Goal: Task Accomplishment & Management: Use online tool/utility

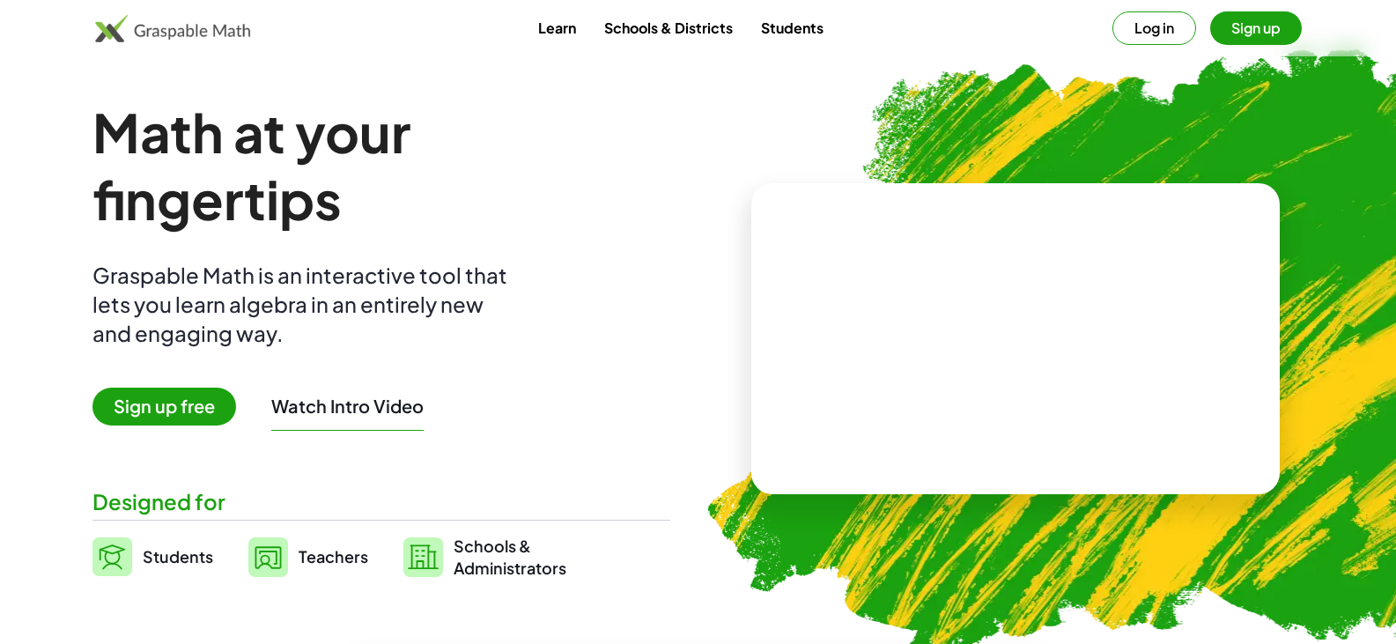
click at [464, 18] on button "Sign up" at bounding box center [1257, 27] width 92 height 33
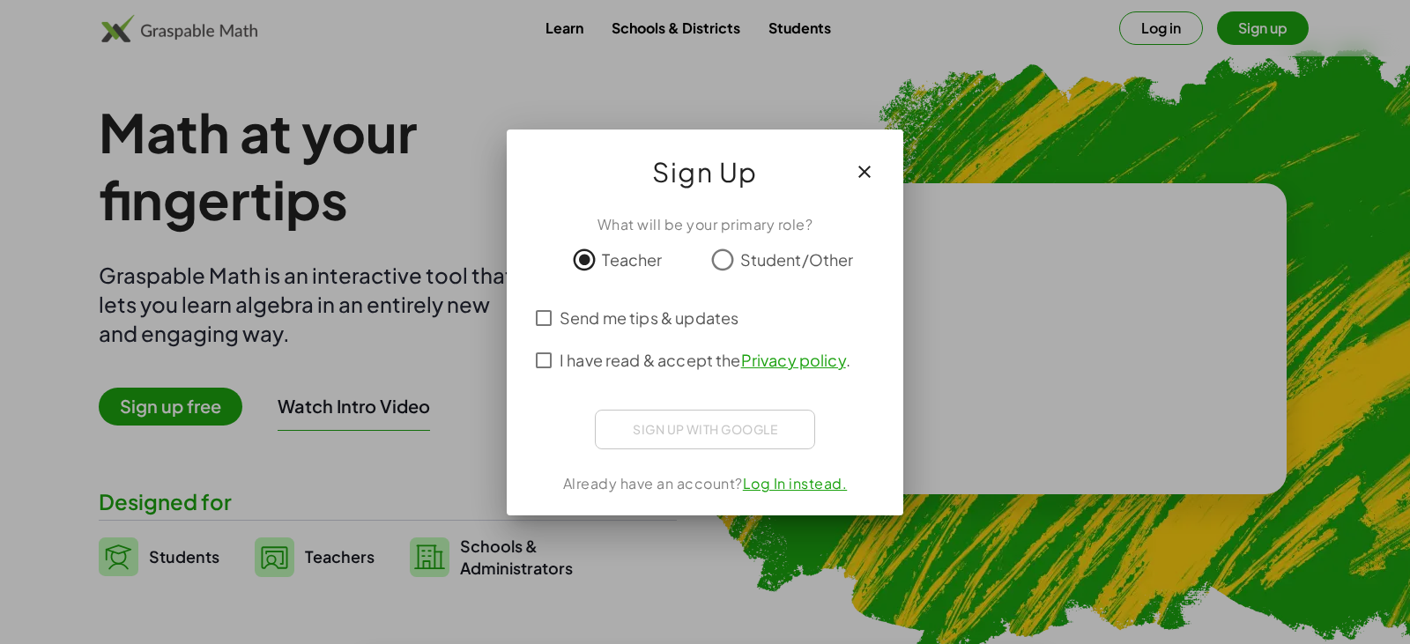
click at [464, 172] on button "button" at bounding box center [864, 172] width 42 height 42
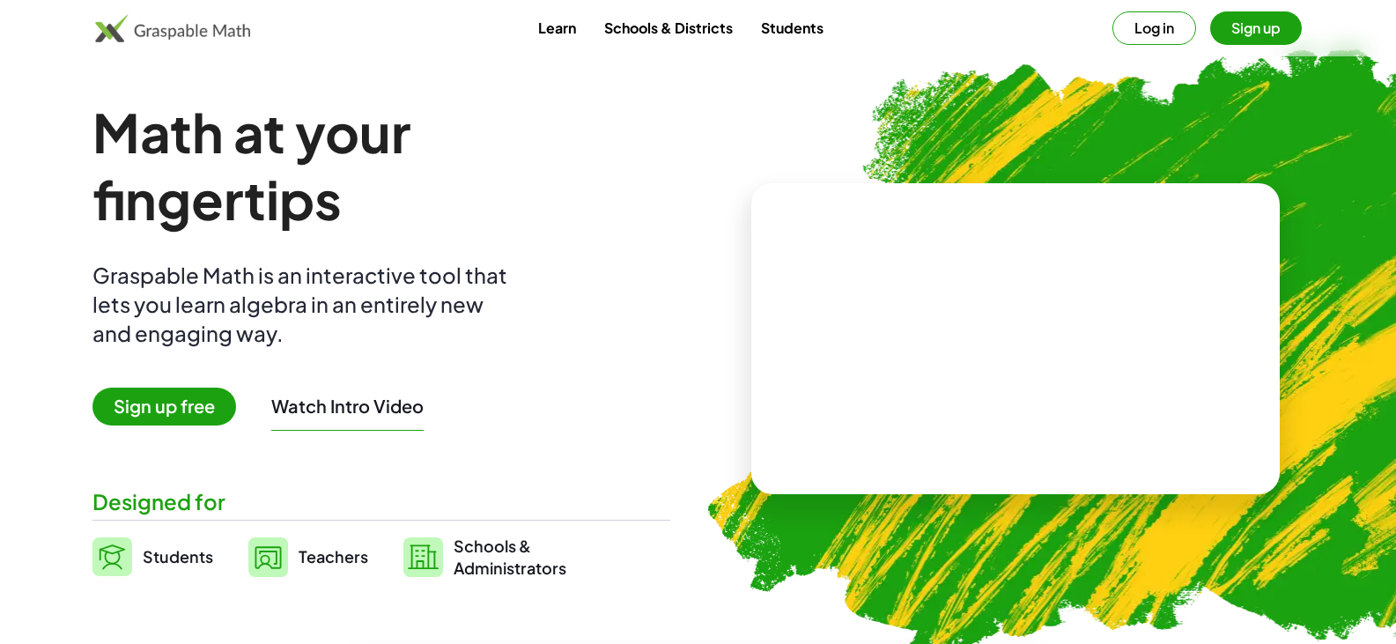
click at [464, 35] on button "Log in" at bounding box center [1155, 27] width 84 height 33
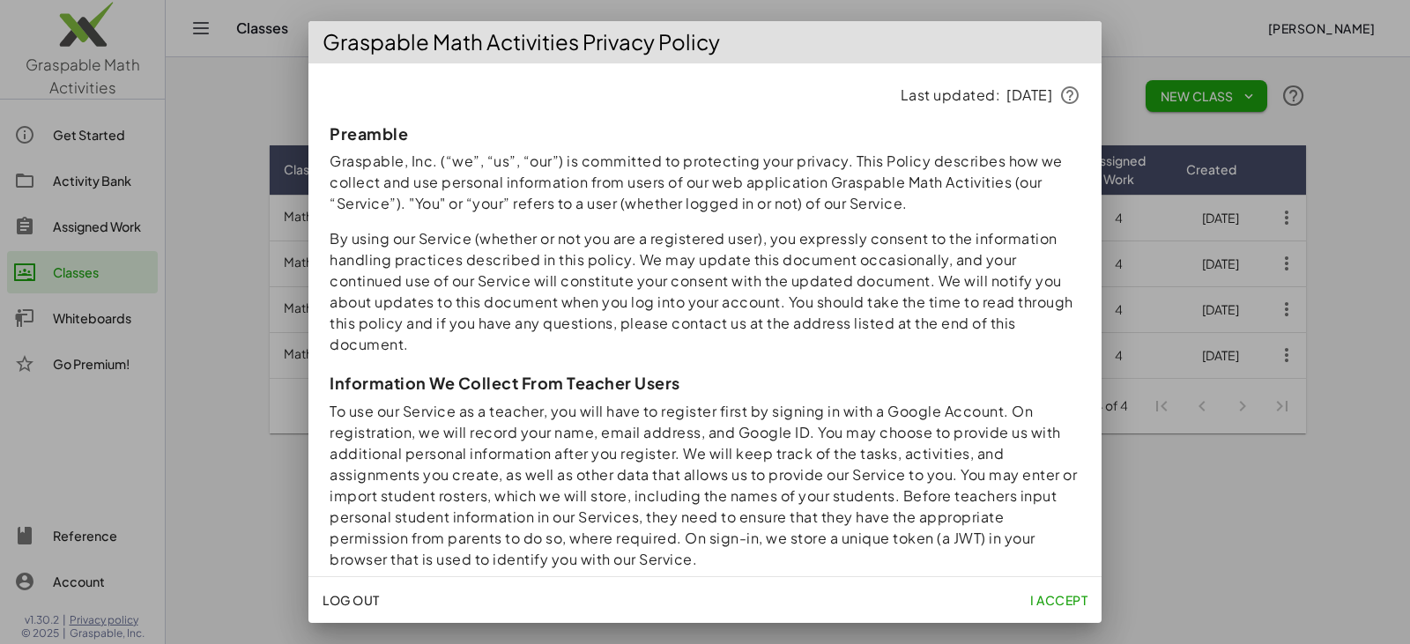
click at [464, 213] on button "I accept" at bounding box center [1058, 600] width 71 height 32
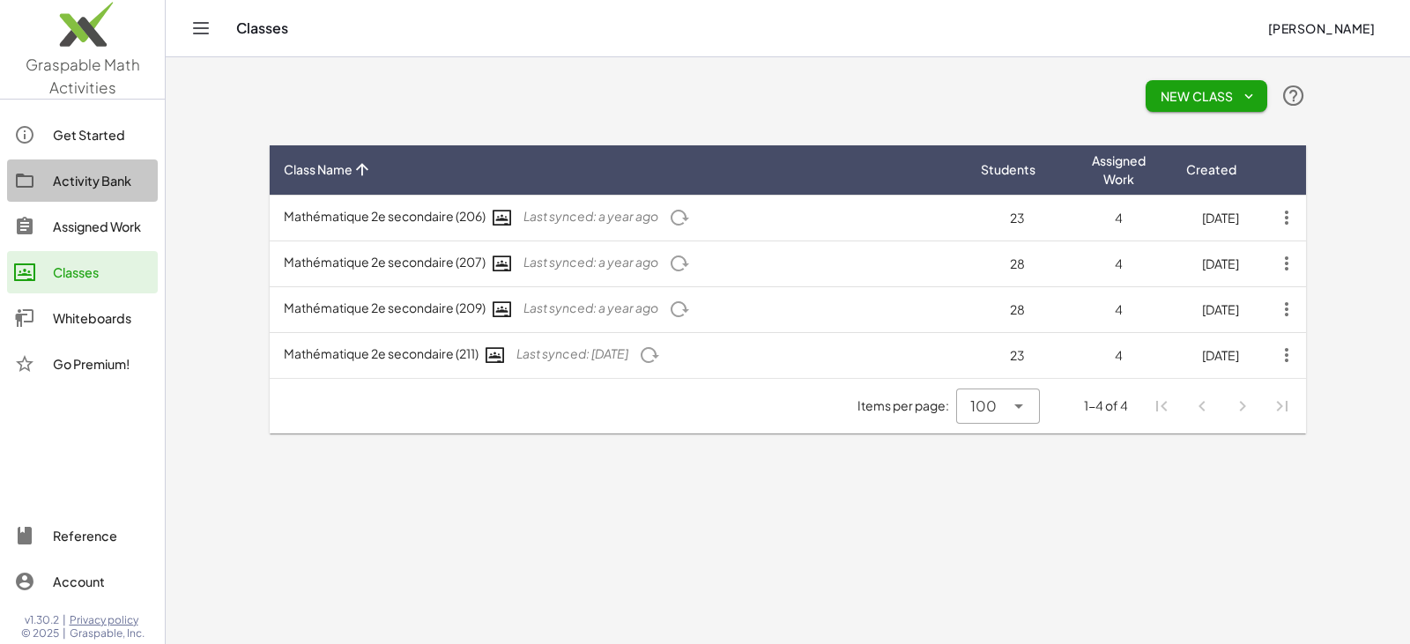
click at [84, 186] on div "Activity Bank" at bounding box center [102, 180] width 98 height 21
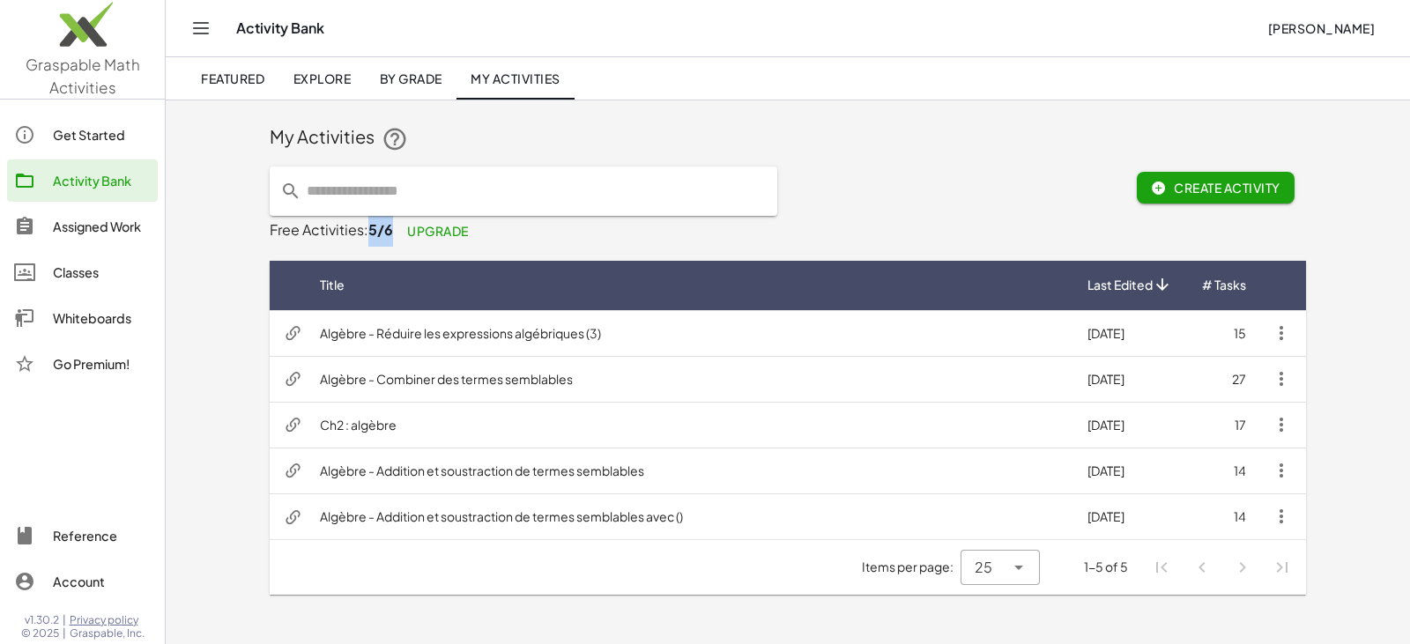
click at [390, 213] on span "5/6" at bounding box center [380, 229] width 25 height 19
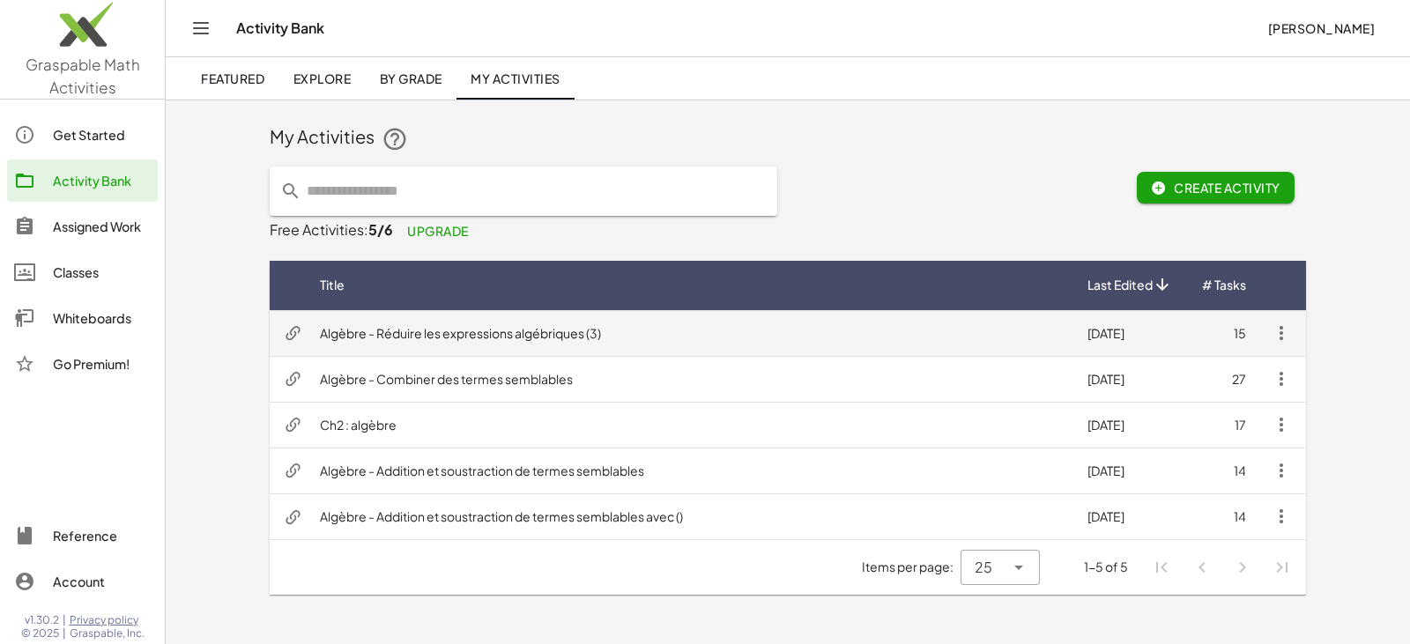
click at [450, 213] on td "Algèbre - Réduire les expressions algébriques (3)" at bounding box center [689, 333] width 767 height 46
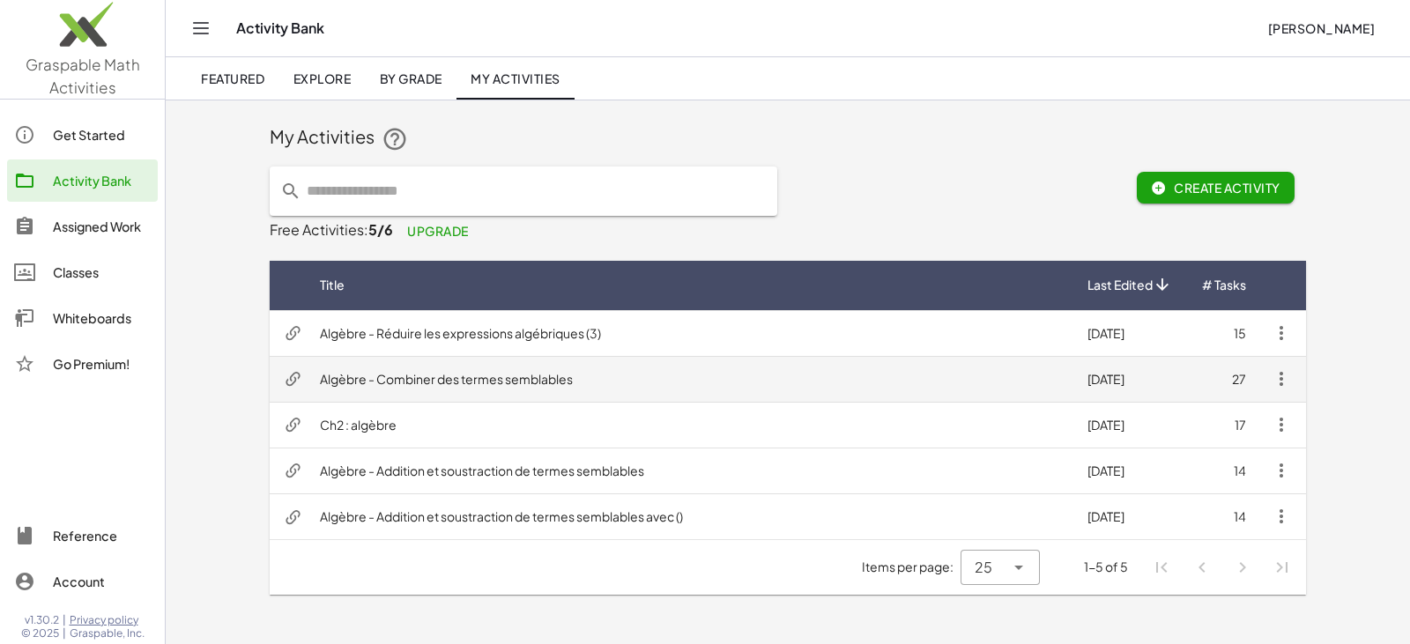
click at [401, 213] on td "Algèbre - Combiner des termes semblables" at bounding box center [689, 379] width 767 height 46
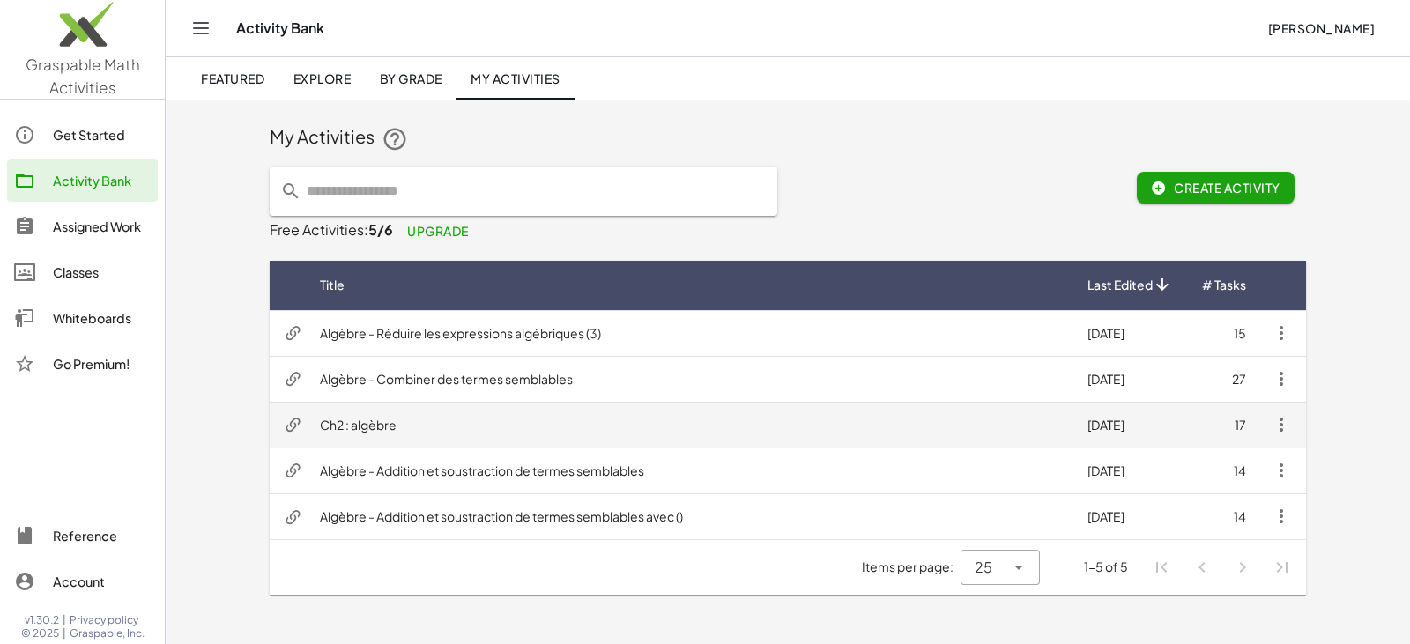
click at [392, 213] on td "Ch2 : algèbre" at bounding box center [689, 425] width 767 height 46
click at [464, 213] on td "Ch2 : algèbre" at bounding box center [689, 425] width 767 height 46
click at [464, 213] on icon "button" at bounding box center [1280, 424] width 21 height 21
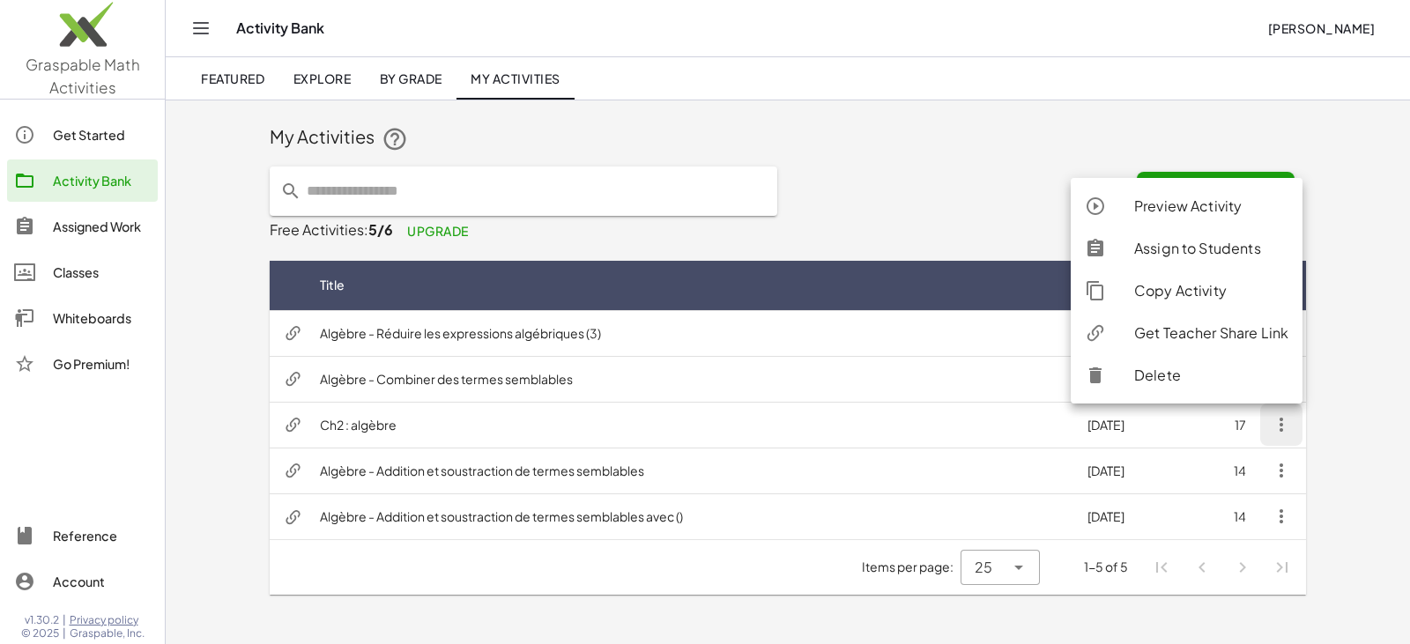
click at [464, 213] on div "Delete" at bounding box center [1211, 375] width 154 height 21
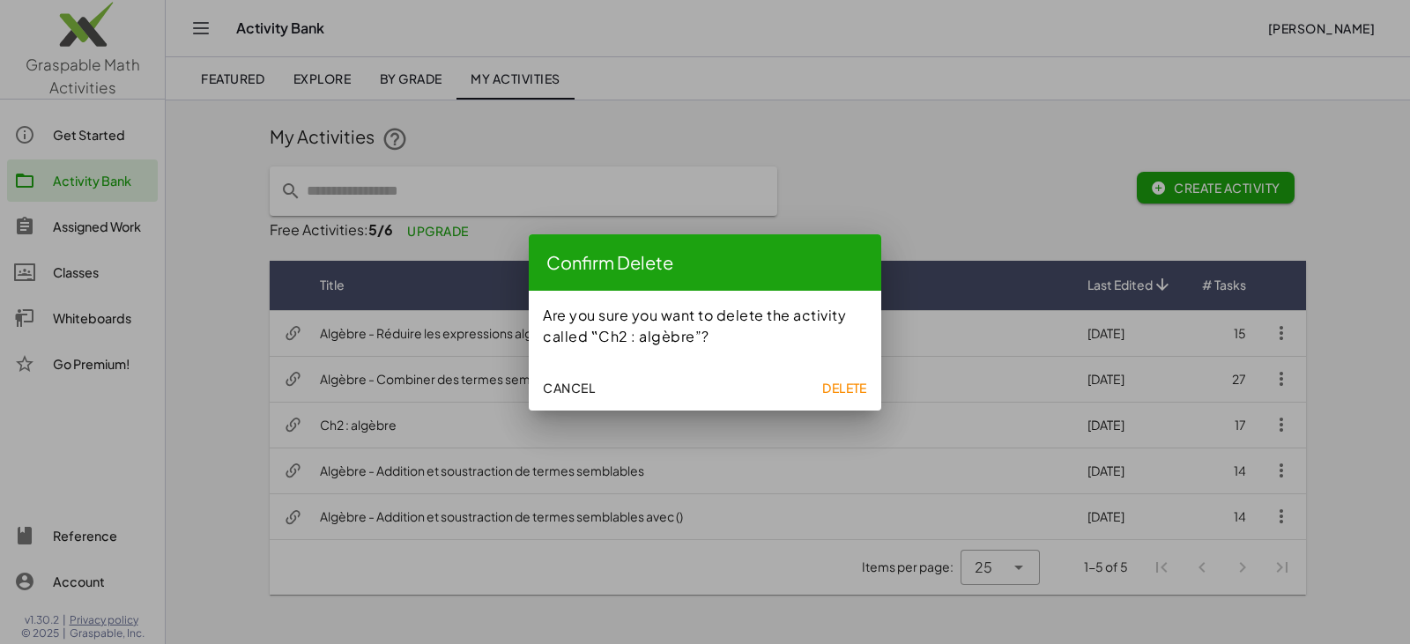
click at [464, 213] on span "Delete" at bounding box center [844, 388] width 45 height 16
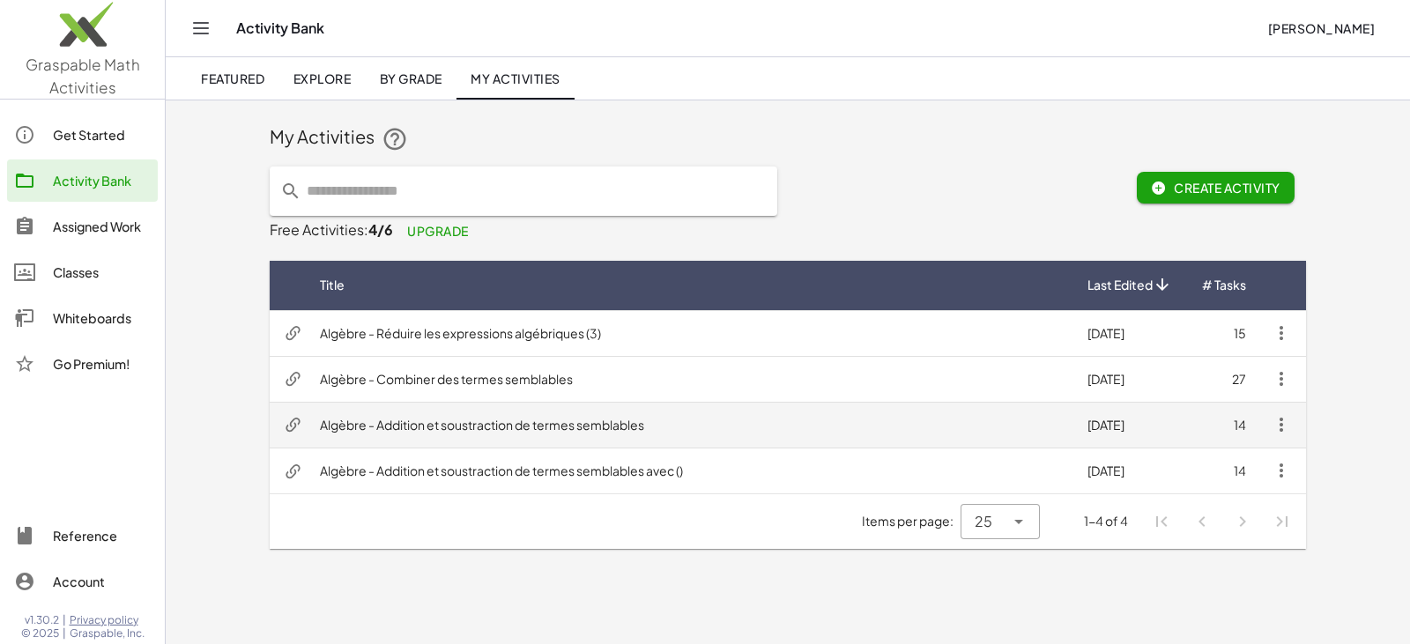
click at [464, 213] on td "Algèbre - Addition et soustraction de termes semblables" at bounding box center [689, 425] width 767 height 46
click at [464, 213] on icon "button" at bounding box center [1280, 424] width 21 height 21
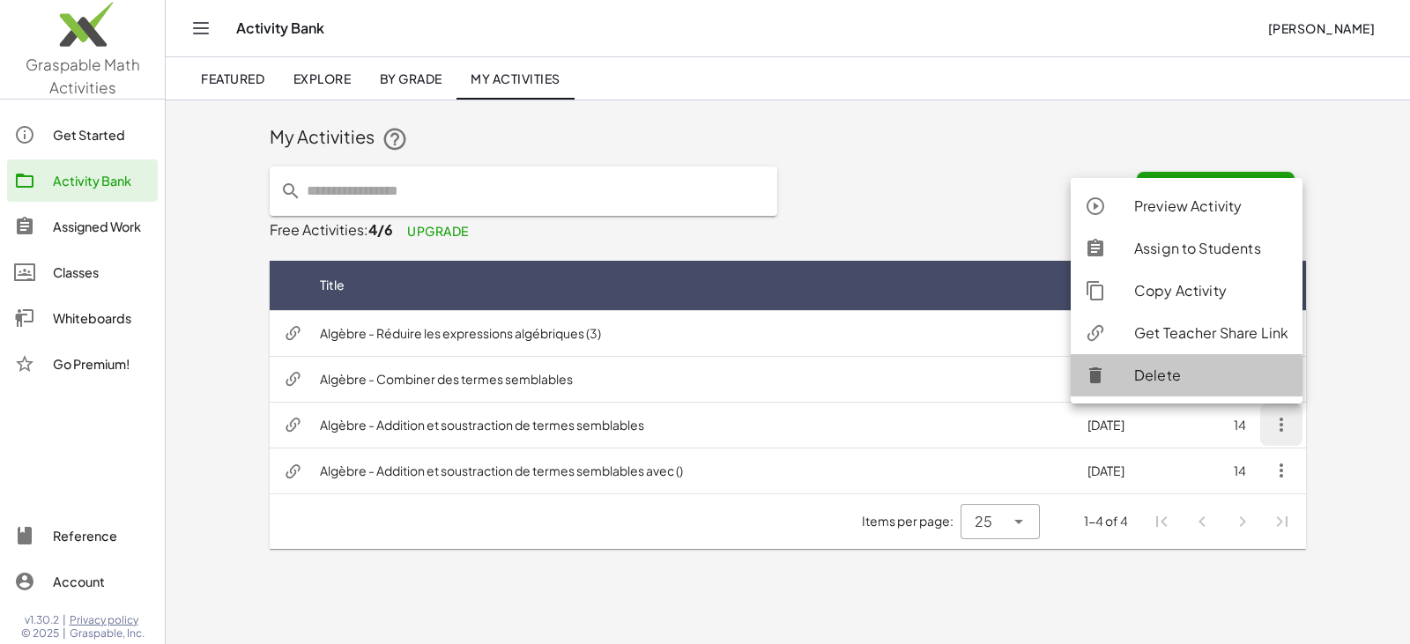
click at [464, 213] on div "Delete" at bounding box center [1211, 375] width 154 height 21
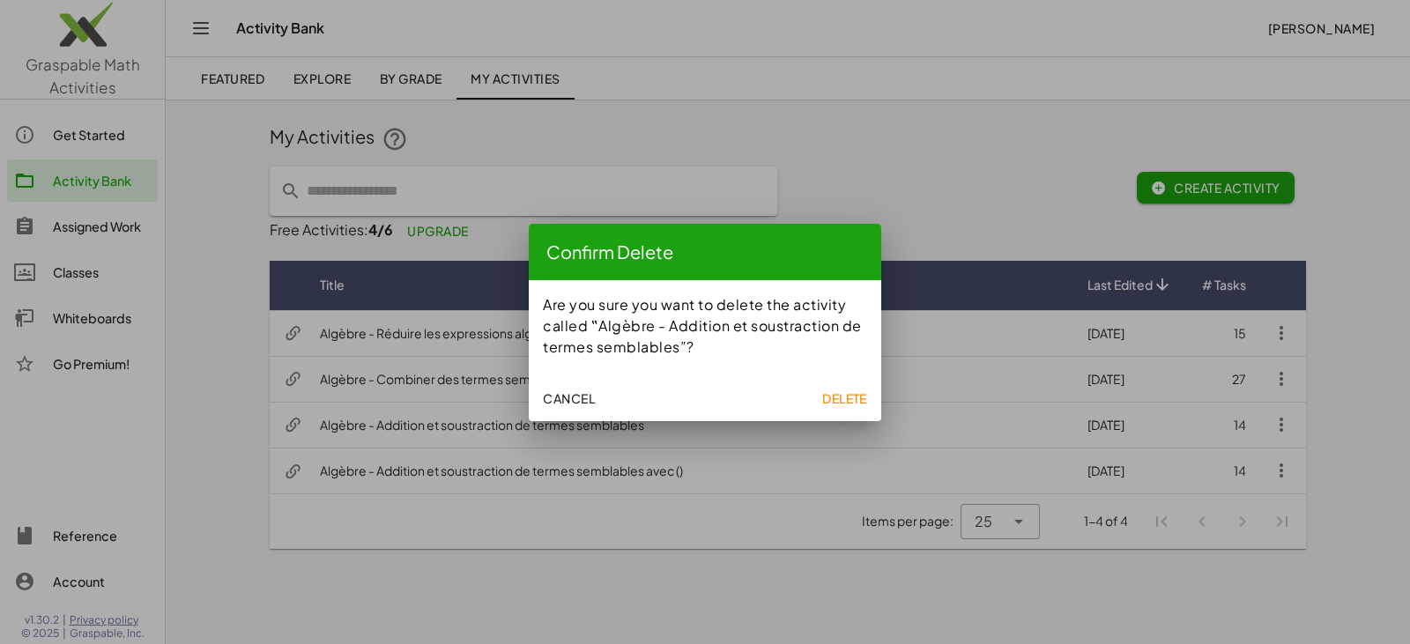
click at [464, 213] on span "Delete" at bounding box center [844, 398] width 45 height 16
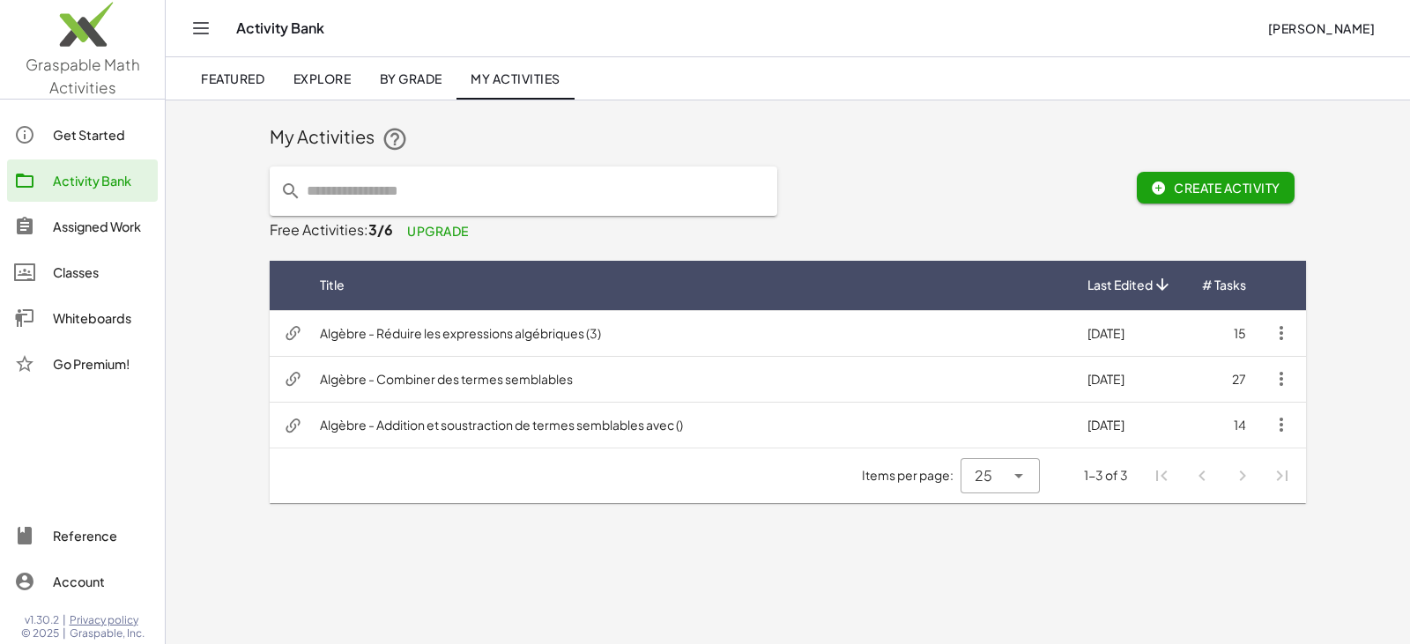
click at [464, 213] on main "My Activities Create Activity Free Activities: 3/6 Upgrade Title Last Edited # …" at bounding box center [788, 322] width 1244 height 644
click at [93, 213] on div "Classes" at bounding box center [102, 272] width 98 height 21
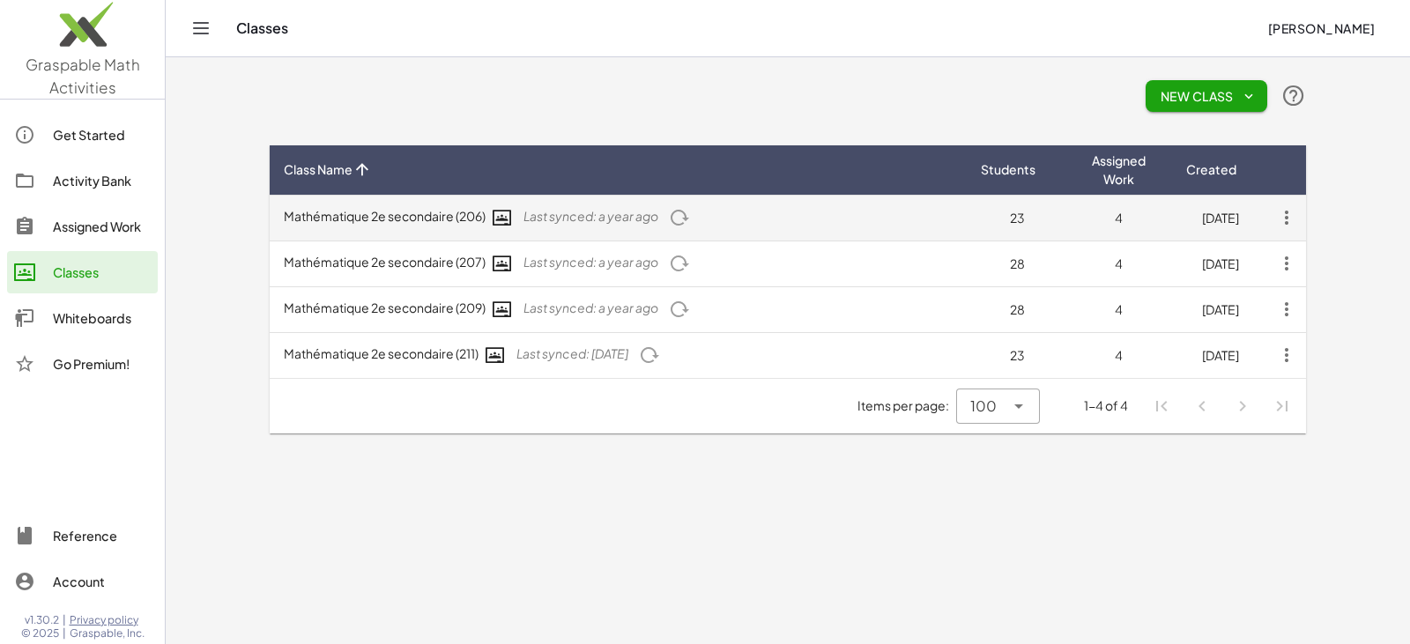
click at [464, 206] on icon "button" at bounding box center [1286, 218] width 32 height 32
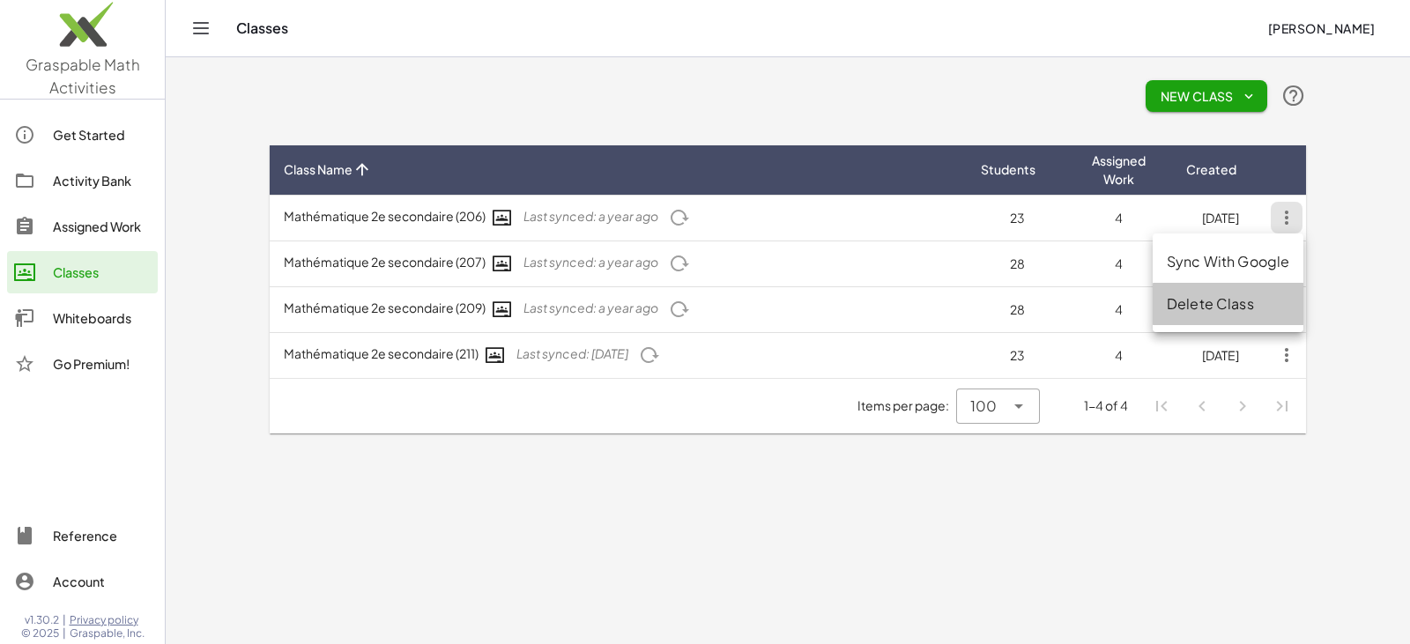
click at [464, 213] on div "Delete Class" at bounding box center [1227, 303] width 122 height 21
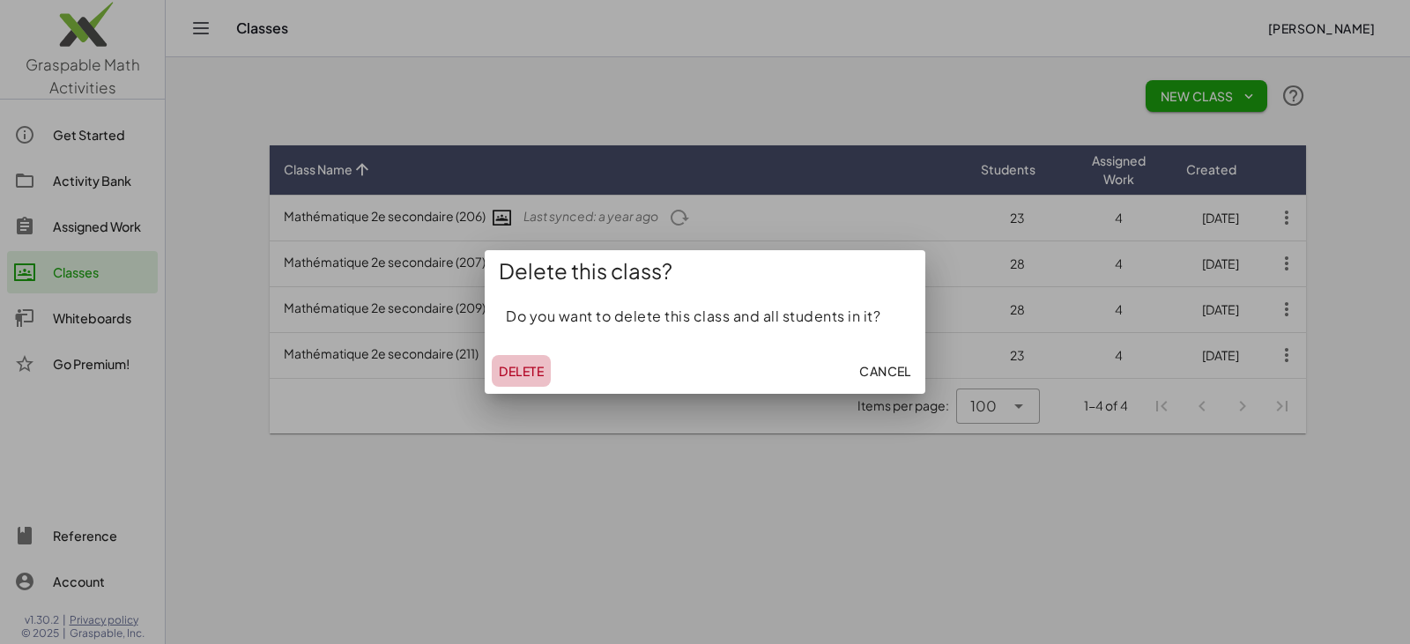
click at [464, 213] on span "Delete" at bounding box center [521, 371] width 45 height 16
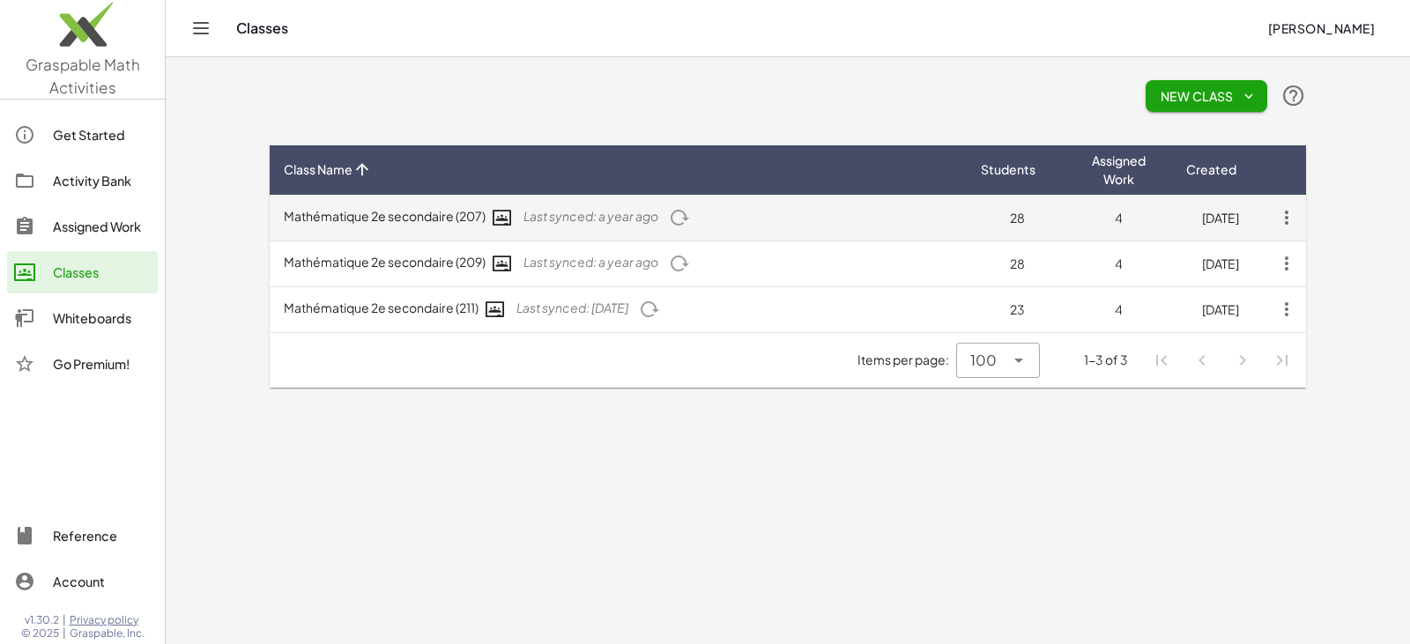
click at [464, 209] on icon "button" at bounding box center [1286, 218] width 32 height 32
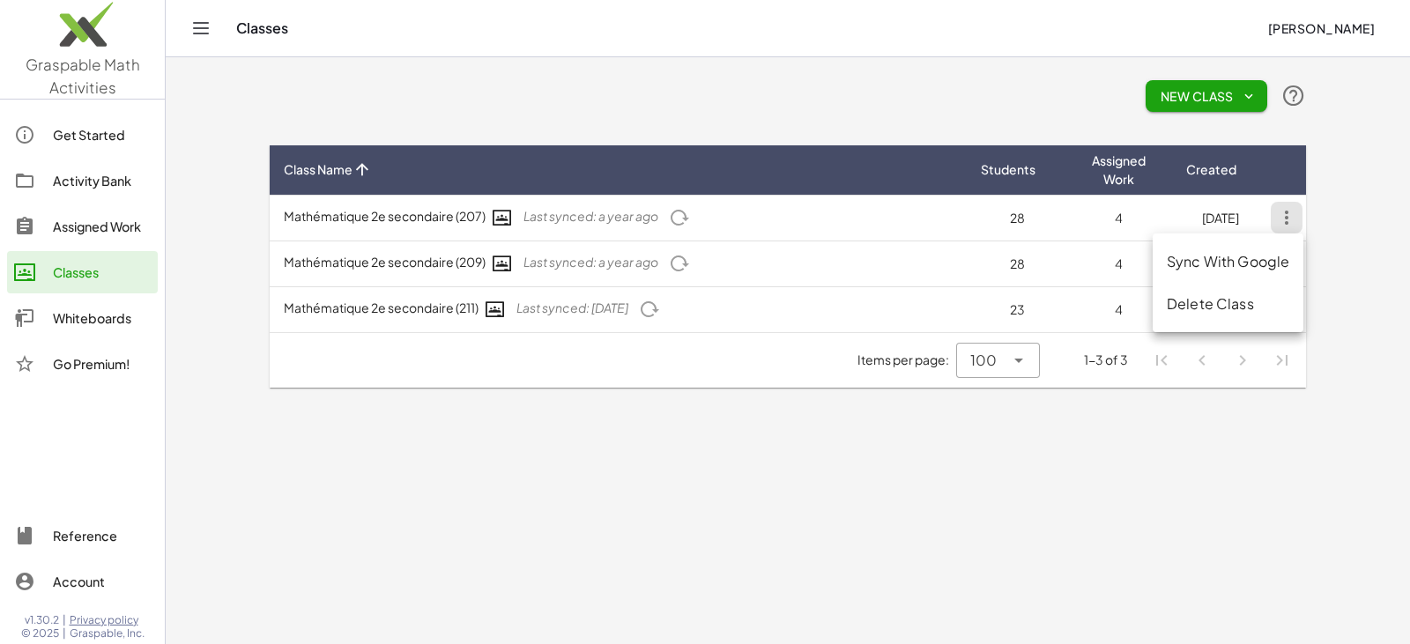
click at [464, 213] on div "Delete Class" at bounding box center [1227, 303] width 122 height 21
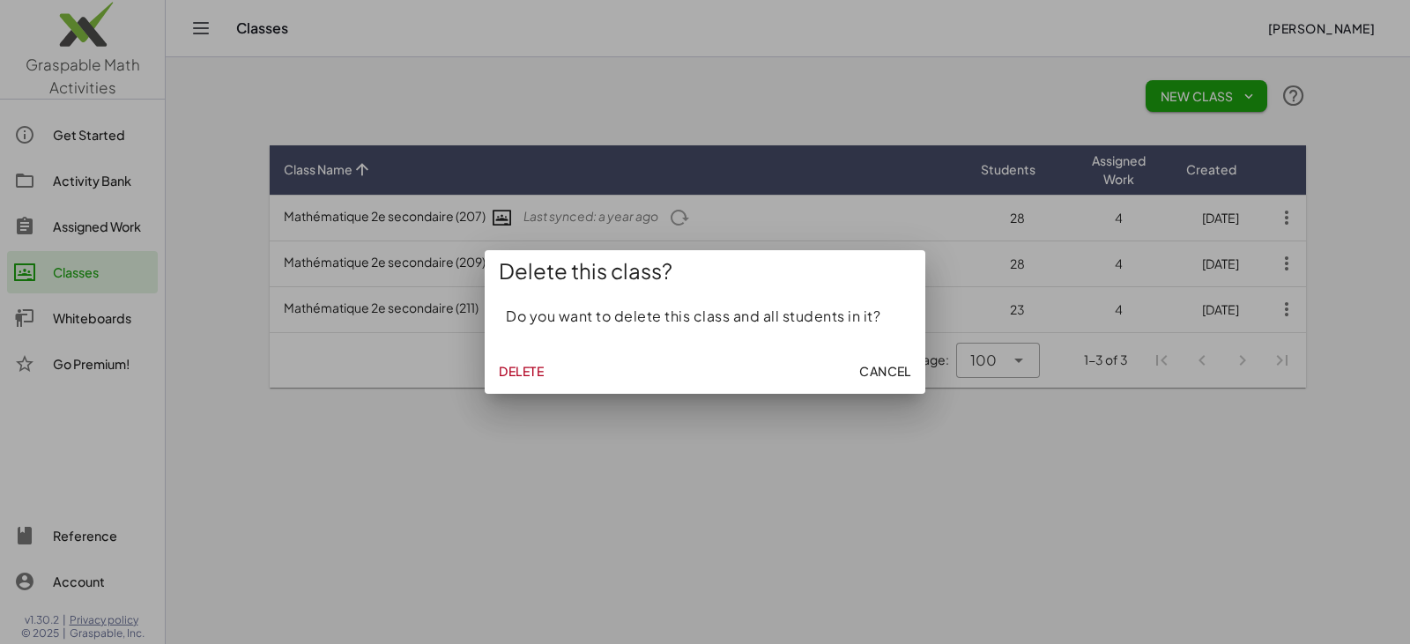
click at [464, 213] on span "Delete" at bounding box center [521, 371] width 45 height 16
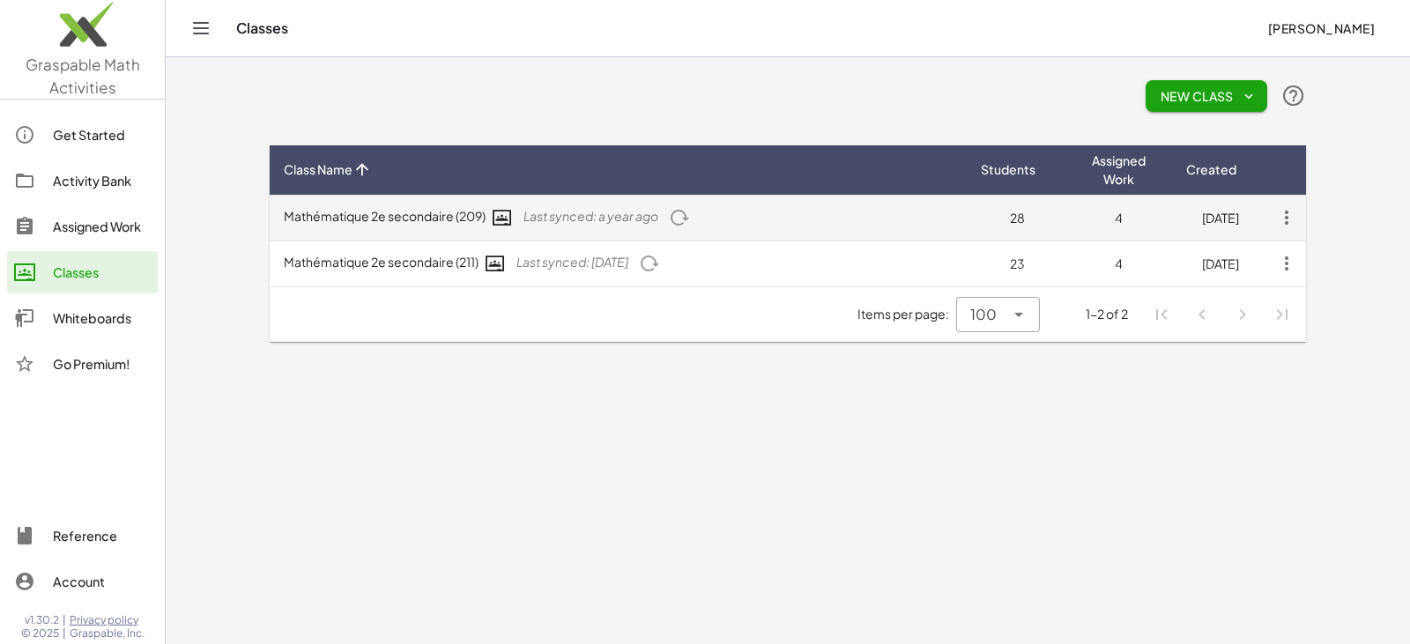
click at [464, 213] on icon "button" at bounding box center [1286, 218] width 32 height 32
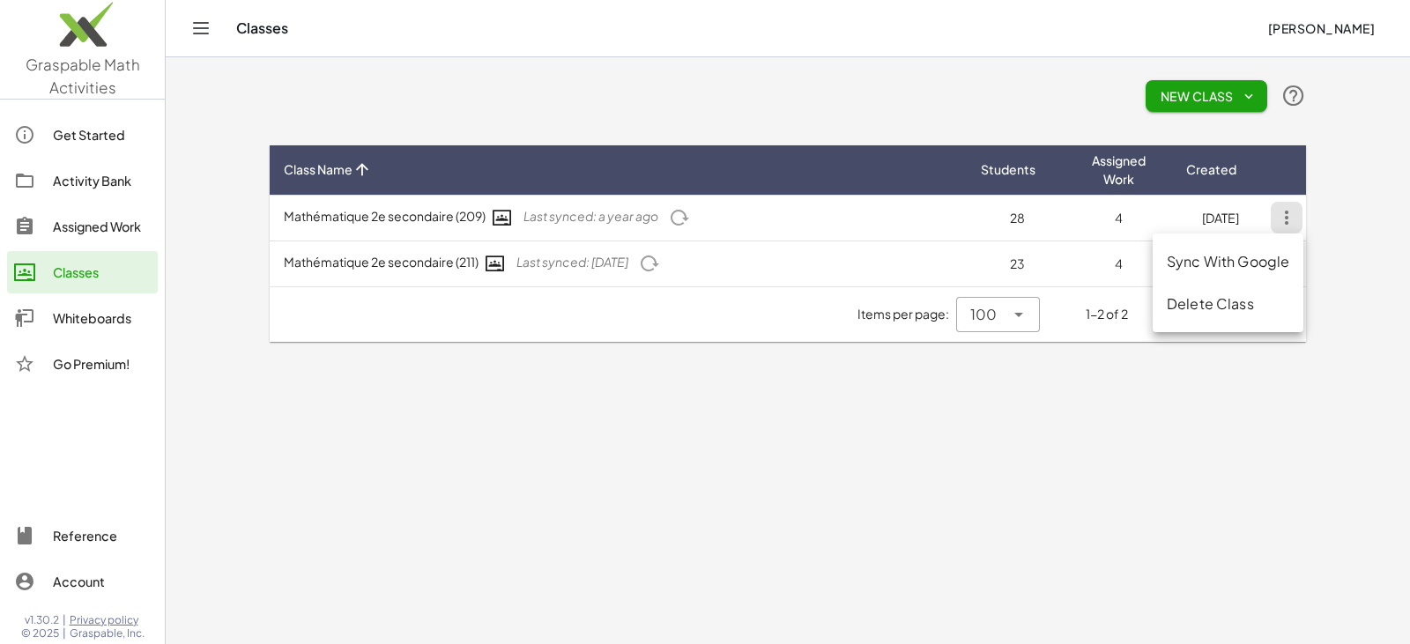
click at [464, 213] on div "Delete Class" at bounding box center [1227, 303] width 122 height 21
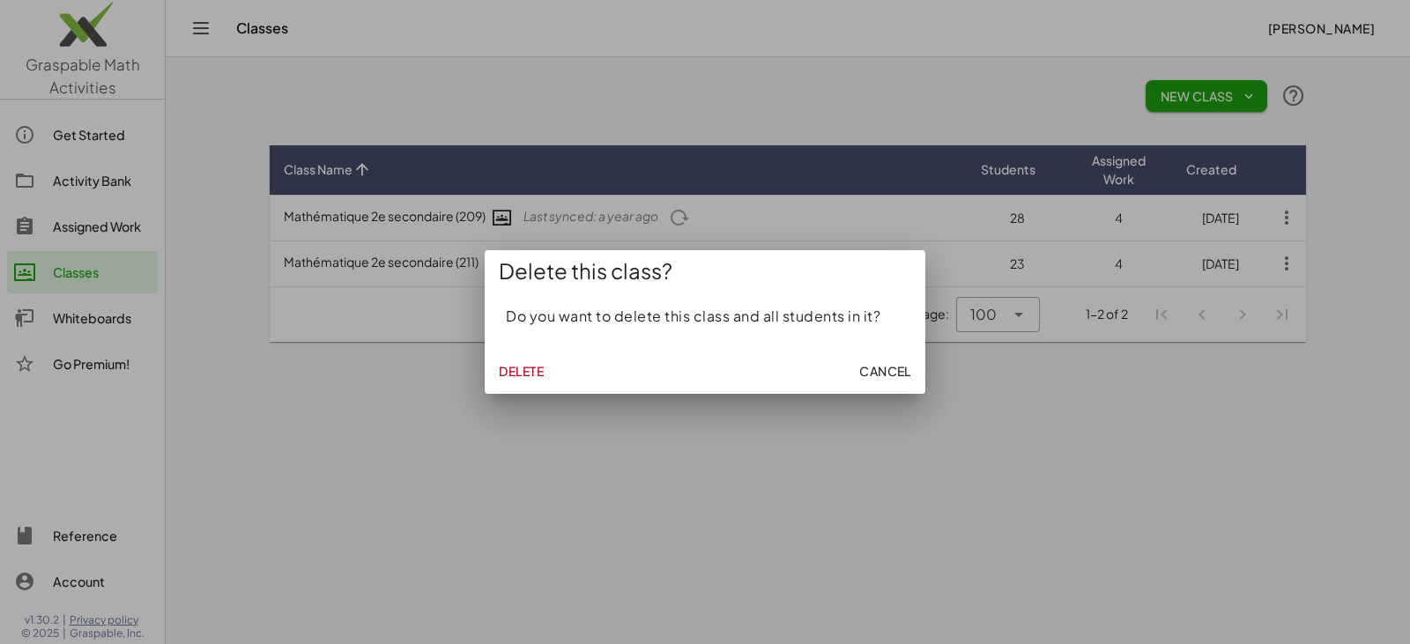
click at [464, 213] on span "Delete" at bounding box center [521, 371] width 45 height 16
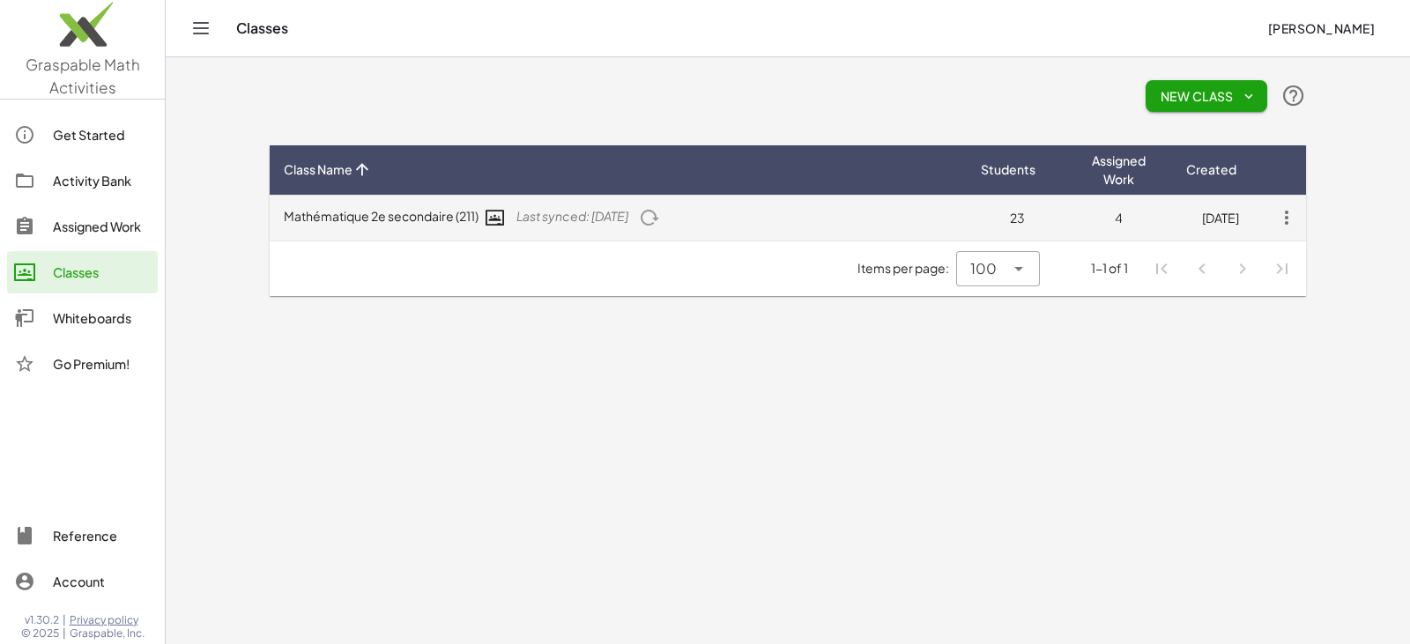
click at [464, 211] on icon "button" at bounding box center [1286, 218] width 32 height 32
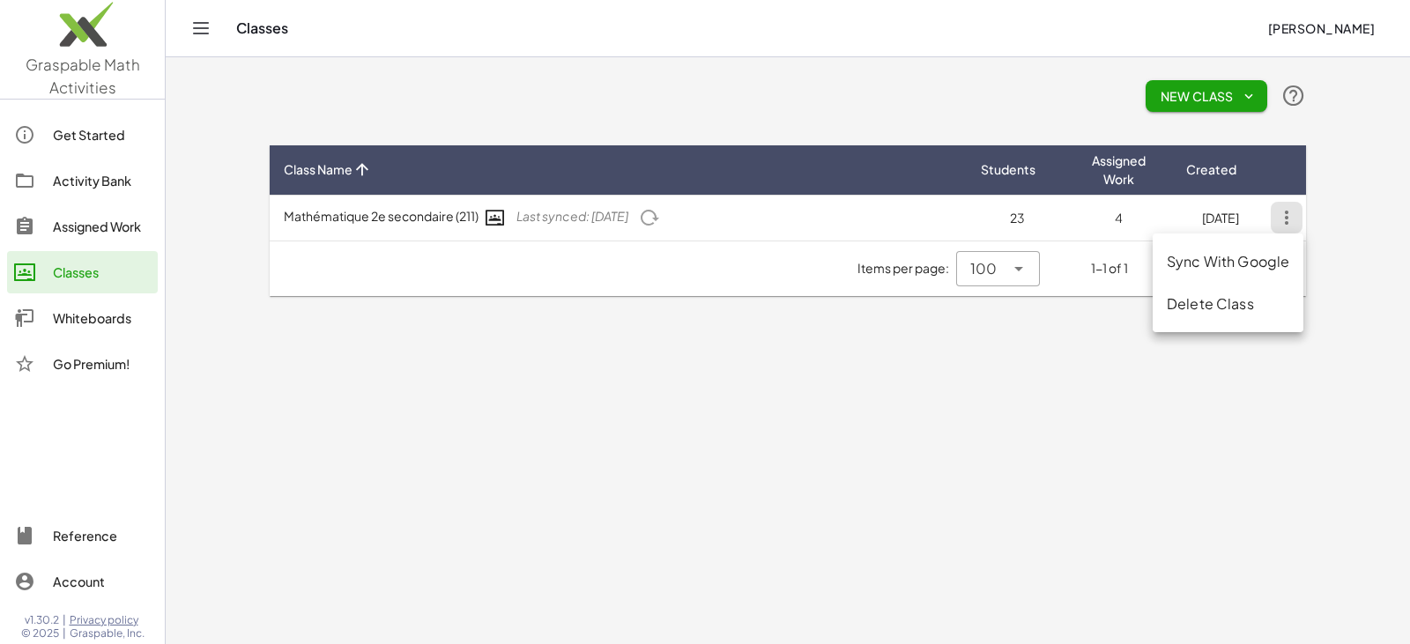
click at [464, 213] on div "Delete Class" at bounding box center [1227, 303] width 122 height 21
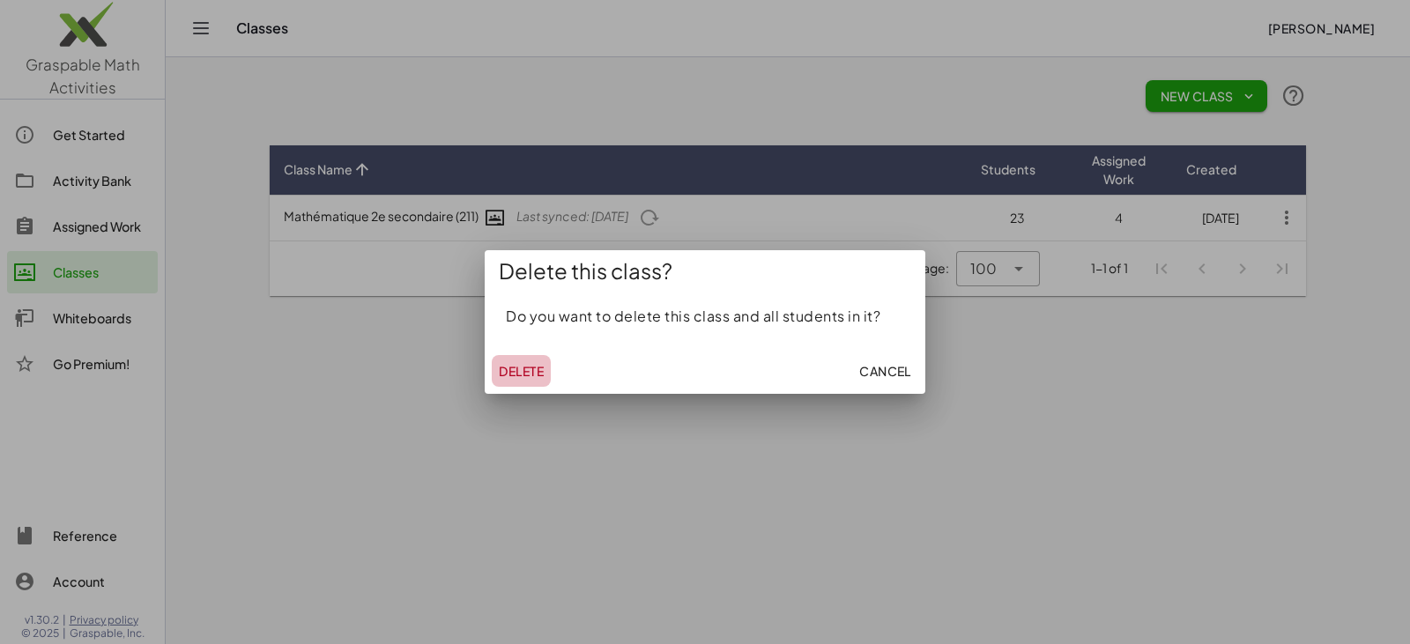
click at [464, 213] on span "Delete" at bounding box center [521, 371] width 45 height 16
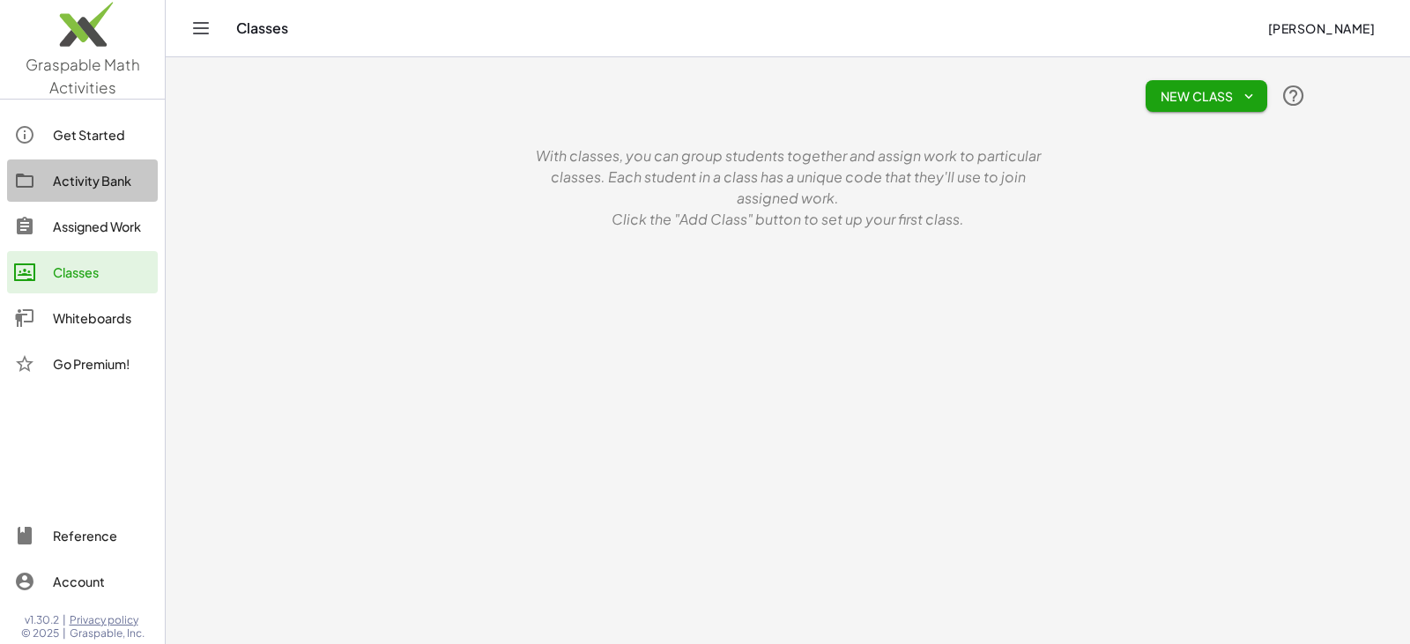
click at [83, 190] on div "Activity Bank" at bounding box center [102, 180] width 98 height 21
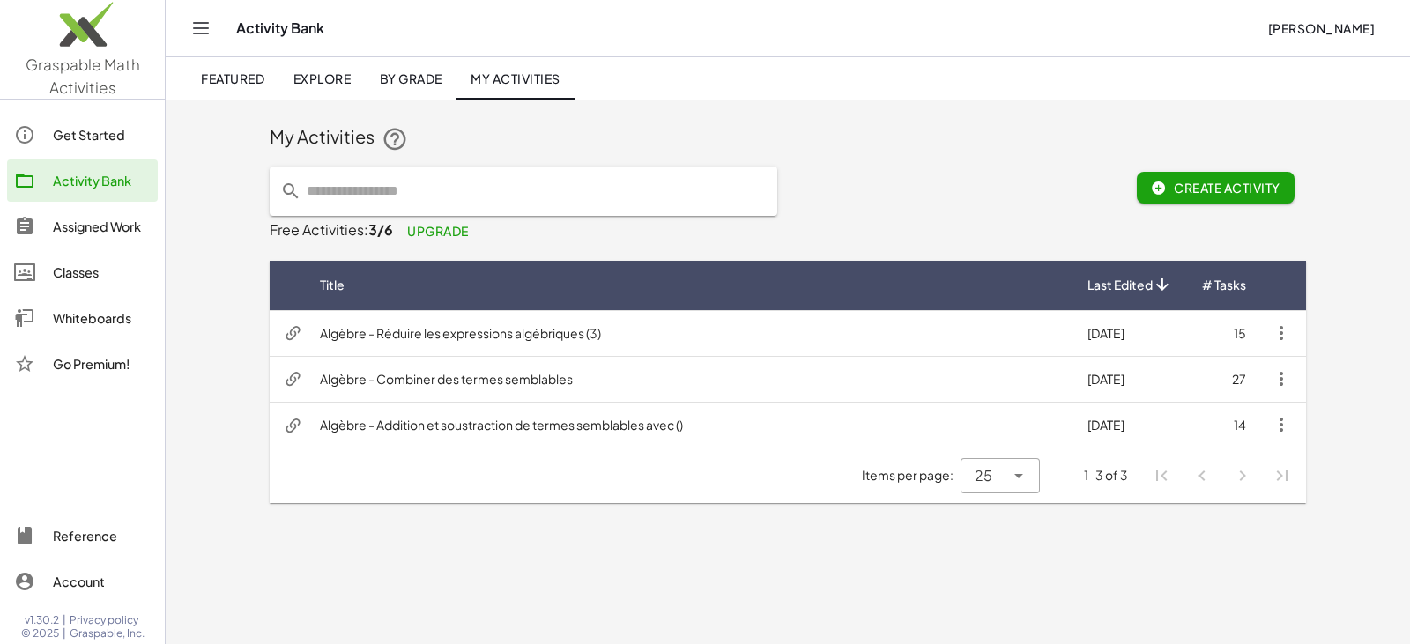
click at [255, 25] on div "Activity Bank" at bounding box center [744, 28] width 1017 height 18
click at [204, 24] on icon "Toggle navigation" at bounding box center [200, 28] width 21 height 21
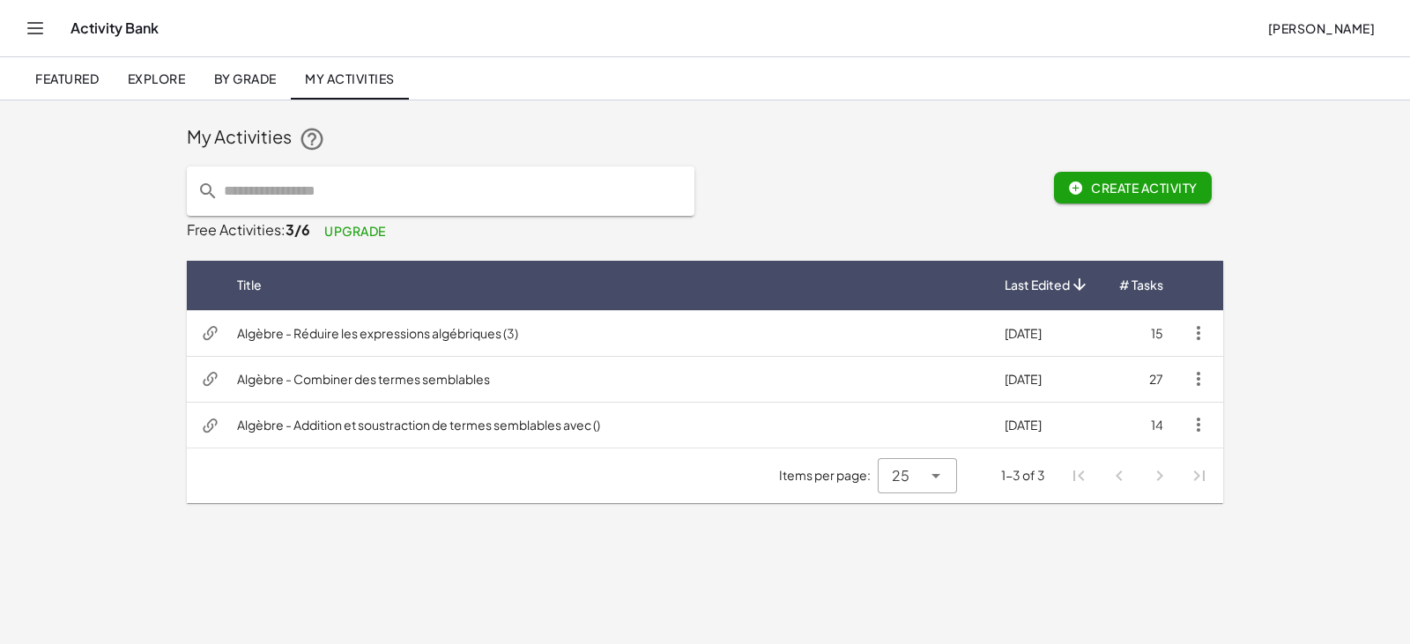
click at [99, 34] on div "Activity Bank" at bounding box center [661, 28] width 1182 height 18
click at [144, 83] on span "Explore" at bounding box center [156, 78] width 58 height 16
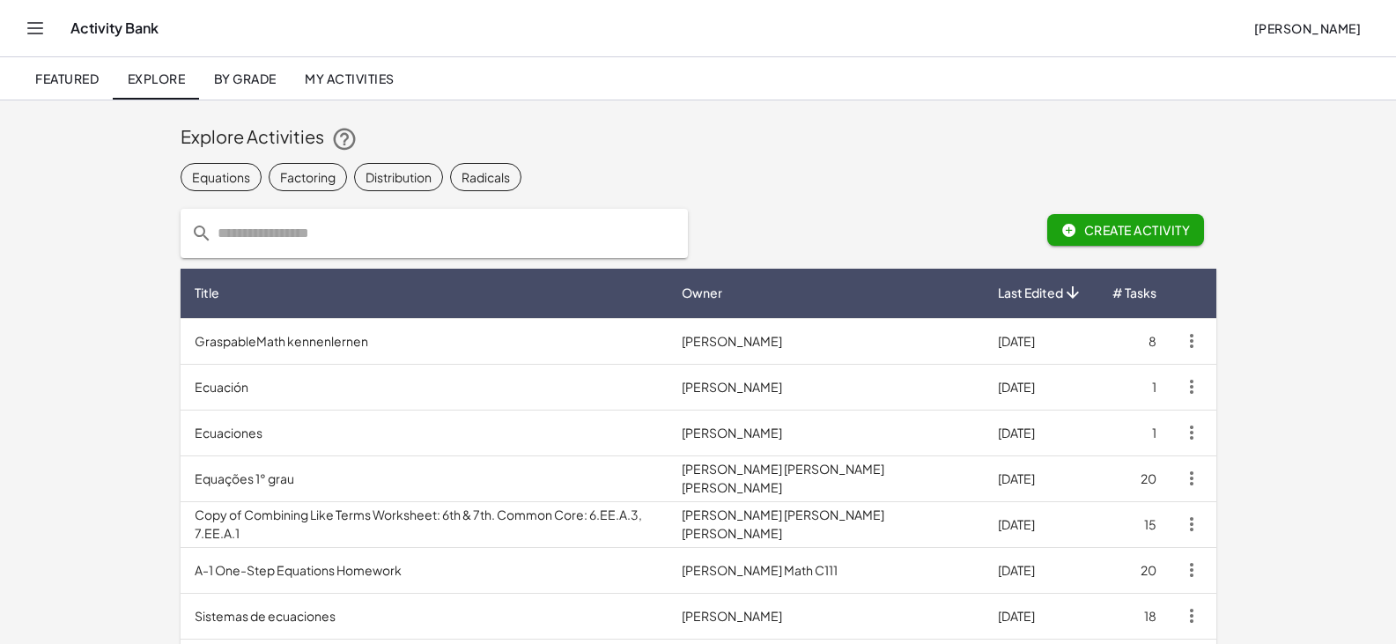
click at [261, 213] on input "text" at bounding box center [444, 233] width 465 height 49
type input "**********"
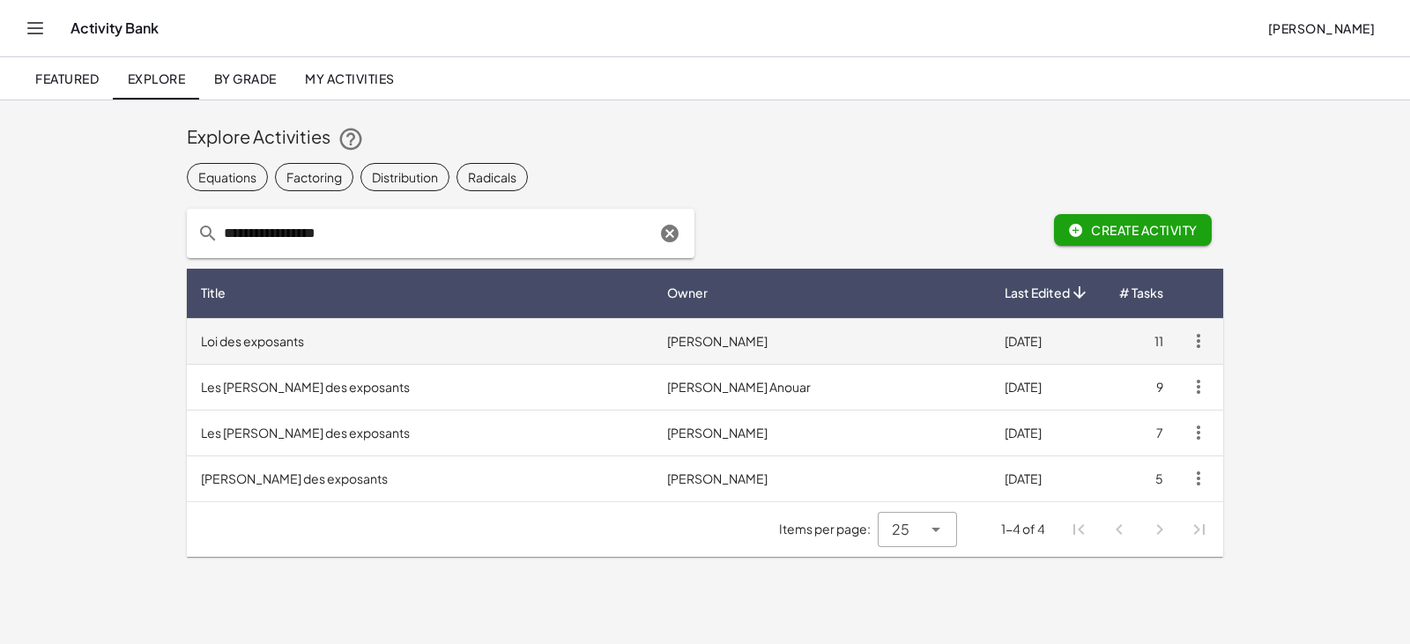
click at [316, 213] on td "Loi des exposants" at bounding box center [420, 341] width 466 height 46
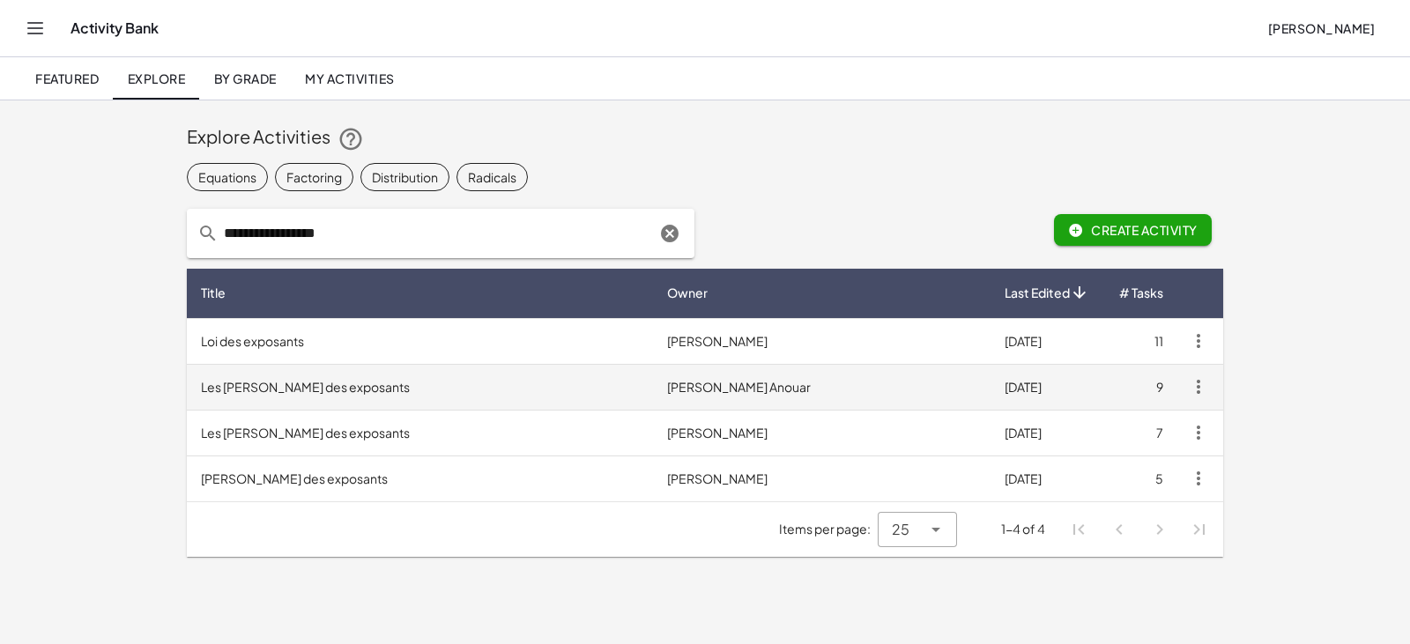
click at [296, 213] on td "Les lois des exposants" at bounding box center [420, 387] width 466 height 46
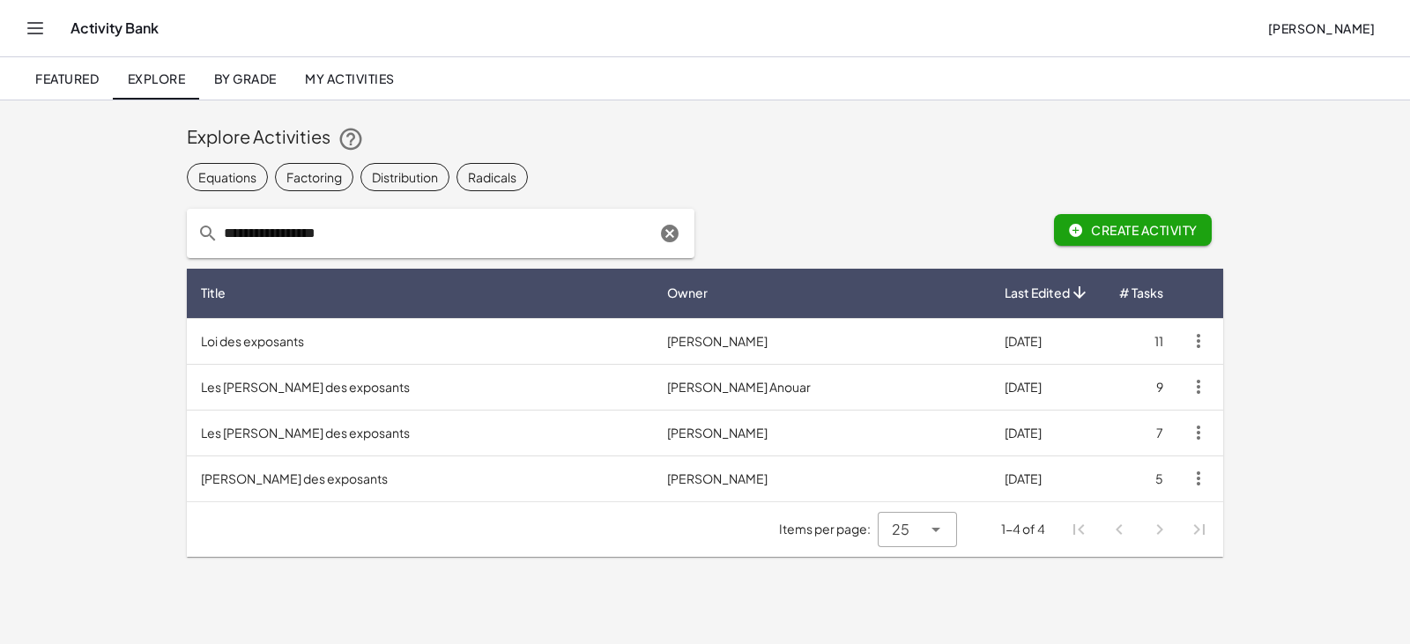
click at [464, 213] on main "**********" at bounding box center [705, 322] width 1410 height 644
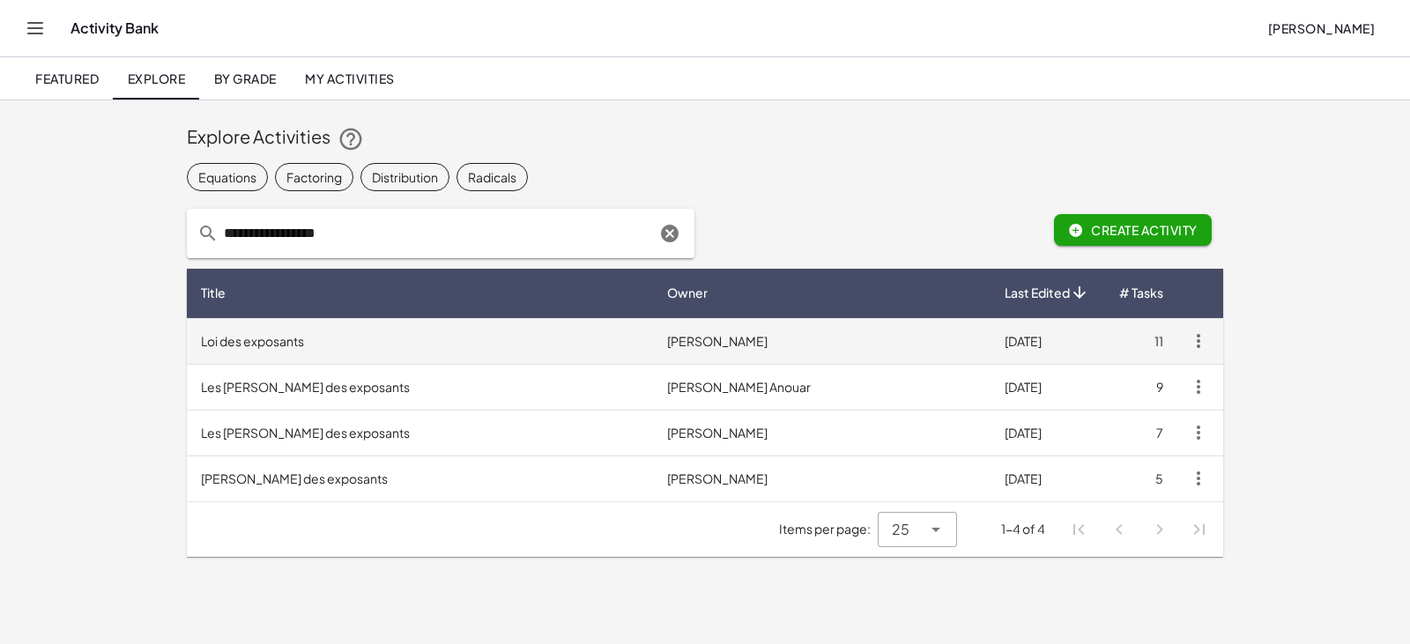
click at [227, 213] on td "Loi des exposants" at bounding box center [420, 341] width 466 height 46
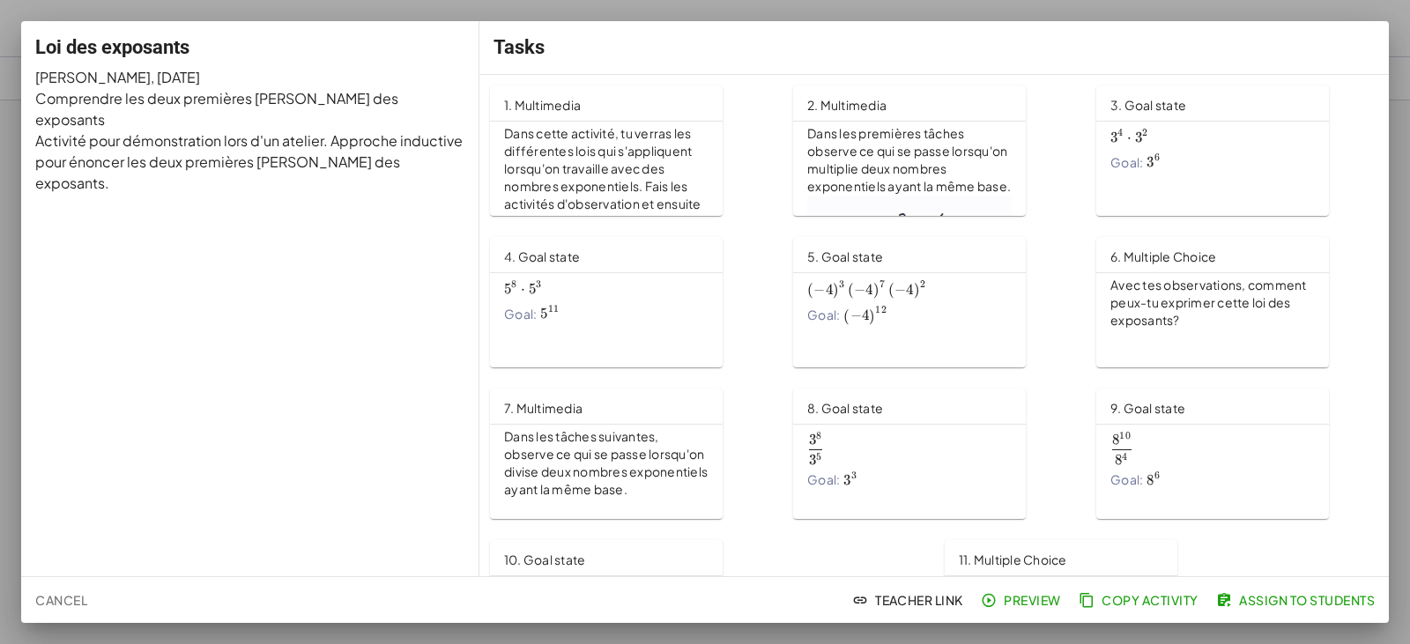
click at [464, 213] on span "Preview" at bounding box center [1022, 600] width 77 height 16
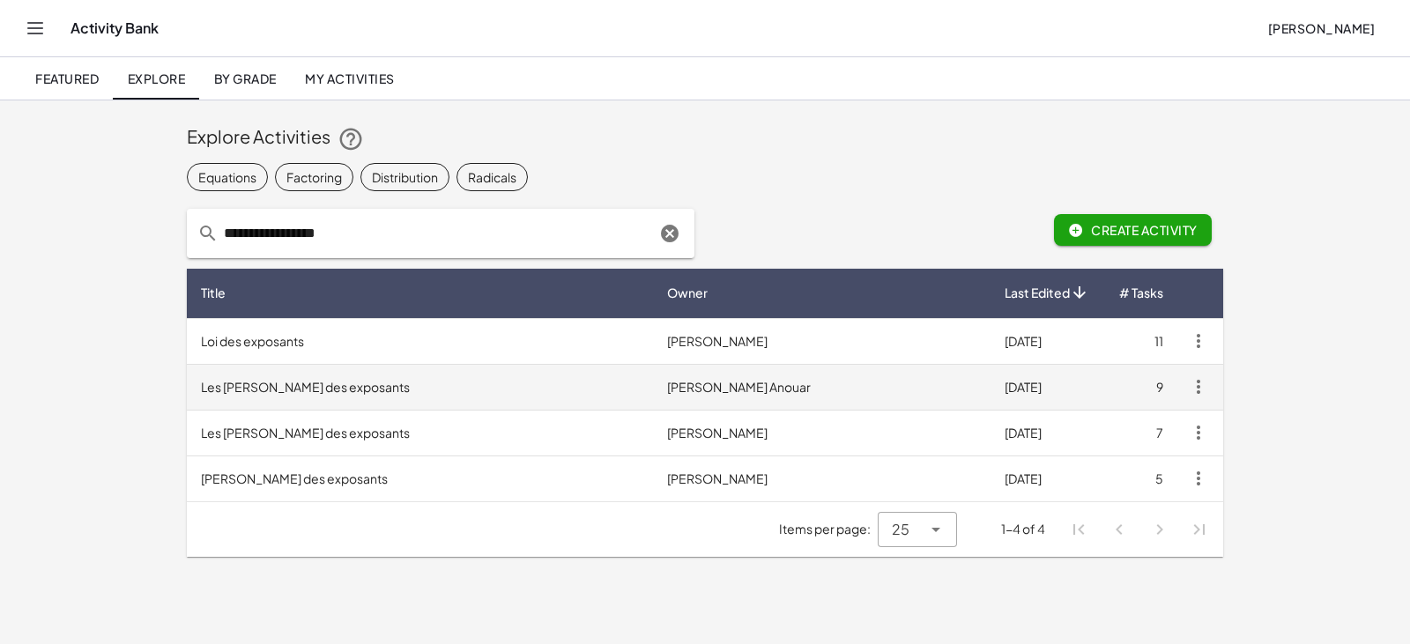
click at [464, 213] on td "Les lois des exposants" at bounding box center [420, 387] width 466 height 46
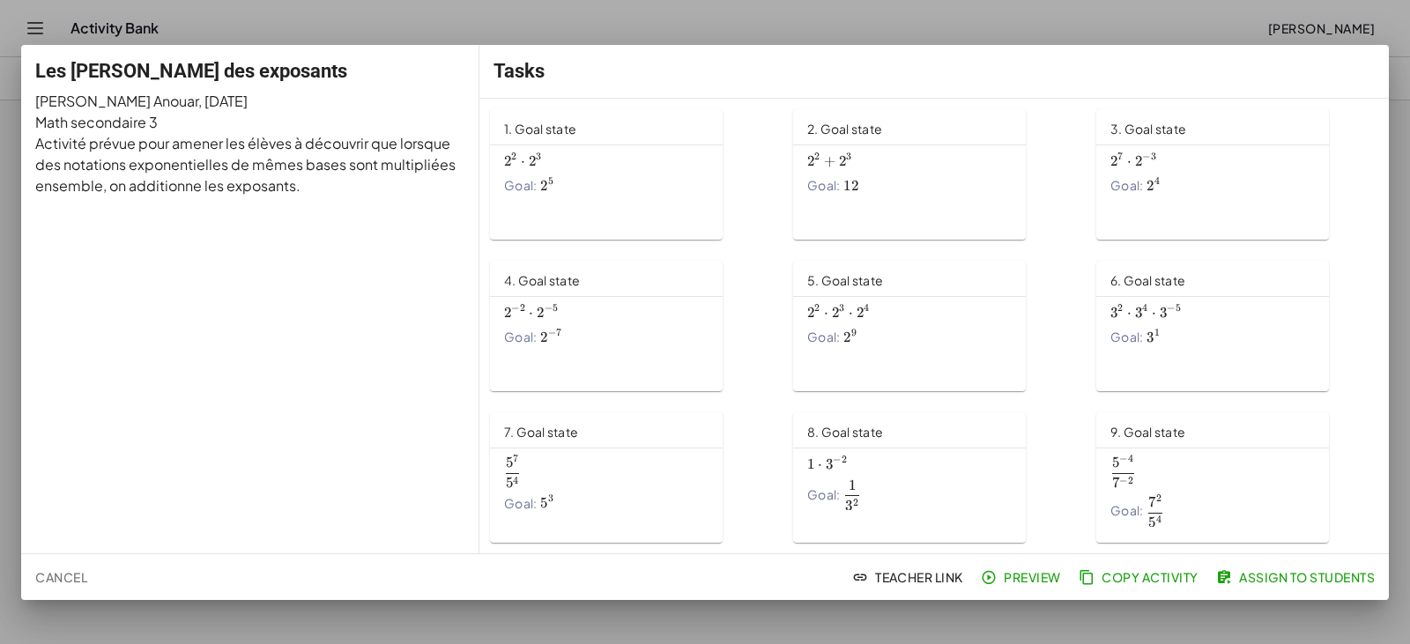
click at [464, 213] on span "Preview" at bounding box center [1022, 577] width 77 height 16
click at [63, 213] on span "Cancel" at bounding box center [61, 577] width 52 height 16
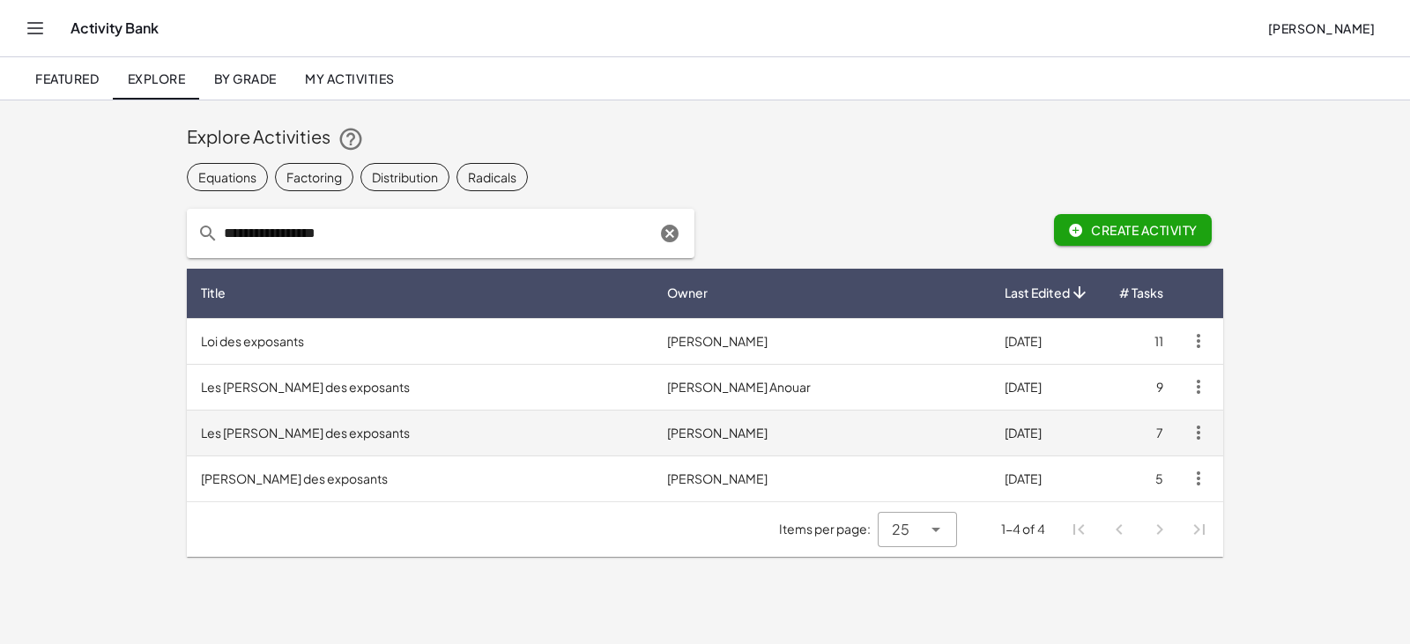
click at [464, 213] on td "Les lois des exposants" at bounding box center [420, 433] width 466 height 46
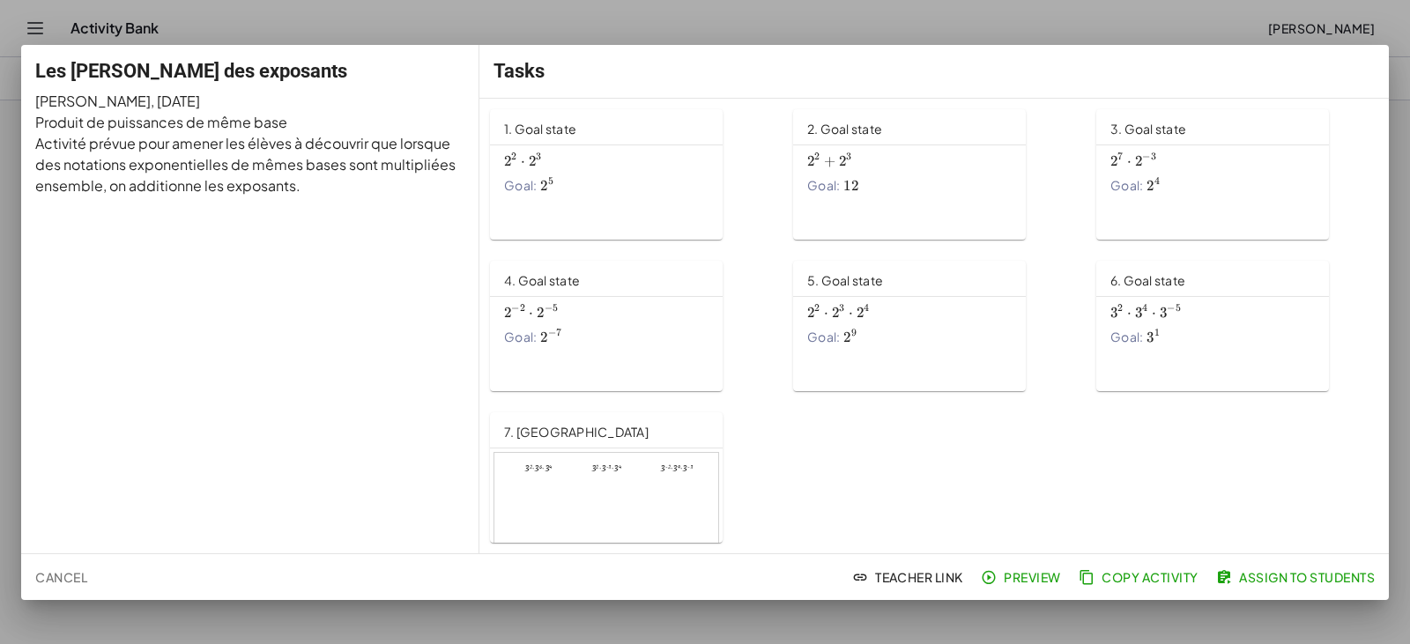
click at [54, 213] on span "Cancel" at bounding box center [61, 577] width 52 height 16
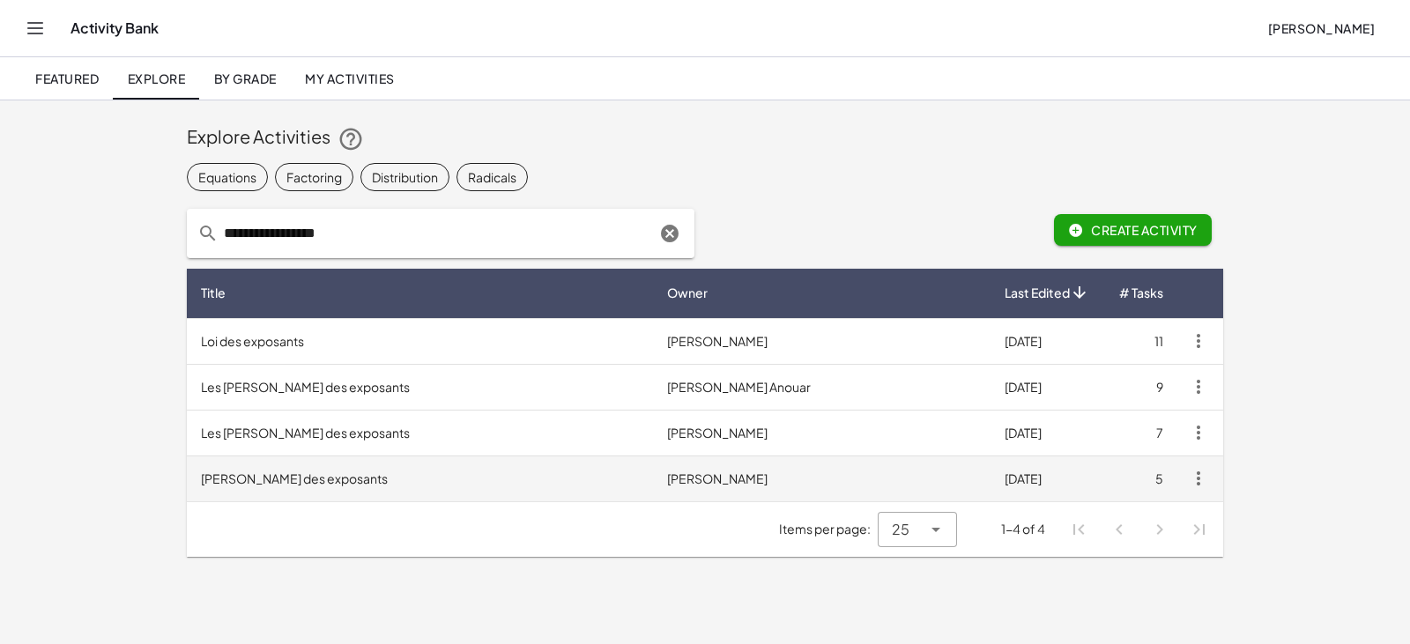
click at [331, 213] on td "Lois des exposants" at bounding box center [420, 478] width 466 height 46
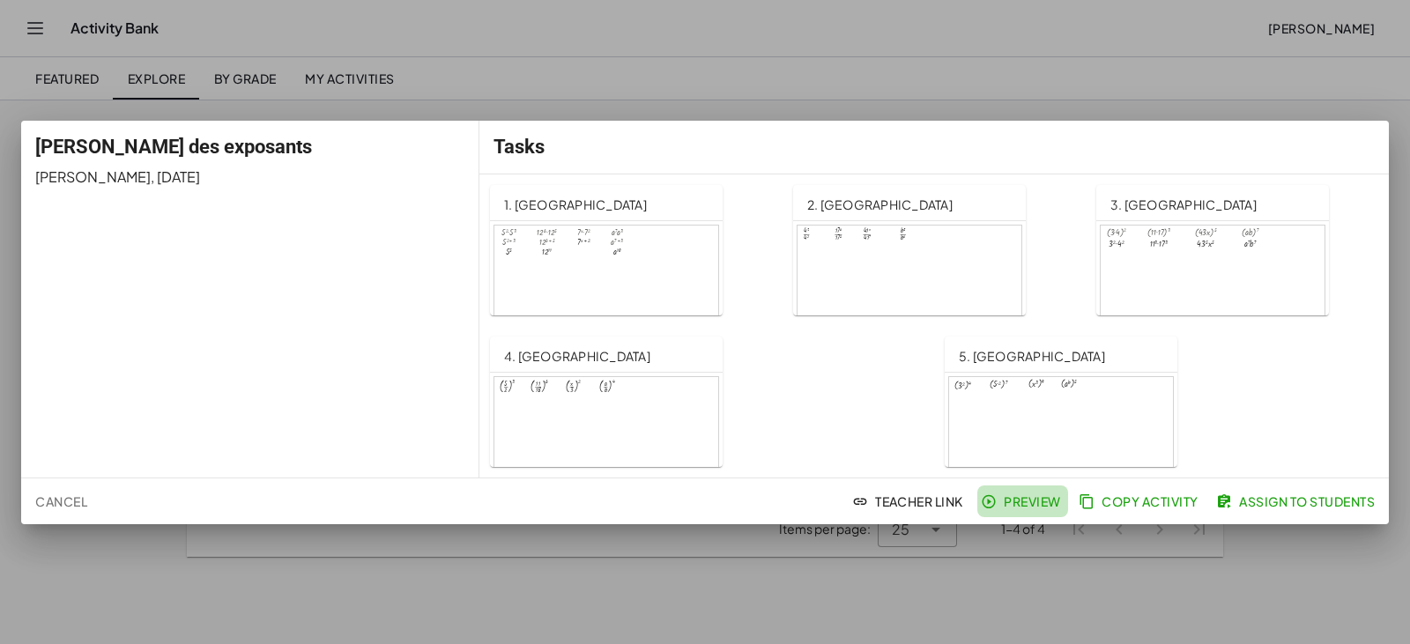
click at [464, 213] on span "Preview" at bounding box center [1022, 501] width 77 height 16
click at [54, 213] on span "Cancel" at bounding box center [61, 501] width 52 height 16
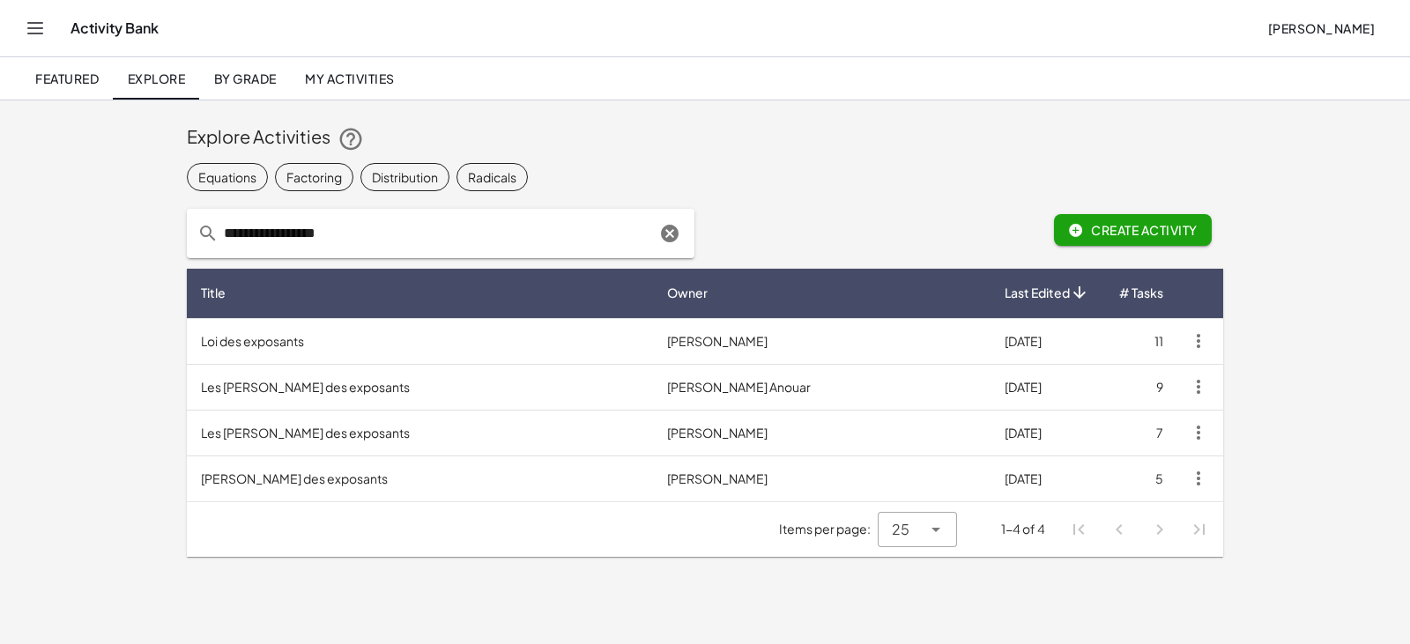
drag, startPoint x: 395, startPoint y: 231, endPoint x: 197, endPoint y: 226, distance: 197.4
click at [197, 213] on div "**********" at bounding box center [440, 233] width 507 height 49
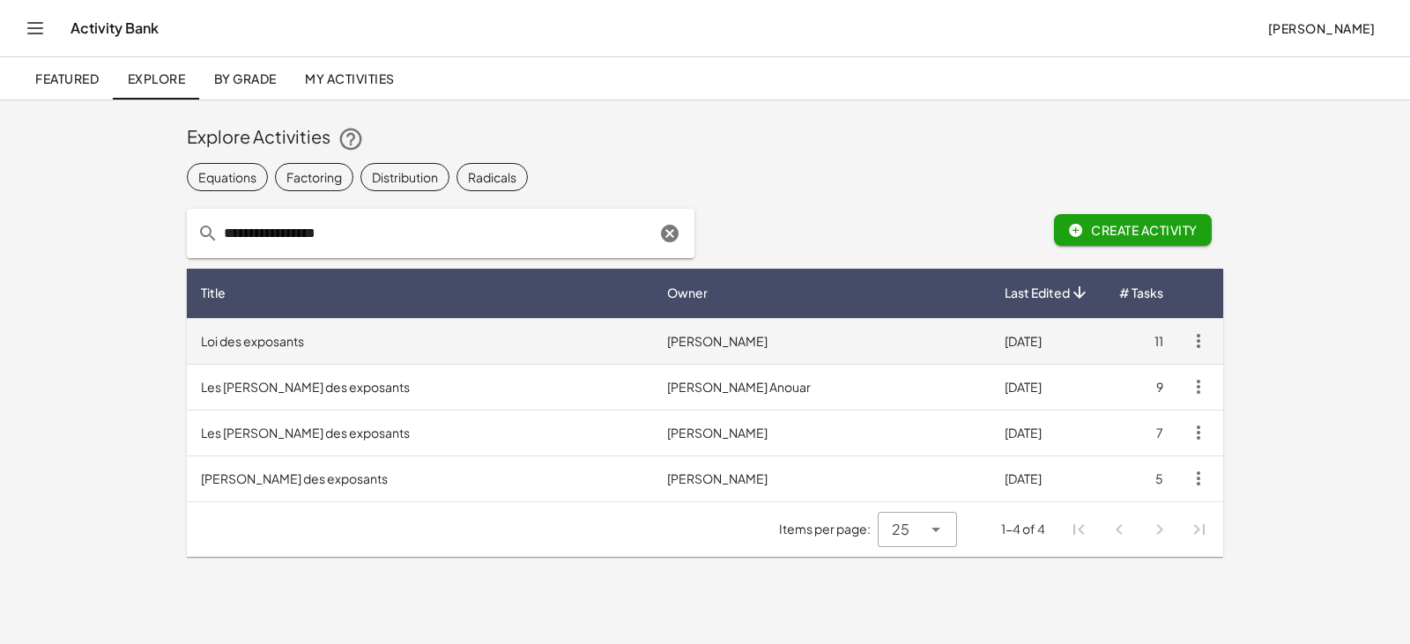
click at [353, 213] on td "Loi des exposants" at bounding box center [420, 341] width 466 height 46
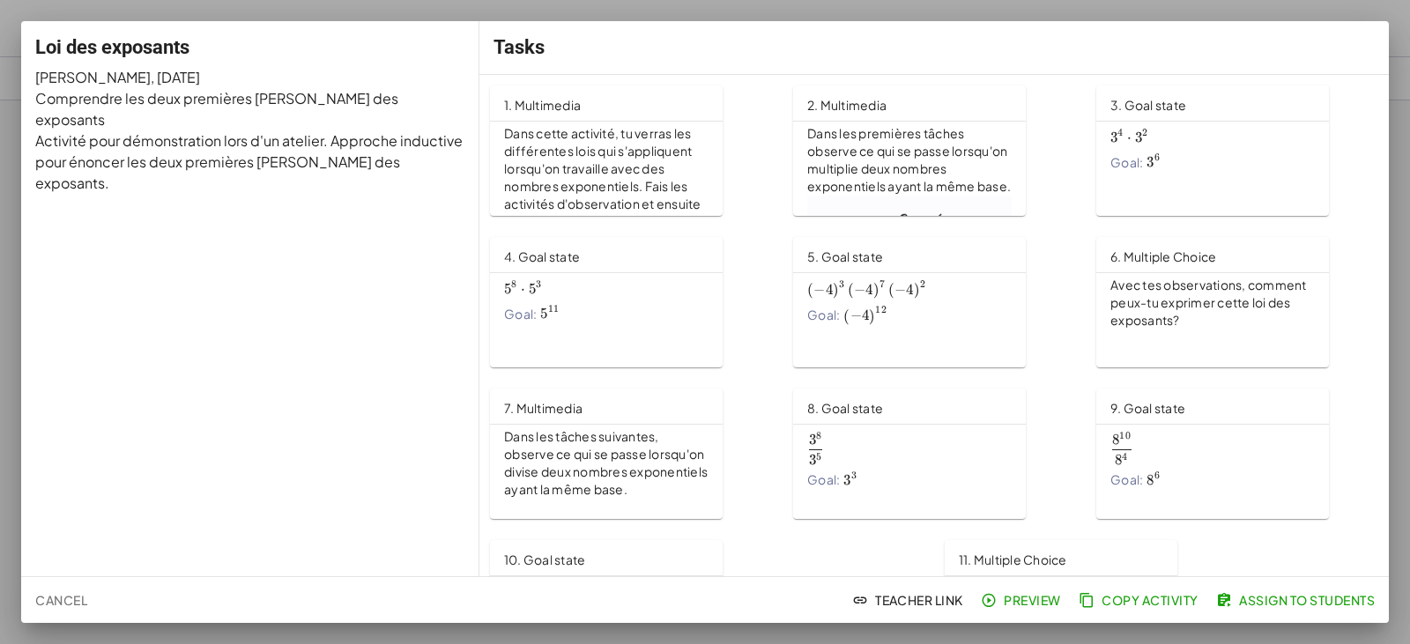
click at [464, 213] on span "Copy Activity" at bounding box center [1140, 600] width 116 height 16
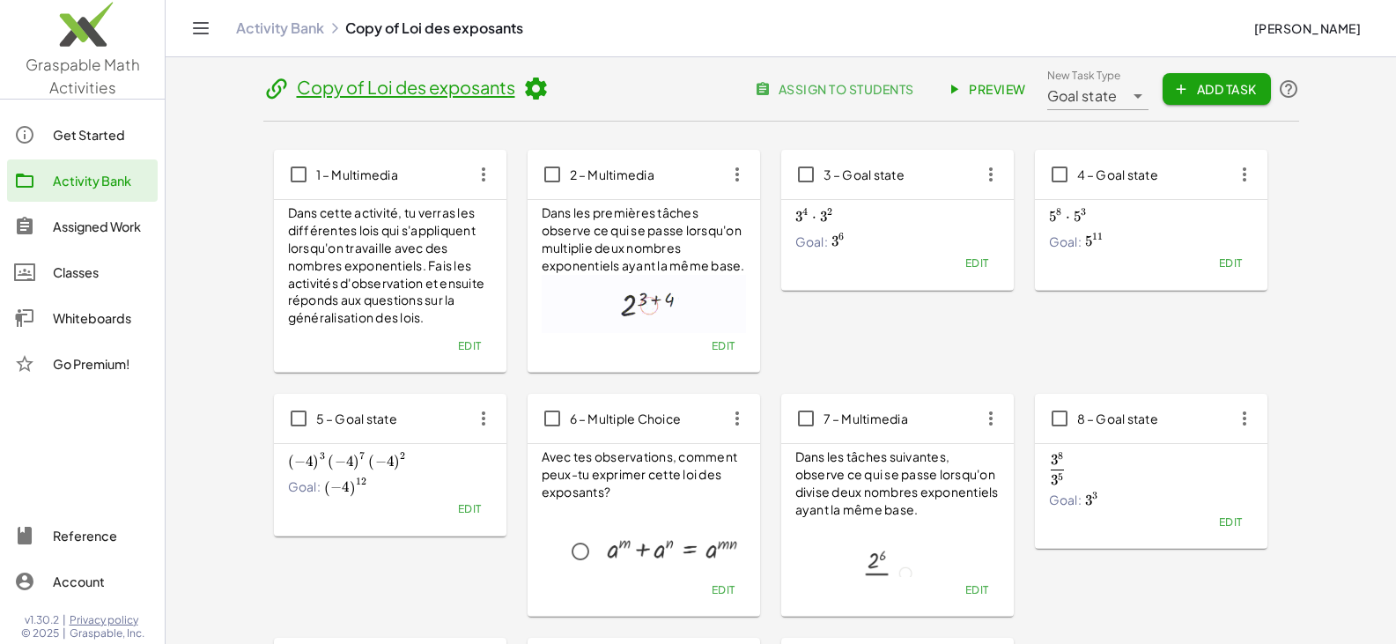
click at [92, 189] on div "Activity Bank" at bounding box center [102, 180] width 98 height 21
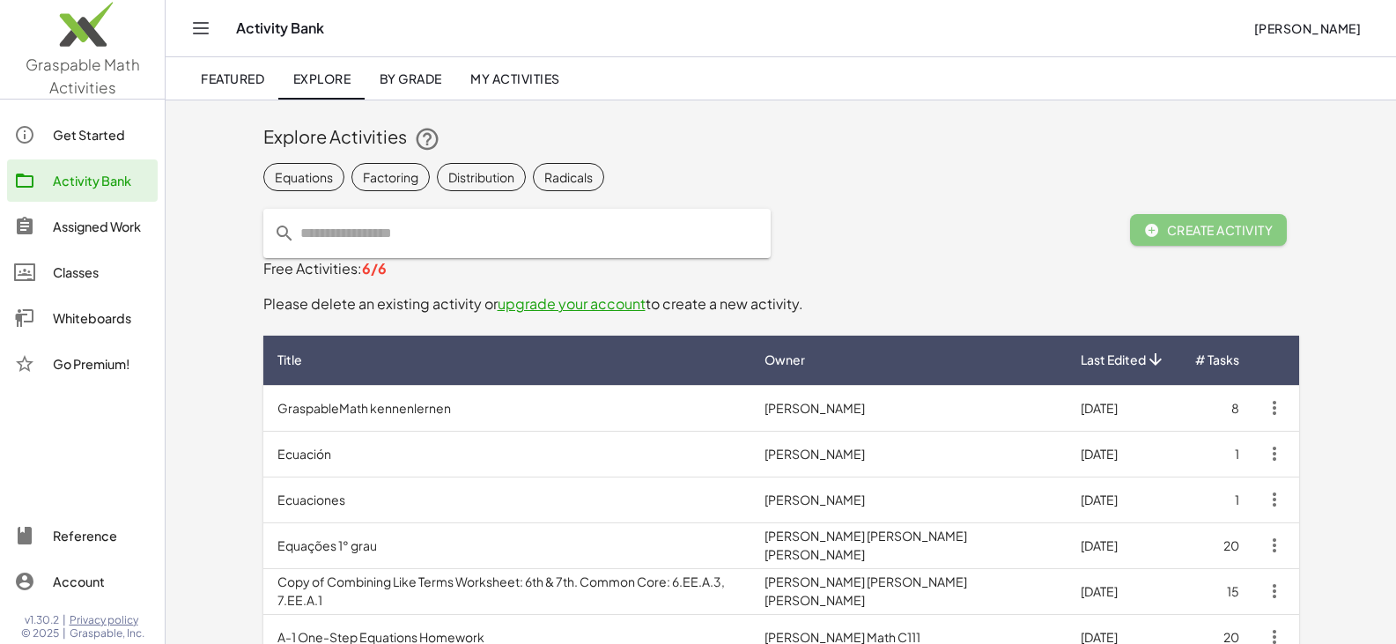
click at [464, 84] on span "My Activities" at bounding box center [515, 78] width 90 height 16
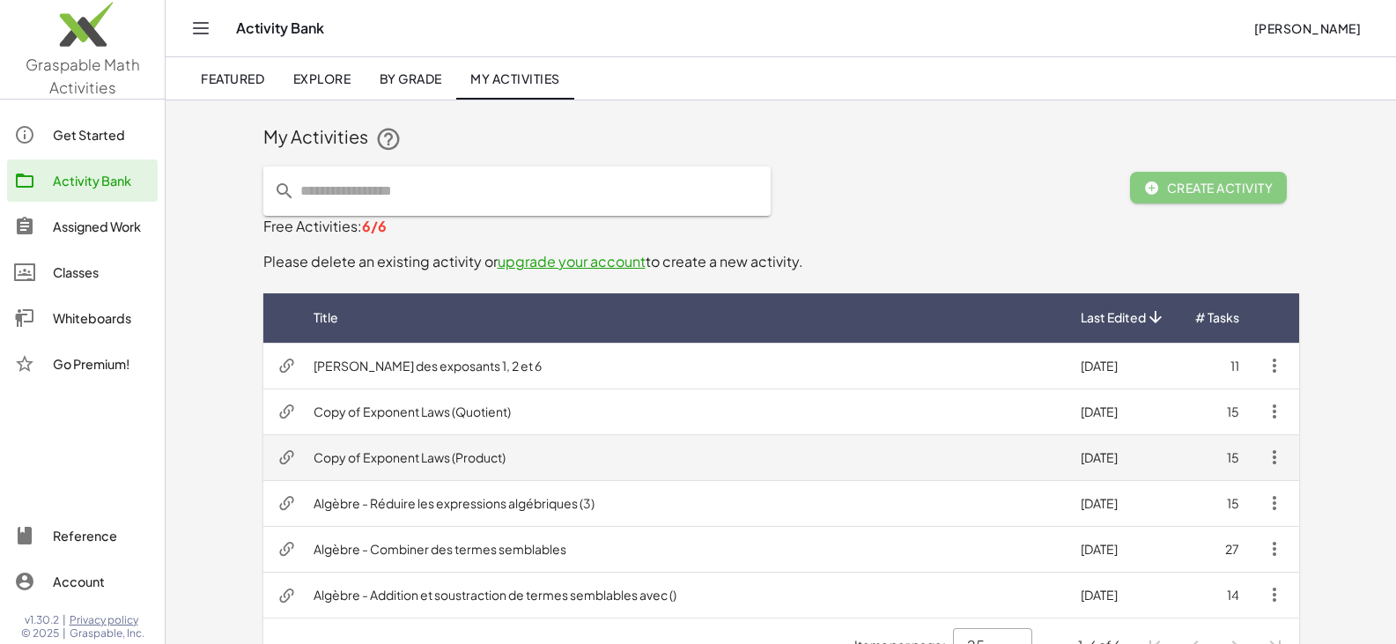
click at [416, 213] on td "Copy of Exponent Laws (Product)" at bounding box center [683, 457] width 767 height 46
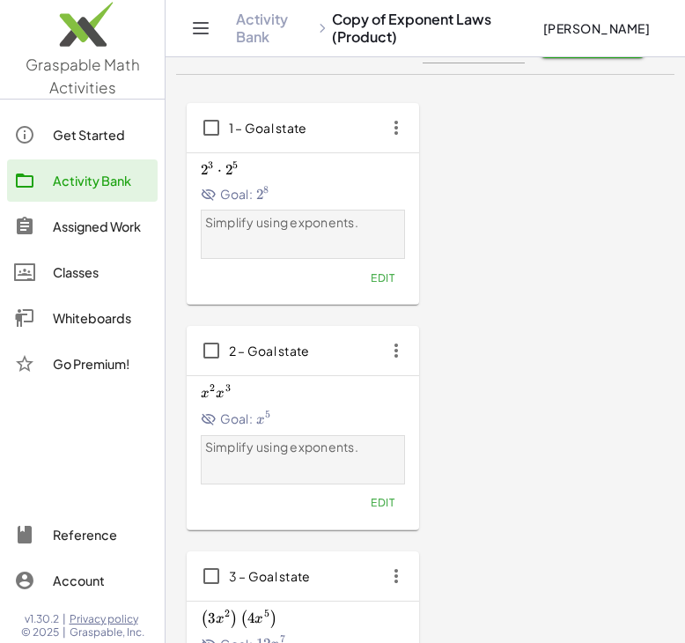
scroll to position [176, 0]
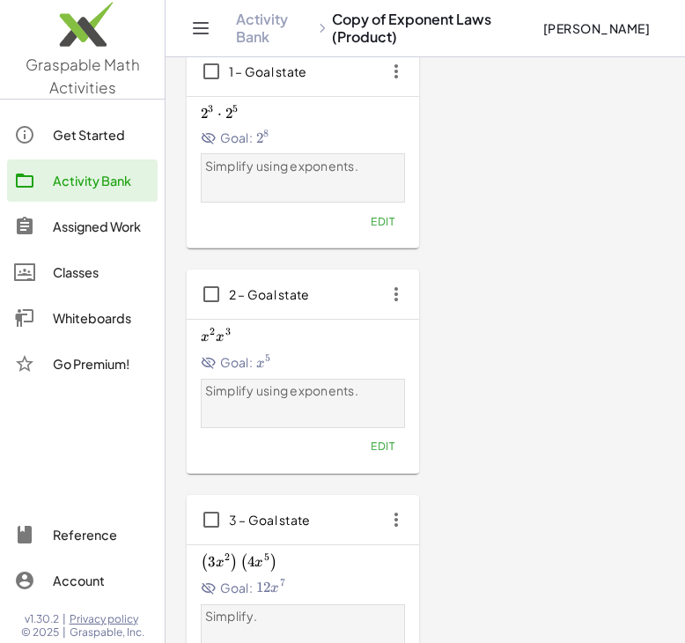
click at [394, 213] on icon "button" at bounding box center [397, 294] width 32 height 32
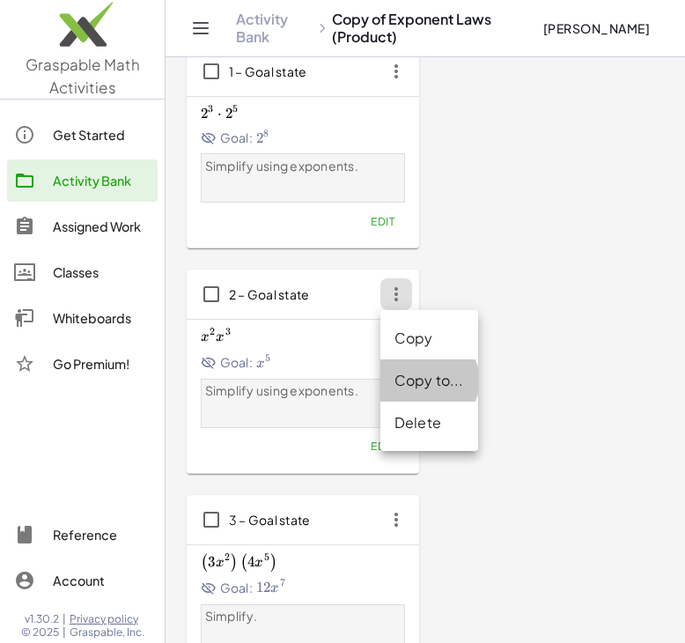
click at [420, 213] on div "Copy to..." at bounding box center [430, 380] width 70 height 21
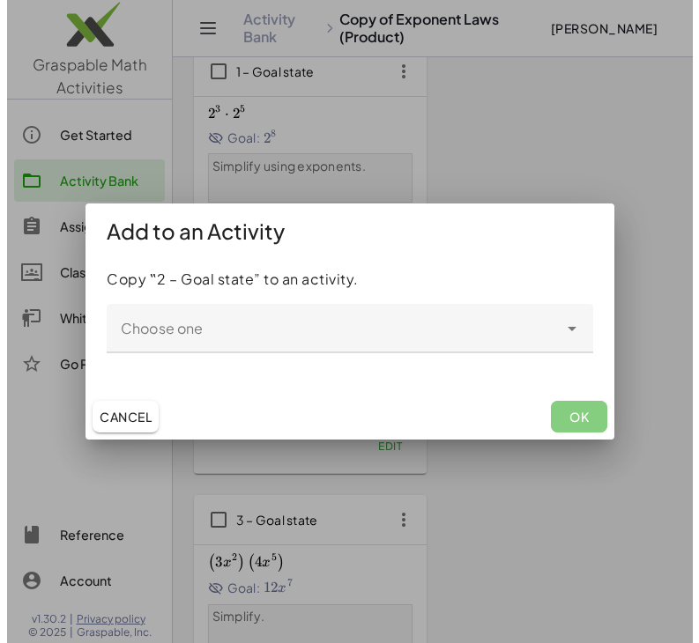
scroll to position [0, 0]
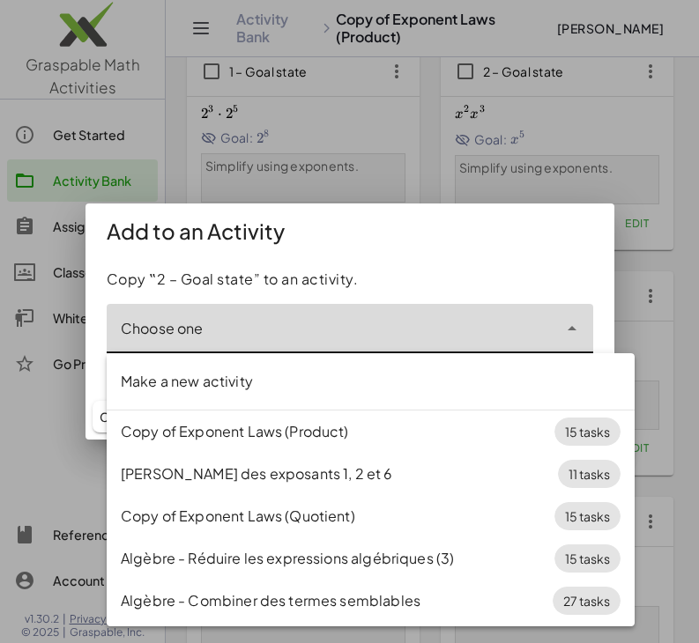
click at [410, 213] on input "Choose one" at bounding box center [332, 337] width 451 height 21
click at [328, 213] on div "Lois des exposants 1, 2 et 6" at bounding box center [339, 473] width 437 height 21
type input "**********"
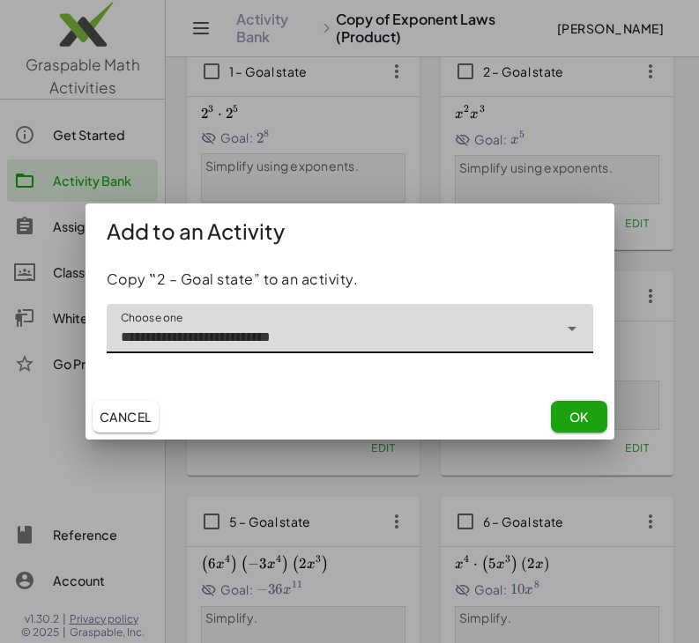
click at [464, 213] on button "OK" at bounding box center [579, 417] width 56 height 32
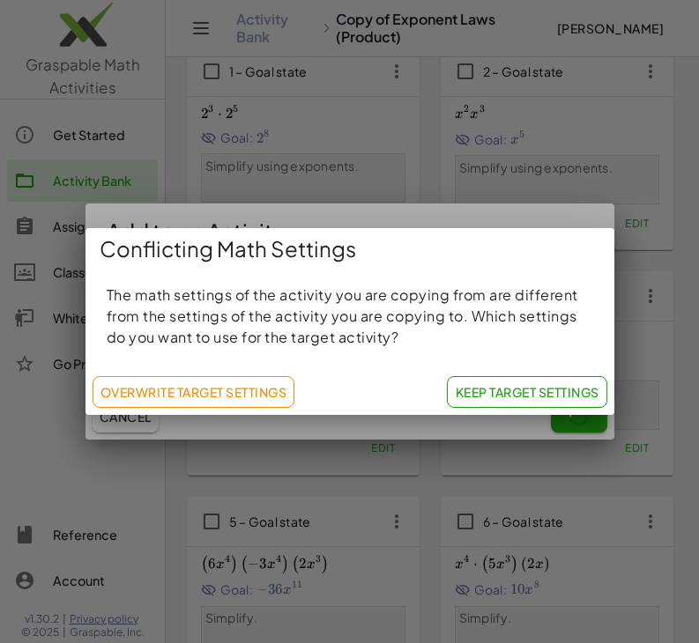
click at [464, 213] on span "Keep Target Settings" at bounding box center [527, 392] width 144 height 16
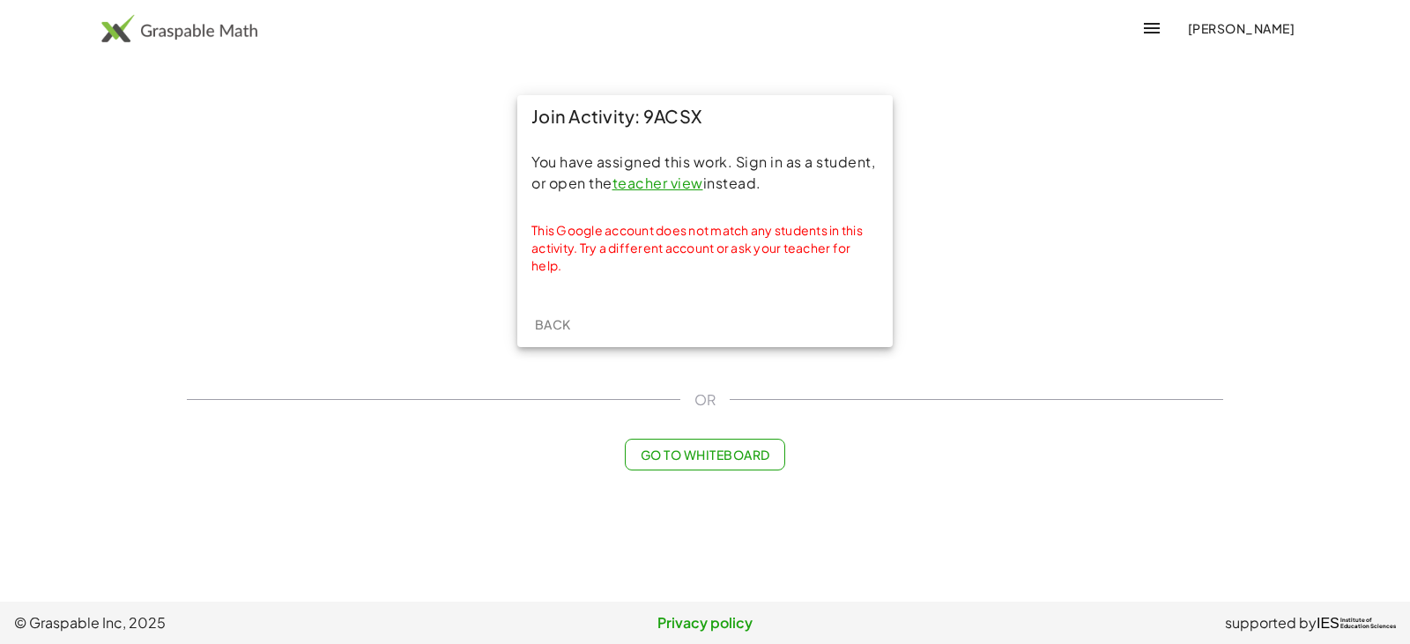
click at [653, 184] on link "teacher view" at bounding box center [657, 183] width 91 height 19
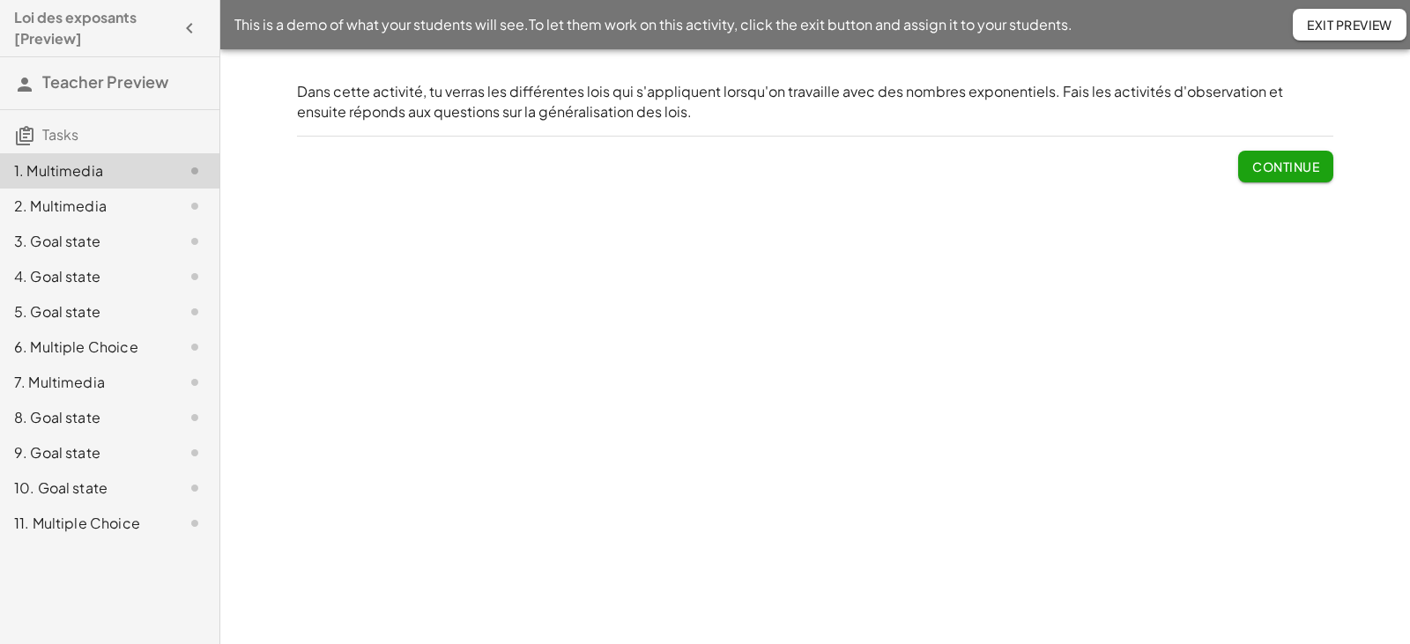
click at [1262, 169] on span "Continue" at bounding box center [1285, 167] width 67 height 16
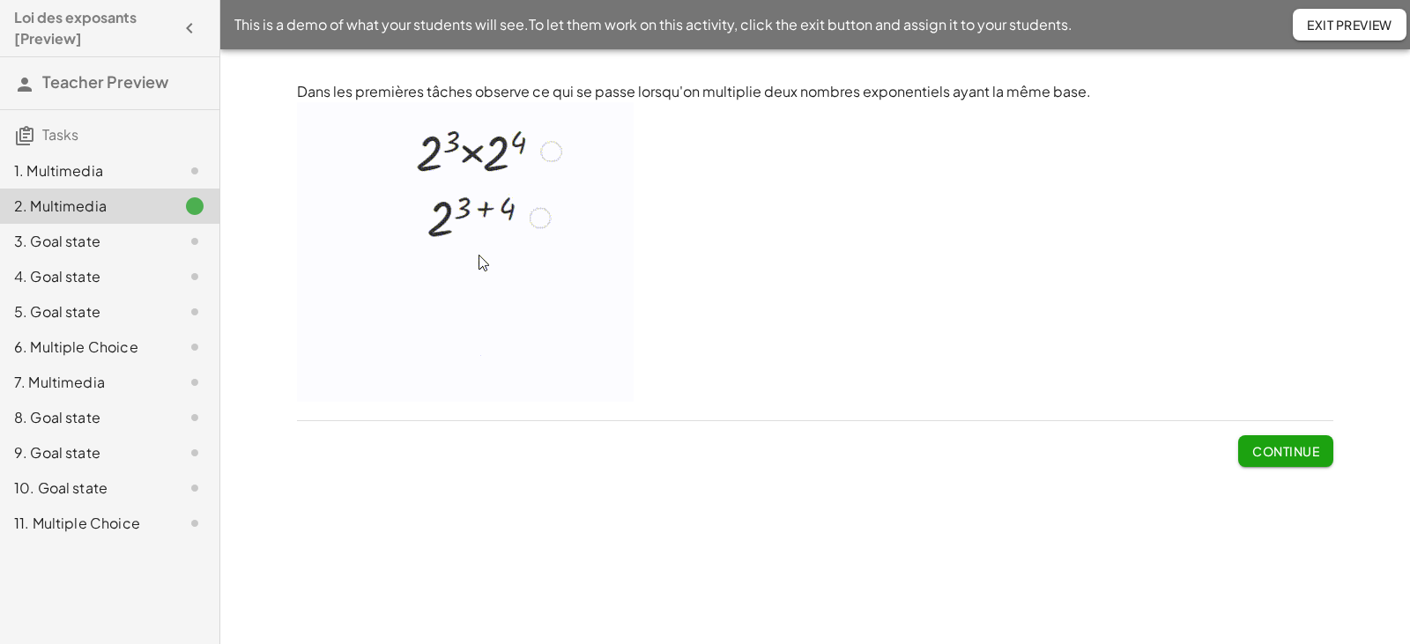
click at [130, 173] on div "1. Multimedia" at bounding box center [85, 170] width 142 height 21
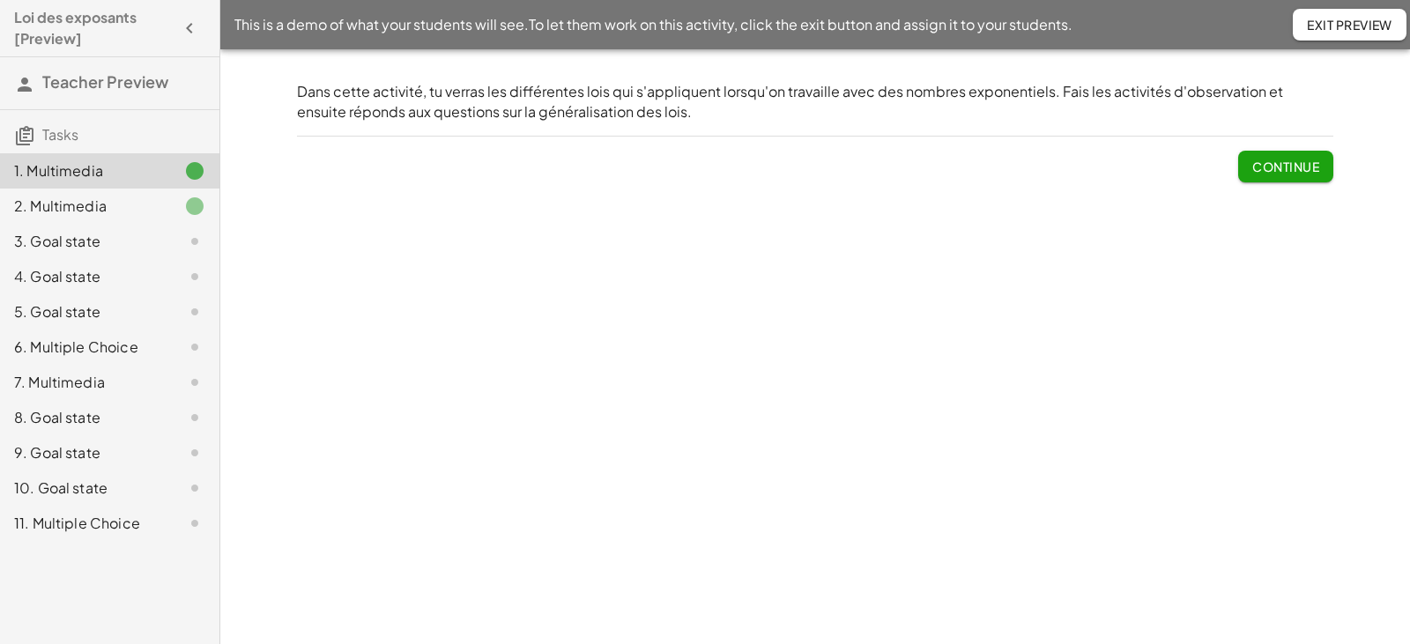
click at [109, 207] on div "2. Multimedia" at bounding box center [85, 206] width 142 height 21
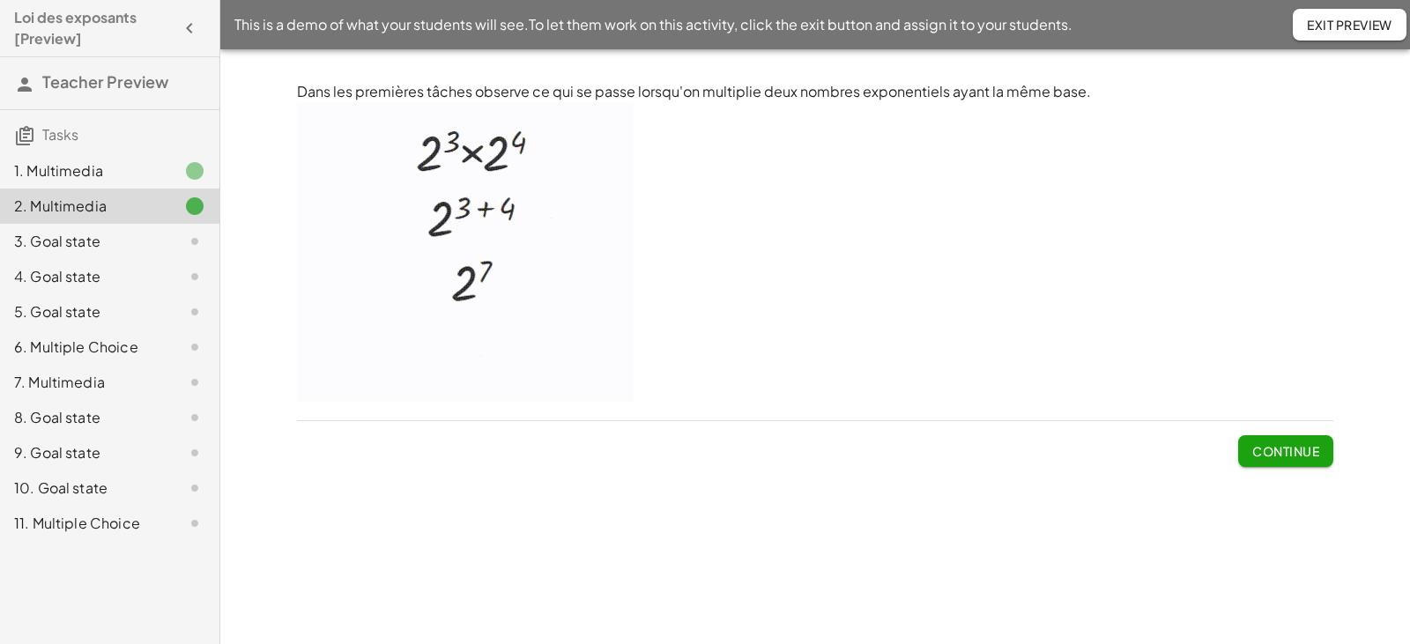
click at [1283, 452] on span "Continue" at bounding box center [1285, 451] width 67 height 16
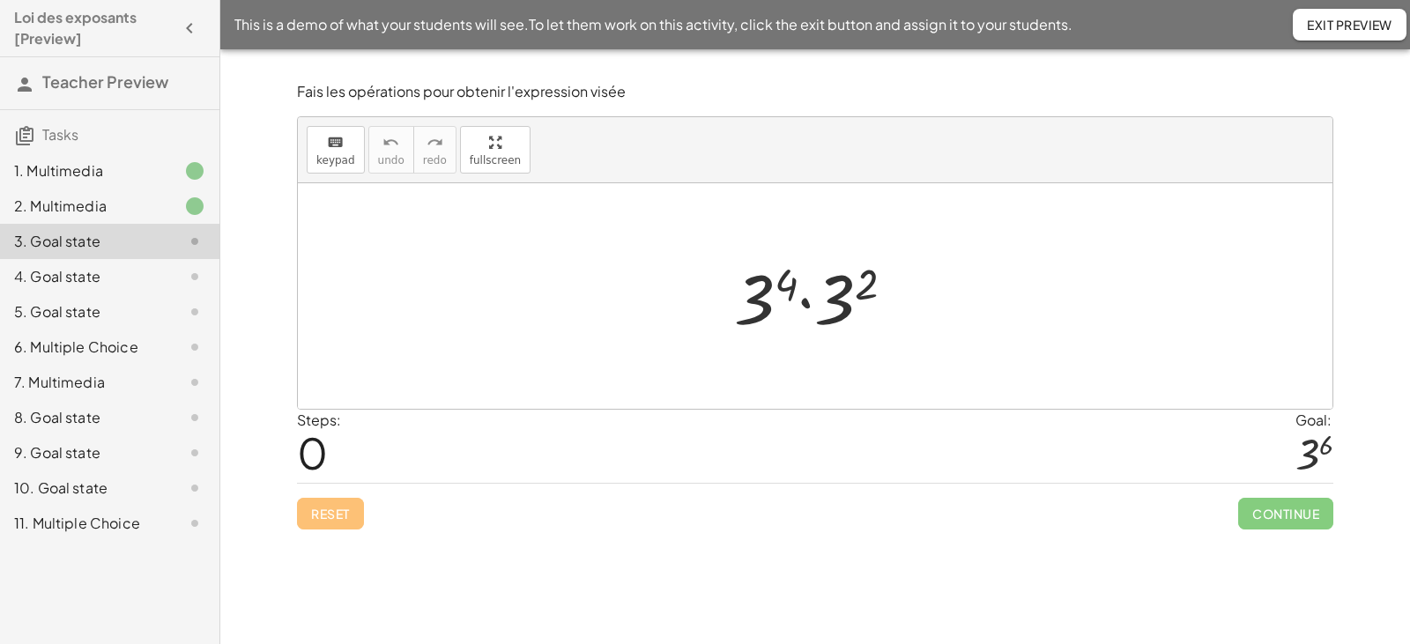
click at [809, 308] on div at bounding box center [821, 296] width 192 height 91
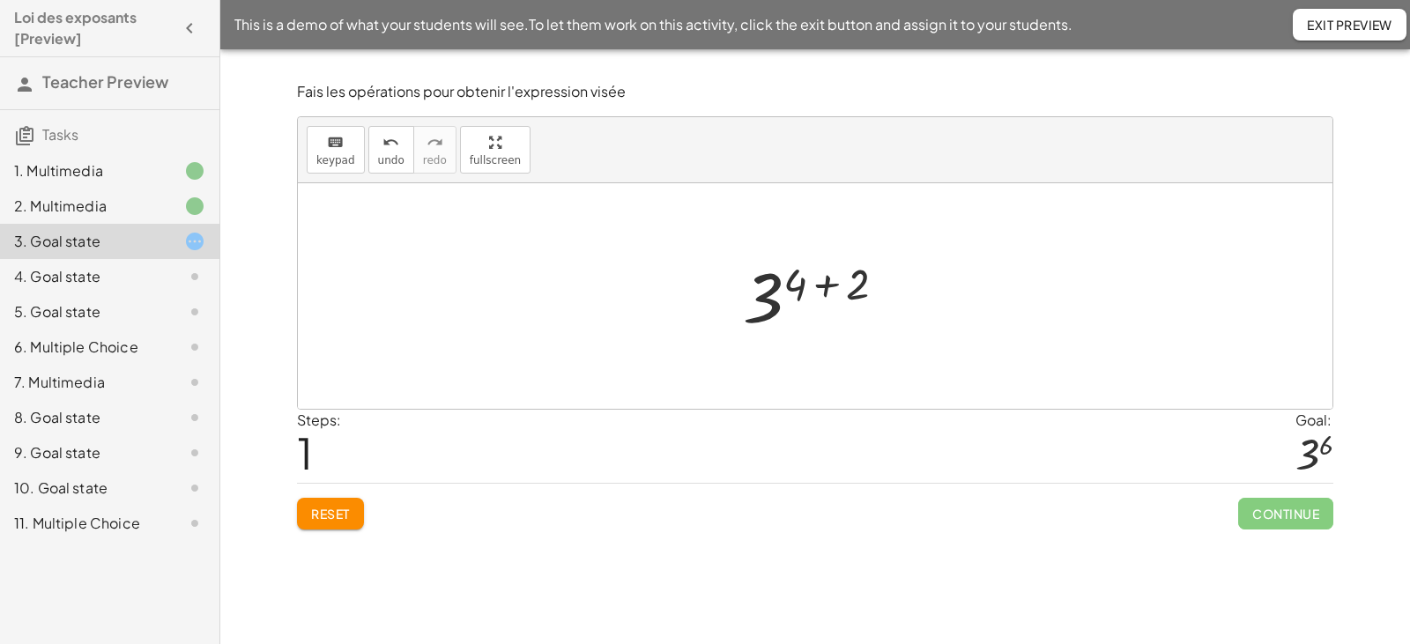
click at [826, 290] on div at bounding box center [821, 296] width 174 height 87
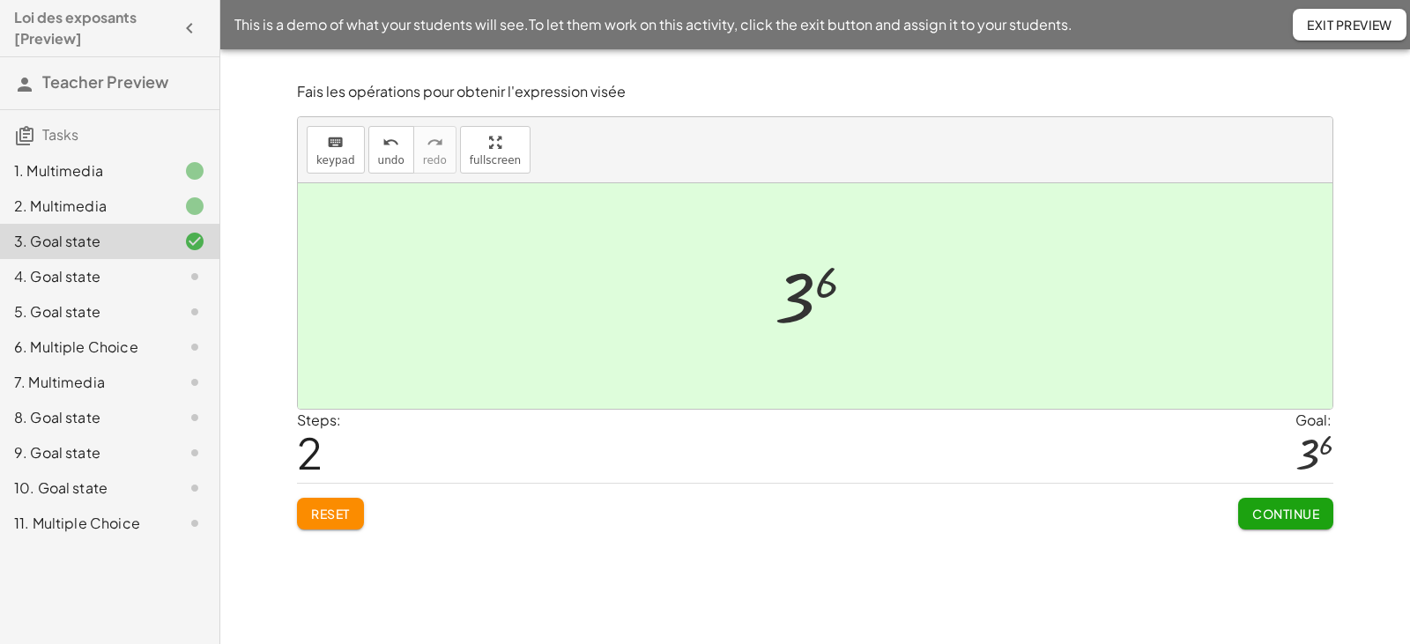
click at [1293, 510] on span "Continue" at bounding box center [1285, 514] width 67 height 16
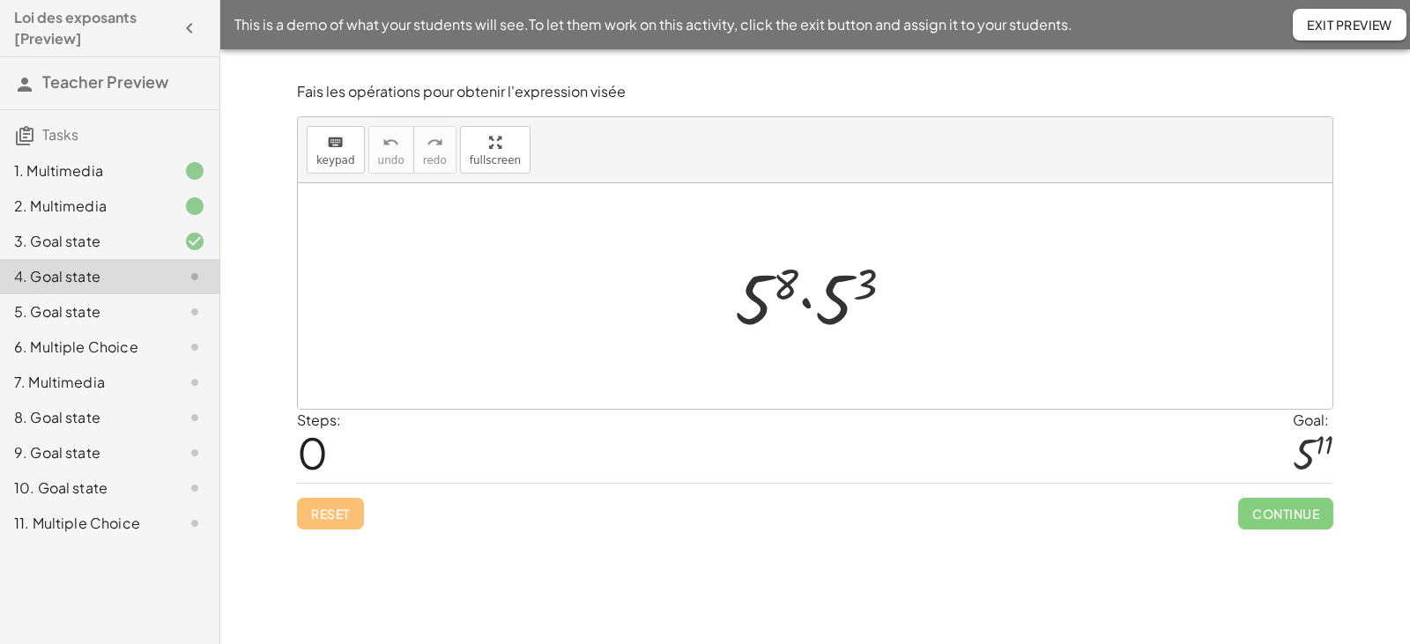
click at [805, 304] on div at bounding box center [821, 296] width 190 height 91
click at [830, 286] on div at bounding box center [821, 296] width 175 height 87
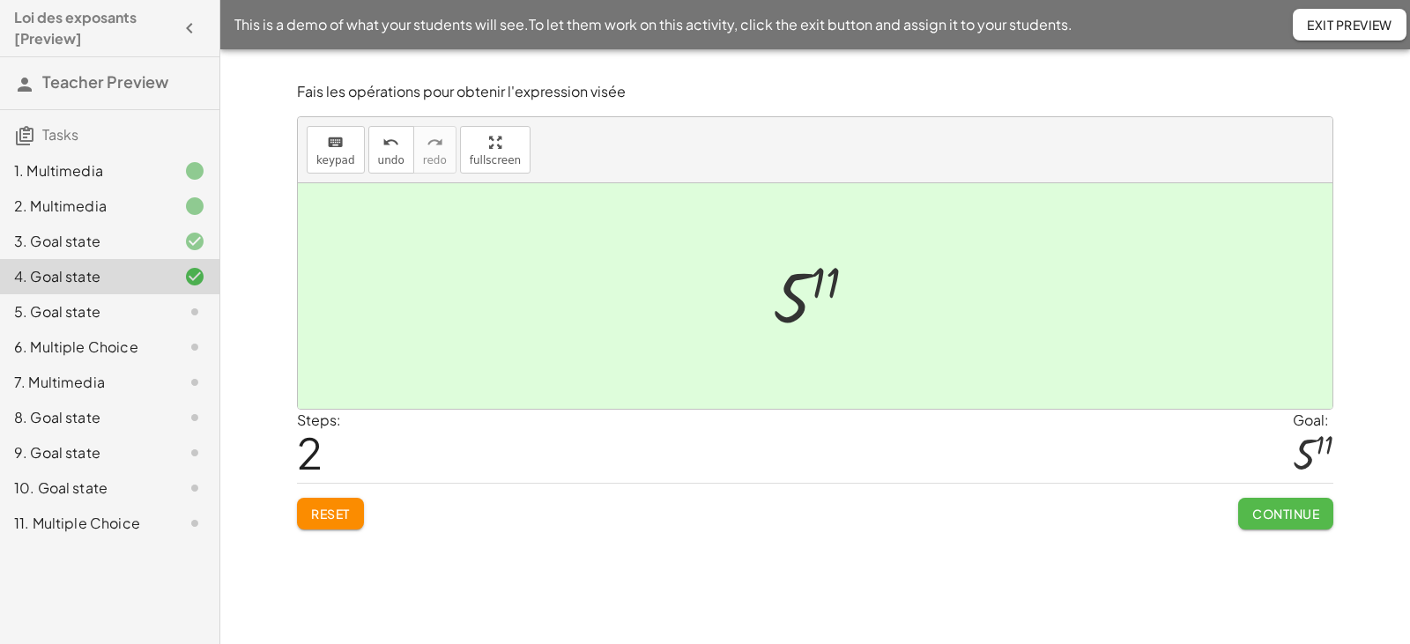
click at [1285, 514] on span "Continue" at bounding box center [1285, 514] width 67 height 16
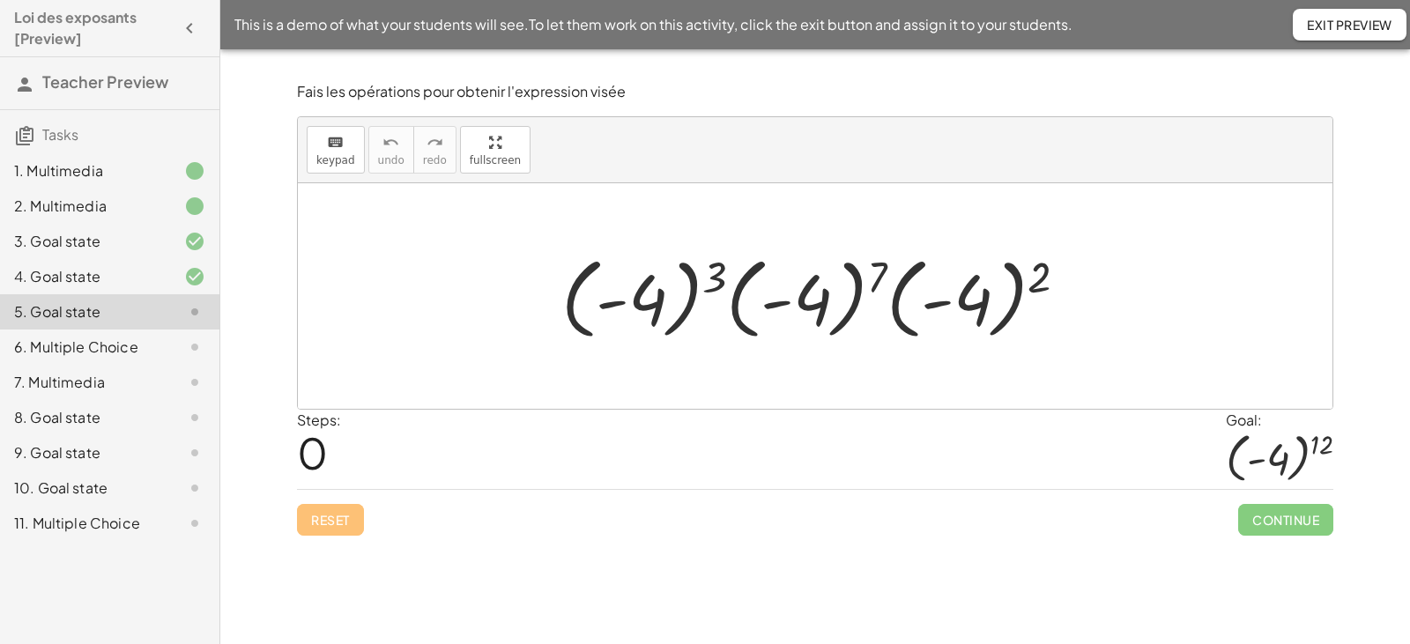
click at [738, 312] on div at bounding box center [821, 297] width 538 height 98
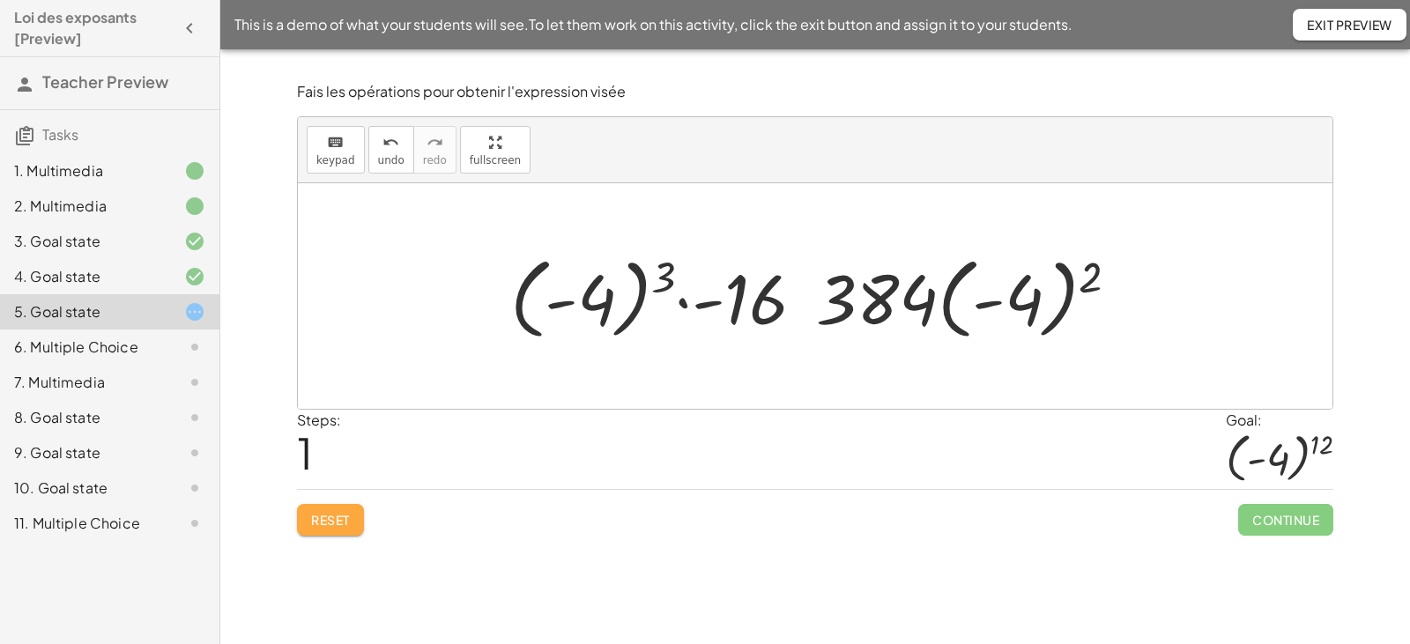
click at [337, 519] on span "Reset" at bounding box center [330, 520] width 39 height 16
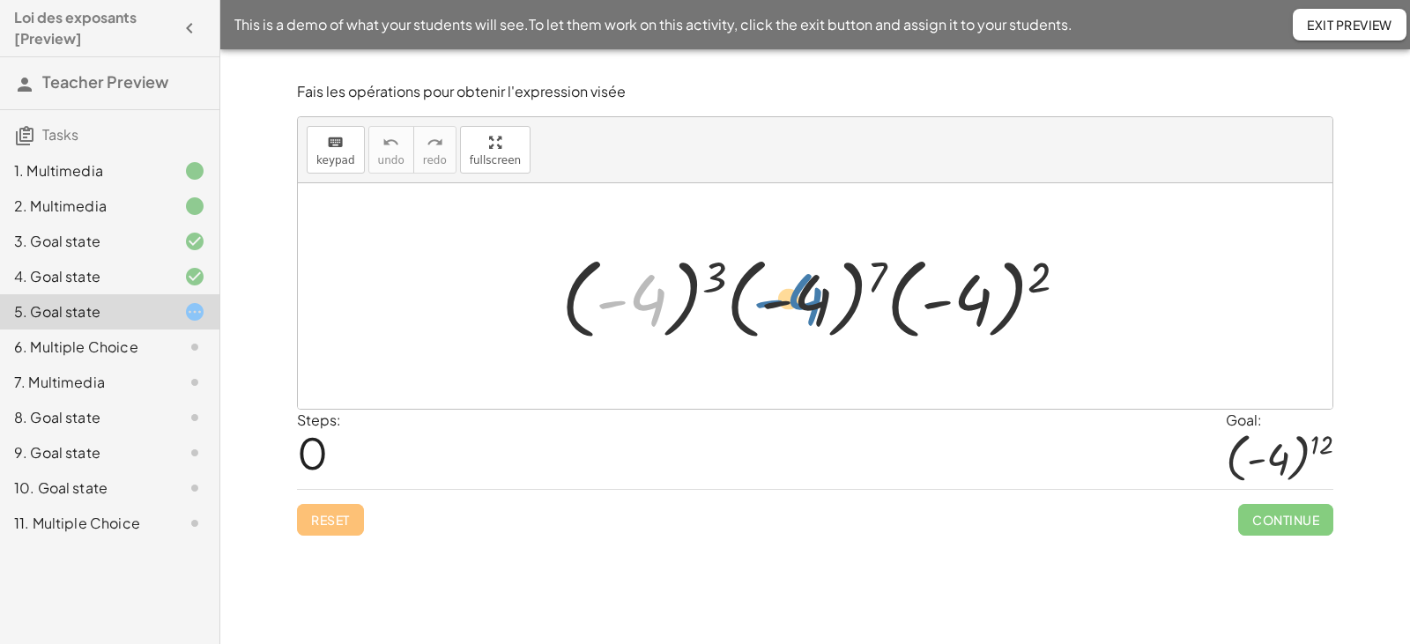
drag, startPoint x: 644, startPoint y: 299, endPoint x: 808, endPoint y: 293, distance: 164.0
click at [808, 293] on div at bounding box center [821, 297] width 538 height 98
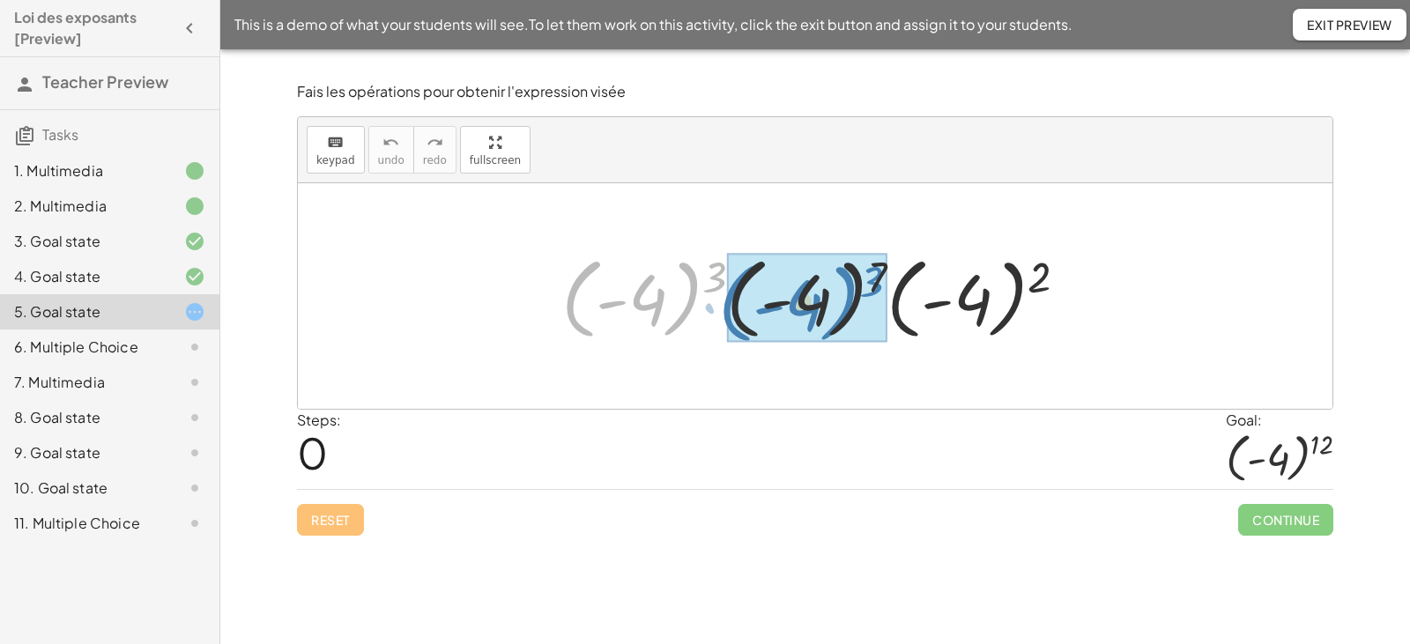
drag, startPoint x: 674, startPoint y: 301, endPoint x: 833, endPoint y: 306, distance: 159.5
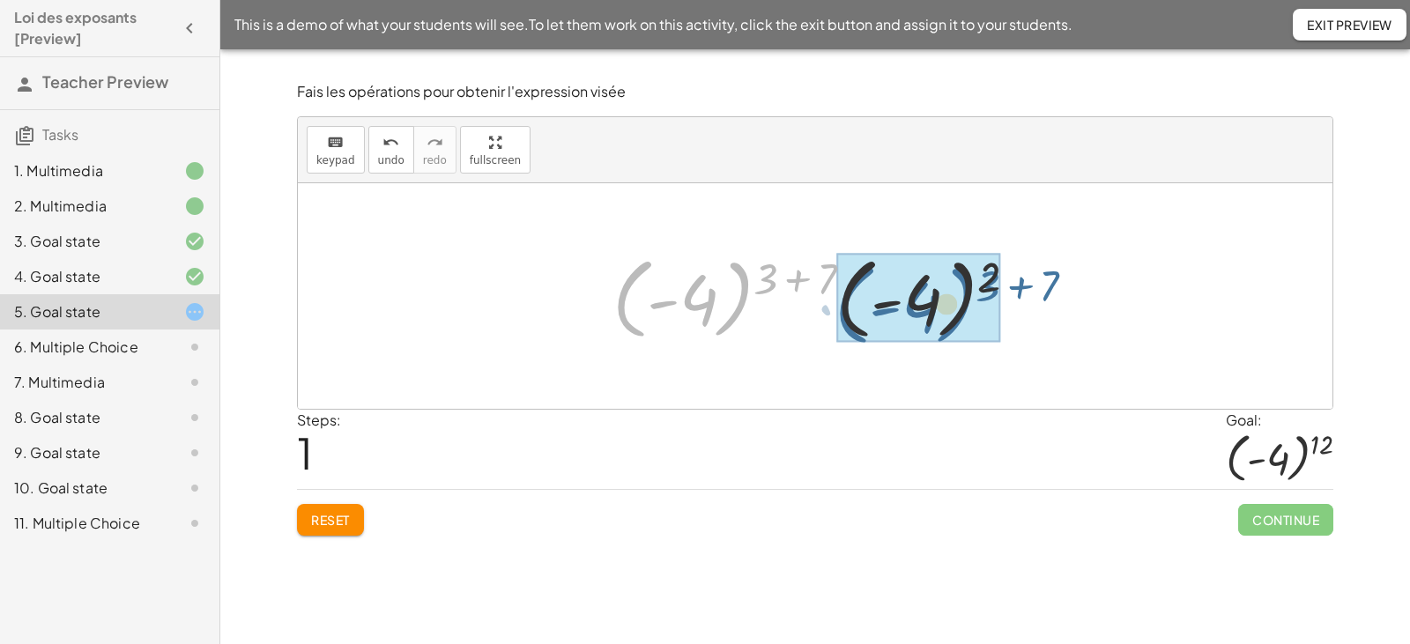
drag, startPoint x: 739, startPoint y: 300, endPoint x: 966, endPoint y: 307, distance: 226.5
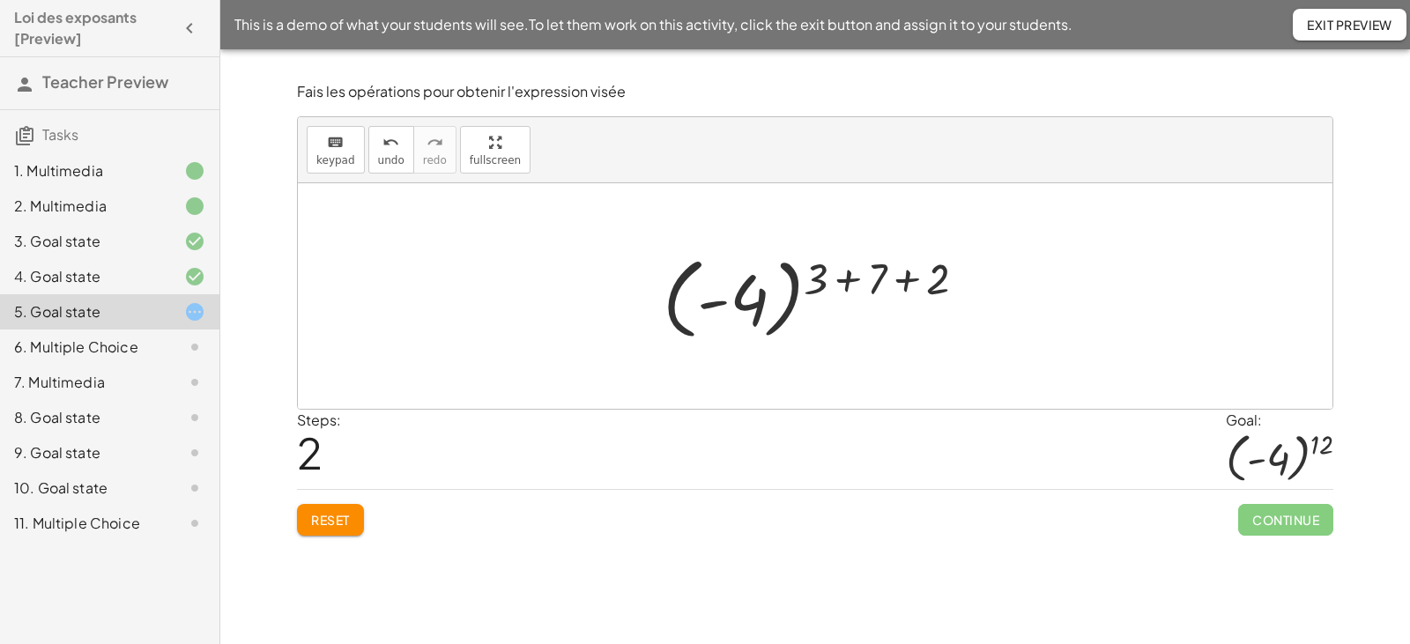
click at [852, 278] on div at bounding box center [821, 297] width 335 height 98
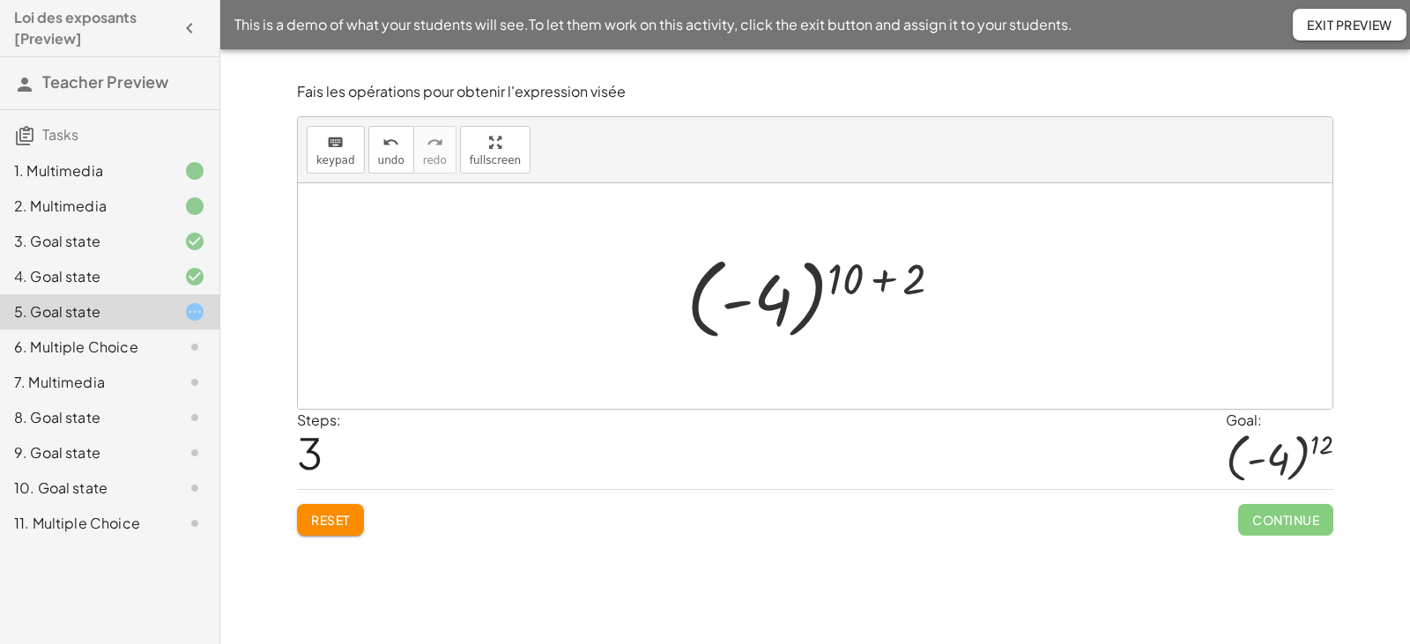
click at [877, 280] on div at bounding box center [821, 297] width 288 height 98
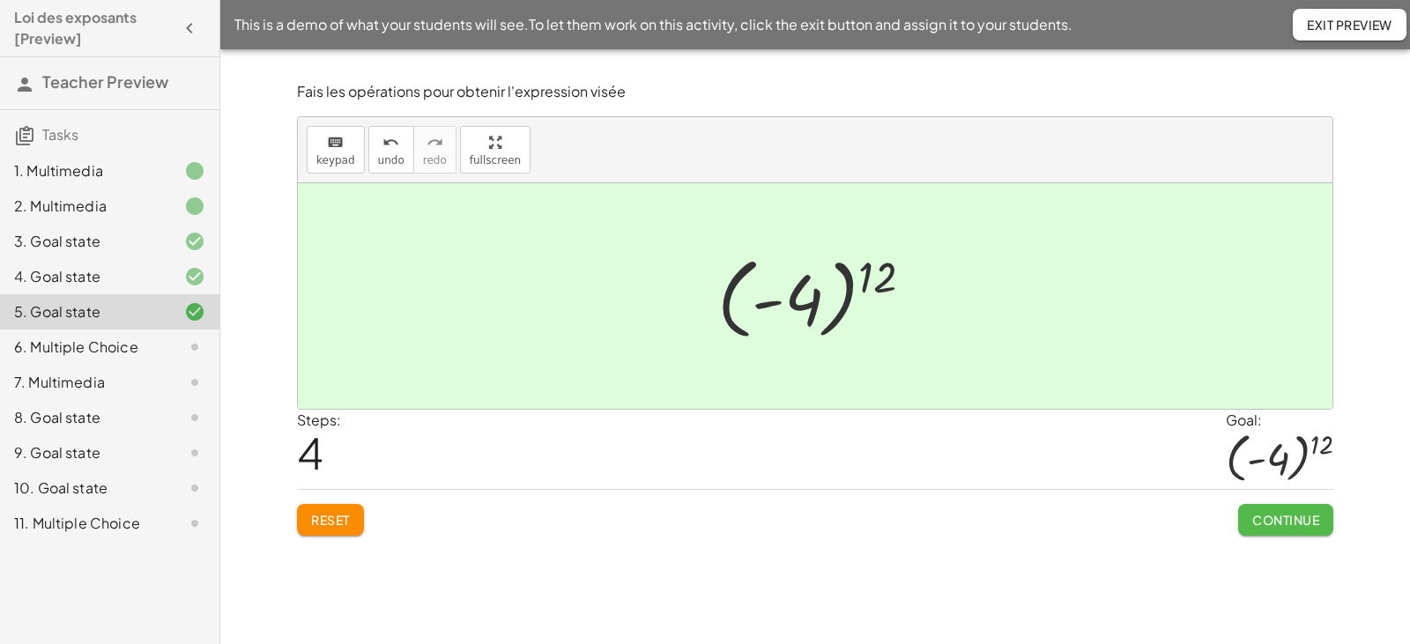
click at [1278, 531] on button "Continue" at bounding box center [1285, 520] width 95 height 32
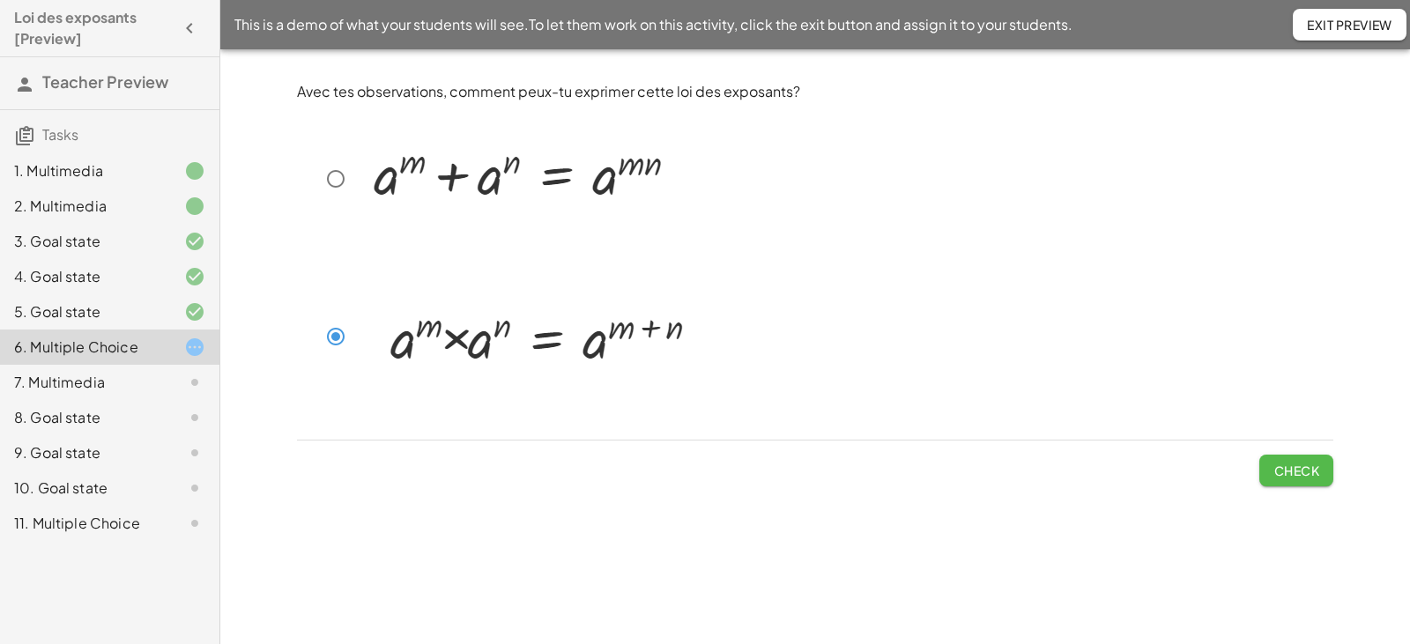
click at [1282, 471] on span "Check" at bounding box center [1296, 471] width 46 height 16
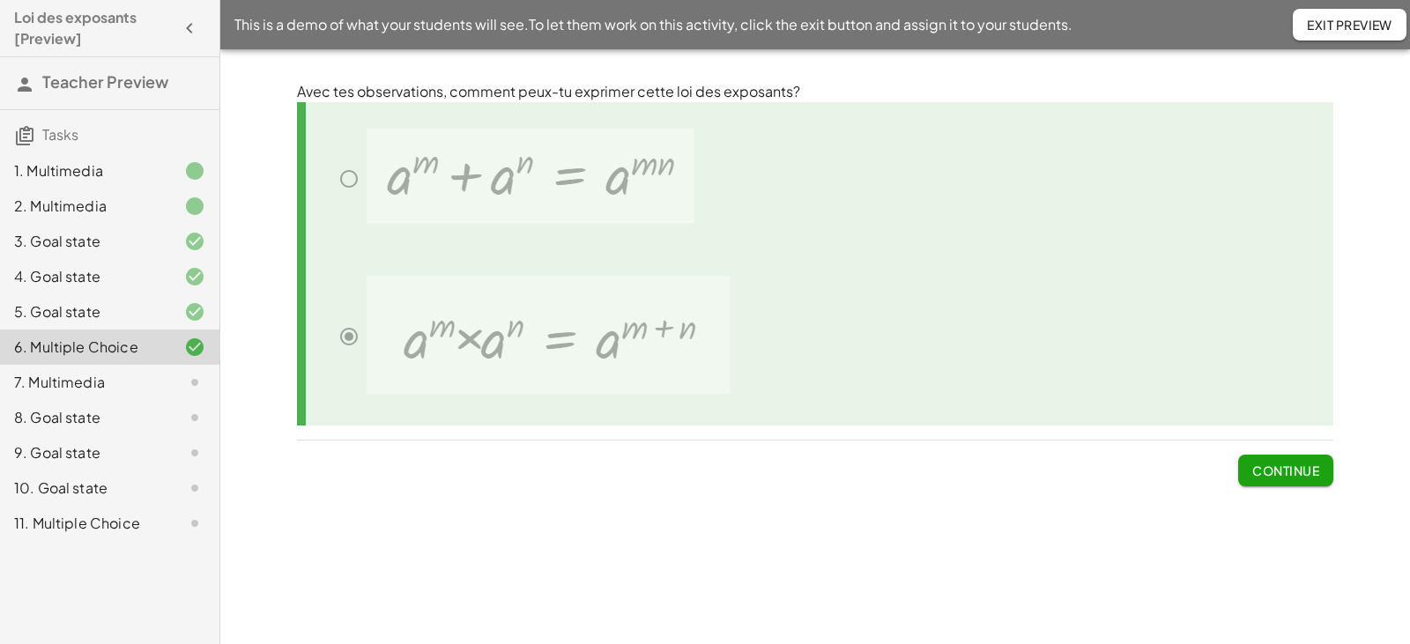
click at [1282, 471] on span "Continue" at bounding box center [1285, 471] width 67 height 16
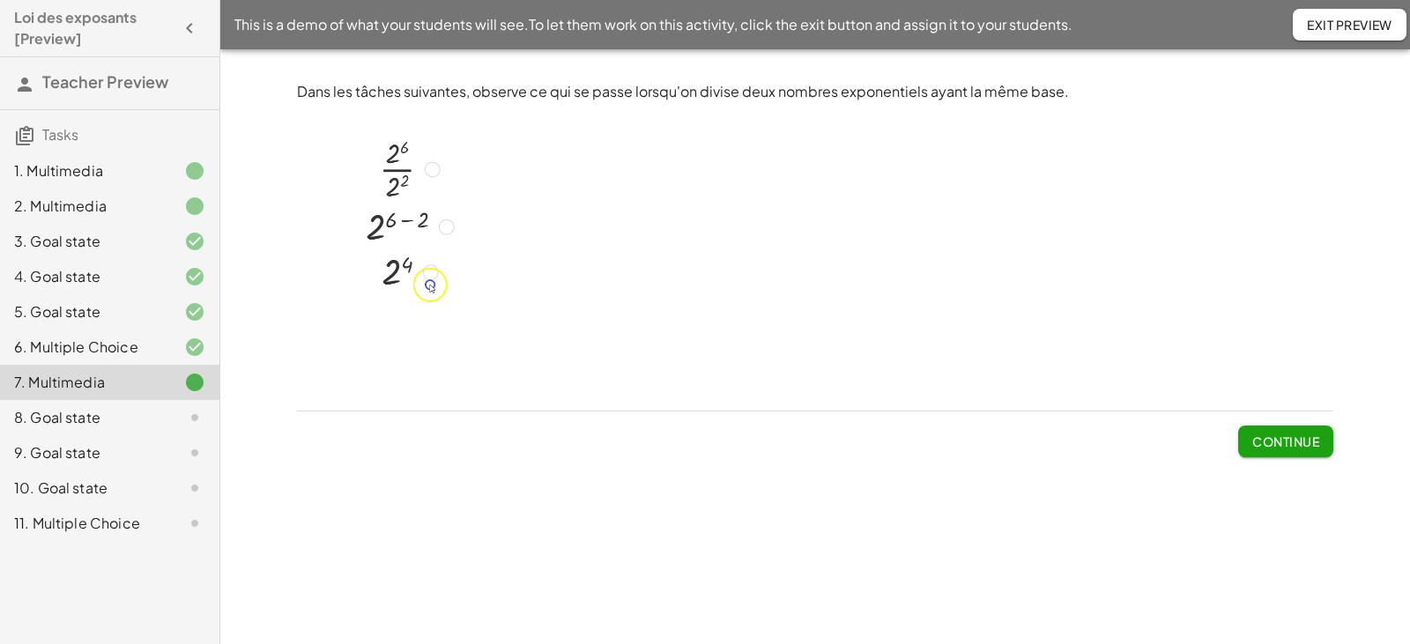
click at [1290, 433] on span "Continue" at bounding box center [1285, 441] width 67 height 16
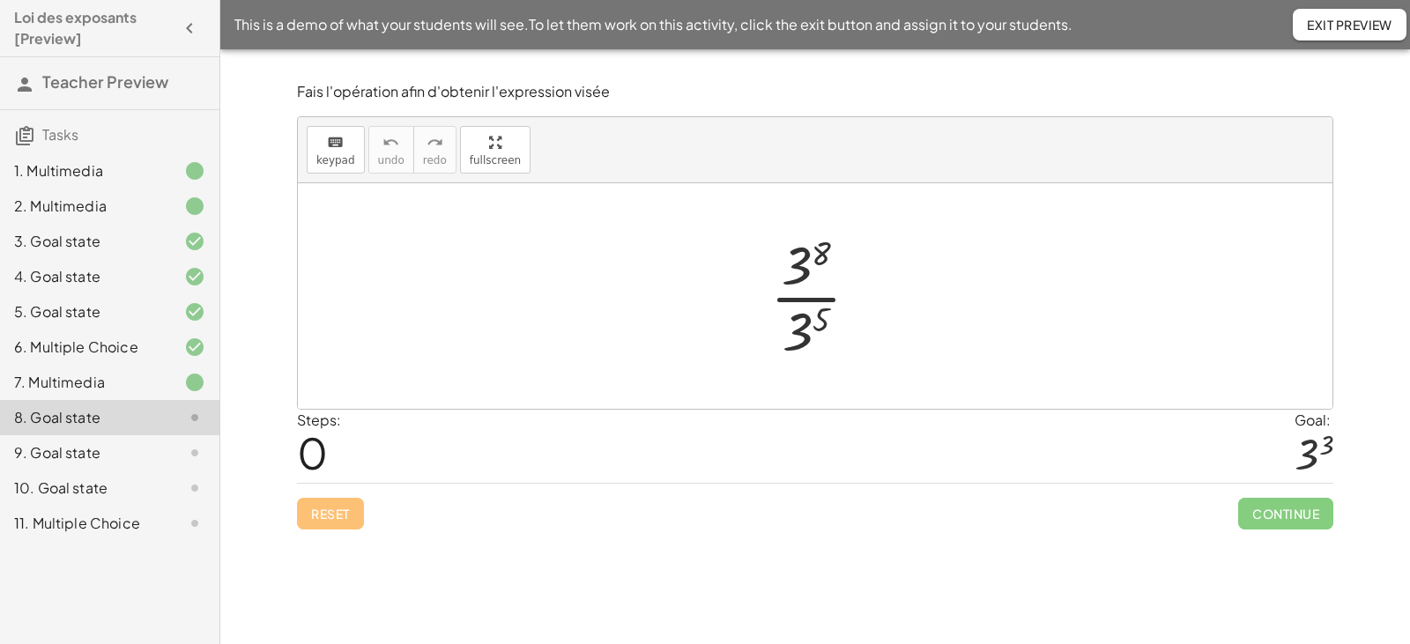
click at [822, 300] on div at bounding box center [821, 296] width 121 height 136
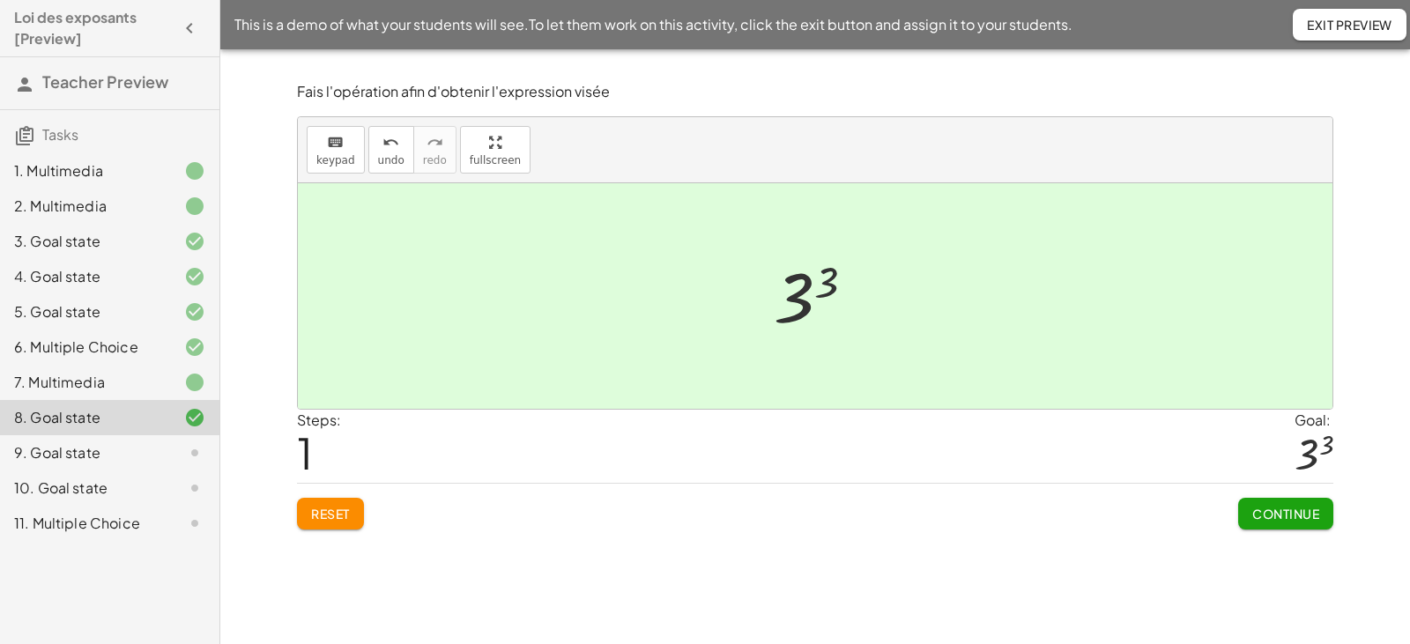
click at [1262, 520] on span "Continue" at bounding box center [1285, 514] width 67 height 16
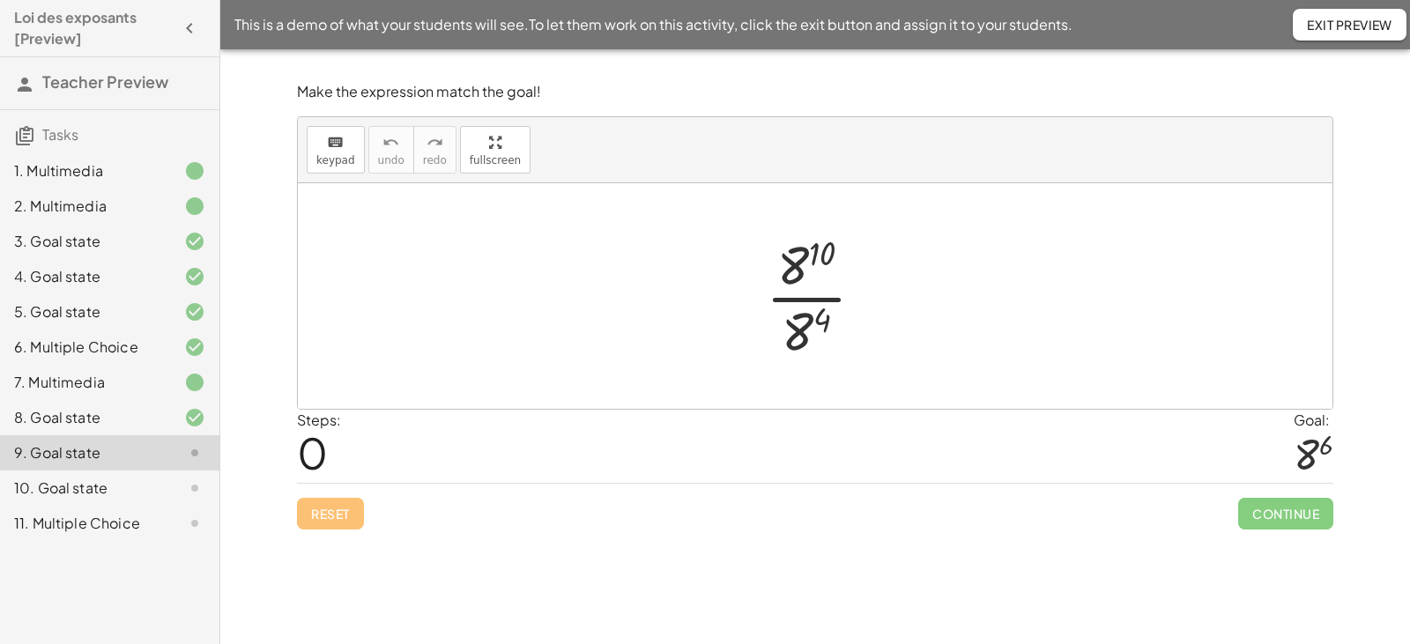
click at [805, 303] on div at bounding box center [822, 296] width 130 height 136
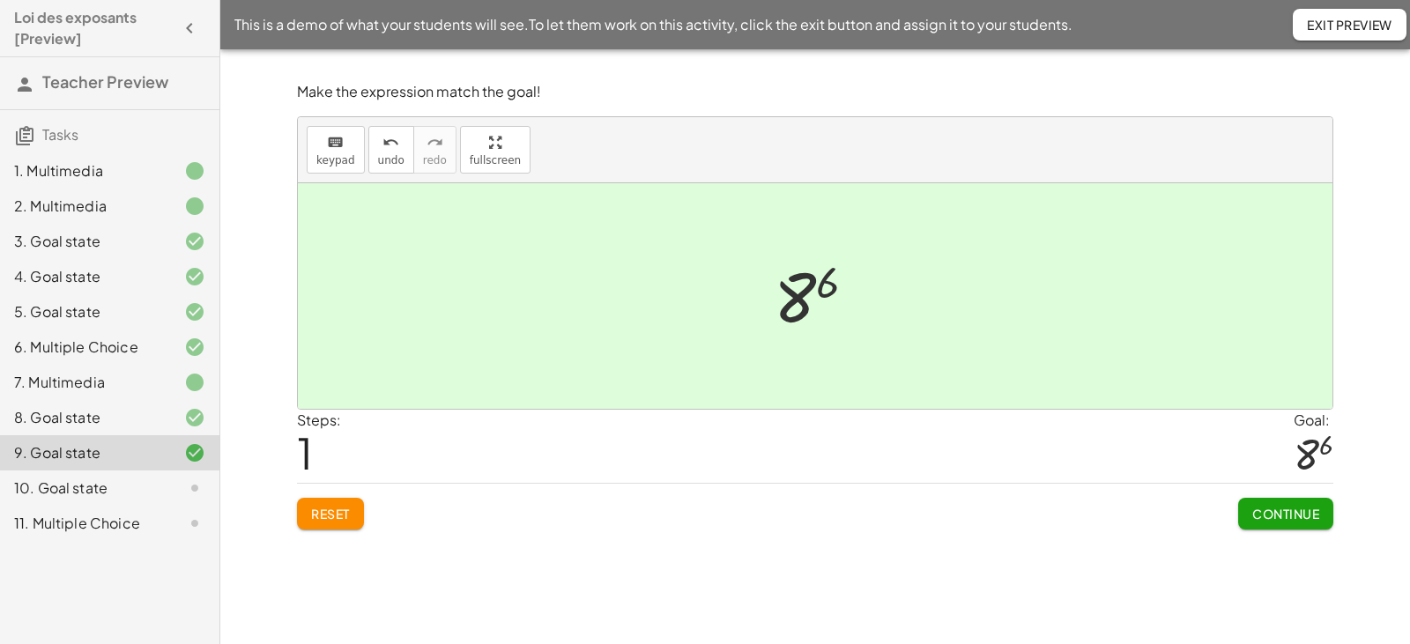
click at [321, 515] on span "Reset" at bounding box center [330, 514] width 39 height 16
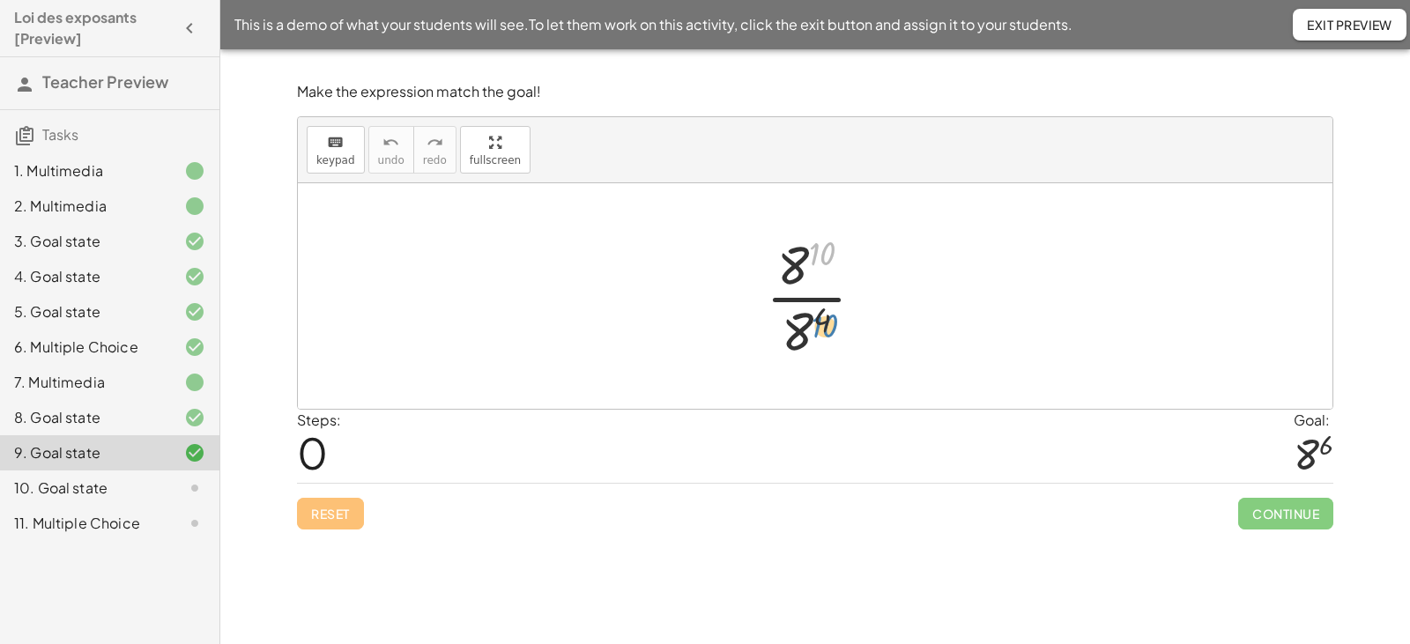
drag, startPoint x: 827, startPoint y: 253, endPoint x: 830, endPoint y: 325, distance: 72.3
click at [830, 325] on div at bounding box center [822, 296] width 130 height 136
drag, startPoint x: 797, startPoint y: 264, endPoint x: 799, endPoint y: 320, distance: 55.5
drag, startPoint x: 791, startPoint y: 325, endPoint x: 795, endPoint y: 263, distance: 62.7
click at [795, 263] on div at bounding box center [822, 296] width 136 height 136
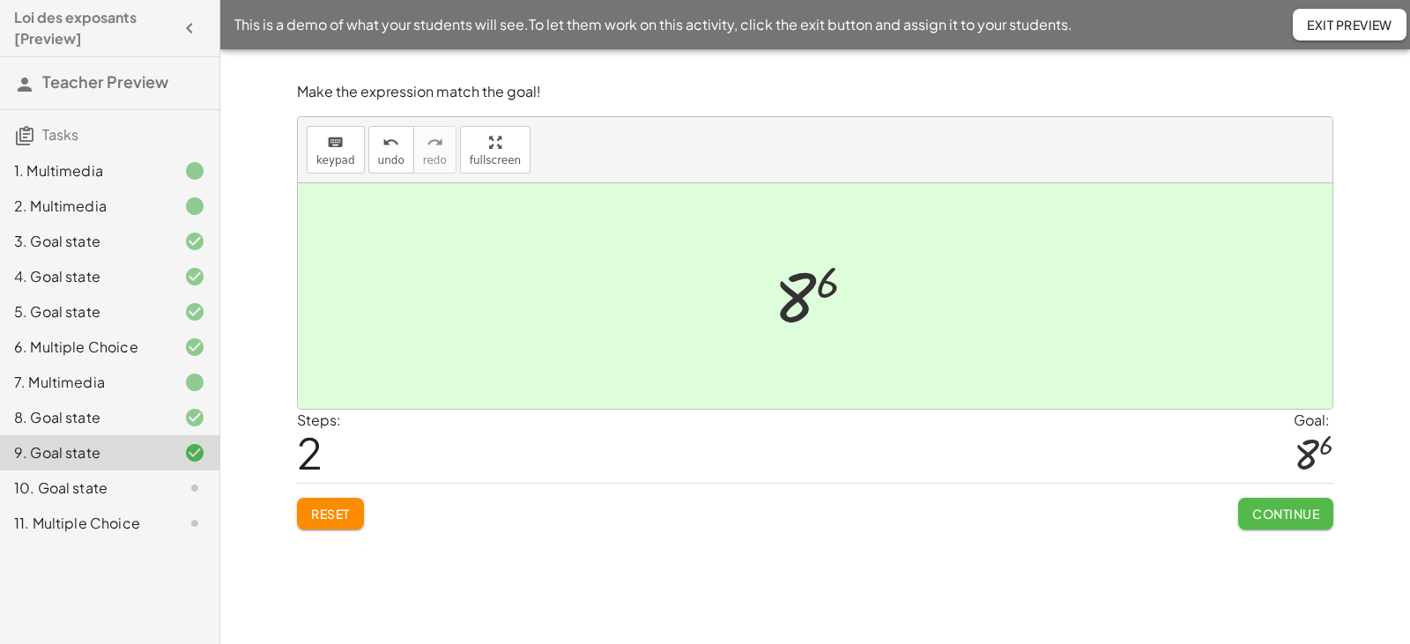
click at [1283, 510] on span "Continue" at bounding box center [1285, 514] width 67 height 16
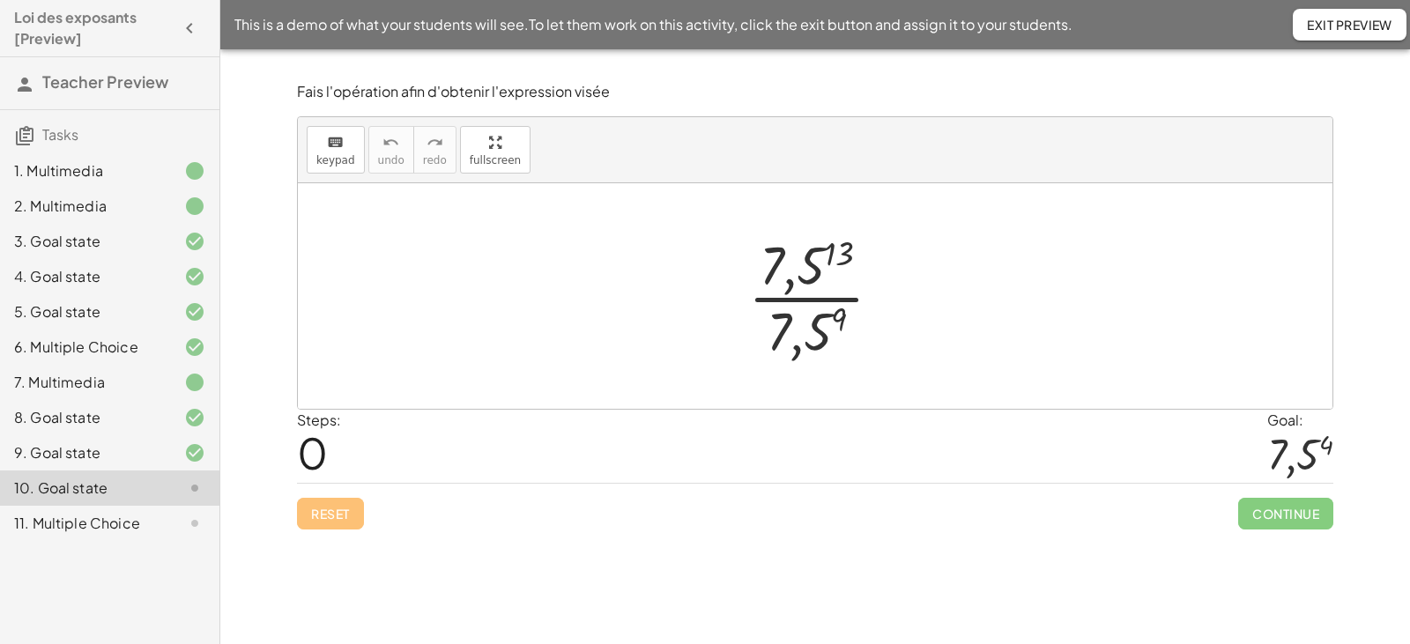
click at [787, 299] on div at bounding box center [822, 296] width 166 height 136
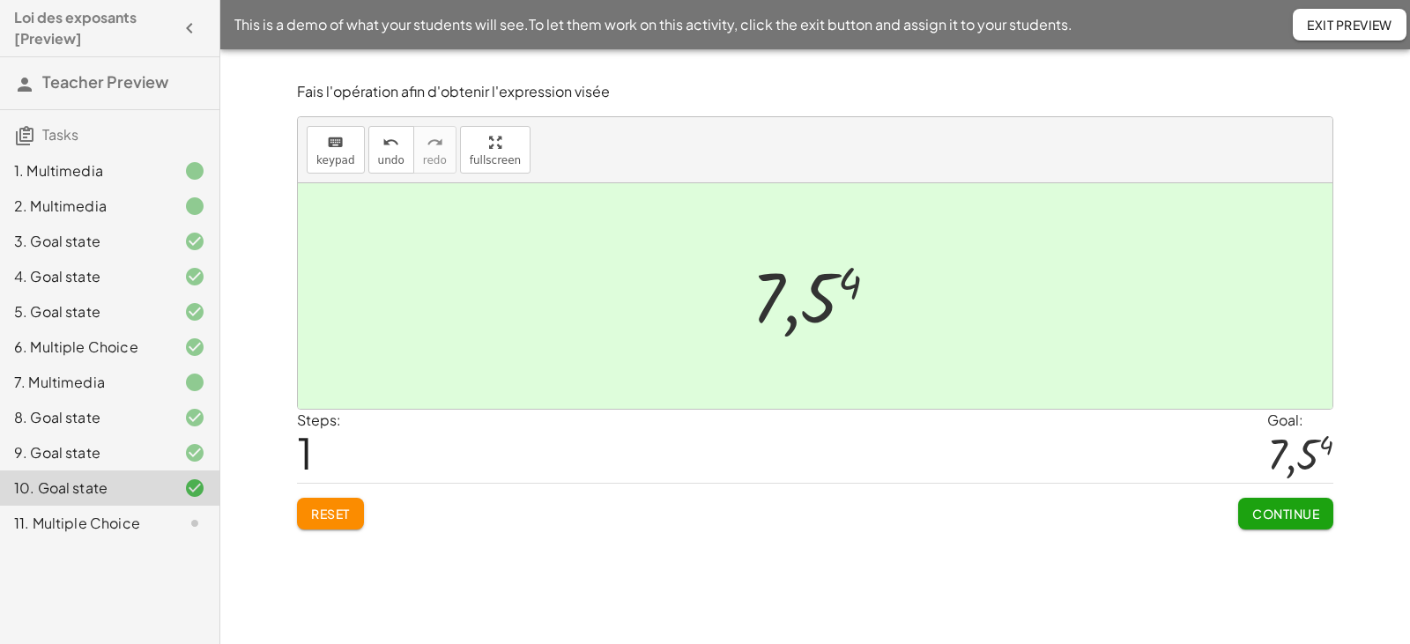
click at [1268, 508] on span "Continue" at bounding box center [1285, 514] width 67 height 16
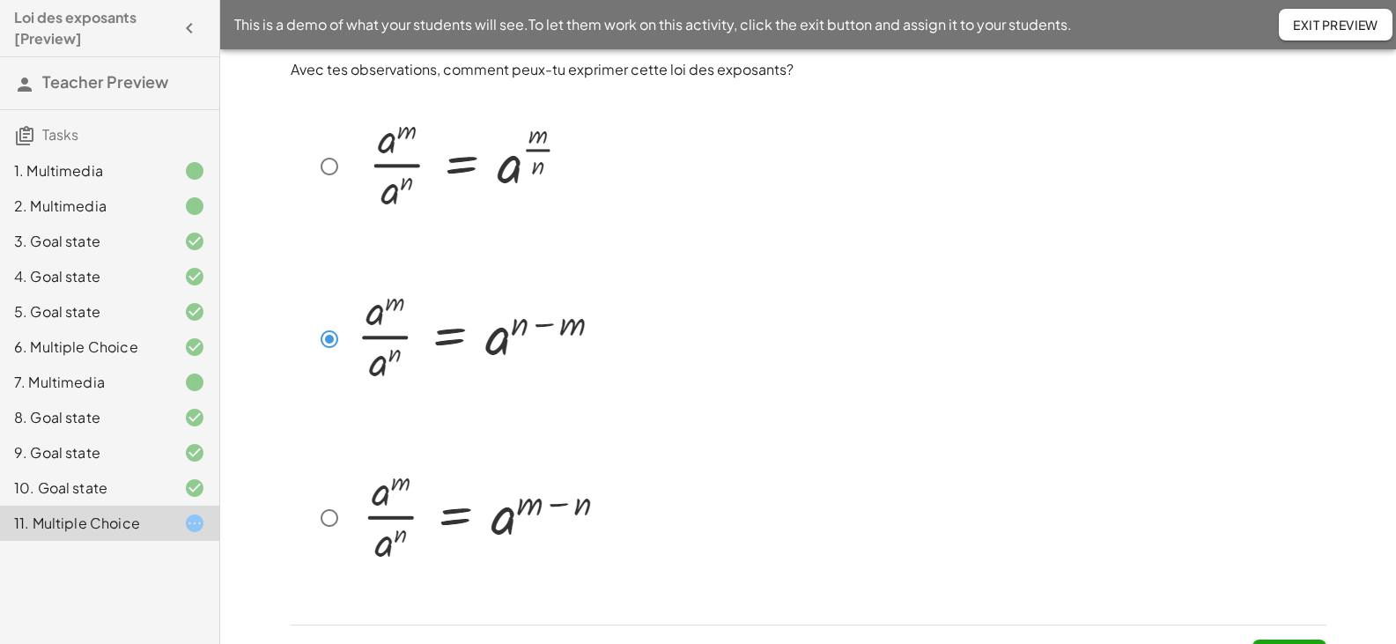
scroll to position [38, 0]
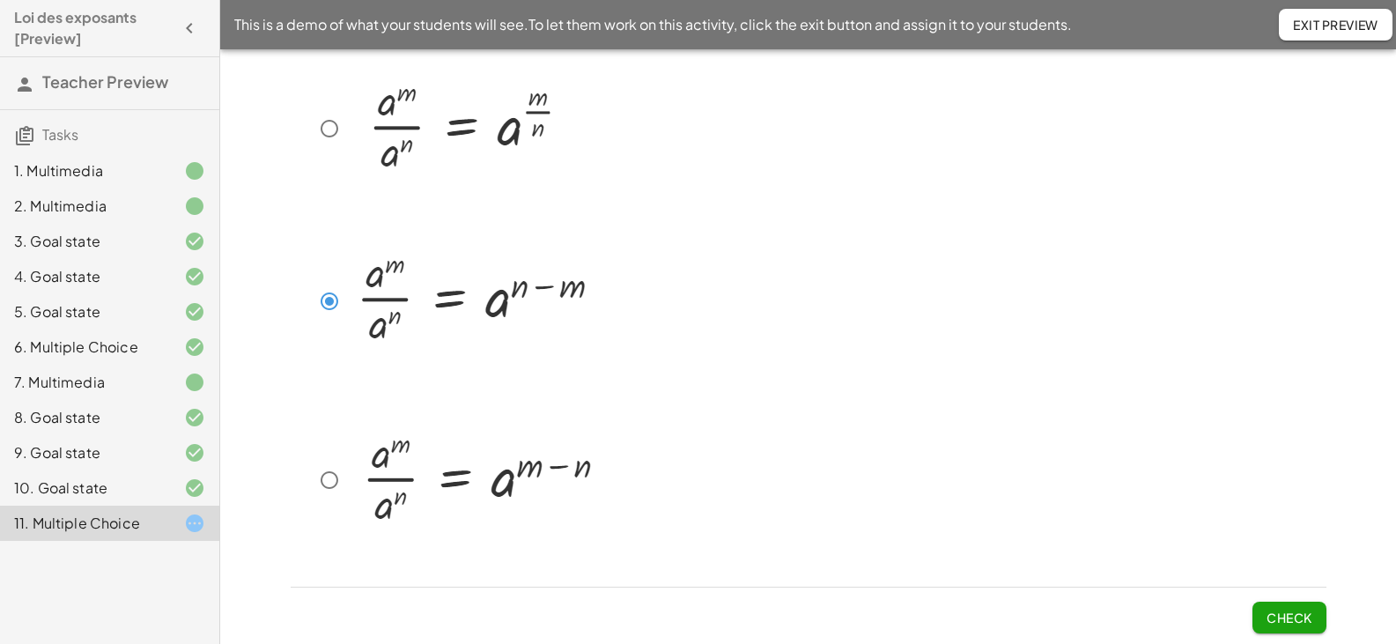
click at [1280, 610] on button "Check" at bounding box center [1290, 618] width 74 height 32
click at [1277, 618] on span "Check" at bounding box center [1290, 618] width 46 height 16
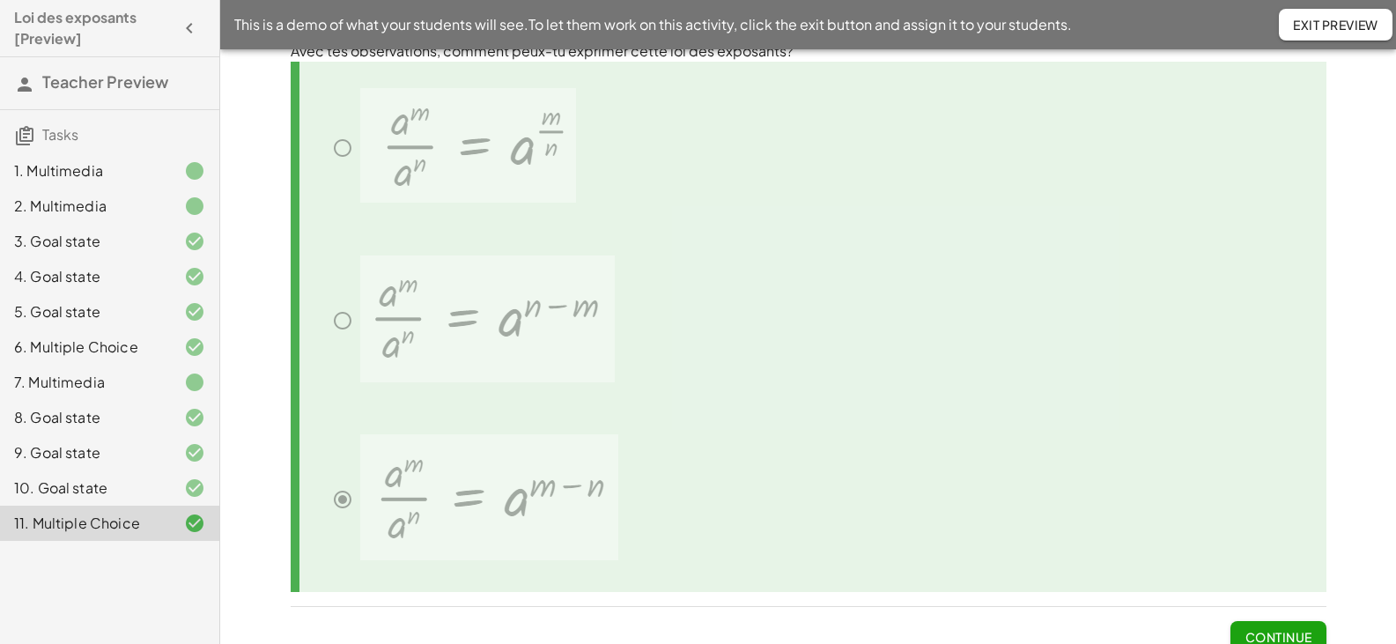
scroll to position [0, 0]
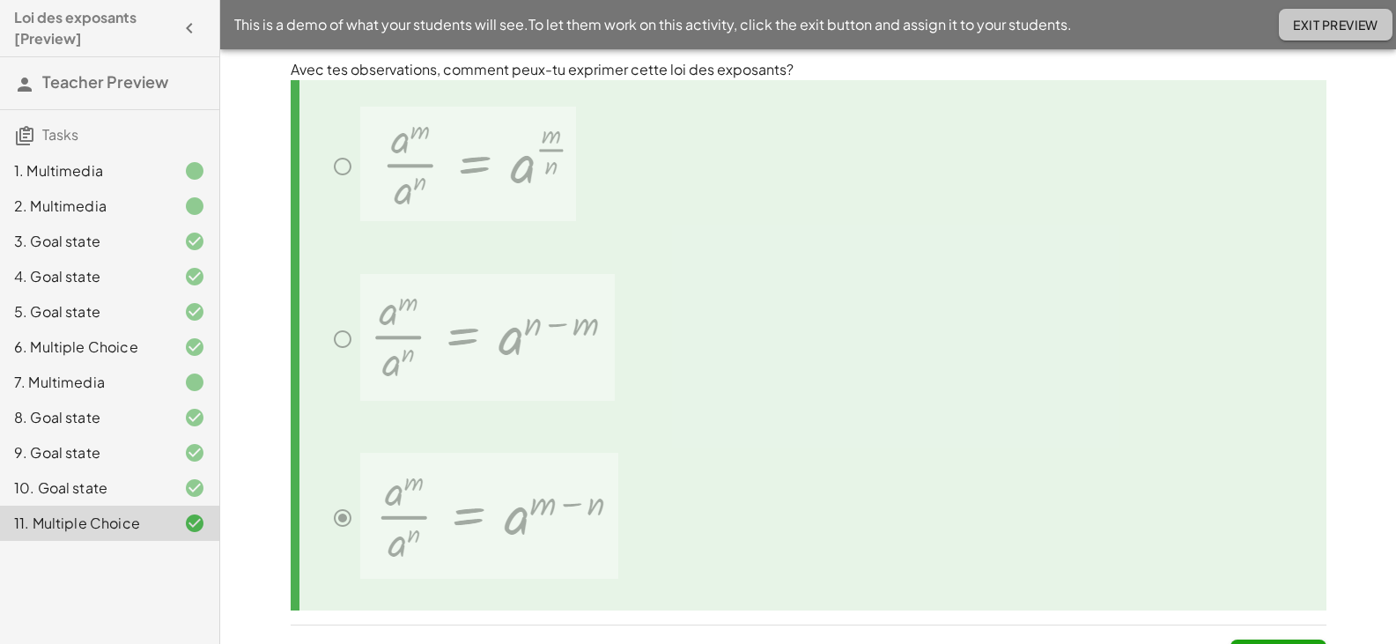
click at [1344, 13] on button "Exit Preview" at bounding box center [1336, 25] width 114 height 32
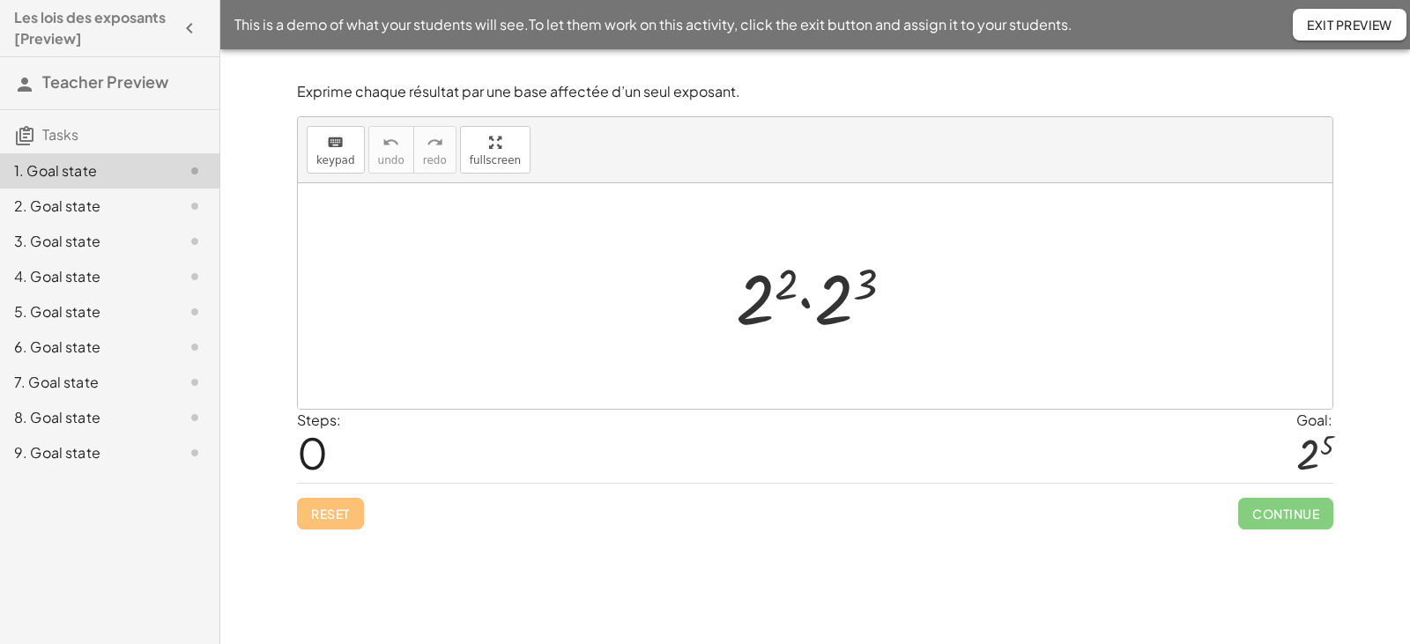
click at [804, 306] on div at bounding box center [822, 296] width 190 height 91
click at [828, 287] on div at bounding box center [822, 296] width 174 height 87
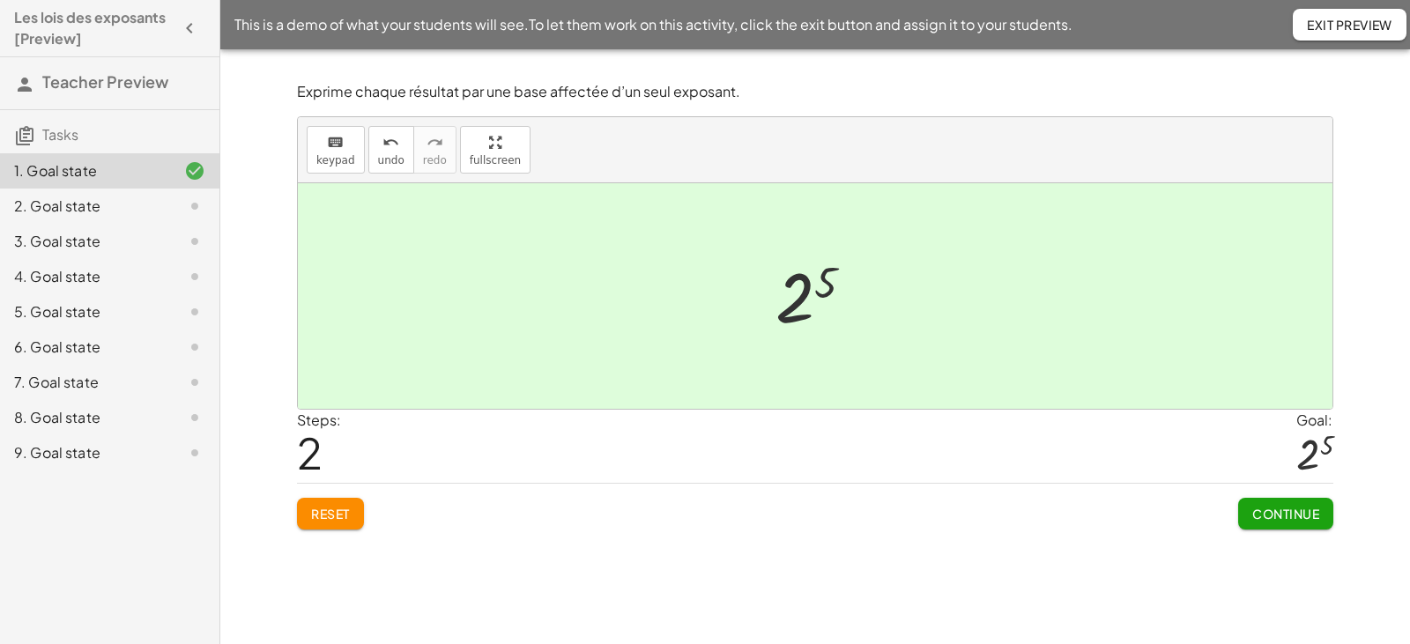
click at [1272, 520] on span "Continue" at bounding box center [1285, 514] width 67 height 16
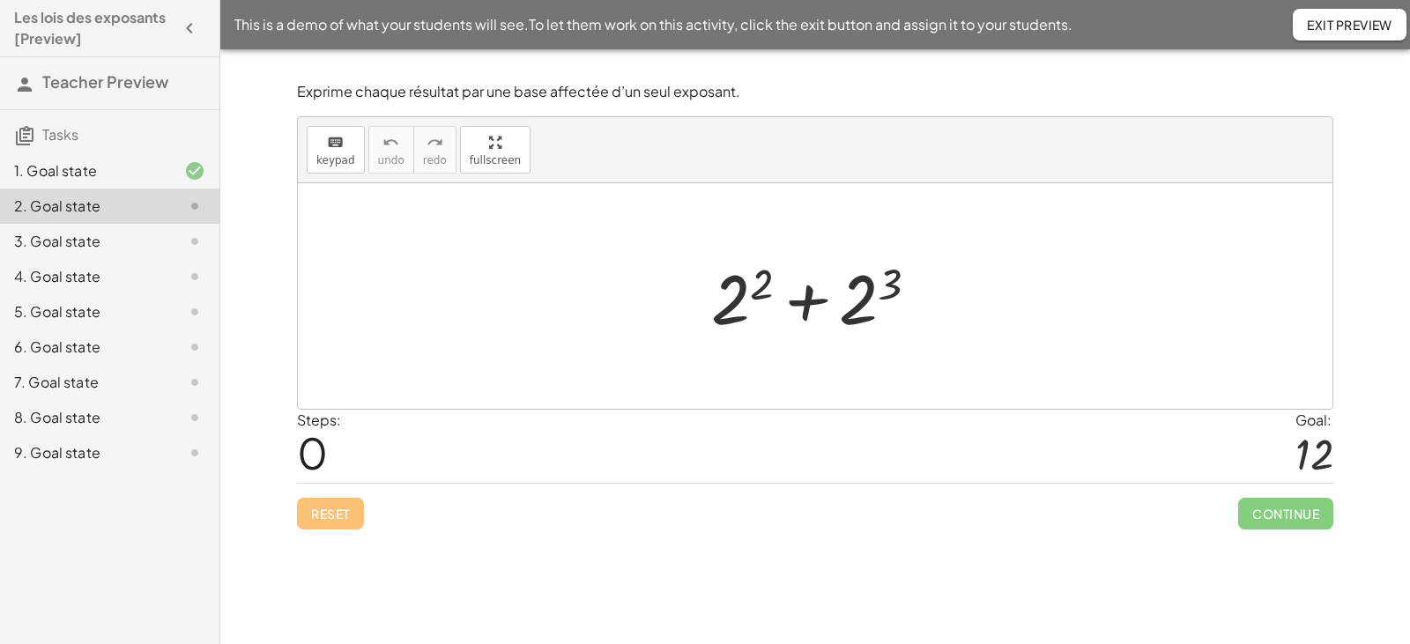
click at [815, 305] on div at bounding box center [821, 296] width 239 height 91
click at [808, 303] on div at bounding box center [821, 296] width 239 height 91
click at [739, 290] on div at bounding box center [821, 296] width 239 height 91
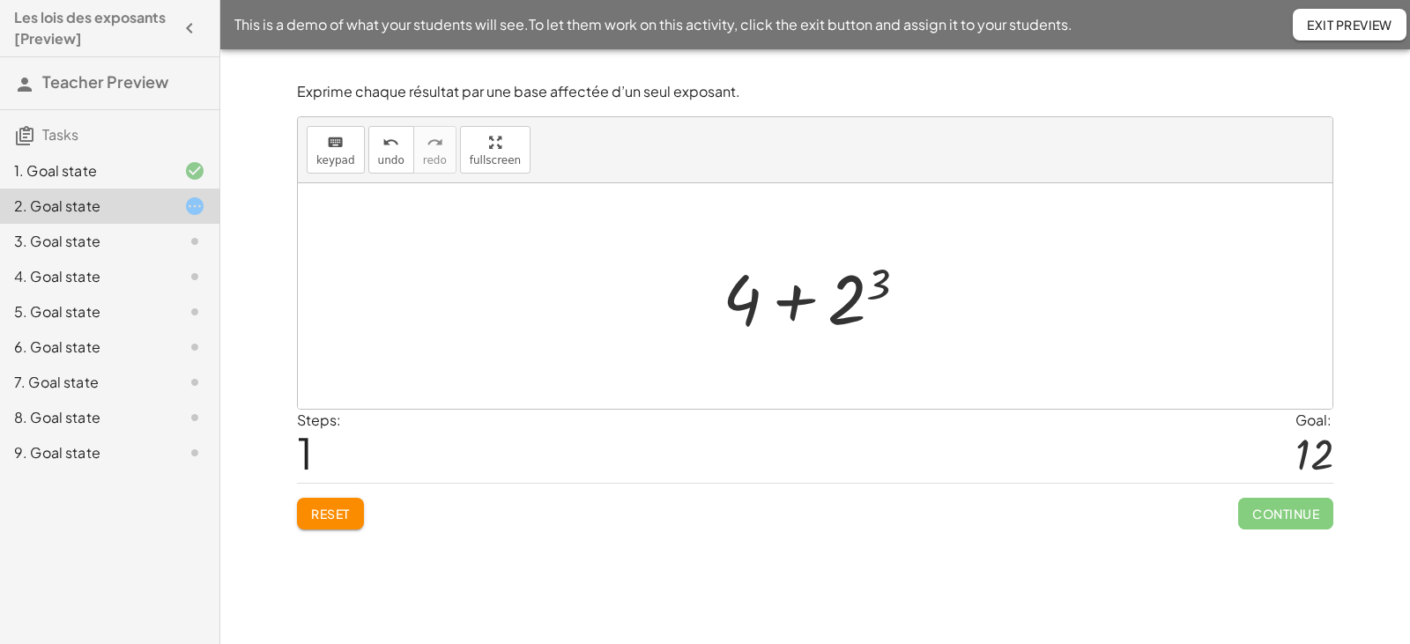
click at [848, 300] on div at bounding box center [822, 296] width 216 height 91
click at [811, 298] on div at bounding box center [822, 296] width 196 height 91
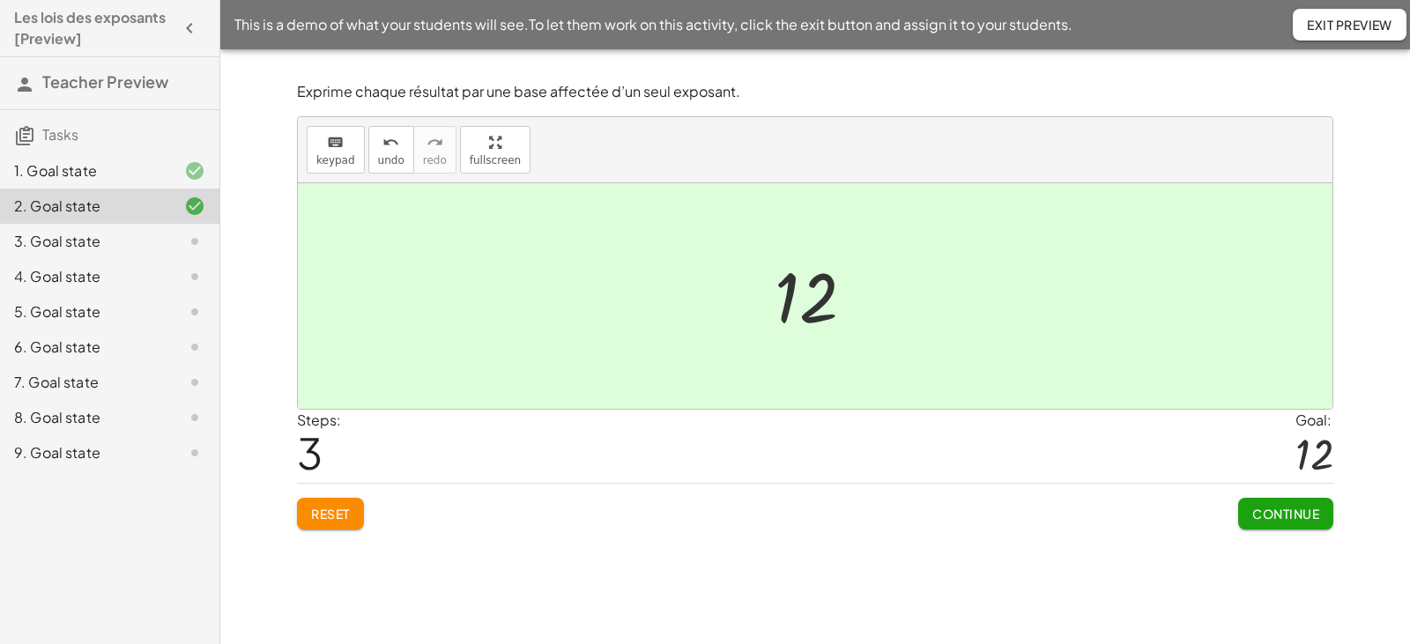
click at [1289, 516] on span "Continue" at bounding box center [1285, 514] width 67 height 16
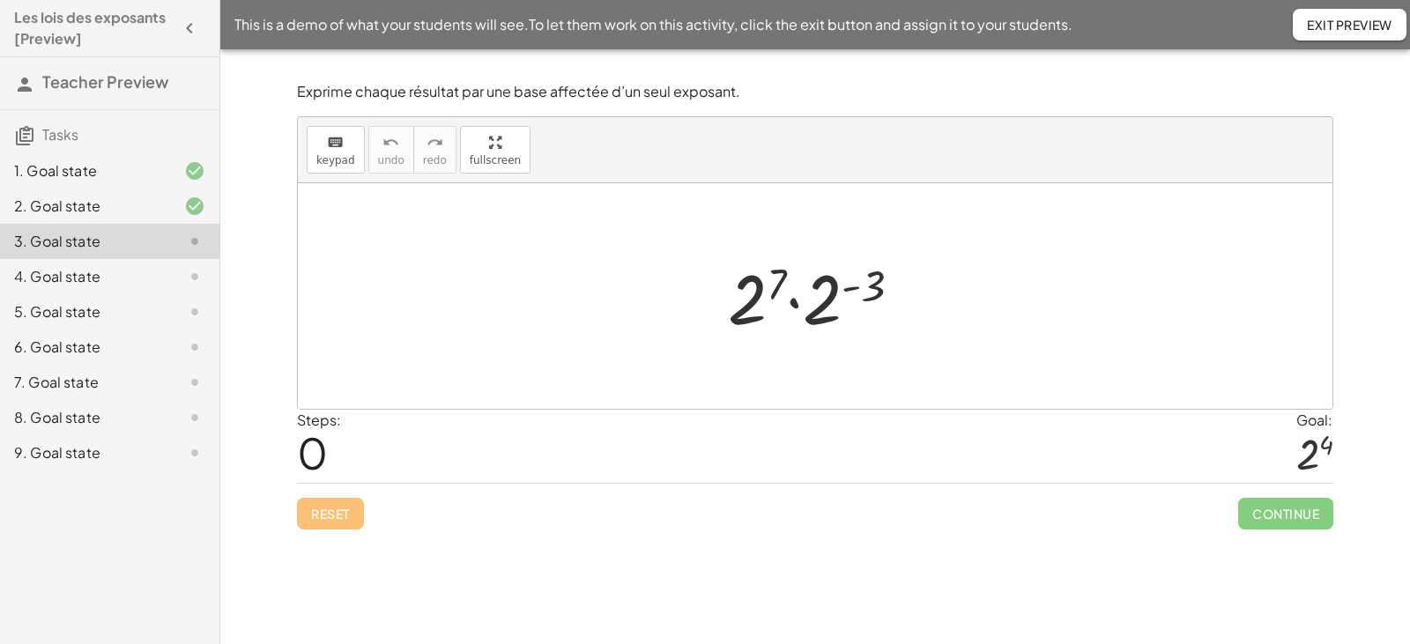
click at [796, 301] on div at bounding box center [821, 296] width 205 height 91
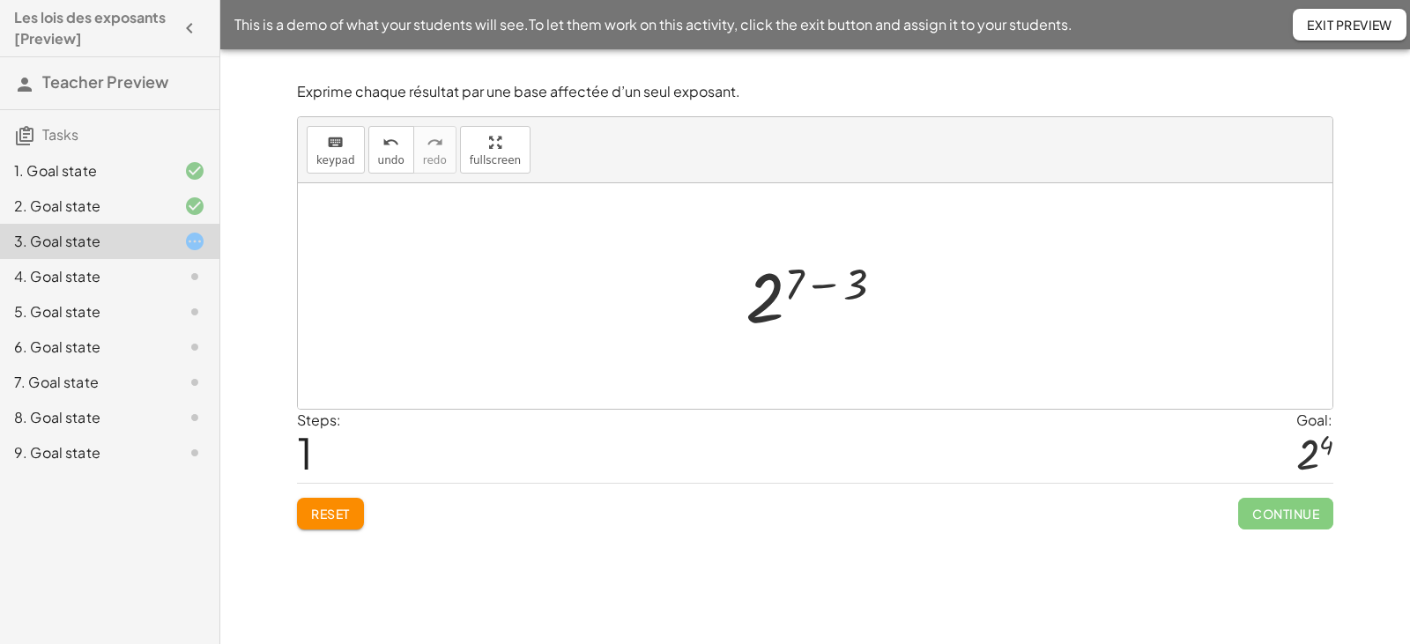
click at [818, 285] on div at bounding box center [822, 296] width 170 height 87
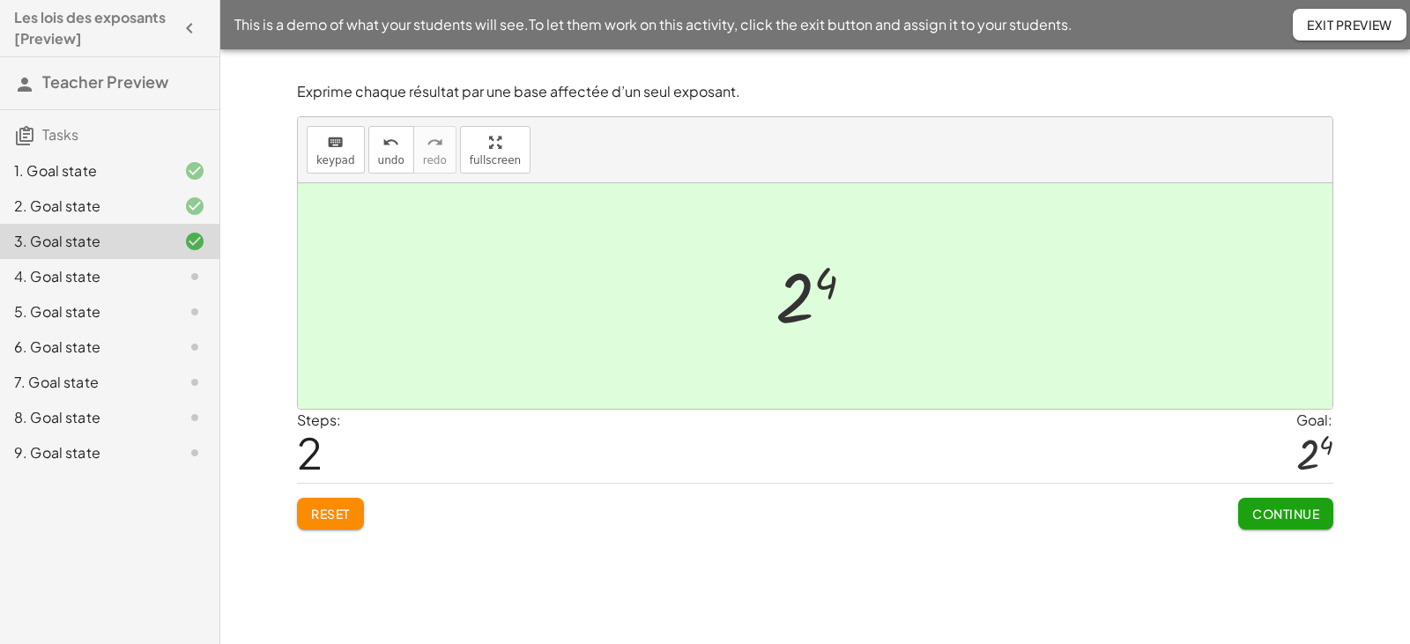
click at [1255, 515] on span "Continue" at bounding box center [1285, 514] width 67 height 16
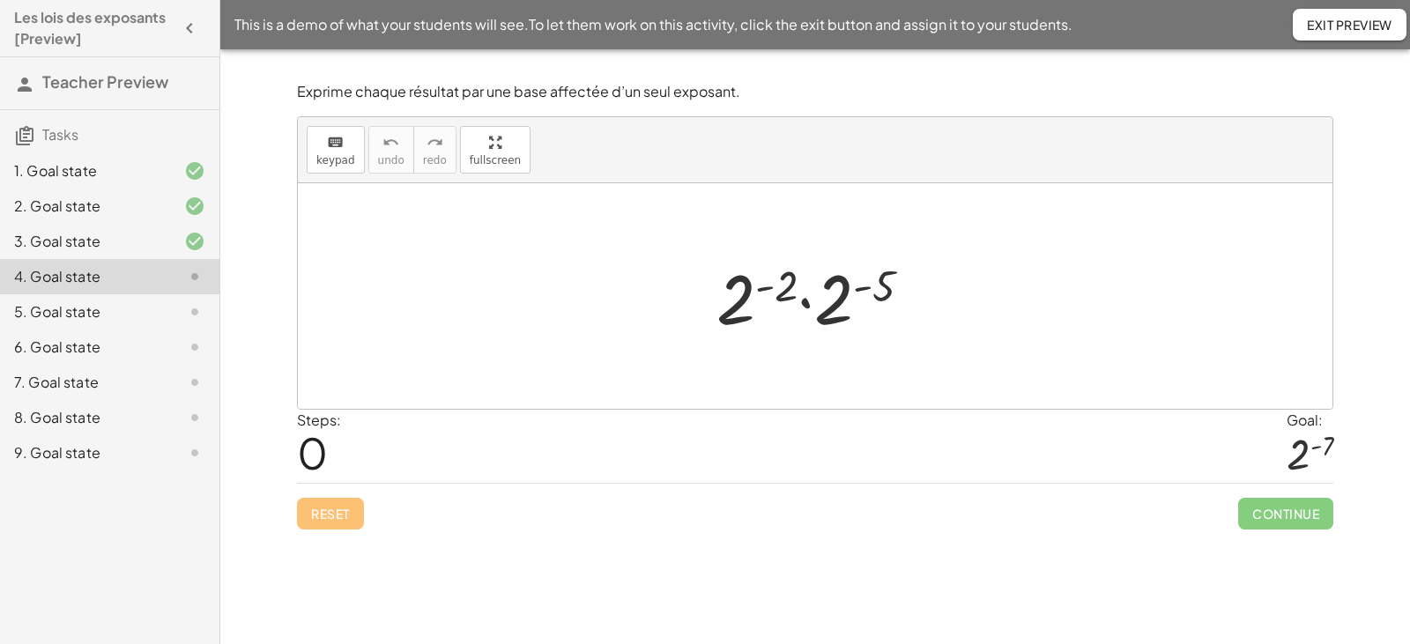
click at [806, 300] on div at bounding box center [820, 296] width 227 height 91
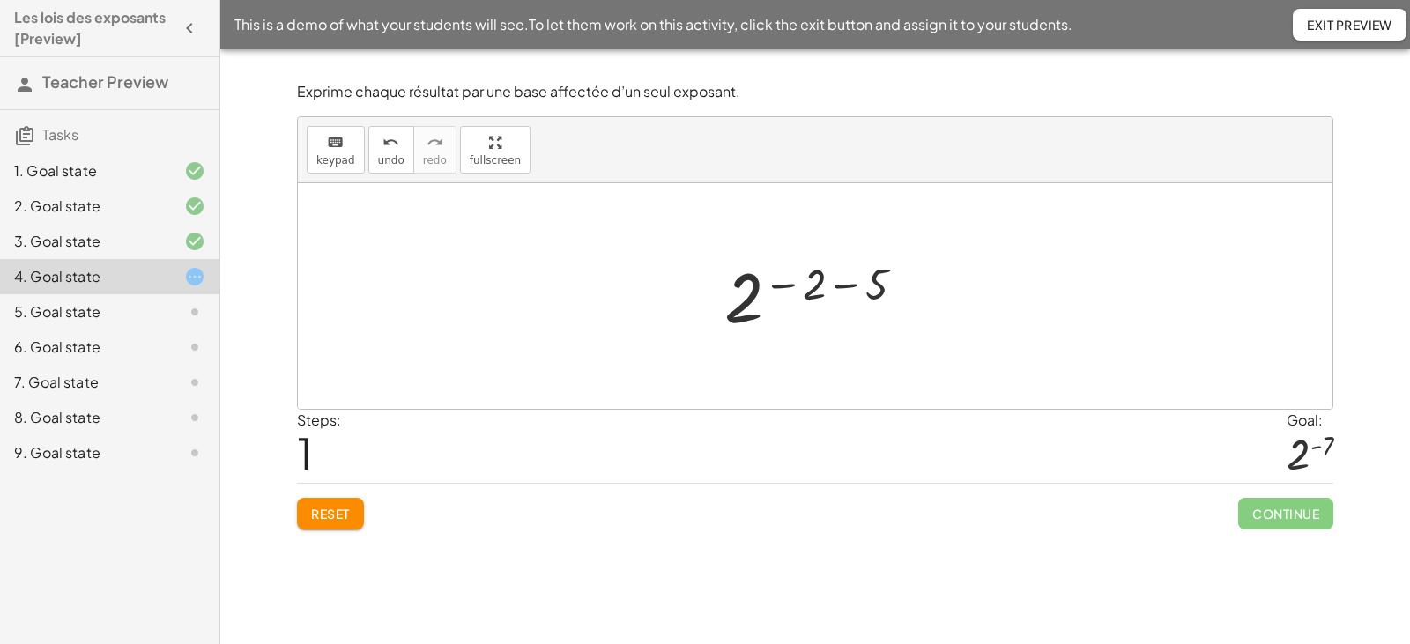
click at [841, 286] on div at bounding box center [821, 296] width 212 height 87
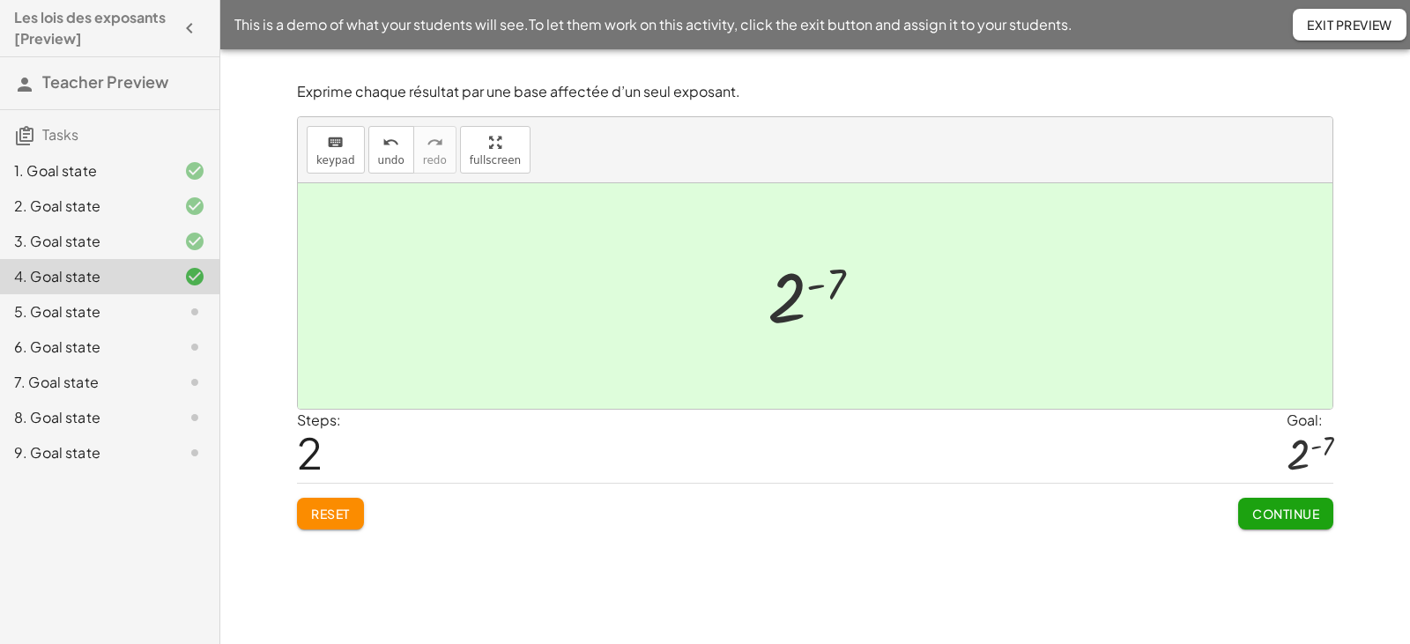
click at [1270, 518] on span "Continue" at bounding box center [1285, 514] width 67 height 16
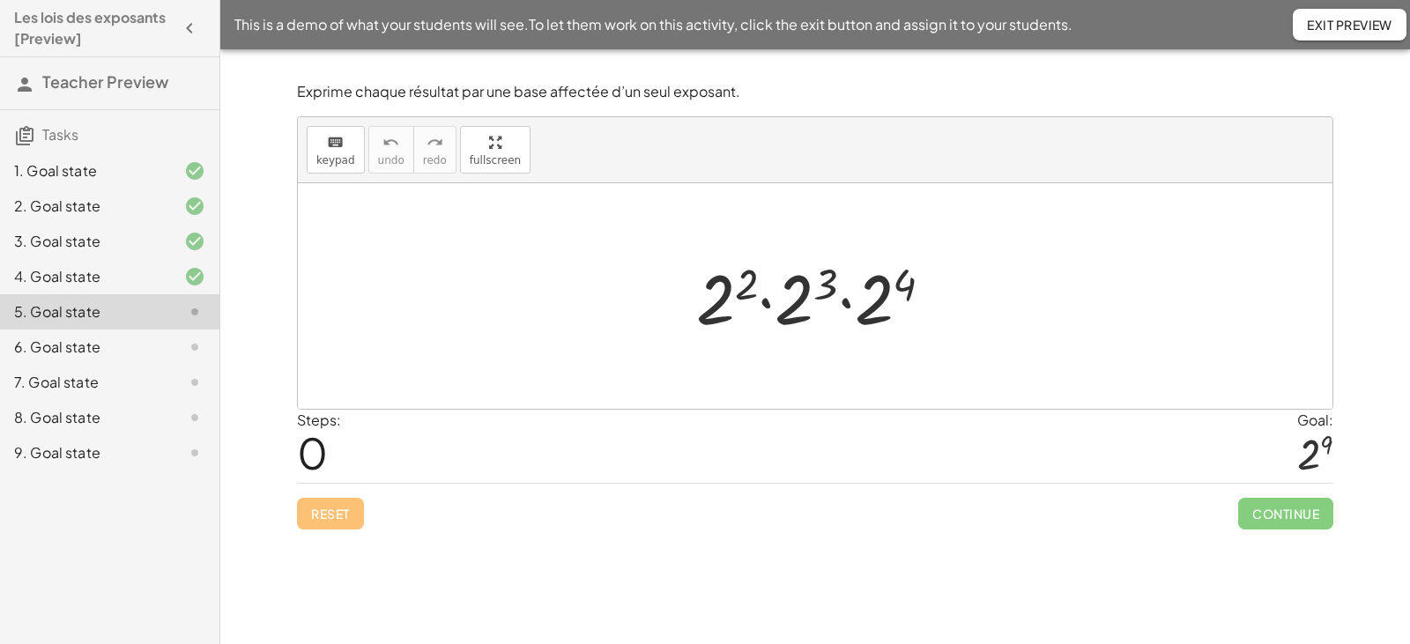
click at [767, 300] on div at bounding box center [821, 296] width 269 height 91
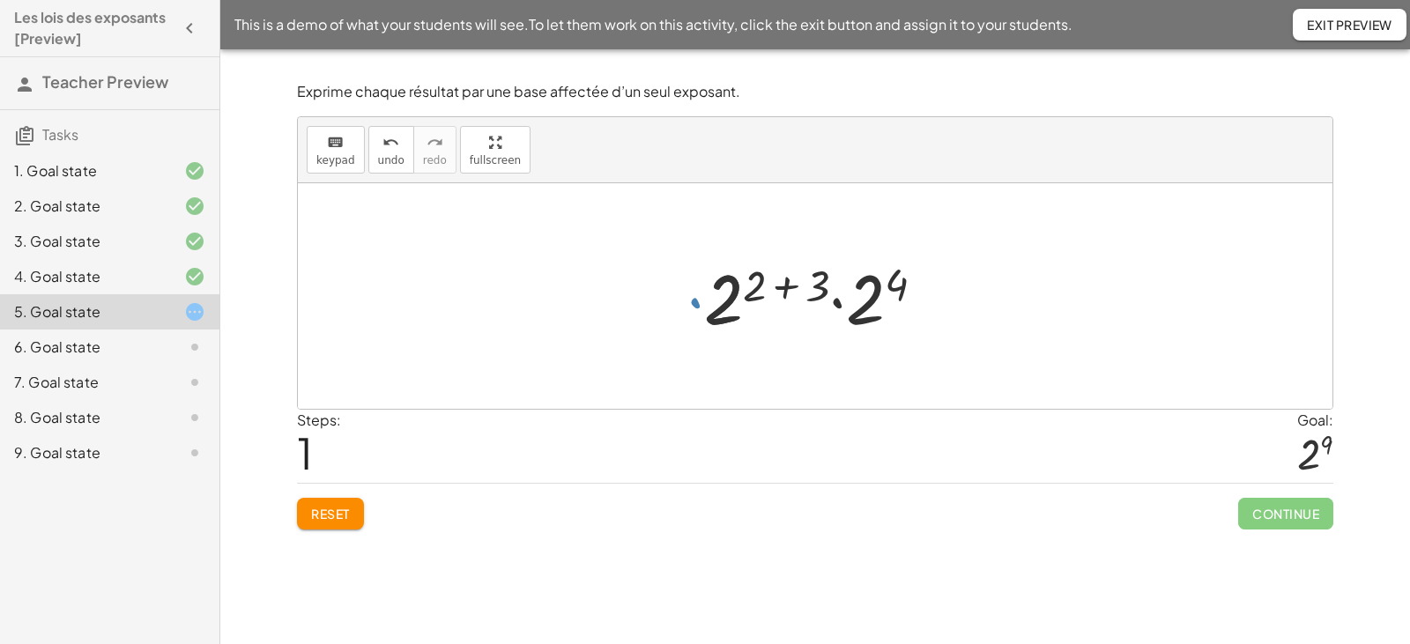
click at [836, 301] on div at bounding box center [821, 296] width 253 height 91
click at [794, 284] on div at bounding box center [821, 296] width 237 height 87
click at [822, 288] on div at bounding box center [822, 296] width 173 height 87
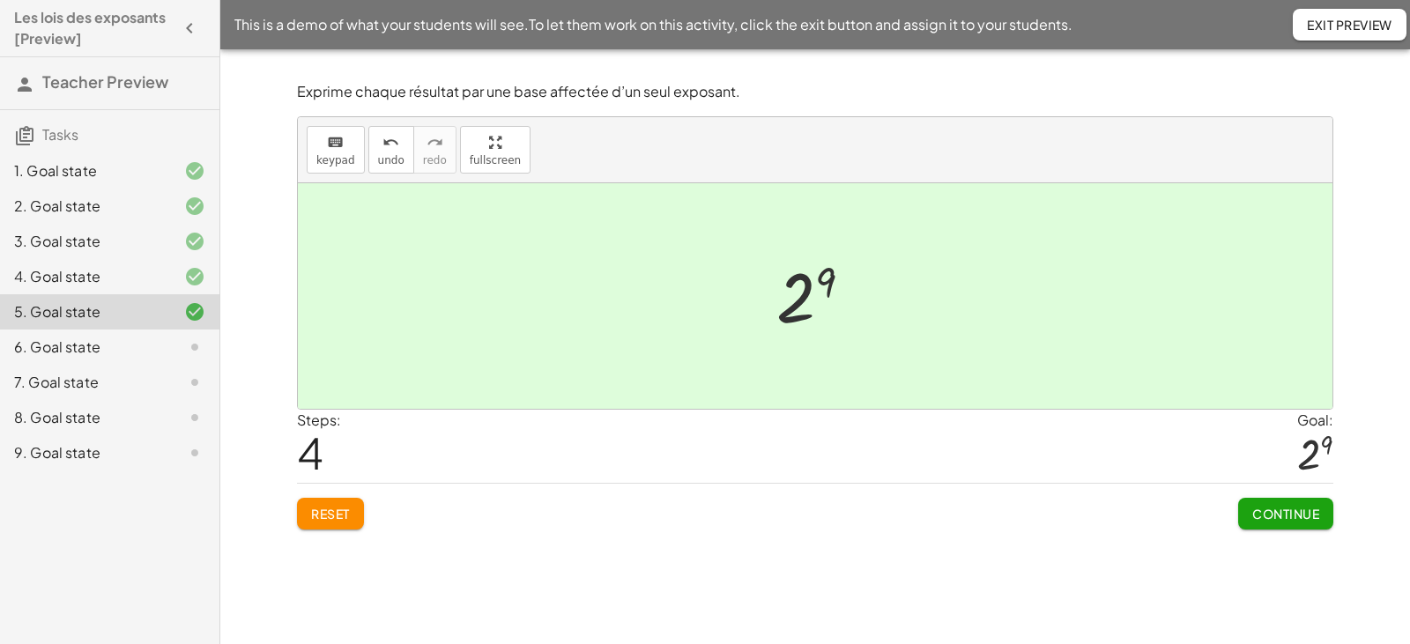
click at [1276, 506] on span "Continue" at bounding box center [1285, 514] width 67 height 16
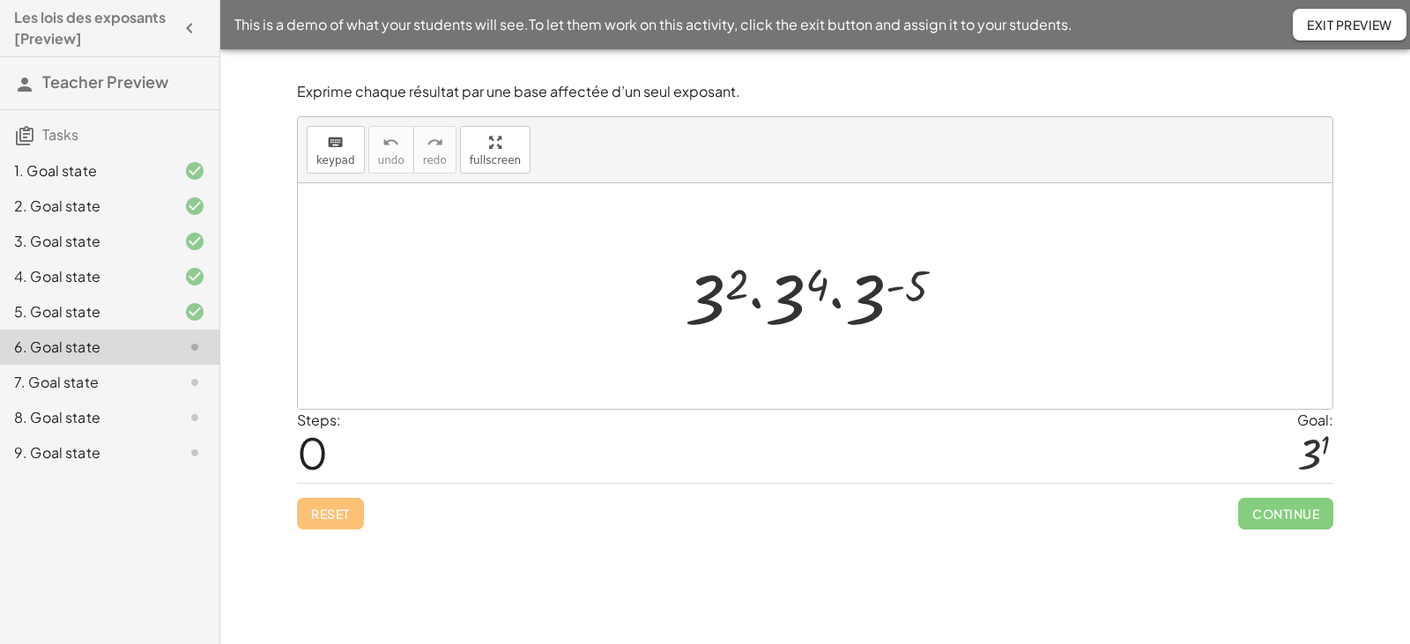
click at [759, 302] on div at bounding box center [822, 296] width 292 height 91
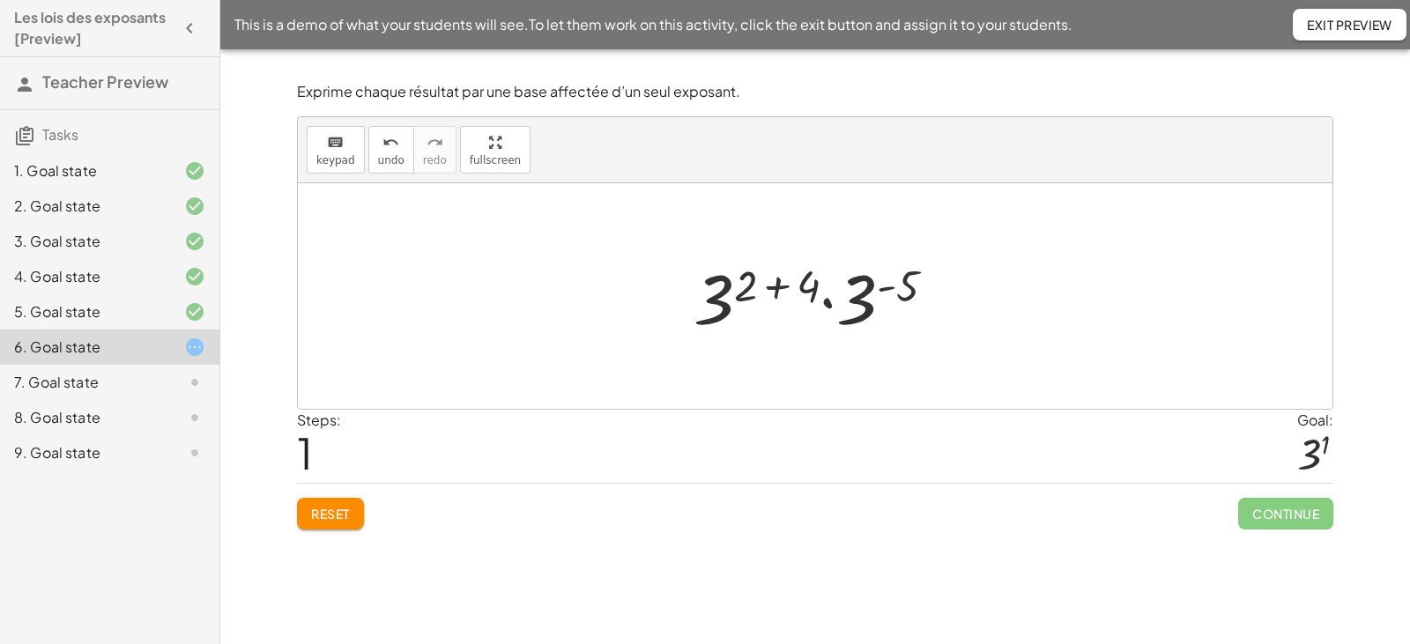
click at [829, 305] on div at bounding box center [822, 296] width 274 height 91
click at [796, 283] on div at bounding box center [821, 296] width 237 height 87
click at [823, 287] on div at bounding box center [822, 296] width 174 height 87
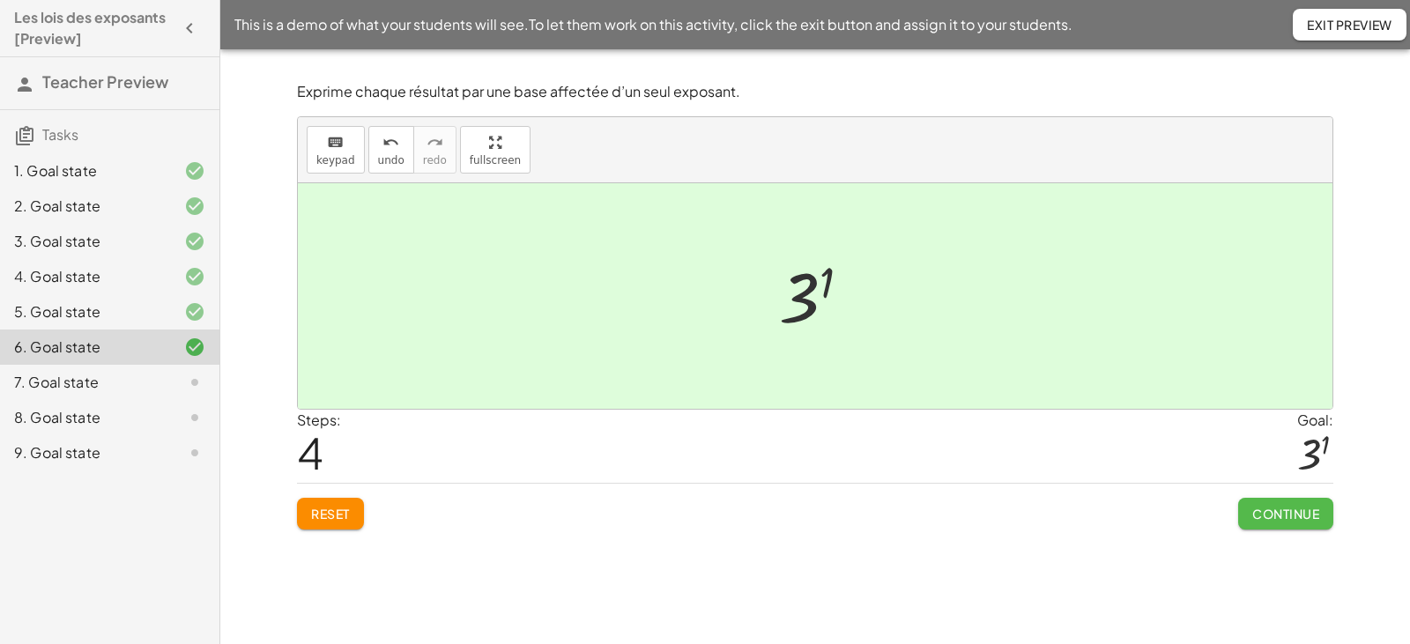
click at [1272, 517] on span "Continue" at bounding box center [1285, 514] width 67 height 16
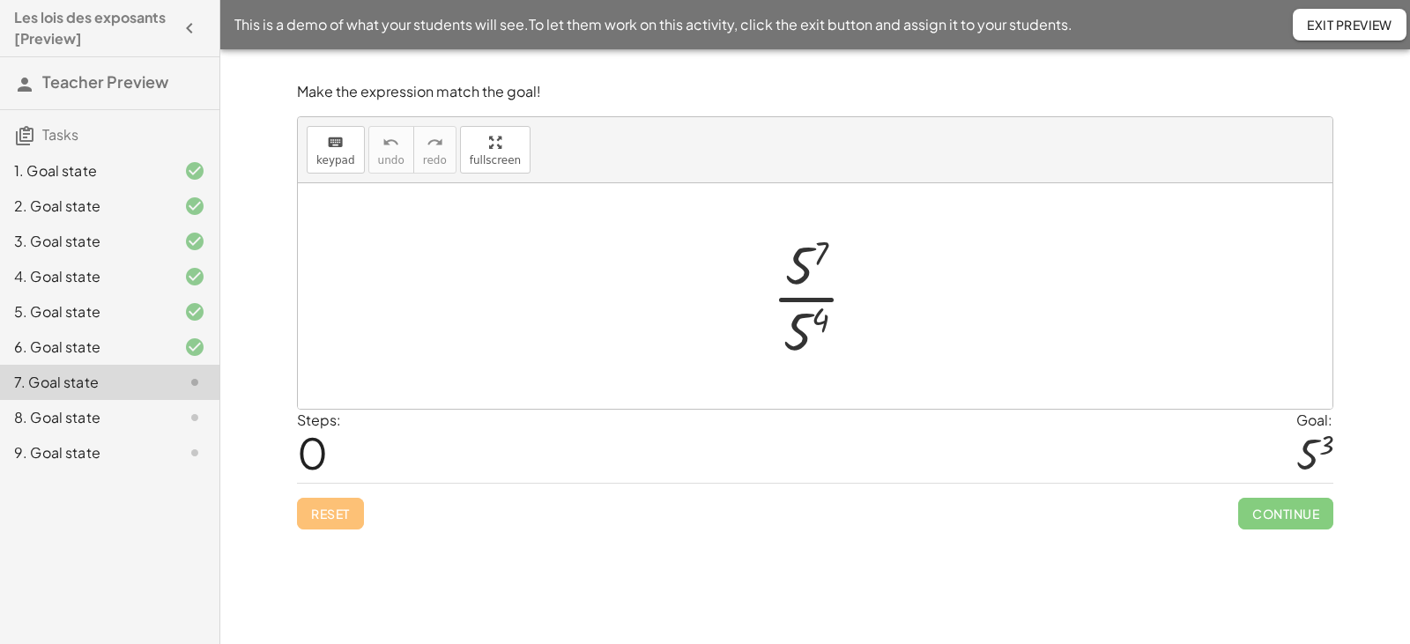
click at [823, 296] on div at bounding box center [821, 296] width 117 height 136
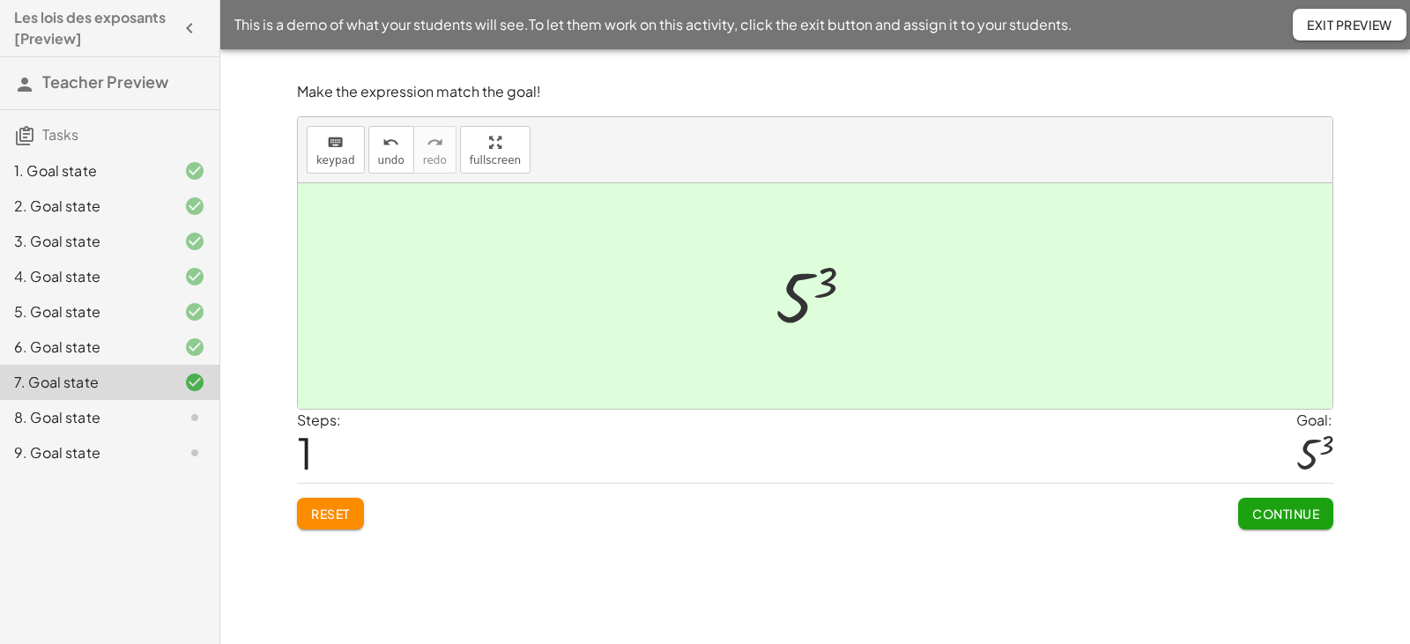
click at [1297, 518] on span "Continue" at bounding box center [1285, 514] width 67 height 16
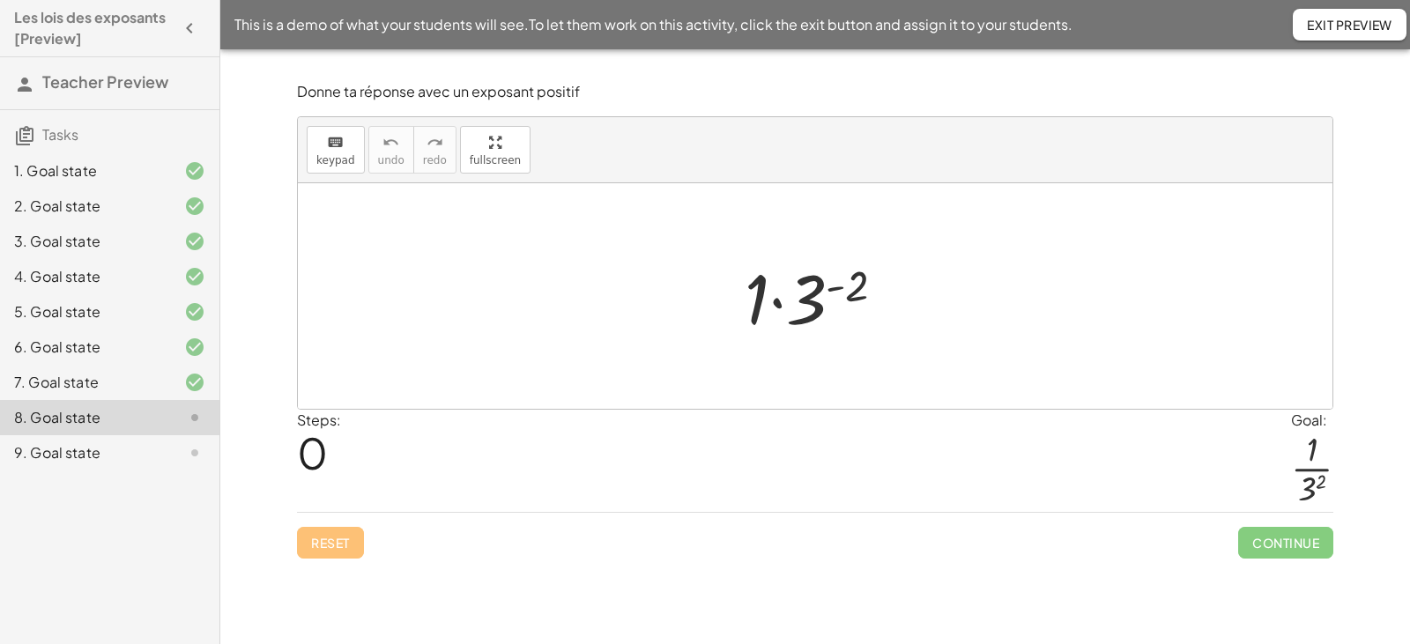
click at [779, 302] on div at bounding box center [822, 296] width 173 height 91
click at [817, 289] on div at bounding box center [821, 296] width 131 height 87
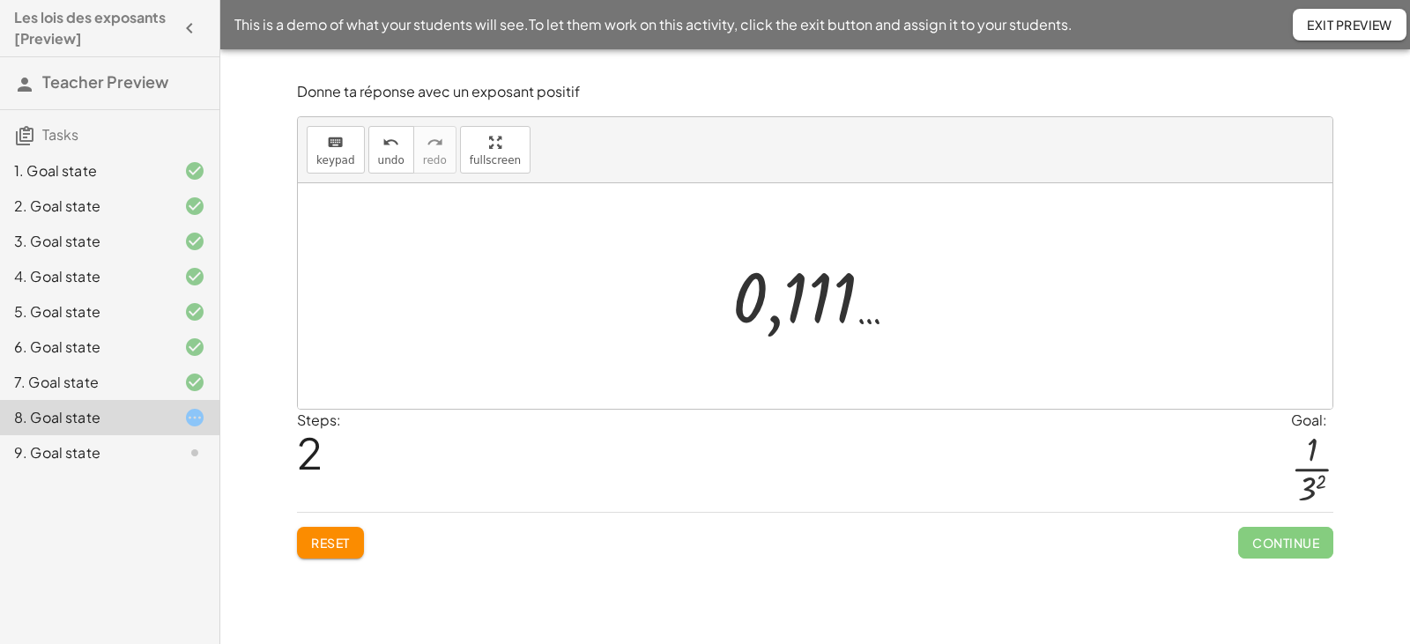
click at [345, 546] on span "Reset" at bounding box center [330, 543] width 39 height 16
click at [777, 302] on div at bounding box center [822, 296] width 173 height 91
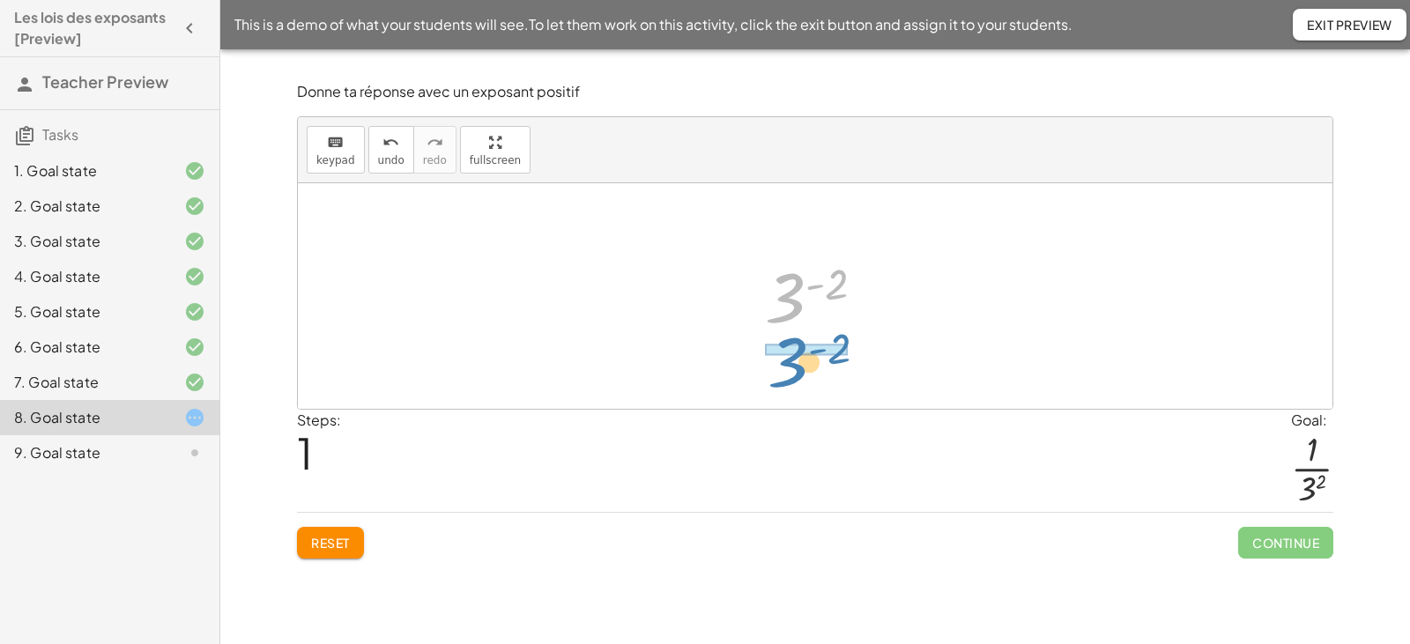
drag, startPoint x: 791, startPoint y: 296, endPoint x: 794, endPoint y: 360, distance: 64.4
click at [794, 360] on div "· 1 · 3 ( - 2 ) 3 ( - 2 ) 3 ( - 2 )" at bounding box center [815, 296] width 1034 height 226
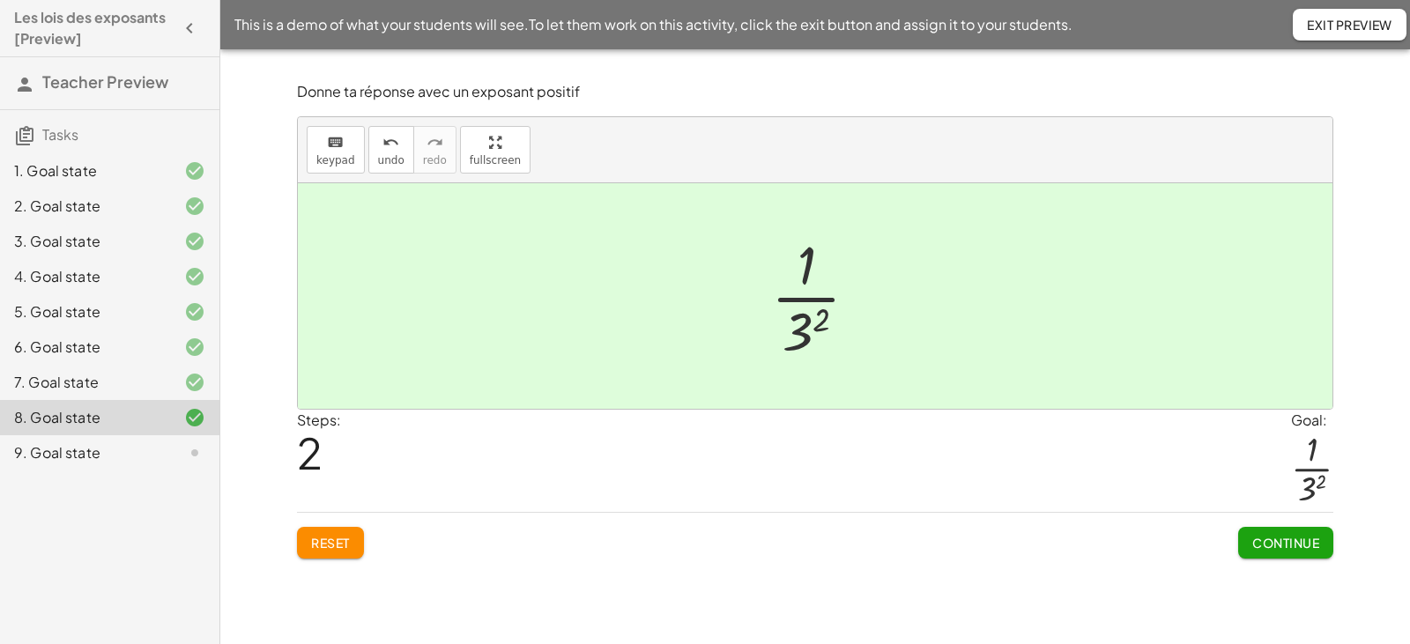
click at [1258, 537] on span "Continue" at bounding box center [1285, 543] width 67 height 16
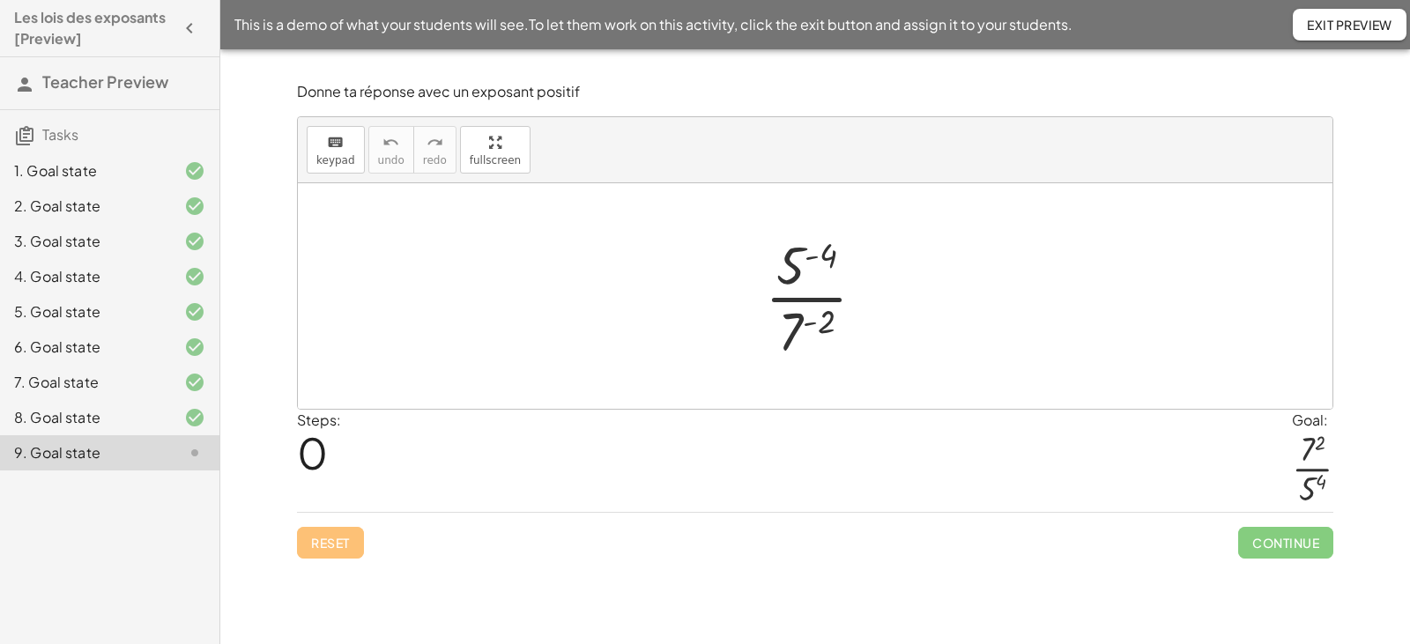
click at [803, 302] on div at bounding box center [822, 296] width 132 height 136
drag, startPoint x: 792, startPoint y: 263, endPoint x: 792, endPoint y: 326, distance: 62.6
click at [792, 326] on div at bounding box center [822, 296] width 132 height 136
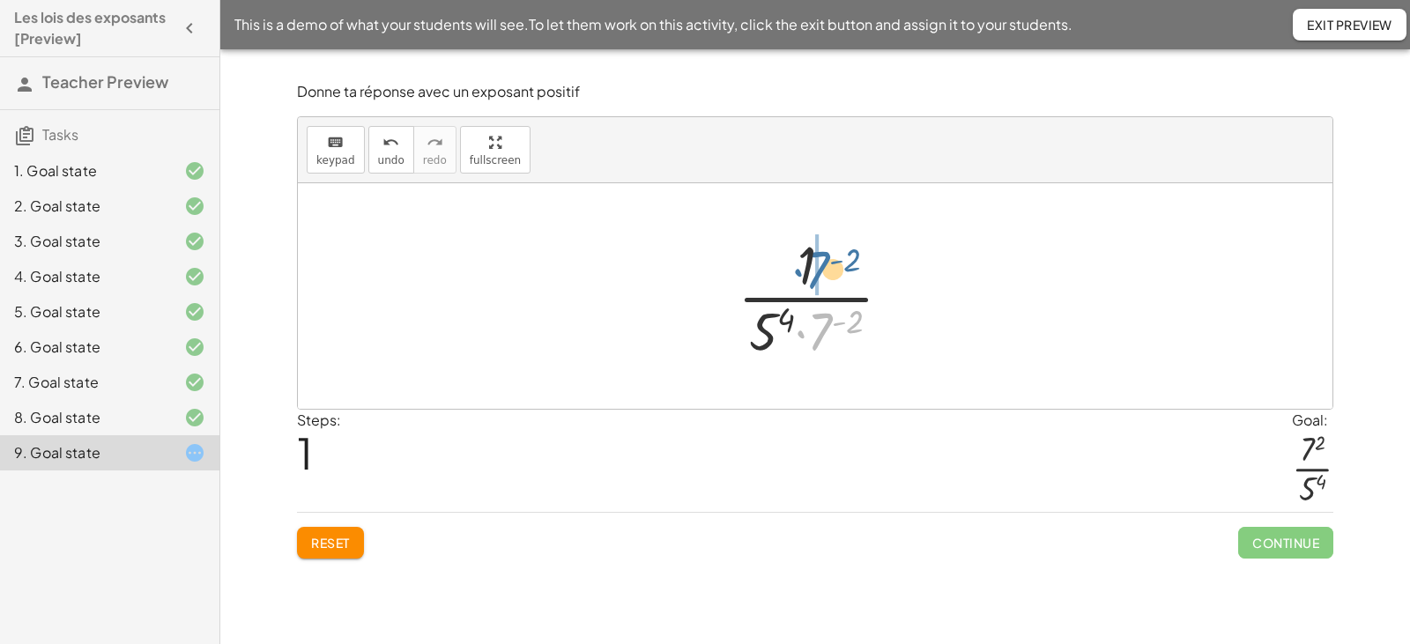
drag, startPoint x: 824, startPoint y: 333, endPoint x: 820, endPoint y: 270, distance: 63.5
click at [820, 270] on div at bounding box center [822, 296] width 186 height 136
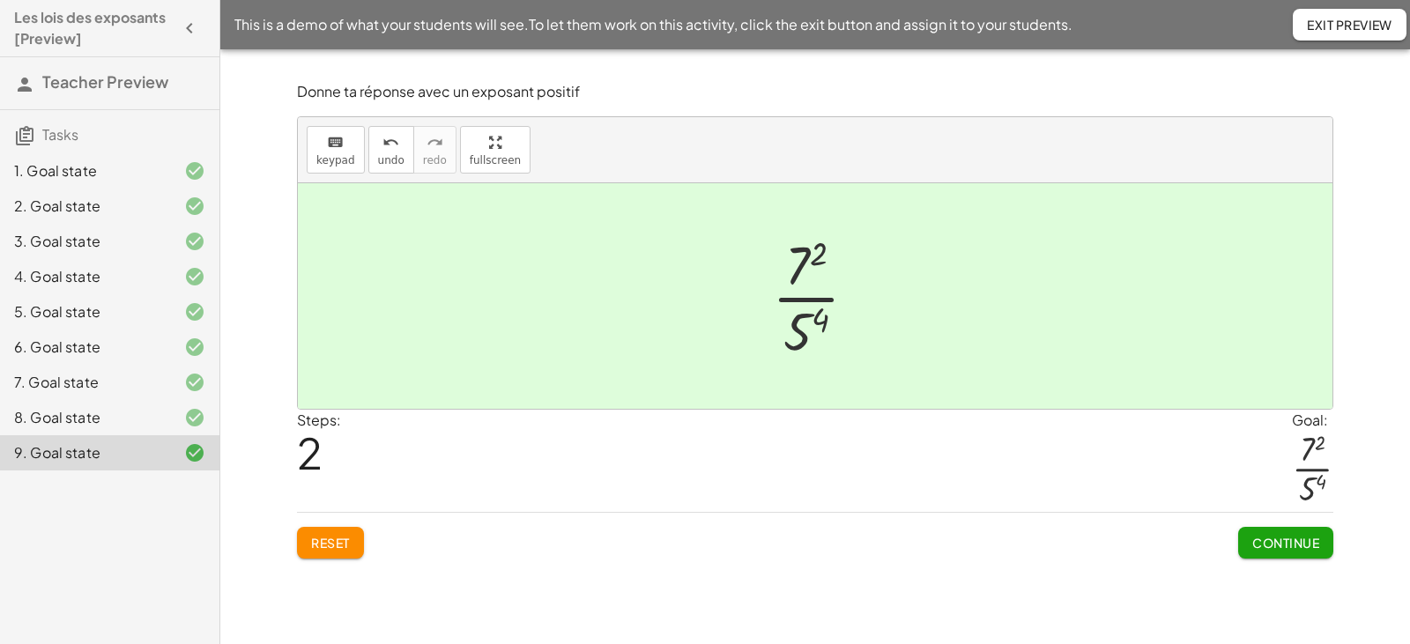
click at [1341, 18] on span "Exit Preview" at bounding box center [1349, 25] width 85 height 16
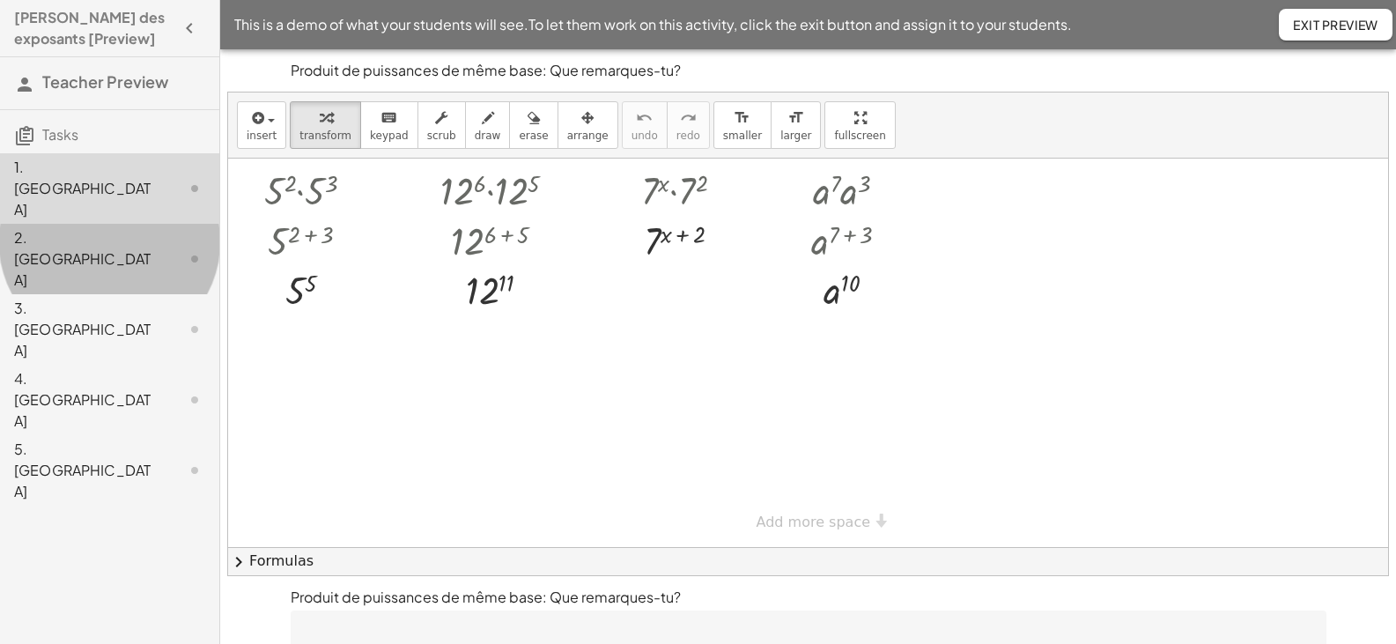
click at [95, 227] on div "2. Canvas" at bounding box center [85, 258] width 142 height 63
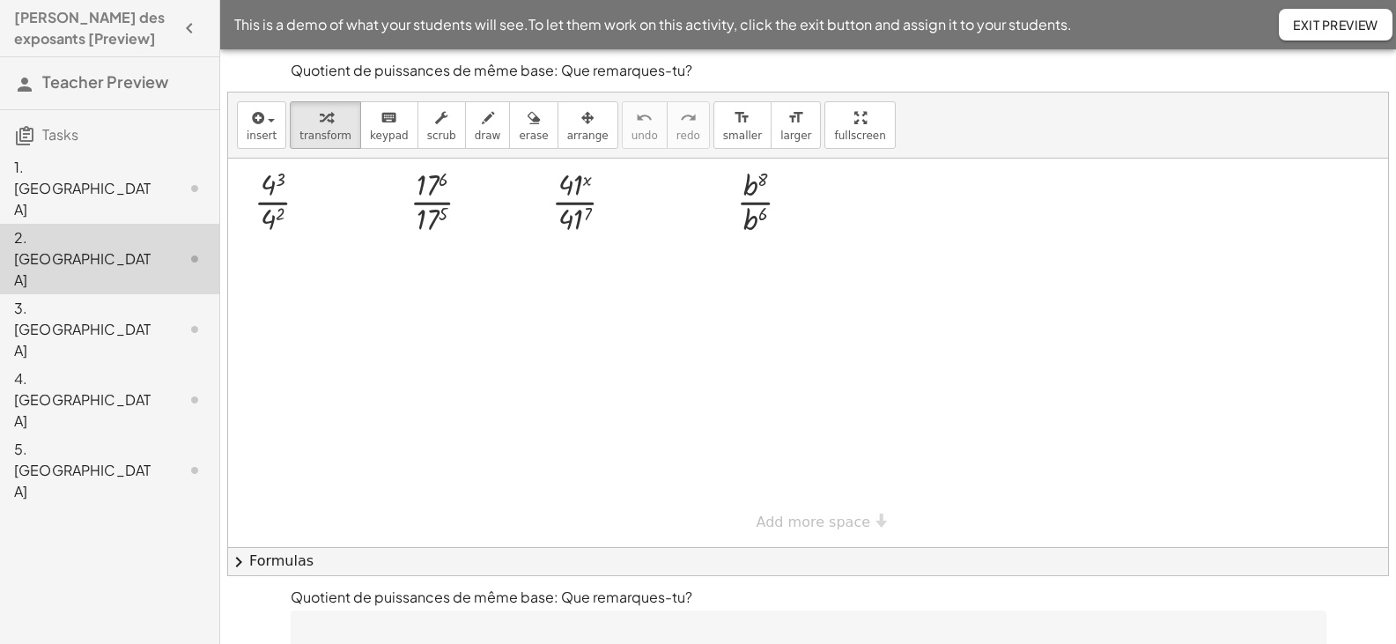
click at [86, 298] on div "3. Canvas" at bounding box center [85, 329] width 142 height 63
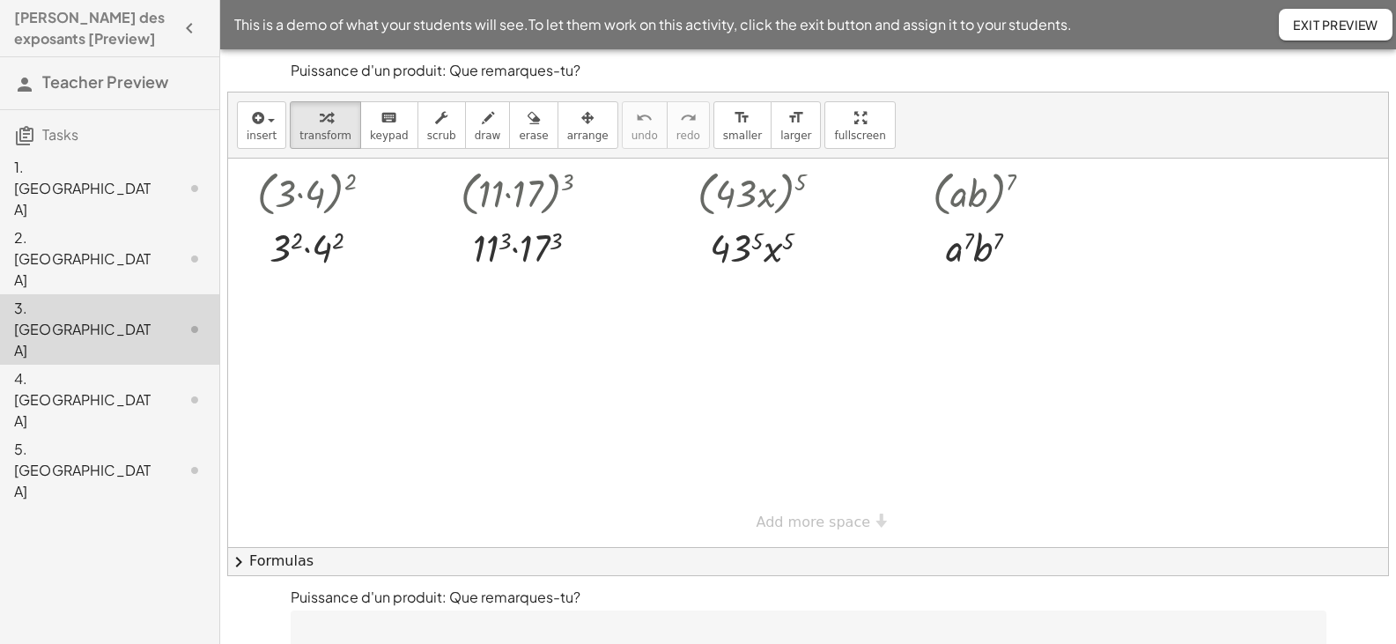
click at [81, 368] on div "4. Canvas" at bounding box center [85, 399] width 142 height 63
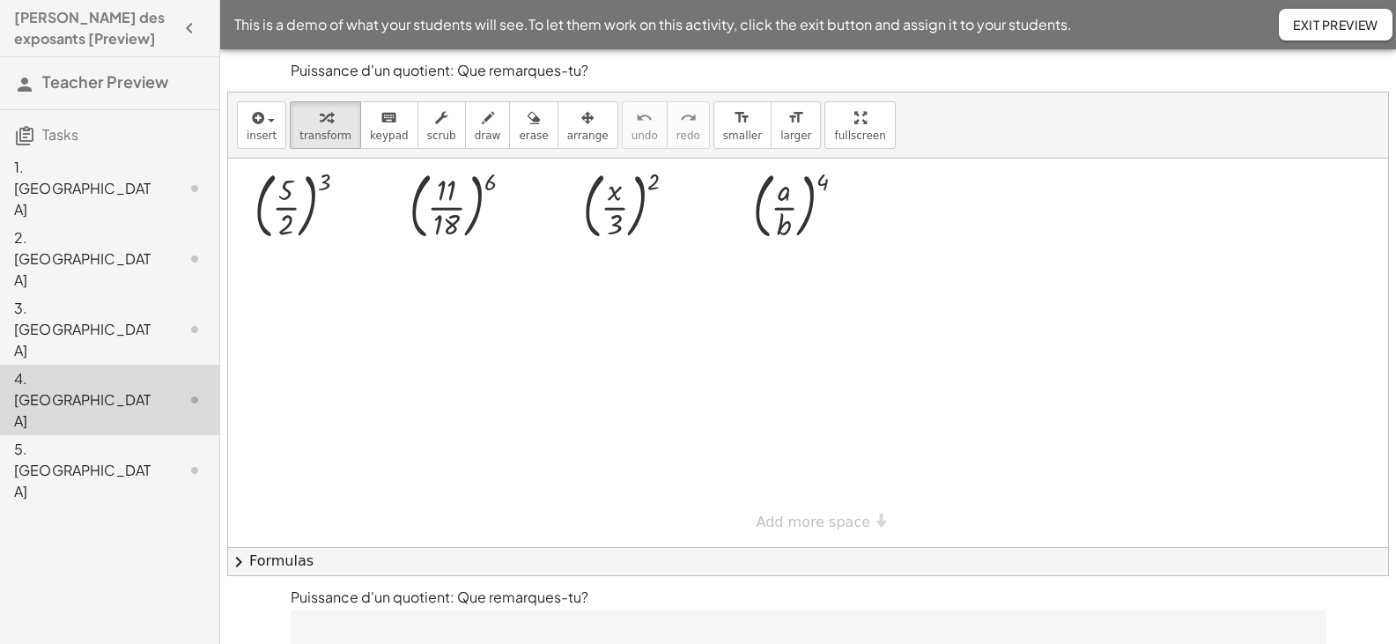
click at [80, 439] on div "5. Canvas" at bounding box center [85, 470] width 142 height 63
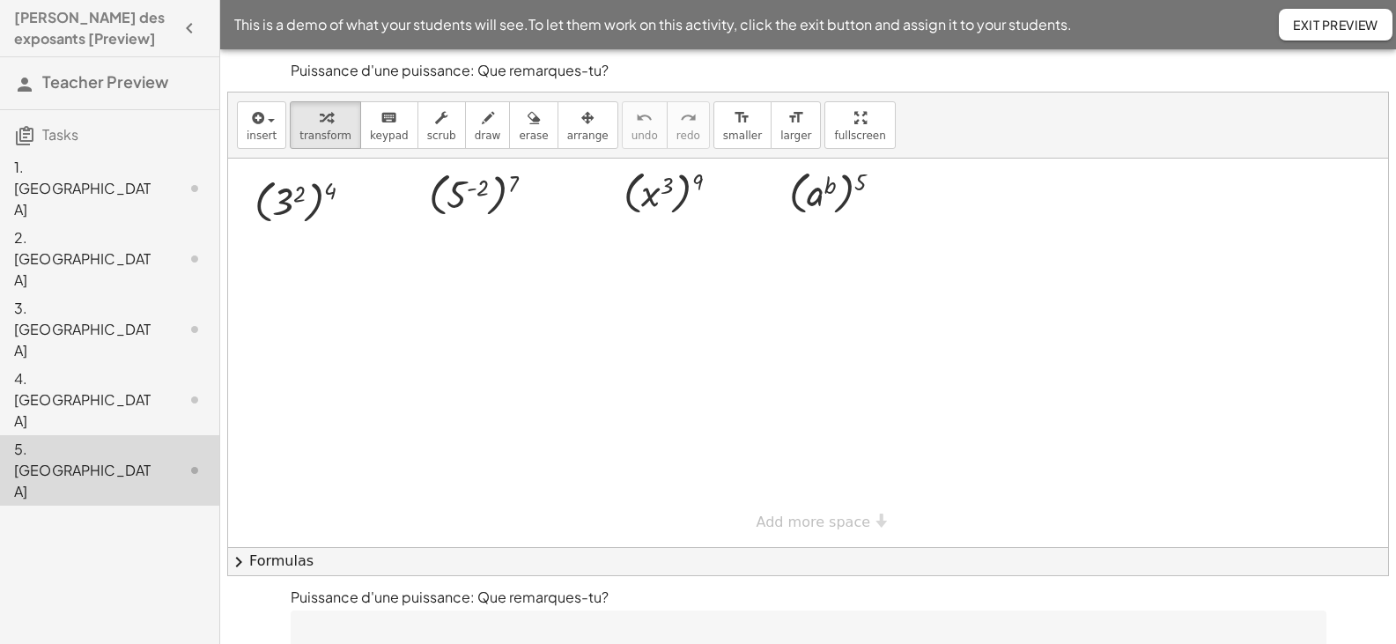
click at [110, 173] on div "1. Canvas" at bounding box center [85, 188] width 142 height 63
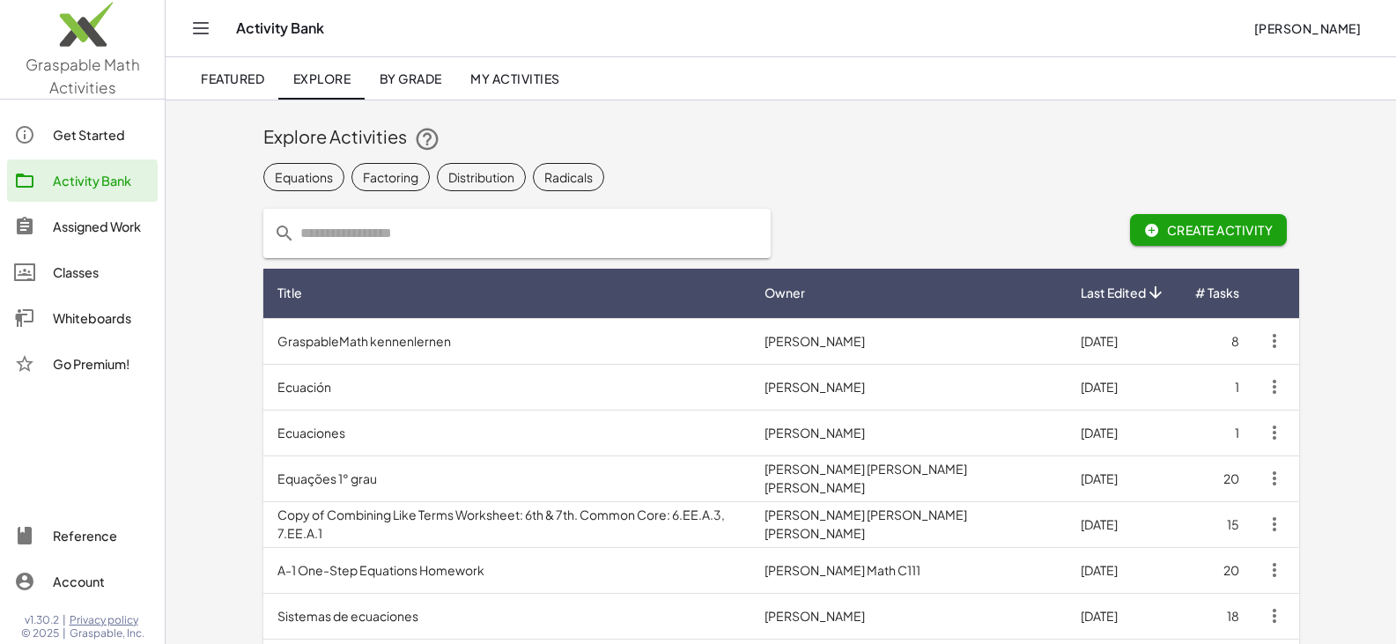
click at [411, 239] on input "text" at bounding box center [527, 233] width 465 height 49
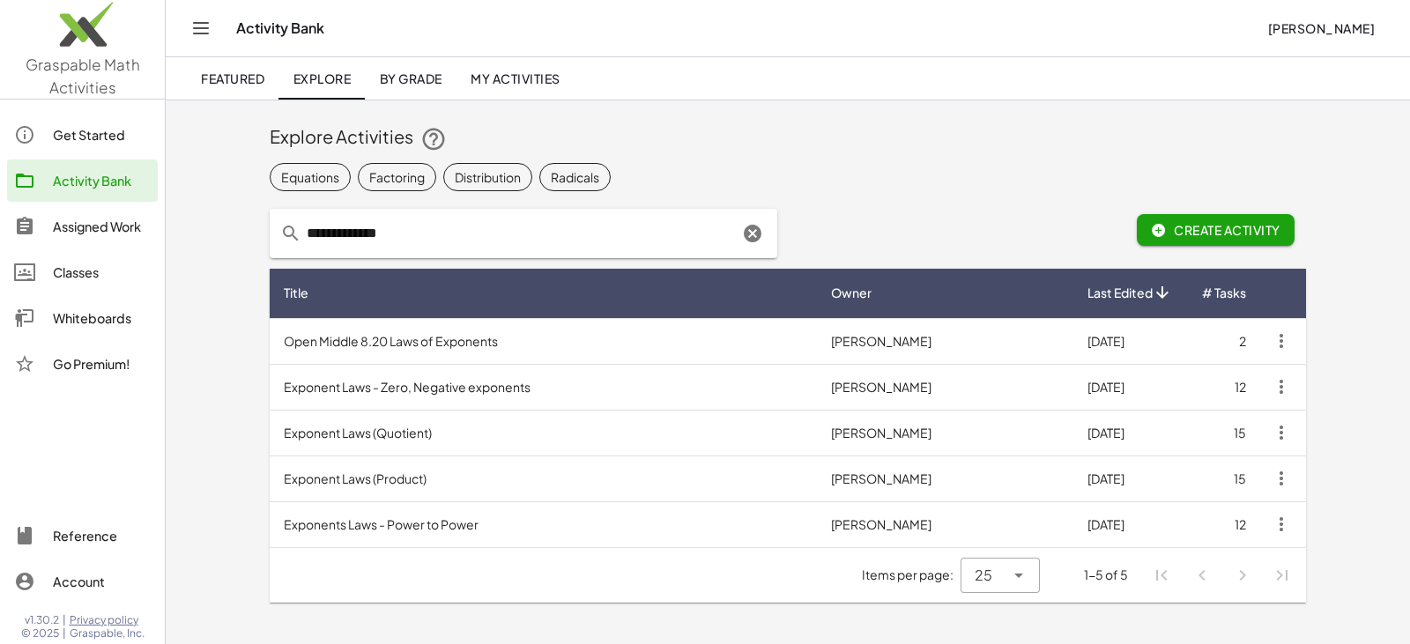
drag, startPoint x: 424, startPoint y: 233, endPoint x: 113, endPoint y: 208, distance: 312.0
click at [124, 221] on div "**********" at bounding box center [705, 322] width 1410 height 644
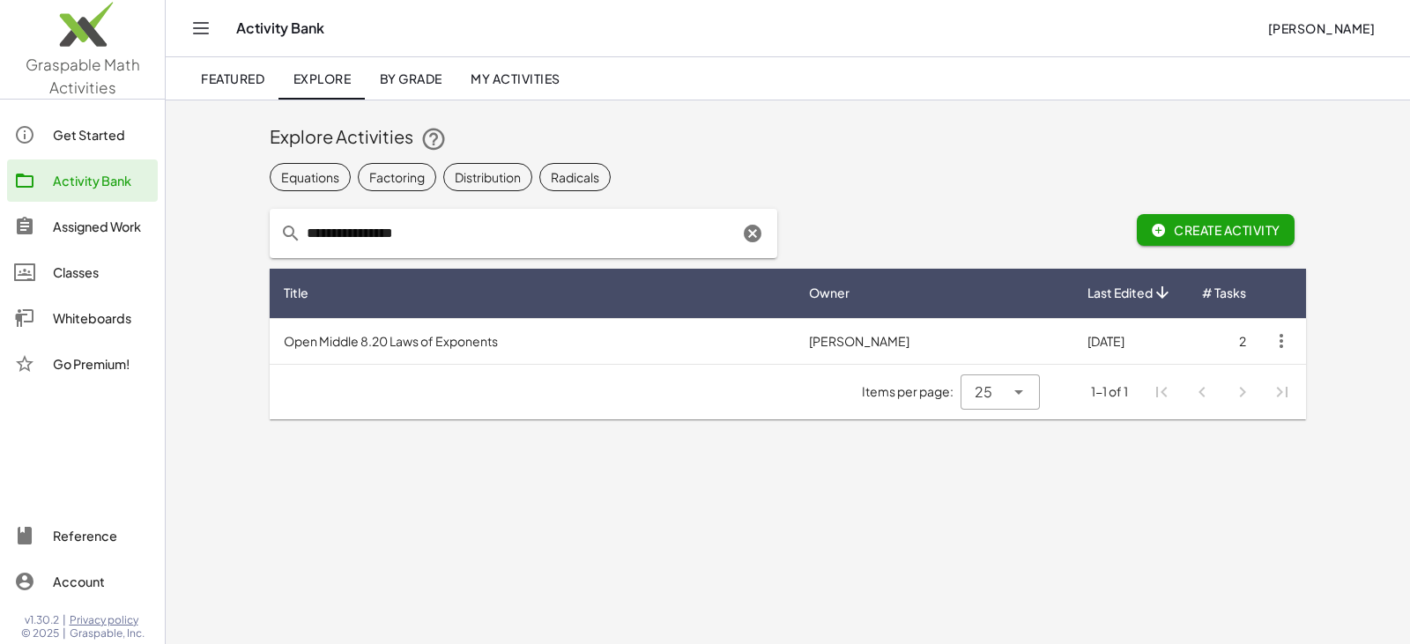
drag, startPoint x: 486, startPoint y: 242, endPoint x: 240, endPoint y: 225, distance: 247.3
click at [240, 225] on div "**********" at bounding box center [788, 265] width 1244 height 330
type input "**********"
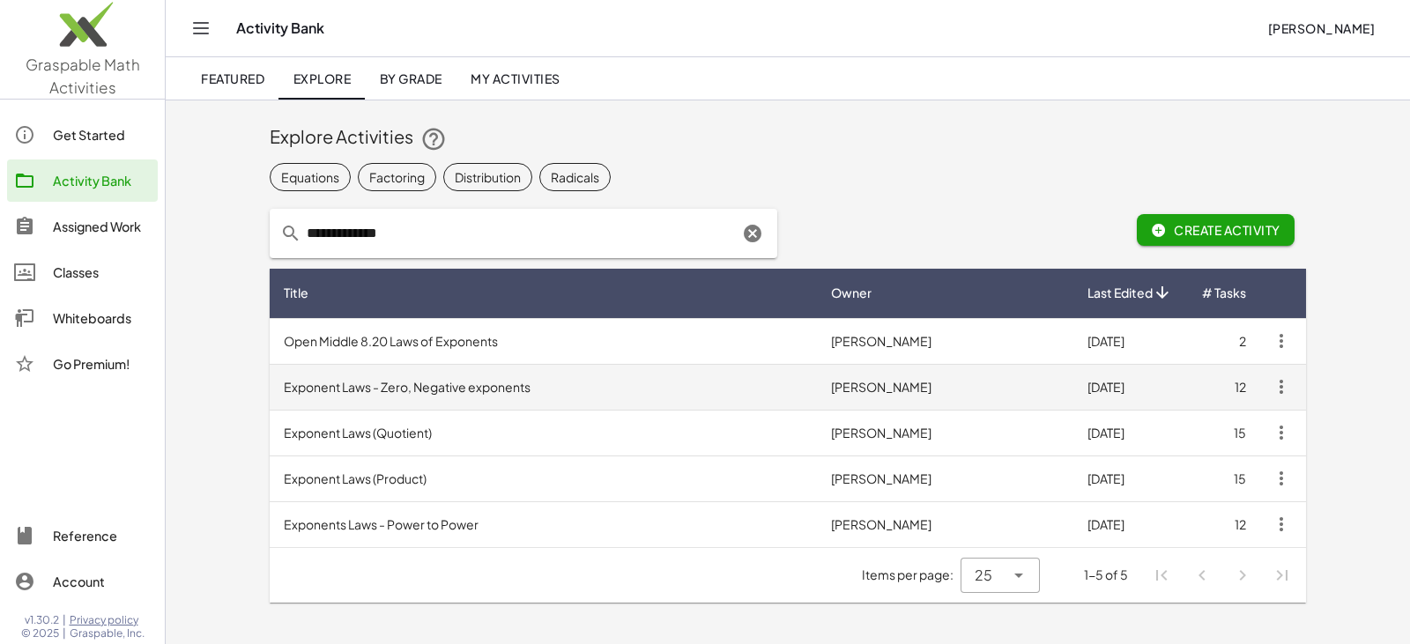
click at [428, 393] on td "Exponent Laws - Zero, Negative exponents" at bounding box center [543, 387] width 547 height 46
click at [478, 388] on td "Exponent Laws - Zero, Negative exponents" at bounding box center [543, 387] width 547 height 46
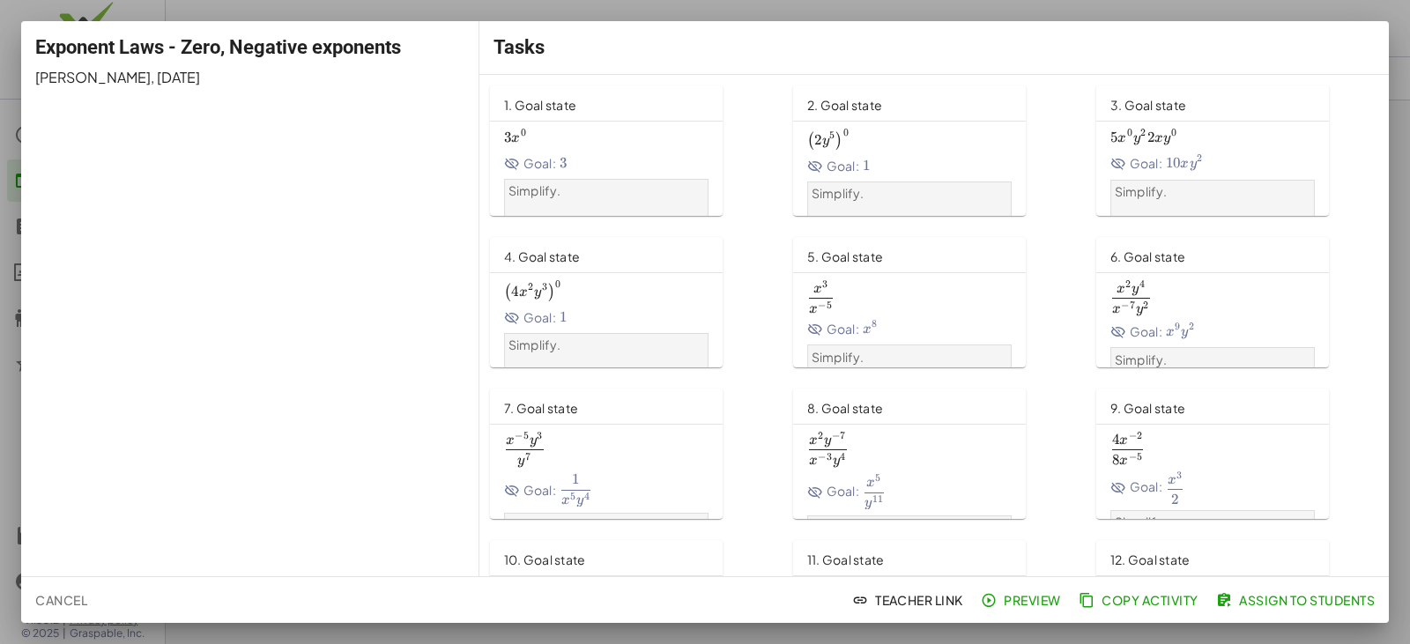
click at [878, 294] on span "x 3 x − 5 \frac{x^3}{x^{-5}} x − 5 x 3 ​" at bounding box center [909, 296] width 204 height 33
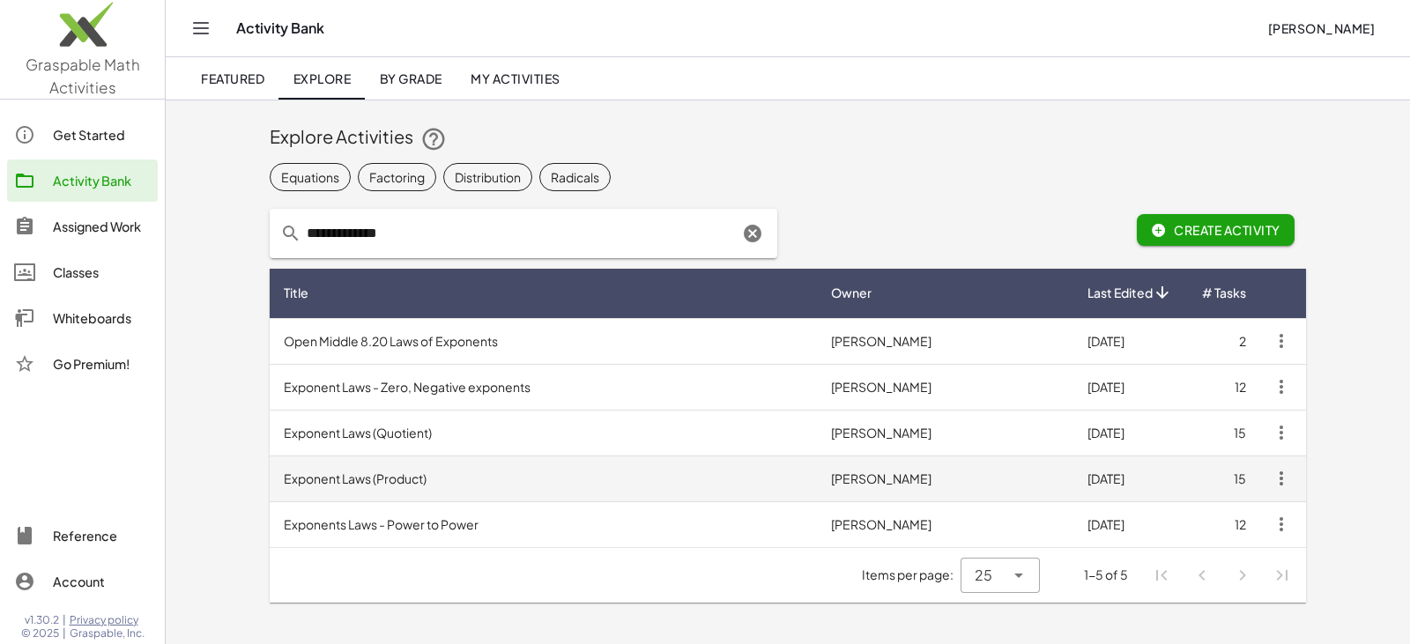
click at [359, 482] on td "Exponent Laws (Product)" at bounding box center [543, 478] width 547 height 46
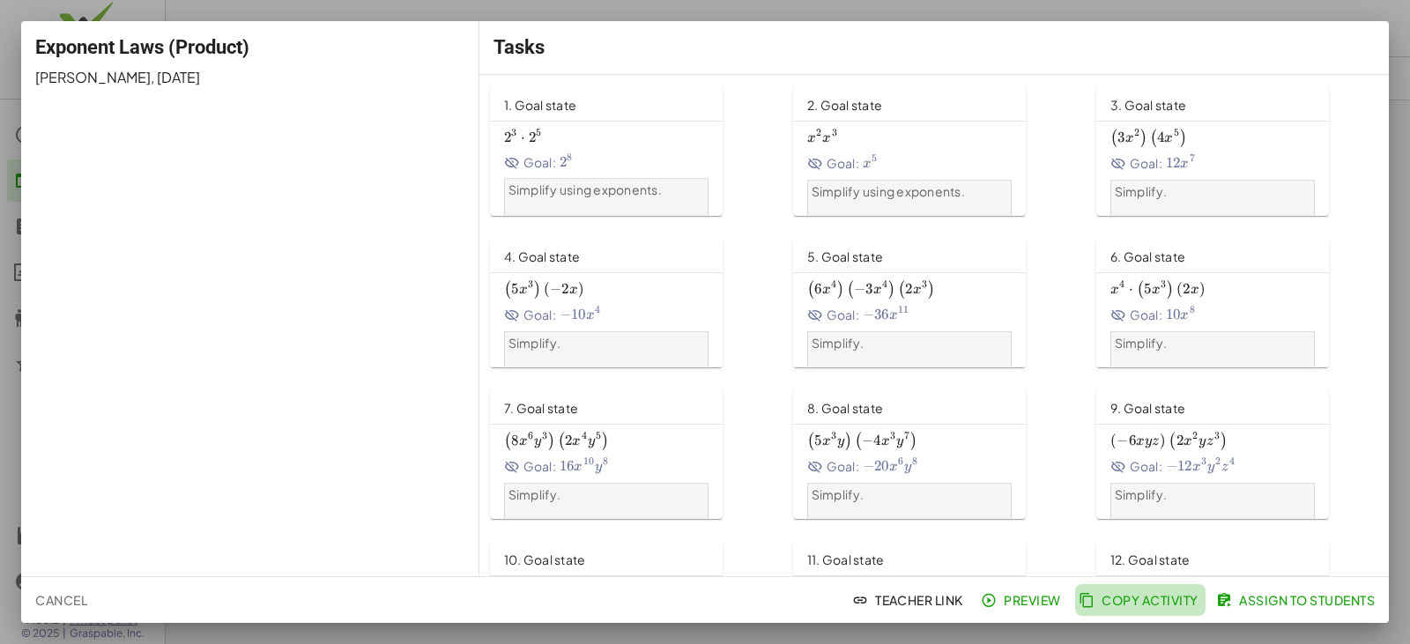
click at [1135, 603] on span "Copy Activity" at bounding box center [1140, 600] width 116 height 16
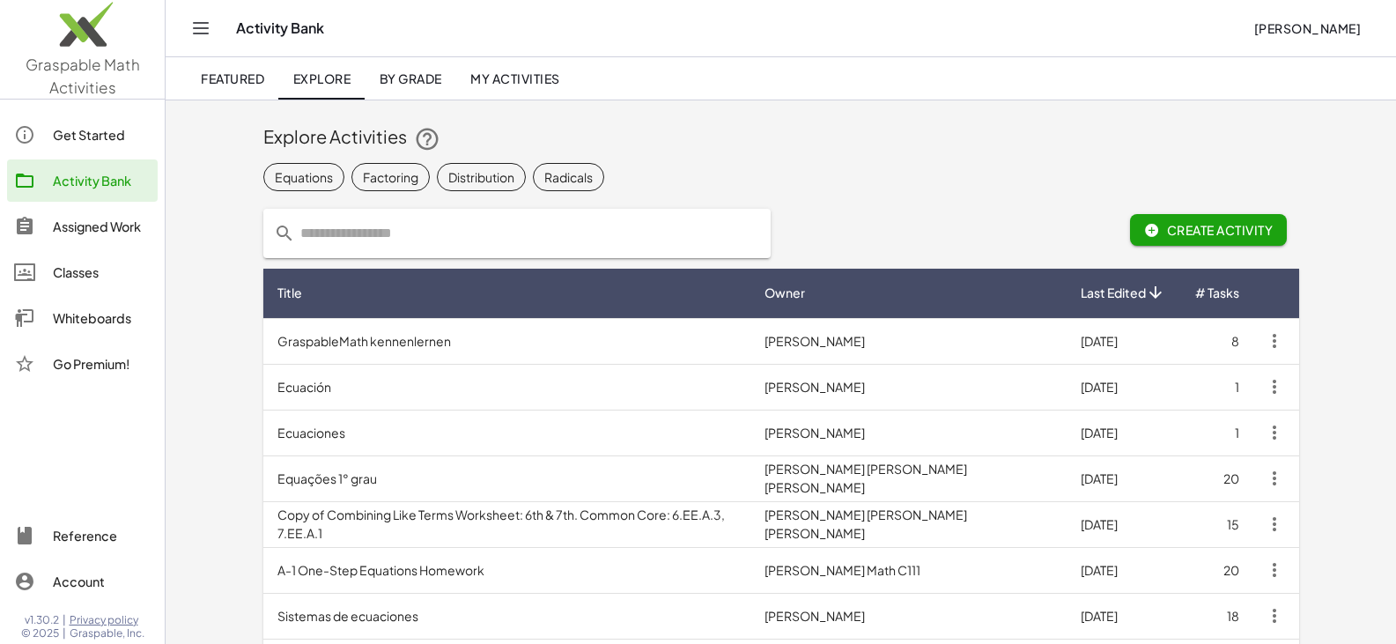
click at [337, 237] on input "text" at bounding box center [527, 233] width 465 height 49
type input "**********"
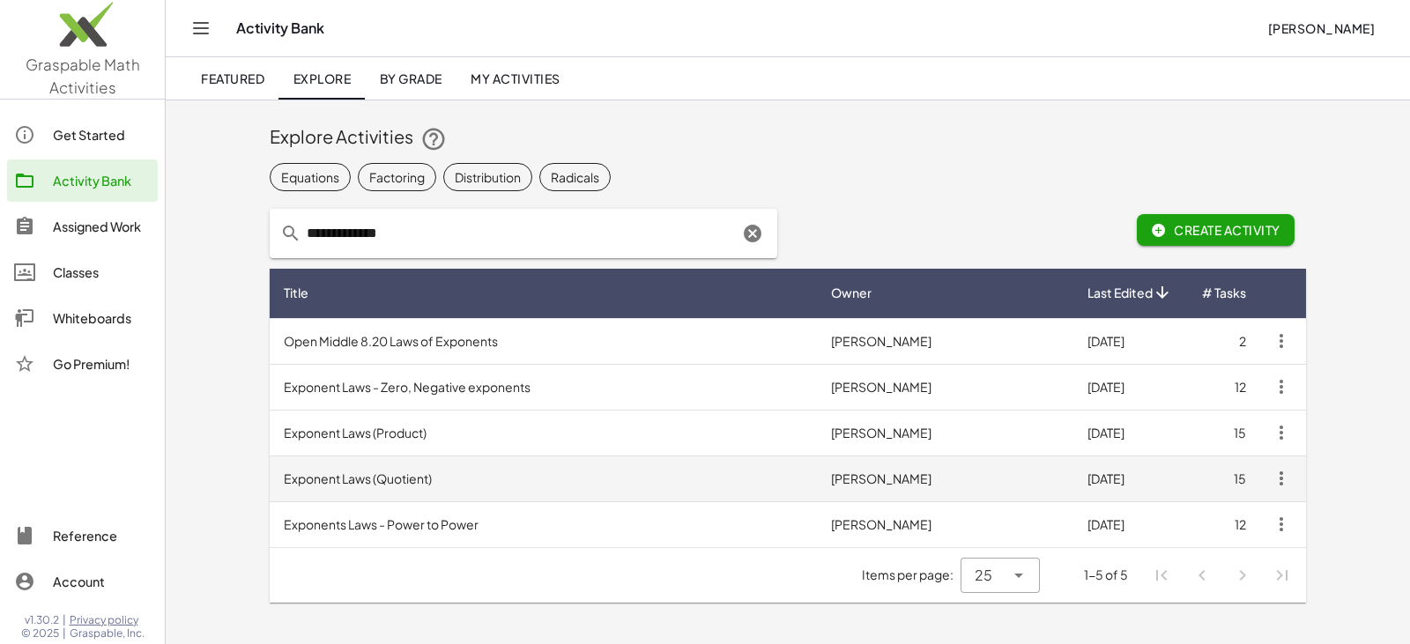
click at [407, 475] on td "Exponent Laws (Quotient)" at bounding box center [543, 478] width 547 height 46
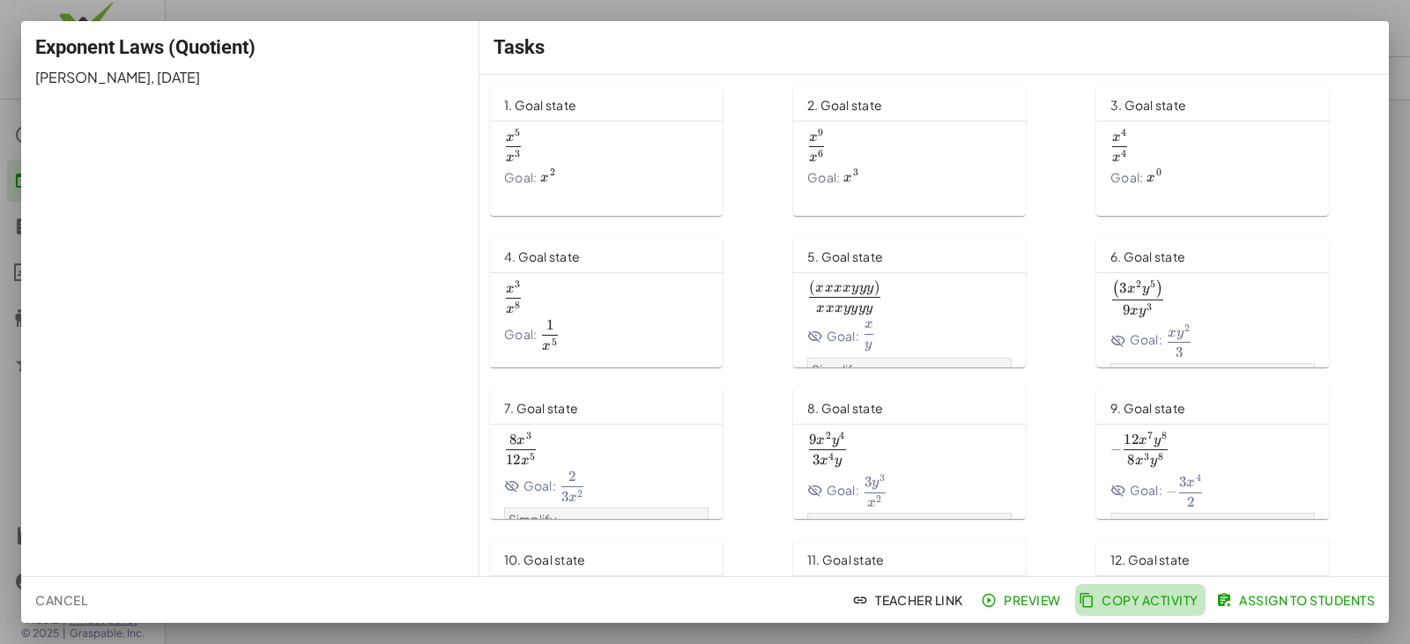
click at [1157, 605] on span "Copy Activity" at bounding box center [1140, 600] width 116 height 16
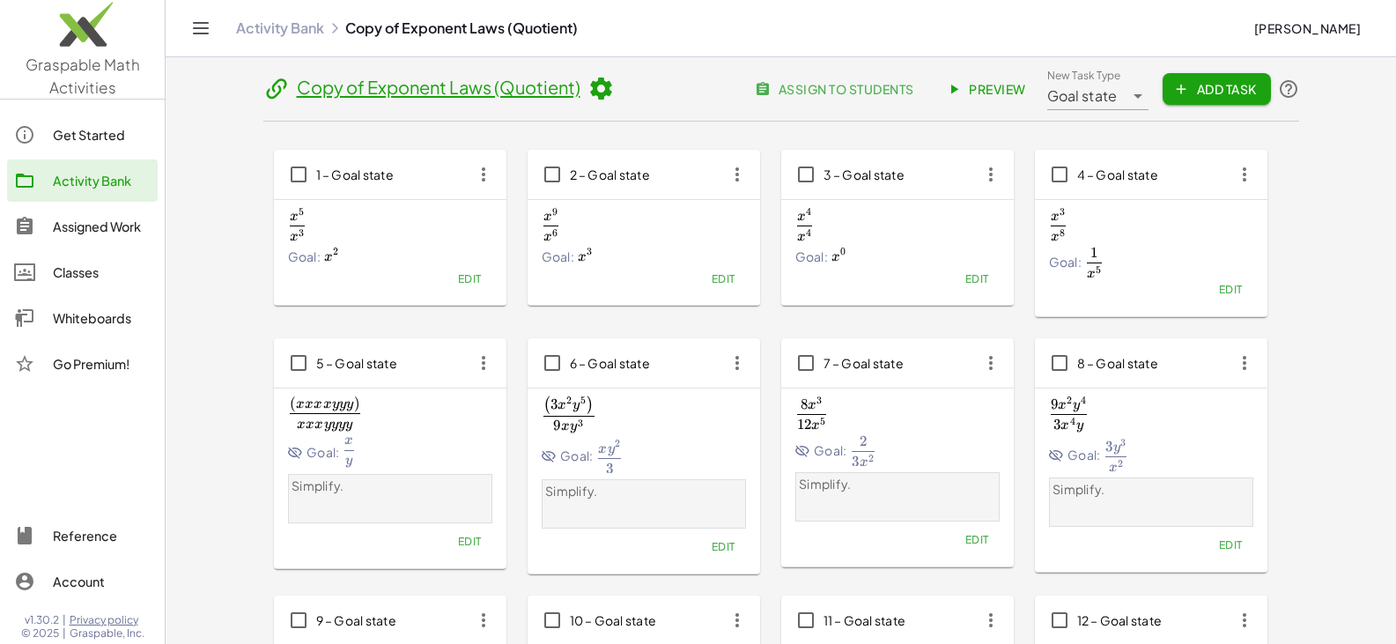
click at [100, 181] on div "Activity Bank" at bounding box center [102, 180] width 98 height 21
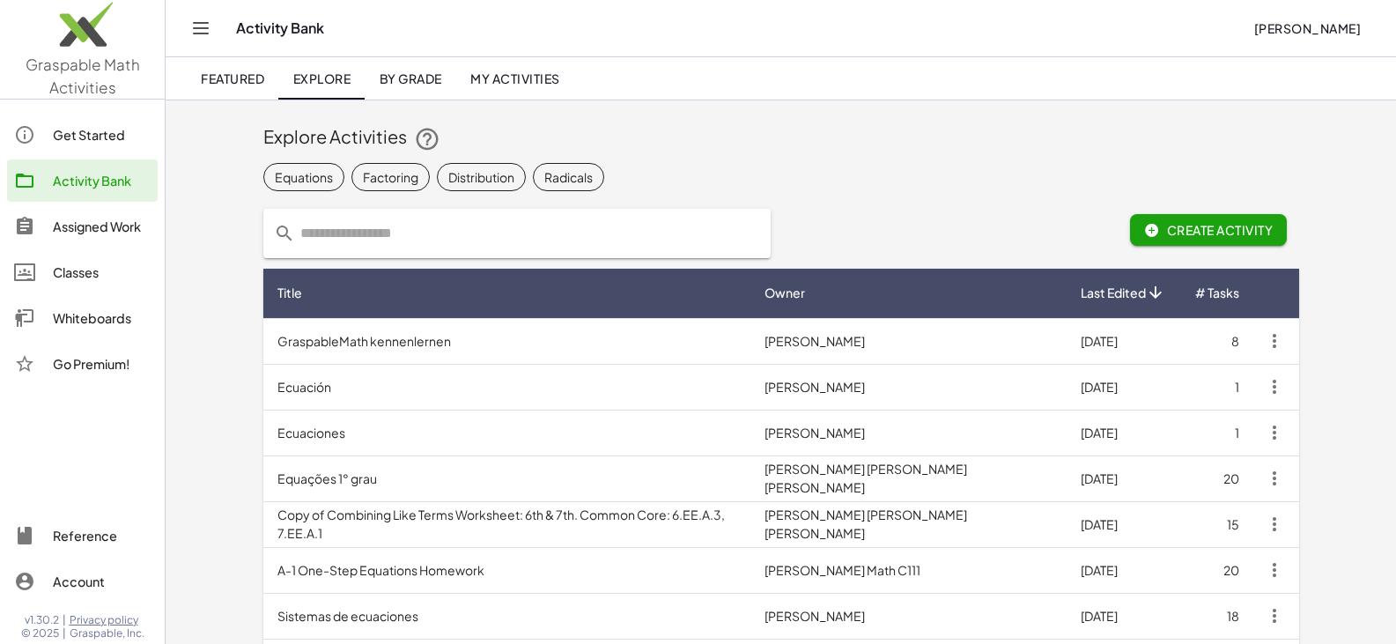
click at [271, 27] on div "Activity Bank" at bounding box center [737, 28] width 1003 height 18
click at [481, 80] on span "My Activities" at bounding box center [515, 78] width 90 height 16
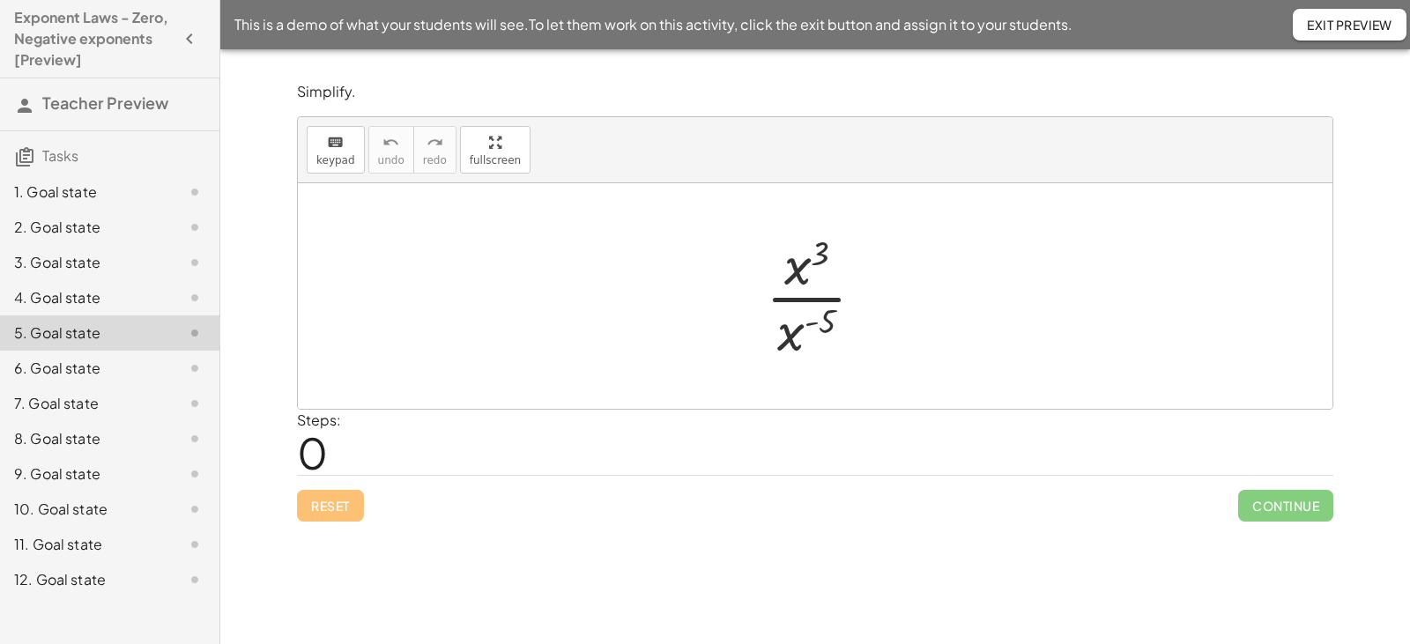
click at [816, 300] on div at bounding box center [822, 296] width 130 height 136
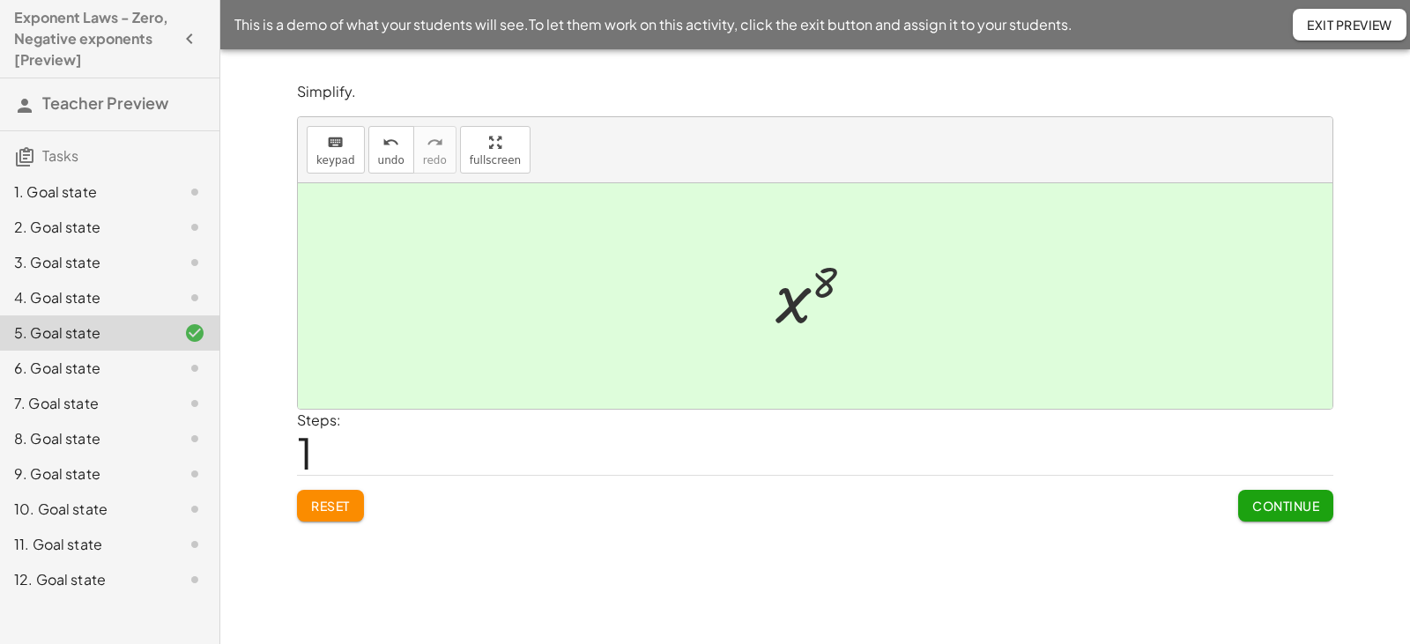
click at [326, 508] on span "Reset" at bounding box center [330, 506] width 39 height 16
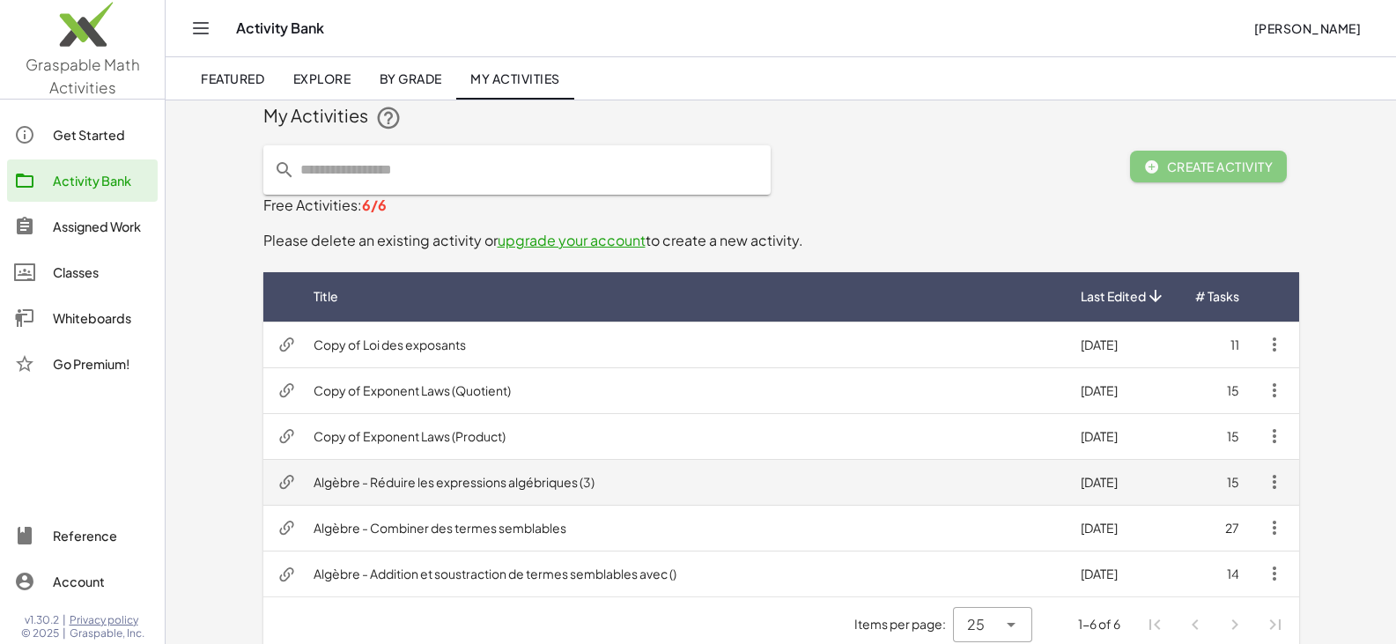
scroll to position [40, 0]
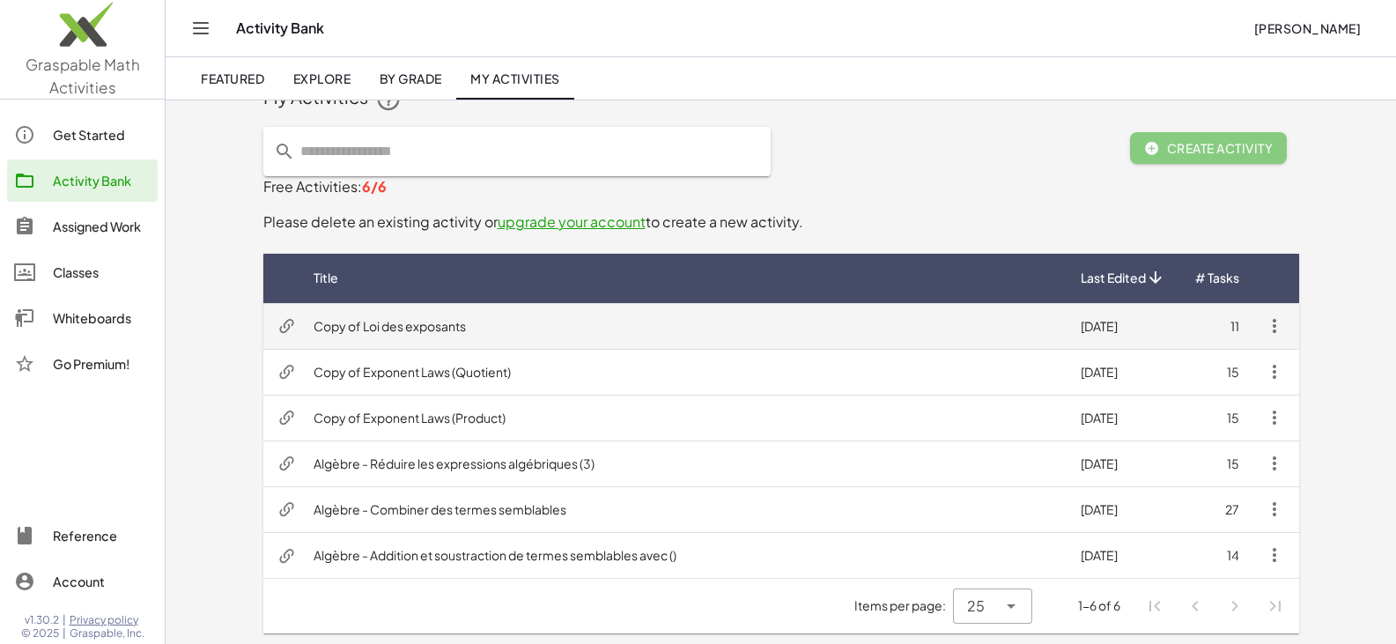
click at [495, 316] on td "Copy of Loi des exposants" at bounding box center [683, 326] width 767 height 46
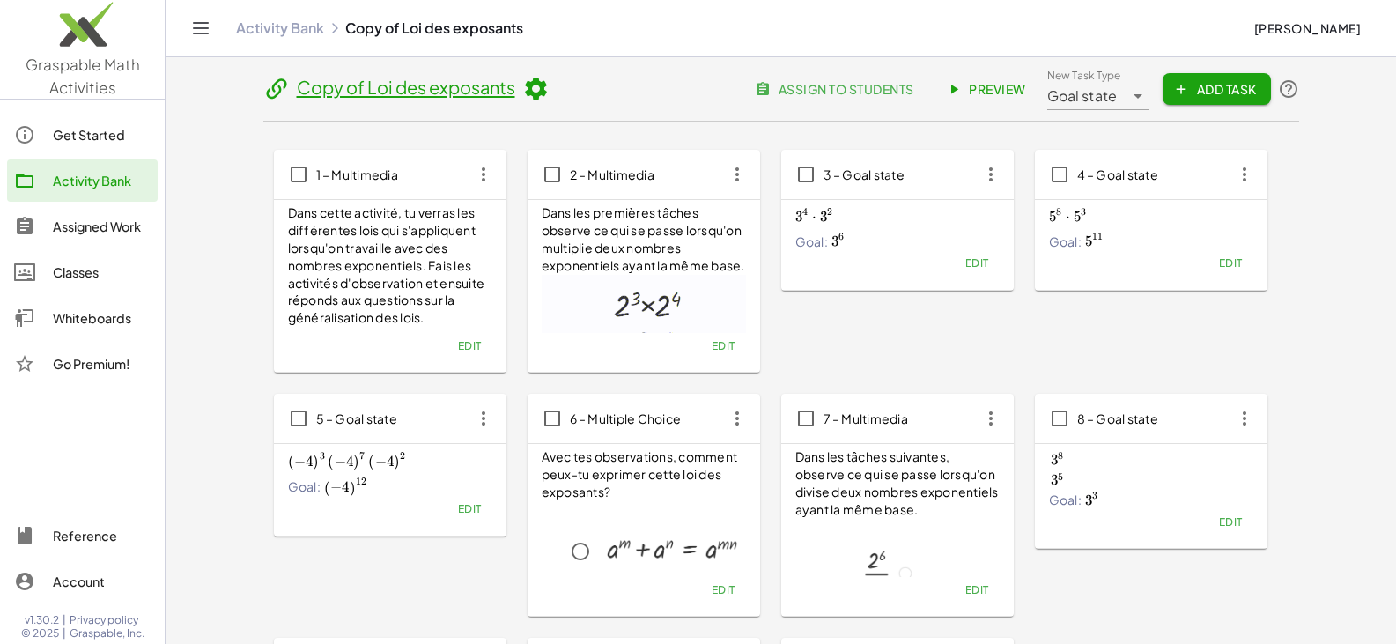
click at [360, 23] on div "Activity Bank Copy of Loi des exposants" at bounding box center [737, 28] width 1003 height 18
click at [373, 26] on div "Activity Bank Copy of Loi des exposants" at bounding box center [737, 28] width 1003 height 18
click at [537, 82] on icon at bounding box center [535, 89] width 26 height 26
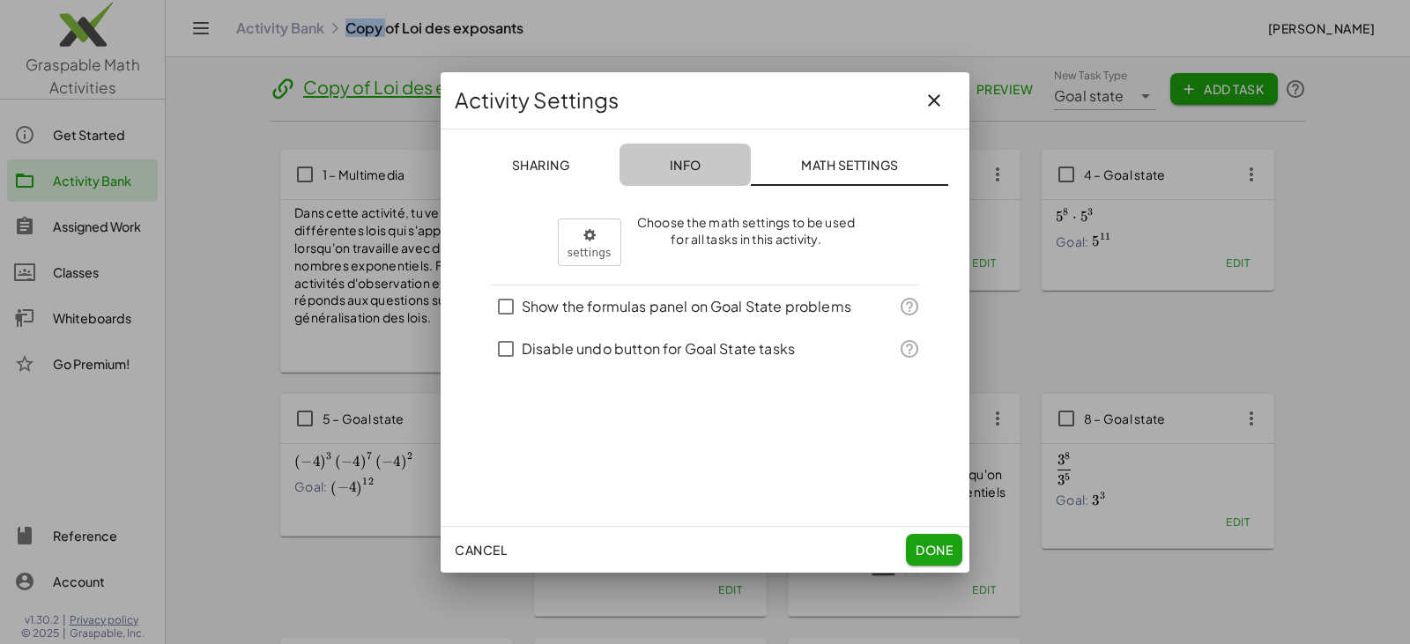
click at [685, 154] on button "Info" at bounding box center [684, 165] width 131 height 42
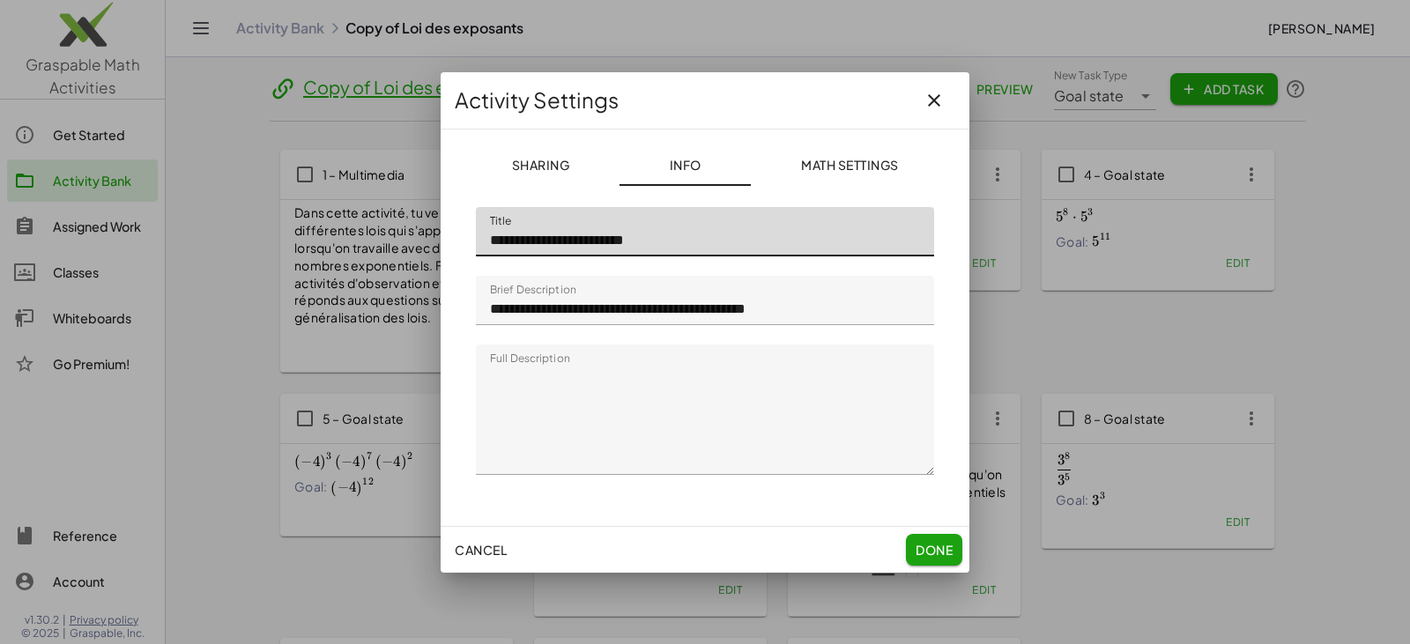
drag, startPoint x: 549, startPoint y: 241, endPoint x: 410, endPoint y: 238, distance: 139.2
click at [410, 238] on div "**********" at bounding box center [705, 322] width 1410 height 644
type input "**********"
click at [860, 312] on input "**********" at bounding box center [705, 300] width 458 height 49
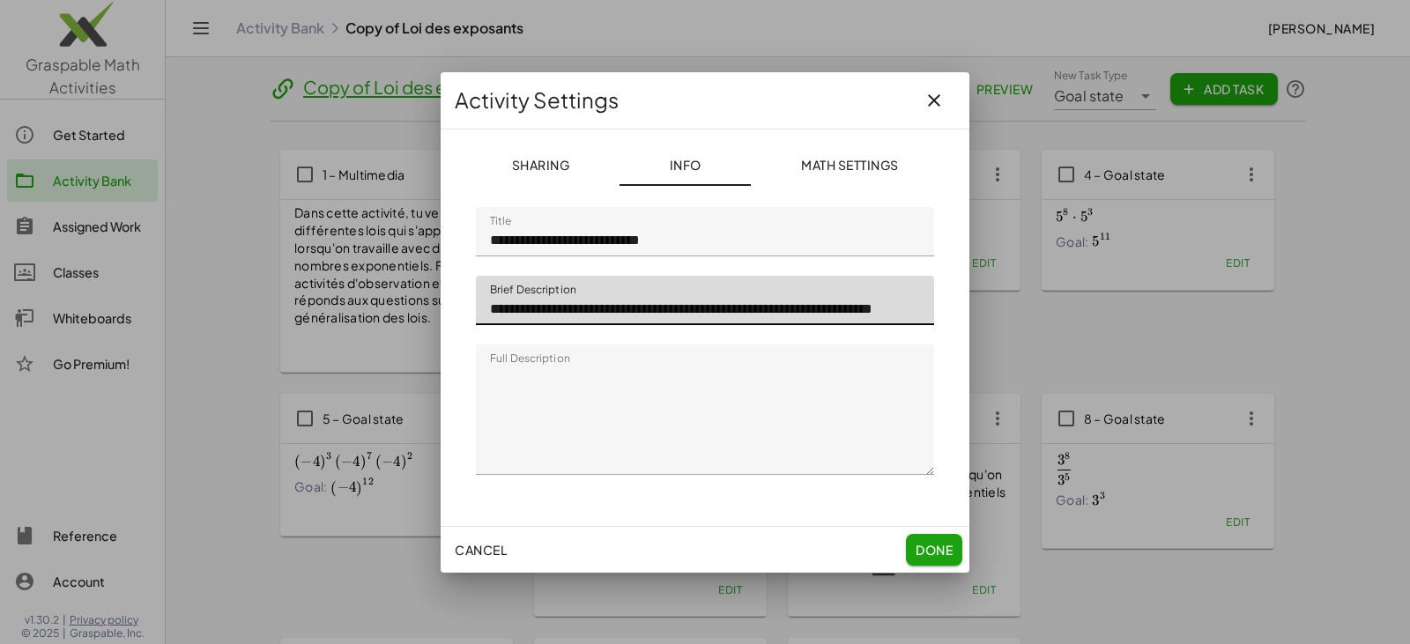
scroll to position [0, 73]
type input "**********"
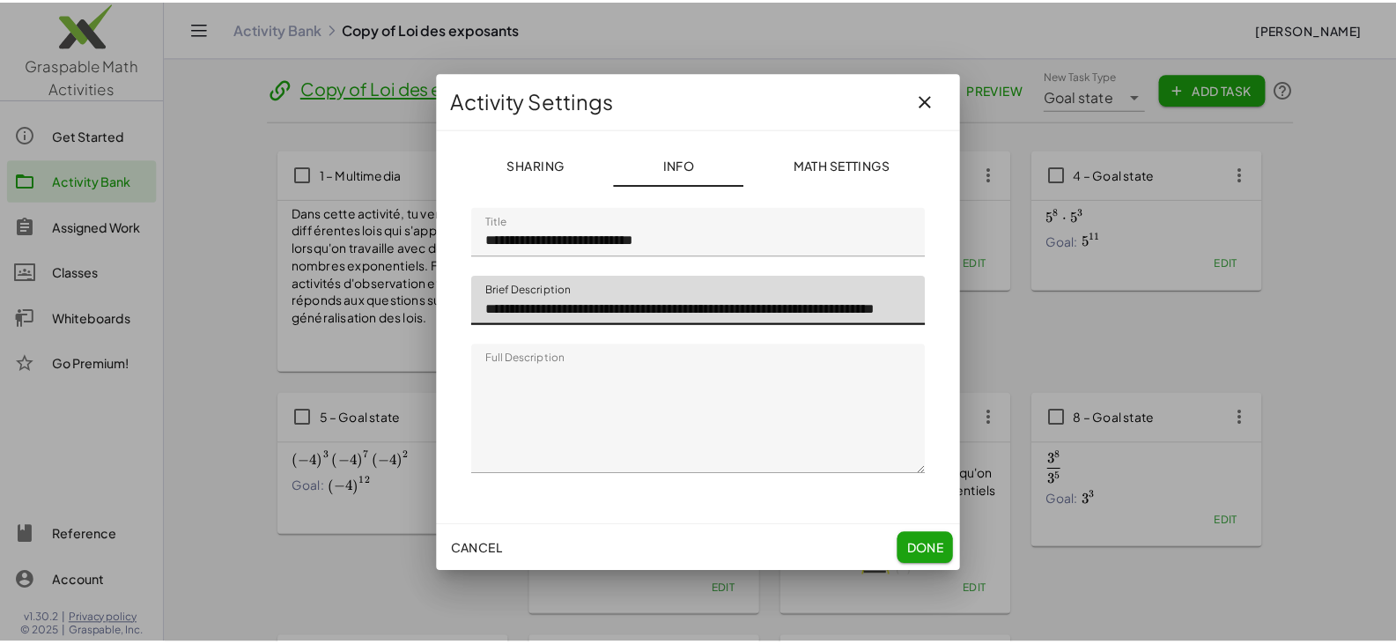
scroll to position [0, 0]
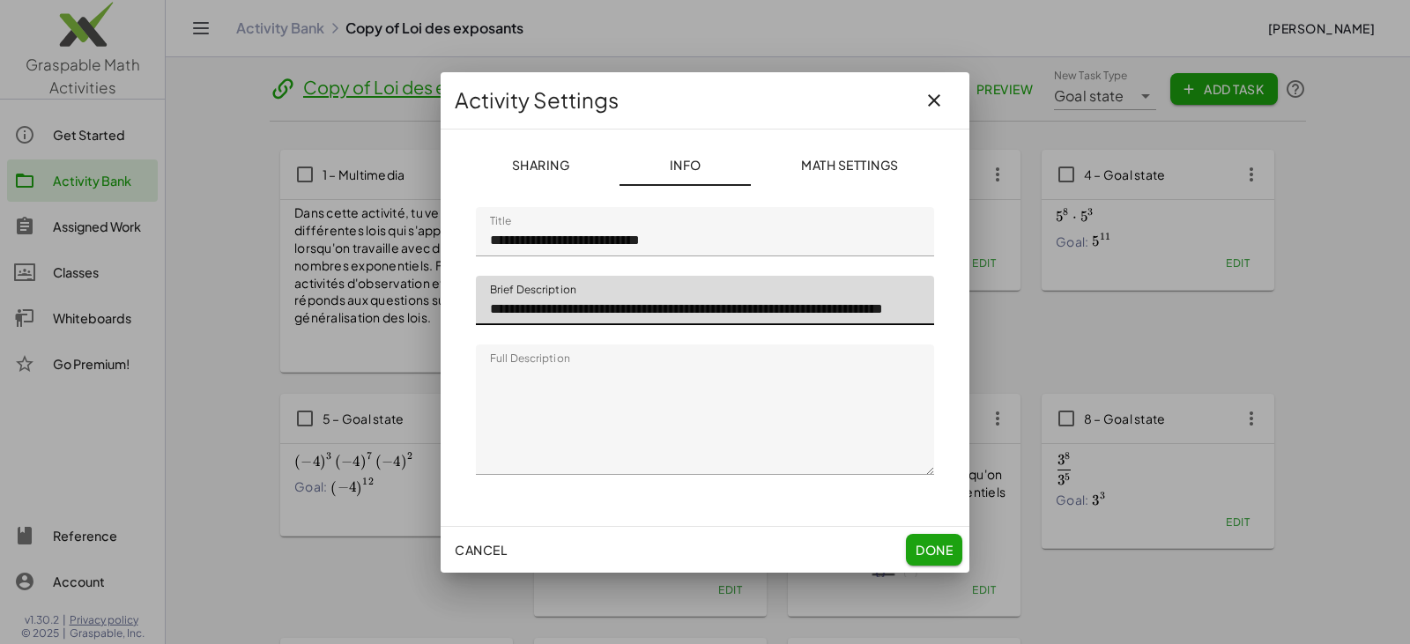
click at [920, 549] on span "Done" at bounding box center [933, 550] width 37 height 16
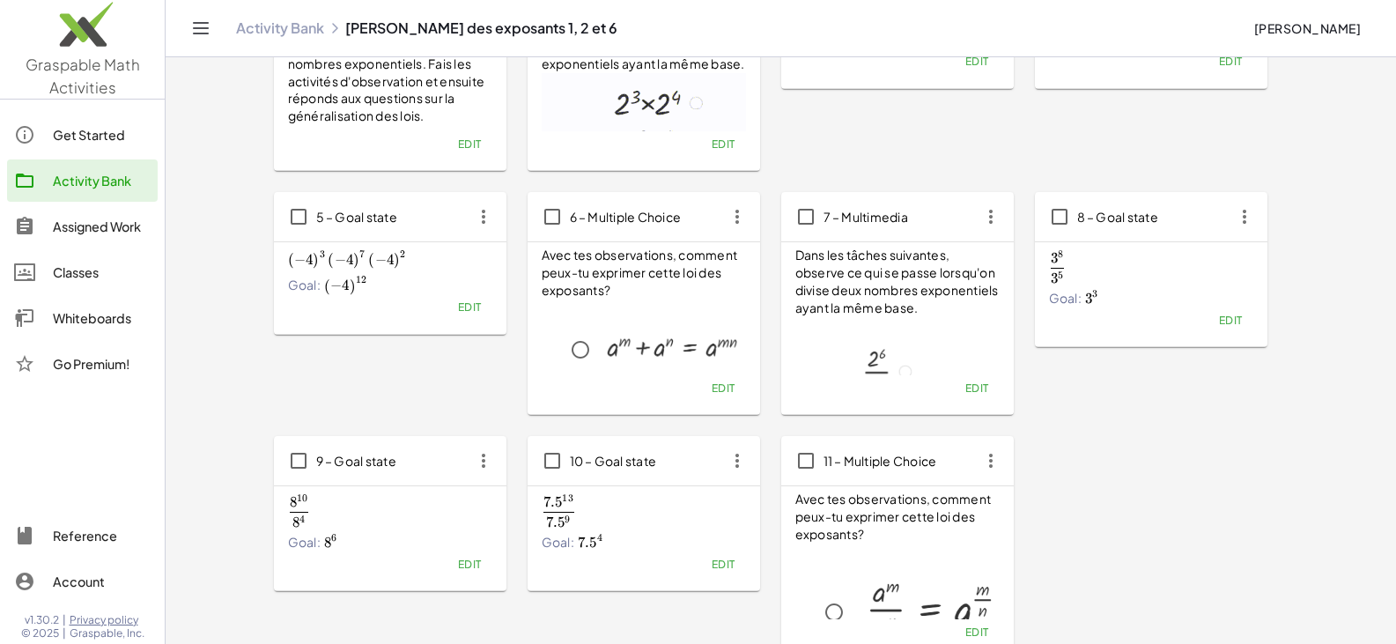
scroll to position [352, 0]
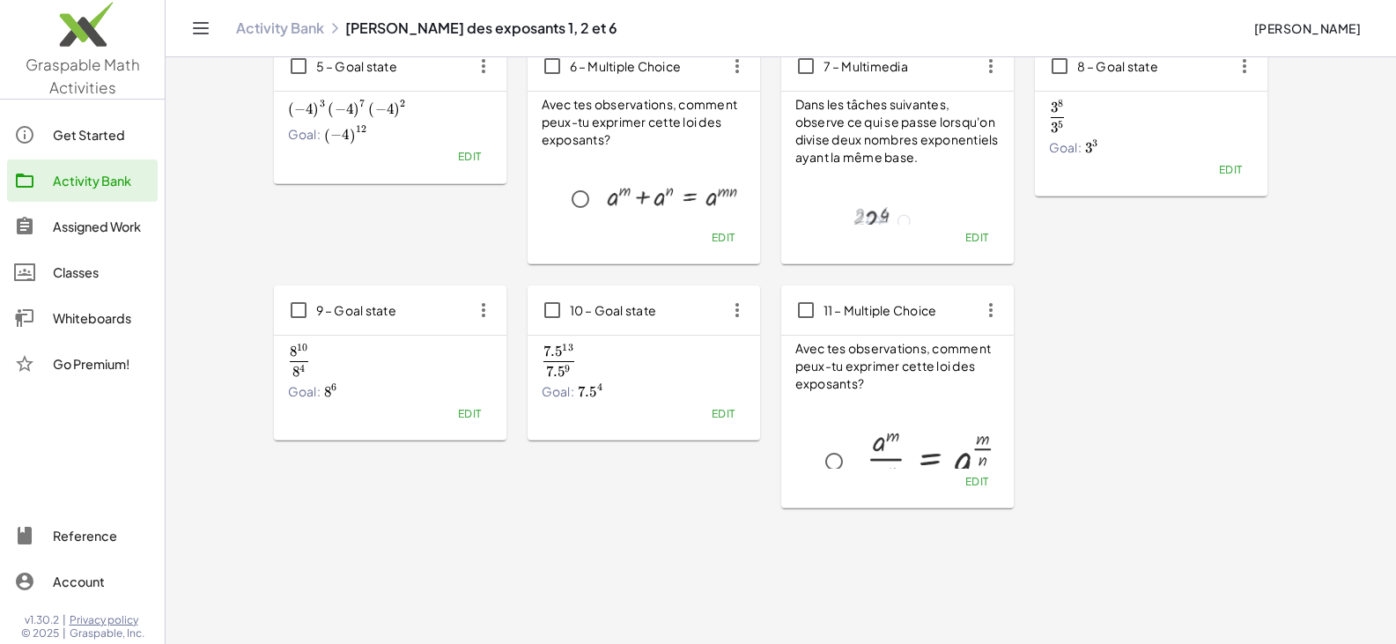
click at [626, 158] on p at bounding box center [672, 166] width 148 height 20
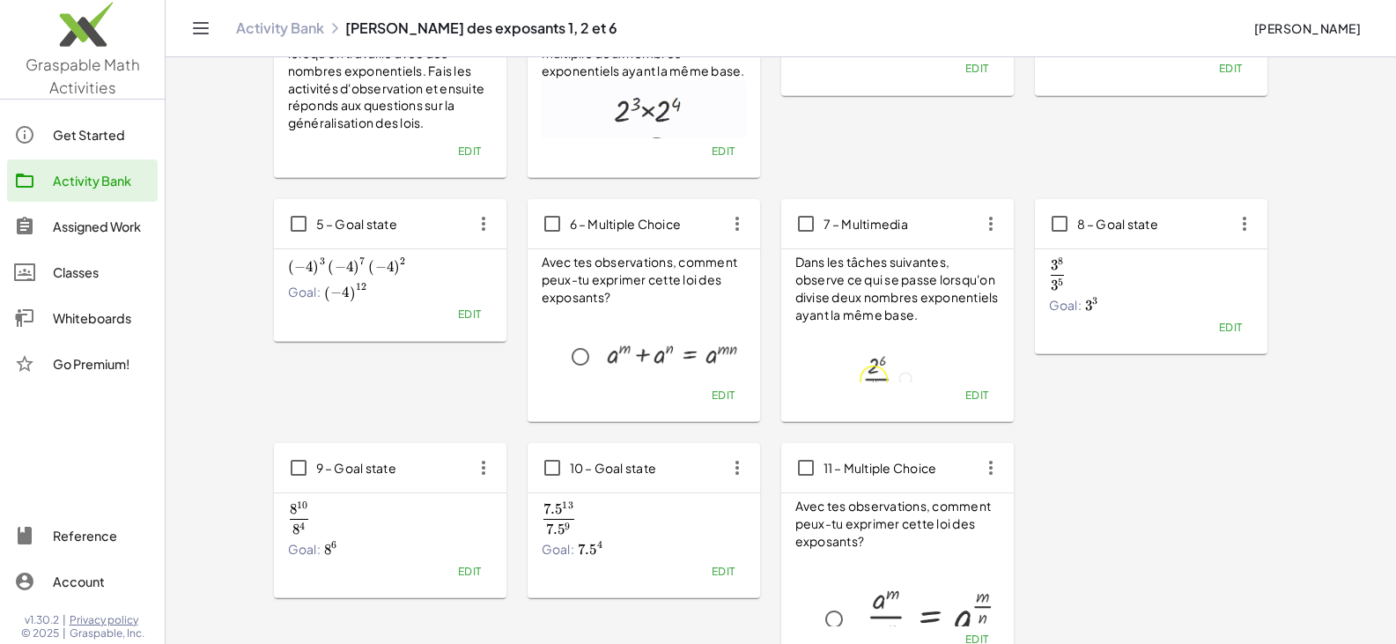
scroll to position [176, 0]
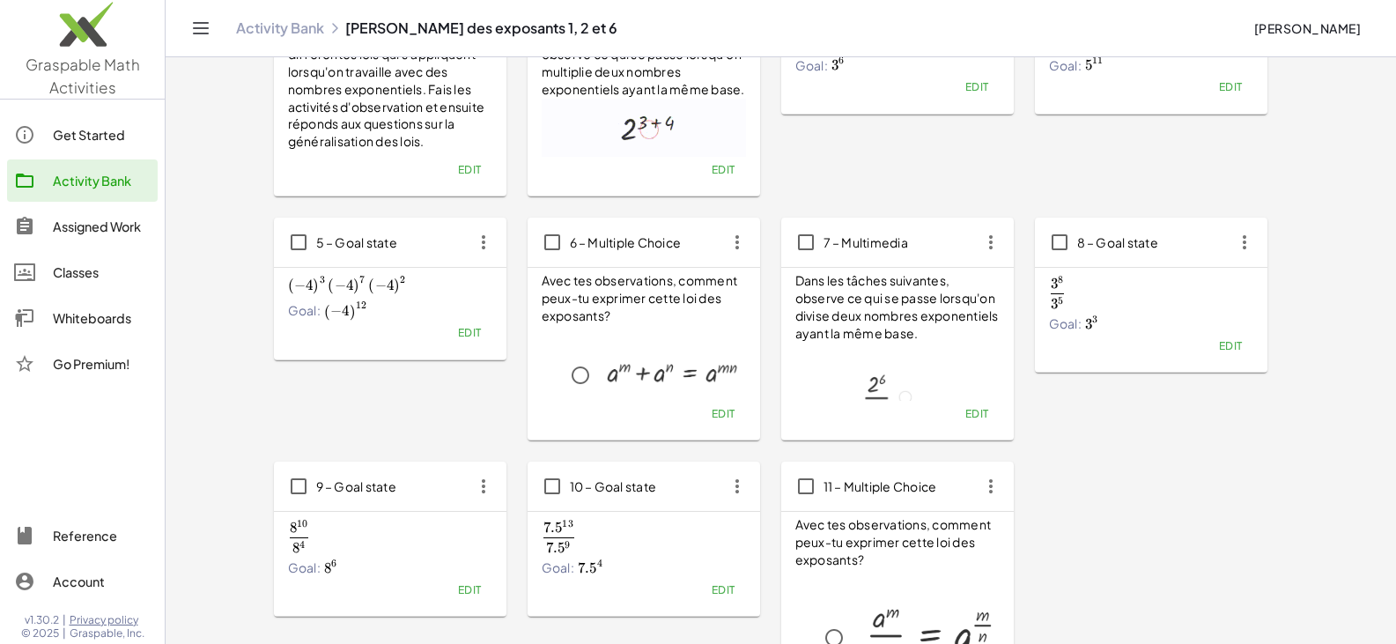
click at [721, 416] on span "Edit" at bounding box center [723, 413] width 24 height 13
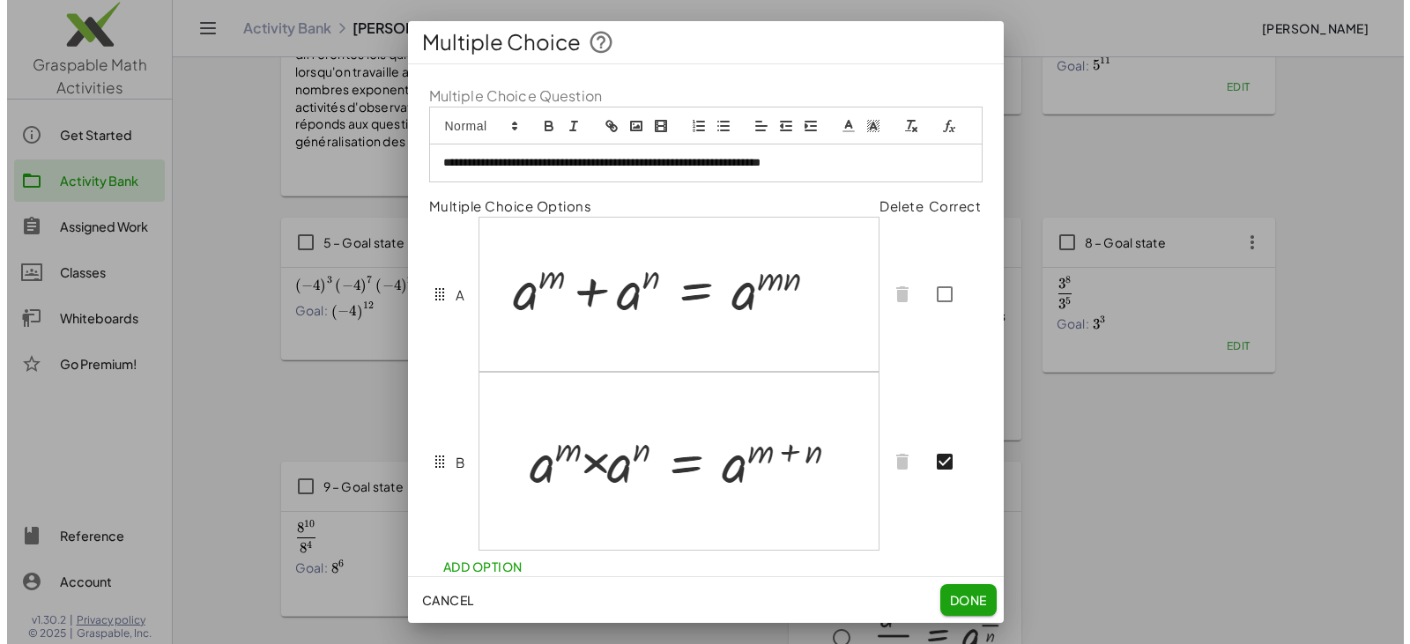
scroll to position [0, 0]
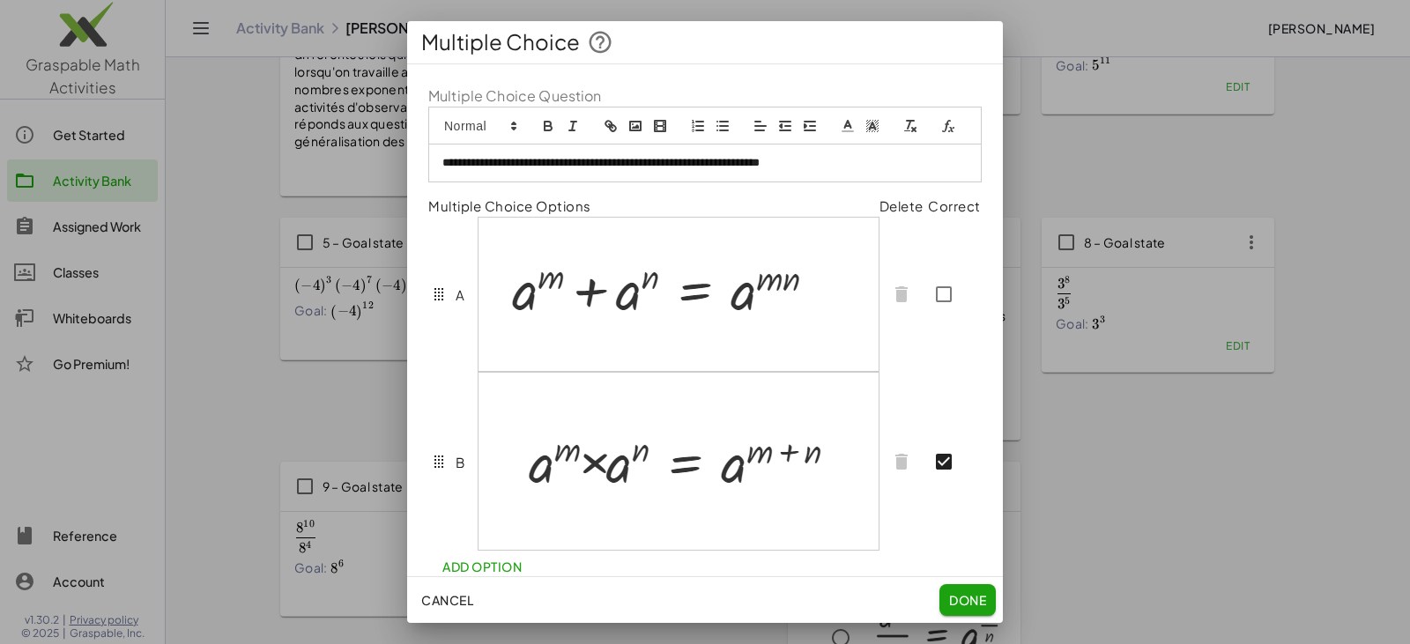
click at [959, 605] on span "Done" at bounding box center [967, 600] width 37 height 16
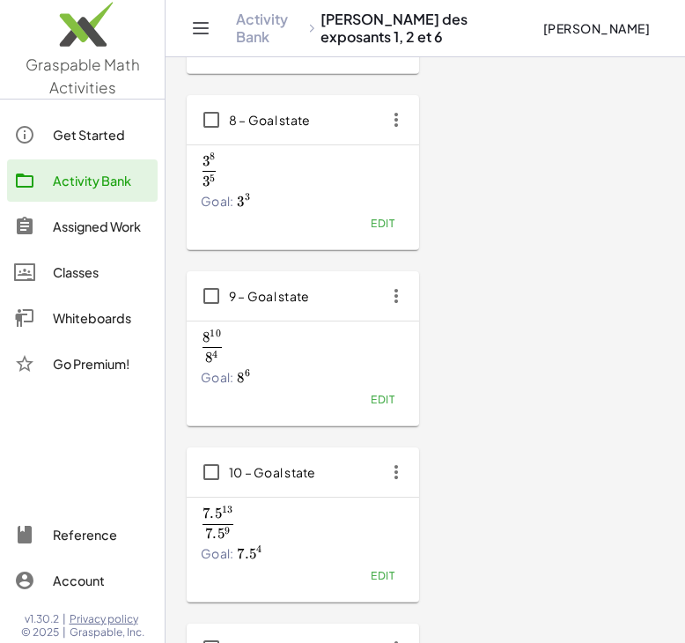
scroll to position [1580, 0]
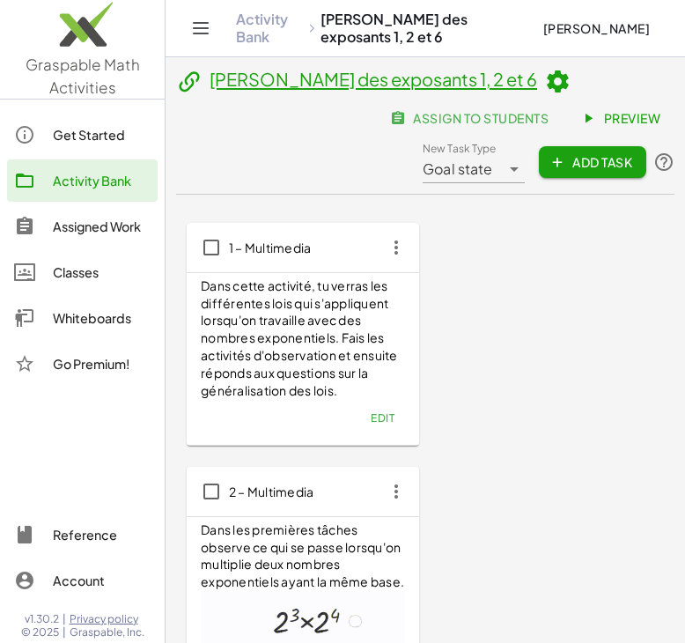
click at [291, 19] on link "Activity Bank" at bounding box center [269, 28] width 67 height 35
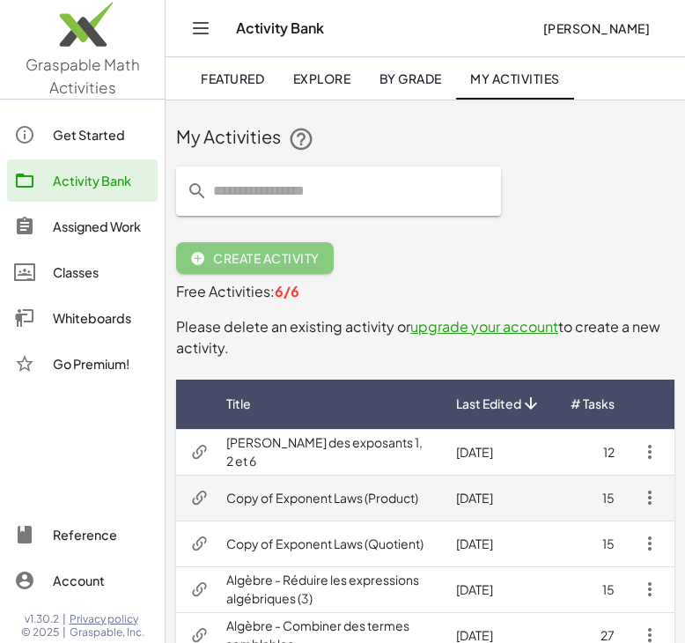
click at [295, 496] on td "Copy of Exponent Laws (Product)" at bounding box center [327, 498] width 230 height 46
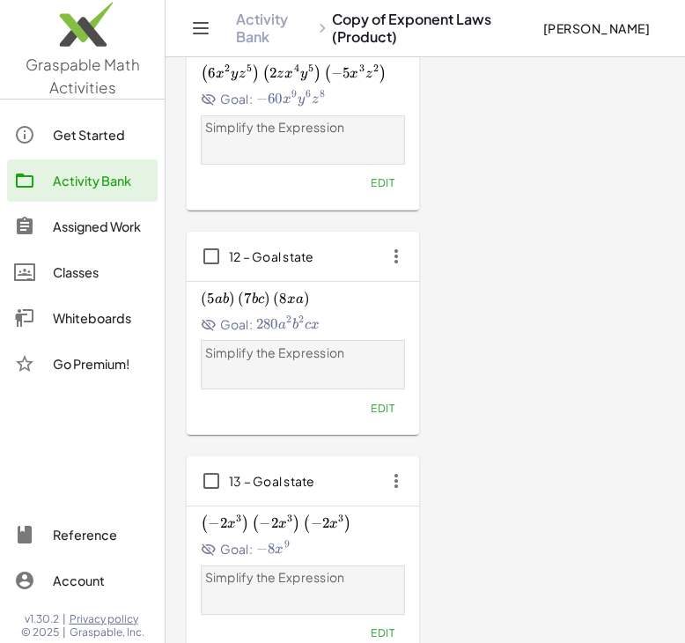
scroll to position [2555, 0]
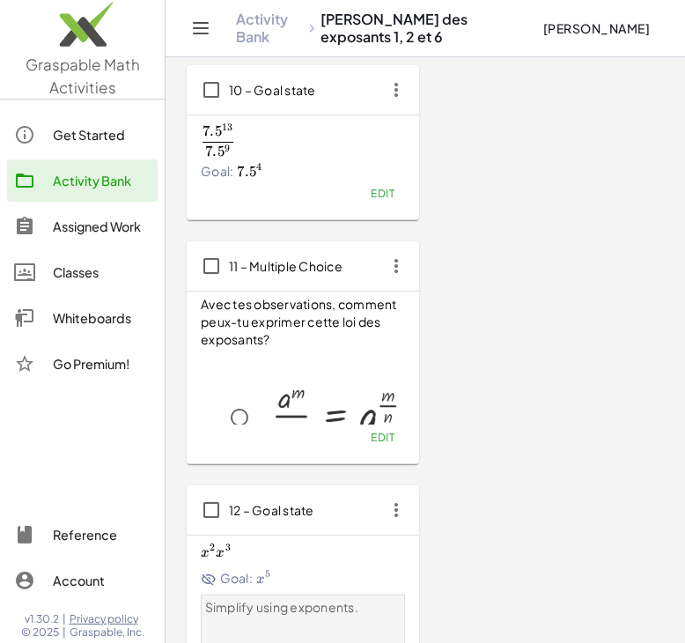
scroll to position [2157, 0]
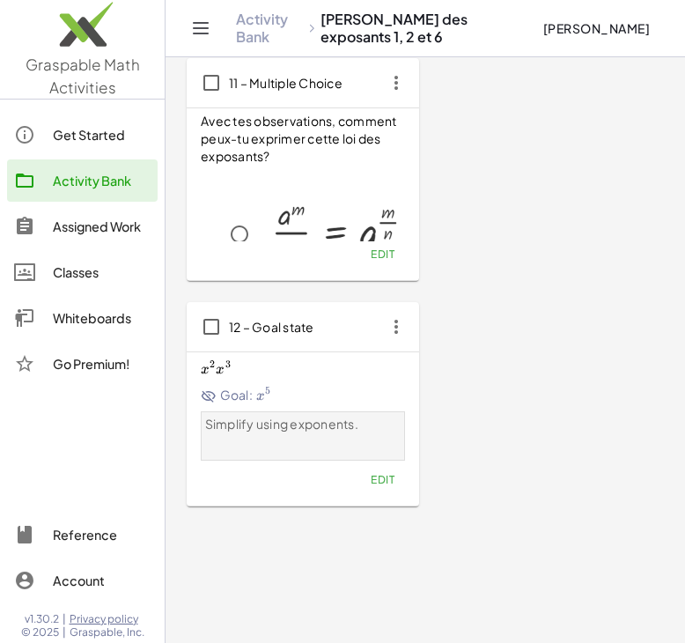
click at [392, 311] on icon "button" at bounding box center [397, 327] width 32 height 32
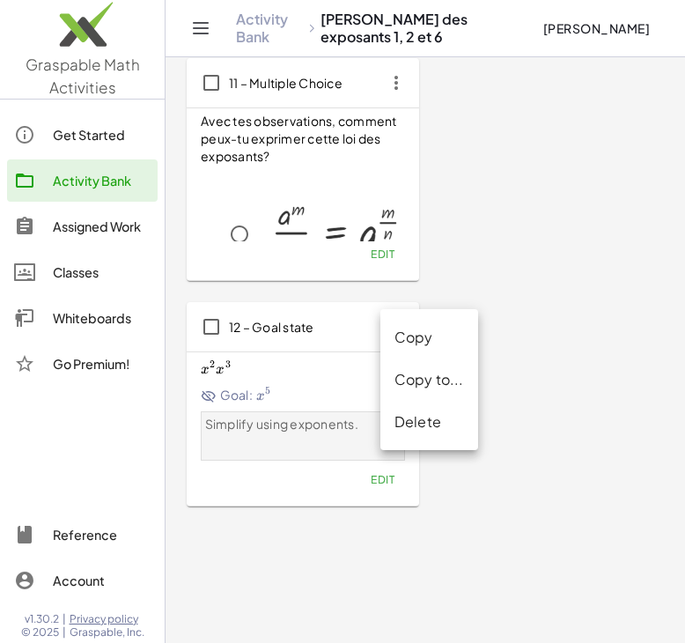
click at [395, 311] on icon "button" at bounding box center [397, 327] width 32 height 32
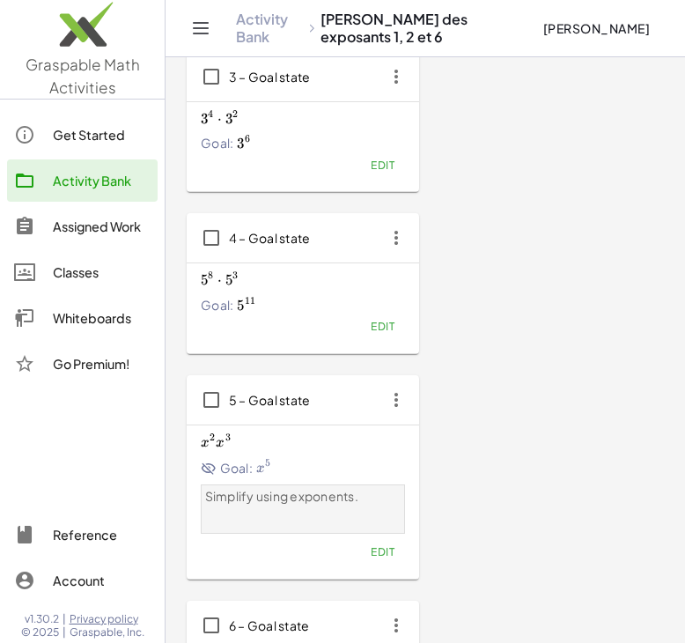
scroll to position [747, 0]
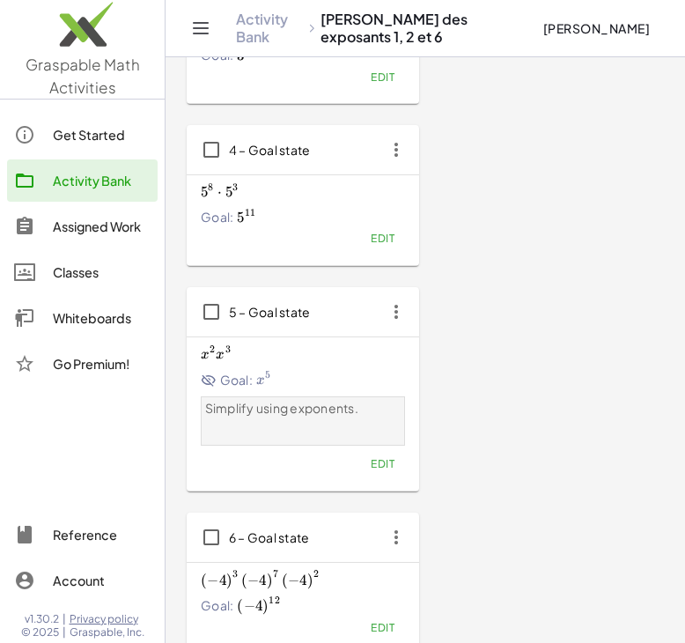
click at [389, 296] on icon "button" at bounding box center [397, 312] width 32 height 32
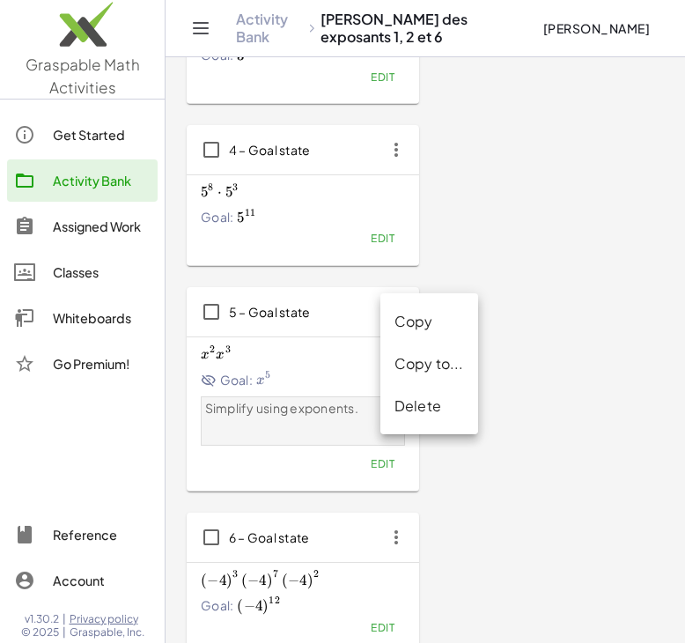
click at [326, 287] on div "5 – Goal state" at bounding box center [303, 311] width 233 height 49
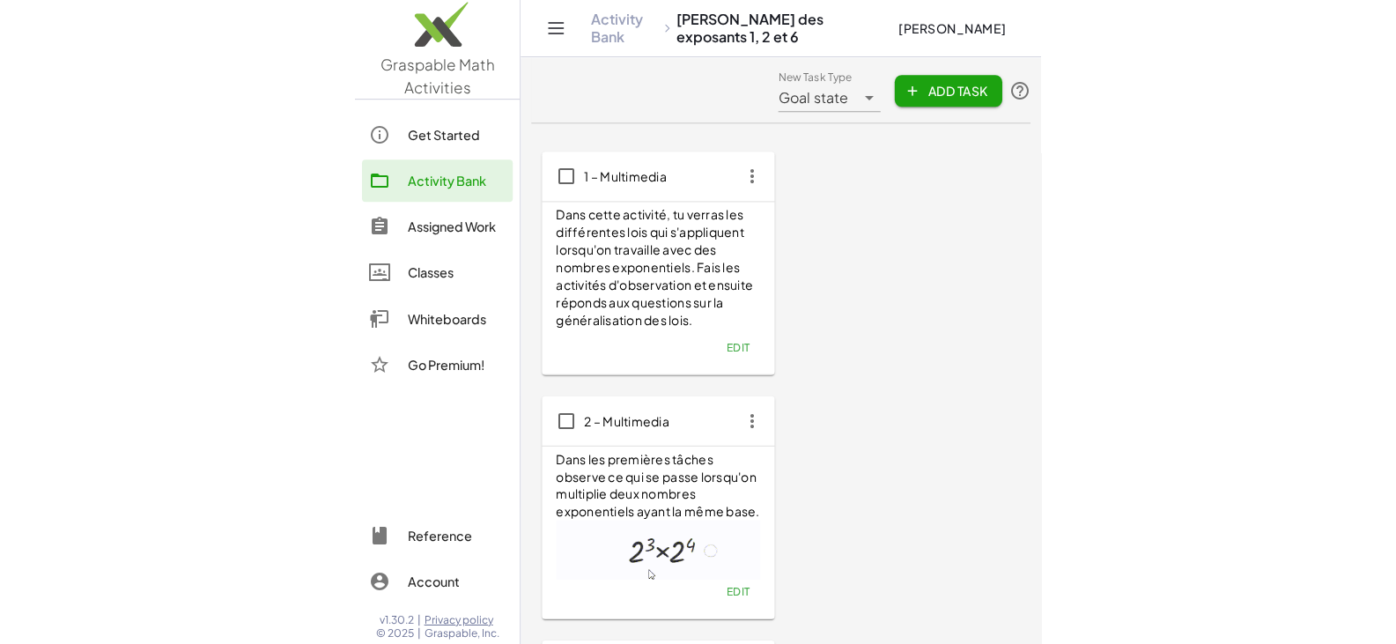
scroll to position [42, 0]
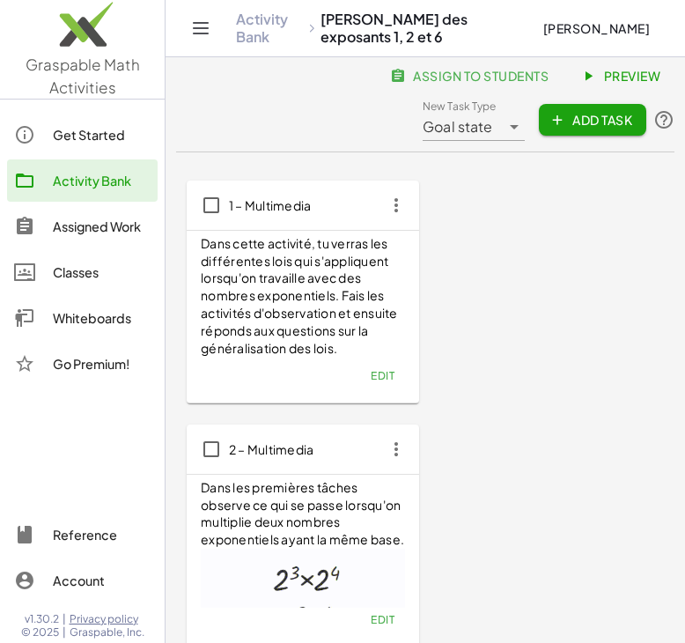
click at [584, 81] on span "Preview" at bounding box center [622, 76] width 77 height 16
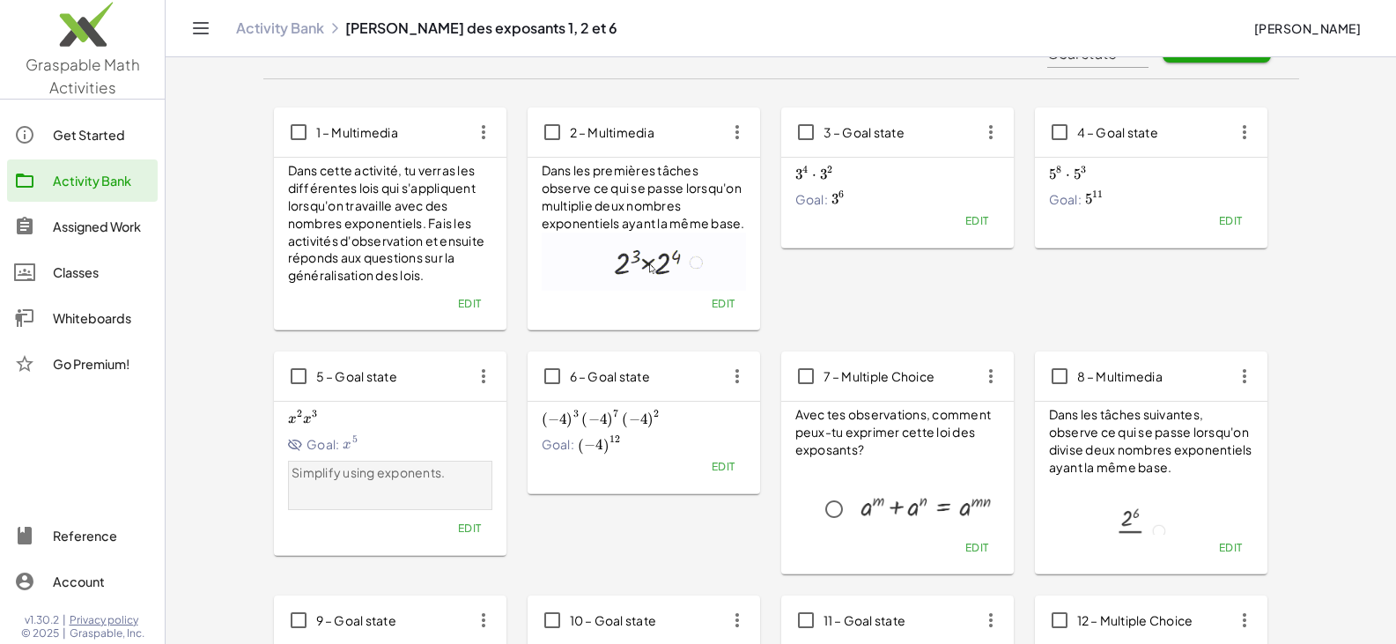
click at [685, 226] on span "Edit" at bounding box center [1230, 220] width 24 height 13
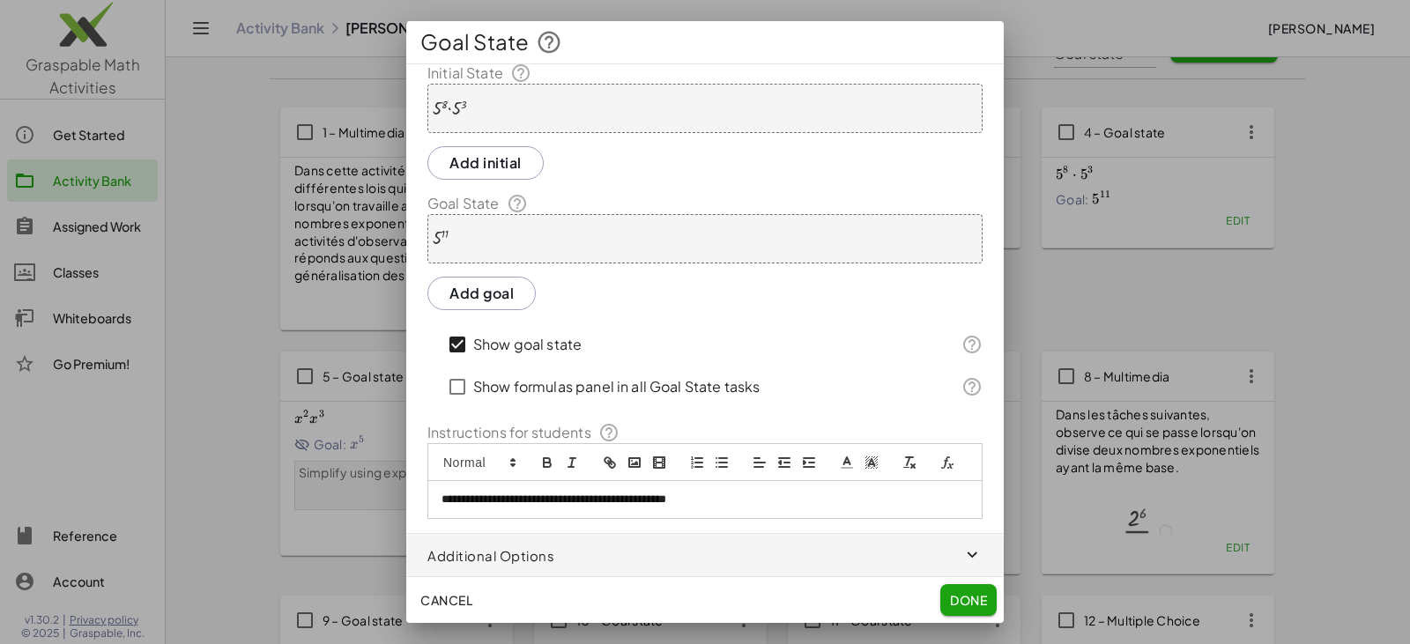
scroll to position [38, 0]
drag, startPoint x: 729, startPoint y: 494, endPoint x: 389, endPoint y: 487, distance: 340.1
click at [389, 487] on div "**********" at bounding box center [705, 322] width 1410 height 644
copy p "**********"
click at [685, 598] on span "Done" at bounding box center [968, 600] width 37 height 16
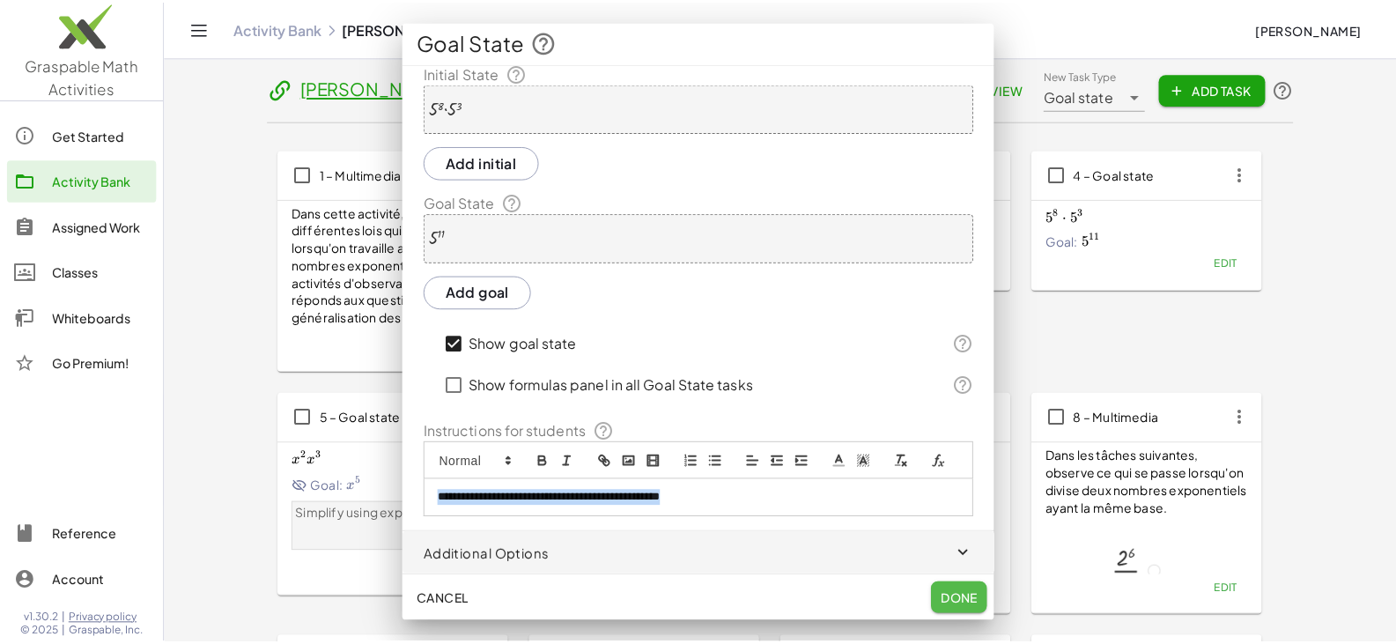
scroll to position [42, 0]
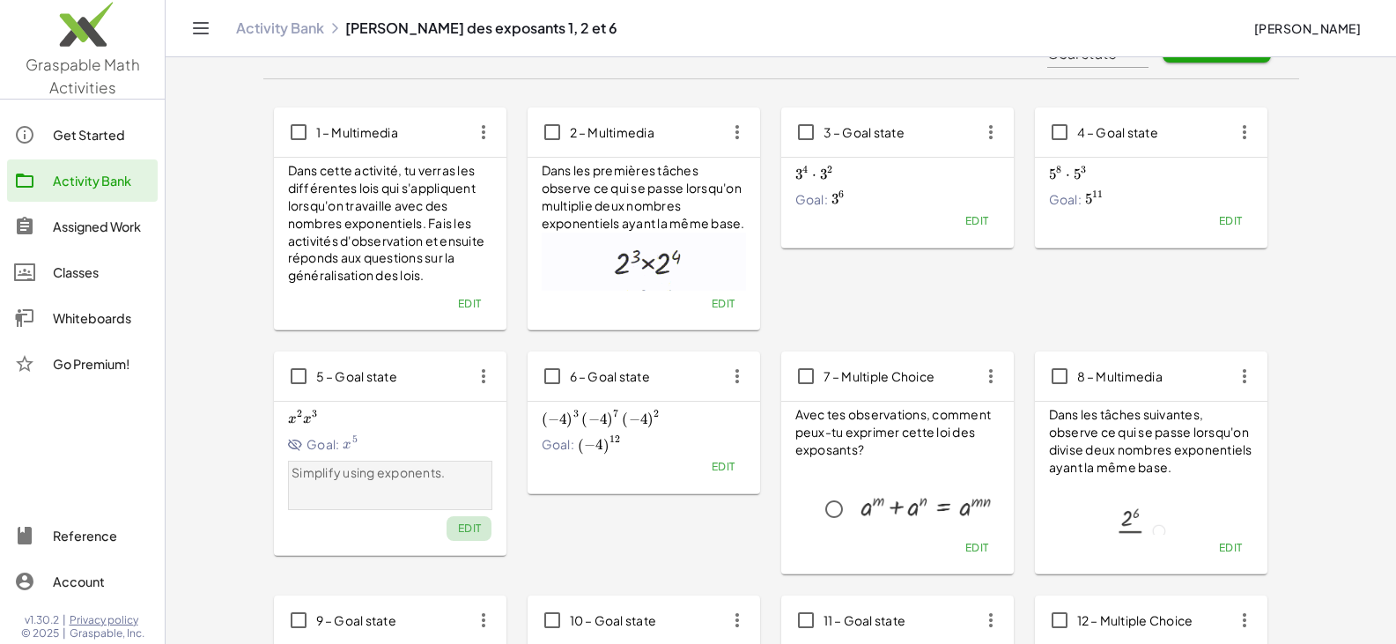
click at [471, 526] on span "Edit" at bounding box center [469, 528] width 24 height 13
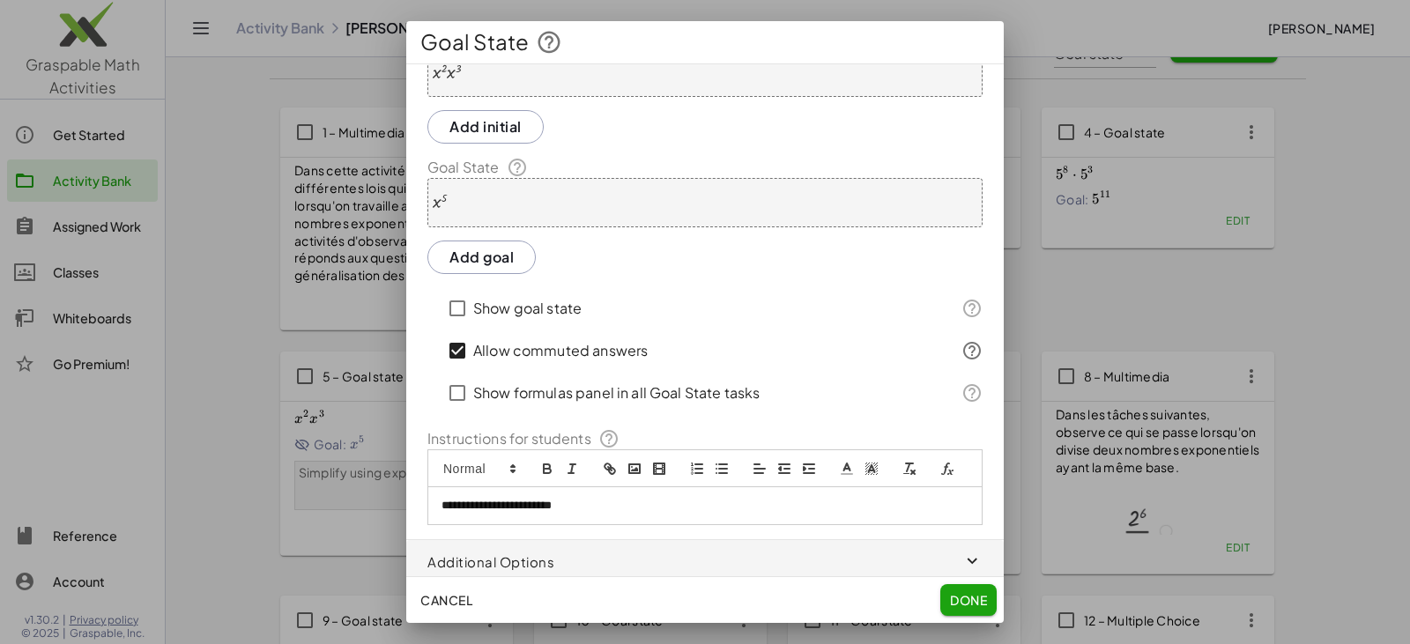
scroll to position [80, 0]
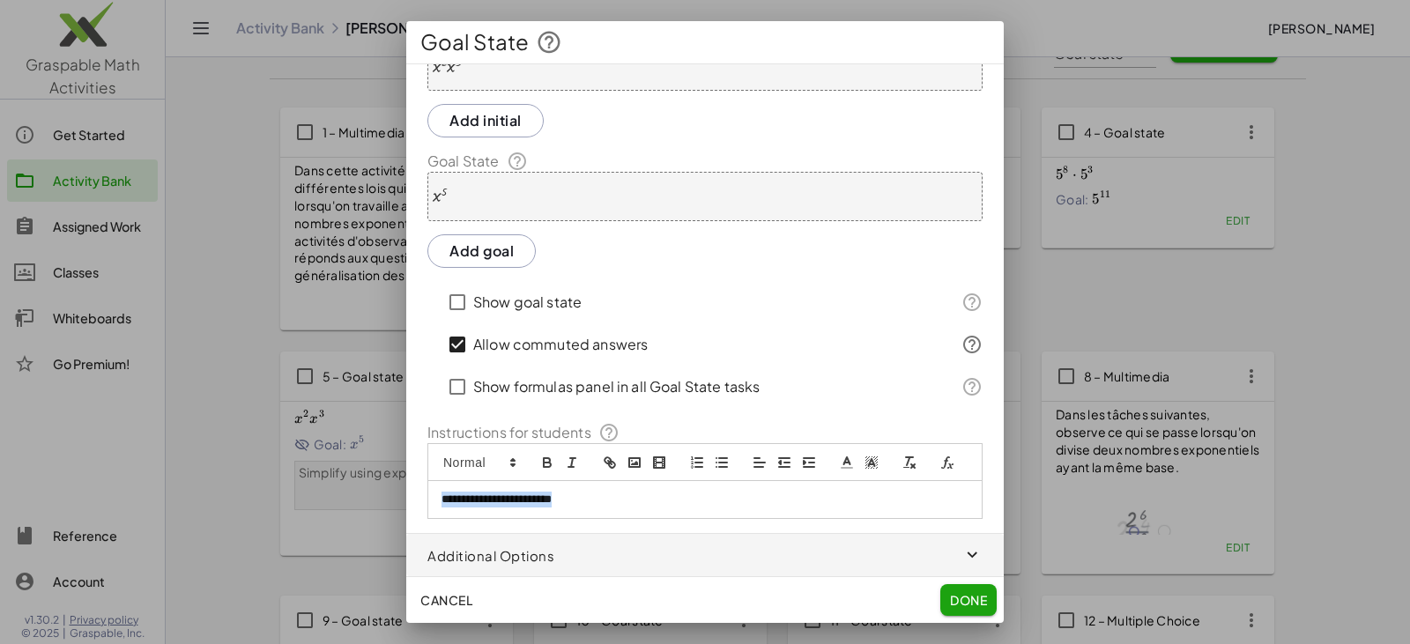
drag, startPoint x: 633, startPoint y: 506, endPoint x: 383, endPoint y: 500, distance: 250.3
click at [386, 501] on div "**********" at bounding box center [705, 322] width 1410 height 644
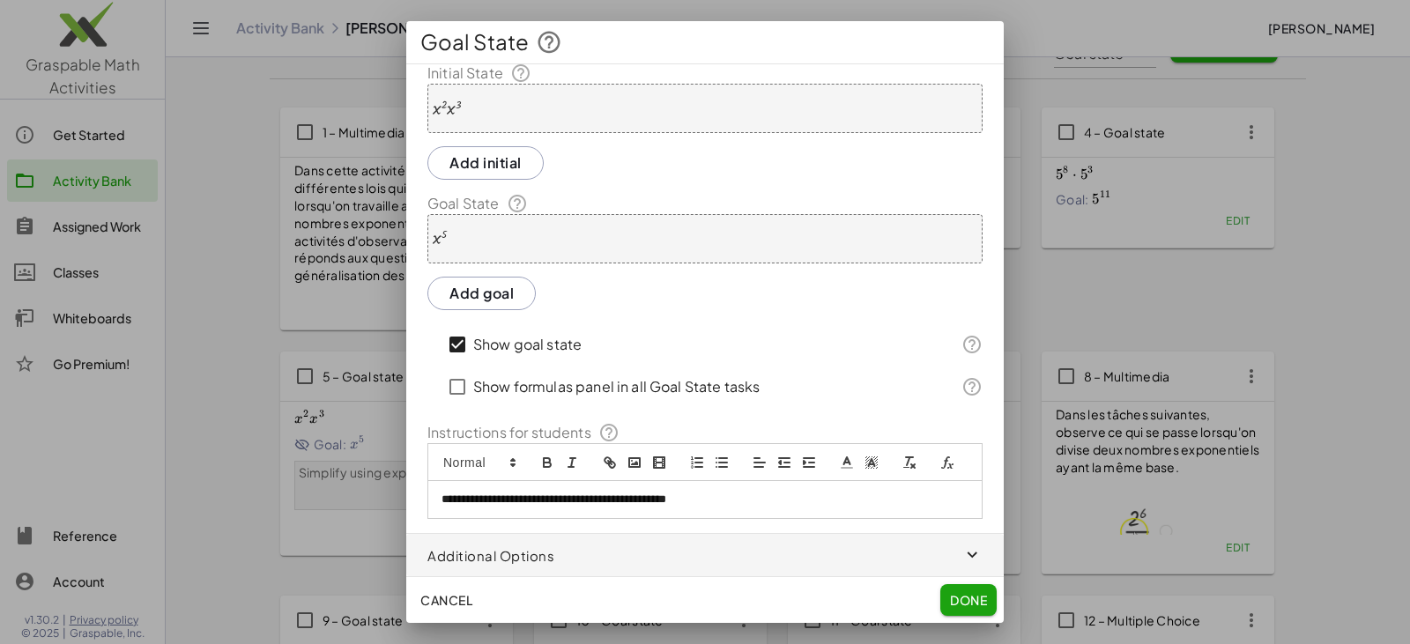
scroll to position [38, 0]
click at [685, 602] on span "Done" at bounding box center [968, 600] width 37 height 16
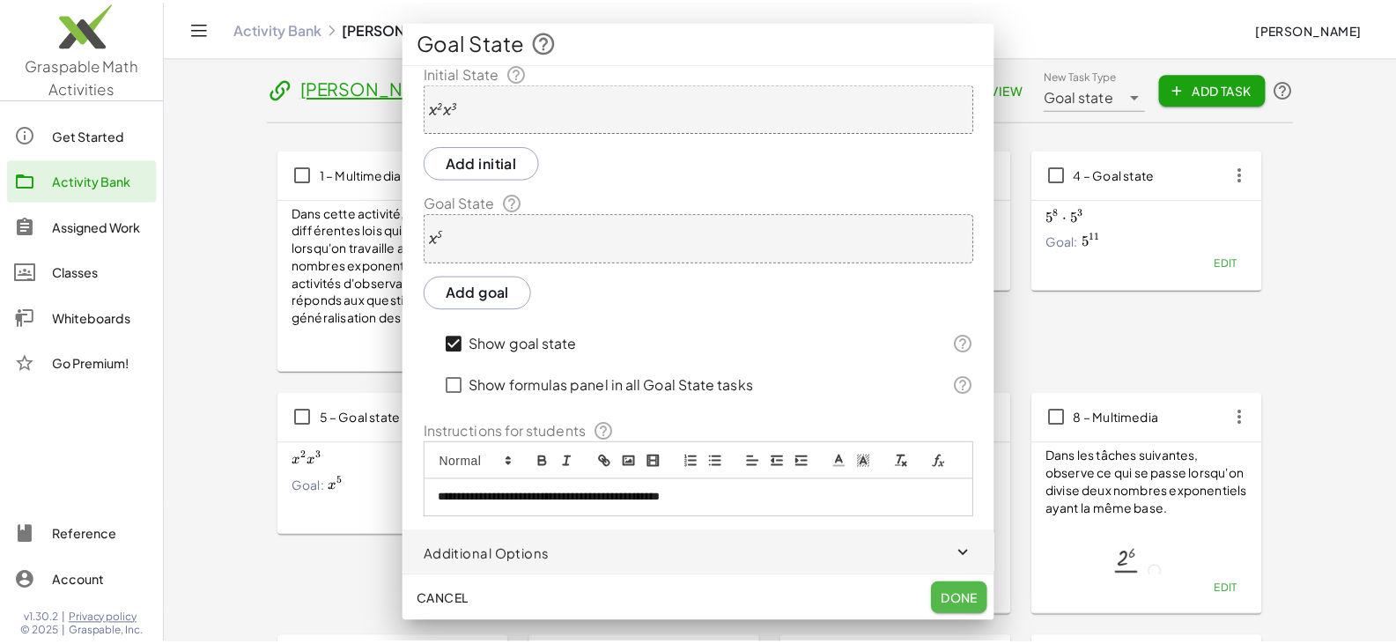
scroll to position [42, 0]
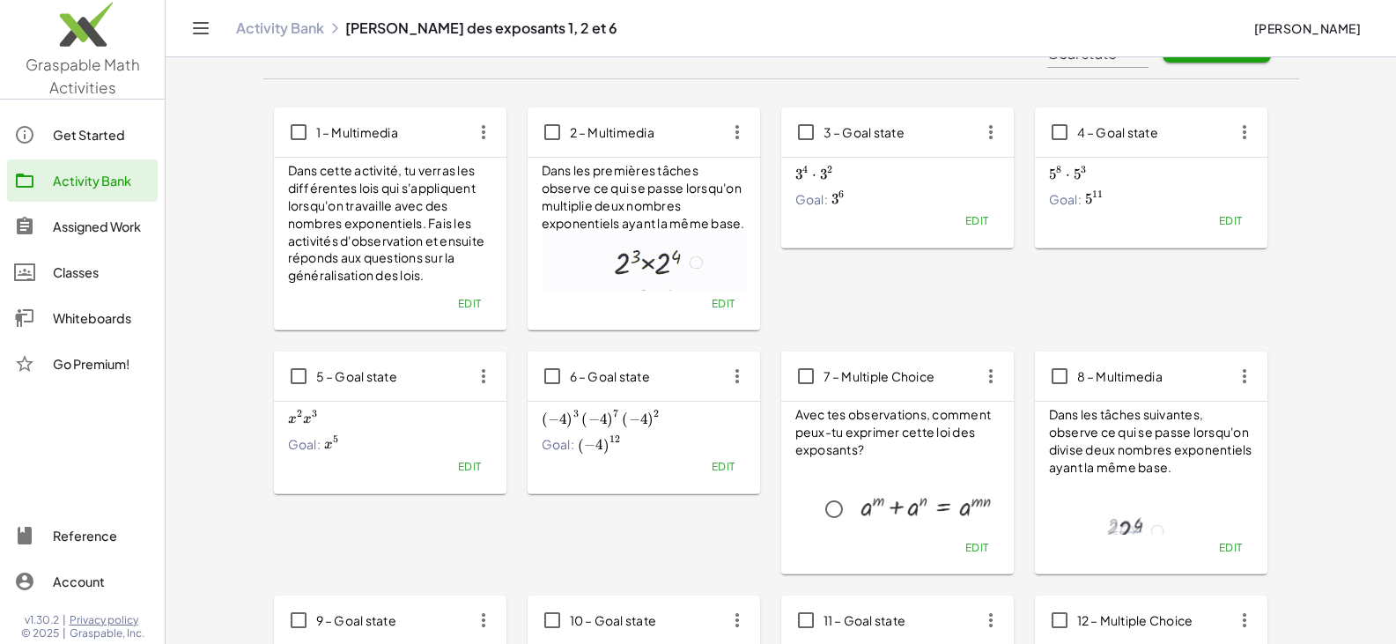
click at [245, 424] on main "Lois des exposants 1, 2 et 6 assign to students Preview New Task Type Goal stat…" at bounding box center [781, 474] width 1231 height 1032
click at [685, 381] on icon "button" at bounding box center [738, 376] width 32 height 32
click at [685, 419] on div "Copy" at bounding box center [771, 420] width 70 height 21
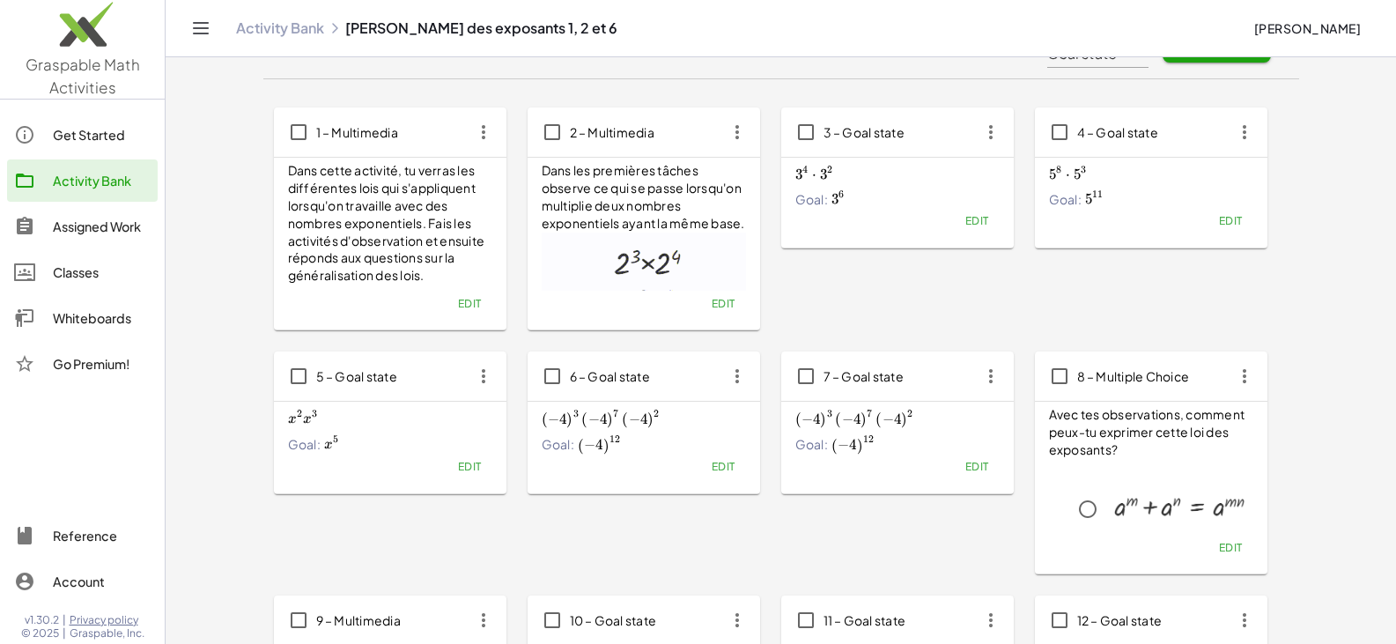
click at [685, 468] on span "Edit" at bounding box center [977, 466] width 24 height 13
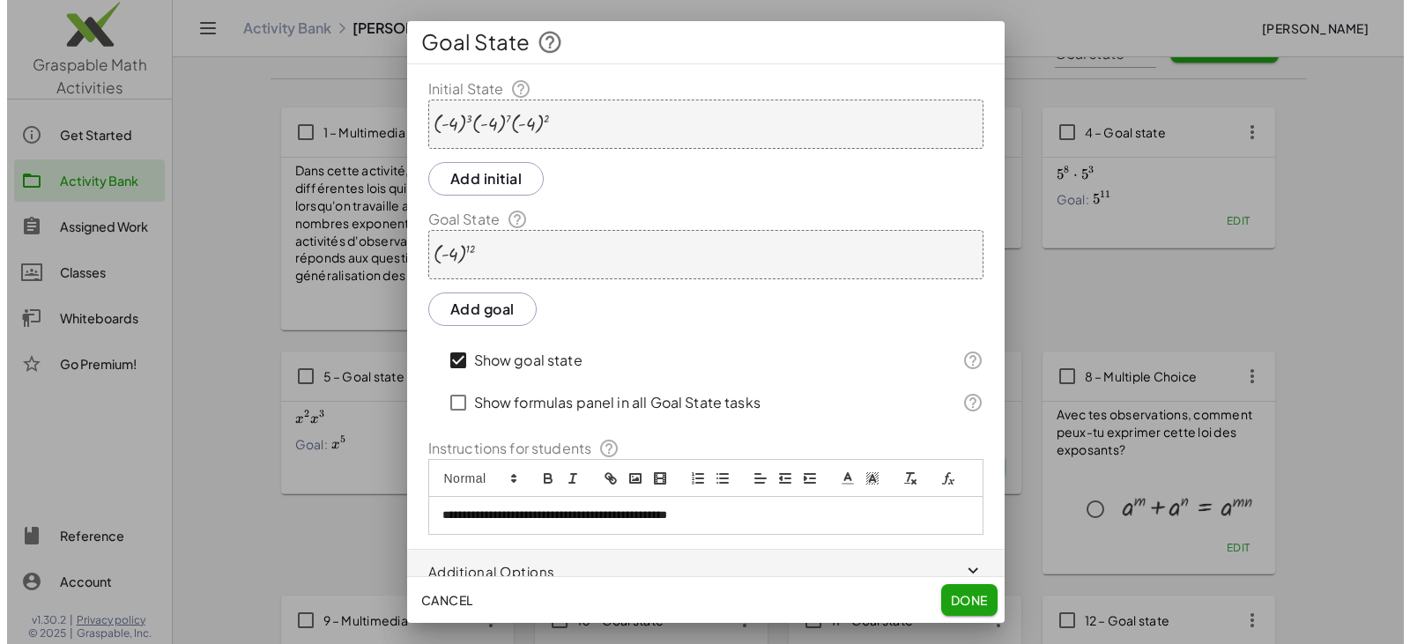
scroll to position [0, 0]
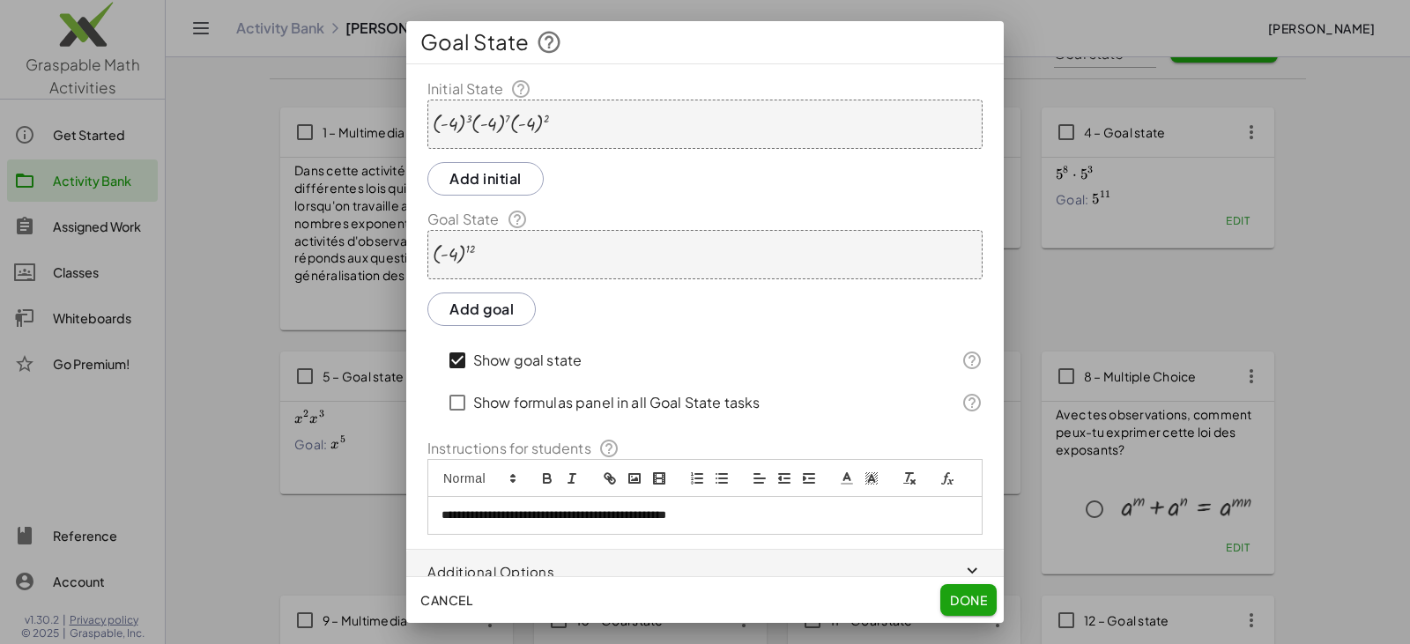
click at [463, 121] on div at bounding box center [491, 124] width 116 height 21
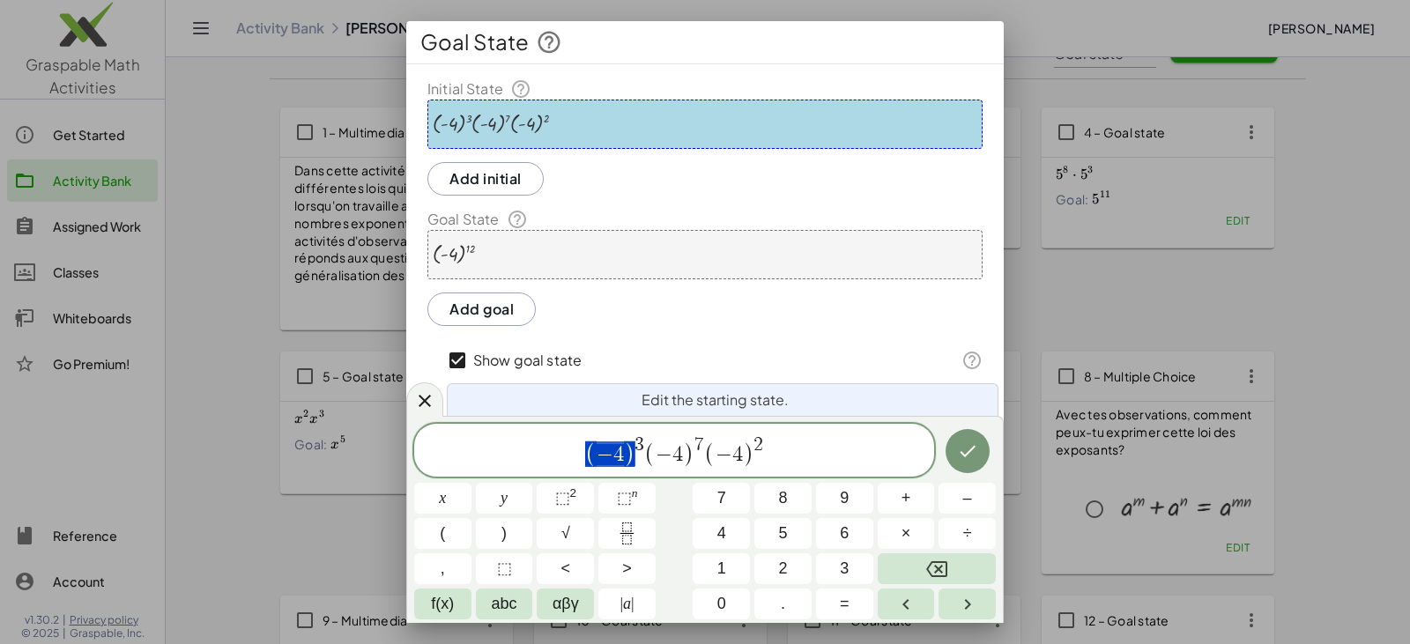
drag, startPoint x: 586, startPoint y: 453, endPoint x: 628, endPoint y: 455, distance: 42.3
drag, startPoint x: 616, startPoint y: 35, endPoint x: 677, endPoint y: 43, distance: 62.2
click at [677, 43] on div "Goal State" at bounding box center [704, 42] width 597 height 42
click at [685, 449] on button "Done" at bounding box center [967, 451] width 44 height 44
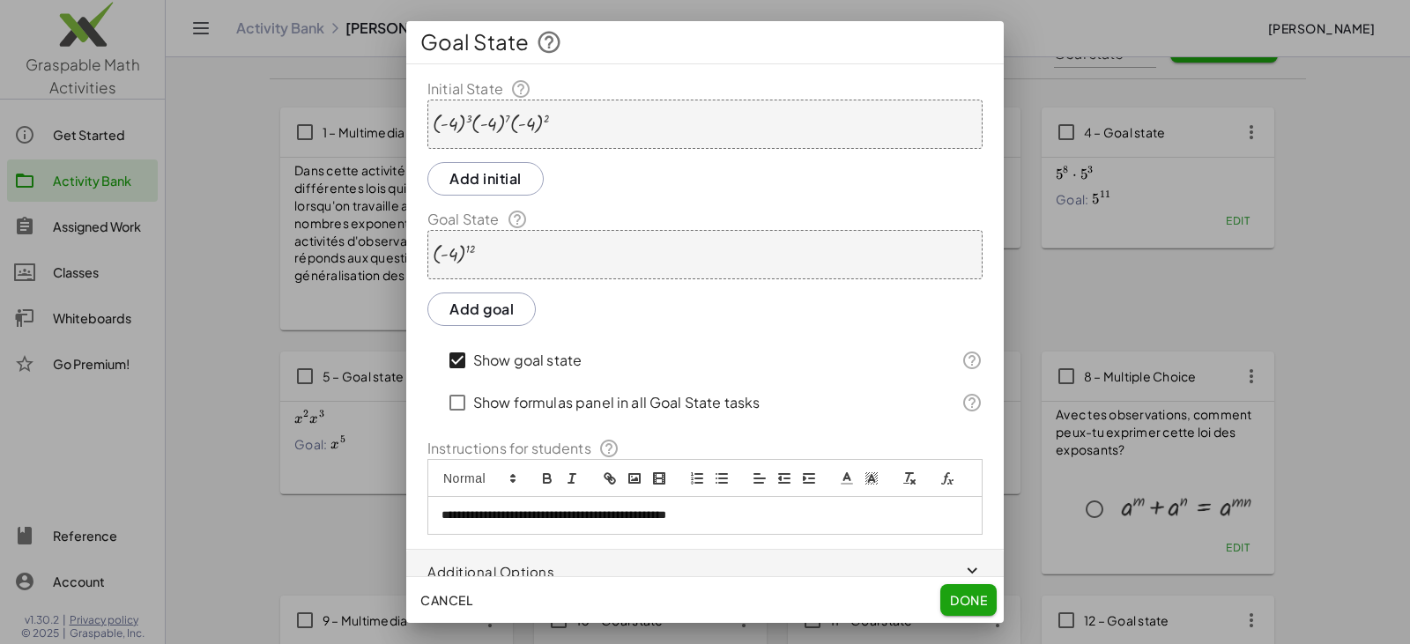
drag, startPoint x: 955, startPoint y: 598, endPoint x: 928, endPoint y: 586, distance: 30.0
click at [685, 598] on span "Done" at bounding box center [968, 600] width 37 height 16
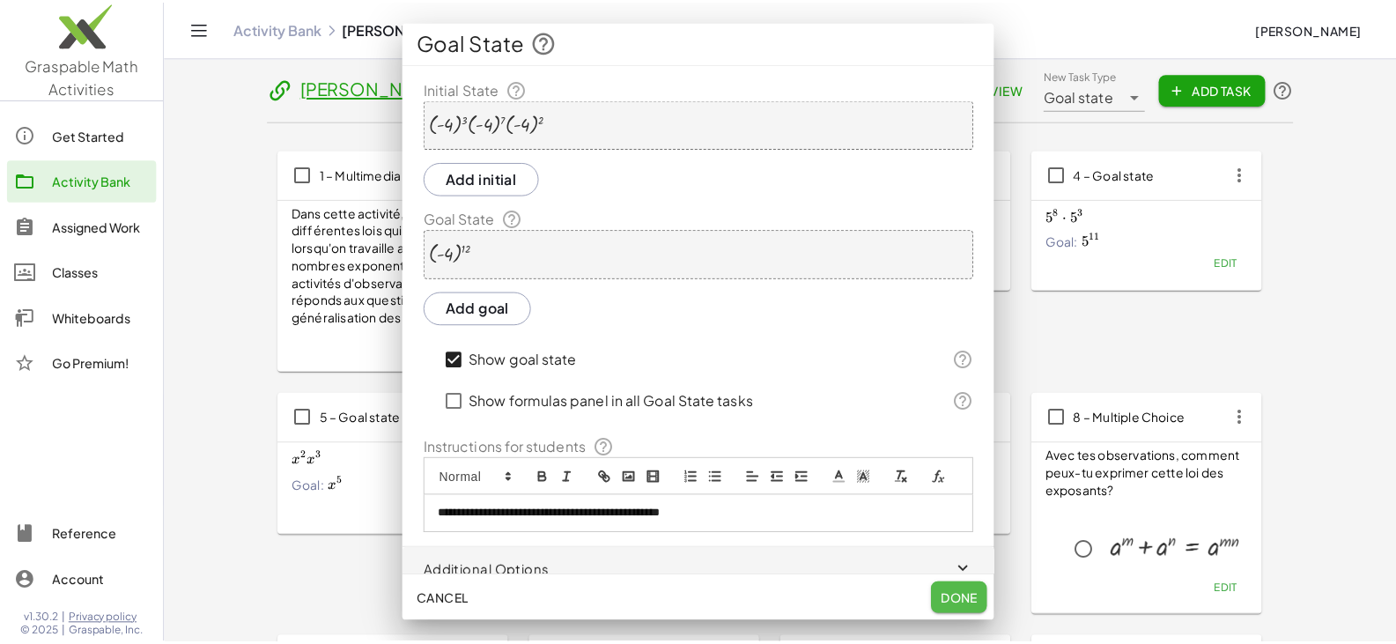
scroll to position [42, 0]
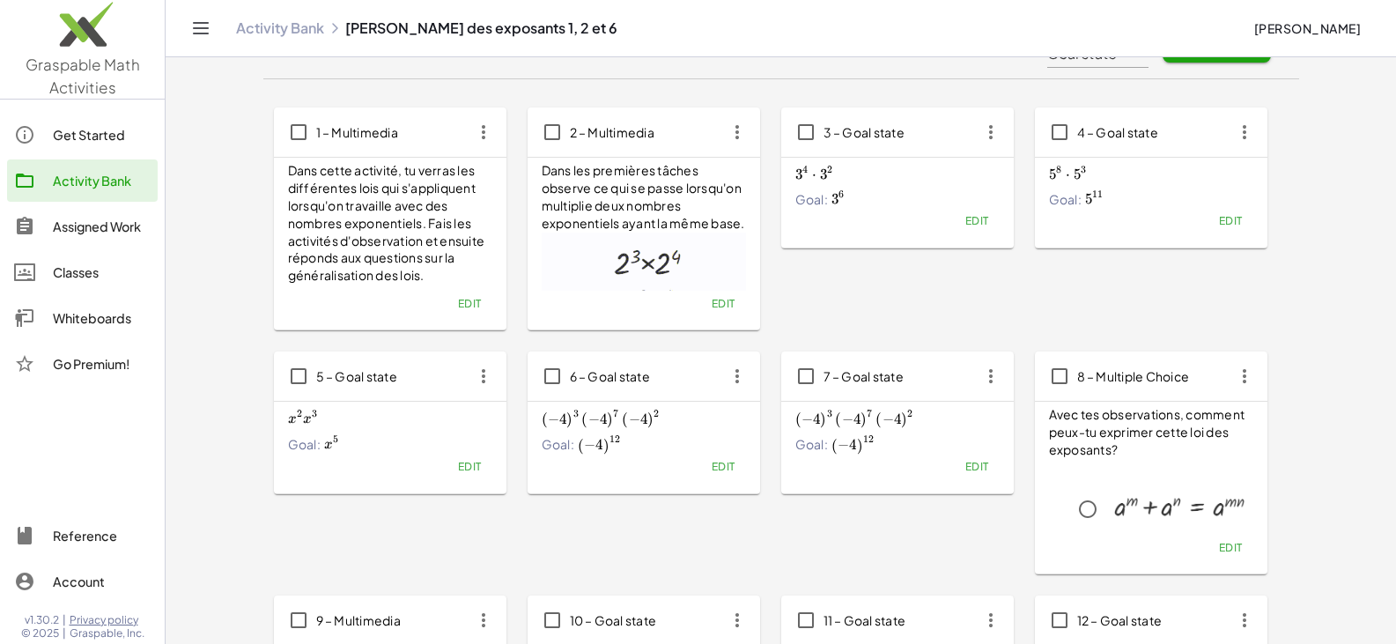
click at [685, 476] on button "Edit" at bounding box center [976, 467] width 45 height 25
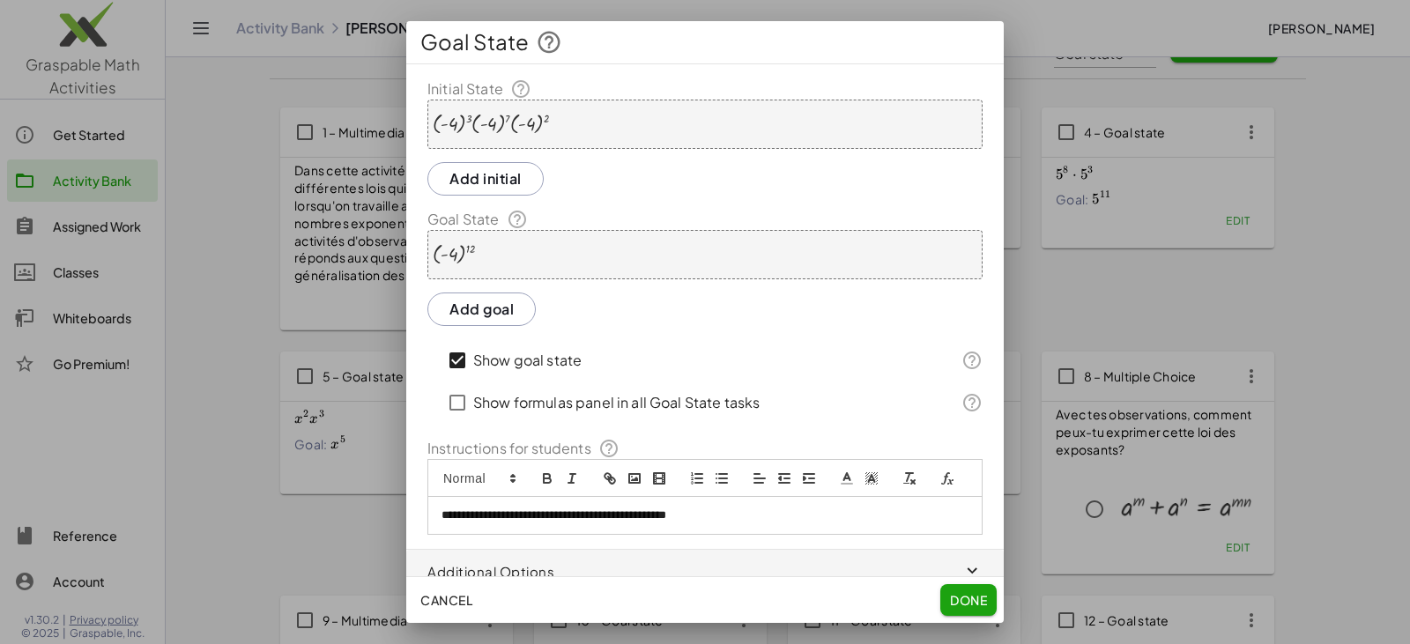
click at [437, 120] on div at bounding box center [491, 124] width 116 height 21
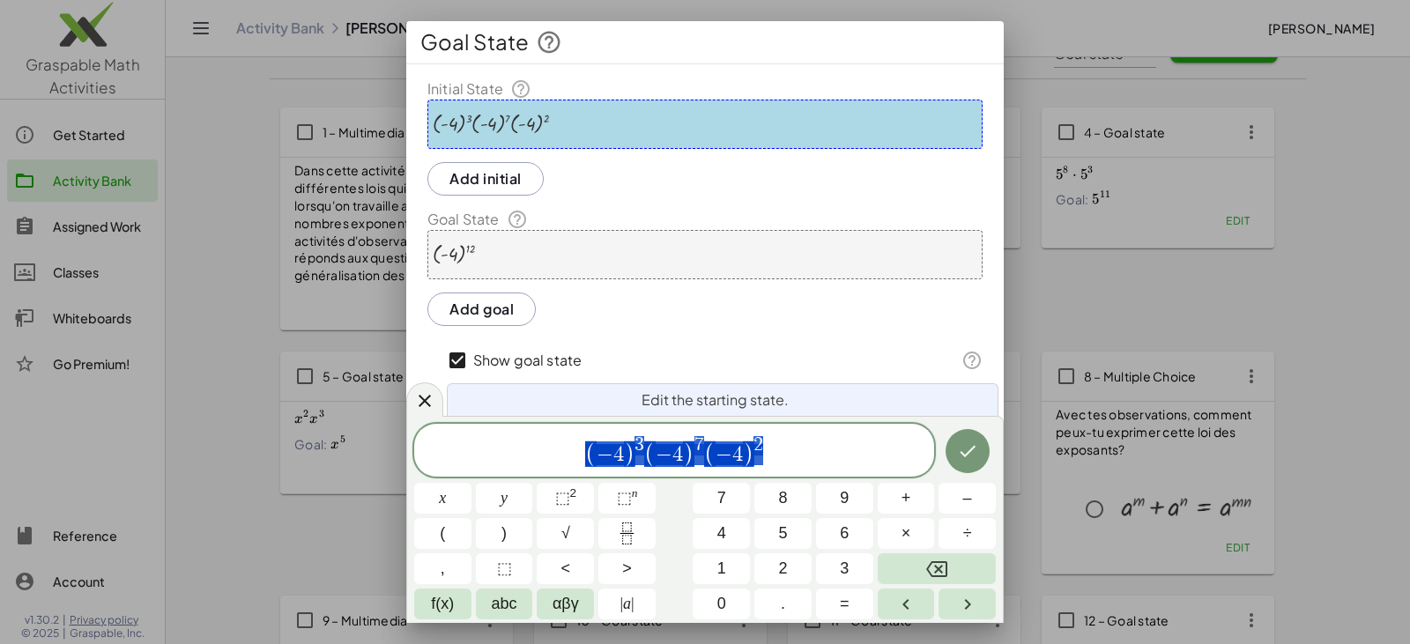
click at [466, 121] on div at bounding box center [491, 124] width 116 height 21
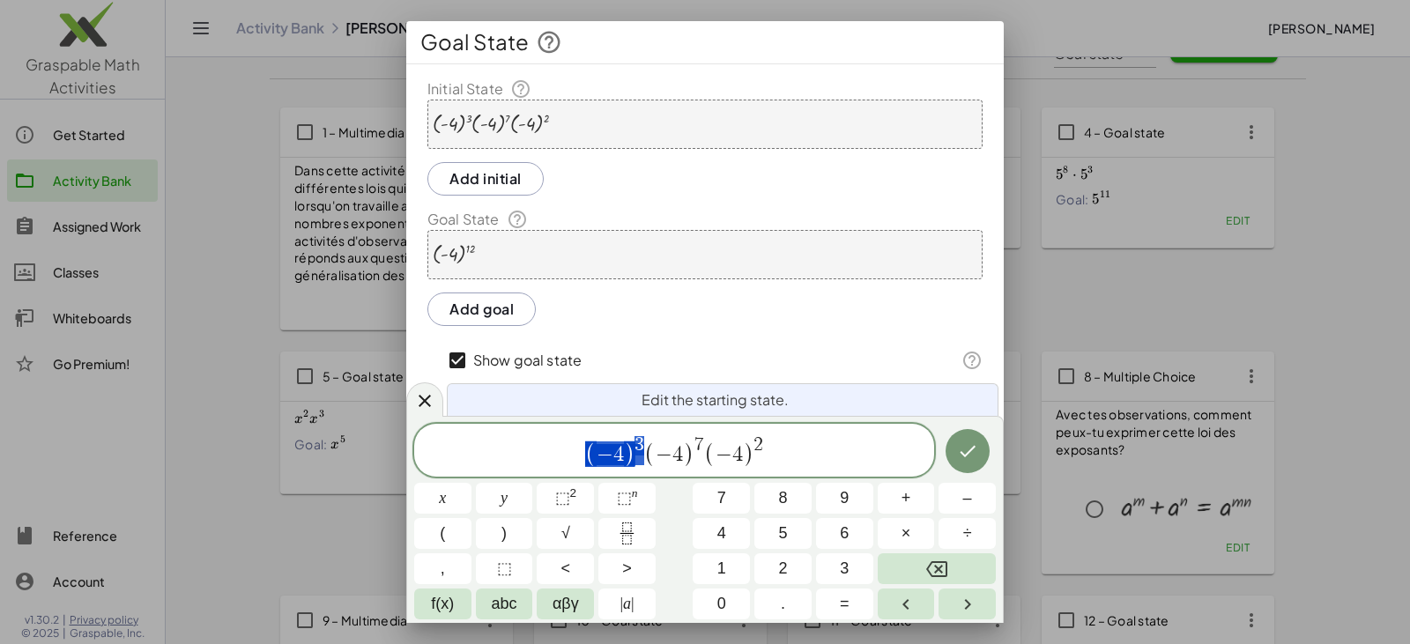
click at [642, 459] on span "( − 4 ) 3 ( − 4 ) 7 ( − 4 ) 2" at bounding box center [674, 451] width 520 height 34
click at [685, 598] on button "." at bounding box center [782, 604] width 57 height 31
click at [685, 532] on button "×" at bounding box center [905, 533] width 57 height 31
drag, startPoint x: 625, startPoint y: 451, endPoint x: 658, endPoint y: 455, distance: 33.7
click at [658, 455] on span "7 · ( − 4 ) 7 ( − 4 ) 2" at bounding box center [674, 451] width 520 height 34
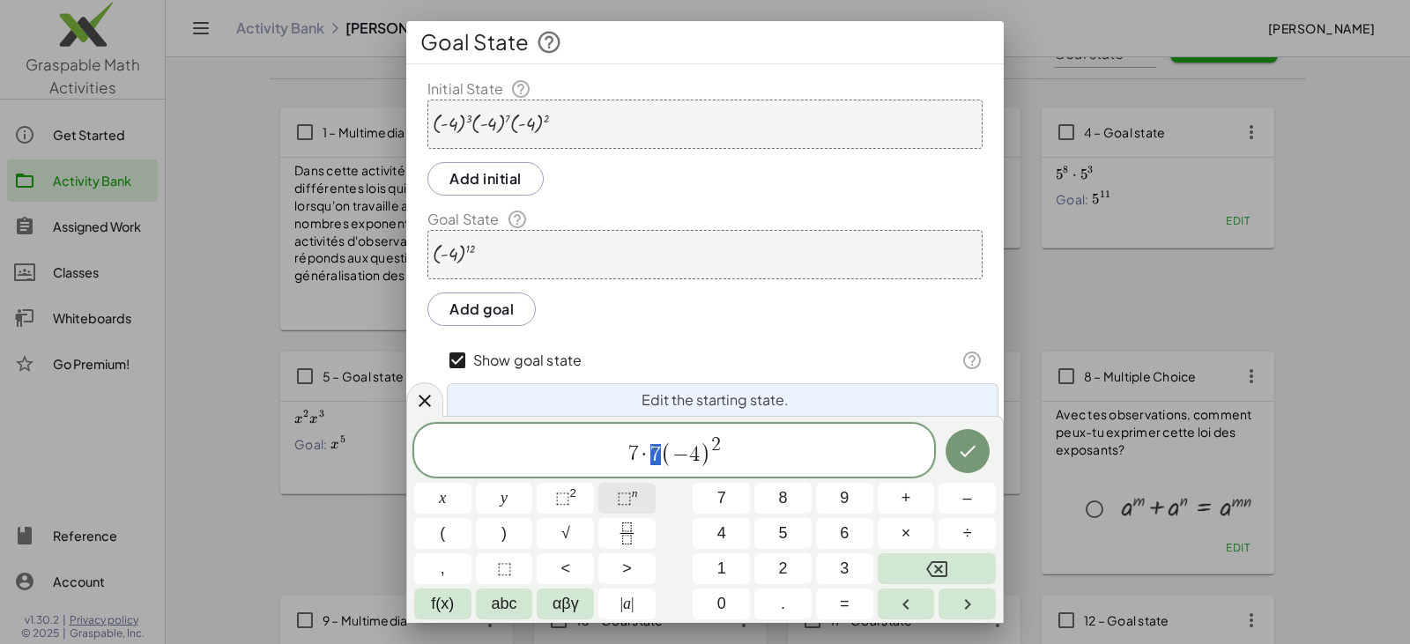
click at [633, 491] on sup "n" at bounding box center [635, 492] width 6 height 13
click at [623, 498] on span "⬚" at bounding box center [624, 498] width 15 height 18
click at [644, 489] on button "⬚ n" at bounding box center [626, 498] width 57 height 31
drag, startPoint x: 669, startPoint y: 451, endPoint x: 723, endPoint y: 454, distance: 54.7
click at [685, 529] on span "×" at bounding box center [906, 534] width 10 height 24
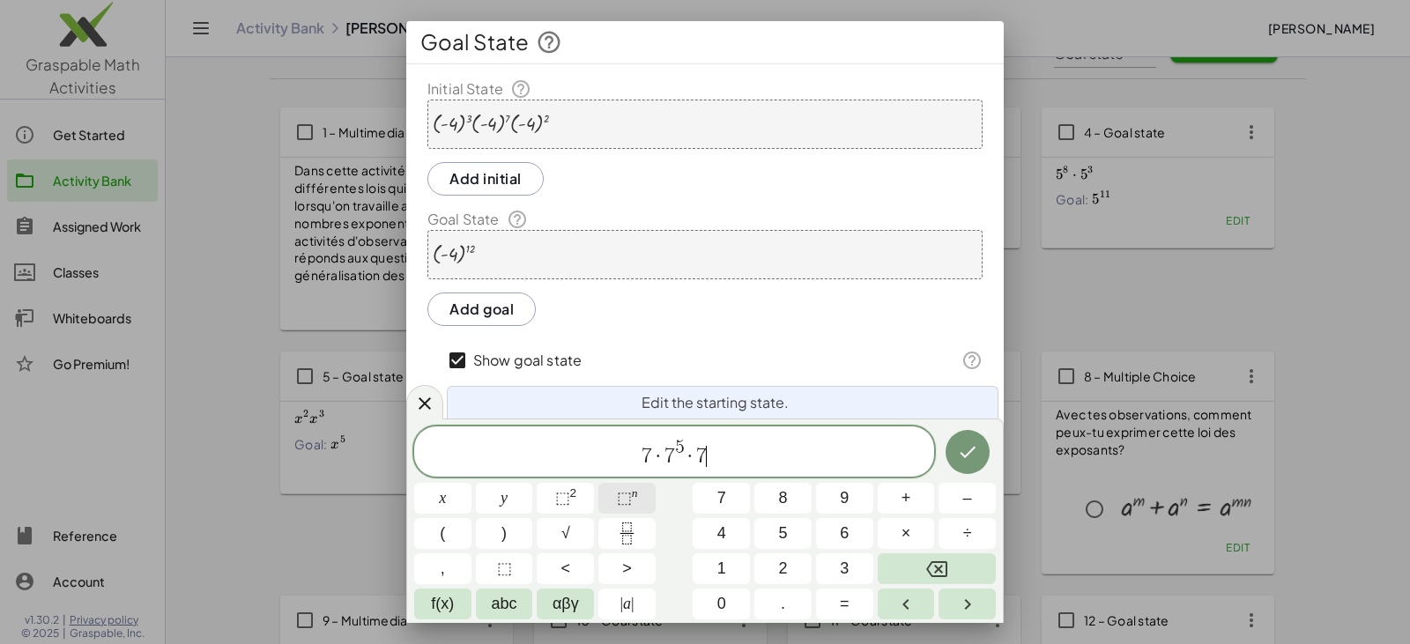
click at [634, 489] on sup "n" at bounding box center [635, 492] width 6 height 13
click at [479, 264] on div "( - 4 ) 12" at bounding box center [704, 254] width 555 height 49
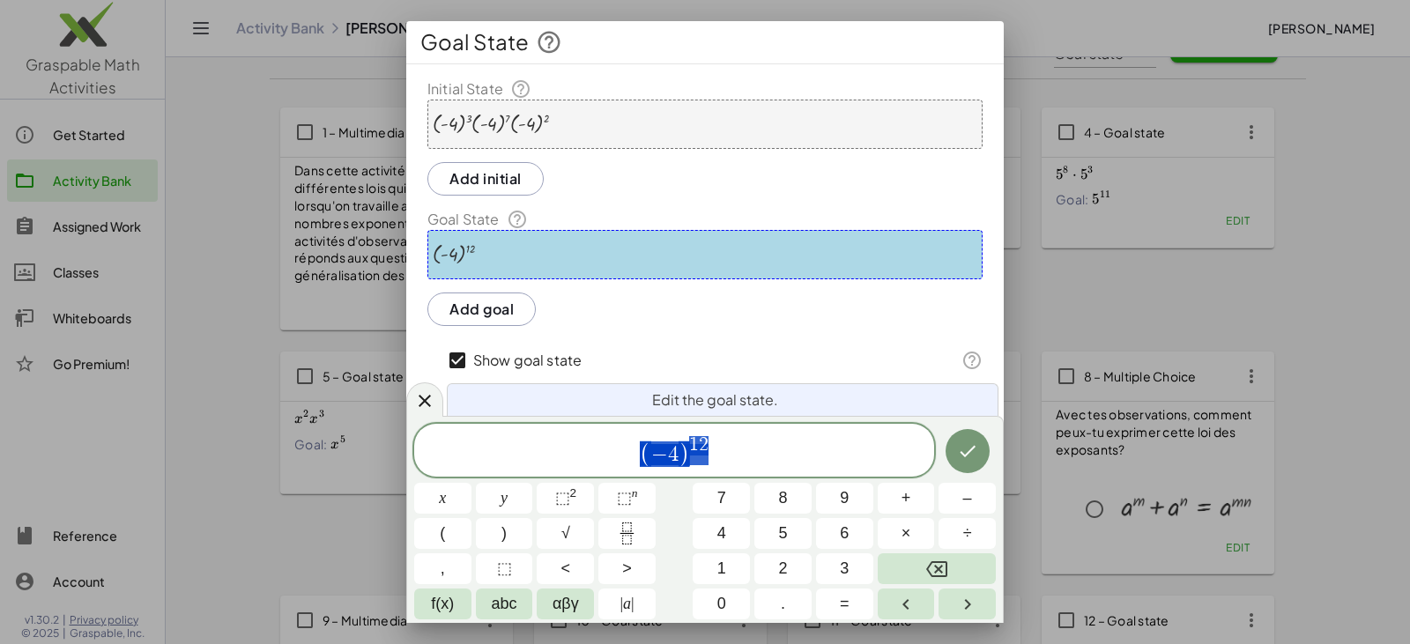
click at [685, 462] on span "( − 4 ) 1 2" at bounding box center [674, 451] width 520 height 34
drag, startPoint x: 724, startPoint y: 460, endPoint x: 442, endPoint y: 448, distance: 282.2
click at [442, 448] on span "( − 4 ) 1 2" at bounding box center [674, 451] width 520 height 34
click at [489, 267] on div "( - 4 ) 12" at bounding box center [704, 254] width 555 height 49
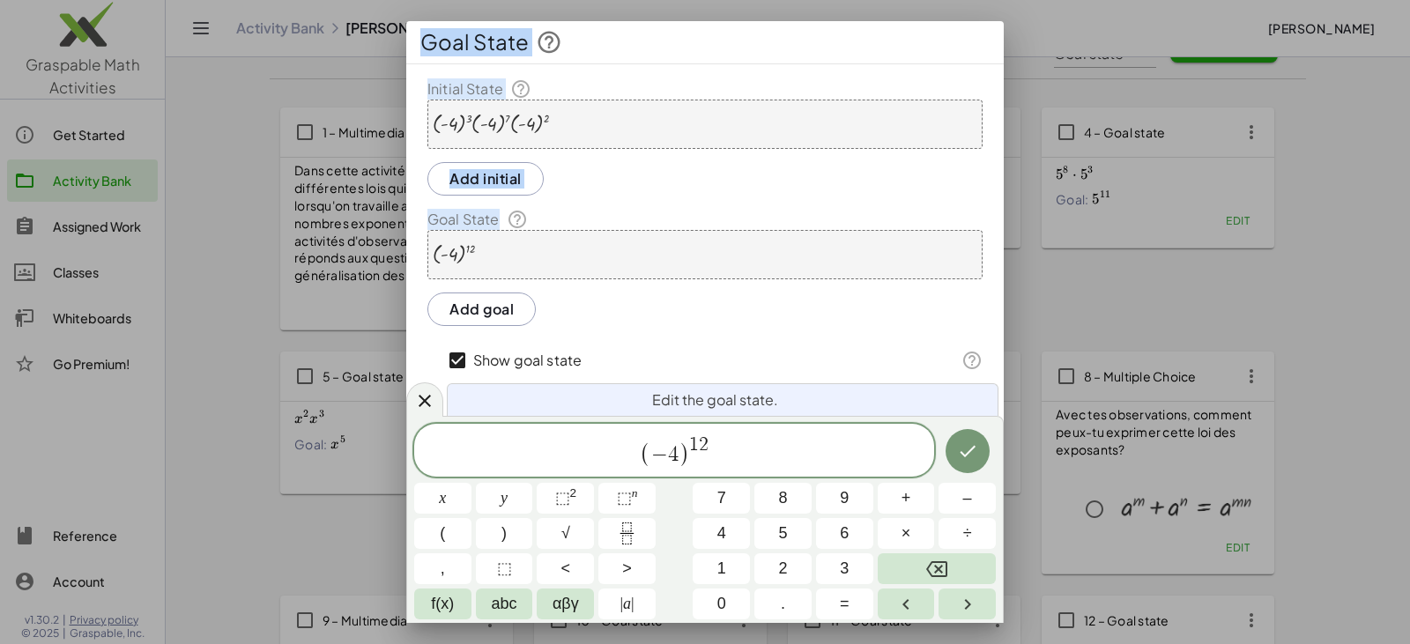
drag, startPoint x: 504, startPoint y: 256, endPoint x: 400, endPoint y: 250, distance: 104.1
click at [400, 250] on div "**********" at bounding box center [705, 322] width 1410 height 644
click at [526, 253] on div "( - 4 ) 12" at bounding box center [704, 254] width 555 height 49
click at [501, 129] on div at bounding box center [491, 124] width 116 height 21
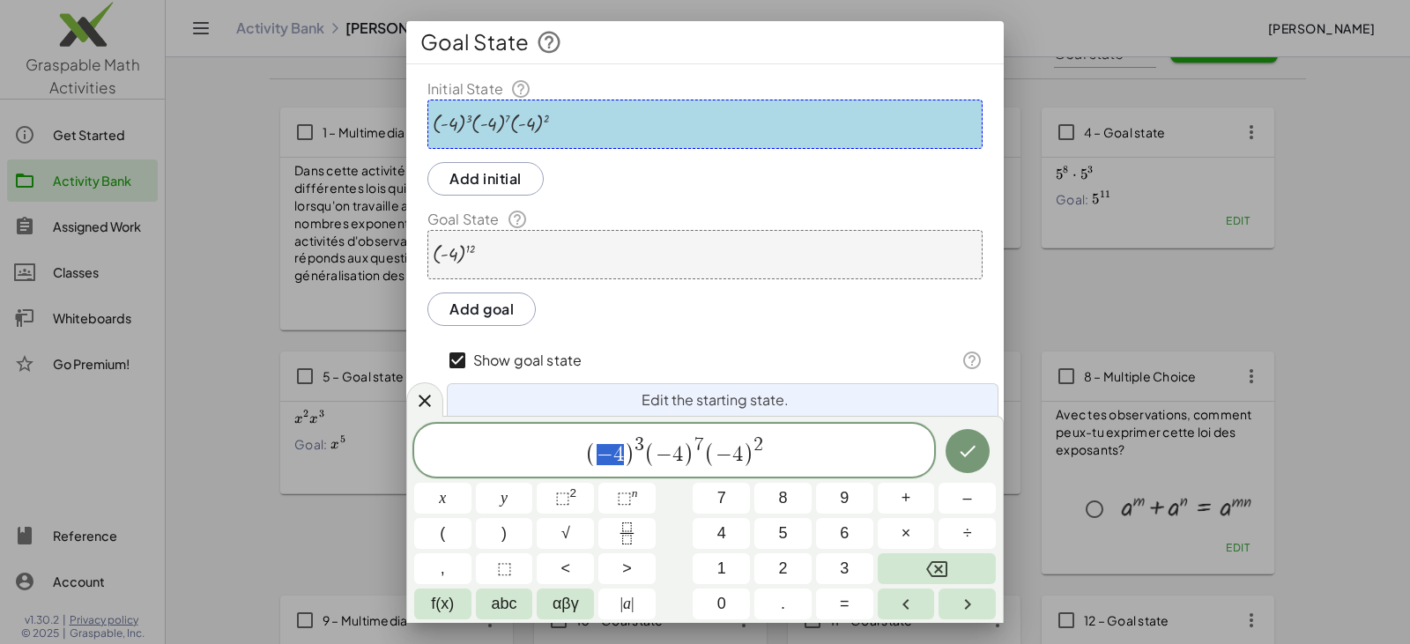
drag, startPoint x: 598, startPoint y: 451, endPoint x: 620, endPoint y: 454, distance: 22.2
drag, startPoint x: 581, startPoint y: 454, endPoint x: 643, endPoint y: 455, distance: 62.6
click at [643, 455] on span "( − 4 ) 3 ( − 4 ) 7 ( − 4 ) 2" at bounding box center [674, 451] width 520 height 34
click at [685, 527] on span "×" at bounding box center [906, 534] width 10 height 24
click at [627, 497] on span "⬚" at bounding box center [624, 498] width 15 height 18
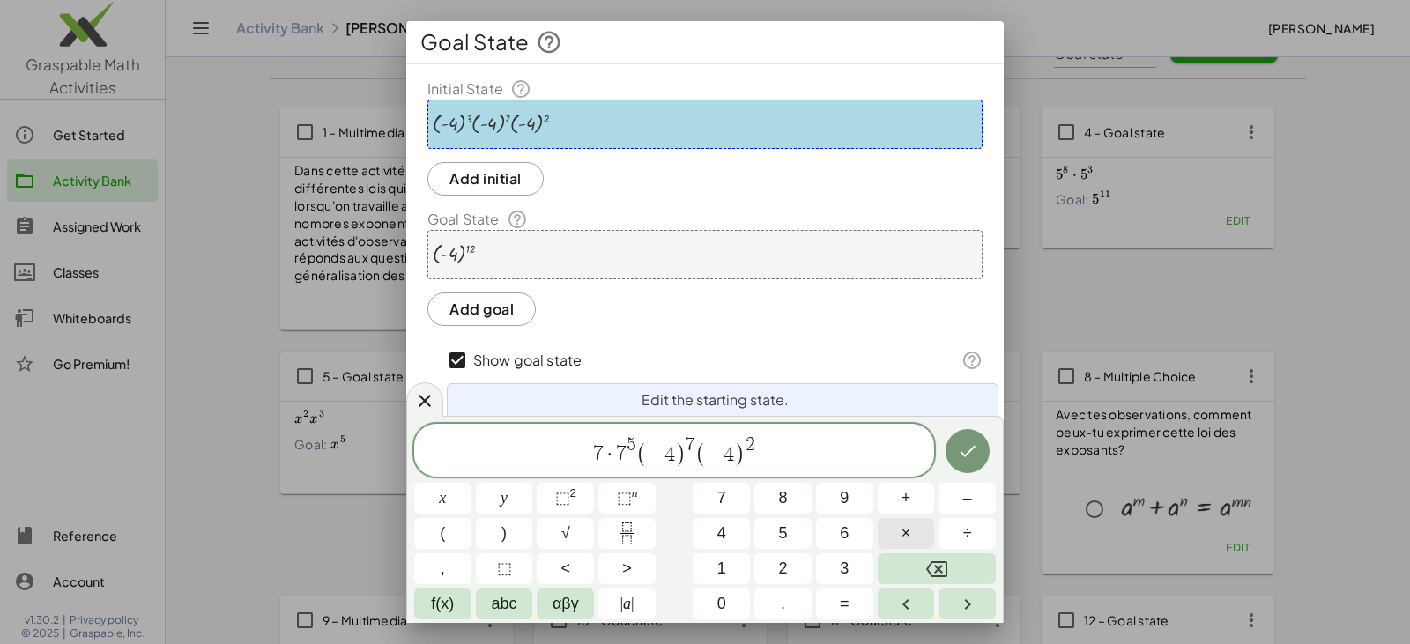
click at [685, 531] on span "×" at bounding box center [906, 534] width 10 height 24
click at [616, 498] on button "⬚ n" at bounding box center [626, 498] width 57 height 31
click at [685, 446] on span "7 · 7 5 · 7 − 4 ​ ( − 4 ) 7 ( − 4 ) 2" at bounding box center [674, 451] width 520 height 34
click at [685, 447] on icon "Done" at bounding box center [967, 451] width 21 height 21
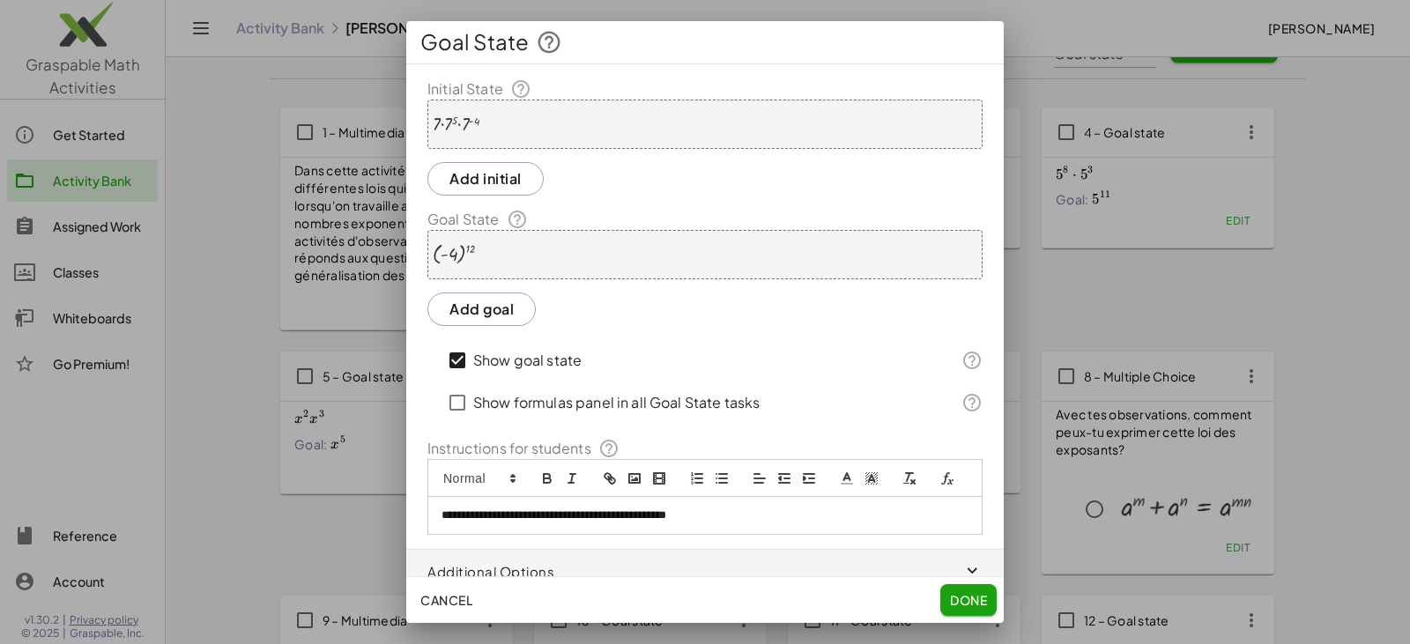
click at [488, 263] on div "( - 4 ) 12" at bounding box center [704, 254] width 555 height 49
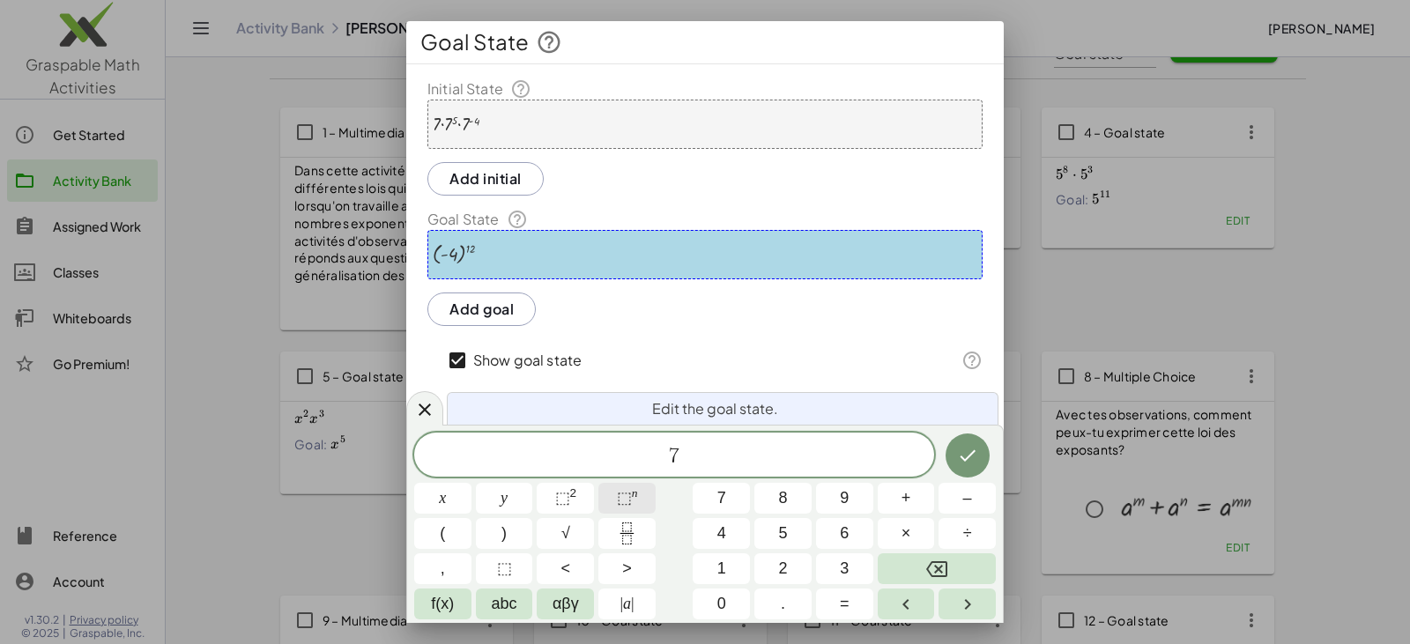
click at [627, 494] on span "⬚" at bounding box center [624, 498] width 15 height 18
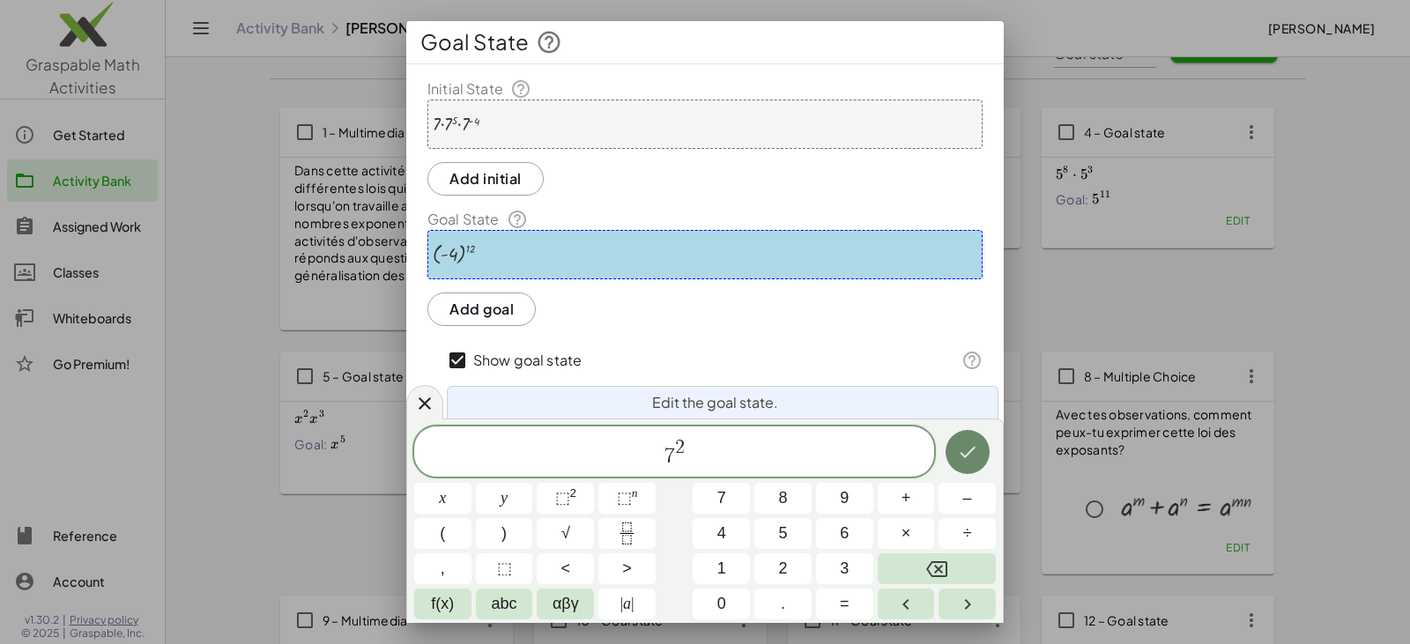
click at [685, 449] on button "Done" at bounding box center [967, 452] width 44 height 44
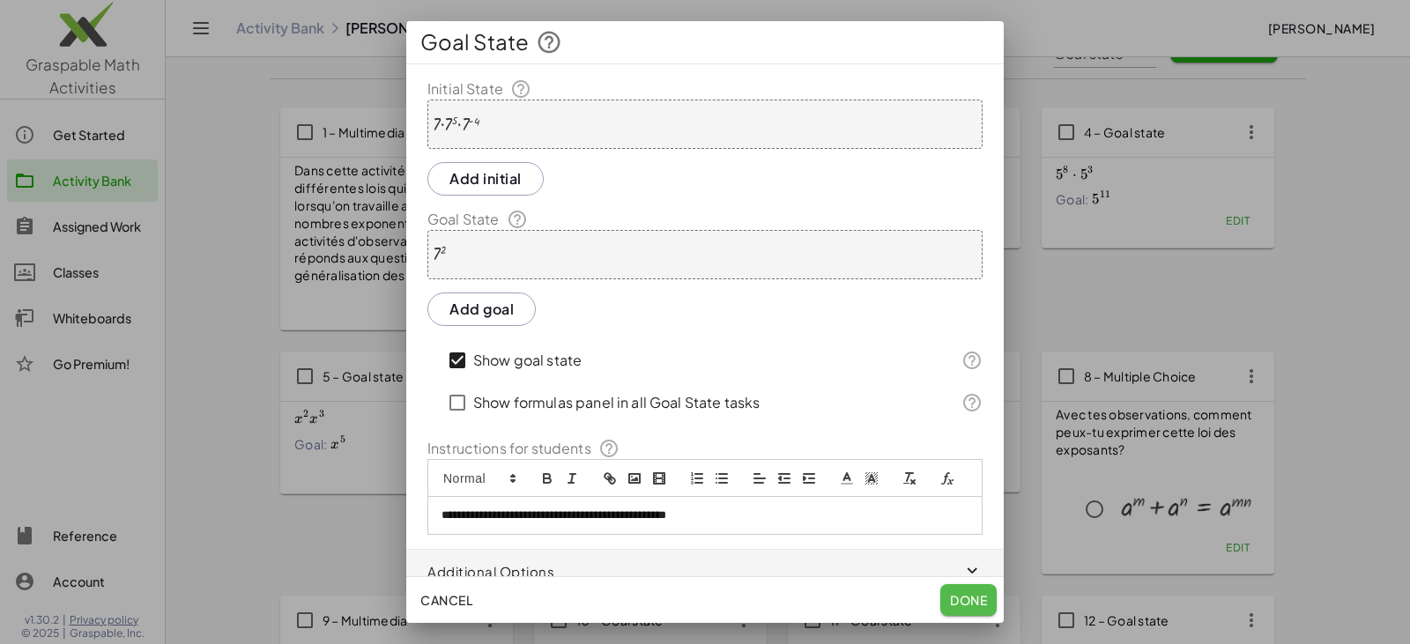
click at [685, 606] on span "Done" at bounding box center [968, 600] width 37 height 16
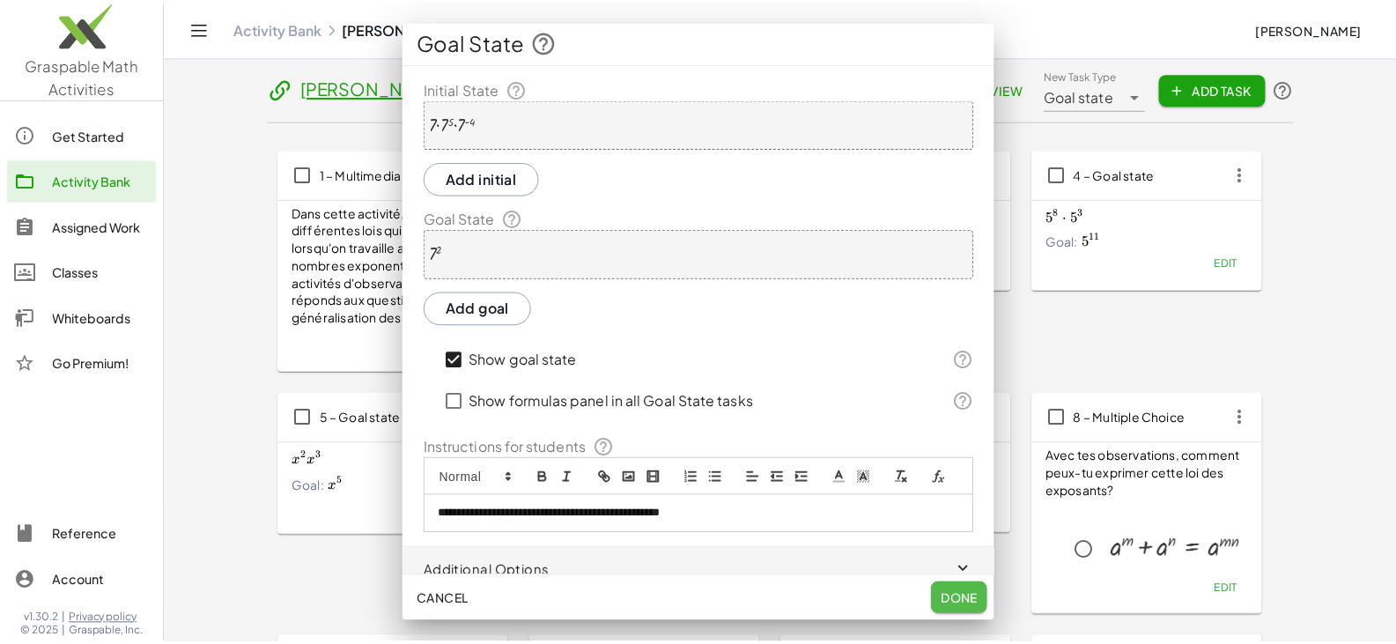
scroll to position [42, 0]
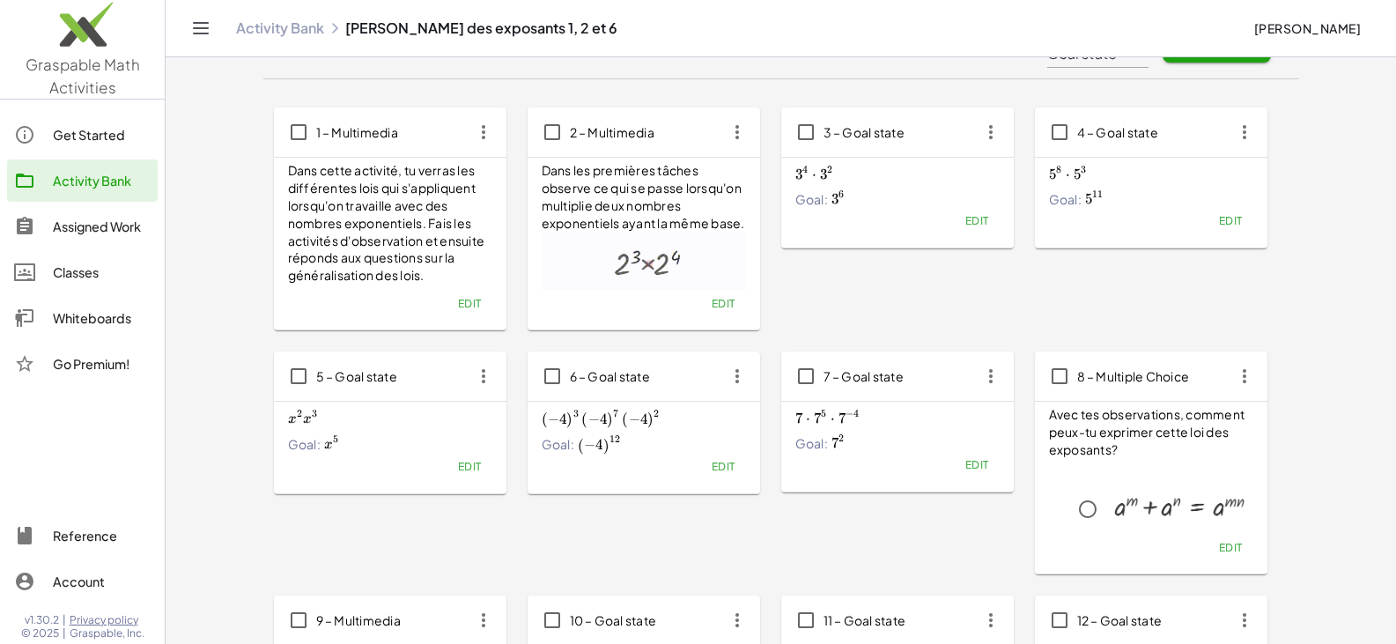
click at [685, 375] on icon "button" at bounding box center [991, 376] width 32 height 32
click at [685, 373] on icon "button" at bounding box center [991, 376] width 32 height 32
click at [685, 433] on div "7 ⋅ 7 5 ⋅ 7 − 4 7\cdot 7^5\cdot 7^{-4} 7 ⋅ 7 5 ⋅ 7 − 4 Goal: 7 2 7^2 7 2" at bounding box center [898, 429] width 204 height 47
click at [685, 369] on span "7 – Goal state" at bounding box center [864, 376] width 81 height 16
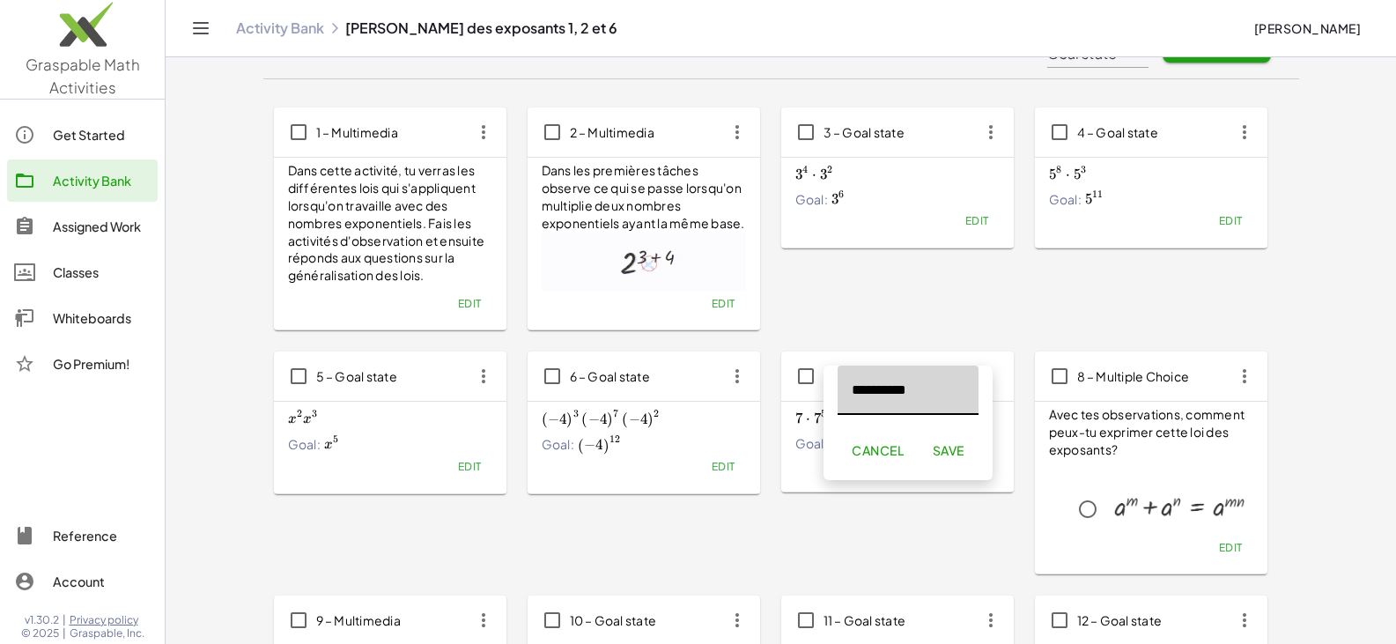
scroll to position [0, 0]
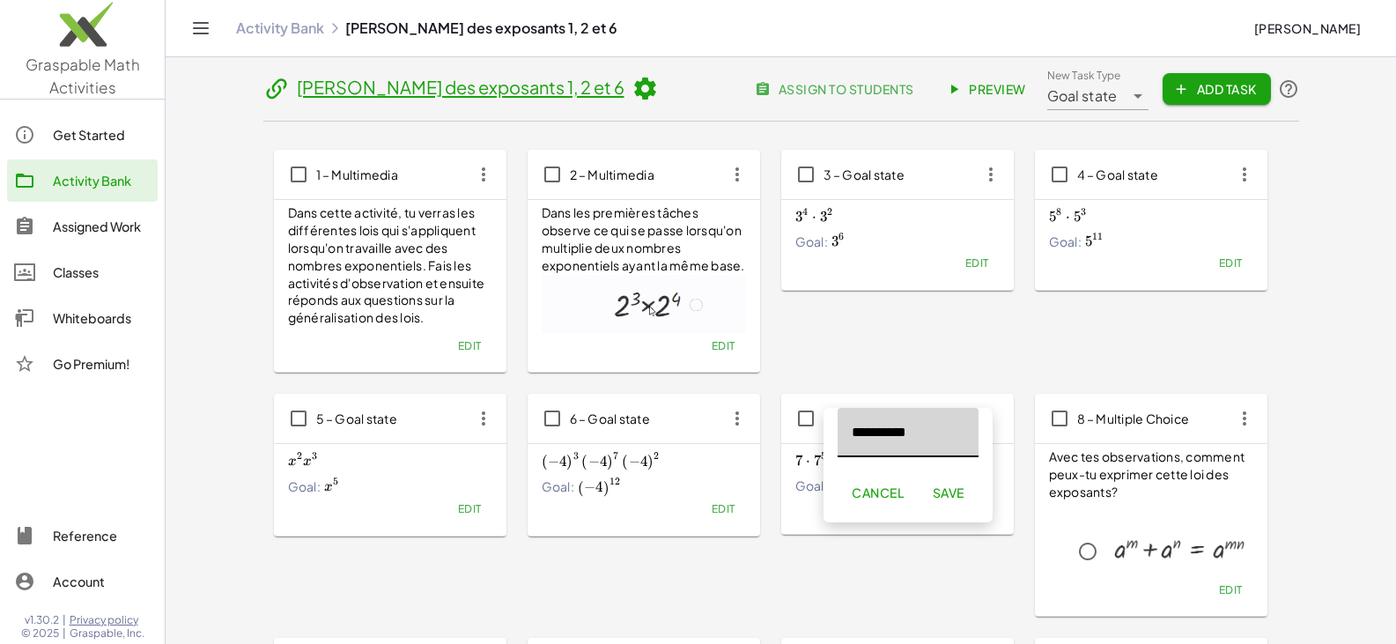
click at [685, 487] on span "Cancel" at bounding box center [878, 493] width 52 height 16
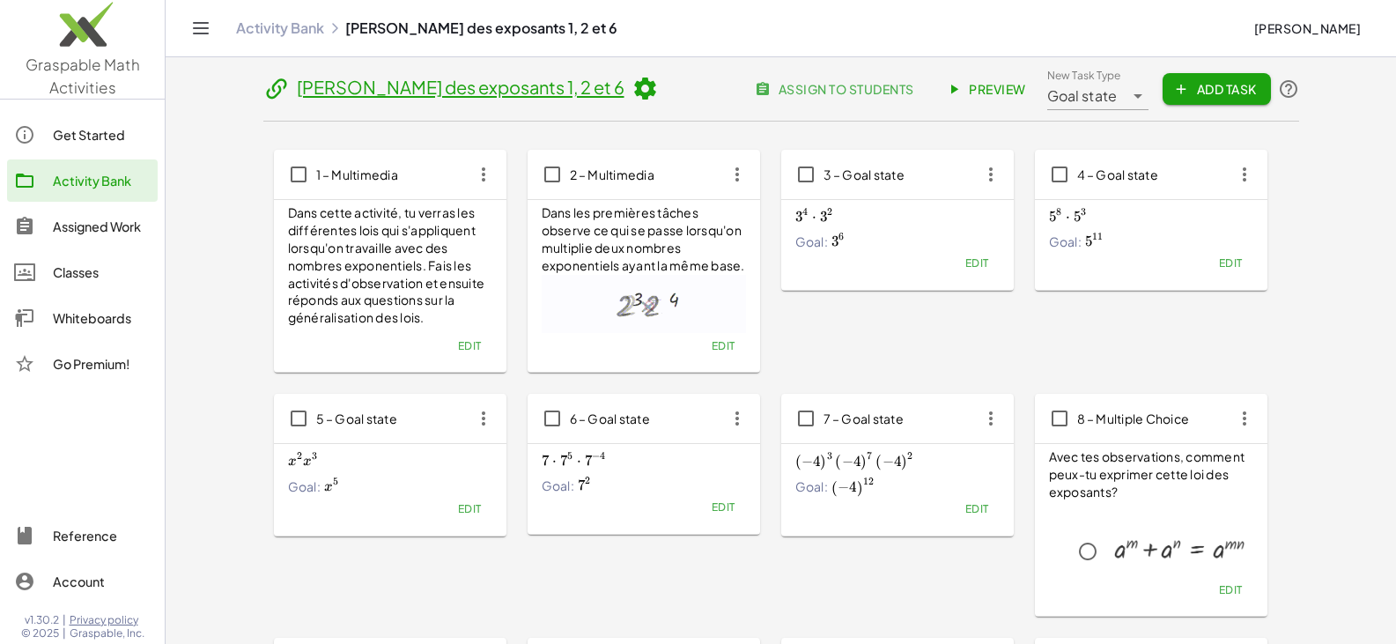
click at [685, 168] on icon "button" at bounding box center [1245, 175] width 32 height 32
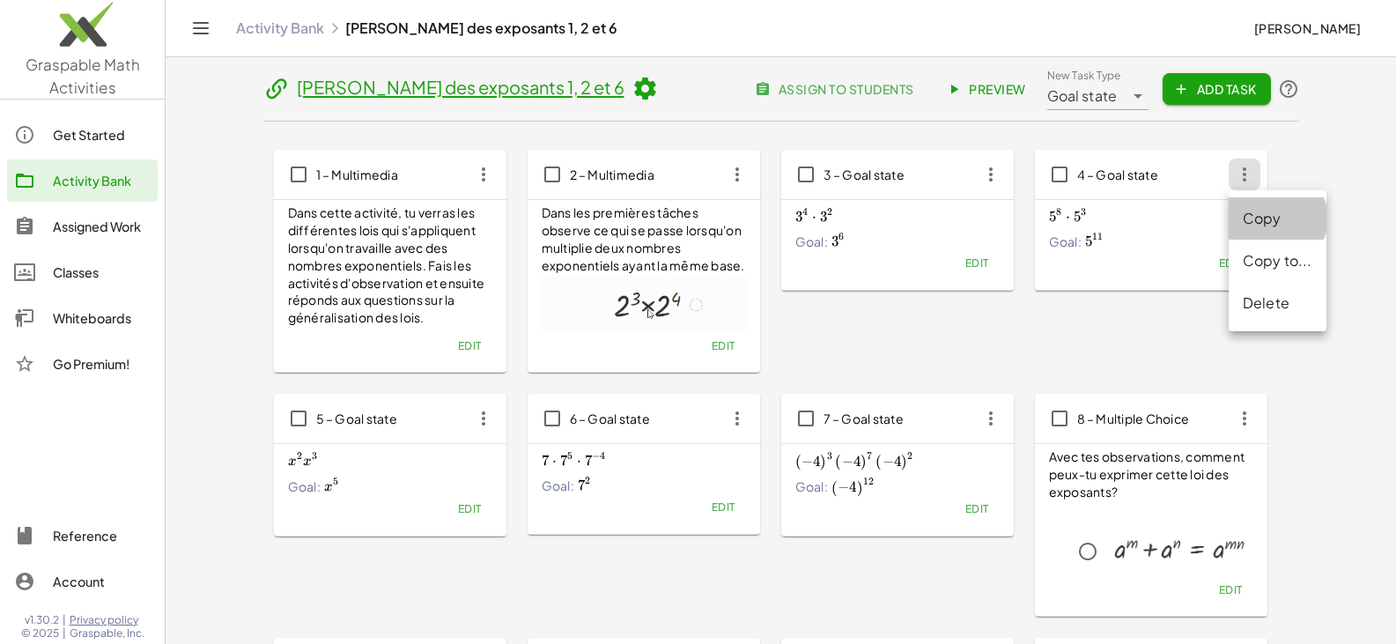
click at [685, 211] on div "Copy" at bounding box center [1278, 218] width 70 height 21
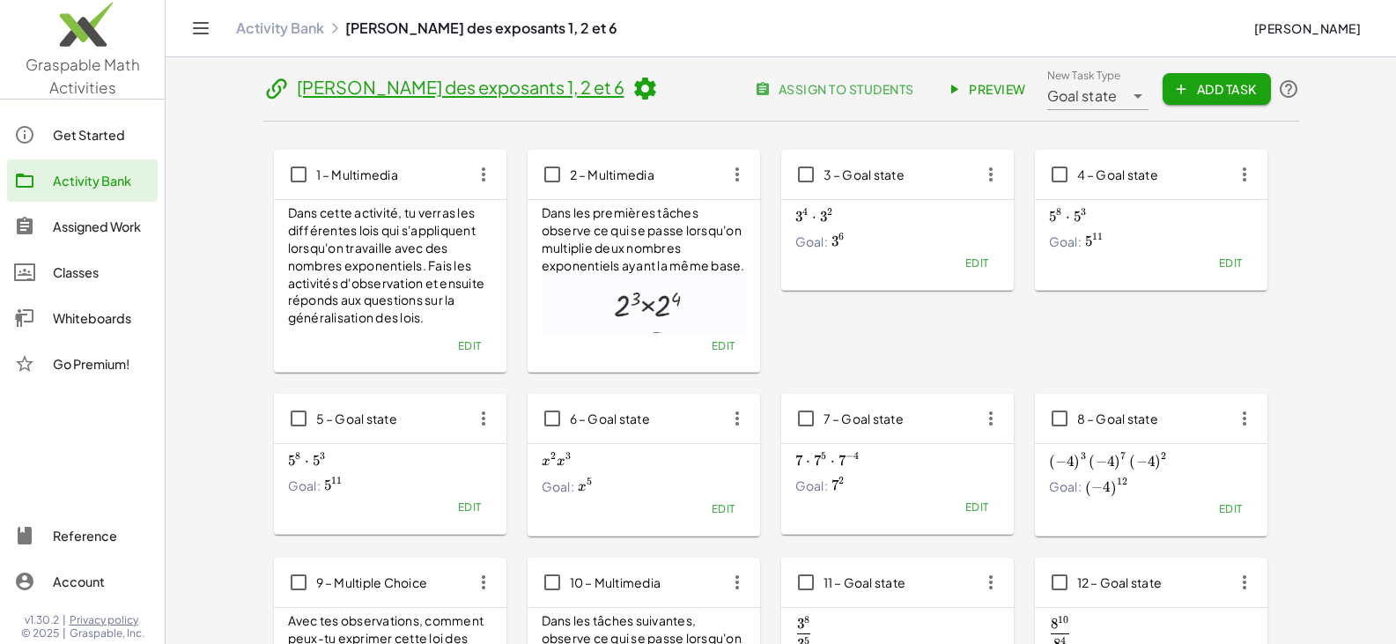
click at [339, 426] on span "5 – Goal state" at bounding box center [357, 419] width 82 height 16
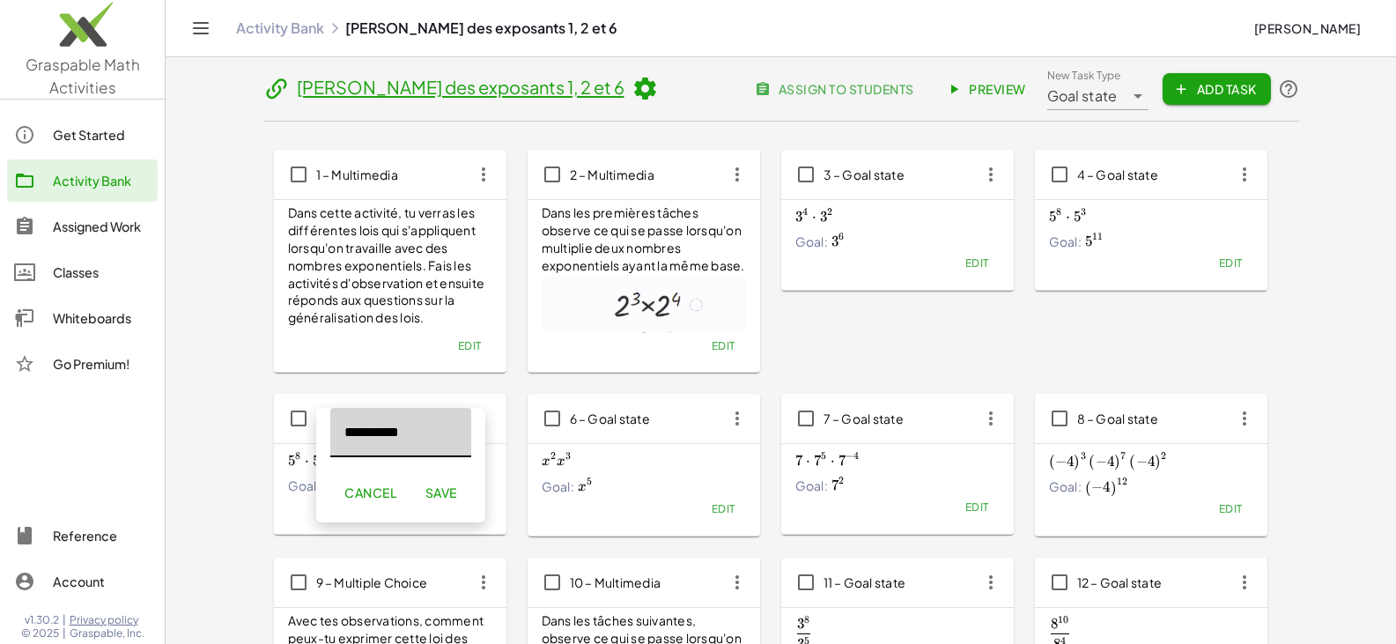
click at [377, 502] on button "Cancel" at bounding box center [370, 493] width 80 height 32
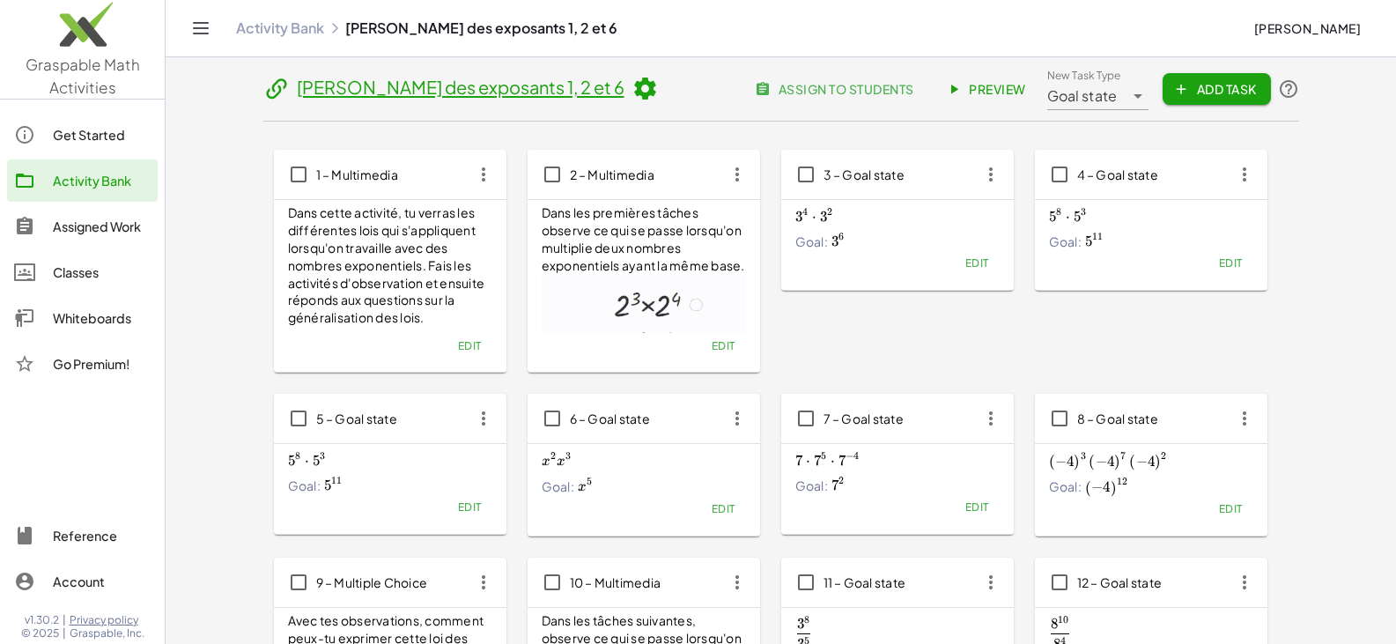
click at [455, 504] on button "Edit" at bounding box center [469, 507] width 45 height 25
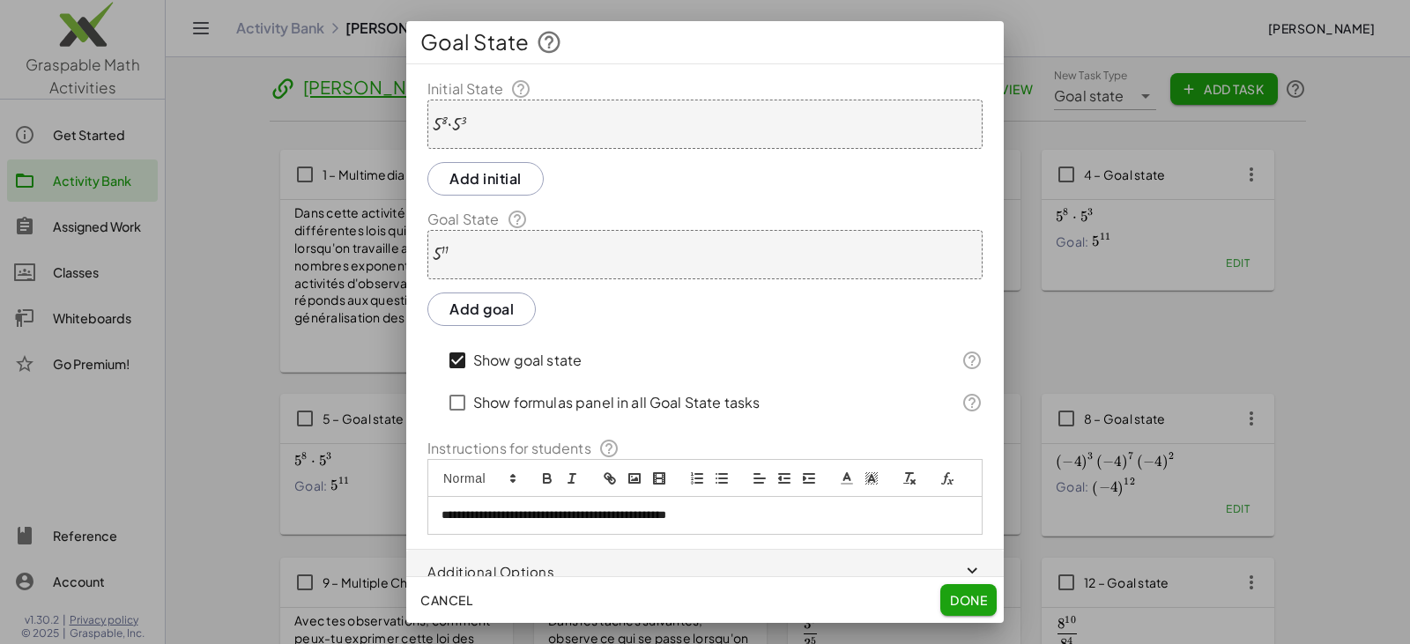
click at [441, 121] on div at bounding box center [449, 124] width 33 height 19
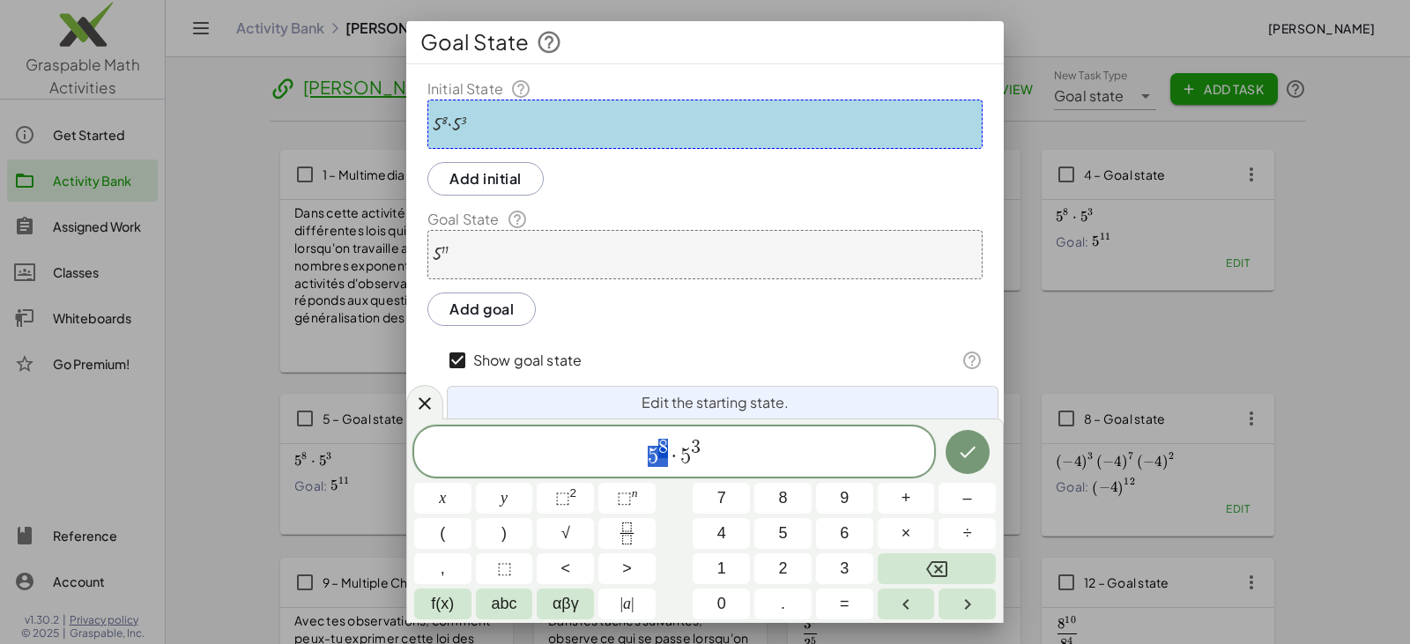
drag, startPoint x: 644, startPoint y: 455, endPoint x: 658, endPoint y: 455, distance: 14.1
click at [658, 455] on span "5 8 · 5 3" at bounding box center [674, 453] width 520 height 32
drag, startPoint x: 645, startPoint y: 455, endPoint x: 656, endPoint y: 455, distance: 11.5
click at [656, 455] on span "5 8 · 5 3" at bounding box center [674, 453] width 520 height 32
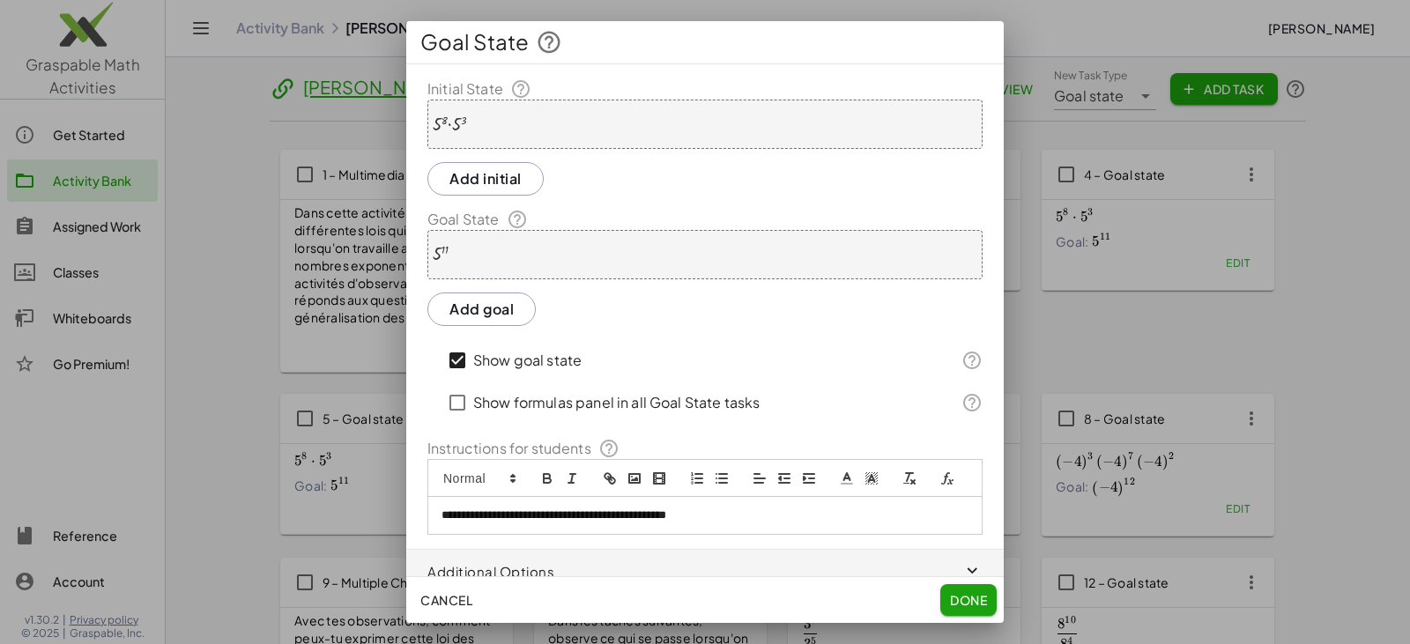
click at [685, 598] on span "Done" at bounding box center [968, 600] width 37 height 16
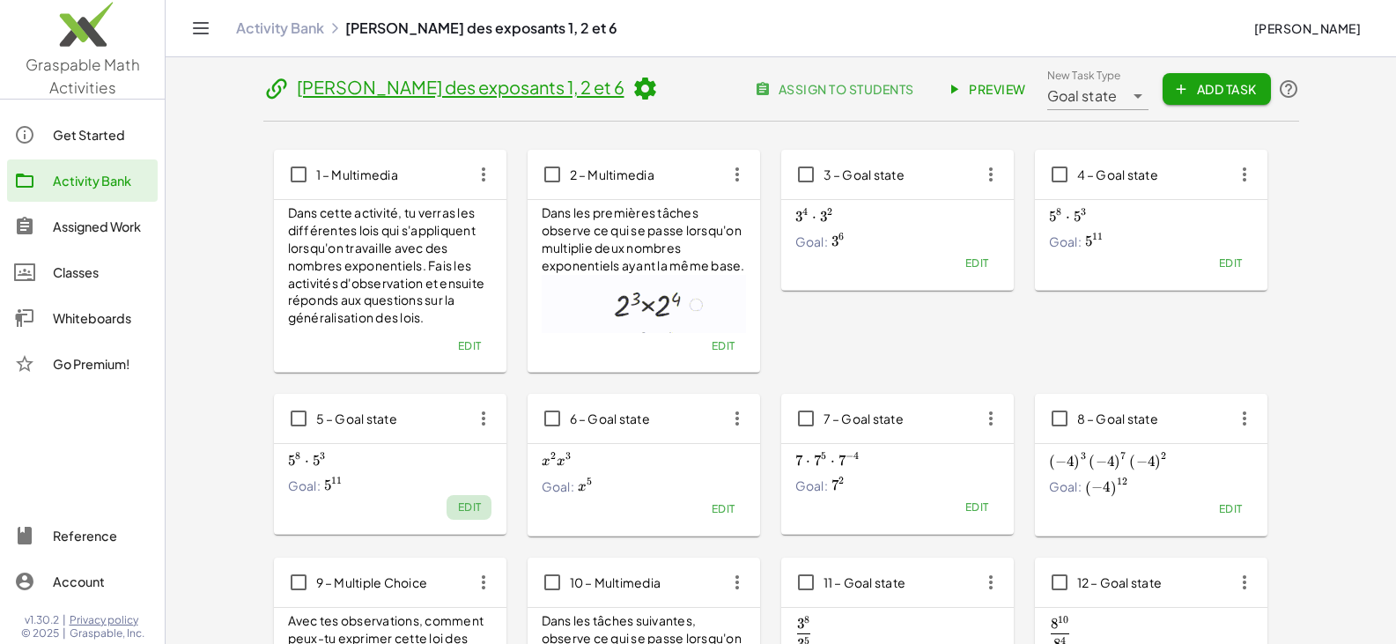
click at [471, 508] on span "Edit" at bounding box center [469, 506] width 24 height 13
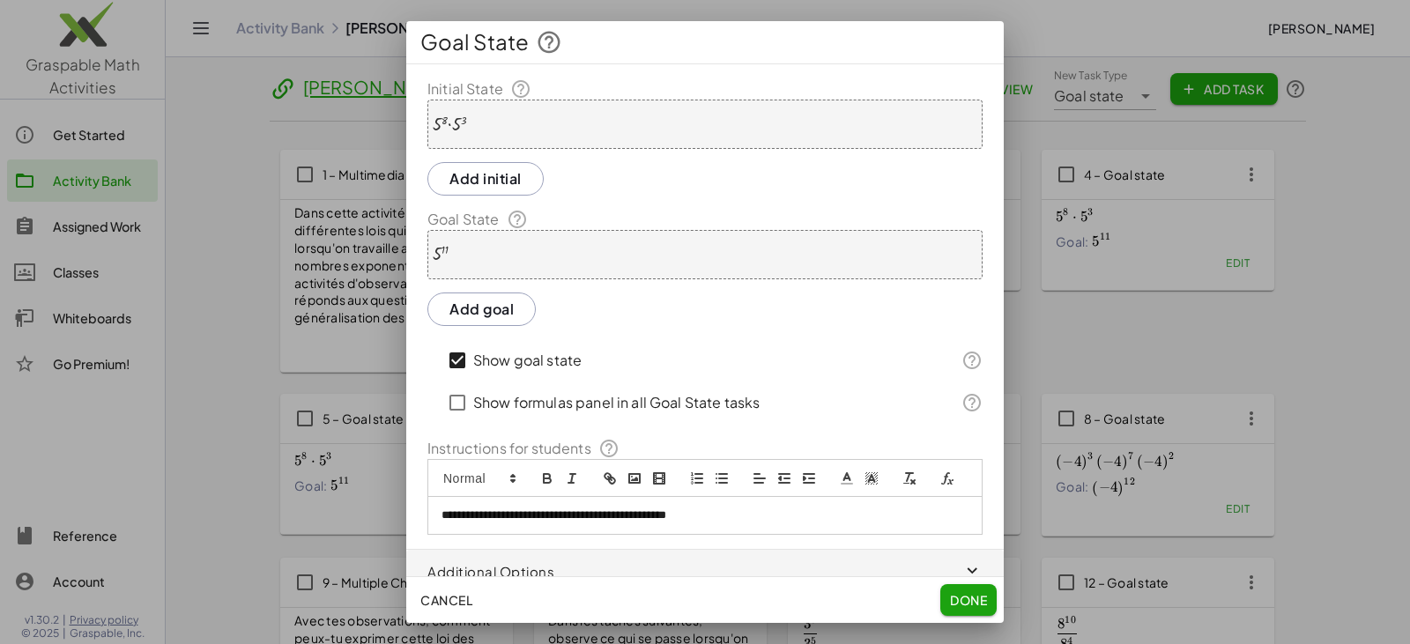
click at [449, 120] on div at bounding box center [449, 124] width 33 height 19
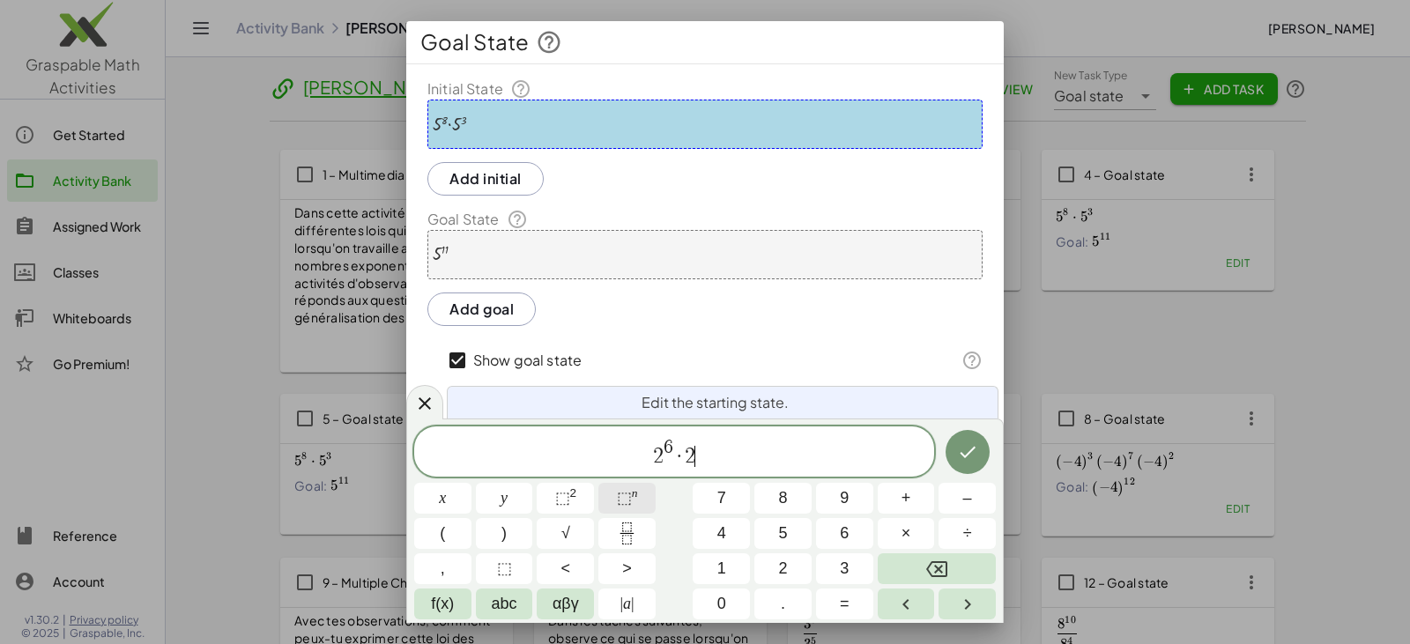
click at [638, 488] on button "⬚ n" at bounding box center [626, 498] width 57 height 31
click at [685, 455] on icon "Done" at bounding box center [967, 451] width 21 height 21
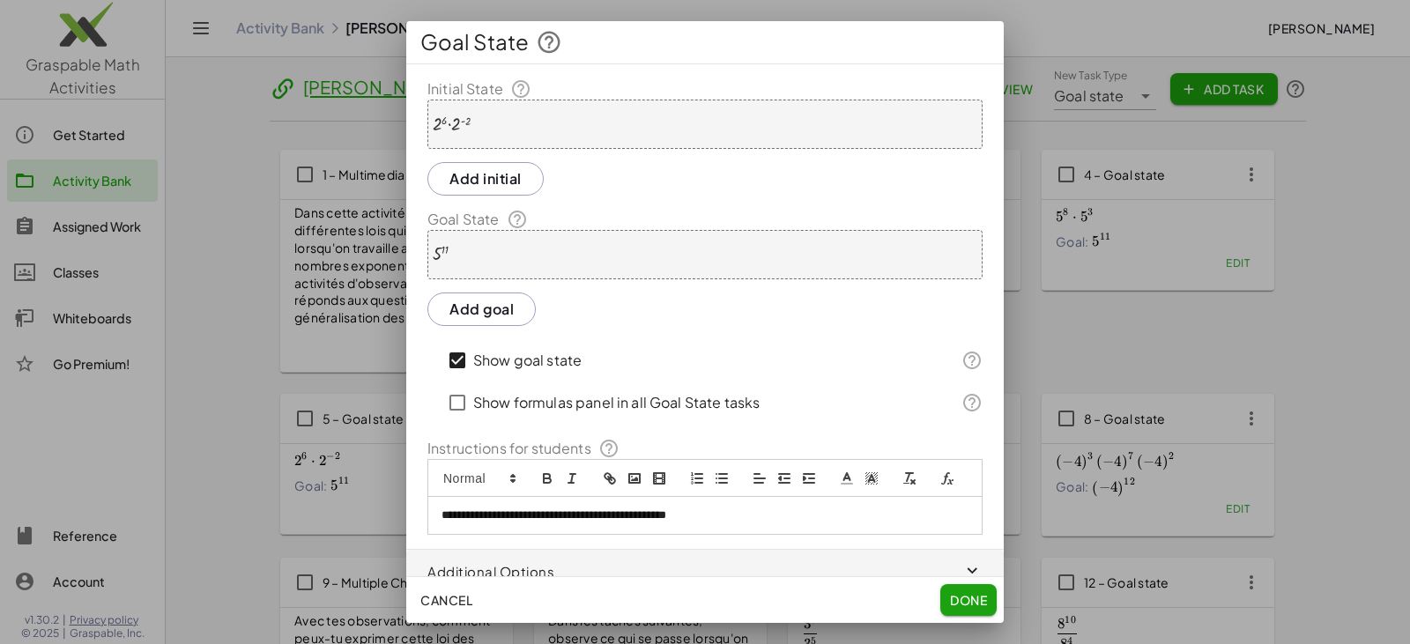
click at [656, 255] on div "5 11" at bounding box center [704, 254] width 555 height 49
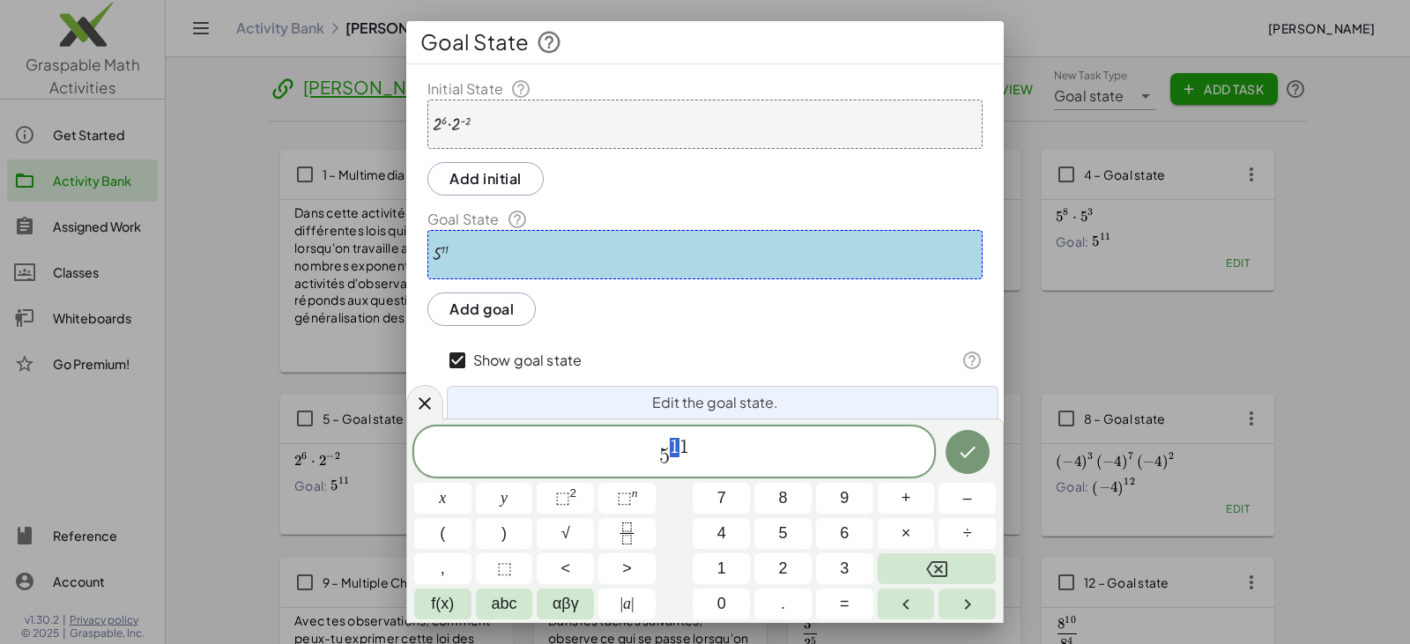
drag, startPoint x: 676, startPoint y: 464, endPoint x: 664, endPoint y: 461, distance: 12.0
drag, startPoint x: 673, startPoint y: 445, endPoint x: 686, endPoint y: 445, distance: 13.2
click at [685, 446] on icon "Done" at bounding box center [967, 451] width 21 height 21
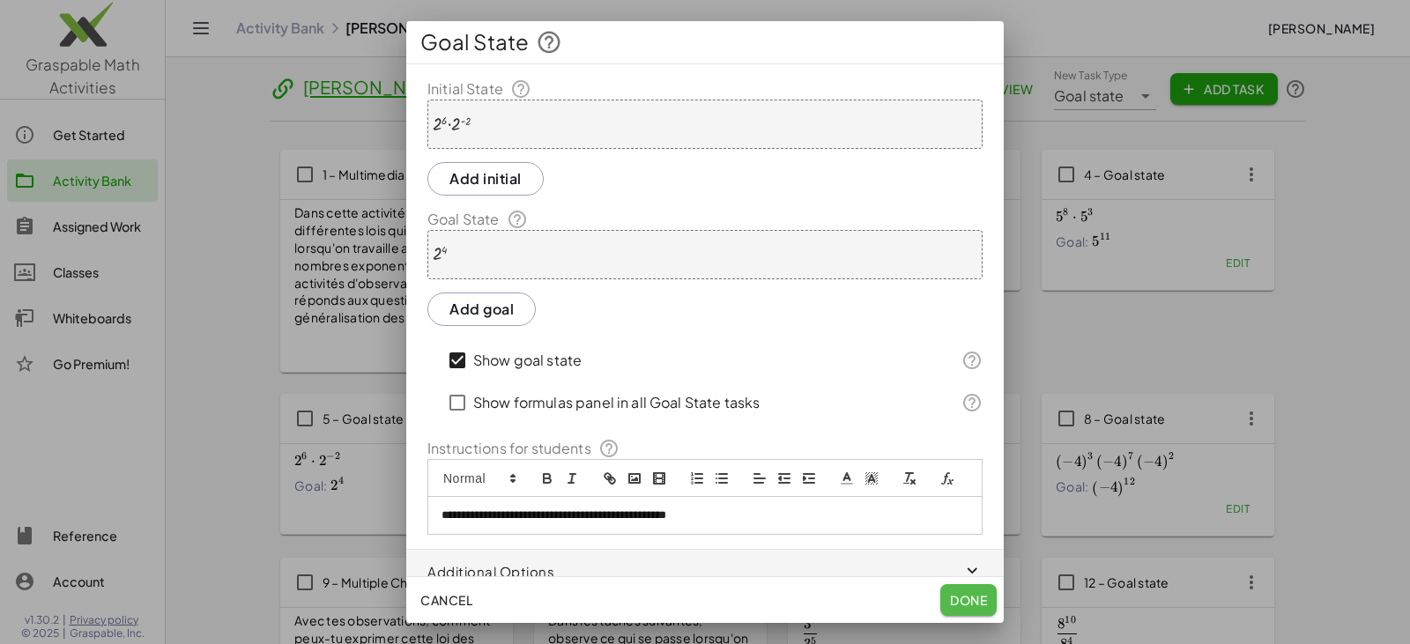
click at [685, 599] on span "Done" at bounding box center [968, 600] width 37 height 16
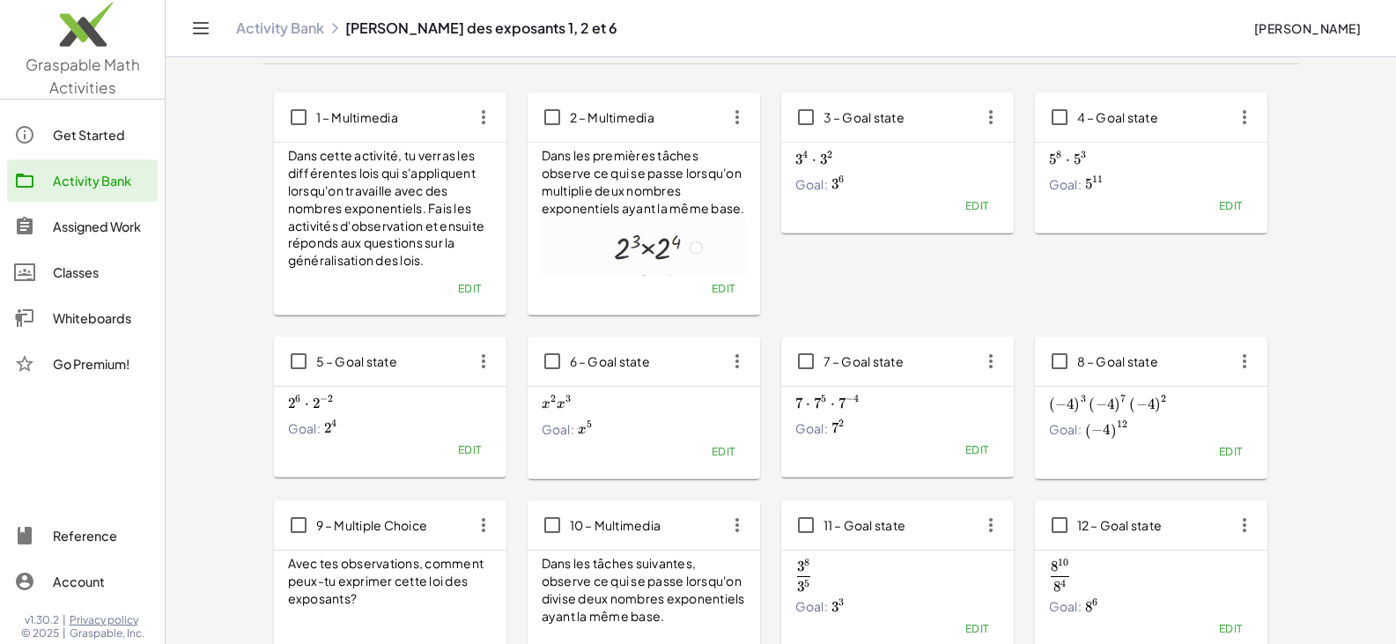
scroll to position [88, 0]
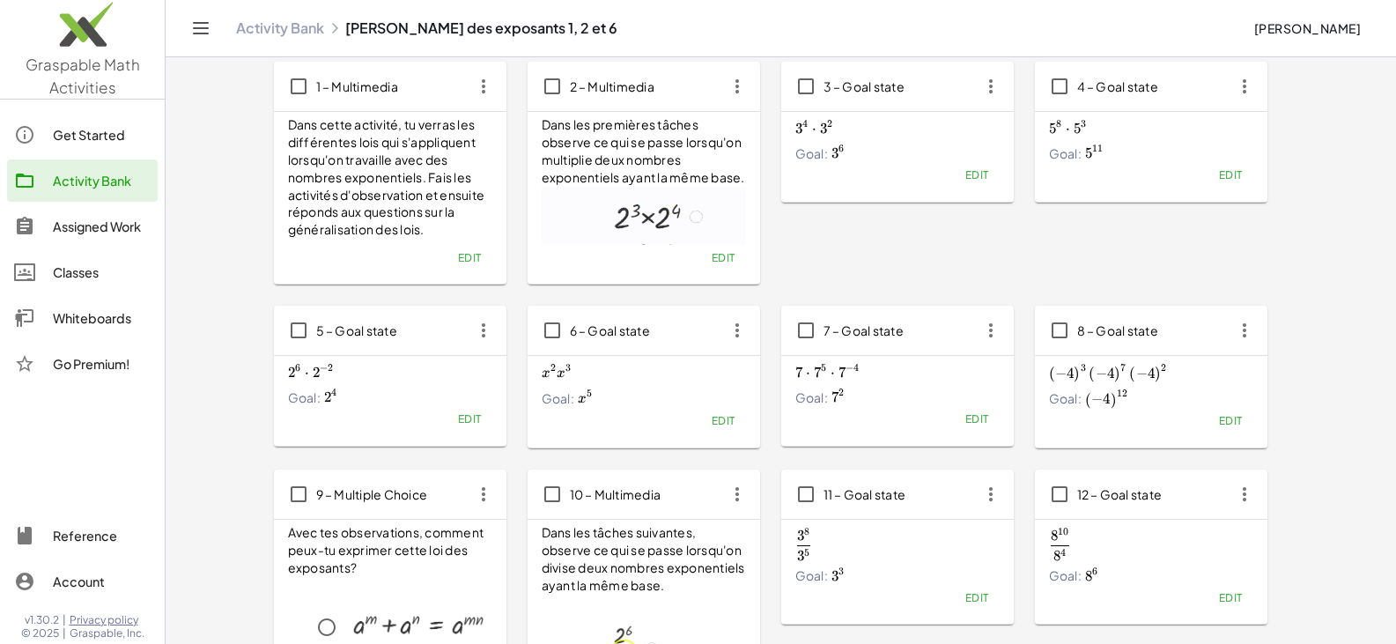
click at [685, 335] on icon "button" at bounding box center [738, 331] width 32 height 32
click at [685, 373] on div "Copy" at bounding box center [771, 374] width 70 height 21
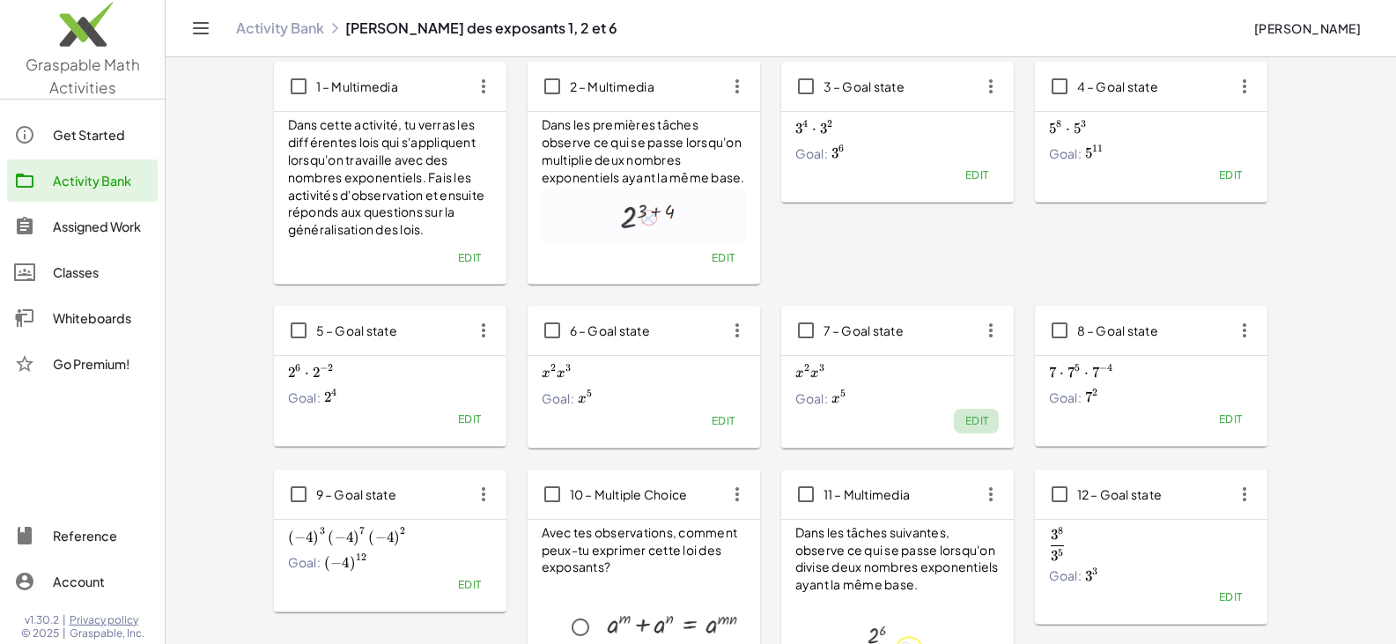
click at [685, 424] on span "Edit" at bounding box center [977, 420] width 24 height 13
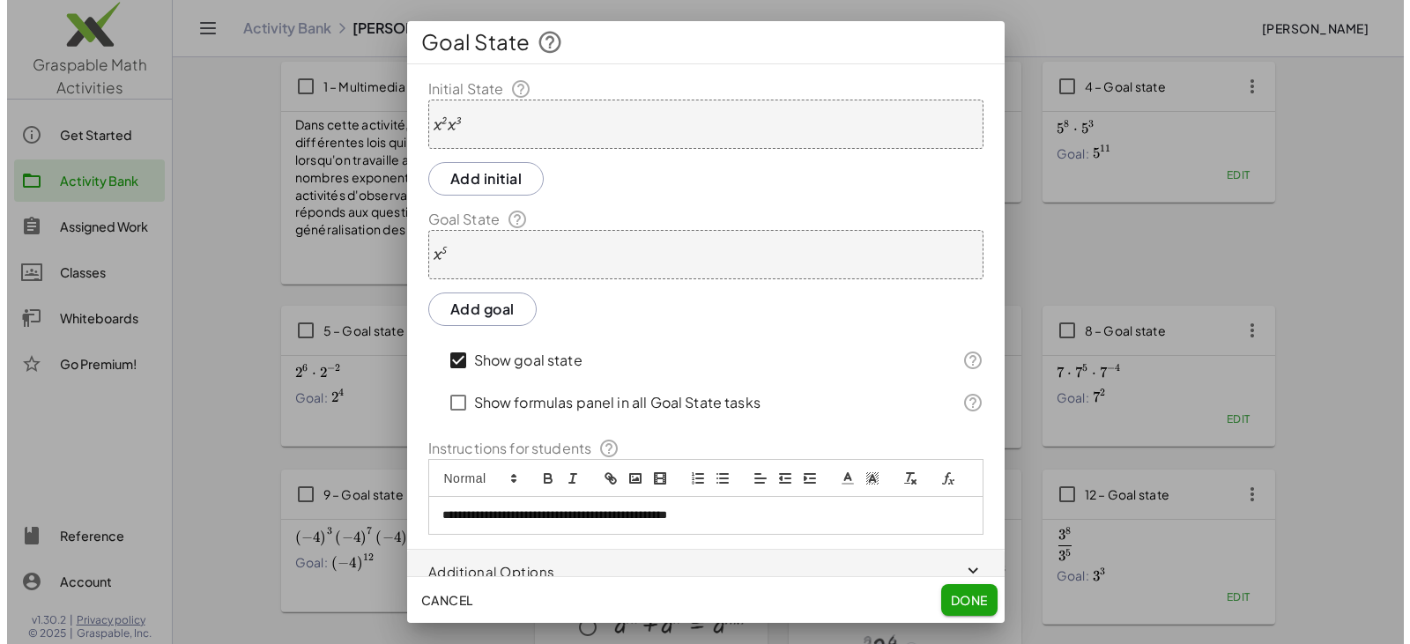
scroll to position [0, 0]
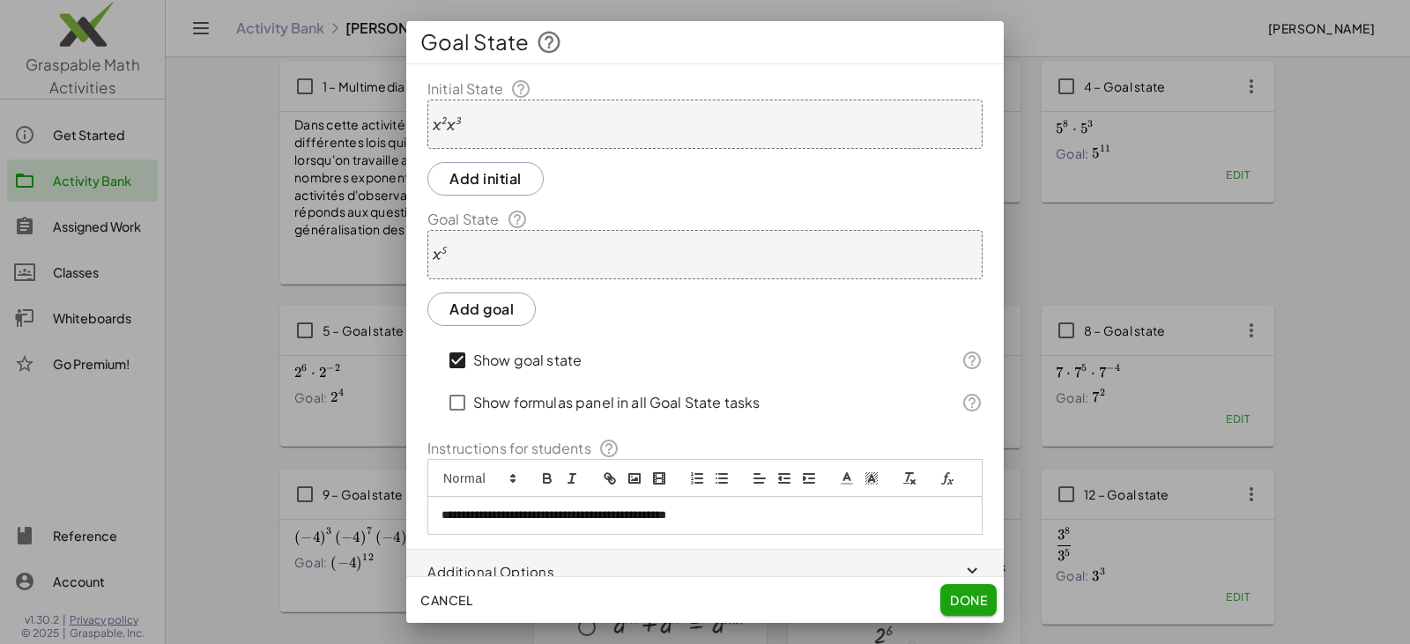
click at [450, 125] on div at bounding box center [447, 124] width 28 height 19
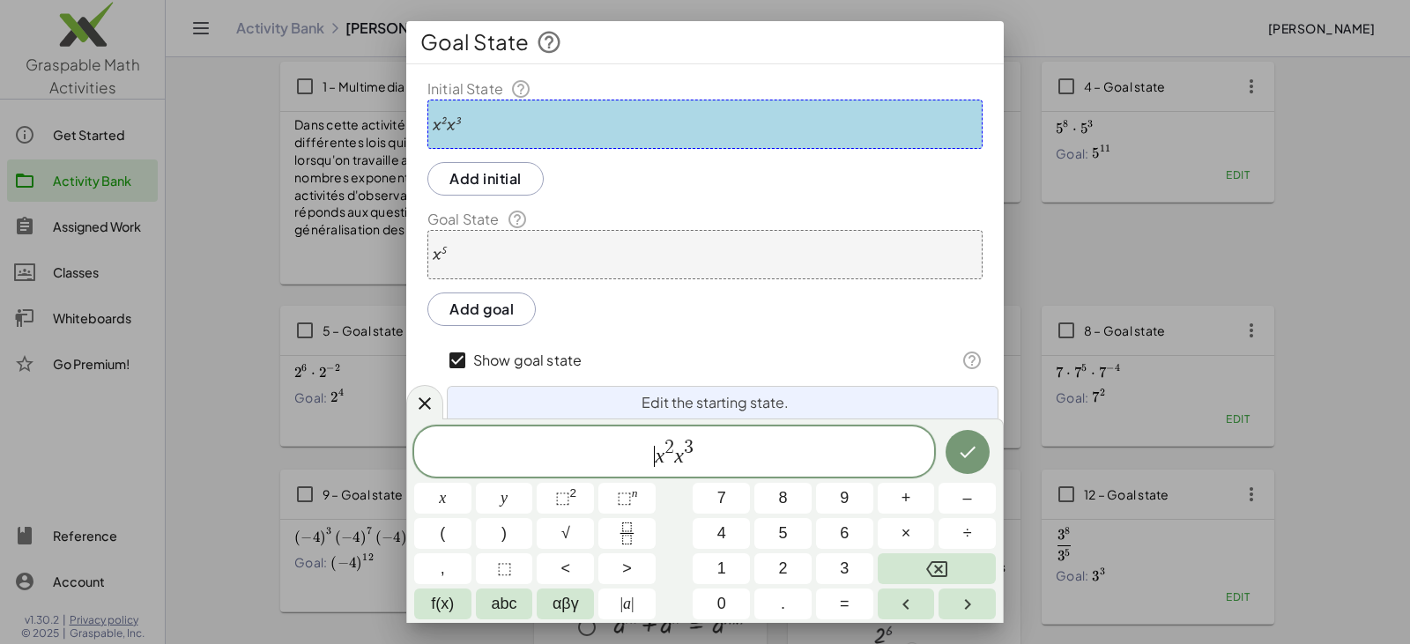
click at [654, 462] on span "​ x 2 x 3" at bounding box center [674, 453] width 520 height 32
click at [685, 455] on icon "Done" at bounding box center [967, 451] width 21 height 21
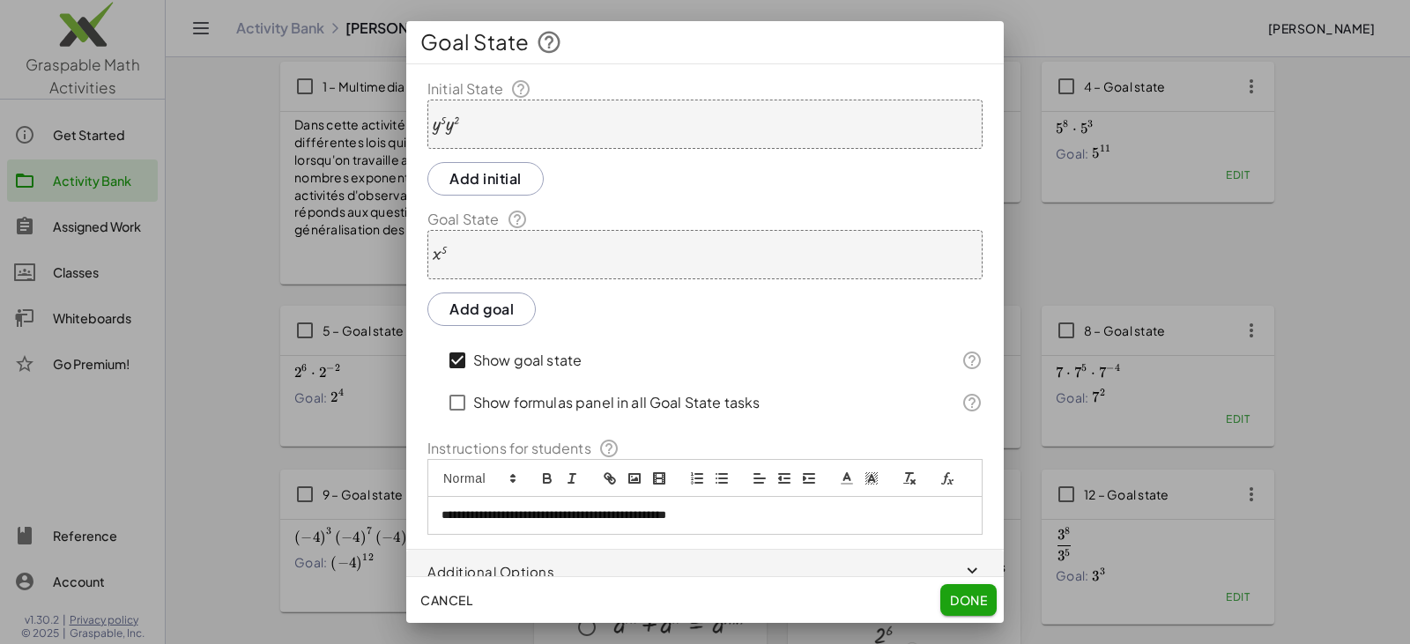
click at [457, 128] on div at bounding box center [446, 124] width 26 height 19
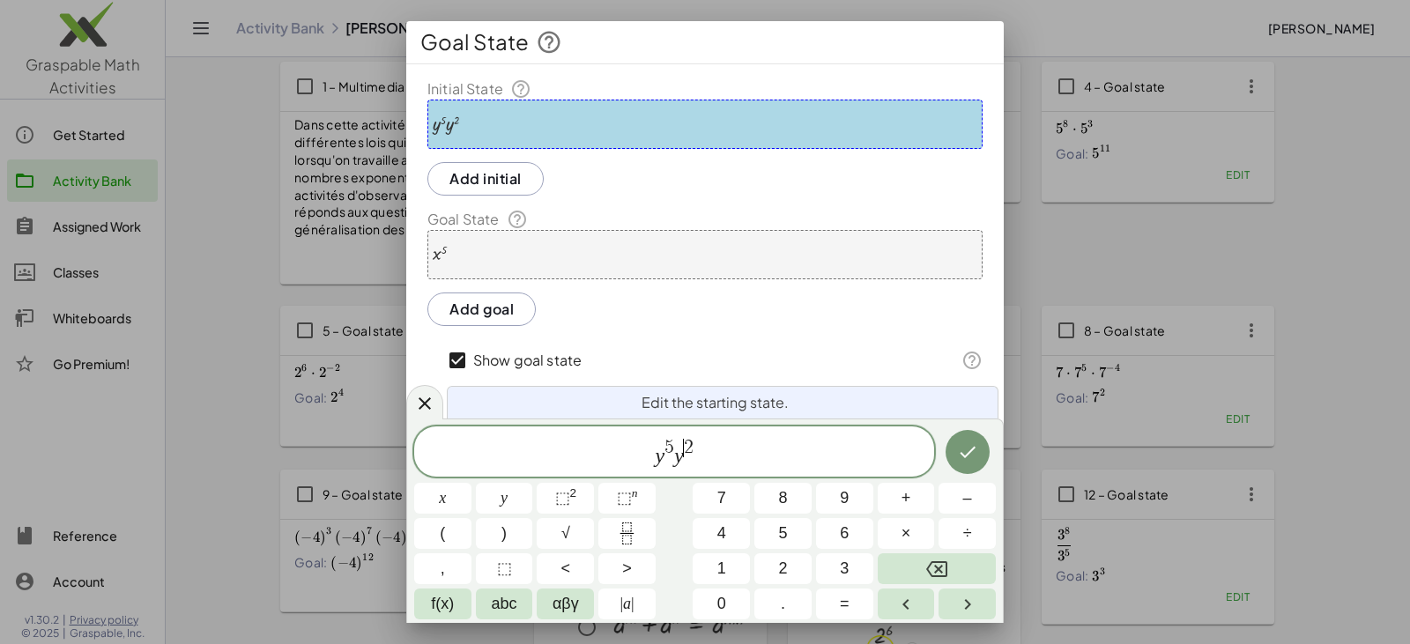
click at [684, 445] on span "​ 2" at bounding box center [689, 448] width 10 height 19
click at [685, 448] on icon "Done" at bounding box center [967, 451] width 21 height 21
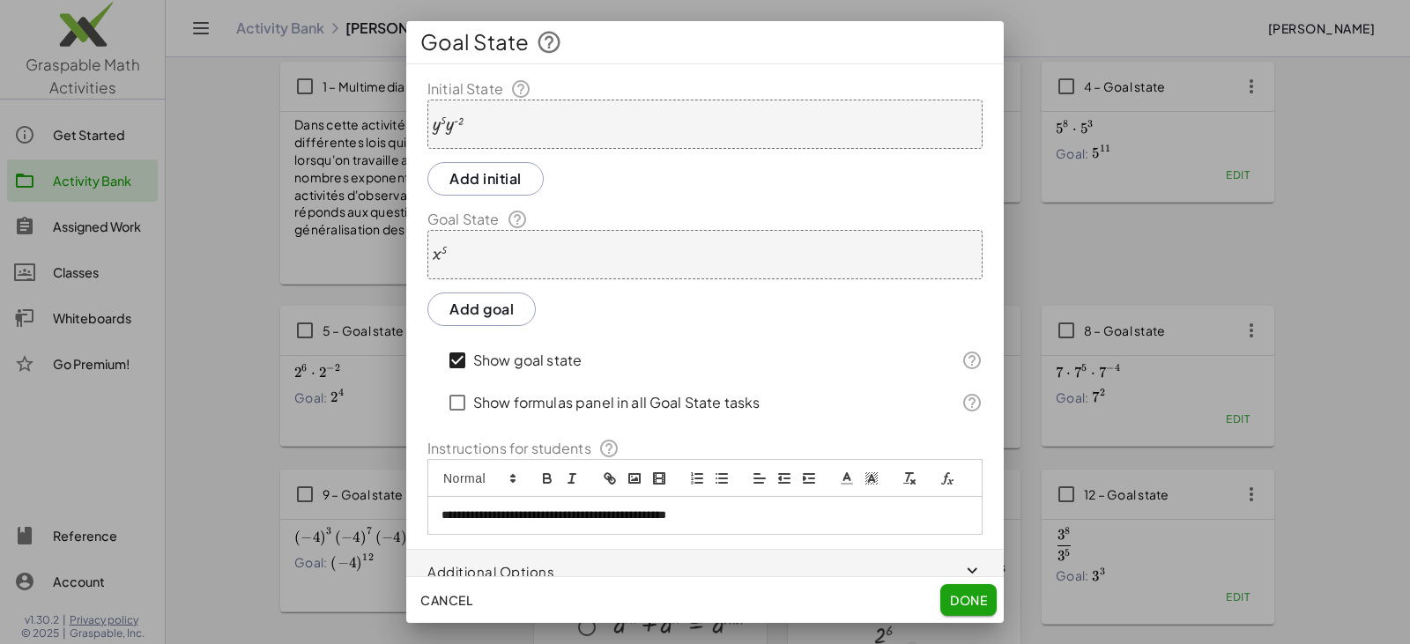
click at [485, 257] on div "x 5" at bounding box center [704, 254] width 555 height 49
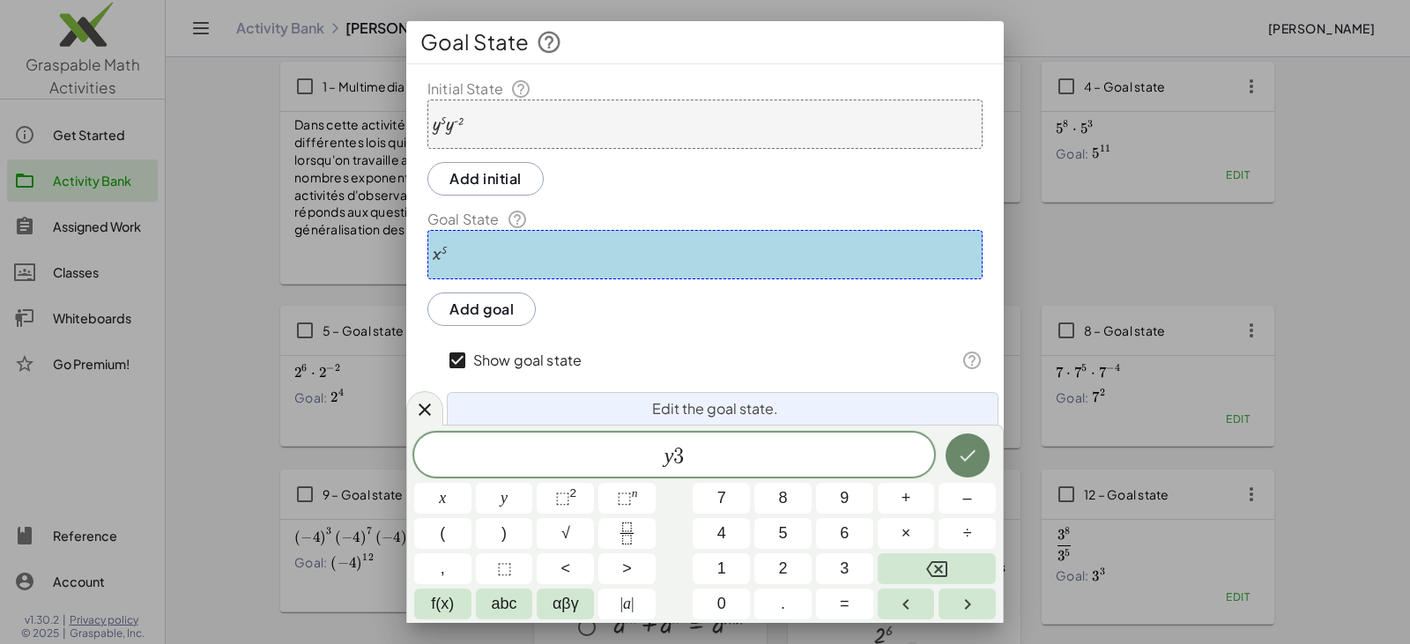
click at [685, 459] on icon "Done" at bounding box center [967, 455] width 21 height 21
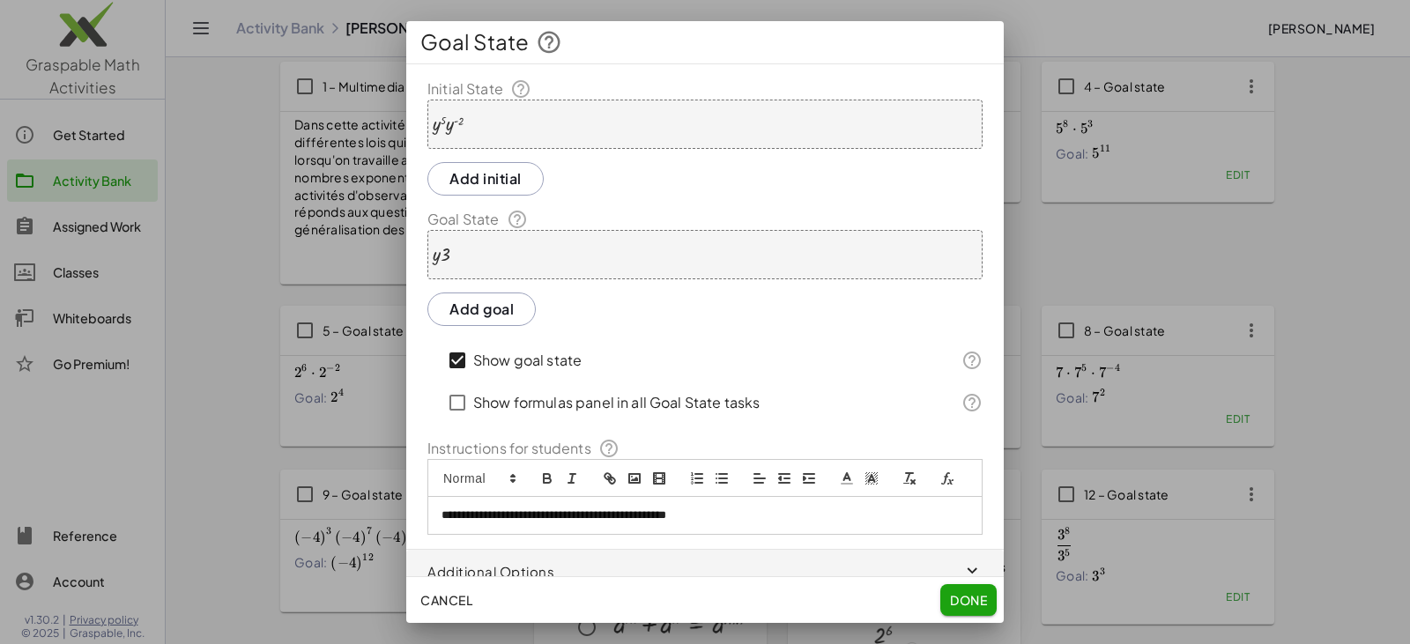
click at [685, 593] on span "Done" at bounding box center [968, 600] width 37 height 16
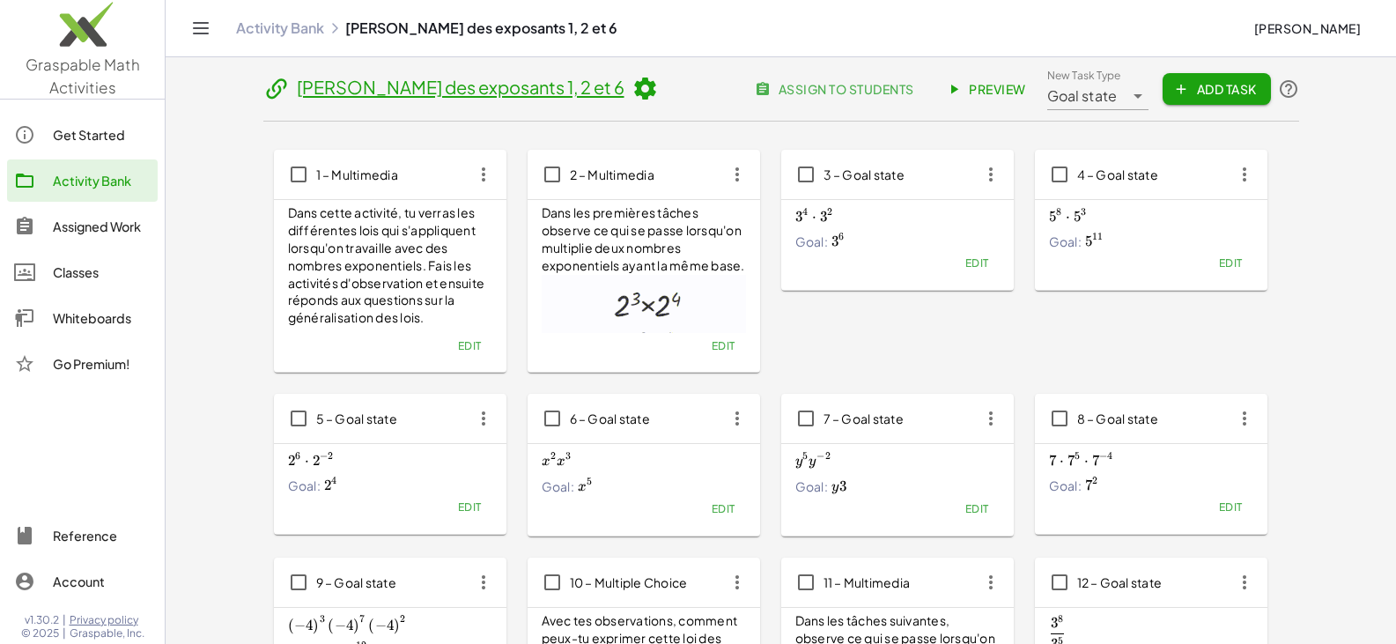
click at [685, 494] on div "Goal: y 3 y3 y 3" at bounding box center [898, 487] width 204 height 19
click at [685, 500] on button "Edit" at bounding box center [976, 509] width 45 height 25
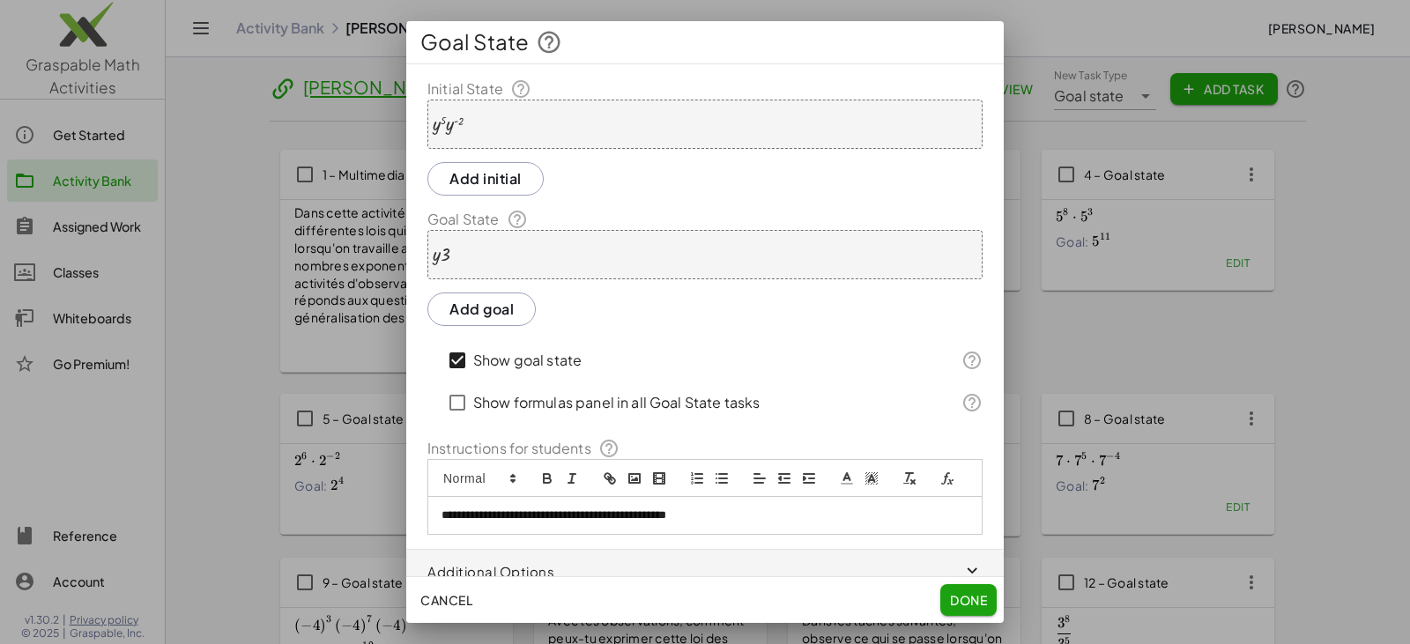
drag, startPoint x: 572, startPoint y: 287, endPoint x: 572, endPoint y: 277, distance: 10.6
click at [572, 282] on div "**********" at bounding box center [704, 306] width 597 height 456
click at [566, 267] on div "· y · 3" at bounding box center [704, 254] width 555 height 49
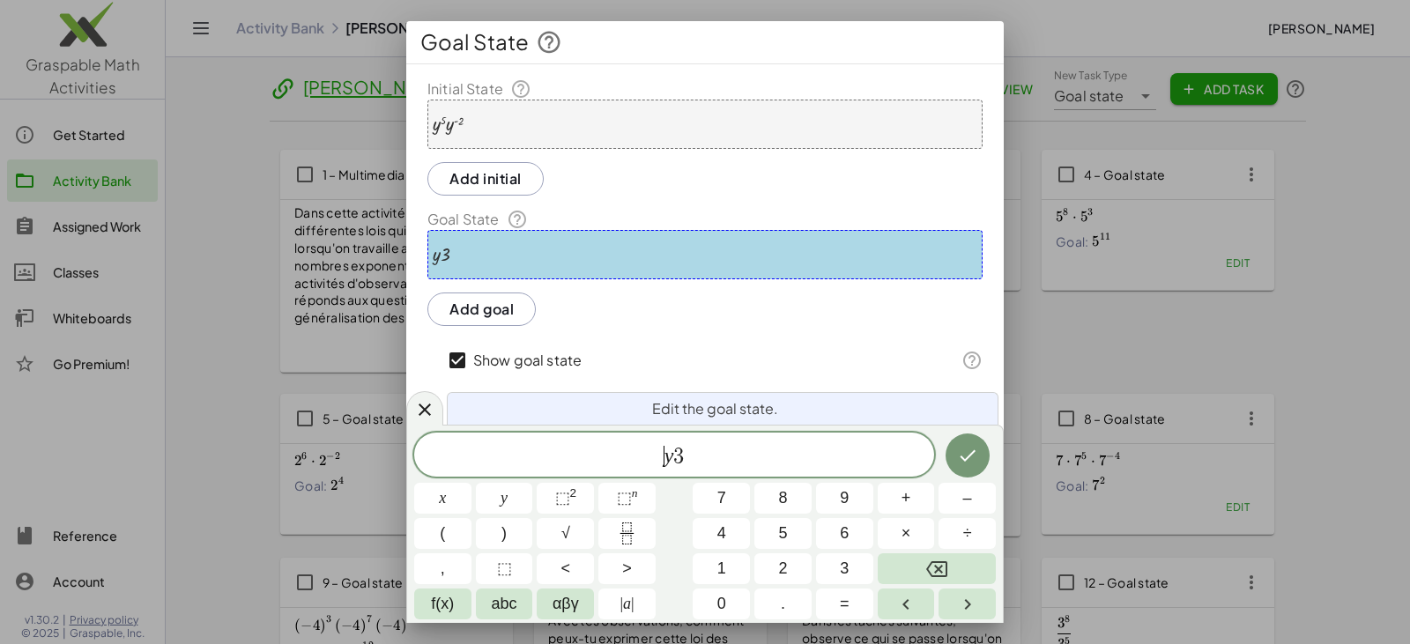
click at [662, 448] on span "​ y 3" at bounding box center [674, 456] width 520 height 25
drag, startPoint x: 674, startPoint y: 453, endPoint x: 684, endPoint y: 455, distance: 10.0
click at [632, 491] on span "⬚ n" at bounding box center [627, 498] width 21 height 24
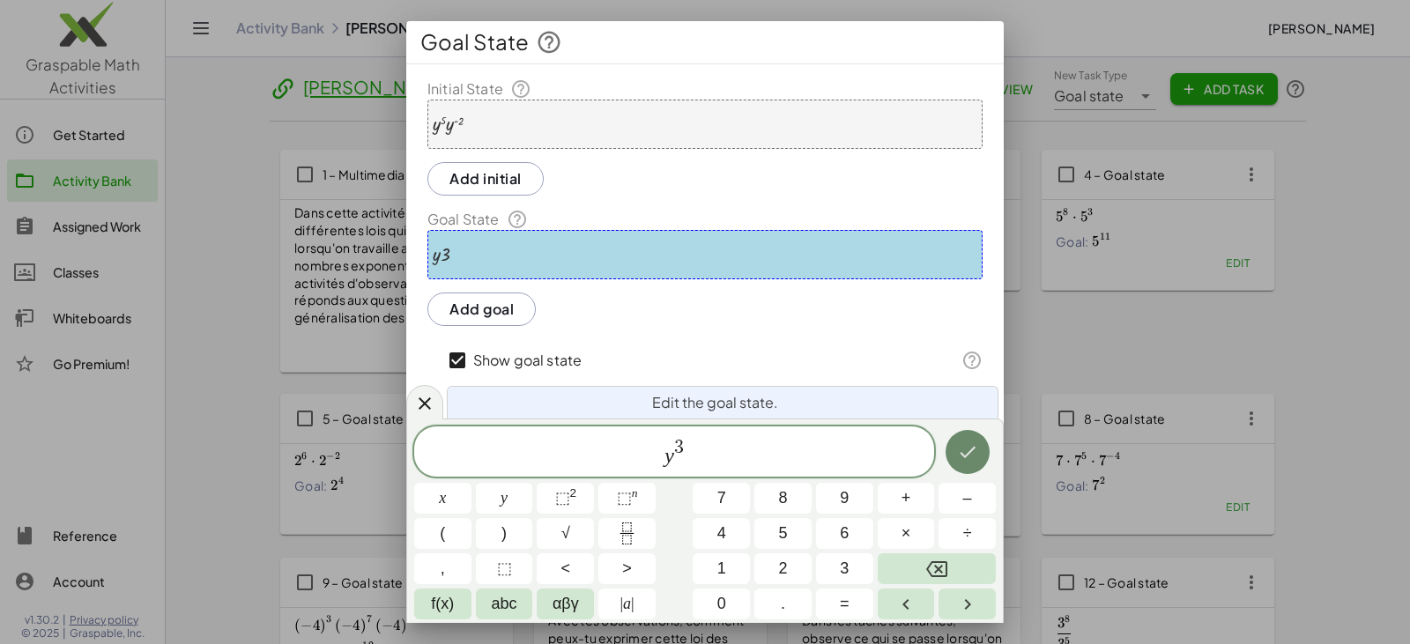
click at [685, 454] on icon "Done" at bounding box center [967, 451] width 21 height 21
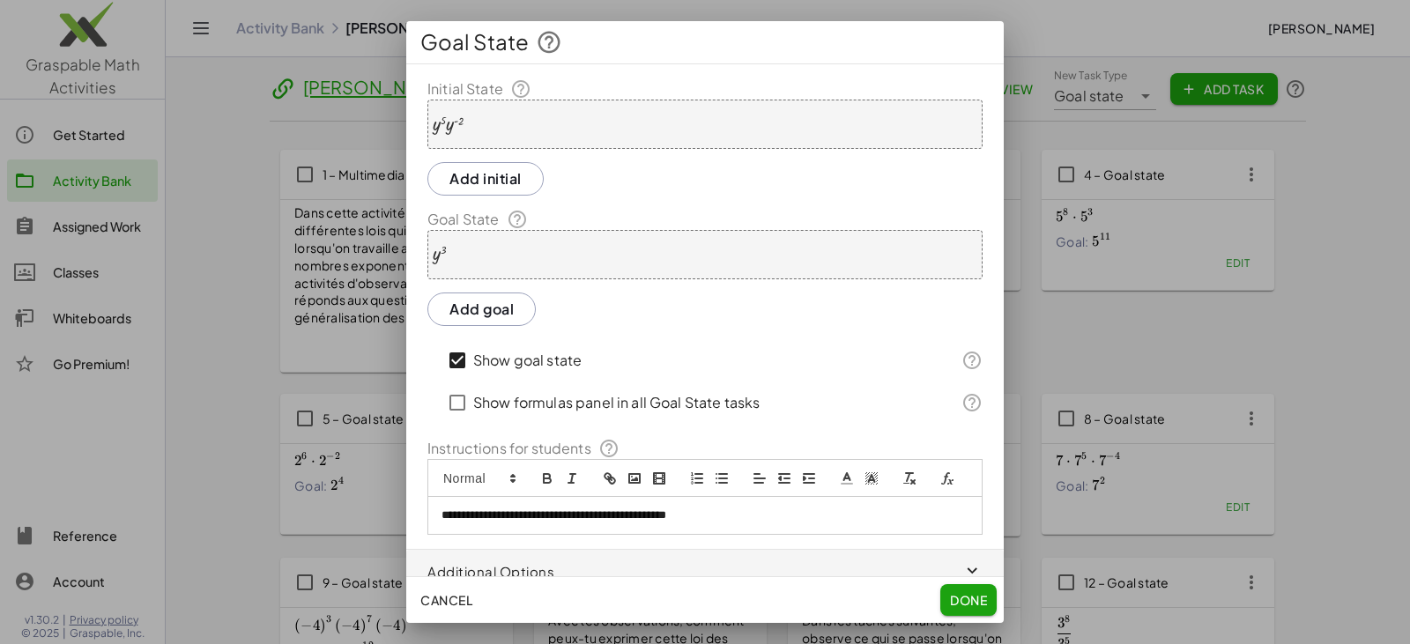
click at [685, 600] on span "Done" at bounding box center [968, 600] width 37 height 16
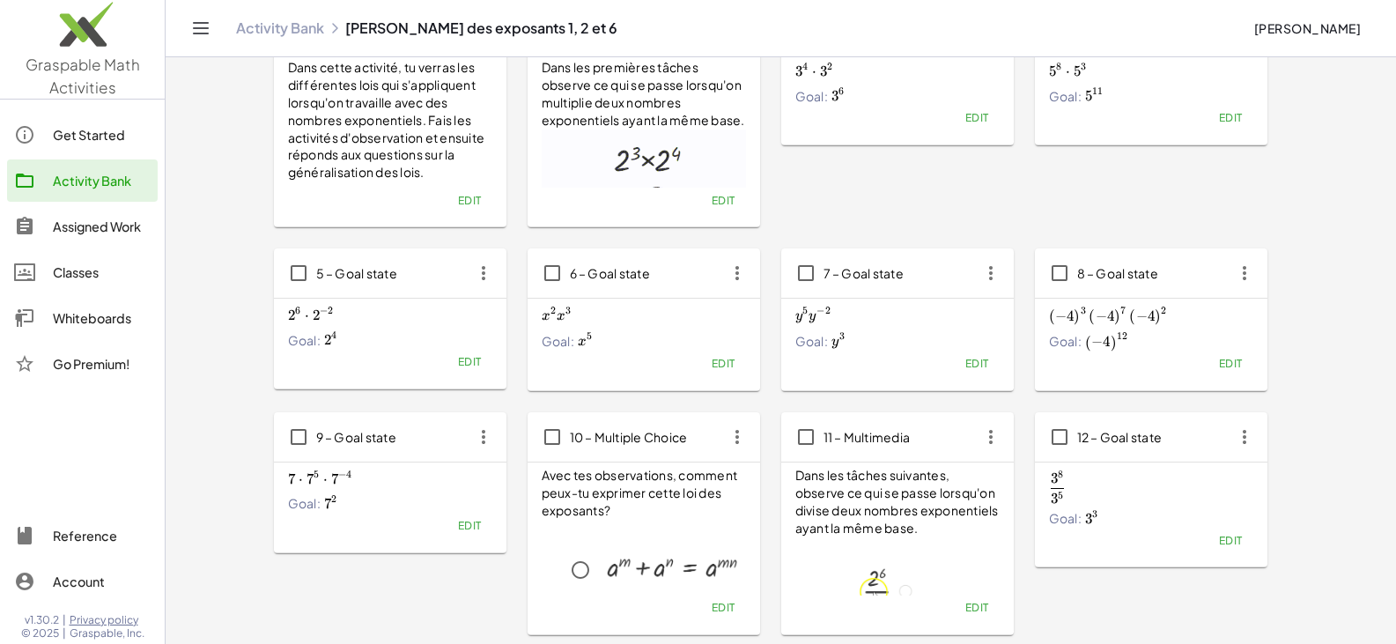
scroll to position [176, 0]
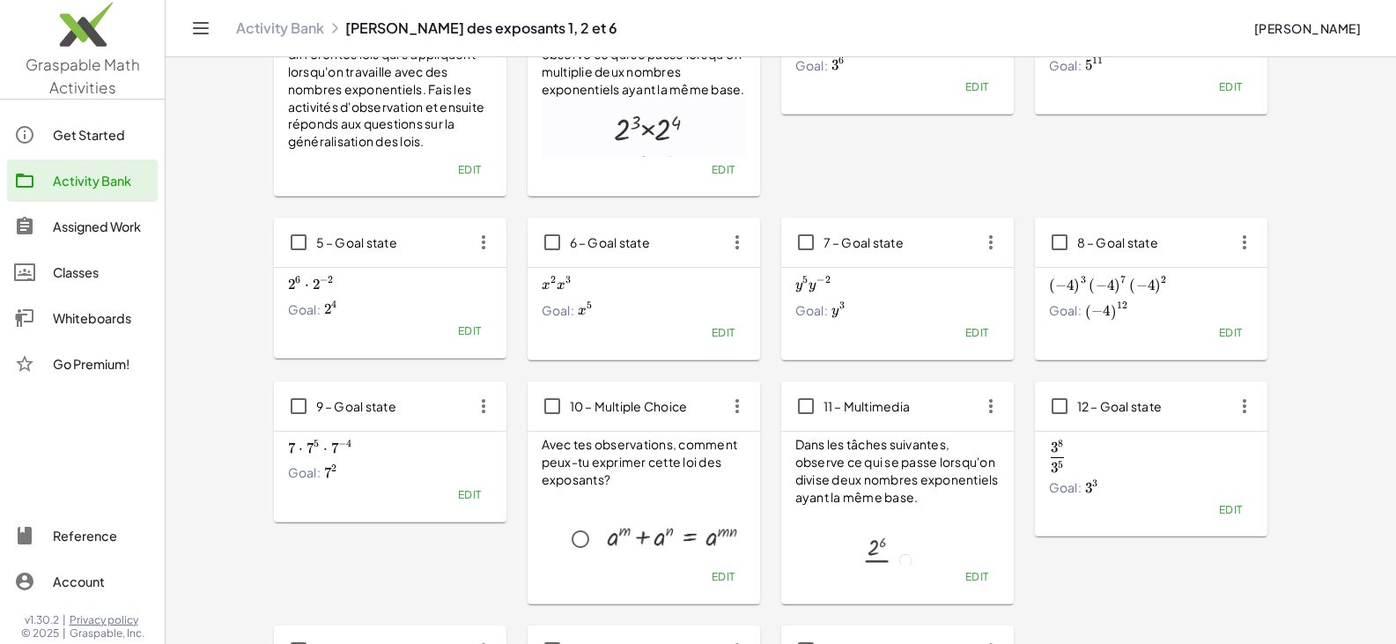
click at [478, 407] on icon "button" at bounding box center [484, 406] width 32 height 32
click at [481, 471] on div "Copy" at bounding box center [517, 492] width 98 height 42
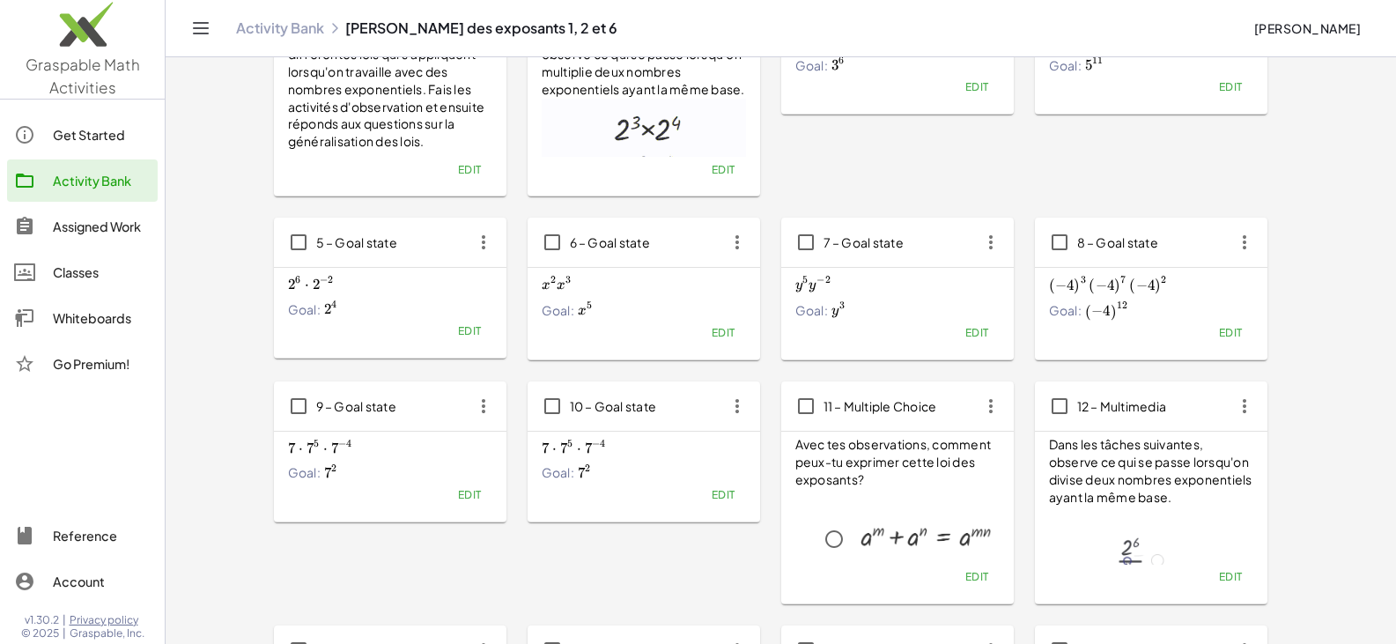
click at [685, 412] on div "10 – Goal state" at bounding box center [644, 405] width 233 height 49
click at [685, 495] on span "Edit" at bounding box center [723, 494] width 24 height 13
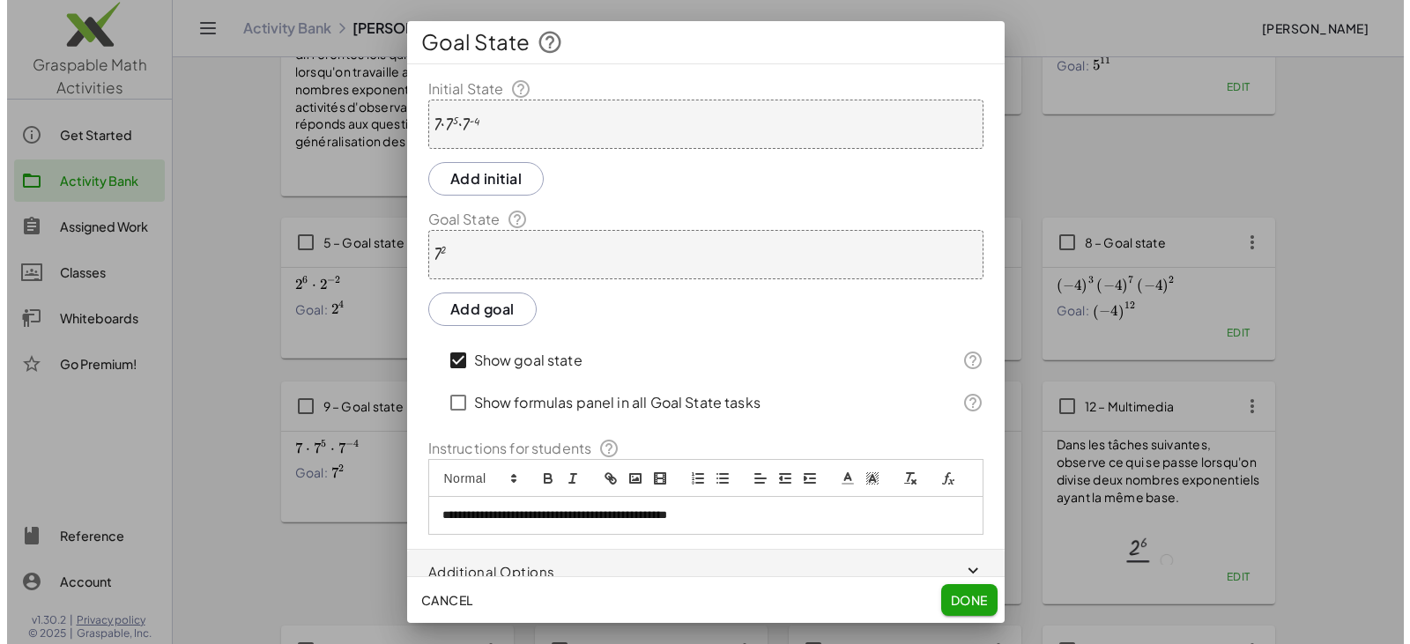
scroll to position [0, 0]
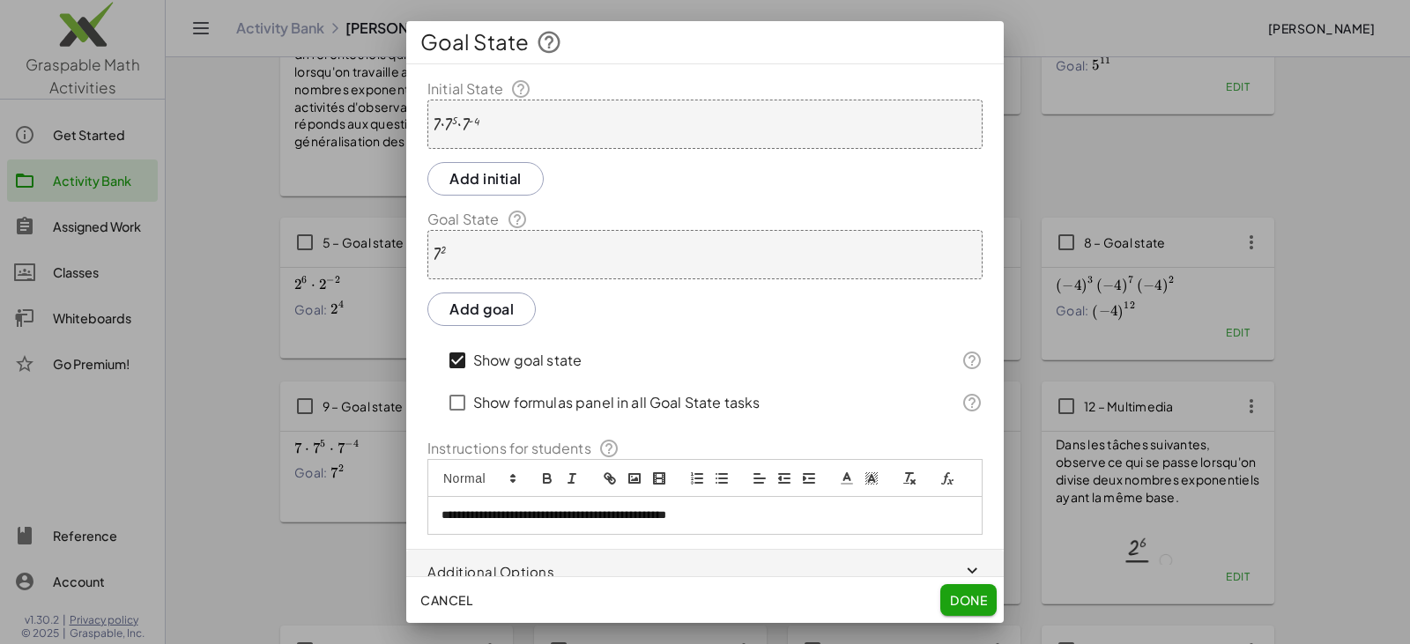
click at [494, 121] on div "· 7 · 7 5 · 7 ( - 4 )" at bounding box center [704, 124] width 555 height 49
click at [685, 614] on button "Done" at bounding box center [968, 600] width 56 height 32
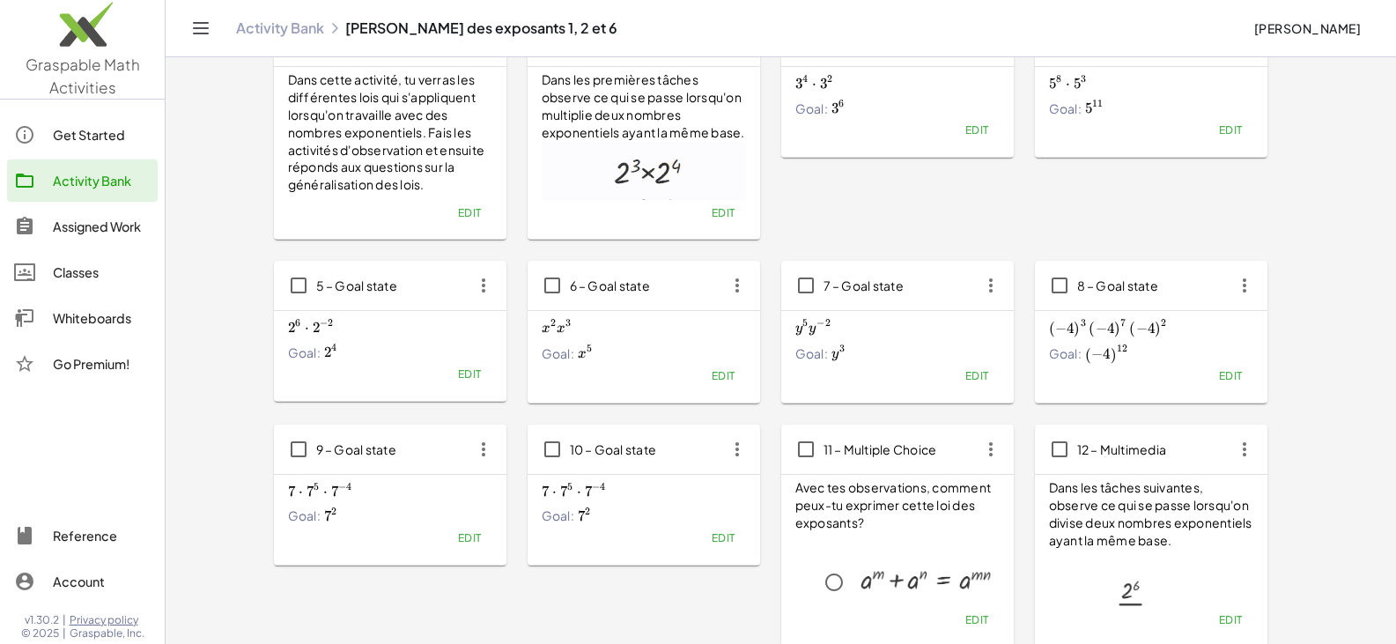
scroll to position [176, 0]
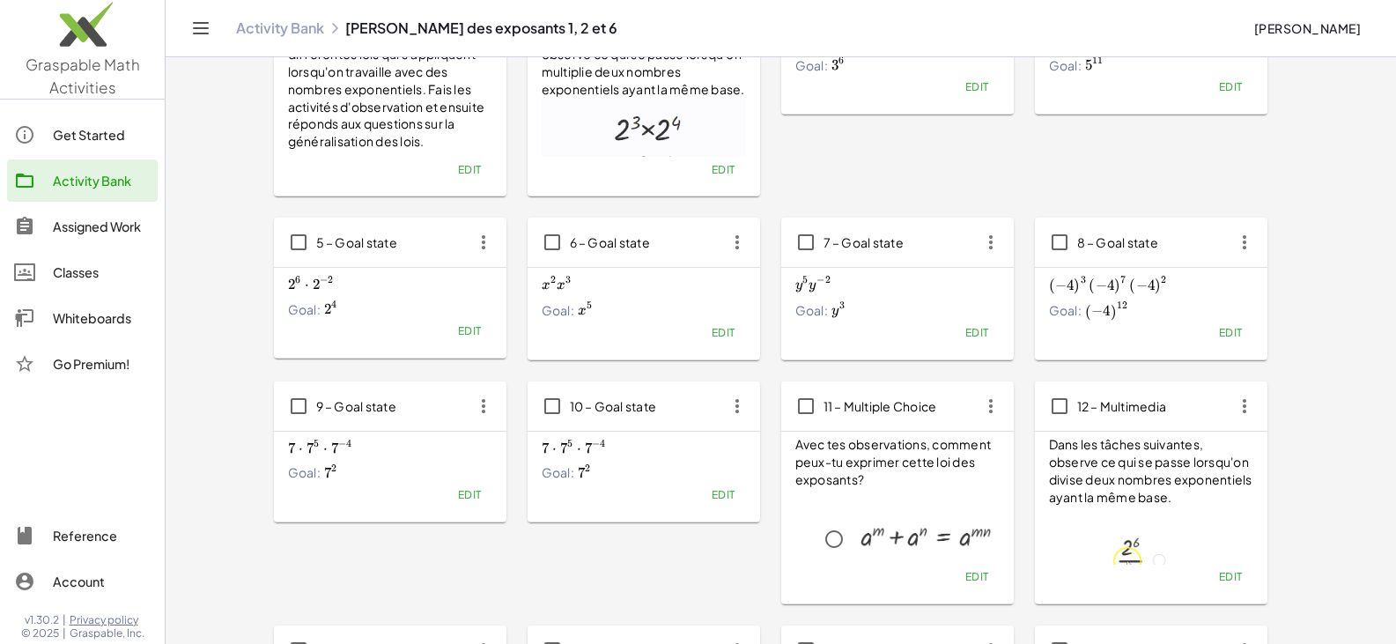
click at [685, 394] on icon "button" at bounding box center [738, 406] width 32 height 32
click at [685, 537] on div "Delete" at bounding box center [771, 534] width 70 height 21
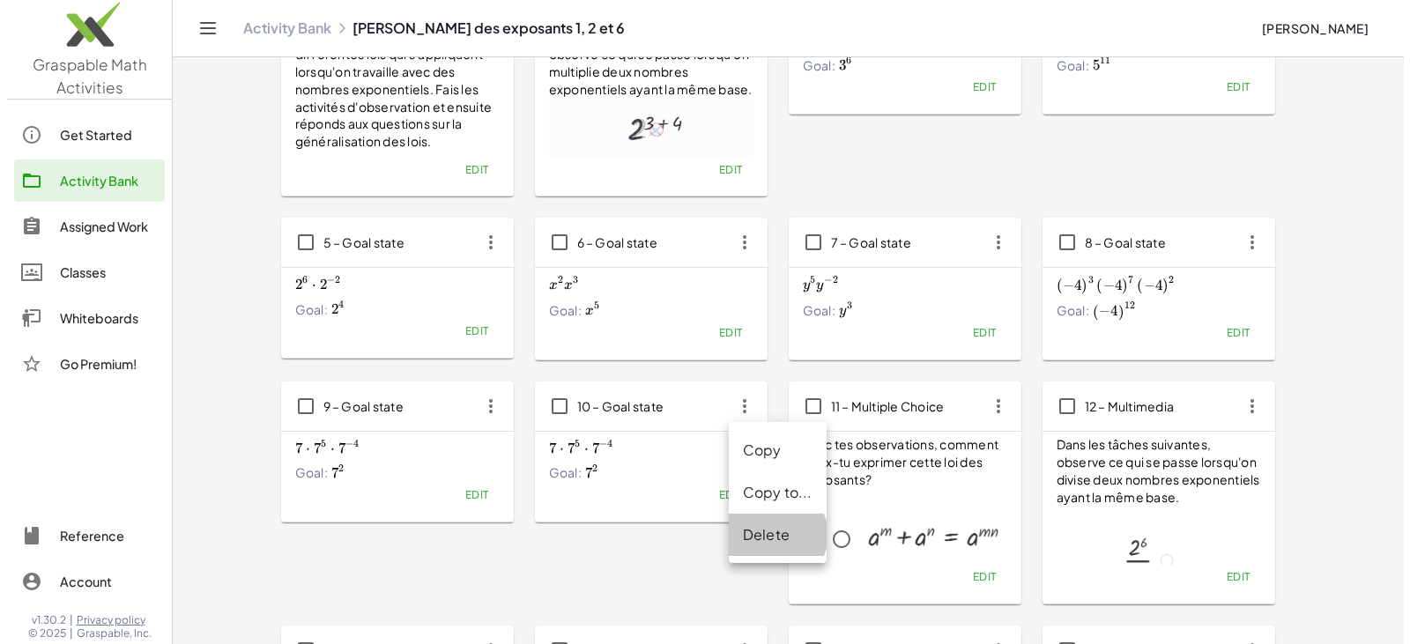
scroll to position [0, 0]
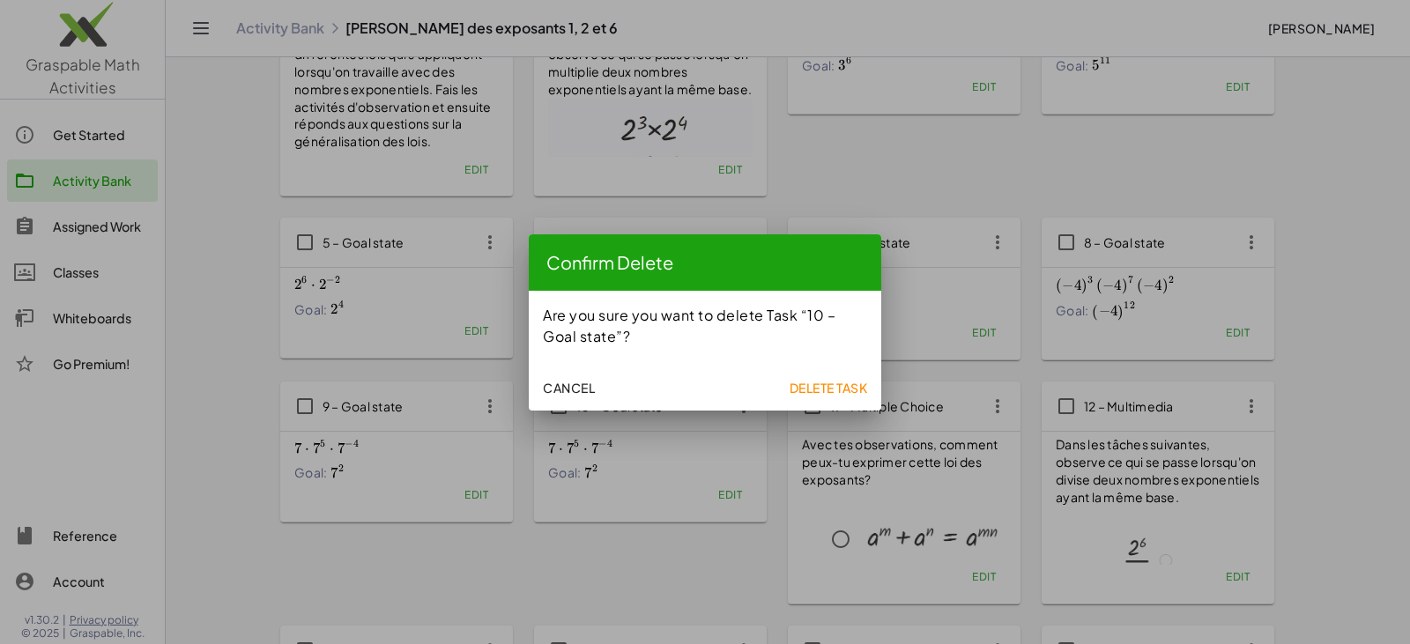
click at [685, 384] on span "Delete Task" at bounding box center [827, 388] width 78 height 16
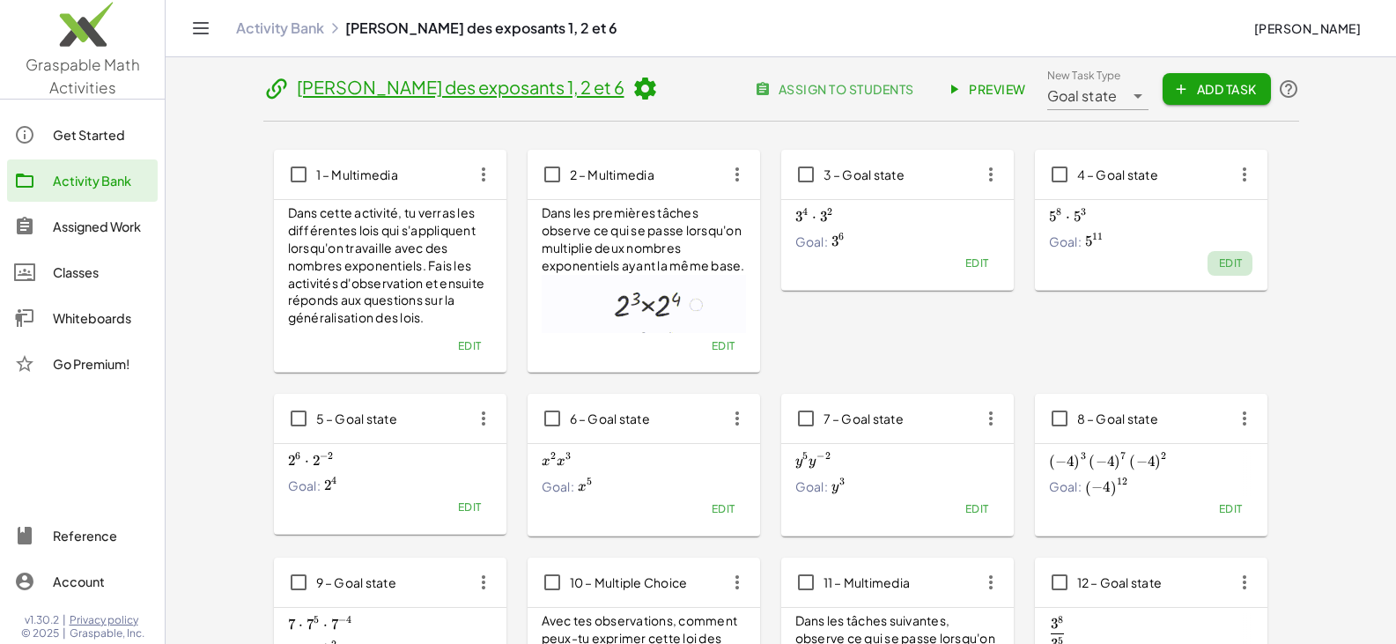
click at [685, 263] on span "Edit" at bounding box center [1230, 262] width 24 height 13
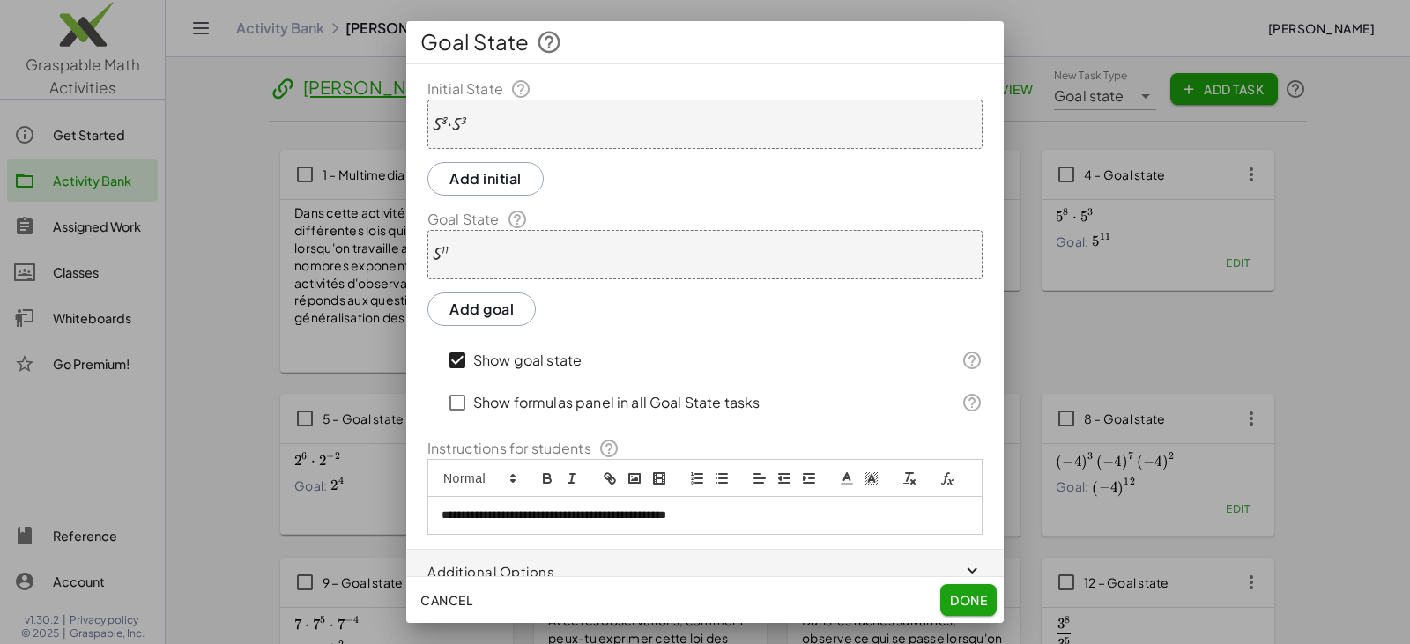
click at [435, 122] on div at bounding box center [449, 124] width 33 height 19
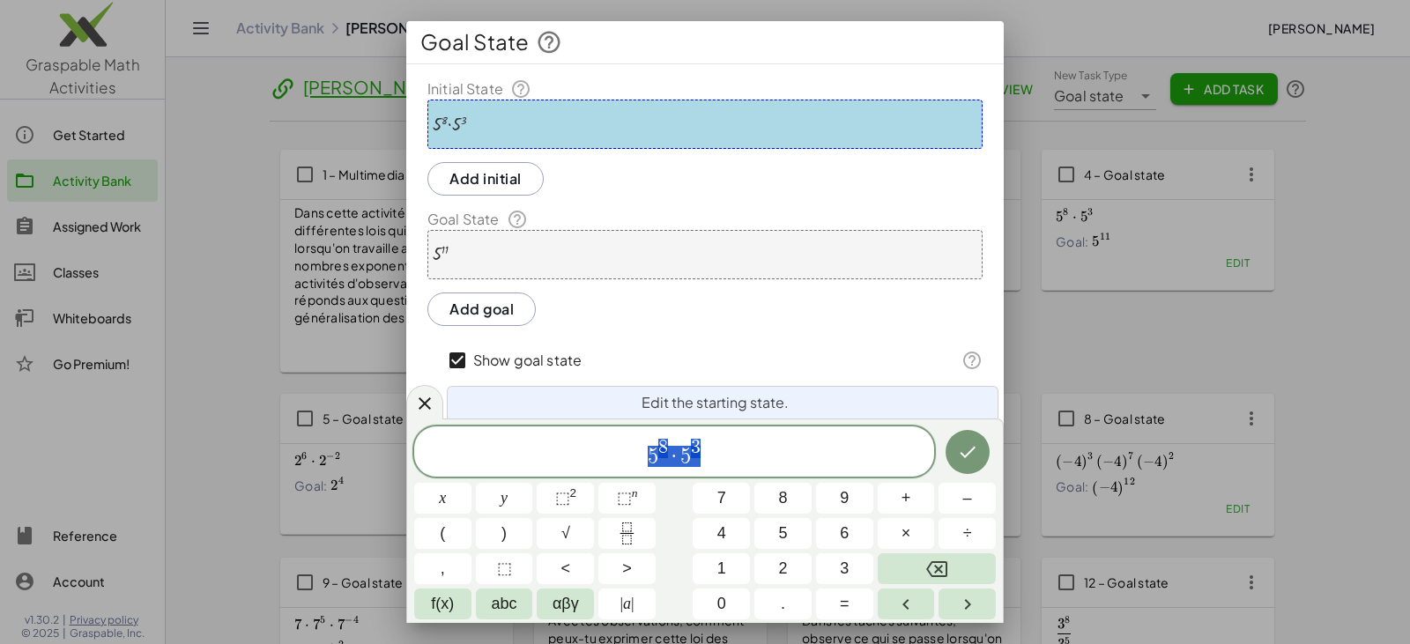
click at [454, 128] on div at bounding box center [449, 124] width 33 height 19
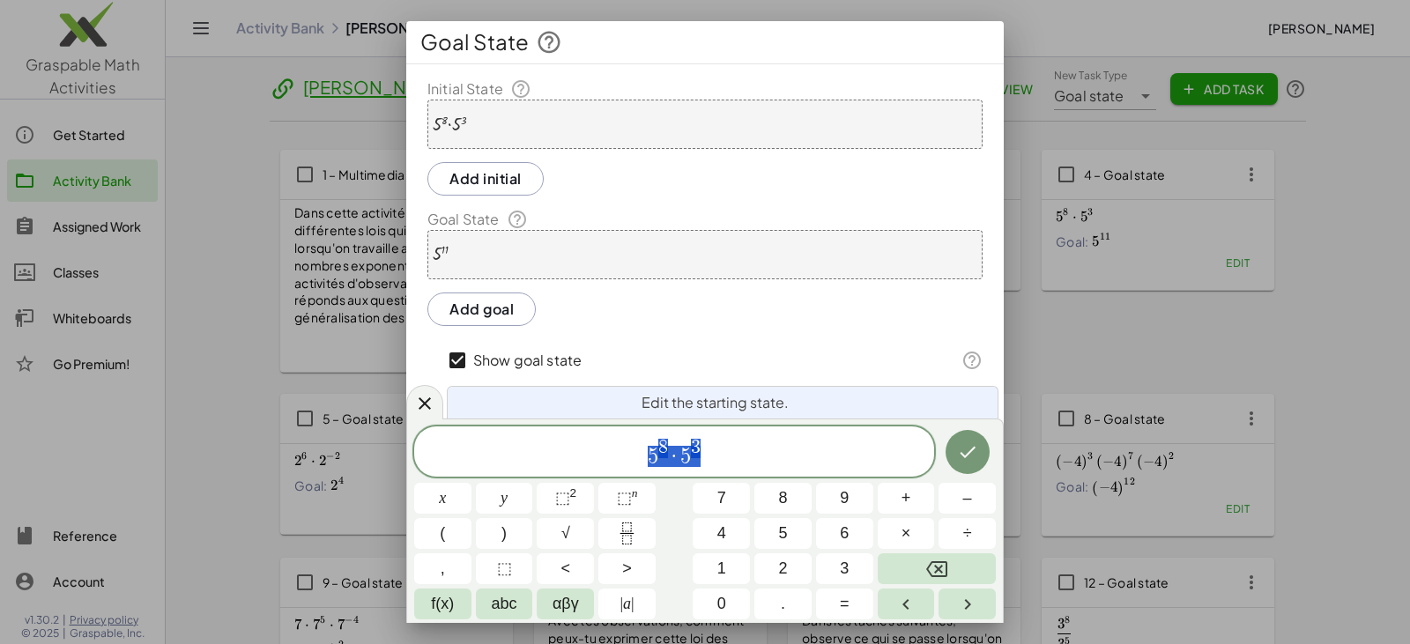
click at [439, 122] on div at bounding box center [449, 124] width 33 height 19
click at [685, 529] on button "×" at bounding box center [905, 533] width 57 height 31
click at [650, 460] on span "·" at bounding box center [654, 456] width 12 height 21
click at [654, 495] on button "⬚ n" at bounding box center [626, 498] width 57 height 31
click at [657, 453] on span "·" at bounding box center [658, 456] width 12 height 21
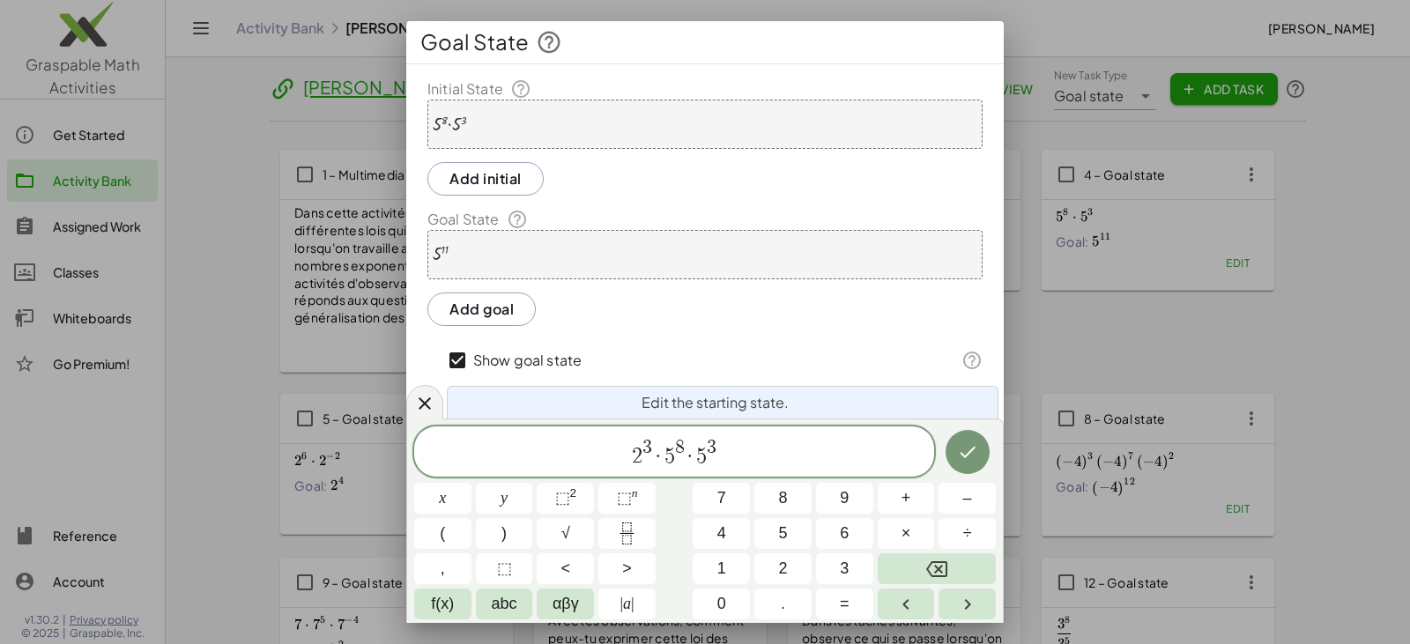
click at [658, 459] on span "·" at bounding box center [658, 456] width 12 height 21
click at [563, 498] on span "⬚" at bounding box center [562, 498] width 15 height 18
click at [685, 603] on span "." at bounding box center [783, 604] width 4 height 24
click at [673, 457] on span "2 3 · 2 2 . 5 8 · 5 3" at bounding box center [674, 453] width 520 height 32
click at [685, 527] on button "×" at bounding box center [905, 533] width 57 height 31
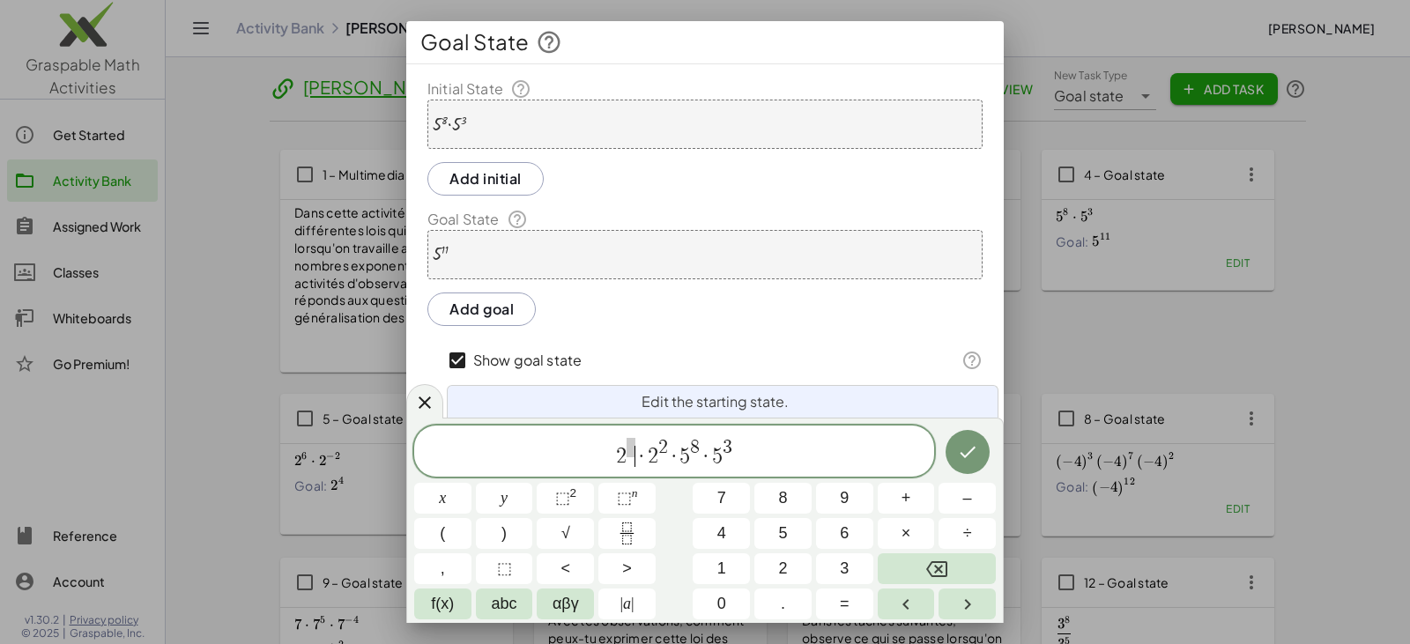
click at [636, 449] on span "·" at bounding box center [641, 456] width 12 height 21
click at [685, 451] on icon "Done" at bounding box center [967, 451] width 21 height 21
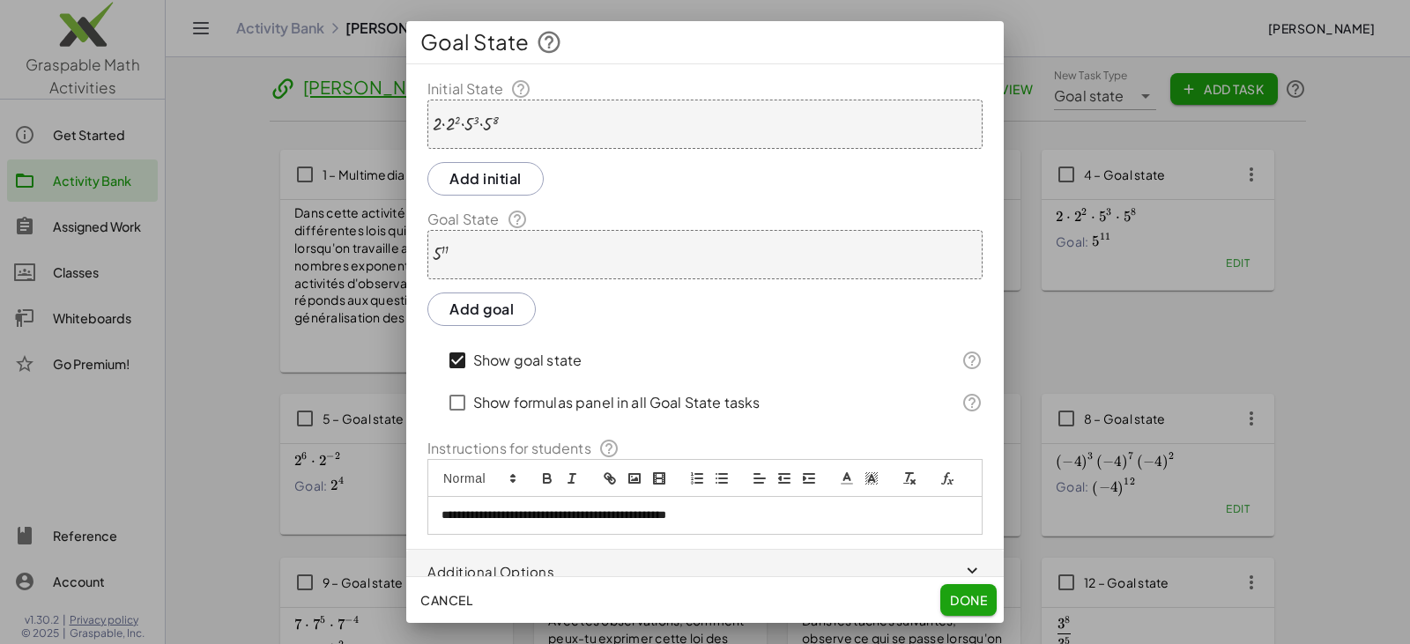
click at [450, 255] on div "5 11" at bounding box center [704, 254] width 555 height 49
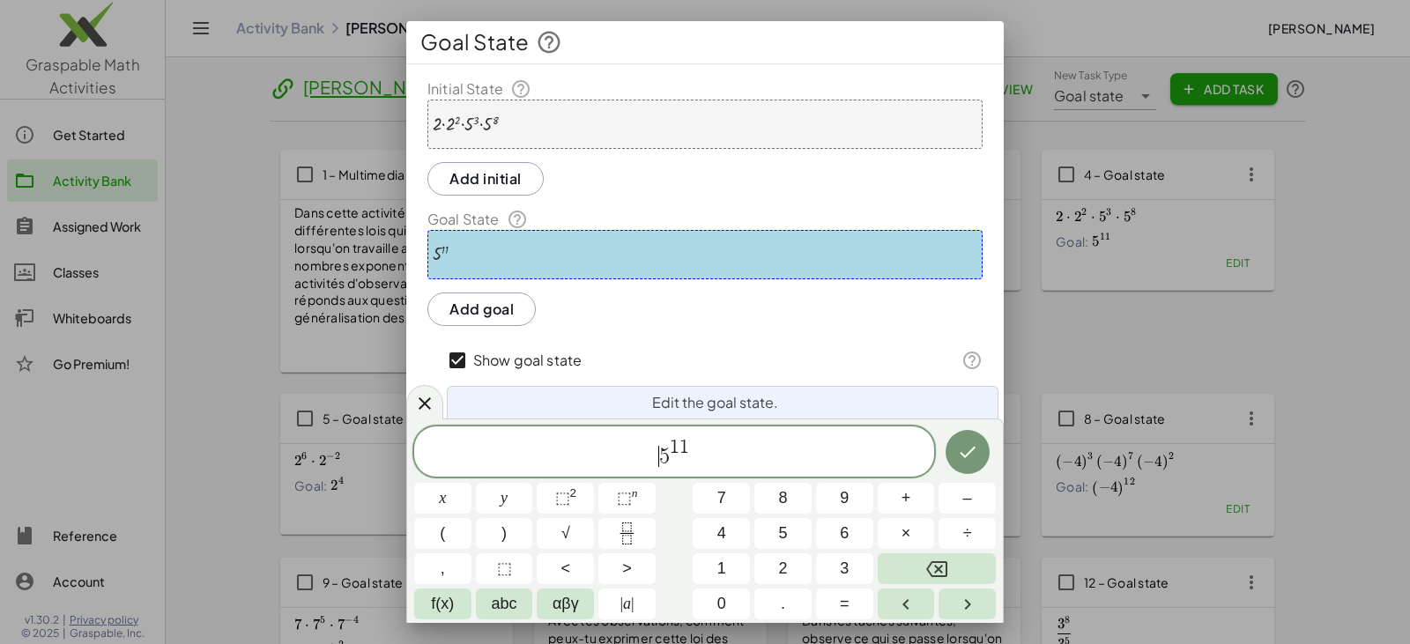
click at [631, 445] on span "​ 5 1 1" at bounding box center [674, 453] width 520 height 32
click at [616, 492] on button "⬚ n" at bounding box center [626, 498] width 57 height 31
click at [685, 529] on span "×" at bounding box center [906, 534] width 10 height 24
click at [685, 452] on icon "Done" at bounding box center [967, 451] width 21 height 21
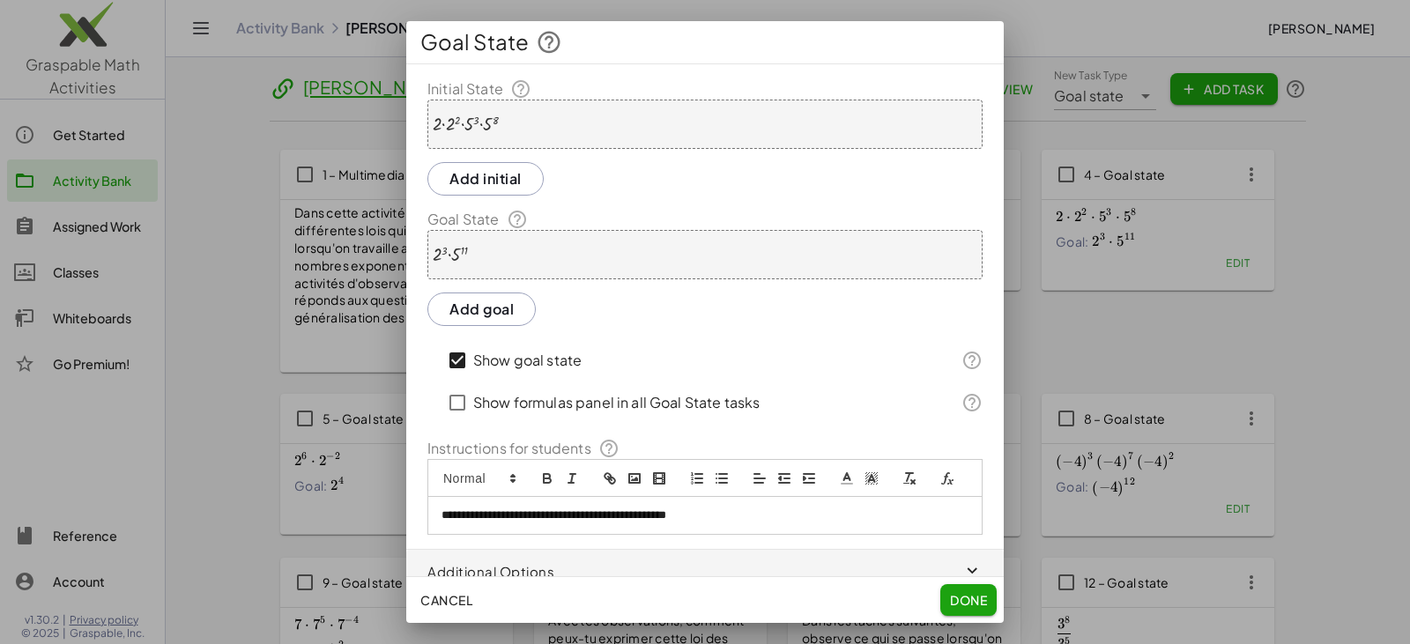
click at [685, 600] on span "Done" at bounding box center [968, 600] width 37 height 16
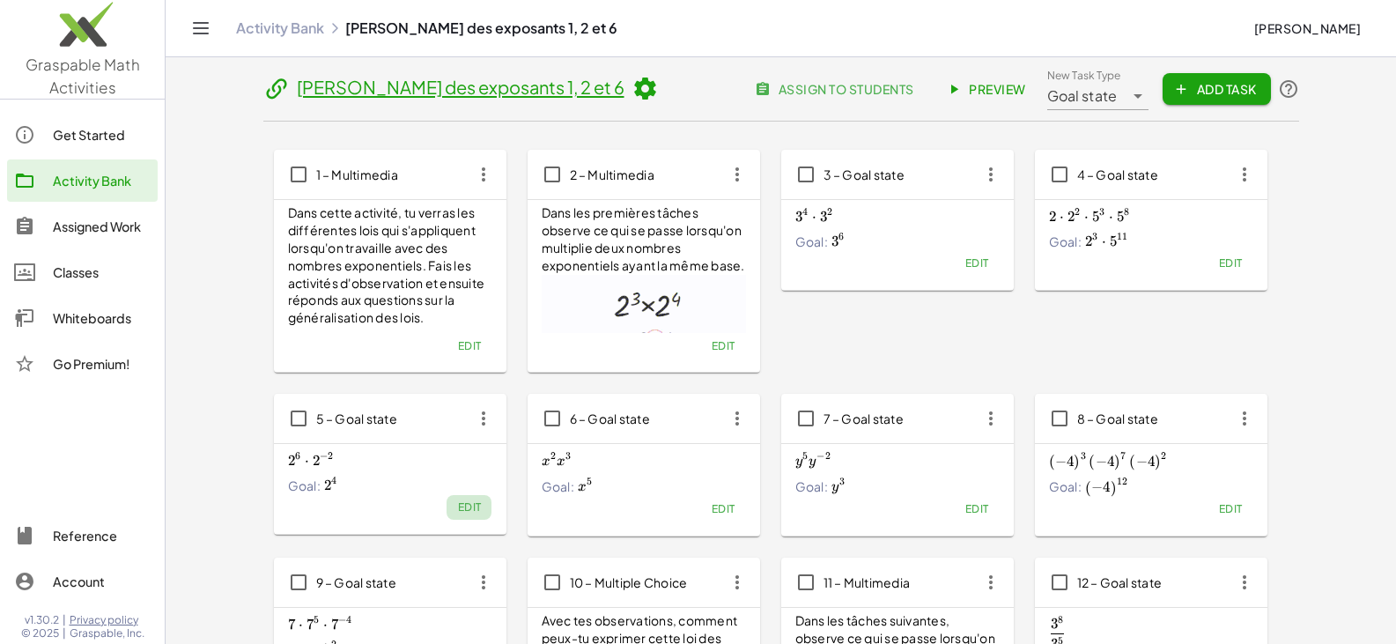
click at [469, 509] on span "Edit" at bounding box center [469, 506] width 24 height 13
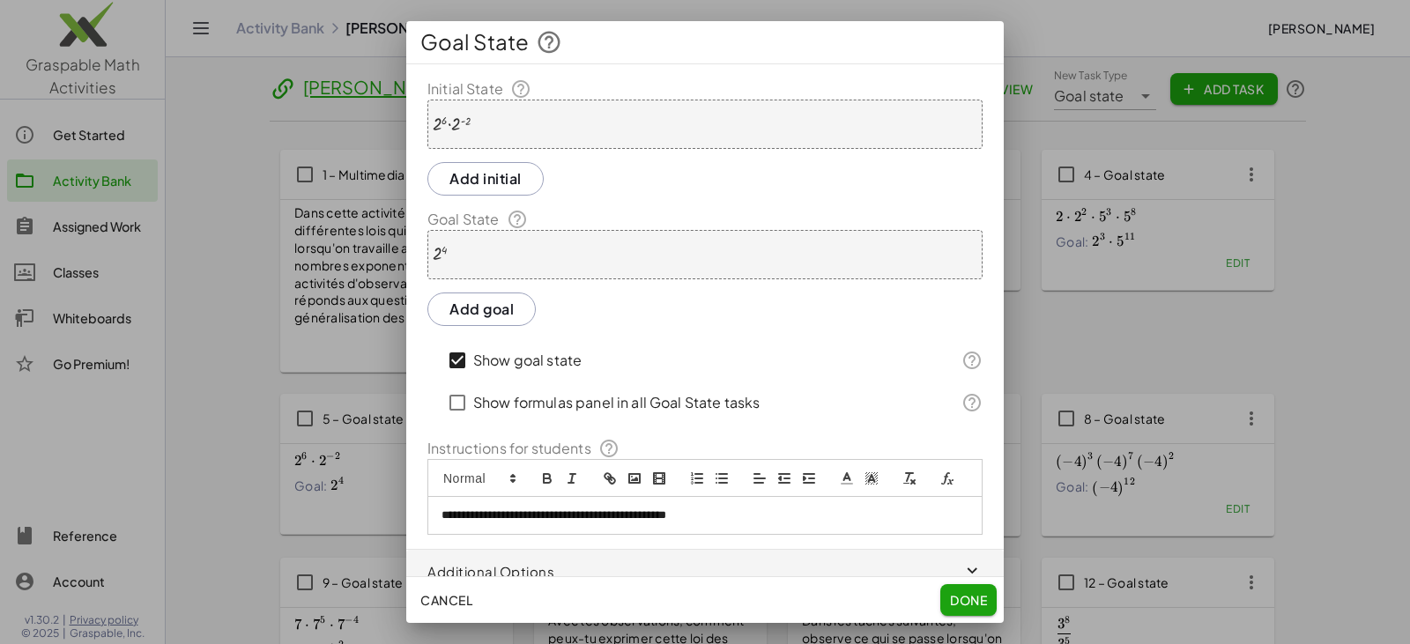
click at [449, 125] on div at bounding box center [452, 124] width 38 height 19
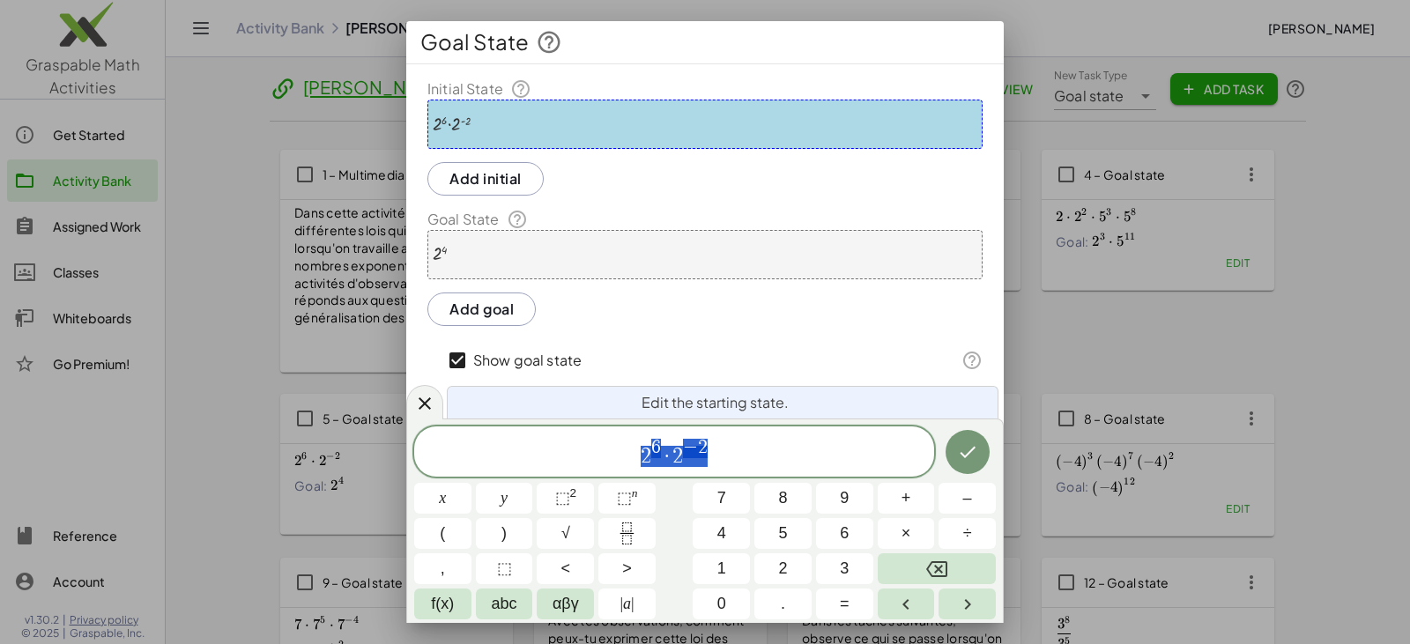
click at [664, 437] on span "2 6 · 2 − 2" at bounding box center [674, 453] width 520 height 32
click at [669, 448] on span "·" at bounding box center [667, 456] width 12 height 21
click at [630, 503] on span "⬚" at bounding box center [624, 498] width 15 height 18
click at [685, 599] on span "." at bounding box center [783, 604] width 4 height 24
click at [685, 530] on button "×" at bounding box center [905, 533] width 57 height 31
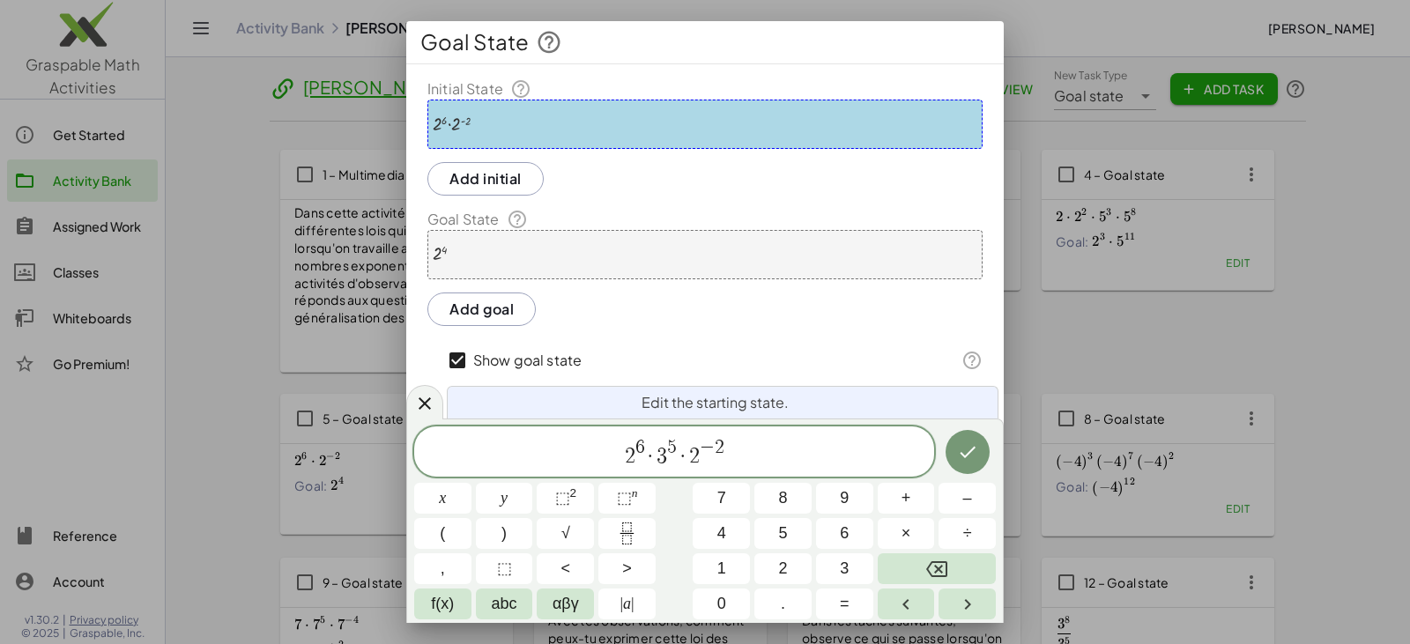
click at [685, 452] on span "2 6 · 3 5 · ​ 2 − 2" at bounding box center [674, 453] width 520 height 32
click at [685, 532] on span "×" at bounding box center [906, 534] width 10 height 24
click at [624, 507] on span "⬚ n" at bounding box center [627, 498] width 21 height 24
drag, startPoint x: 545, startPoint y: 212, endPoint x: 475, endPoint y: 445, distance: 243.0
click at [475, 445] on span "2 6 · 3 5 · 2 − 2 · 3 4" at bounding box center [674, 453] width 520 height 32
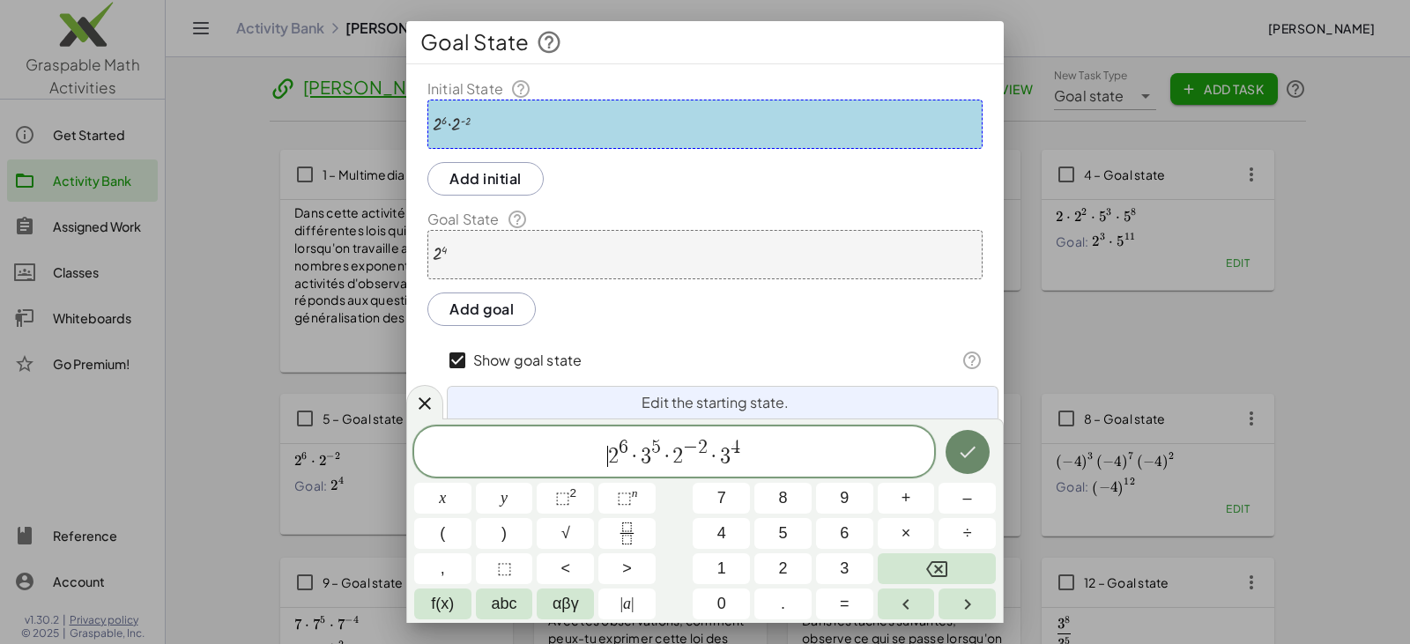
click at [685, 452] on icon "Done" at bounding box center [967, 451] width 21 height 21
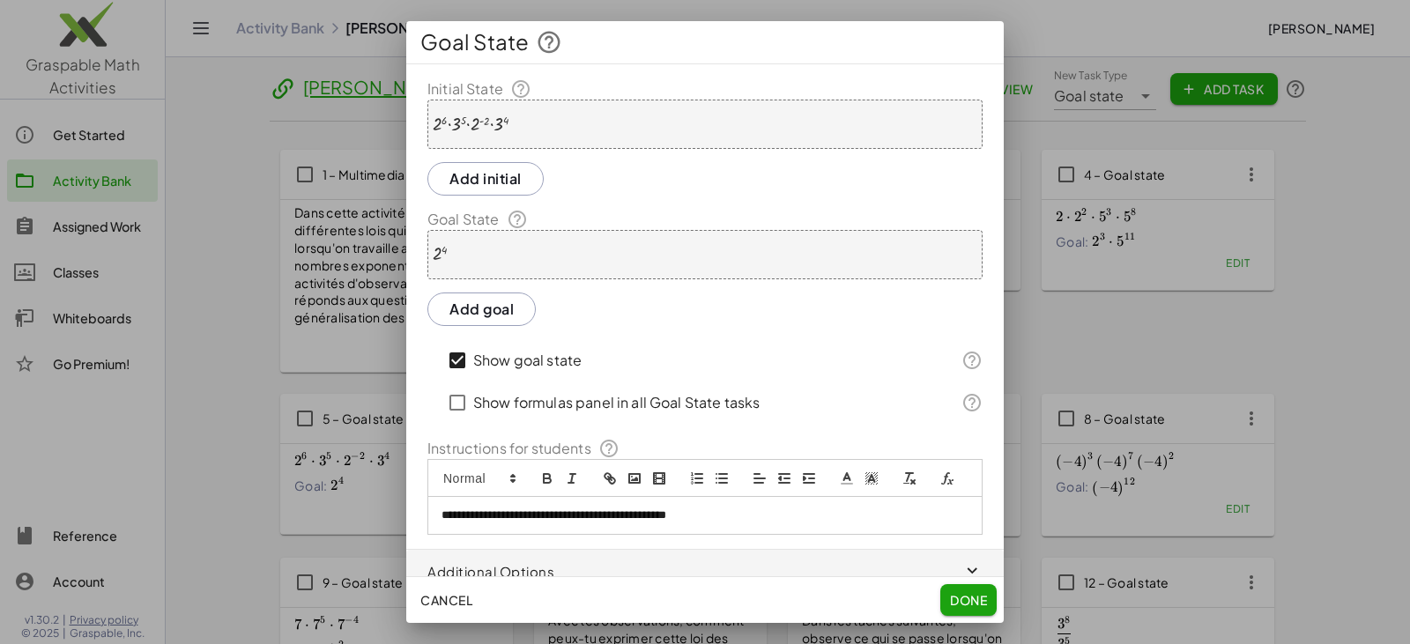
click at [505, 264] on div "2 4" at bounding box center [704, 254] width 555 height 49
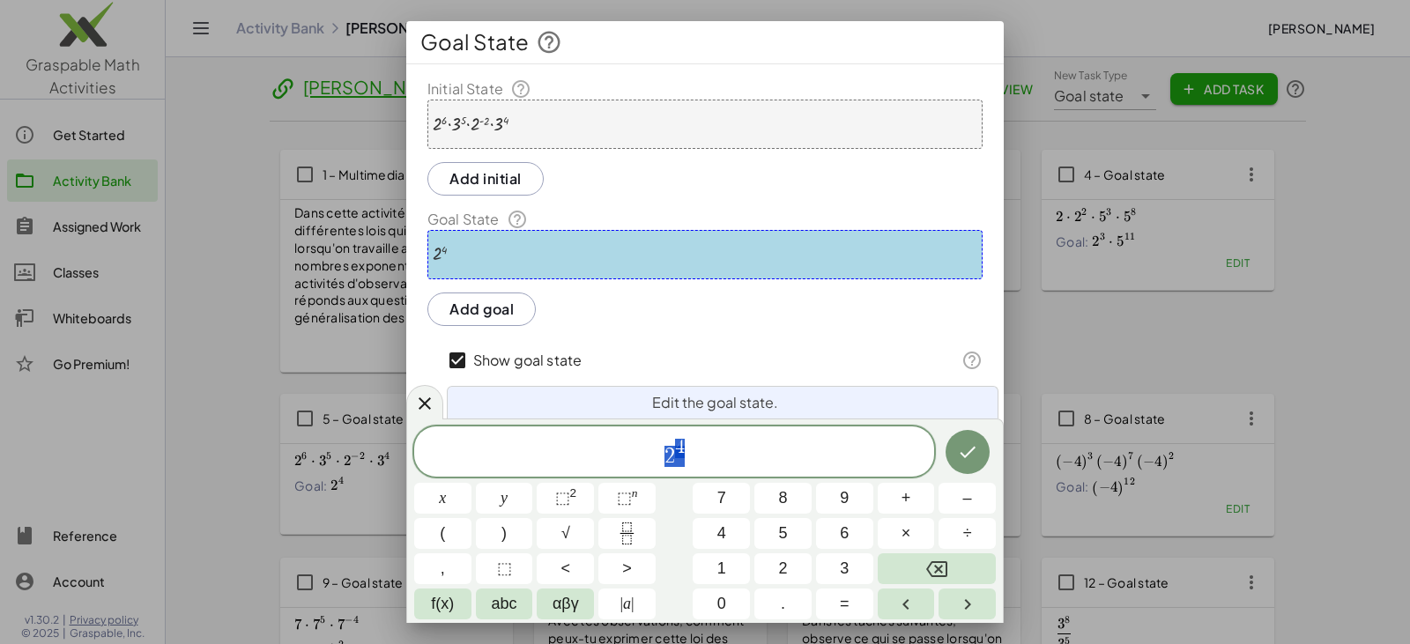
click at [685, 444] on span "2 4" at bounding box center [674, 453] width 520 height 32
click at [685, 529] on button "×" at bounding box center [905, 533] width 57 height 31
click at [622, 500] on span "⬚" at bounding box center [624, 498] width 15 height 18
click at [685, 449] on icon "Done" at bounding box center [967, 451] width 21 height 21
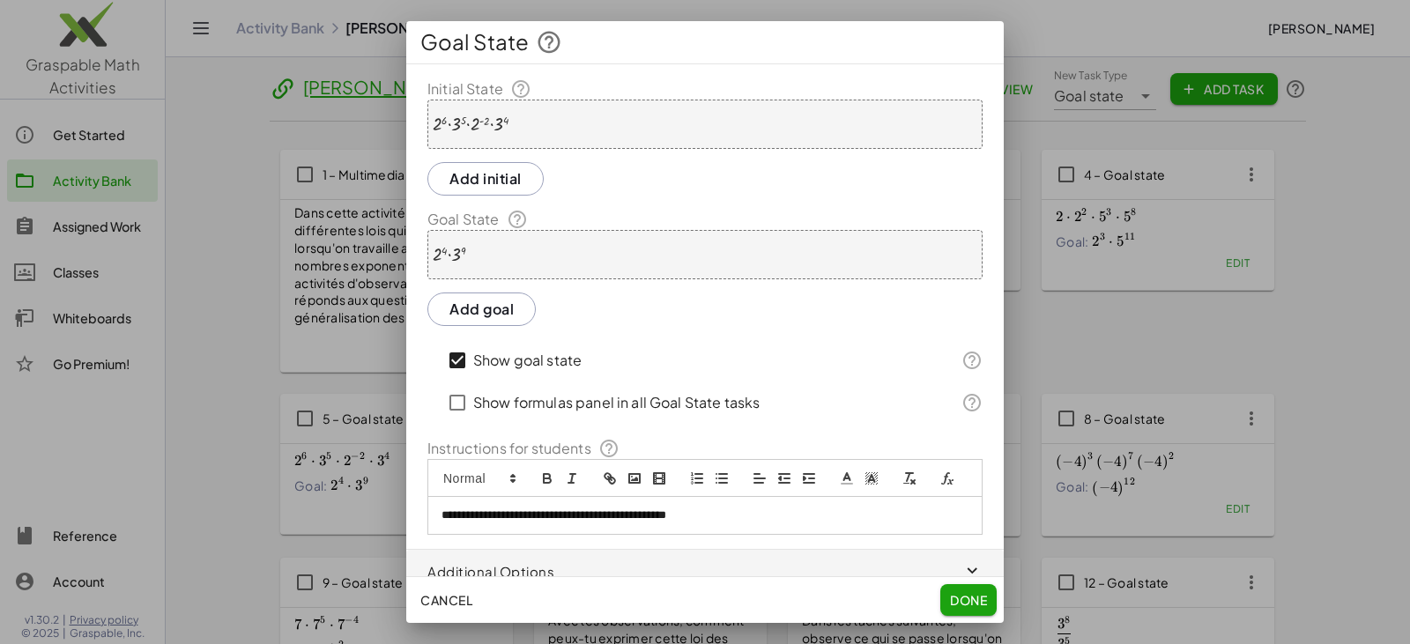
click at [685, 597] on span "Done" at bounding box center [968, 600] width 37 height 16
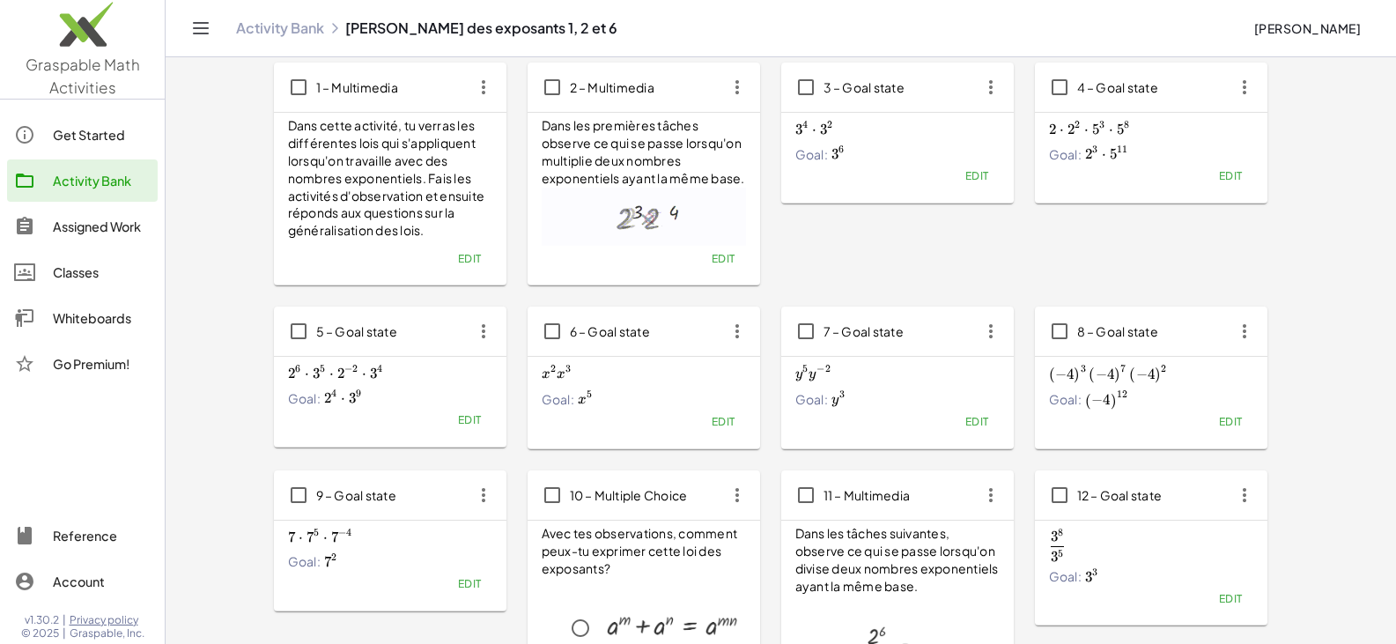
scroll to position [88, 0]
click at [685, 423] on span "Edit" at bounding box center [977, 420] width 24 height 13
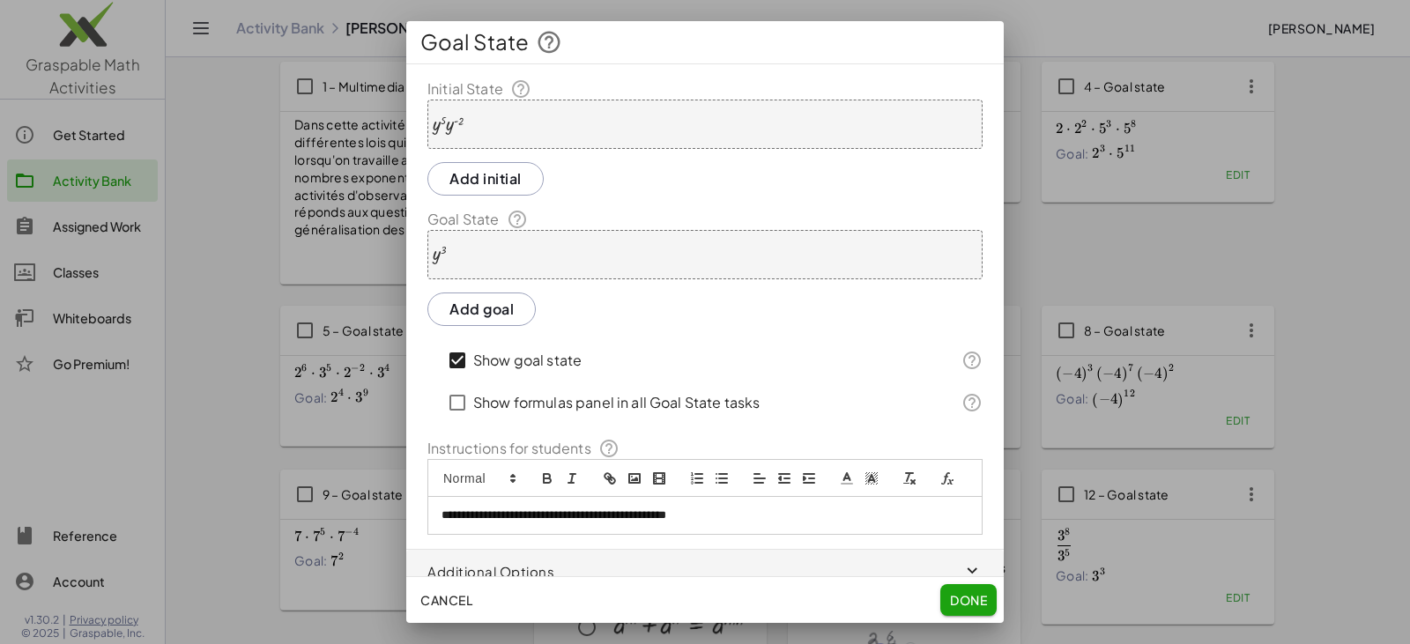
click at [552, 119] on div "· y 5 · y ( - 2 )" at bounding box center [704, 124] width 555 height 49
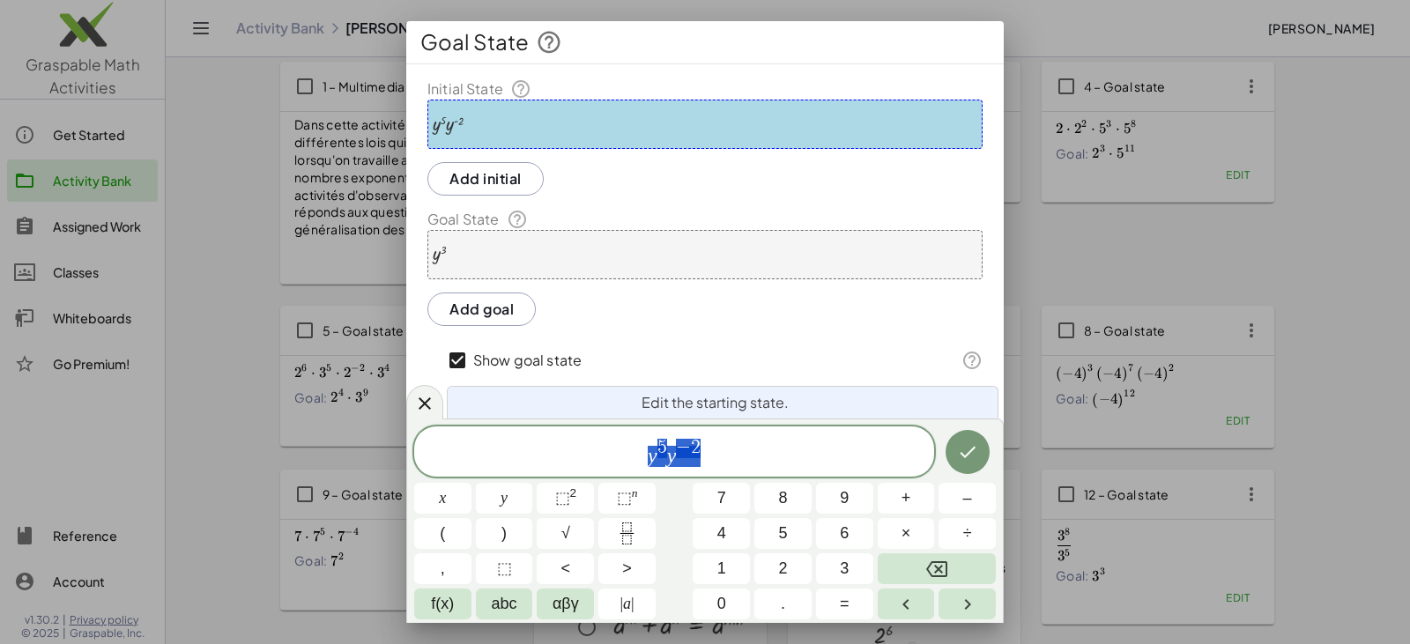
click at [638, 458] on span "y 5 y − 2" at bounding box center [674, 453] width 520 height 32
click at [624, 494] on span "⬚" at bounding box center [624, 498] width 15 height 18
click at [440, 498] on span "x" at bounding box center [442, 498] width 7 height 24
click at [574, 493] on sup "2" at bounding box center [573, 492] width 7 height 13
click at [466, 252] on div "y 3" at bounding box center [704, 254] width 555 height 49
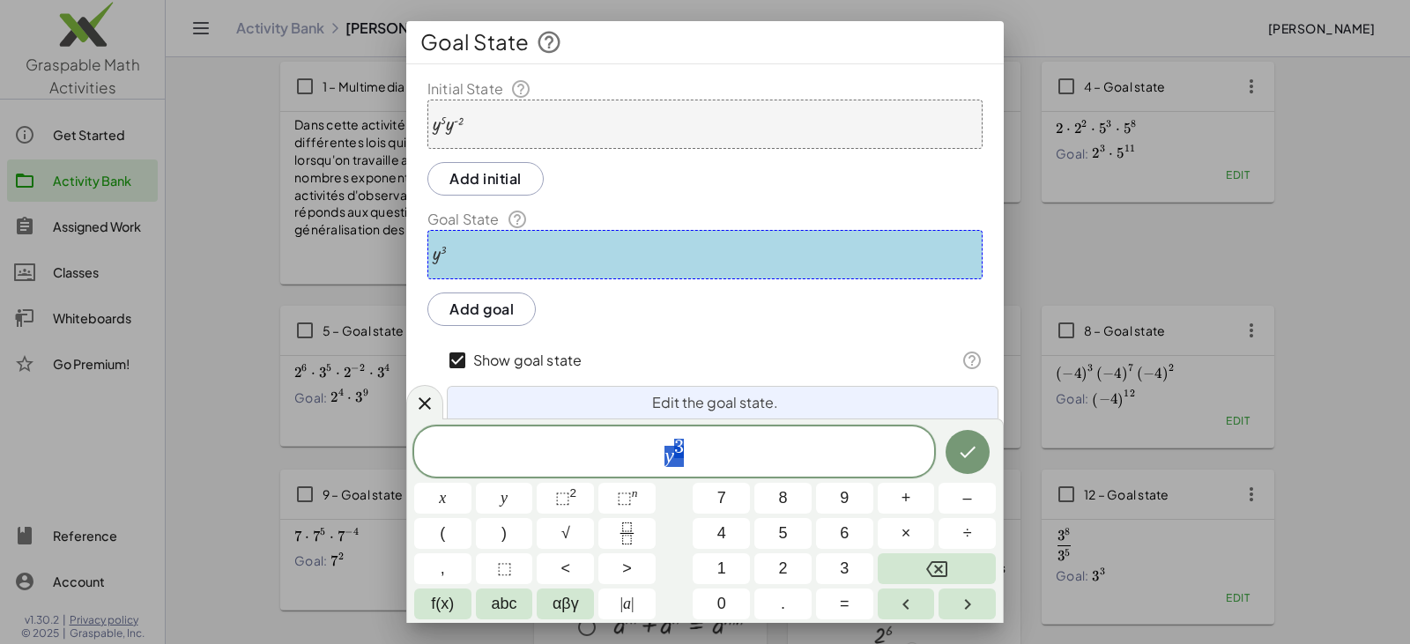
click at [442, 258] on div at bounding box center [439, 254] width 13 height 19
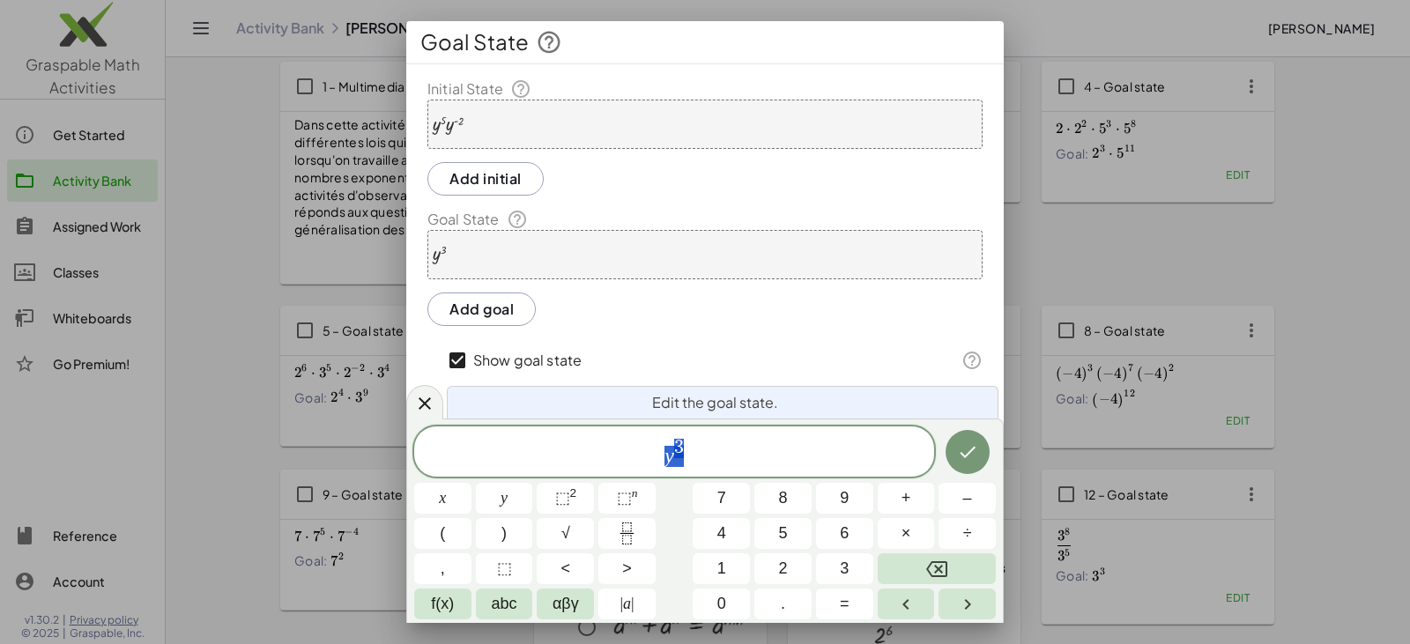
click at [433, 257] on div at bounding box center [439, 254] width 13 height 19
click at [529, 122] on div "· y 5 · y ( - 2 )" at bounding box center [704, 124] width 555 height 49
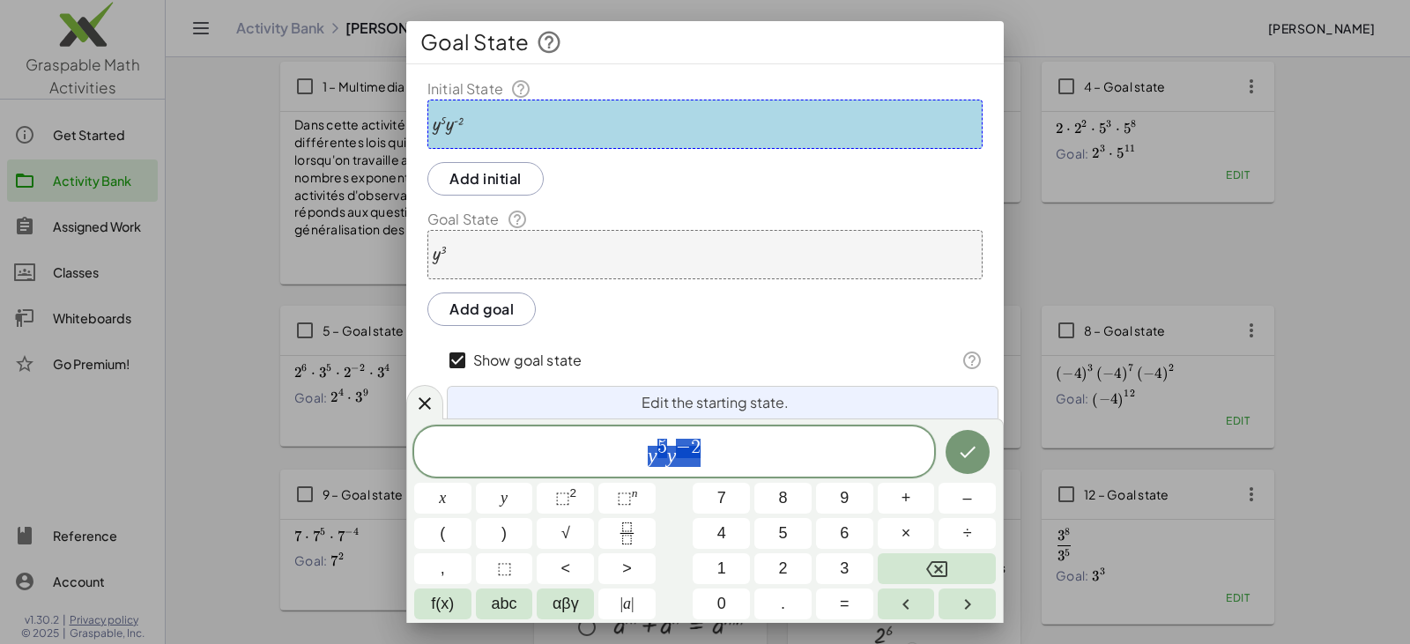
click at [638, 470] on div "y 5 y − 2" at bounding box center [674, 451] width 520 height 50
click at [649, 495] on button "⬚ n" at bounding box center [626, 498] width 57 height 31
click at [551, 501] on button "⬚ 2" at bounding box center [565, 498] width 57 height 31
click at [685, 454] on icon "Done" at bounding box center [967, 451] width 21 height 21
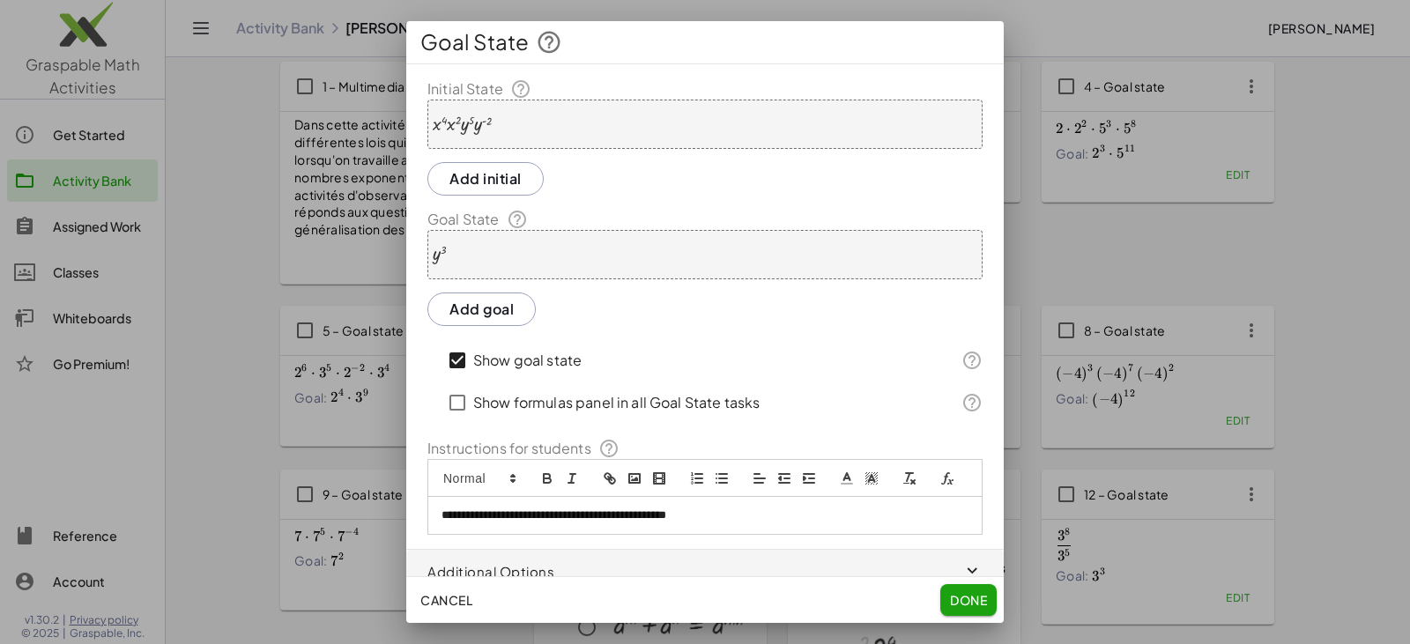
click at [525, 260] on div "y 3" at bounding box center [704, 254] width 555 height 49
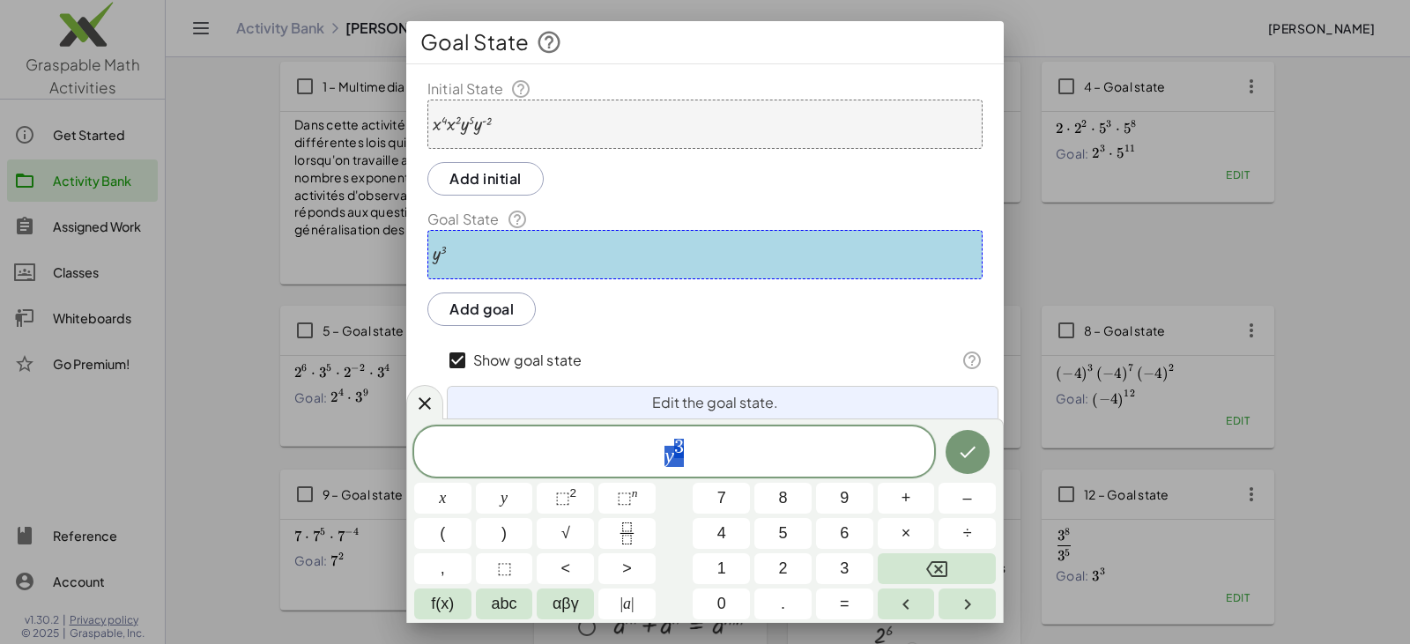
click at [626, 448] on span "y 3" at bounding box center [674, 453] width 520 height 32
click at [628, 500] on span "⬚" at bounding box center [624, 498] width 15 height 18
click at [685, 447] on icon "Done" at bounding box center [967, 451] width 21 height 21
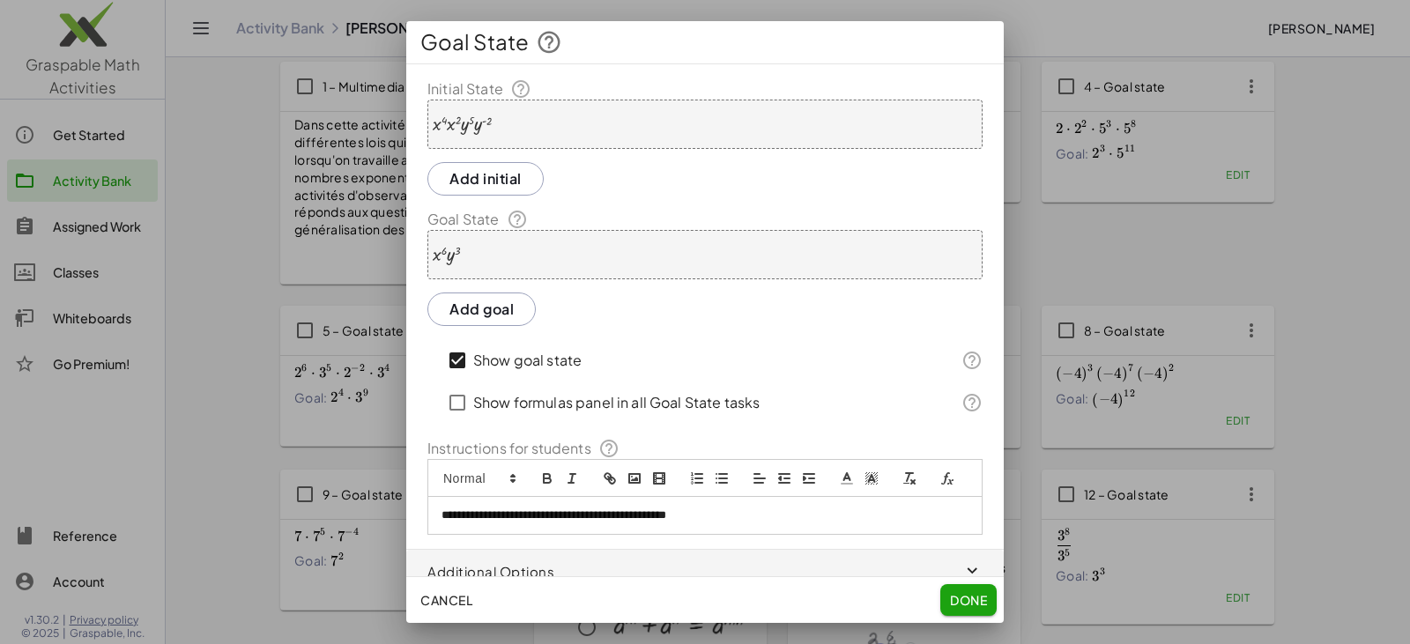
click at [685, 590] on button "Done" at bounding box center [968, 600] width 56 height 32
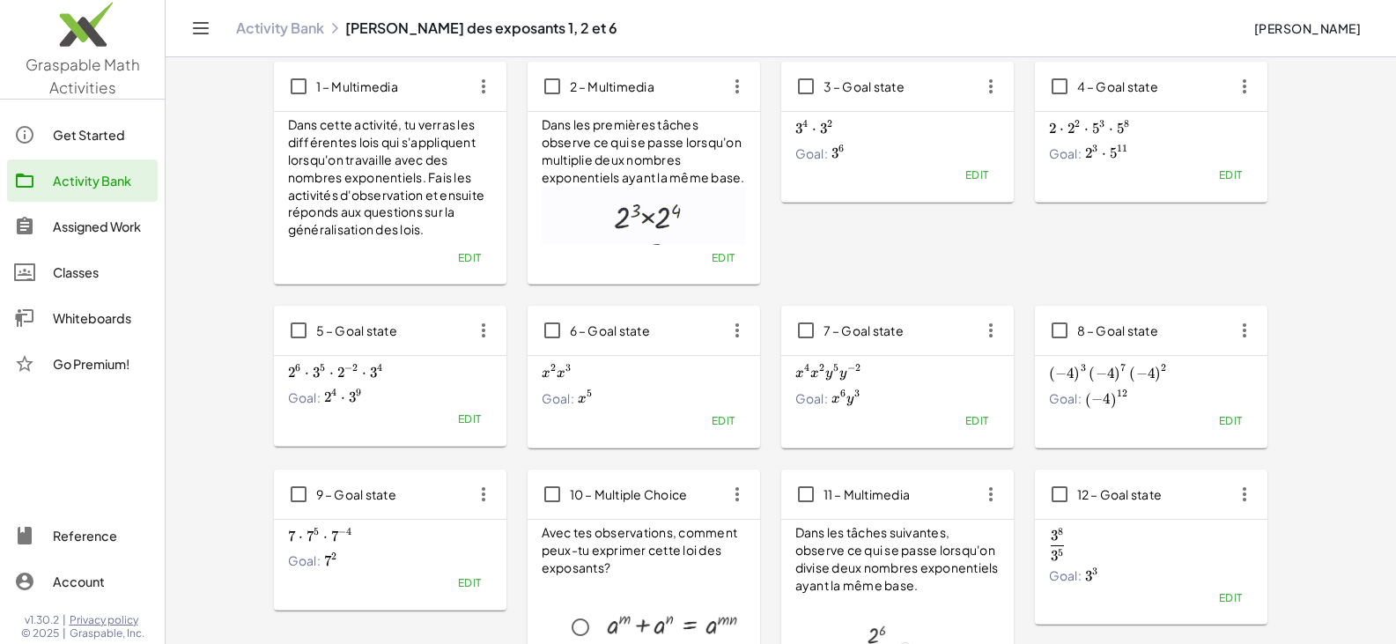
scroll to position [176, 0]
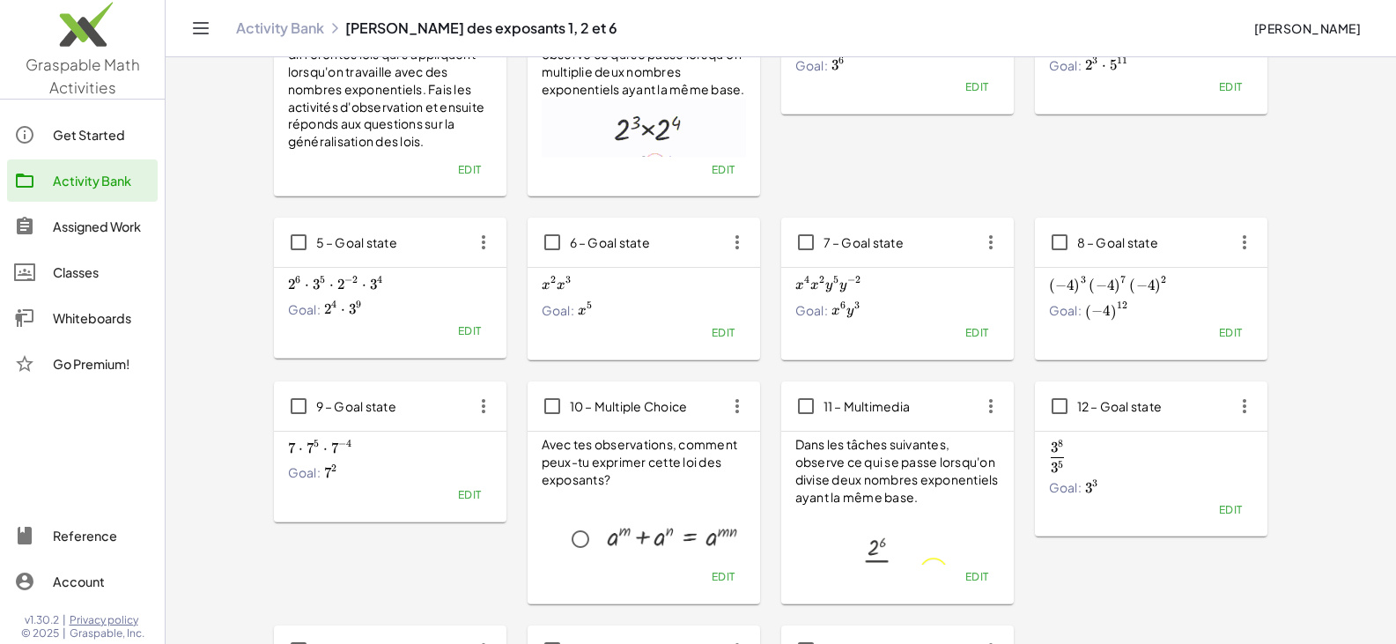
click at [685, 335] on span "Edit" at bounding box center [1230, 332] width 24 height 13
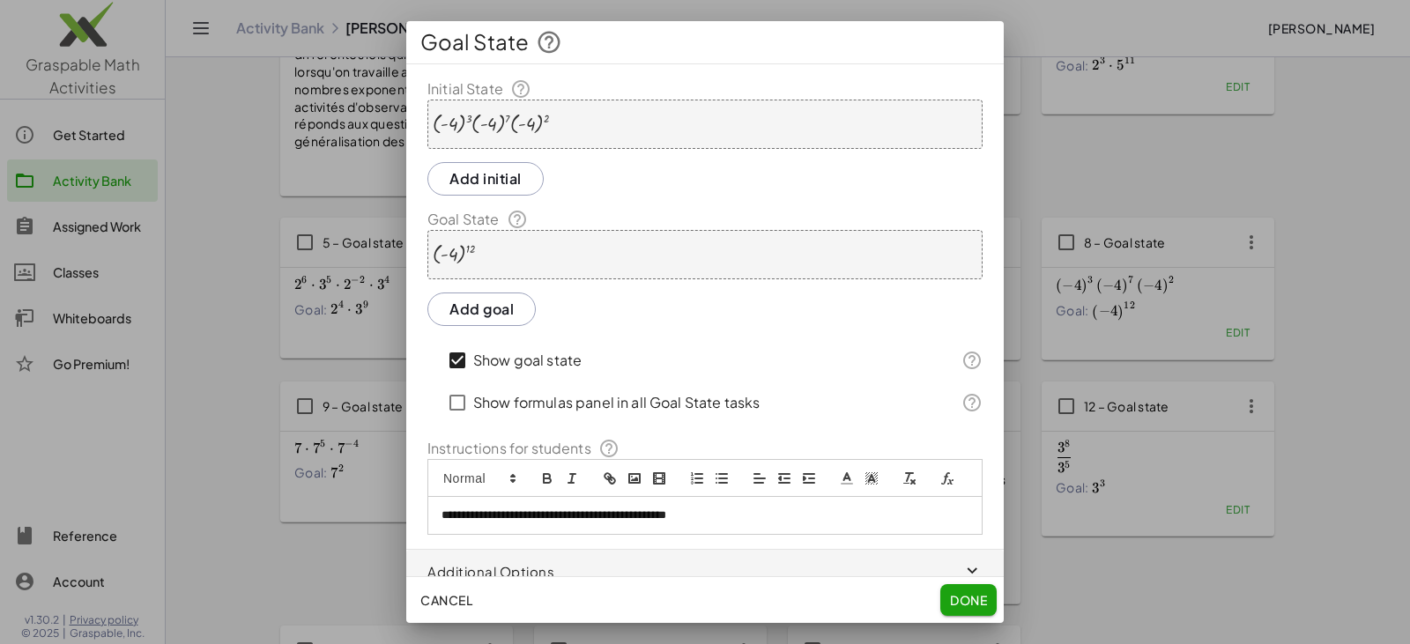
click at [476, 116] on div at bounding box center [491, 124] width 116 height 21
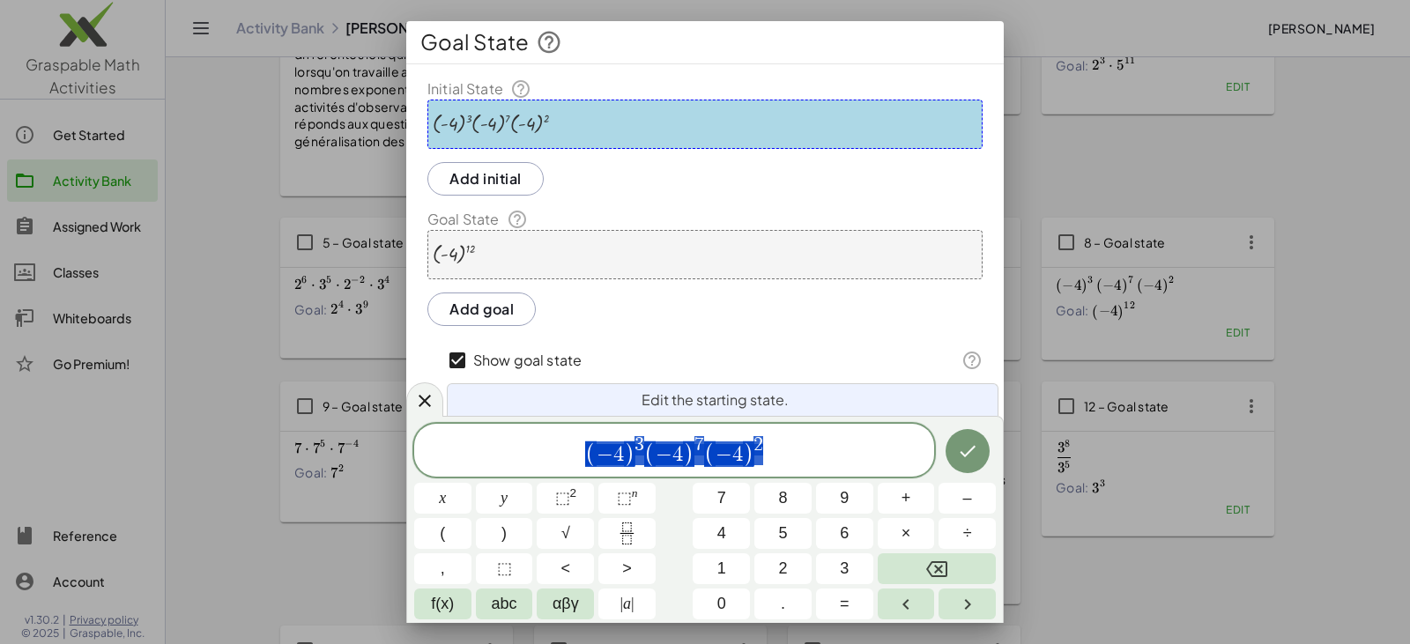
click at [473, 122] on div at bounding box center [491, 124] width 116 height 21
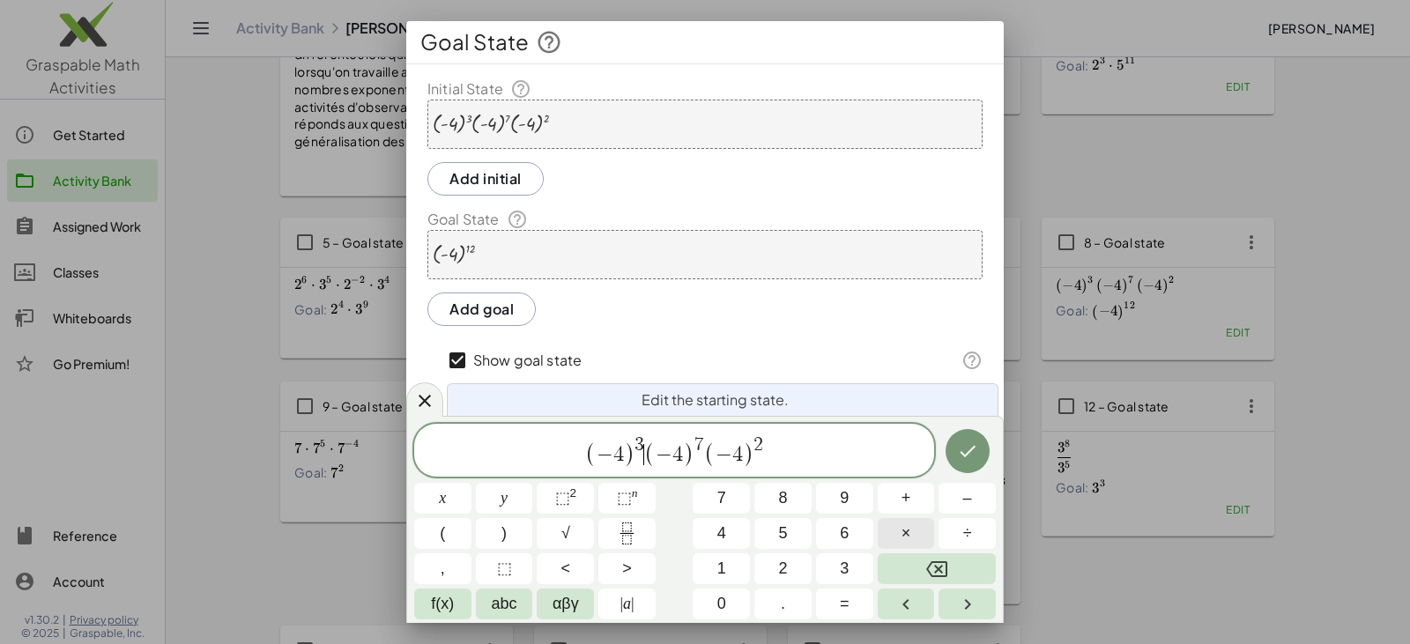
click at [685, 537] on button "×" at bounding box center [905, 533] width 57 height 31
click at [685, 531] on button "×" at bounding box center [905, 533] width 57 height 31
click at [685, 455] on span "7" at bounding box center [717, 444] width 10 height 19
click at [685, 533] on span "×" at bounding box center [906, 534] width 10 height 24
click at [628, 492] on span "⬚" at bounding box center [624, 498] width 15 height 18
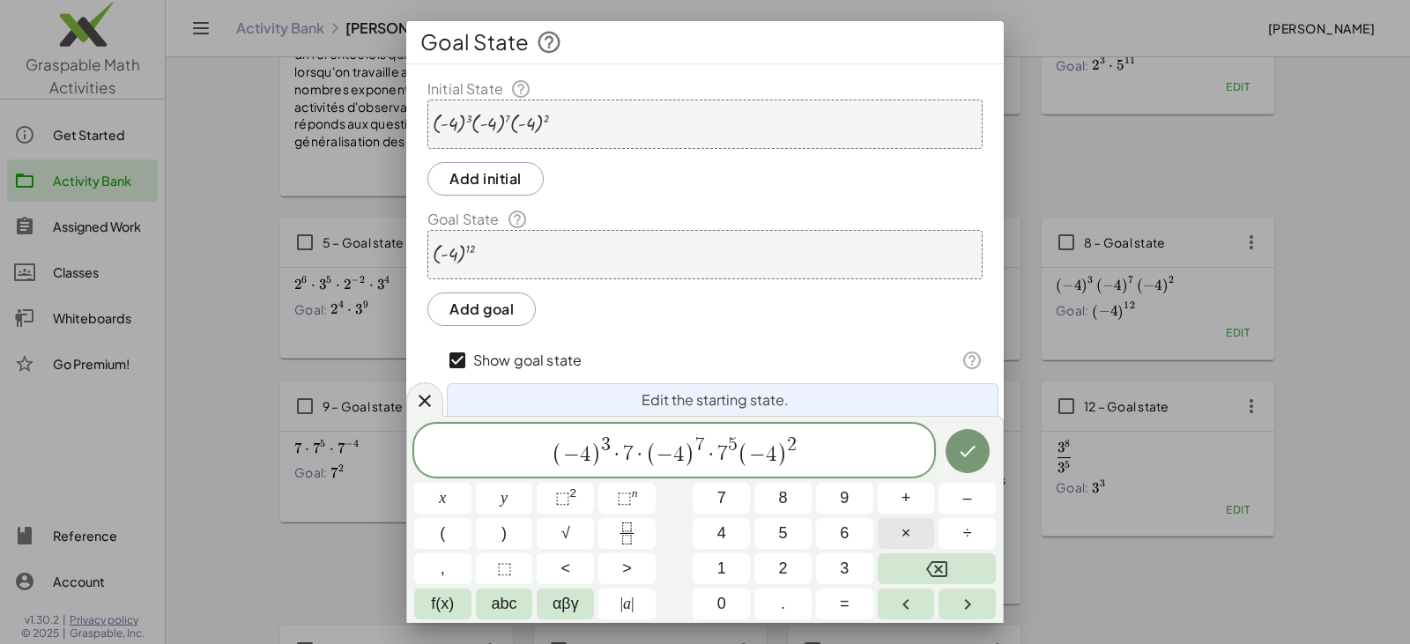
click at [685, 537] on button "×" at bounding box center [905, 533] width 57 height 31
click at [685, 441] on span "( − 4 ) 3 · 7 · ( − 4 ) 7 · 7 5 · ( − 4 ) 2 ​" at bounding box center [674, 451] width 520 height 34
click at [685, 524] on span "×" at bounding box center [906, 534] width 10 height 24
click at [633, 494] on sup "n" at bounding box center [635, 492] width 6 height 13
click at [541, 252] on div "( - 4 ) 12" at bounding box center [704, 254] width 555 height 49
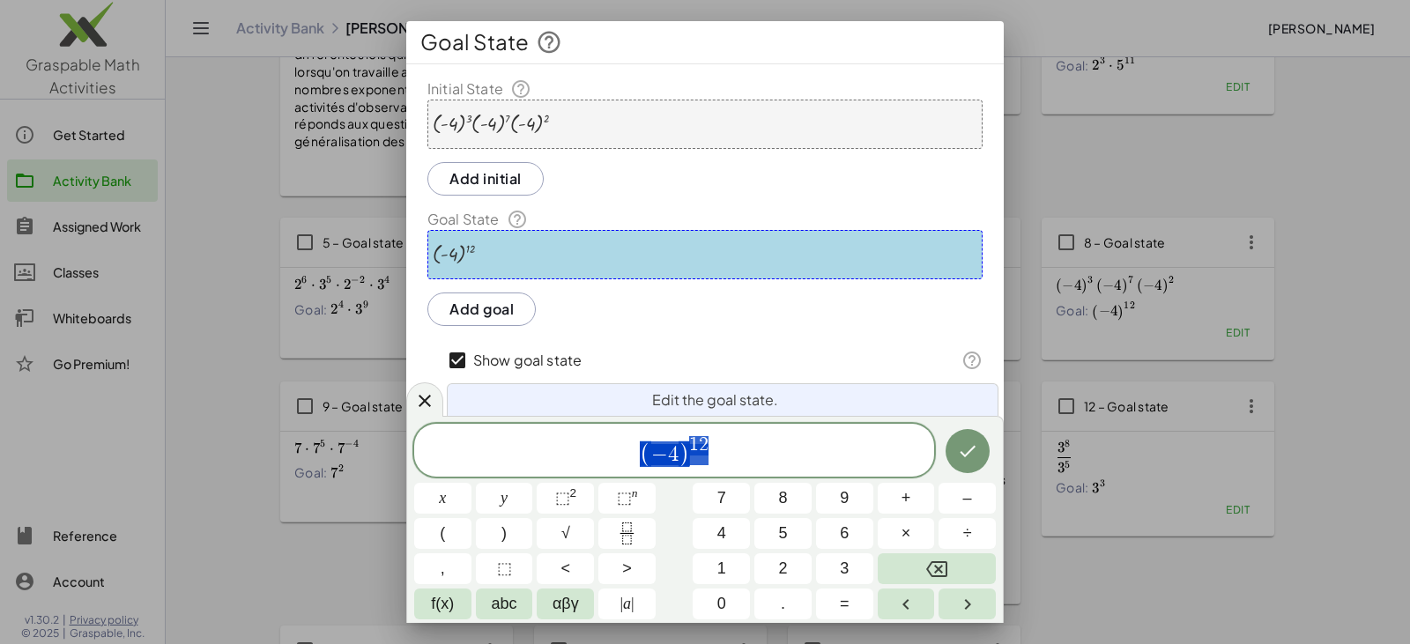
click at [534, 261] on div "( - 4 ) 12" at bounding box center [704, 254] width 555 height 49
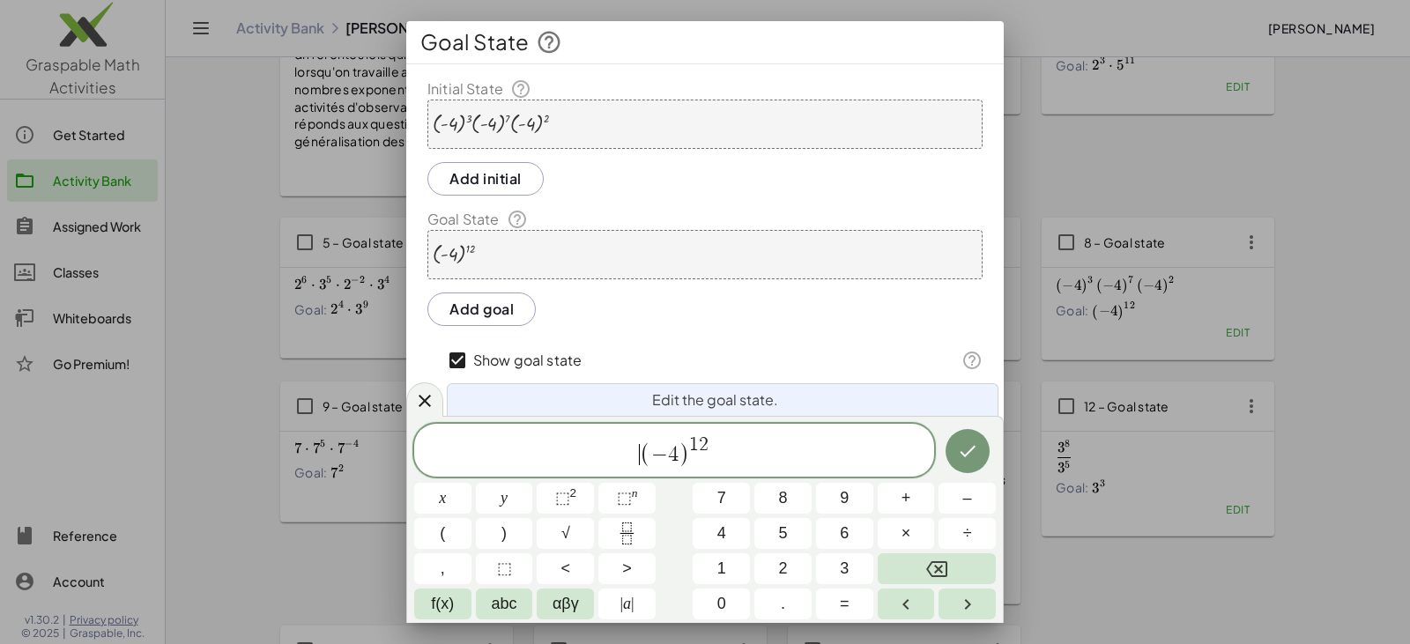
click at [595, 455] on span "​ ( − 4 ) 1 2" at bounding box center [674, 451] width 520 height 34
click at [581, 122] on div "· ( - 4 ) 3 · ( - 4 ) 7 · ( - 4 ) 2" at bounding box center [704, 124] width 555 height 49
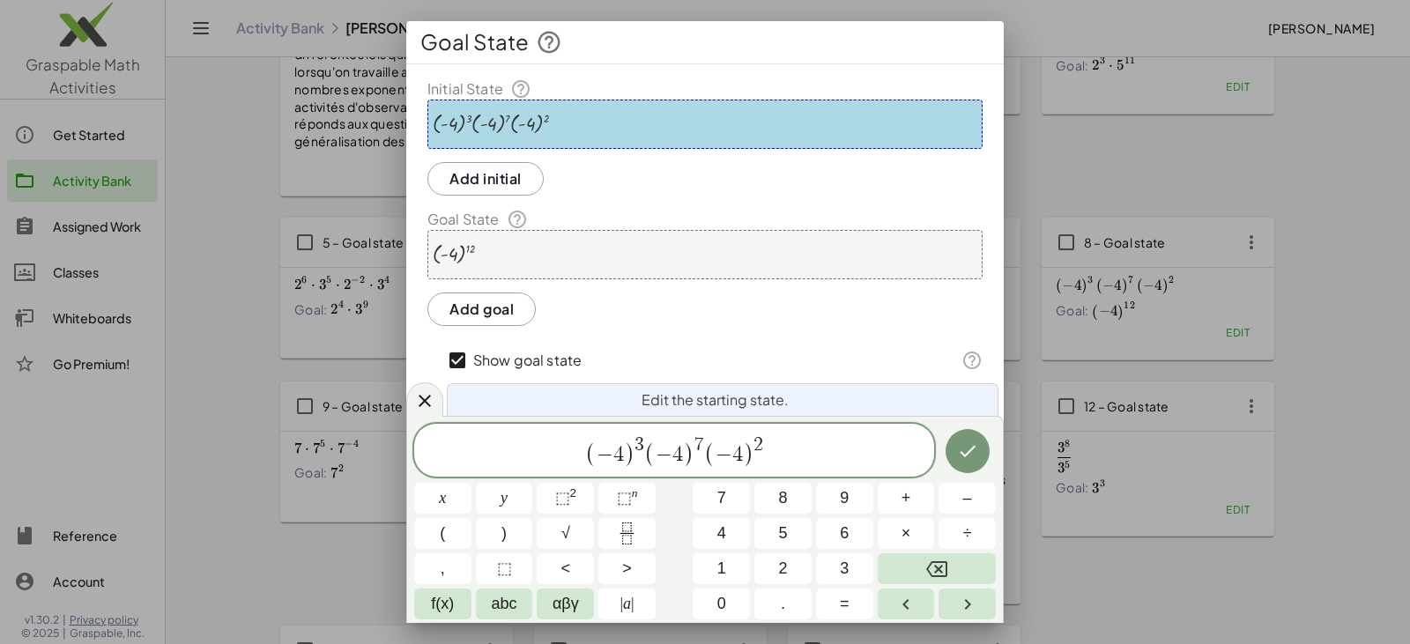
click at [564, 456] on span "( − 4 ) 3 ​ ( − 4 ) 7 ( − 4 ) 2" at bounding box center [674, 451] width 520 height 34
click at [642, 454] on span "3" at bounding box center [639, 444] width 10 height 19
click at [685, 533] on button "×" at bounding box center [905, 533] width 57 height 31
click at [685, 535] on button "×" at bounding box center [905, 533] width 57 height 31
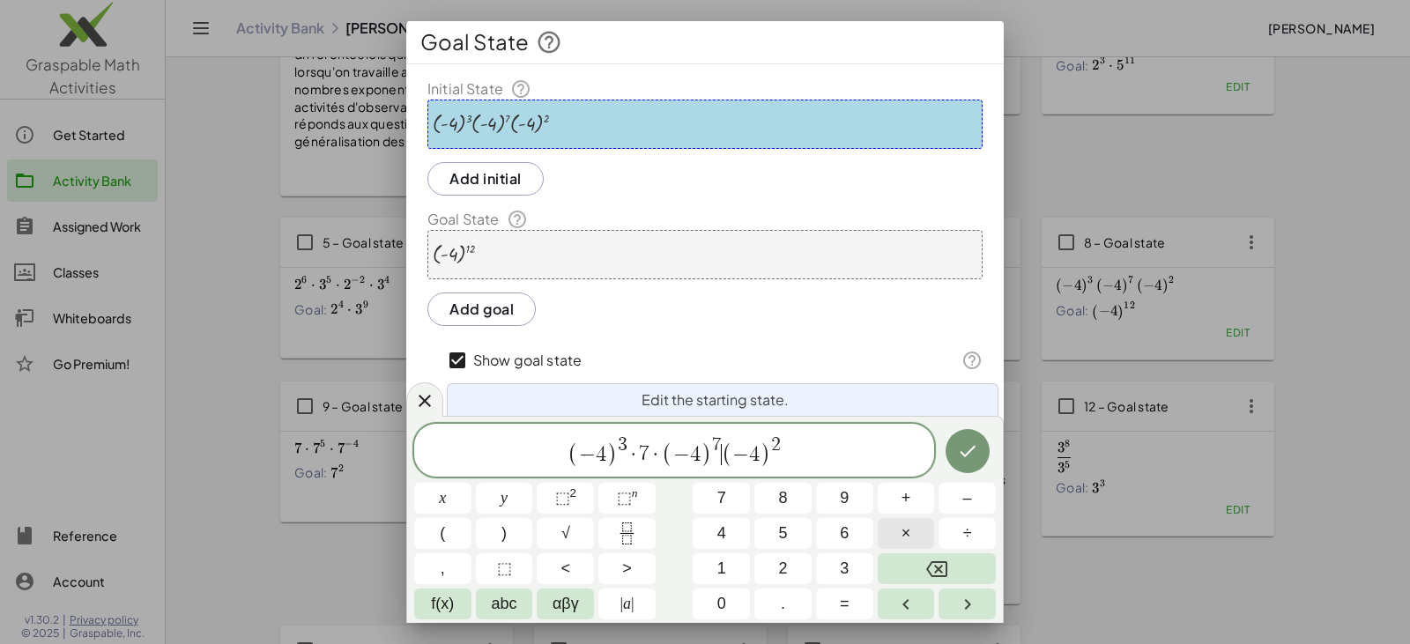
click at [685, 535] on button "×" at bounding box center [905, 533] width 57 height 31
click at [685, 450] on span "·" at bounding box center [728, 454] width 12 height 21
click at [626, 499] on span "⬚" at bounding box center [624, 498] width 15 height 18
click at [685, 457] on span "( − 4 ) 3 · 7 · ( − 4 ) 7 · 7 5 · ( − 4 ) 2 ​" at bounding box center [674, 451] width 520 height 34
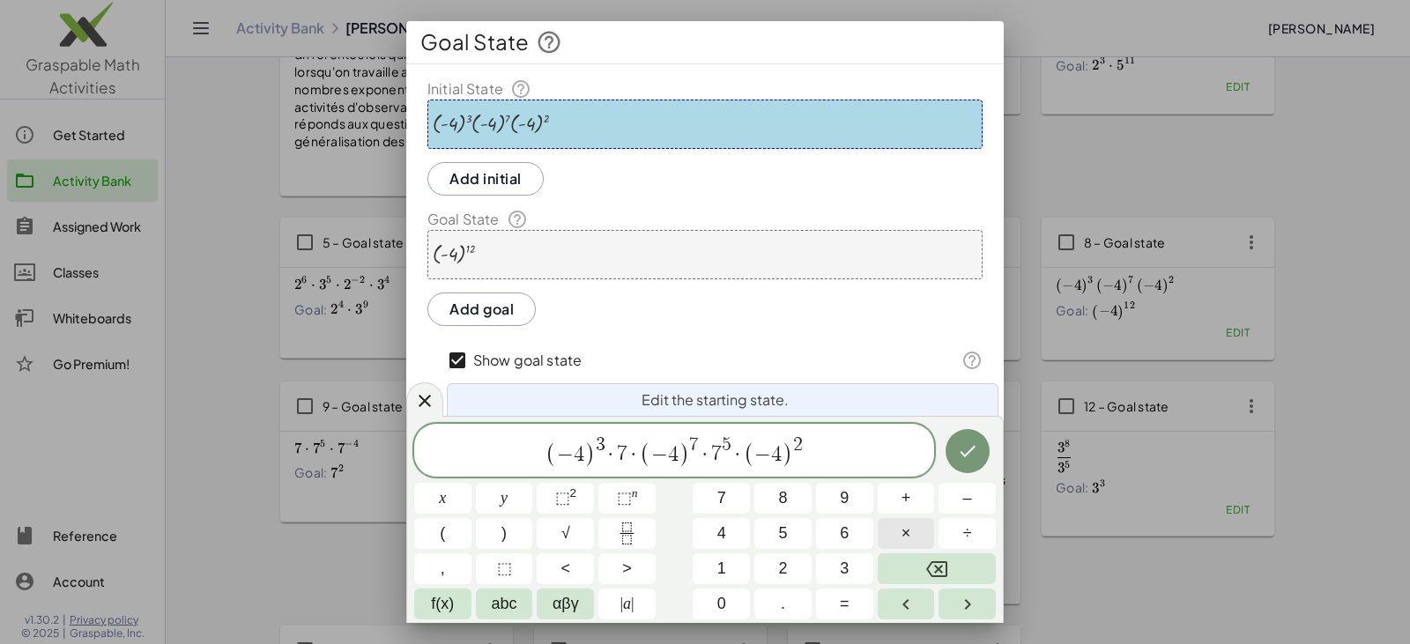
click at [685, 525] on button "×" at bounding box center [905, 533] width 57 height 31
click at [640, 492] on button "⬚ n" at bounding box center [626, 498] width 57 height 31
click at [685, 454] on icon "Done" at bounding box center [967, 451] width 16 height 11
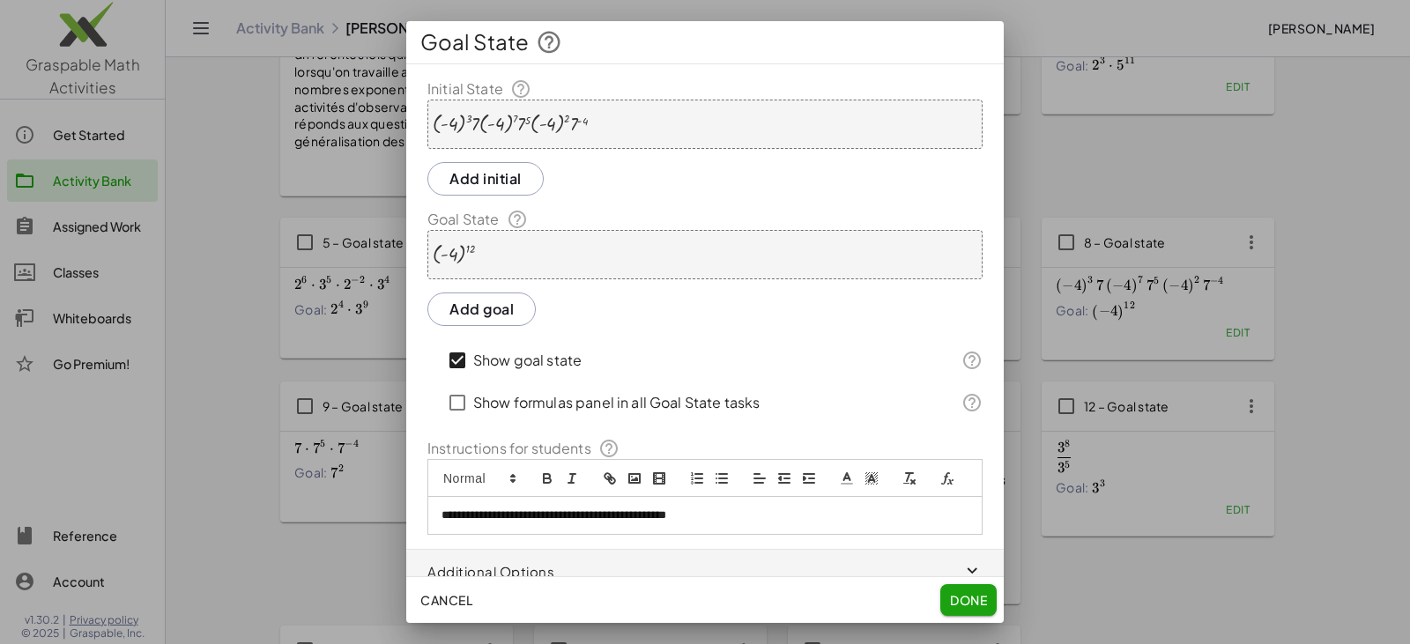
click at [473, 124] on div at bounding box center [510, 124] width 155 height 21
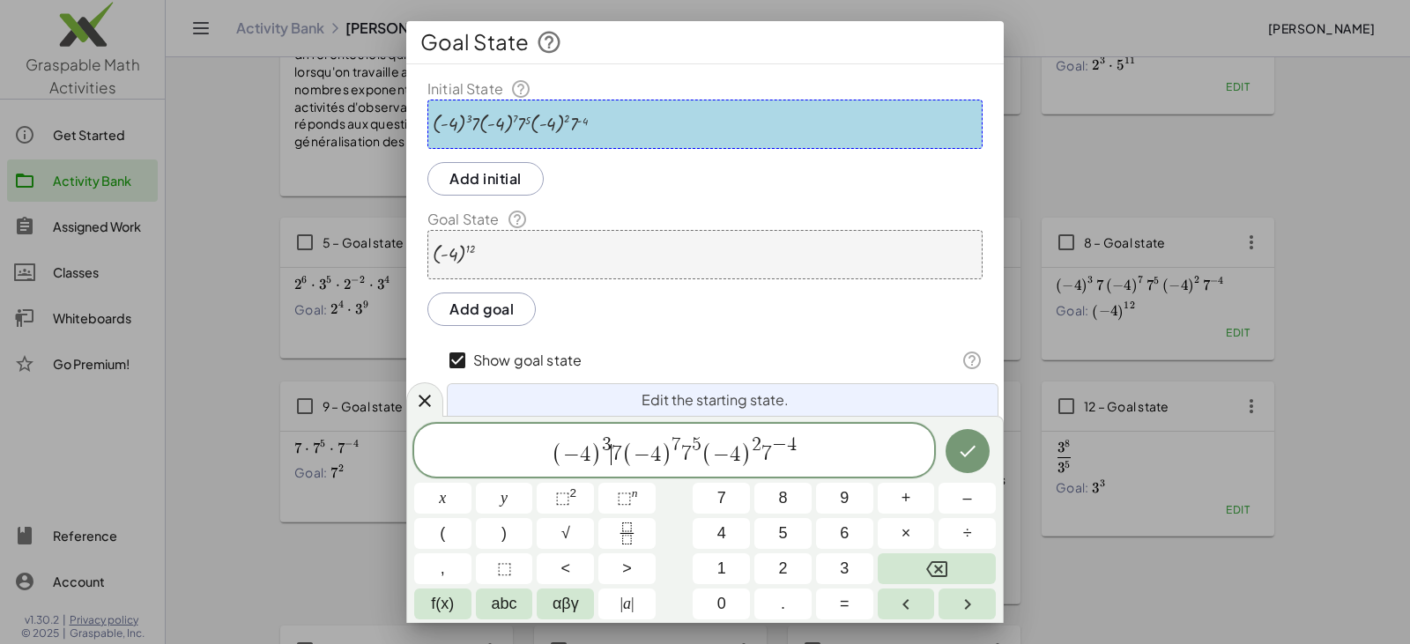
click at [613, 455] on span "7" at bounding box center [616, 454] width 11 height 21
click at [685, 532] on button "×" at bounding box center [905, 533] width 57 height 31
click at [685, 455] on span "7 ​" at bounding box center [682, 445] width 10 height 19
click at [685, 529] on button "×" at bounding box center [905, 533] width 57 height 31
click at [685, 453] on span "(" at bounding box center [716, 454] width 11 height 26
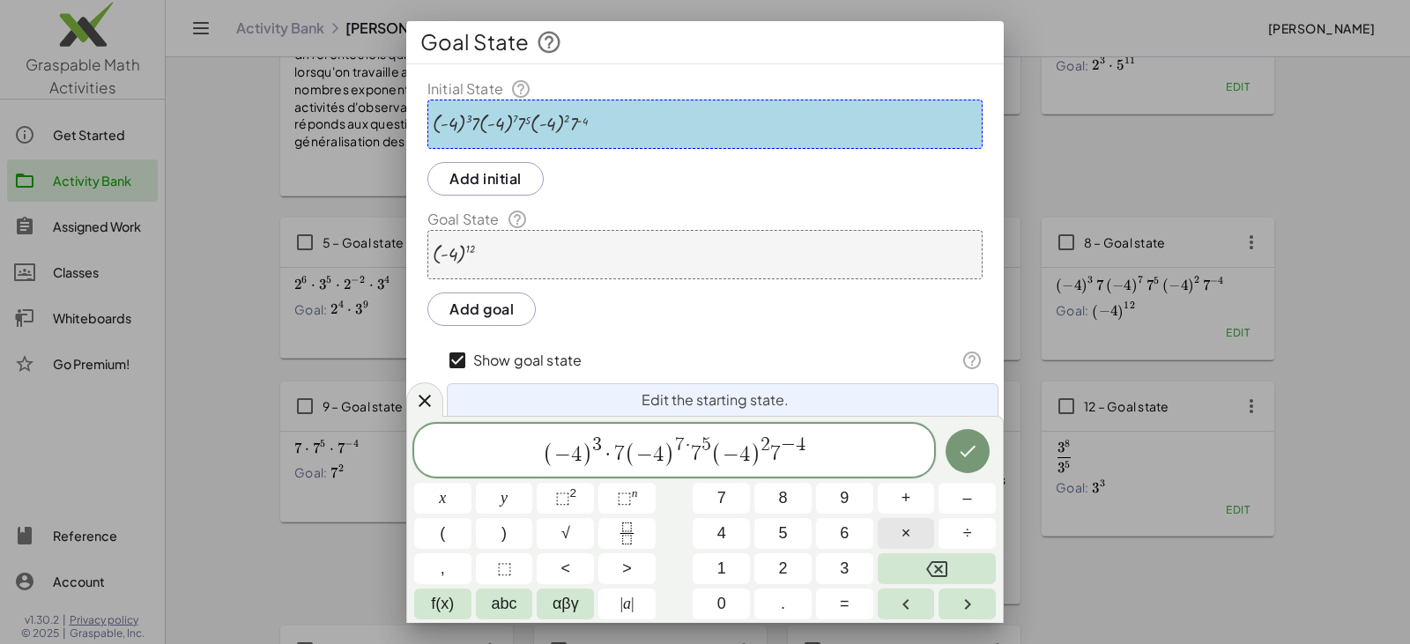
click at [685, 531] on button "×" at bounding box center [905, 533] width 57 height 31
click at [685, 454] on span "7" at bounding box center [781, 454] width 11 height 21
click at [685, 449] on span "7" at bounding box center [781, 454] width 11 height 21
click at [685, 525] on button "×" at bounding box center [905, 533] width 57 height 31
click at [678, 450] on span "( − 4 ) 3 · 7 ( − 4 ) 7 · ​ 7 5 · ( − 4 ) 2 · 7 − 4" at bounding box center [674, 451] width 520 height 34
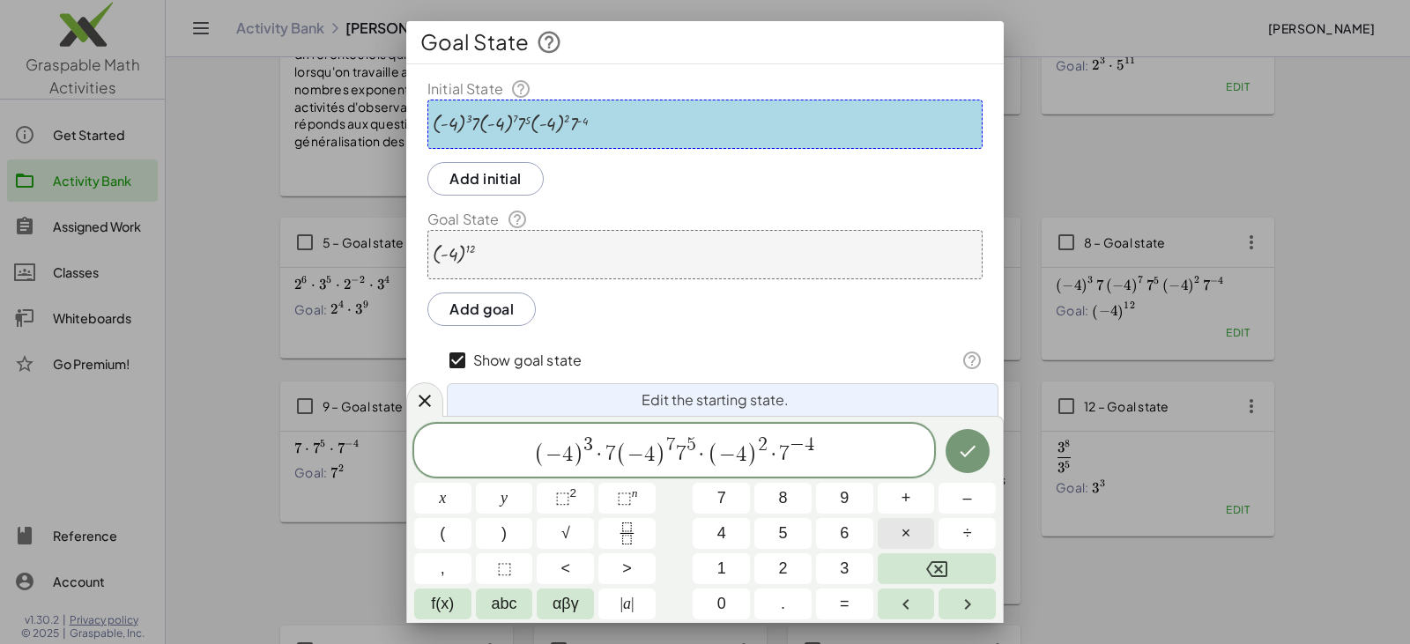
click at [685, 521] on button "×" at bounding box center [905, 533] width 57 height 31
click at [610, 450] on span "( − 4 ) 3 · 7 ​ ( − 4 ) 7 · 7 5 · ( − 4 ) 2 · 7 − 4" at bounding box center [674, 451] width 520 height 34
click at [685, 532] on button "×" at bounding box center [905, 533] width 57 height 31
click at [685, 446] on icon "Done" at bounding box center [967, 451] width 21 height 21
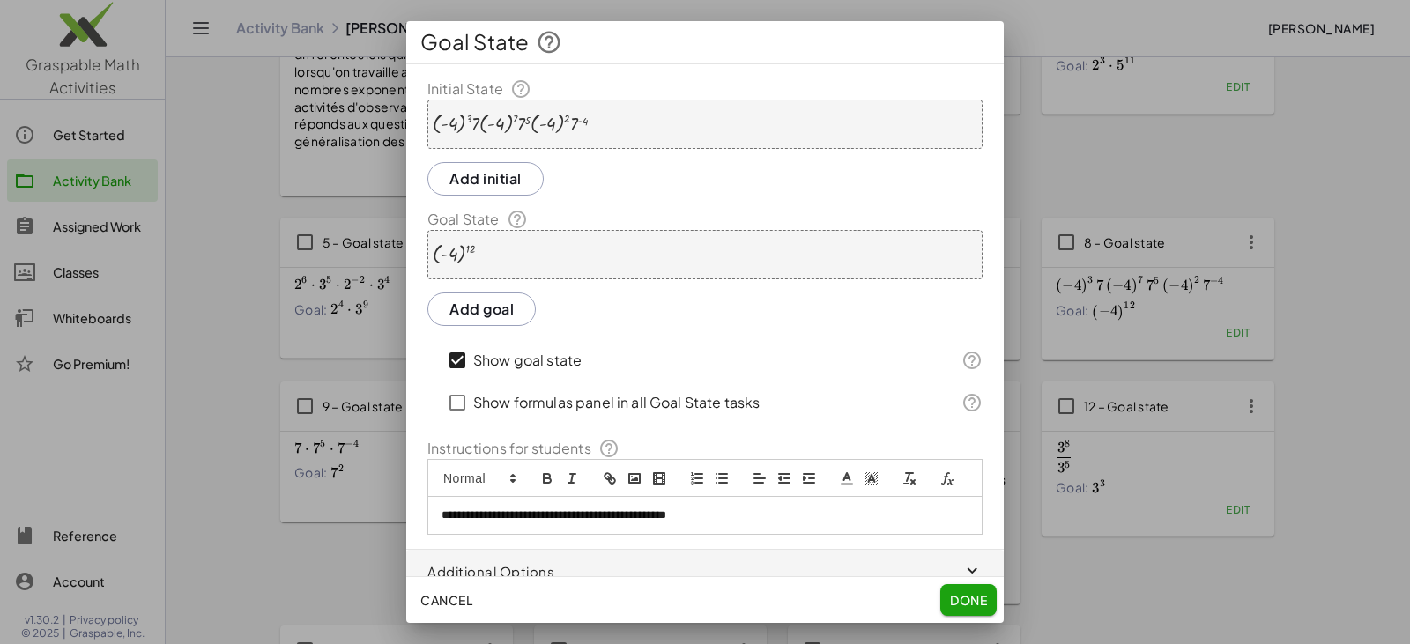
click at [558, 244] on div "( - 4 ) 12" at bounding box center [704, 254] width 555 height 49
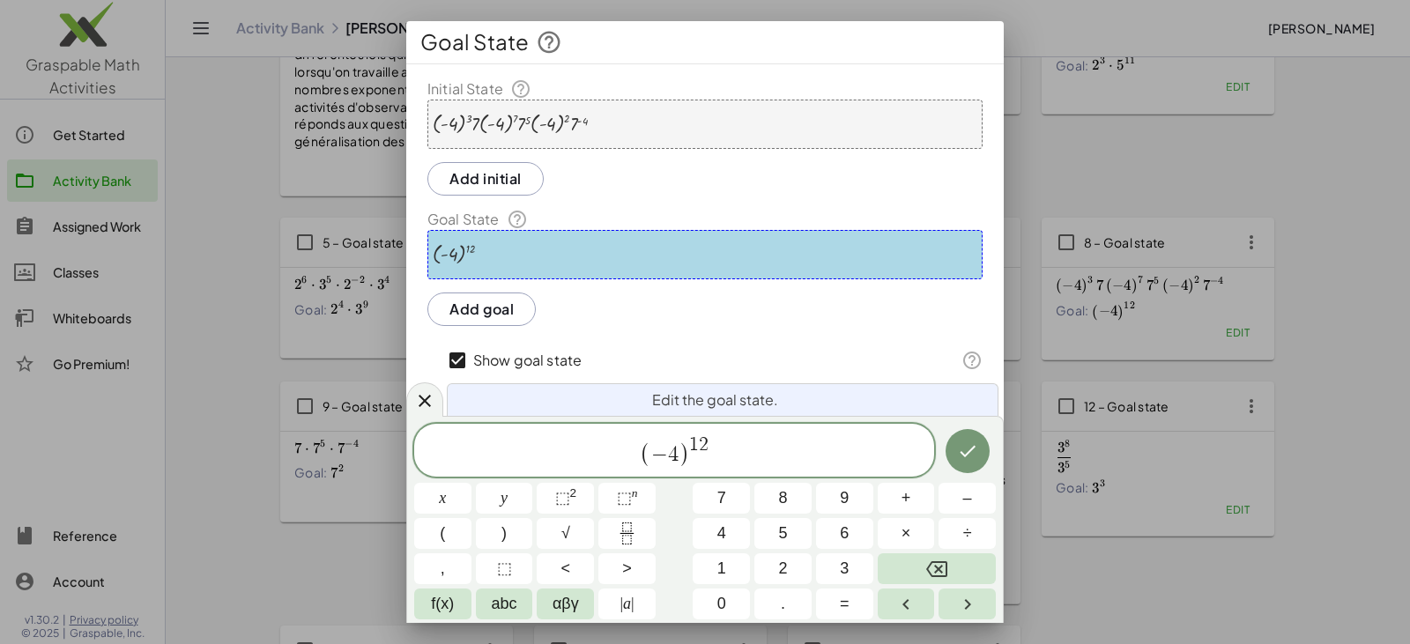
click at [552, 258] on div "( - 4 ) 12" at bounding box center [704, 254] width 555 height 49
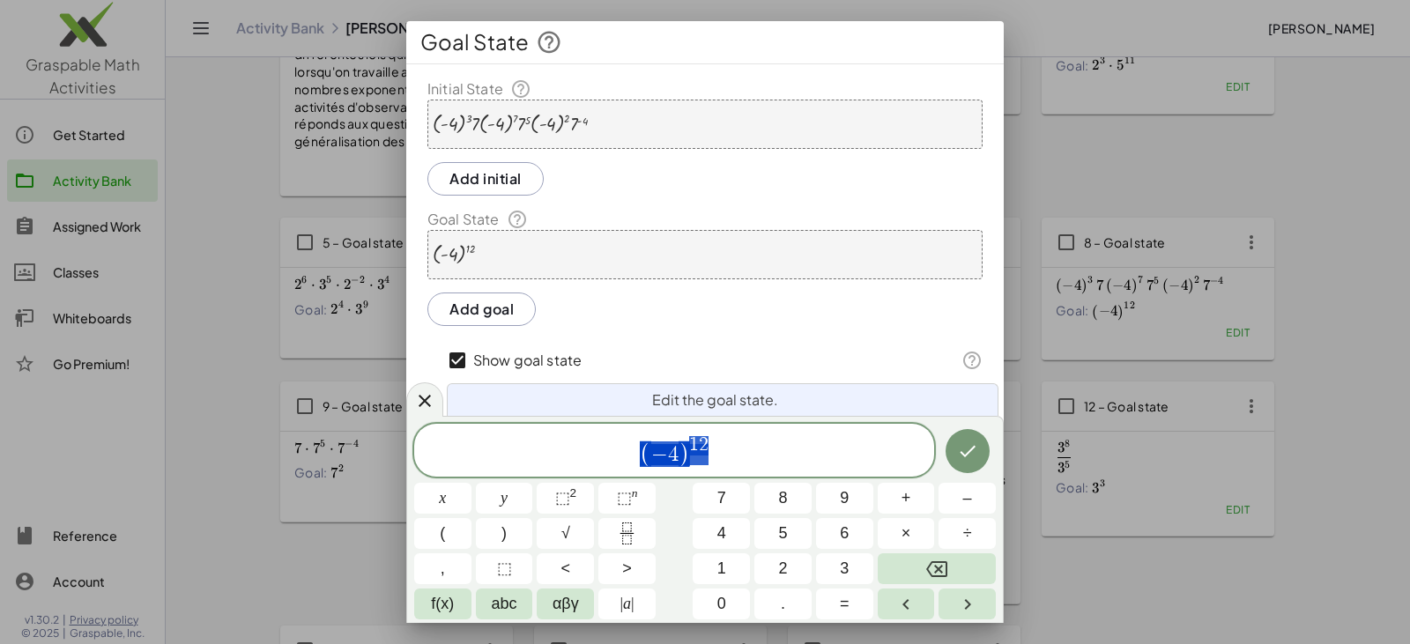
click at [685, 453] on span "( − 4 ) 1 2" at bounding box center [674, 451] width 520 height 34
click at [637, 499] on button "⬚ n" at bounding box center [626, 498] width 57 height 31
click at [685, 446] on icon "Done" at bounding box center [967, 451] width 21 height 21
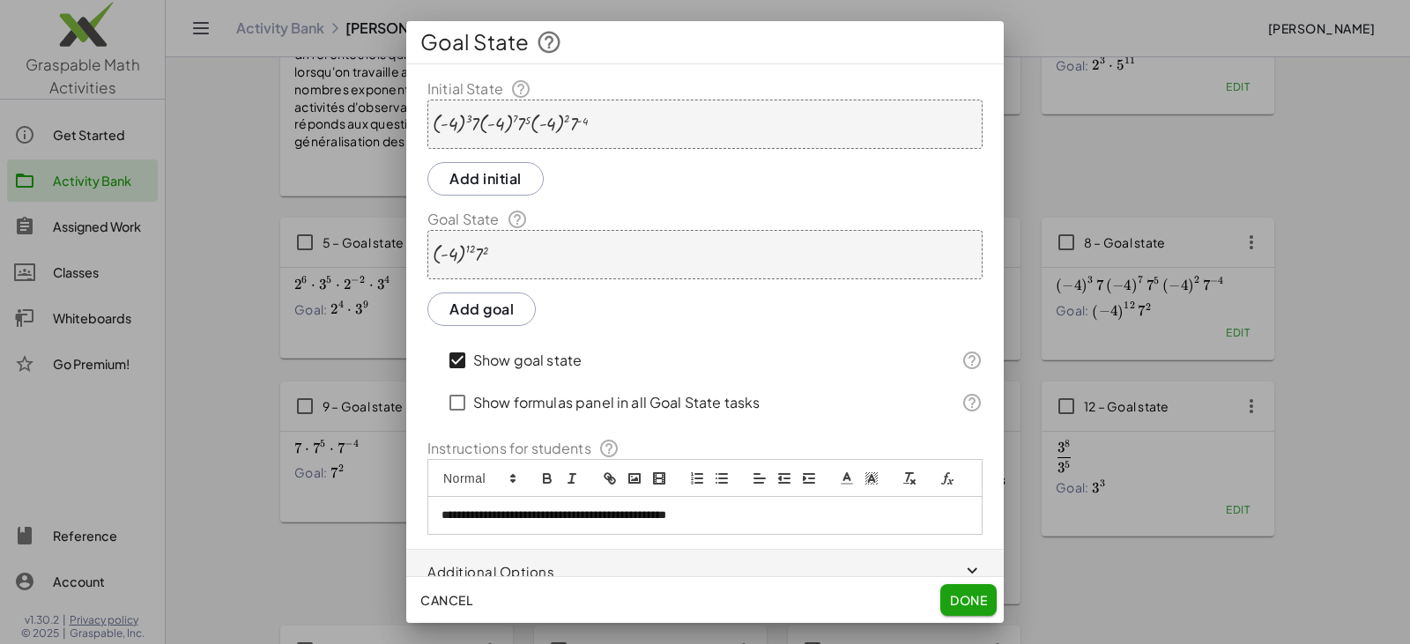
click at [685, 596] on span "Done" at bounding box center [968, 600] width 37 height 16
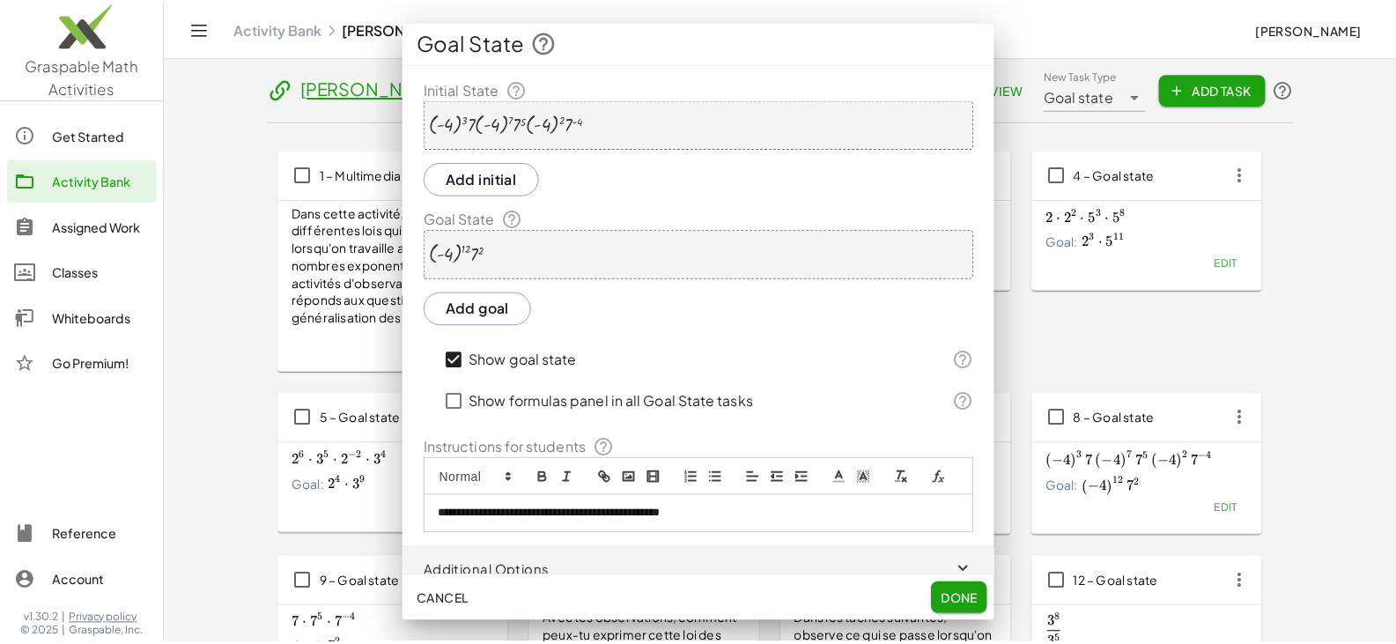
scroll to position [176, 0]
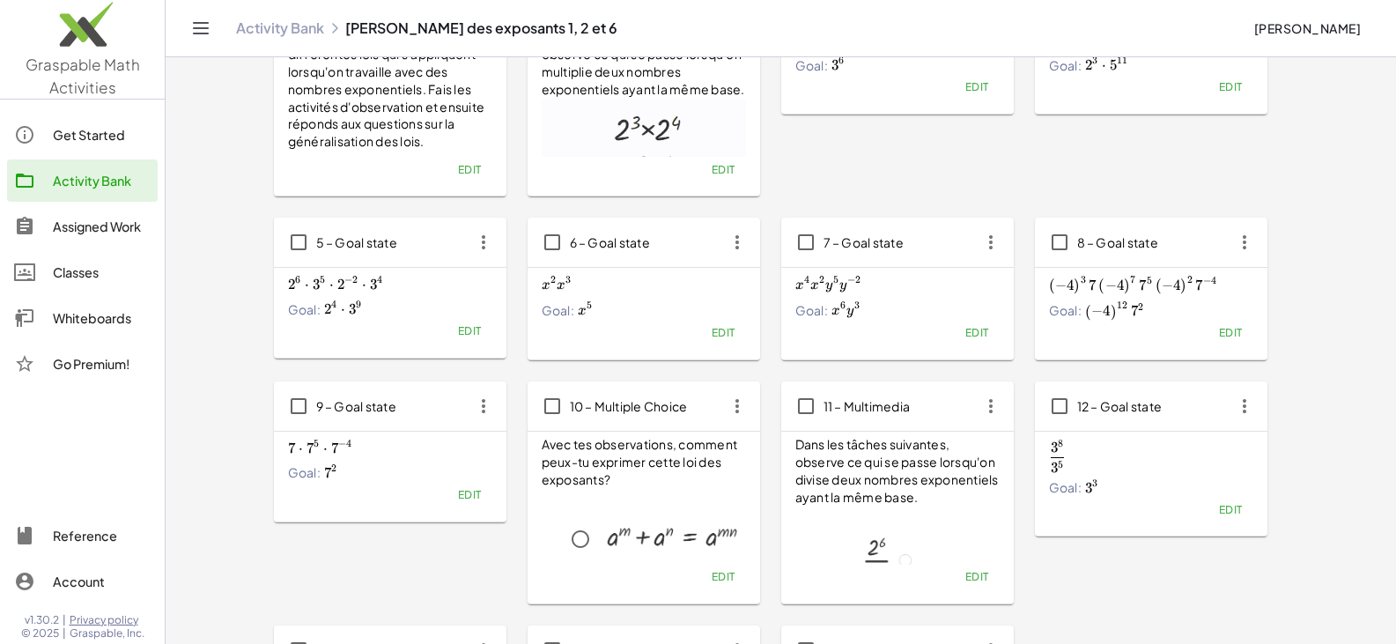
click at [470, 493] on span "Edit" at bounding box center [469, 494] width 24 height 13
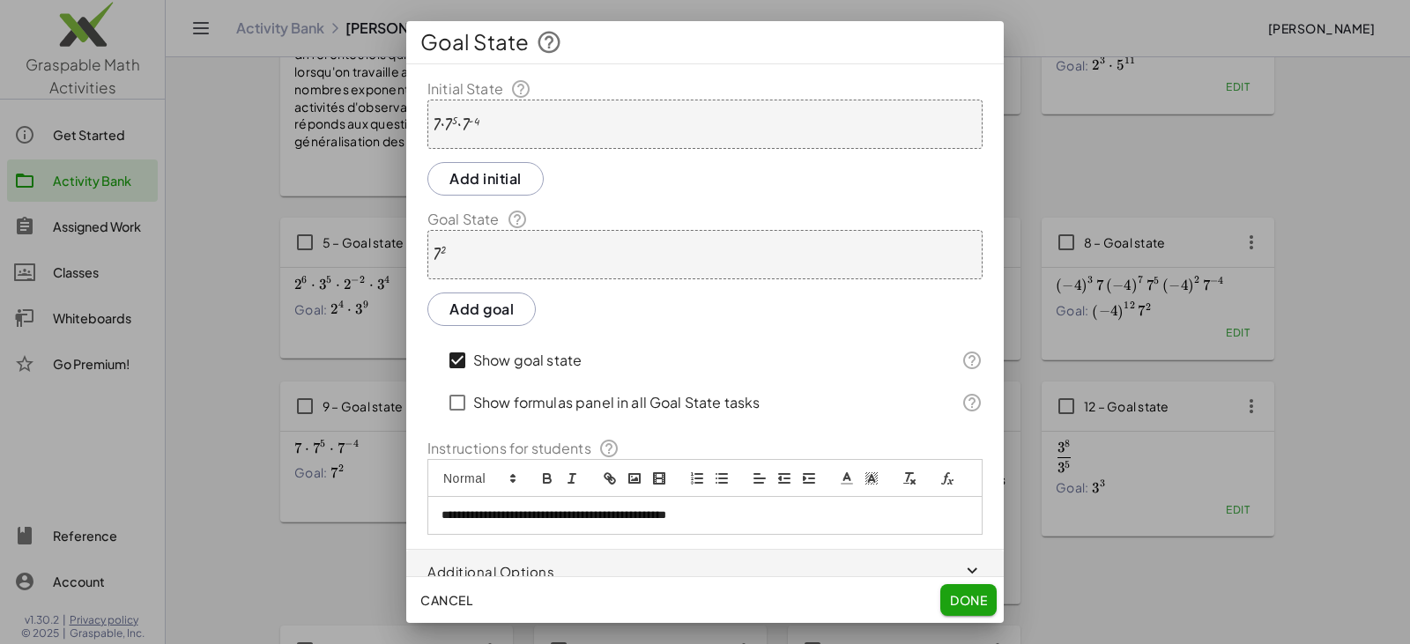
click at [492, 119] on div "· 7 · 7 5 · 7 ( - 4 )" at bounding box center [704, 124] width 555 height 49
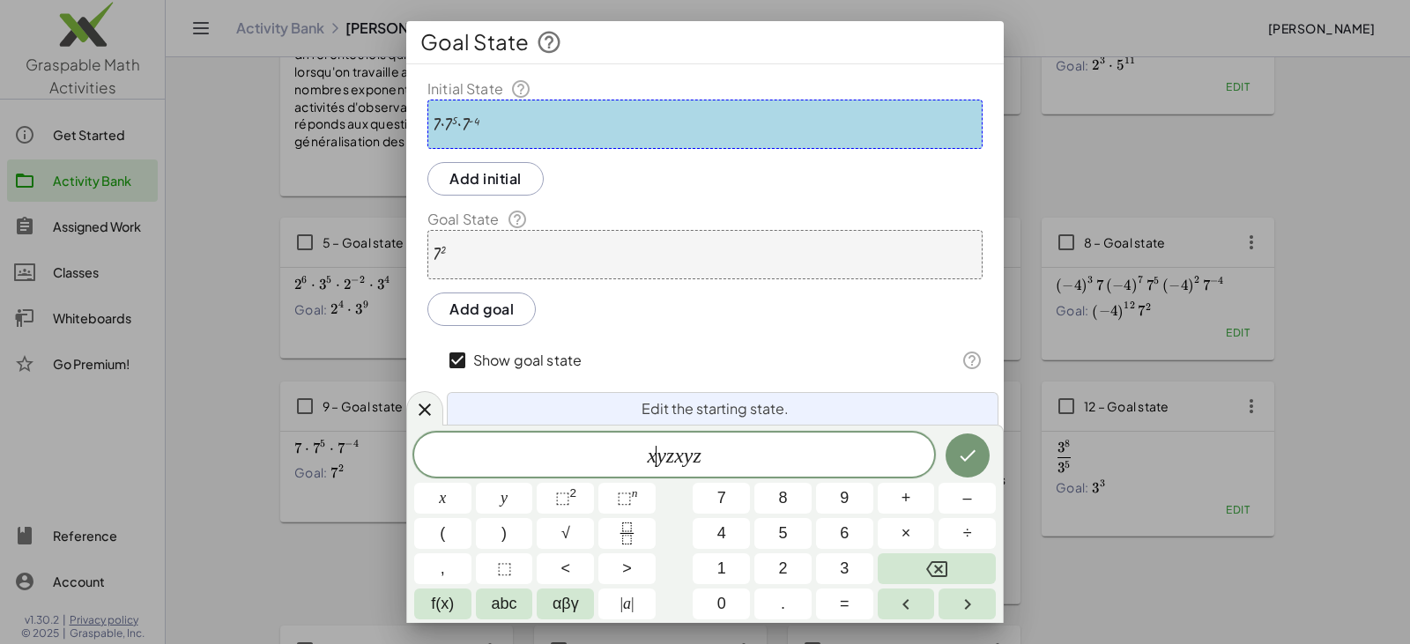
click at [655, 456] on var "x" at bounding box center [652, 455] width 10 height 23
click at [620, 492] on span "⬚" at bounding box center [624, 498] width 15 height 18
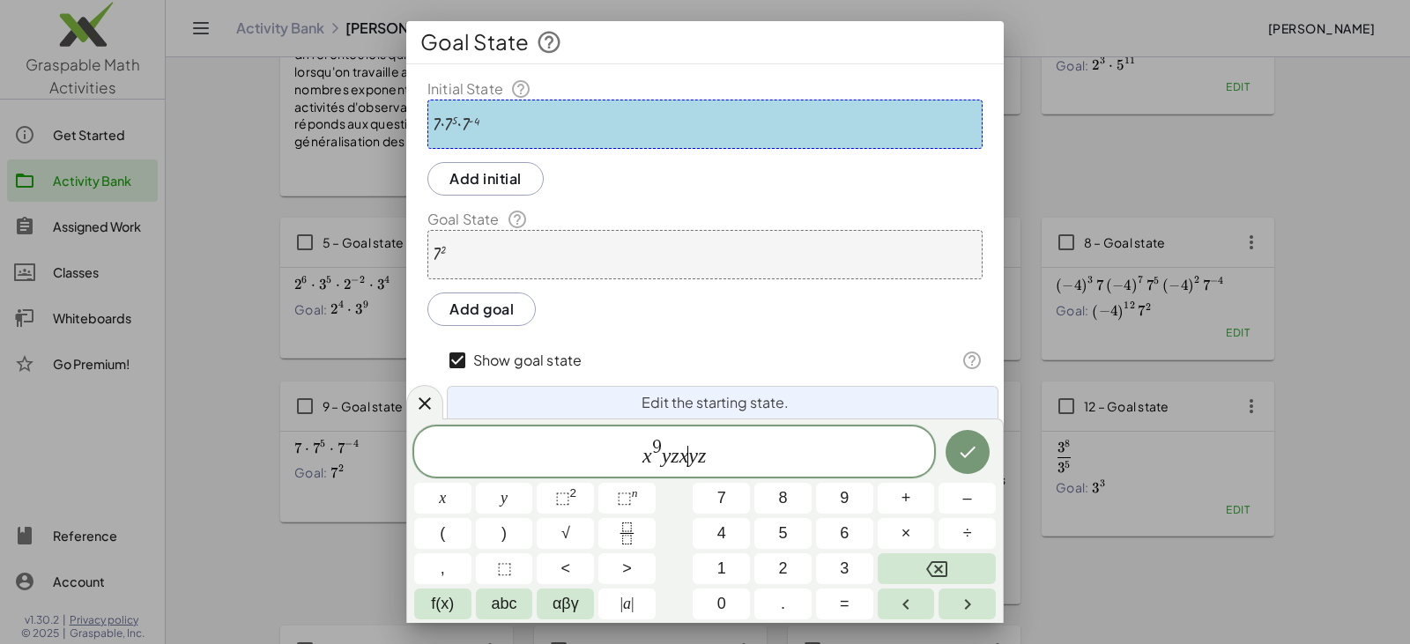
click at [685, 455] on span "x 9 y z x ​ y z" at bounding box center [674, 453] width 520 height 32
click at [644, 492] on button "⬚ n" at bounding box center [626, 498] width 57 height 31
click at [660, 455] on var "z" at bounding box center [662, 455] width 8 height 23
click at [625, 493] on span "⬚" at bounding box center [624, 498] width 15 height 18
click at [685, 452] on span "x 9 y 7 ​ z x − 8 y z" at bounding box center [674, 453] width 520 height 32
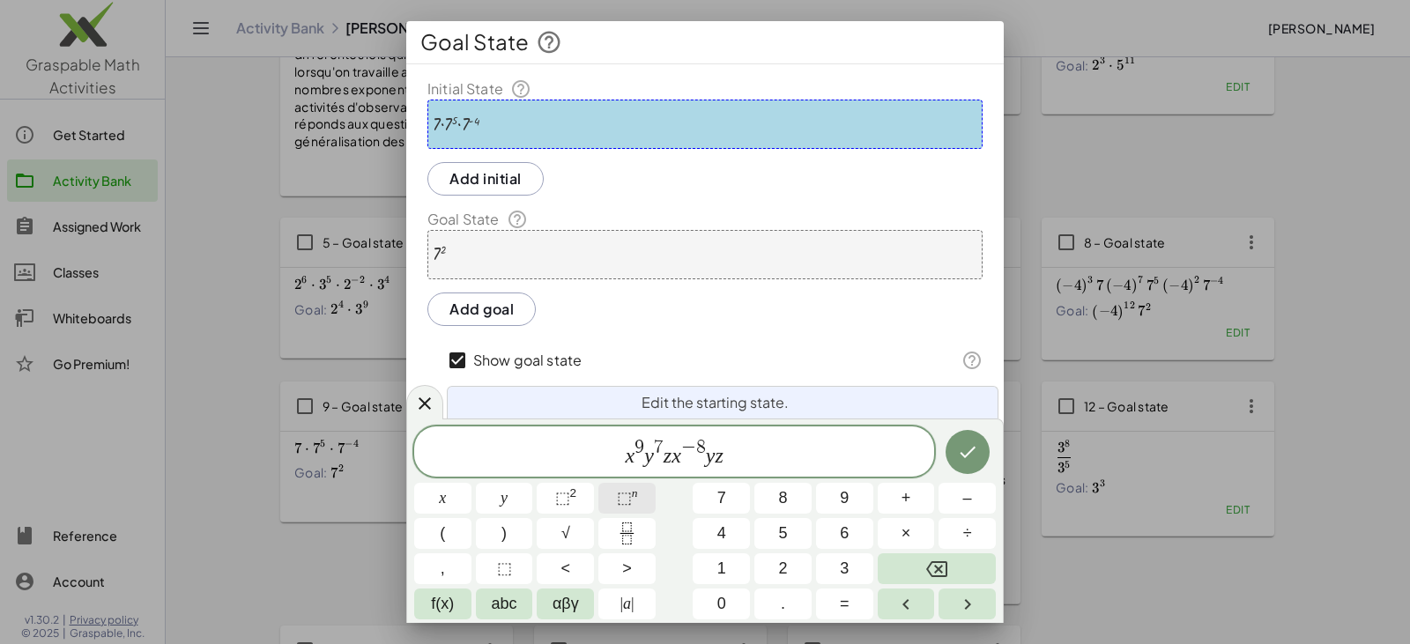
click at [641, 493] on button "⬚ n" at bounding box center [626, 498] width 57 height 31
click at [669, 452] on var "x" at bounding box center [672, 455] width 10 height 23
click at [636, 494] on sup "n" at bounding box center [635, 492] width 6 height 13
click at [685, 453] on span "x 9 y 7 z 9 ​ x − 8 y 2 z" at bounding box center [674, 453] width 520 height 32
click at [640, 495] on button "⬚ n" at bounding box center [626, 498] width 57 height 31
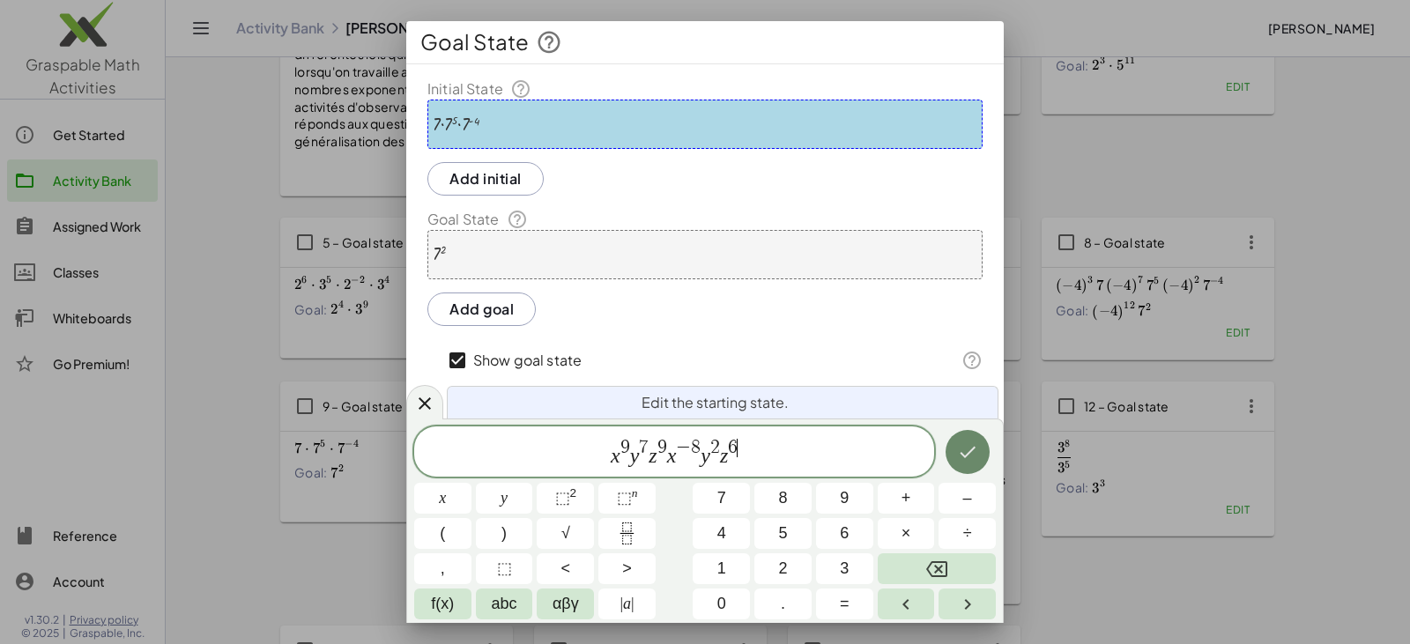
click at [685, 454] on icon "Done" at bounding box center [967, 451] width 21 height 21
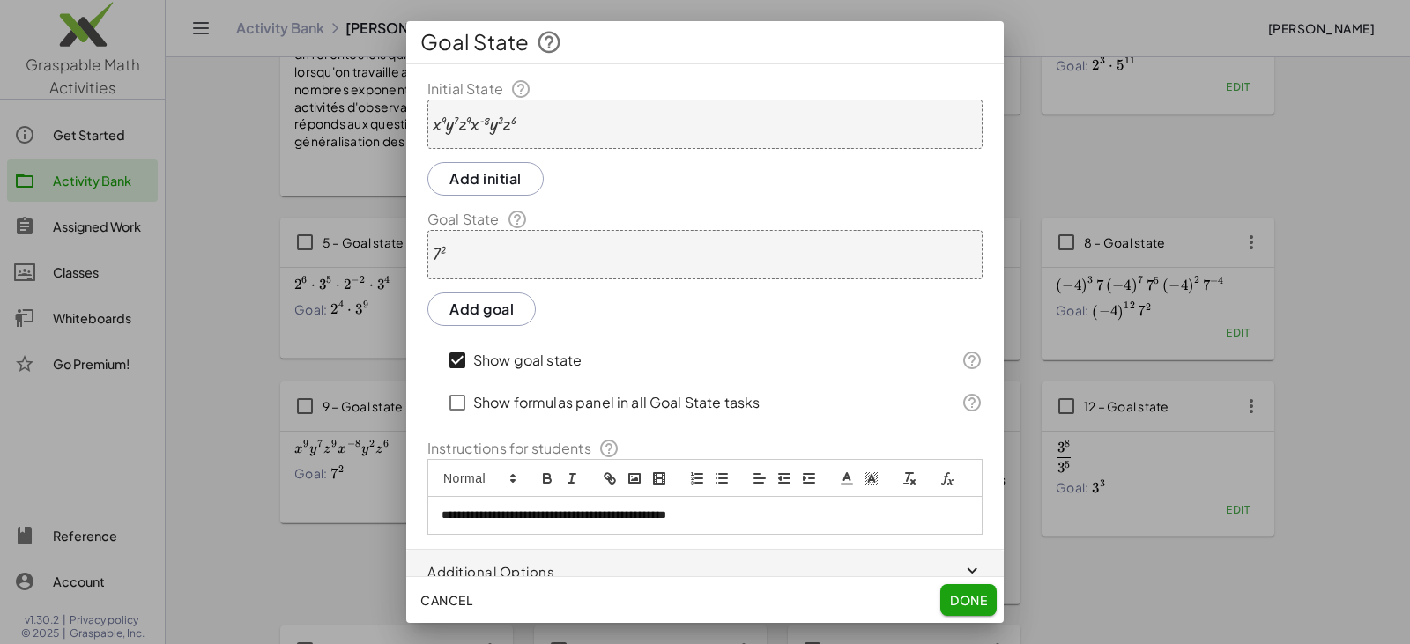
click at [485, 243] on div "7 2" at bounding box center [704, 254] width 555 height 49
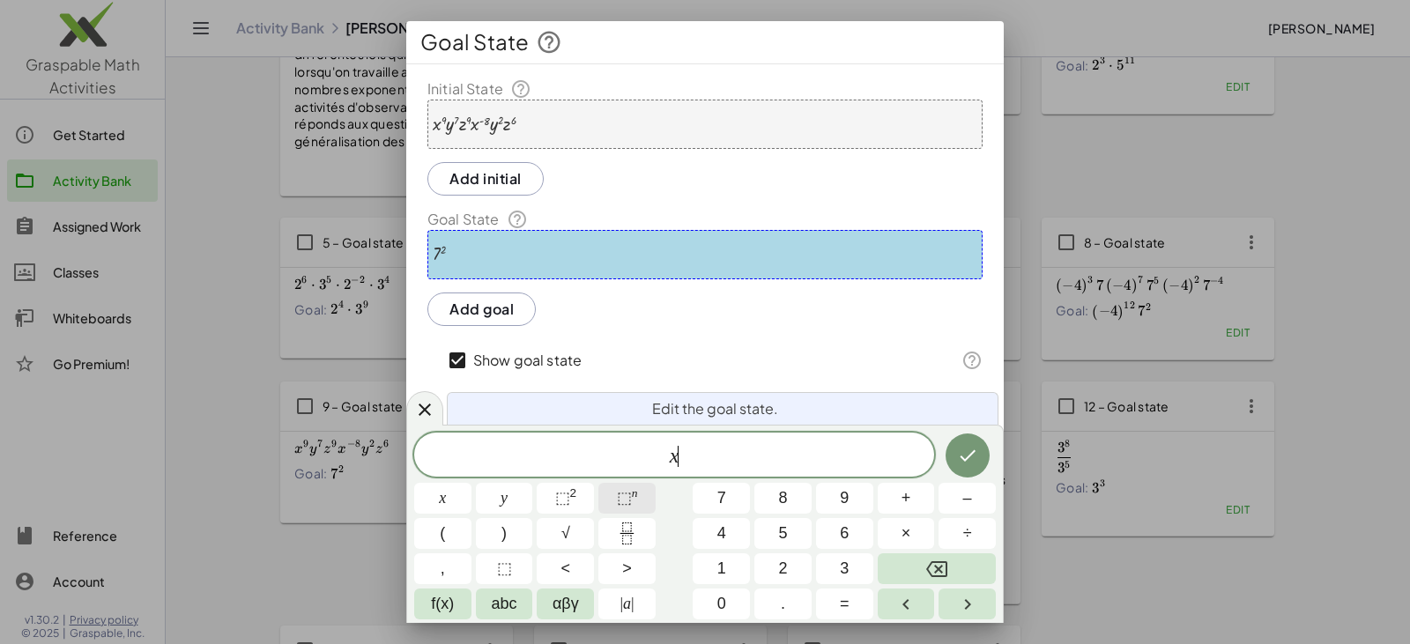
click at [624, 492] on span "⬚" at bounding box center [624, 498] width 15 height 18
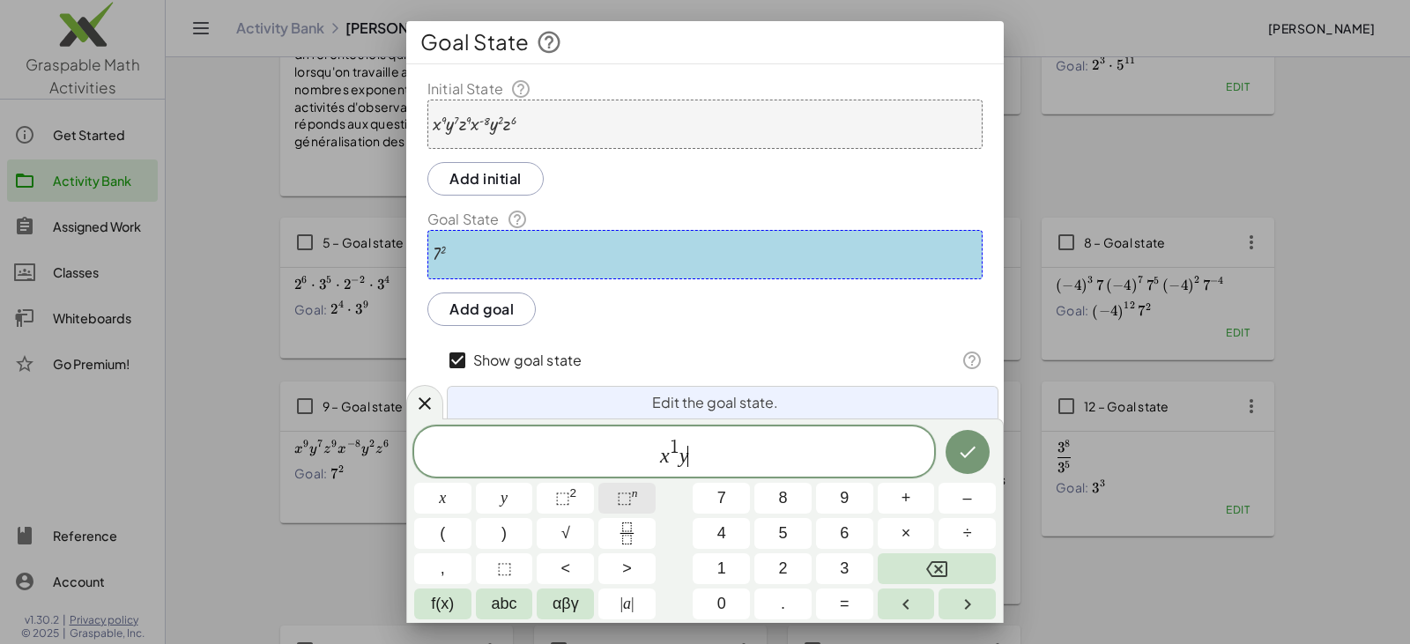
click at [626, 492] on span "⬚" at bounding box center [624, 498] width 15 height 18
click at [567, 497] on span "⬚" at bounding box center [562, 498] width 15 height 18
click at [685, 448] on icon "Done" at bounding box center [967, 452] width 16 height 11
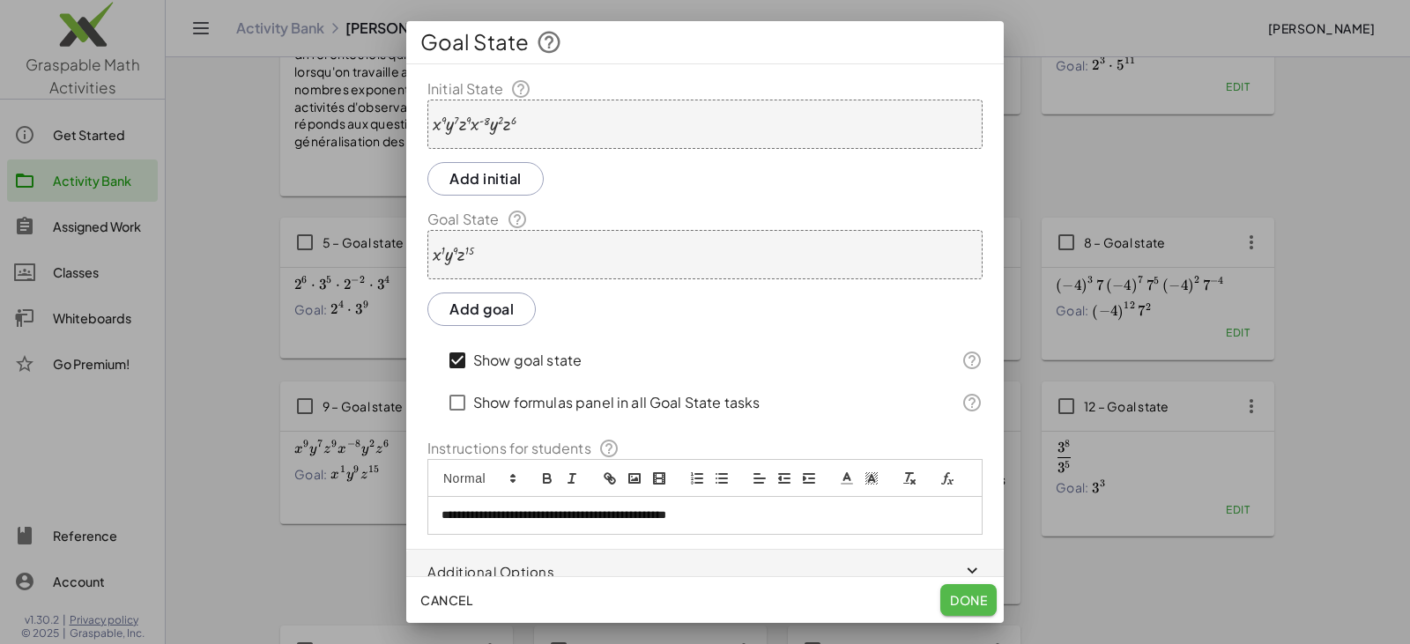
click at [685, 598] on span "Done" at bounding box center [968, 600] width 37 height 16
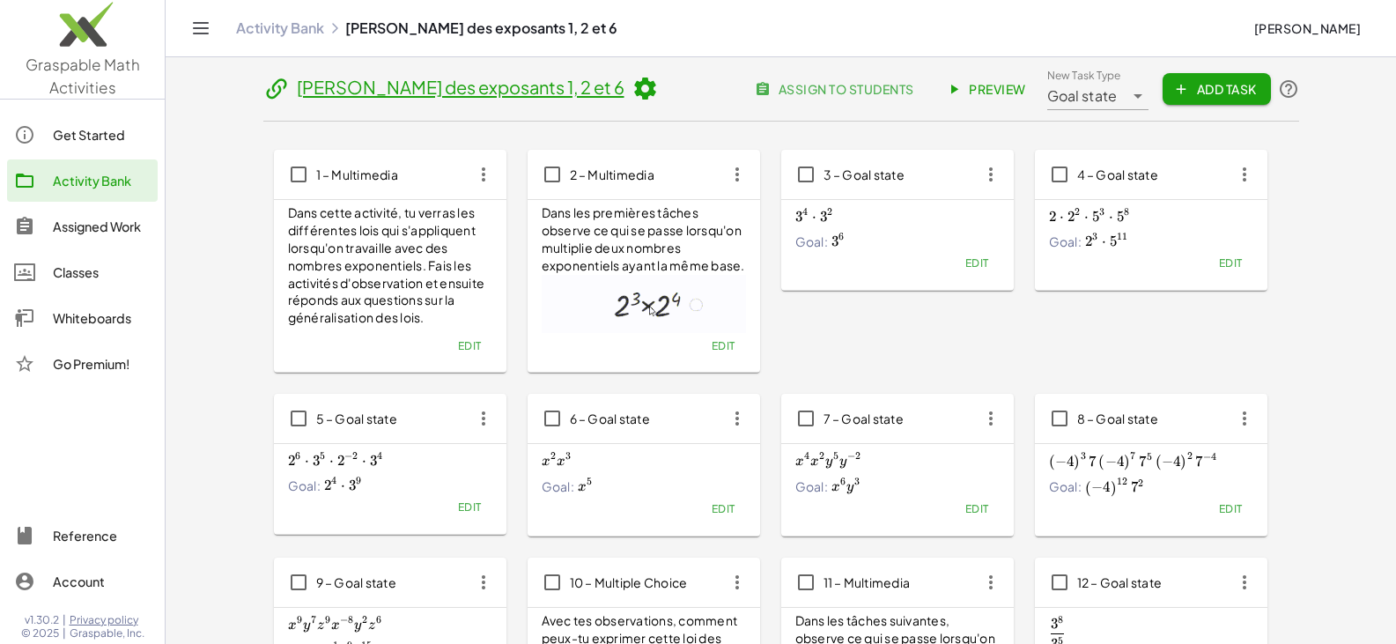
click at [685, 93] on span "Preview" at bounding box center [988, 89] width 77 height 16
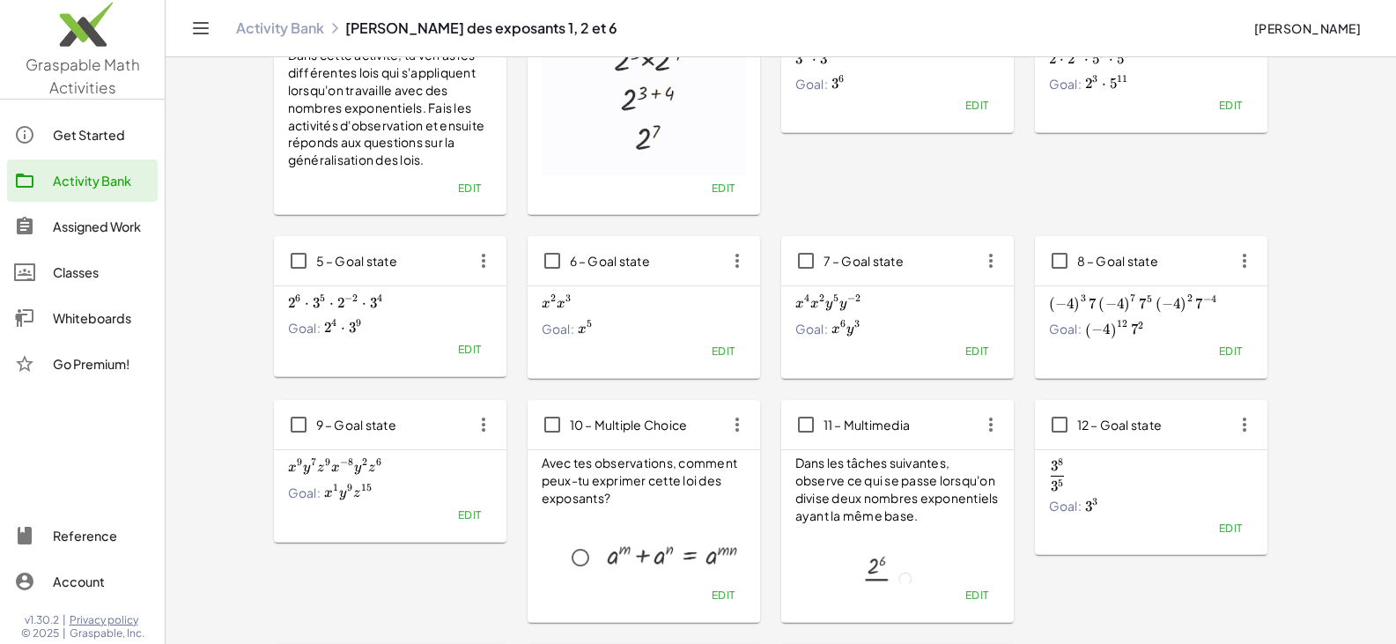
scroll to position [176, 0]
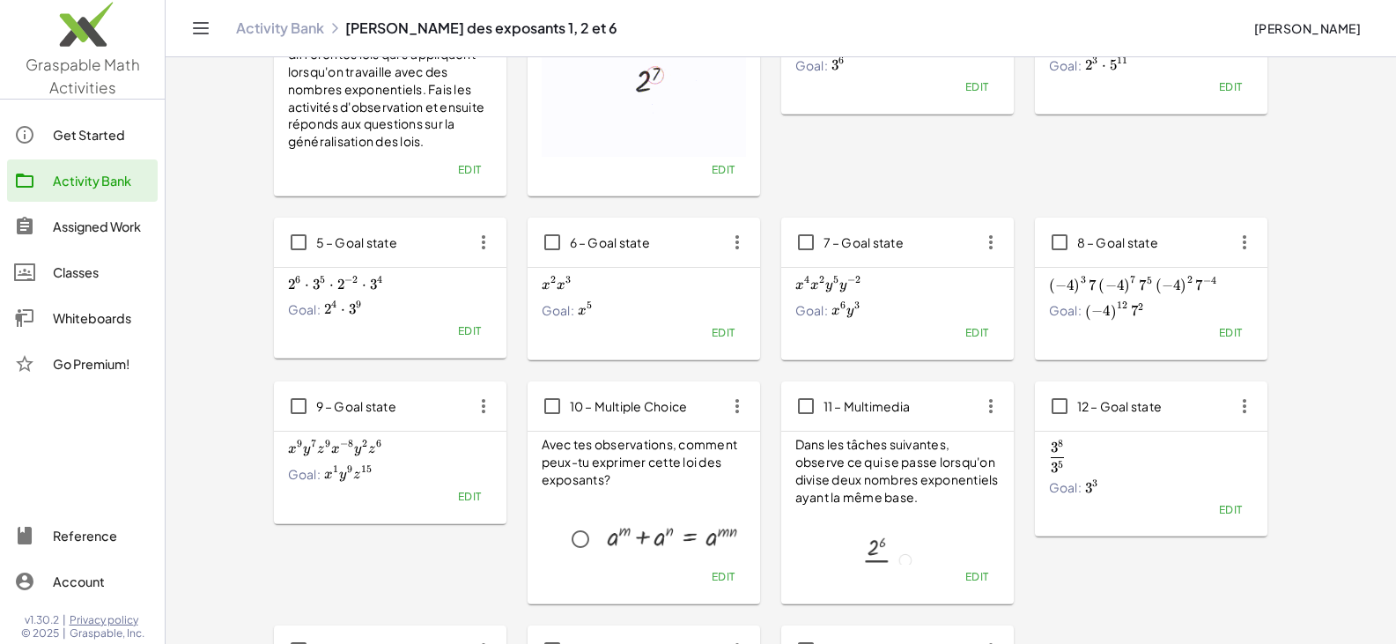
click at [685, 318] on div "Goal: ( − 4 ) 12 7 2 \left(-4\right)^{12}7^2 ( − 4 ) 12 7 2" at bounding box center [1151, 310] width 204 height 19
click at [685, 332] on span "Edit" at bounding box center [1230, 332] width 24 height 13
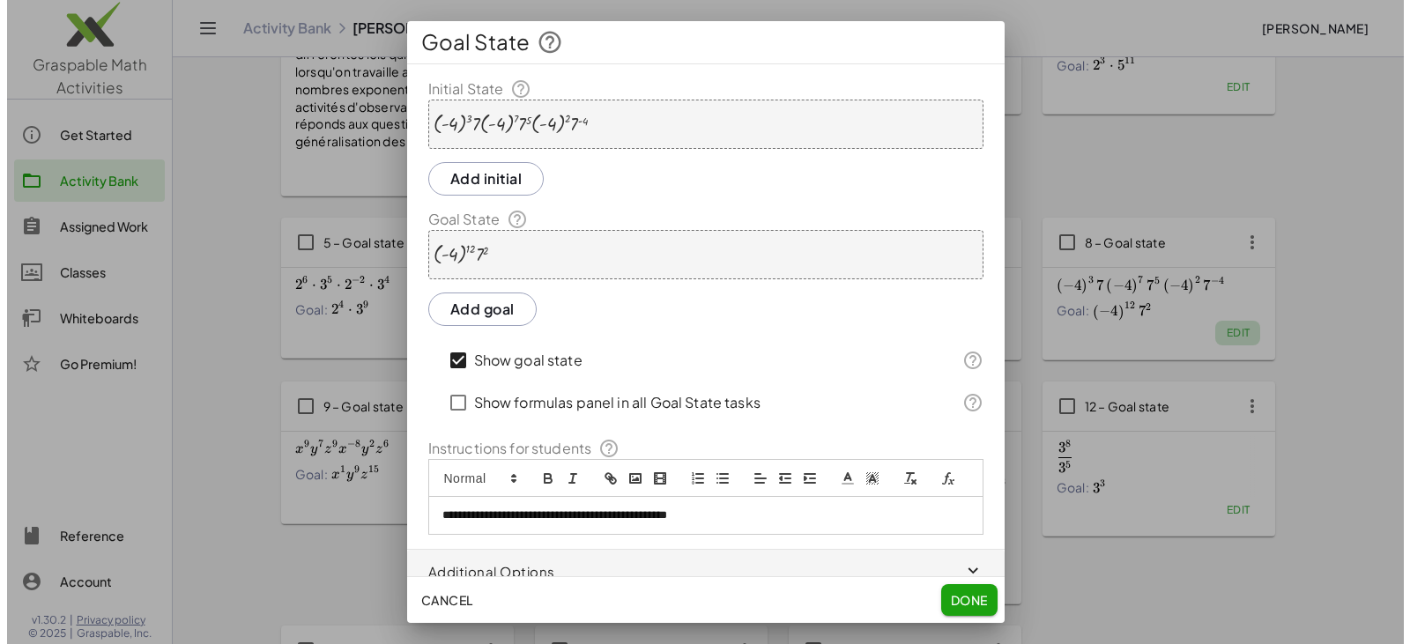
scroll to position [0, 0]
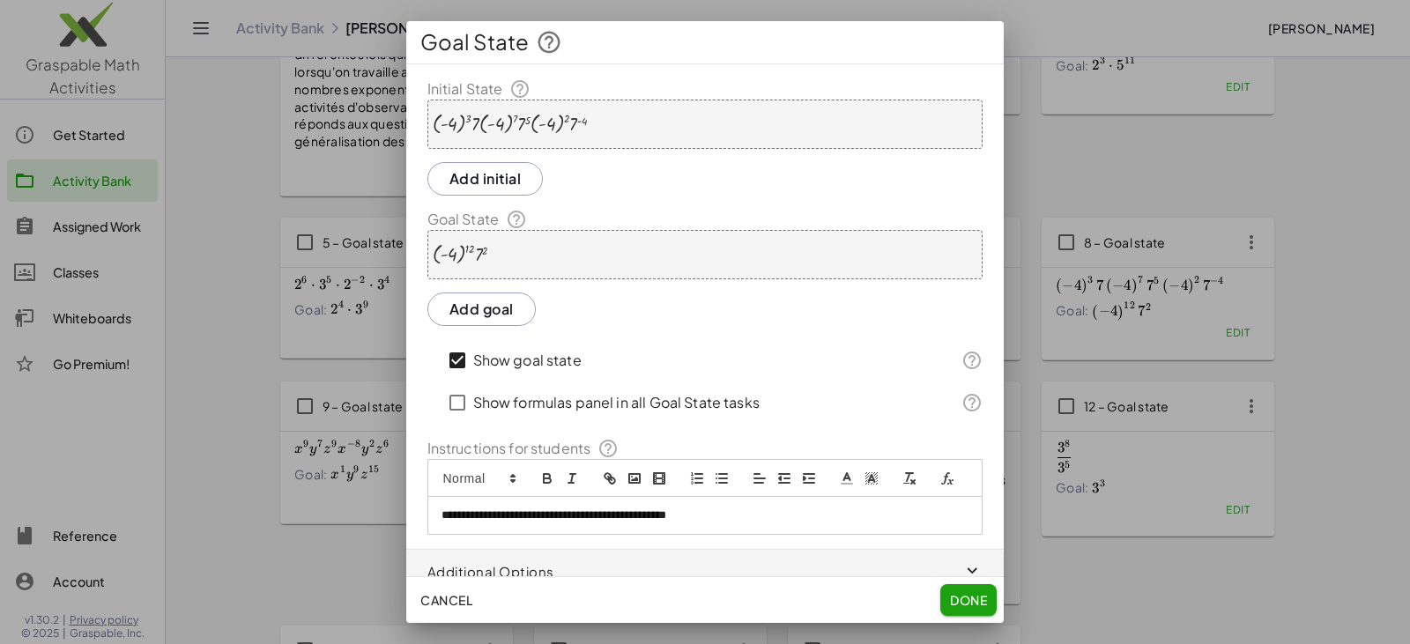
click at [456, 122] on div at bounding box center [510, 124] width 155 height 21
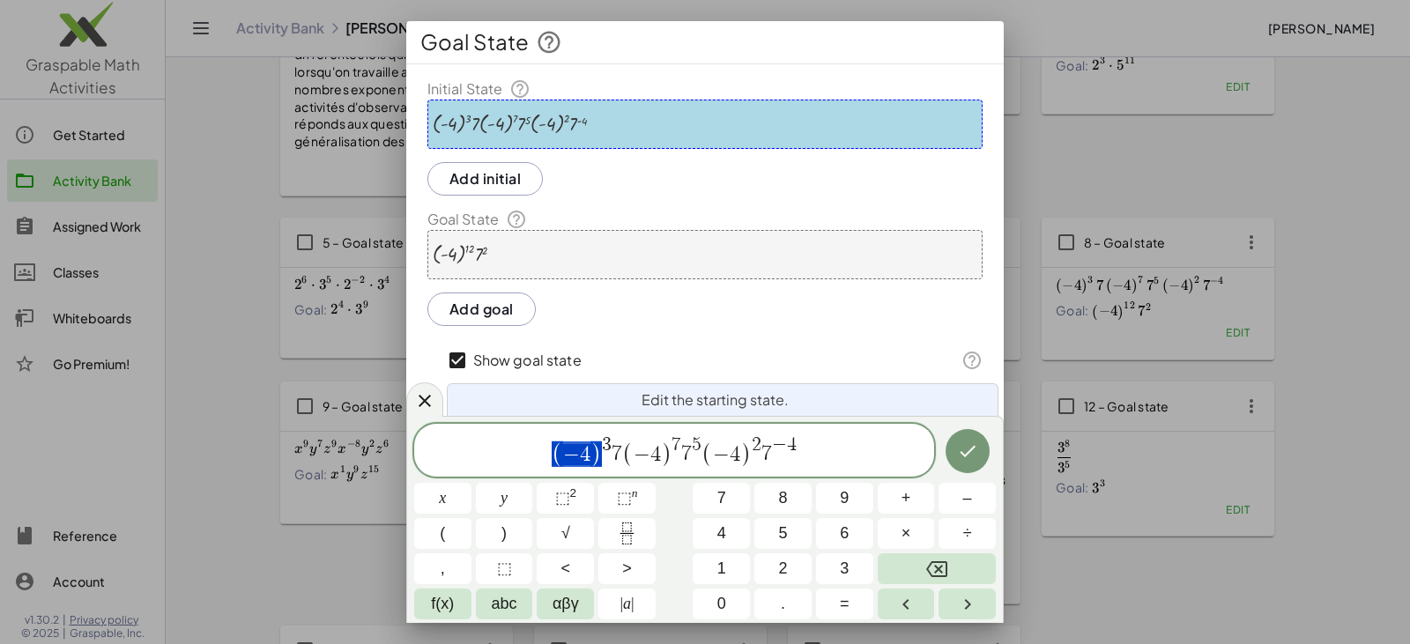
drag, startPoint x: 555, startPoint y: 452, endPoint x: 589, endPoint y: 453, distance: 34.4
drag, startPoint x: 604, startPoint y: 449, endPoint x: 644, endPoint y: 455, distance: 40.0
click at [622, 452] on span "3" at bounding box center [627, 454] width 11 height 21
click at [685, 529] on button "×" at bounding box center [905, 533] width 57 height 31
drag, startPoint x: 670, startPoint y: 450, endPoint x: 696, endPoint y: 455, distance: 26.8
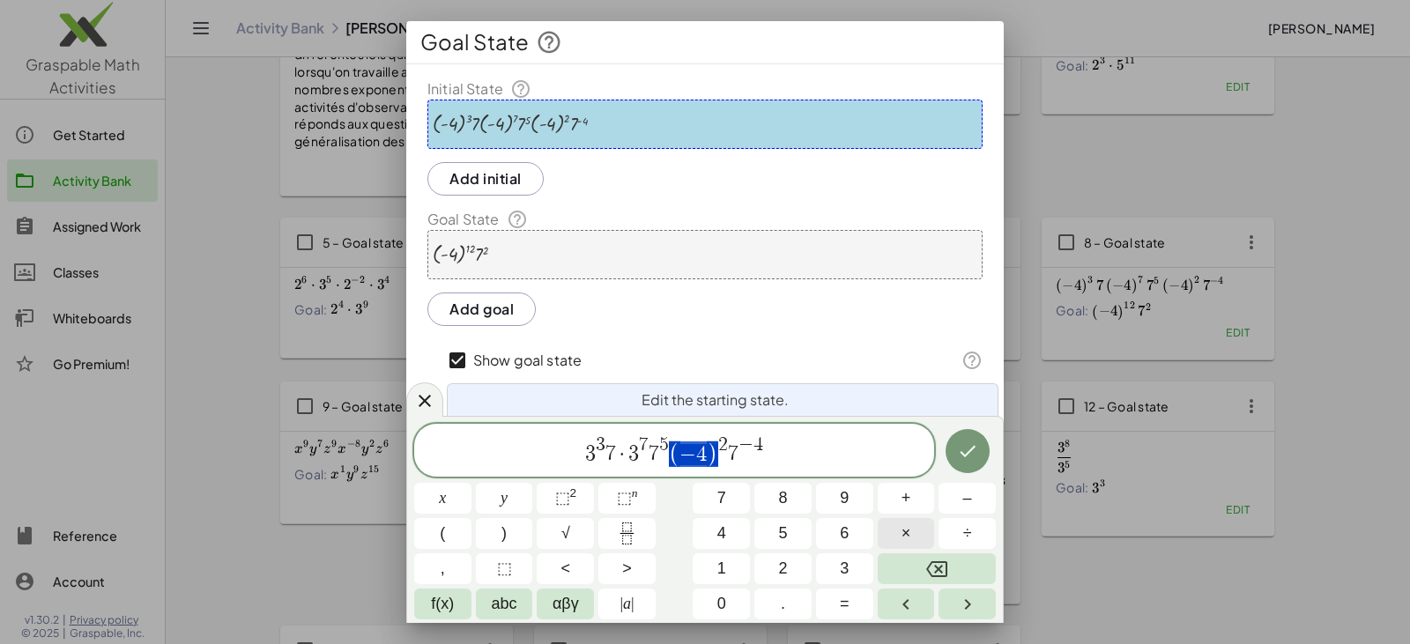
click at [685, 538] on span "×" at bounding box center [906, 534] width 10 height 24
click at [617, 452] on span "3" at bounding box center [615, 447] width 10 height 19
click at [685, 531] on button "×" at bounding box center [905, 533] width 57 height 31
click at [665, 457] on span "7" at bounding box center [670, 456] width 11 height 21
click at [685, 530] on button "×" at bounding box center [905, 533] width 57 height 31
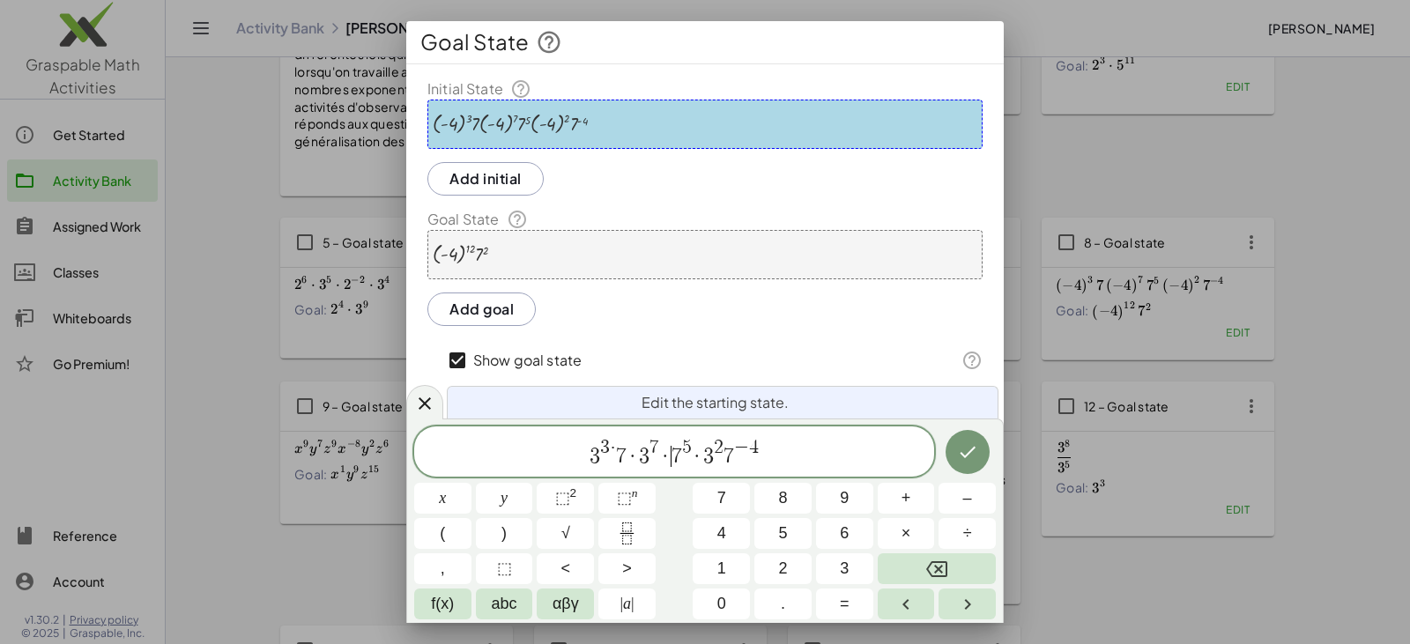
click at [685, 456] on span "2" at bounding box center [719, 447] width 10 height 19
click at [685, 537] on button "×" at bounding box center [905, 533] width 57 height 31
click at [685, 536] on button "×" at bounding box center [905, 533] width 57 height 31
click at [685, 449] on icon "Done" at bounding box center [967, 451] width 21 height 21
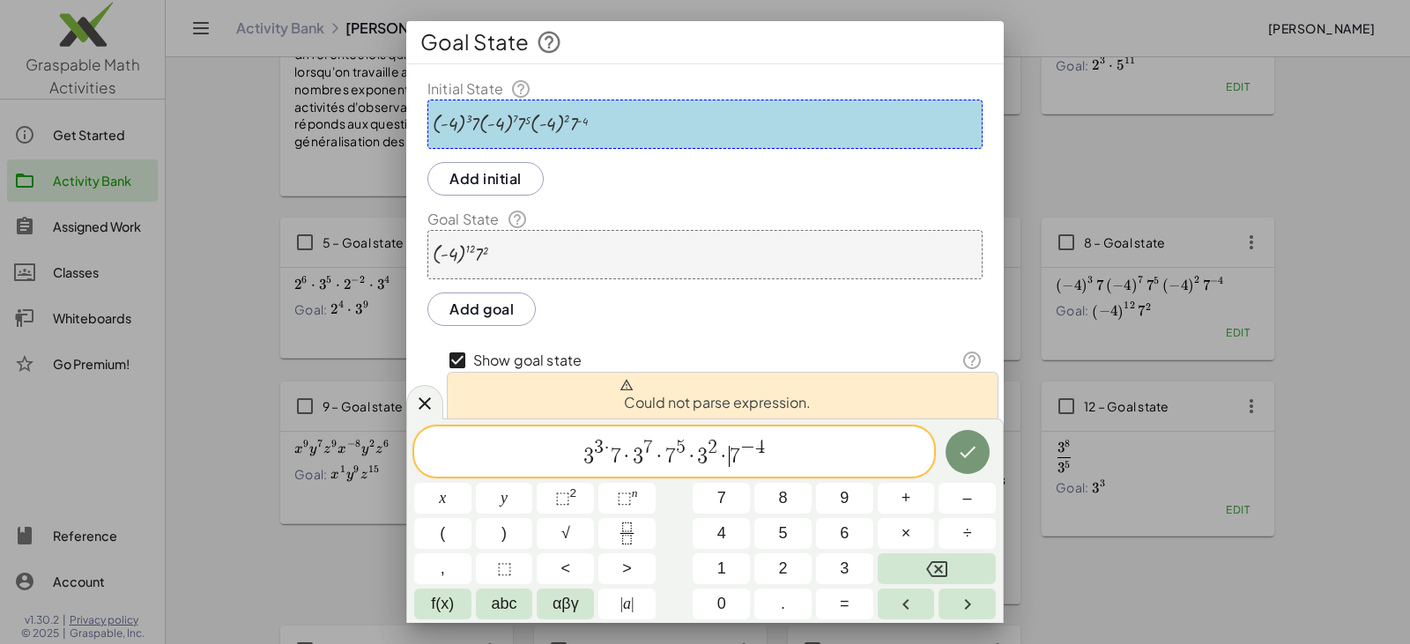
click at [608, 451] on span "·" at bounding box center [606, 448] width 6 height 19
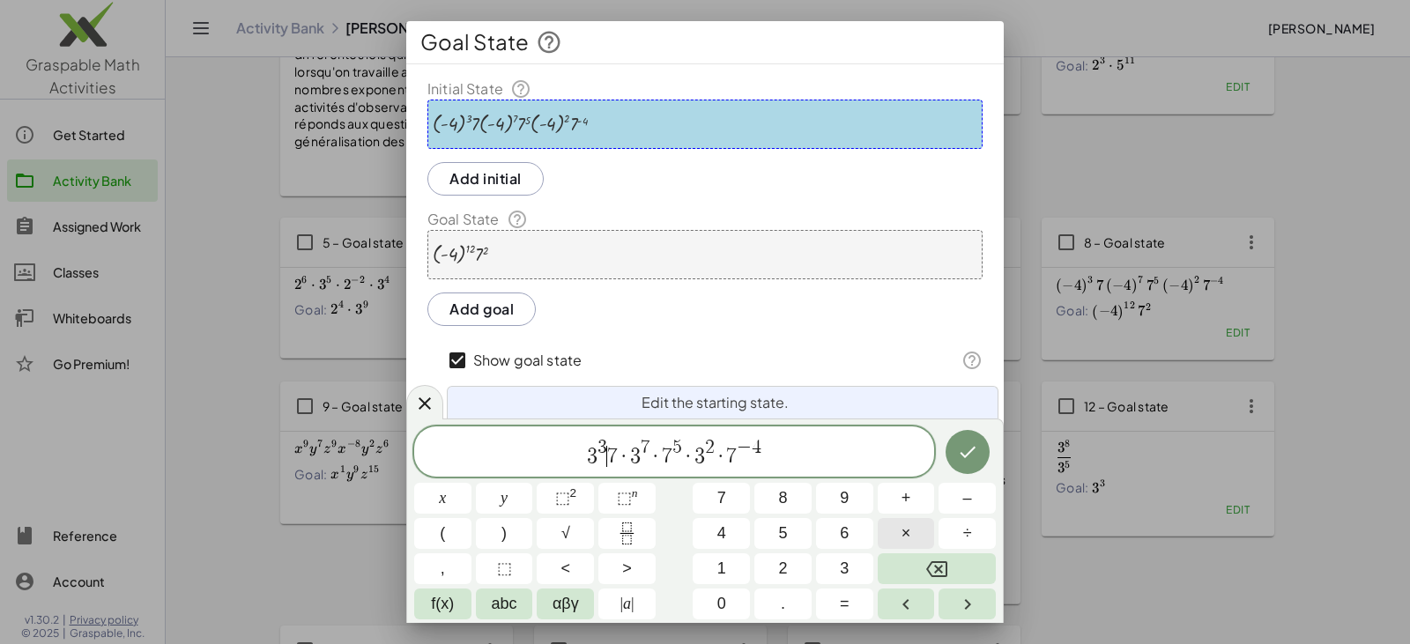
click at [685, 523] on button "×" at bounding box center [905, 533] width 57 height 31
click at [685, 446] on icon "Done" at bounding box center [967, 451] width 21 height 21
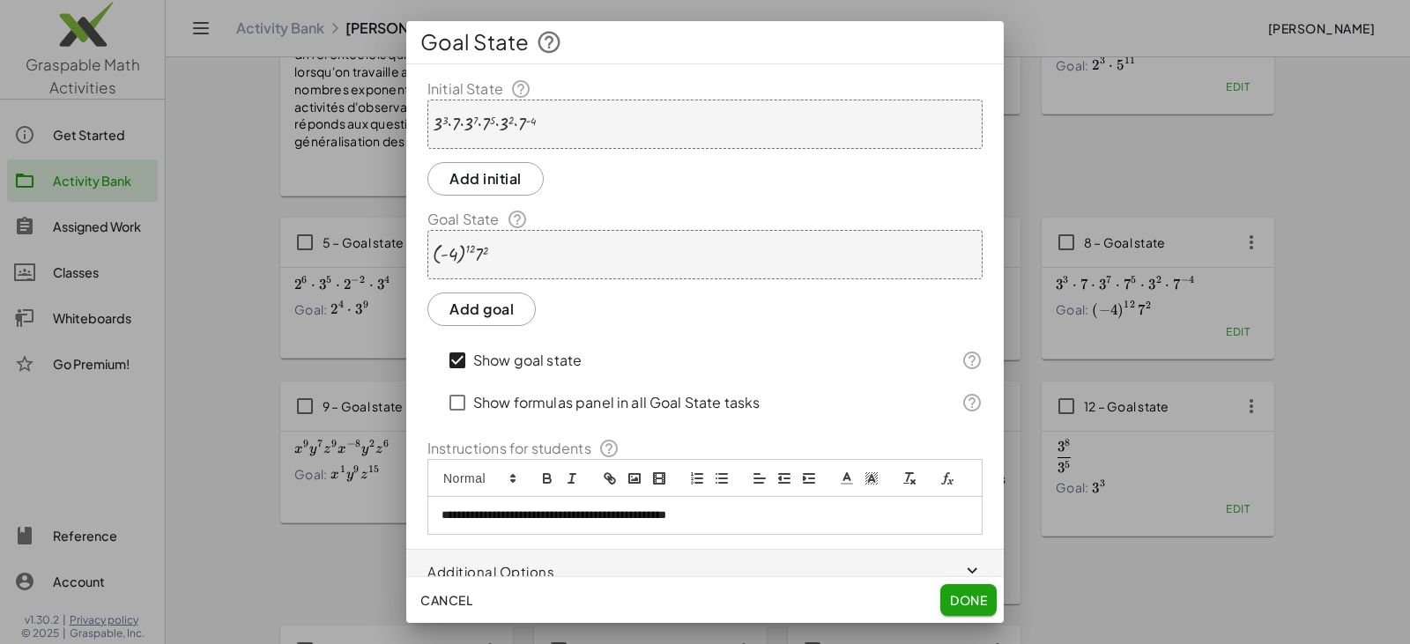
click at [463, 253] on div at bounding box center [461, 254] width 56 height 21
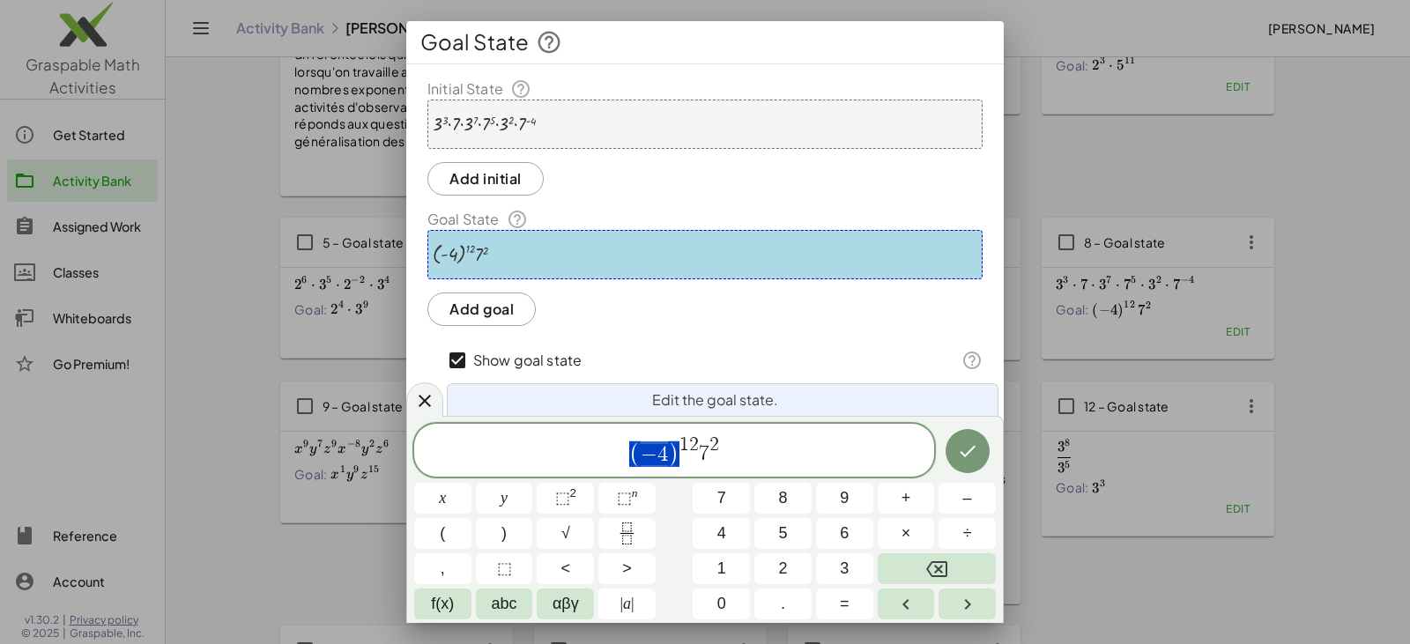
drag, startPoint x: 631, startPoint y: 455, endPoint x: 669, endPoint y: 456, distance: 37.9
click at [679, 452] on span "7" at bounding box center [684, 456] width 11 height 21
click at [685, 533] on button "×" at bounding box center [905, 533] width 57 height 31
click at [685, 455] on icon "Done" at bounding box center [967, 452] width 16 height 11
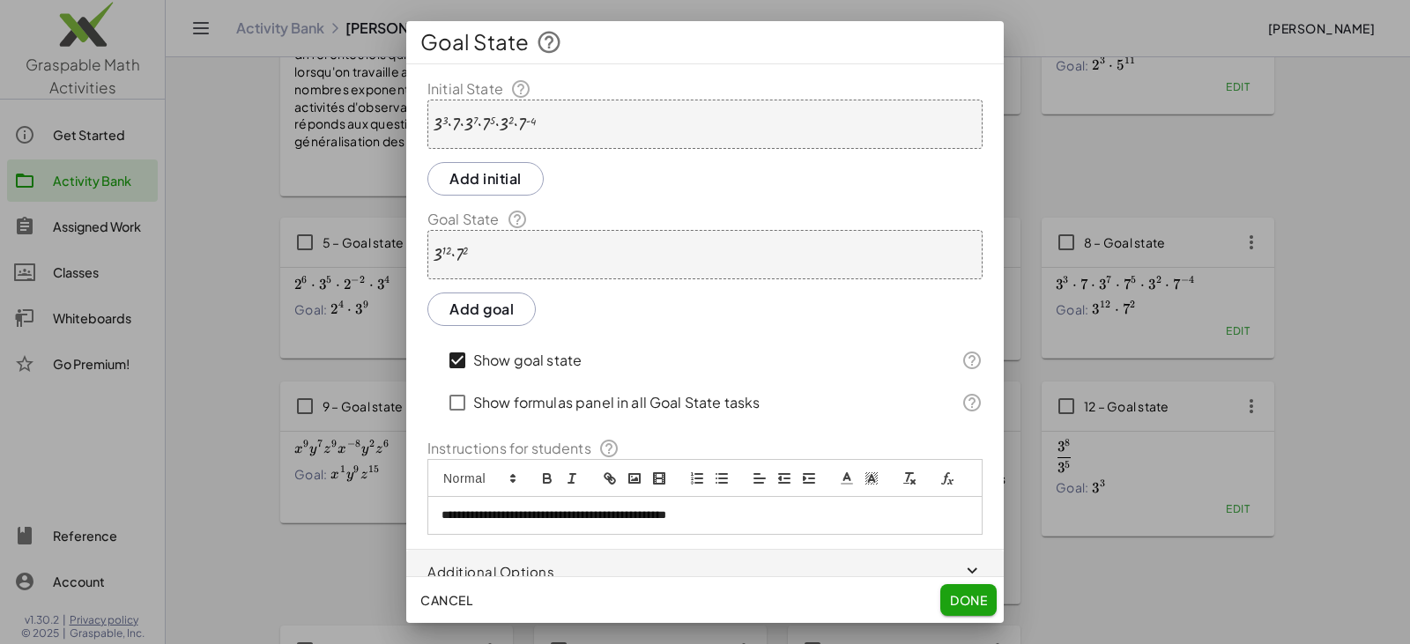
click at [685, 602] on span "Done" at bounding box center [968, 600] width 37 height 16
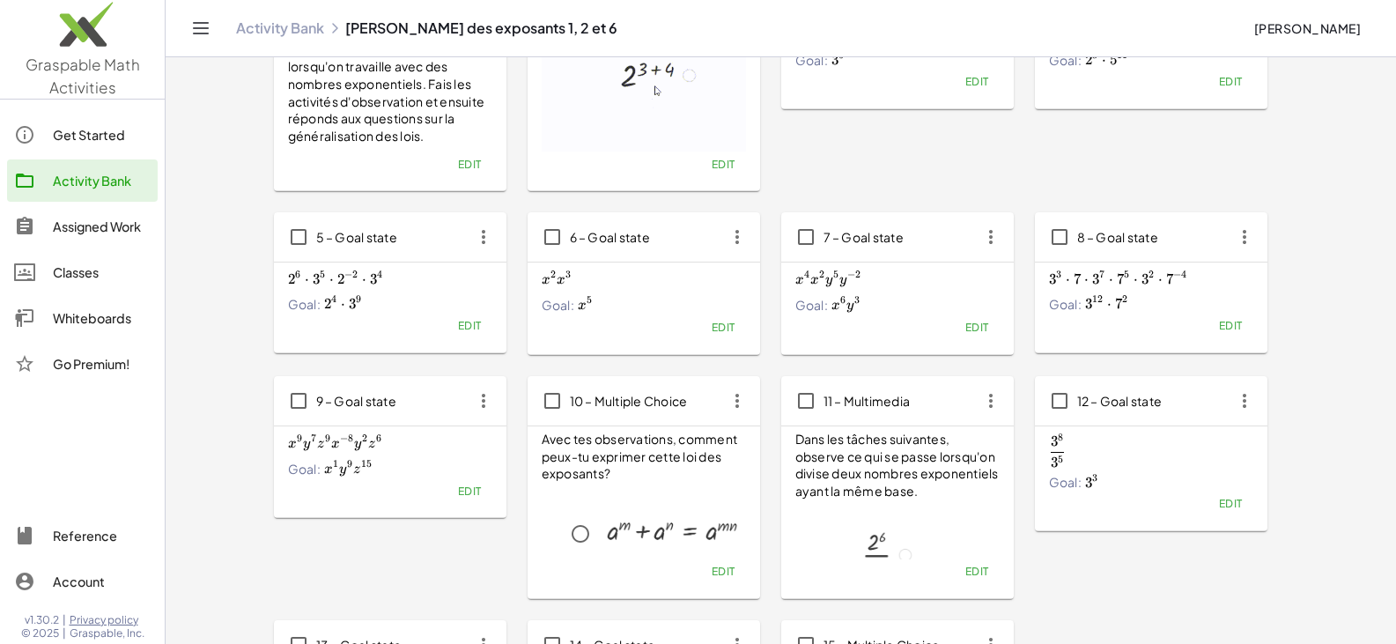
scroll to position [264, 0]
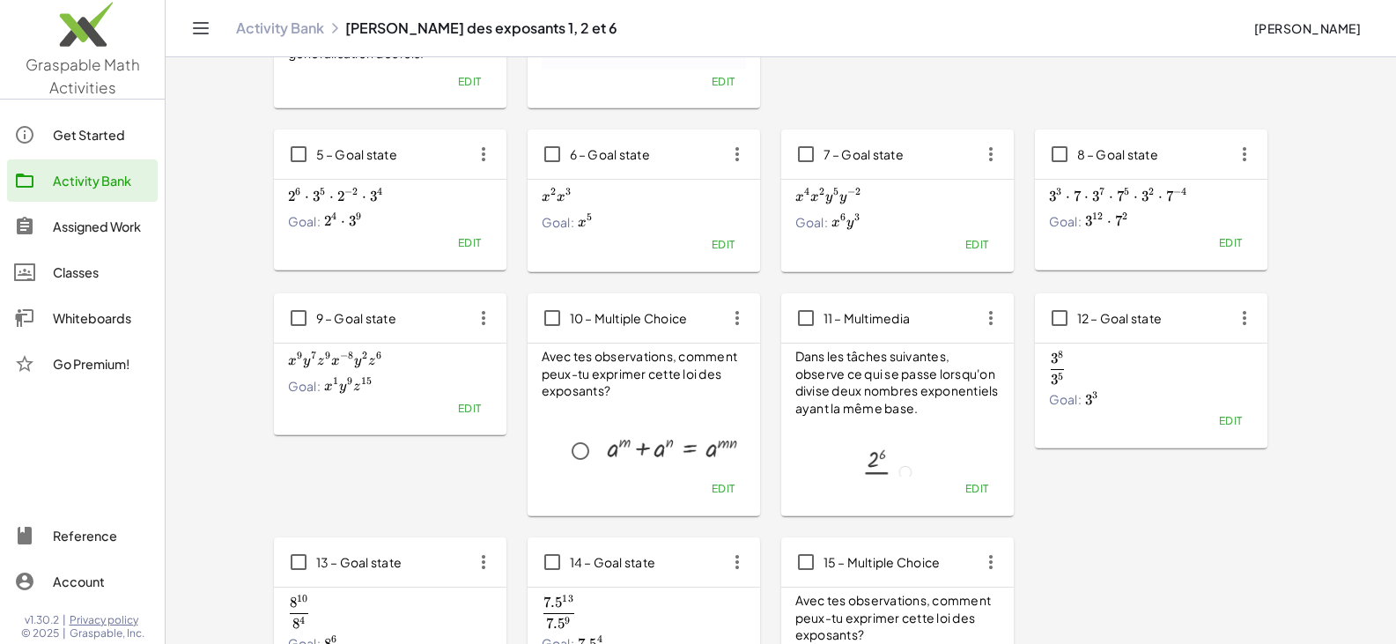
click at [685, 248] on span "Edit" at bounding box center [1230, 242] width 24 height 13
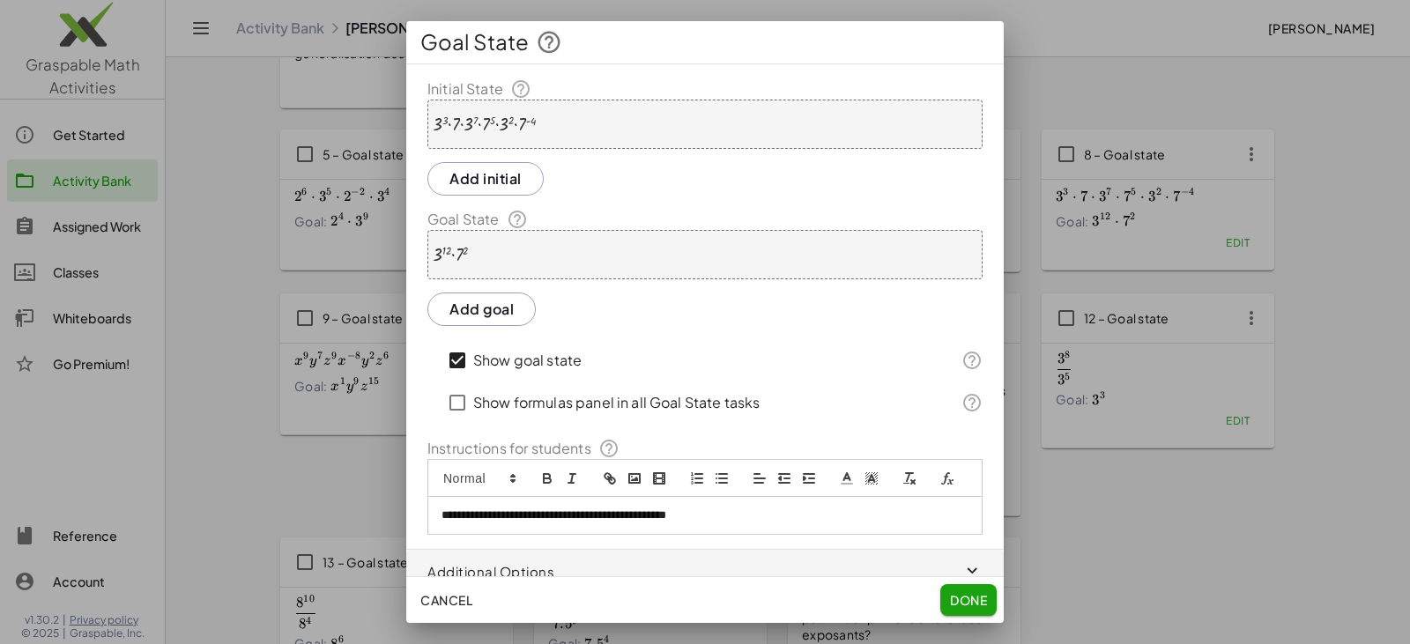
click at [685, 534] on div "**********" at bounding box center [704, 515] width 553 height 37
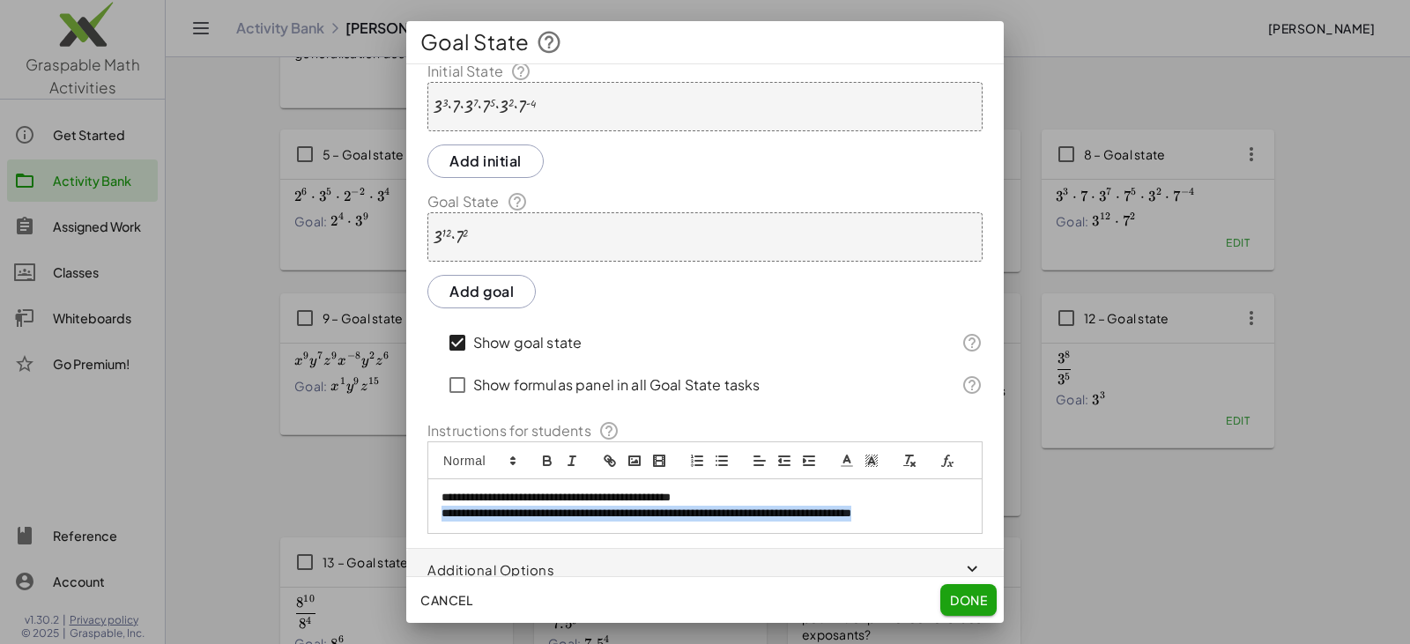
drag, startPoint x: 952, startPoint y: 551, endPoint x: 417, endPoint y: 560, distance: 535.7
click at [417, 560] on div "**********" at bounding box center [704, 320] width 597 height 512
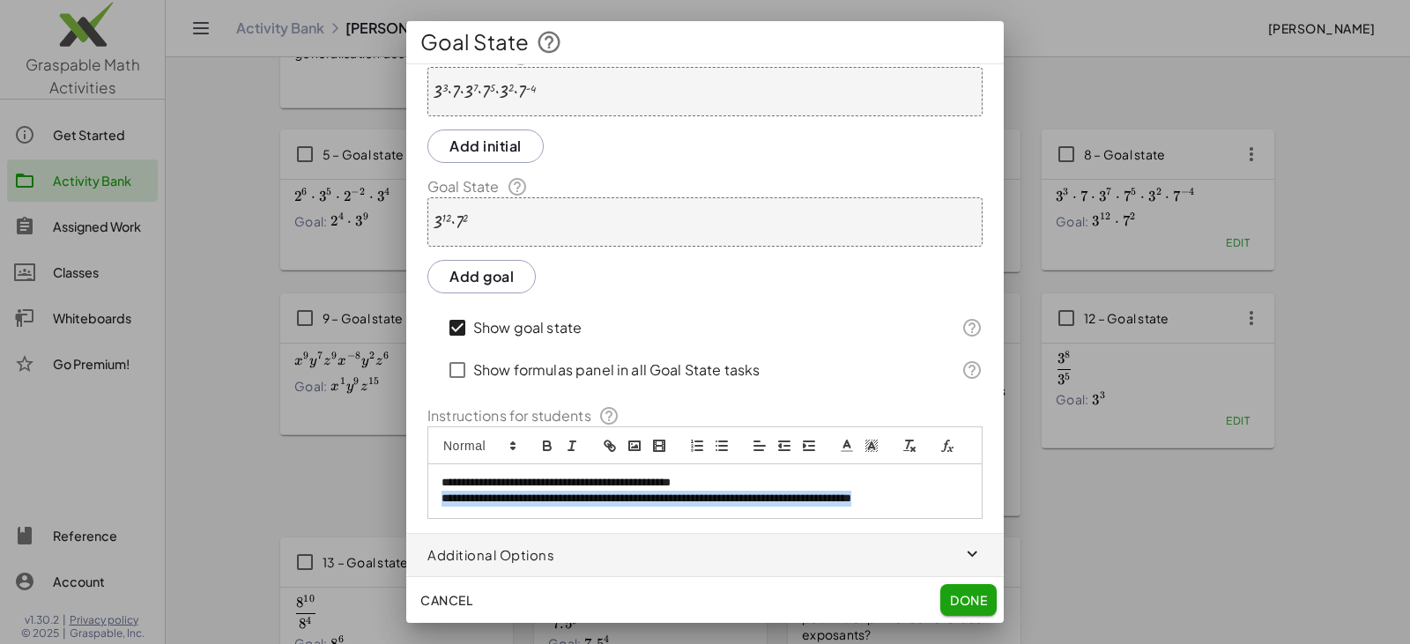
copy p "**********"
click at [685, 589] on button "Done" at bounding box center [968, 600] width 56 height 32
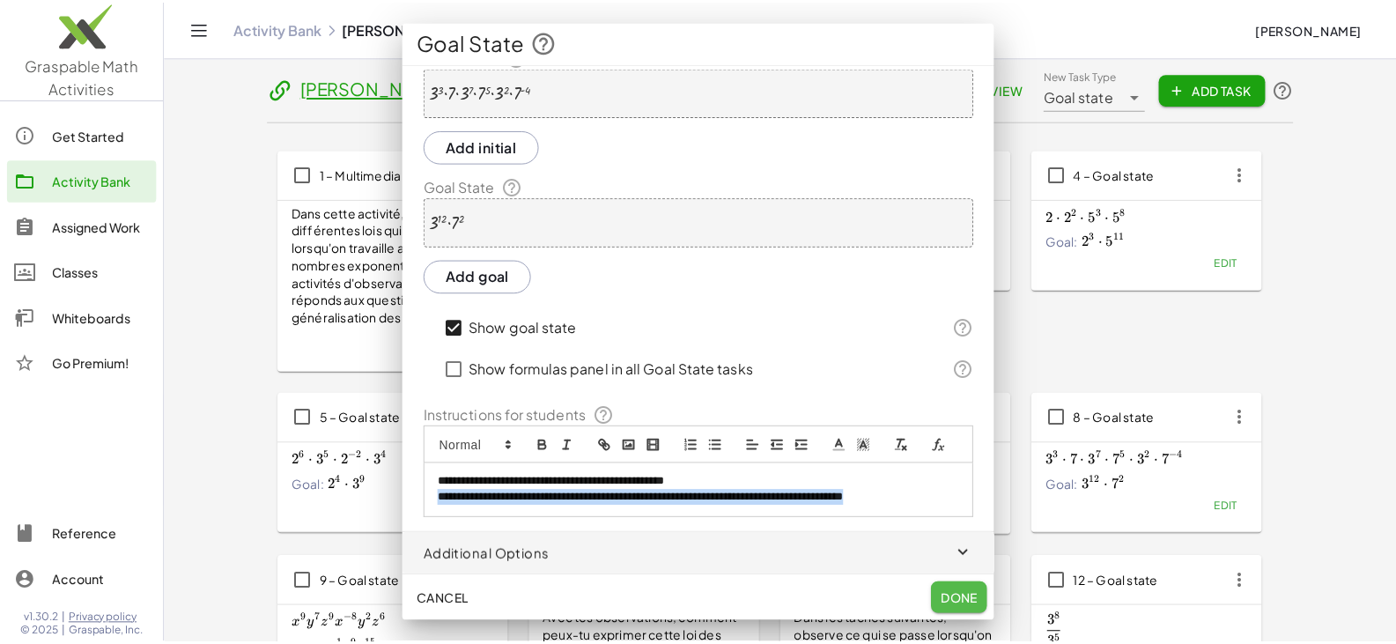
scroll to position [264, 0]
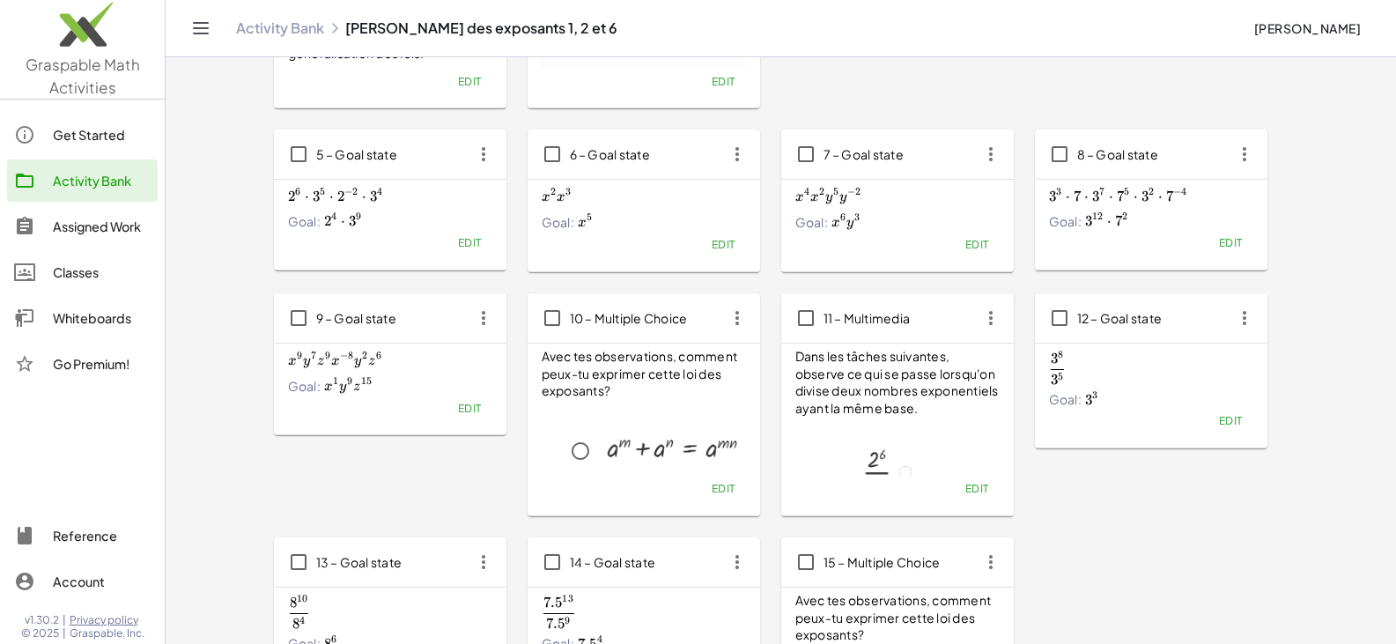
click at [473, 412] on span "Edit" at bounding box center [469, 408] width 24 height 13
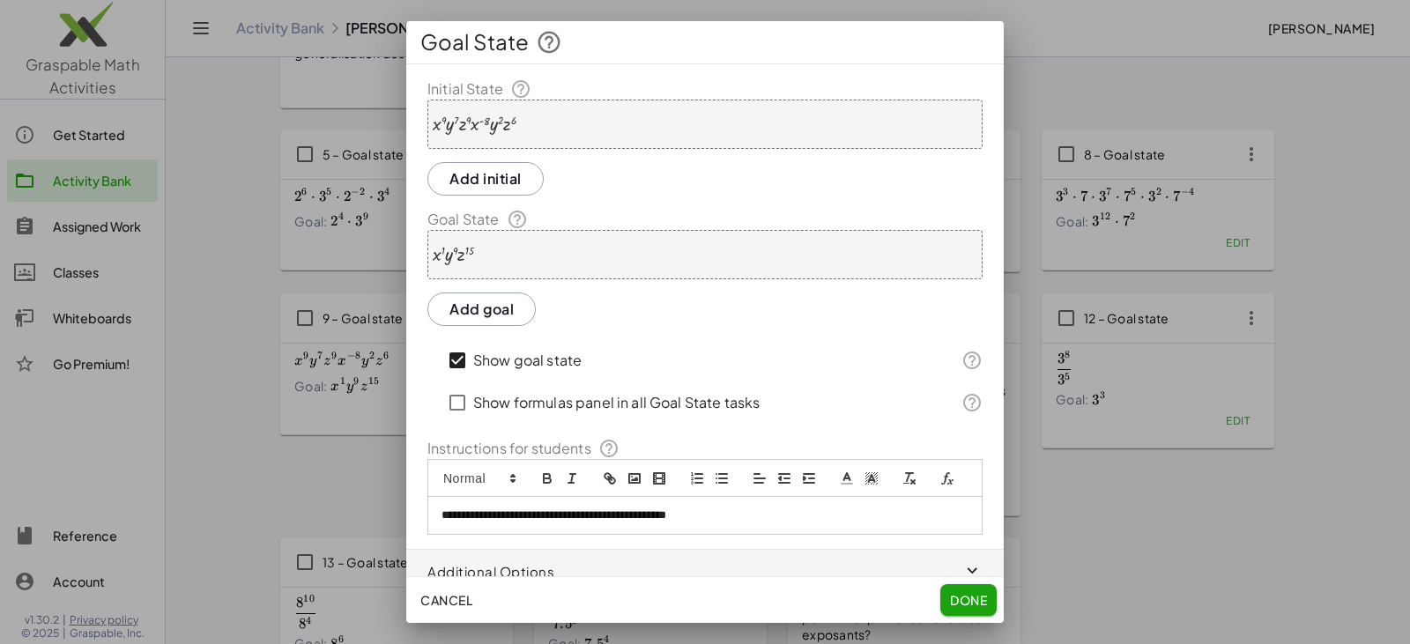
click at [685, 523] on p "**********" at bounding box center [698, 515] width 514 height 16
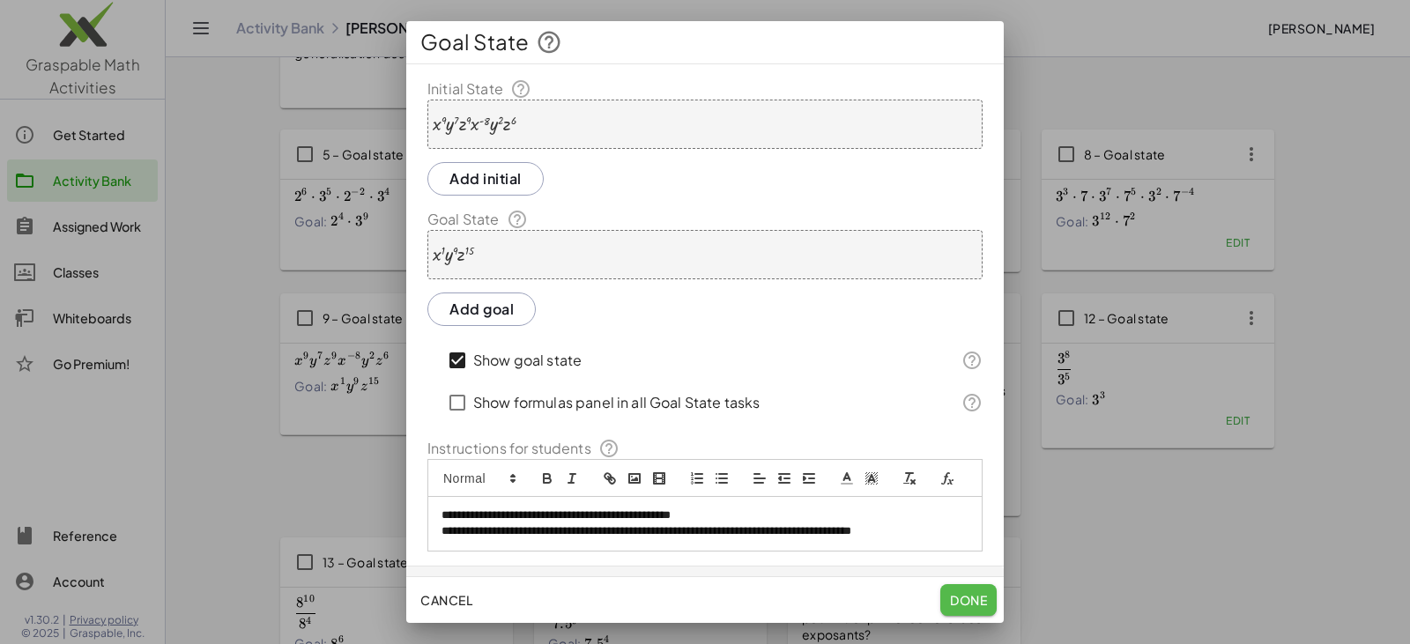
click at [685, 608] on button "Done" at bounding box center [968, 600] width 56 height 32
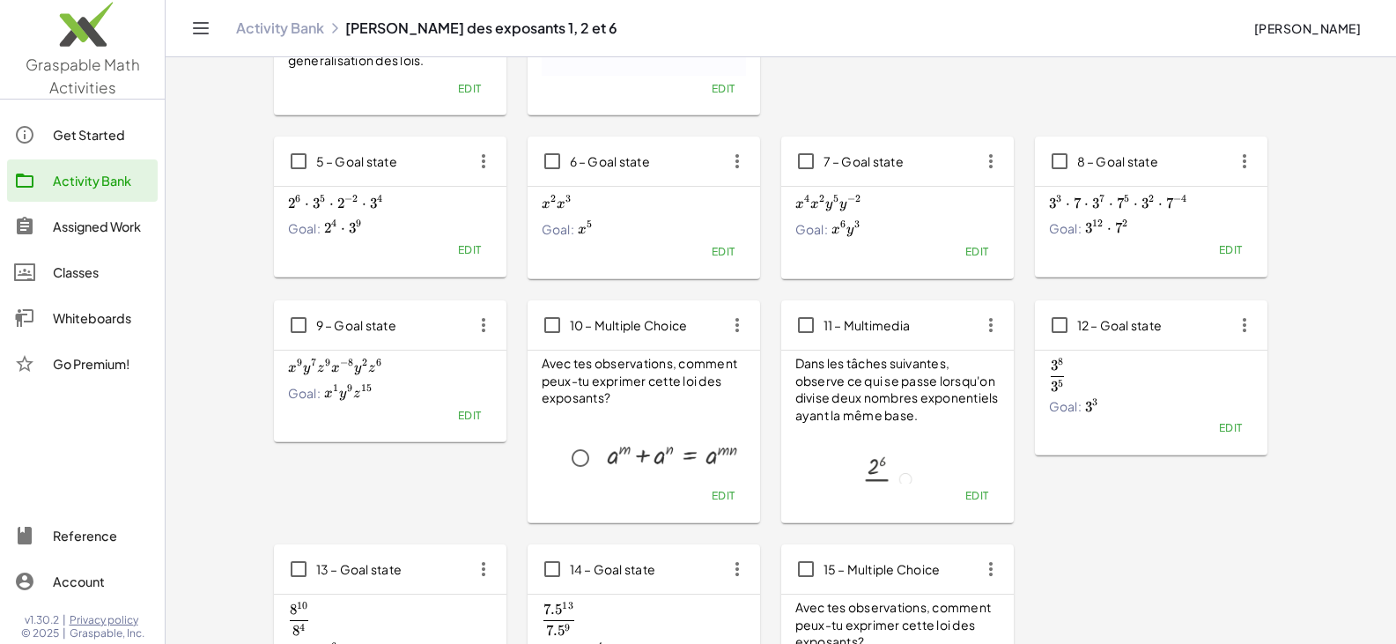
scroll to position [264, 0]
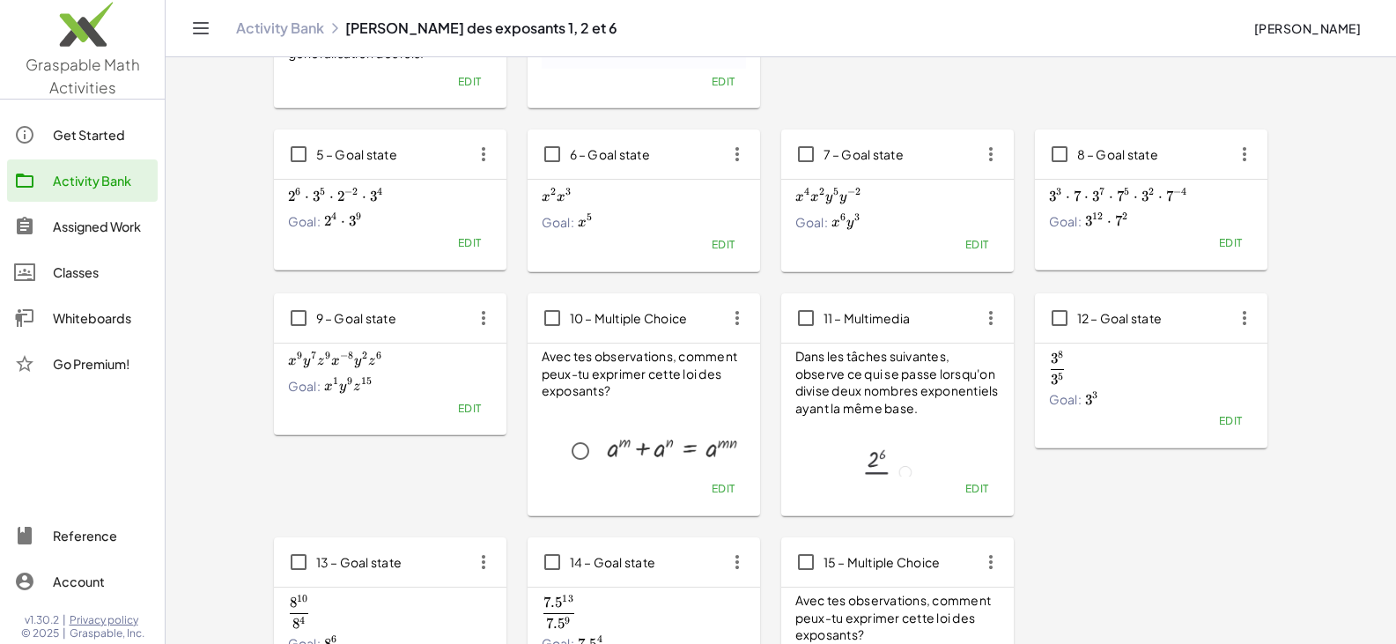
click at [685, 484] on span "Edit" at bounding box center [723, 488] width 24 height 13
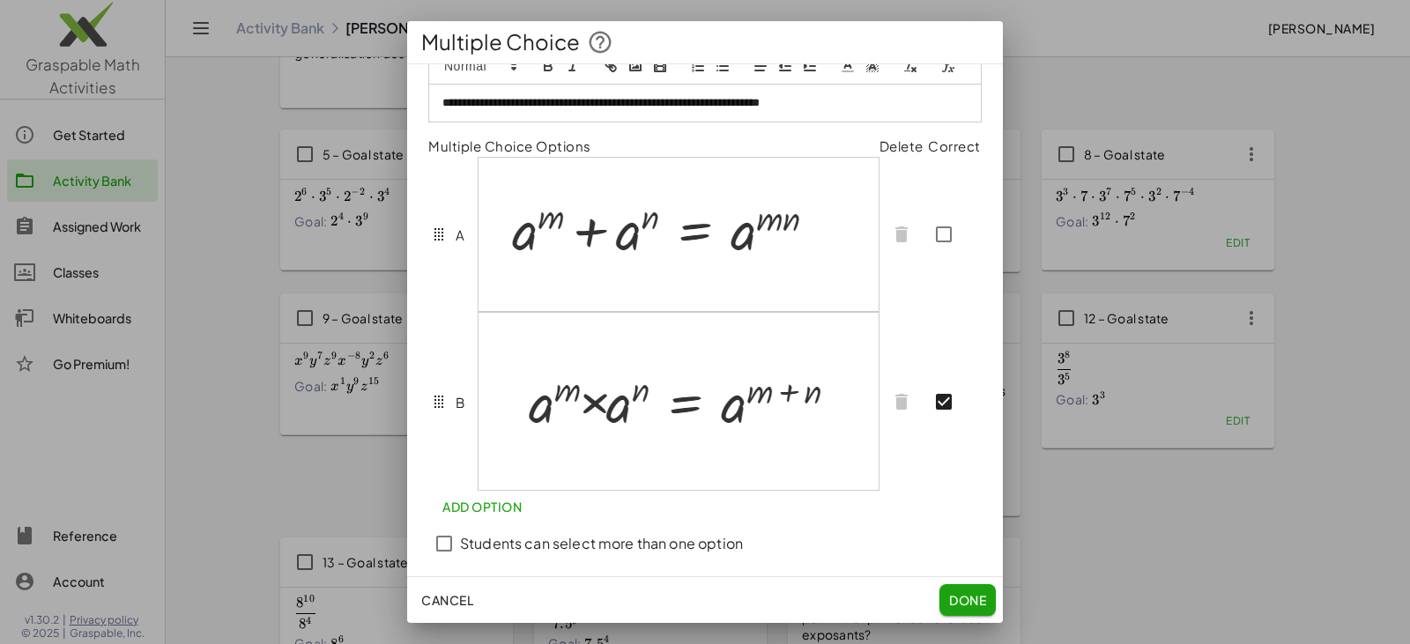
scroll to position [133, 0]
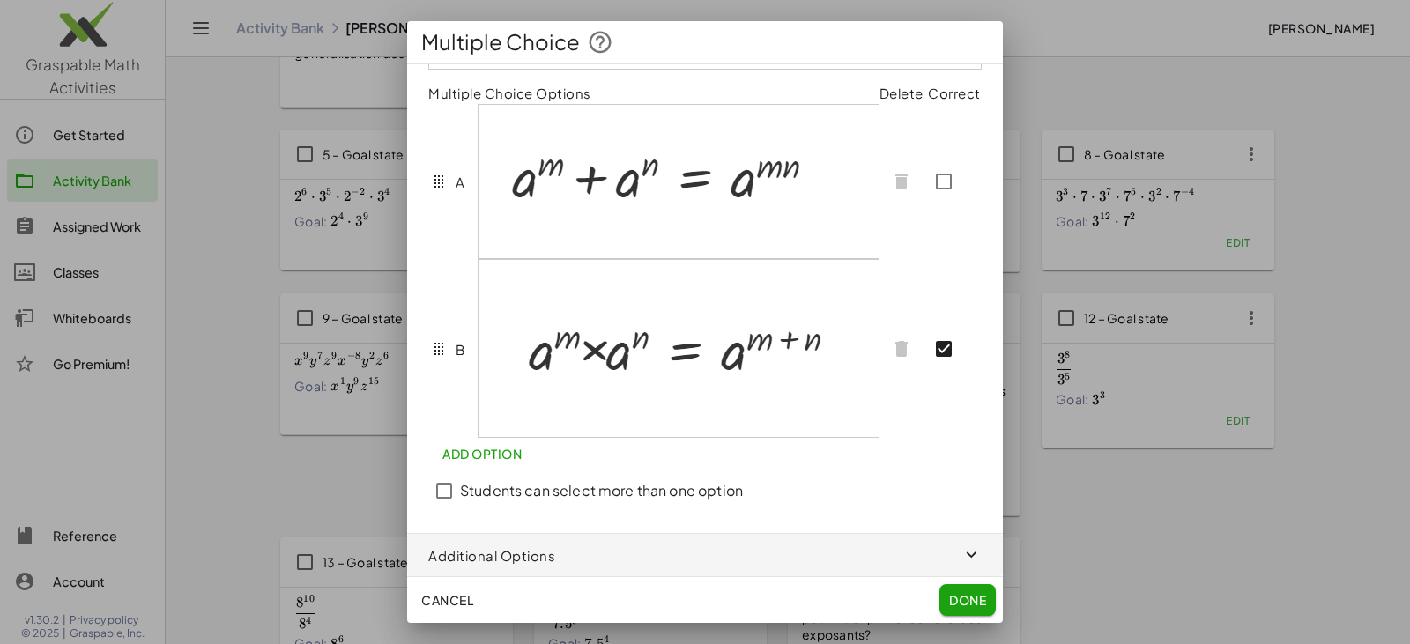
click at [489, 455] on span "Add Option" at bounding box center [481, 454] width 79 height 16
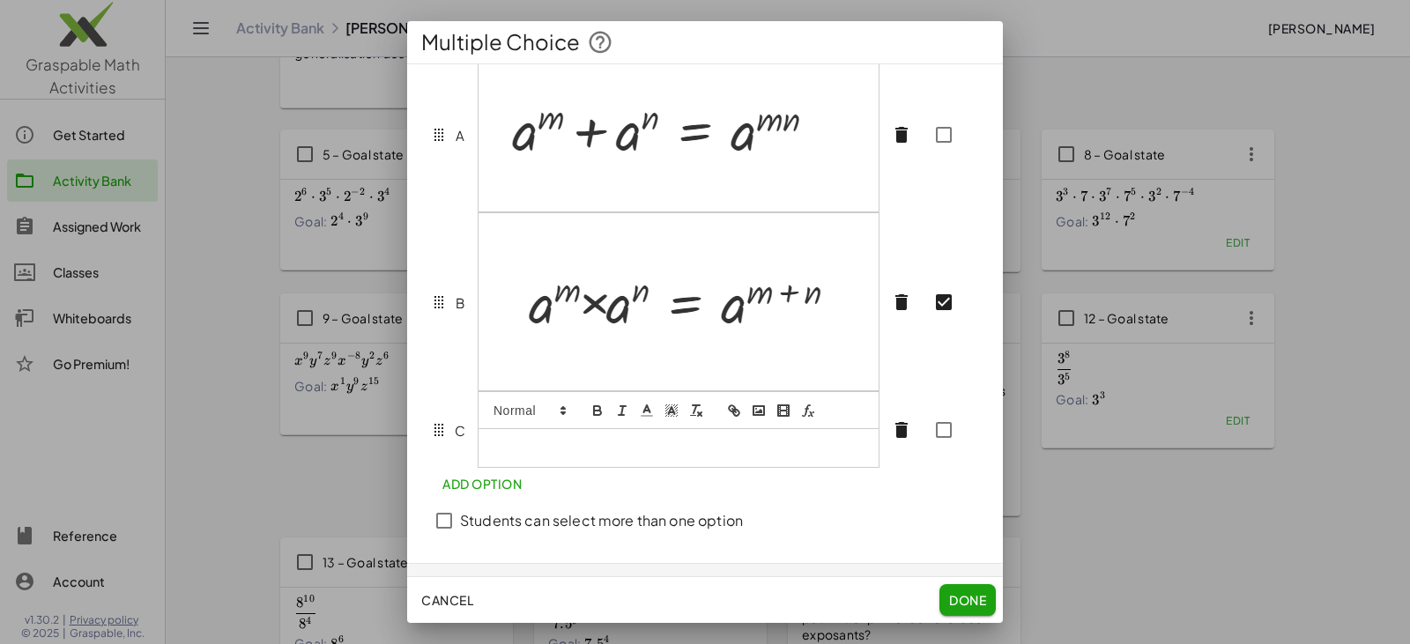
scroll to position [168, 0]
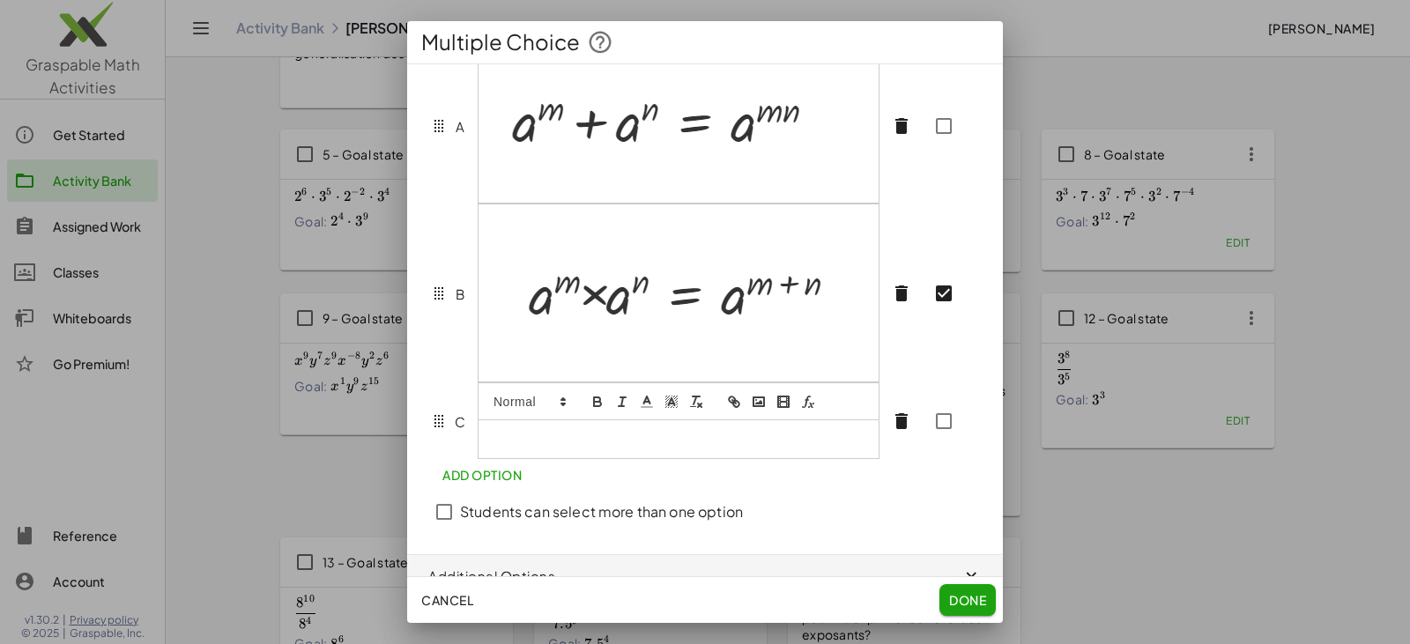
click at [577, 447] on p at bounding box center [679, 439] width 374 height 16
drag, startPoint x: 518, startPoint y: 328, endPoint x: 675, endPoint y: 316, distance: 157.2
click at [675, 316] on img at bounding box center [673, 291] width 363 height 118
click at [655, 457] on div at bounding box center [678, 438] width 400 height 37
click at [685, 410] on icon "formula" at bounding box center [808, 402] width 16 height 16
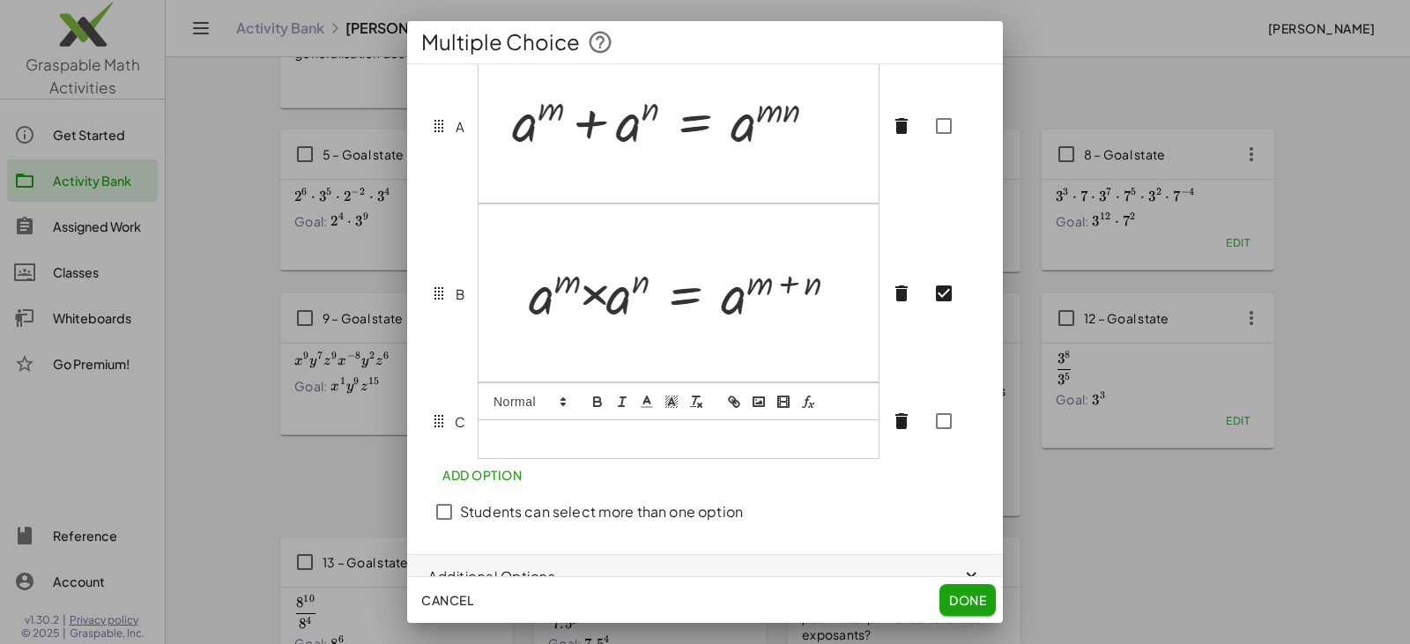
click at [632, 447] on p at bounding box center [679, 439] width 374 height 16
click at [611, 330] on img at bounding box center [673, 291] width 363 height 118
drag, startPoint x: 534, startPoint y: 321, endPoint x: 732, endPoint y: 329, distance: 198.4
click at [685, 331] on img at bounding box center [673, 291] width 363 height 118
click at [685, 325] on img at bounding box center [673, 291] width 363 height 118
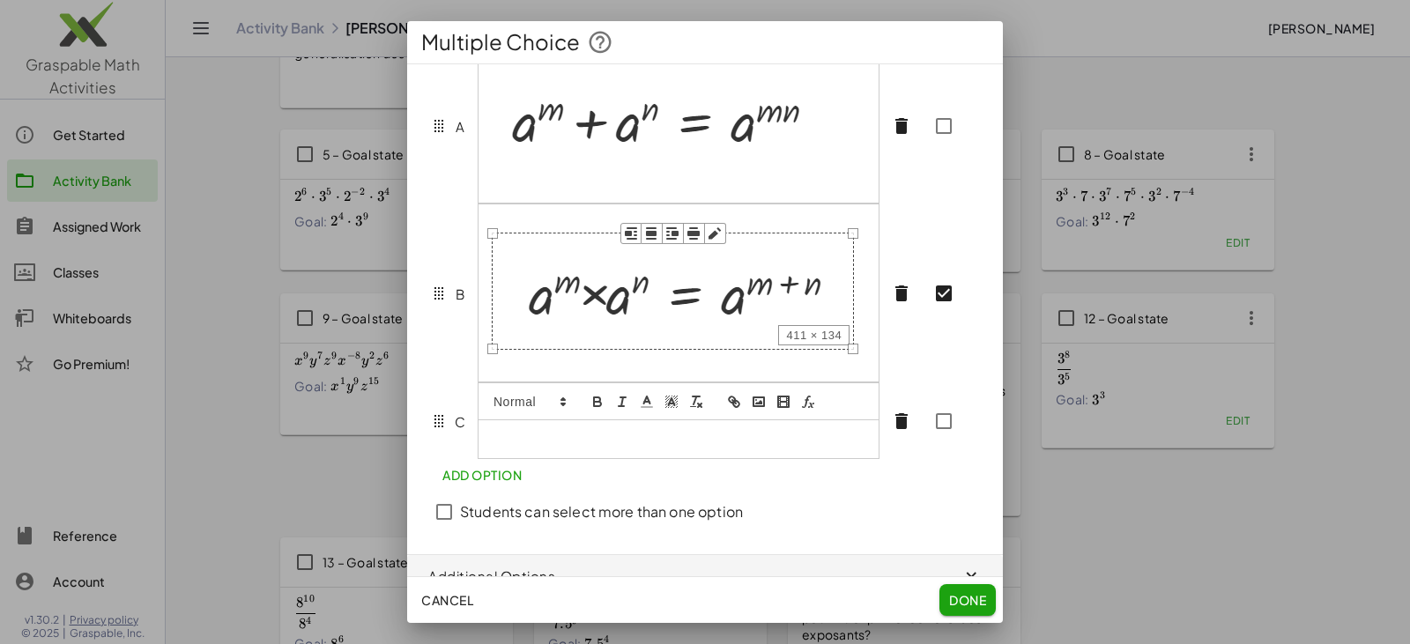
click at [685, 325] on img at bounding box center [673, 291] width 363 height 118
drag, startPoint x: 777, startPoint y: 255, endPoint x: 755, endPoint y: 269, distance: 26.1
click at [685, 269] on img at bounding box center [673, 291] width 363 height 118
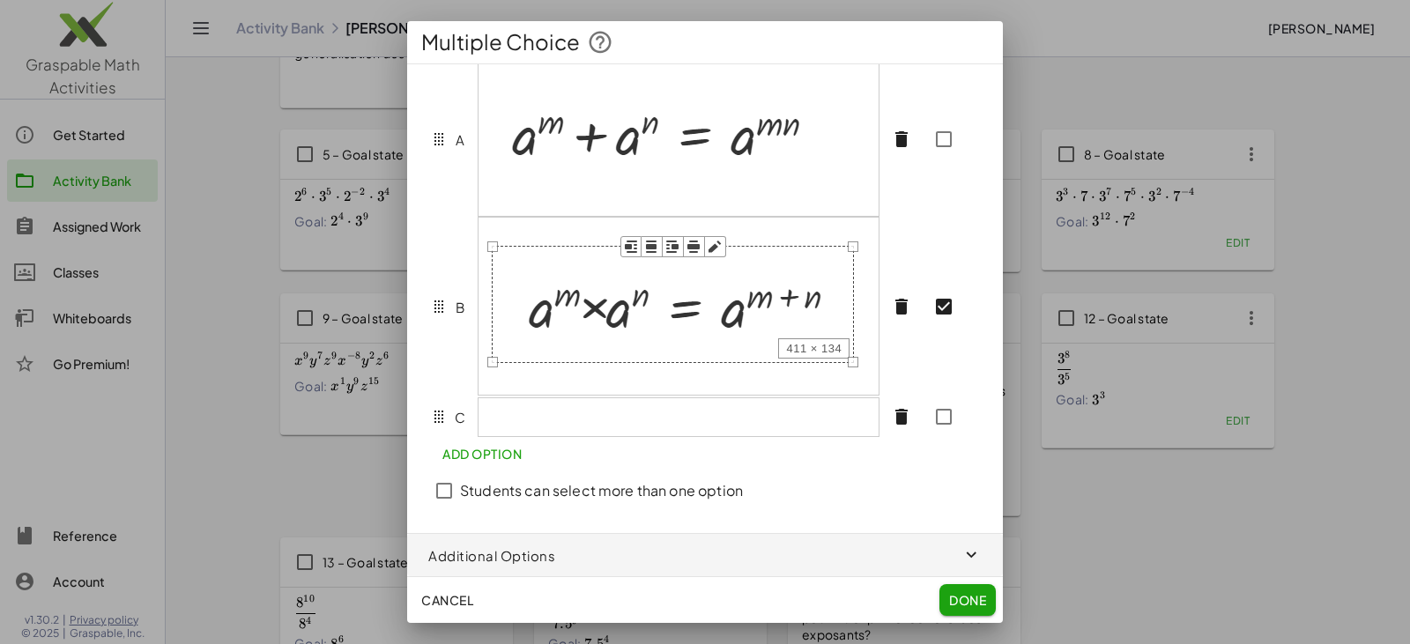
click at [685, 257] on button "button" at bounding box center [715, 246] width 21 height 21
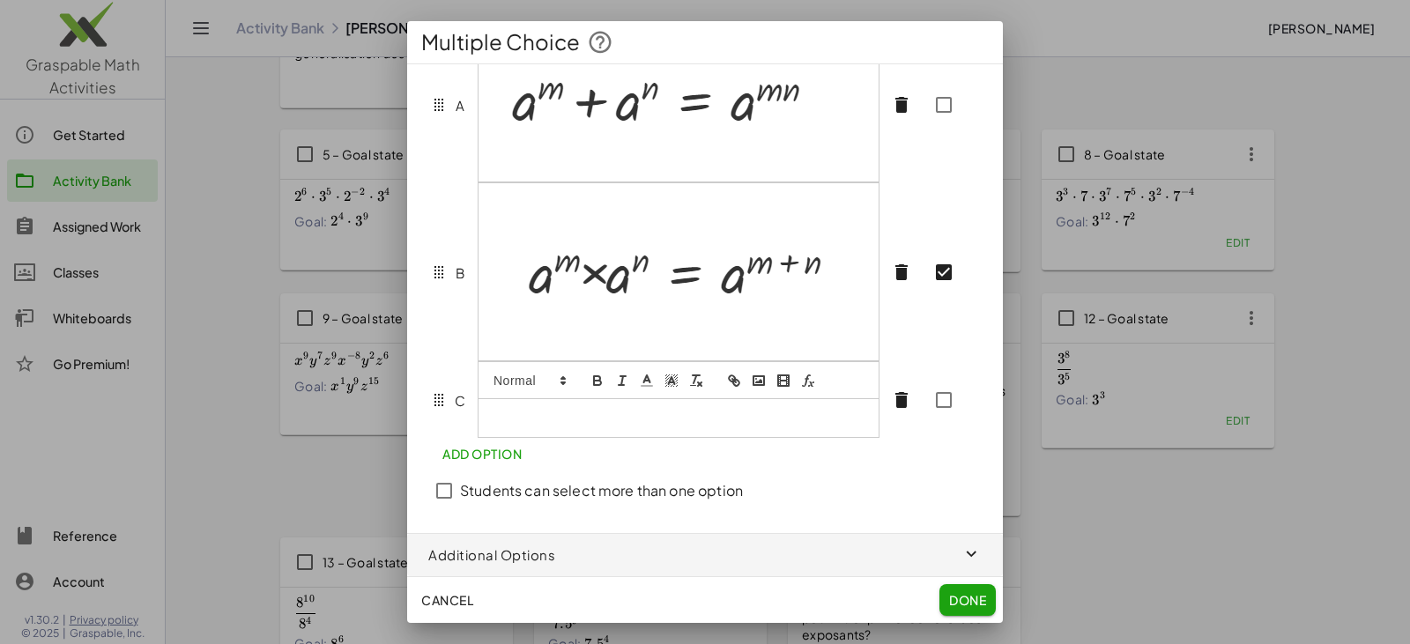
click at [614, 436] on div at bounding box center [678, 417] width 400 height 37
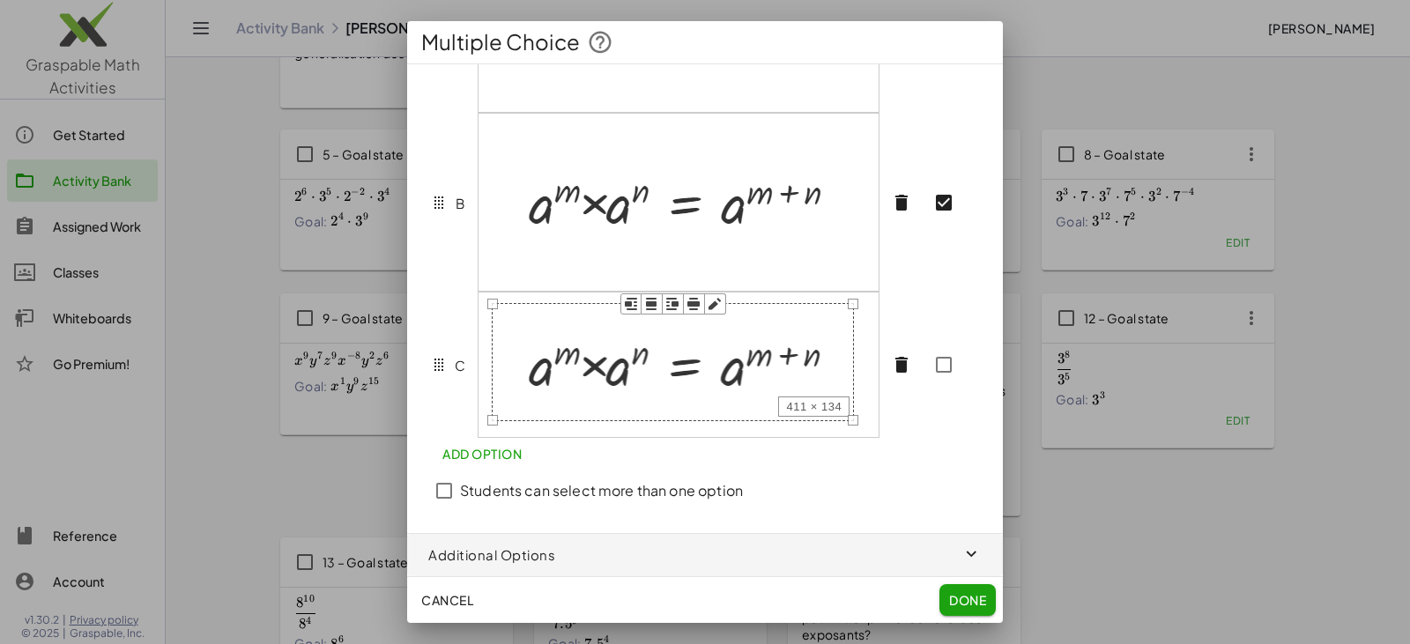
scroll to position [278, 0]
click at [566, 381] on img at bounding box center [673, 362] width 362 height 118
click at [578, 367] on img at bounding box center [673, 362] width 362 height 118
click at [634, 367] on img at bounding box center [673, 362] width 362 height 118
drag, startPoint x: 716, startPoint y: 381, endPoint x: 581, endPoint y: 376, distance: 135.7
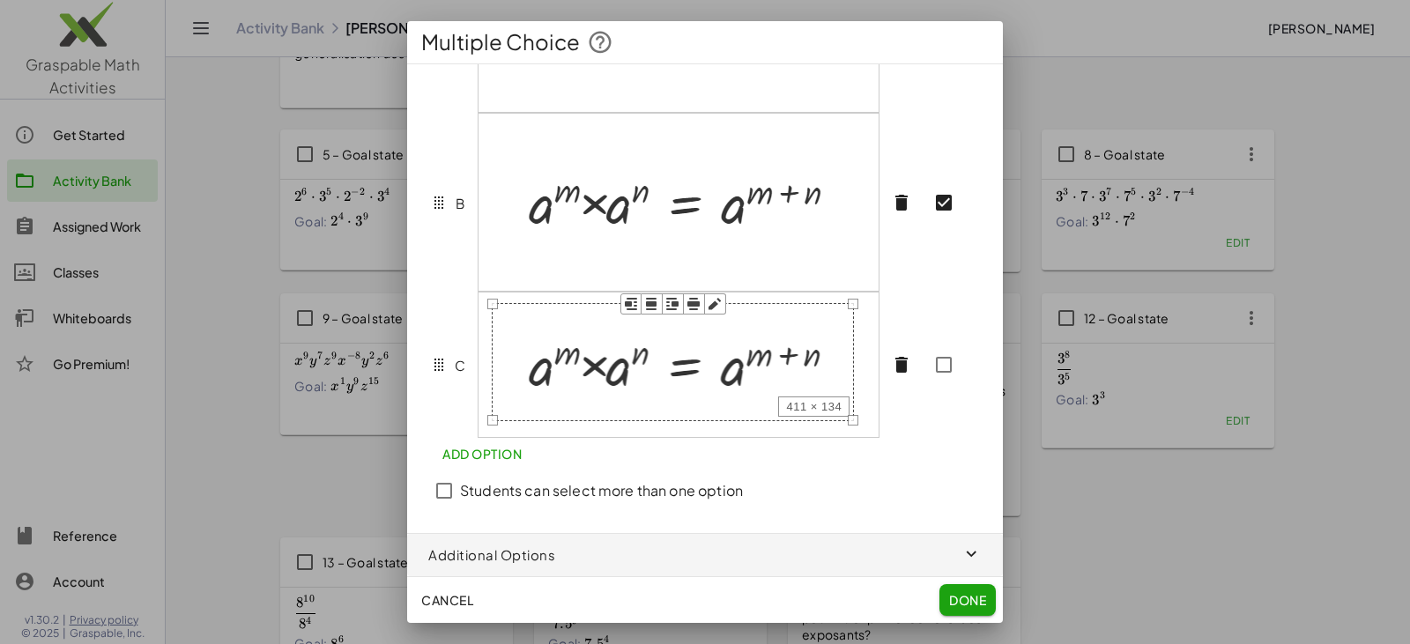
click at [581, 376] on img at bounding box center [673, 362] width 362 height 118
drag, startPoint x: 660, startPoint y: 376, endPoint x: 514, endPoint y: 374, distance: 146.3
click at [514, 374] on img at bounding box center [673, 362] width 362 height 118
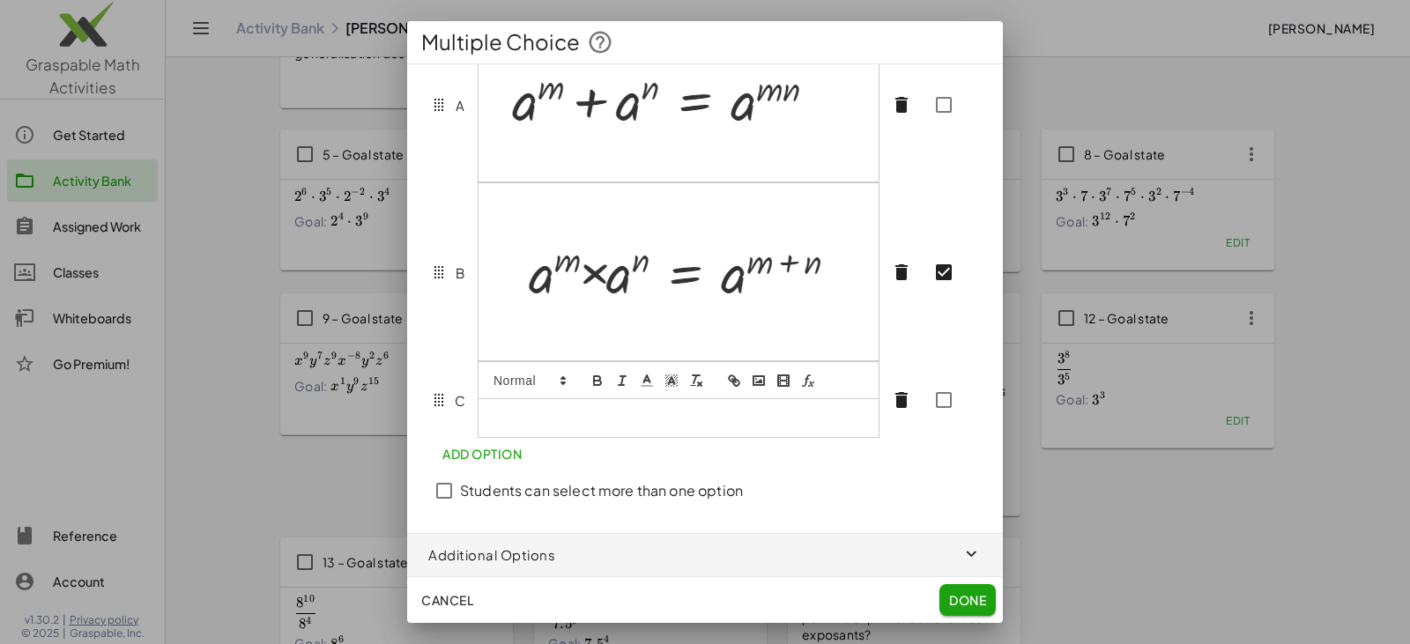
scroll to position [209, 0]
click at [566, 426] on p at bounding box center [673, 418] width 362 height 16
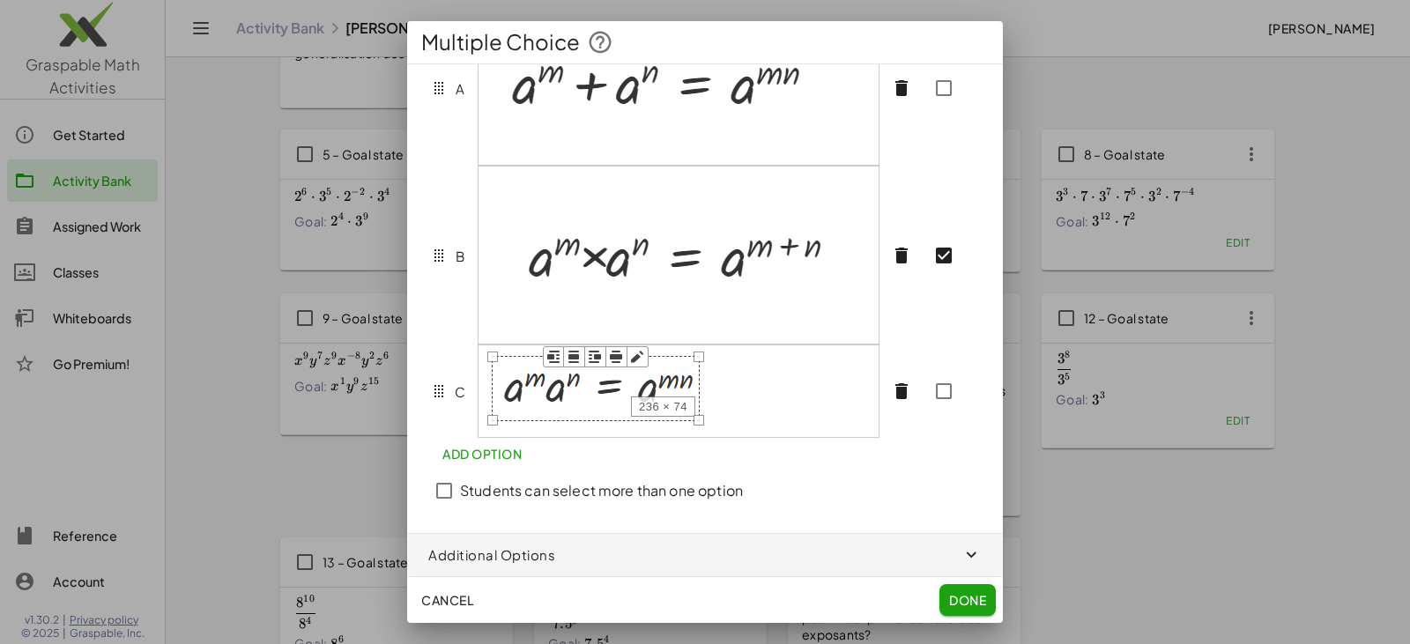
click at [578, 421] on img at bounding box center [596, 388] width 208 height 65
click at [578, 359] on rect "button" at bounding box center [573, 356] width 11 height 5
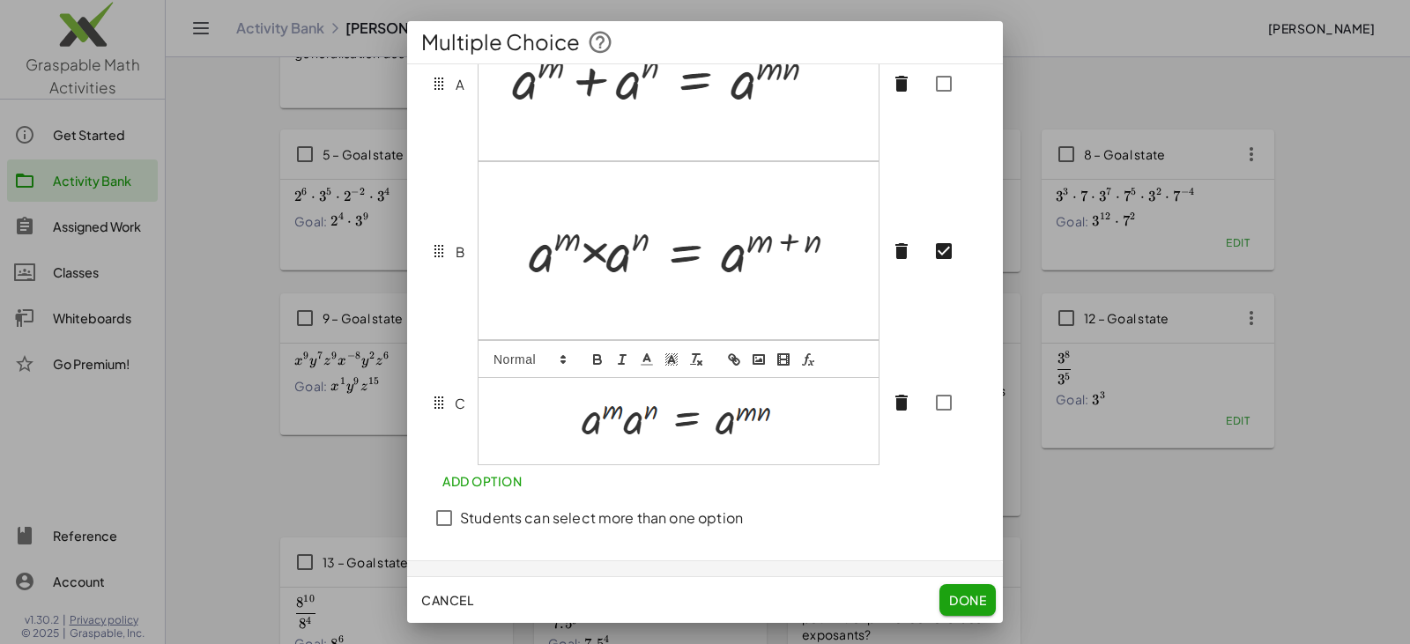
click at [543, 407] on p at bounding box center [673, 421] width 362 height 65
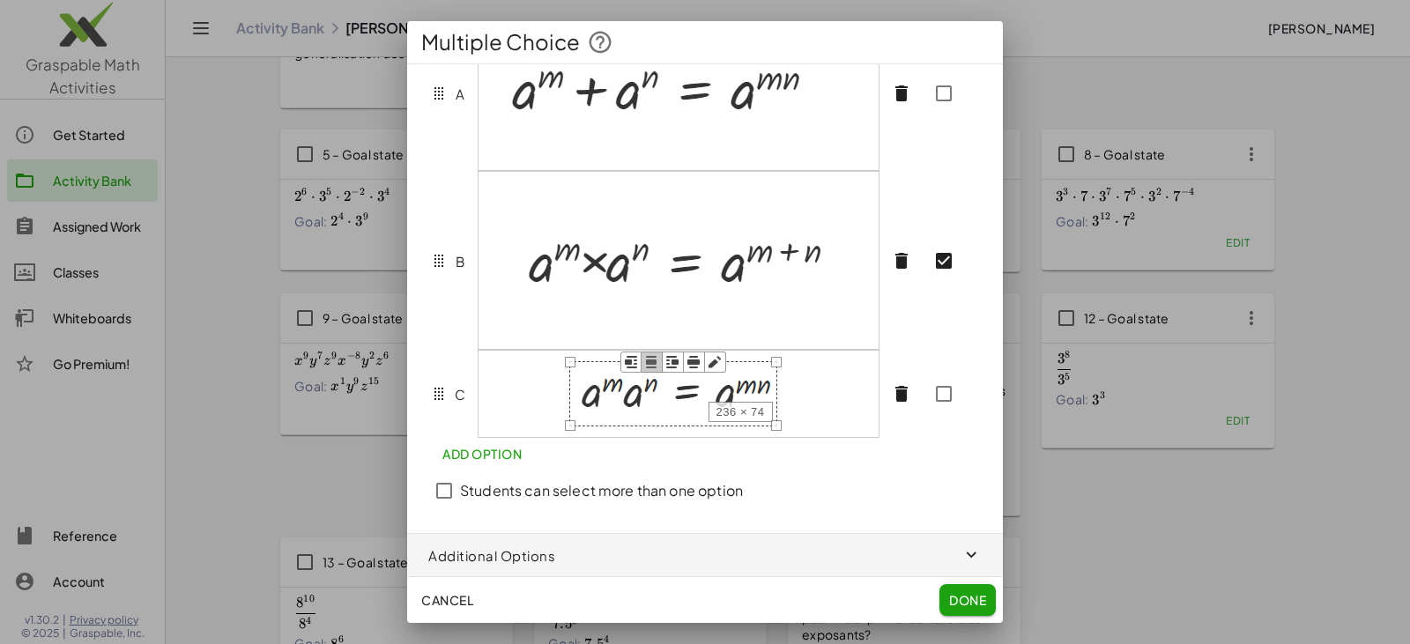
click at [651, 426] on img at bounding box center [673, 393] width 208 height 65
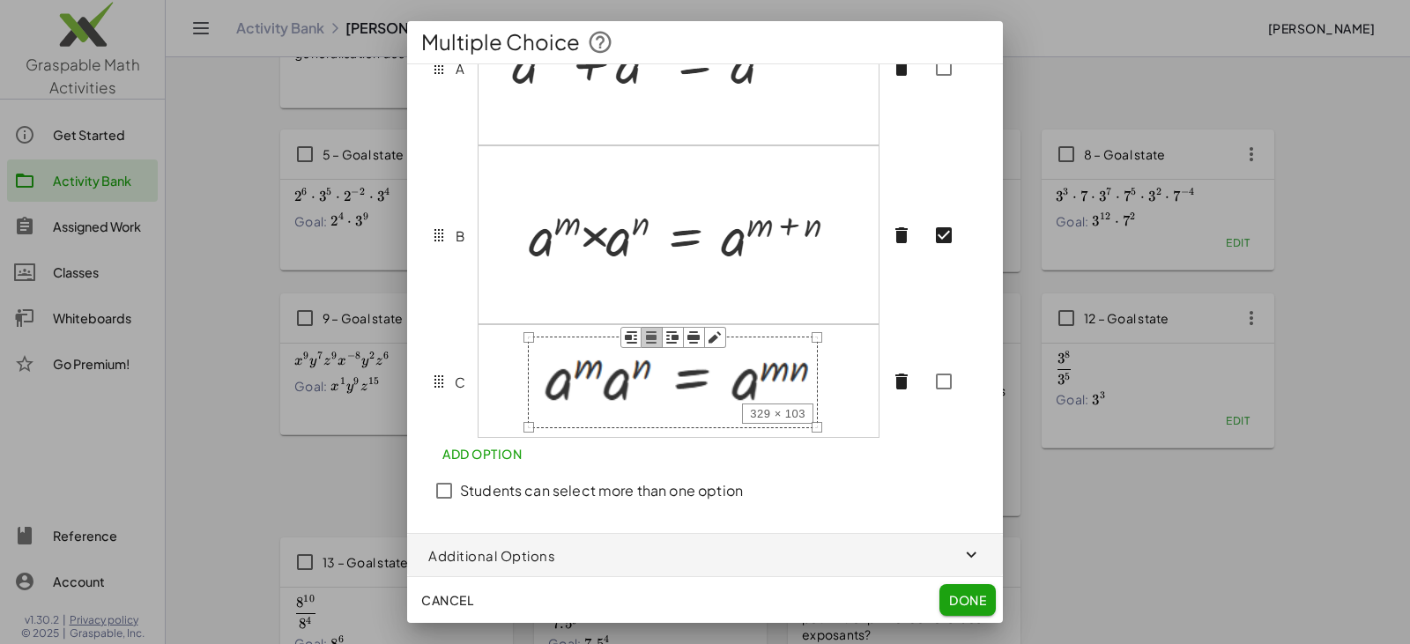
drag, startPoint x: 572, startPoint y: 428, endPoint x: 489, endPoint y: 478, distance: 96.9
click at [489, 478] on div "**********" at bounding box center [705, 185] width 596 height 695
click at [685, 485] on div "Students can select more than one option" at bounding box center [704, 491] width 553 height 42
click at [685, 404] on p at bounding box center [673, 380] width 362 height 91
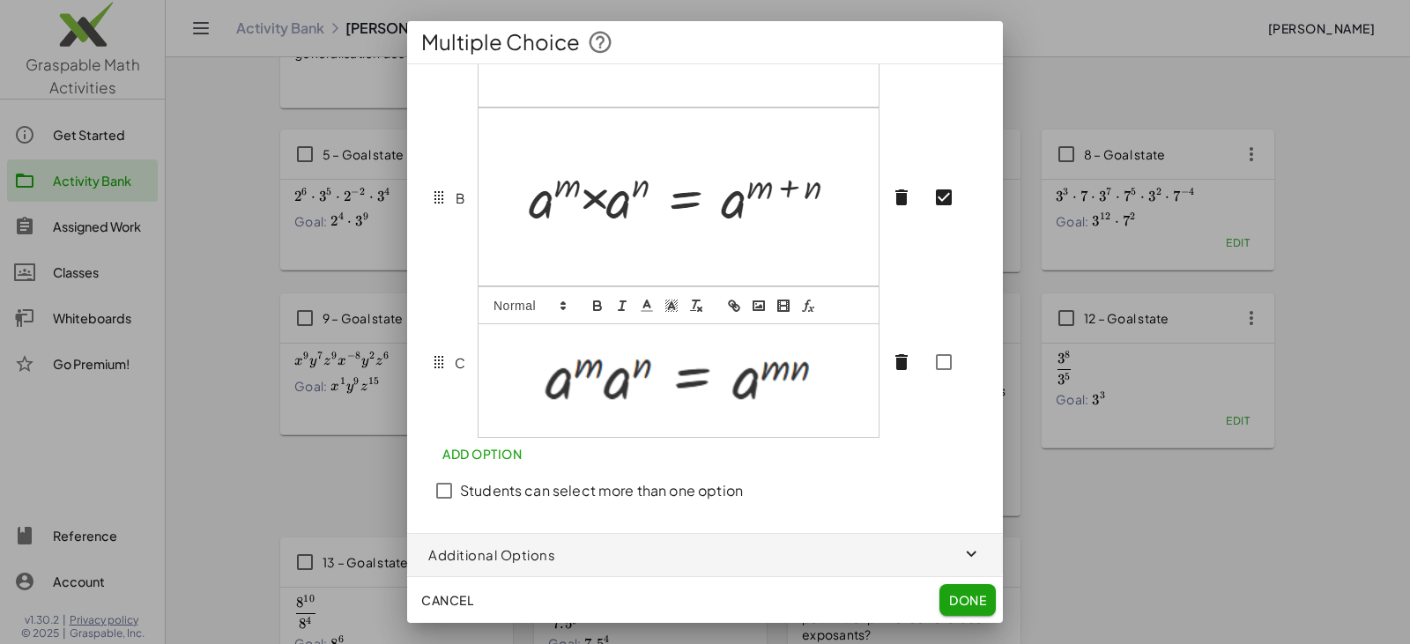
scroll to position [284, 0]
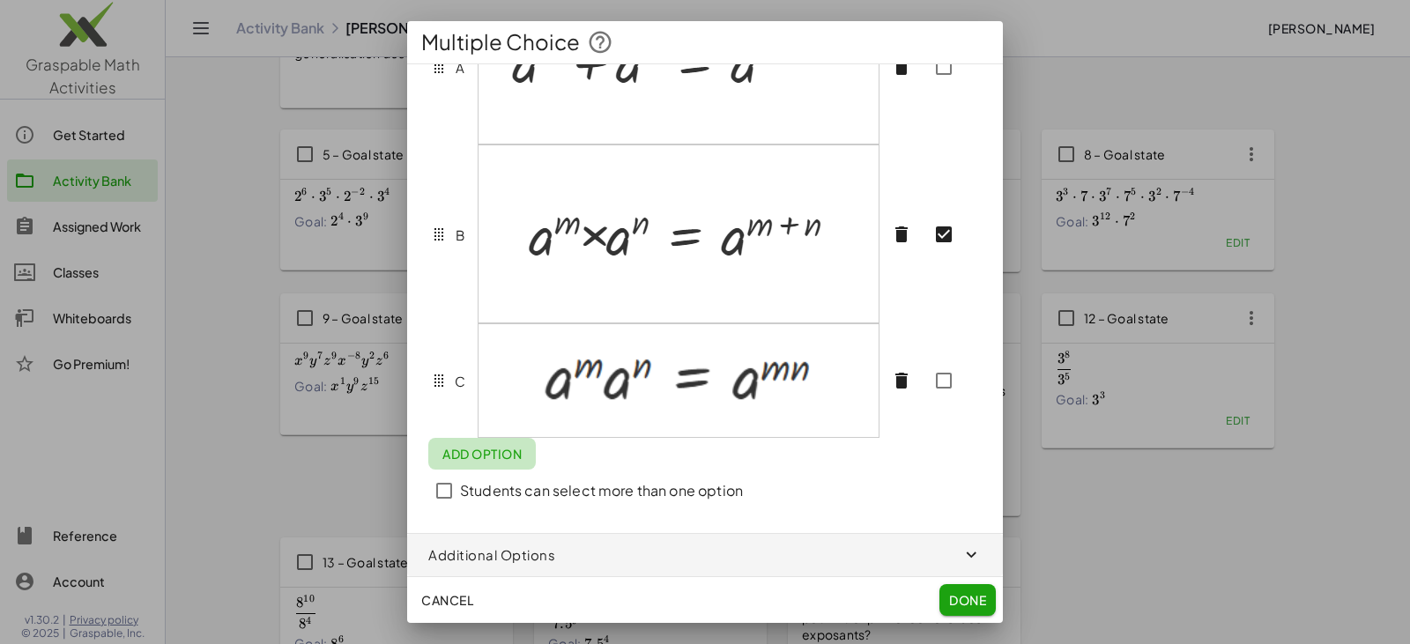
click at [500, 453] on span "Add Option" at bounding box center [481, 454] width 79 height 16
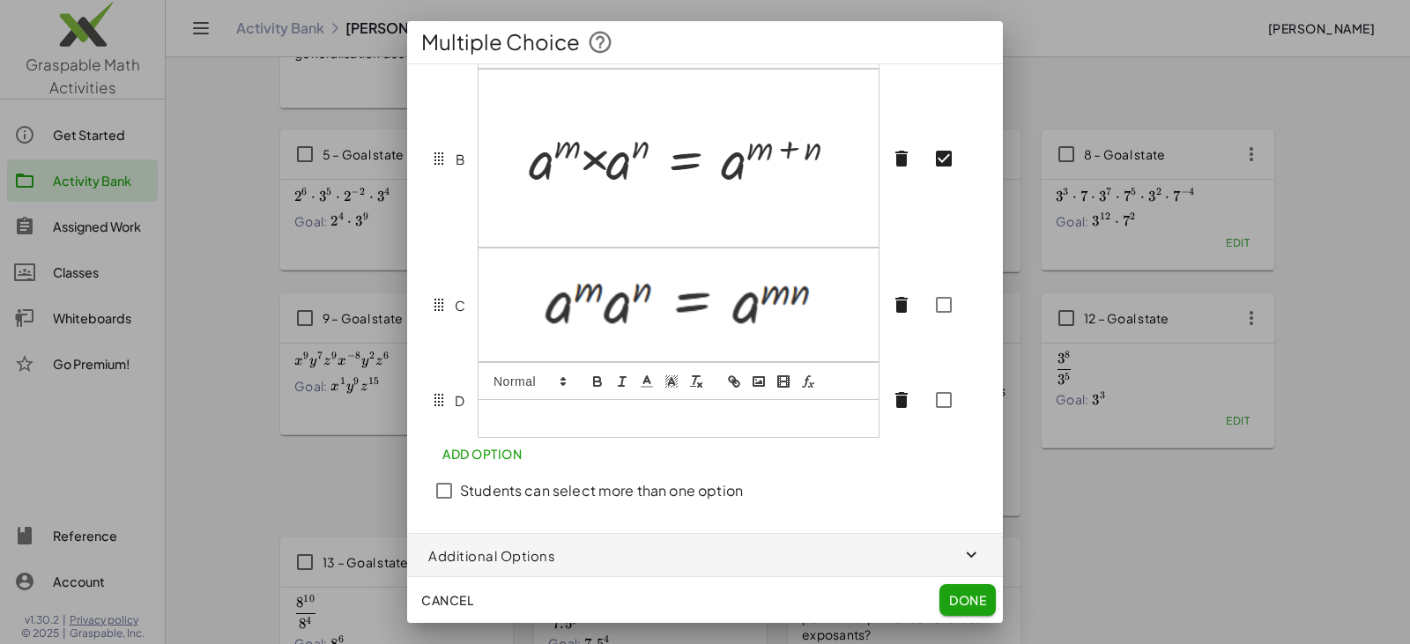
scroll to position [323, 0]
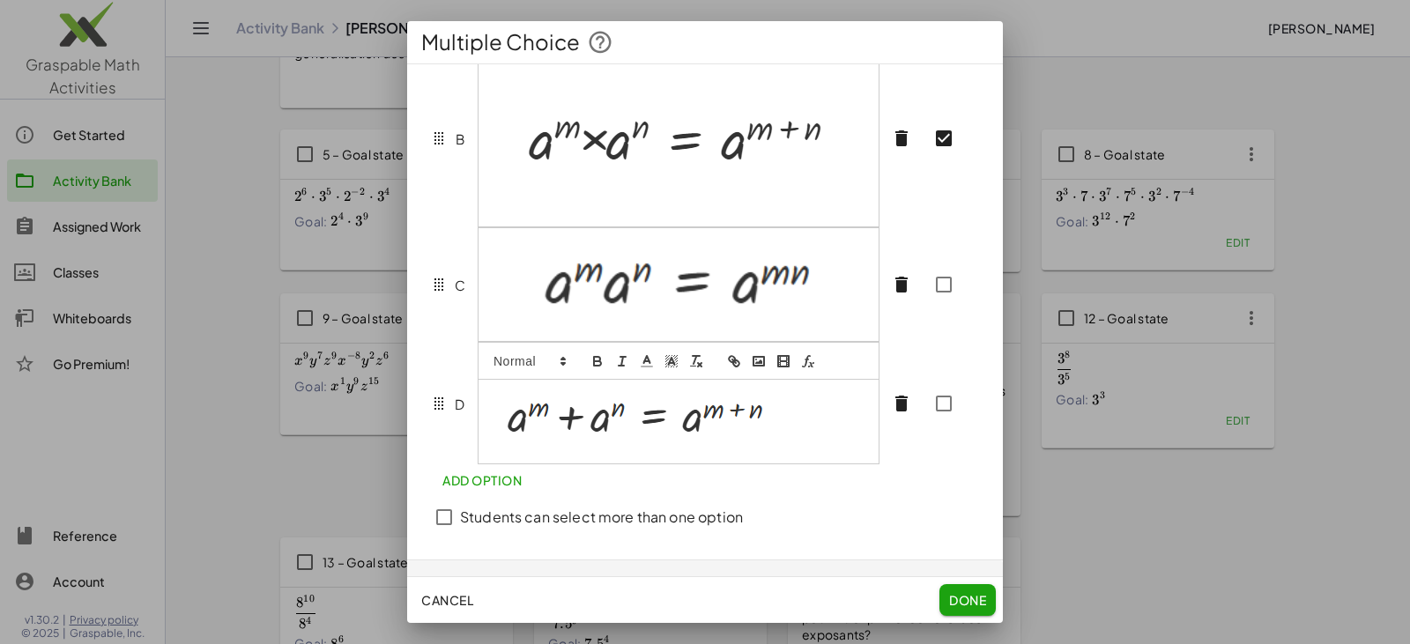
click at [640, 434] on img at bounding box center [633, 418] width 282 height 57
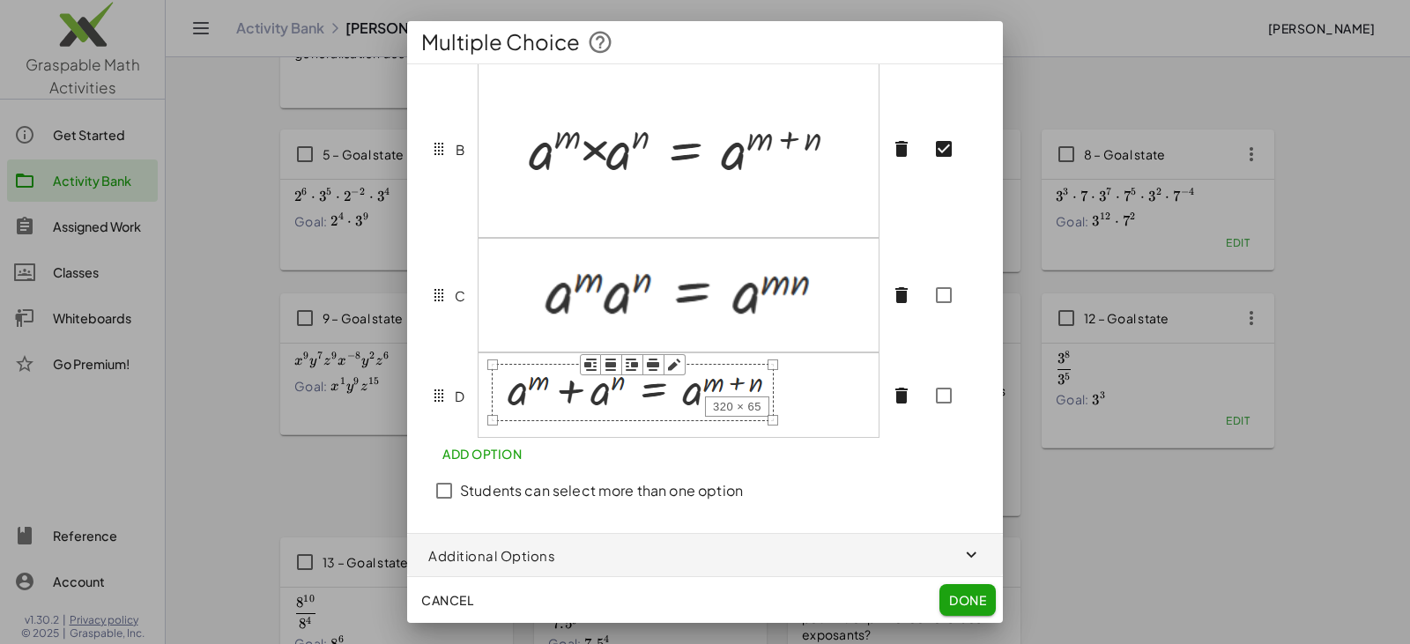
click at [613, 367] on rect "button" at bounding box center [610, 364] width 11 height 5
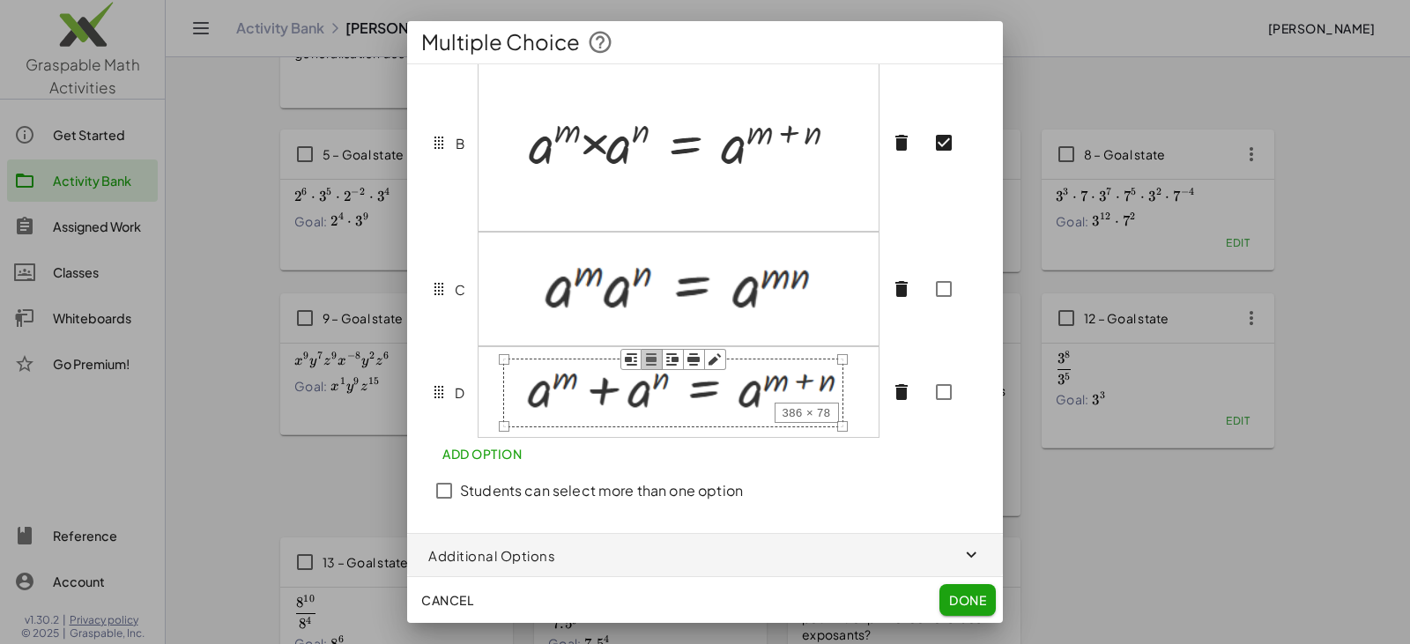
drag, startPoint x: 533, startPoint y: 431, endPoint x: 475, endPoint y: 482, distance: 77.4
click at [475, 482] on div "**********" at bounding box center [705, 139] width 596 height 788
click at [685, 597] on span "Done" at bounding box center [967, 600] width 37 height 16
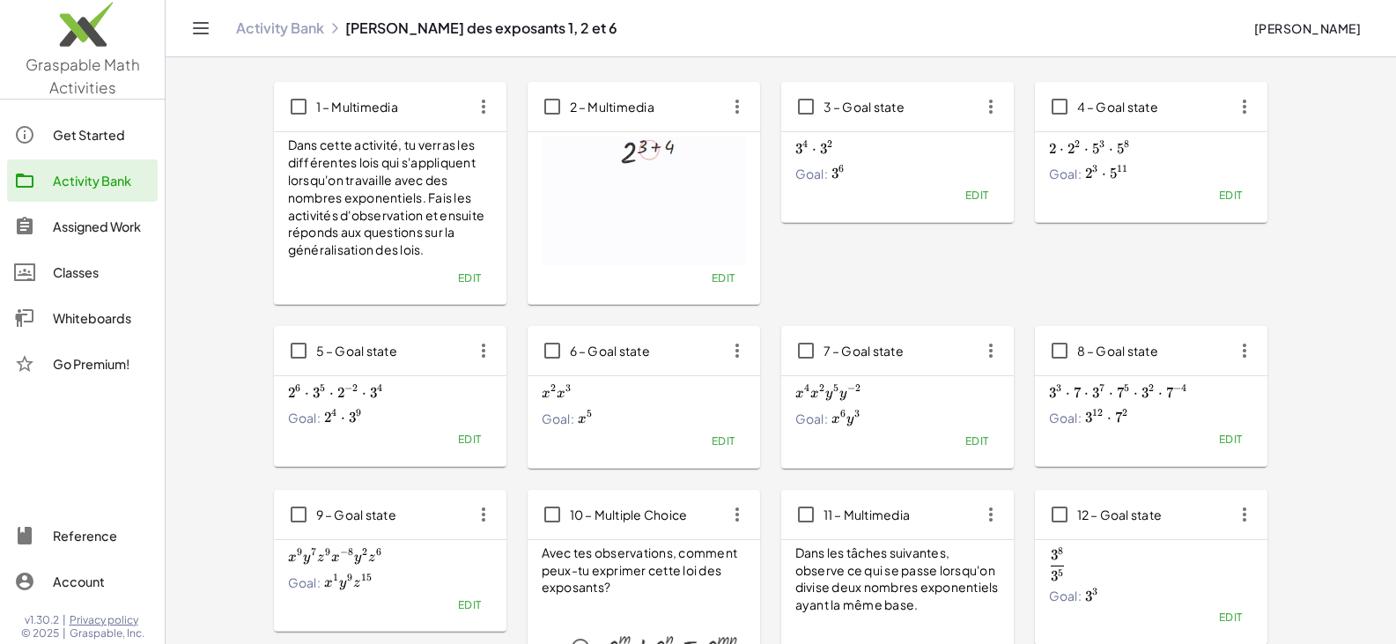
scroll to position [88, 0]
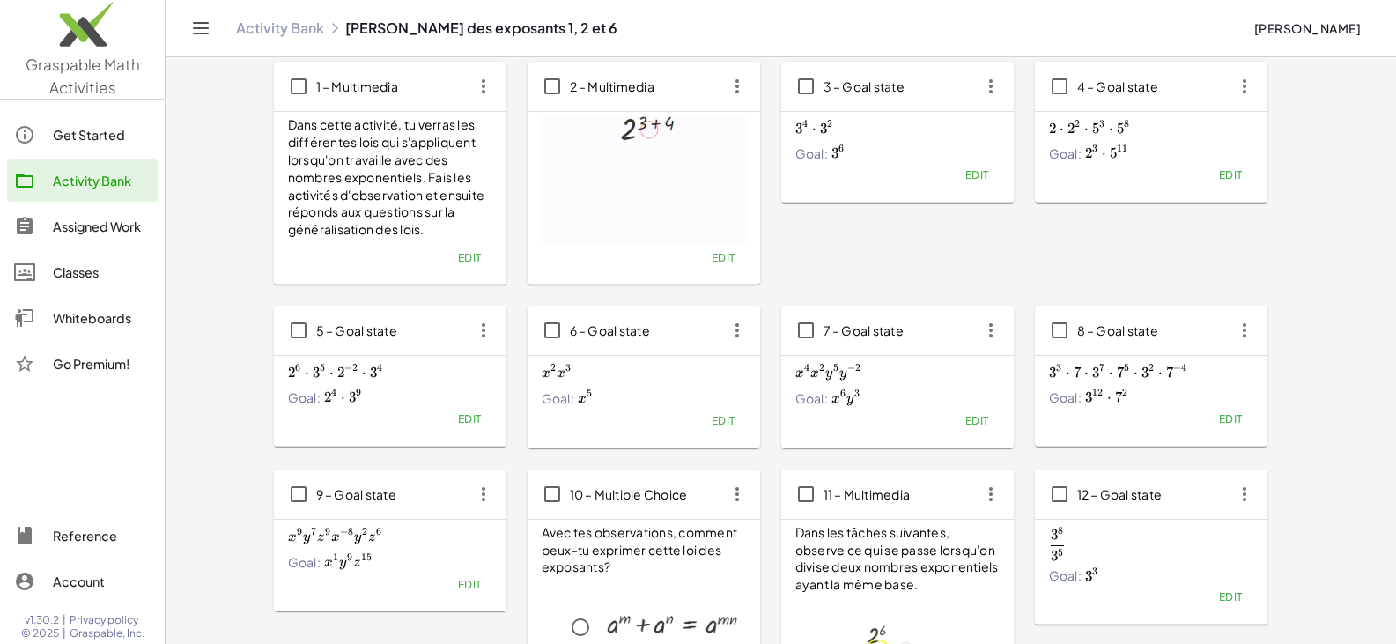
click at [685, 490] on icon "button" at bounding box center [738, 494] width 32 height 32
click at [234, 474] on main "Lois des exposants 1, 2 et 6 assign to students Preview New Task Type Goal stat…" at bounding box center [781, 510] width 1231 height 1196
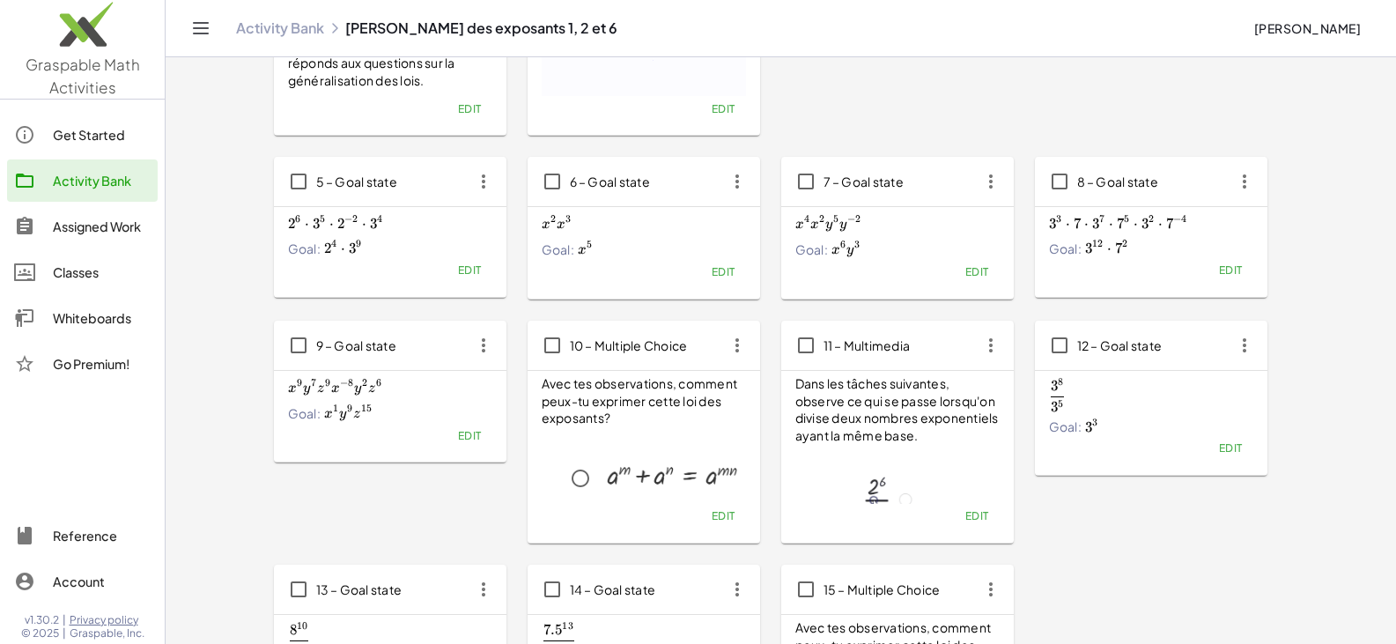
scroll to position [264, 0]
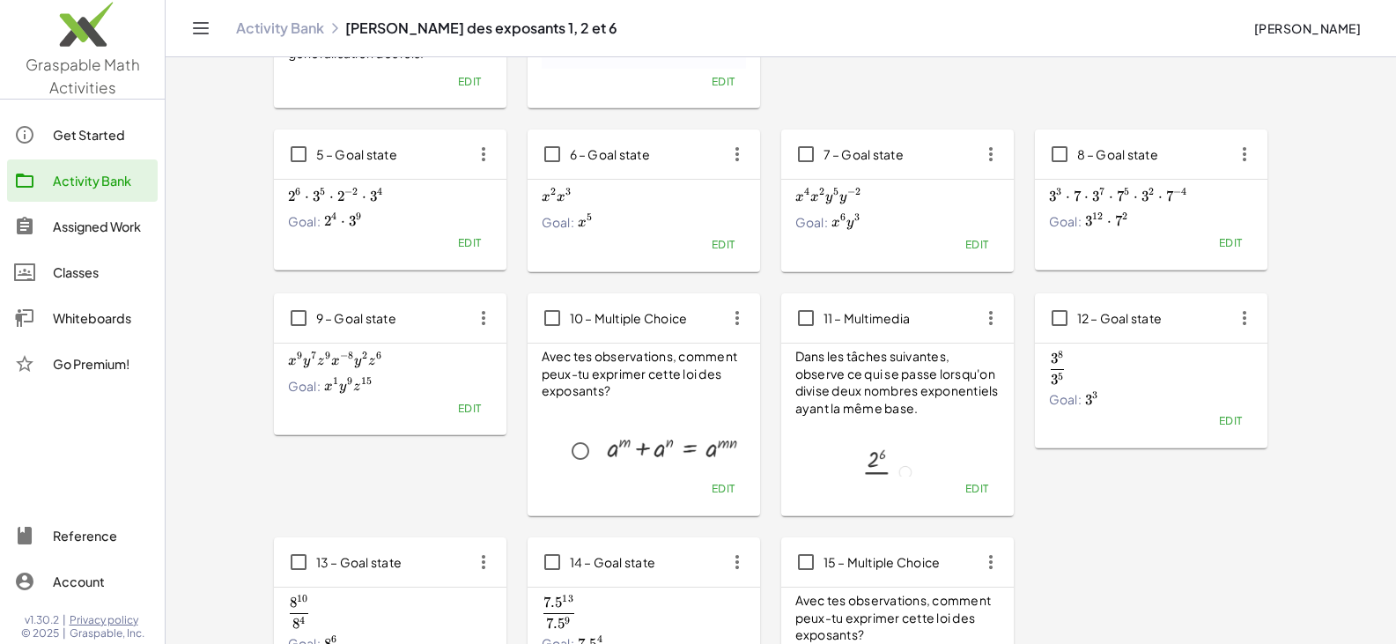
click at [628, 414] on p at bounding box center [672, 417] width 148 height 20
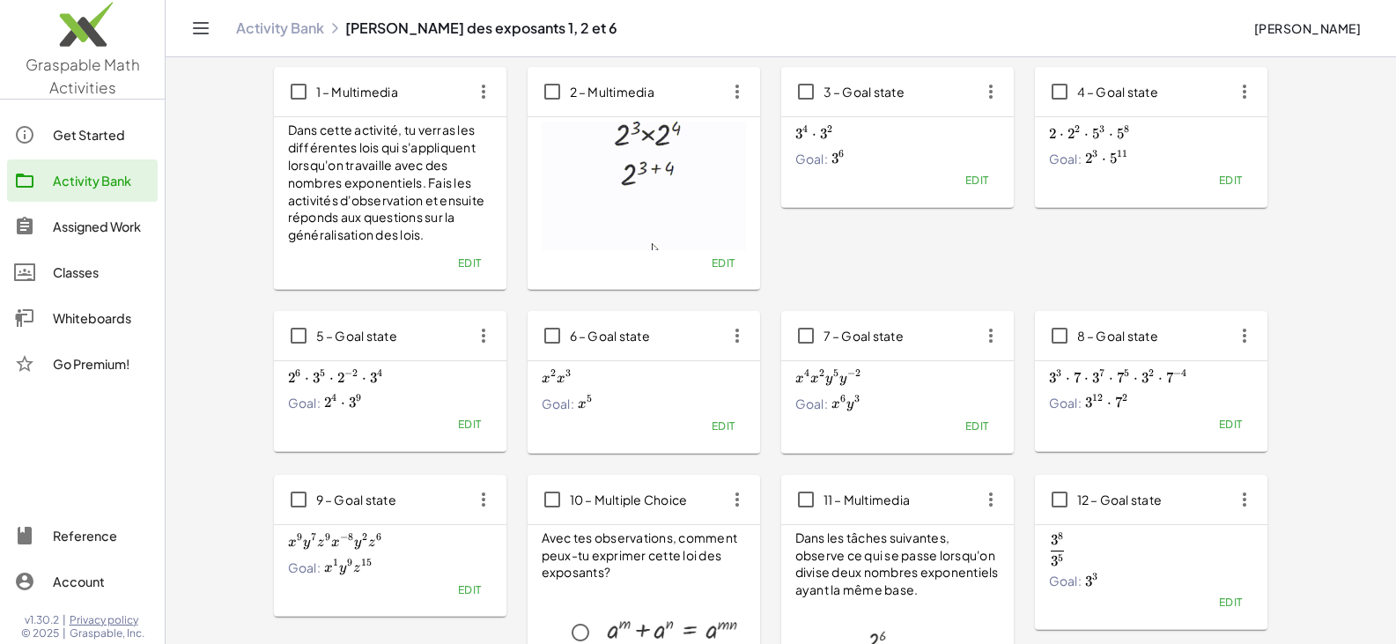
scroll to position [0, 0]
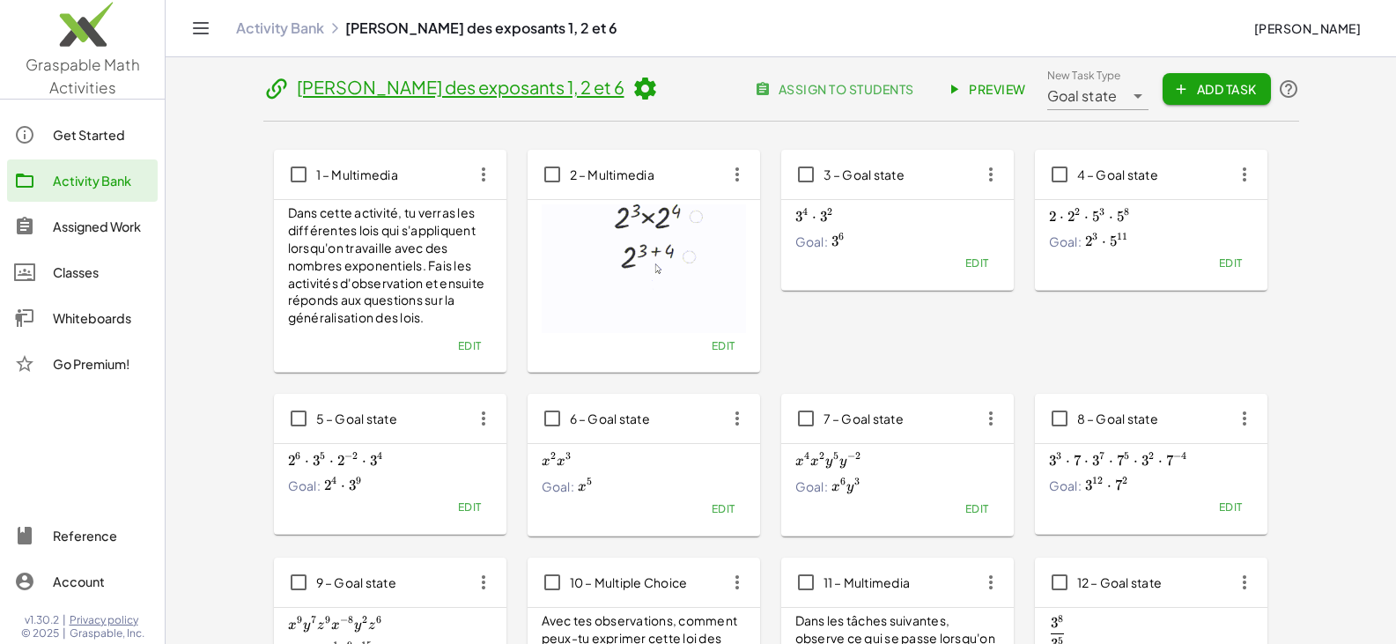
click at [685, 91] on span "Preview" at bounding box center [988, 89] width 77 height 16
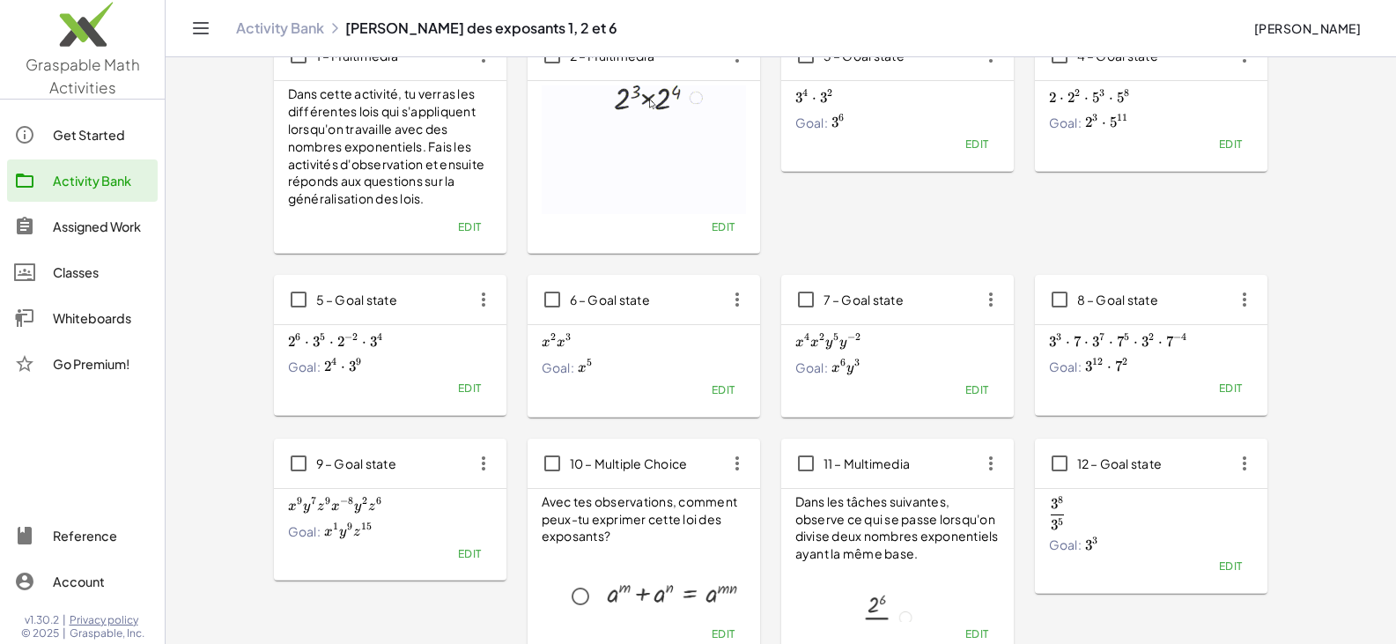
scroll to position [264, 0]
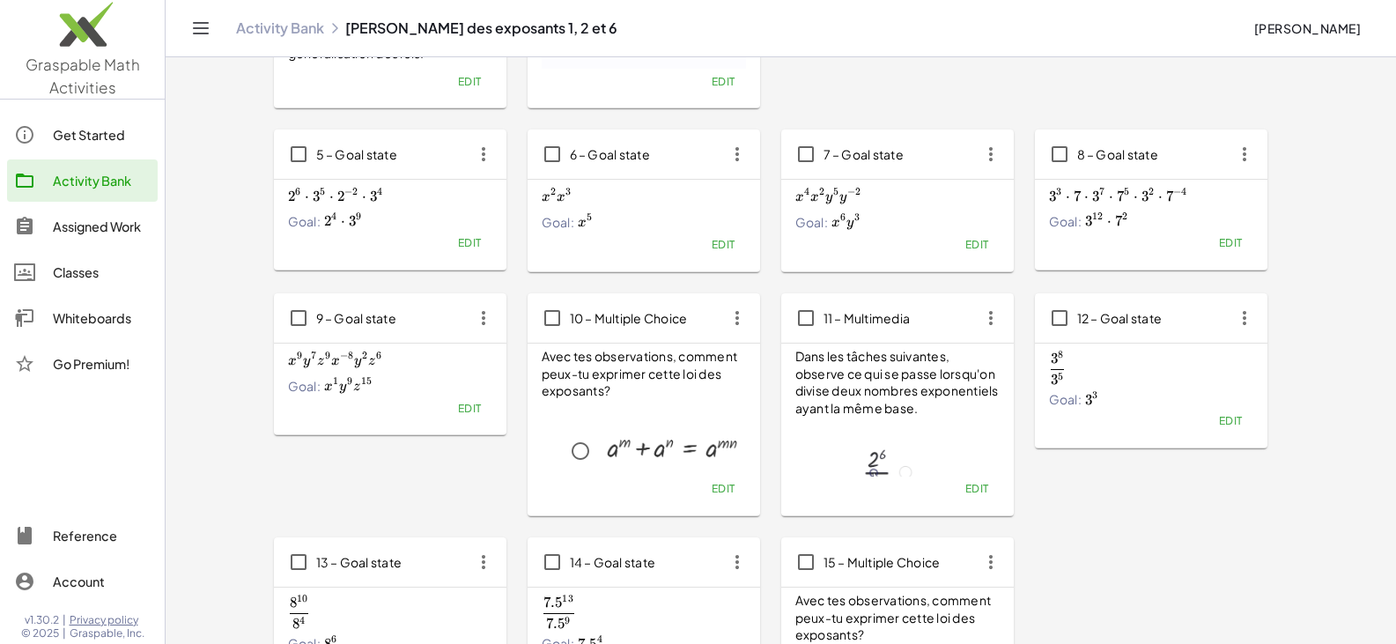
click at [601, 410] on p at bounding box center [672, 417] width 148 height 20
click at [685, 488] on span "Edit" at bounding box center [723, 488] width 24 height 13
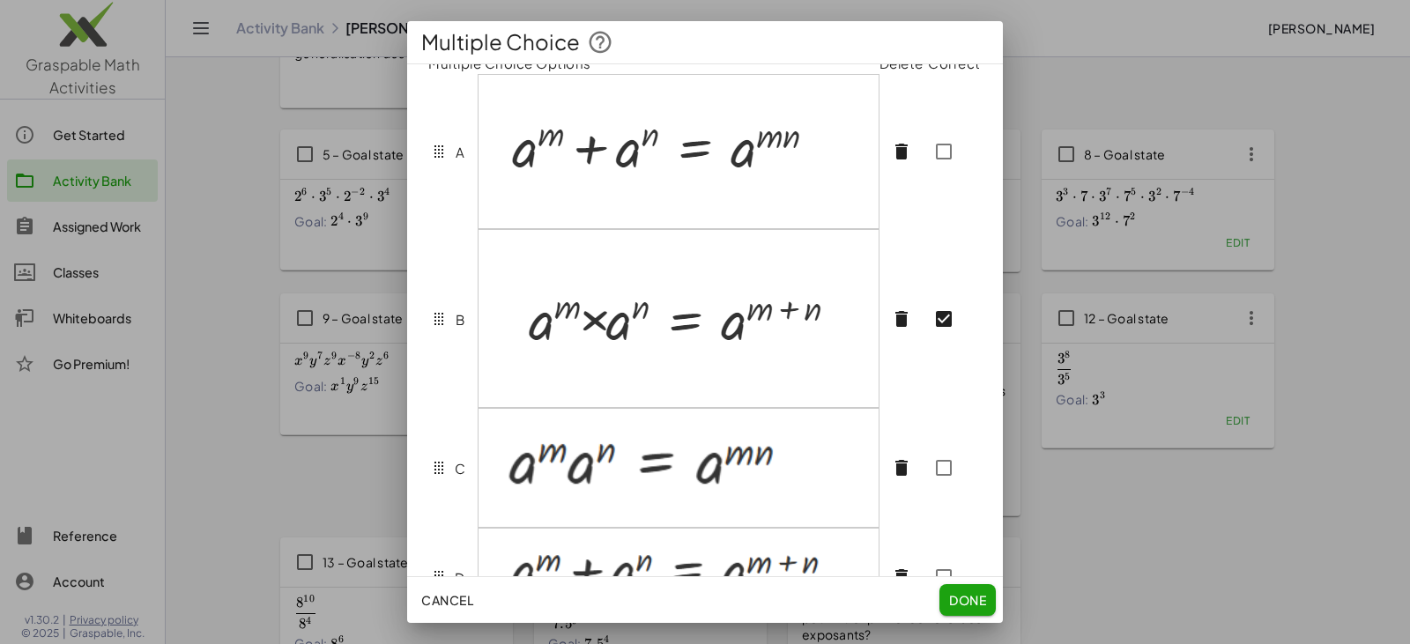
scroll to position [176, 0]
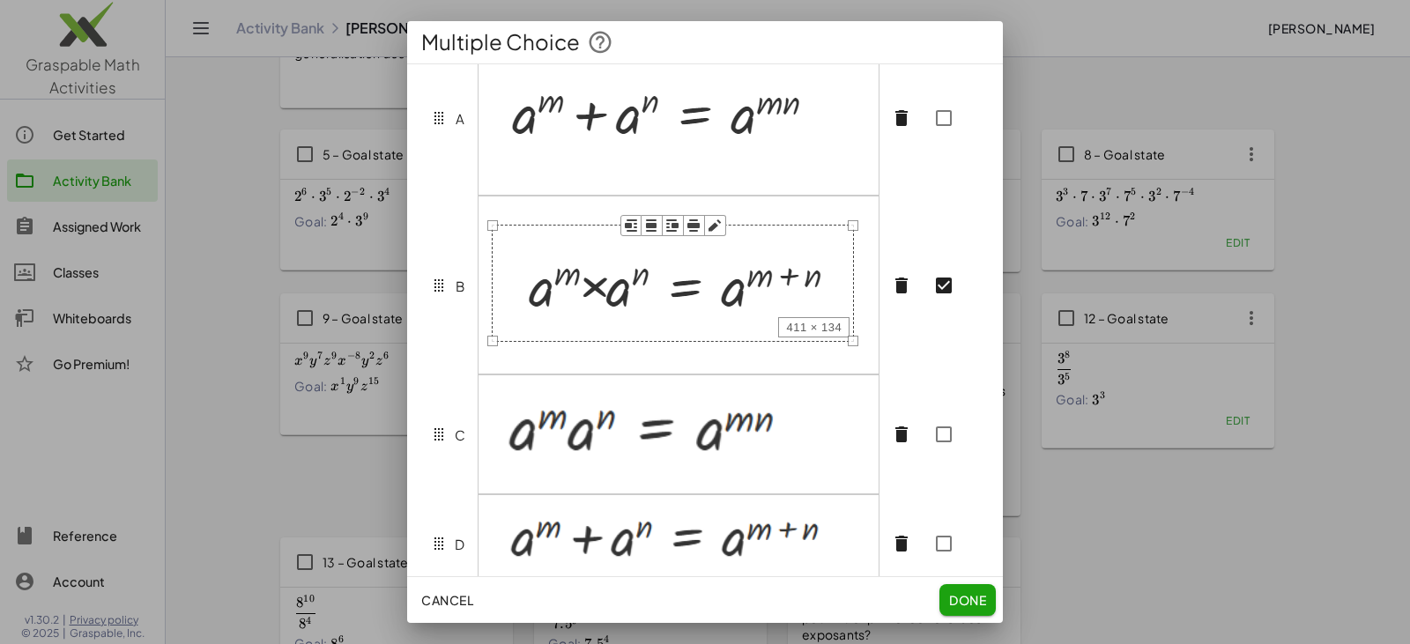
click at [639, 342] on img at bounding box center [673, 283] width 363 height 118
click at [620, 430] on img at bounding box center [637, 431] width 291 height 91
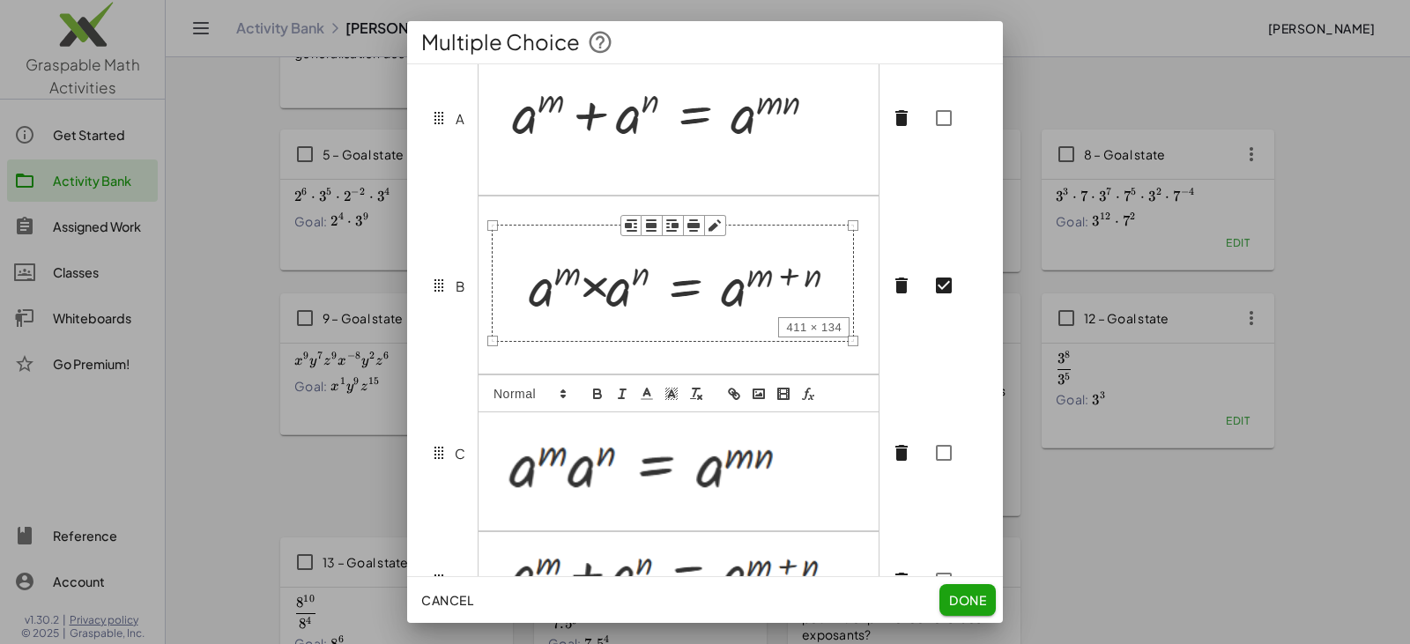
click at [486, 471] on div at bounding box center [678, 471] width 400 height 118
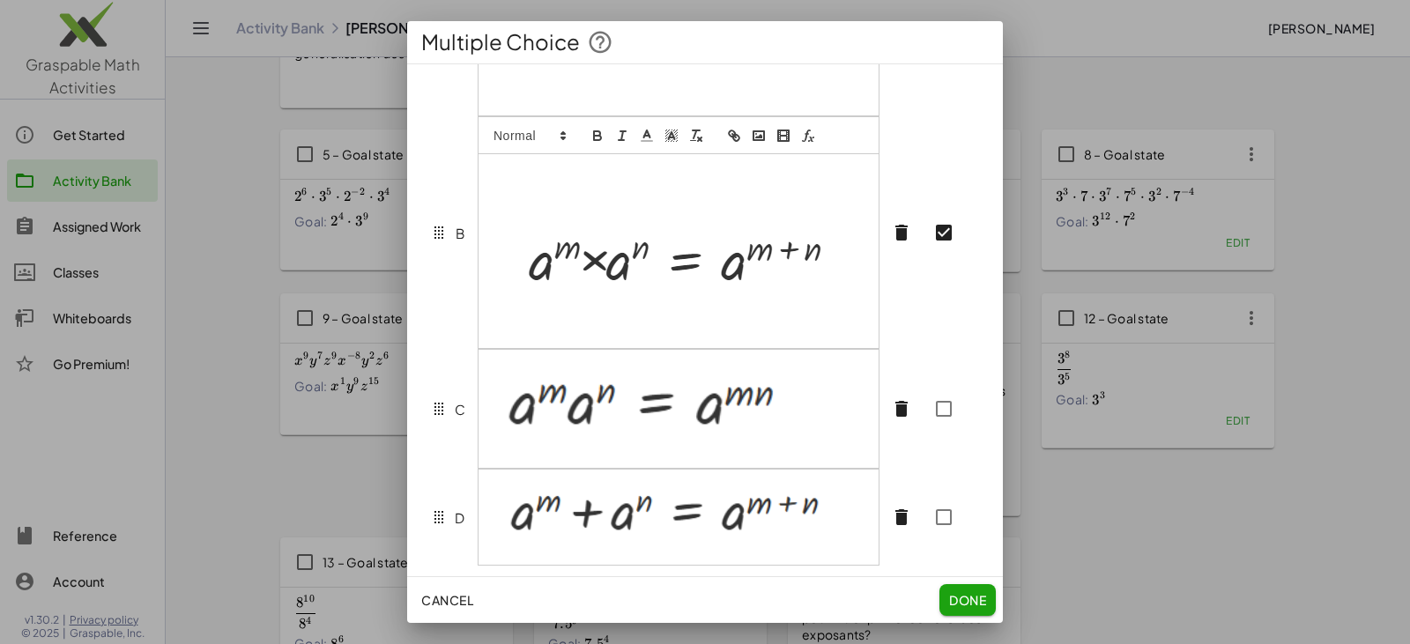
scroll to position [264, 0]
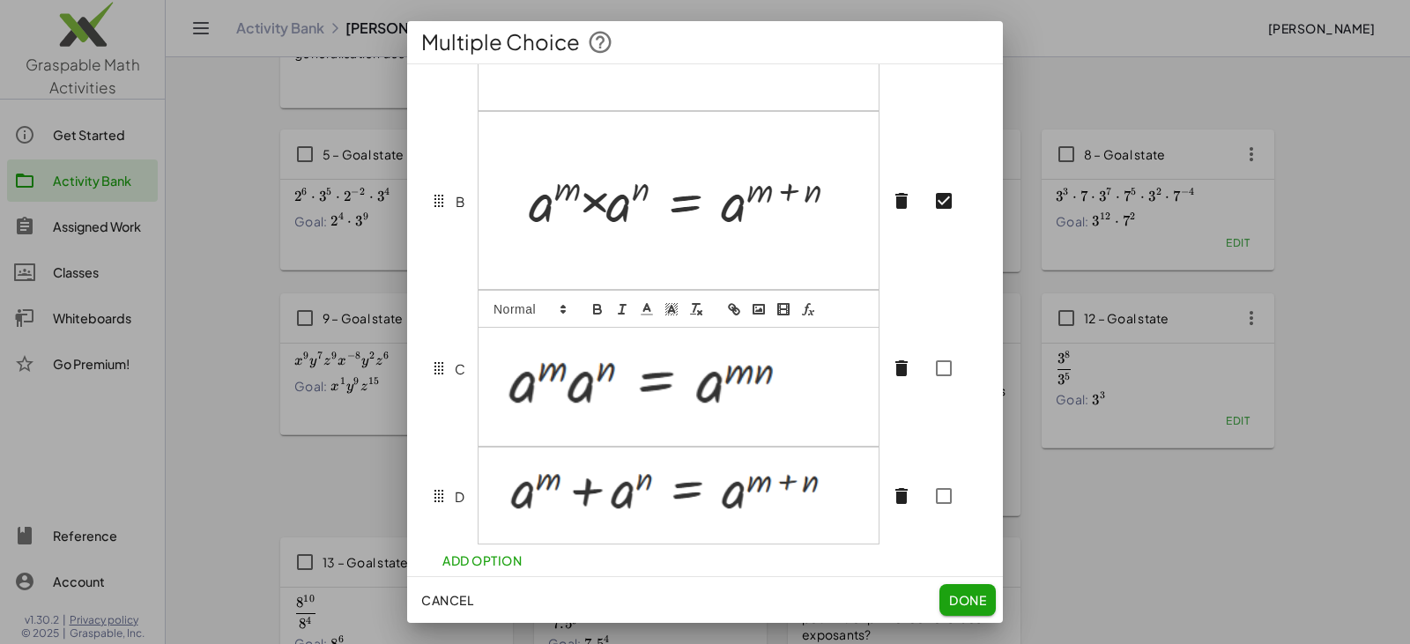
click at [489, 421] on div at bounding box center [678, 387] width 400 height 118
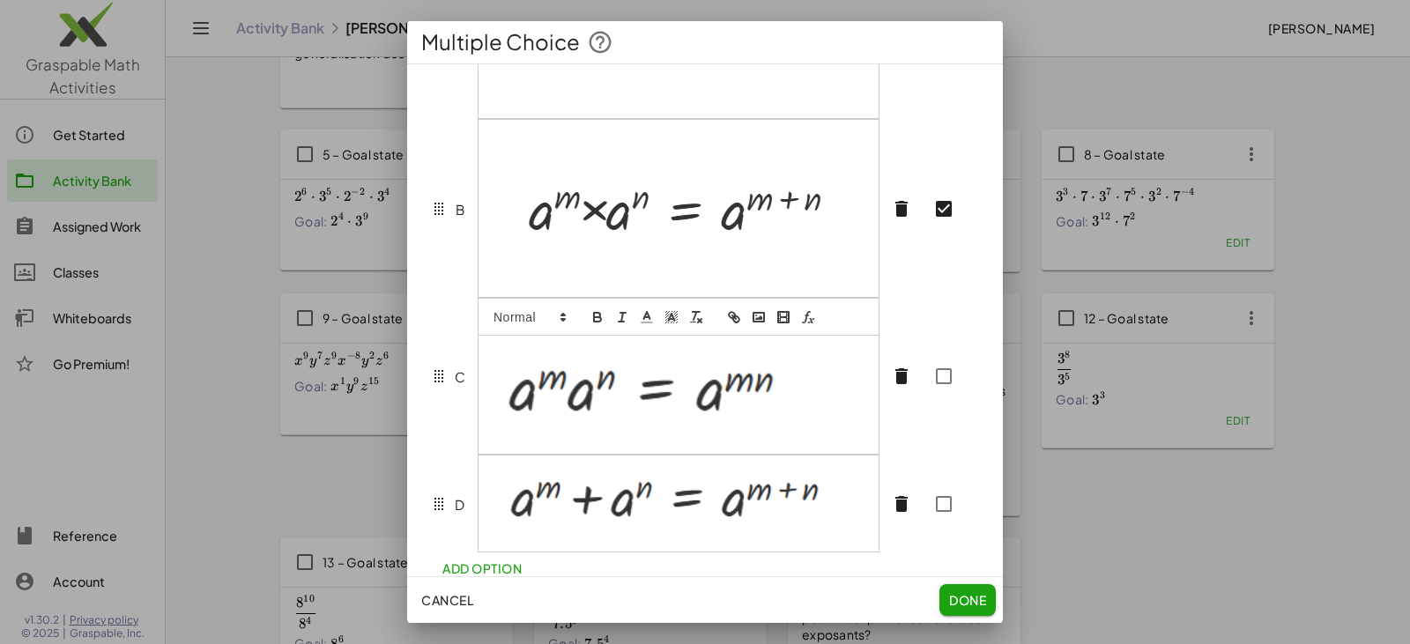
scroll to position [249, 0]
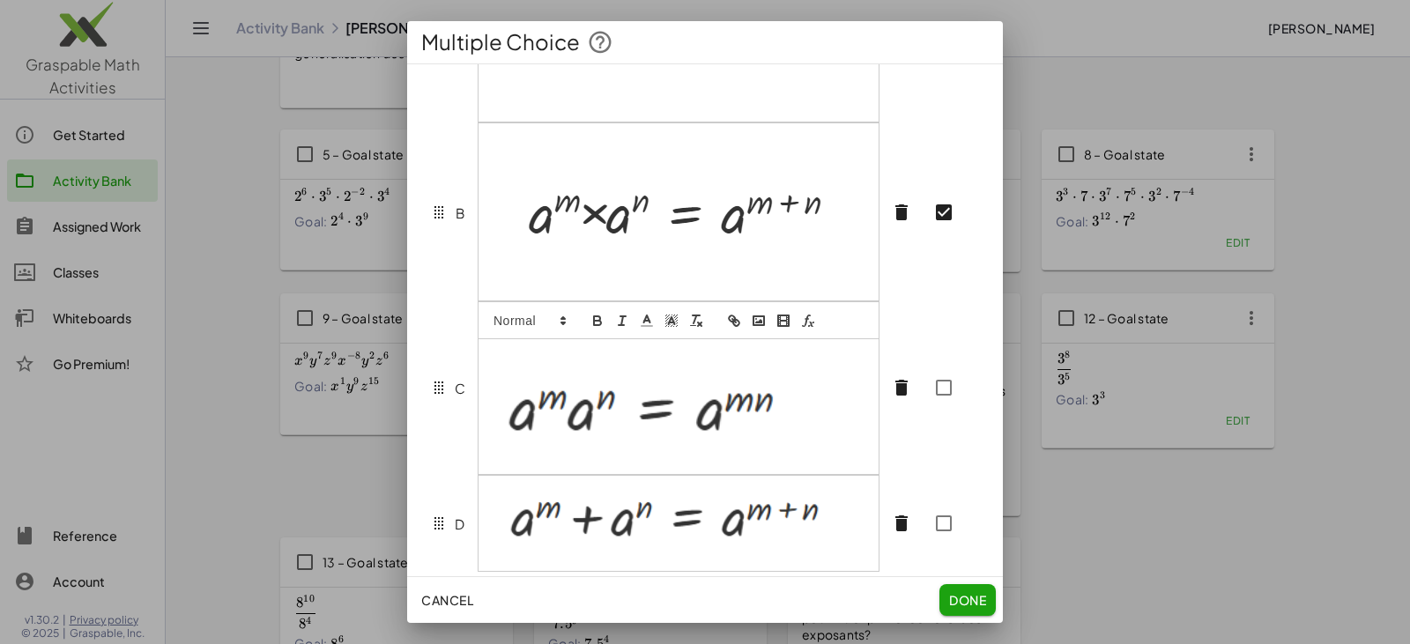
click at [685, 451] on p at bounding box center [679, 414] width 374 height 97
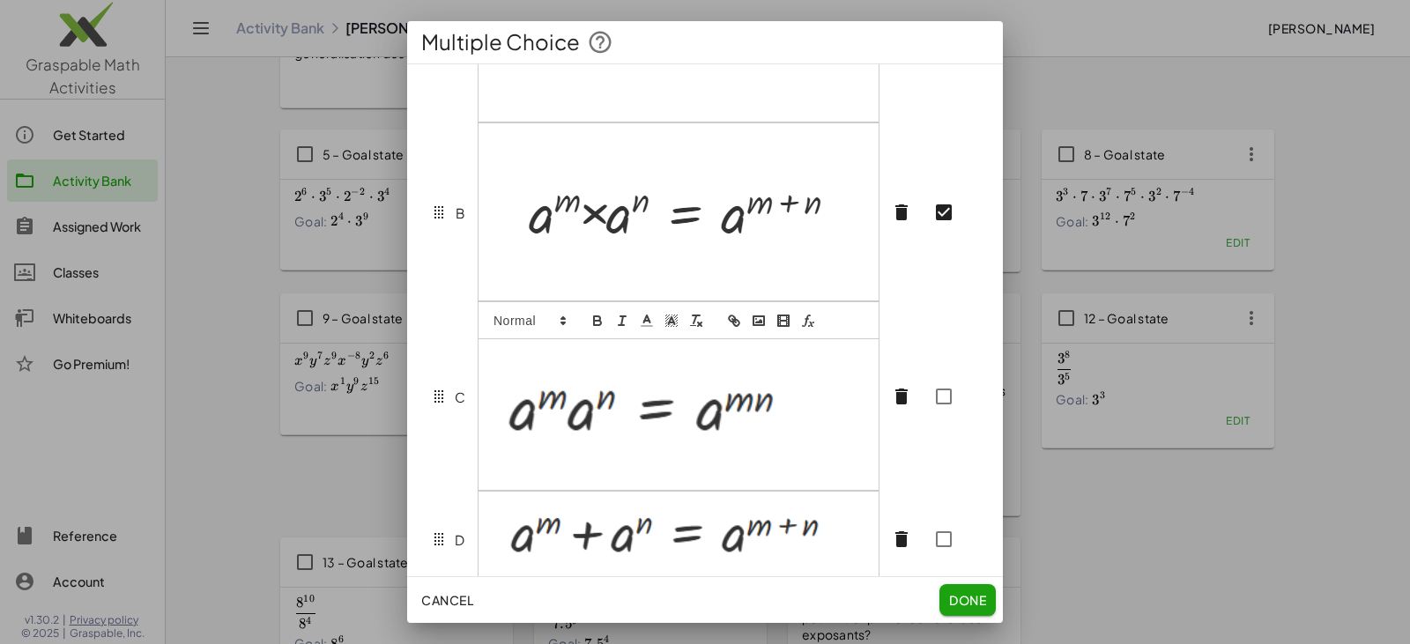
click at [491, 430] on div at bounding box center [678, 414] width 400 height 151
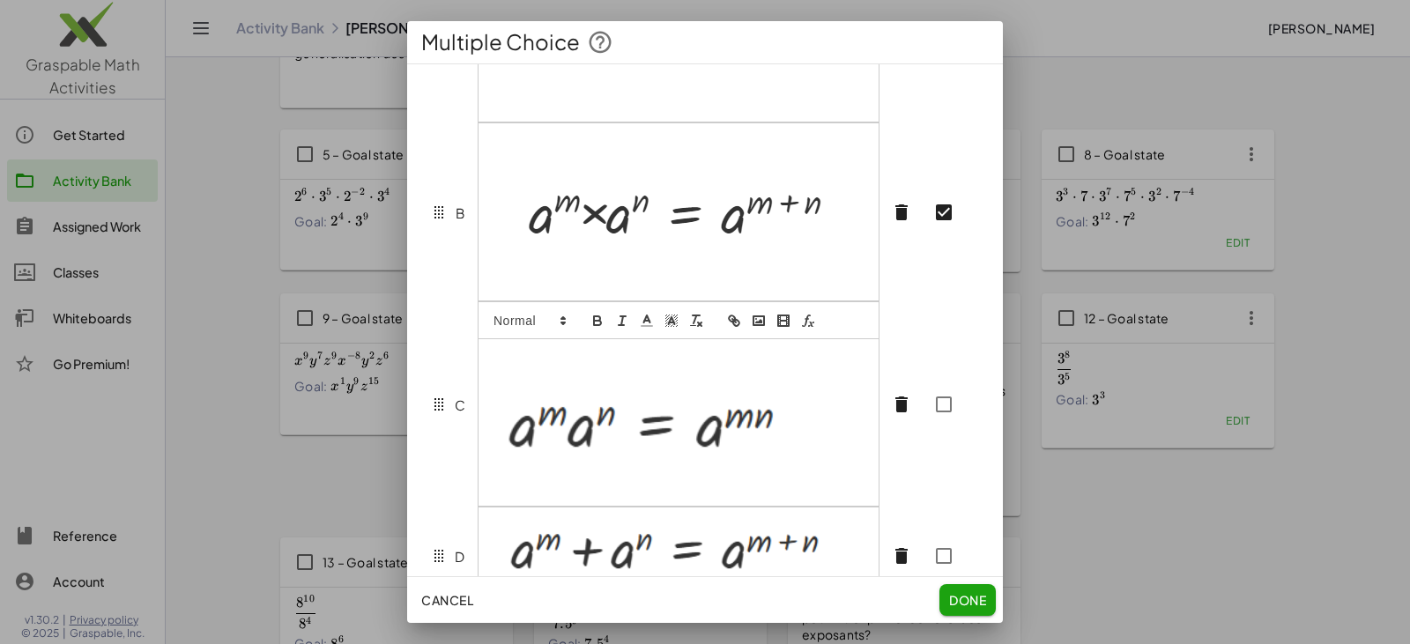
click at [685, 458] on p at bounding box center [679, 430] width 374 height 97
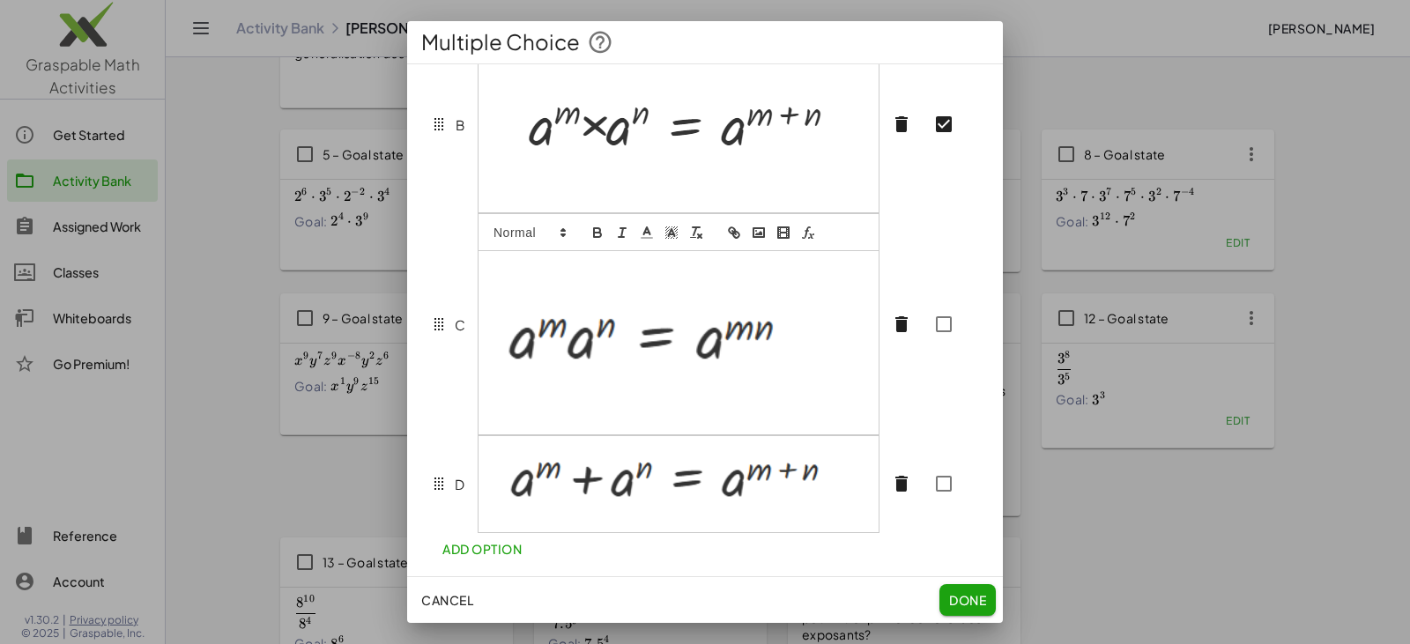
click at [484, 496] on div at bounding box center [678, 484] width 400 height 96
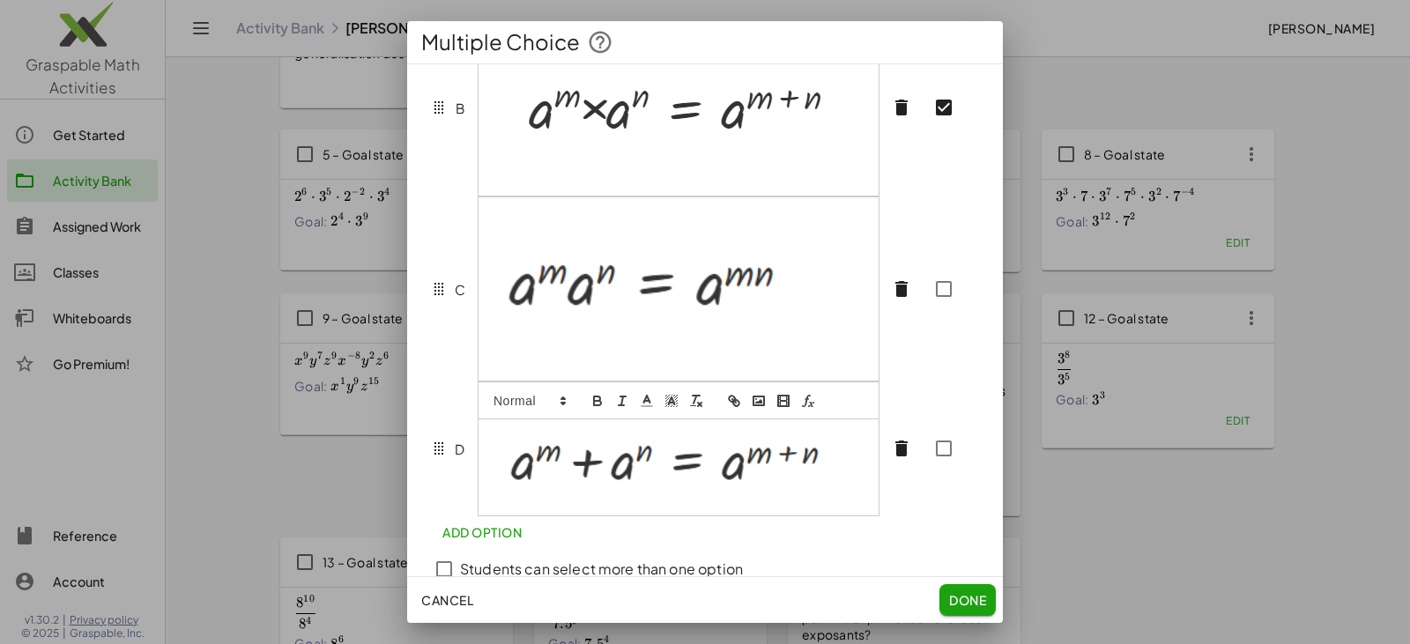
scroll to position [337, 0]
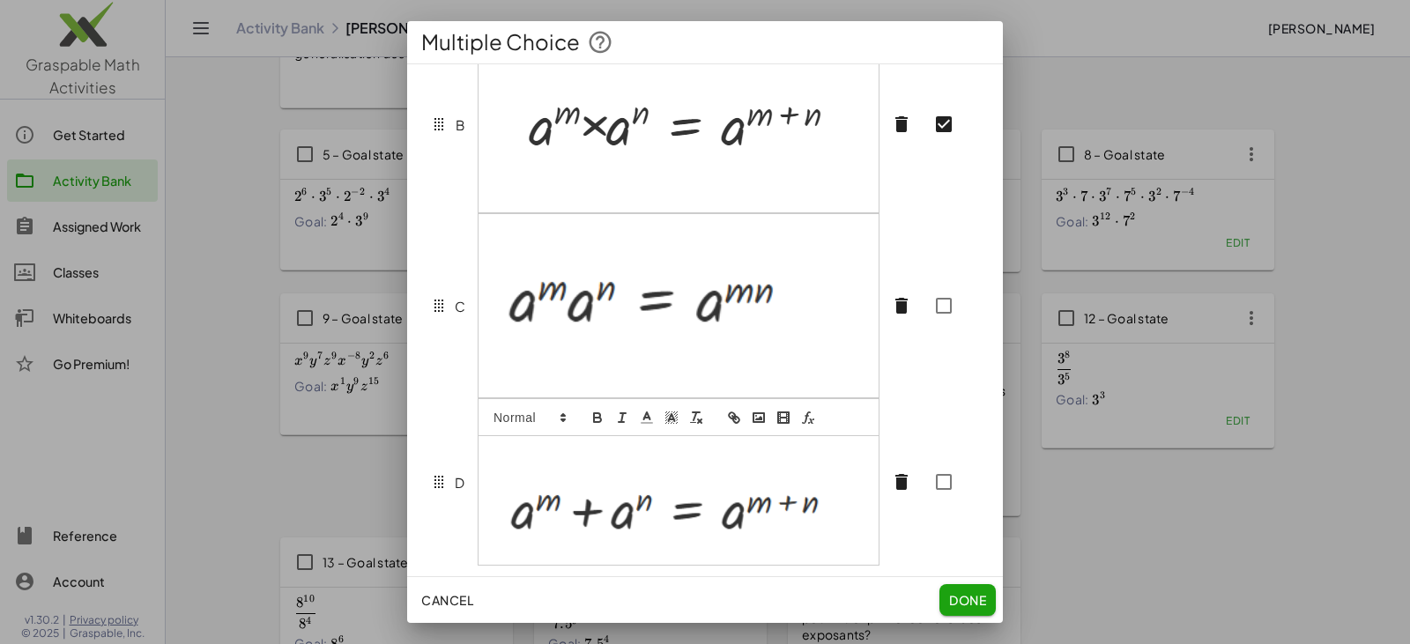
click at [685, 530] on p at bounding box center [679, 516] width 374 height 75
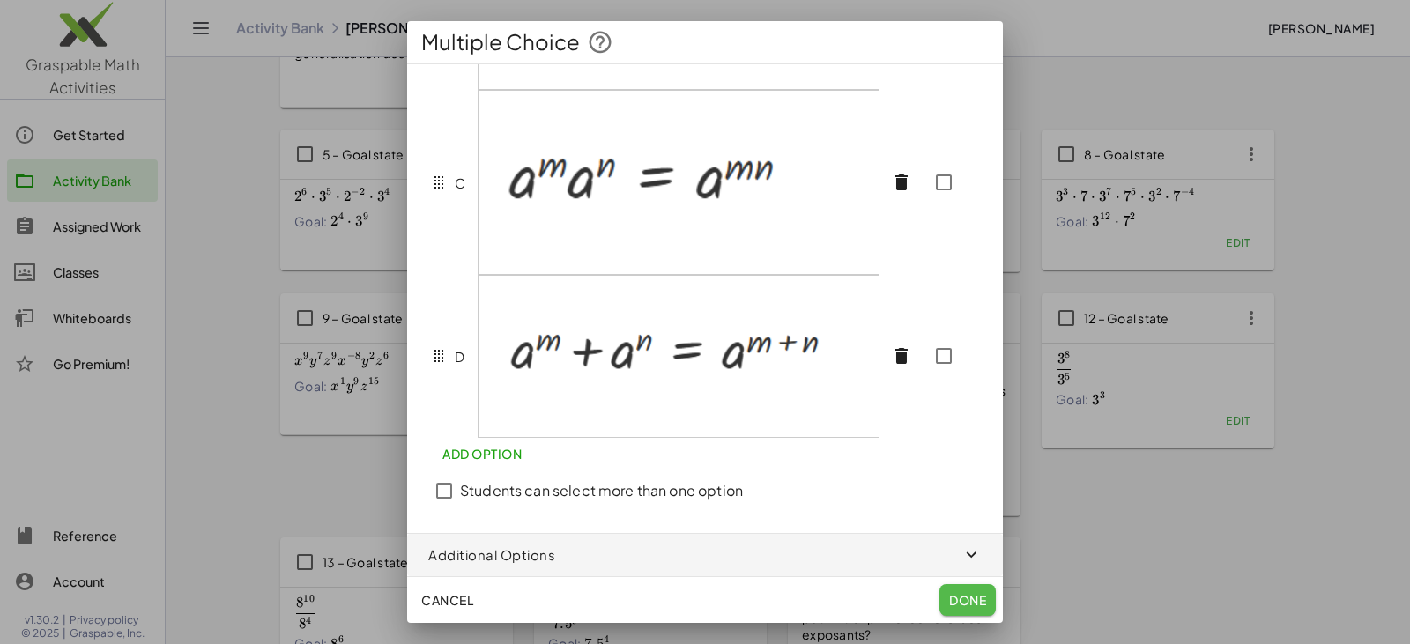
click at [685, 597] on span "Done" at bounding box center [967, 600] width 37 height 16
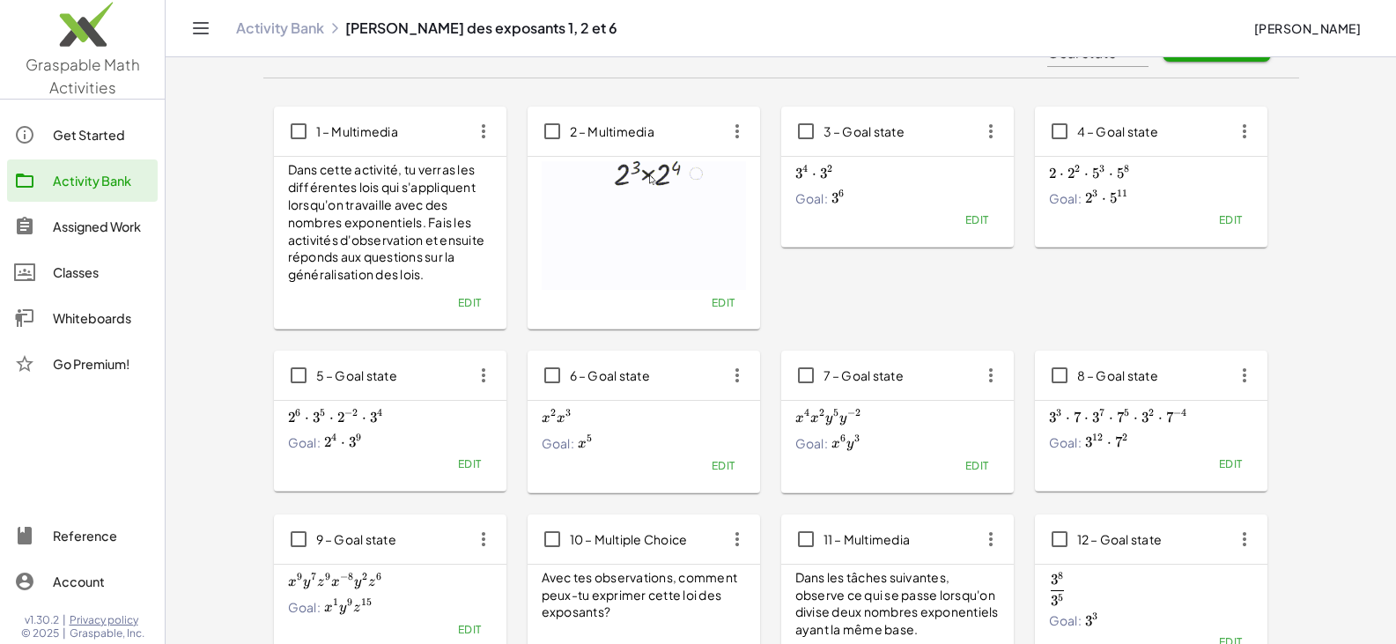
scroll to position [0, 0]
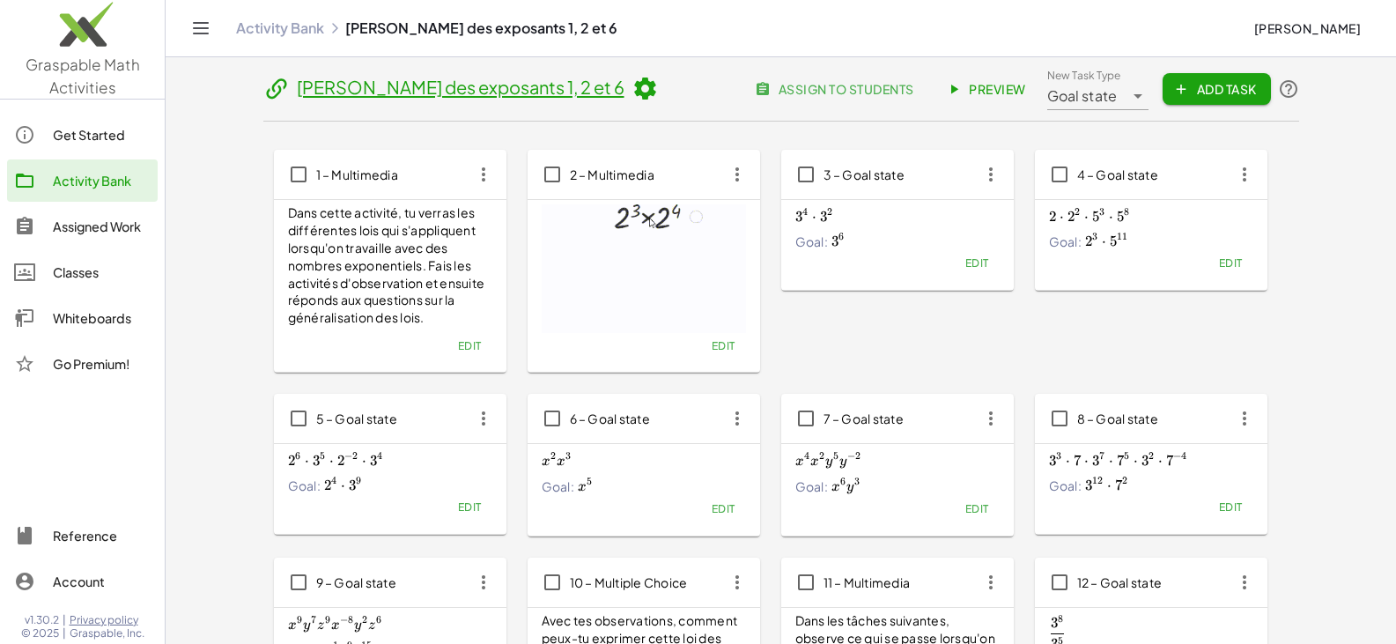
click at [685, 93] on span "Preview" at bounding box center [988, 89] width 77 height 16
click at [685, 86] on span "Preview" at bounding box center [988, 89] width 77 height 16
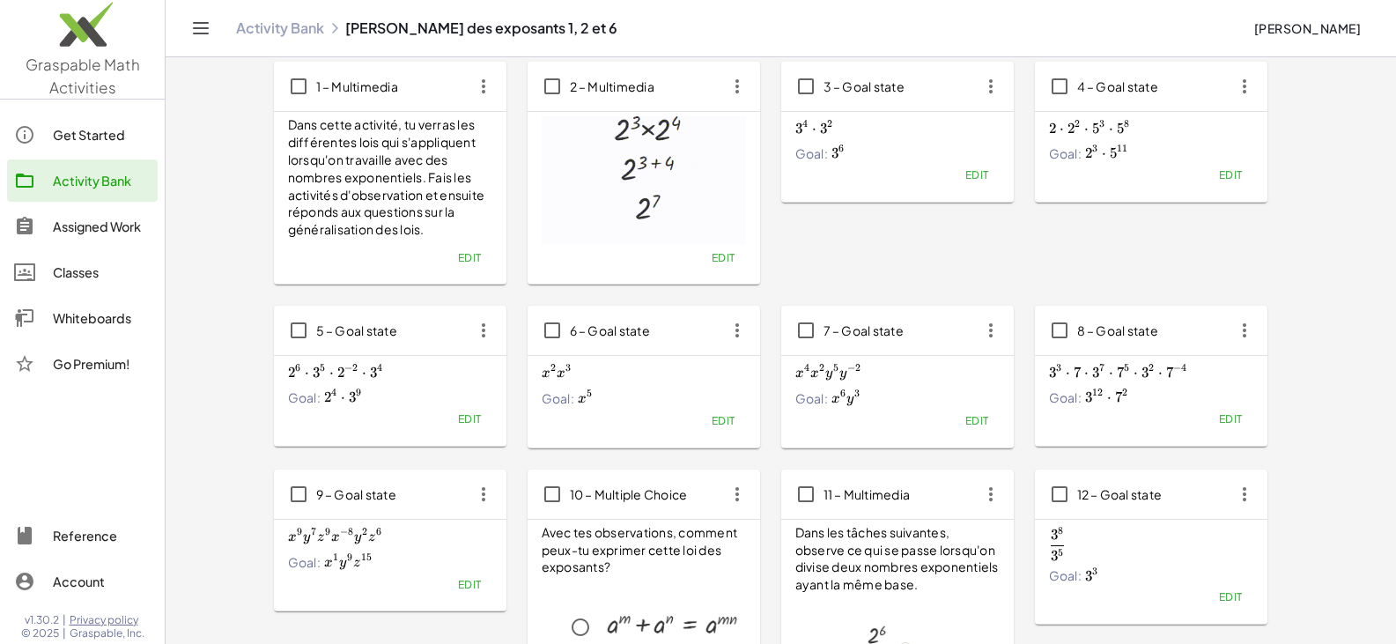
click at [339, 522] on div "x 9 y 7 z 9 x − 8 y 2 z 6 x^9y^7z^9x^{-8}y^2z^6 x 9 y 7 z 9 x − 8 y 2 z 6 Goal:…" at bounding box center [390, 566] width 233 height 92
click at [459, 580] on span "Edit" at bounding box center [469, 584] width 24 height 13
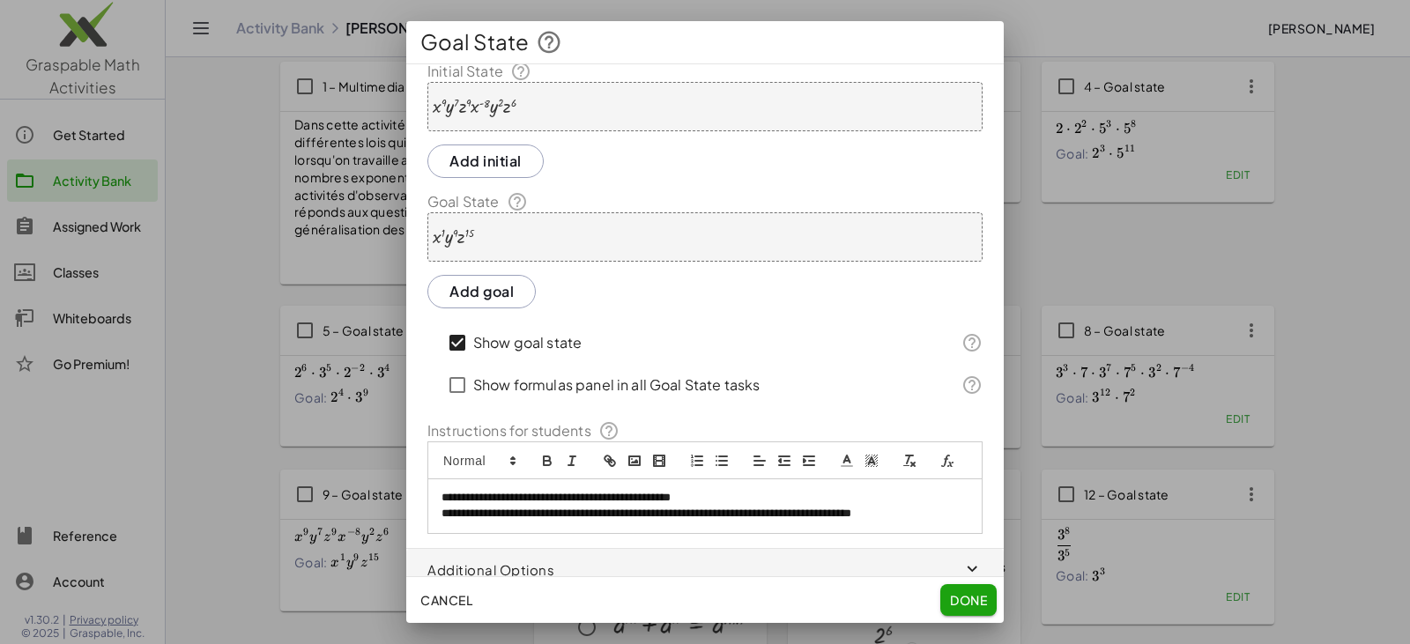
scroll to position [0, 0]
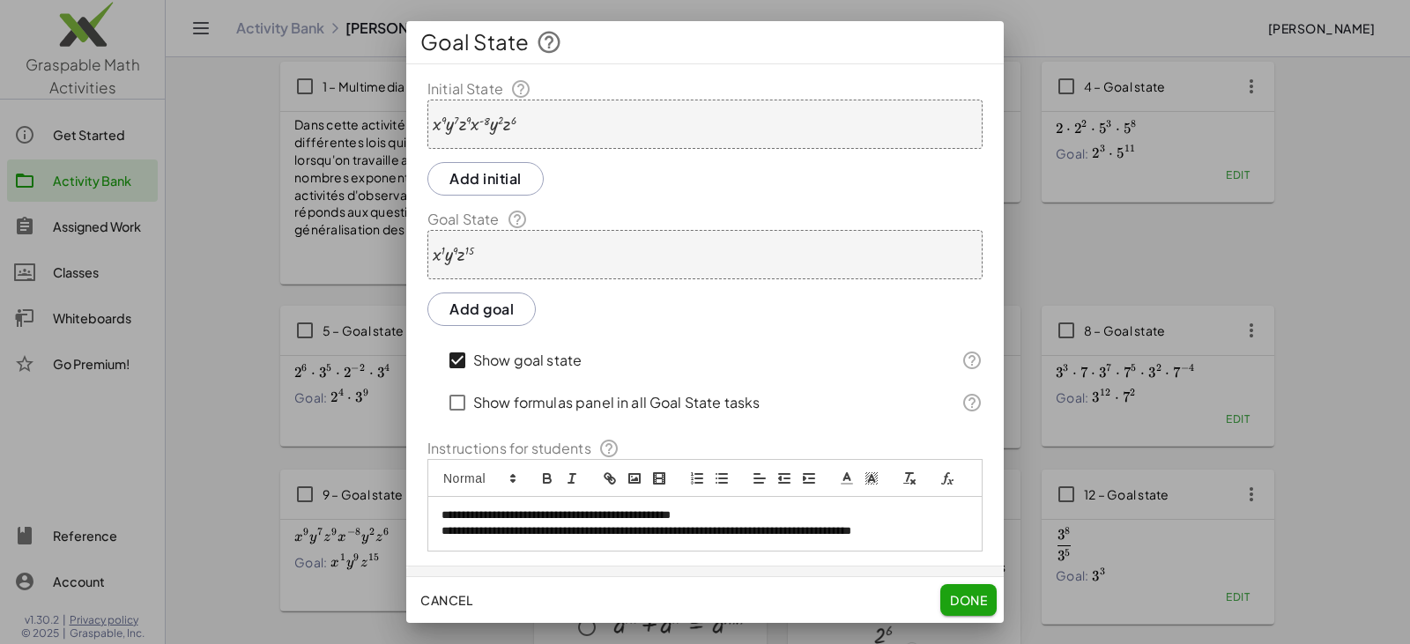
click at [515, 237] on div "· x 1 · y 9 · z 15" at bounding box center [704, 254] width 555 height 49
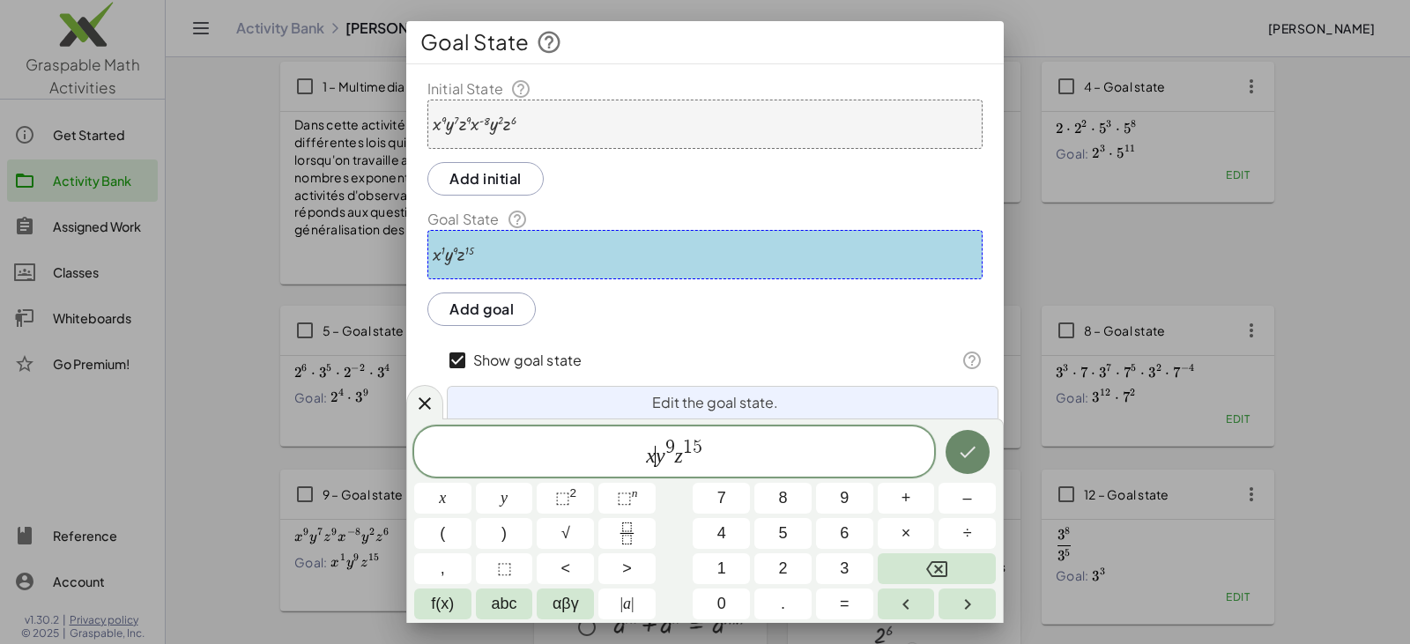
click at [685, 448] on icon "Done" at bounding box center [967, 451] width 21 height 21
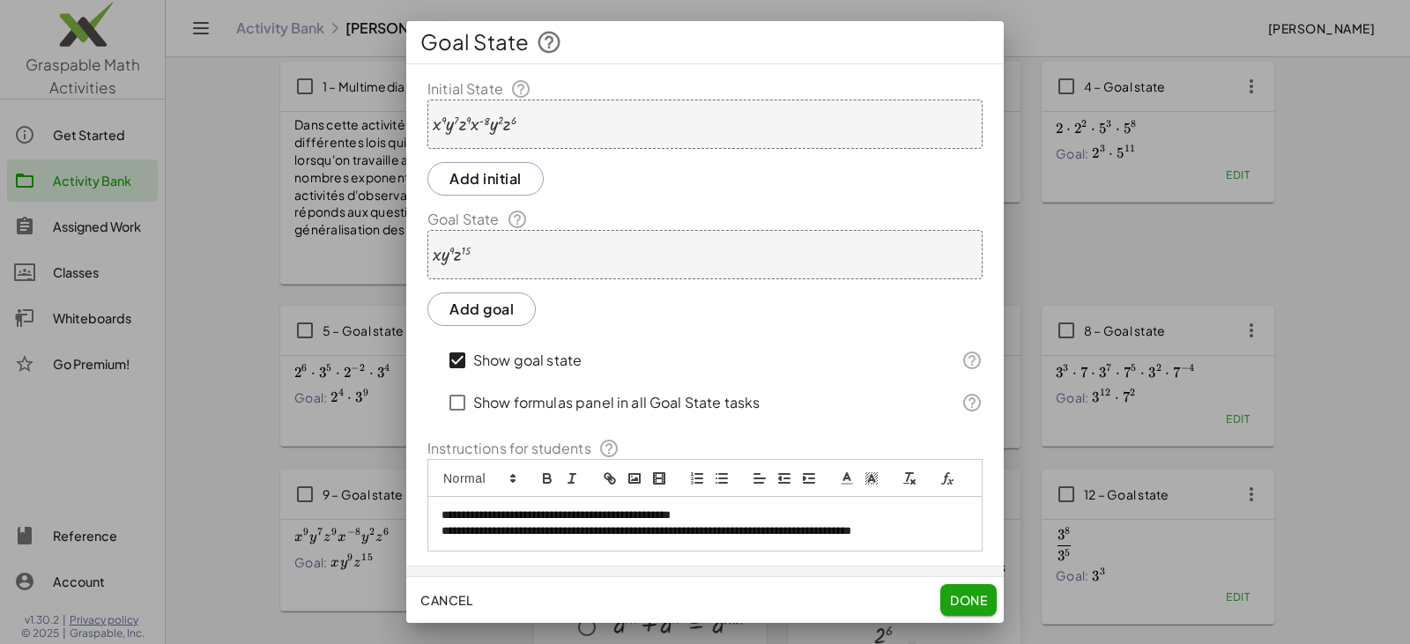
click at [685, 594] on span "Done" at bounding box center [968, 600] width 37 height 16
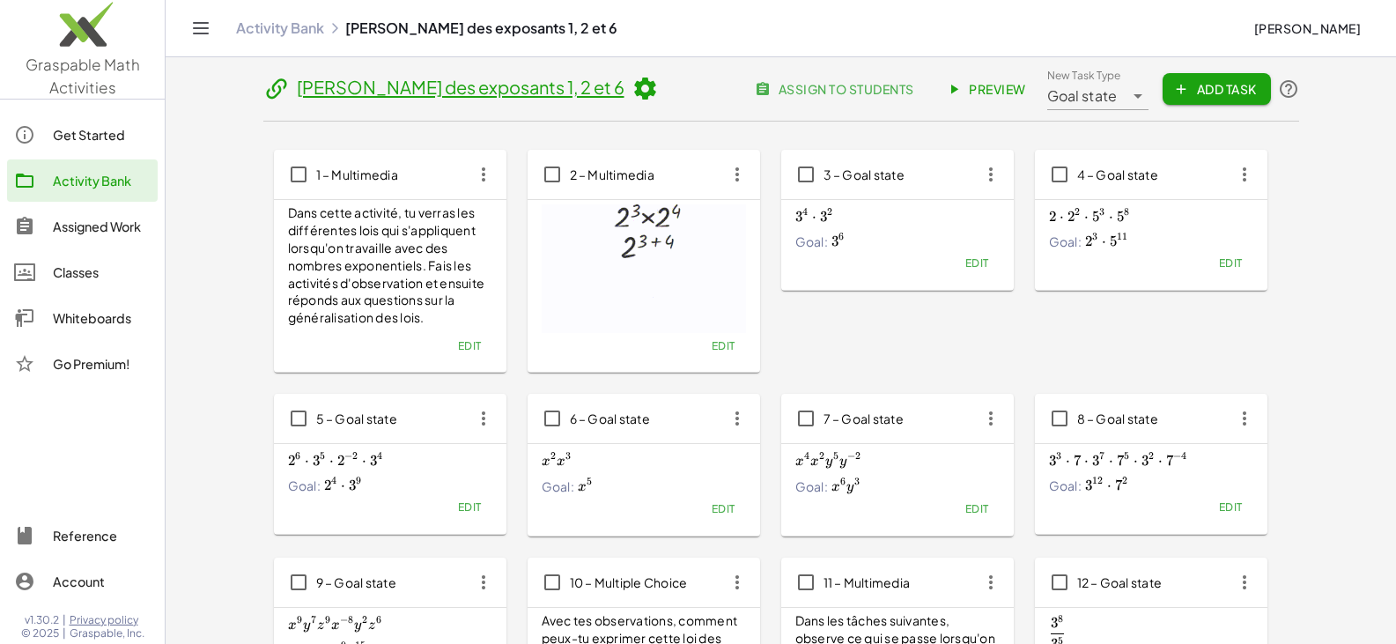
click at [685, 92] on span "Preview" at bounding box center [988, 89] width 77 height 16
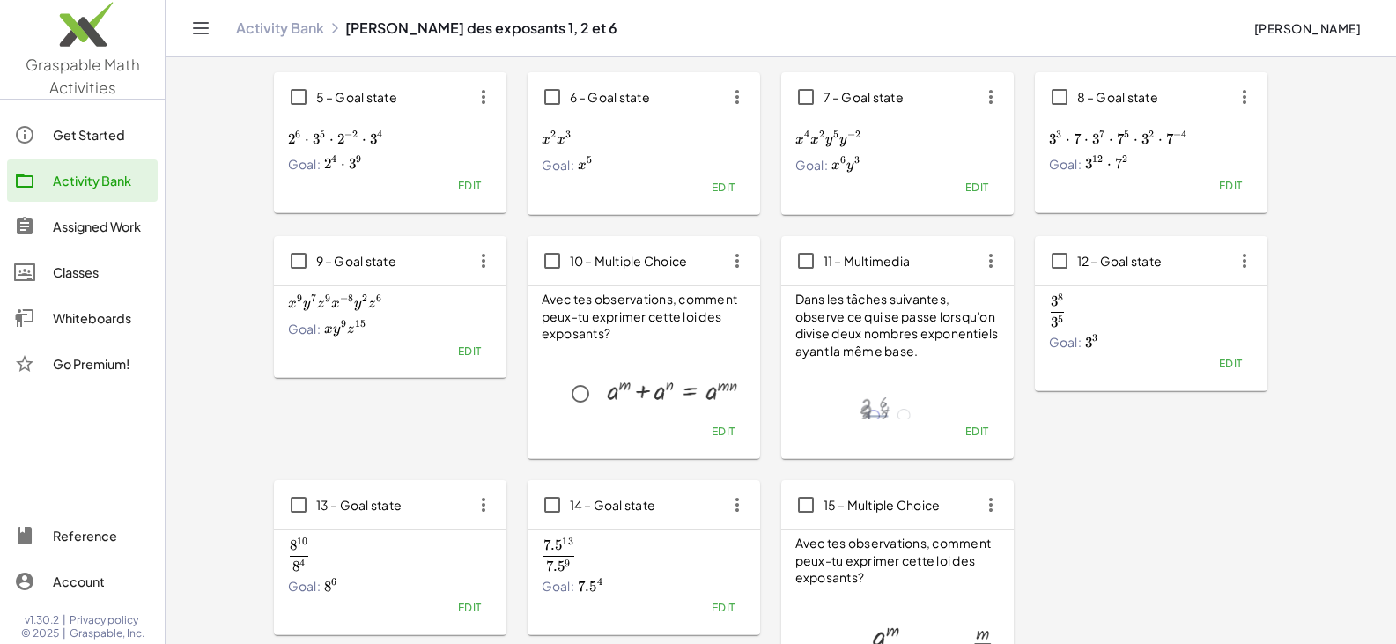
scroll to position [352, 0]
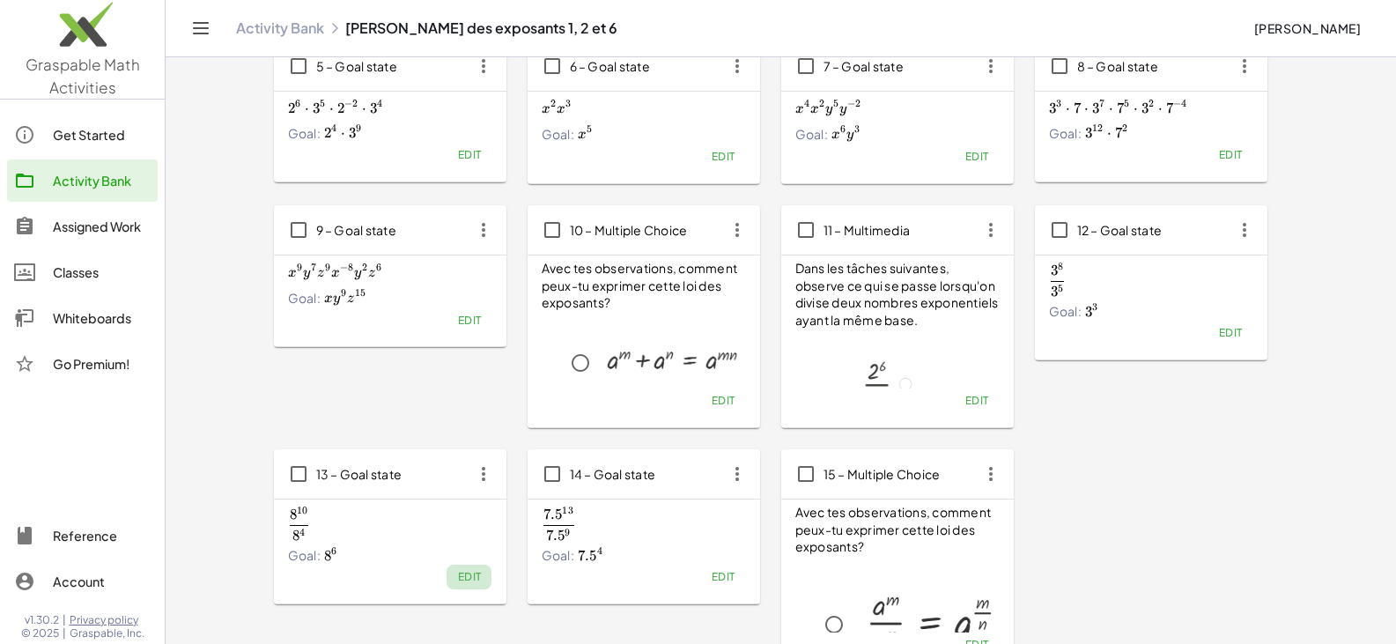
click at [477, 575] on span "Edit" at bounding box center [469, 576] width 24 height 13
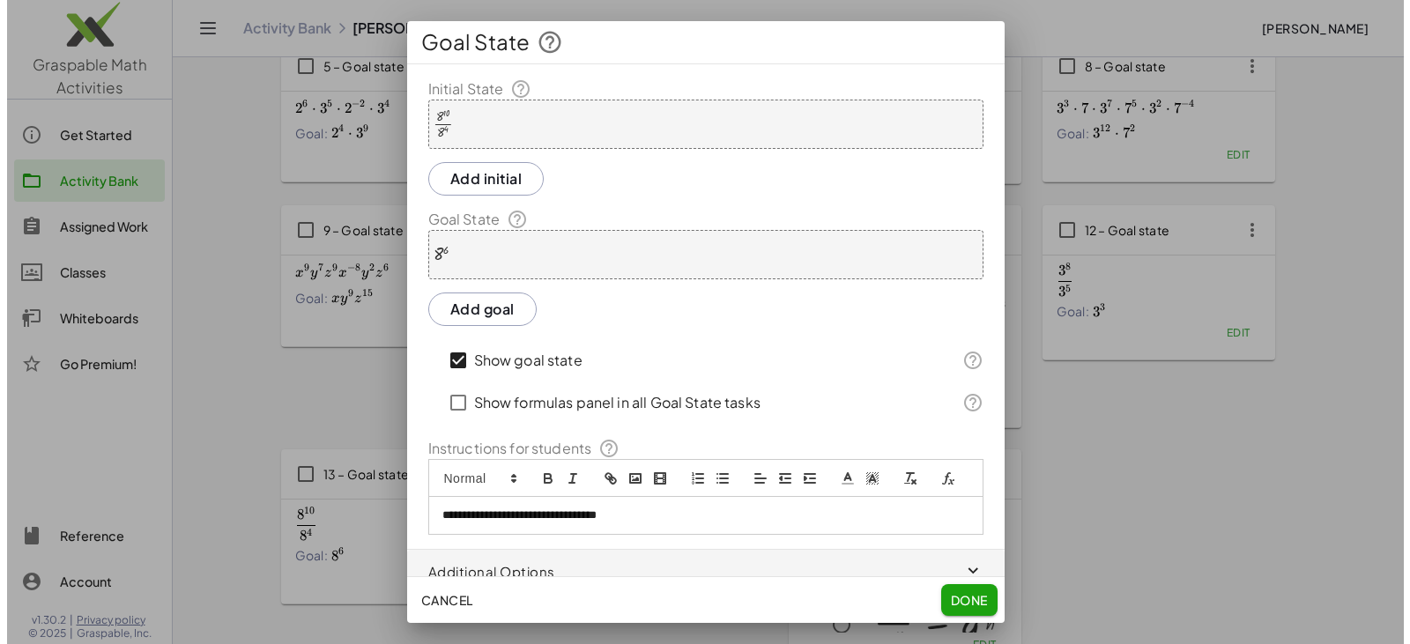
scroll to position [0, 0]
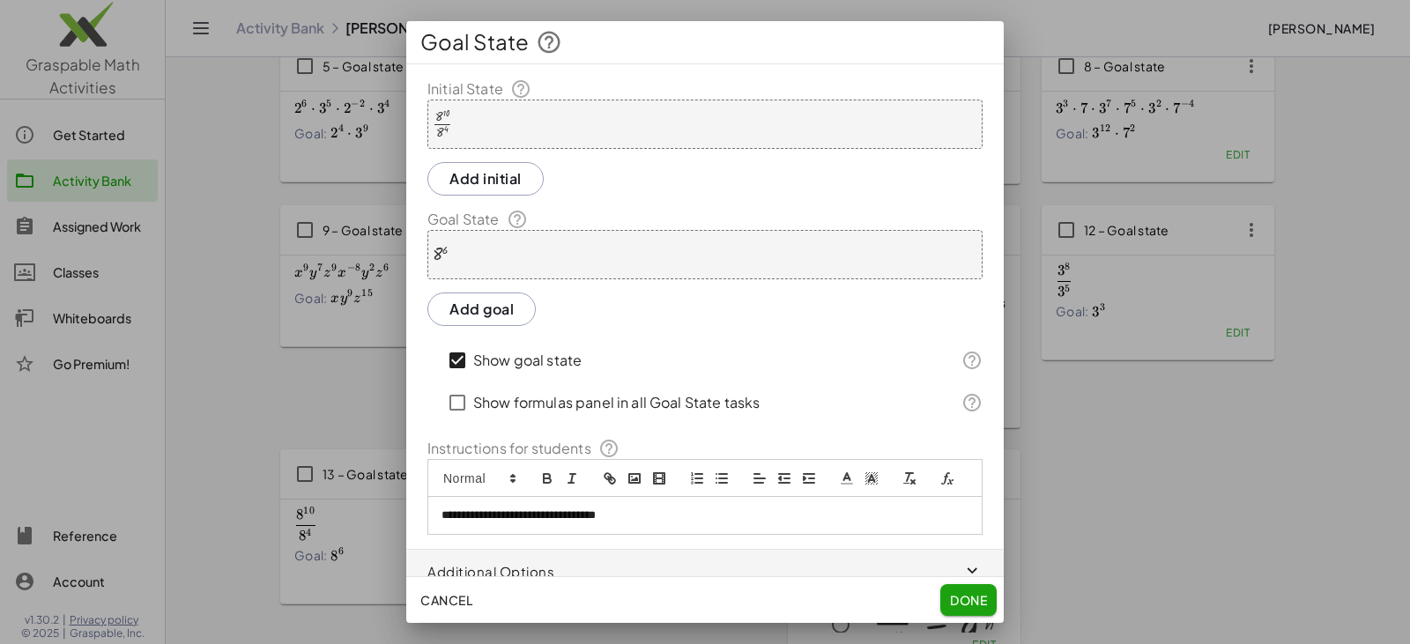
click at [460, 120] on div "· 8 10 · 8 4" at bounding box center [704, 124] width 555 height 49
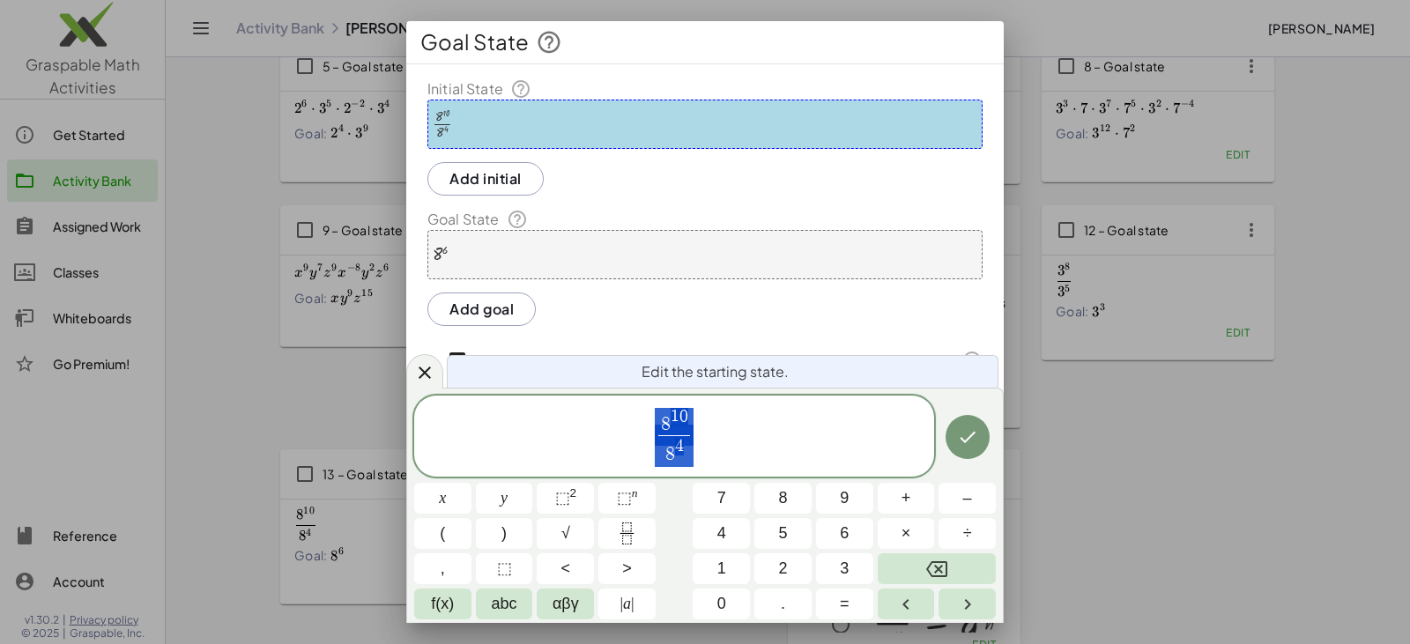
click at [635, 454] on span "8 1 0 8 4 ​" at bounding box center [674, 437] width 520 height 63
click at [681, 426] on span "8 1 0" at bounding box center [673, 421] width 31 height 27
click at [685, 425] on span "0" at bounding box center [683, 416] width 9 height 17
click at [685, 525] on span "×" at bounding box center [906, 534] width 10 height 24
click at [685, 537] on span "×" at bounding box center [906, 534] width 10 height 24
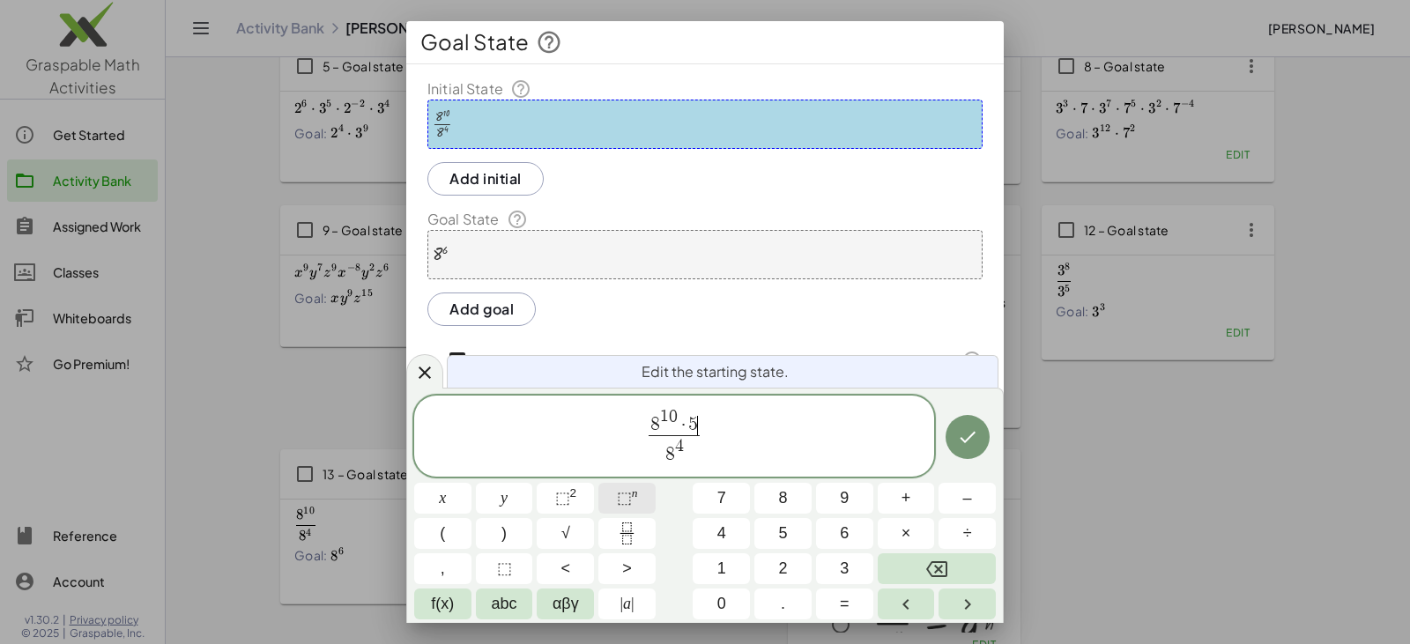
click at [626, 502] on span "⬚" at bounding box center [624, 498] width 15 height 18
click at [685, 456] on span "8 4 ​" at bounding box center [674, 451] width 60 height 32
click at [685, 524] on span "×" at bounding box center [906, 534] width 10 height 24
click at [633, 495] on sup "n" at bounding box center [635, 492] width 6 height 13
click at [685, 433] on icon "Done" at bounding box center [967, 436] width 21 height 21
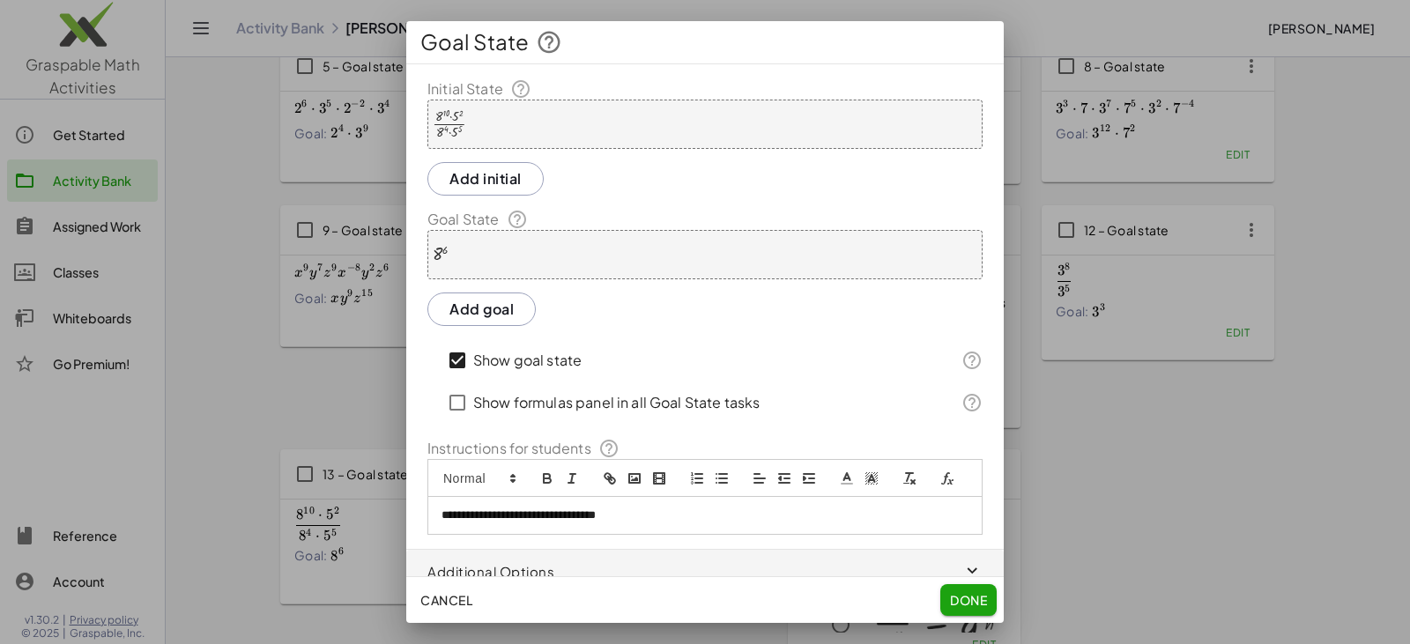
click at [488, 250] on div "8 6" at bounding box center [704, 254] width 555 height 49
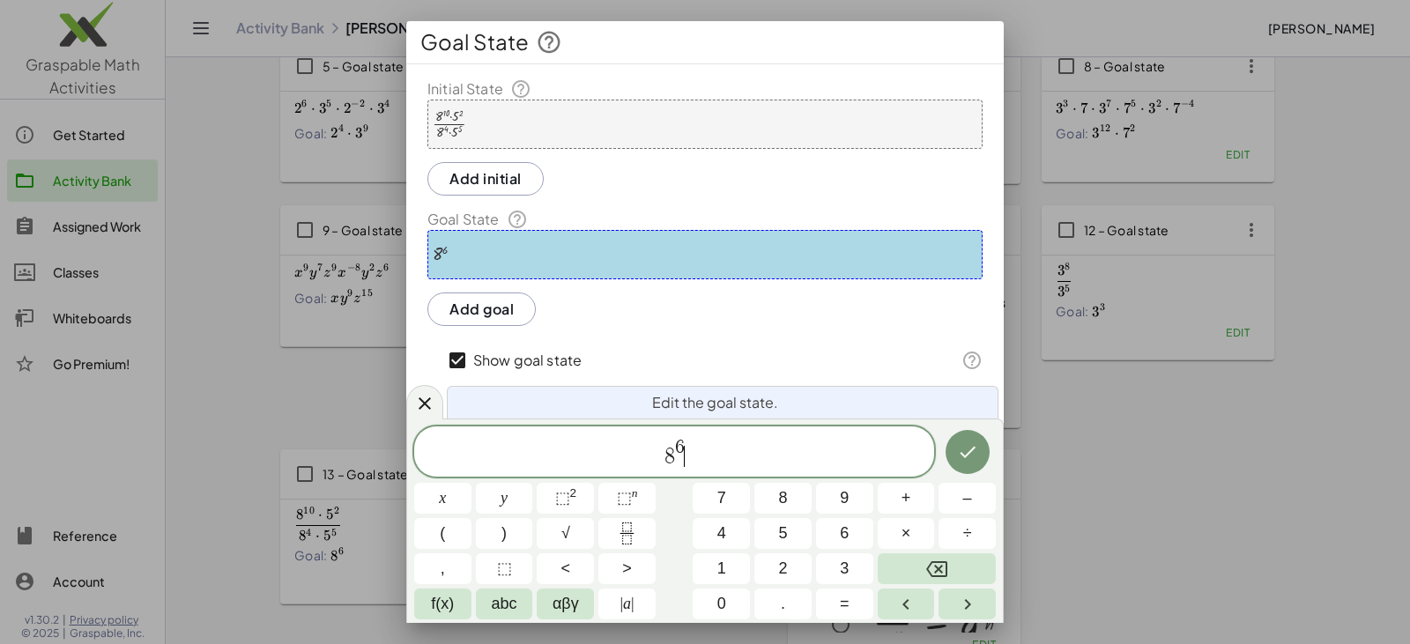
click at [685, 434] on div "8 6 ​" at bounding box center [674, 451] width 520 height 50
click at [685, 537] on span "×" at bounding box center [906, 534] width 10 height 24
click at [620, 497] on span "⬚" at bounding box center [624, 498] width 15 height 18
click at [685, 452] on icon "Done" at bounding box center [967, 451] width 21 height 21
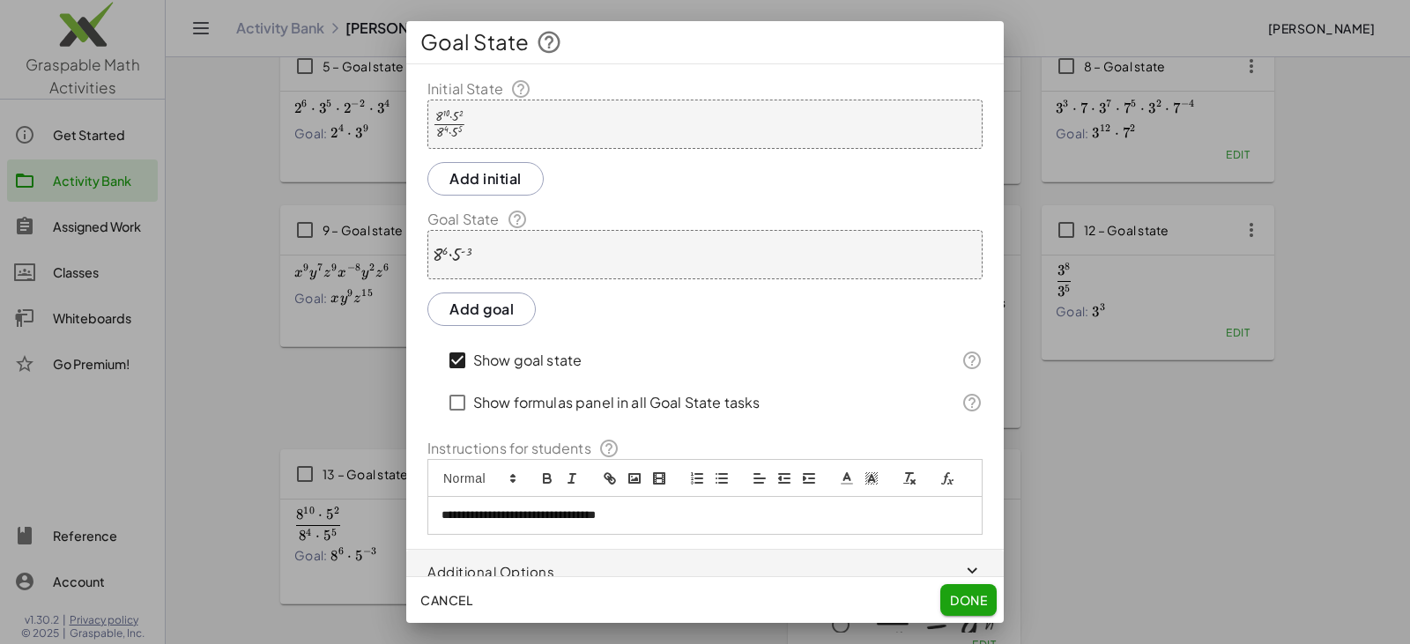
click at [685, 578] on div "Cancel Done" at bounding box center [704, 600] width 597 height 46
click at [685, 596] on span "Done" at bounding box center [968, 600] width 37 height 16
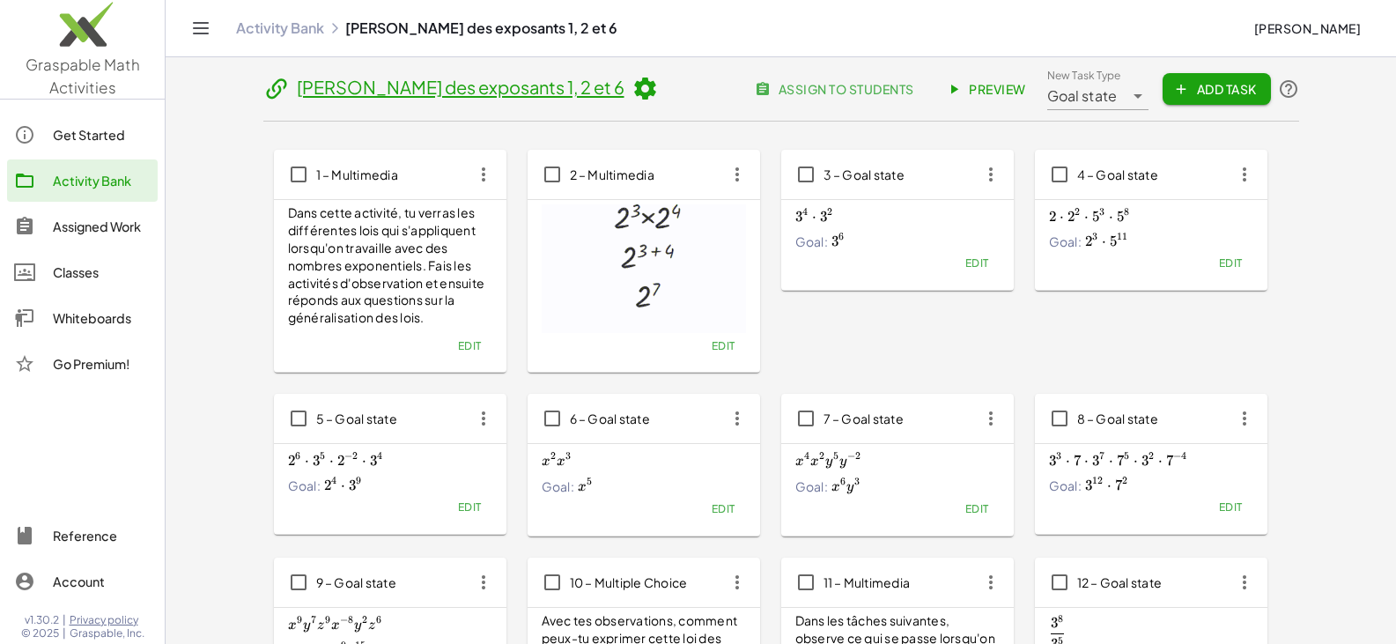
click at [685, 90] on span "Preview" at bounding box center [988, 89] width 77 height 16
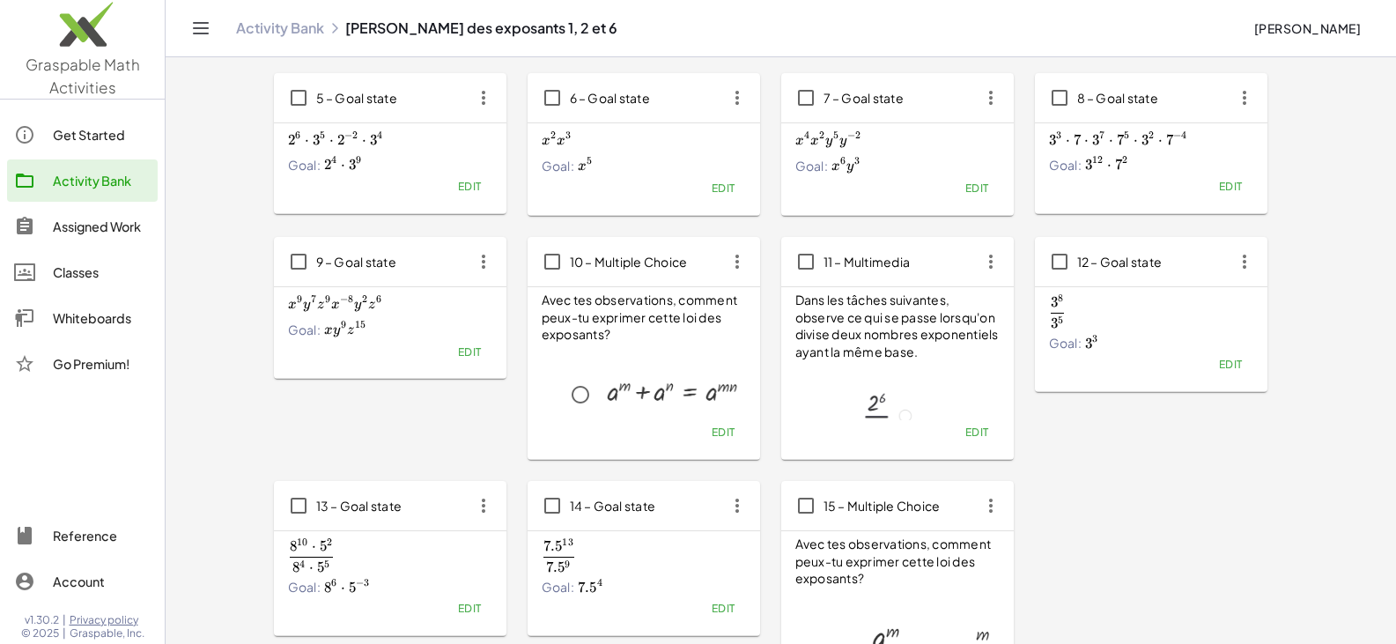
scroll to position [352, 0]
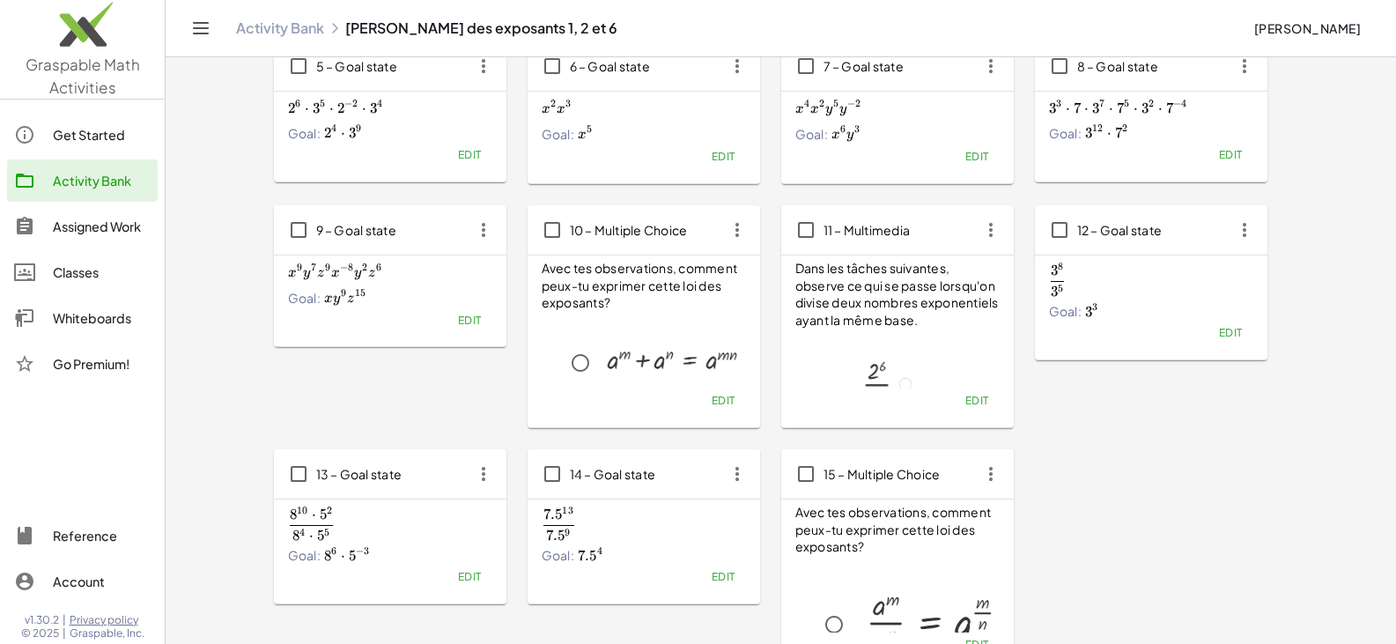
click at [685, 319] on div "Goal: 3 3 3^3 3 3" at bounding box center [1151, 312] width 204 height 18
click at [685, 330] on span "Edit" at bounding box center [1230, 332] width 24 height 13
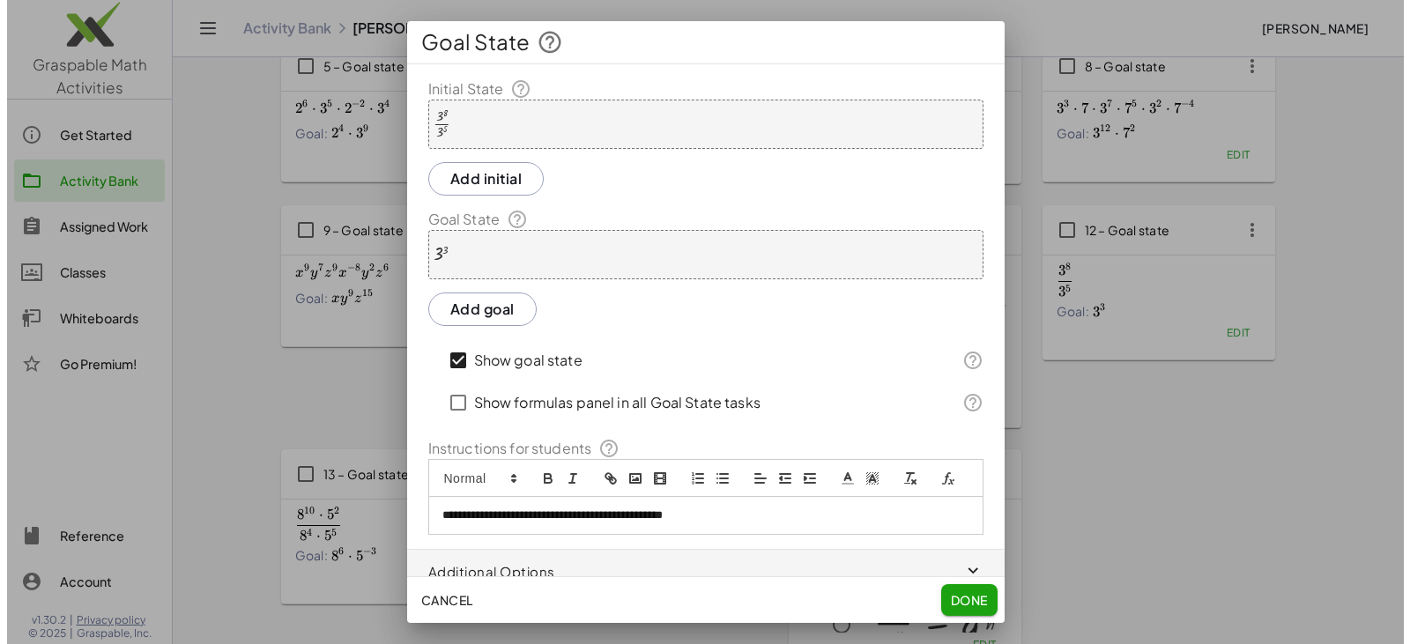
scroll to position [0, 0]
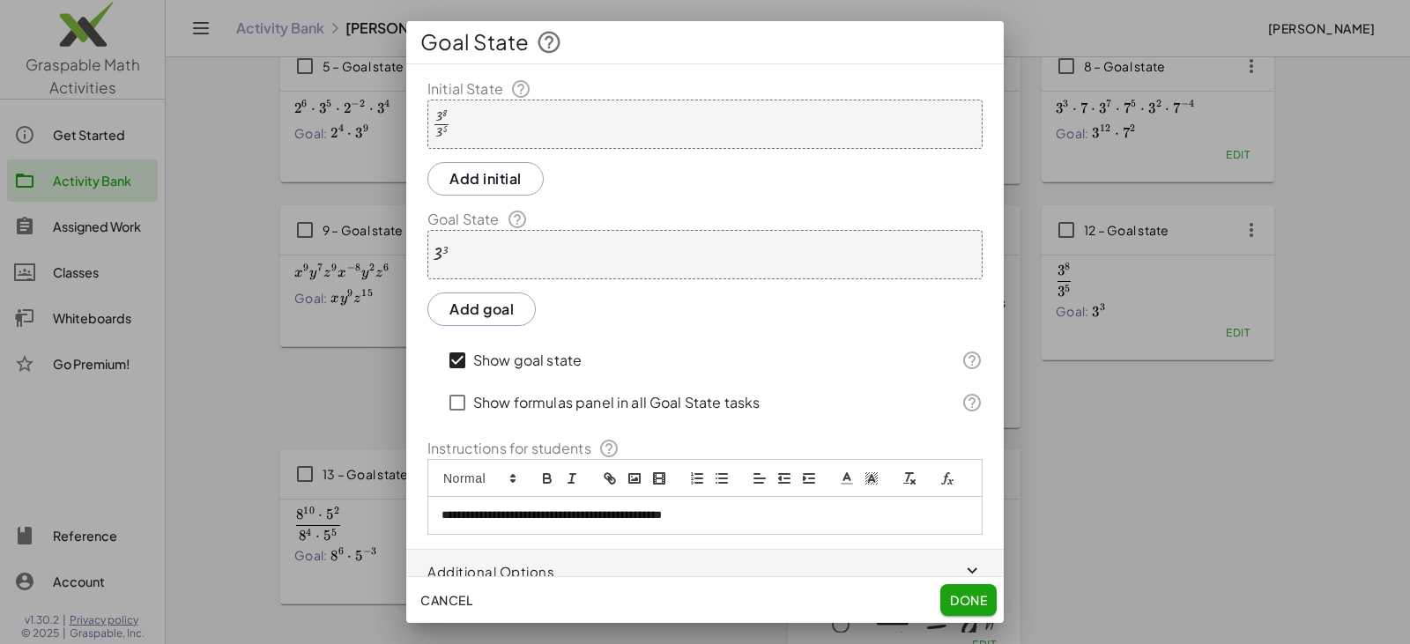
click at [685, 523] on p "**********" at bounding box center [698, 515] width 514 height 16
click at [685, 590] on button "Done" at bounding box center [968, 600] width 56 height 32
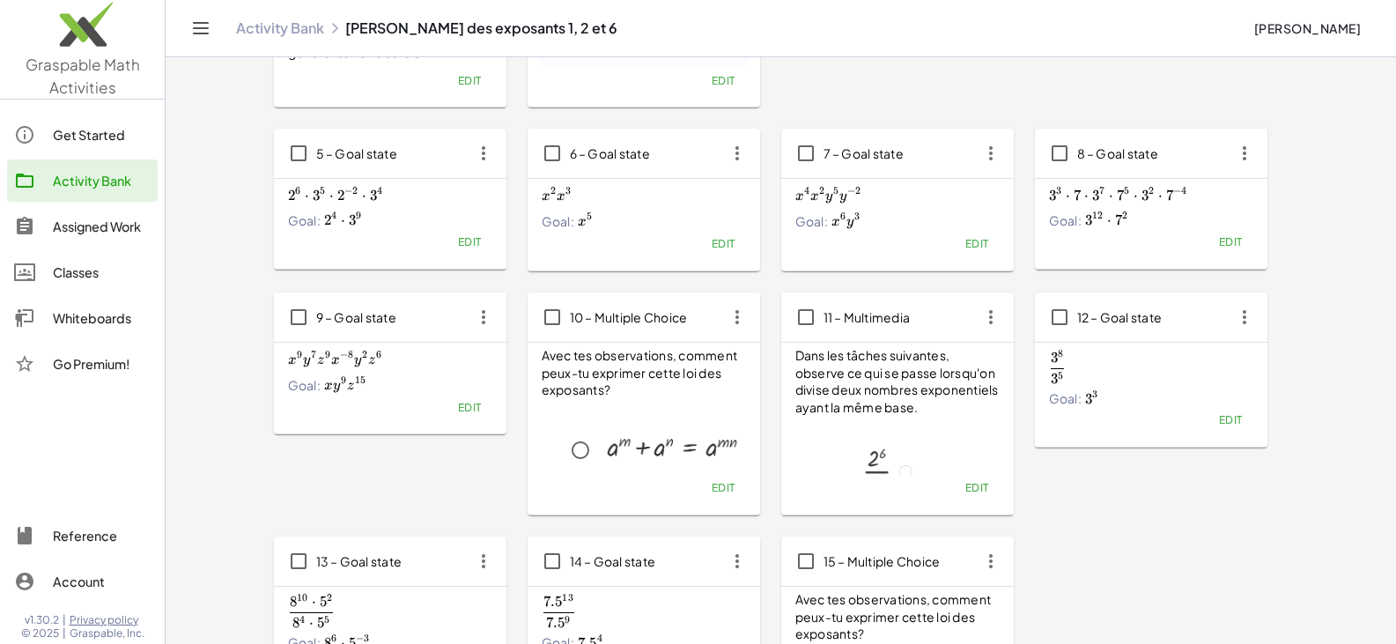
scroll to position [264, 0]
click at [685, 245] on div "Edit" at bounding box center [1151, 243] width 204 height 25
click at [685, 241] on span "Edit" at bounding box center [1230, 242] width 24 height 13
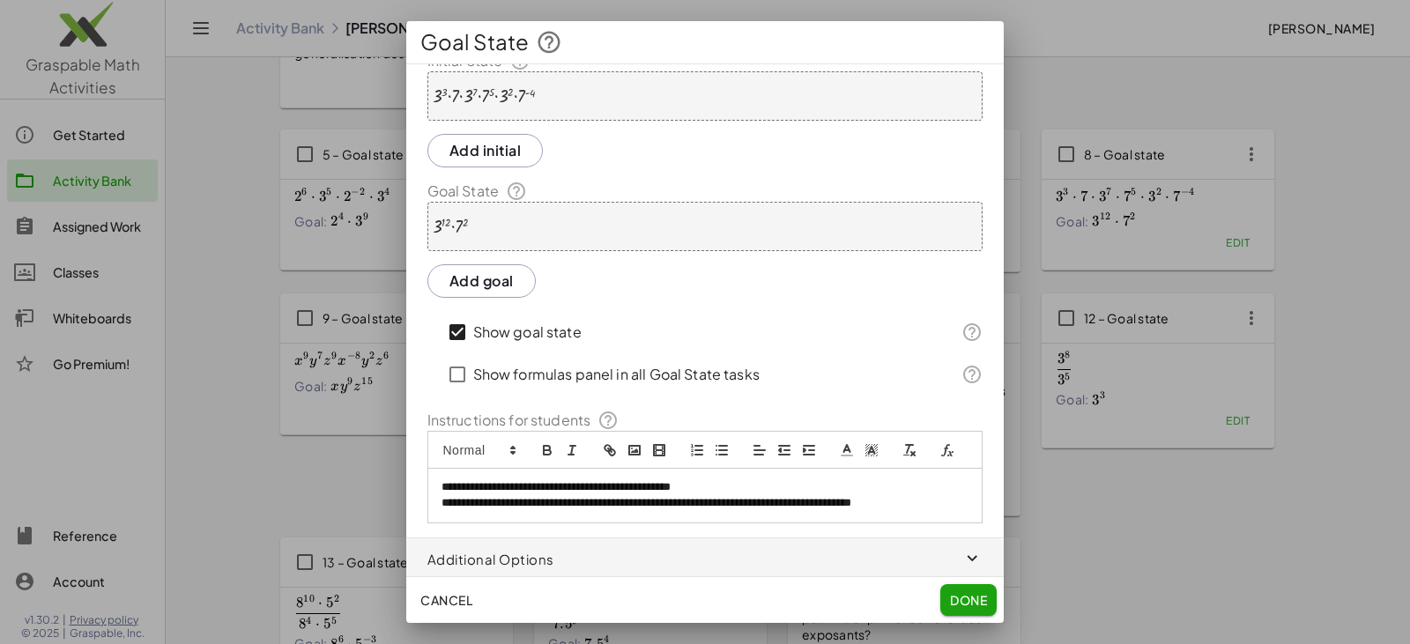
scroll to position [55, 0]
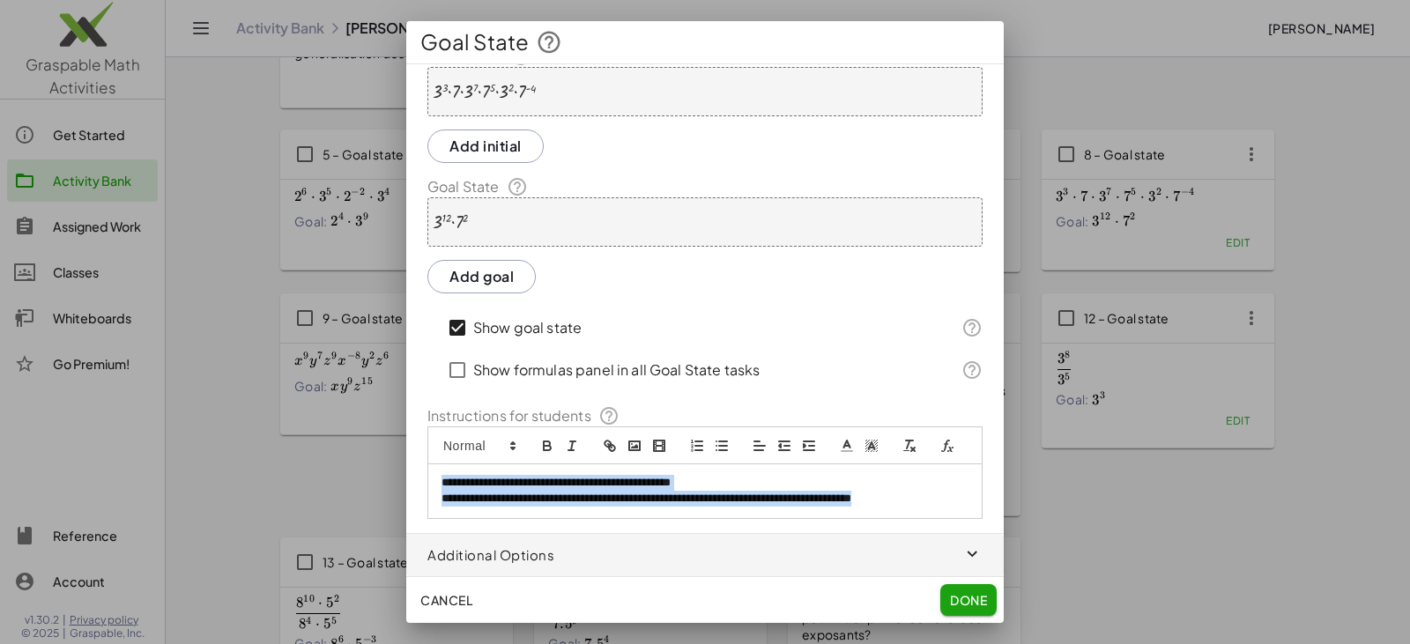
drag, startPoint x: 948, startPoint y: 501, endPoint x: 401, endPoint y: 485, distance: 547.4
click at [401, 485] on div "**********" at bounding box center [705, 322] width 1410 height 644
copy div "**********"
click at [685, 600] on span "Done" at bounding box center [968, 600] width 37 height 16
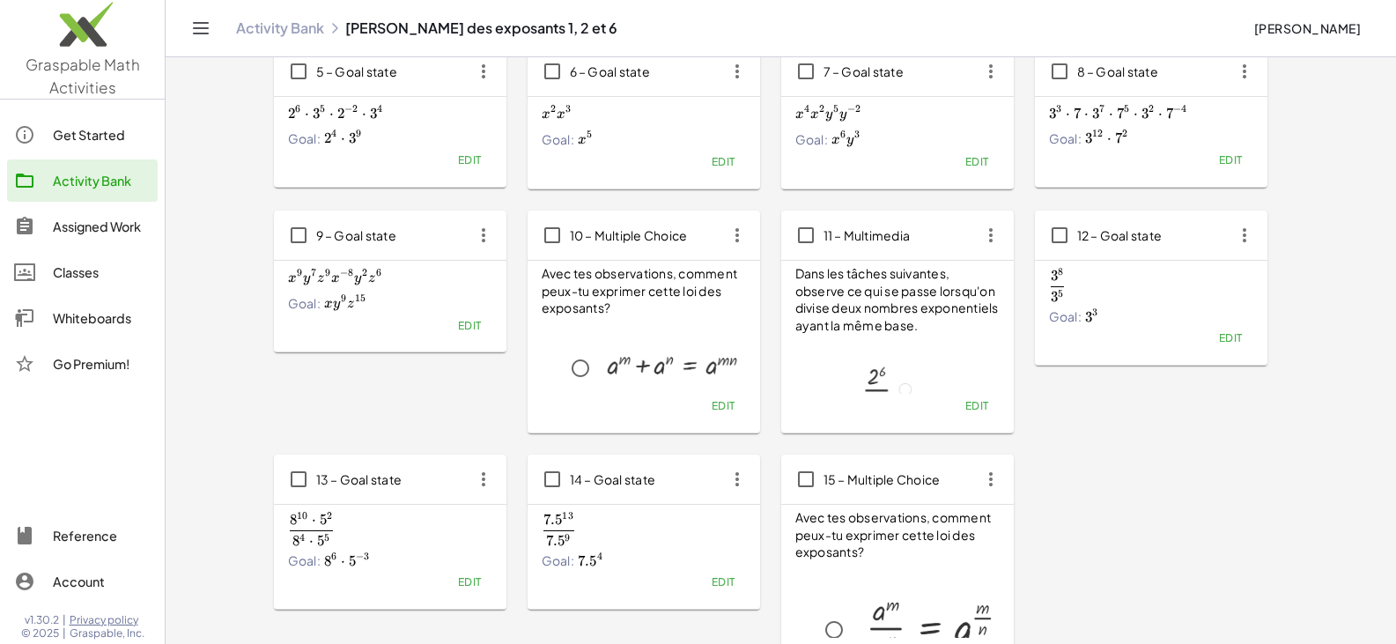
scroll to position [441, 0]
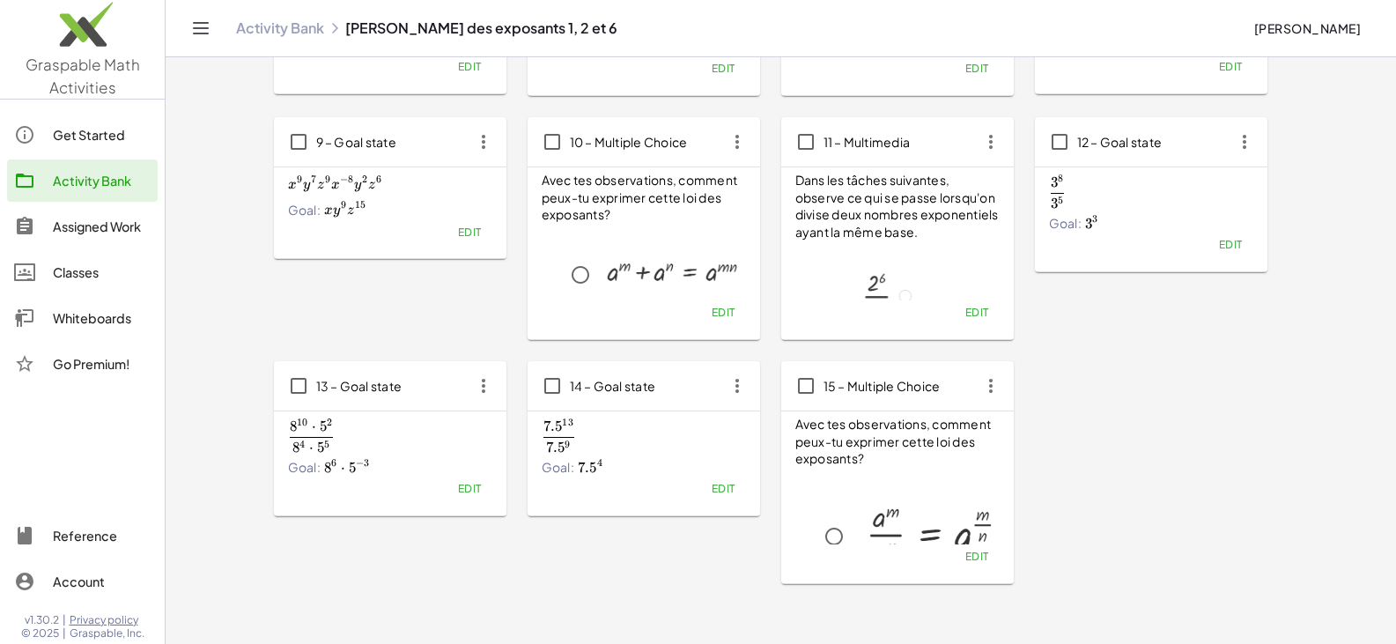
click at [471, 485] on span "Edit" at bounding box center [469, 488] width 24 height 13
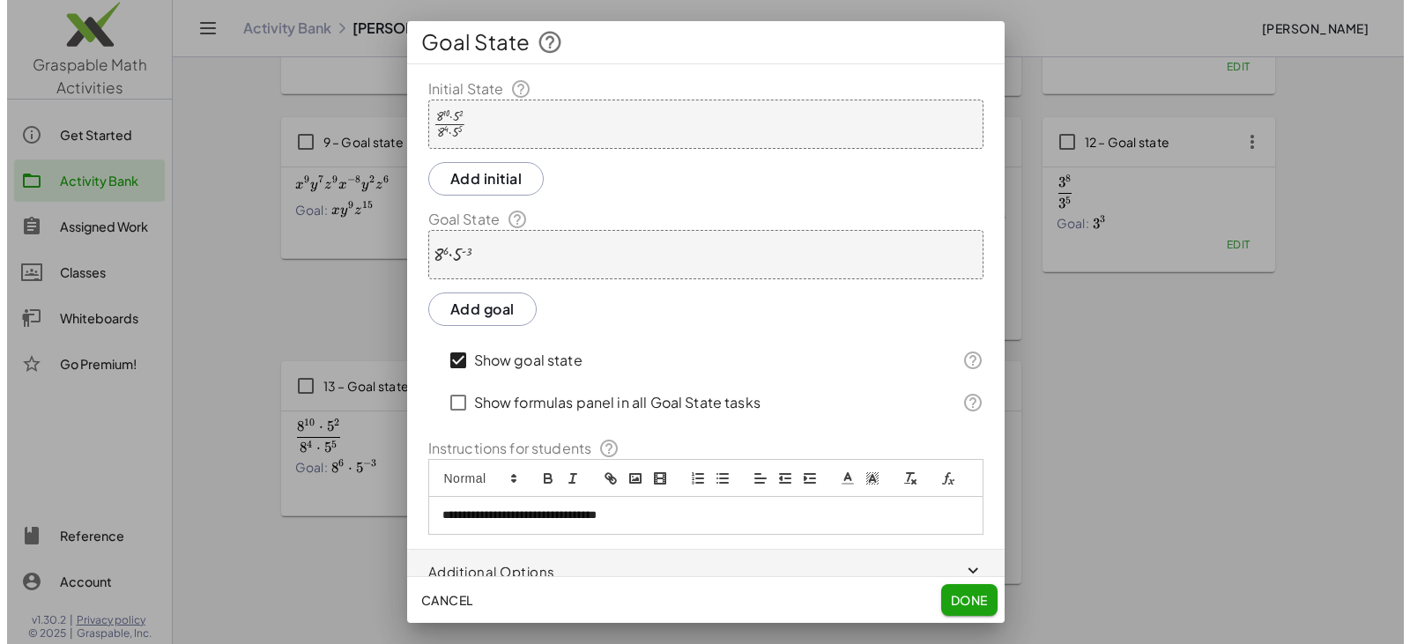
scroll to position [0, 0]
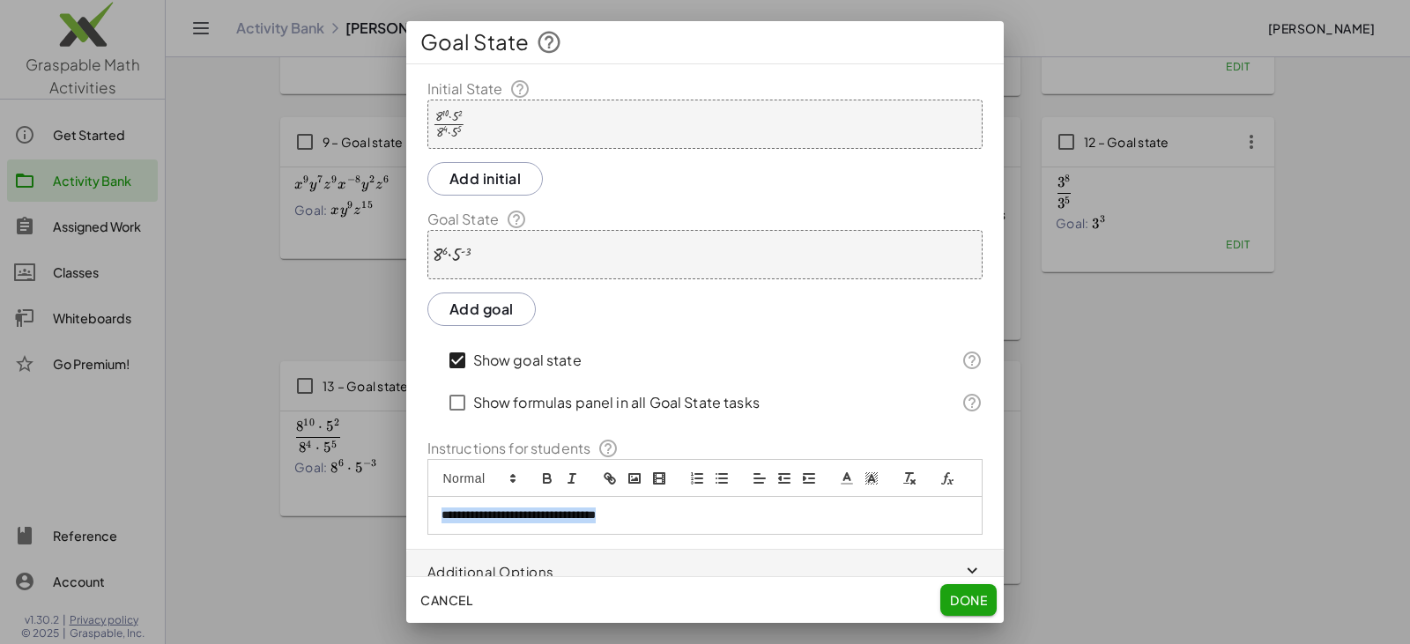
drag, startPoint x: 677, startPoint y: 532, endPoint x: 362, endPoint y: 509, distance: 315.4
click at [362, 509] on div "**********" at bounding box center [705, 322] width 1410 height 644
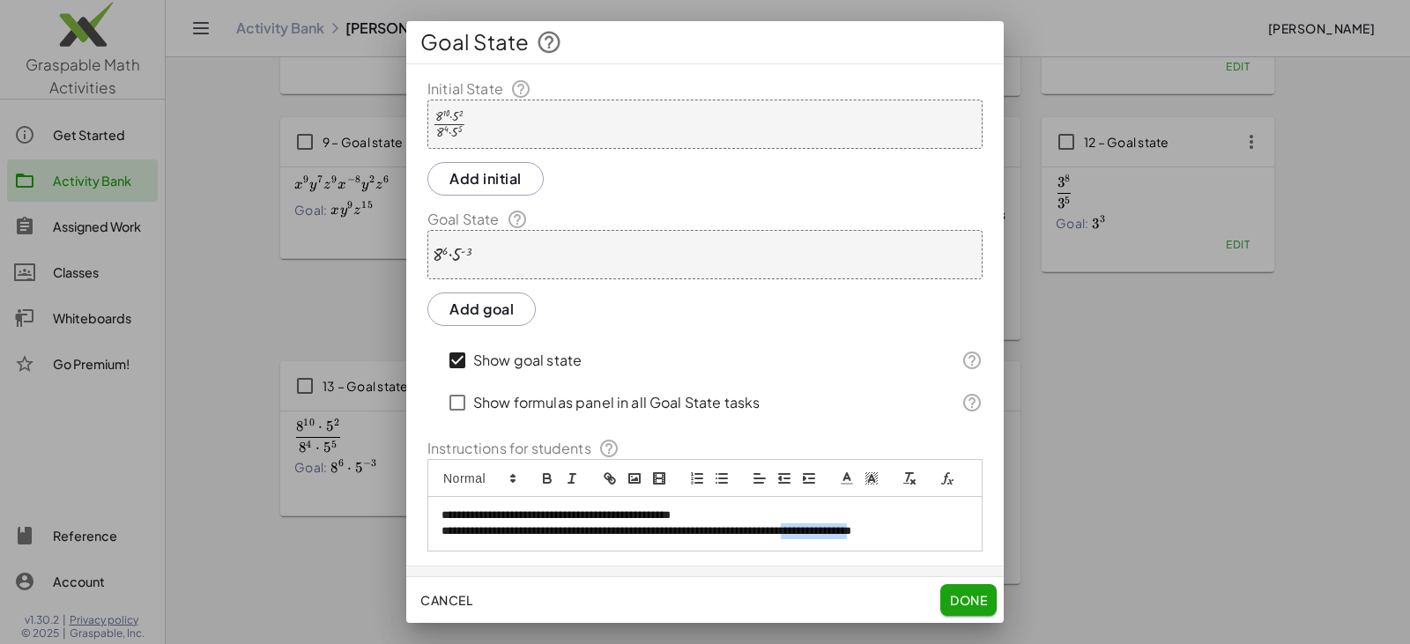
drag, startPoint x: 863, startPoint y: 555, endPoint x: 936, endPoint y: 554, distance: 72.2
click at [685, 539] on p "**********" at bounding box center [698, 531] width 514 height 16
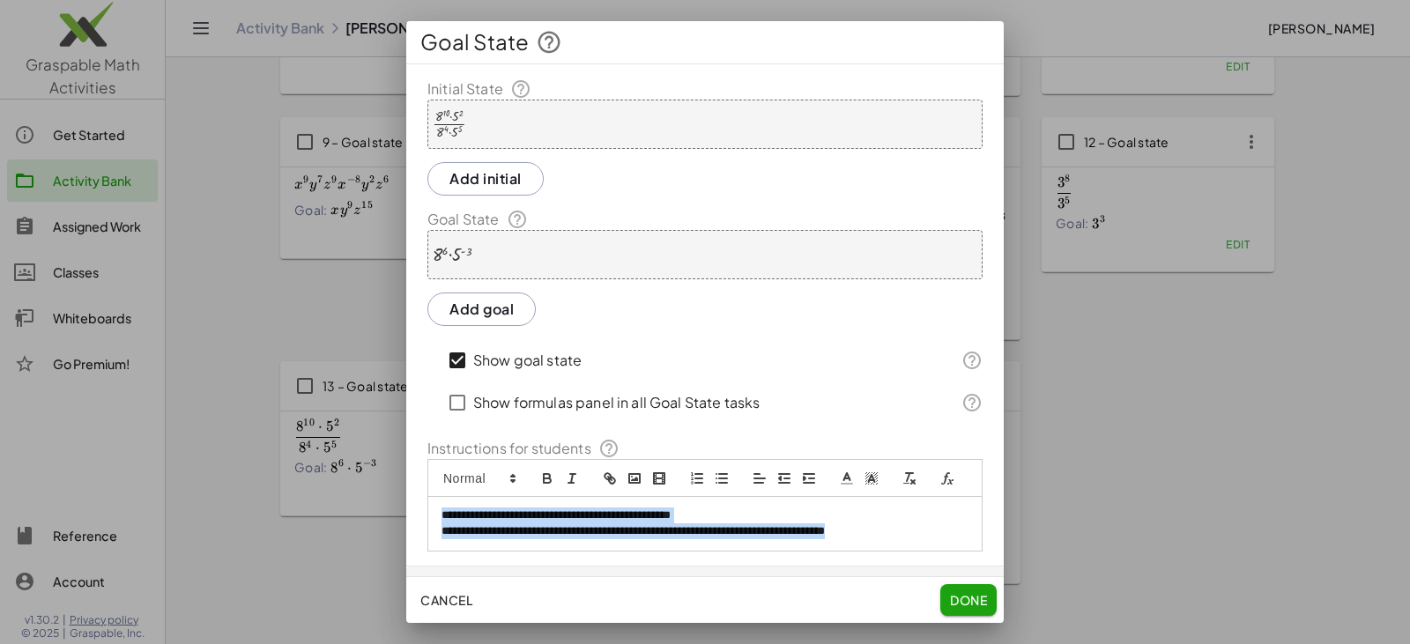
drag, startPoint x: 929, startPoint y: 547, endPoint x: 221, endPoint y: 500, distance: 709.9
click at [221, 500] on div "**********" at bounding box center [705, 322] width 1410 height 644
copy div "**********"
click at [685, 596] on span "Done" at bounding box center [968, 600] width 37 height 16
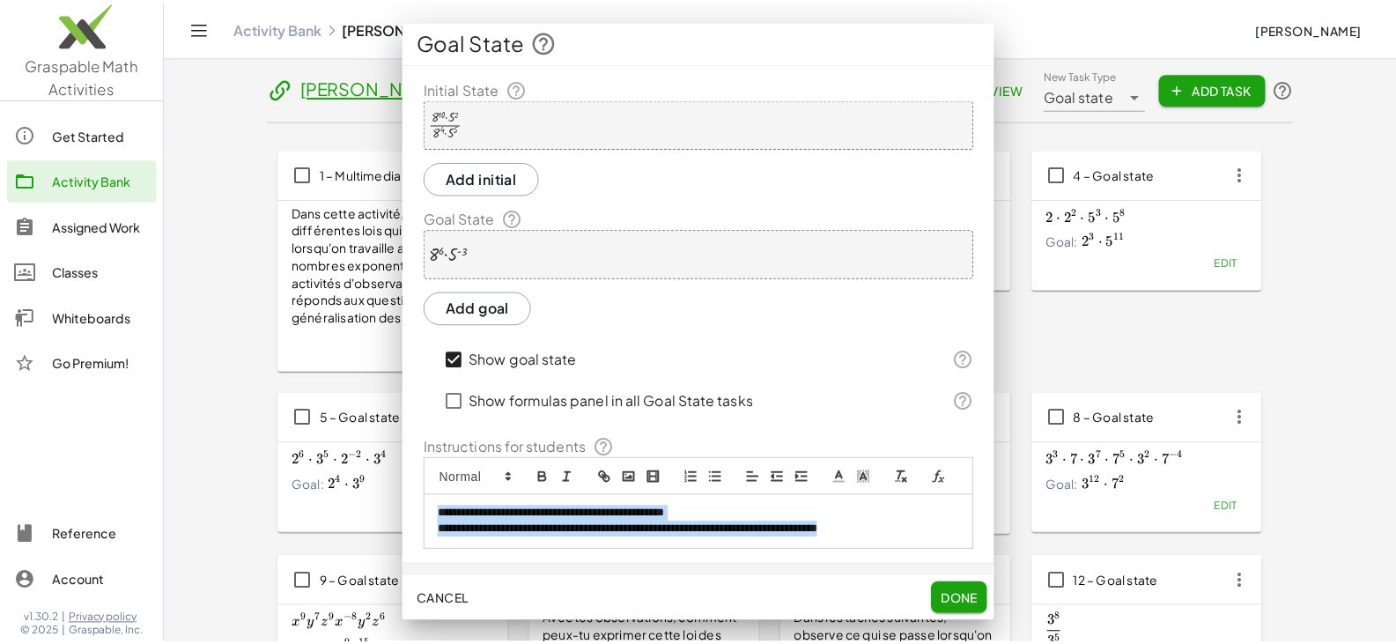
scroll to position [441, 0]
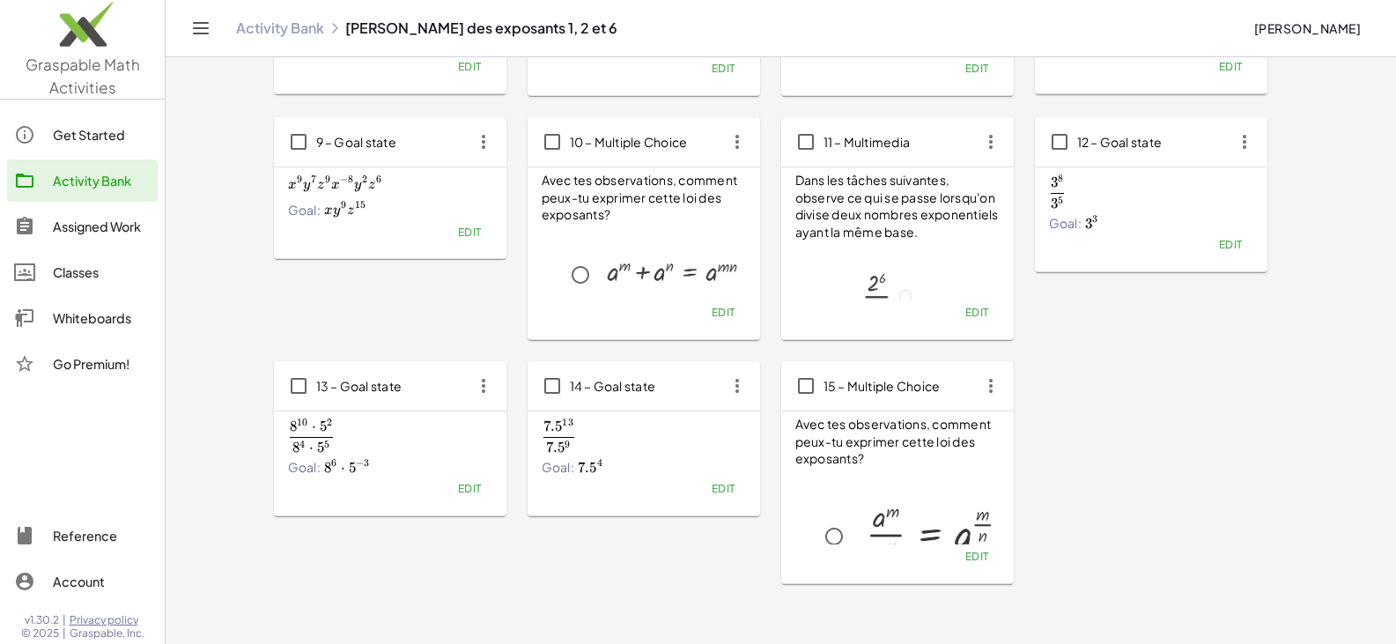
click at [685, 491] on span "Edit" at bounding box center [723, 488] width 24 height 13
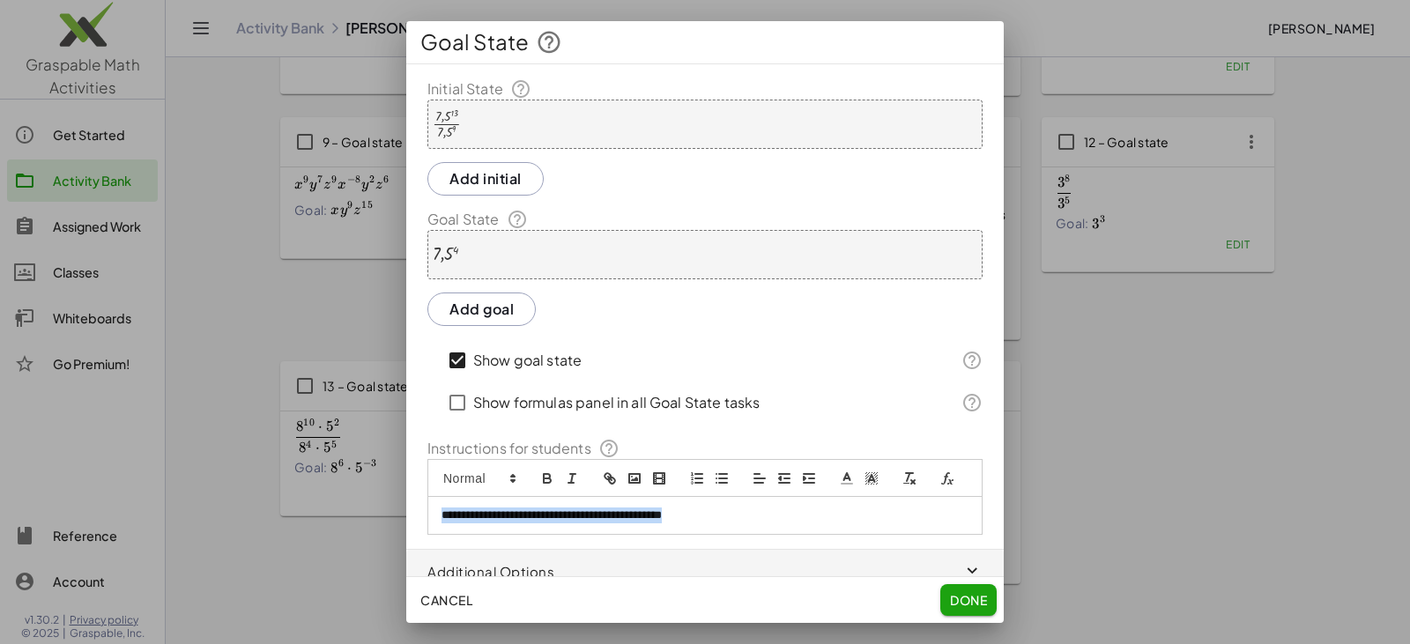
drag, startPoint x: 759, startPoint y: 544, endPoint x: 374, endPoint y: 524, distance: 385.5
click at [374, 524] on div "**********" at bounding box center [705, 322] width 1410 height 644
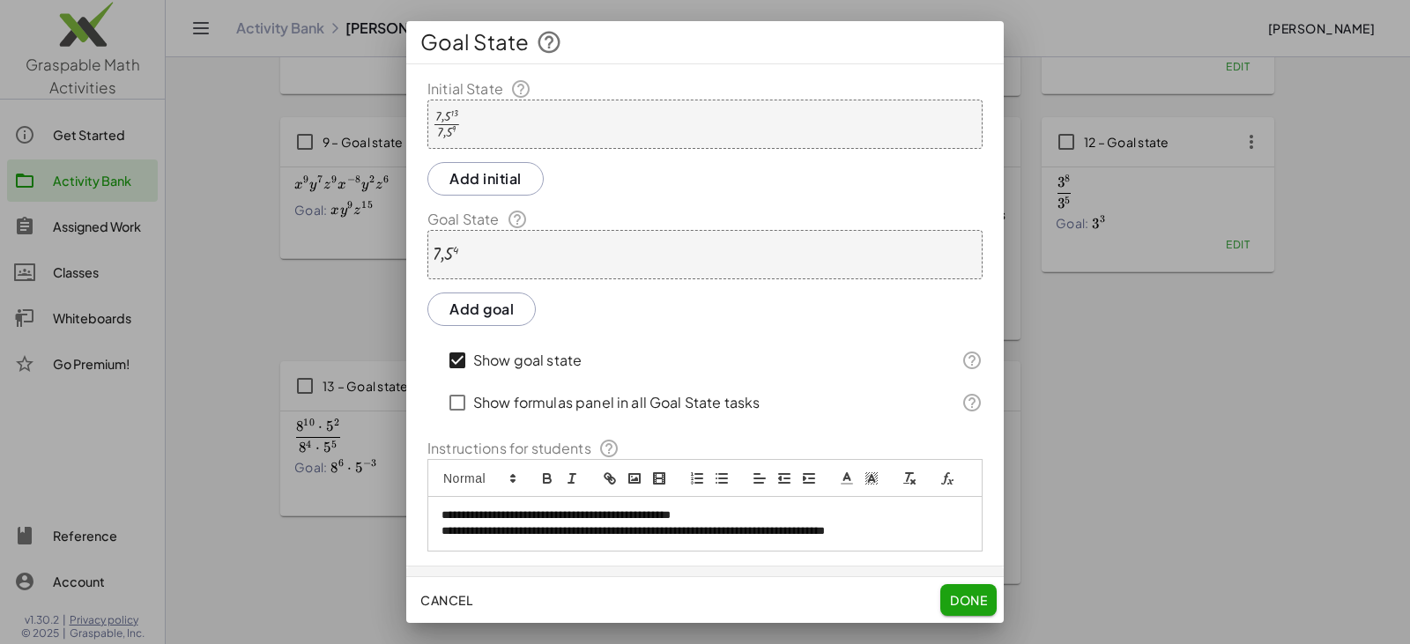
click at [685, 601] on span "Done" at bounding box center [968, 600] width 37 height 16
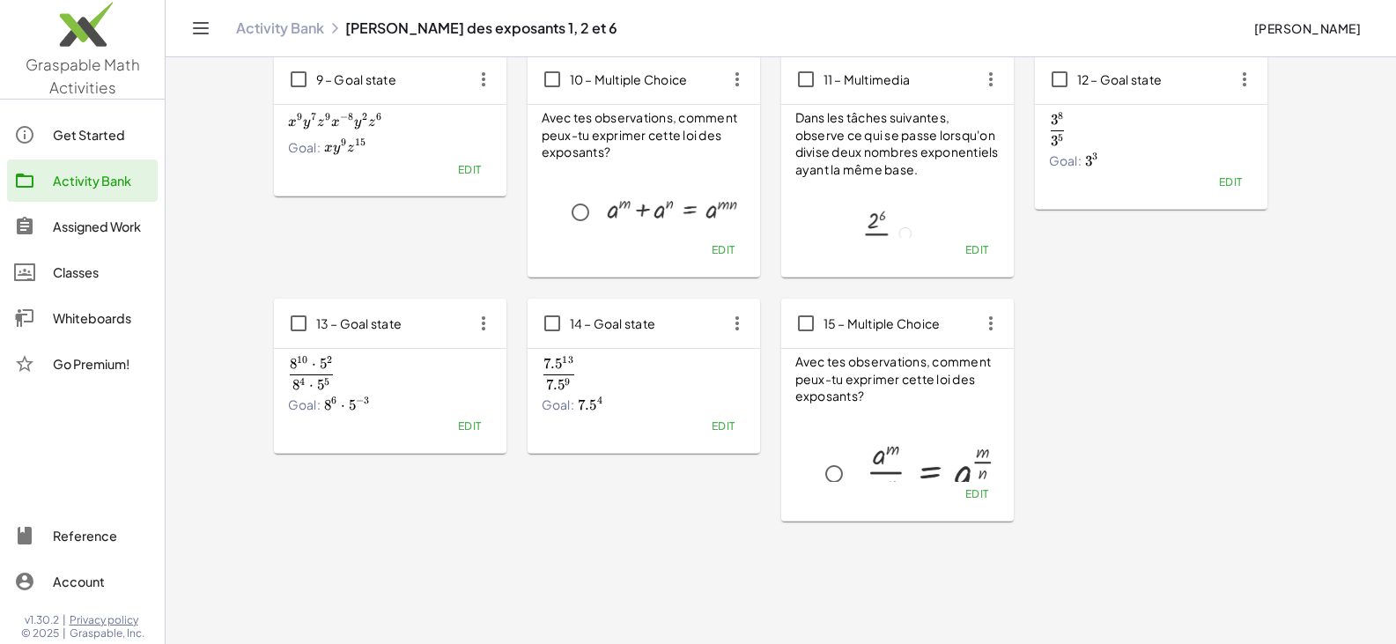
scroll to position [529, 0]
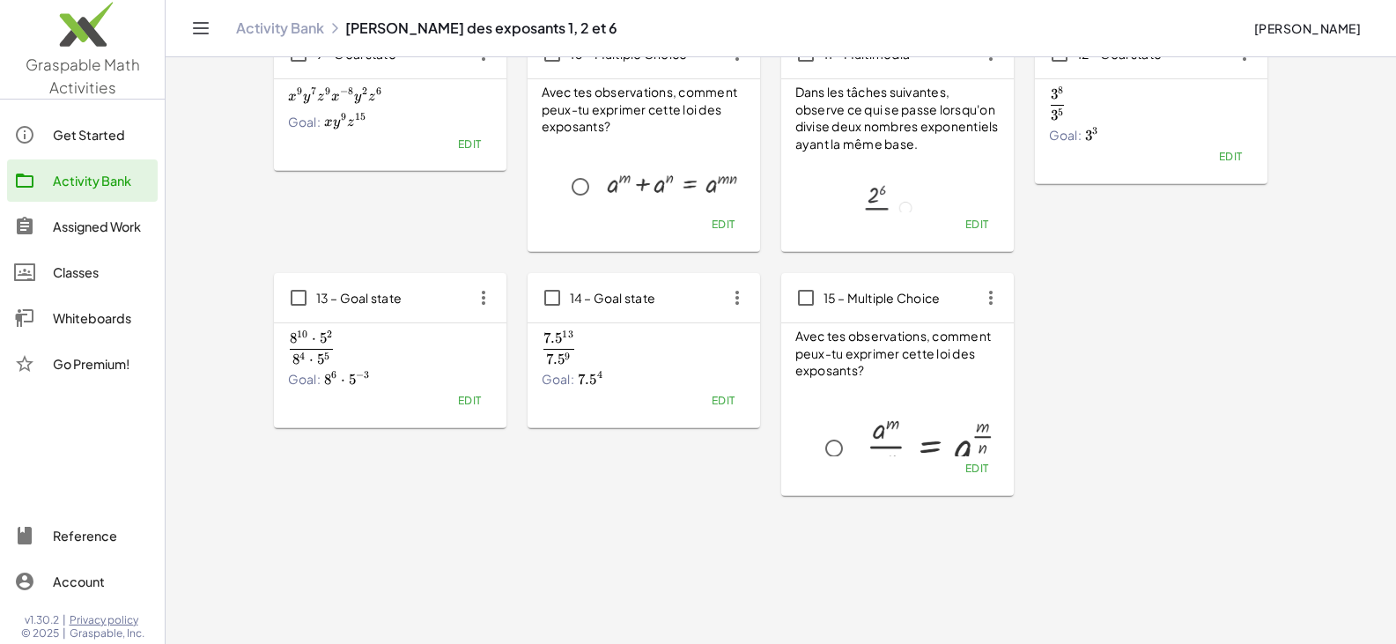
click at [685, 400] on span "Edit" at bounding box center [723, 400] width 24 height 13
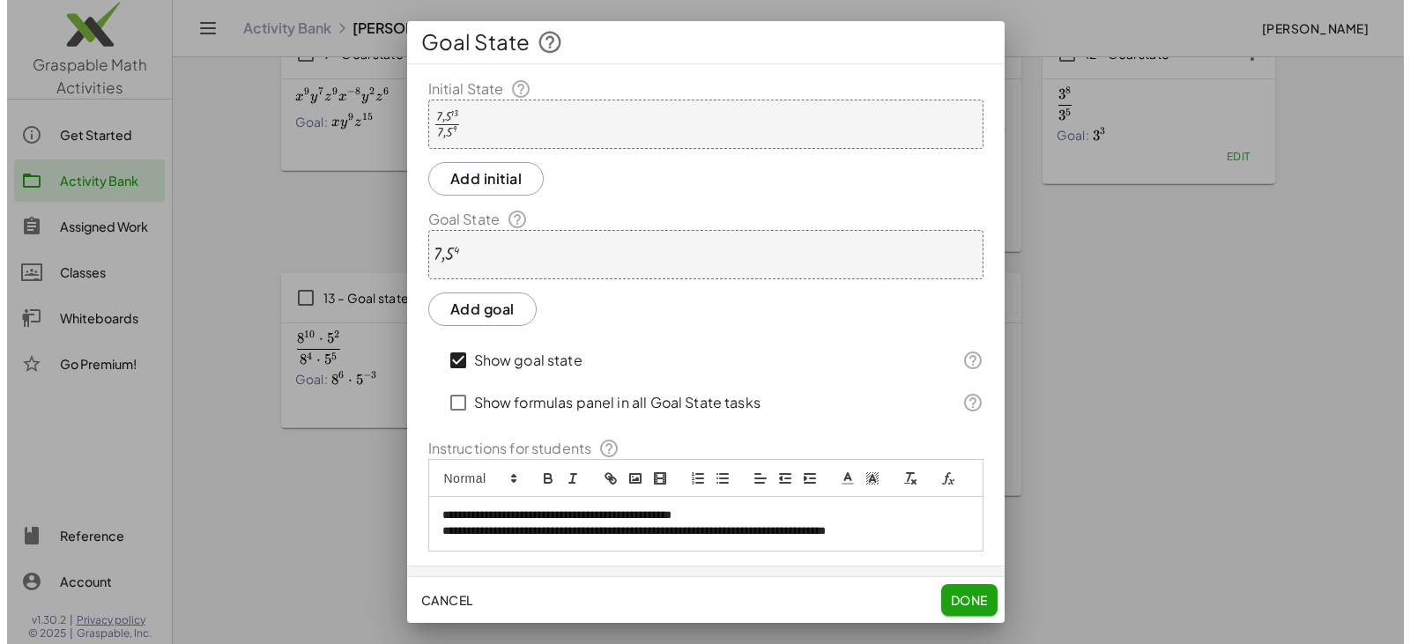
scroll to position [0, 0]
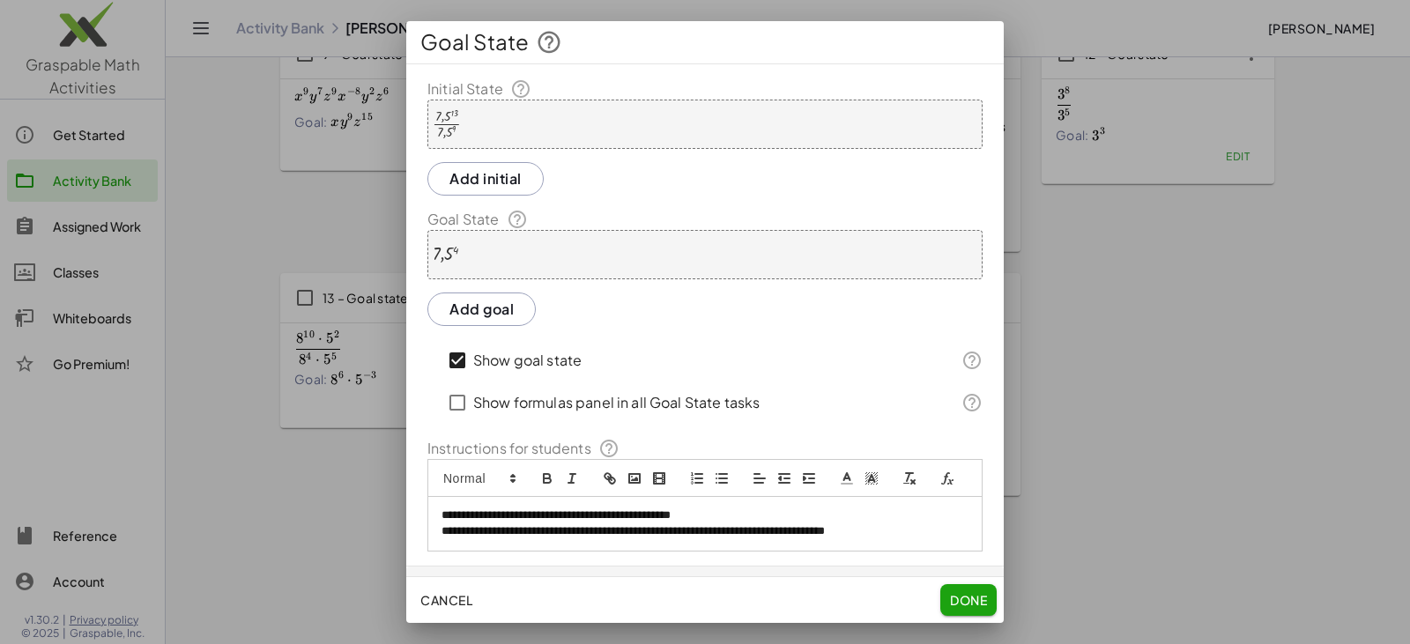
click at [557, 130] on div "· 7,5 13 · 7,5 9" at bounding box center [704, 124] width 555 height 49
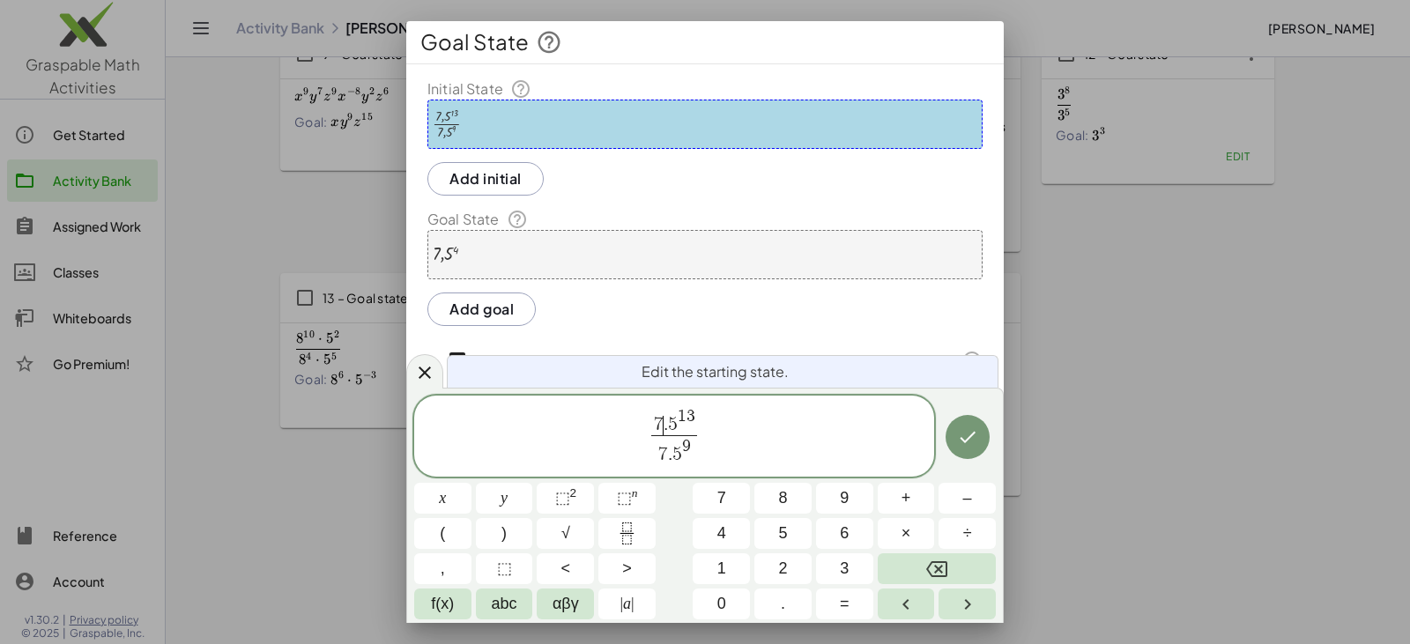
click at [664, 427] on span "7 ​ . 5 1 3" at bounding box center [673, 421] width 45 height 27
click at [664, 427] on span "." at bounding box center [665, 424] width 4 height 19
click at [663, 429] on span "7 . 5 1 3" at bounding box center [673, 421] width 45 height 27
drag, startPoint x: 656, startPoint y: 426, endPoint x: 667, endPoint y: 426, distance: 10.6
click at [685, 426] on span "​ 5 1 3 7 . 5 9 ​" at bounding box center [674, 437] width 44 height 59
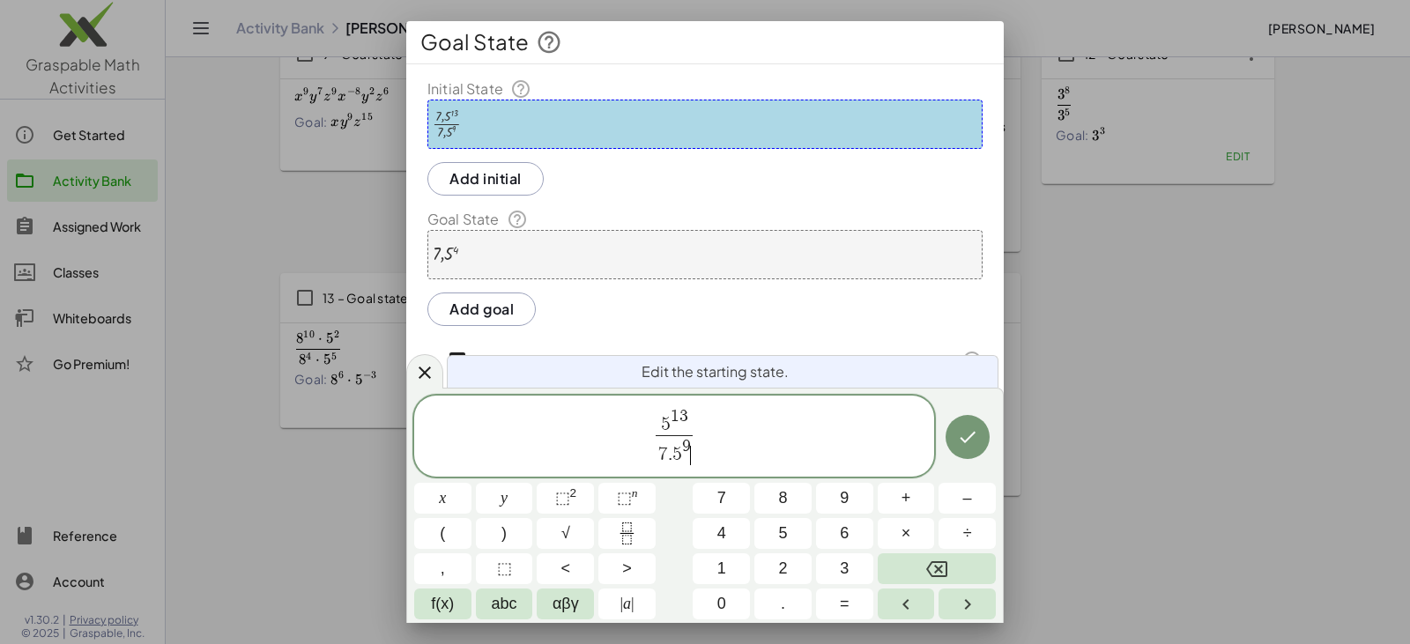
click at [685, 422] on span "5 1 3" at bounding box center [673, 421] width 36 height 27
click at [685, 533] on span "×" at bounding box center [906, 534] width 10 height 24
click at [668, 456] on span "7 . 5 9" at bounding box center [673, 451] width 51 height 32
click at [685, 532] on button "×" at bounding box center [905, 533] width 57 height 31
click at [685, 424] on span "7" at bounding box center [693, 424] width 10 height 19
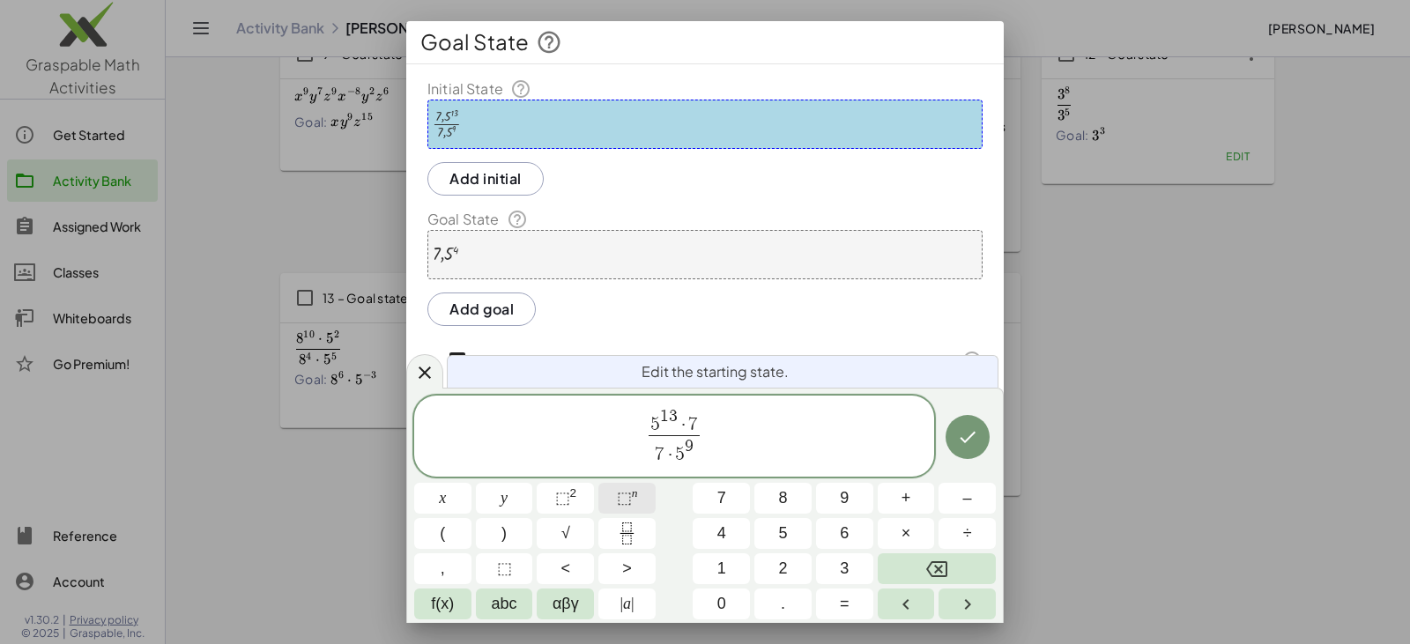
click at [625, 494] on span "⬚" at bounding box center [624, 498] width 15 height 18
click at [662, 448] on span "7" at bounding box center [660, 454] width 10 height 19
click at [648, 493] on button "⬚ n" at bounding box center [626, 498] width 57 height 31
click at [685, 431] on icon "Done" at bounding box center [967, 436] width 21 height 21
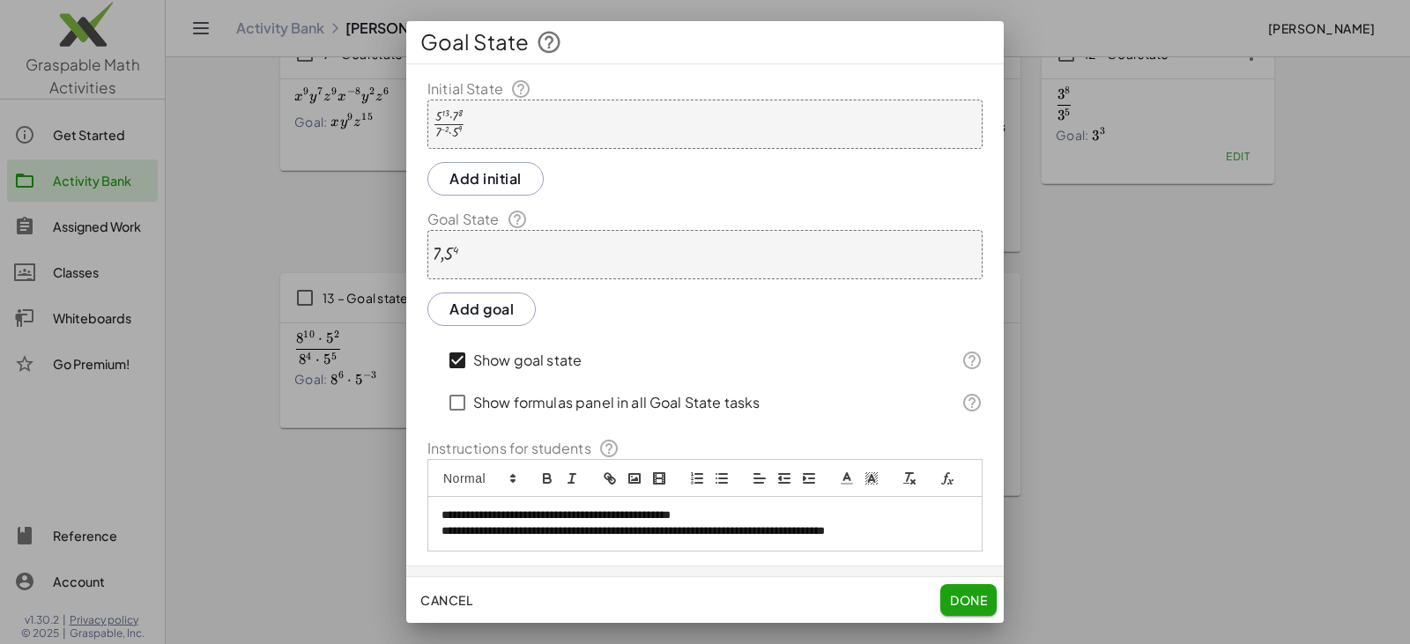
click at [501, 251] on div "7,5 4" at bounding box center [704, 254] width 555 height 49
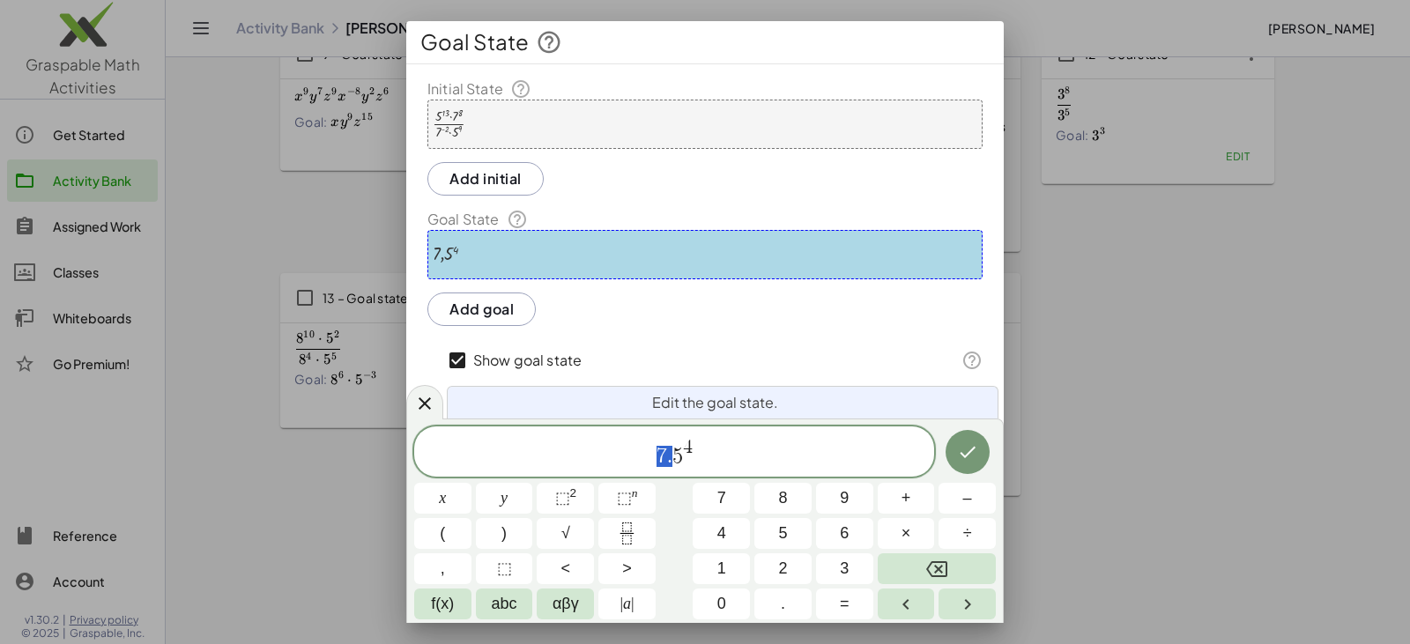
drag, startPoint x: 657, startPoint y: 455, endPoint x: 670, endPoint y: 458, distance: 13.7
click at [685, 450] on span "5 4 ​" at bounding box center [674, 453] width 520 height 32
click at [685, 535] on span "×" at bounding box center [906, 534] width 10 height 24
click at [632, 492] on sup "n" at bounding box center [635, 492] width 6 height 13
click at [685, 455] on icon "Done" at bounding box center [967, 451] width 21 height 21
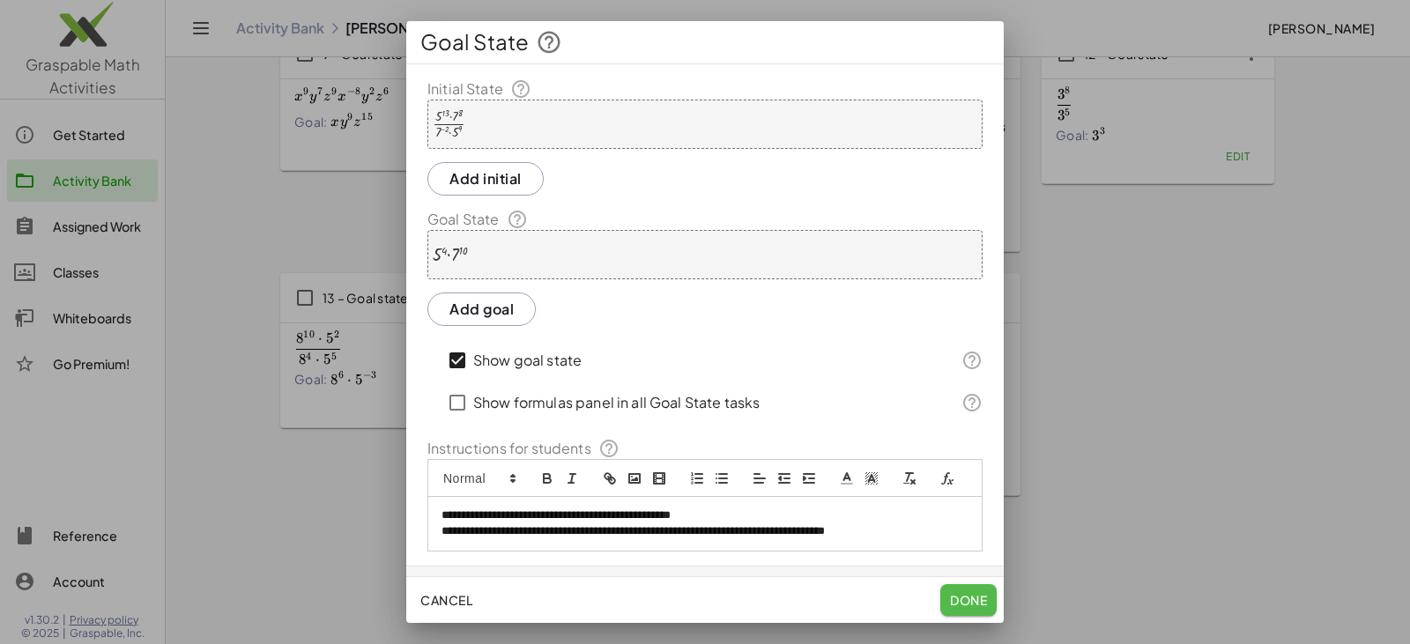
click at [685, 597] on span "Done" at bounding box center [968, 600] width 37 height 16
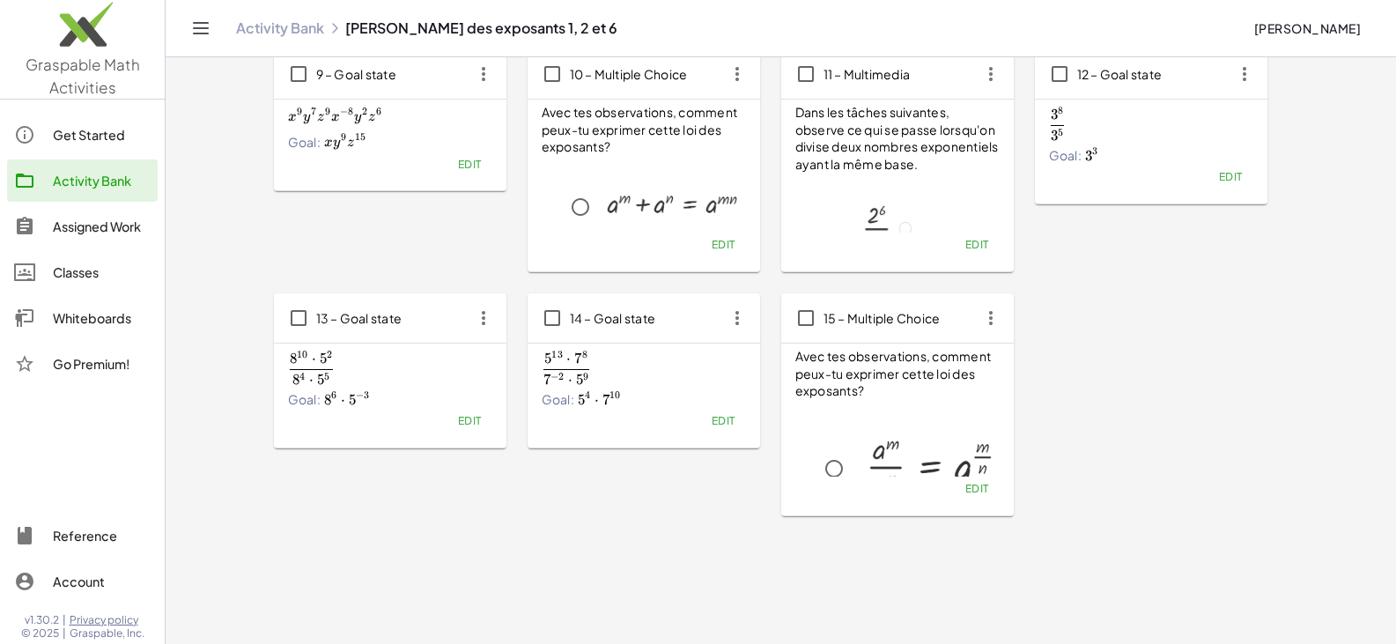
scroll to position [552, 0]
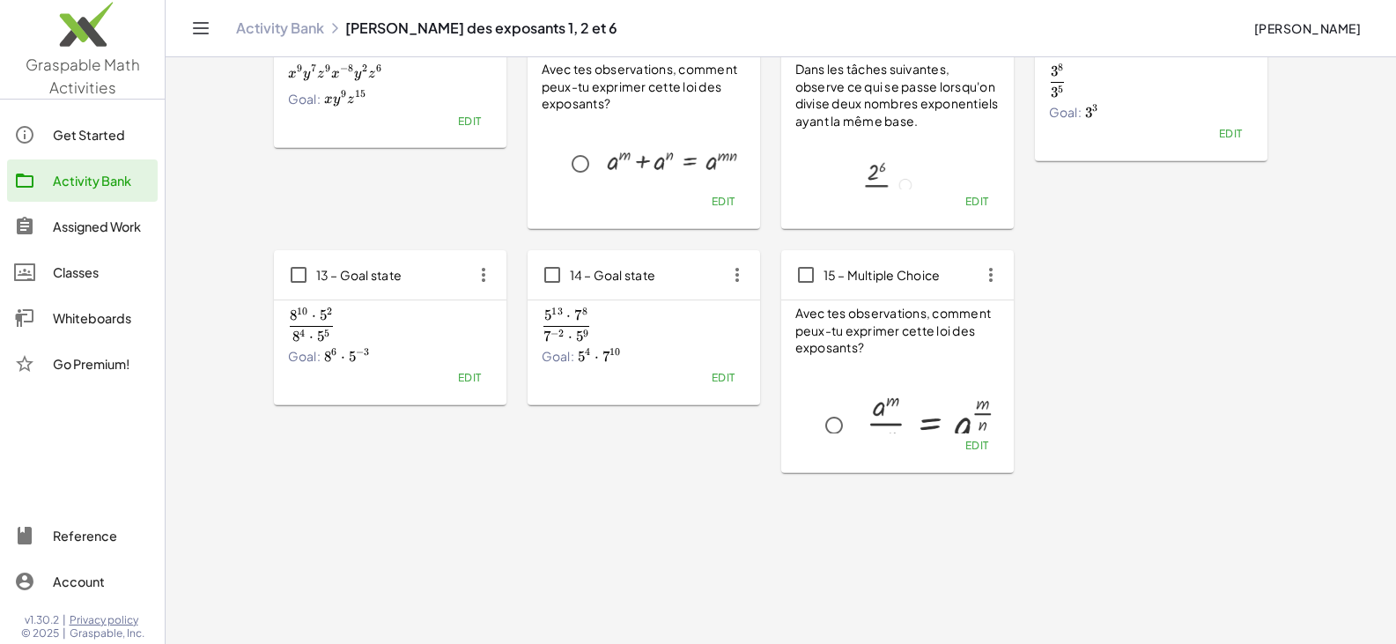
click at [685, 274] on icon "button" at bounding box center [738, 275] width 32 height 32
click at [685, 316] on div "Copy" at bounding box center [771, 318] width 70 height 21
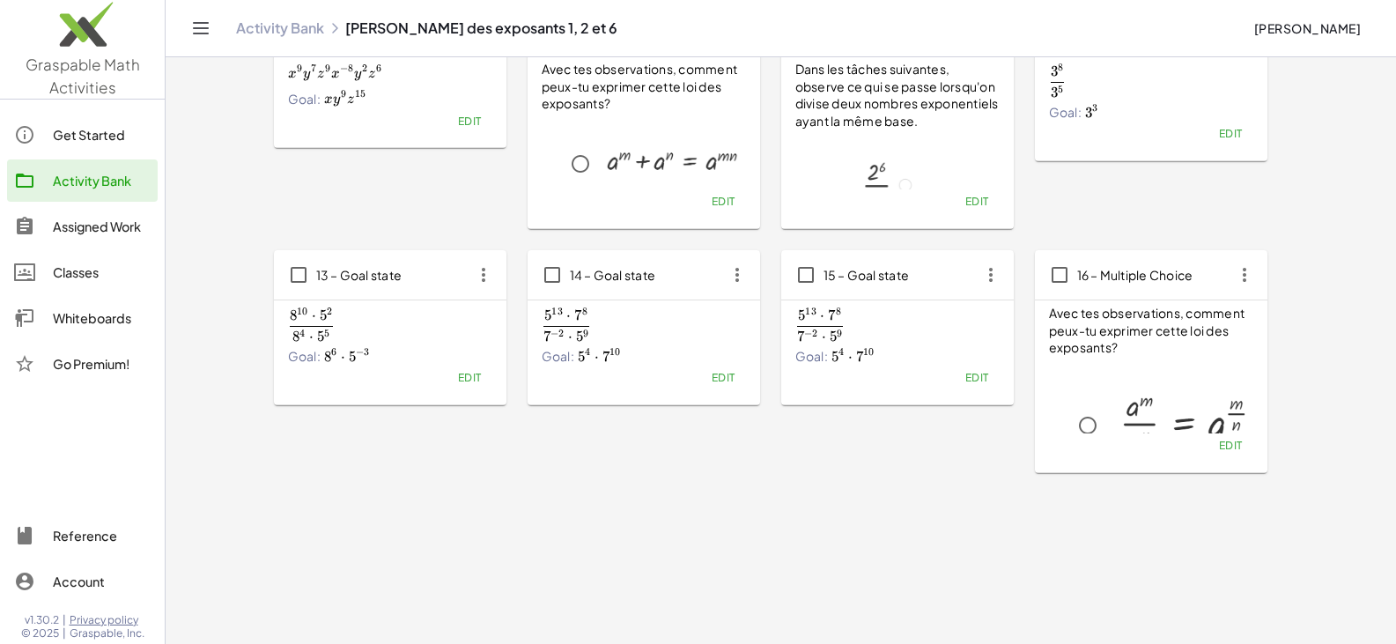
click at [685, 375] on span "Edit" at bounding box center [977, 377] width 24 height 13
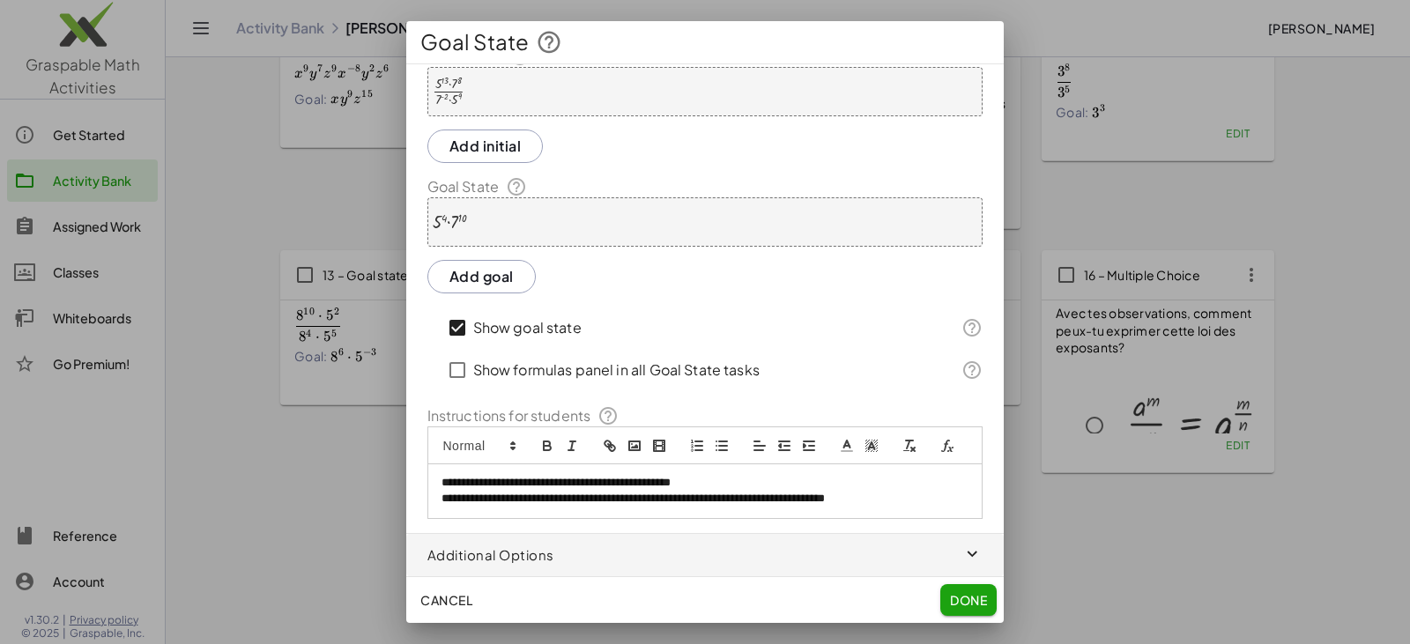
scroll to position [55, 0]
click at [685, 499] on p "**********" at bounding box center [698, 499] width 514 height 16
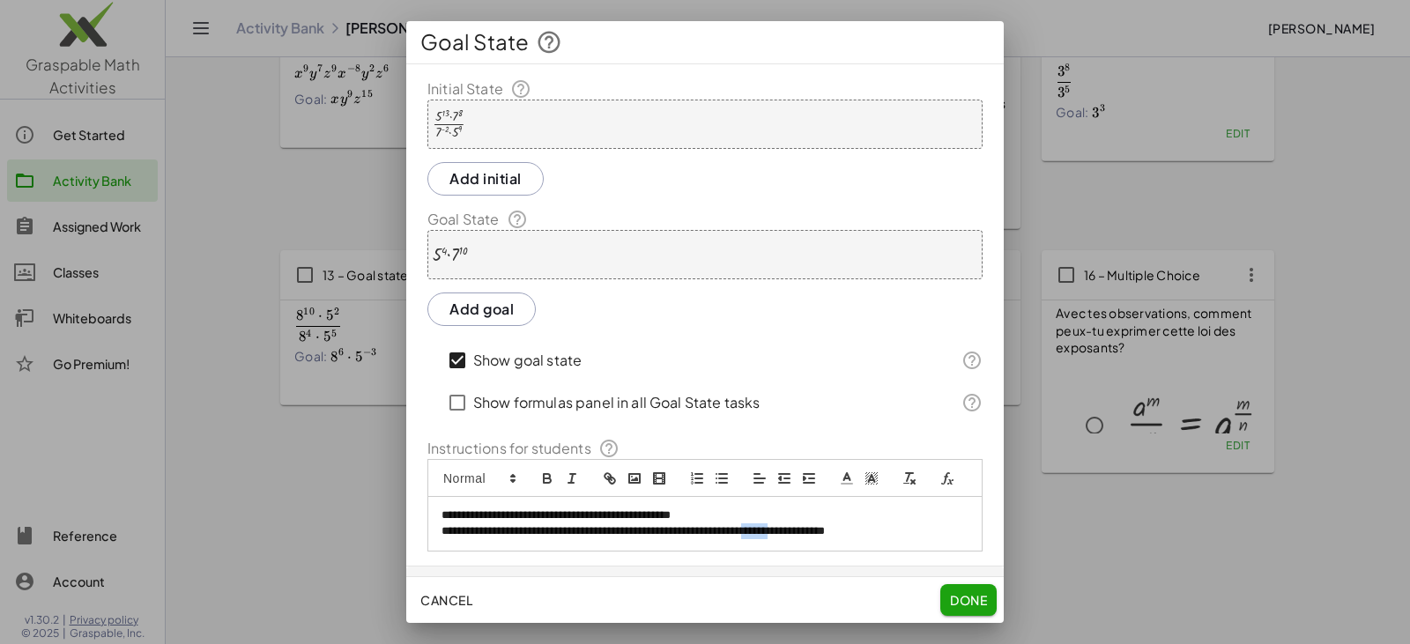
drag, startPoint x: 817, startPoint y: 554, endPoint x: 847, endPoint y: 557, distance: 30.1
click at [685, 539] on p "**********" at bounding box center [698, 531] width 514 height 16
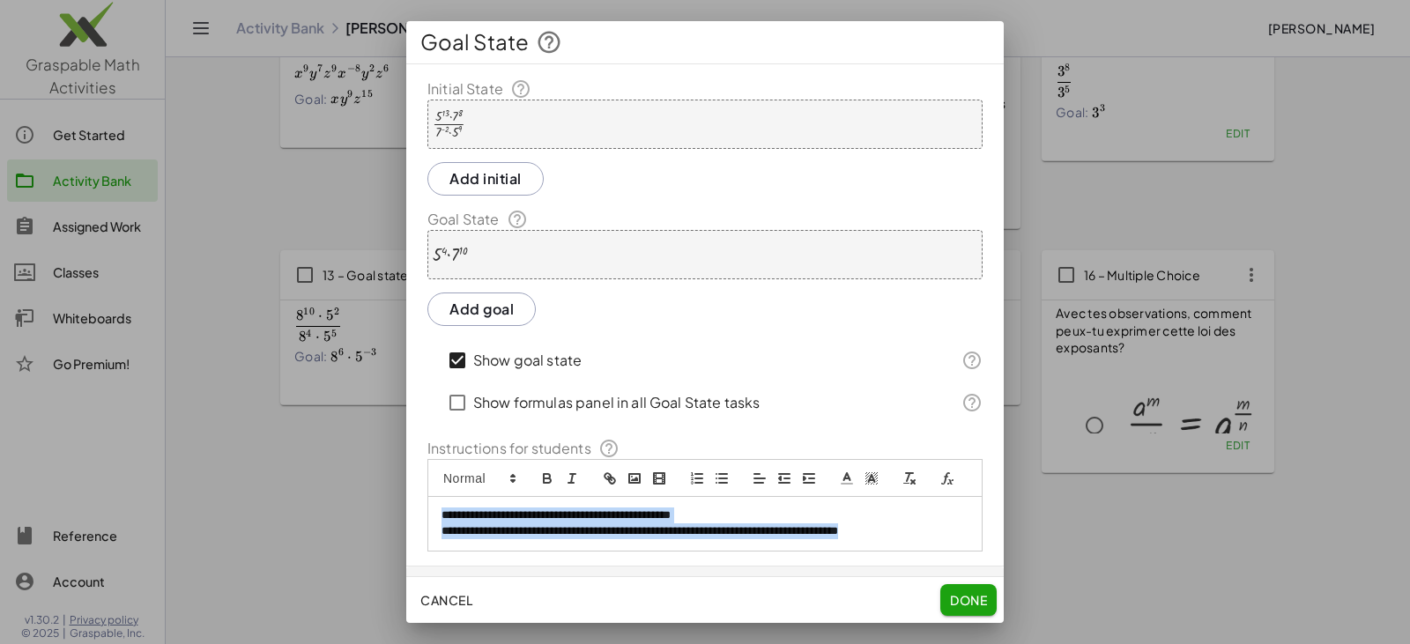
drag, startPoint x: 929, startPoint y: 558, endPoint x: 409, endPoint y: 529, distance: 521.4
click at [409, 529] on div "**********" at bounding box center [704, 314] width 597 height 473
copy div "**********"
click at [685, 589] on button "Done" at bounding box center [968, 600] width 56 height 32
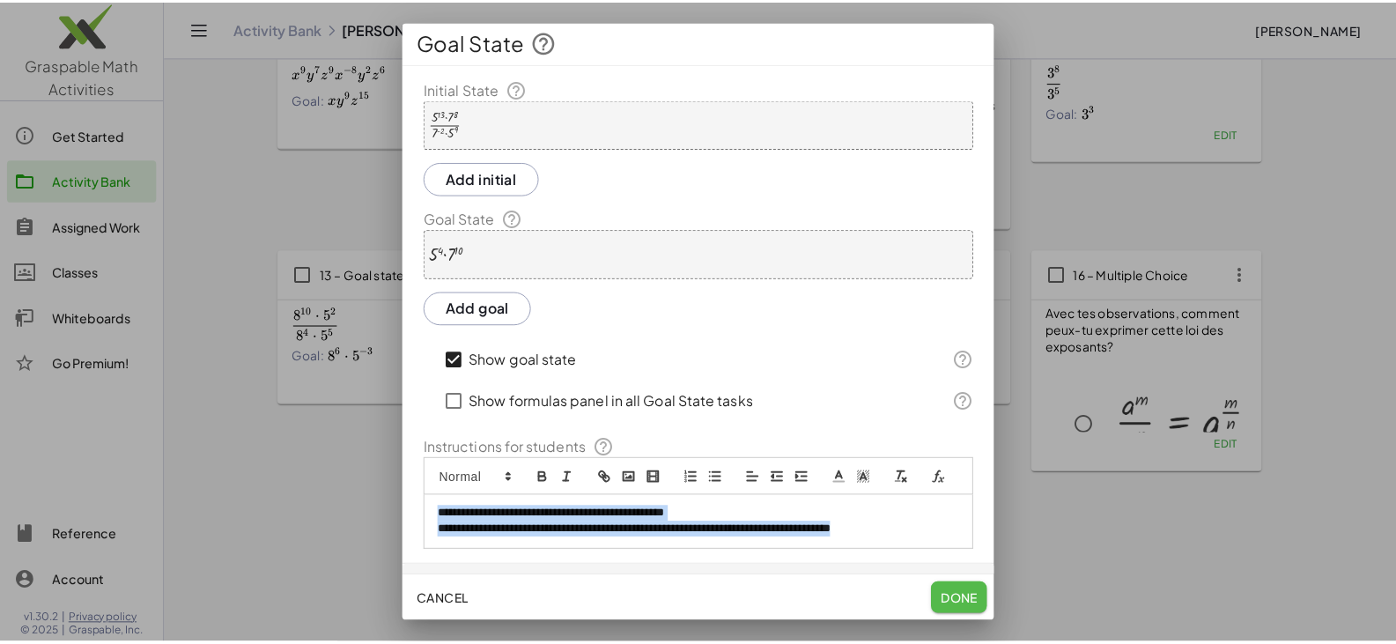
scroll to position [552, 0]
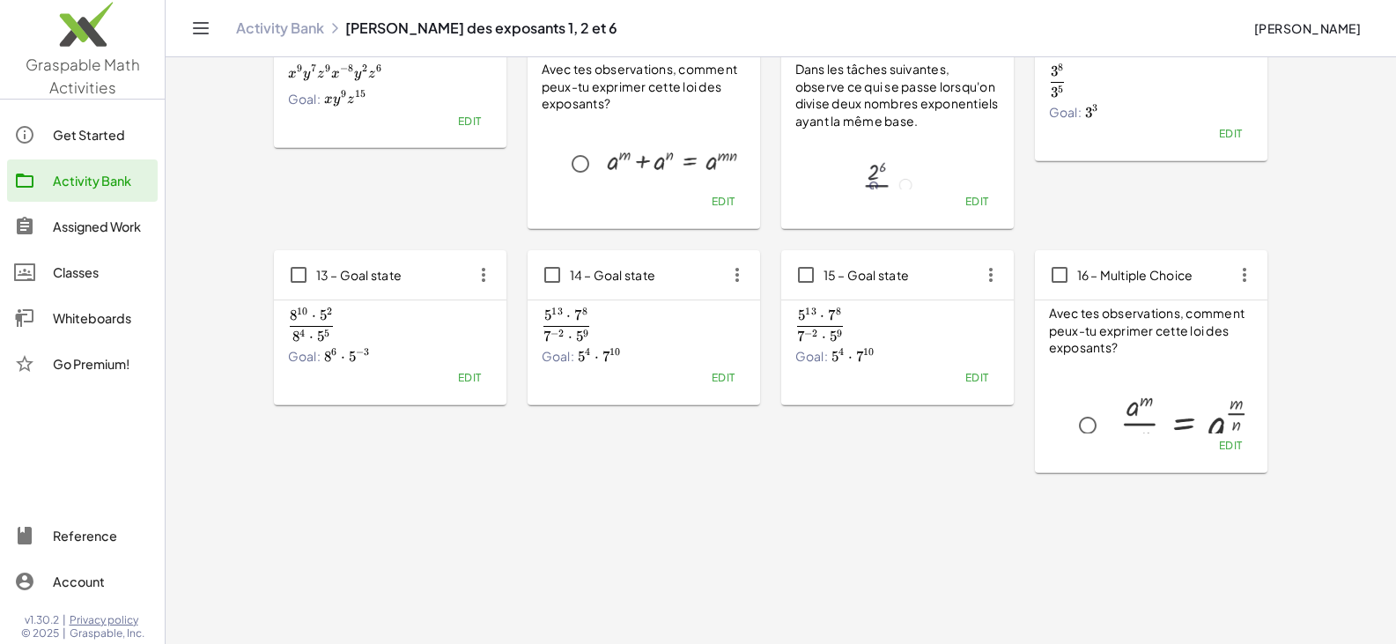
click at [685, 378] on span "Edit" at bounding box center [723, 377] width 24 height 13
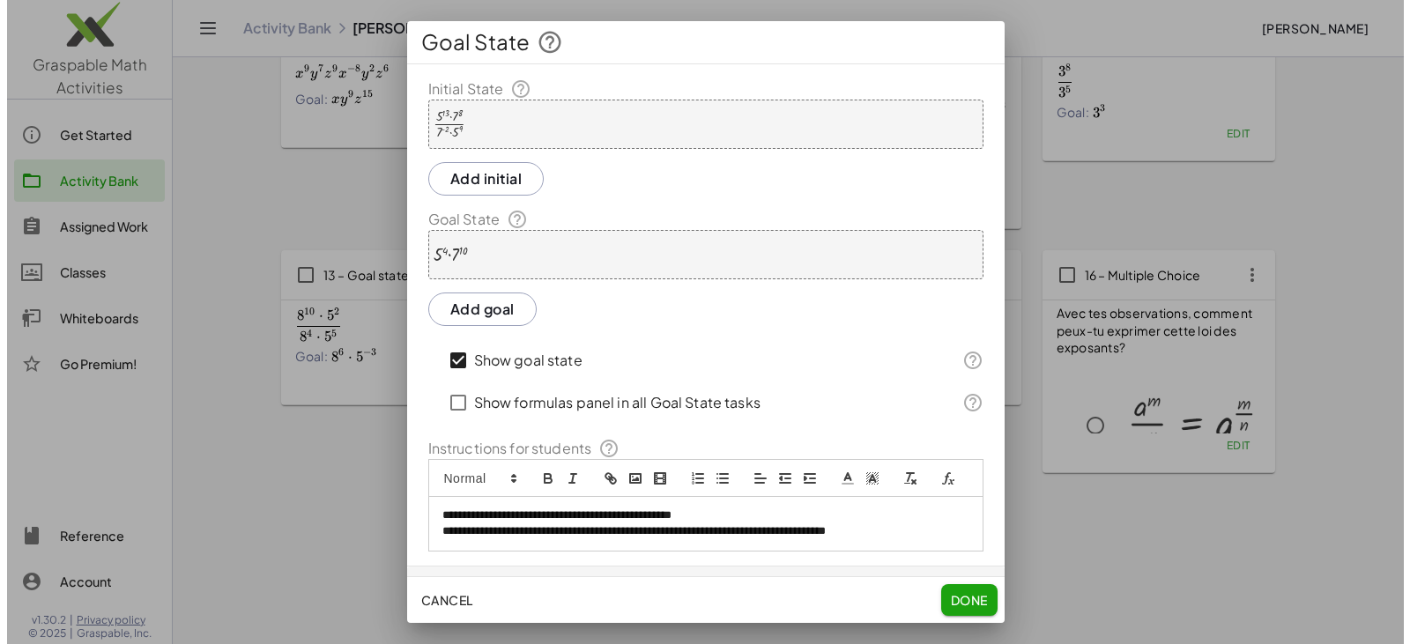
scroll to position [0, 0]
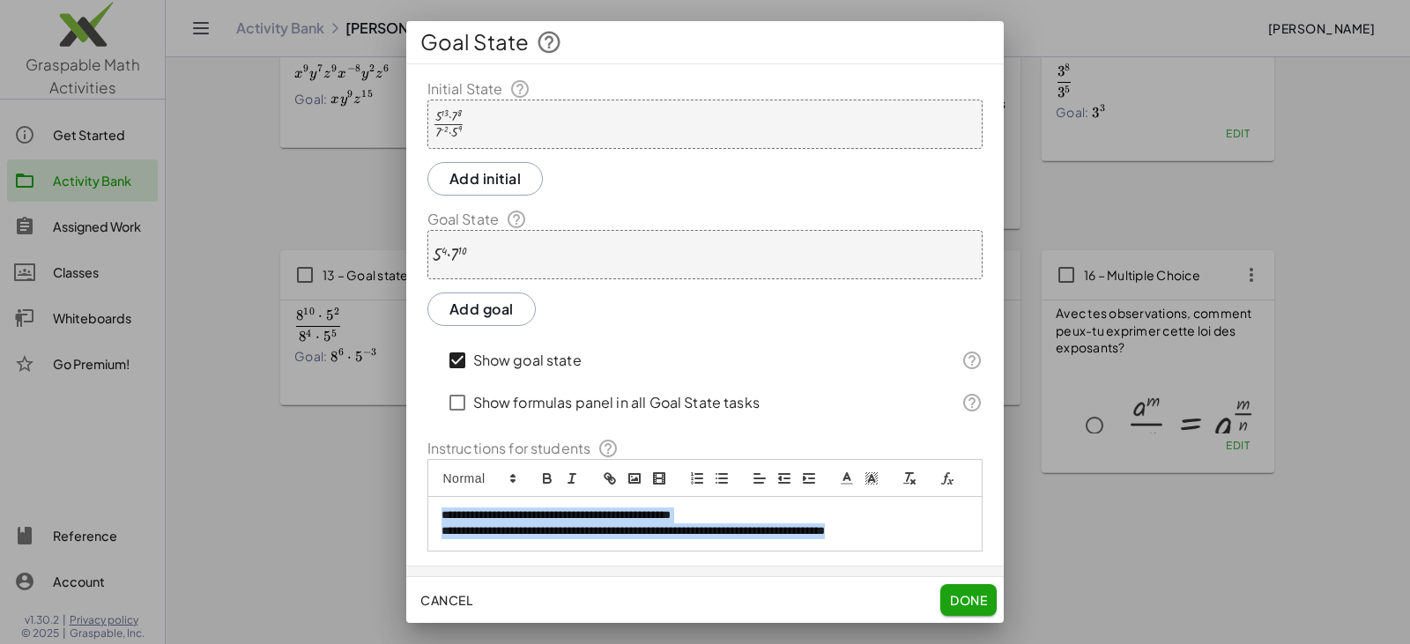
drag, startPoint x: 924, startPoint y: 555, endPoint x: 397, endPoint y: 505, distance: 529.2
click at [397, 505] on div "**********" at bounding box center [705, 322] width 1410 height 644
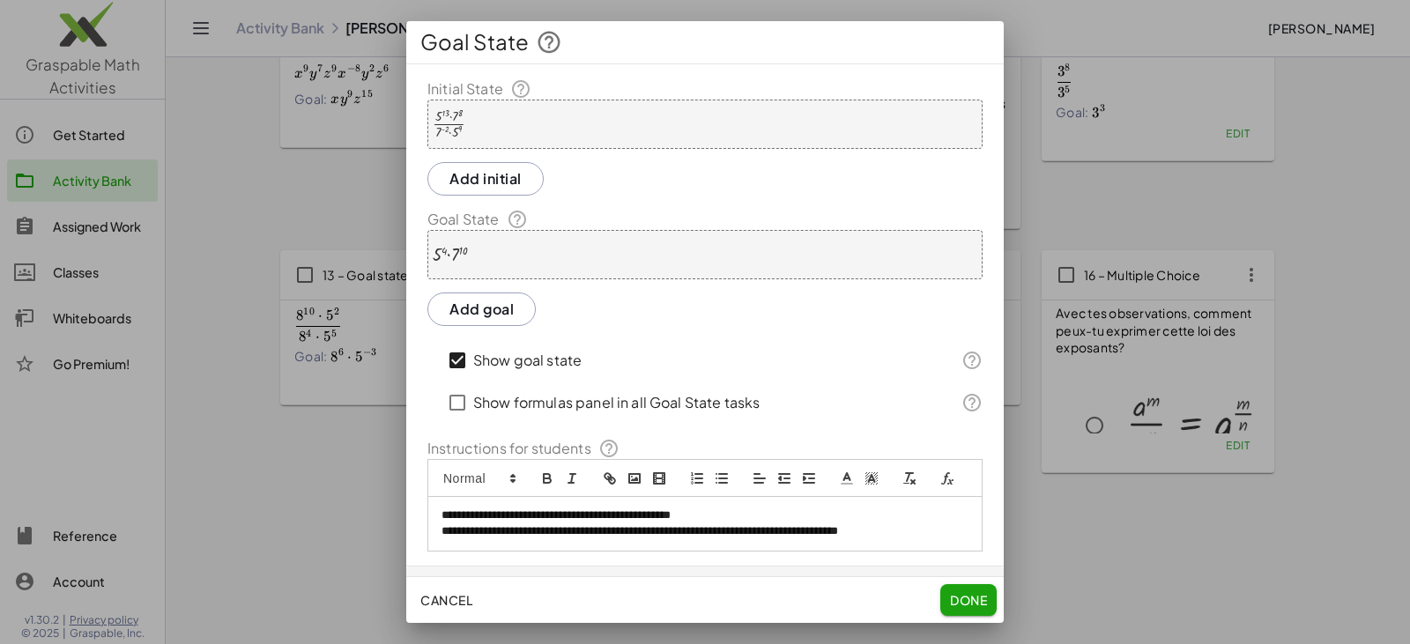
click at [685, 593] on button "Done" at bounding box center [968, 600] width 56 height 32
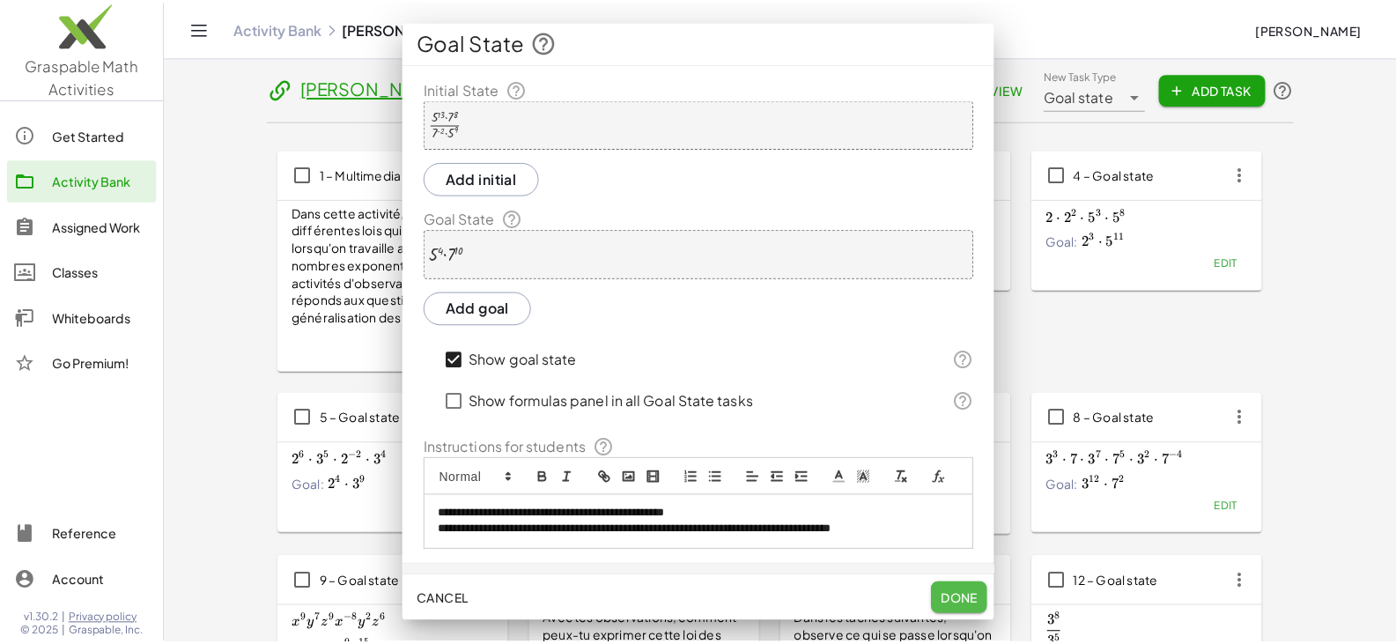
scroll to position [552, 0]
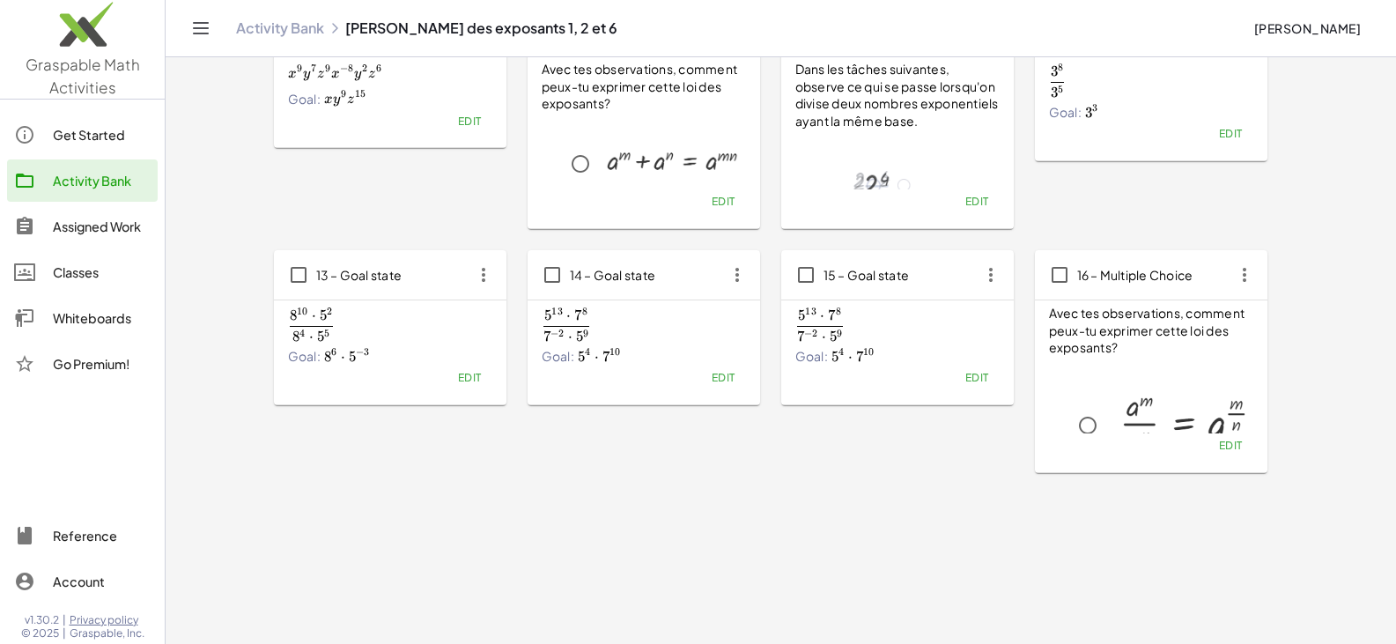
click at [464, 385] on button "Edit" at bounding box center [469, 378] width 45 height 25
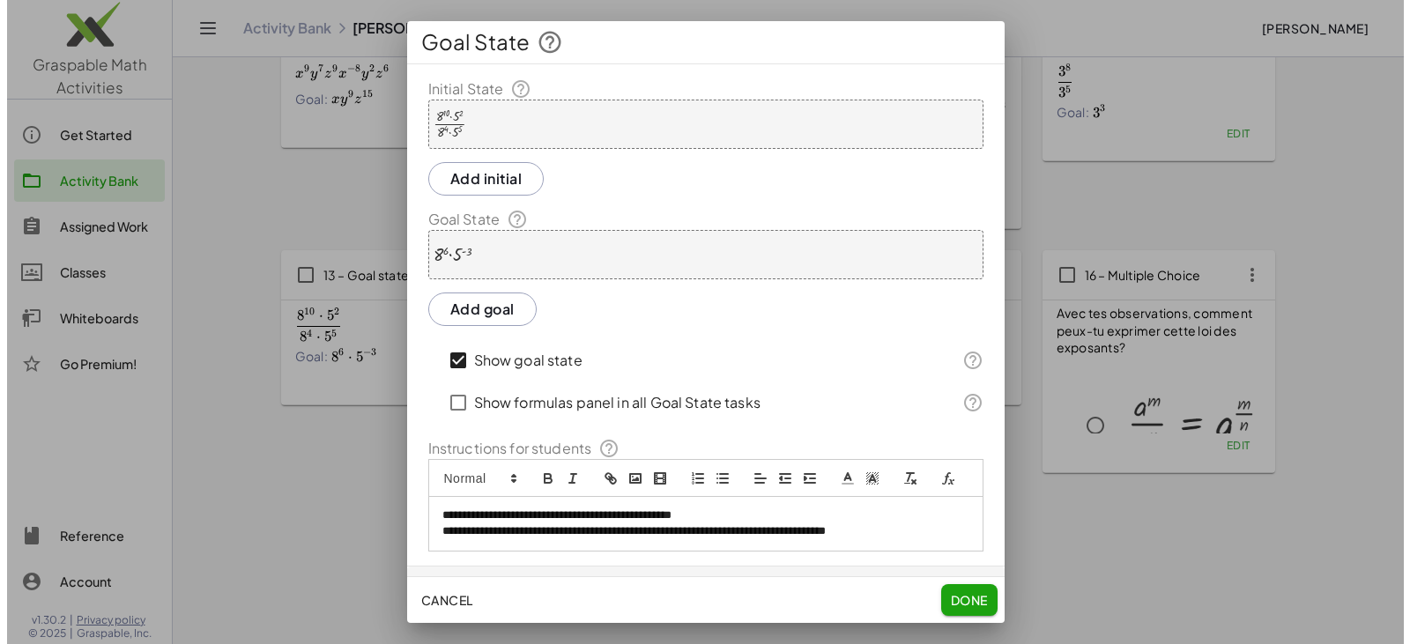
scroll to position [0, 0]
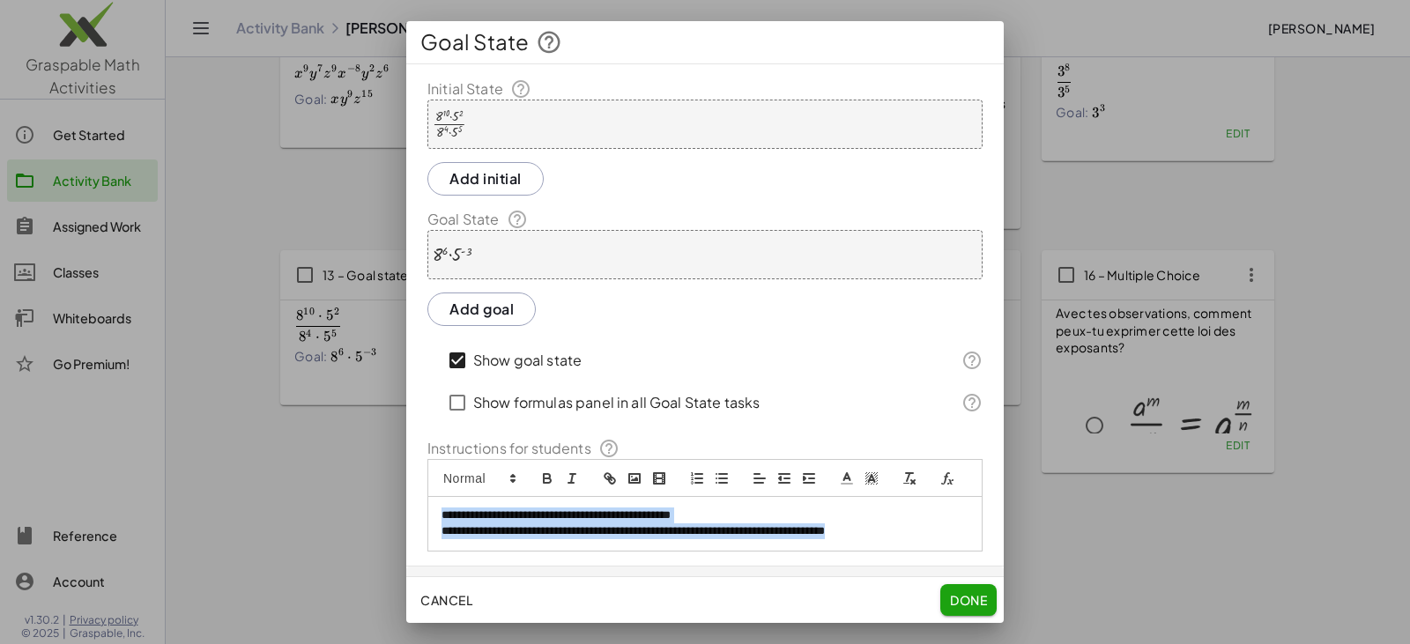
drag, startPoint x: 927, startPoint y: 556, endPoint x: 424, endPoint y: 501, distance: 506.0
click at [424, 501] on div "**********" at bounding box center [704, 314] width 597 height 473
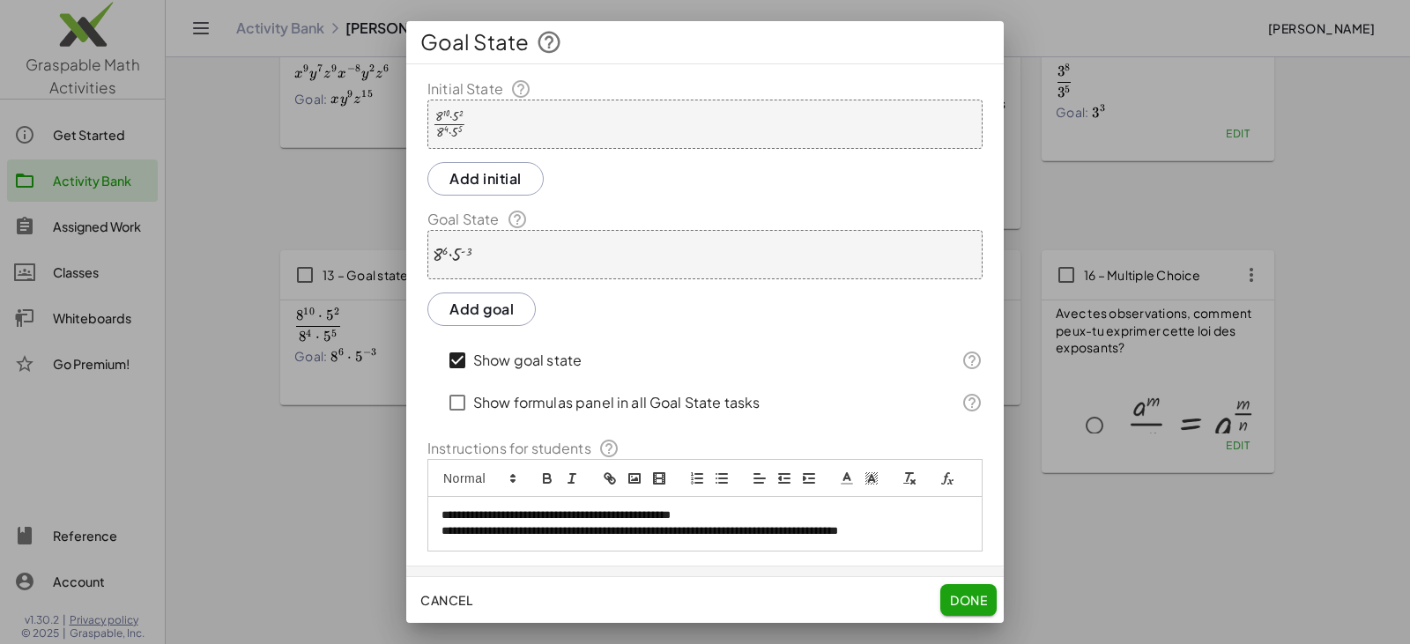
click at [685, 591] on button "Done" at bounding box center [968, 600] width 56 height 32
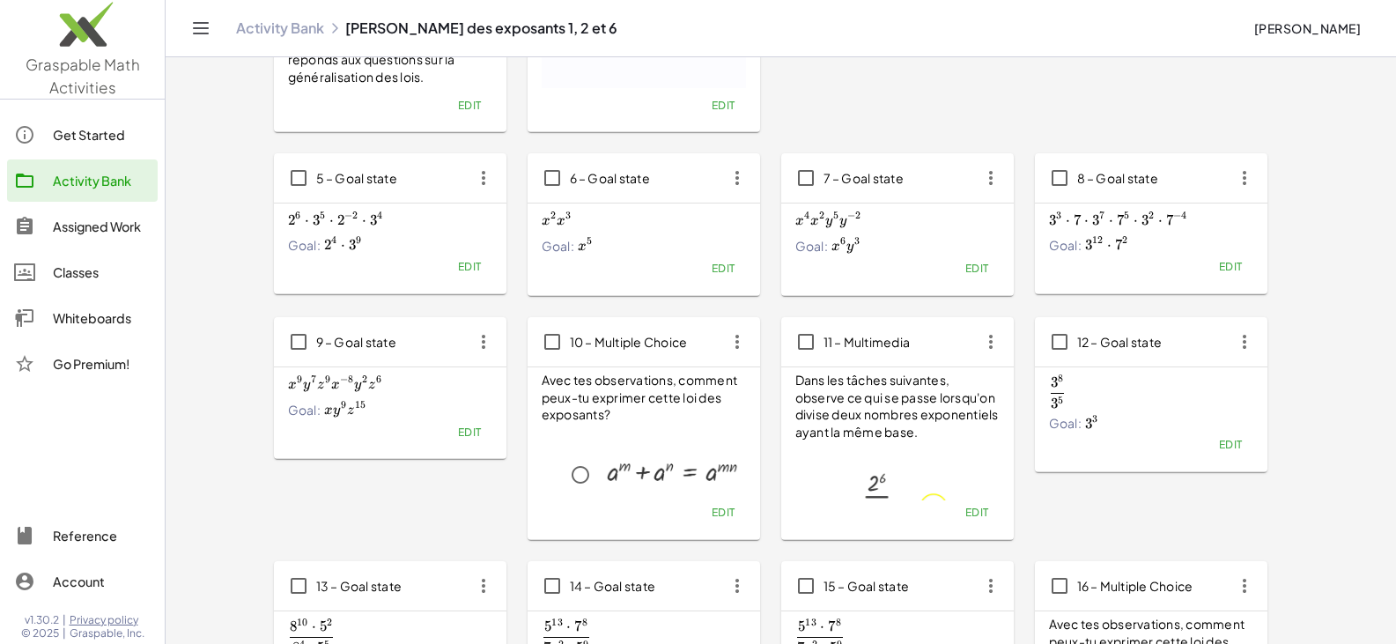
scroll to position [199, 0]
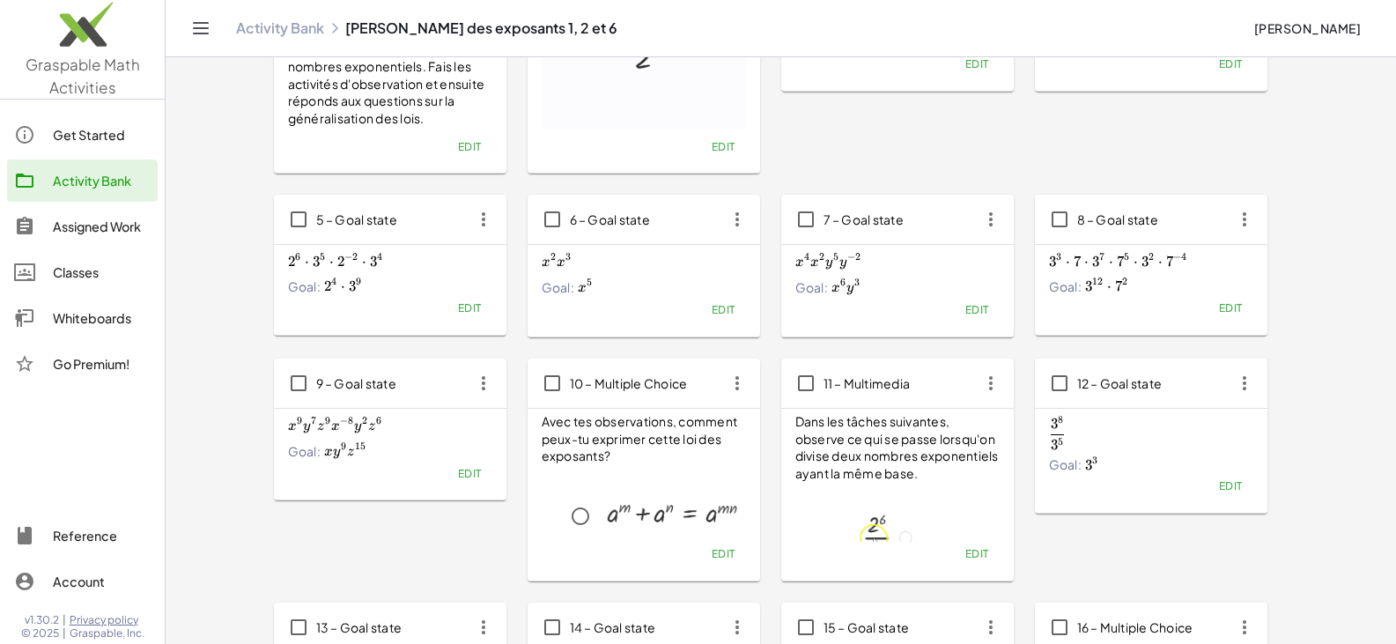
click at [459, 475] on span "Edit" at bounding box center [469, 473] width 24 height 13
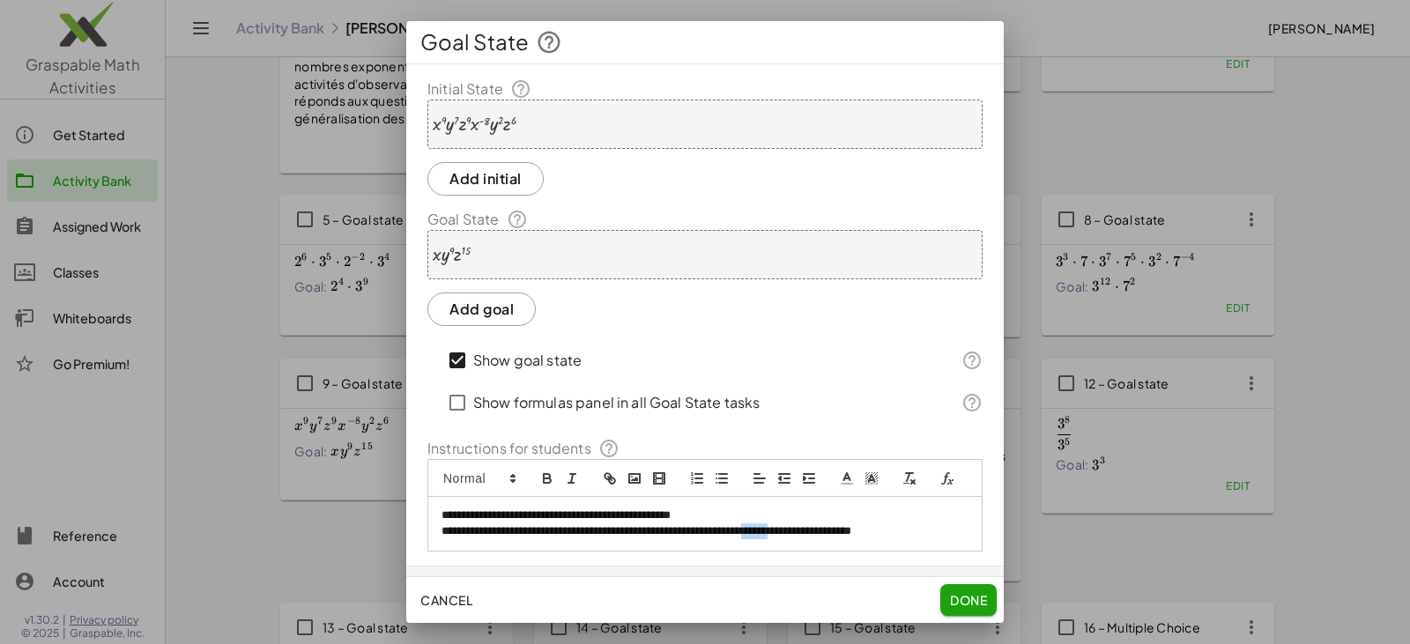
drag, startPoint x: 816, startPoint y: 550, endPoint x: 848, endPoint y: 550, distance: 32.6
click at [685, 539] on p "**********" at bounding box center [698, 531] width 514 height 16
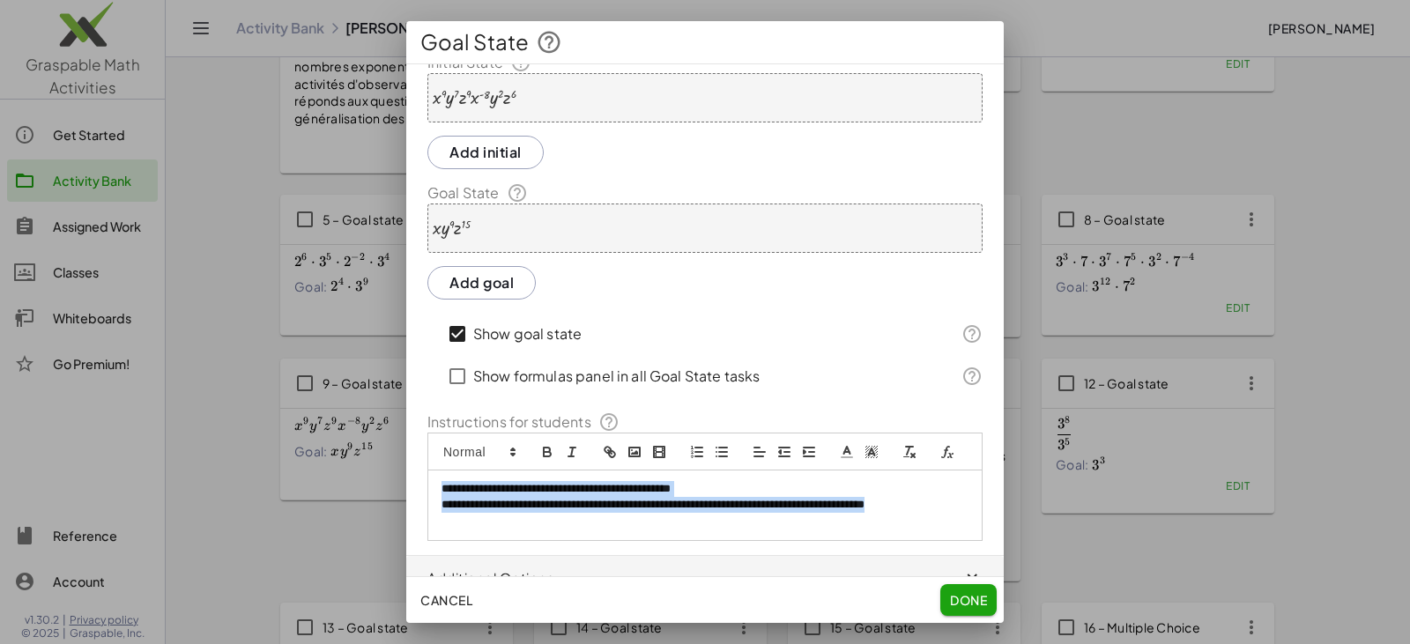
drag, startPoint x: 535, startPoint y: 568, endPoint x: 420, endPoint y: 514, distance: 126.9
click at [420, 514] on div "**********" at bounding box center [704, 296] width 597 height 489
copy div "**********"
click at [685, 601] on span "Done" at bounding box center [968, 600] width 37 height 16
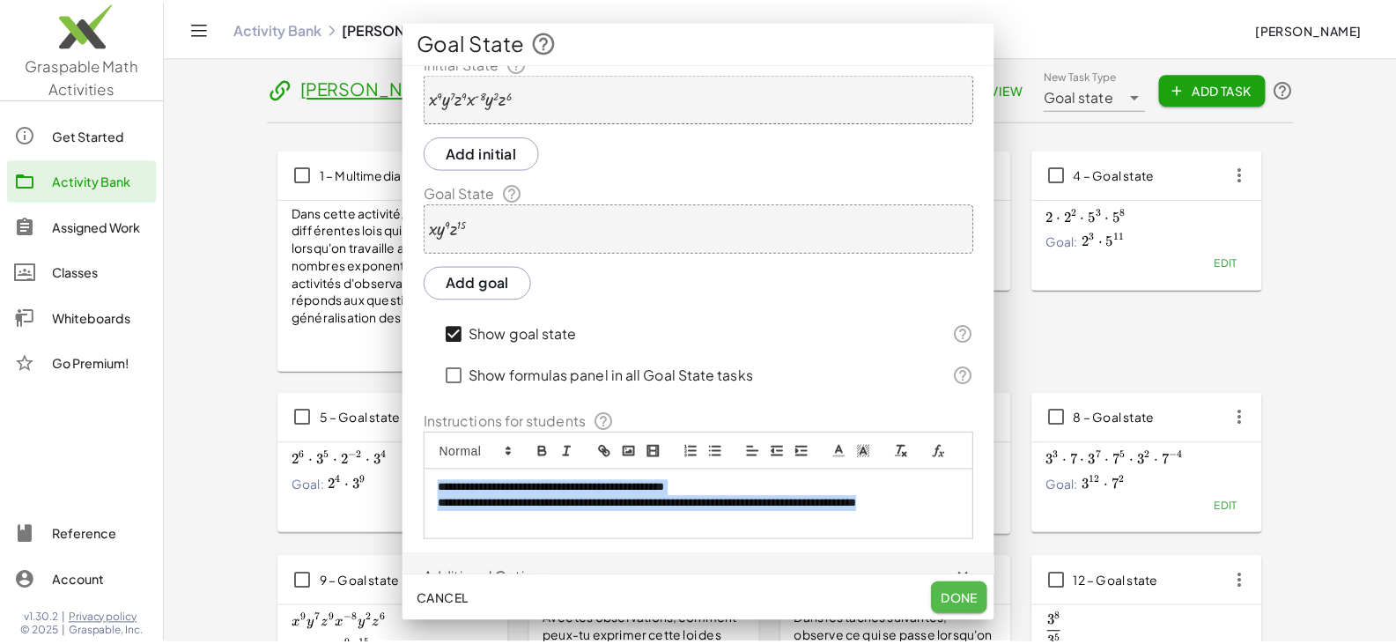
scroll to position [199, 0]
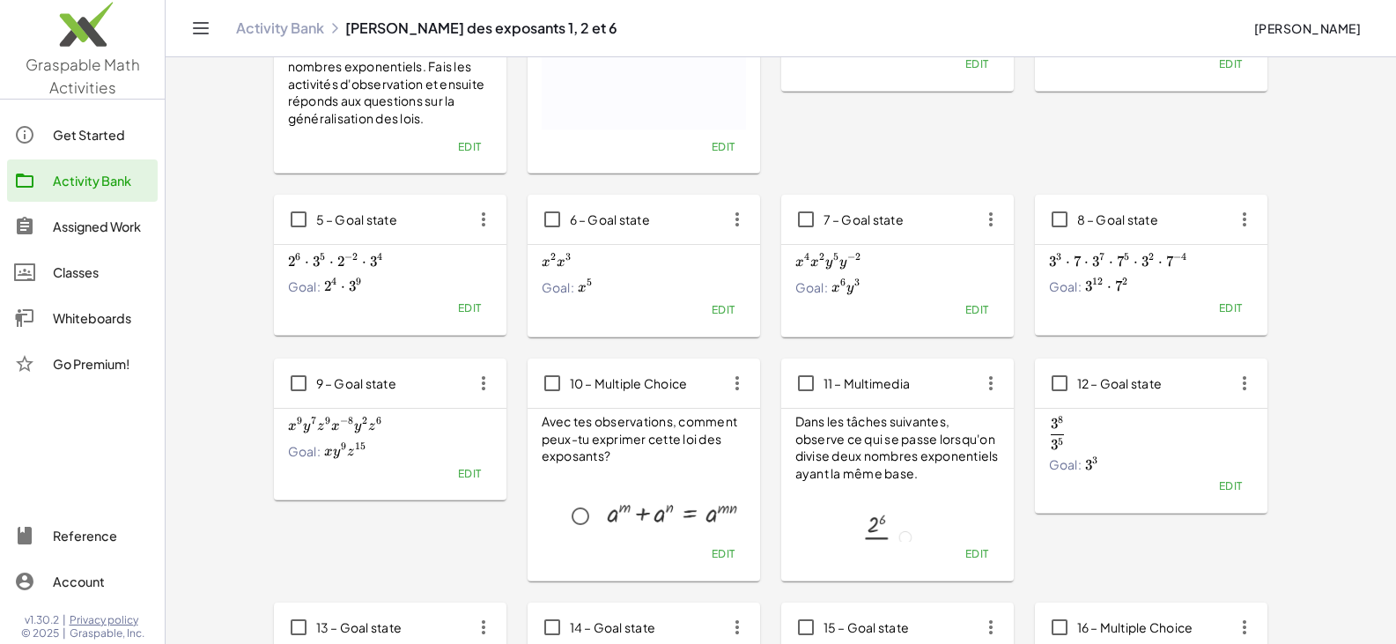
click at [685, 307] on span "Edit" at bounding box center [1230, 307] width 24 height 13
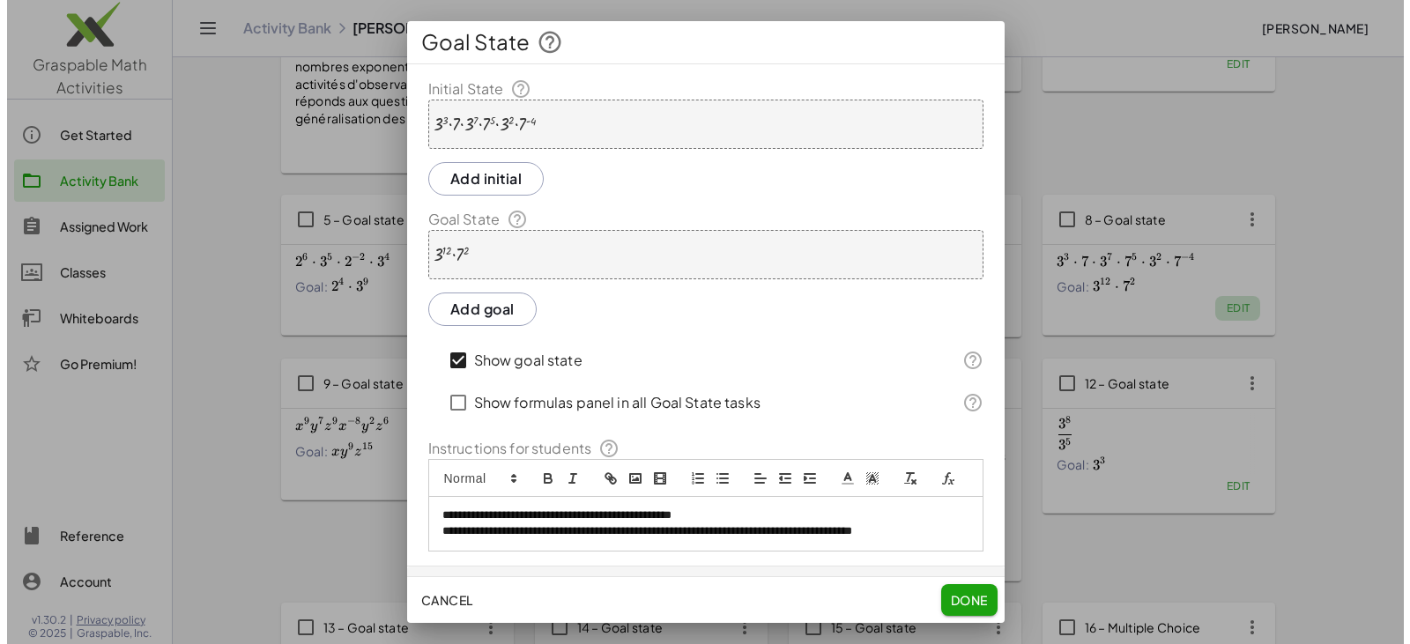
scroll to position [0, 0]
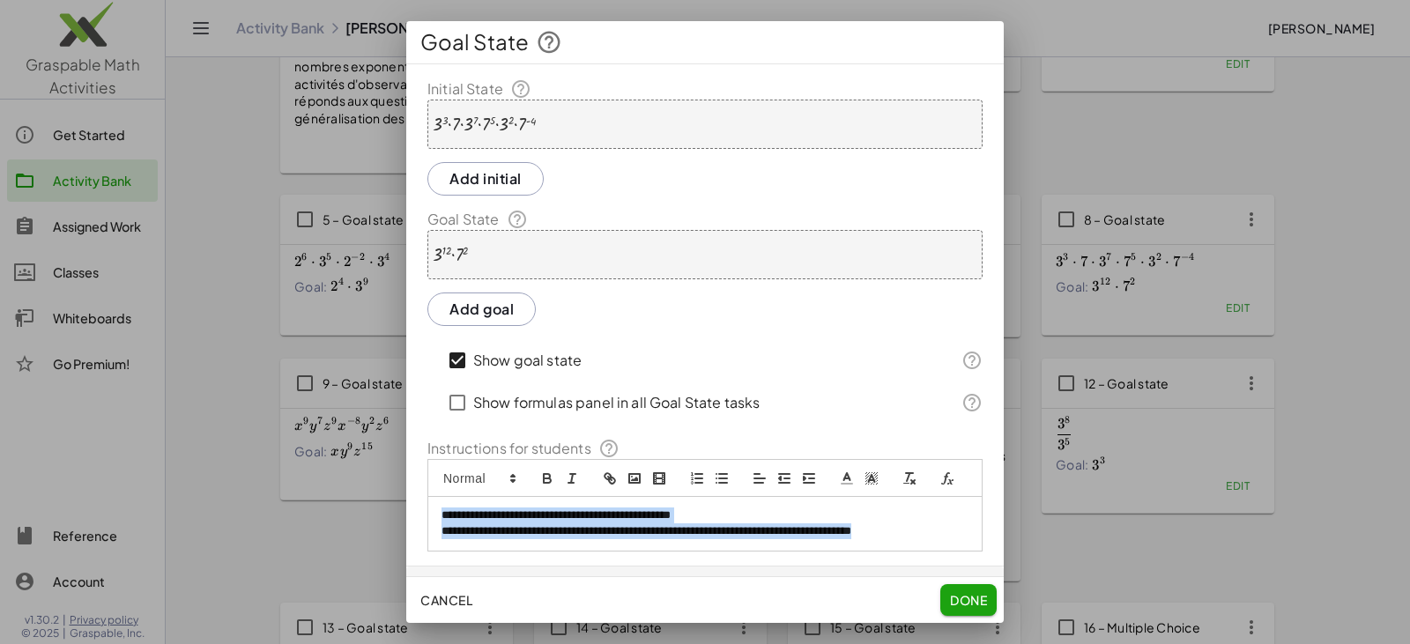
drag, startPoint x: 943, startPoint y: 552, endPoint x: 375, endPoint y: 520, distance: 568.3
click at [375, 520] on div "**********" at bounding box center [705, 322] width 1410 height 644
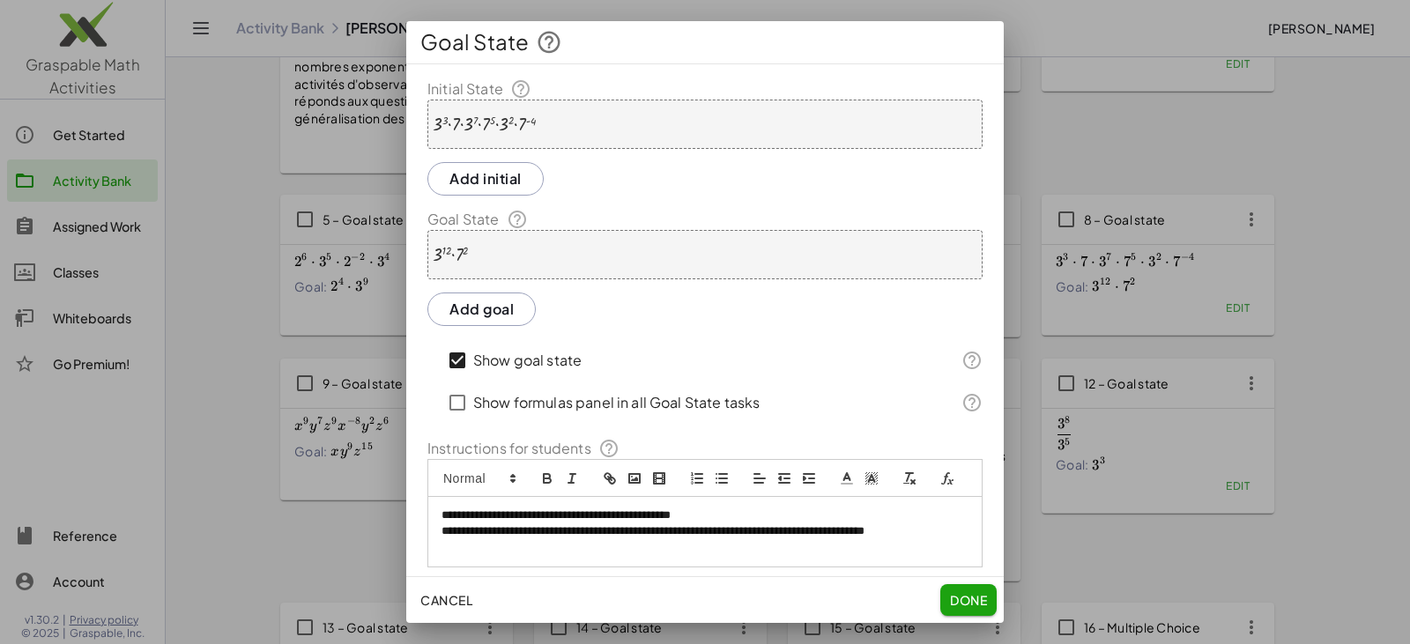
click at [685, 597] on span "Done" at bounding box center [968, 600] width 37 height 16
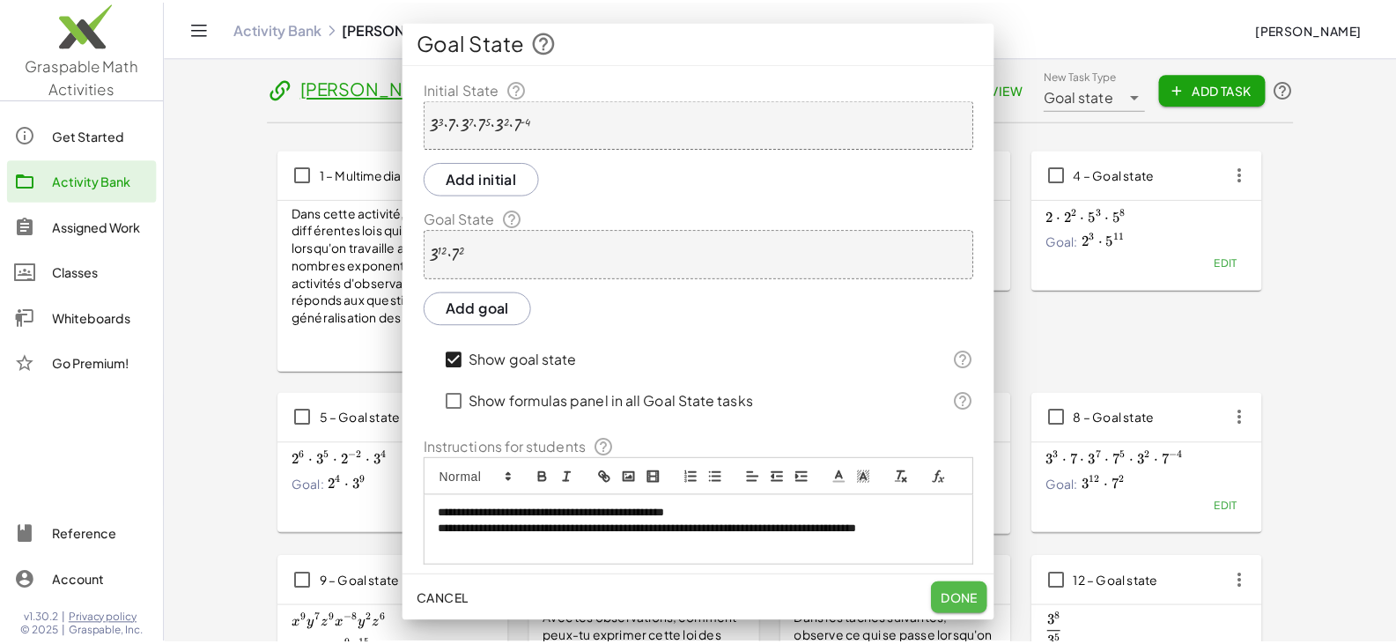
scroll to position [199, 0]
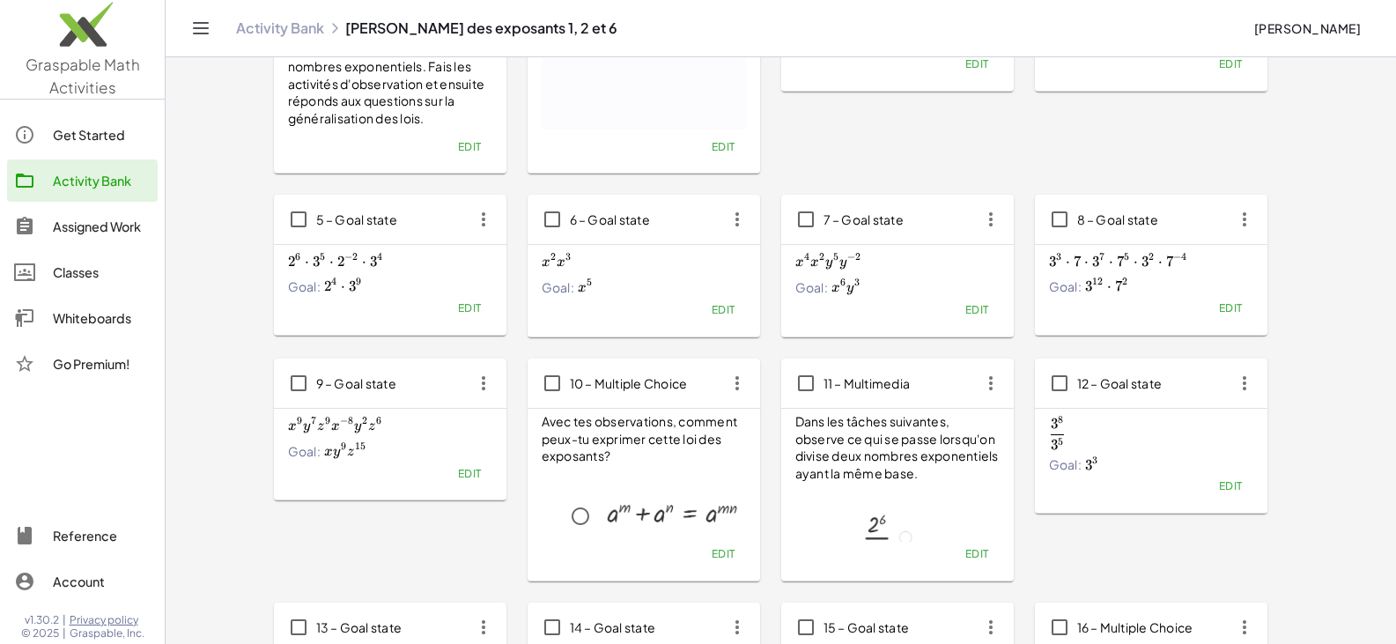
click at [685, 315] on span "Edit" at bounding box center [977, 309] width 24 height 13
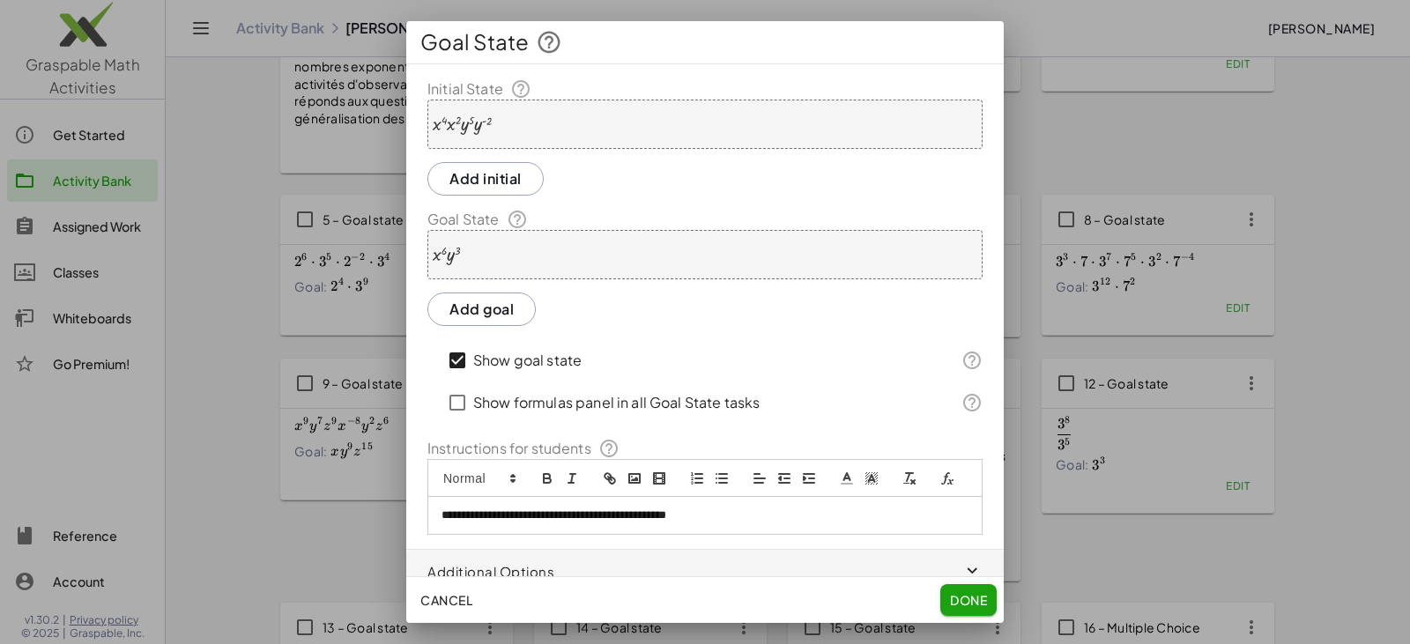
click at [685, 608] on button "Done" at bounding box center [968, 600] width 56 height 32
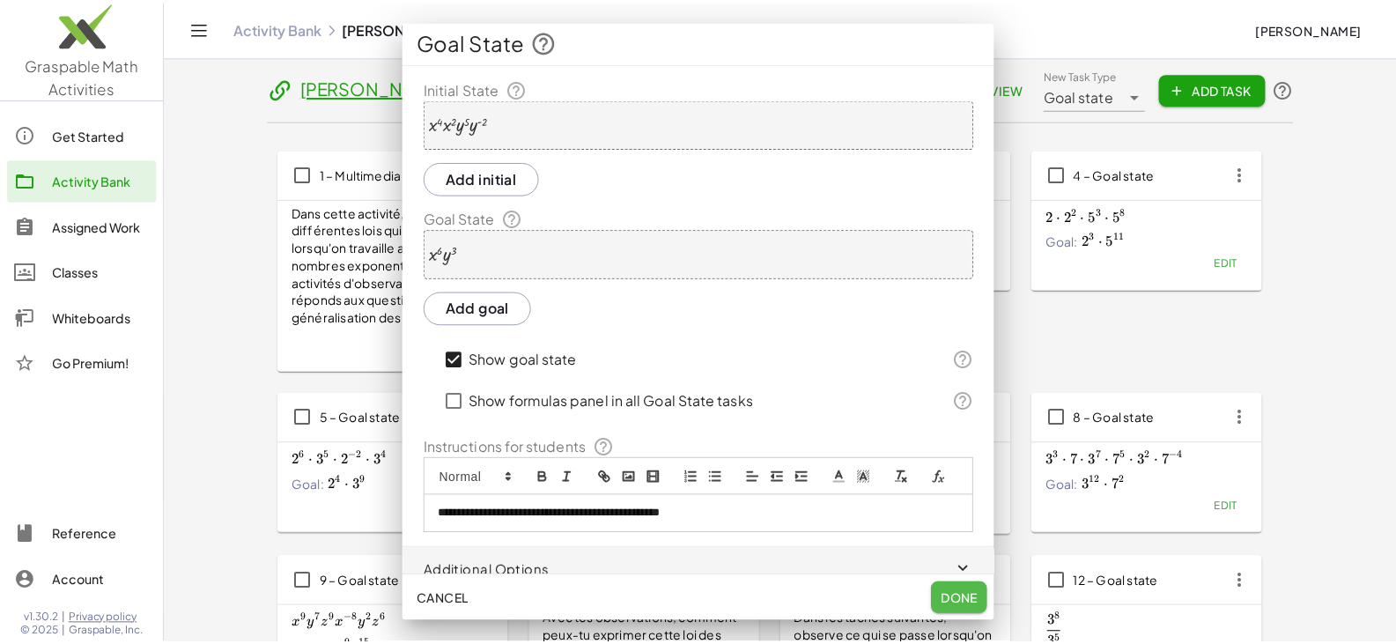
scroll to position [199, 0]
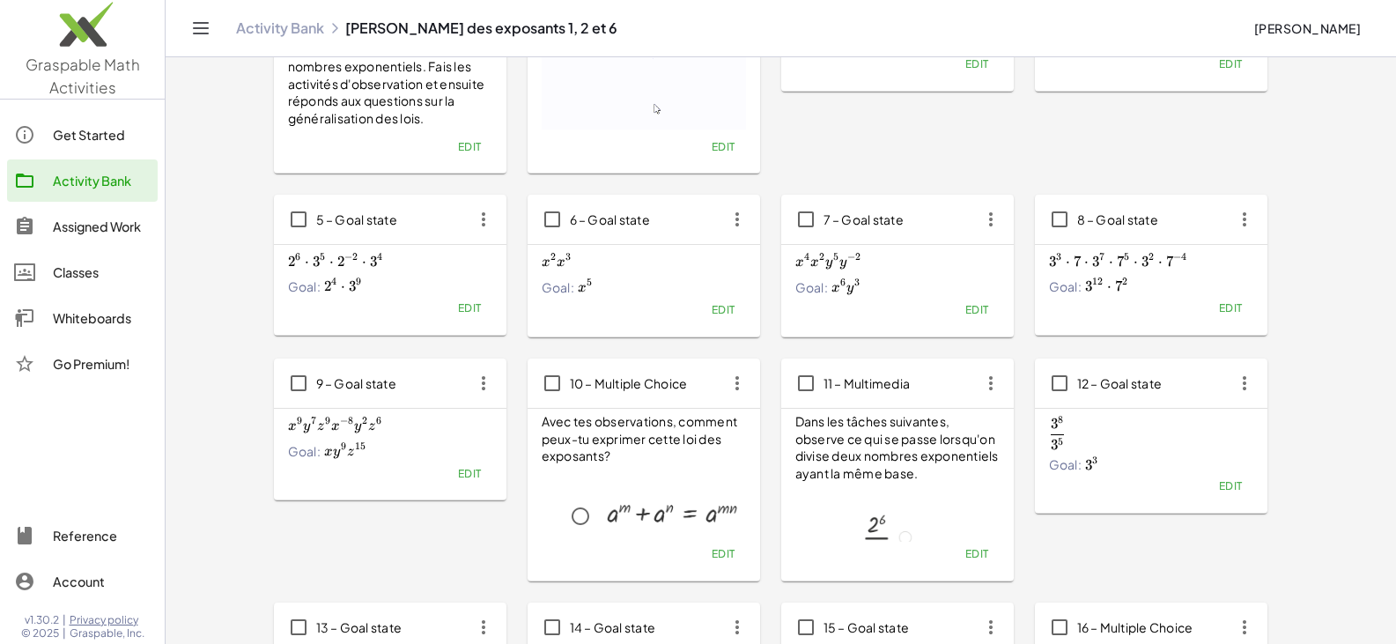
click at [465, 306] on span "Edit" at bounding box center [469, 307] width 24 height 13
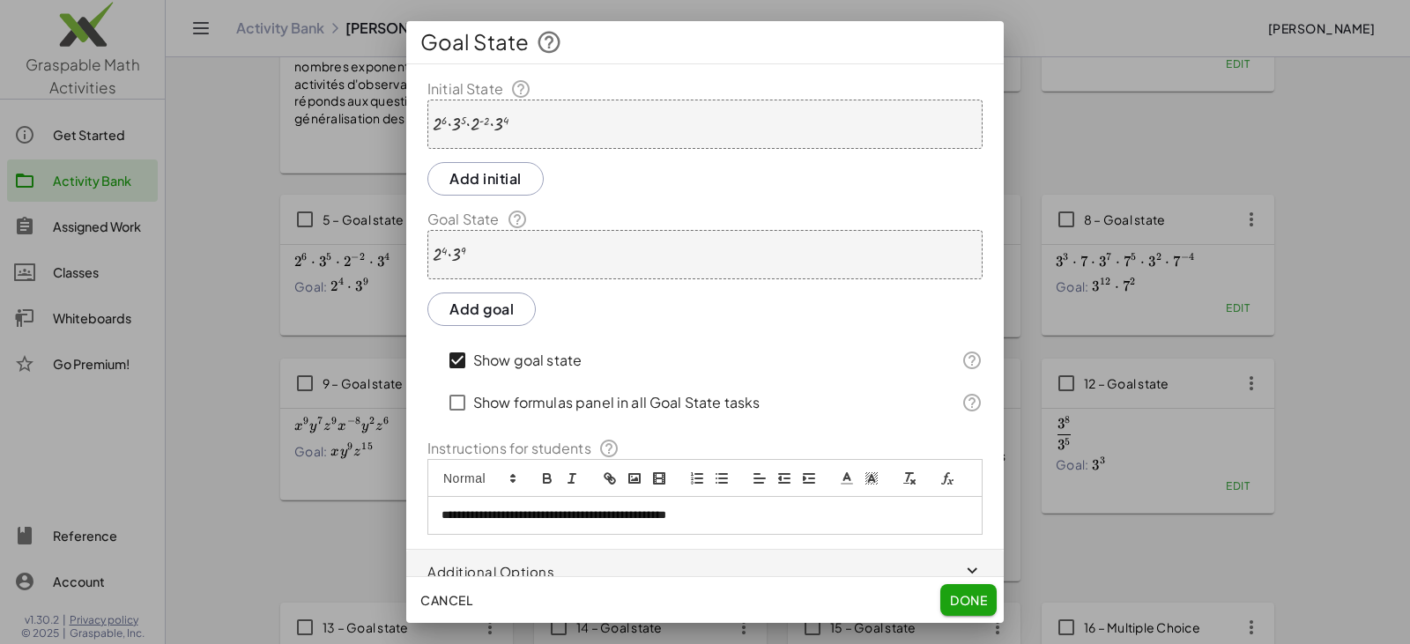
scroll to position [38, 0]
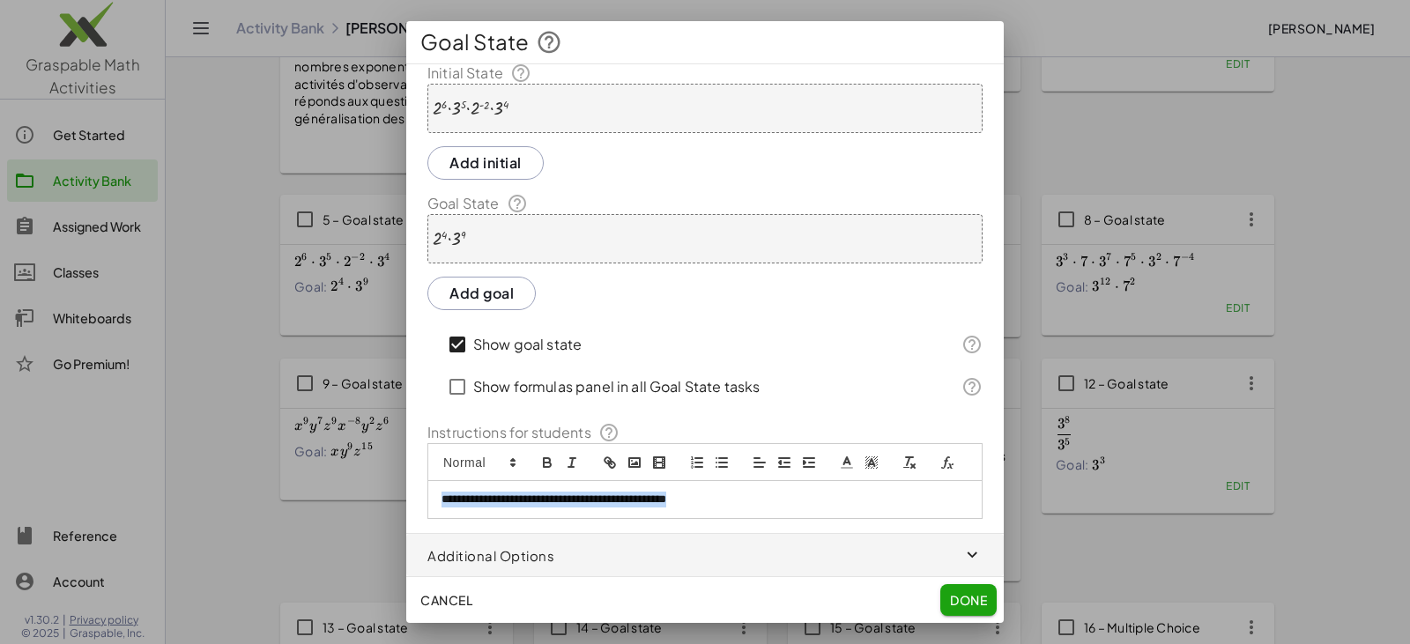
drag, startPoint x: 743, startPoint y: 496, endPoint x: 274, endPoint y: 473, distance: 469.3
click at [274, 473] on div "**********" at bounding box center [705, 322] width 1410 height 644
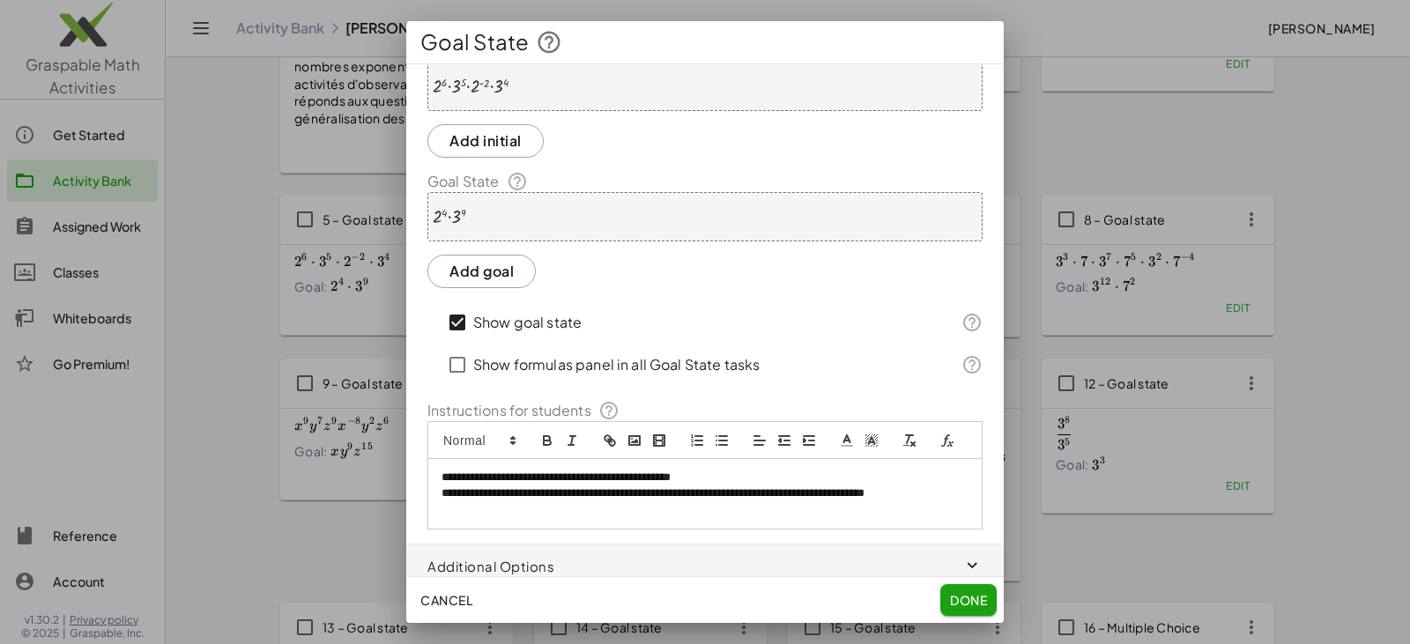
click at [685, 594] on span "Done" at bounding box center [968, 600] width 37 height 16
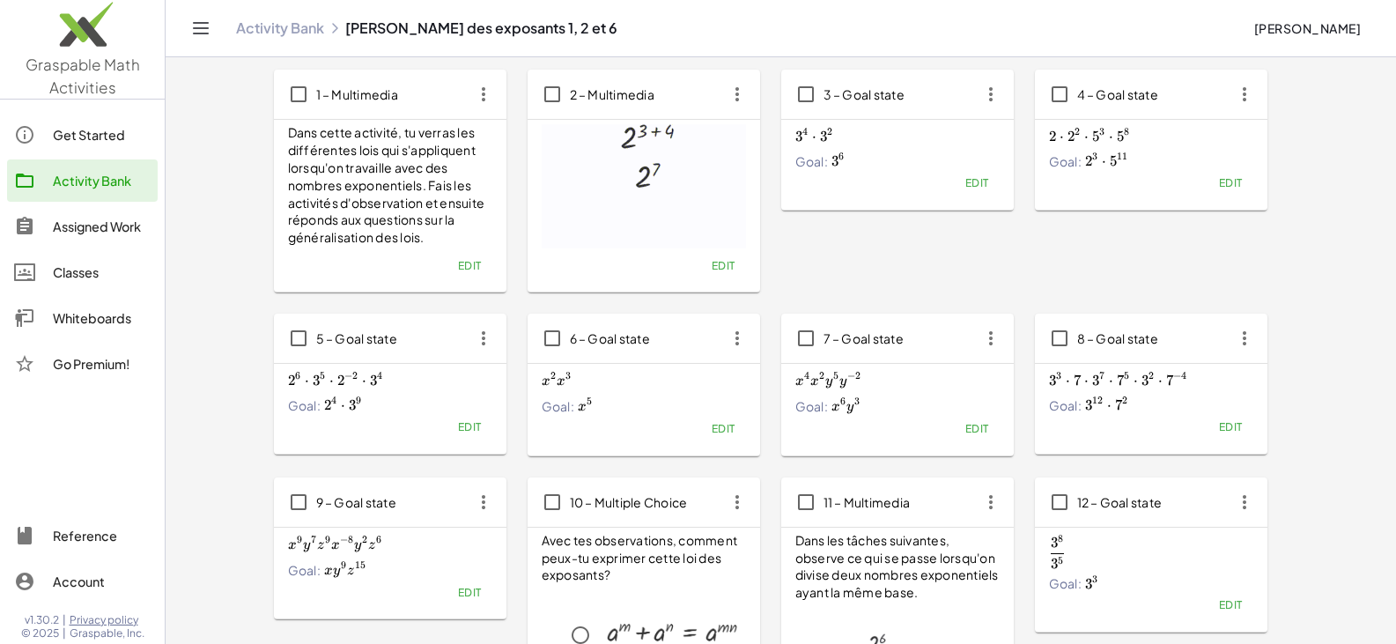
scroll to position [111, 0]
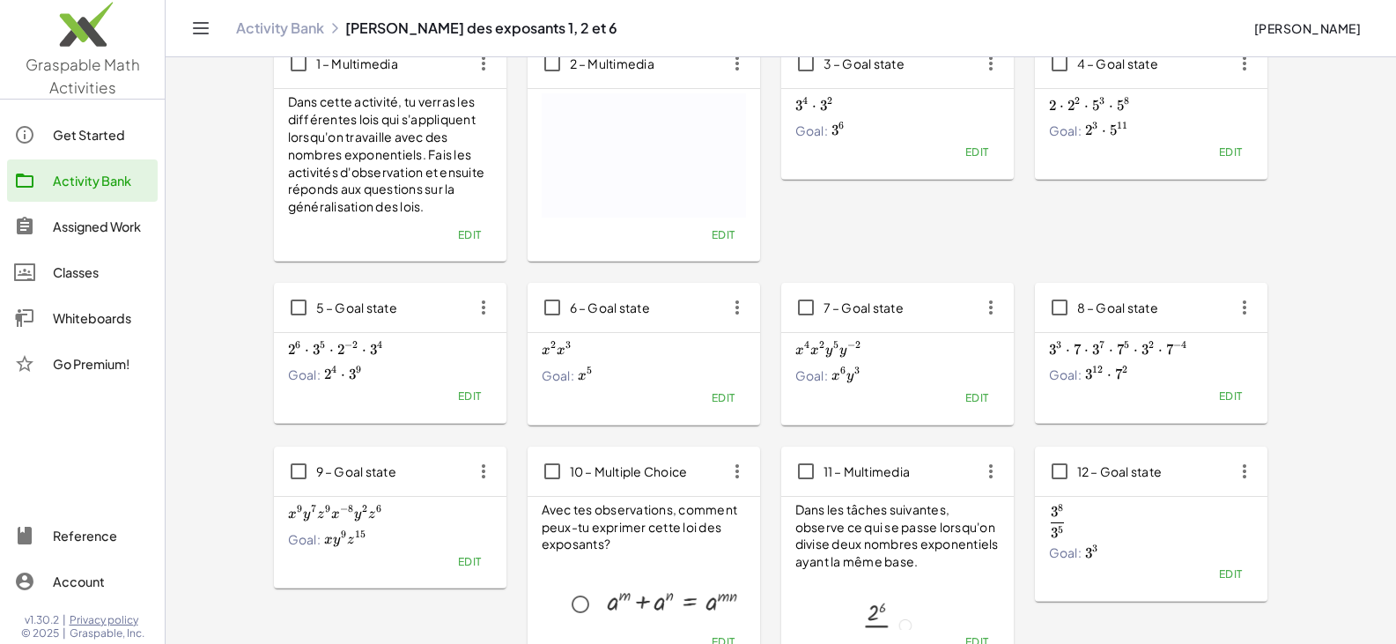
click at [685, 396] on span "Edit" at bounding box center [723, 397] width 24 height 13
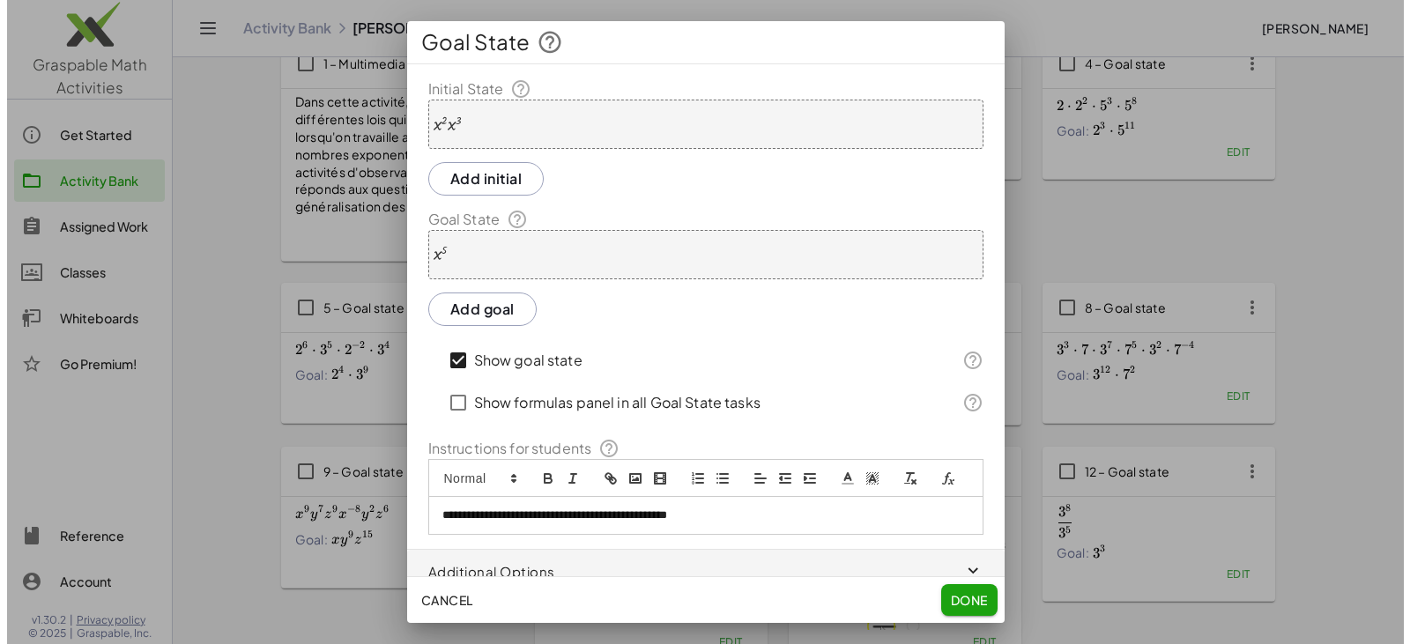
scroll to position [0, 0]
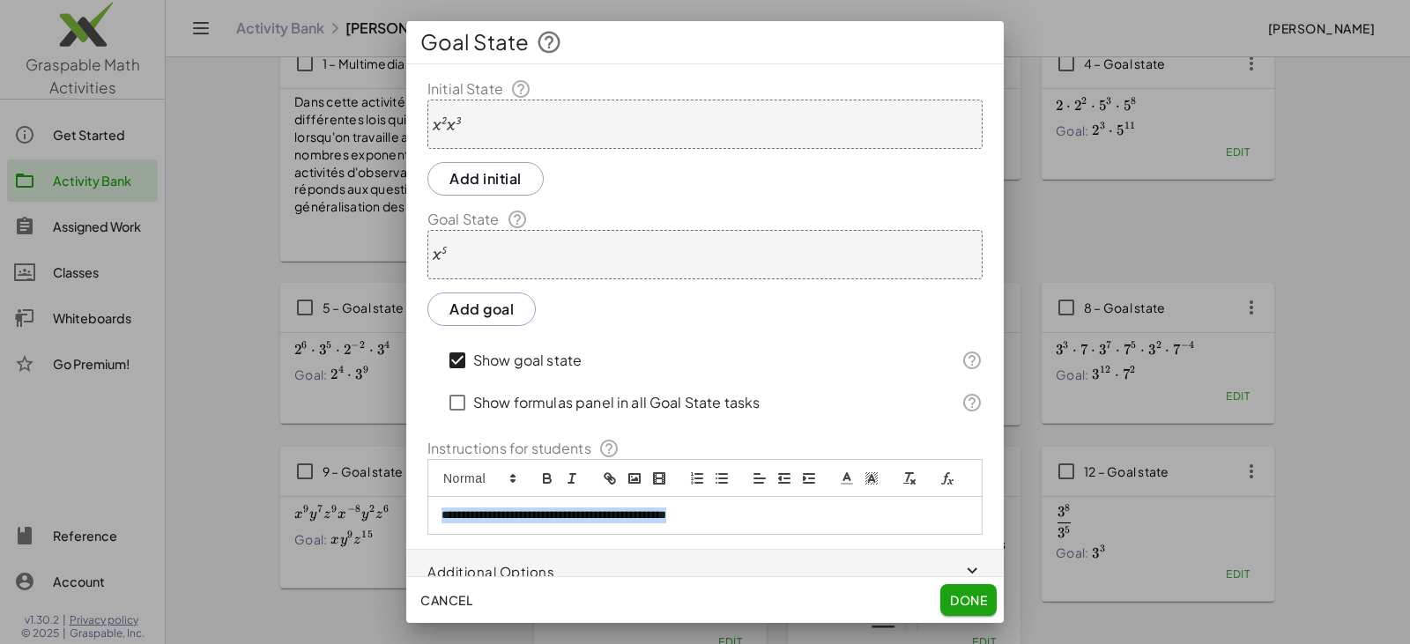
drag, startPoint x: 778, startPoint y: 537, endPoint x: 325, endPoint y: 529, distance: 452.9
click at [325, 529] on div "**********" at bounding box center [705, 322] width 1410 height 644
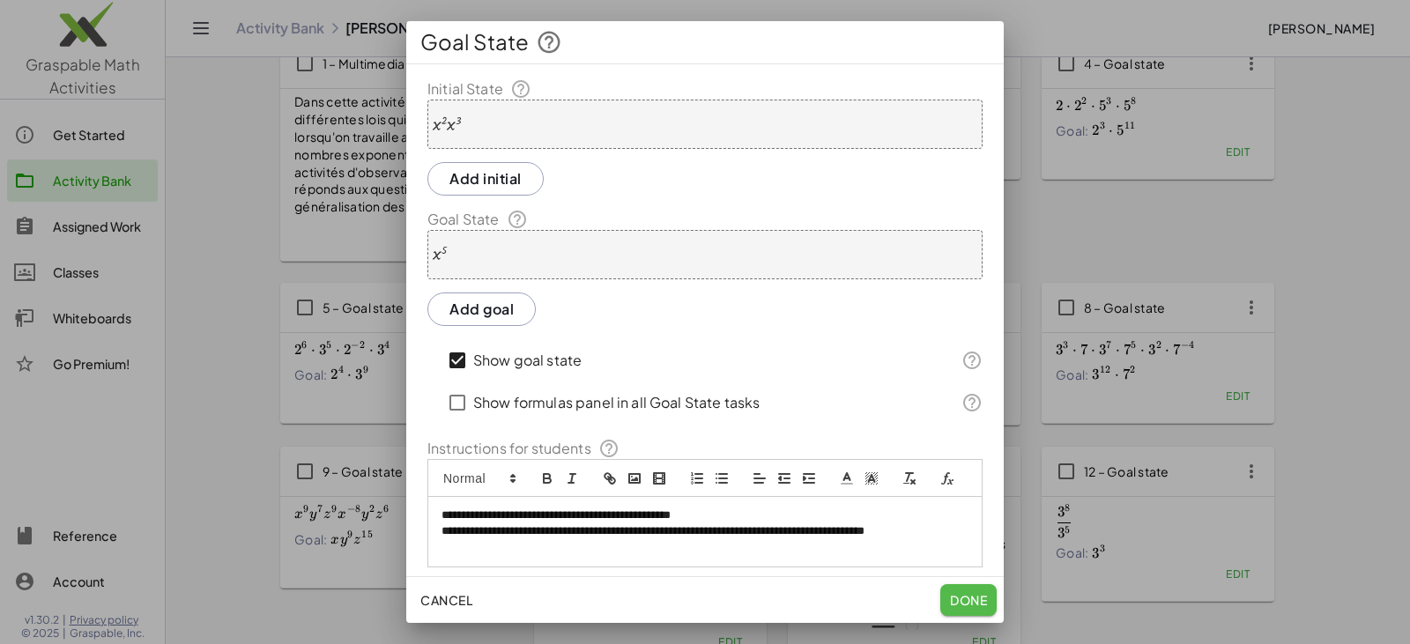
click at [685, 601] on span "Done" at bounding box center [968, 600] width 37 height 16
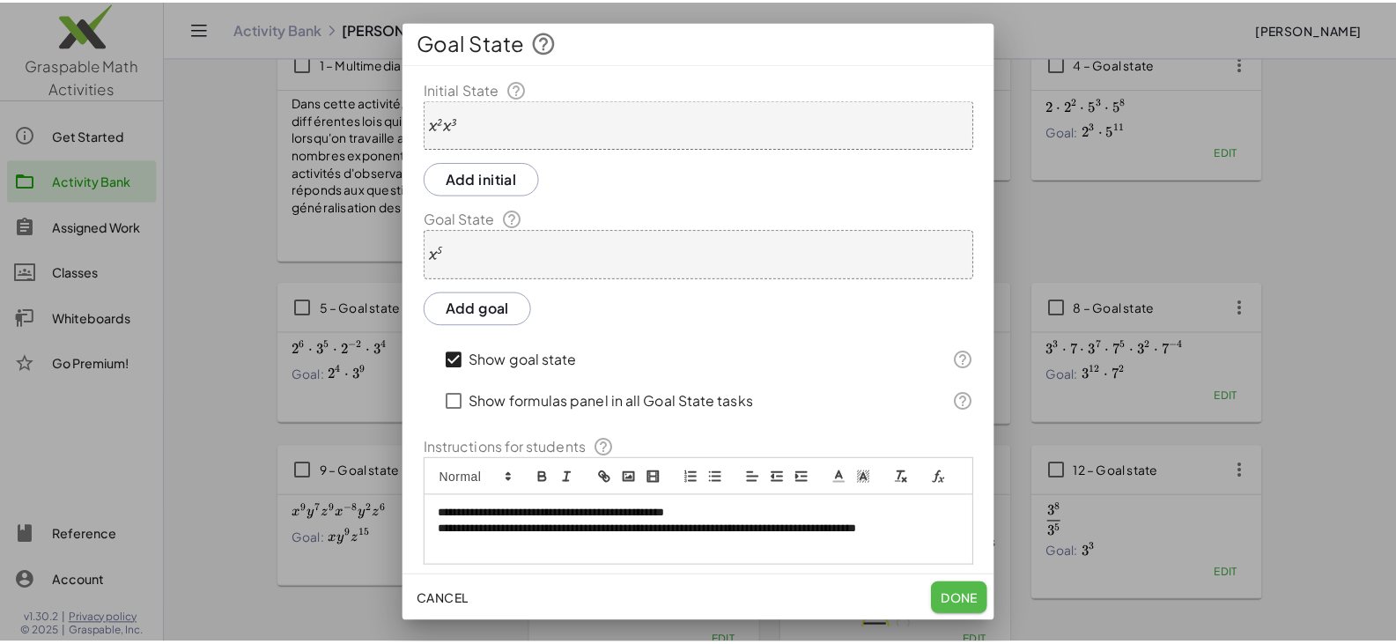
scroll to position [111, 0]
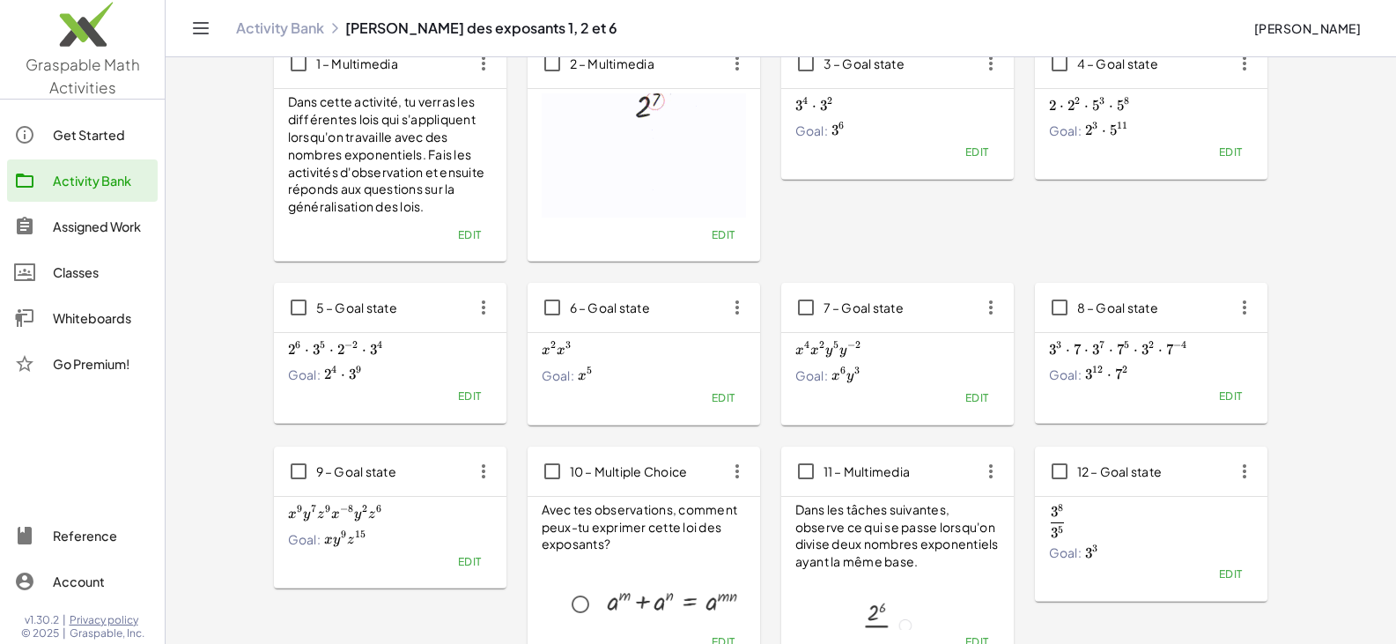
click at [685, 392] on span "Edit" at bounding box center [977, 397] width 24 height 13
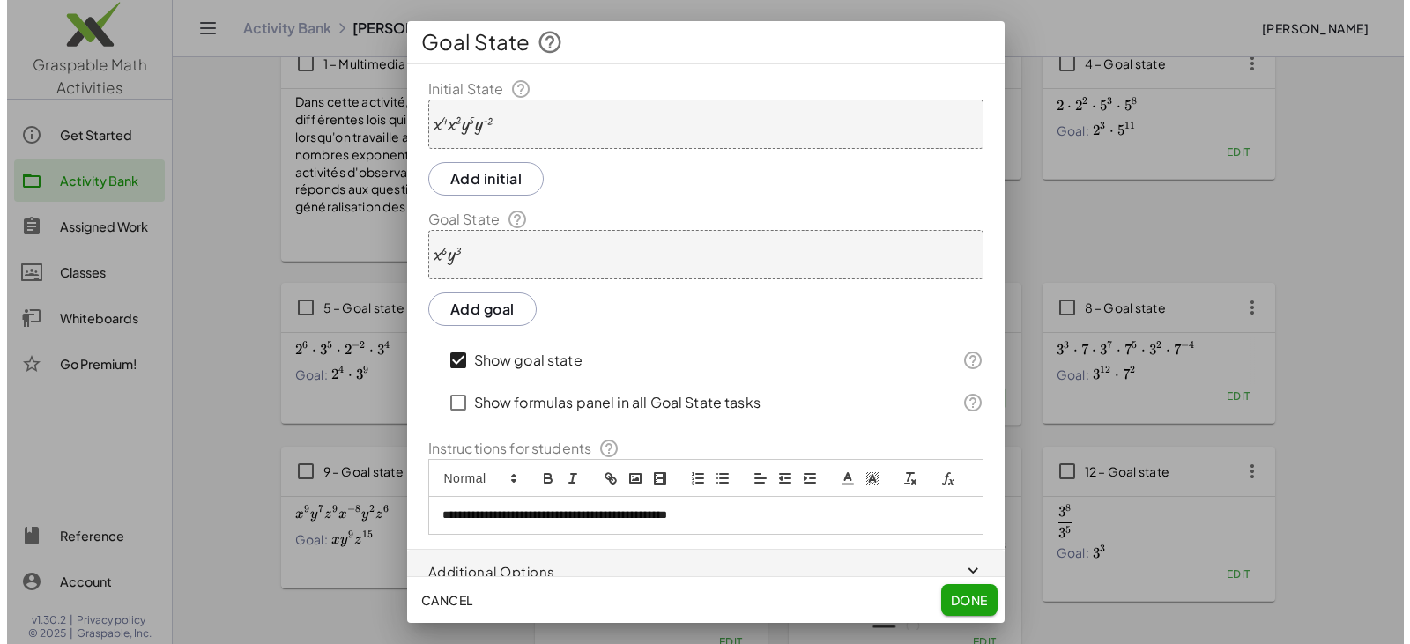
scroll to position [0, 0]
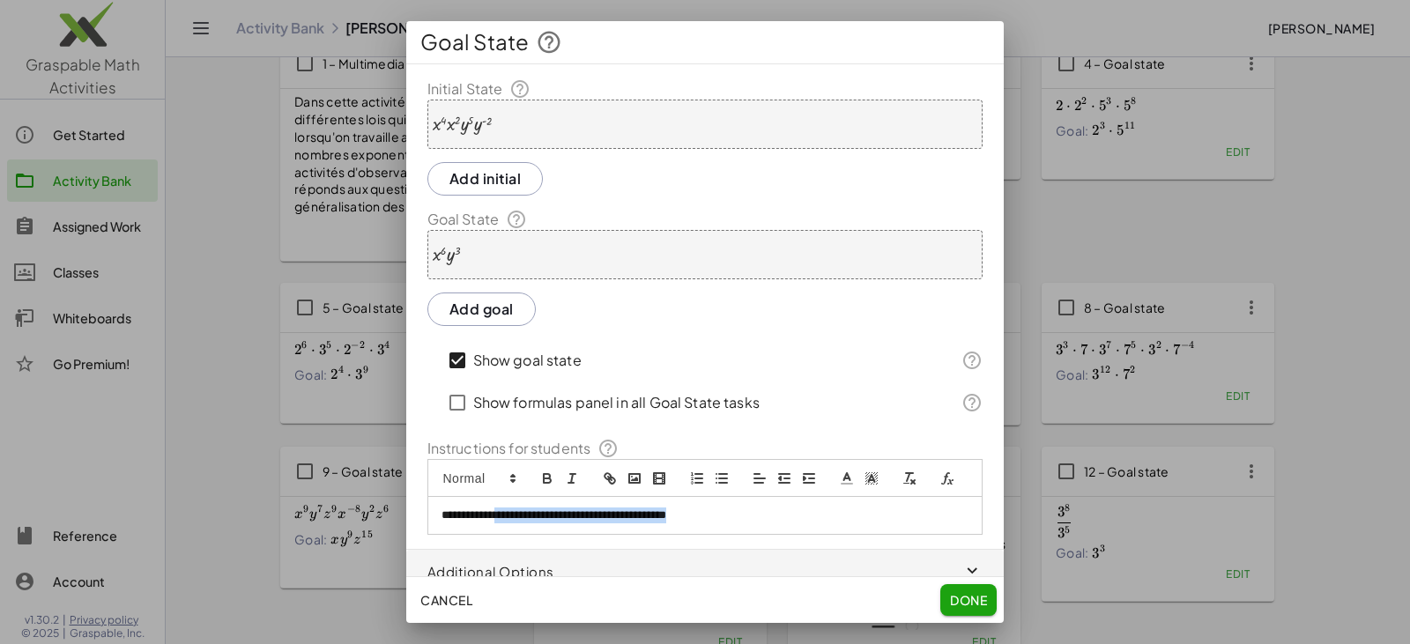
drag, startPoint x: 618, startPoint y: 529, endPoint x: 338, endPoint y: 501, distance: 280.6
click at [401, 513] on div "**********" at bounding box center [705, 322] width 1410 height 644
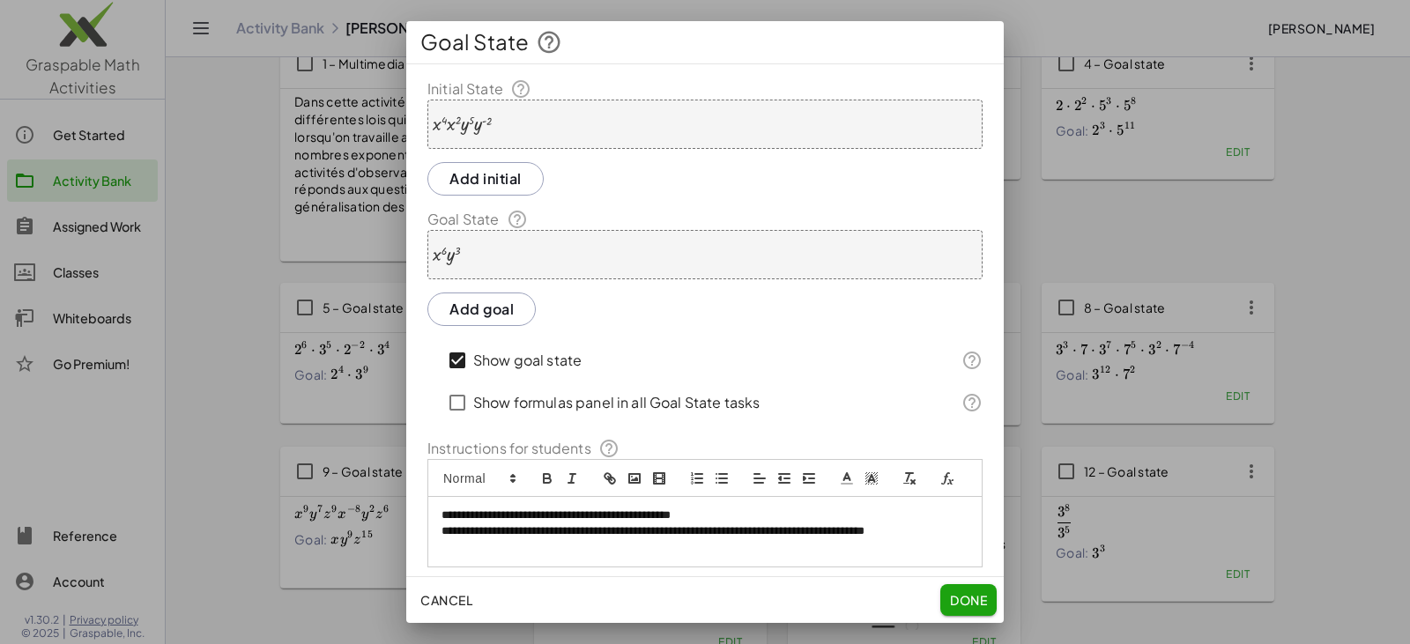
click at [685, 597] on span "Done" at bounding box center [968, 600] width 37 height 16
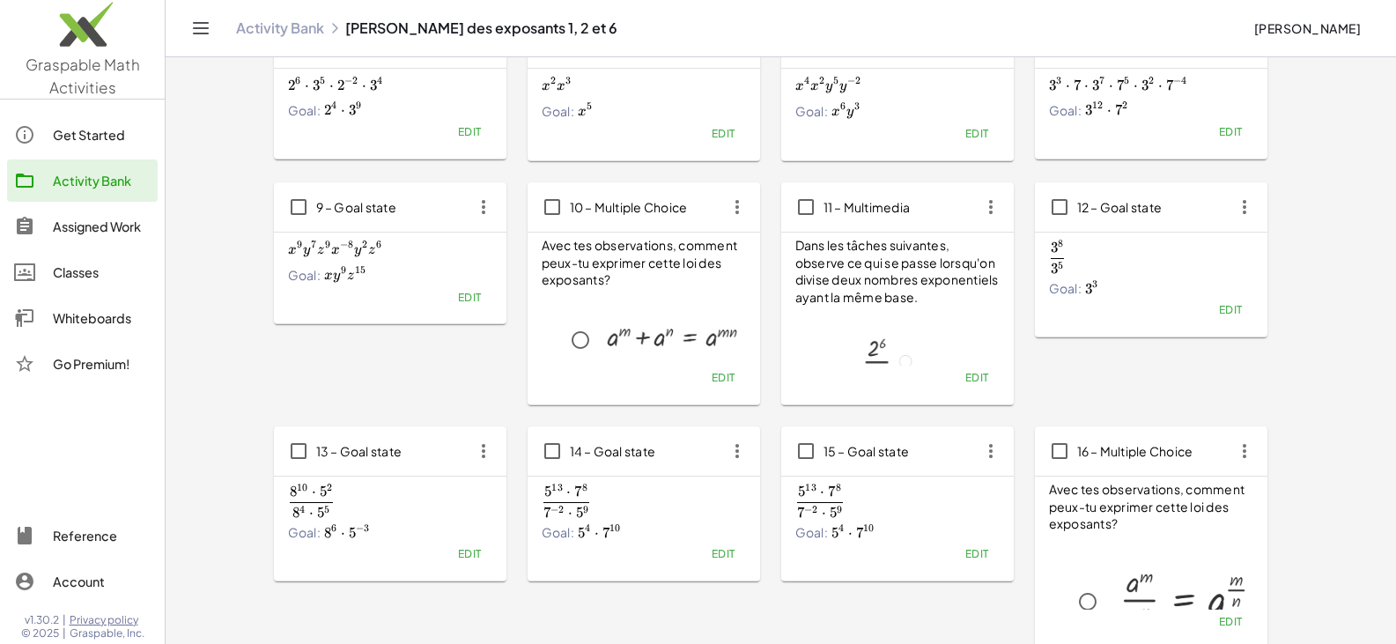
scroll to position [463, 0]
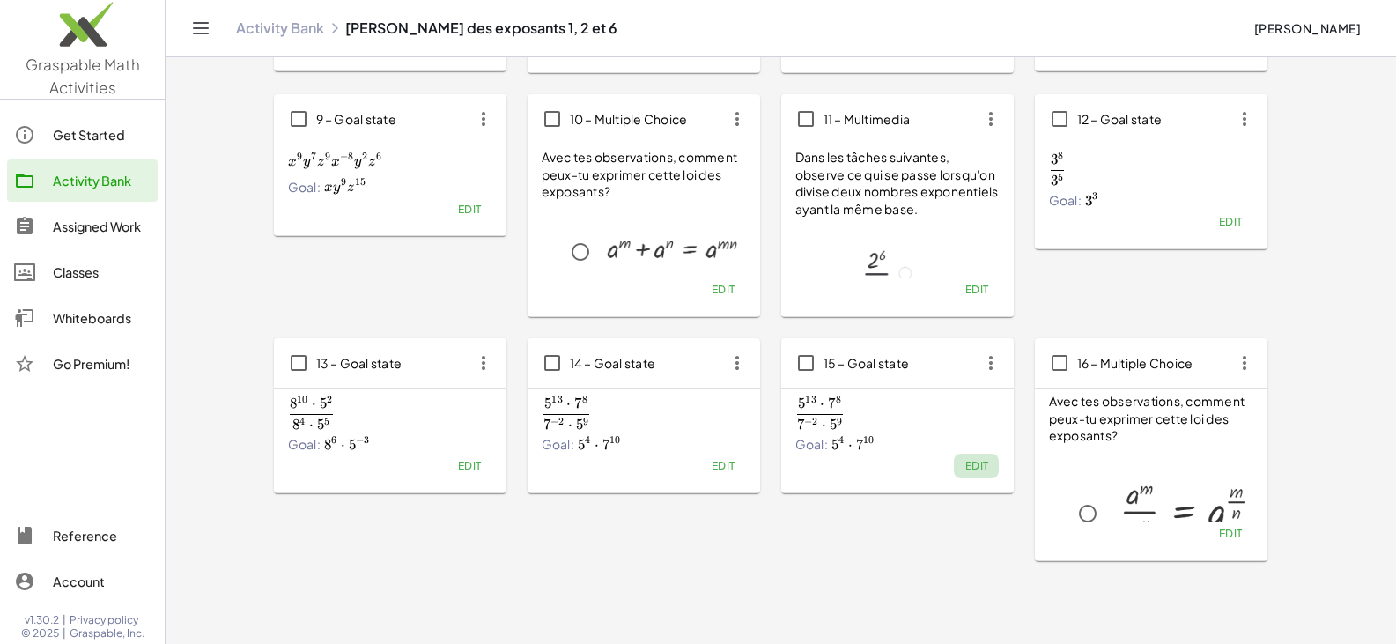
click at [685, 464] on span "Edit" at bounding box center [977, 465] width 24 height 13
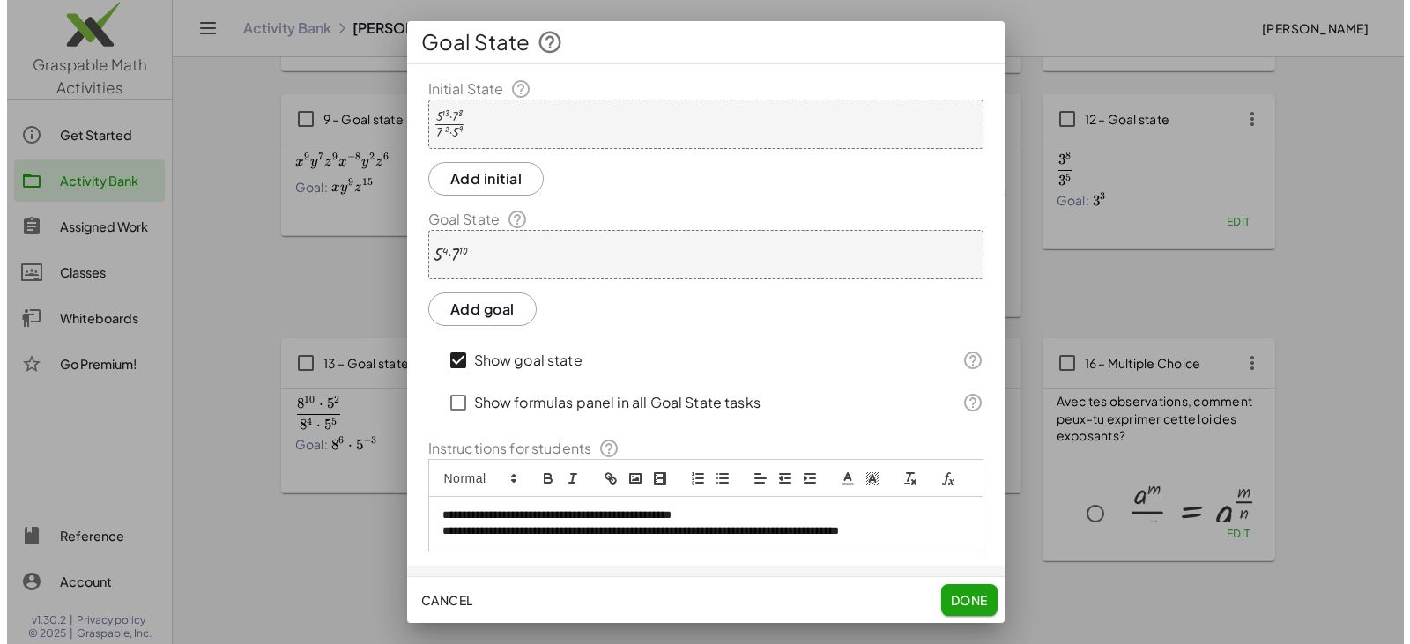
scroll to position [0, 0]
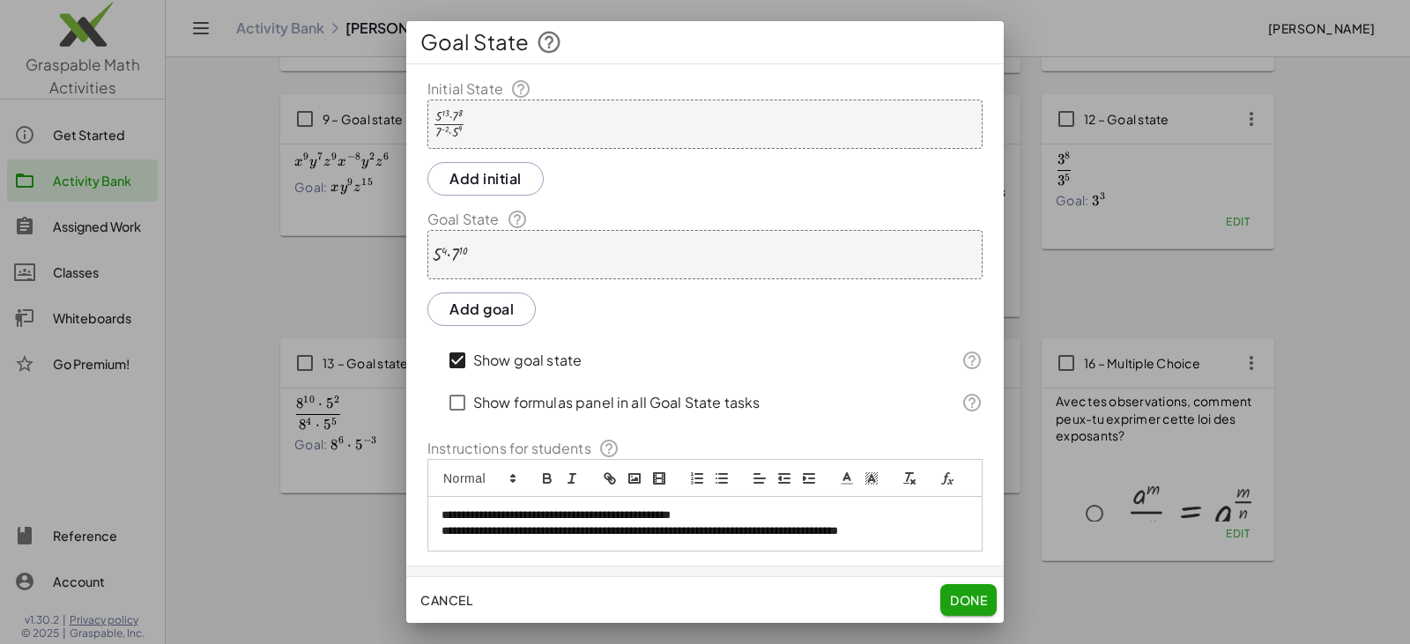
click at [469, 127] on div "· 5 13 · 7 8 · 7 ( - 2 ) · 5 9" at bounding box center [704, 124] width 555 height 49
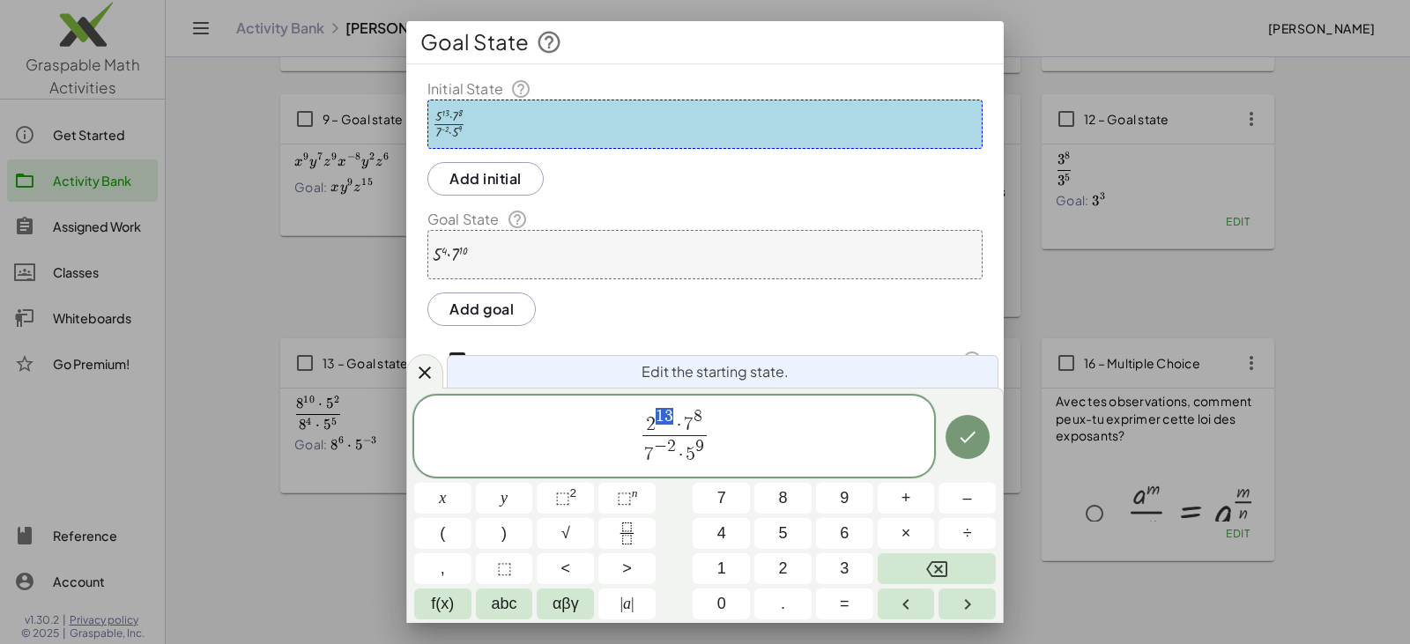
drag, startPoint x: 659, startPoint y: 411, endPoint x: 670, endPoint y: 413, distance: 11.6
click at [648, 494] on button "⬚ n" at bounding box center [626, 498] width 57 height 31
drag, startPoint x: 645, startPoint y: 455, endPoint x: 653, endPoint y: 460, distance: 9.1
drag, startPoint x: 656, startPoint y: 448, endPoint x: 672, endPoint y: 450, distance: 16.1
click at [671, 445] on span "2 ​ · 5 9" at bounding box center [673, 451] width 51 height 32
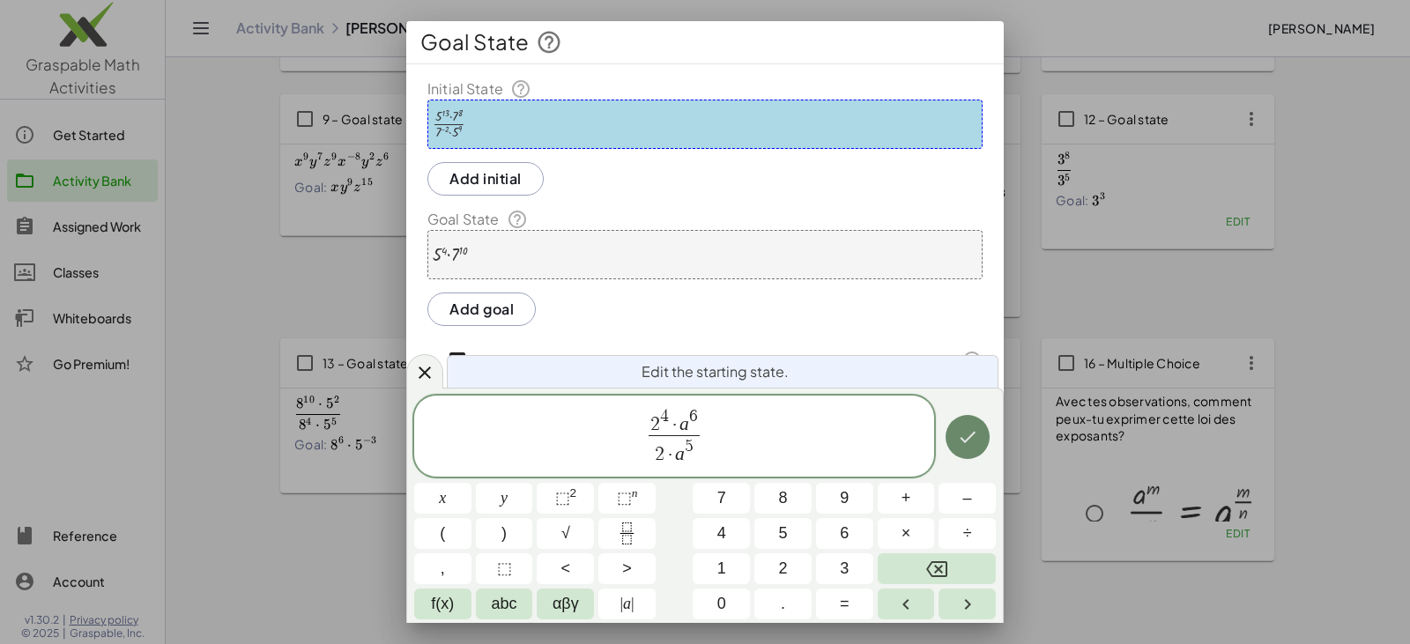
click at [685, 432] on icon "Done" at bounding box center [967, 436] width 21 height 21
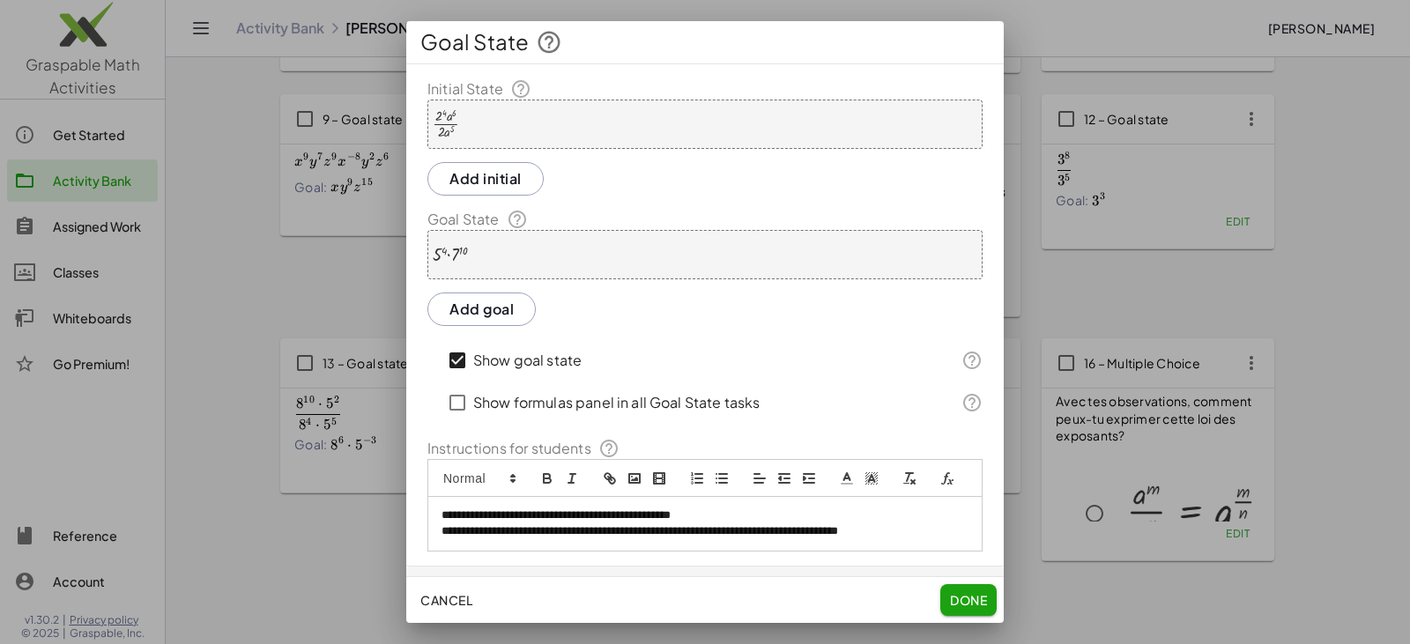
click at [526, 263] on div "· 5 4 · 7 10" at bounding box center [704, 254] width 555 height 49
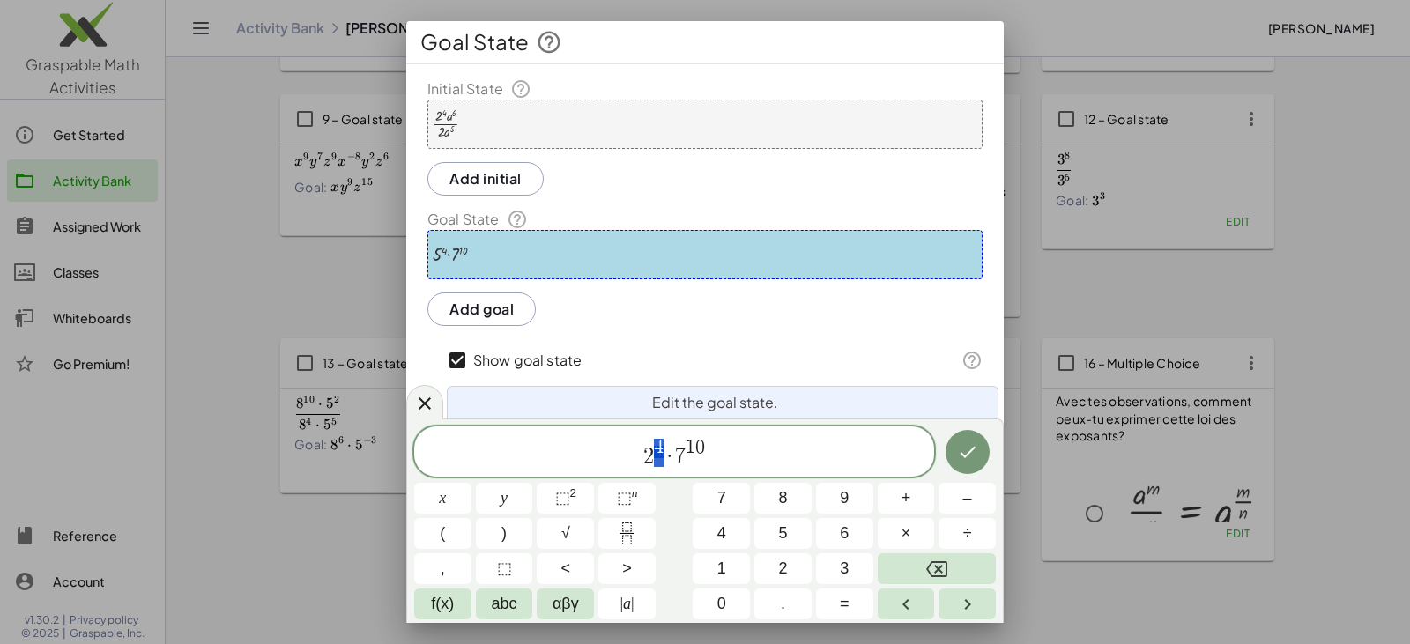
click at [659, 447] on span "2 4 · 7 1 0" at bounding box center [674, 453] width 520 height 32
click at [665, 453] on span "·" at bounding box center [669, 456] width 12 height 21
click at [629, 494] on span "⬚" at bounding box center [624, 498] width 15 height 18
drag, startPoint x: 668, startPoint y: 462, endPoint x: 686, endPoint y: 462, distance: 18.5
click at [675, 455] on span "2 3 · ​ 7 1 0" at bounding box center [674, 453] width 520 height 32
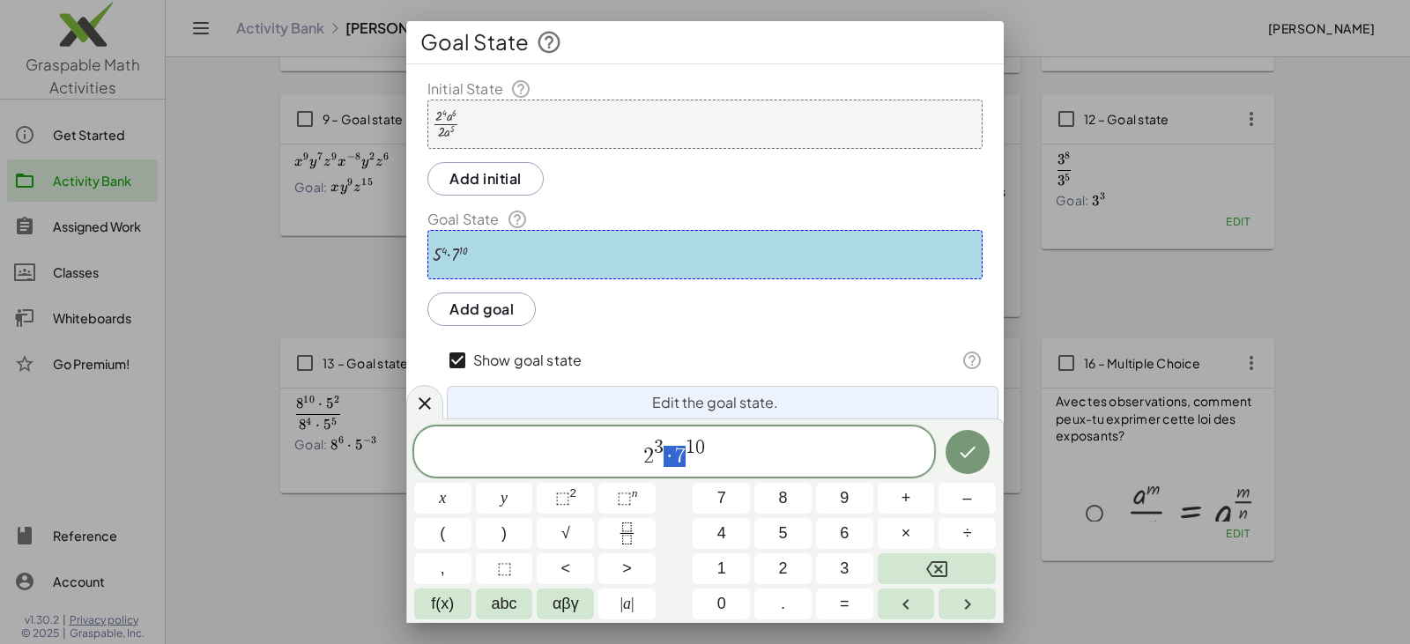
drag, startPoint x: 666, startPoint y: 455, endPoint x: 681, endPoint y: 459, distance: 15.4
drag, startPoint x: 684, startPoint y: 440, endPoint x: 714, endPoint y: 449, distance: 31.5
click at [685, 455] on icon "Done" at bounding box center [967, 451] width 21 height 21
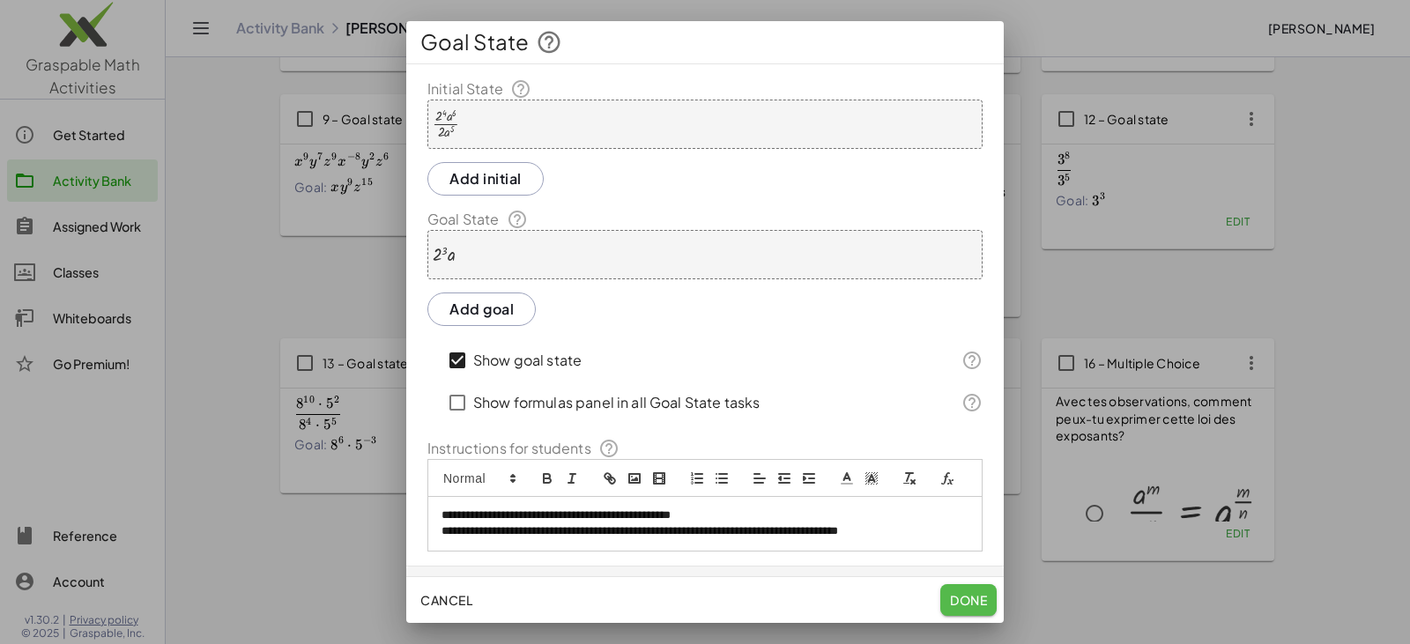
click at [685, 599] on span "Done" at bounding box center [968, 600] width 37 height 16
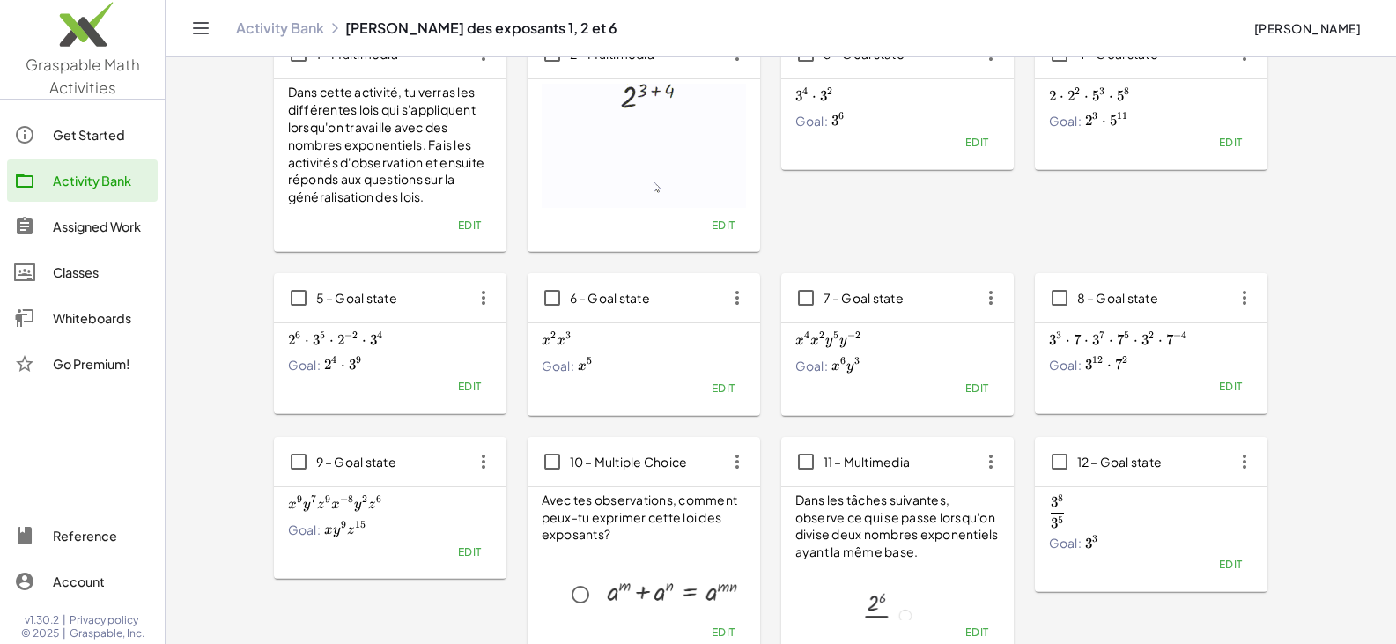
scroll to position [375, 0]
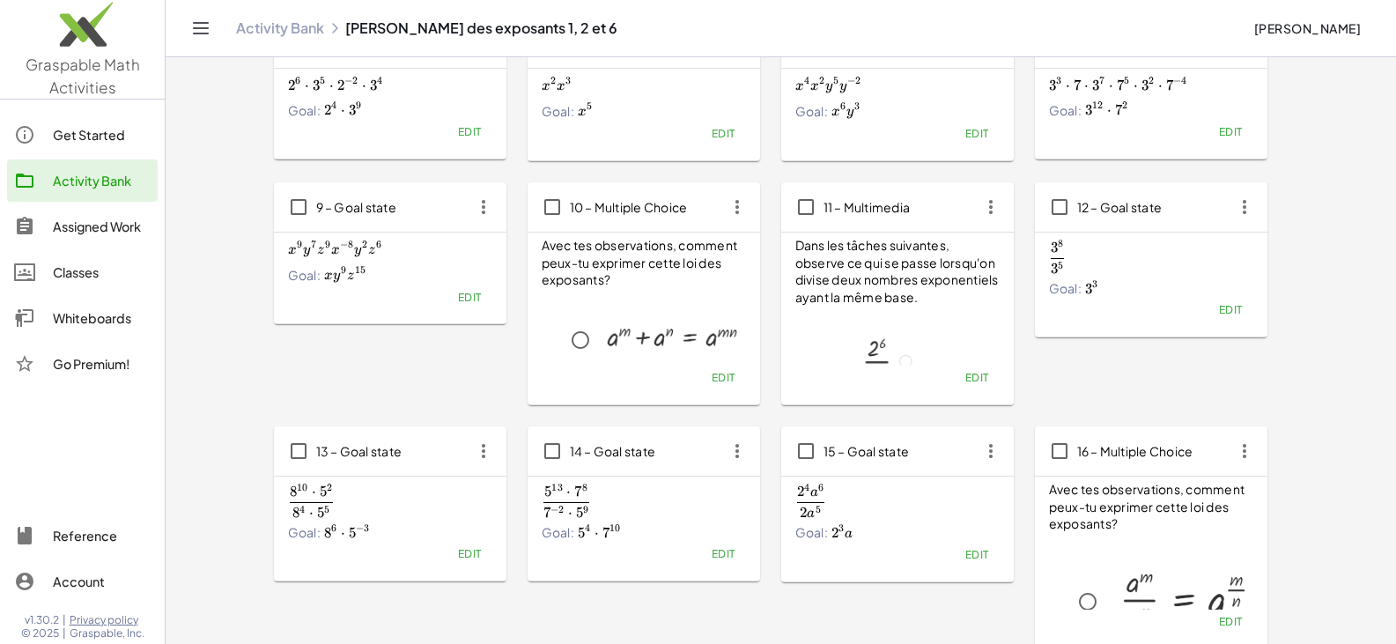
click at [685, 552] on span "Edit" at bounding box center [977, 554] width 24 height 13
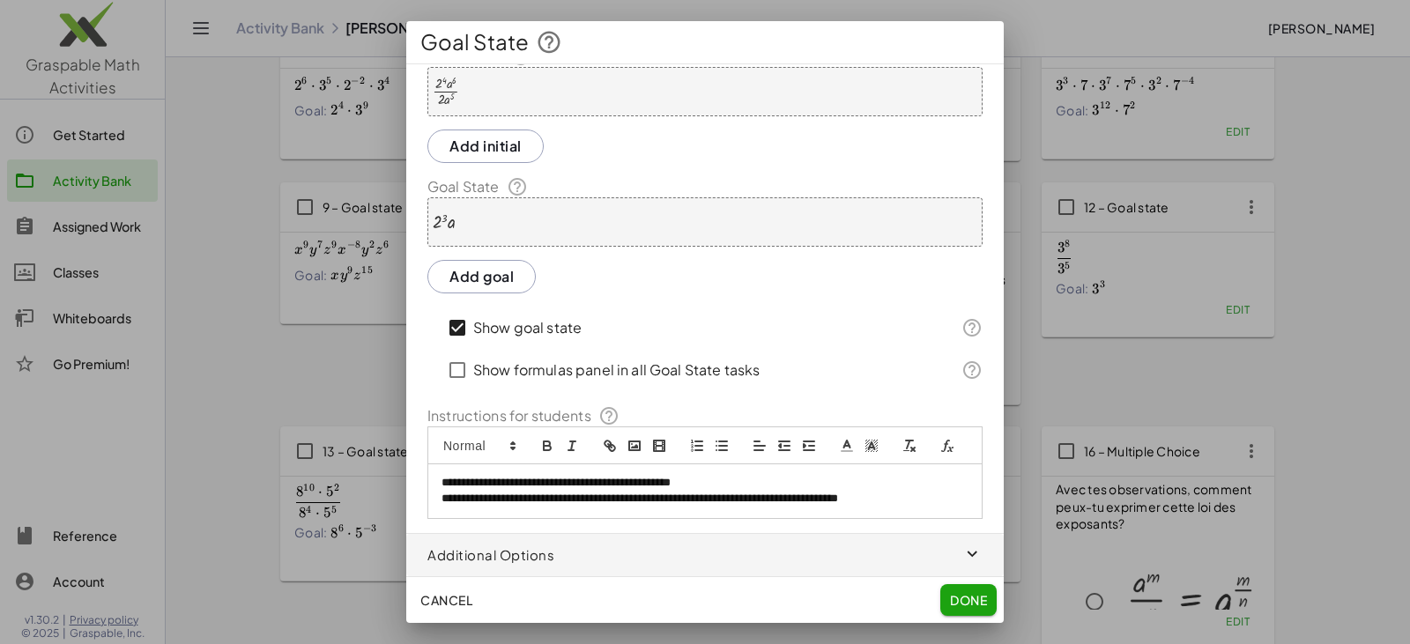
scroll to position [0, 0]
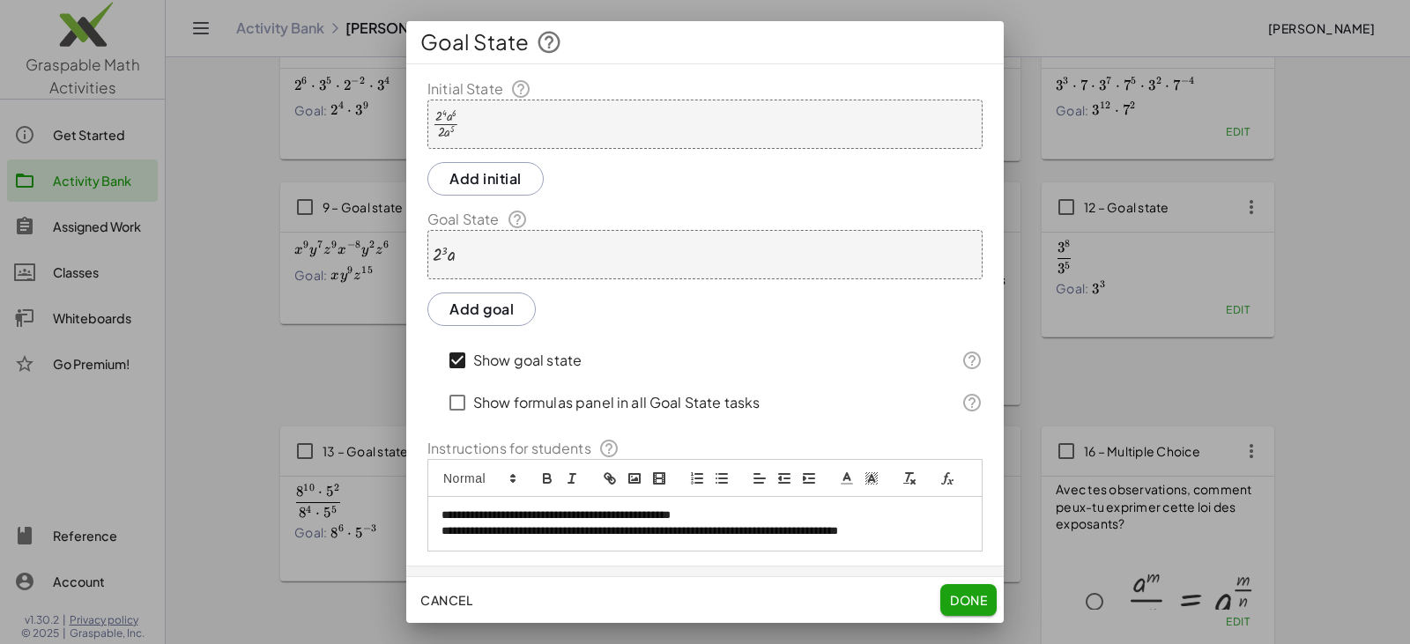
click at [685, 591] on button "Done" at bounding box center [968, 600] width 56 height 32
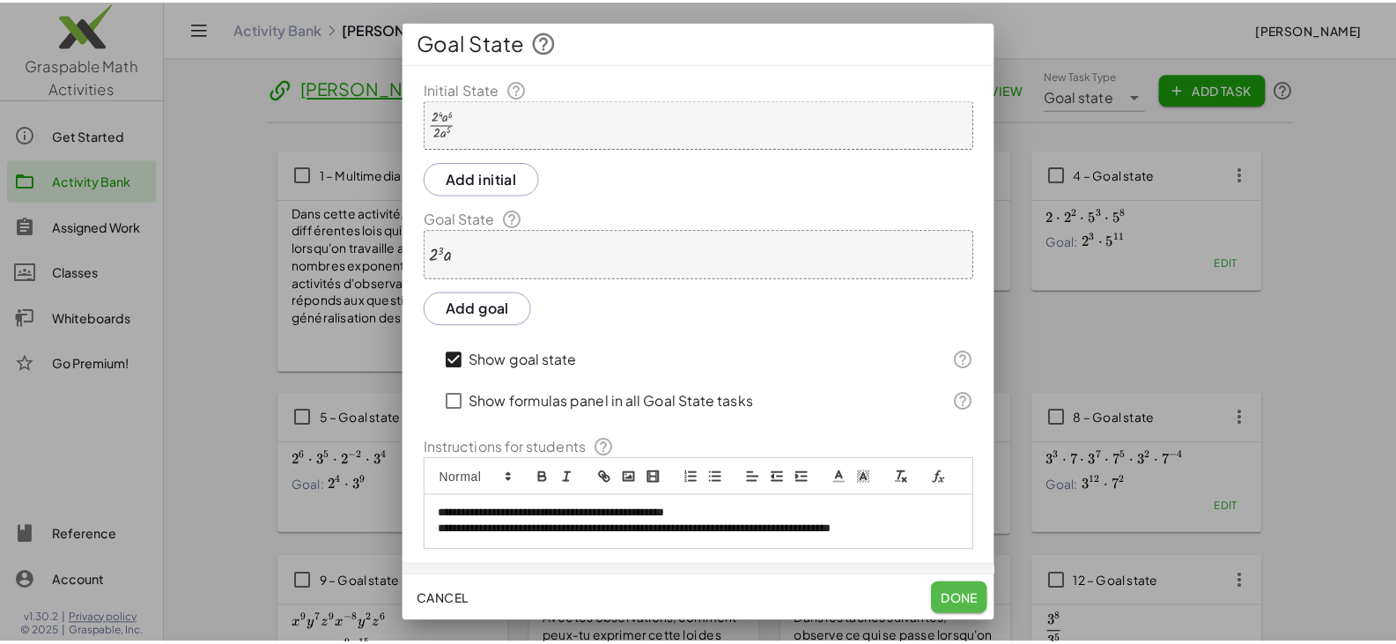
scroll to position [375, 0]
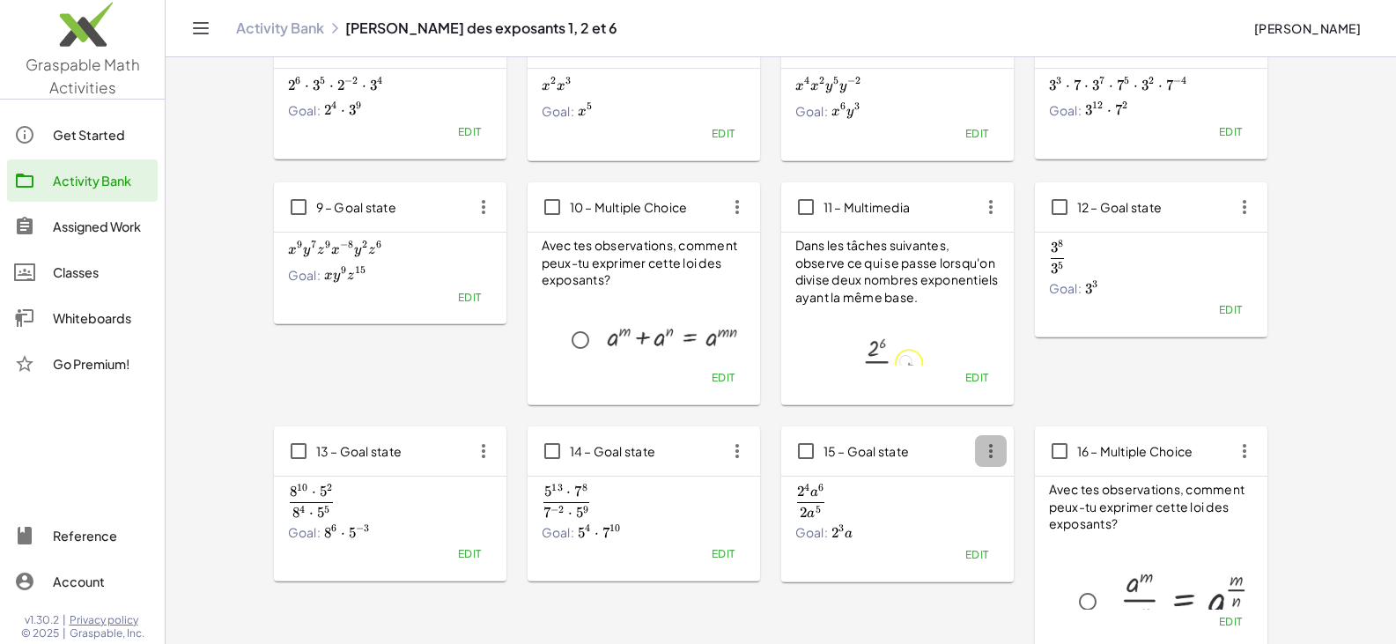
click at [685, 451] on icon "button" at bounding box center [991, 451] width 32 height 32
click at [685, 492] on div "Copy" at bounding box center [1024, 495] width 70 height 21
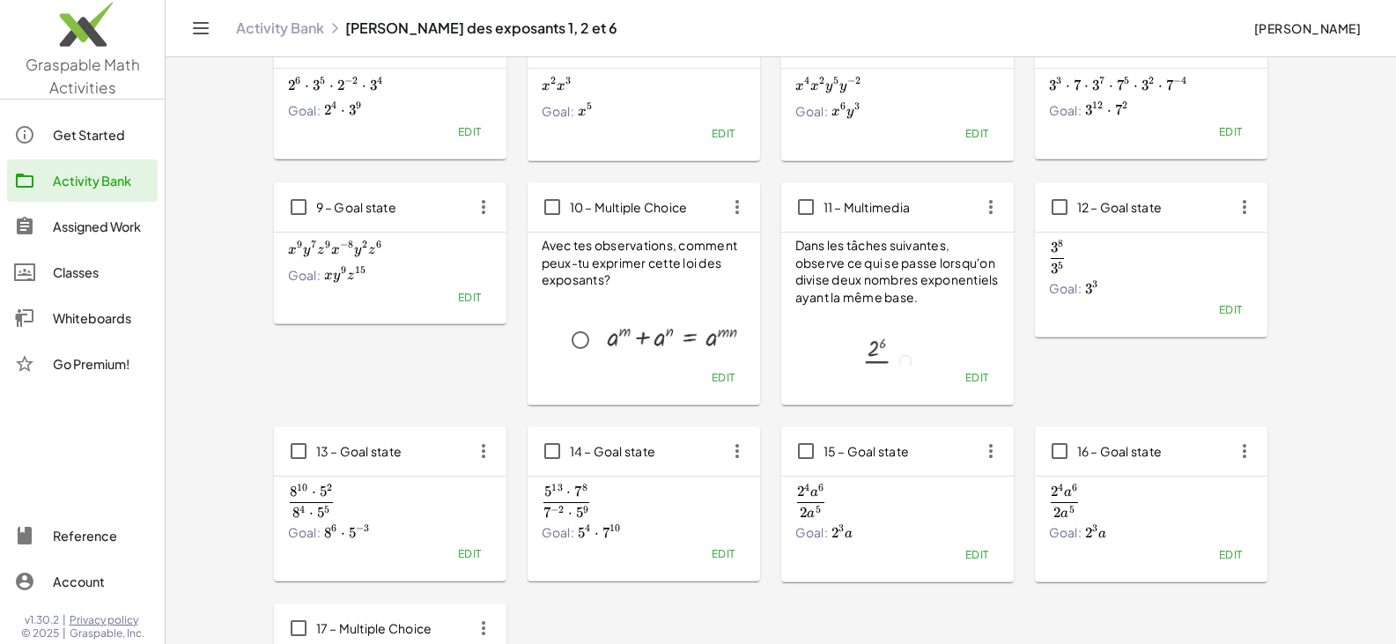
click at [685, 552] on span "Edit" at bounding box center [977, 554] width 24 height 13
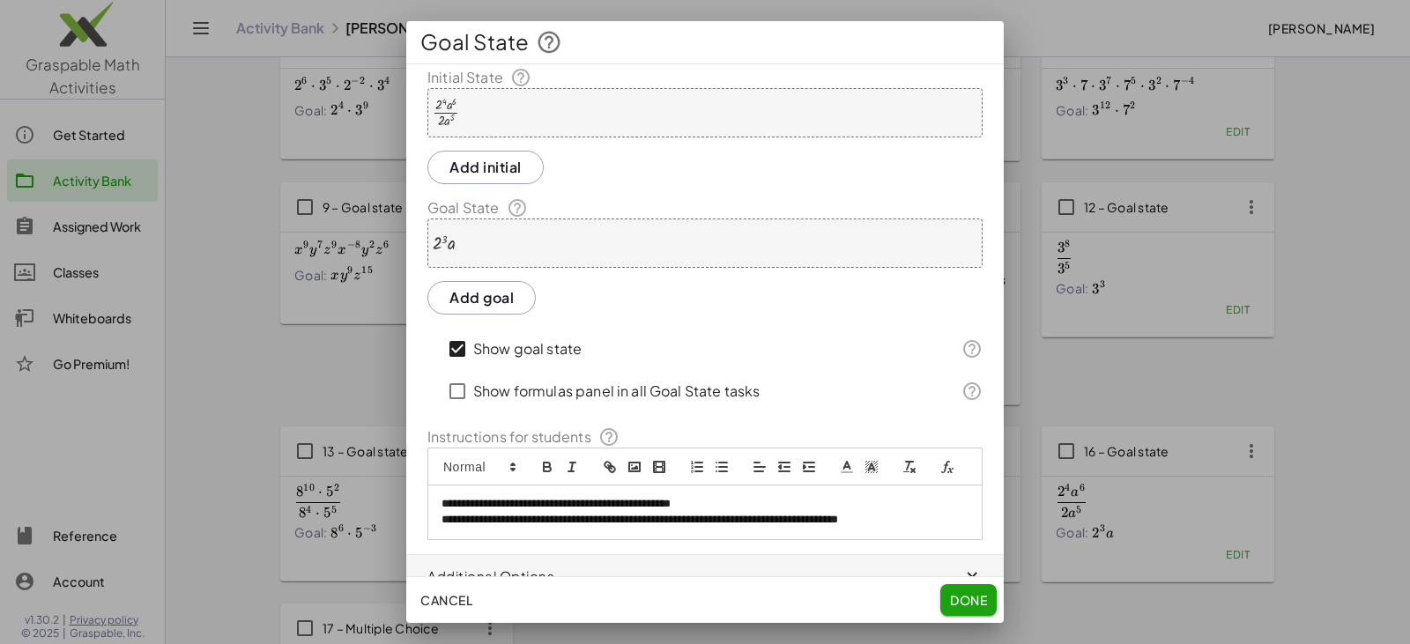
scroll to position [0, 0]
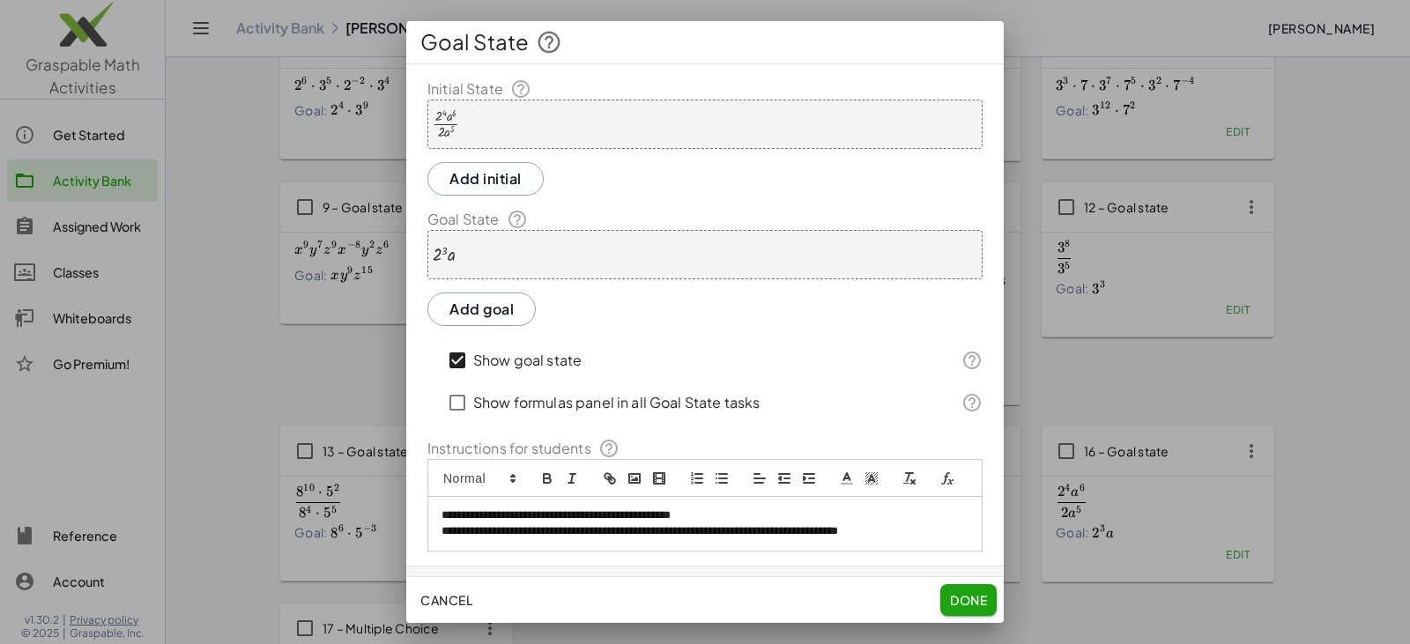
click at [512, 122] on div "· 2 4 · a 6 · 2 · a 5" at bounding box center [704, 124] width 555 height 49
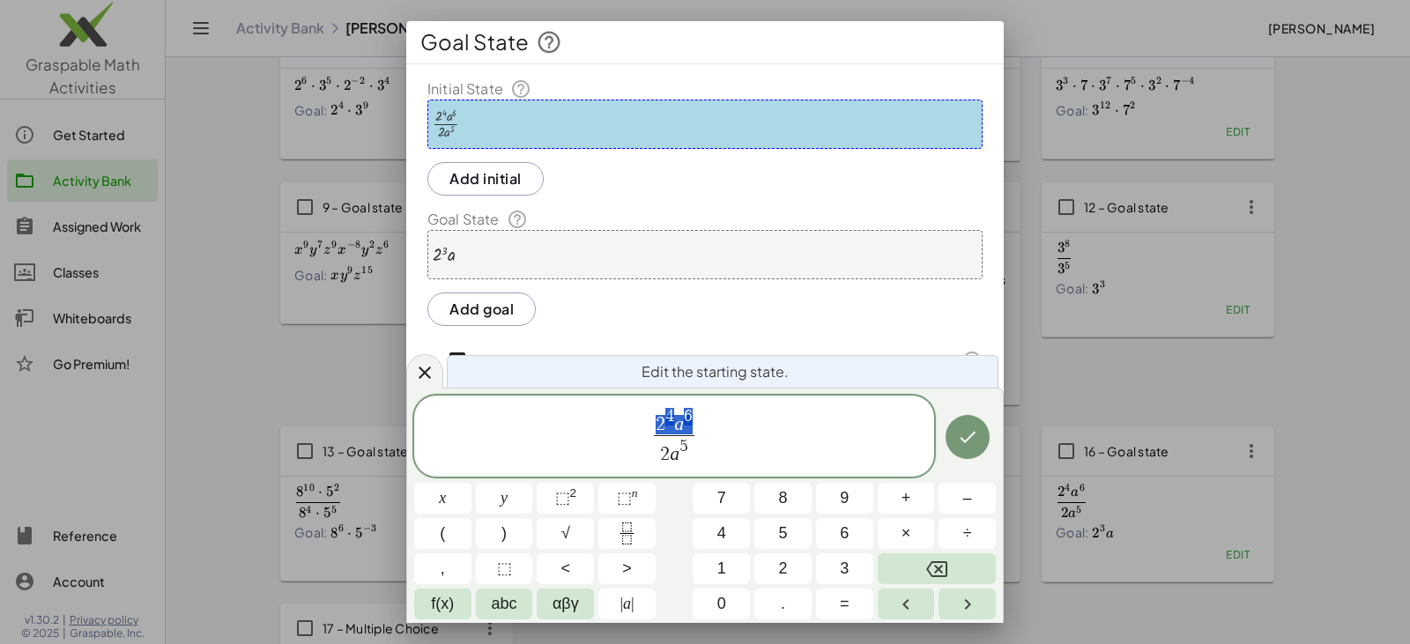
drag, startPoint x: 655, startPoint y: 419, endPoint x: 689, endPoint y: 421, distance: 34.4
click at [685, 421] on span "2 4 a 6" at bounding box center [674, 421] width 41 height 27
drag, startPoint x: 646, startPoint y: 424, endPoint x: 665, endPoint y: 425, distance: 19.4
click at [665, 425] on span "2 4 a 6 2 a 5 ​" at bounding box center [674, 437] width 520 height 63
drag, startPoint x: 659, startPoint y: 420, endPoint x: 670, endPoint y: 420, distance: 10.6
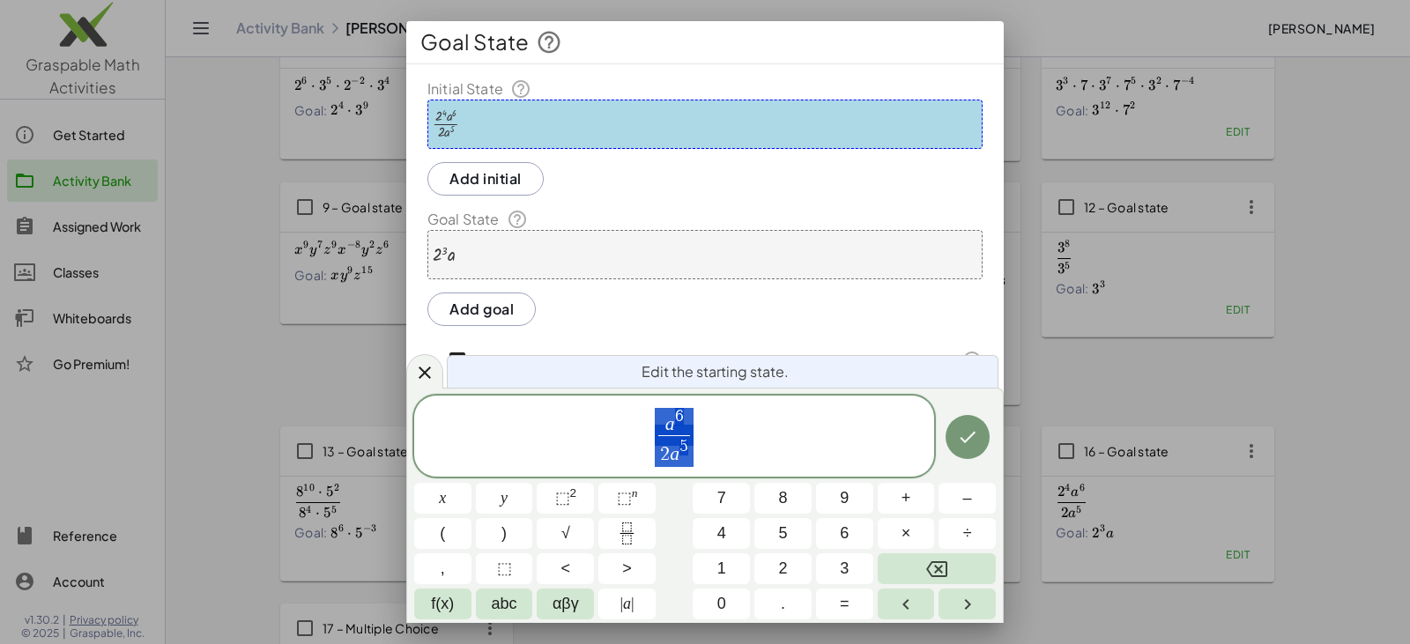
drag, startPoint x: 657, startPoint y: 453, endPoint x: 667, endPoint y: 455, distance: 9.8
click at [685, 435] on icon "Done" at bounding box center [967, 436] width 21 height 21
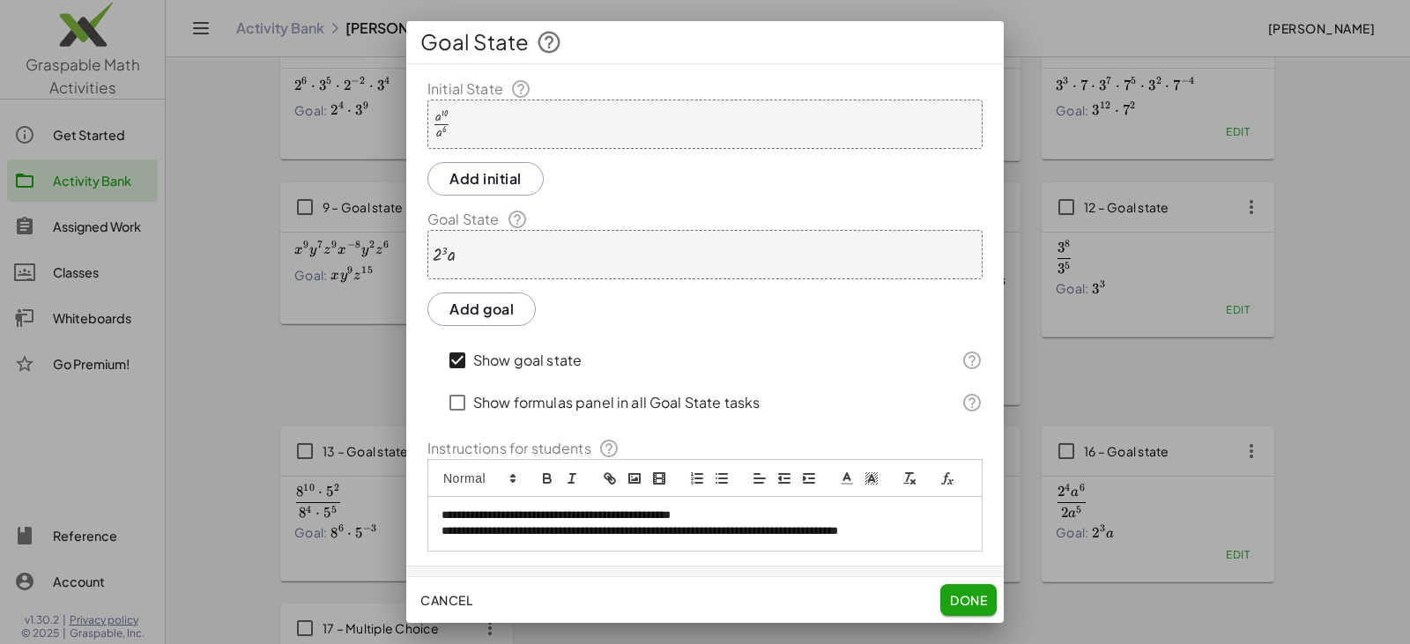
click at [450, 256] on div at bounding box center [444, 254] width 23 height 19
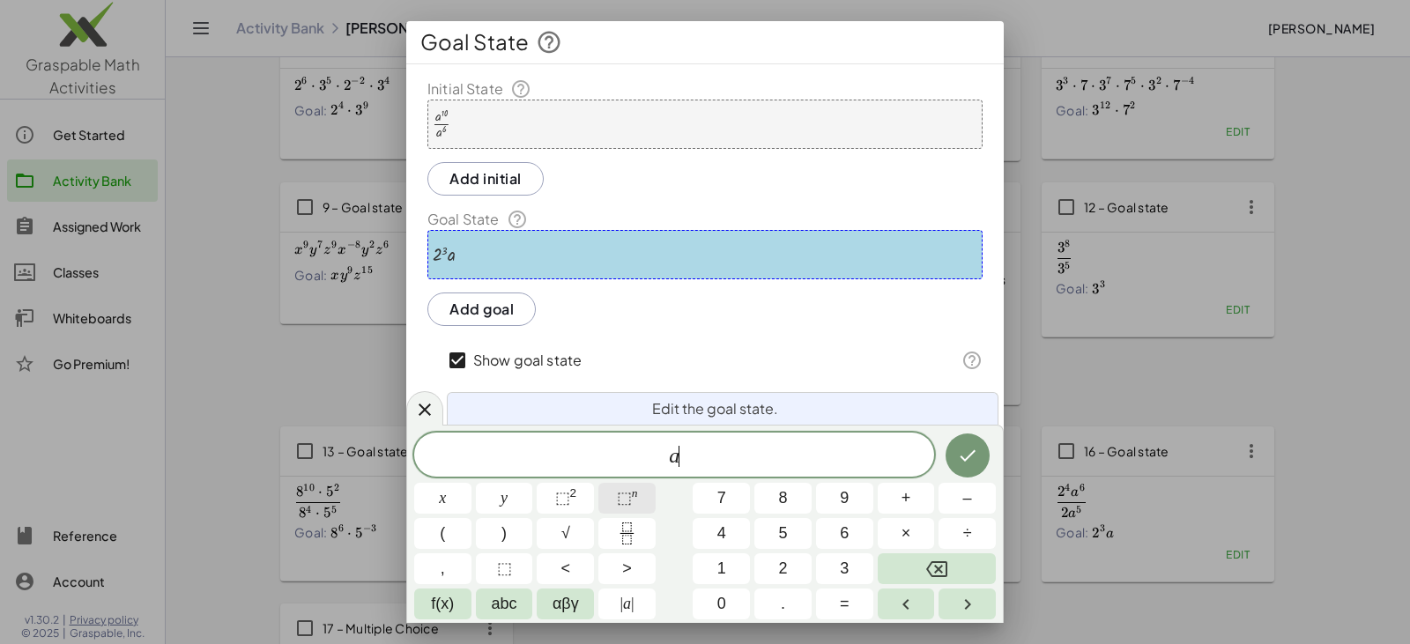
click at [630, 493] on span "⬚" at bounding box center [624, 498] width 15 height 18
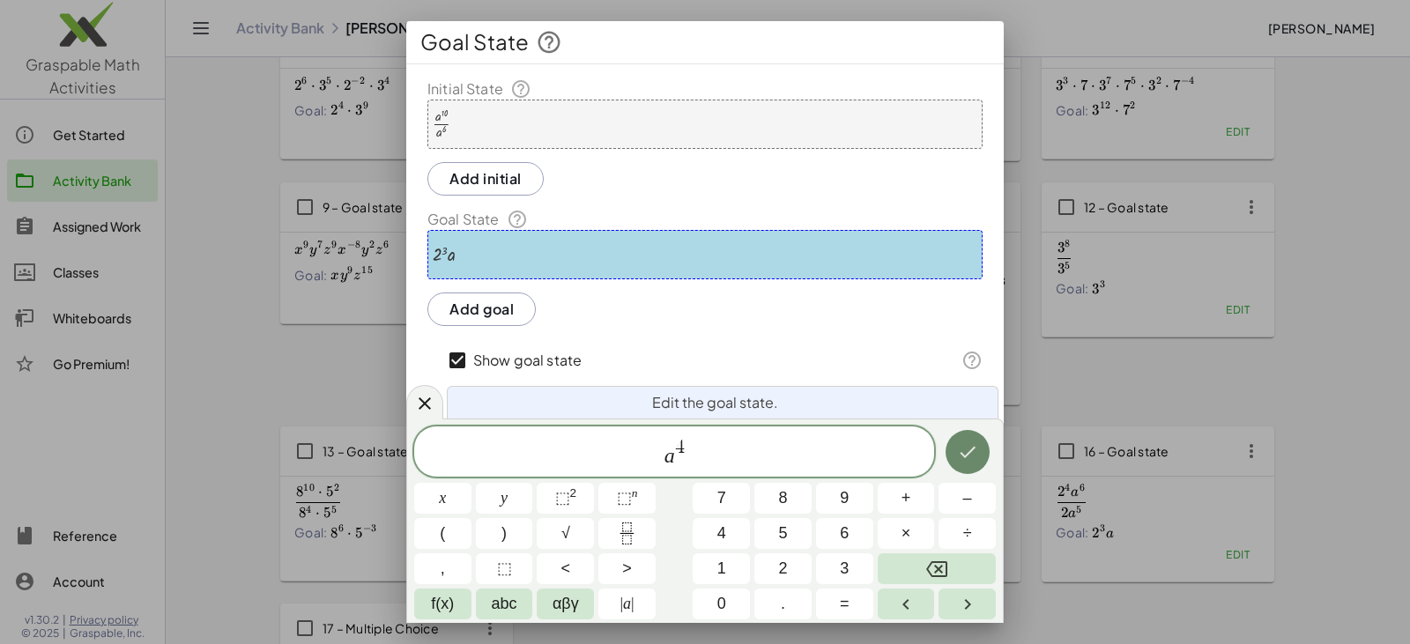
click at [685, 451] on button "Done" at bounding box center [967, 452] width 44 height 44
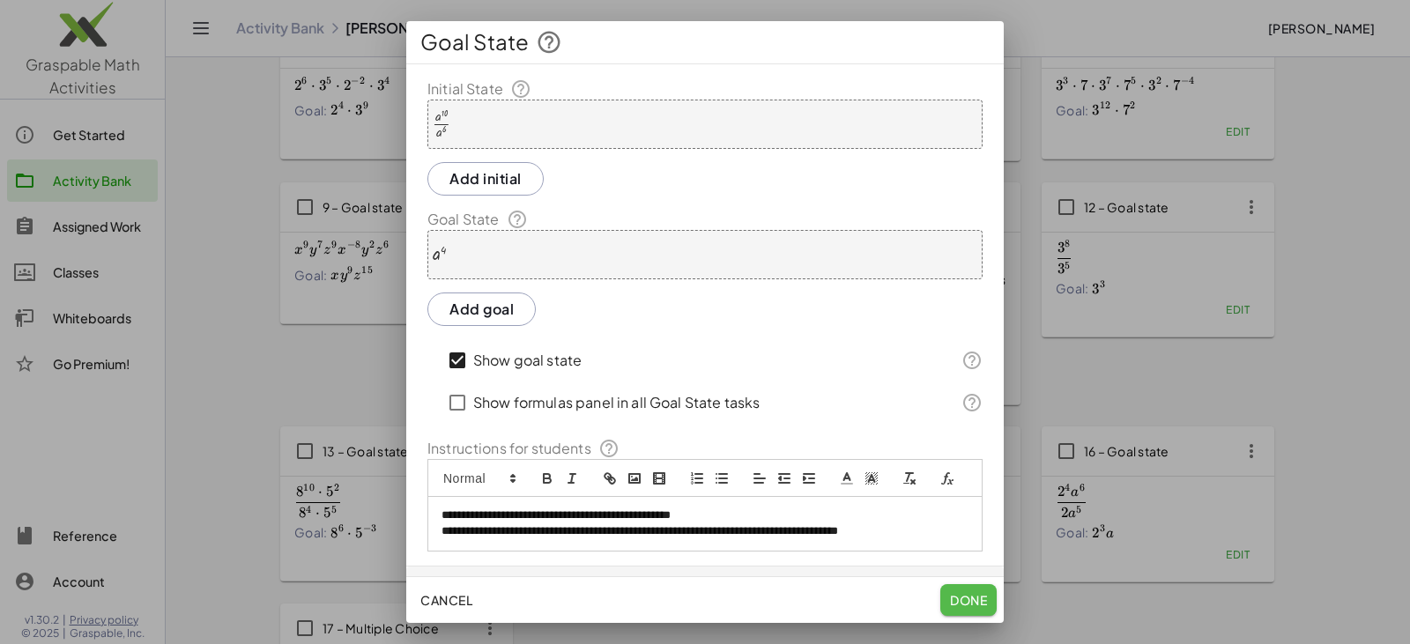
click at [685, 600] on span "Done" at bounding box center [968, 600] width 37 height 16
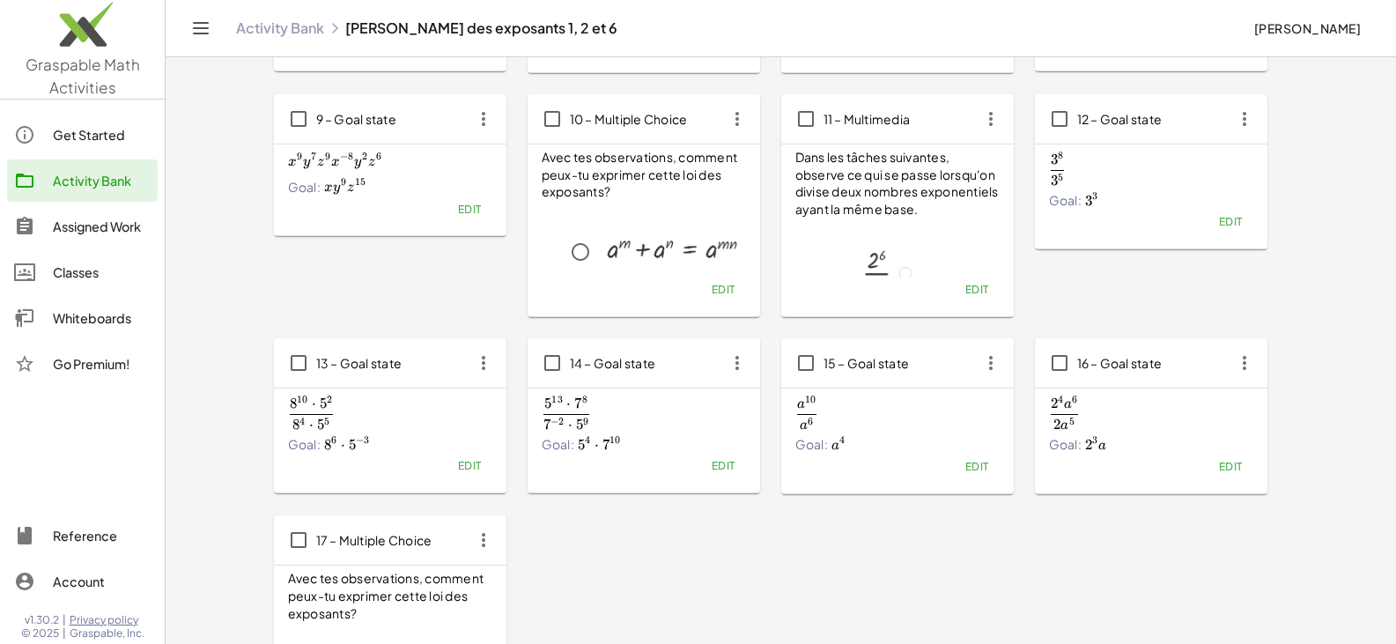
scroll to position [552, 0]
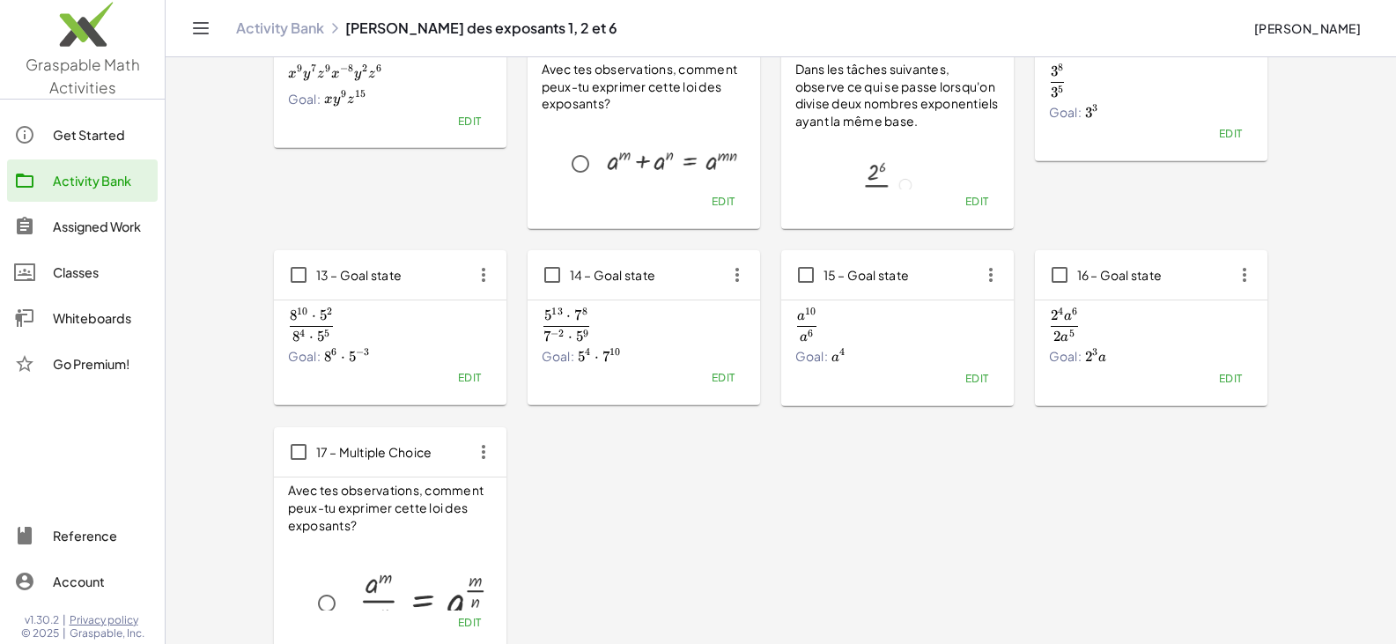
click at [685, 338] on span "2 4 a 6 2 a 5 \frac{2^4a^6}{2a^5} 2 a 5 2 4 a 6 ​" at bounding box center [1151, 324] width 204 height 33
click at [685, 377] on span "Edit" at bounding box center [1230, 378] width 24 height 13
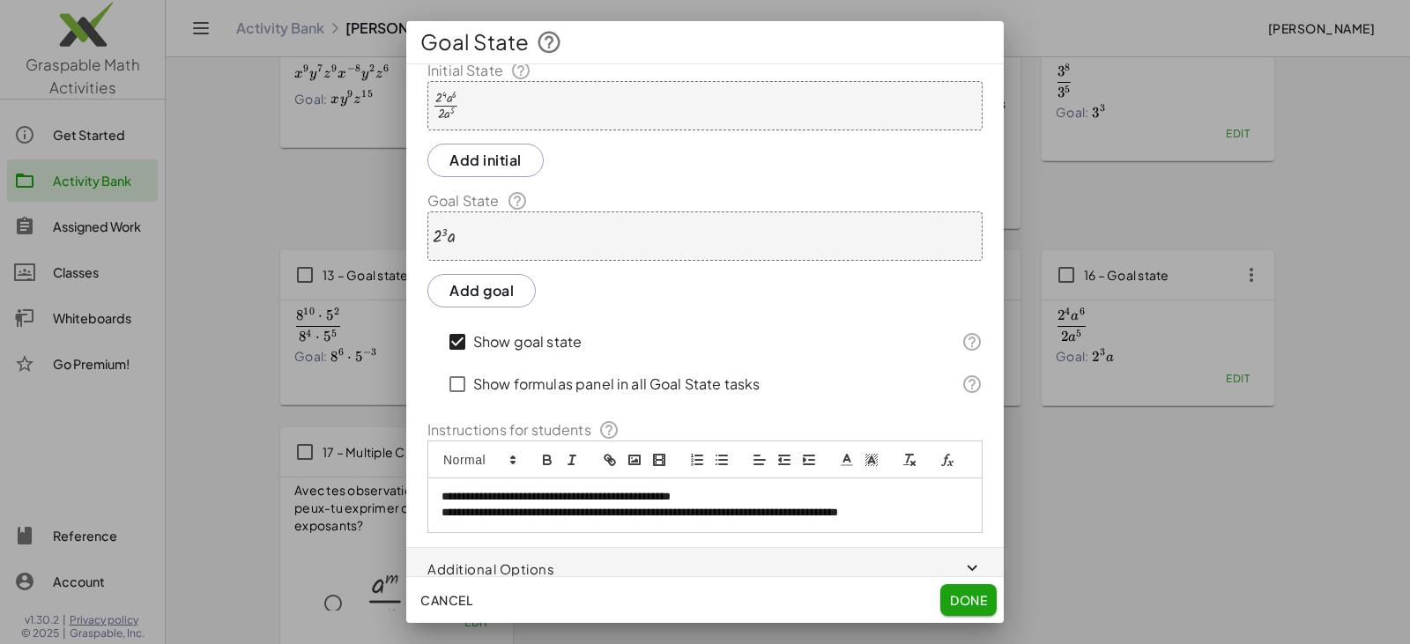
scroll to position [0, 0]
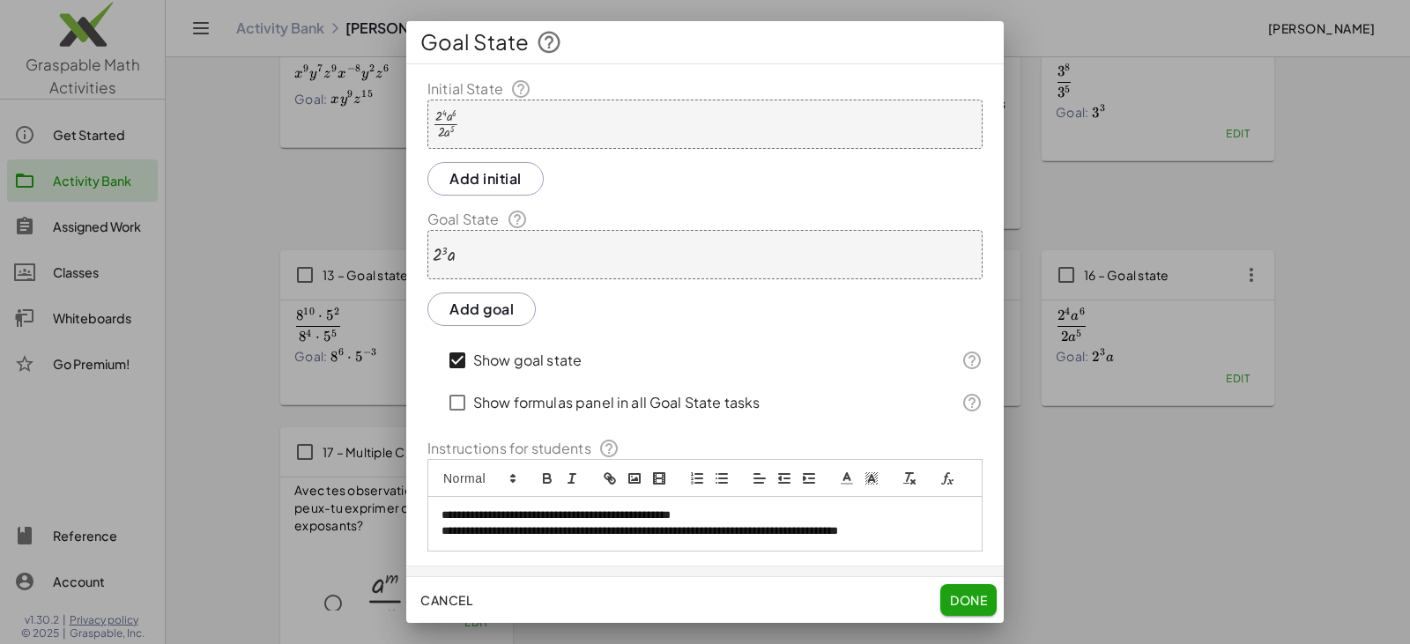
click at [553, 127] on div "· 2 4 · a 6 · 2 · a 5" at bounding box center [704, 124] width 555 height 49
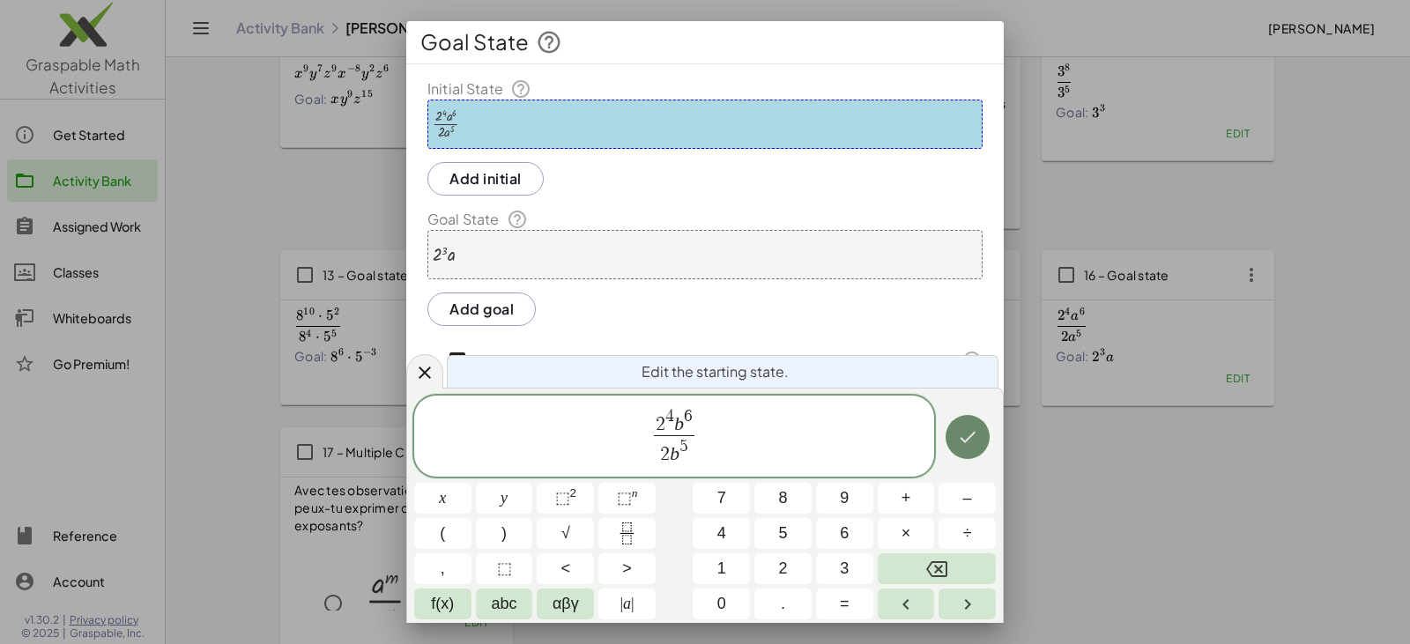
click at [685, 435] on icon "Done" at bounding box center [967, 436] width 21 height 21
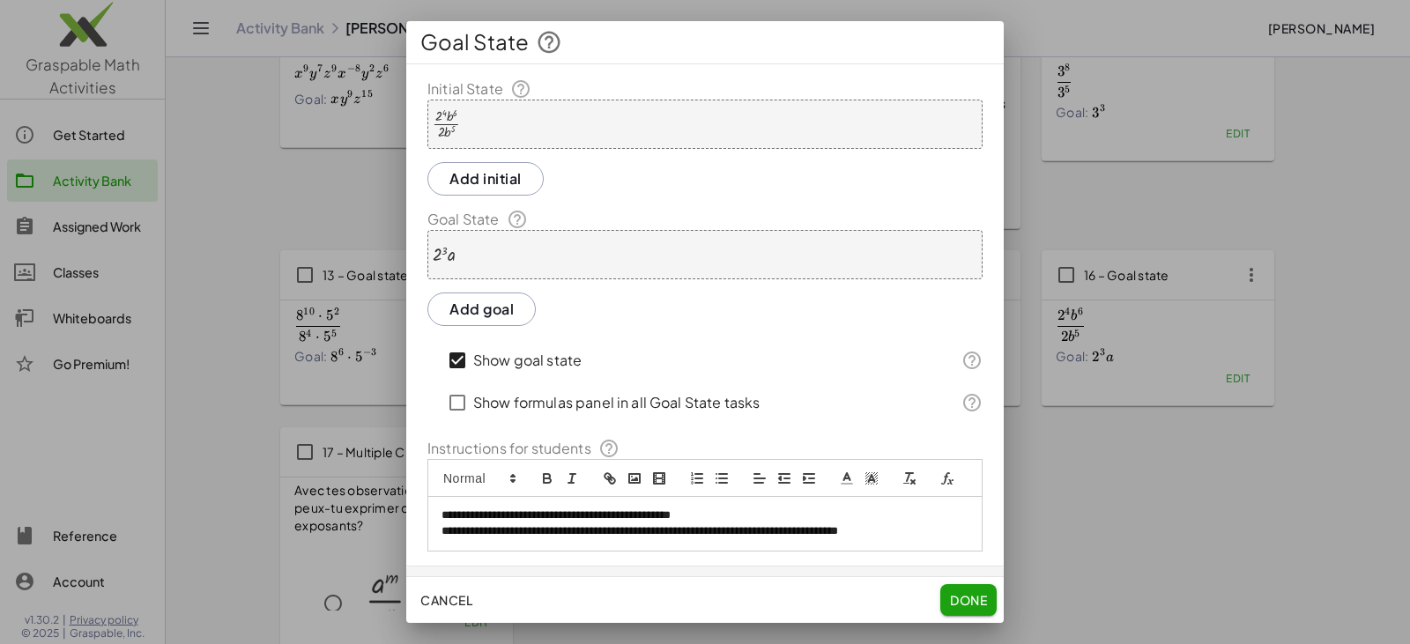
click at [575, 256] on div "· 2 3 · a" at bounding box center [704, 254] width 555 height 49
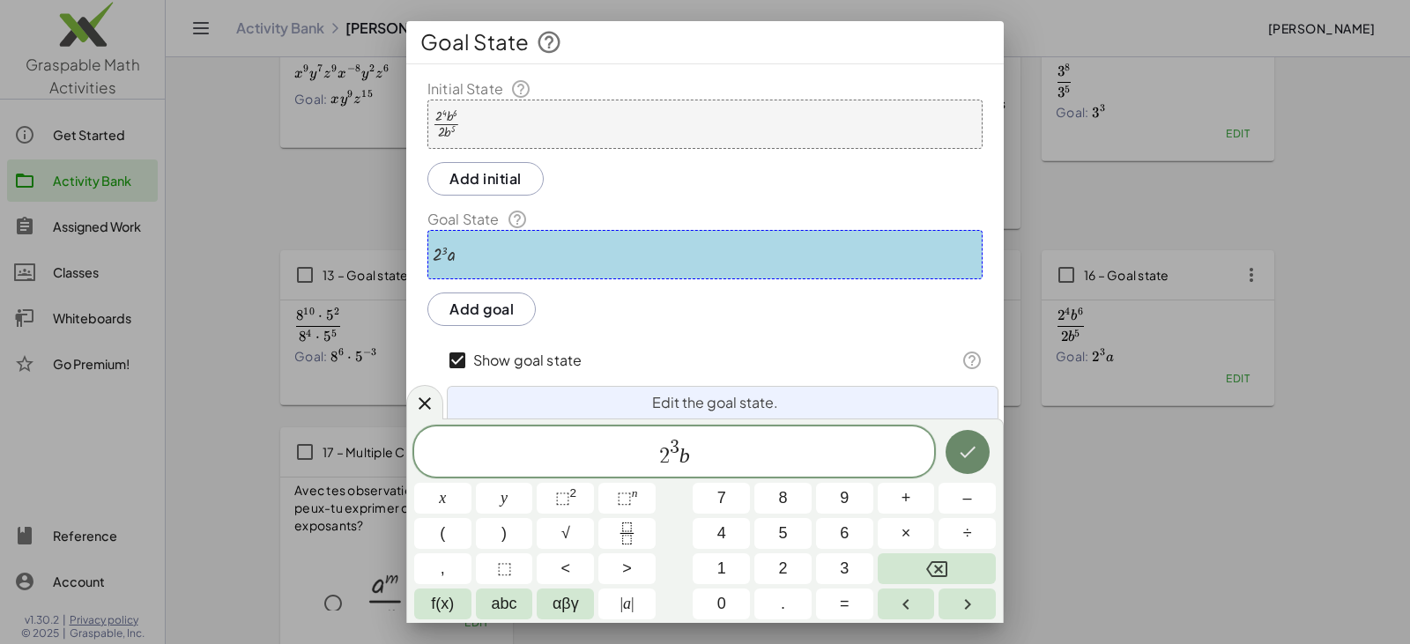
click at [685, 447] on icon "Done" at bounding box center [967, 451] width 21 height 21
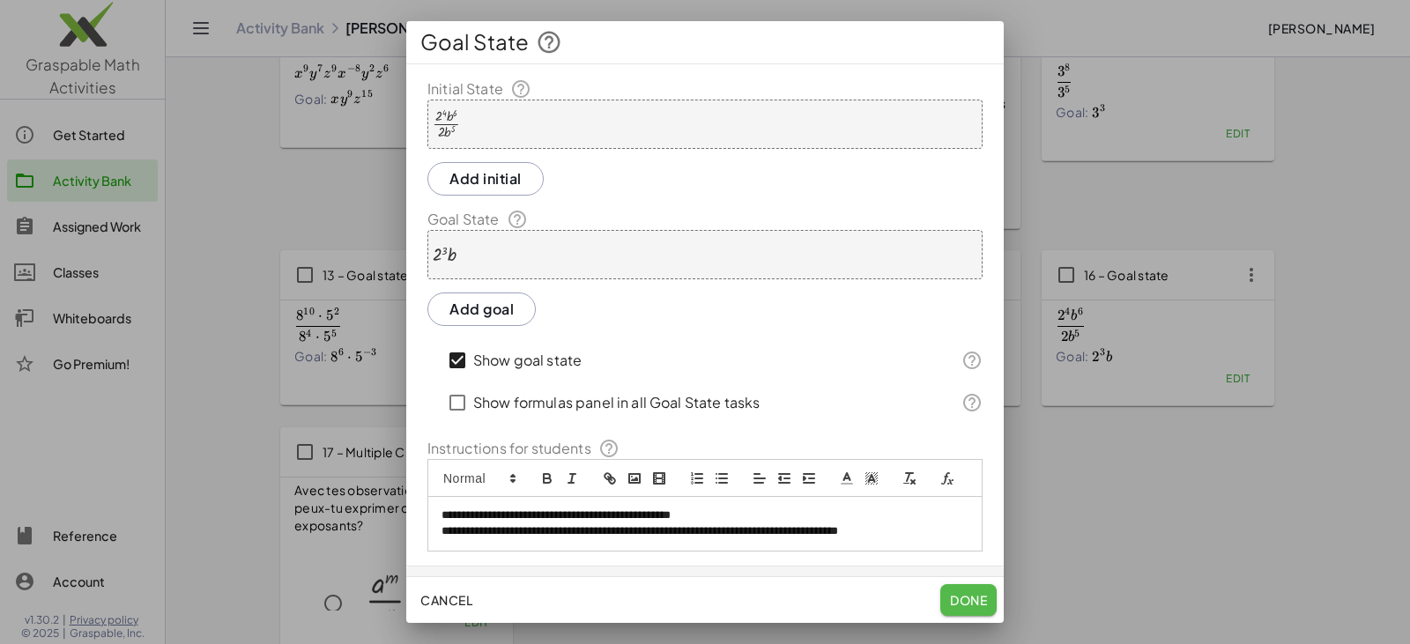
click at [685, 602] on span "Done" at bounding box center [968, 600] width 37 height 16
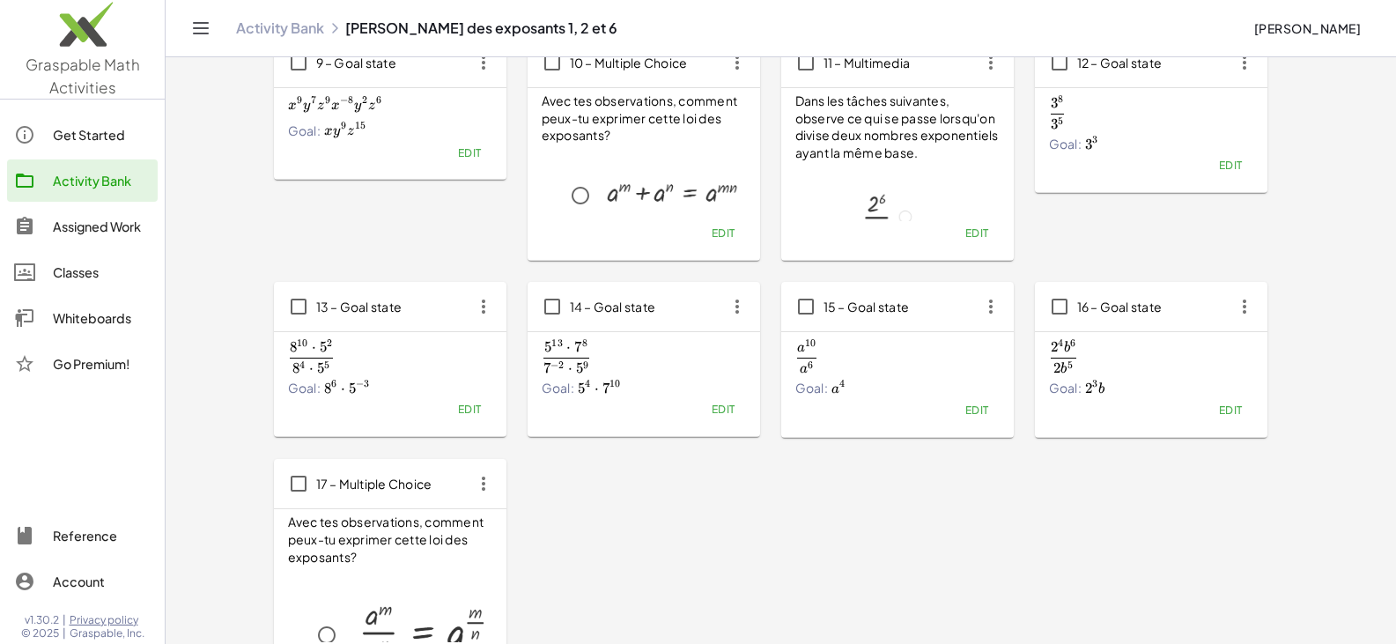
scroll to position [552, 0]
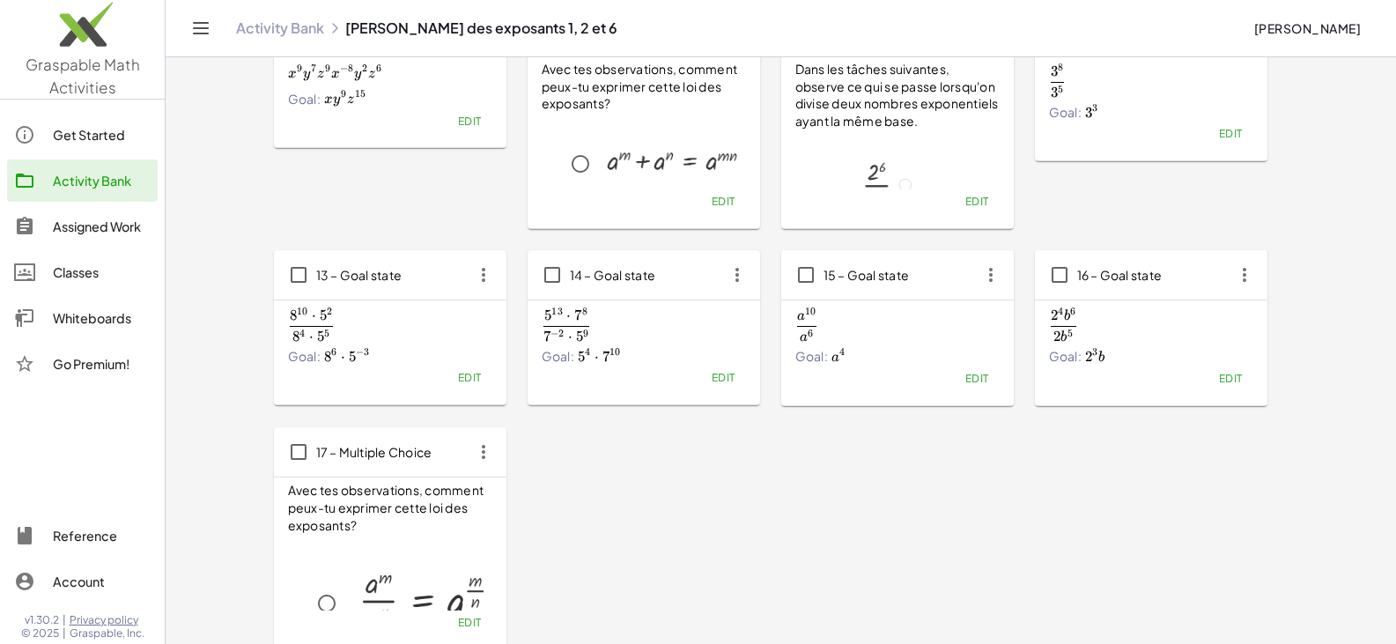
drag, startPoint x: 847, startPoint y: 381, endPoint x: 796, endPoint y: 492, distance: 122.2
click at [685, 492] on div "1 – Multimedia Dans cette activité, tu verras les différentes lois qui s'appliq…" at bounding box center [781, 124] width 1015 height 1052
click at [685, 276] on icon "button" at bounding box center [1245, 275] width 32 height 32
click at [685, 329] on div "Copy" at bounding box center [1278, 318] width 70 height 21
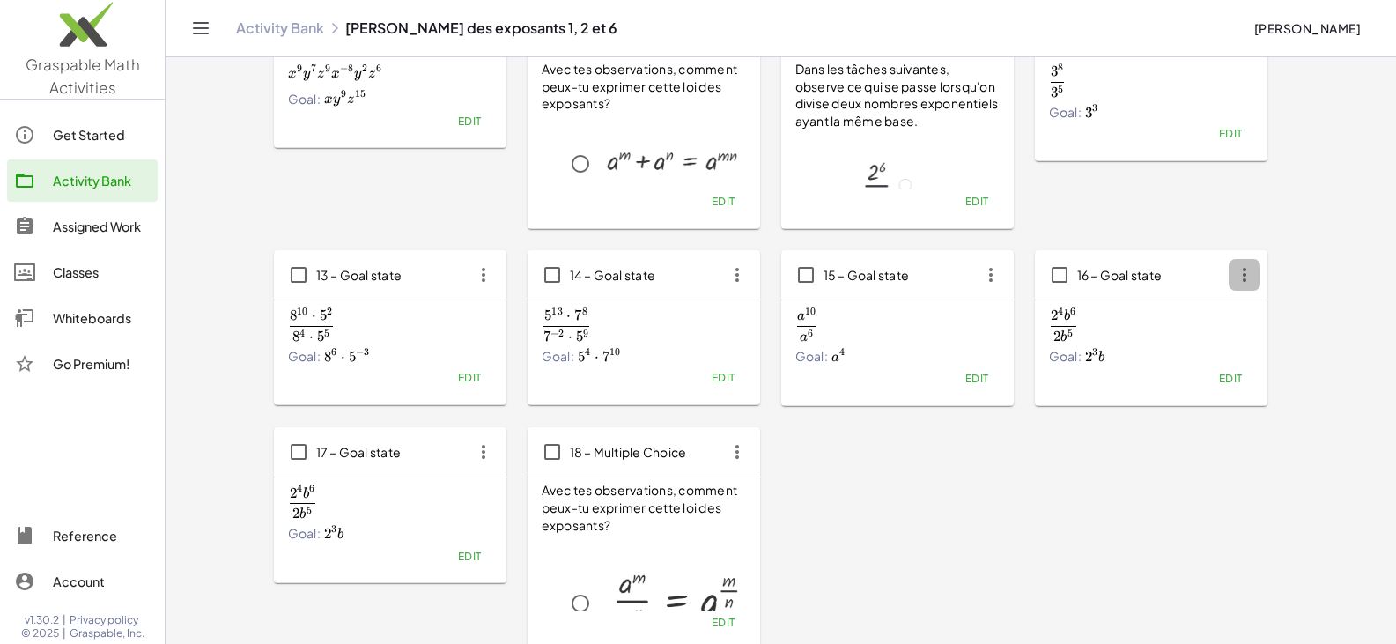
click at [685, 275] on icon "button" at bounding box center [1245, 275] width 32 height 32
click at [685, 319] on div "Copy" at bounding box center [1278, 318] width 70 height 21
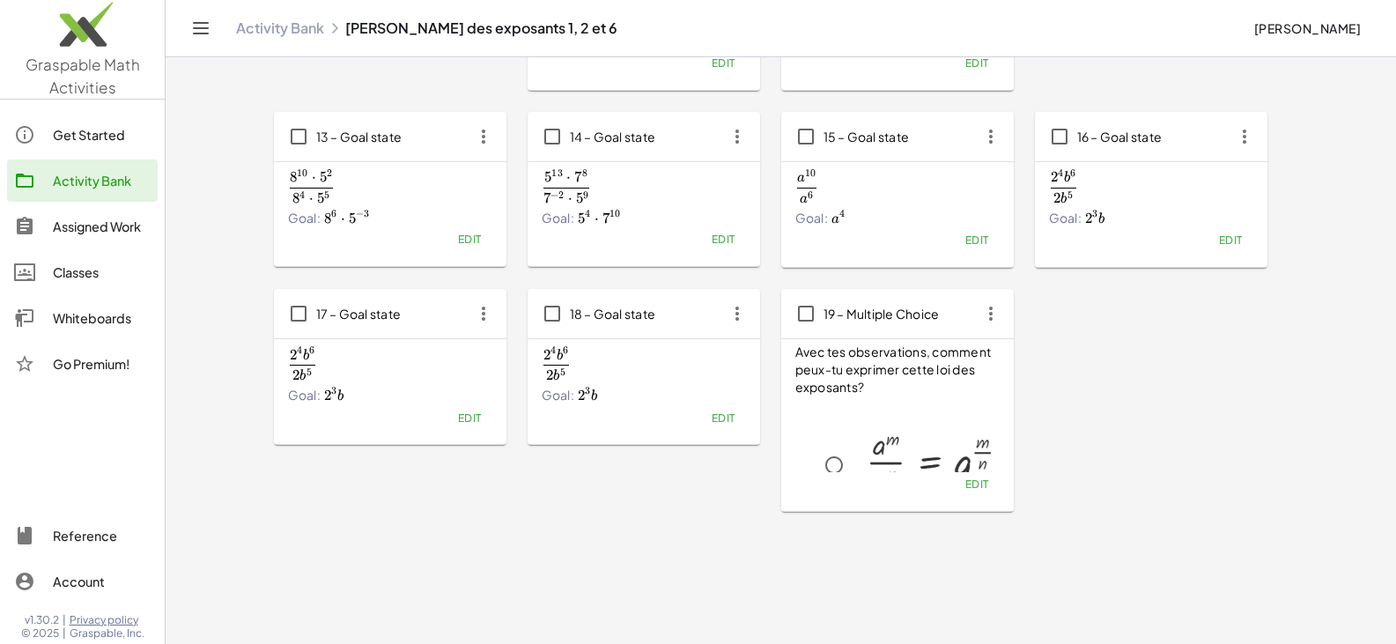
scroll to position [705, 0]
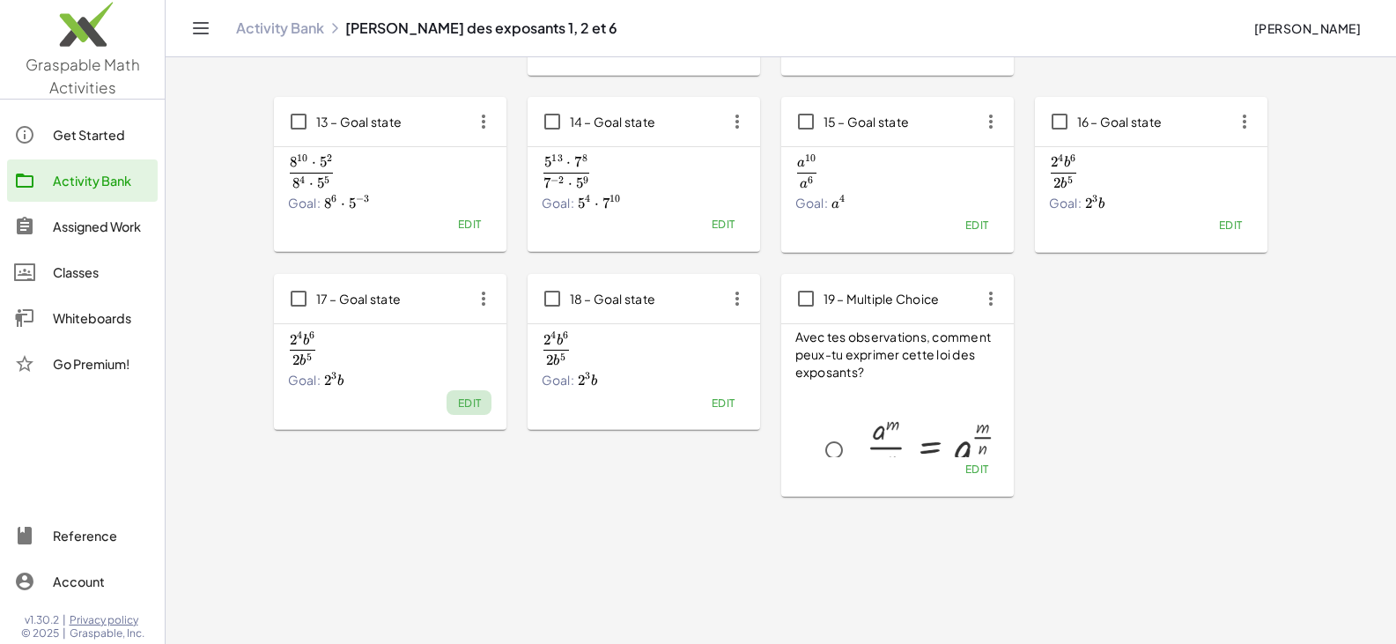
click at [459, 404] on span "Edit" at bounding box center [469, 402] width 24 height 13
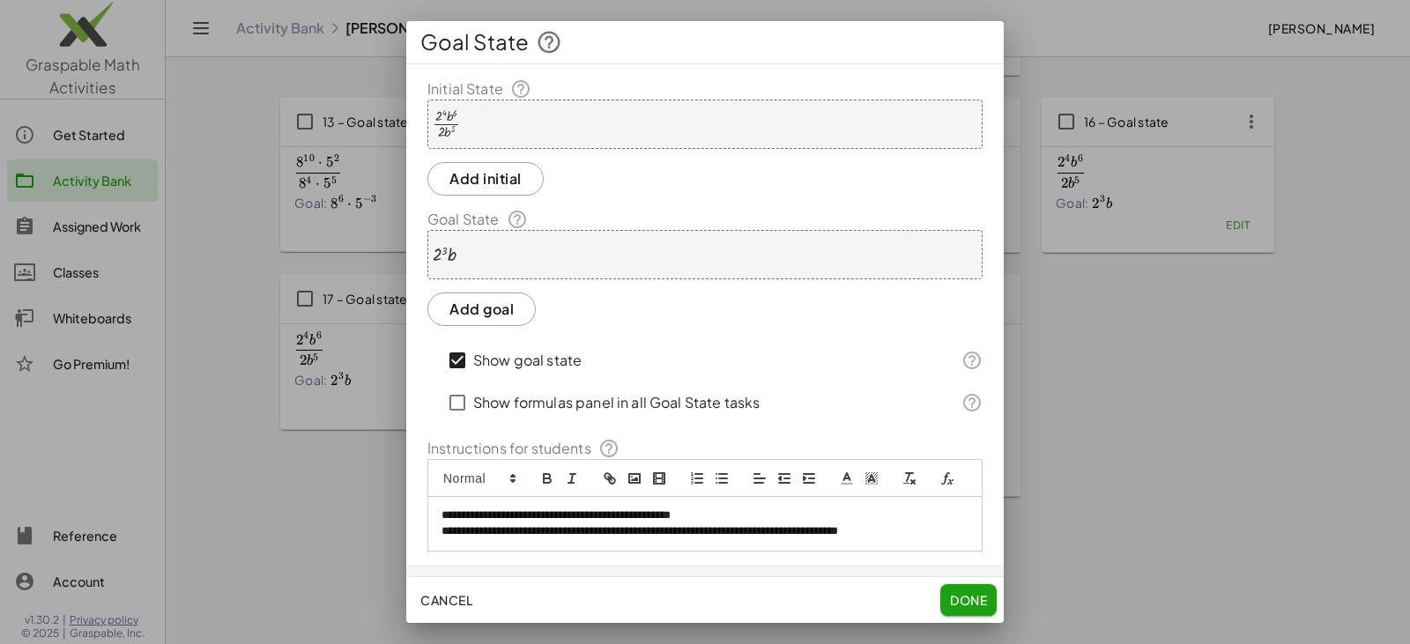
click at [506, 113] on div "· 2 4 · b 6 · 2 · b 5" at bounding box center [704, 124] width 555 height 49
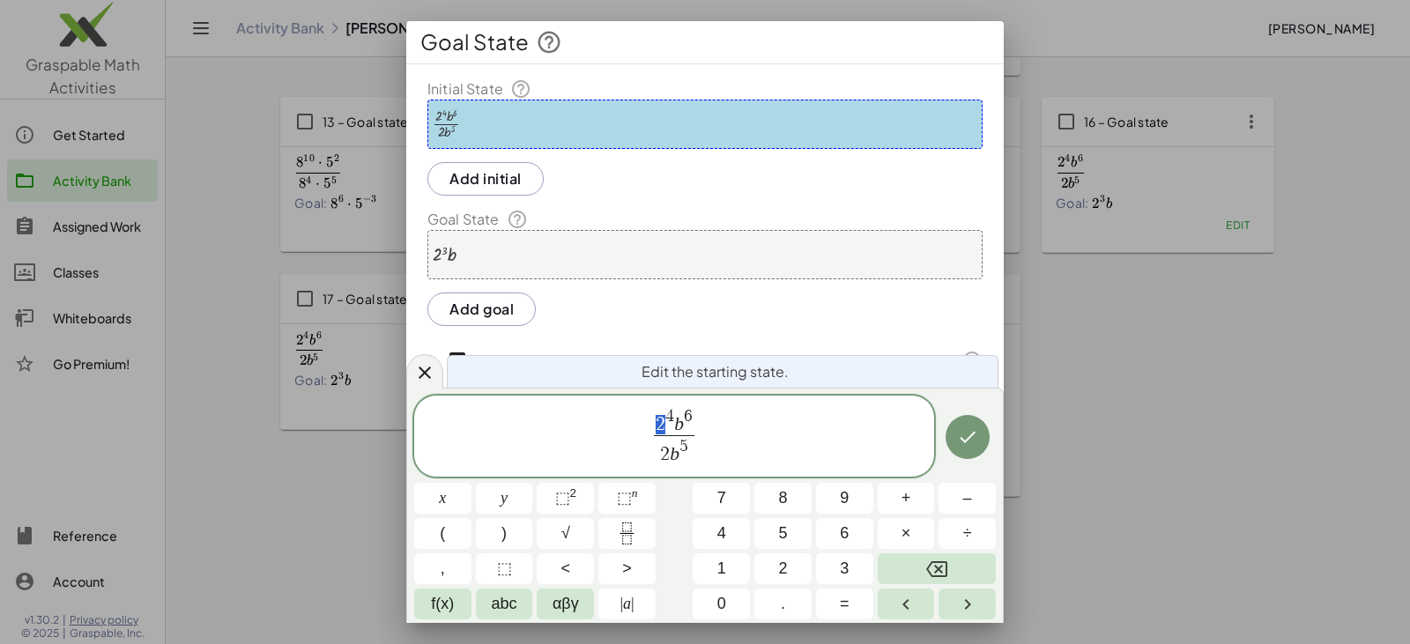
click at [682, 417] on var "b" at bounding box center [679, 423] width 10 height 21
drag, startPoint x: 658, startPoint y: 422, endPoint x: 688, endPoint y: 423, distance: 30.0
click at [658, 423] on span "5" at bounding box center [660, 424] width 10 height 19
drag, startPoint x: 656, startPoint y: 423, endPoint x: 688, endPoint y: 423, distance: 31.7
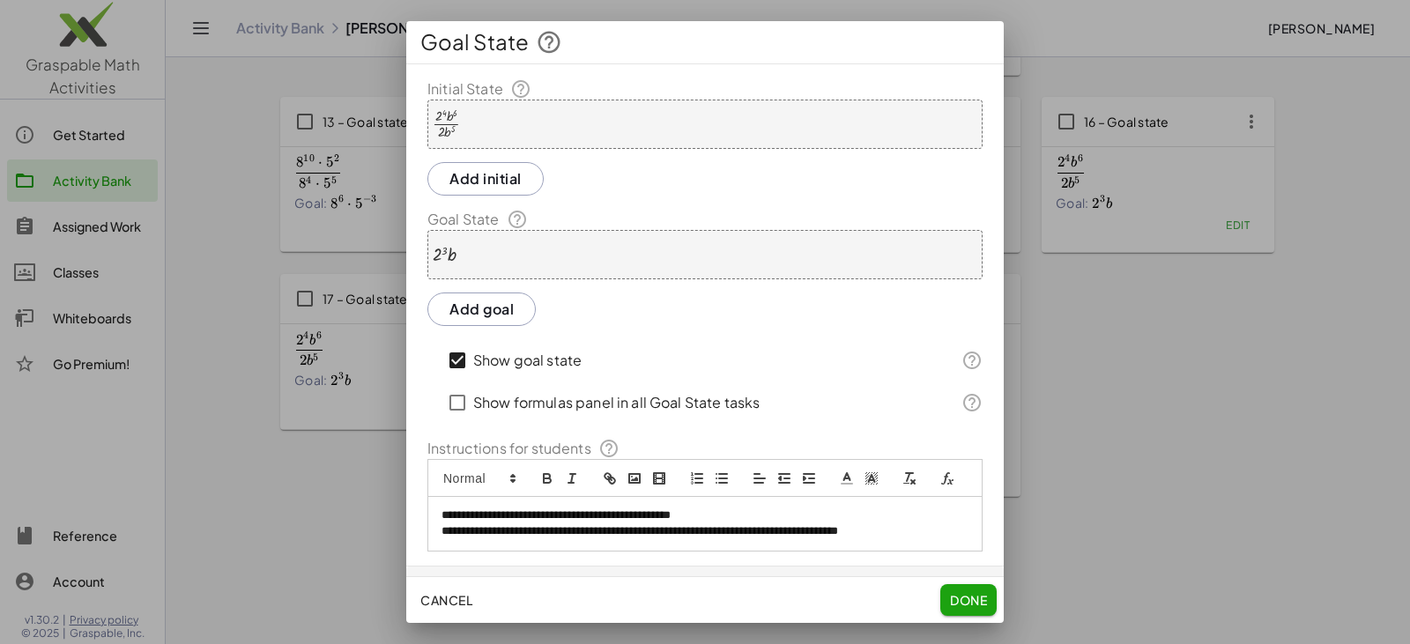
click at [685, 592] on span "Done" at bounding box center [968, 600] width 37 height 16
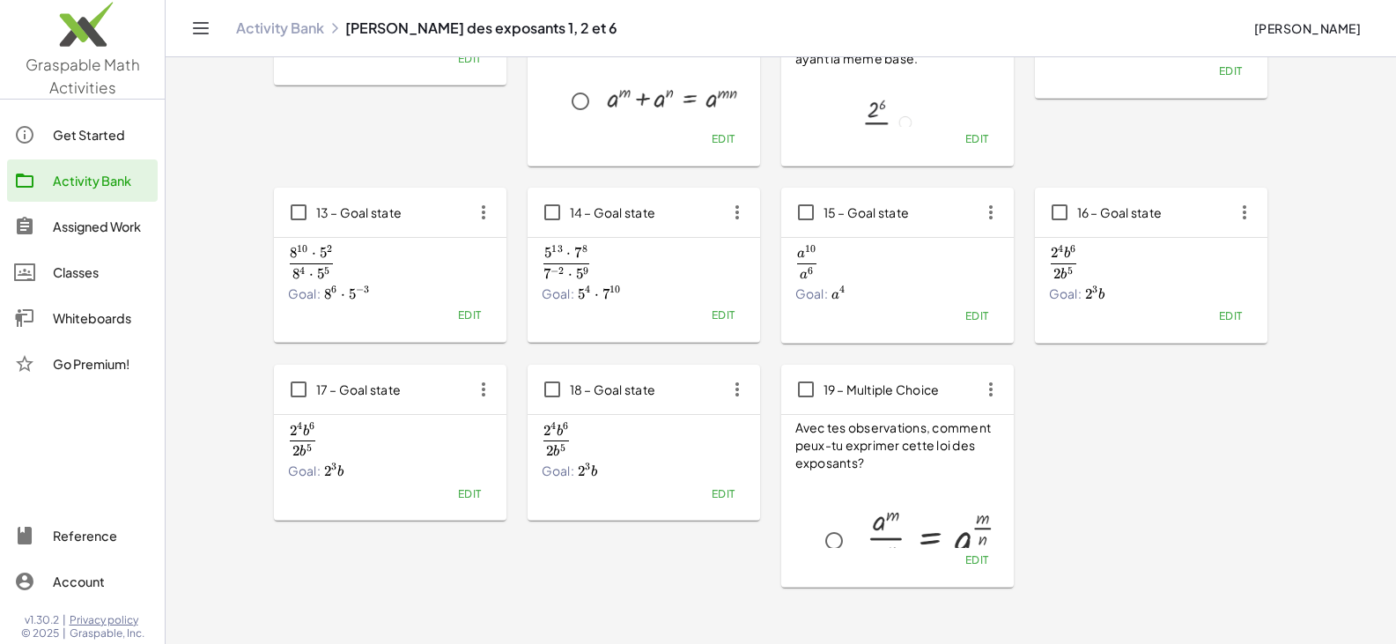
scroll to position [617, 0]
click at [422, 460] on div "Goal: 2 3 b 2^3b 2 3 b" at bounding box center [390, 469] width 204 height 19
click at [473, 490] on span "Edit" at bounding box center [469, 491] width 24 height 13
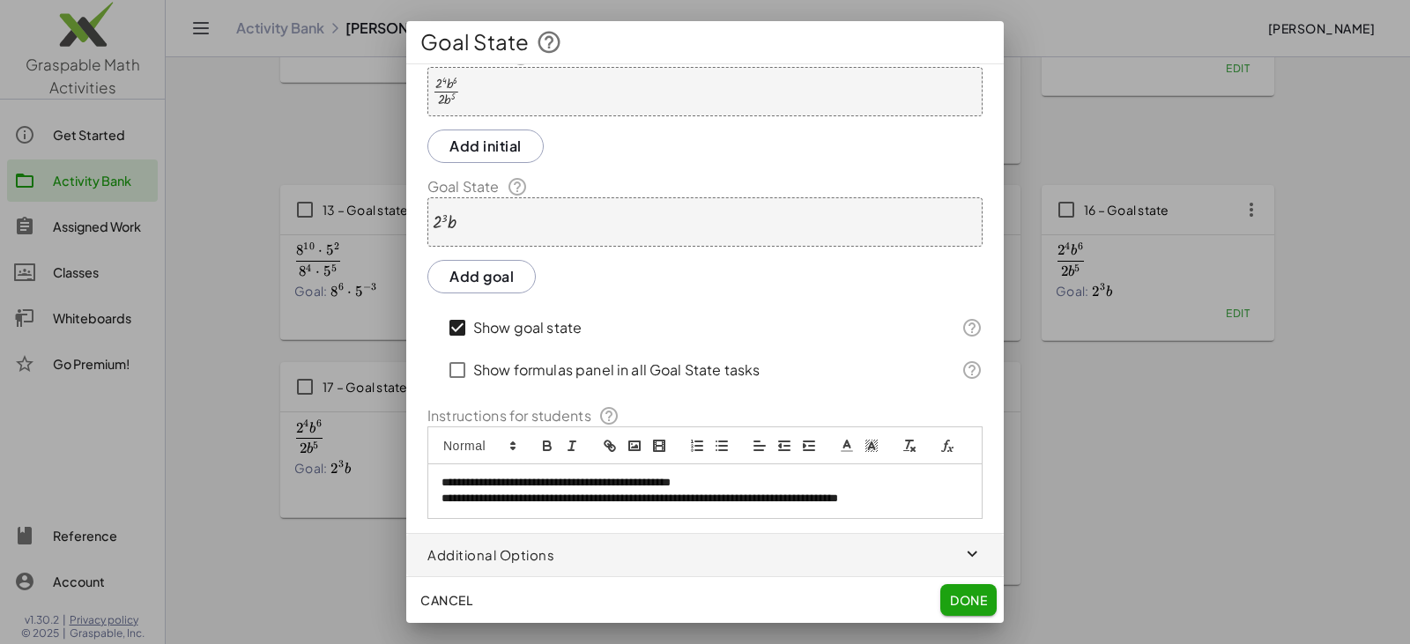
scroll to position [0, 0]
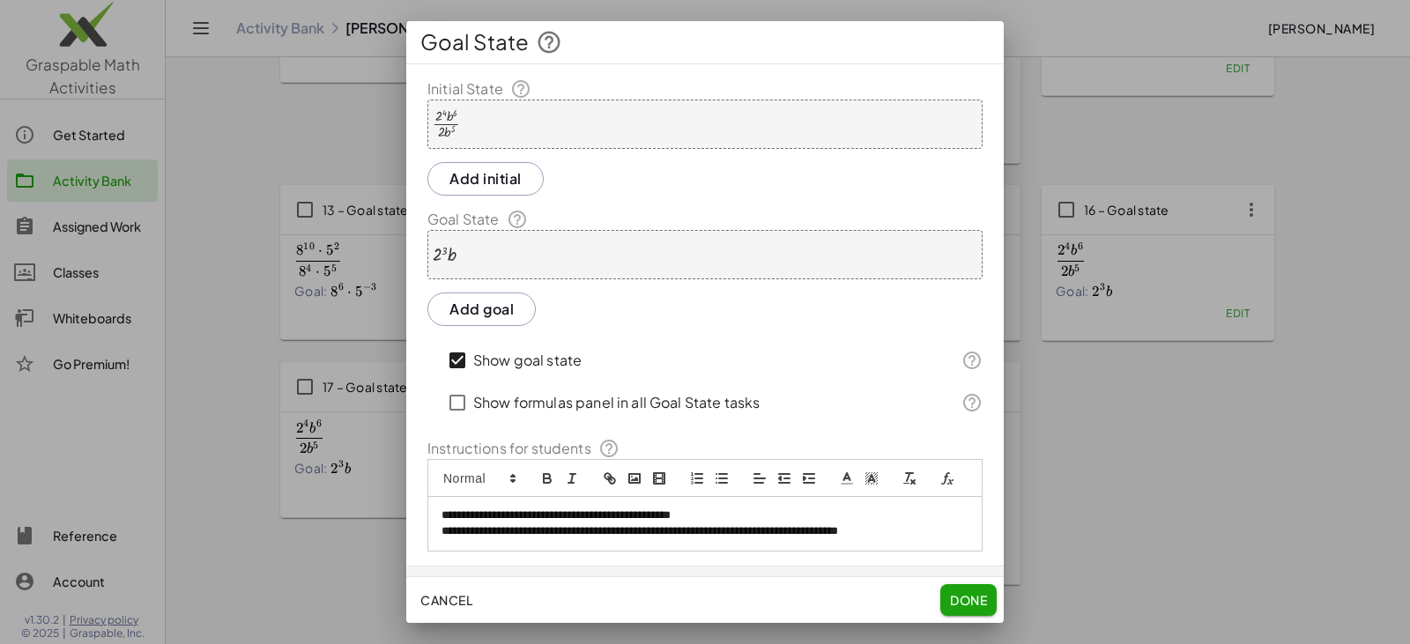
click at [468, 124] on div "· 2 4 · b 6 · 2 · b 5" at bounding box center [704, 124] width 555 height 49
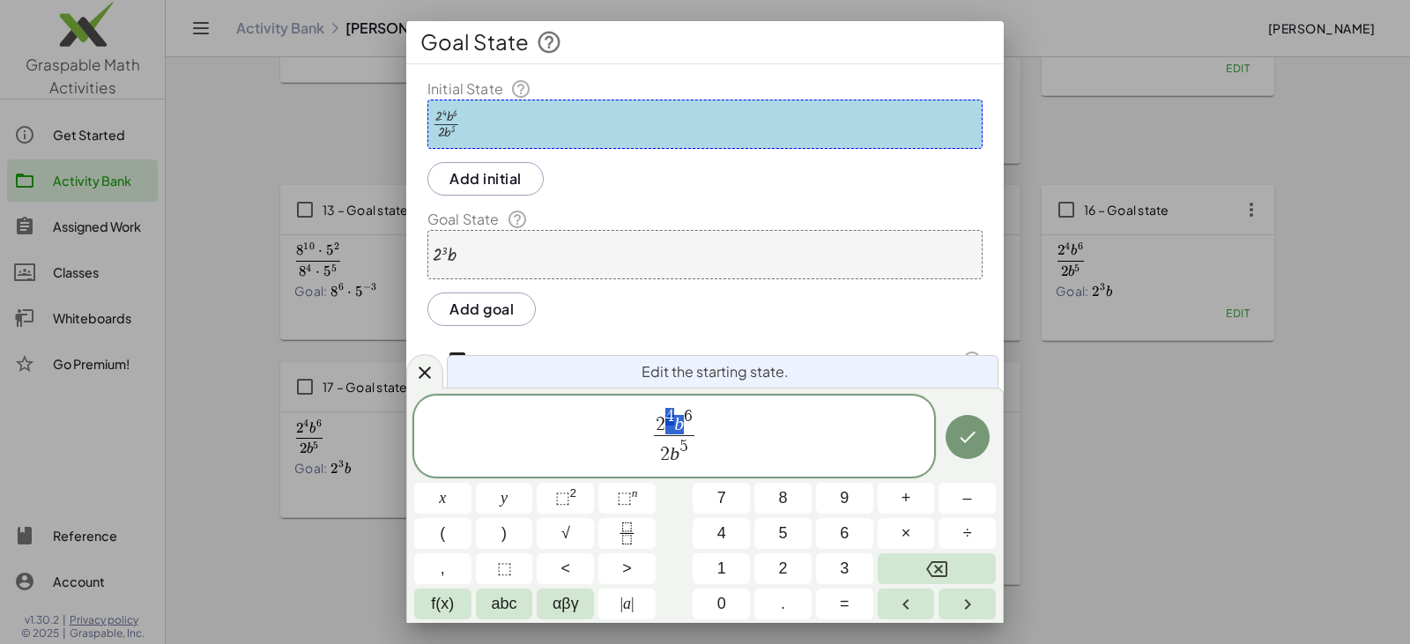
drag, startPoint x: 673, startPoint y: 425, endPoint x: 683, endPoint y: 426, distance: 9.8
drag, startPoint x: 683, startPoint y: 427, endPoint x: 672, endPoint y: 421, distance: 12.2
click at [675, 421] on span "5" at bounding box center [679, 424] width 10 height 19
click at [685, 530] on span "×" at bounding box center [906, 534] width 10 height 24
click at [685, 422] on span "6" at bounding box center [693, 416] width 9 height 17
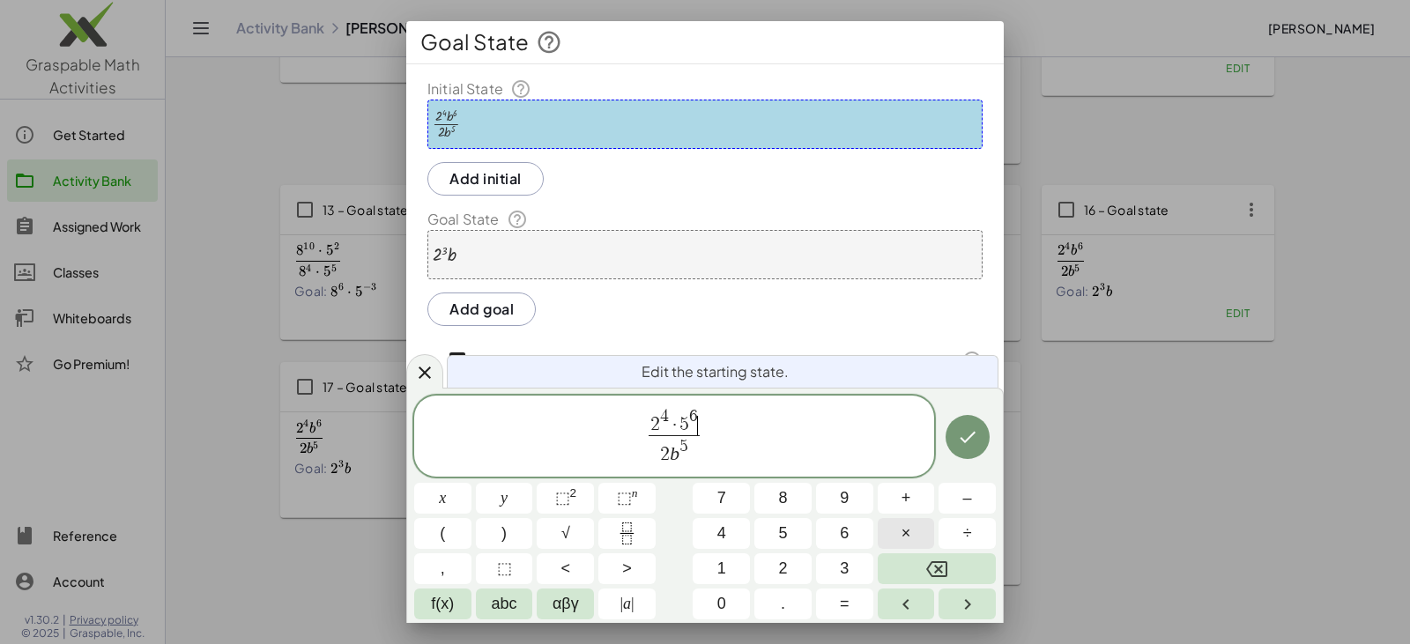
click at [685, 527] on span "×" at bounding box center [906, 534] width 10 height 24
click at [628, 494] on span "⬚" at bounding box center [624, 498] width 15 height 18
click at [685, 444] on icon "Done" at bounding box center [967, 436] width 21 height 21
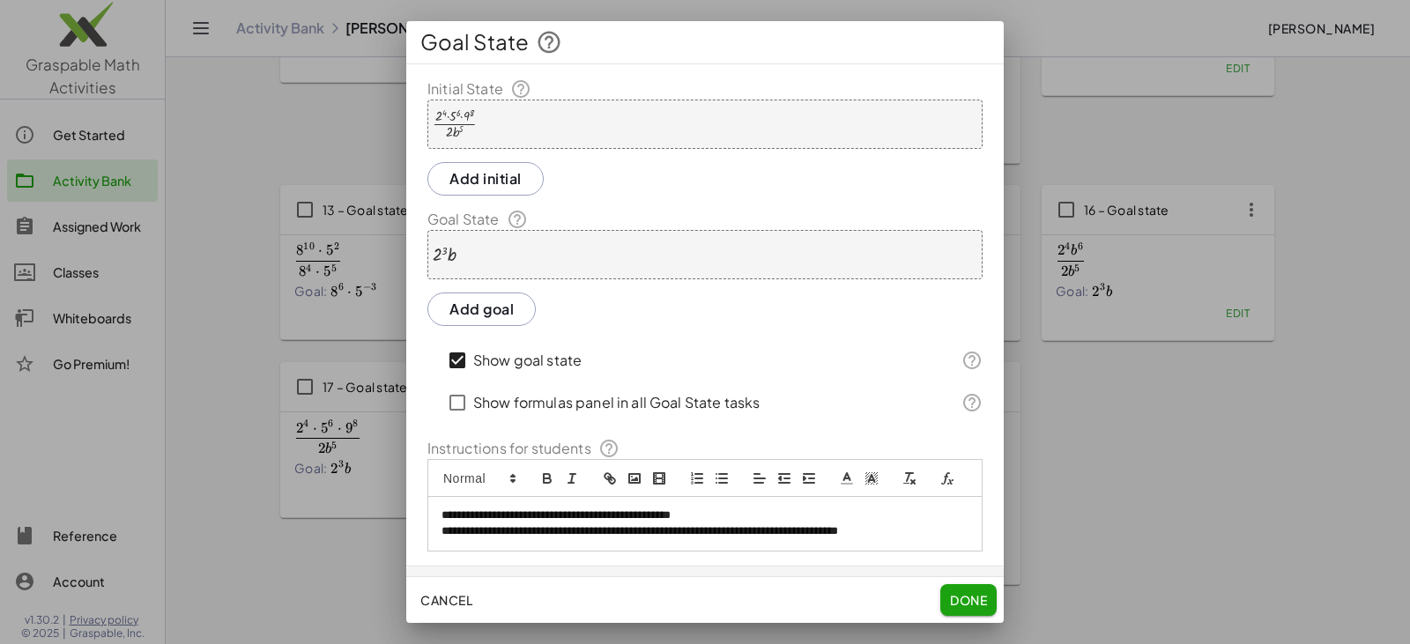
click at [685, 594] on span "Done" at bounding box center [968, 600] width 37 height 16
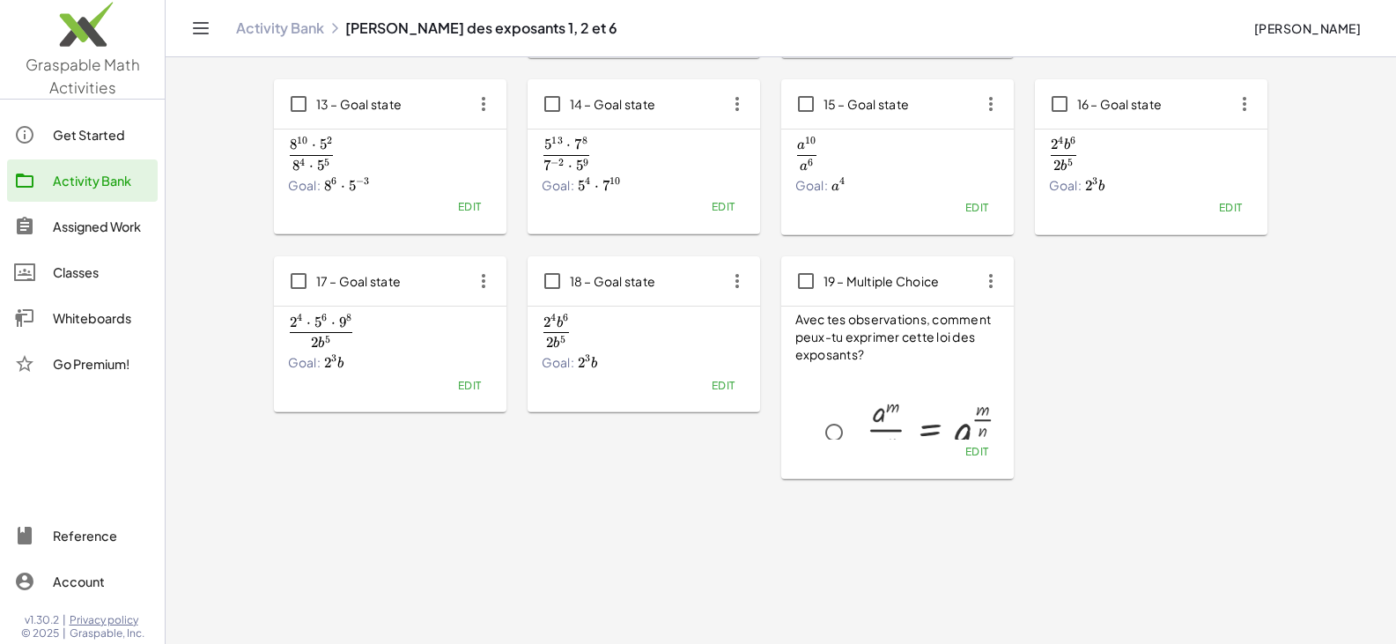
scroll to position [729, 0]
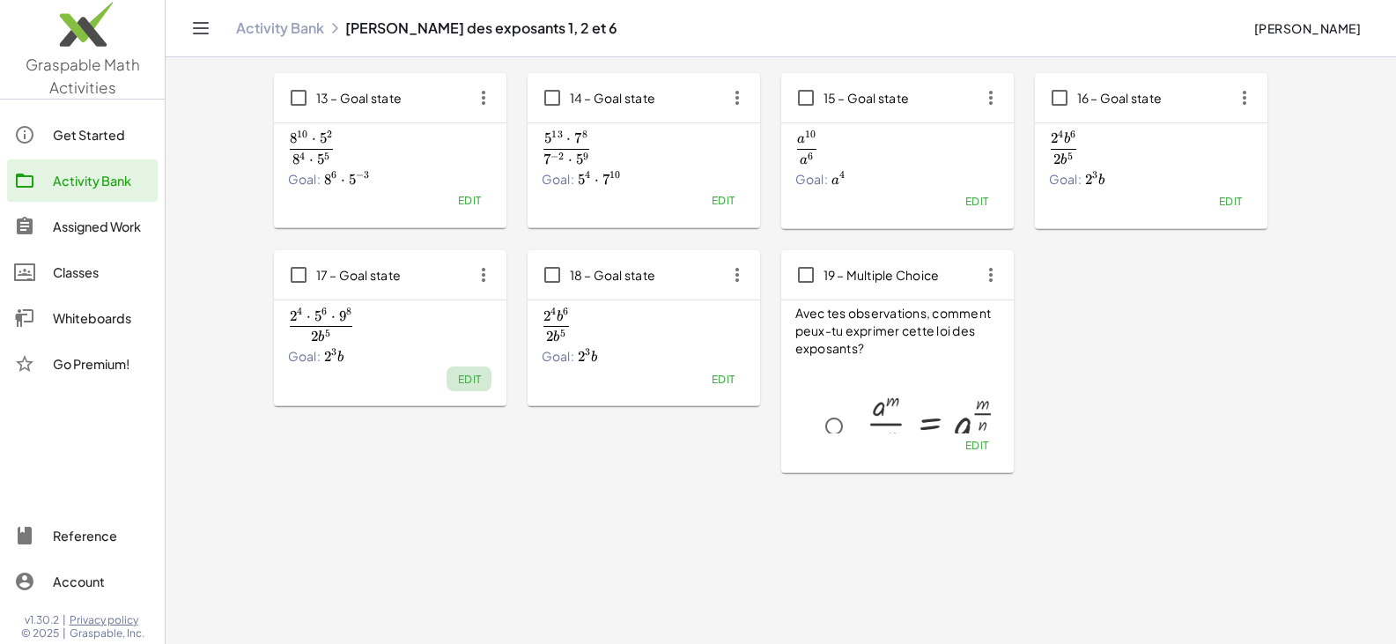
click at [468, 380] on span "Edit" at bounding box center [469, 379] width 24 height 13
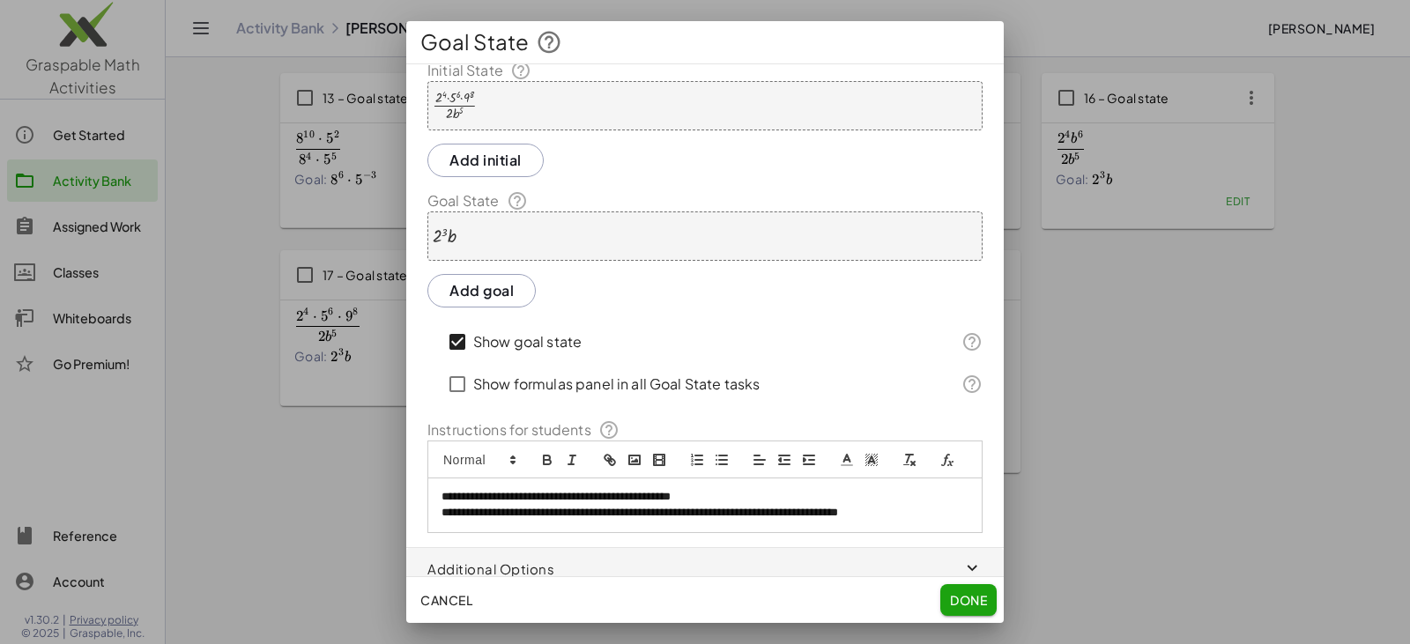
scroll to position [0, 0]
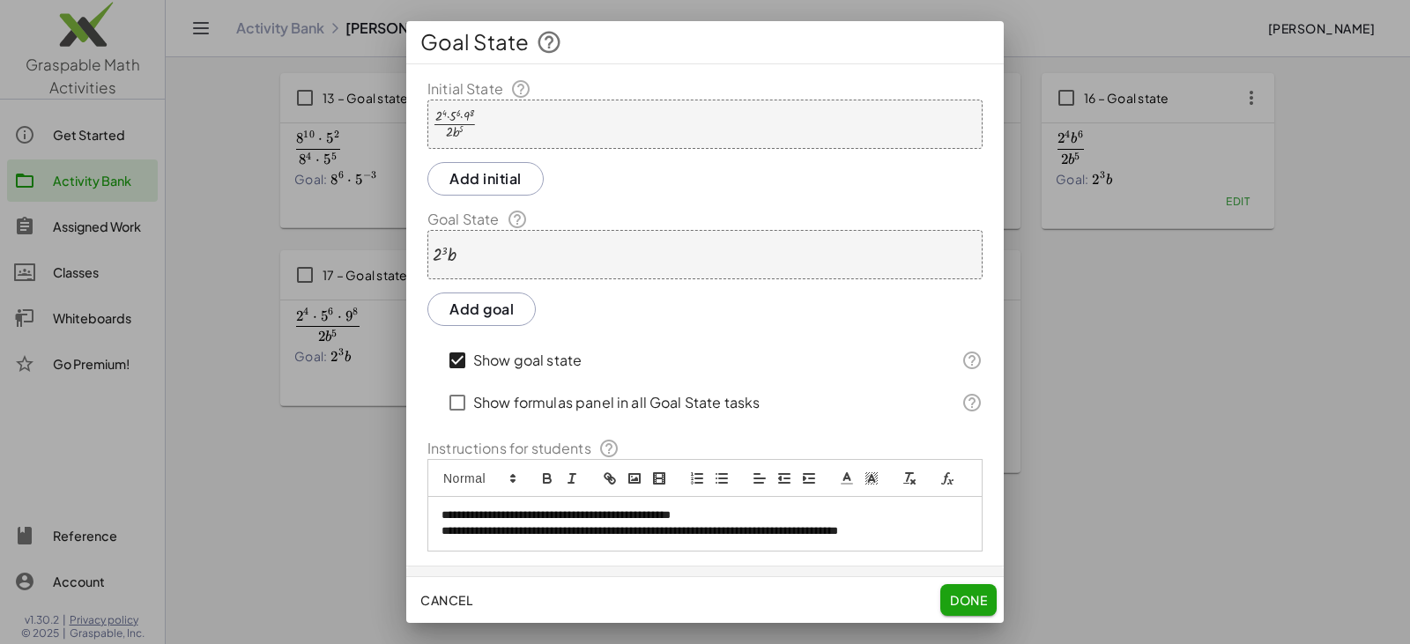
click at [529, 117] on div "· 2 4 · 5 6 · 9 8 · 2 · b 5" at bounding box center [704, 124] width 555 height 49
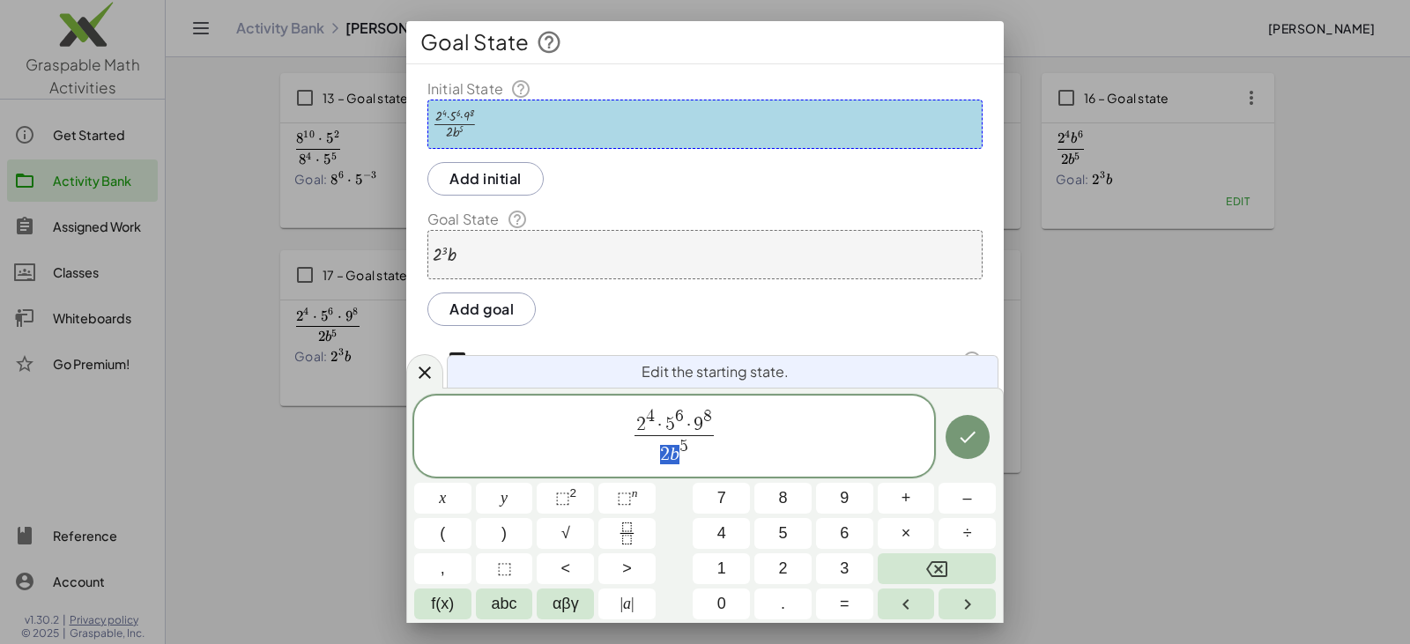
drag, startPoint x: 659, startPoint y: 451, endPoint x: 676, endPoint y: 456, distance: 17.6
click at [676, 456] on span "2 b 5" at bounding box center [674, 451] width 80 height 32
click at [685, 453] on span "5 5 ​" at bounding box center [674, 451] width 80 height 32
click at [685, 536] on button "×" at bounding box center [905, 533] width 57 height 31
click at [685, 533] on button "×" at bounding box center [905, 533] width 57 height 31
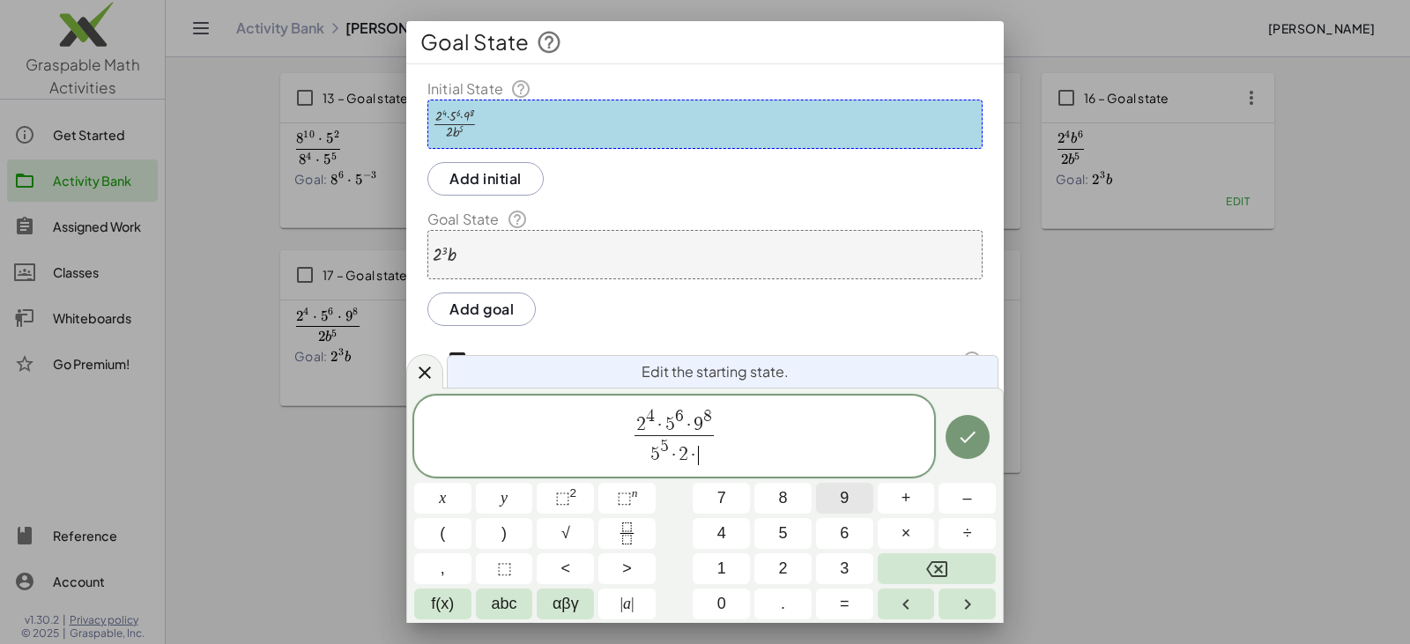
click at [685, 490] on button "9" at bounding box center [844, 498] width 57 height 31
click at [679, 451] on span "2" at bounding box center [679, 454] width 10 height 19
click at [625, 492] on span "⬚" at bounding box center [624, 498] width 15 height 18
click at [685, 451] on span "5 5 · 2 5 ​ · 9" at bounding box center [674, 451] width 80 height 32
click at [626, 497] on span "⬚" at bounding box center [624, 498] width 15 height 18
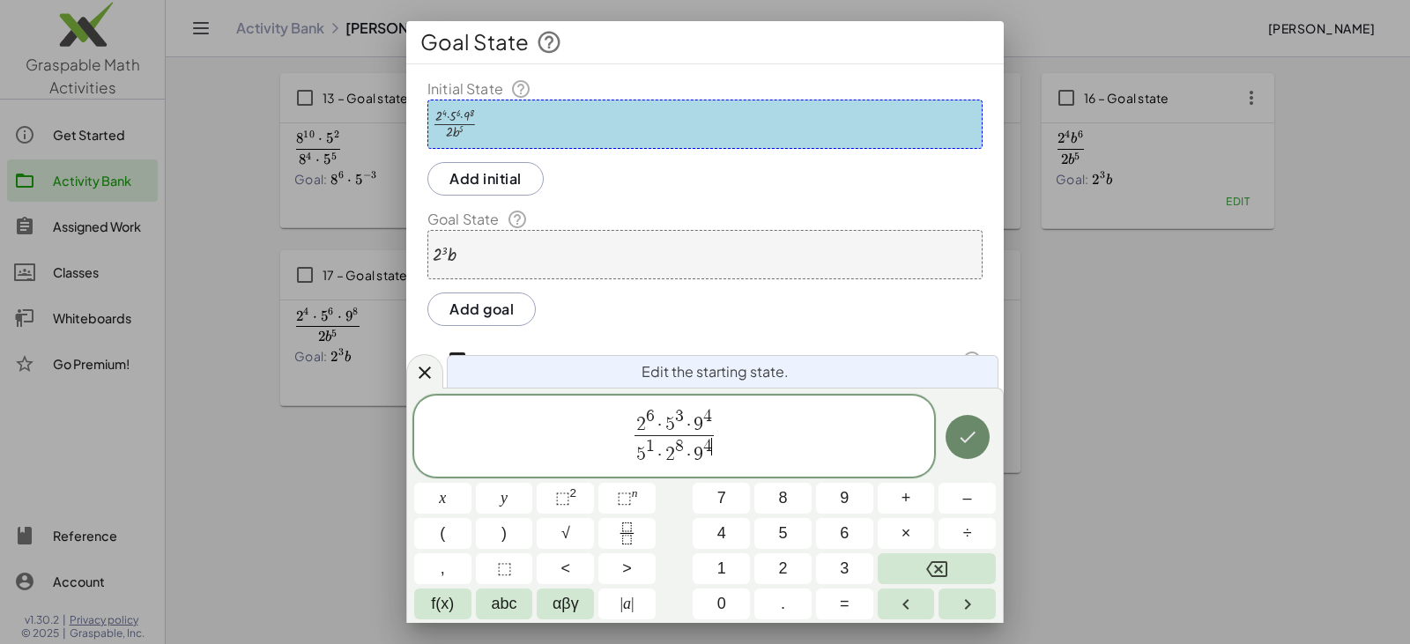
click at [685, 447] on icon "Done" at bounding box center [967, 436] width 21 height 21
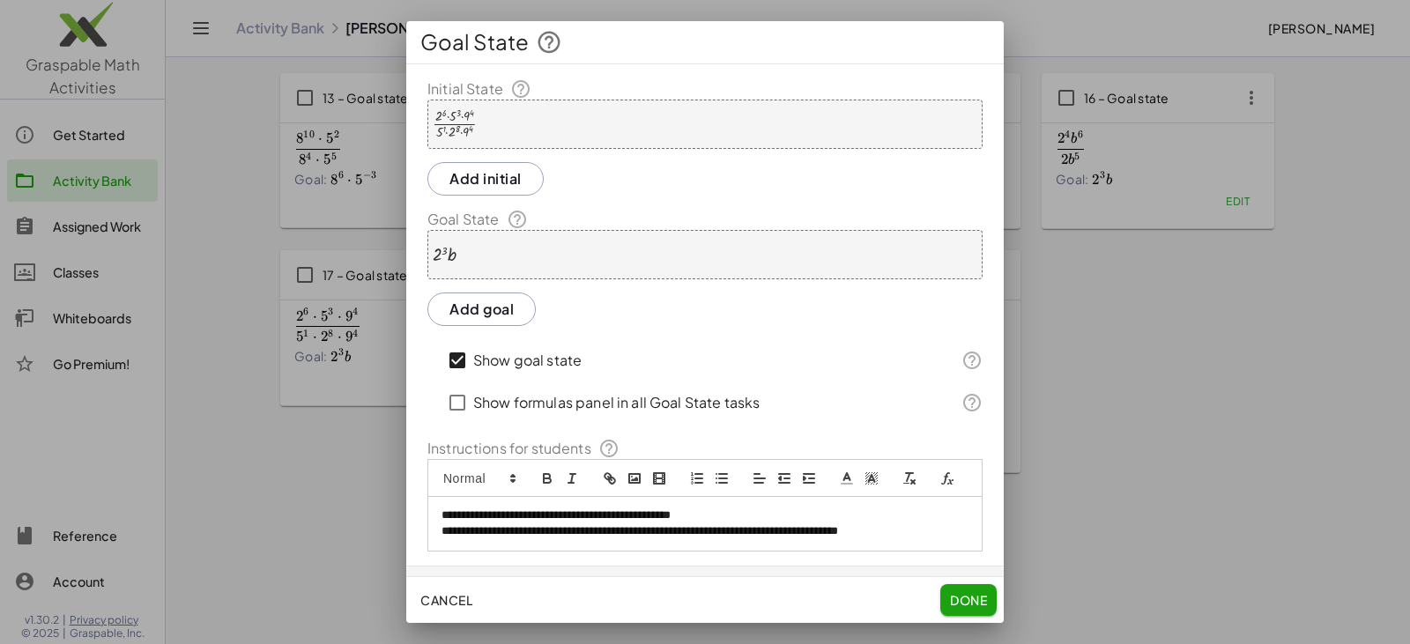
click at [493, 263] on div "· 2 3 · b" at bounding box center [704, 254] width 555 height 49
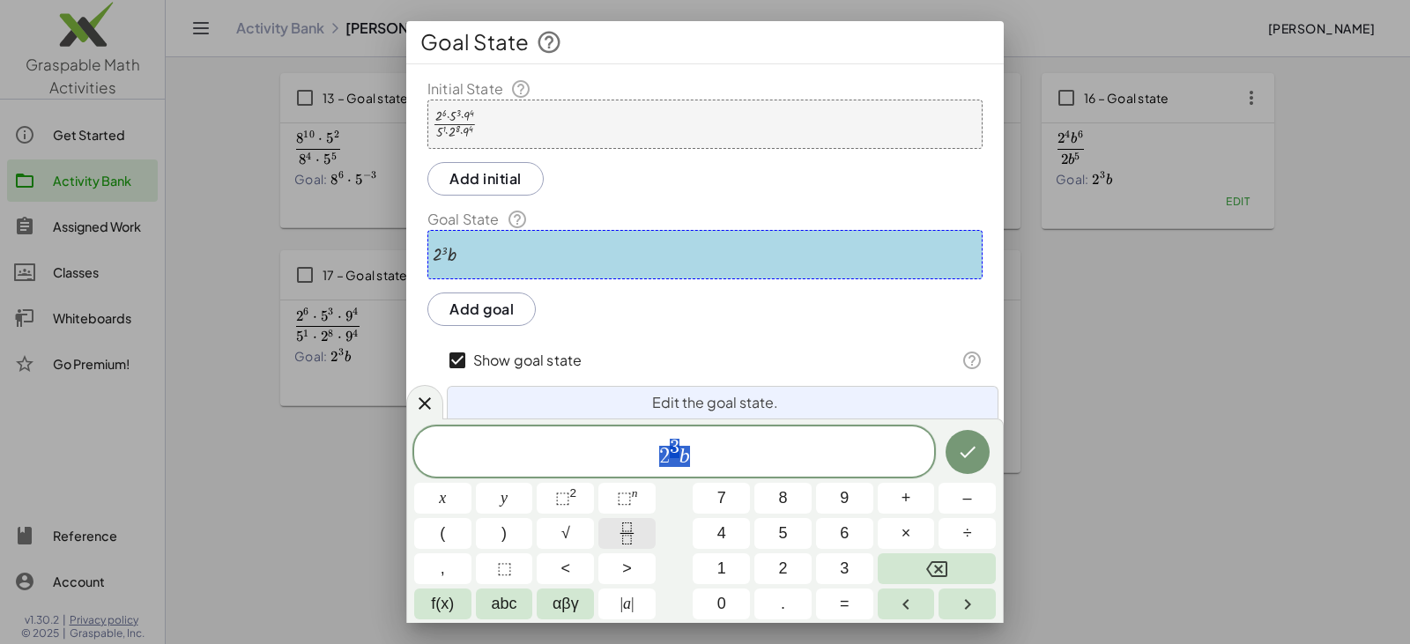
click at [633, 530] on icon "Fraction" at bounding box center [627, 533] width 22 height 22
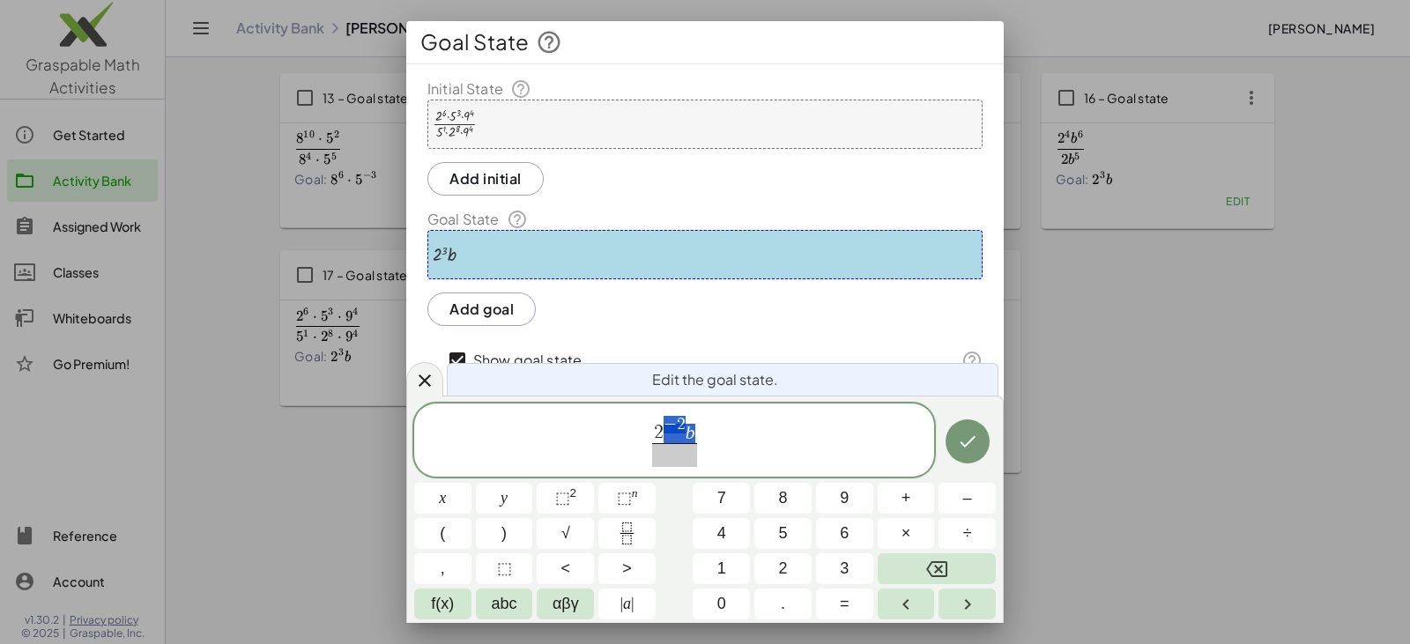
drag, startPoint x: 685, startPoint y: 428, endPoint x: 692, endPoint y: 433, distance: 9.1
click at [685, 535] on button "×" at bounding box center [905, 533] width 57 height 31
click at [633, 502] on span "⬚ n" at bounding box center [627, 498] width 21 height 24
click at [685, 457] on span "​" at bounding box center [674, 455] width 64 height 24
drag, startPoint x: 701, startPoint y: 446, endPoint x: 682, endPoint y: 441, distance: 19.9
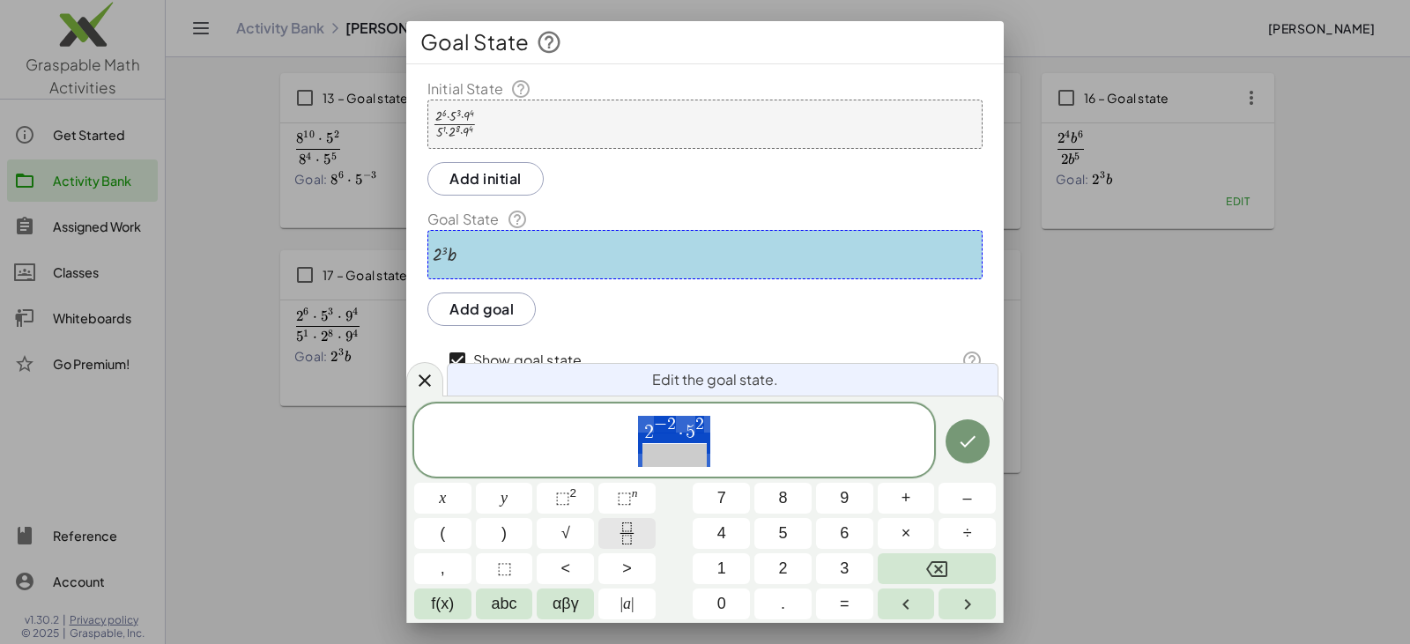
click at [641, 527] on button "Fraction" at bounding box center [626, 533] width 57 height 31
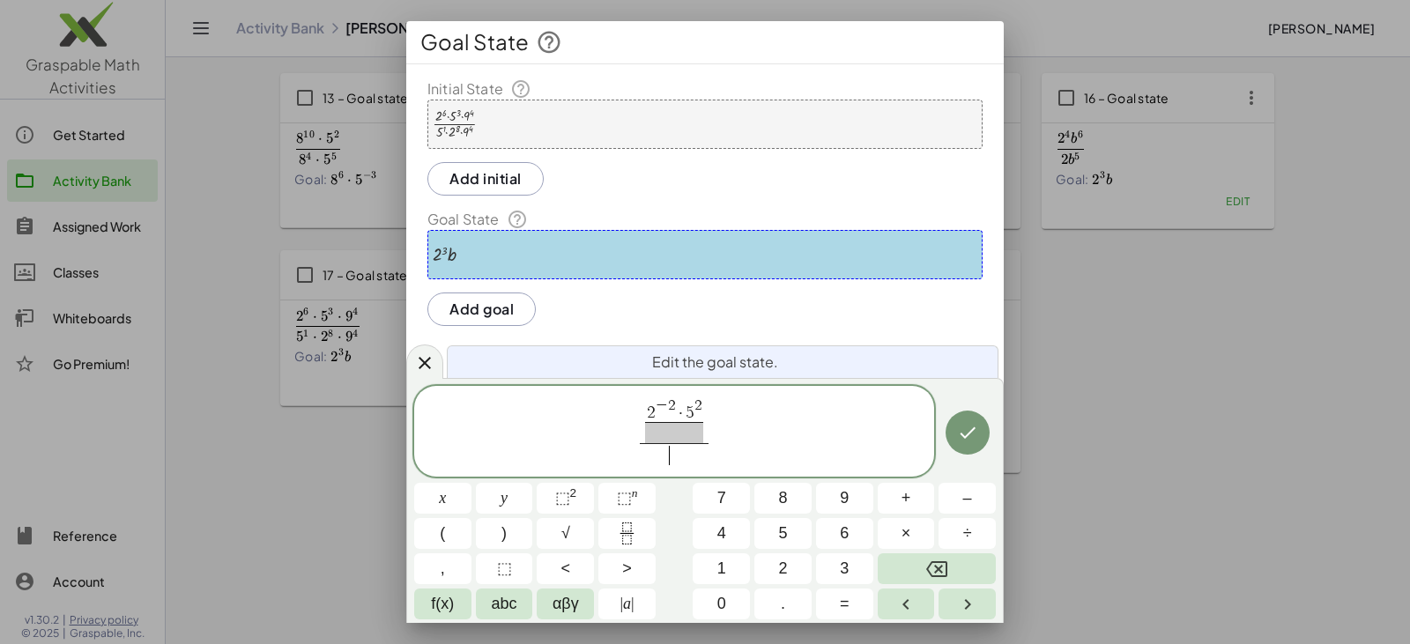
drag, startPoint x: 673, startPoint y: 449, endPoint x: 663, endPoint y: 447, distance: 10.9
click at [663, 447] on span "​" at bounding box center [675, 455] width 70 height 24
click at [671, 441] on span "​" at bounding box center [674, 432] width 59 height 21
click at [683, 461] on span "​" at bounding box center [675, 455] width 70 height 24
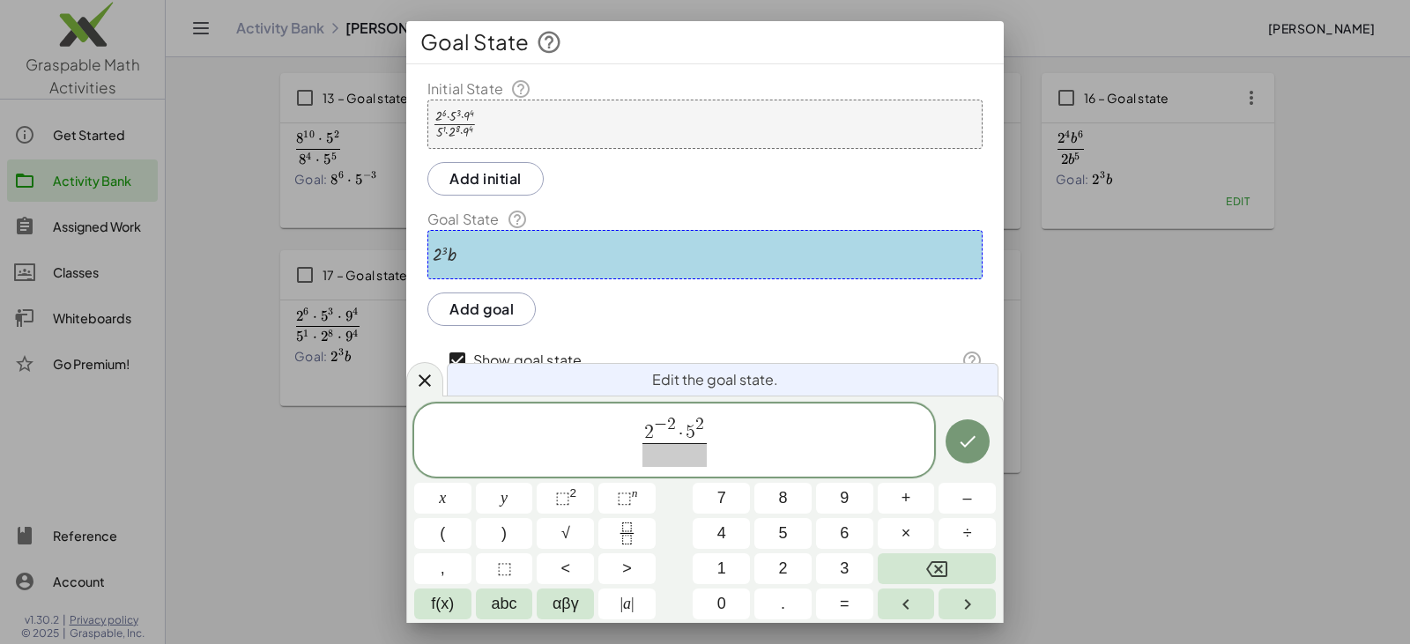
click at [685, 454] on span at bounding box center [674, 455] width 64 height 24
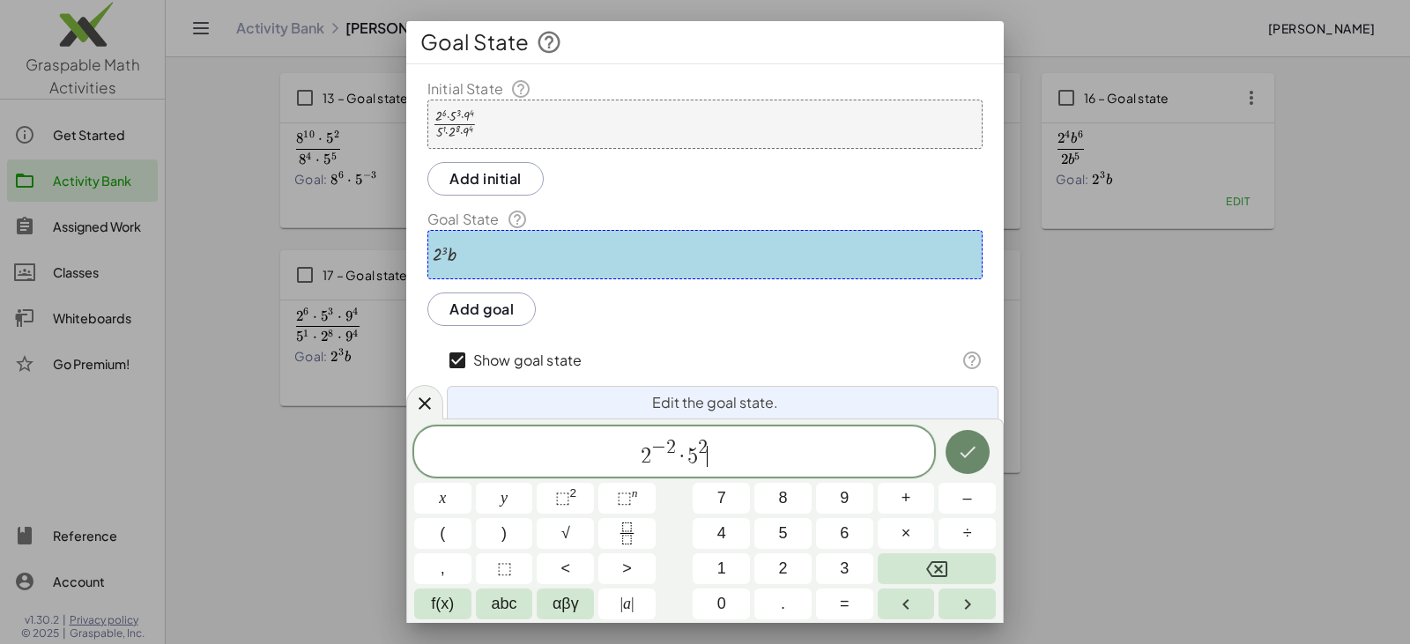
click at [685, 455] on icon "Done" at bounding box center [967, 451] width 21 height 21
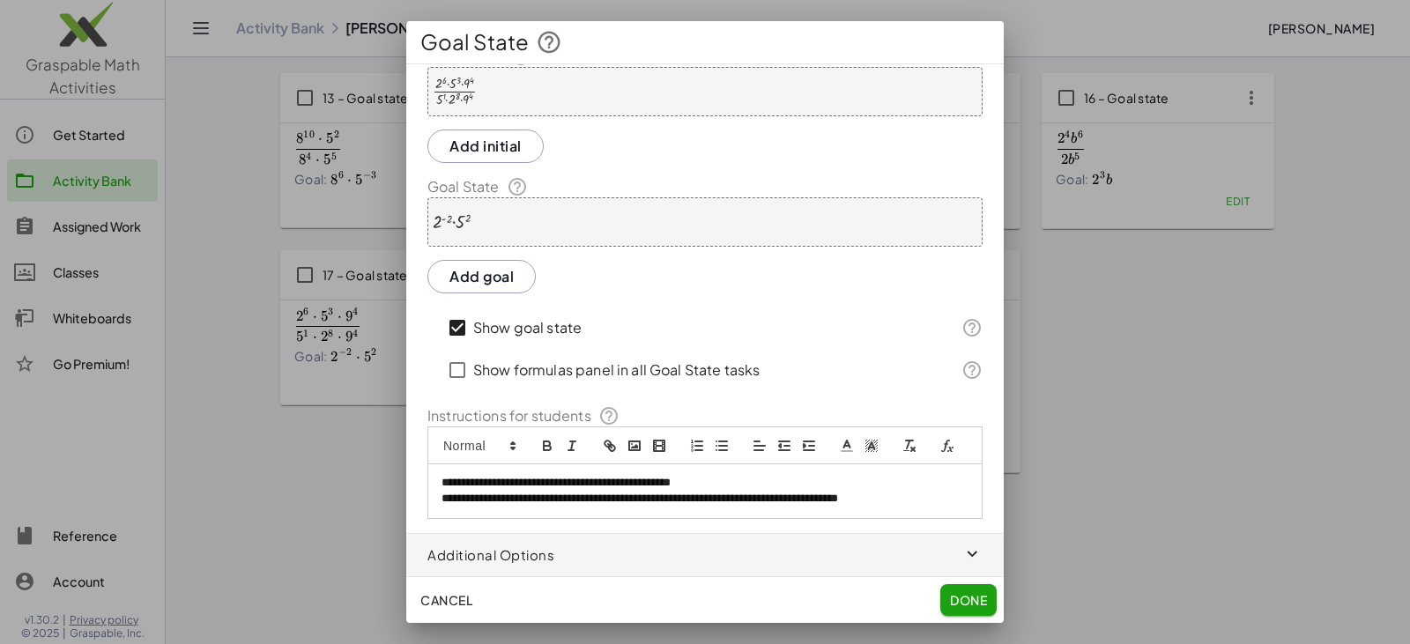
scroll to position [55, 0]
click at [685, 604] on span "Done" at bounding box center [968, 600] width 37 height 16
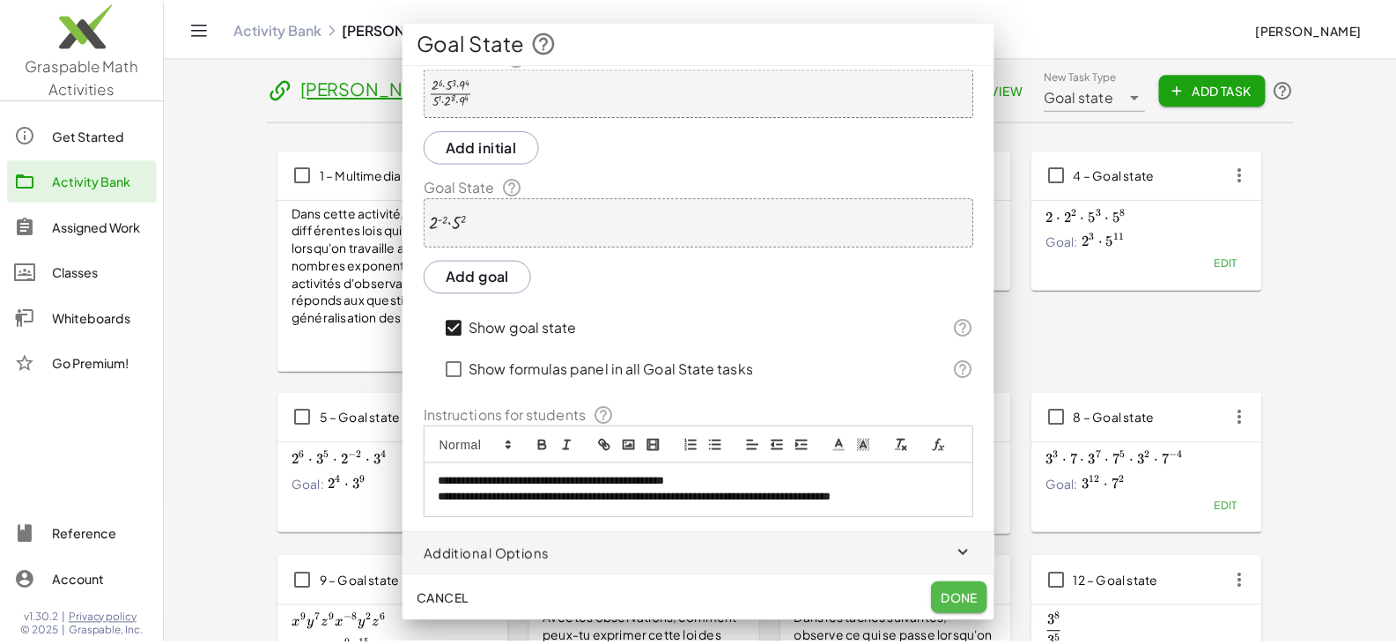
scroll to position [729, 0]
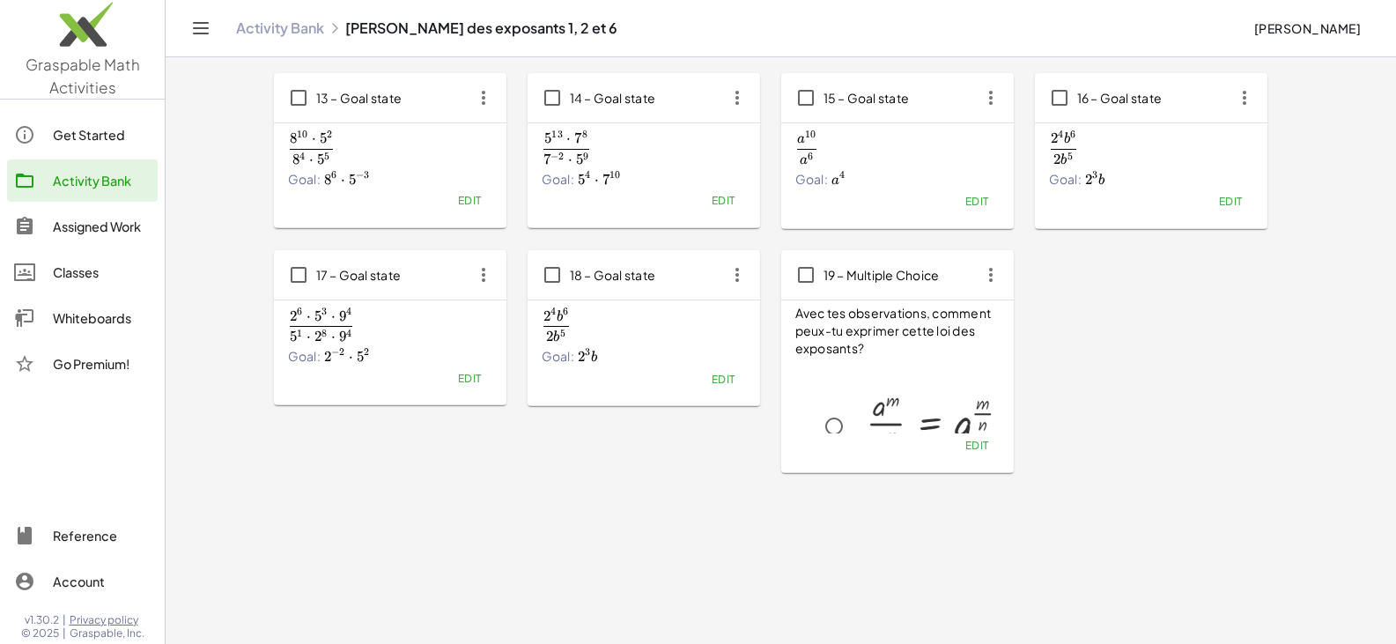
click at [685, 383] on span "Edit" at bounding box center [723, 379] width 24 height 13
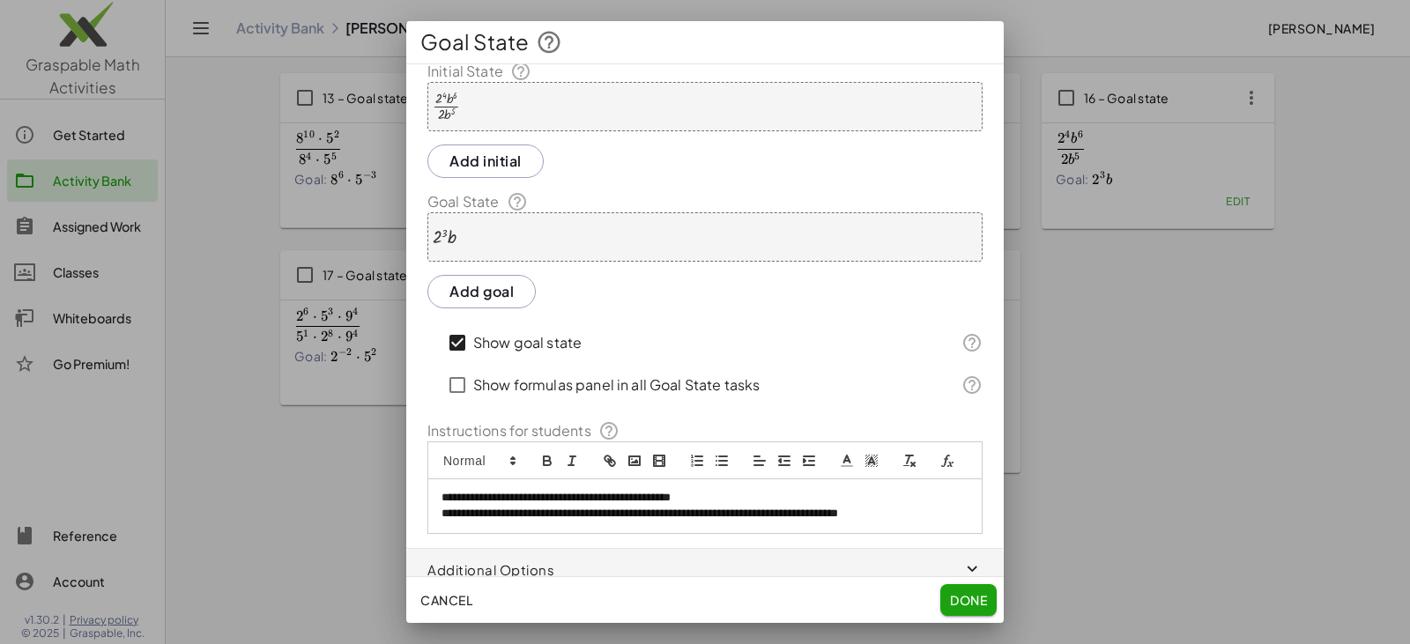
scroll to position [0, 0]
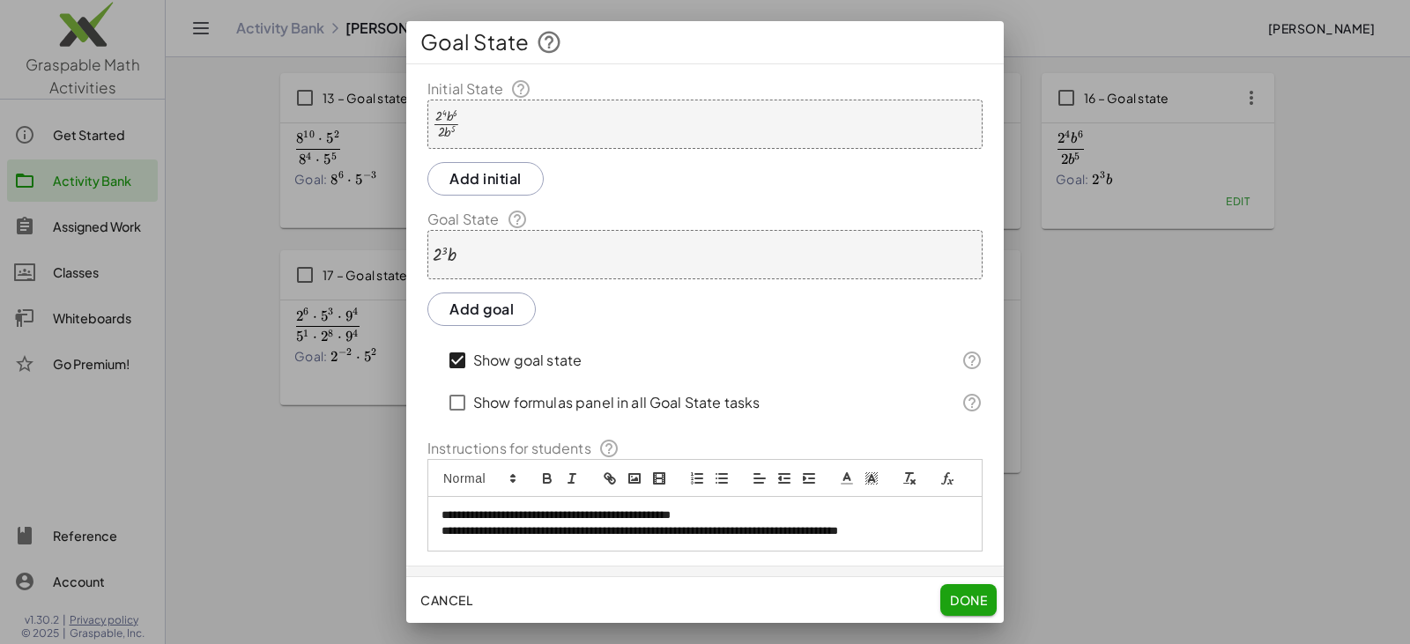
click at [512, 141] on div "· 2 4 · b 6 · 2 · b 5" at bounding box center [704, 124] width 555 height 49
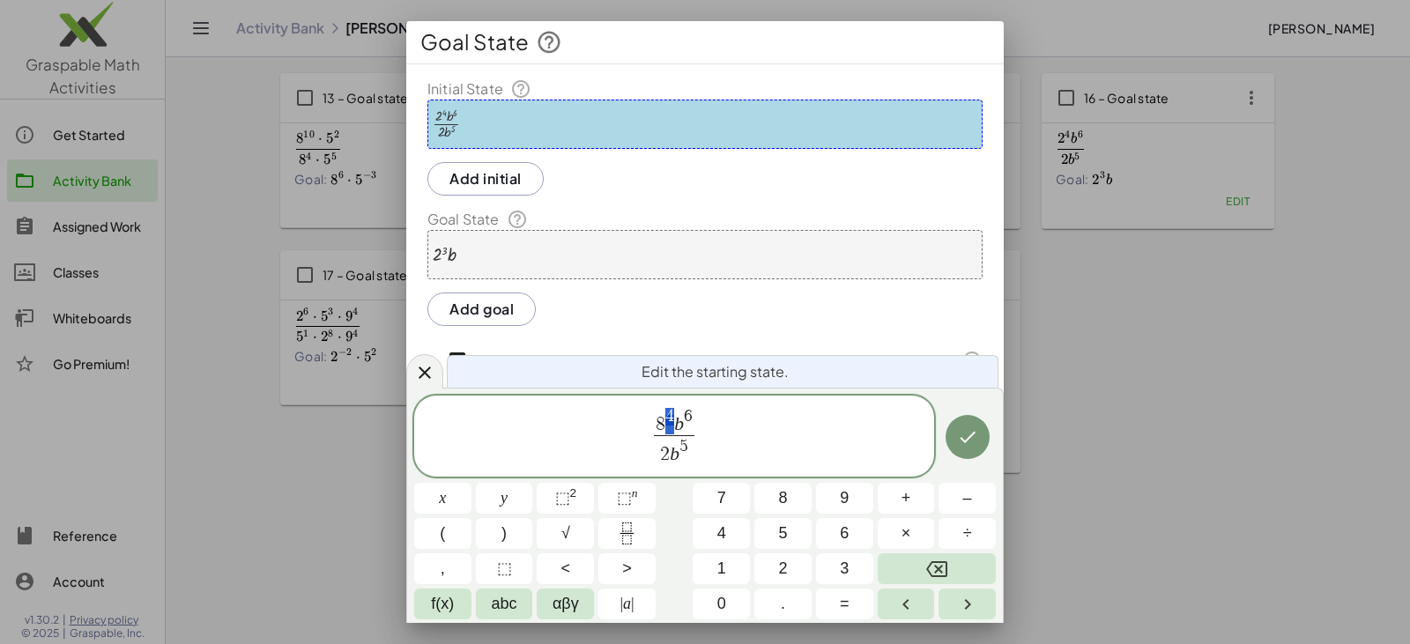
click at [667, 412] on span "8 4 b 6" at bounding box center [674, 421] width 41 height 27
click at [677, 421] on var "b" at bounding box center [679, 423] width 10 height 21
click at [685, 539] on span "×" at bounding box center [906, 534] width 10 height 24
click at [618, 489] on span "⬚" at bounding box center [624, 498] width 15 height 18
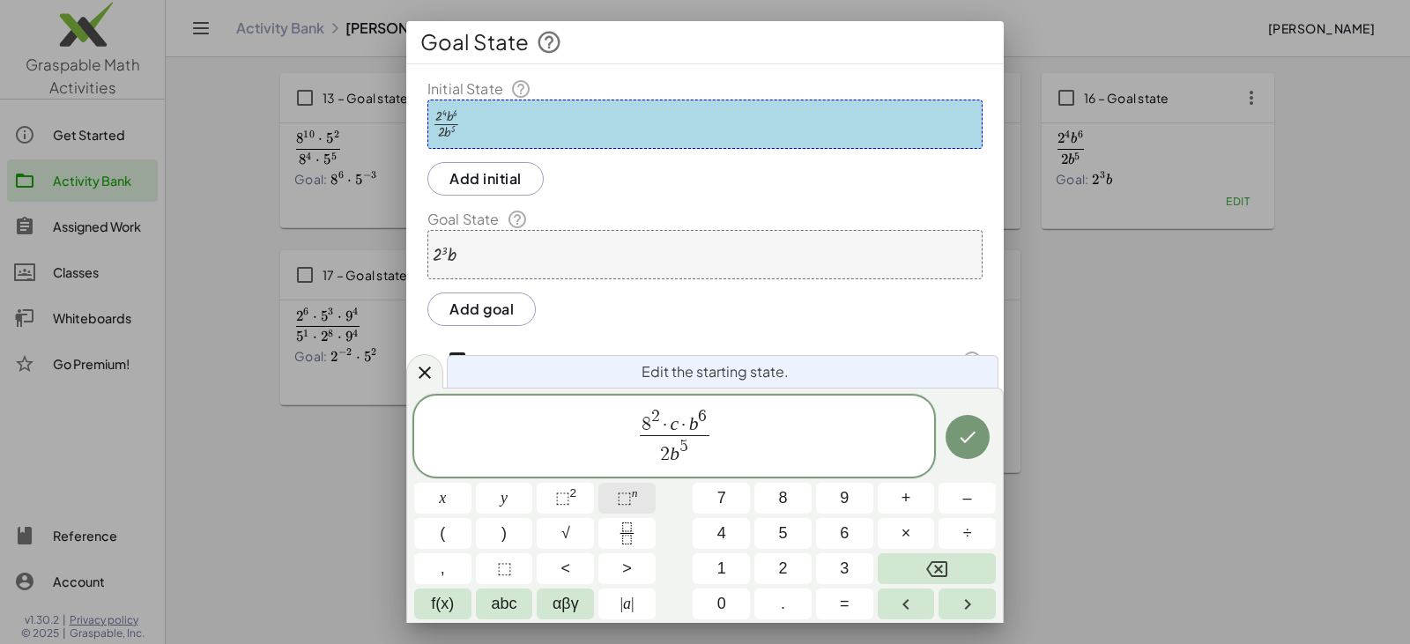
click at [617, 498] on span "⬚" at bounding box center [624, 498] width 15 height 18
drag, startPoint x: 663, startPoint y: 452, endPoint x: 684, endPoint y: 454, distance: 21.2
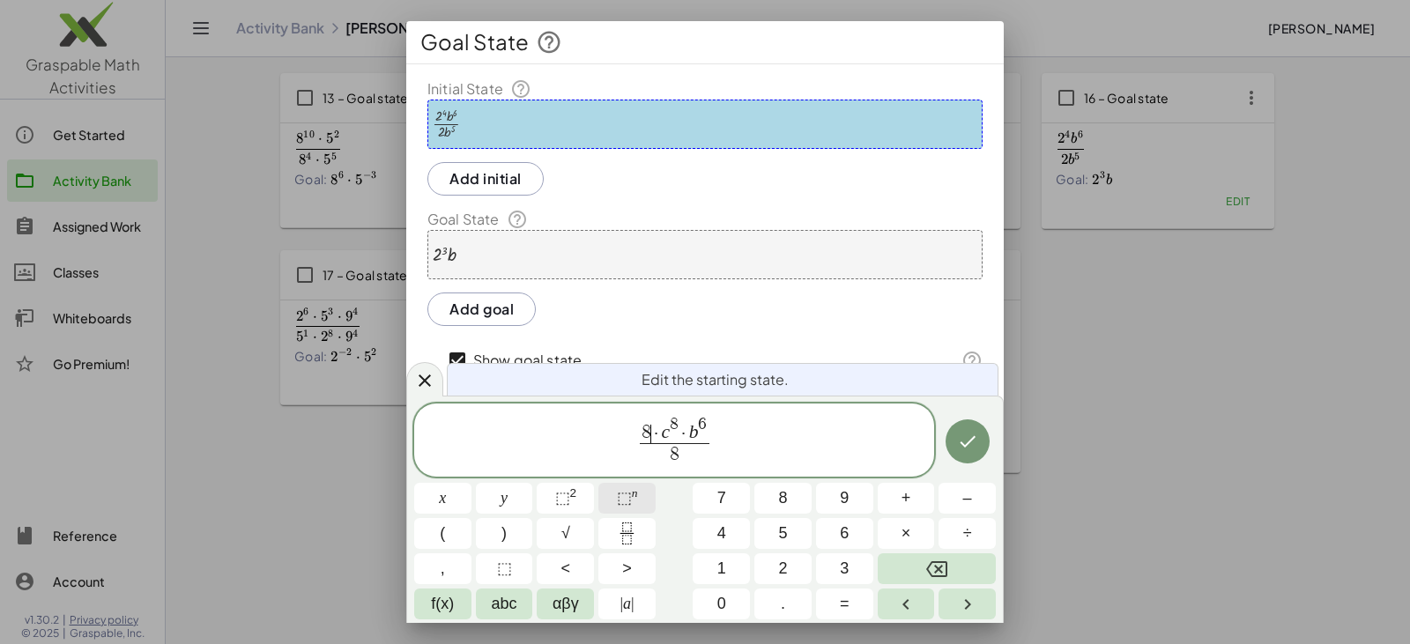
click at [629, 494] on span "⬚" at bounding box center [624, 498] width 15 height 18
click at [685, 449] on span "8" at bounding box center [674, 455] width 78 height 24
click at [603, 500] on button "⬚ n" at bounding box center [626, 498] width 57 height 31
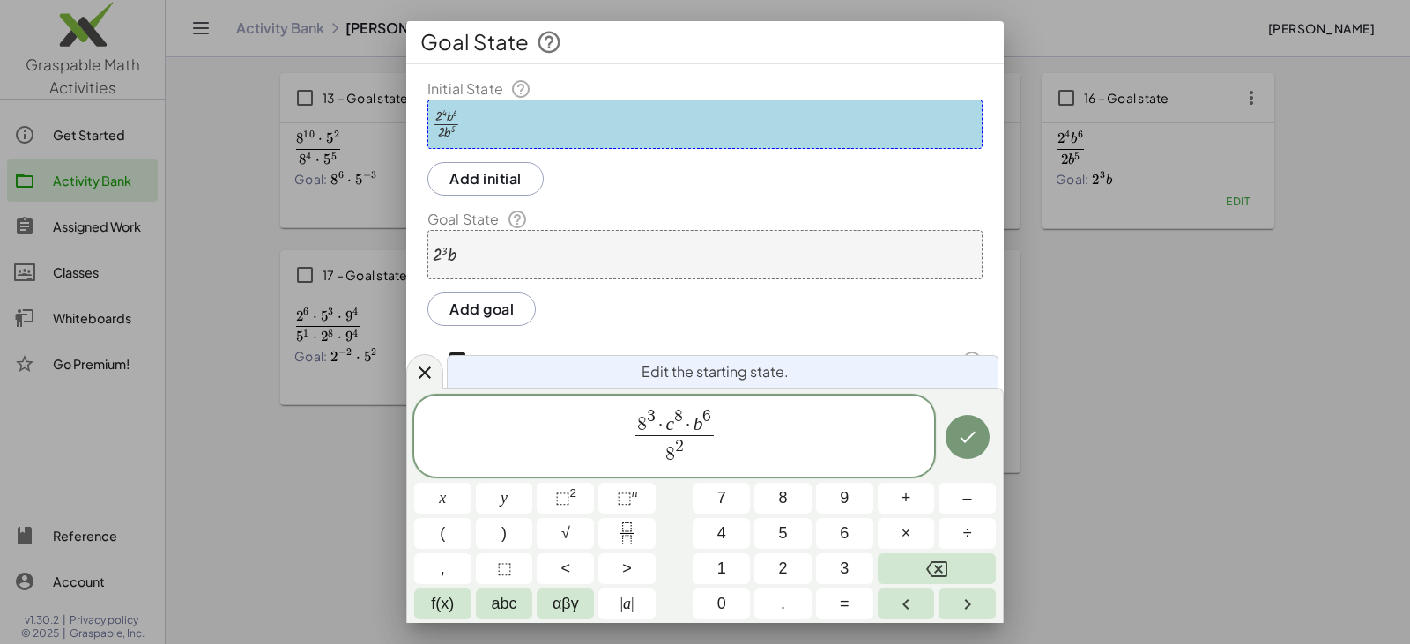
click at [685, 457] on span "8 2 ​" at bounding box center [674, 451] width 78 height 32
click at [685, 449] on span "8 2 ​" at bounding box center [674, 451] width 78 height 32
click at [685, 529] on span "×" at bounding box center [906, 534] width 10 height 24
click at [619, 493] on span "⬚" at bounding box center [624, 498] width 15 height 18
click at [685, 438] on icon "Done" at bounding box center [967, 437] width 16 height 11
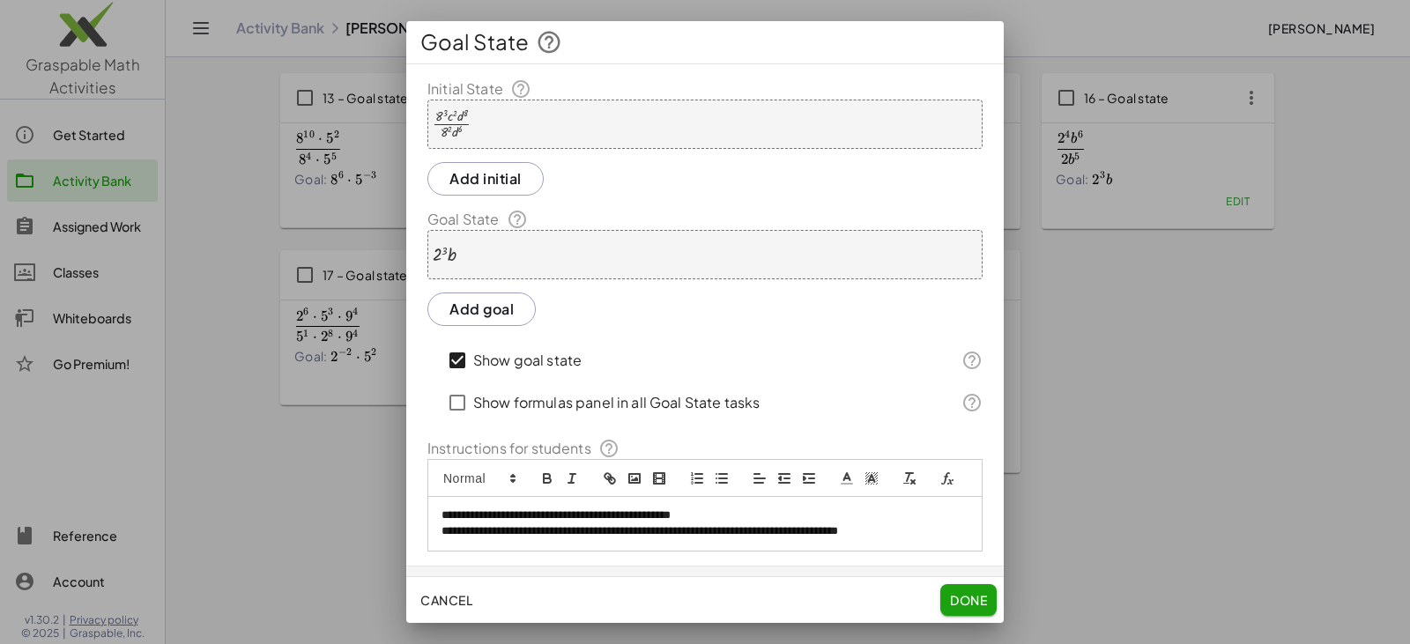
click at [552, 249] on div "· 2 3 · b" at bounding box center [704, 254] width 555 height 49
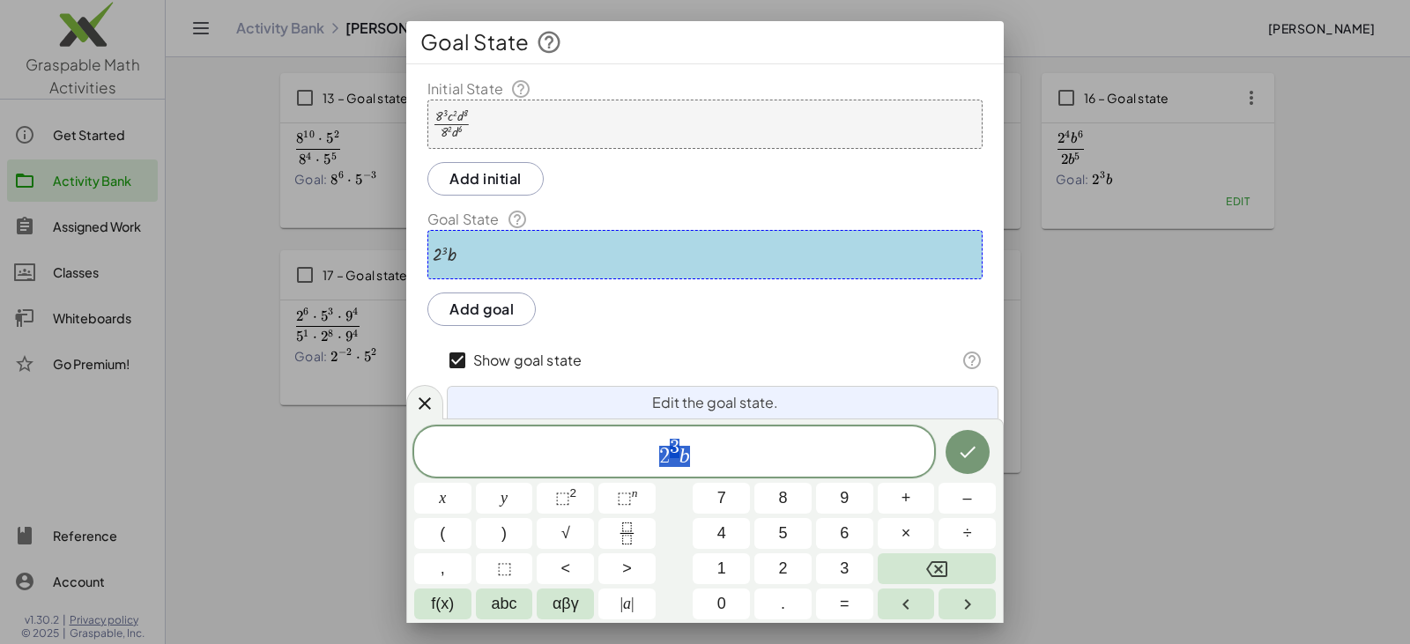
click at [528, 133] on div "· 8 3 · c 2 · d 8 · 8 2 · d 6" at bounding box center [704, 124] width 555 height 49
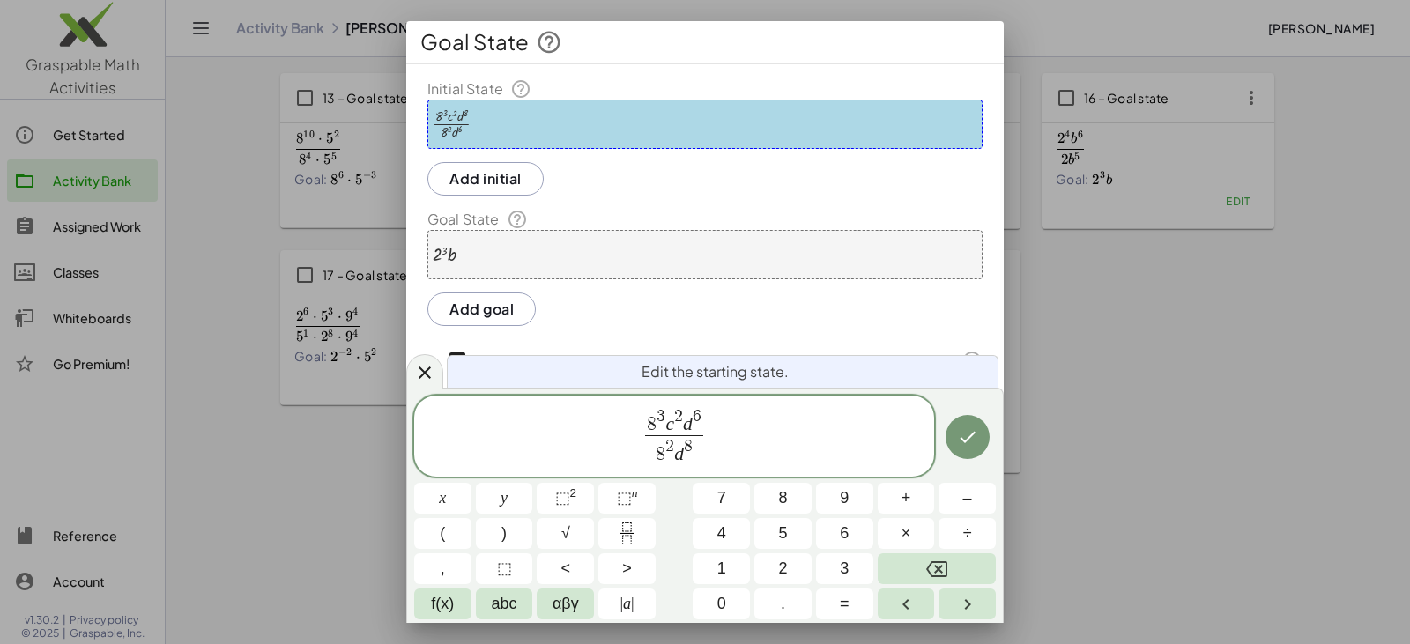
click at [685, 413] on span "6" at bounding box center [696, 416] width 9 height 17
click at [685, 442] on icon "Done" at bounding box center [967, 436] width 21 height 21
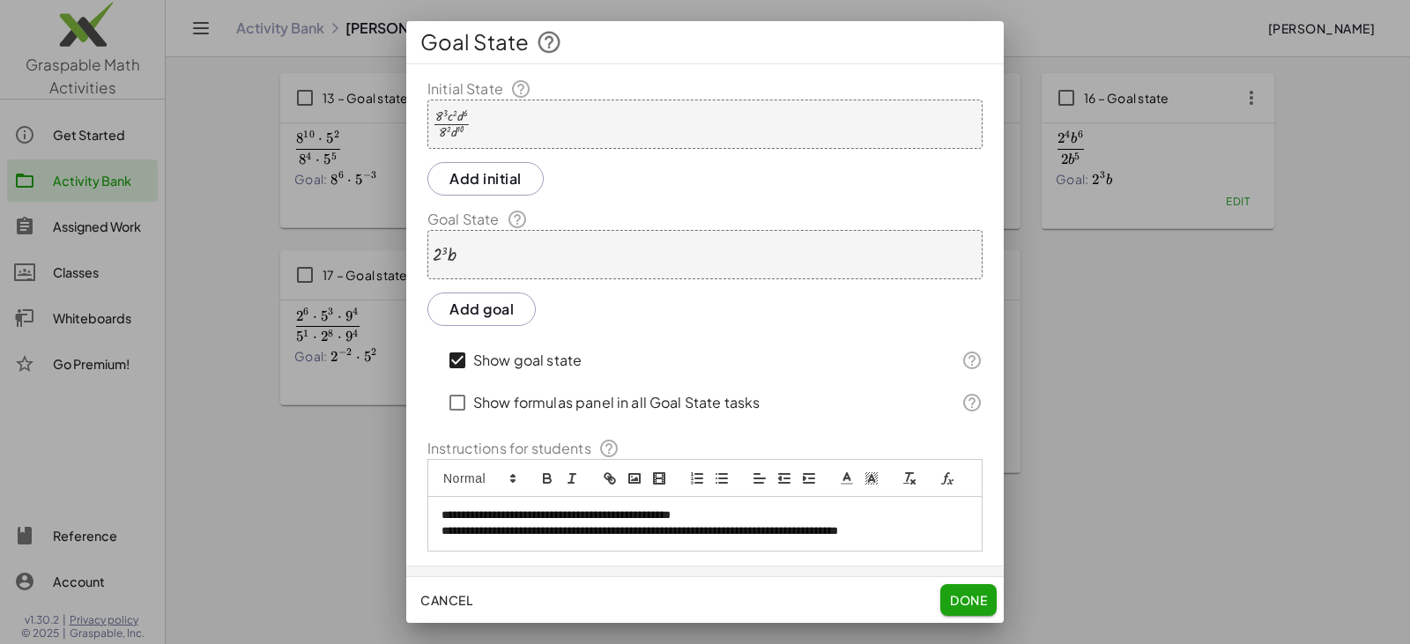
click at [537, 250] on div "· 2 3 · b" at bounding box center [704, 254] width 555 height 49
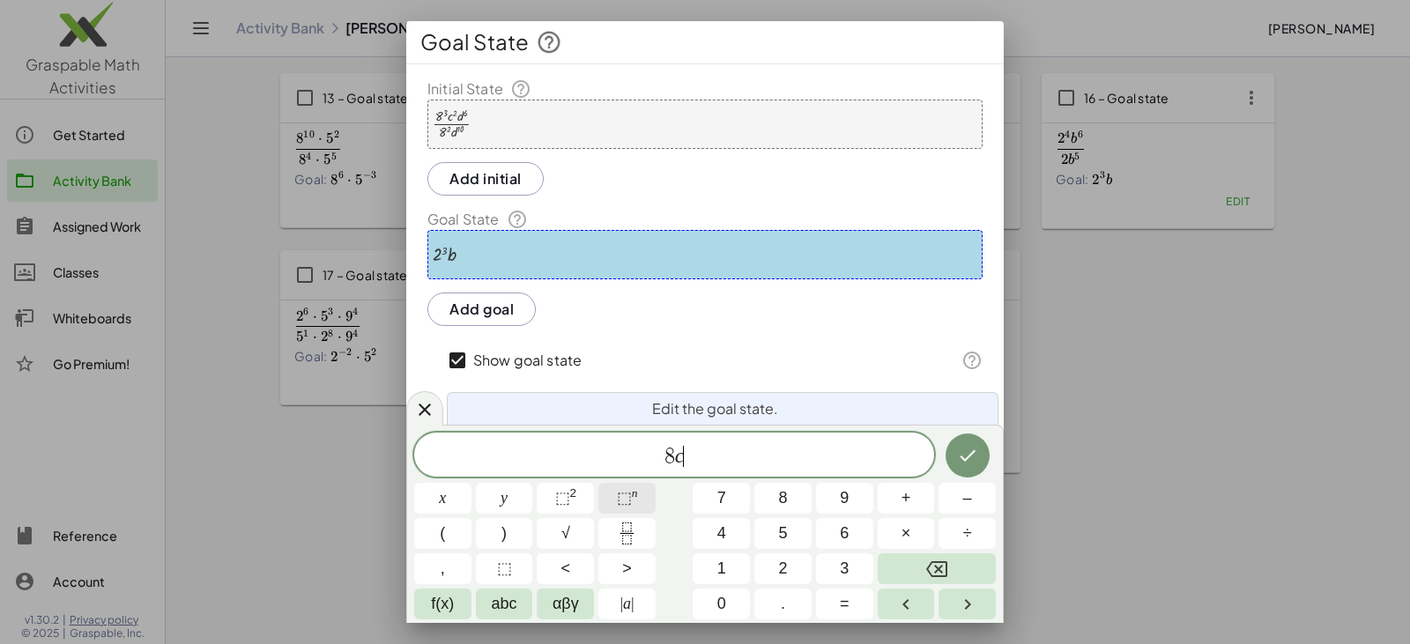
click at [623, 500] on span "⬚" at bounding box center [624, 498] width 15 height 18
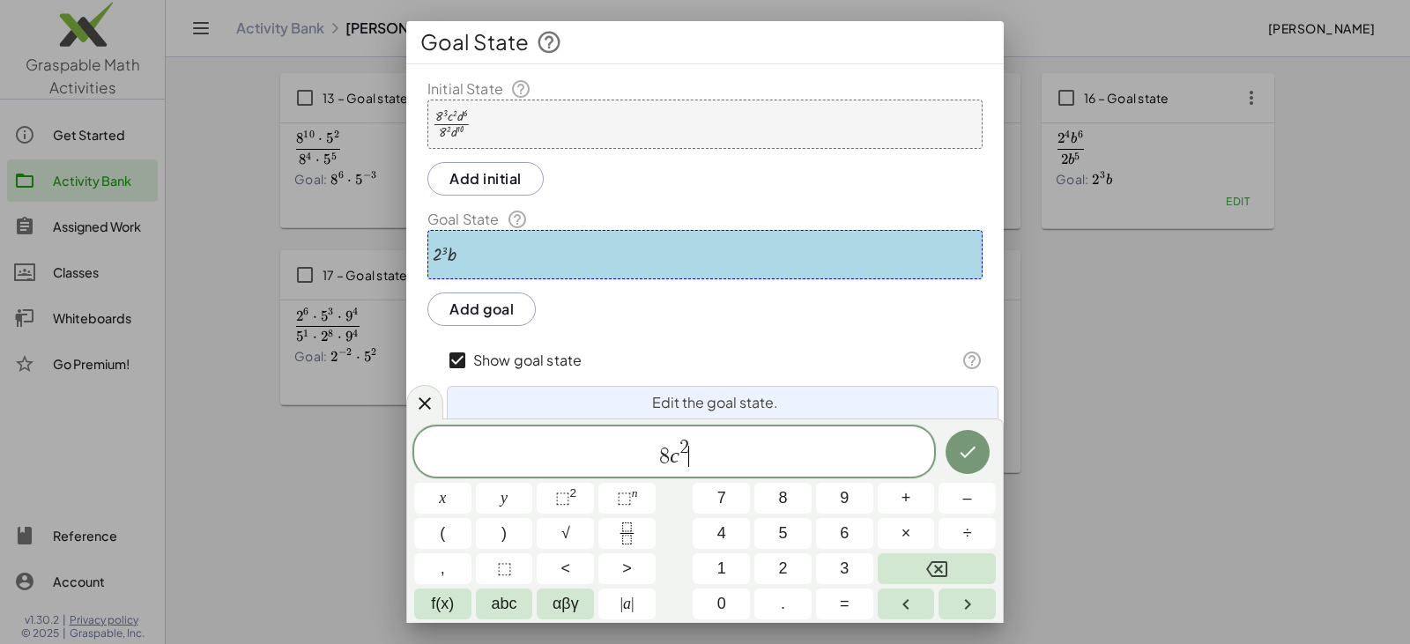
click at [685, 455] on span "8 c 2 ​" at bounding box center [674, 453] width 520 height 32
click at [641, 491] on button "⬚ n" at bounding box center [626, 498] width 57 height 31
click at [685, 445] on icon "Done" at bounding box center [967, 451] width 21 height 21
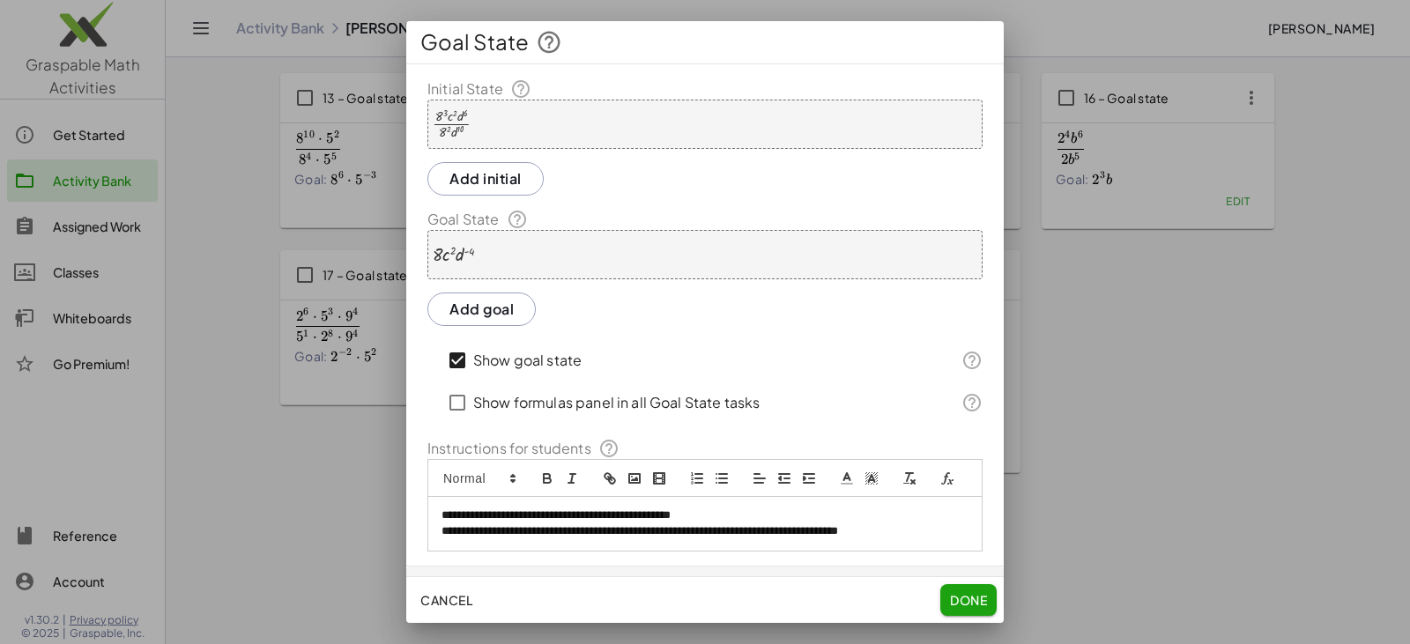
click at [685, 589] on button "Done" at bounding box center [968, 600] width 56 height 32
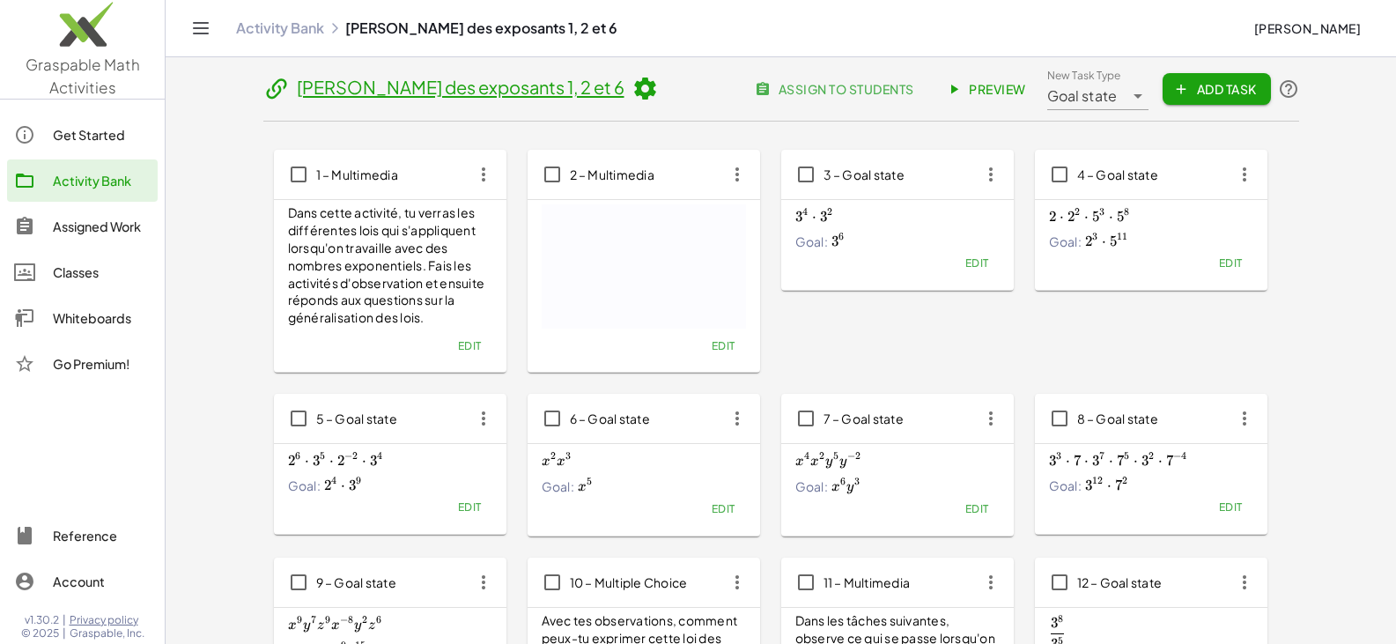
click at [685, 93] on span "Preview" at bounding box center [988, 89] width 77 height 16
click at [685, 93] on icon at bounding box center [1138, 95] width 21 height 21
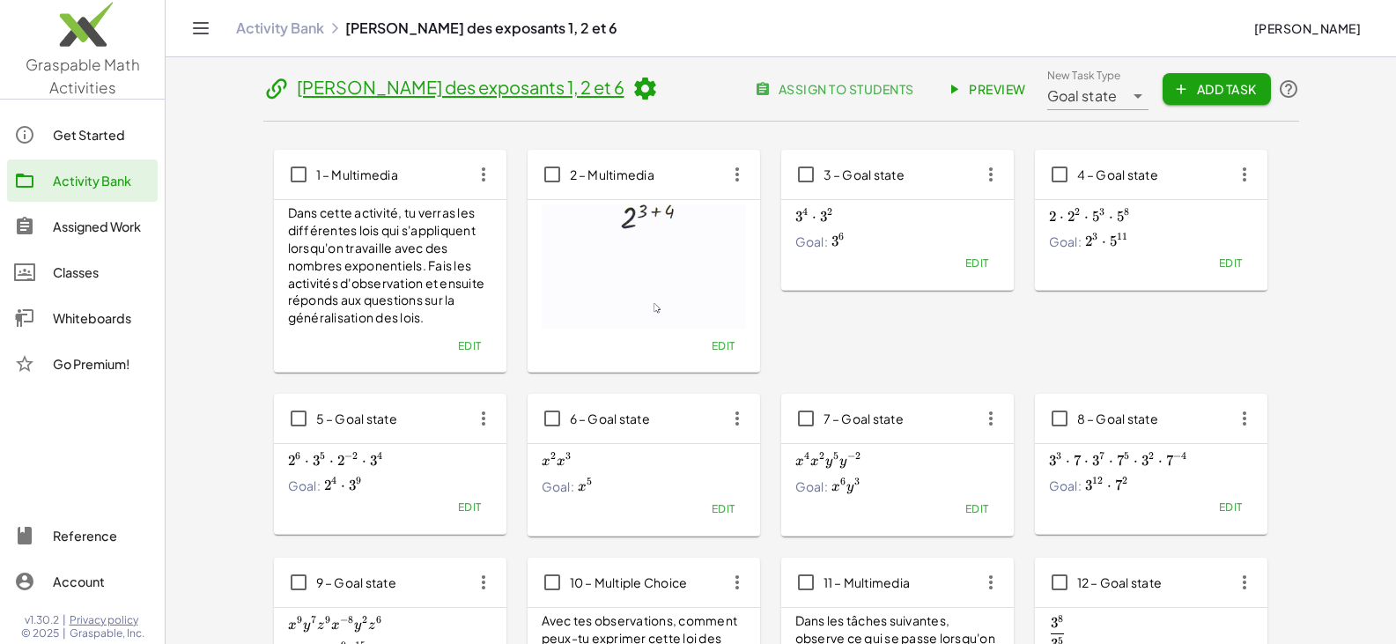
click at [685, 92] on icon at bounding box center [1138, 95] width 21 height 21
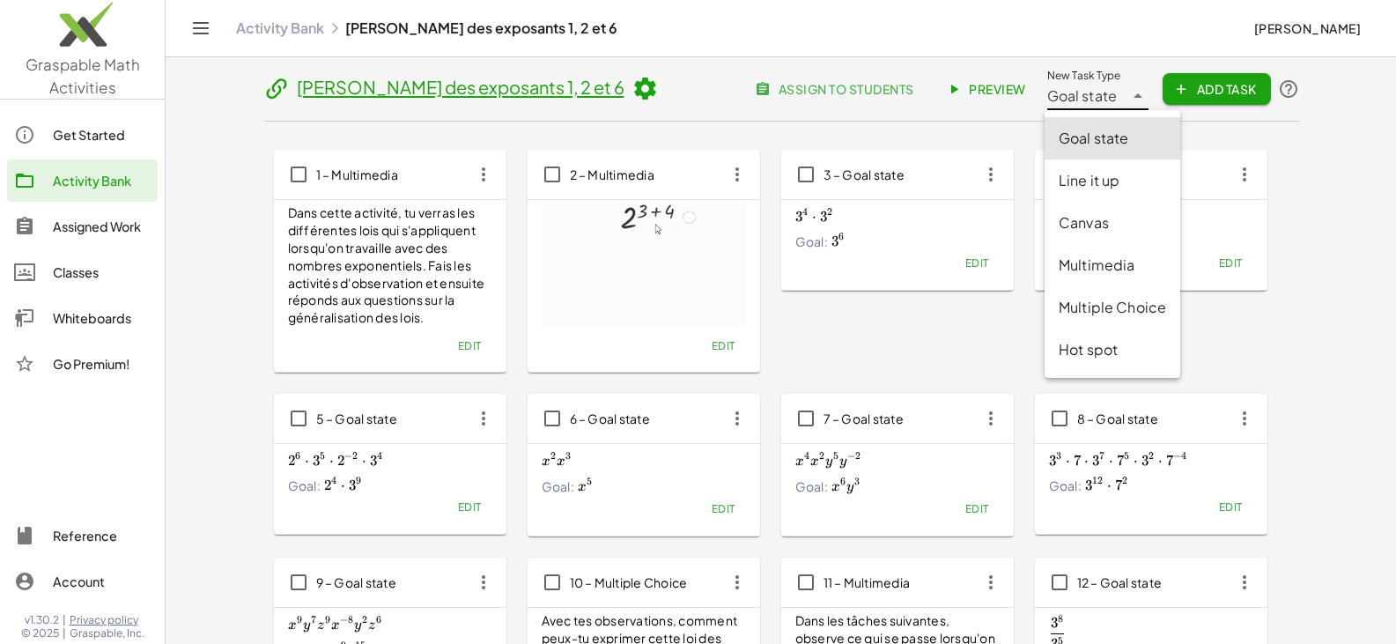
click at [685, 192] on div "Line it up" at bounding box center [1113, 180] width 136 height 42
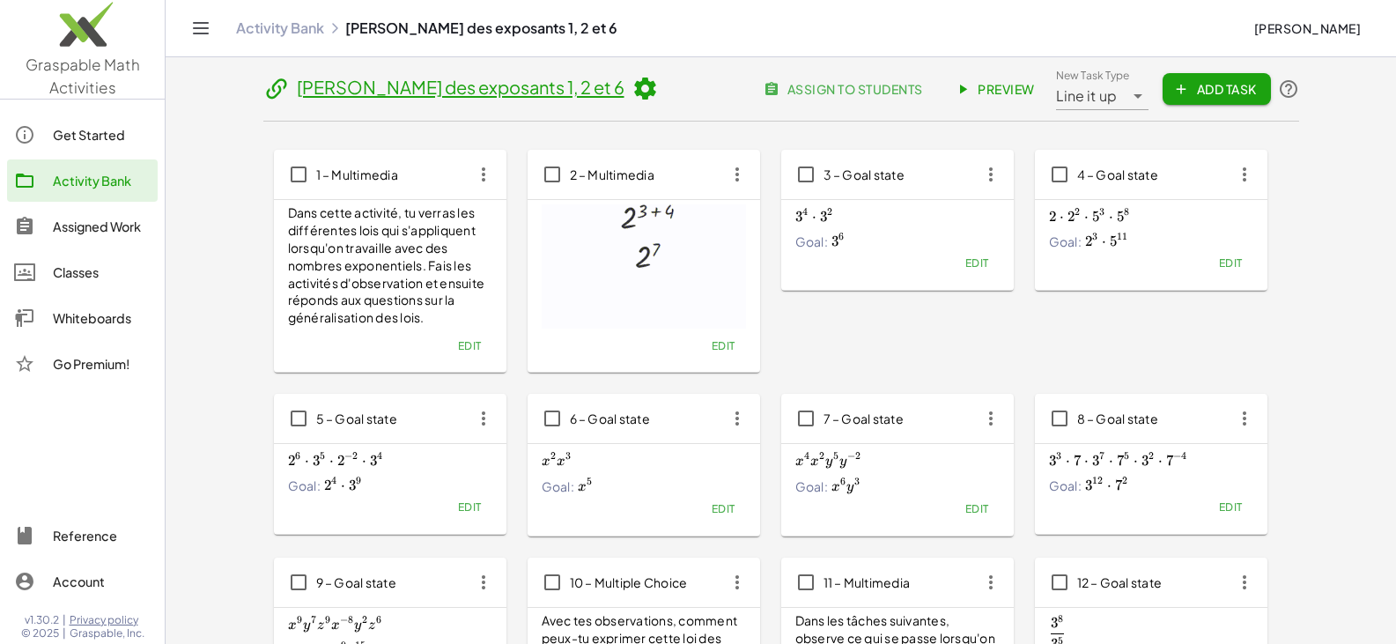
click at [685, 93] on icon "button" at bounding box center [1181, 89] width 16 height 16
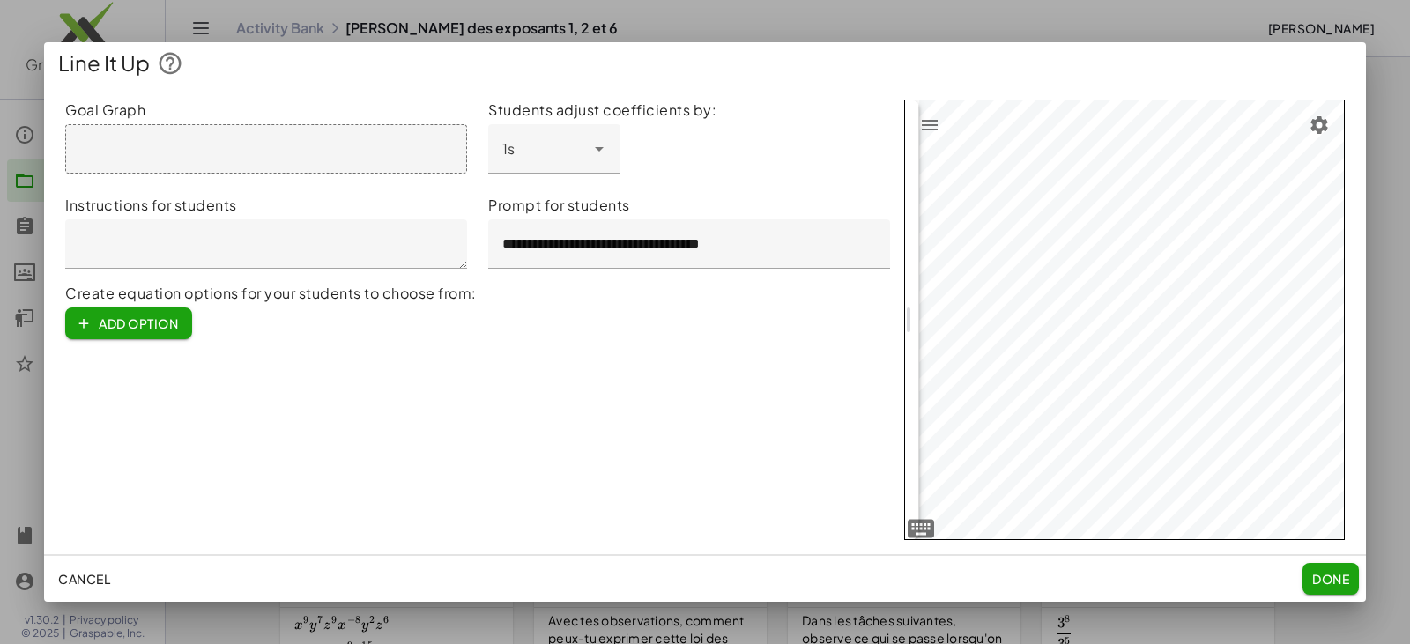
click at [685, 581] on span "Done" at bounding box center [1330, 579] width 37 height 16
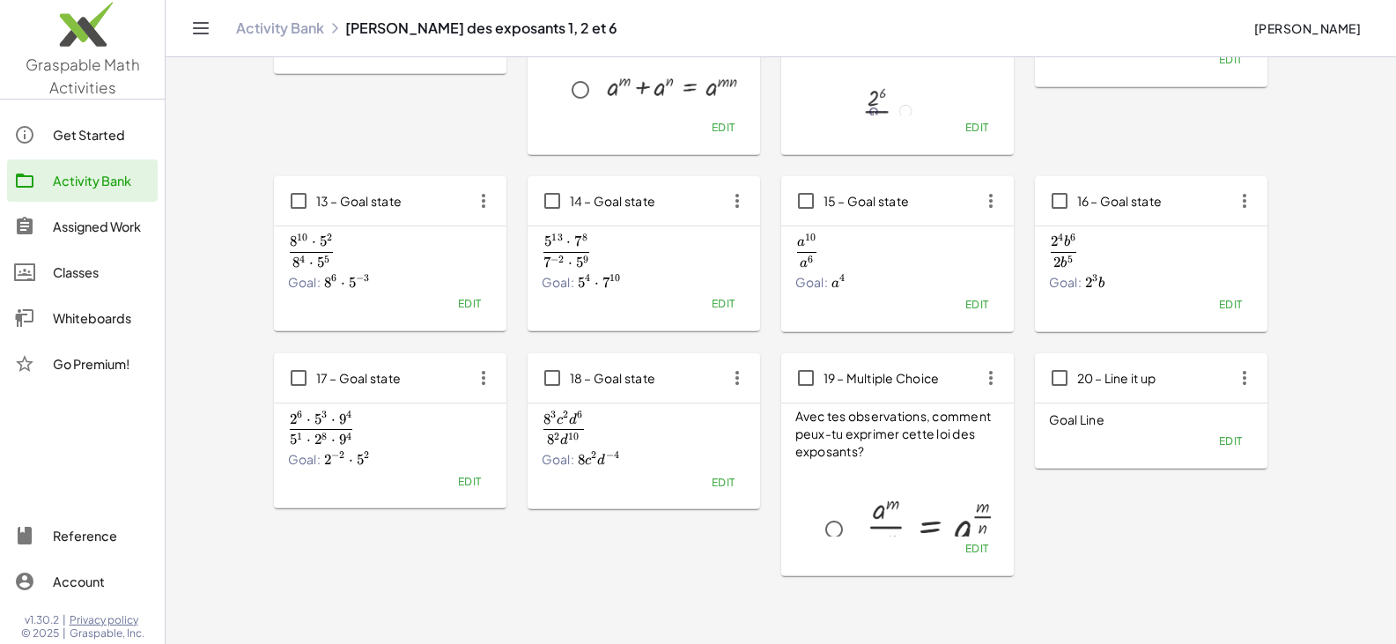
scroll to position [729, 0]
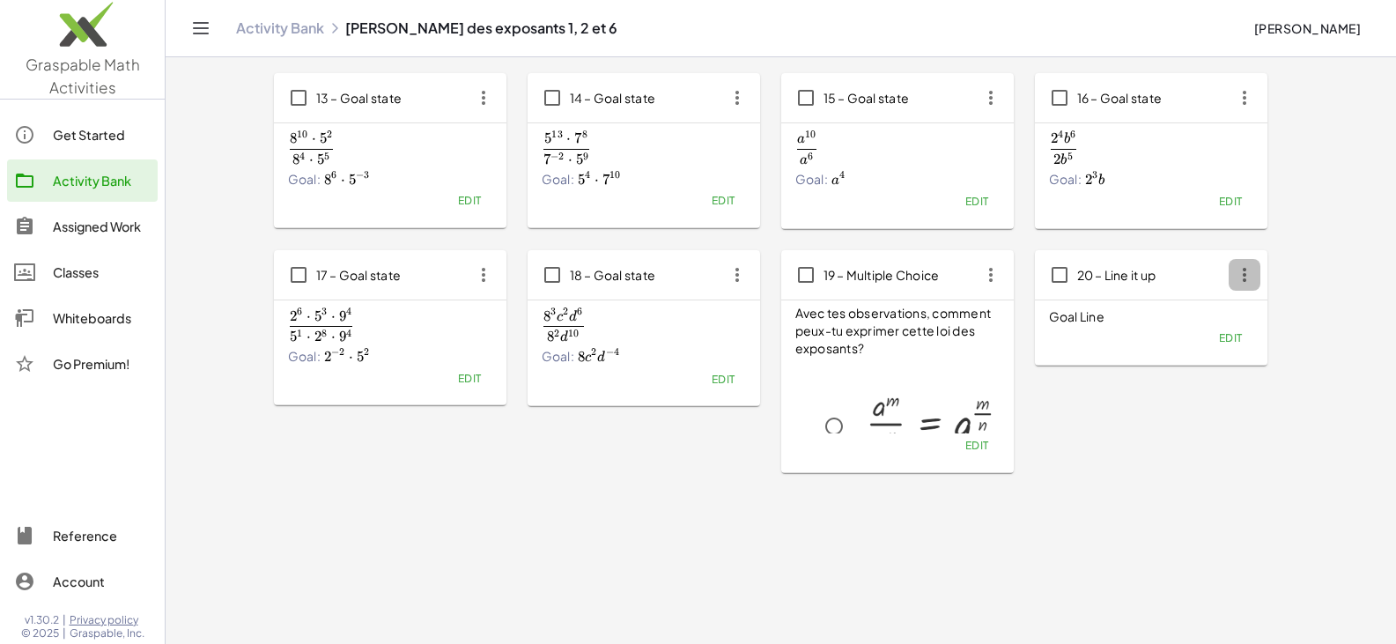
click at [685, 287] on icon "button" at bounding box center [1245, 275] width 32 height 32
click at [685, 411] on div "Delete" at bounding box center [1278, 403] width 70 height 21
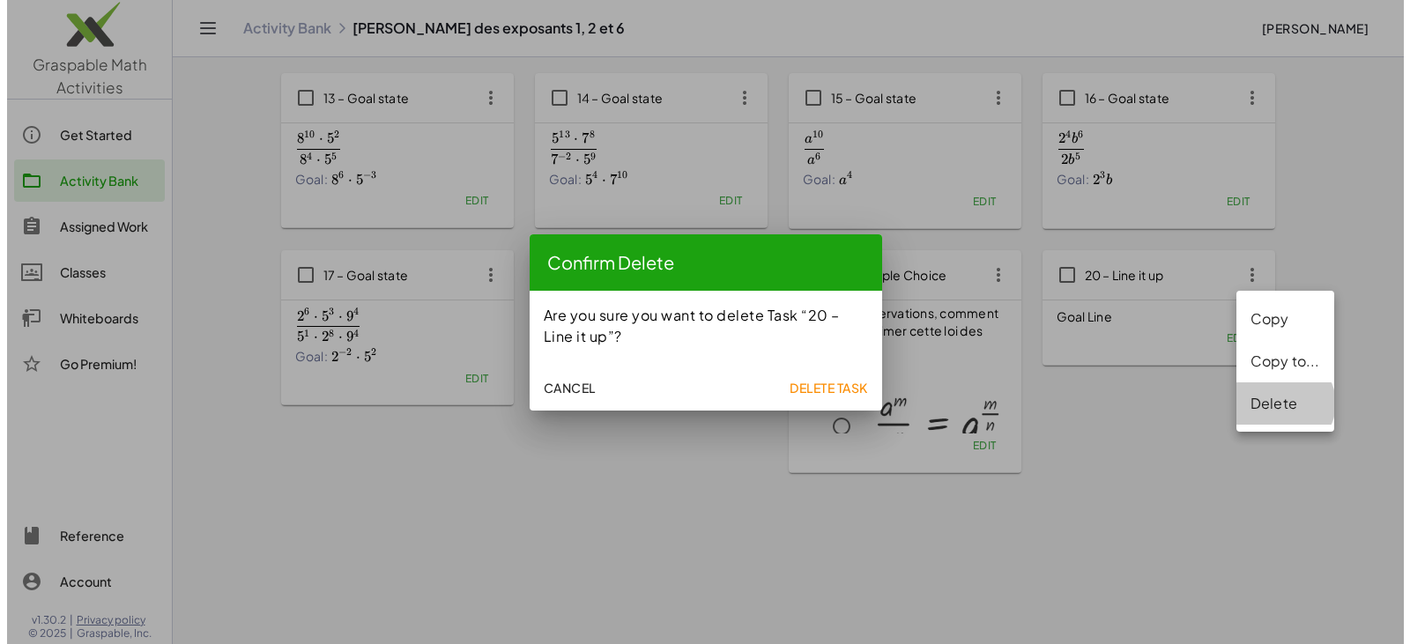
scroll to position [0, 0]
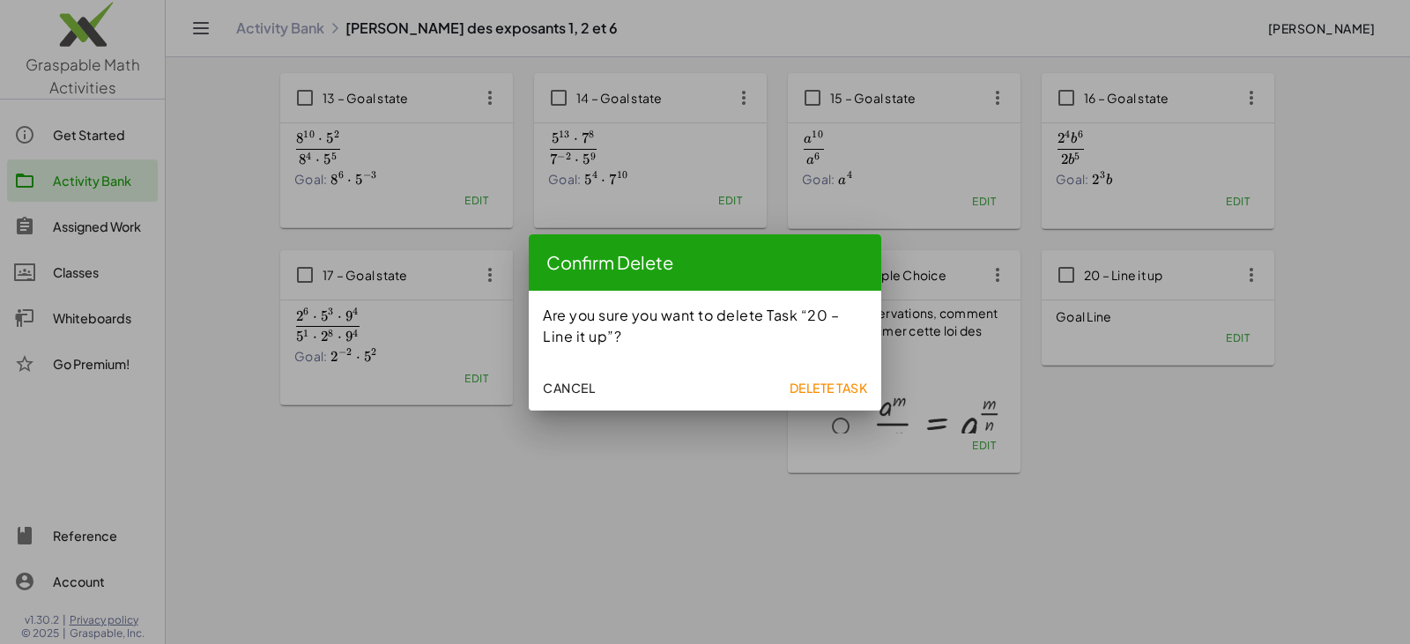
click at [685, 383] on span "Delete Task" at bounding box center [827, 388] width 78 height 16
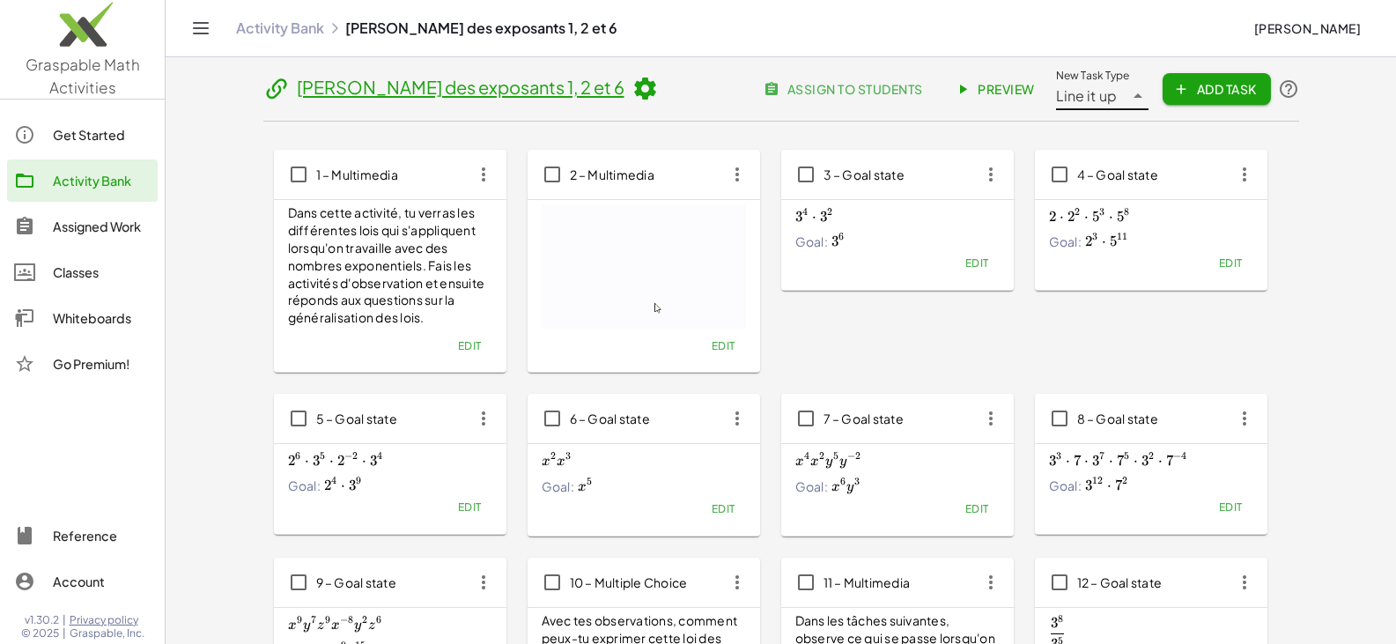
click at [685, 92] on icon at bounding box center [1138, 95] width 21 height 21
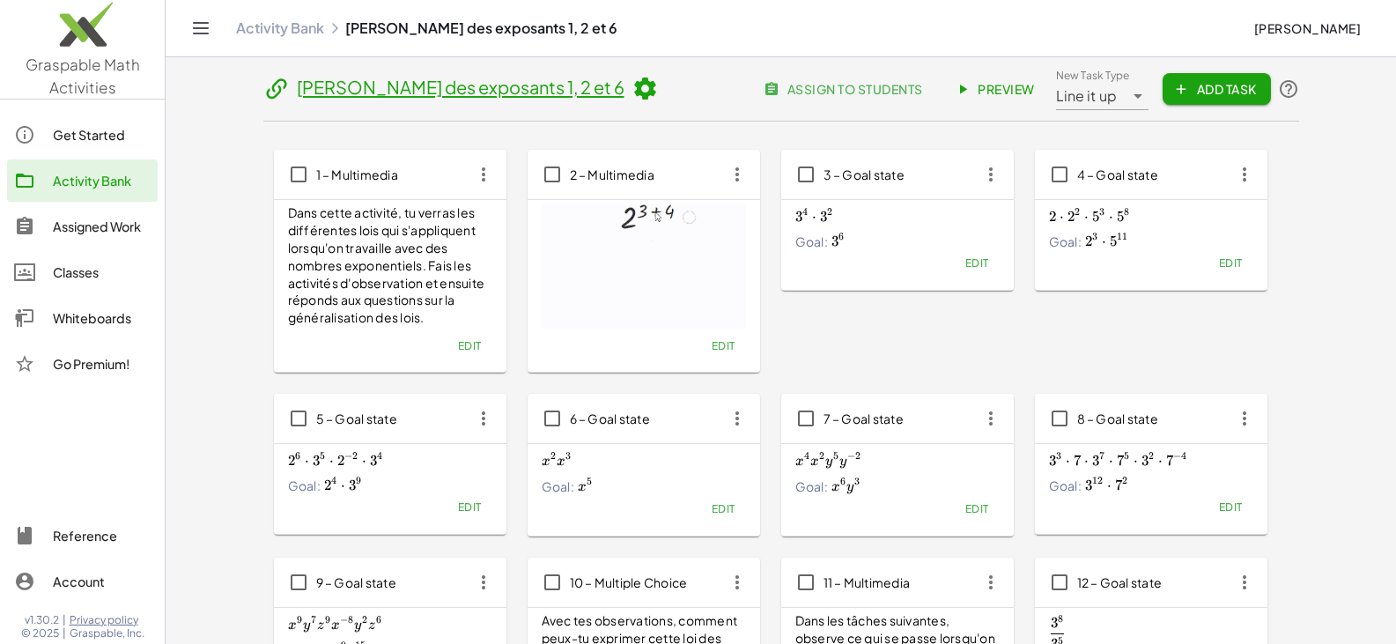
click at [685, 90] on span "Add Task" at bounding box center [1216, 89] width 79 height 16
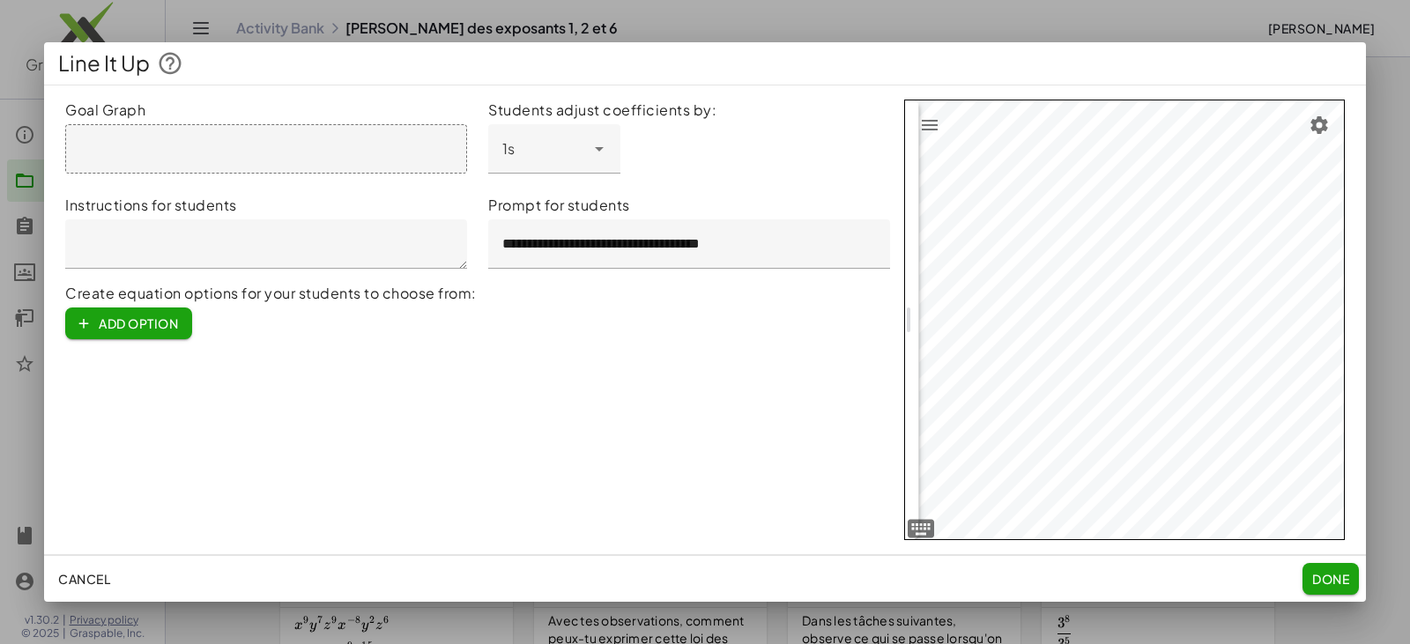
click at [685, 566] on button "Done" at bounding box center [1330, 579] width 56 height 32
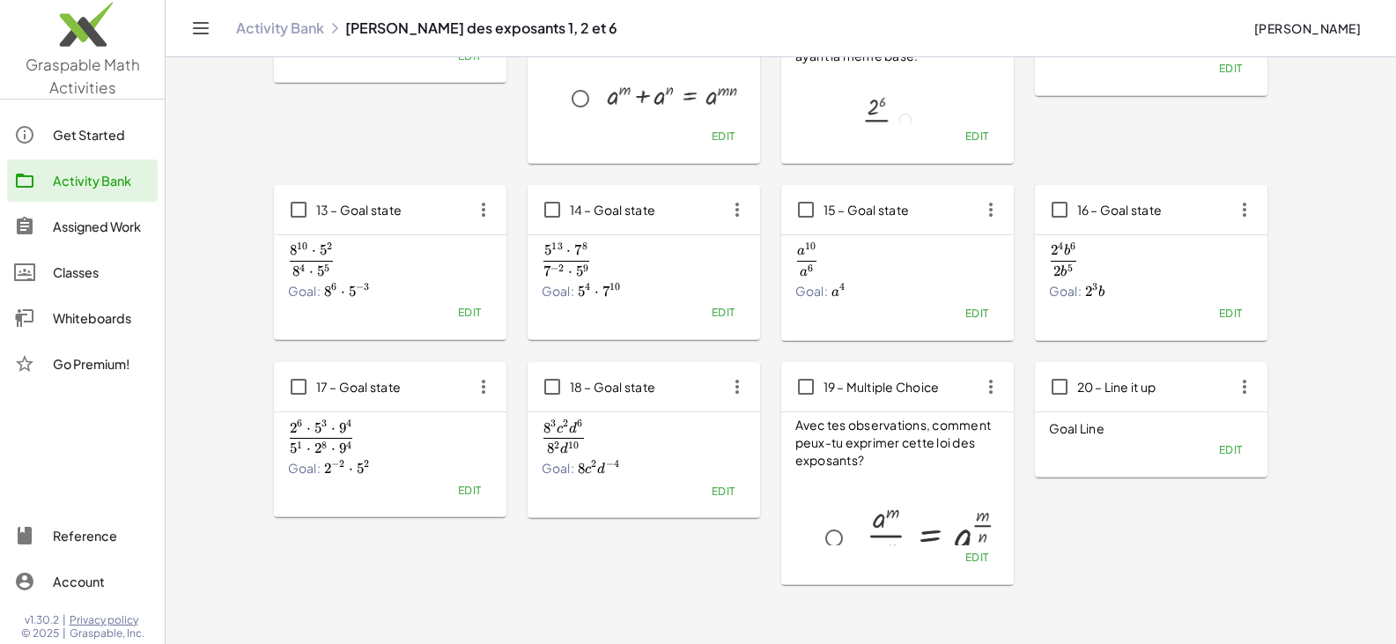
scroll to position [729, 0]
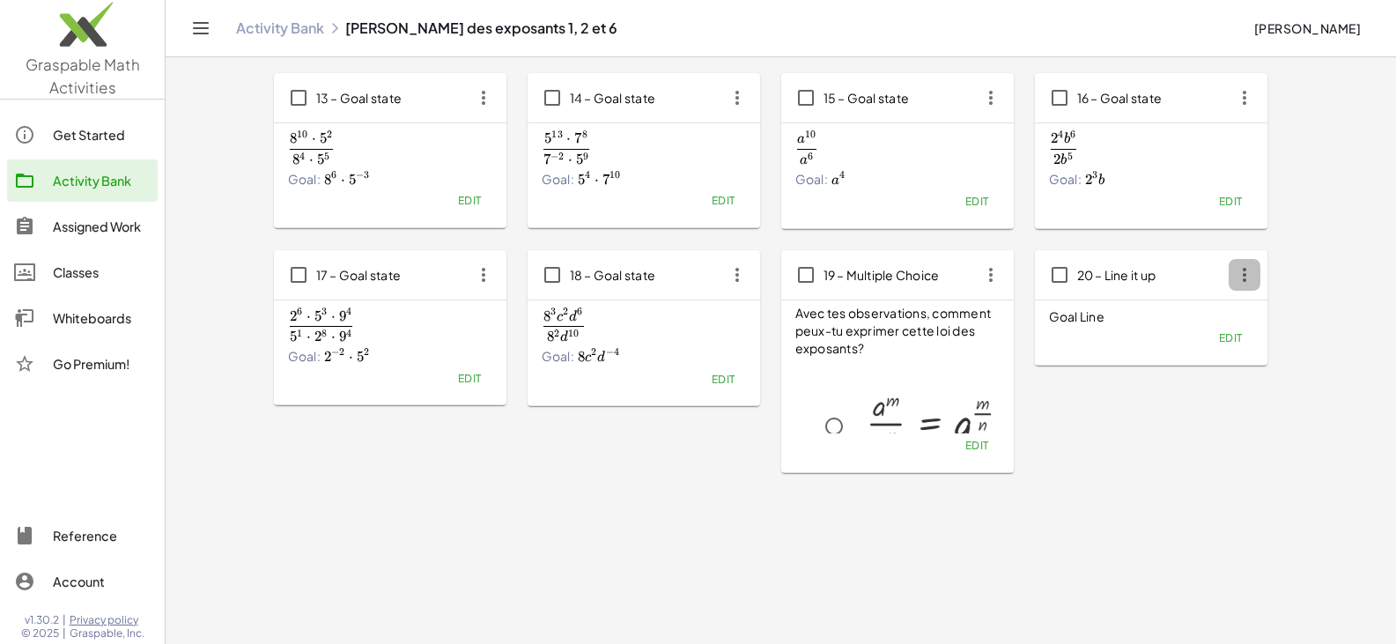
click at [685, 281] on icon "button" at bounding box center [1245, 275] width 32 height 32
click at [685, 406] on div "Delete" at bounding box center [1278, 403] width 70 height 21
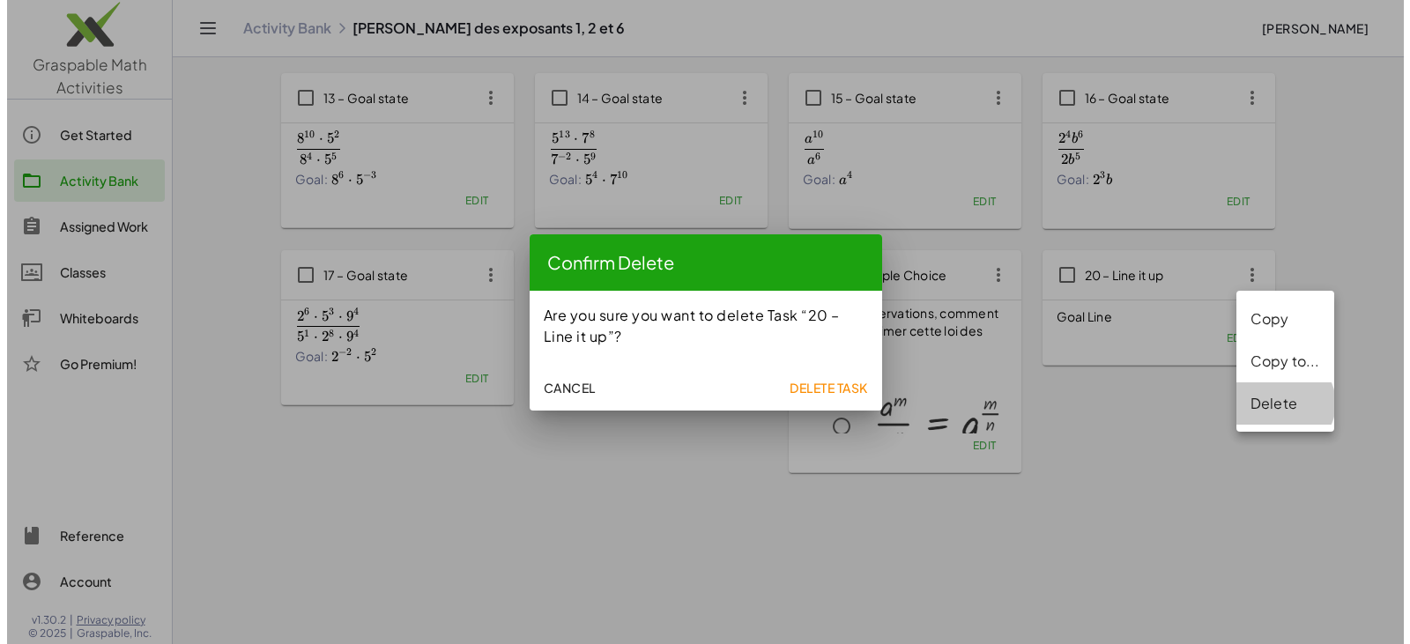
scroll to position [0, 0]
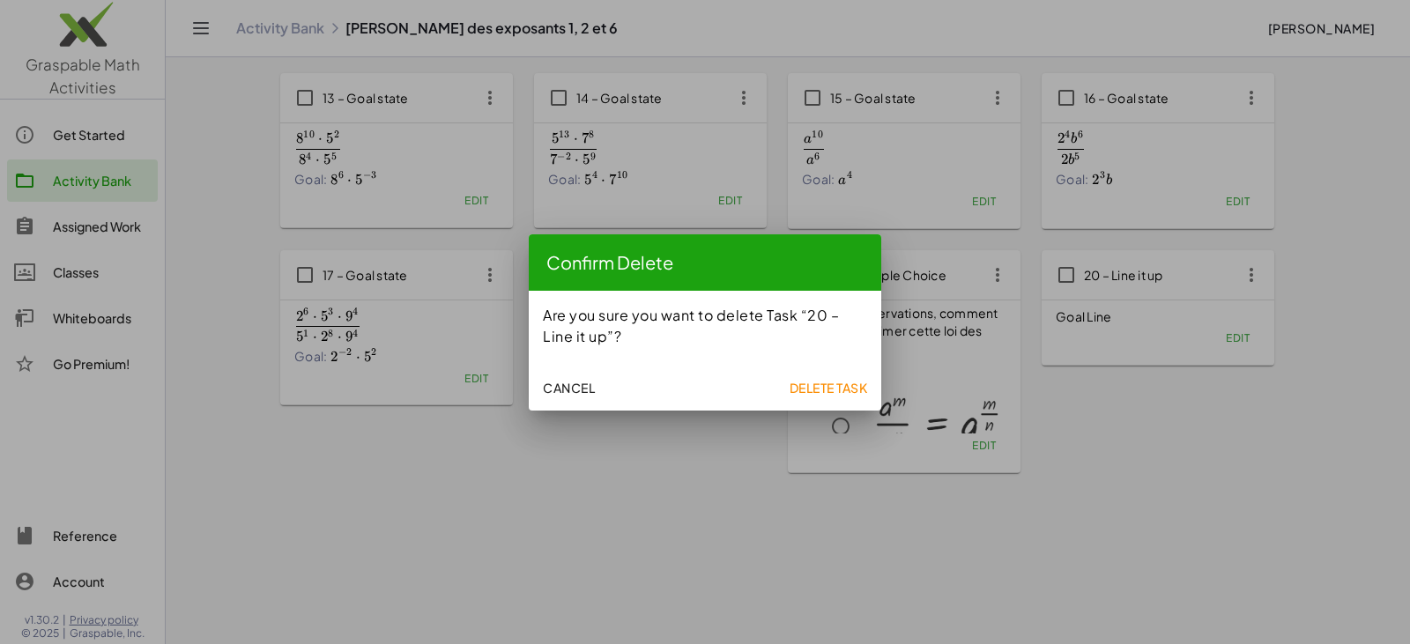
click at [685, 389] on span "Delete Task" at bounding box center [827, 388] width 78 height 16
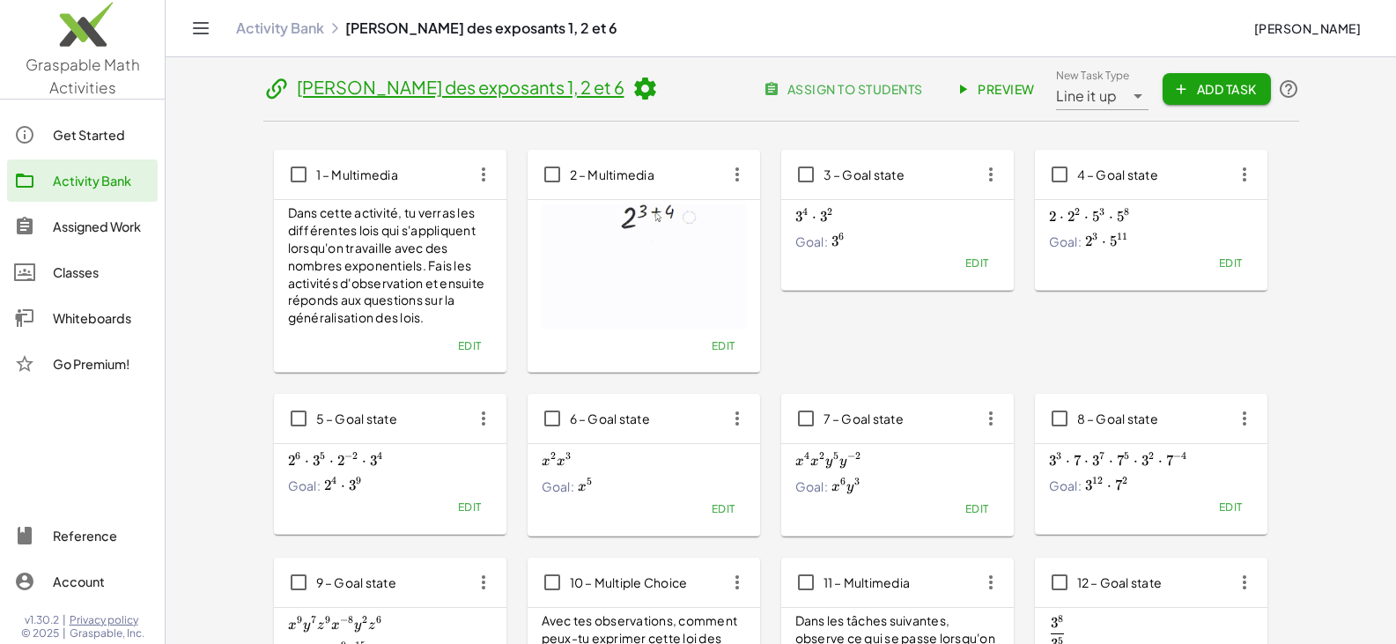
click at [685, 102] on span "Line it up" at bounding box center [1087, 95] width 62 height 21
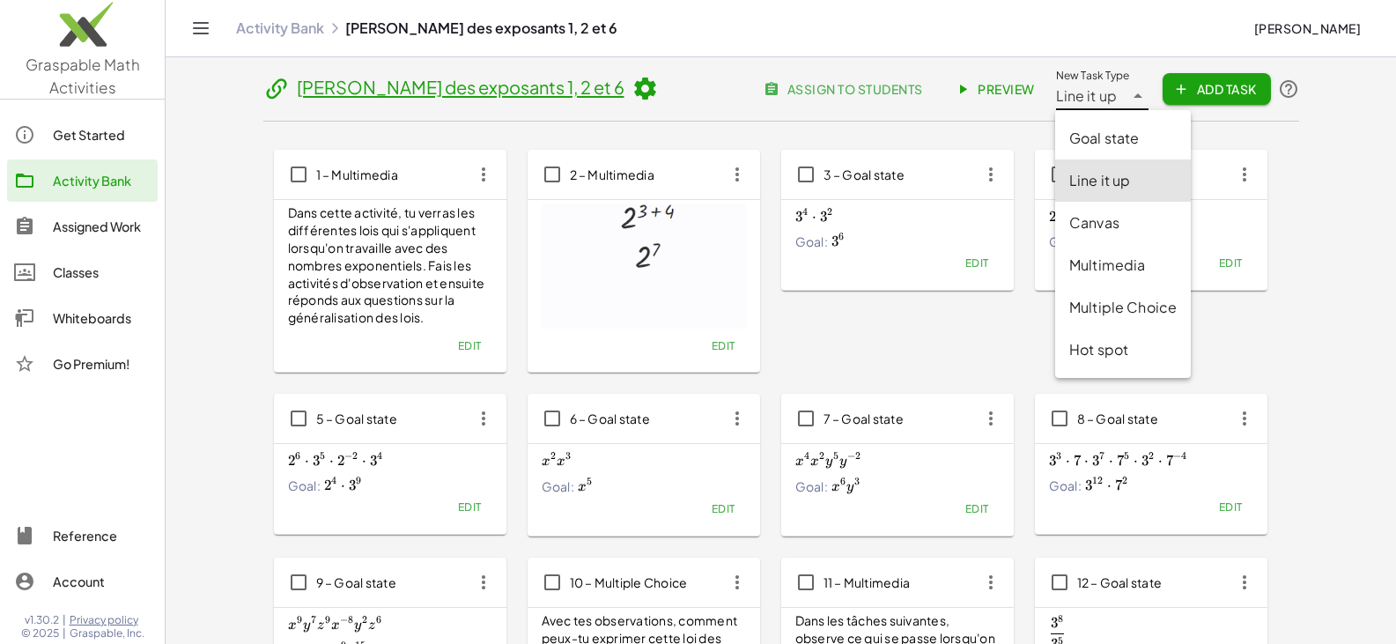
click at [685, 132] on div "Goal state" at bounding box center [1123, 138] width 107 height 21
type input "*********"
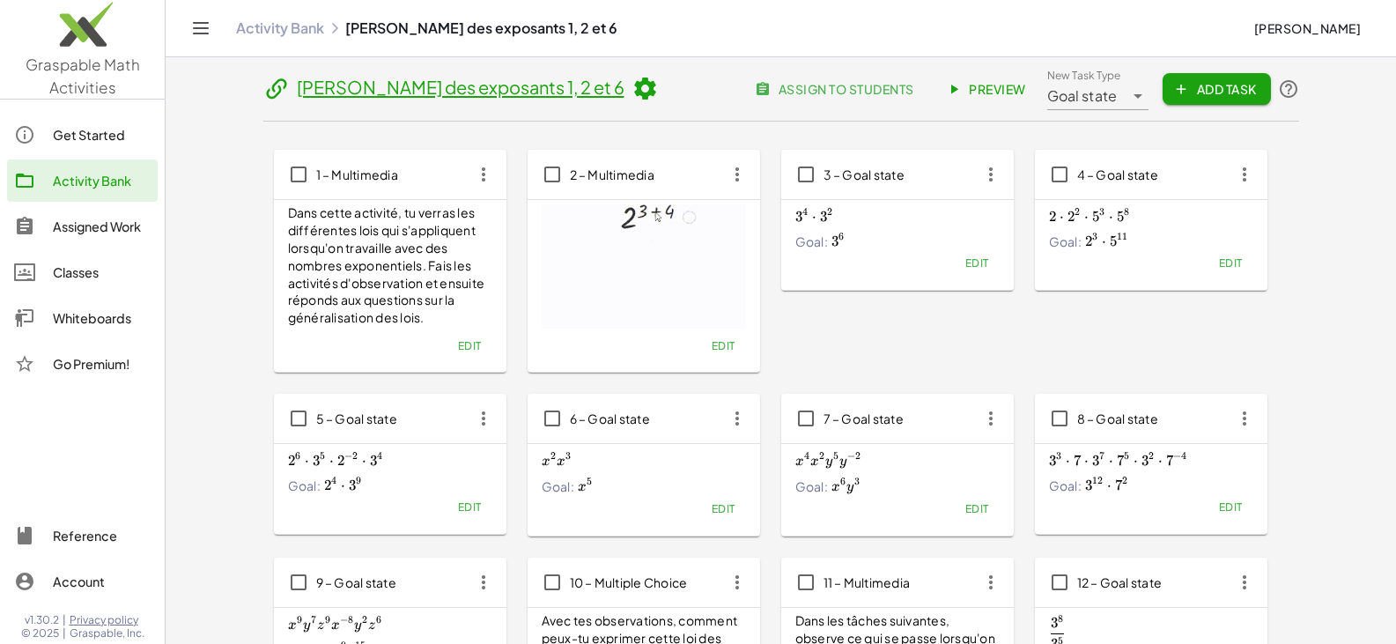
click at [685, 87] on icon "button" at bounding box center [1181, 89] width 16 height 16
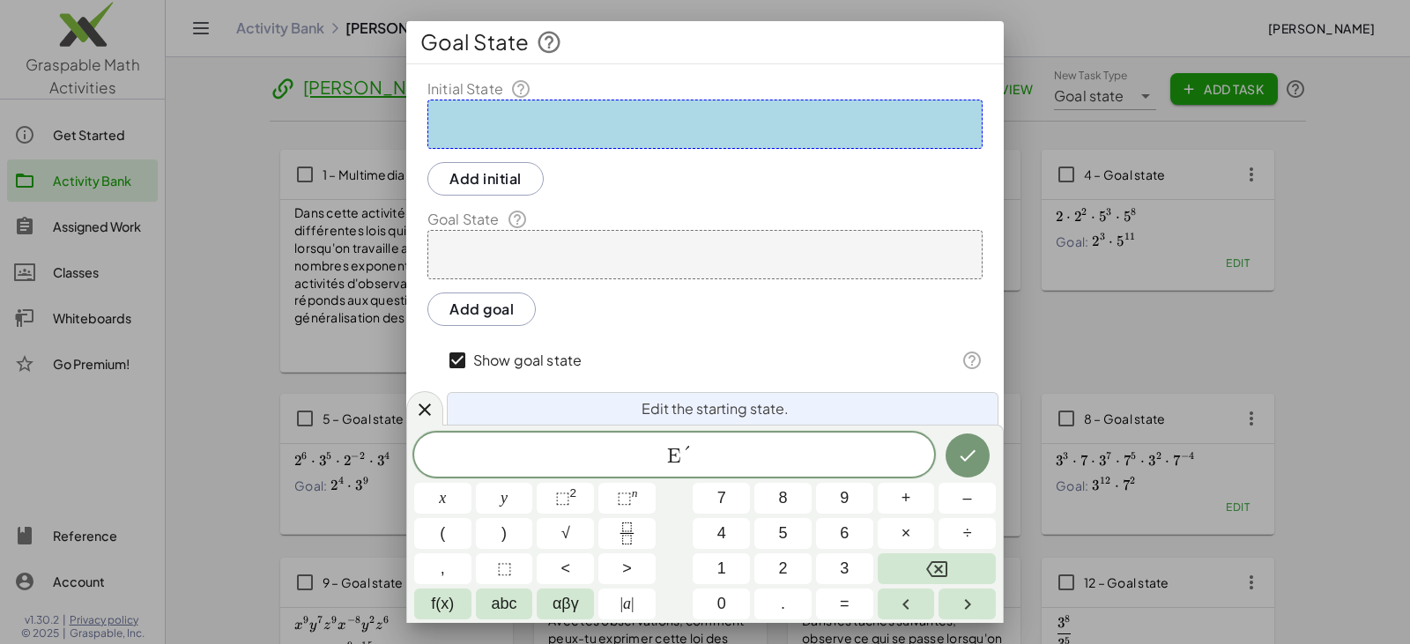
click at [685, 442] on div "É ​" at bounding box center [674, 455] width 520 height 44
click at [685, 450] on span "É ​" at bounding box center [674, 456] width 520 height 25
click at [685, 499] on button "8" at bounding box center [782, 498] width 57 height 31
click at [619, 493] on span "⬚" at bounding box center [624, 498] width 15 height 18
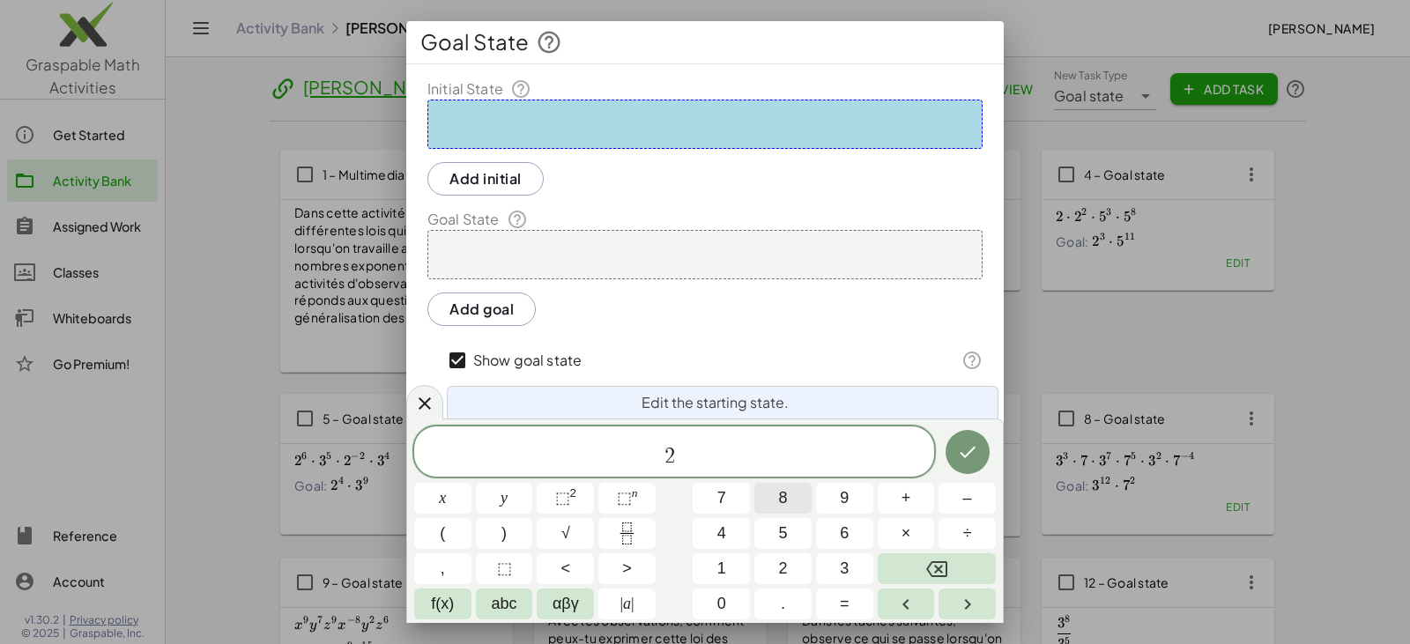
click at [685, 498] on button "8" at bounding box center [782, 498] width 57 height 31
click at [685, 529] on button "×" at bounding box center [905, 533] width 57 height 31
click at [685, 567] on button "2" at bounding box center [782, 568] width 57 height 31
click at [630, 492] on span "⬚" at bounding box center [624, 498] width 15 height 18
click at [509, 568] on span "⬚" at bounding box center [504, 569] width 15 height 24
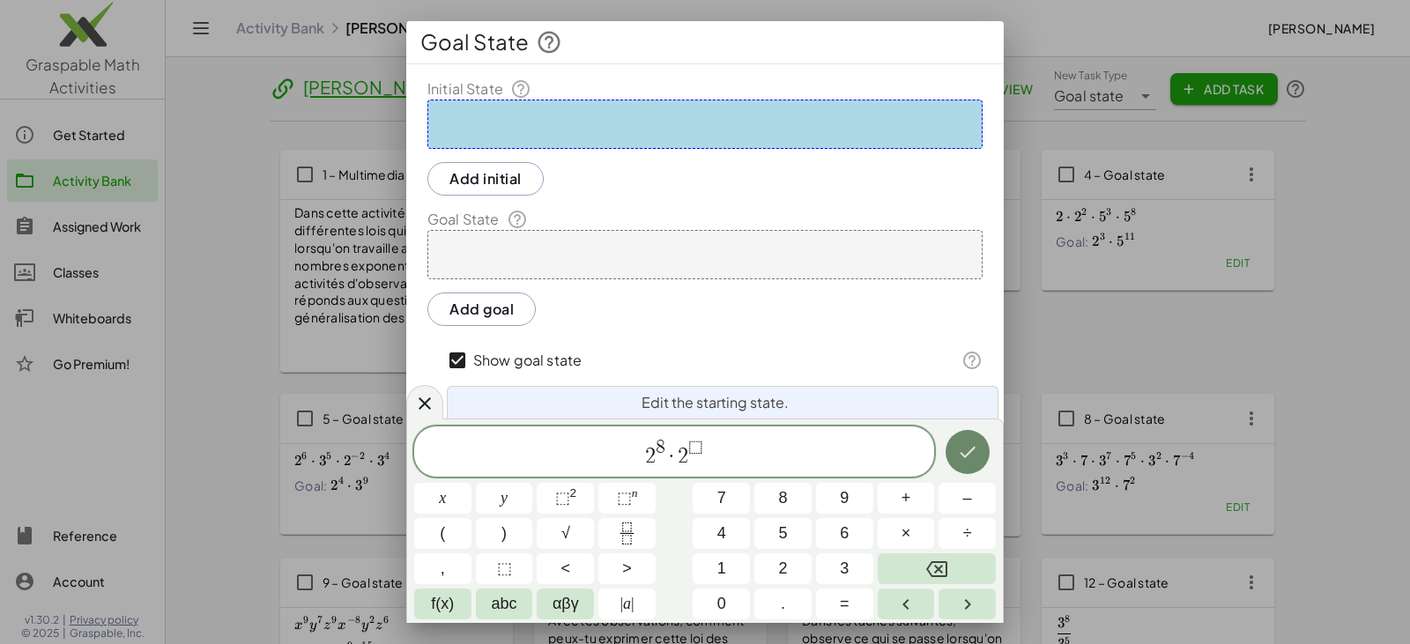
click at [685, 455] on icon "Done" at bounding box center [967, 451] width 21 height 21
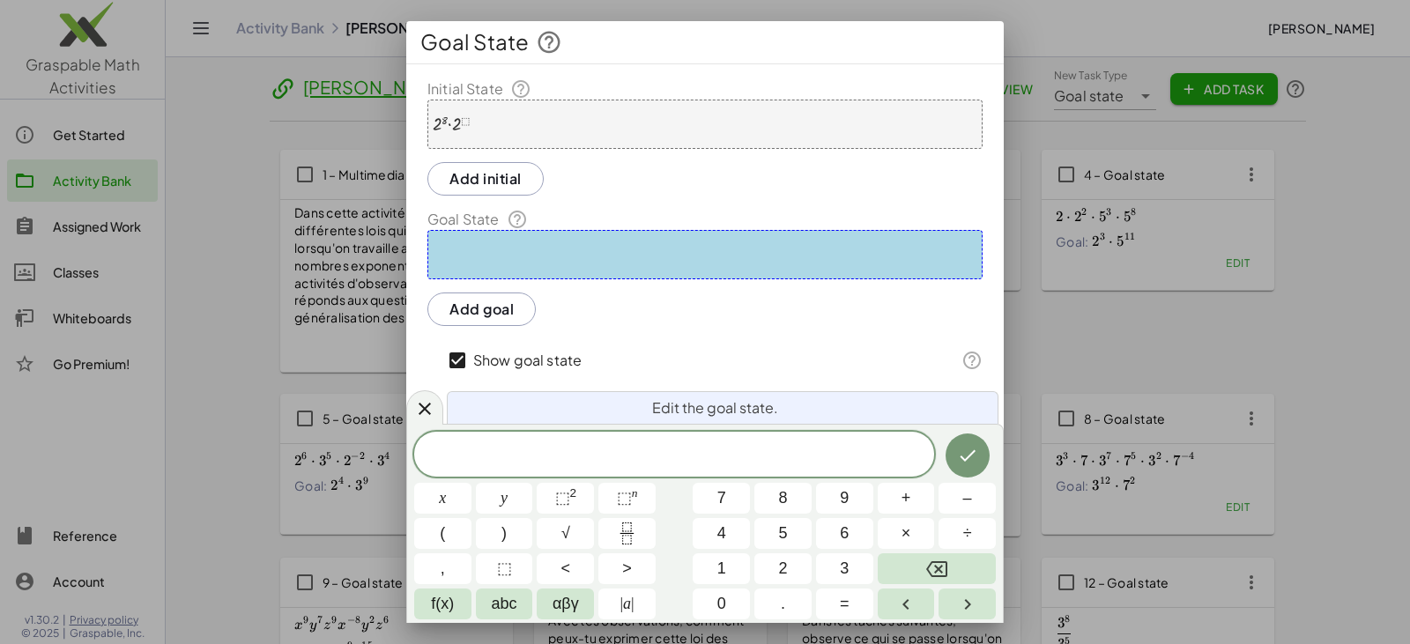
click at [653, 248] on div at bounding box center [704, 254] width 555 height 49
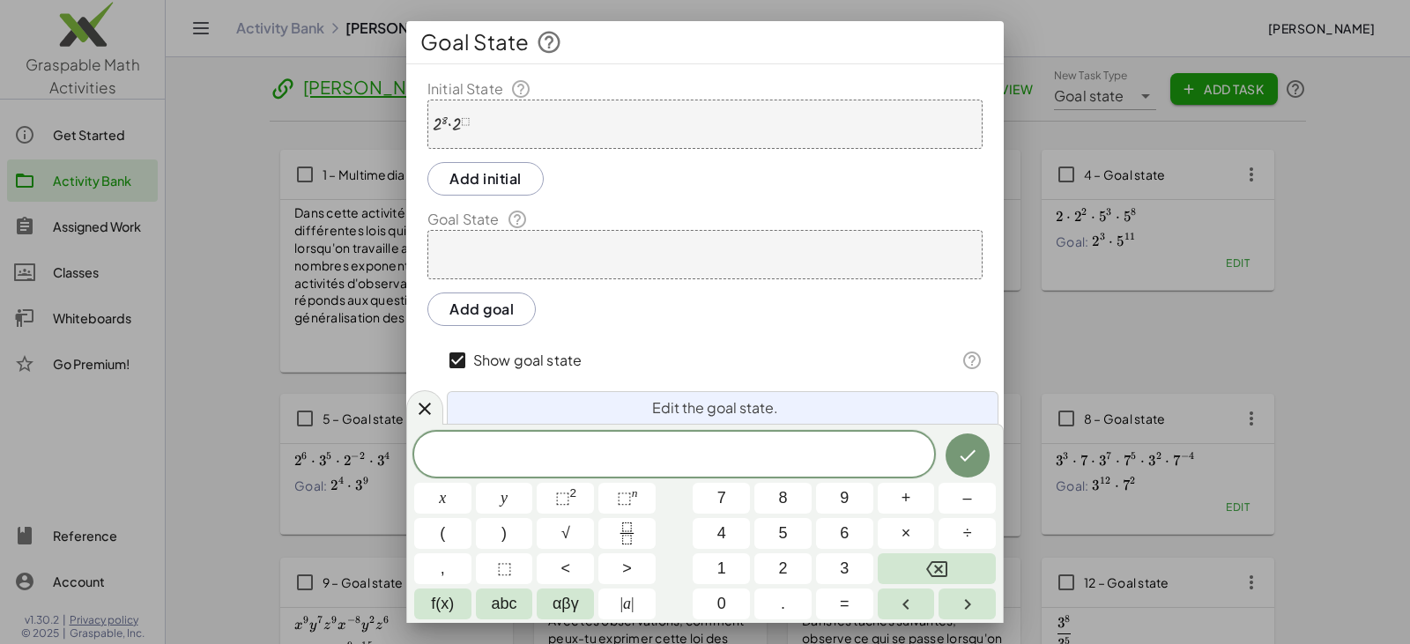
click at [634, 249] on div at bounding box center [704, 254] width 555 height 49
click at [629, 499] on span "⬚" at bounding box center [624, 498] width 15 height 18
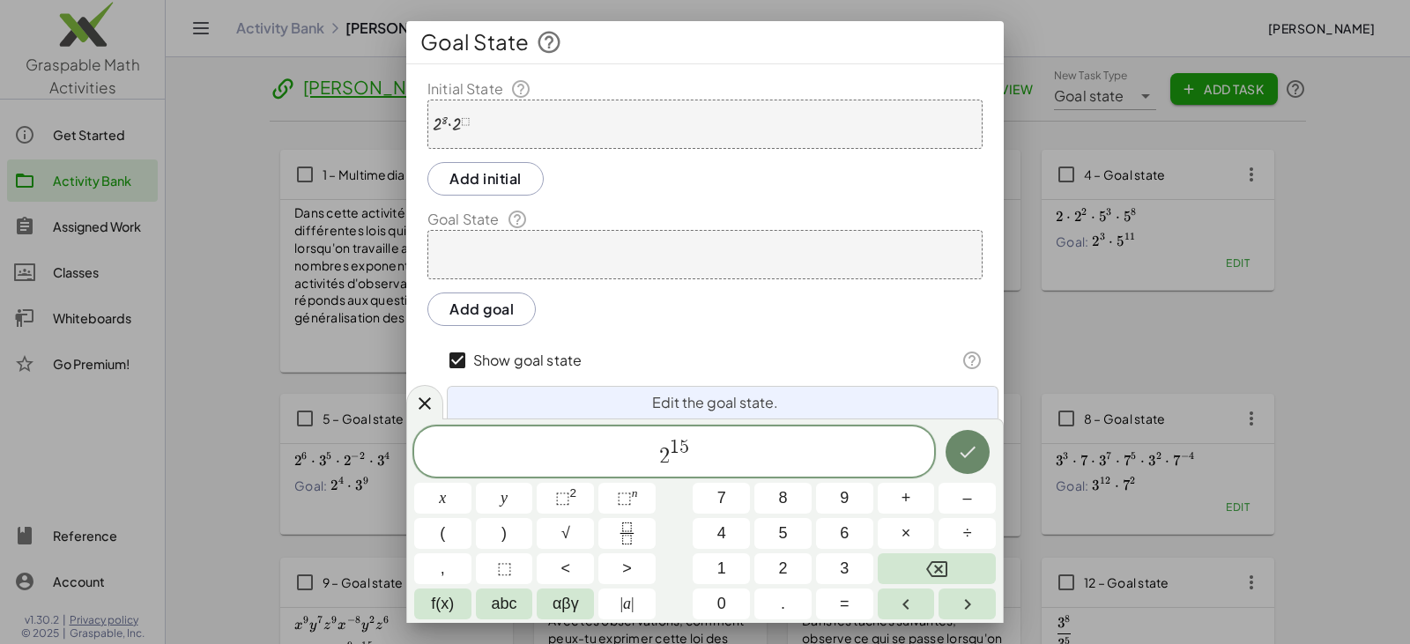
click at [685, 455] on icon "Done" at bounding box center [967, 451] width 21 height 21
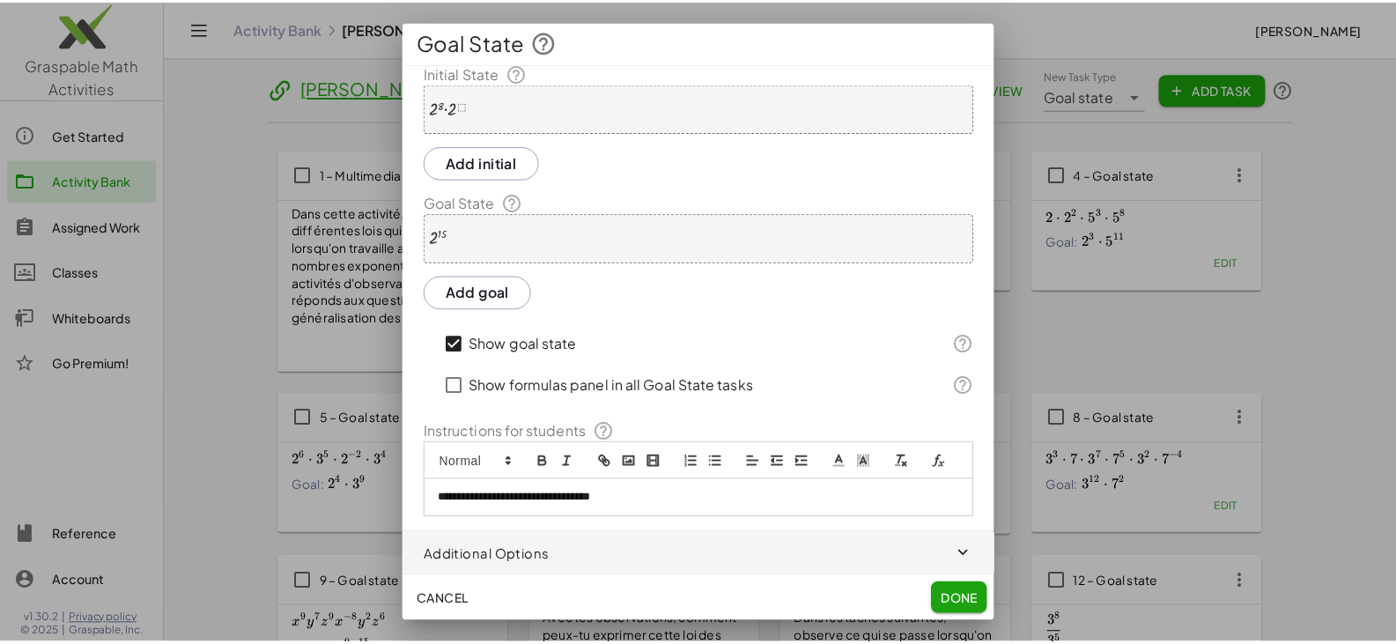
scroll to position [38, 0]
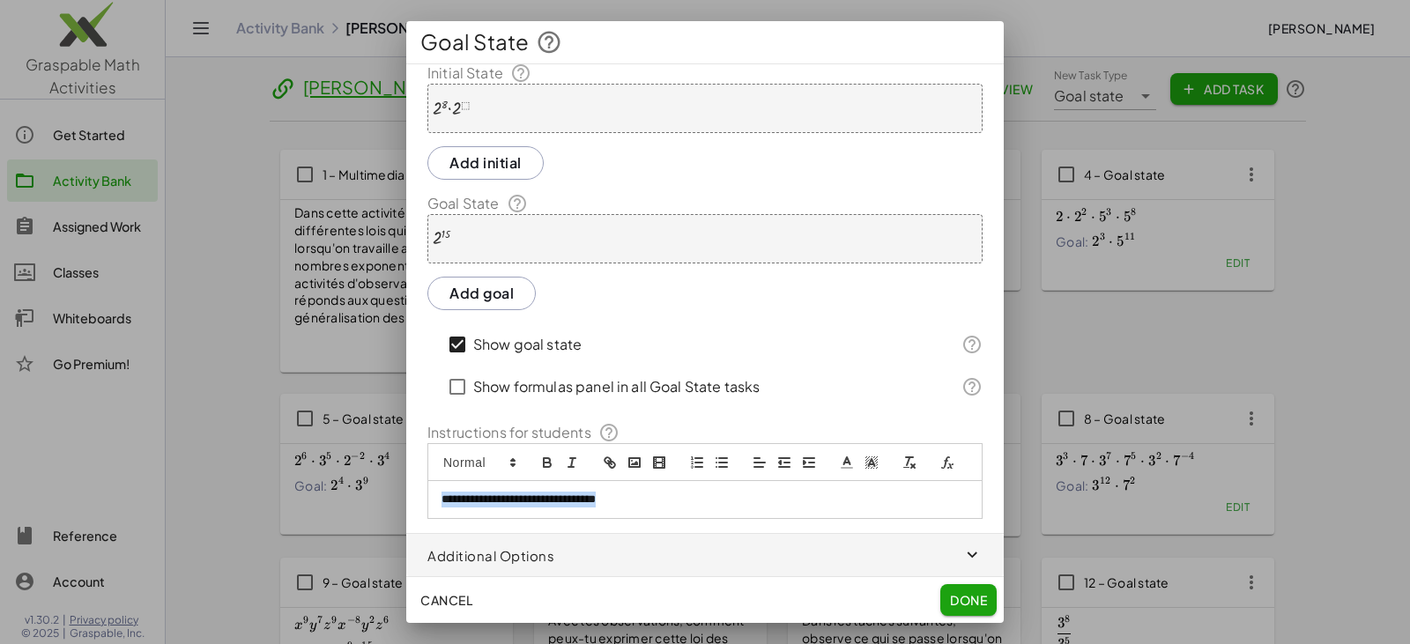
drag, startPoint x: 664, startPoint y: 504, endPoint x: 317, endPoint y: 486, distance: 347.6
click at [317, 486] on div "**********" at bounding box center [705, 322] width 1410 height 644
click at [685, 592] on span "Done" at bounding box center [968, 600] width 37 height 16
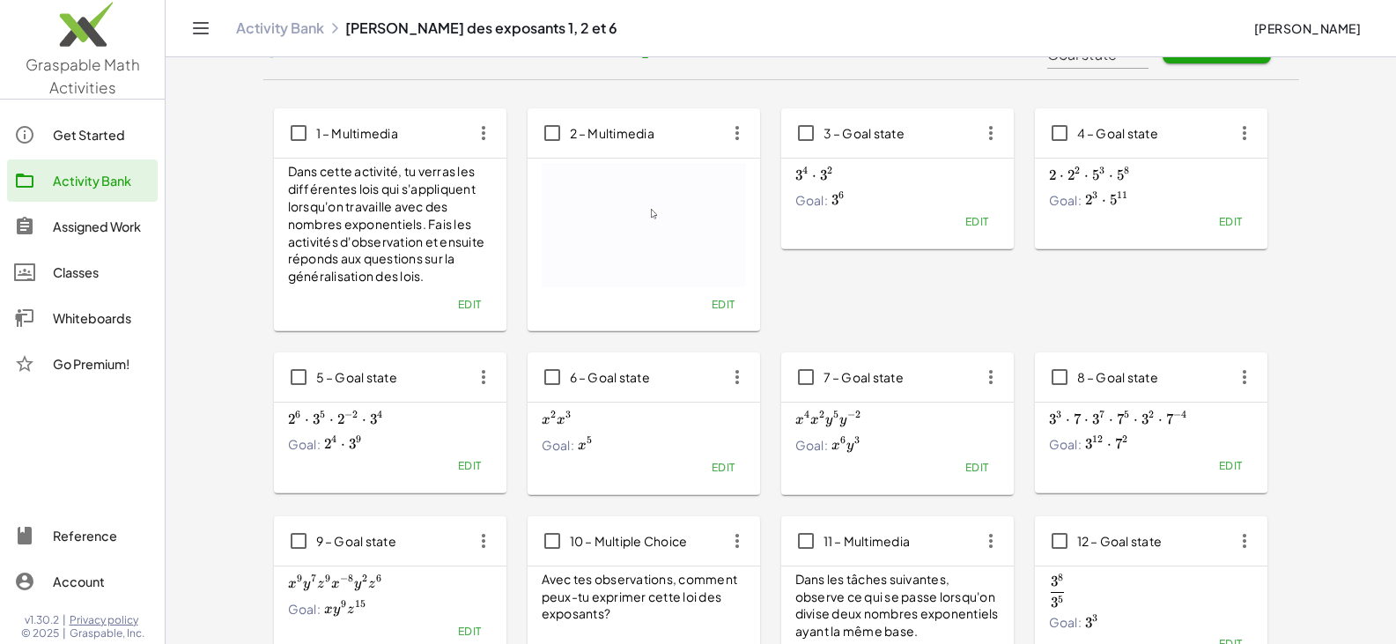
scroll to position [0, 0]
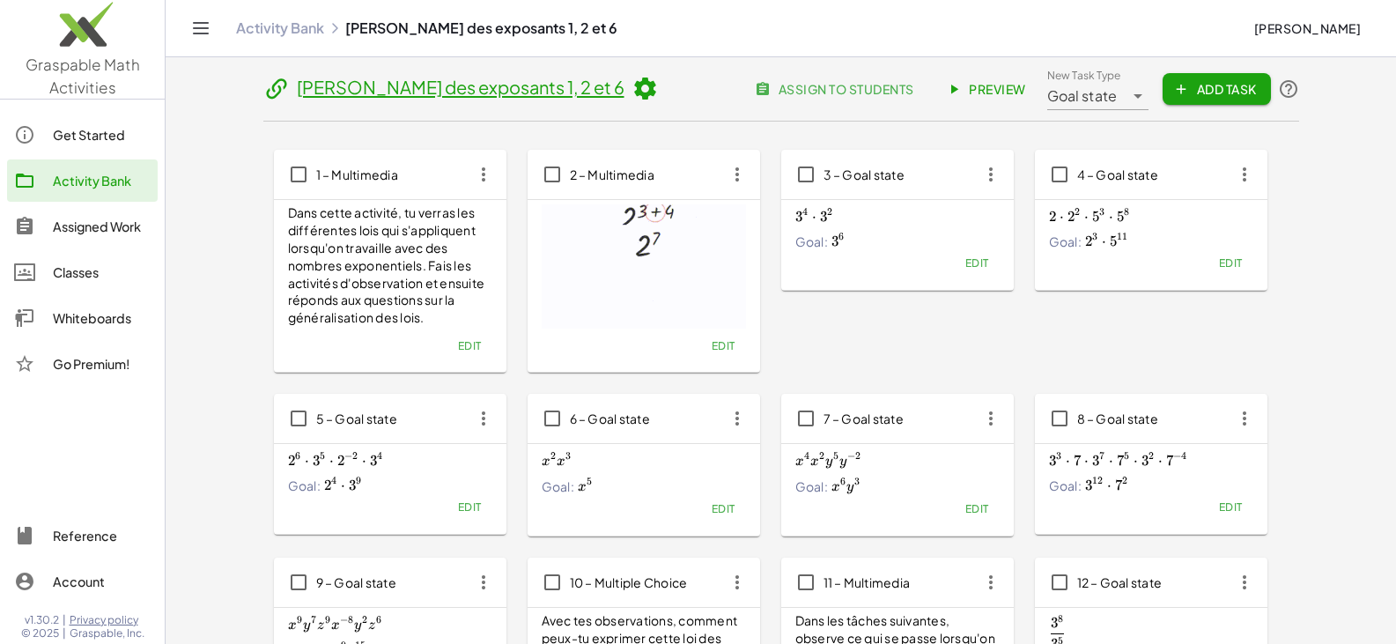
click at [685, 255] on button "Edit" at bounding box center [976, 263] width 45 height 25
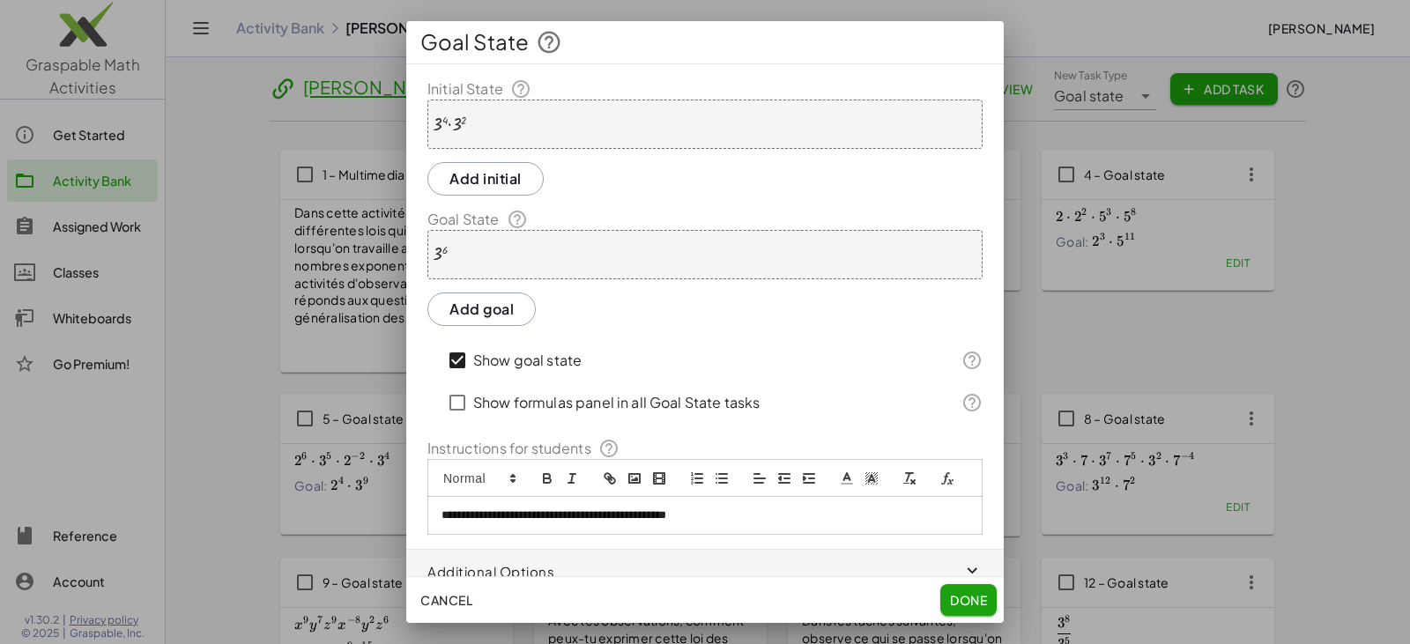
click at [685, 596] on span "Done" at bounding box center [968, 600] width 37 height 16
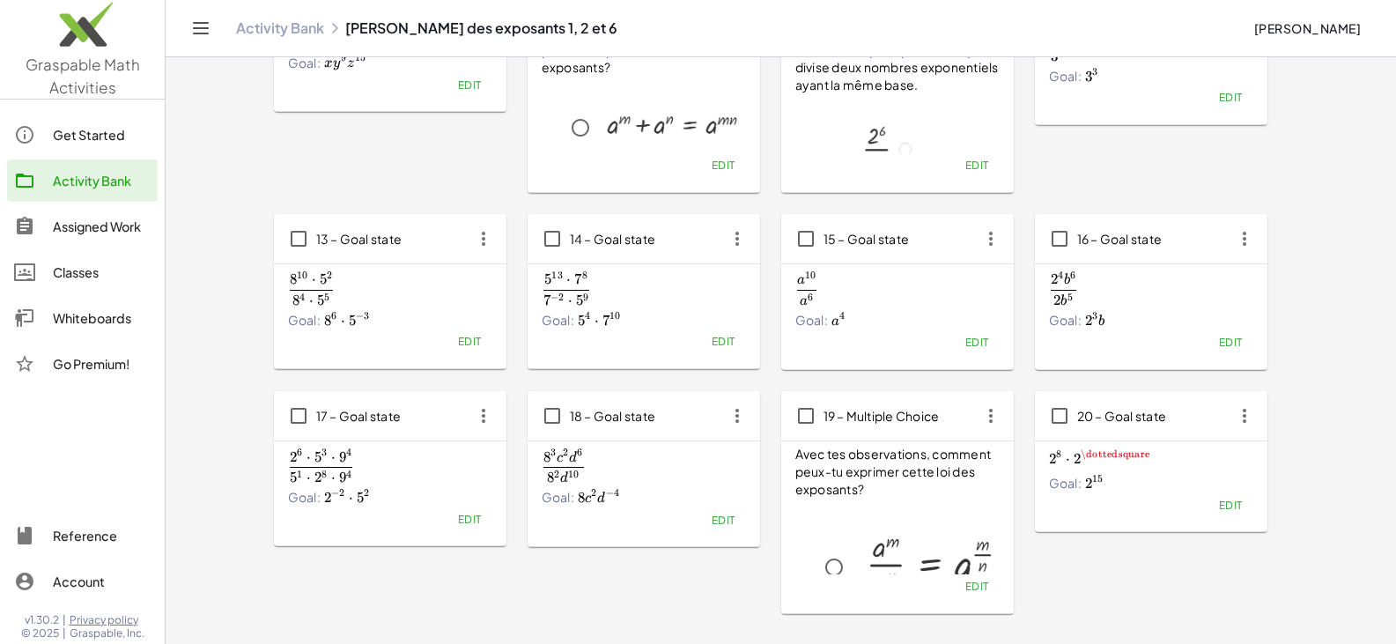
scroll to position [729, 0]
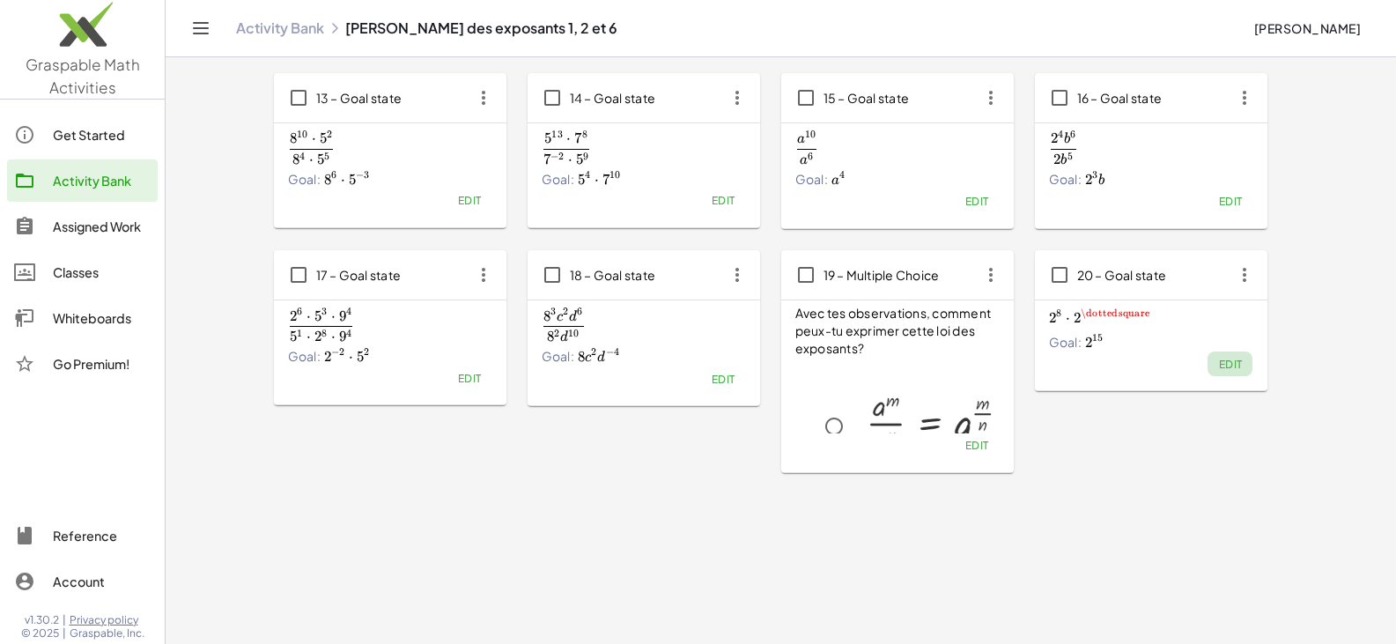
click at [685, 362] on span "Edit" at bounding box center [1230, 364] width 24 height 13
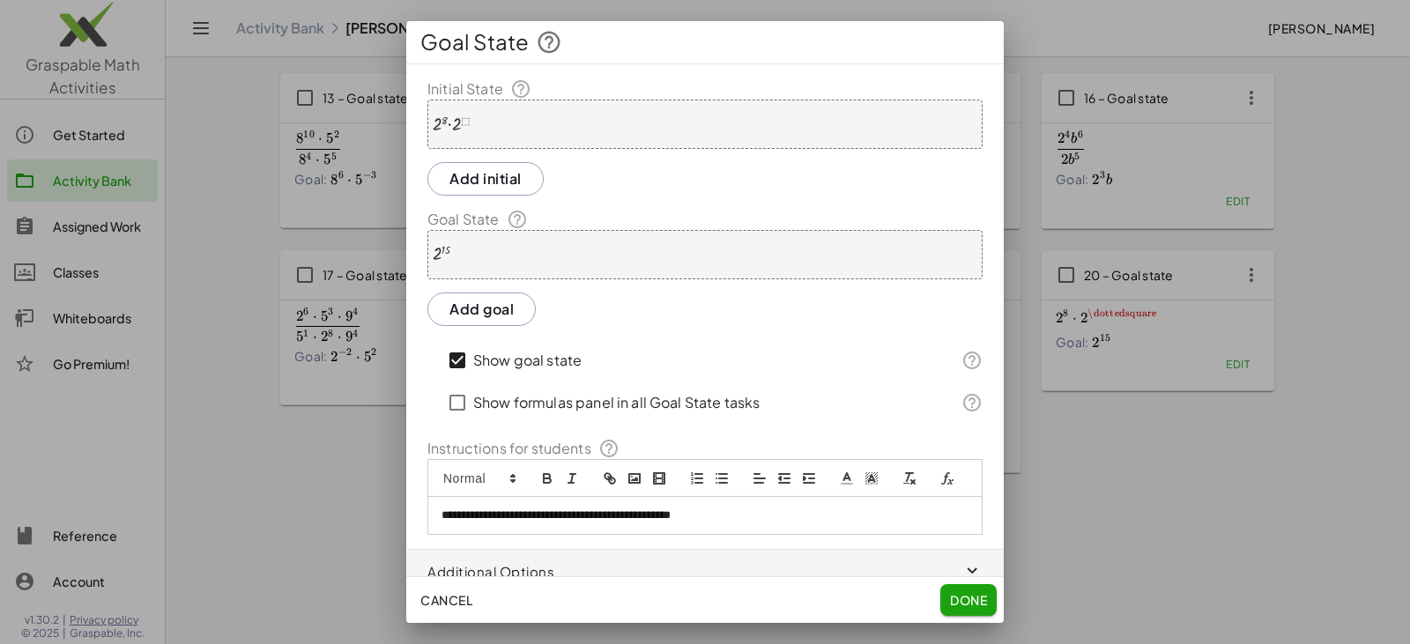
click at [685, 523] on p "**********" at bounding box center [698, 515] width 514 height 16
click at [685, 598] on span "Done" at bounding box center [968, 600] width 37 height 16
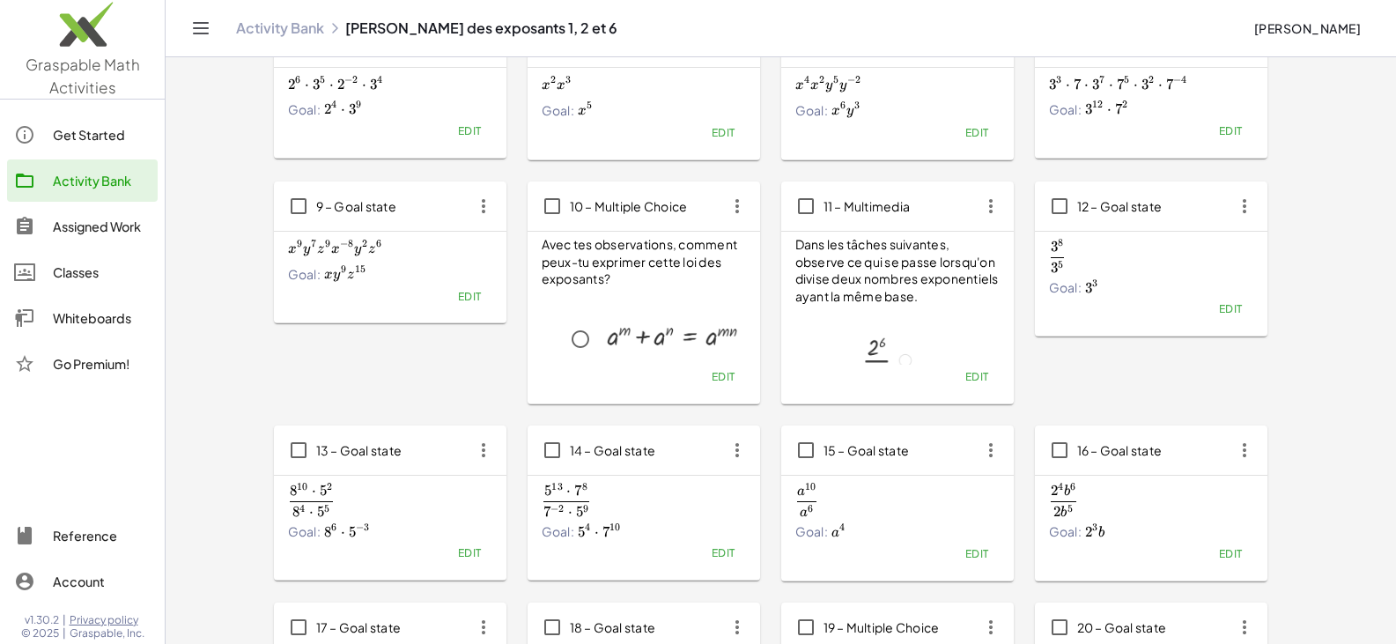
scroll to position [464, 0]
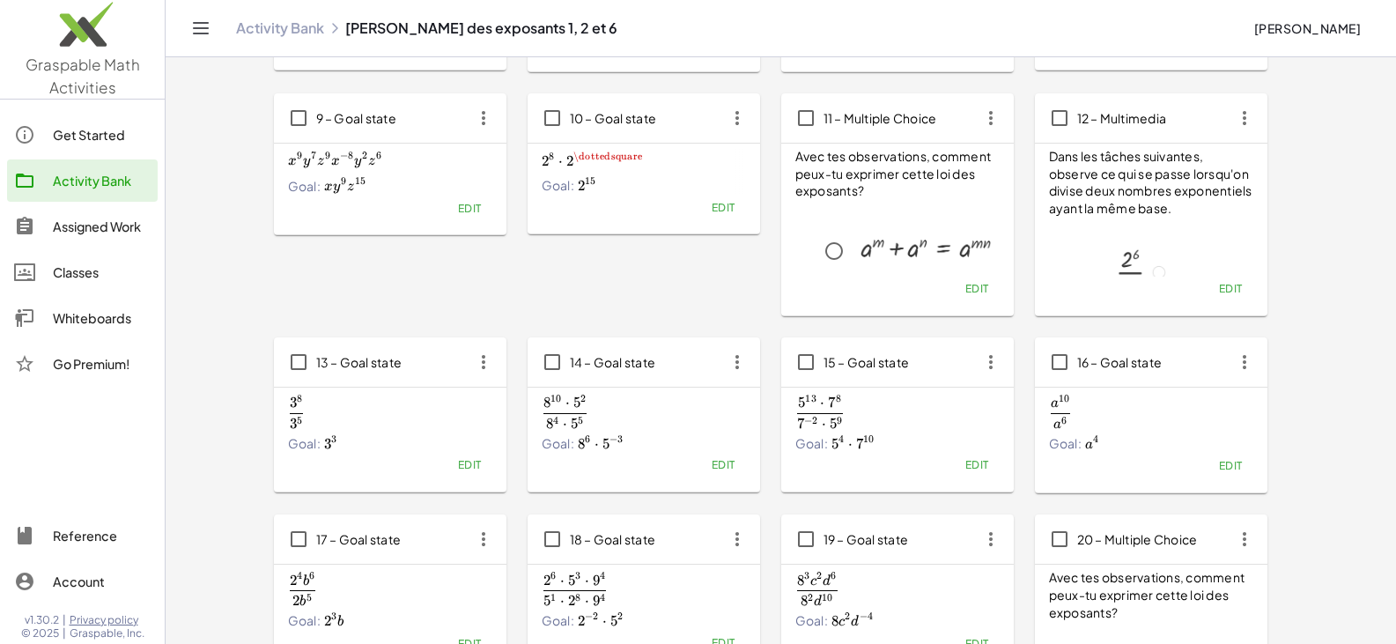
click at [685, 122] on icon "button" at bounding box center [738, 118] width 32 height 32
click at [685, 156] on div "Copy" at bounding box center [771, 162] width 70 height 21
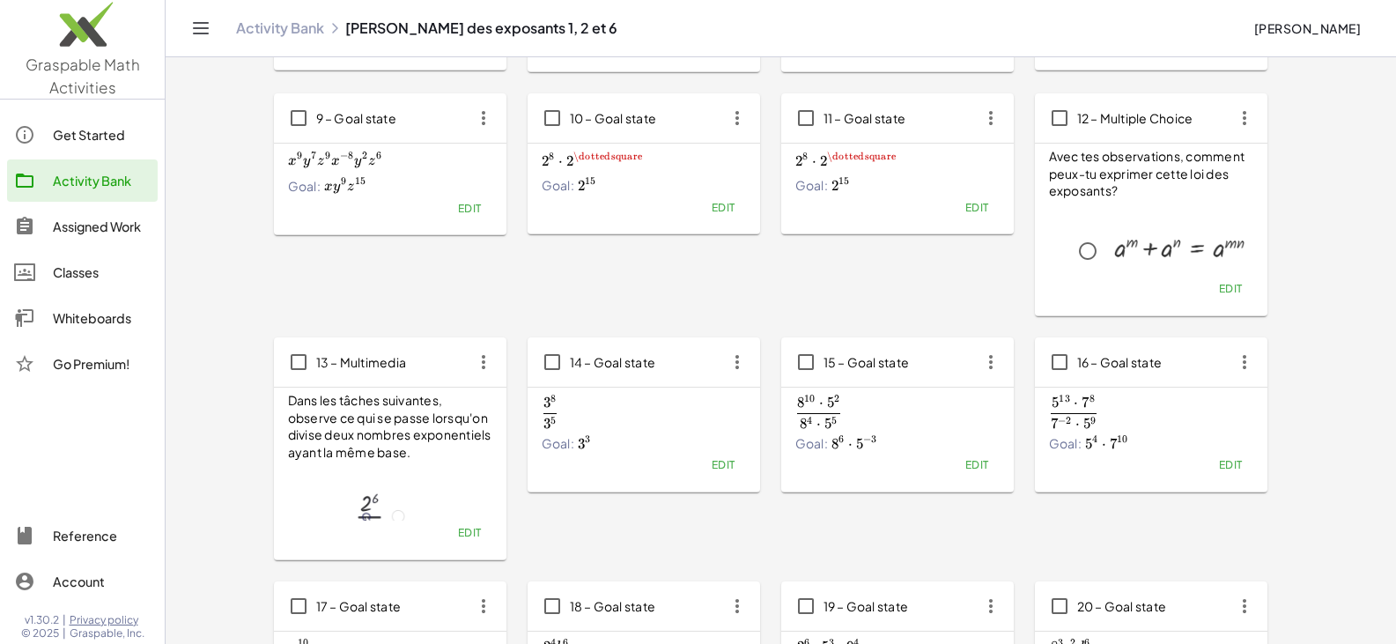
click at [685, 205] on span "Edit" at bounding box center [977, 207] width 24 height 13
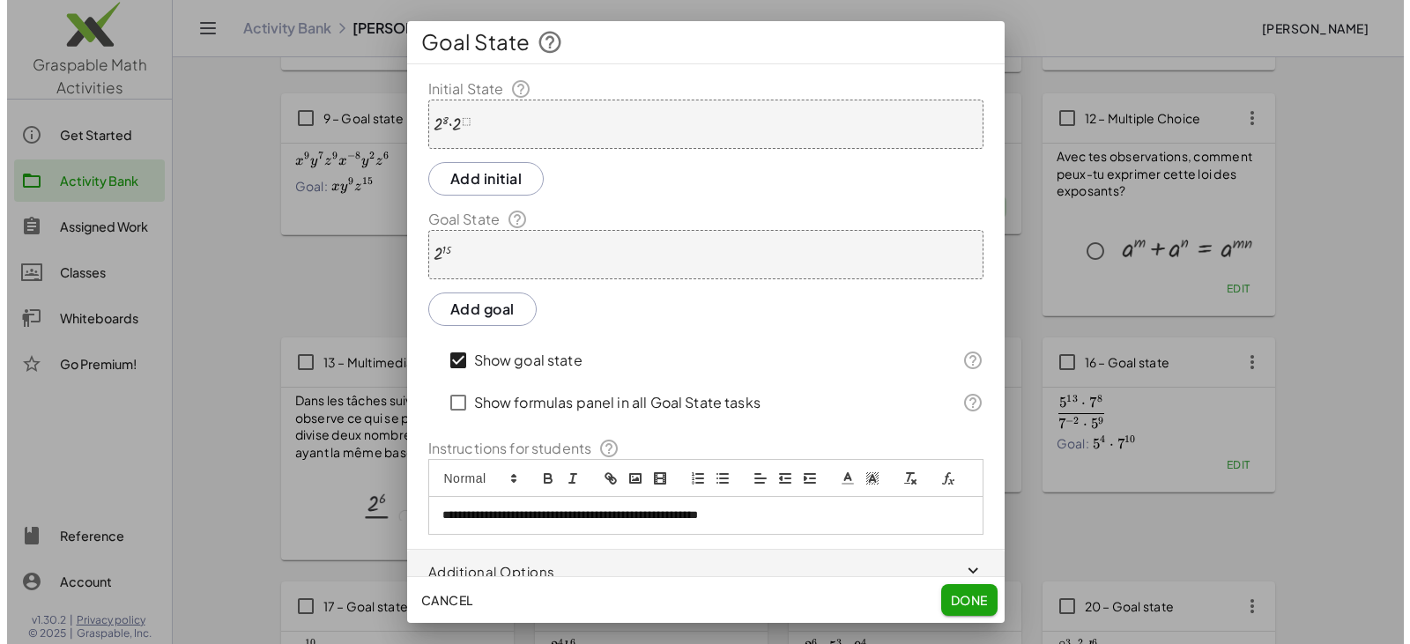
scroll to position [0, 0]
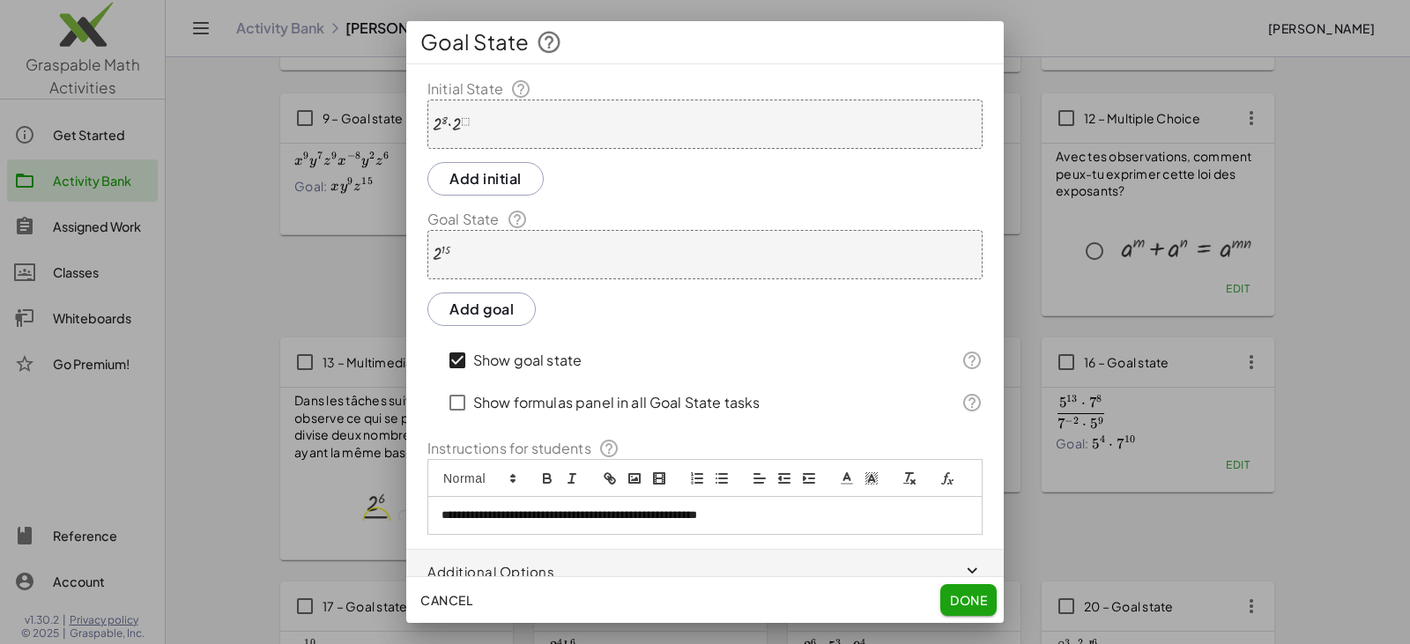
click at [434, 124] on div at bounding box center [451, 124] width 37 height 19
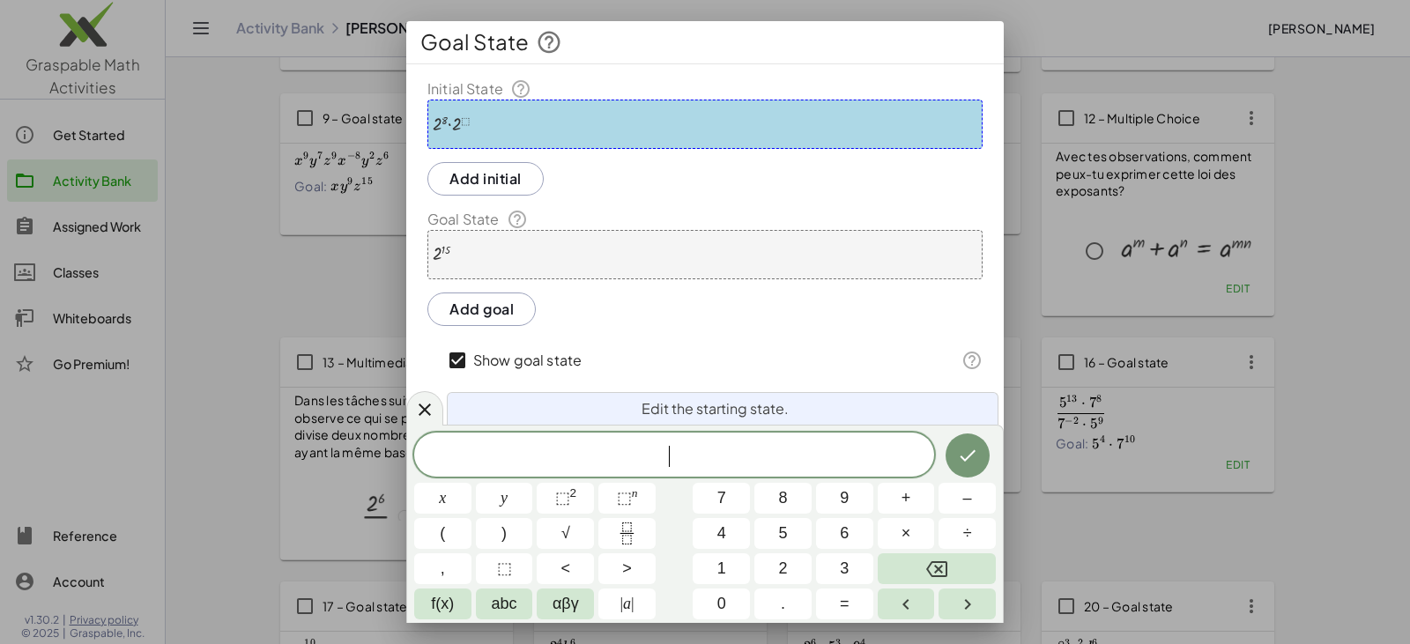
click at [492, 149] on div "**********" at bounding box center [704, 306] width 597 height 456
click at [481, 136] on div "· 2 8 · 2 ⬚" at bounding box center [704, 124] width 555 height 49
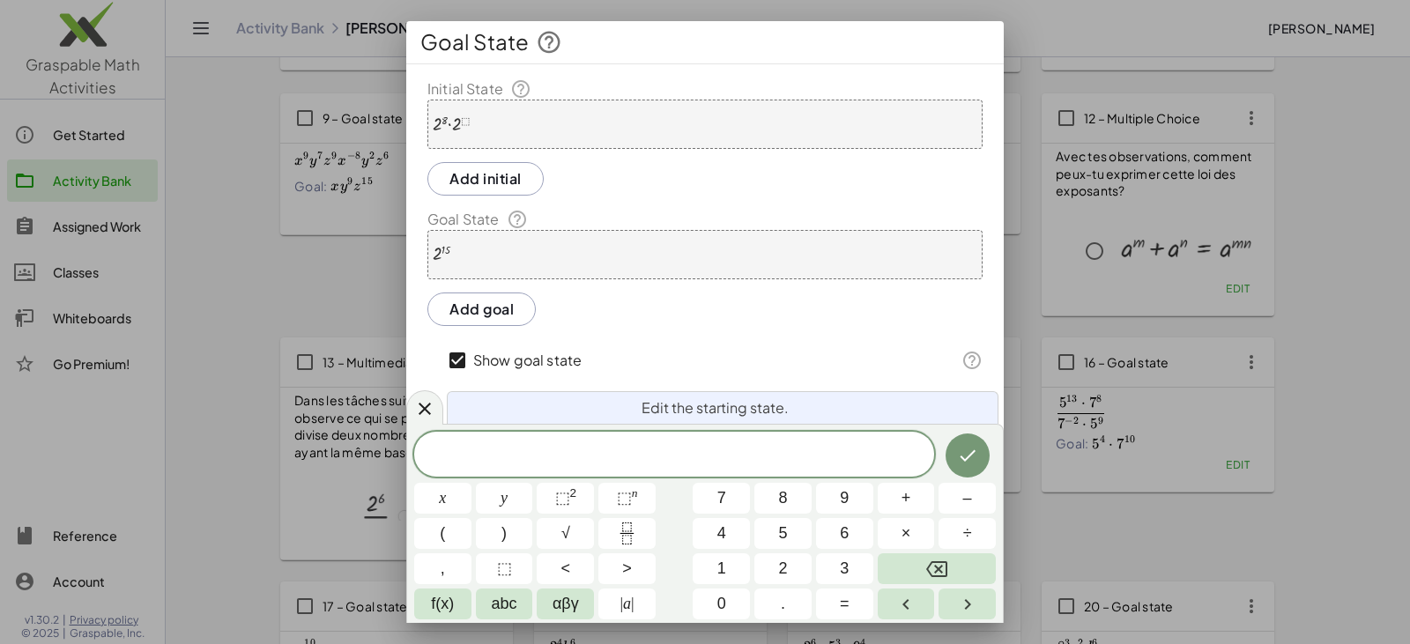
click at [470, 118] on div at bounding box center [451, 124] width 37 height 19
click at [463, 134] on div "· 2 8 · 2 ⬚" at bounding box center [704, 124] width 555 height 49
click at [685, 465] on span "​" at bounding box center [674, 456] width 520 height 25
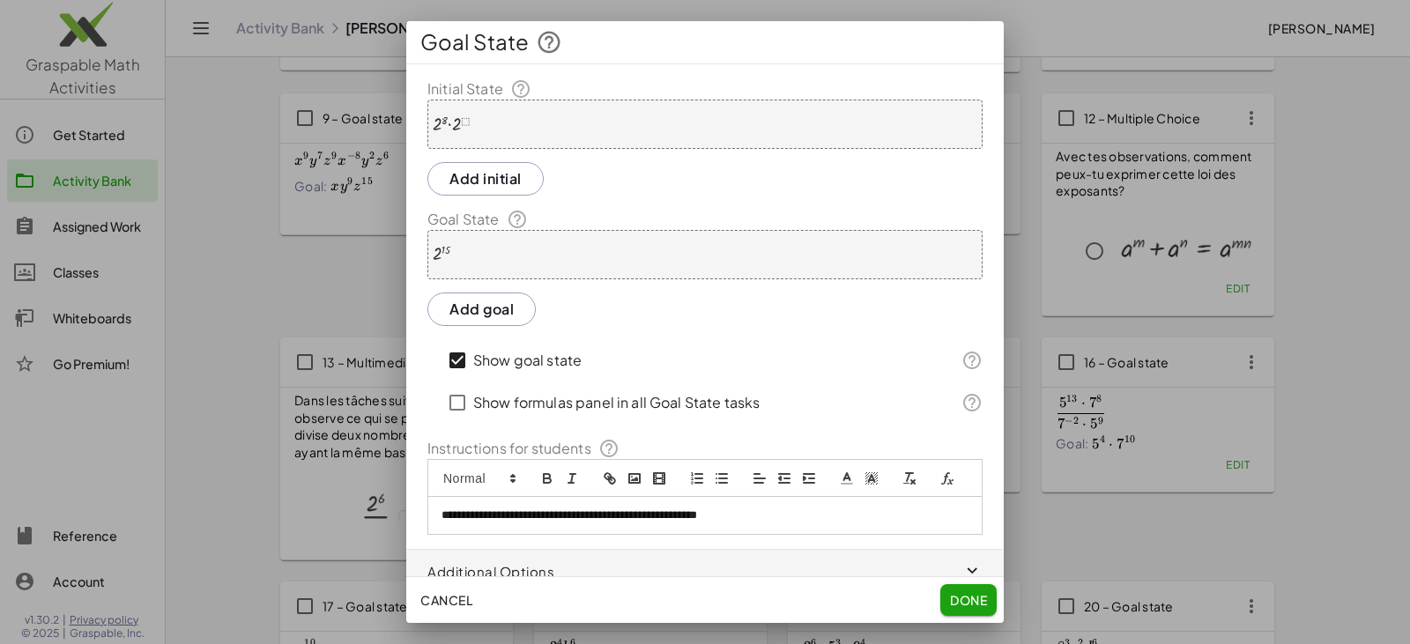
click at [685, 590] on button "Done" at bounding box center [968, 600] width 56 height 32
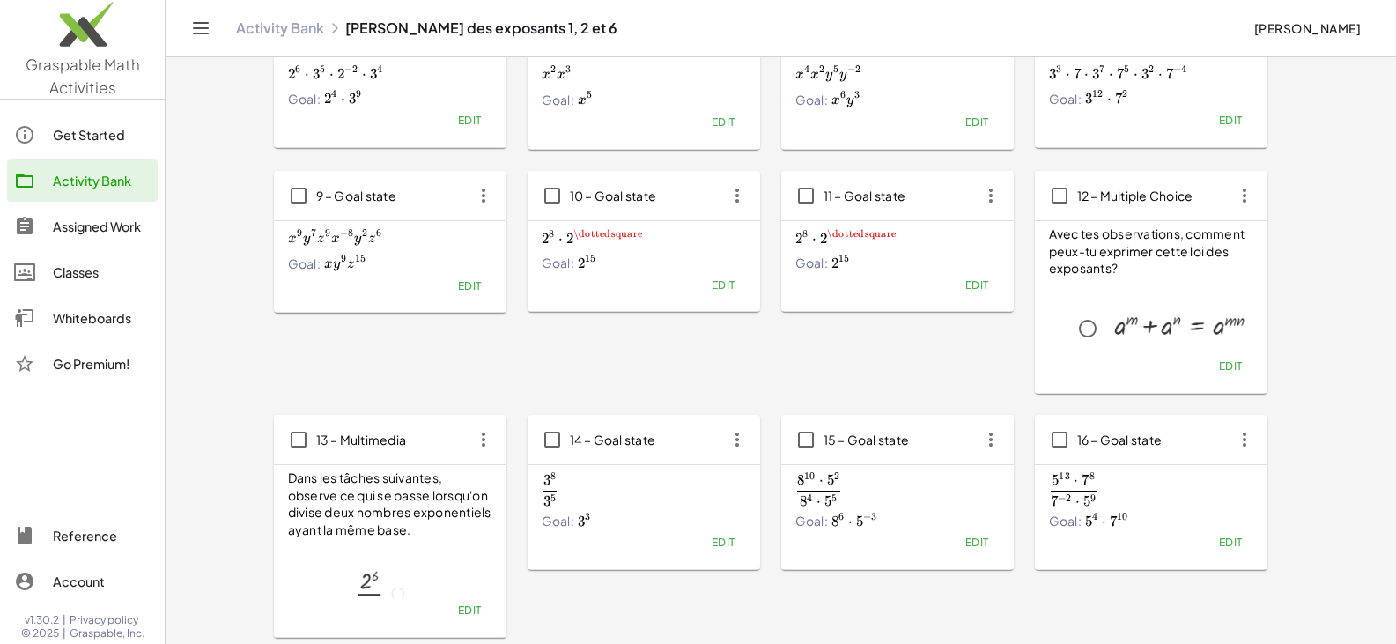
scroll to position [356, 0]
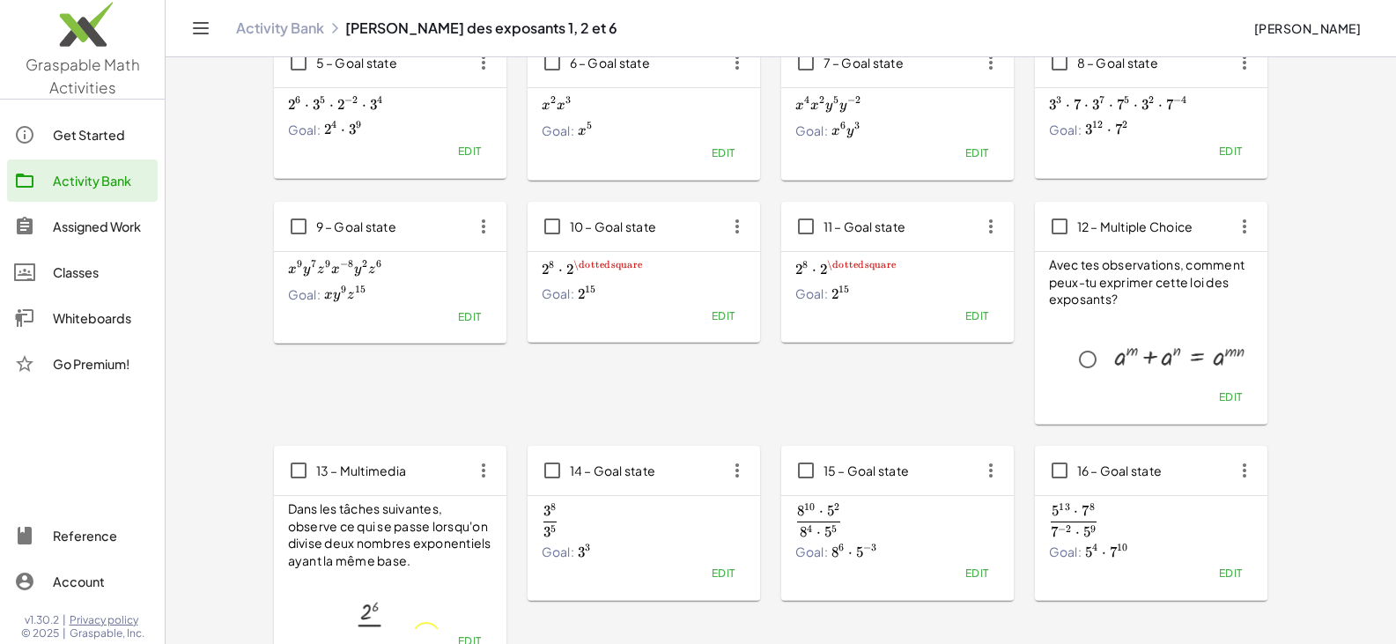
click at [685, 316] on span "Edit" at bounding box center [977, 315] width 24 height 13
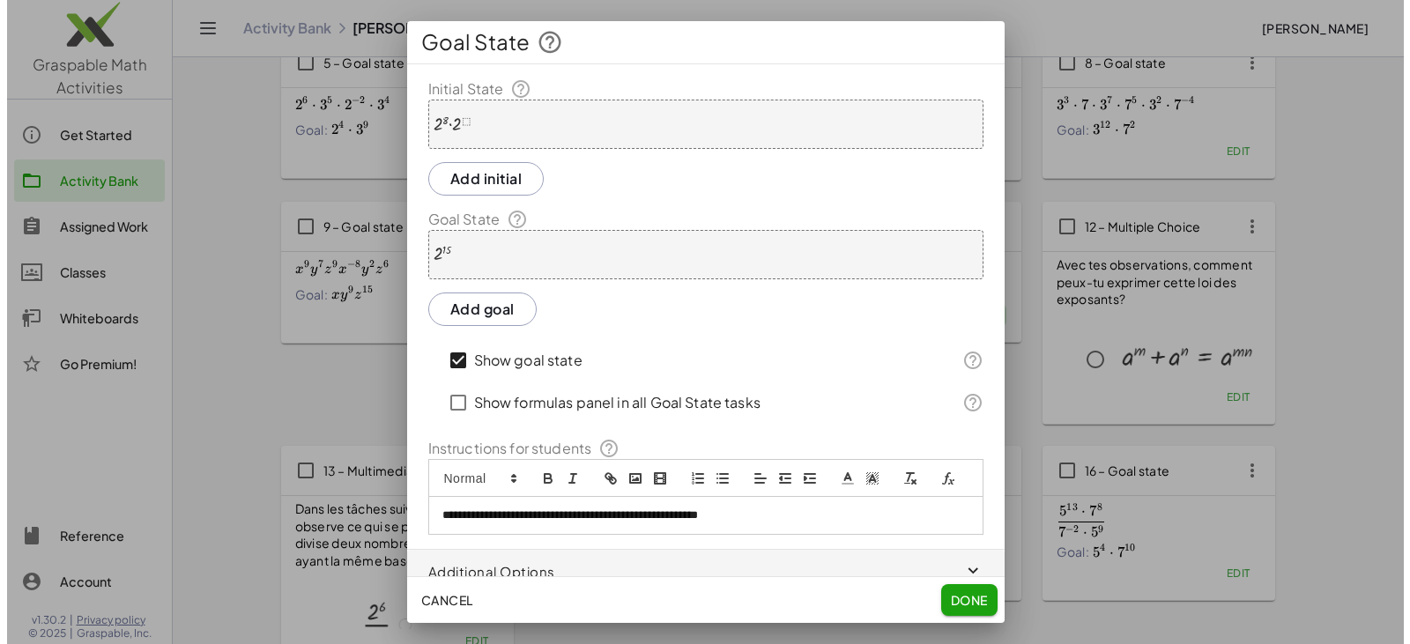
scroll to position [0, 0]
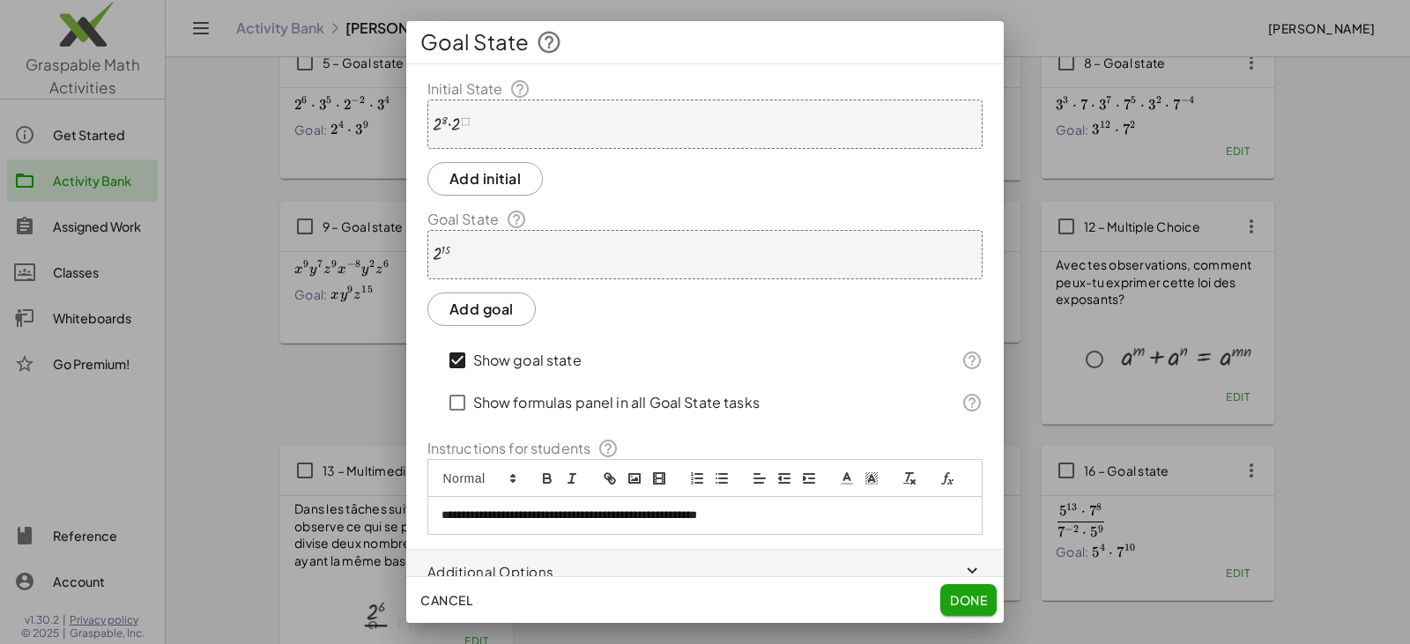
click at [572, 138] on div "· 2 8 · 2 ⬚" at bounding box center [704, 124] width 555 height 49
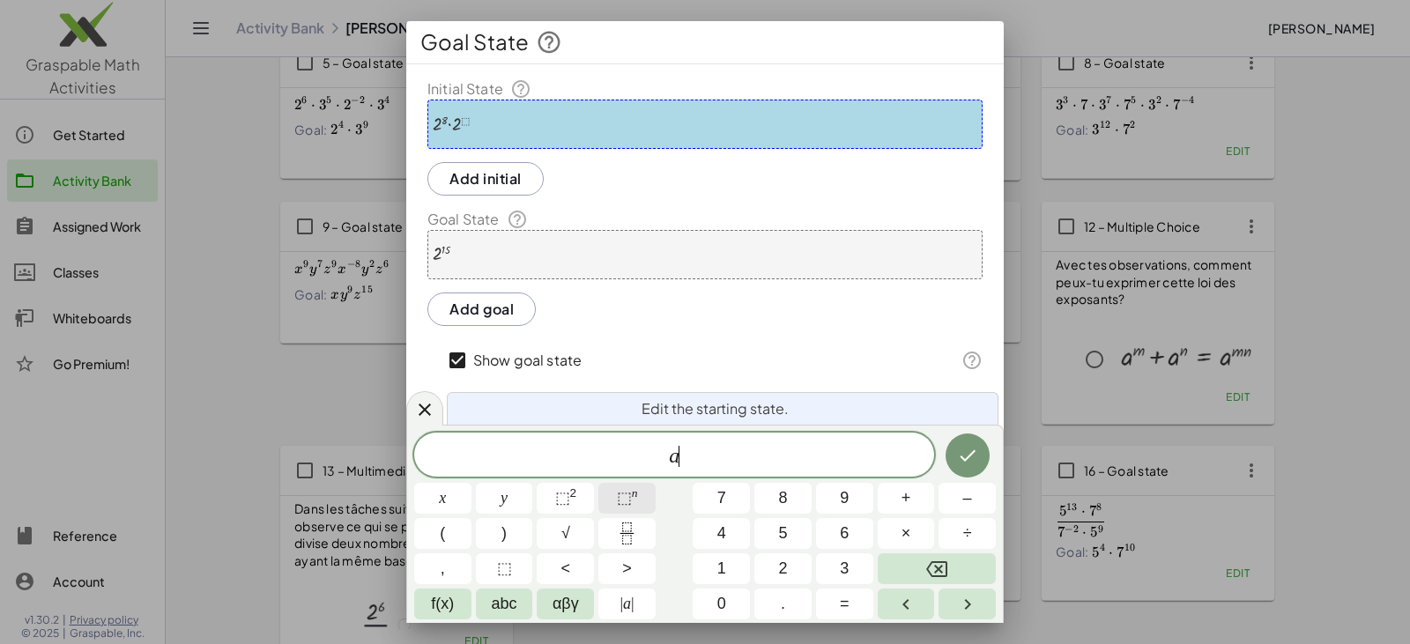
click at [623, 488] on span "⬚ n" at bounding box center [627, 498] width 21 height 24
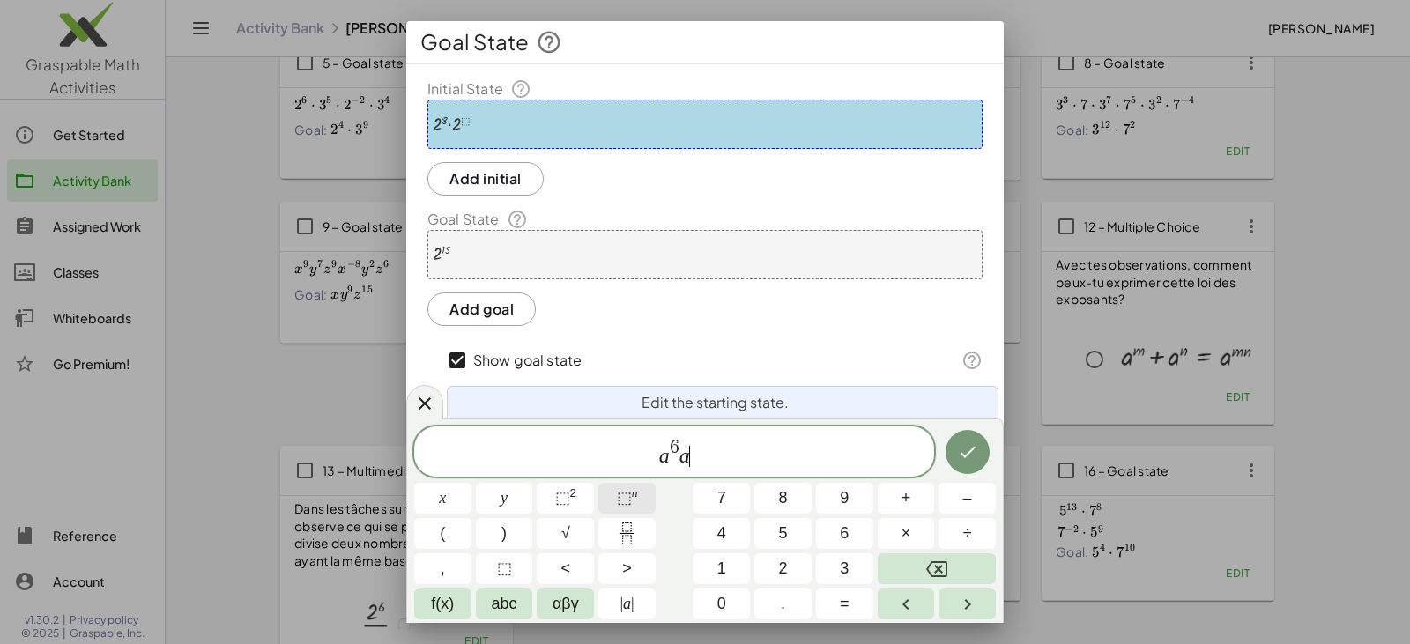
click at [623, 498] on span "⬚" at bounding box center [624, 498] width 15 height 18
click at [511, 566] on button "⬚" at bounding box center [504, 568] width 57 height 31
click at [685, 455] on icon "Done" at bounding box center [967, 451] width 21 height 21
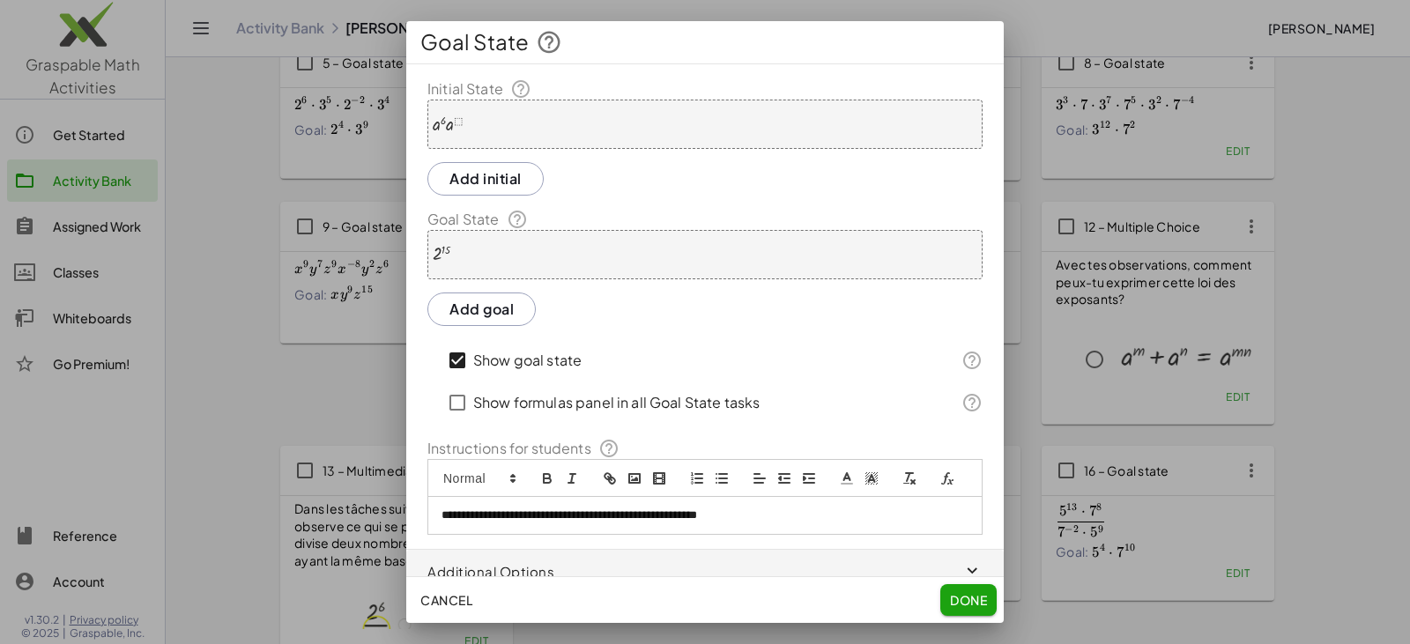
click at [557, 256] on div "2 15" at bounding box center [704, 254] width 555 height 49
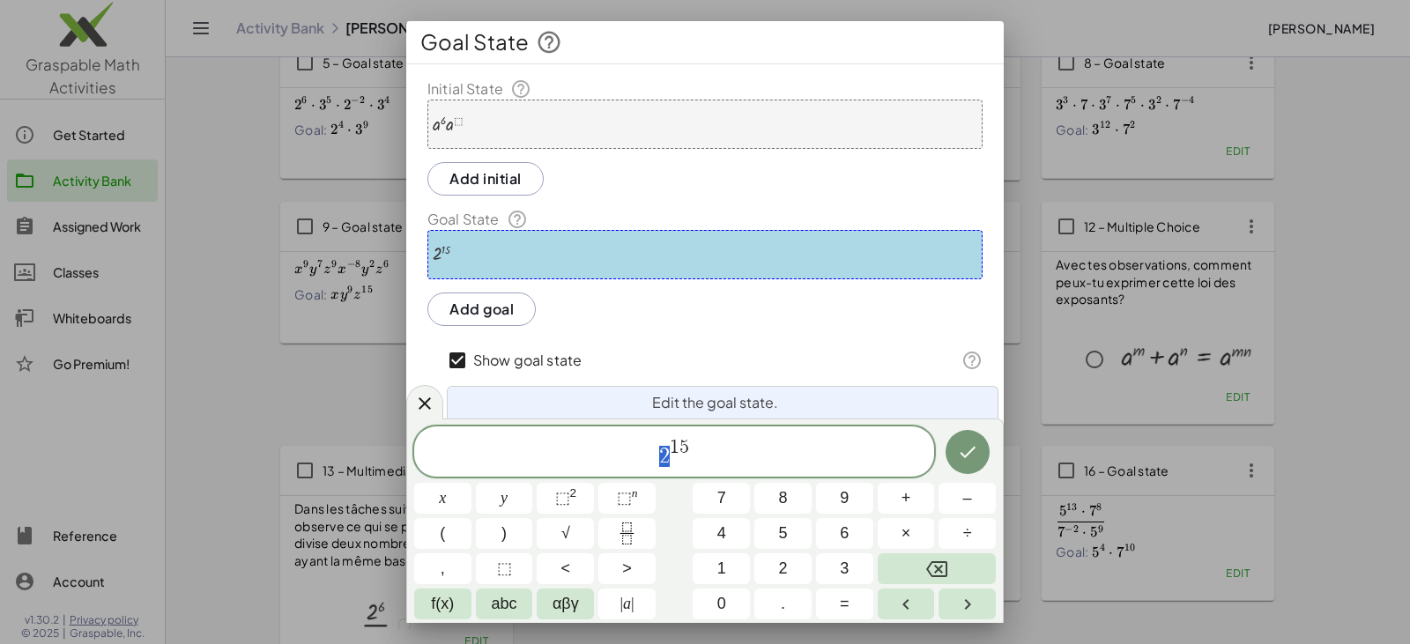
drag, startPoint x: 661, startPoint y: 454, endPoint x: 670, endPoint y: 458, distance: 9.8
drag, startPoint x: 671, startPoint y: 445, endPoint x: 688, endPoint y: 448, distance: 16.9
click at [685, 441] on button "Done" at bounding box center [967, 452] width 44 height 44
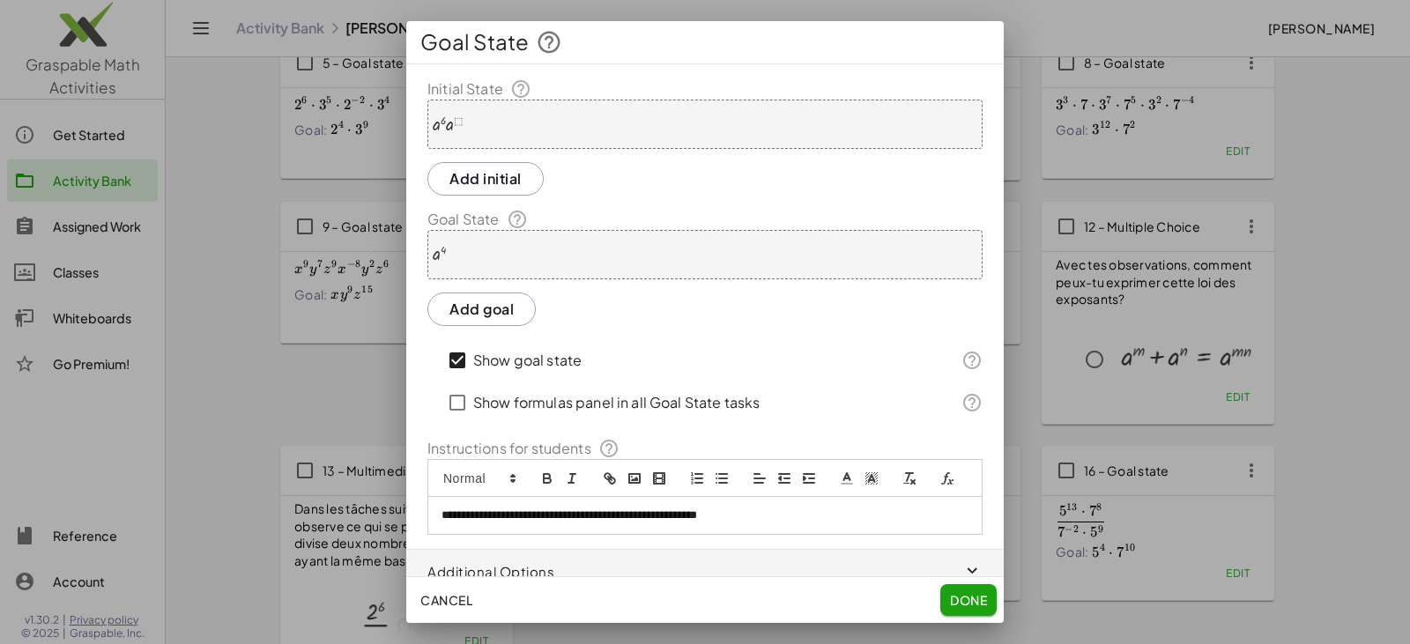
click at [589, 127] on div "· a 6 · a ⬚" at bounding box center [704, 124] width 555 height 49
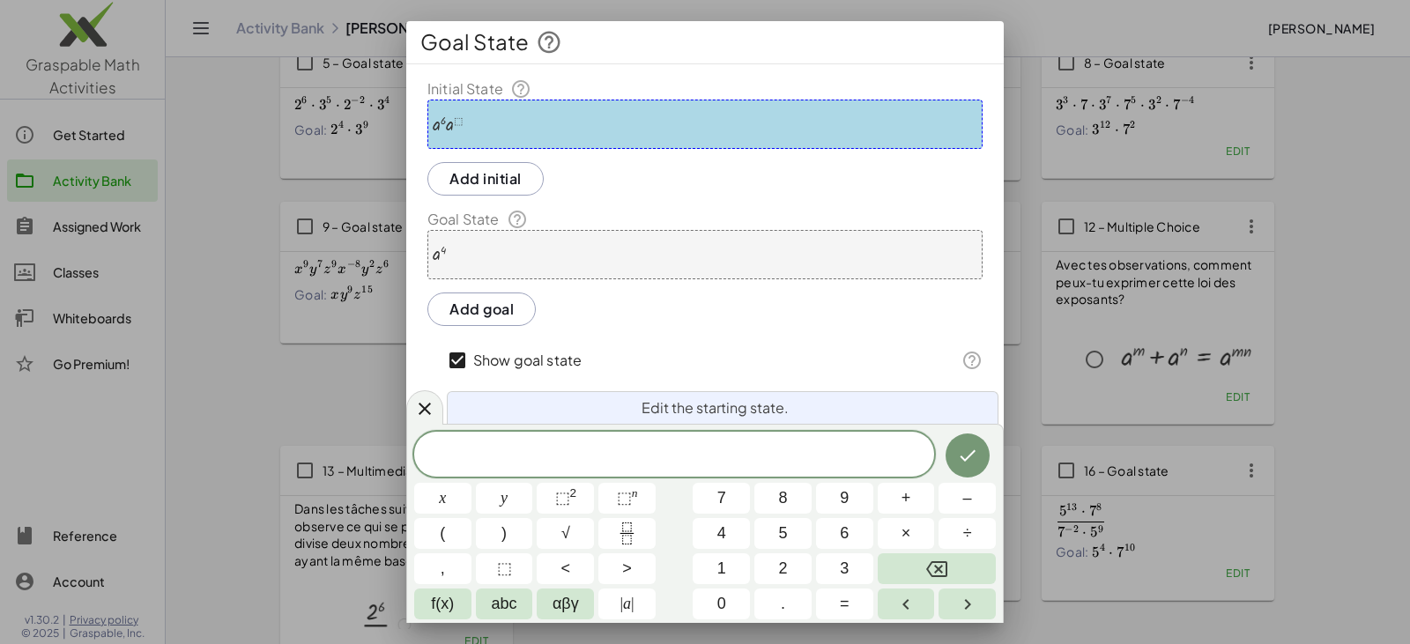
click at [478, 116] on div "· a 6 · a ⬚" at bounding box center [704, 124] width 555 height 49
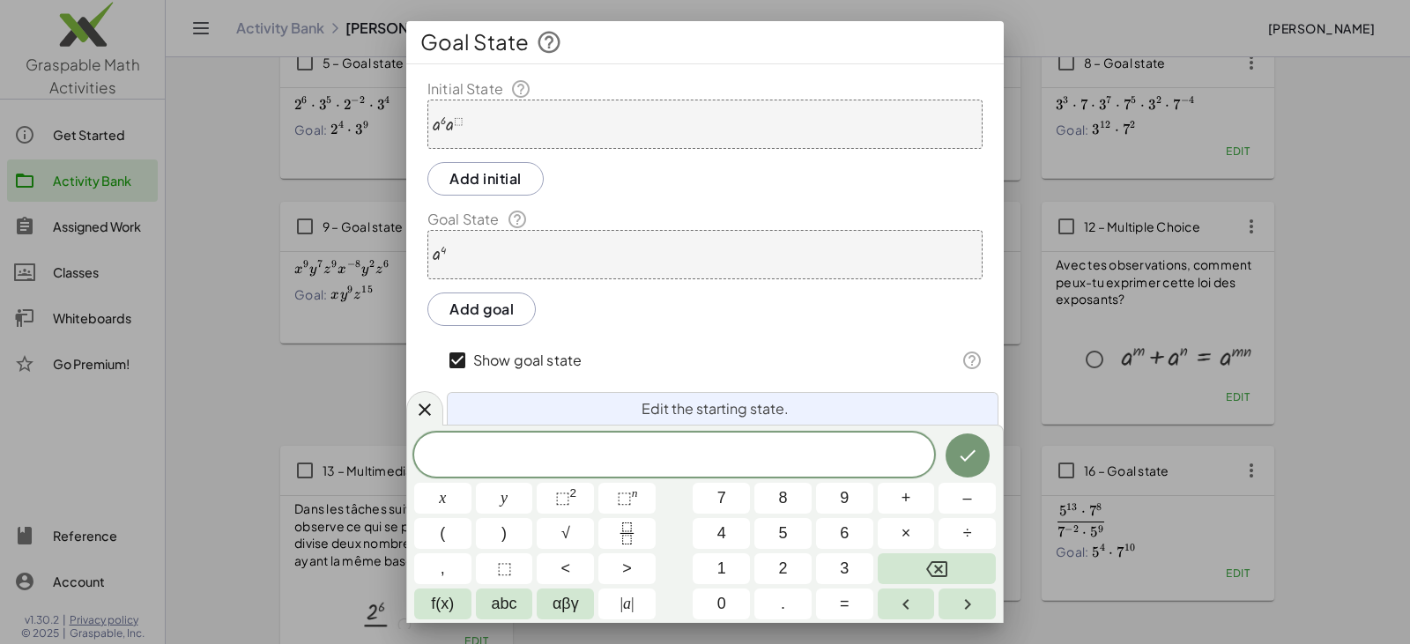
click at [668, 443] on div "​" at bounding box center [674, 455] width 520 height 44
click at [628, 497] on span "⬚" at bounding box center [624, 498] width 15 height 18
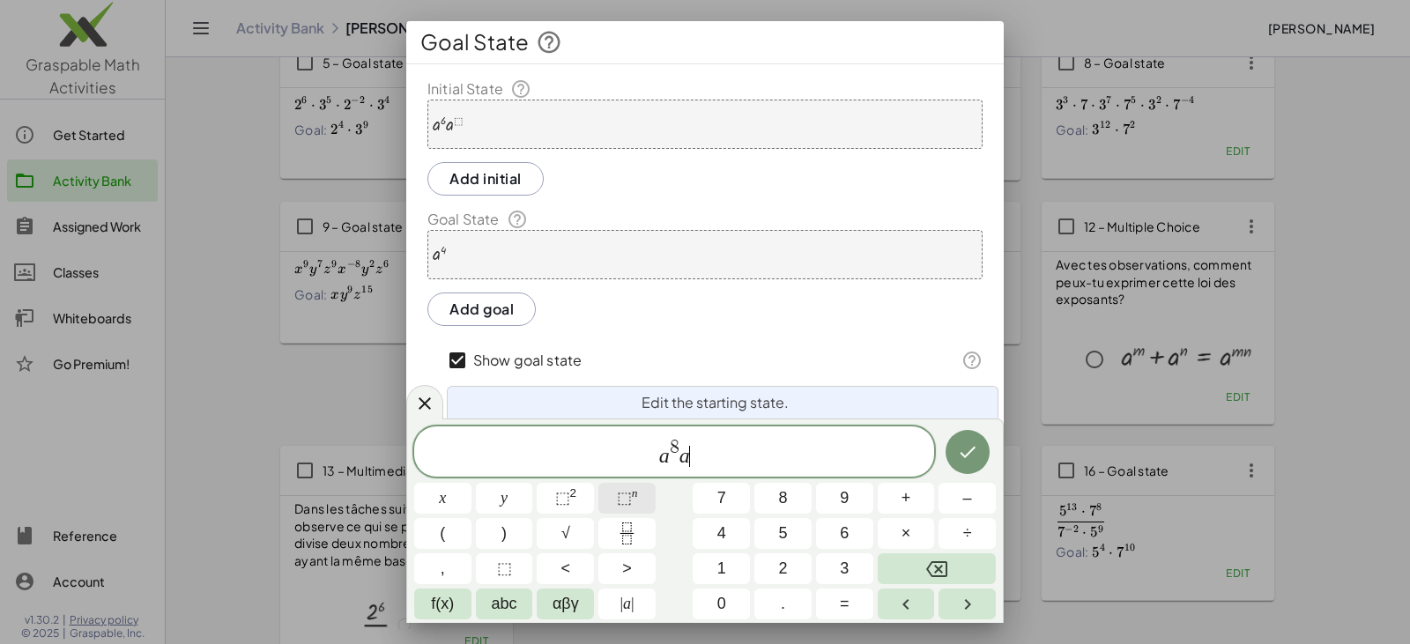
click at [627, 492] on span "⬚" at bounding box center [624, 498] width 15 height 18
click at [521, 566] on button "⬚" at bounding box center [504, 568] width 57 height 31
click at [685, 456] on icon "Done" at bounding box center [967, 451] width 21 height 21
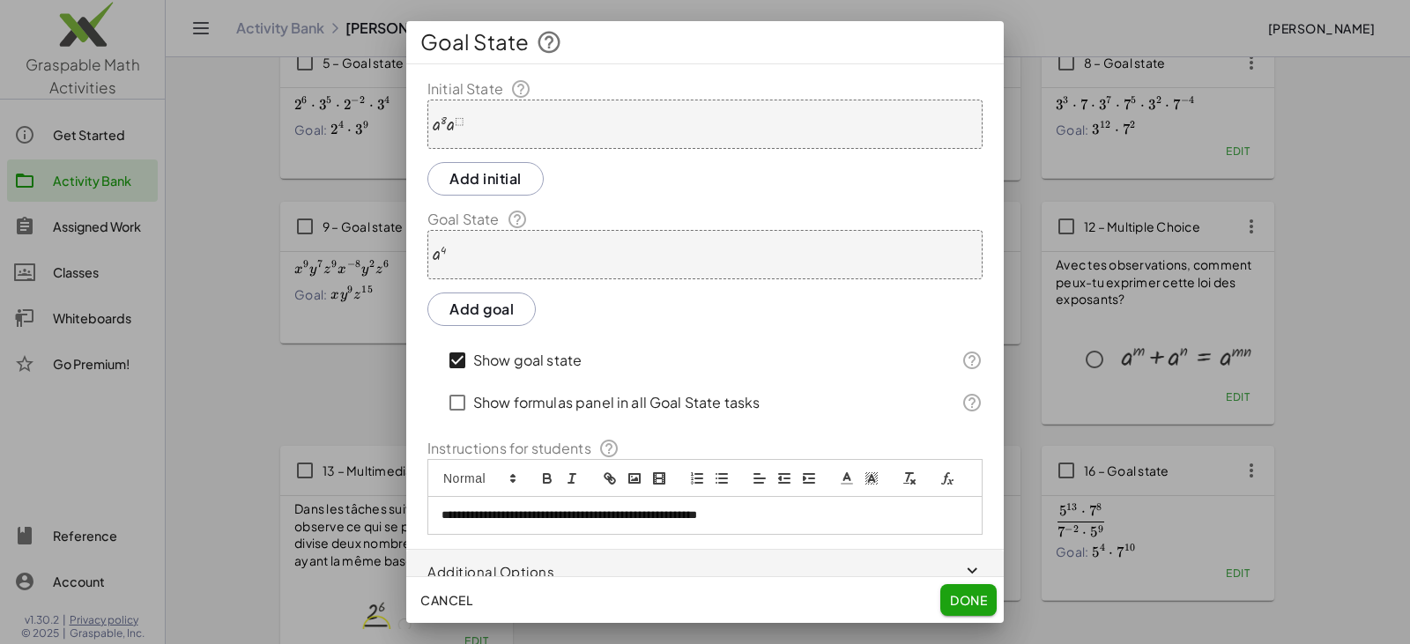
click at [574, 256] on div "a 4" at bounding box center [704, 254] width 555 height 49
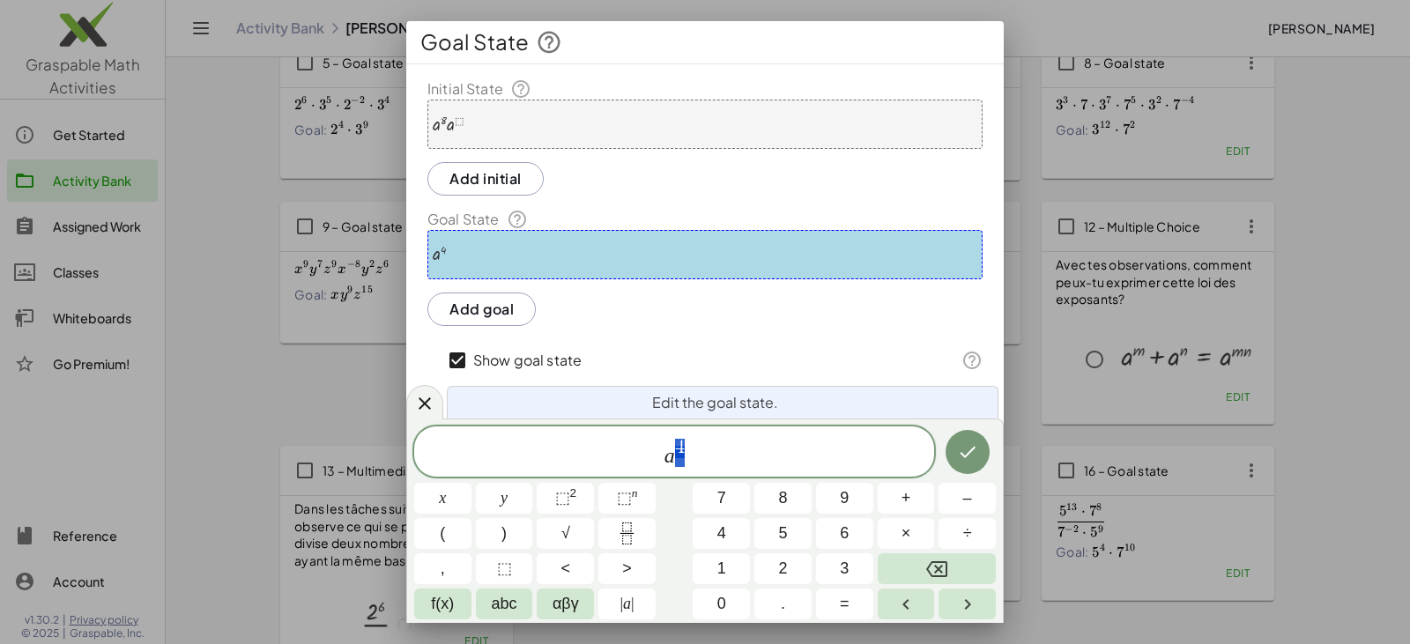
drag, startPoint x: 675, startPoint y: 443, endPoint x: 686, endPoint y: 446, distance: 11.8
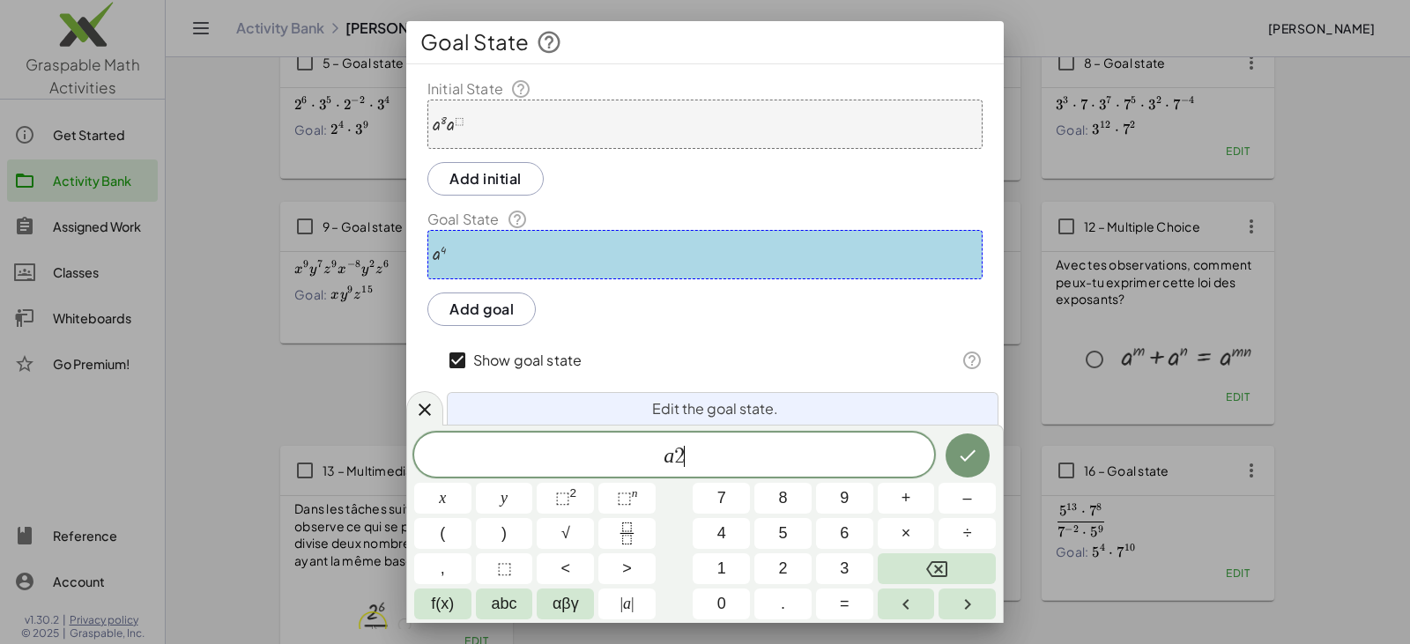
click at [685, 452] on span "a 2 ​" at bounding box center [674, 456] width 520 height 25
click at [618, 495] on span "⬚" at bounding box center [624, 498] width 15 height 18
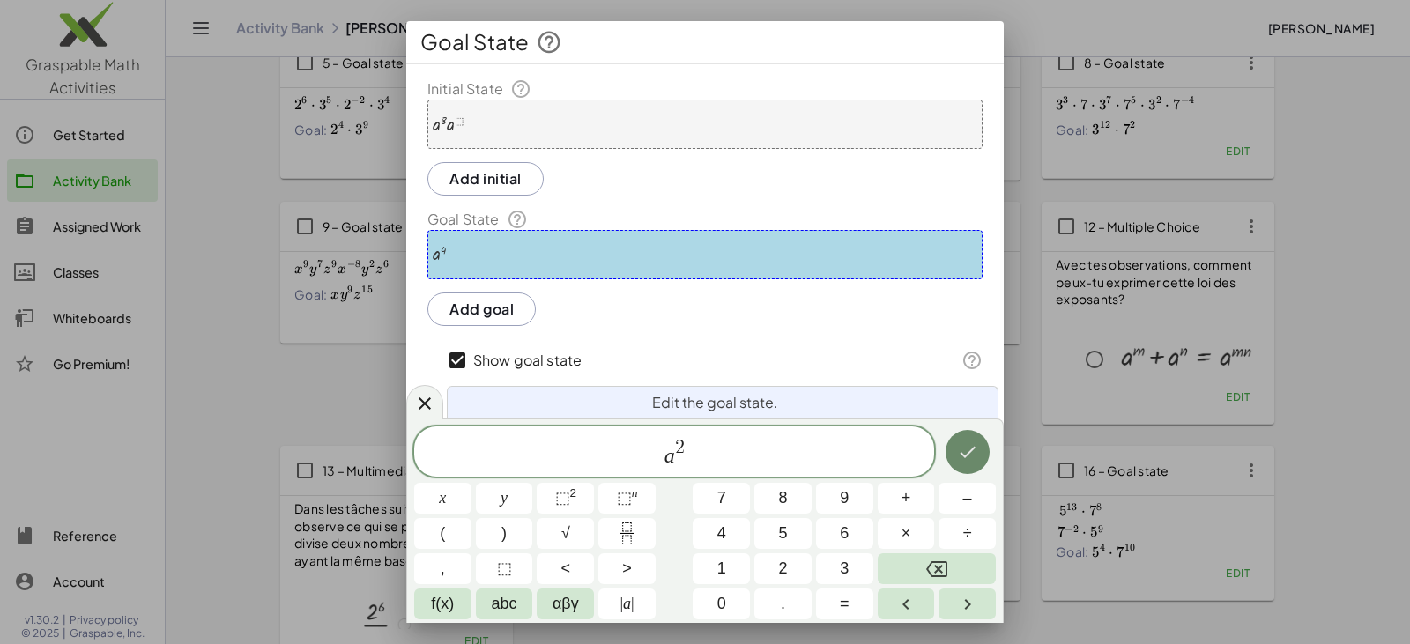
click at [685, 455] on button "Done" at bounding box center [967, 452] width 44 height 44
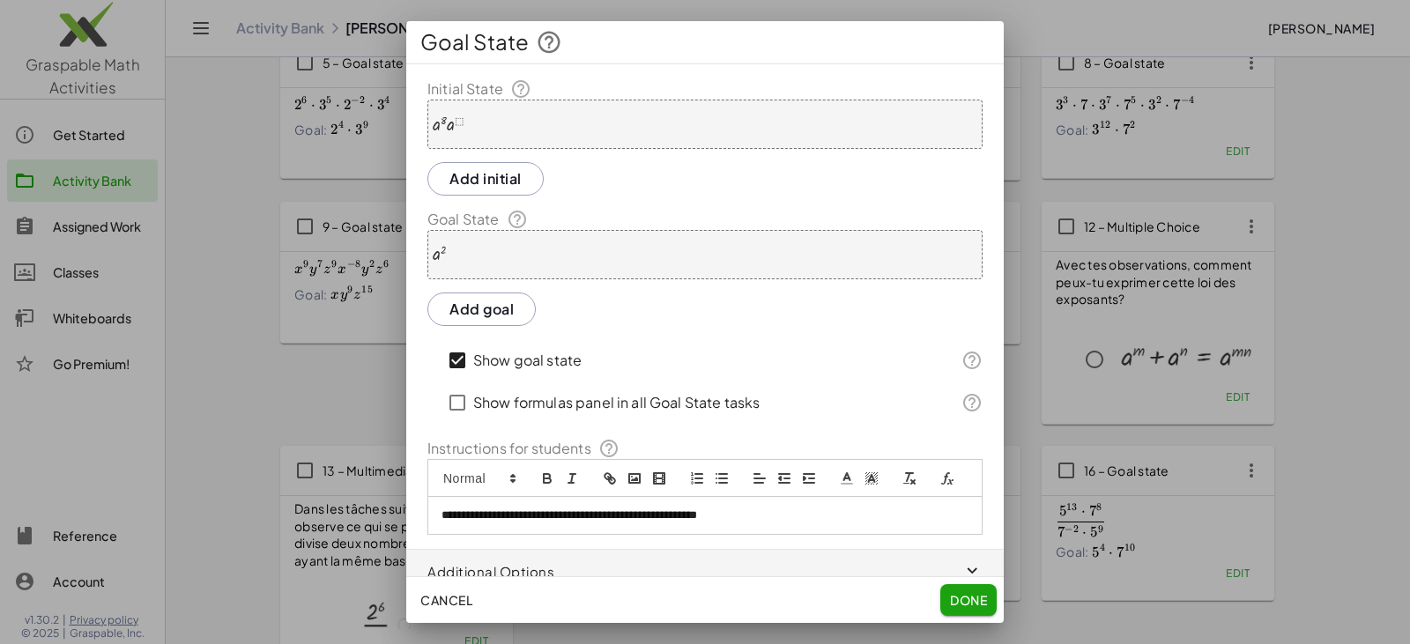
click at [685, 602] on span "Done" at bounding box center [968, 600] width 37 height 16
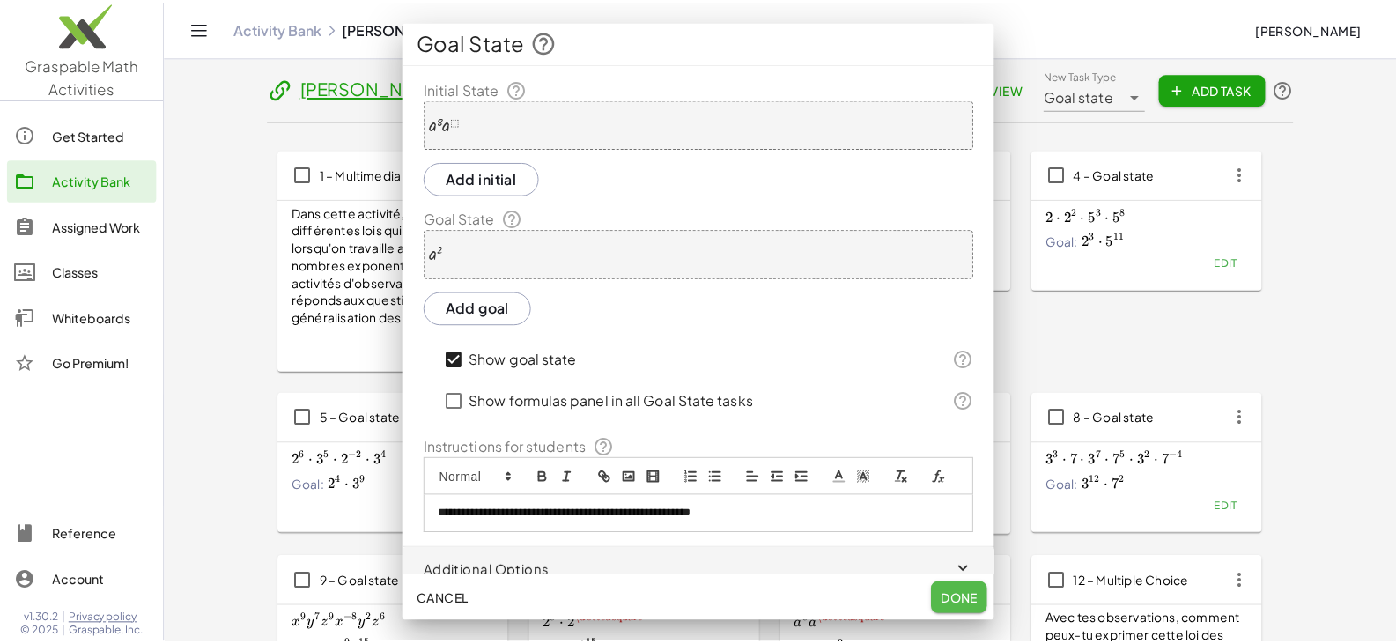
scroll to position [356, 0]
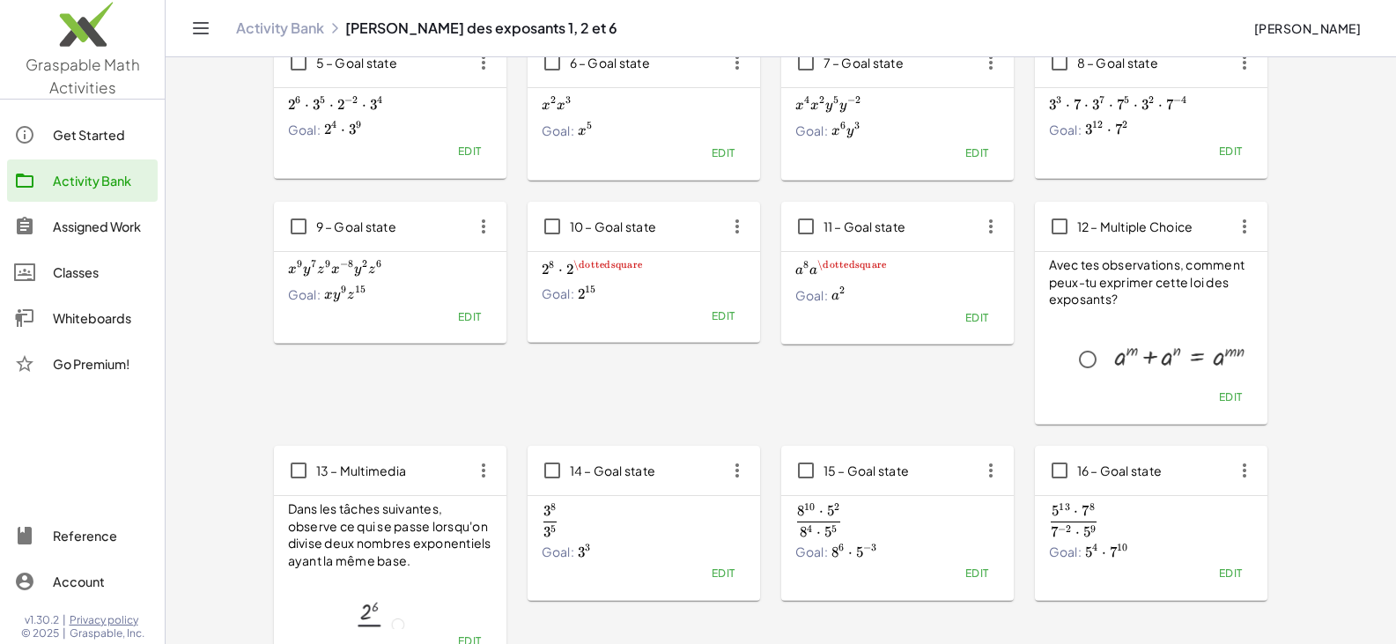
click at [470, 273] on span "x 9 y 7 z 9 x − 8 y 2 z 6 x^9y^7z^9x^{-8}y^2z^6 x 9 y 7 z 9 x − 8 y 2 z 6" at bounding box center [390, 269] width 204 height 19
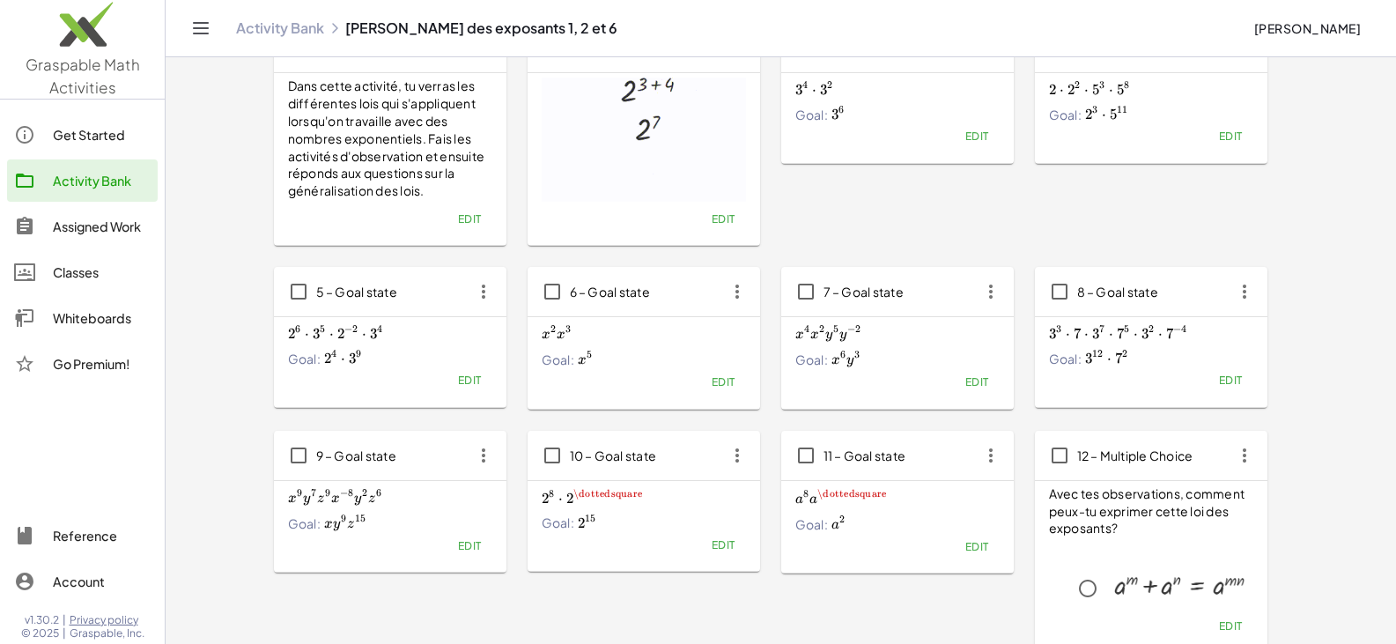
scroll to position [0, 0]
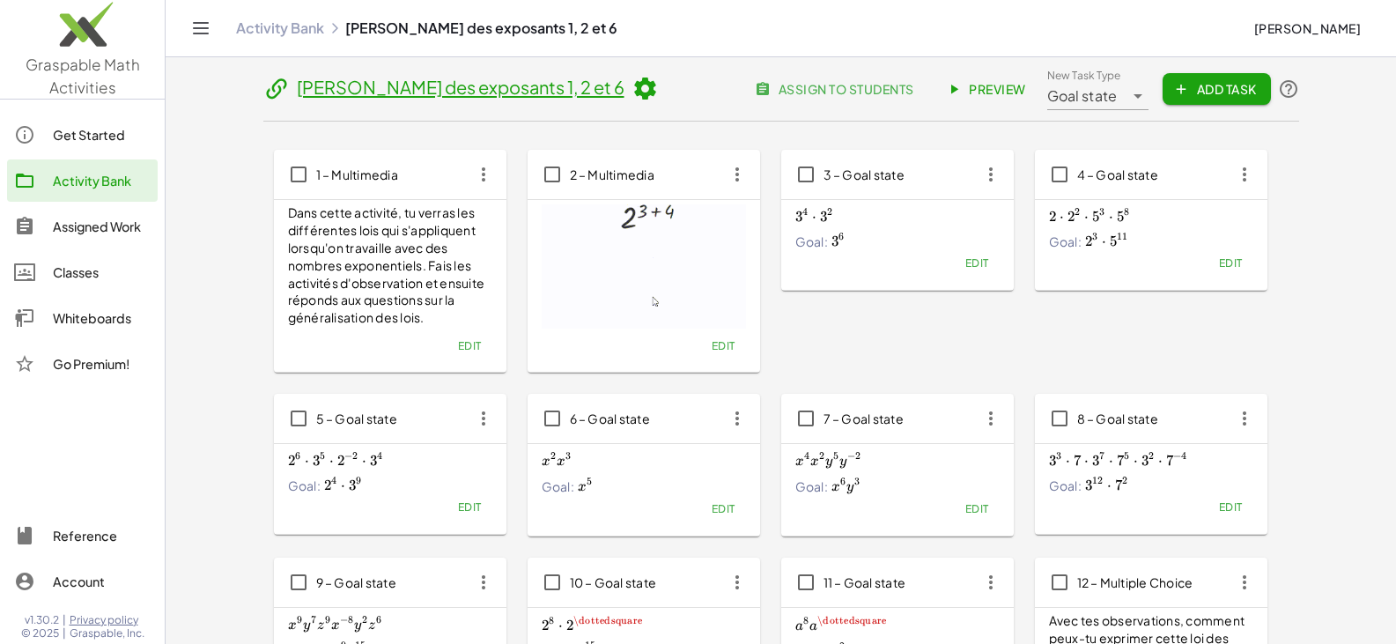
click at [685, 87] on span "Preview" at bounding box center [988, 89] width 77 height 16
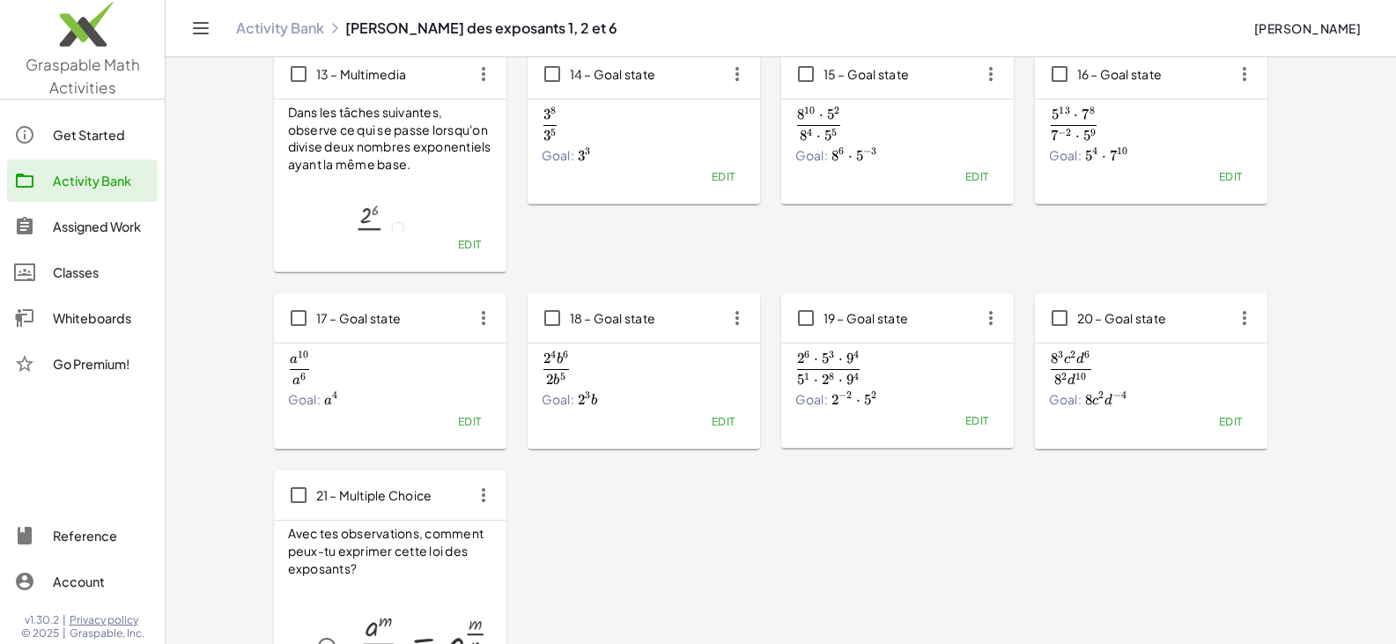
scroll to position [793, 0]
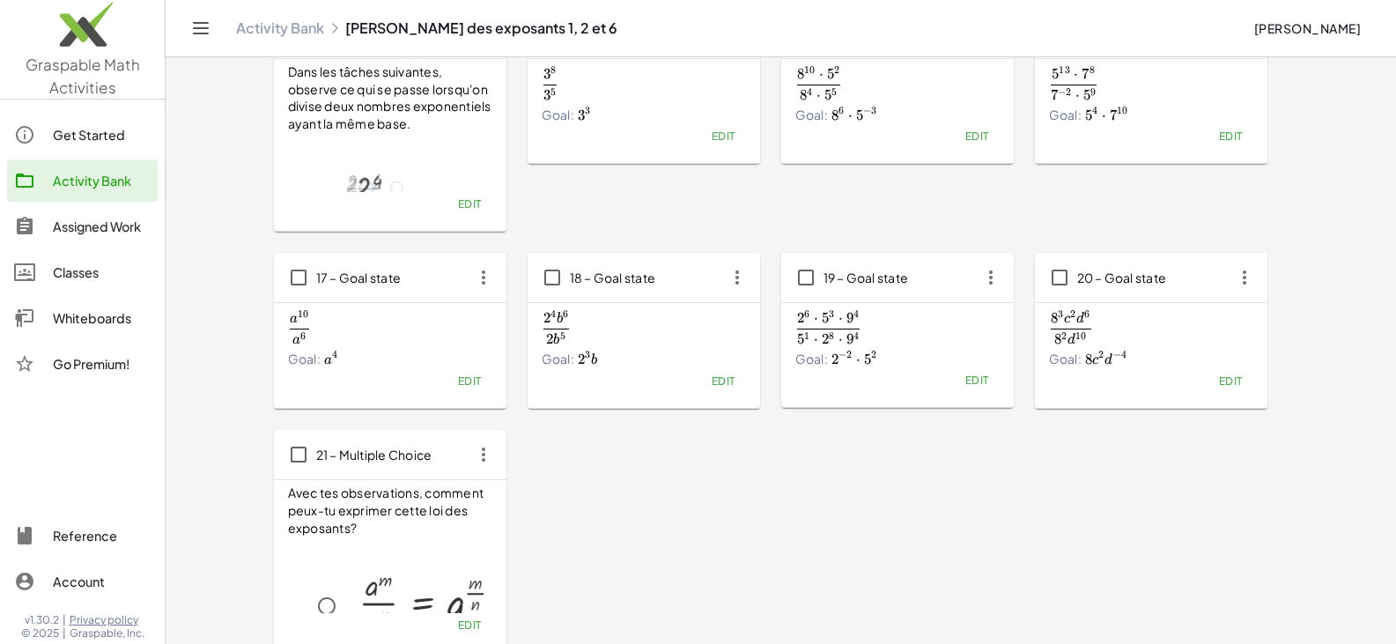
click at [685, 289] on icon "button" at bounding box center [1245, 278] width 32 height 32
click at [685, 317] on div "Copy" at bounding box center [1278, 321] width 70 height 21
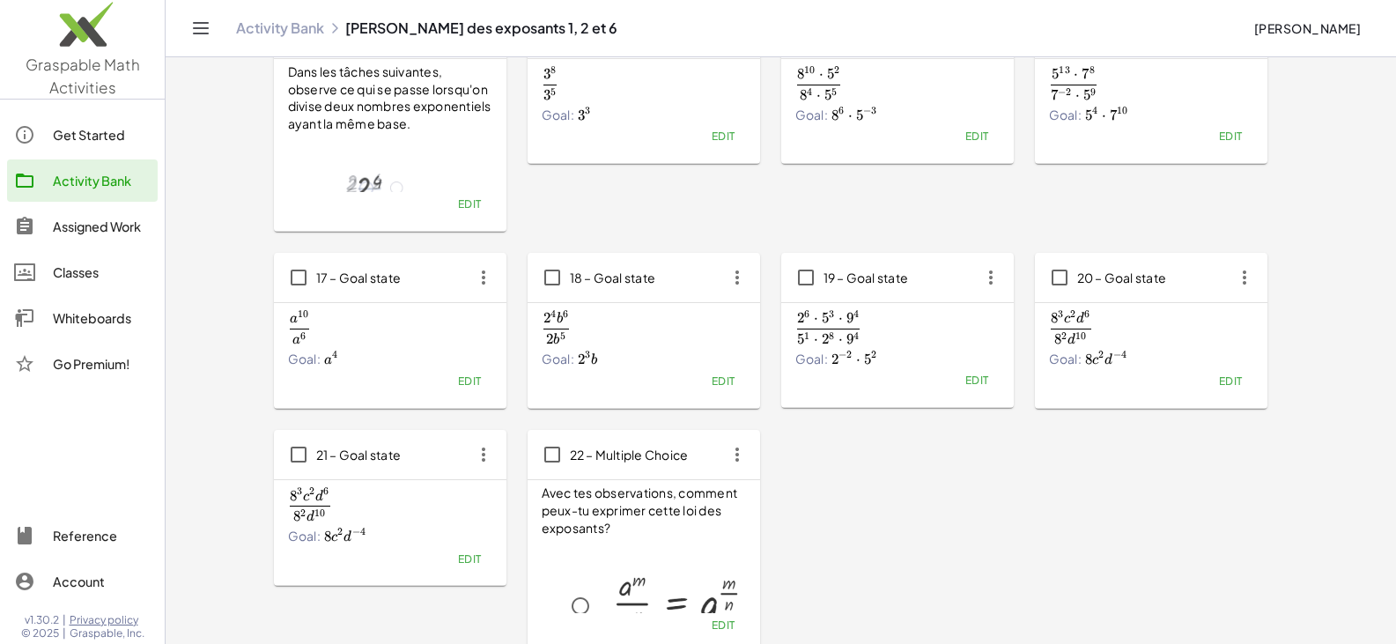
click at [685, 277] on icon "button" at bounding box center [1245, 278] width 32 height 32
click at [685, 320] on div "Copy" at bounding box center [1278, 321] width 70 height 21
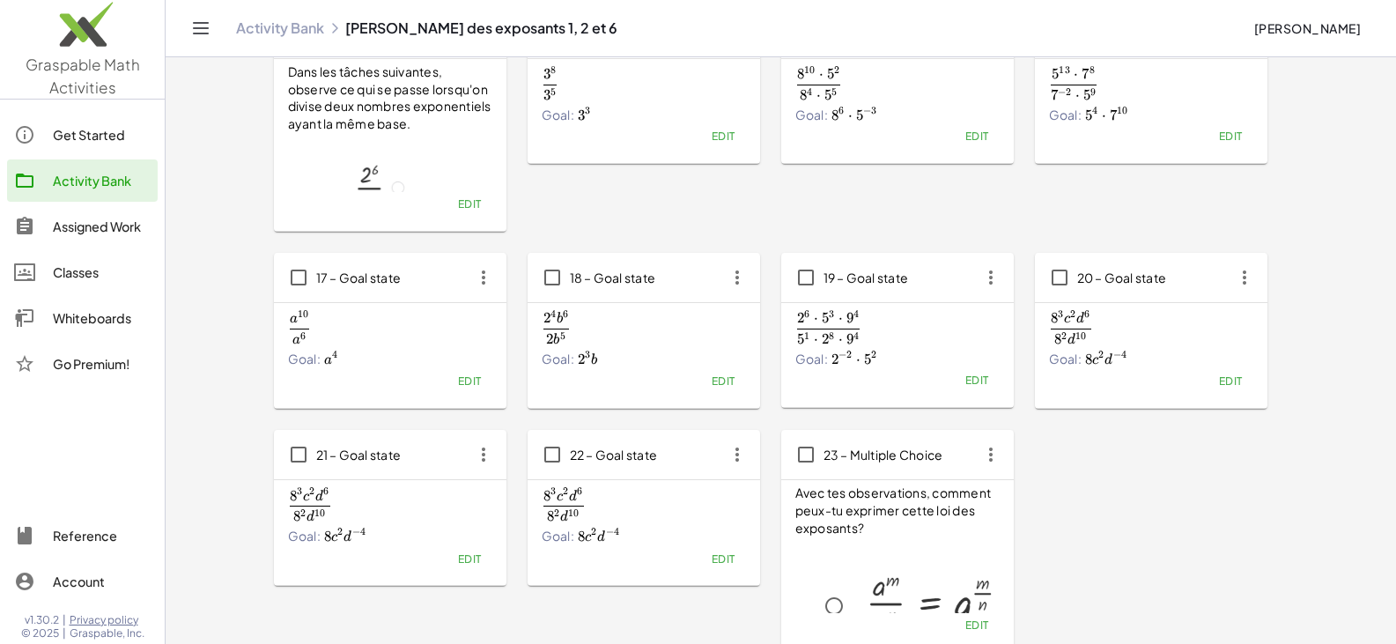
scroll to position [881, 0]
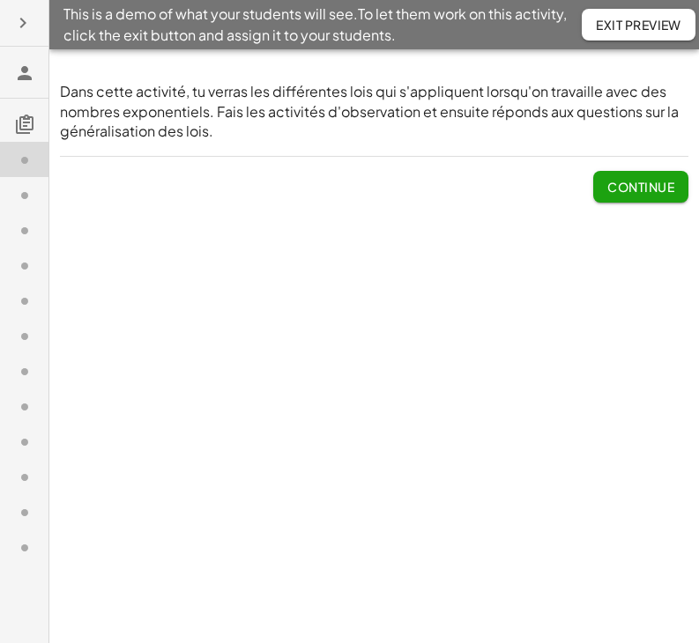
click at [629, 186] on span "Continue" at bounding box center [640, 187] width 67 height 16
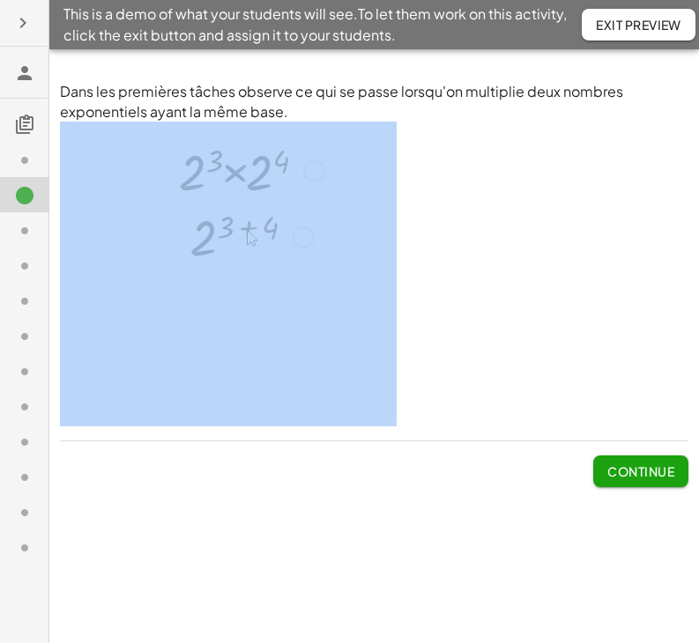
click at [629, 186] on p at bounding box center [374, 274] width 628 height 305
click at [648, 475] on span "Continue" at bounding box center [640, 471] width 67 height 16
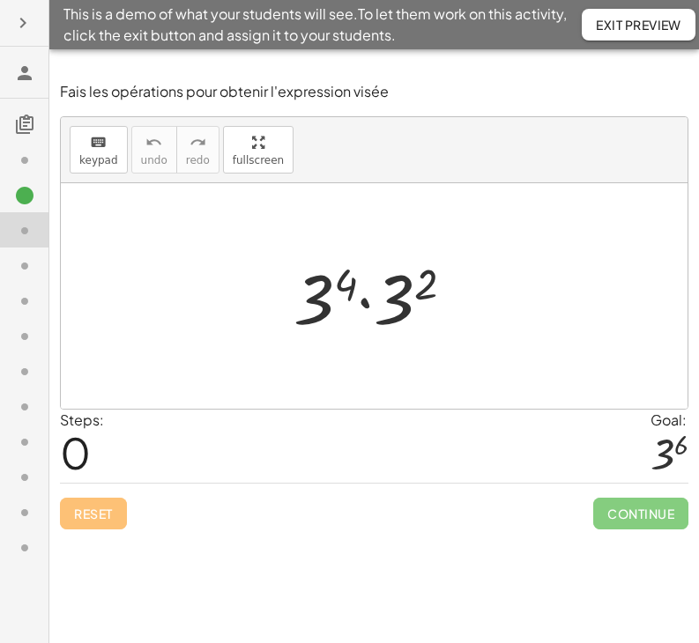
click at [648, 484] on div "Continue" at bounding box center [640, 507] width 95 height 46
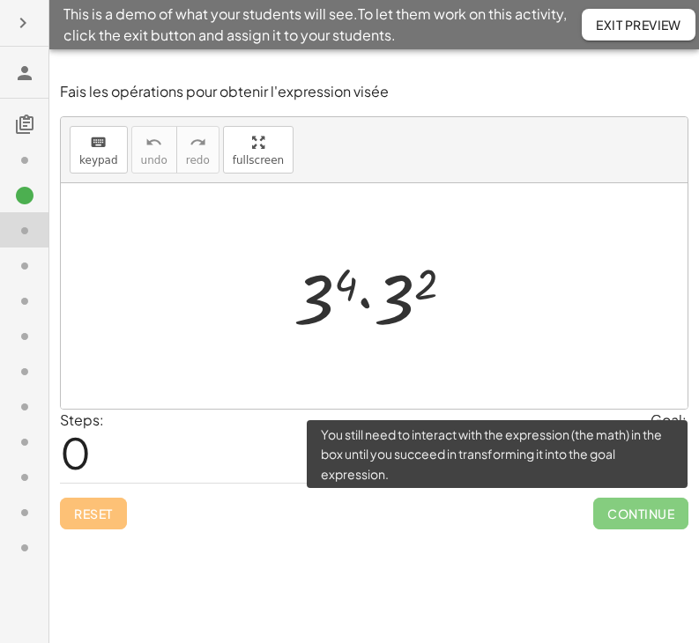
click at [630, 512] on span "Continue" at bounding box center [640, 514] width 95 height 32
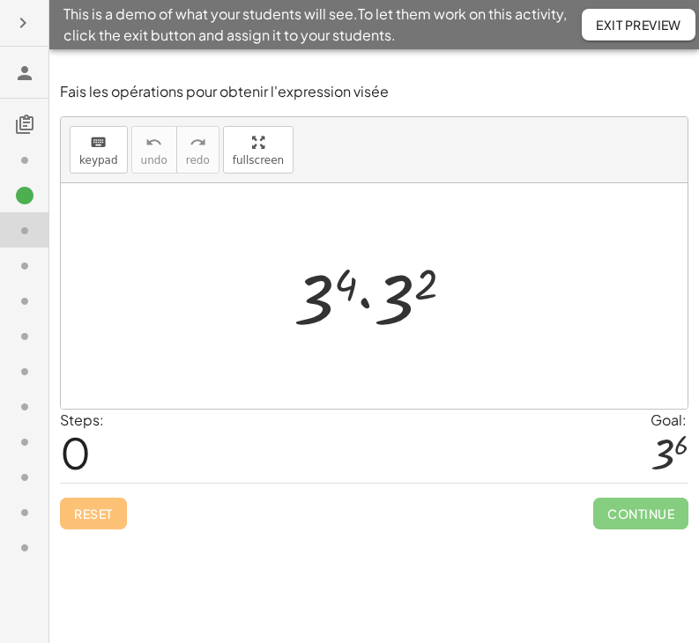
click at [365, 303] on div at bounding box center [381, 296] width 192 height 91
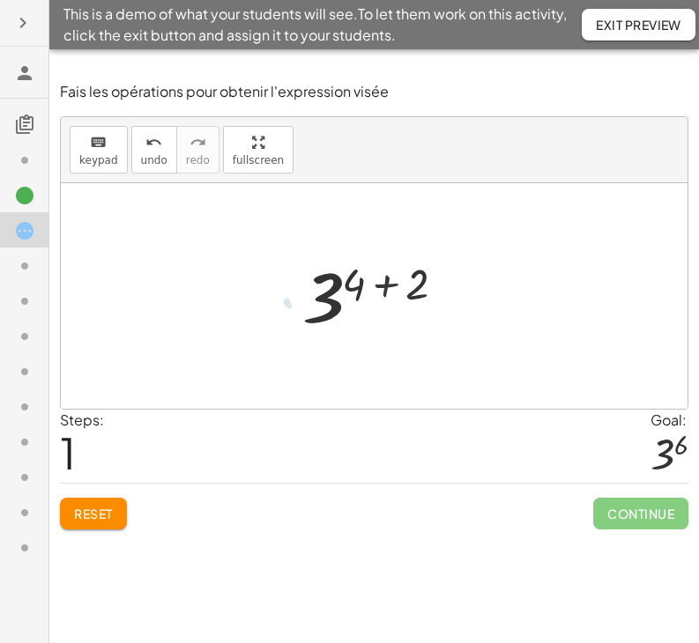
click at [381, 285] on div at bounding box center [380, 296] width 174 height 87
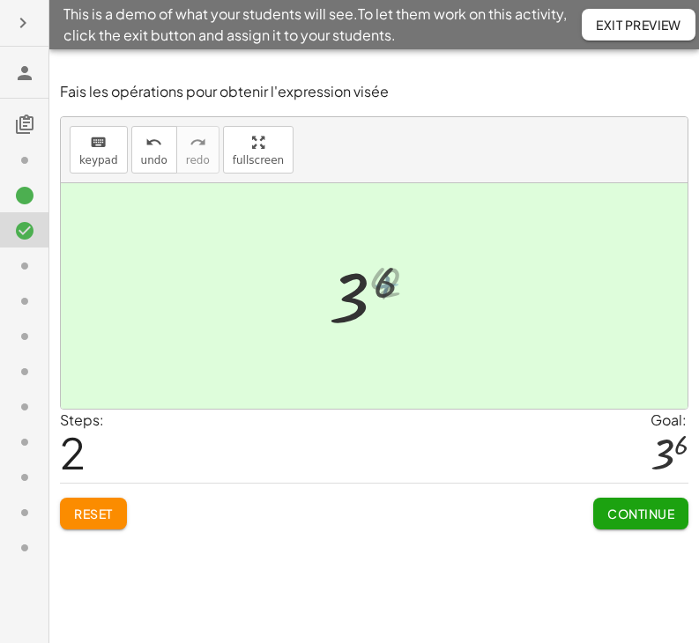
click at [623, 514] on span "Continue" at bounding box center [640, 514] width 67 height 16
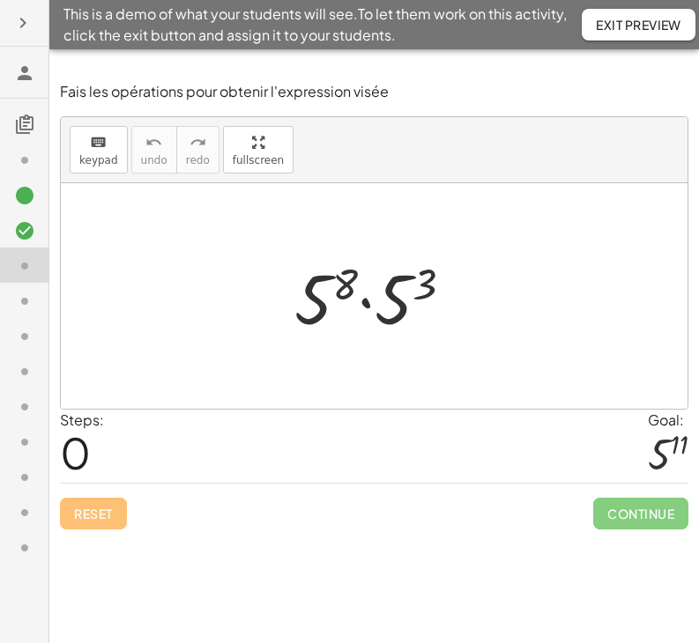
click at [367, 303] on div at bounding box center [380, 296] width 190 height 91
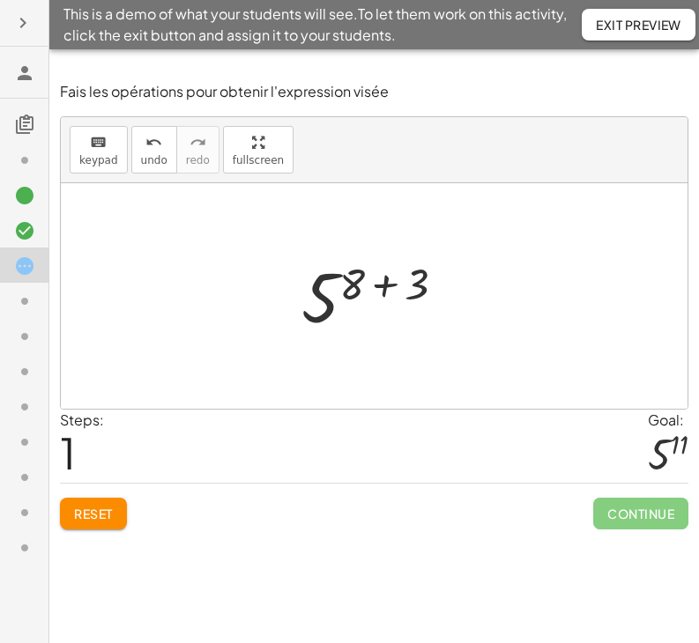
click at [378, 285] on div at bounding box center [379, 296] width 175 height 87
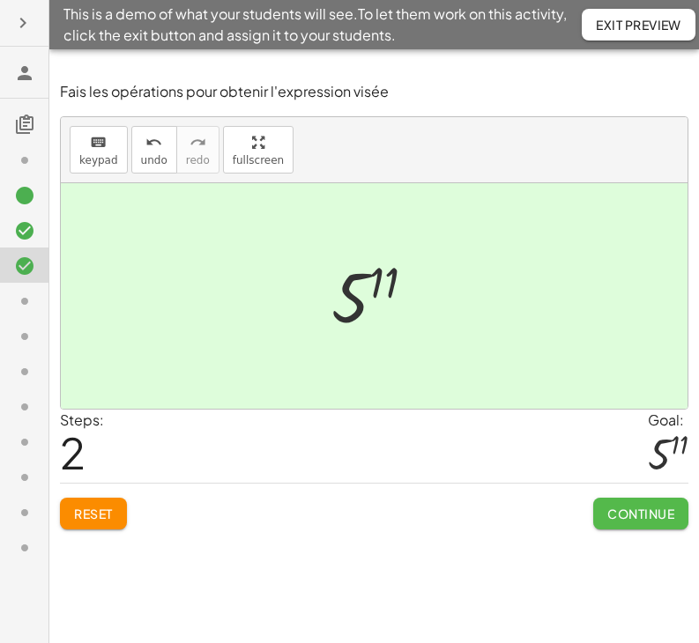
click at [631, 525] on button "Continue" at bounding box center [640, 514] width 95 height 32
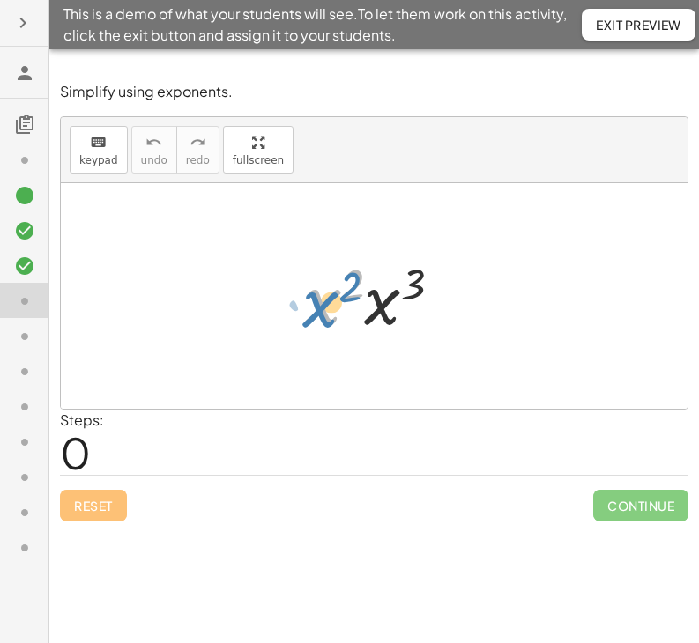
drag, startPoint x: 320, startPoint y: 308, endPoint x: 295, endPoint y: 311, distance: 24.8
click at [295, 311] on div "· x 2 · x 2 · x 3" at bounding box center [373, 297] width 190 height 100
click at [24, 262] on icon at bounding box center [24, 265] width 21 height 21
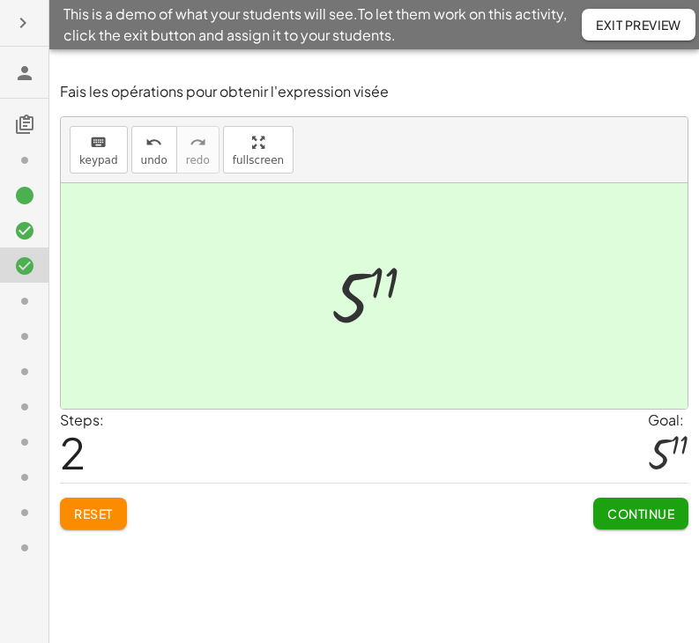
click at [26, 305] on icon at bounding box center [24, 301] width 21 height 21
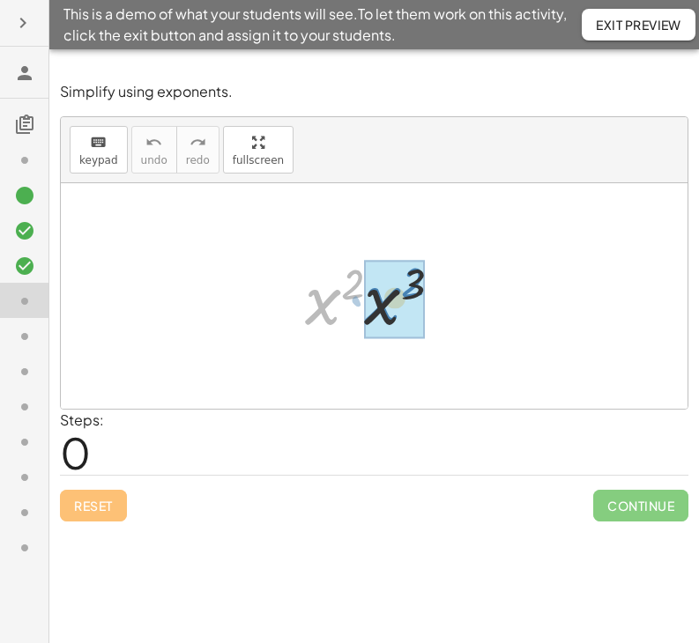
drag, startPoint x: 316, startPoint y: 308, endPoint x: 376, endPoint y: 307, distance: 59.9
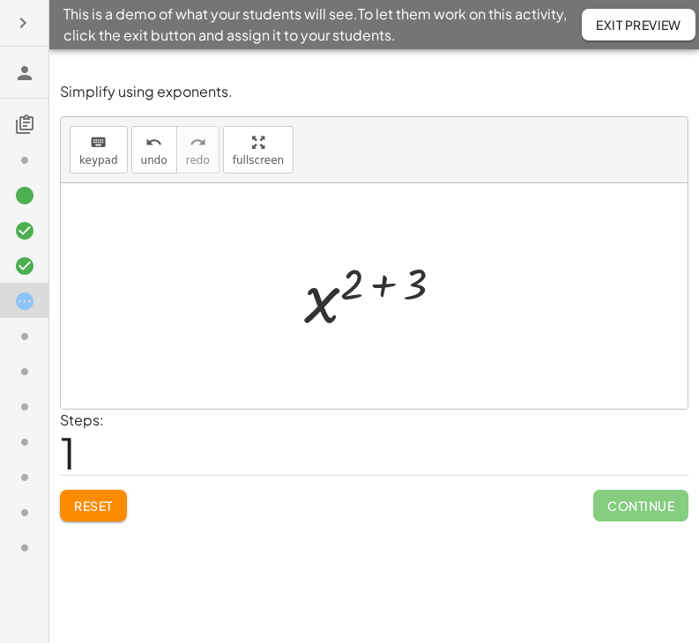
click at [379, 290] on div at bounding box center [381, 296] width 172 height 87
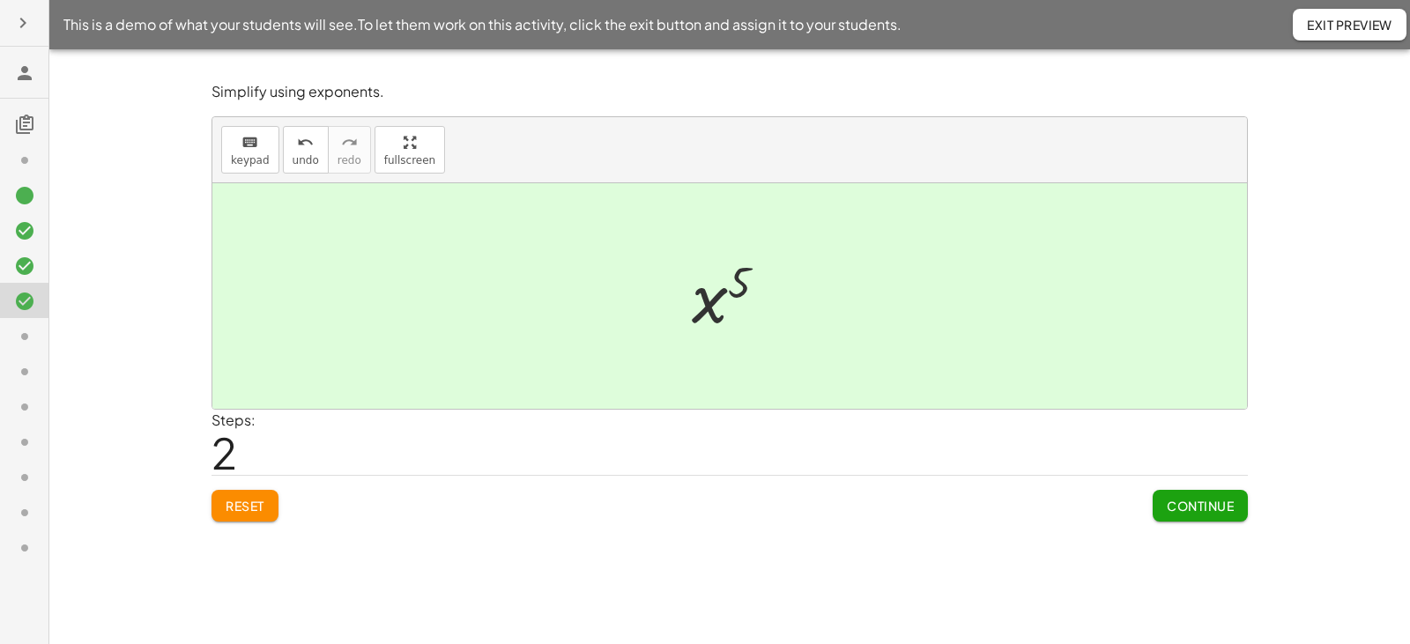
click at [698, 31] on span "Exit Preview" at bounding box center [1349, 25] width 85 height 16
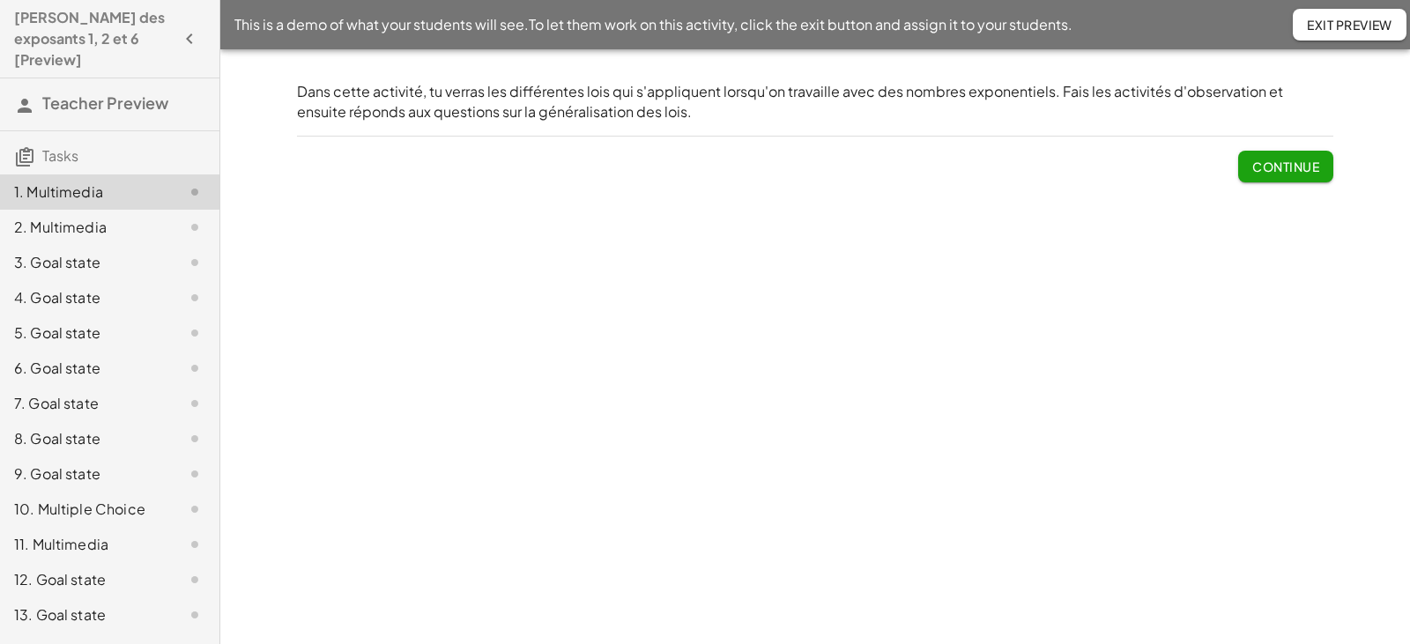
click at [1270, 167] on span "Continue" at bounding box center [1285, 167] width 67 height 16
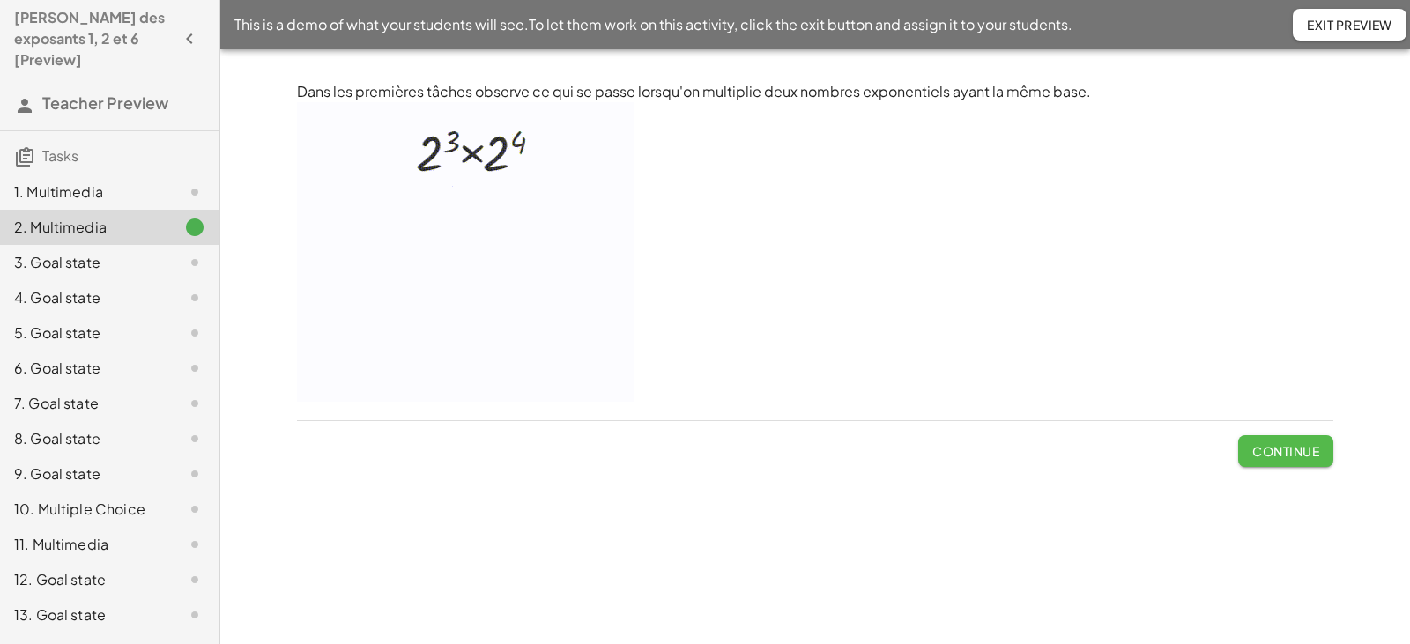
click at [1277, 448] on span "Continue" at bounding box center [1285, 451] width 67 height 16
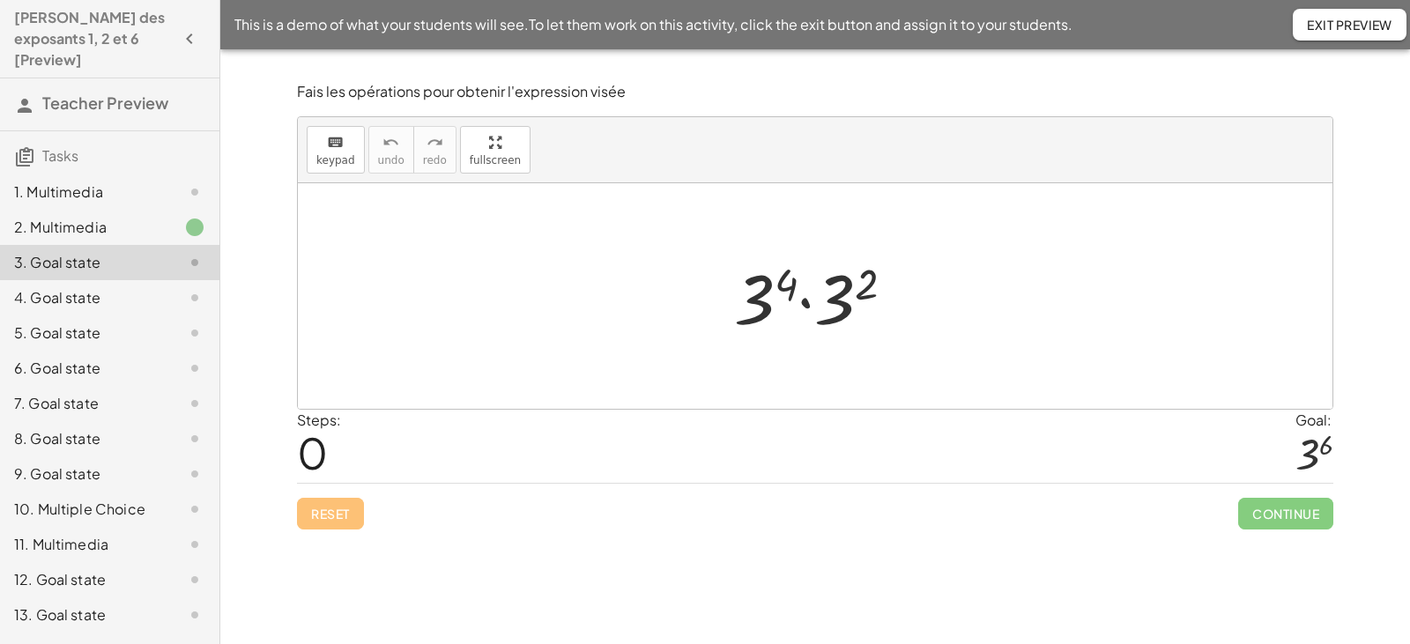
click at [804, 302] on div at bounding box center [821, 296] width 192 height 91
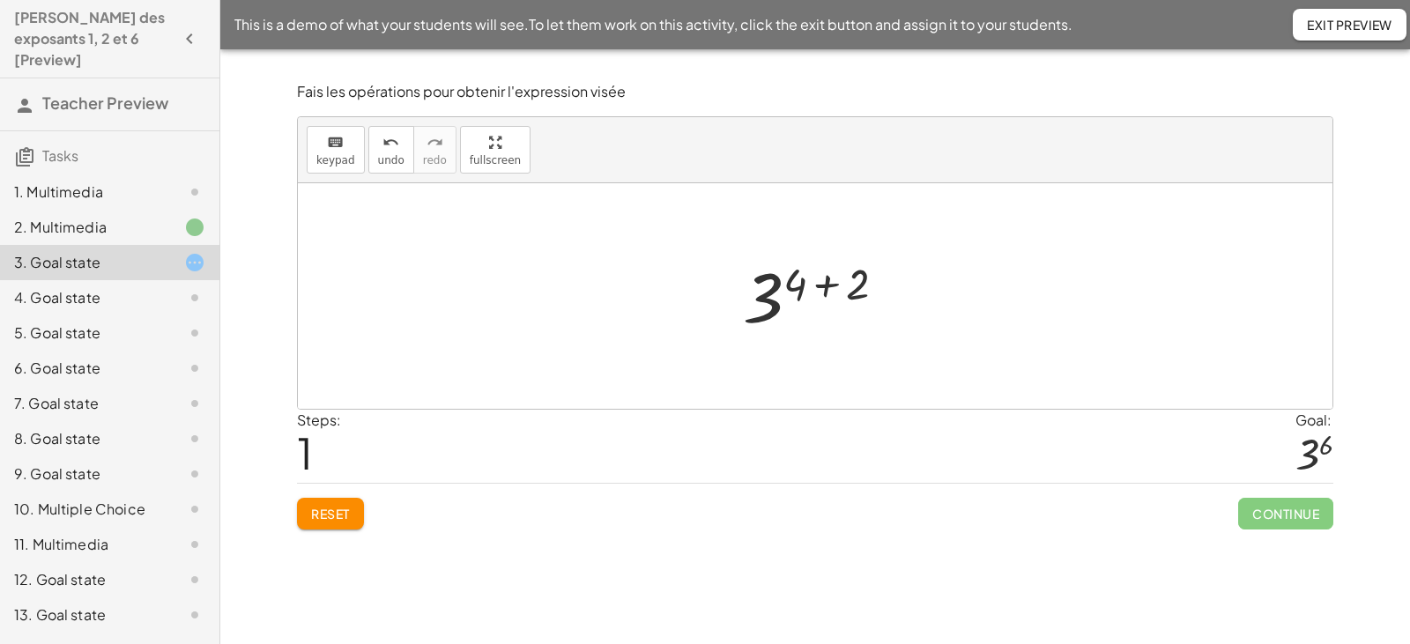
click at [827, 283] on div at bounding box center [821, 296] width 174 height 87
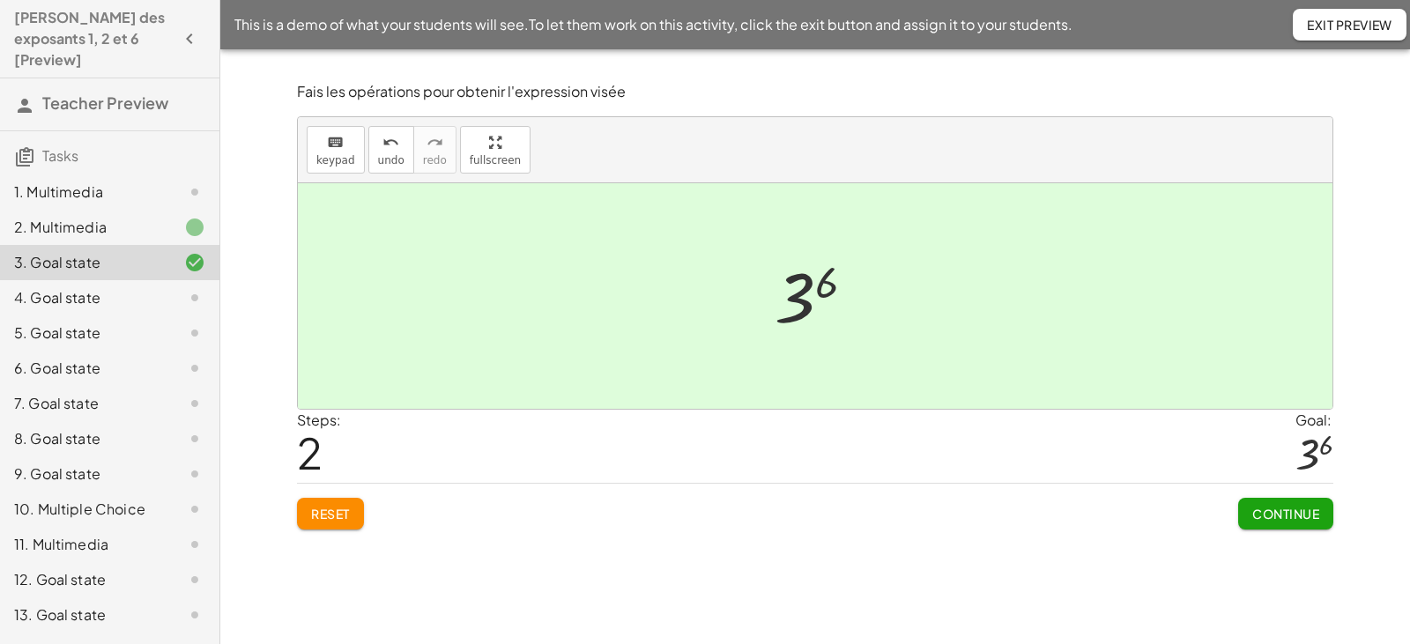
click at [1281, 510] on span "Continue" at bounding box center [1285, 514] width 67 height 16
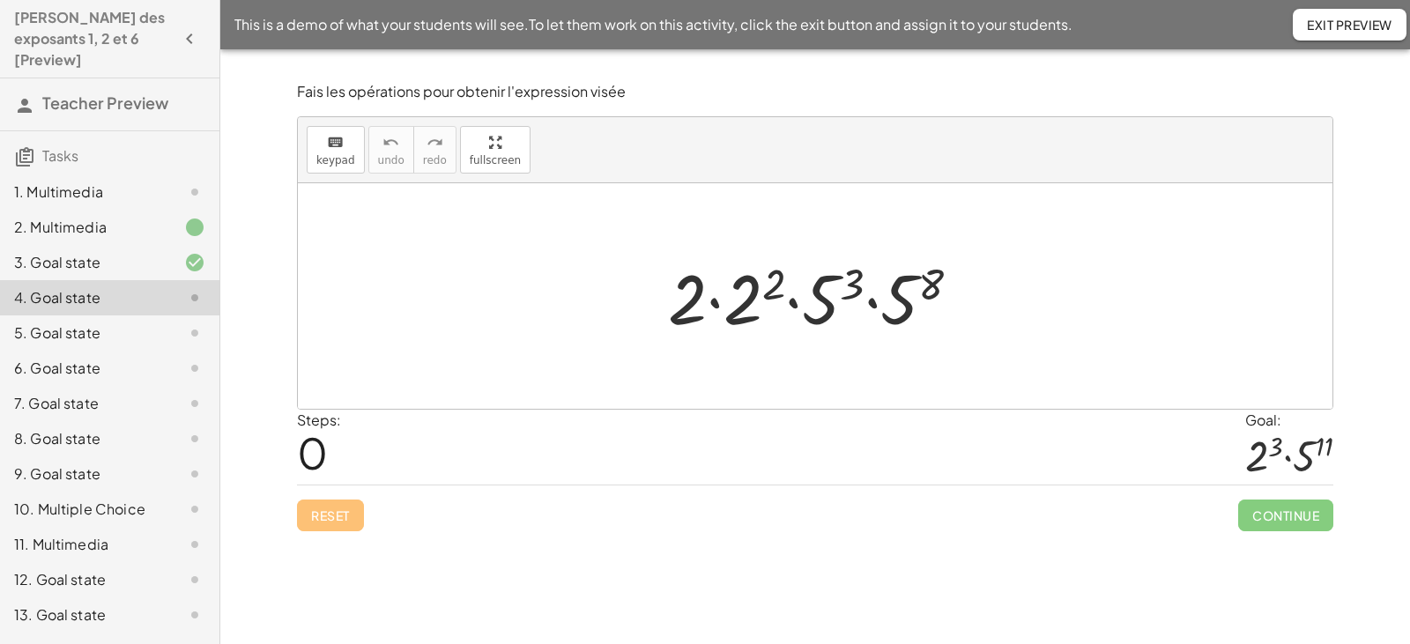
click at [716, 304] on div at bounding box center [821, 296] width 324 height 91
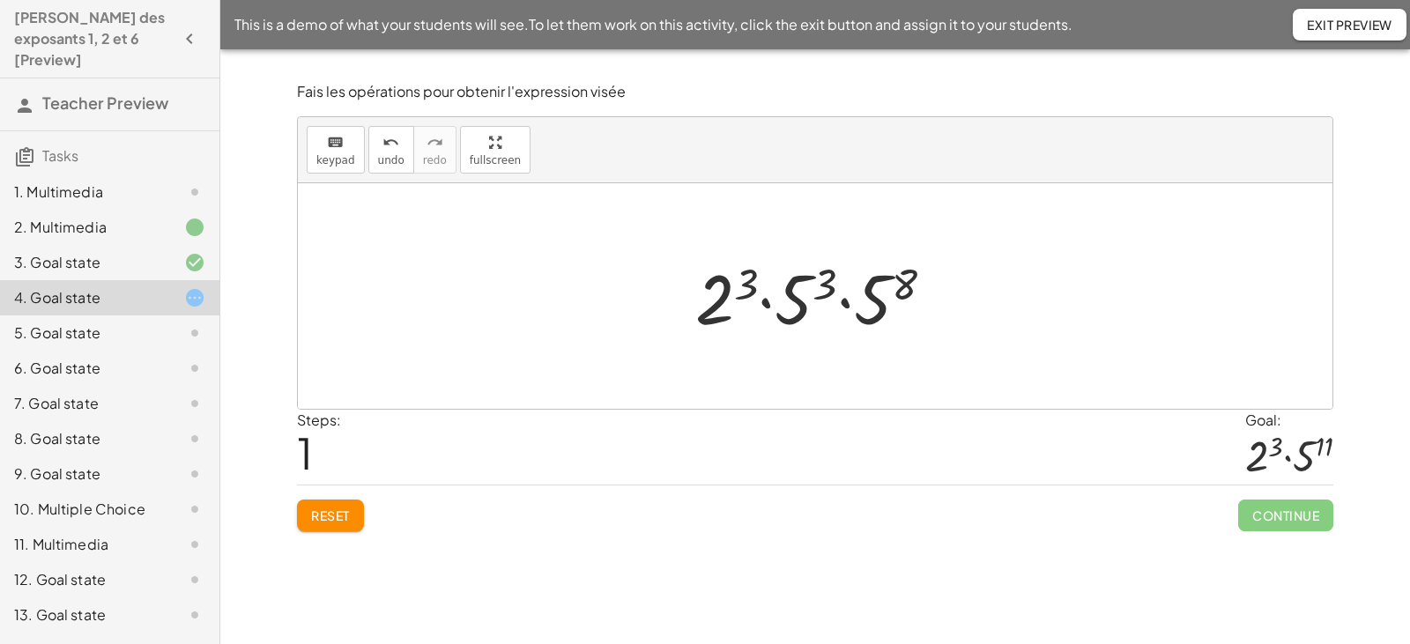
click at [765, 303] on div at bounding box center [821, 296] width 270 height 91
click at [847, 303] on div at bounding box center [821, 296] width 270 height 91
click at [866, 286] on div at bounding box center [821, 296] width 255 height 91
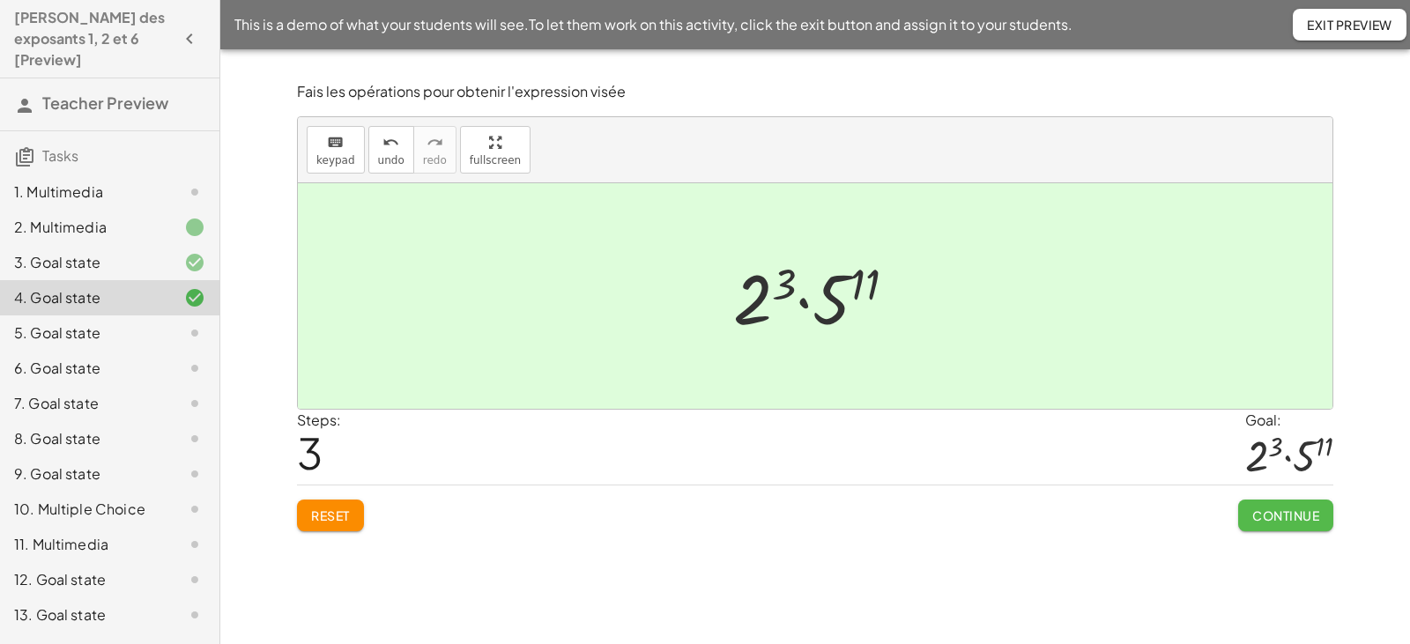
click at [1275, 522] on span "Continue" at bounding box center [1285, 515] width 67 height 16
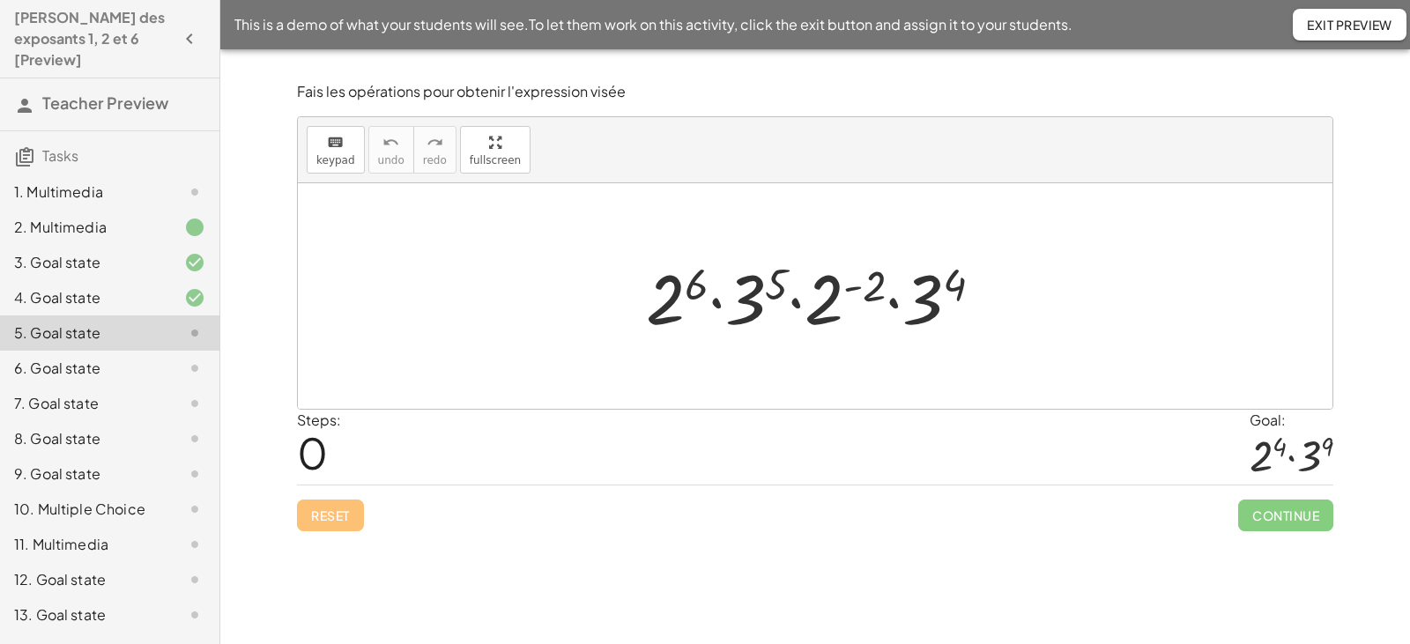
click at [714, 304] on div at bounding box center [821, 296] width 368 height 91
click at [796, 304] on div at bounding box center [821, 296] width 368 height 91
click at [897, 301] on div at bounding box center [821, 296] width 368 height 91
drag, startPoint x: 672, startPoint y: 298, endPoint x: 834, endPoint y: 300, distance: 162.1
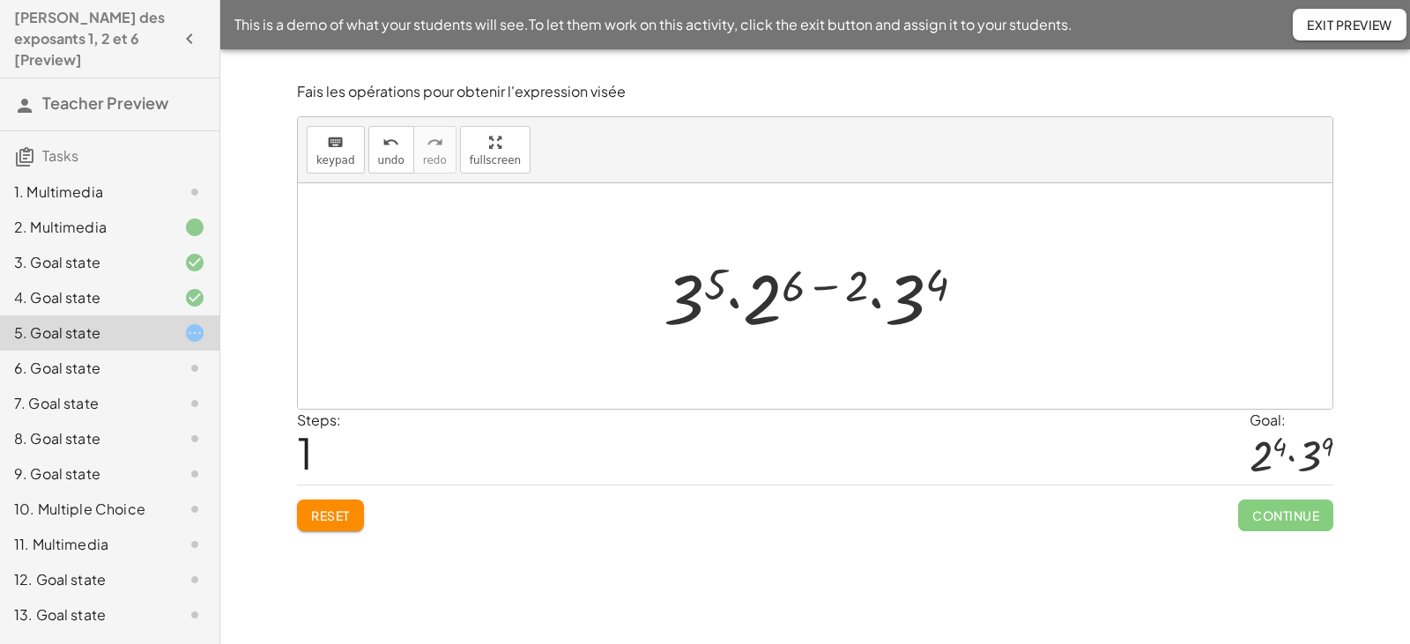
click at [831, 287] on div at bounding box center [821, 296] width 333 height 91
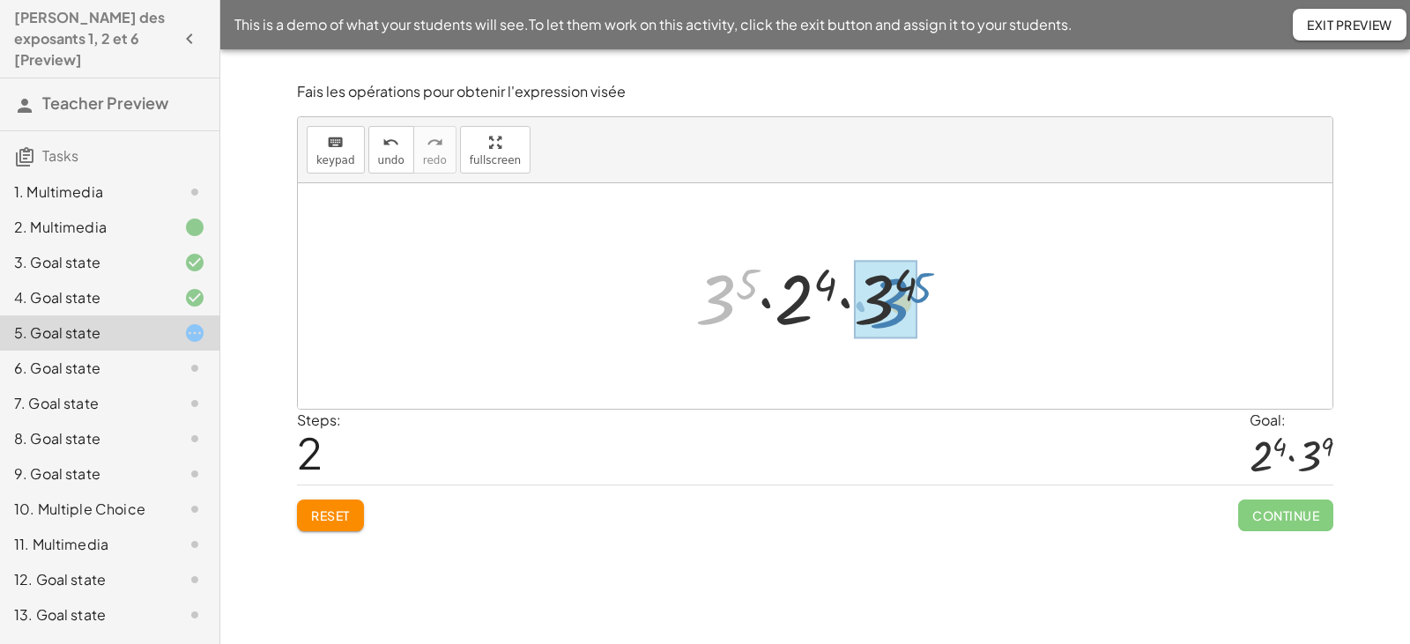
drag, startPoint x: 721, startPoint y: 301, endPoint x: 894, endPoint y: 305, distance: 173.6
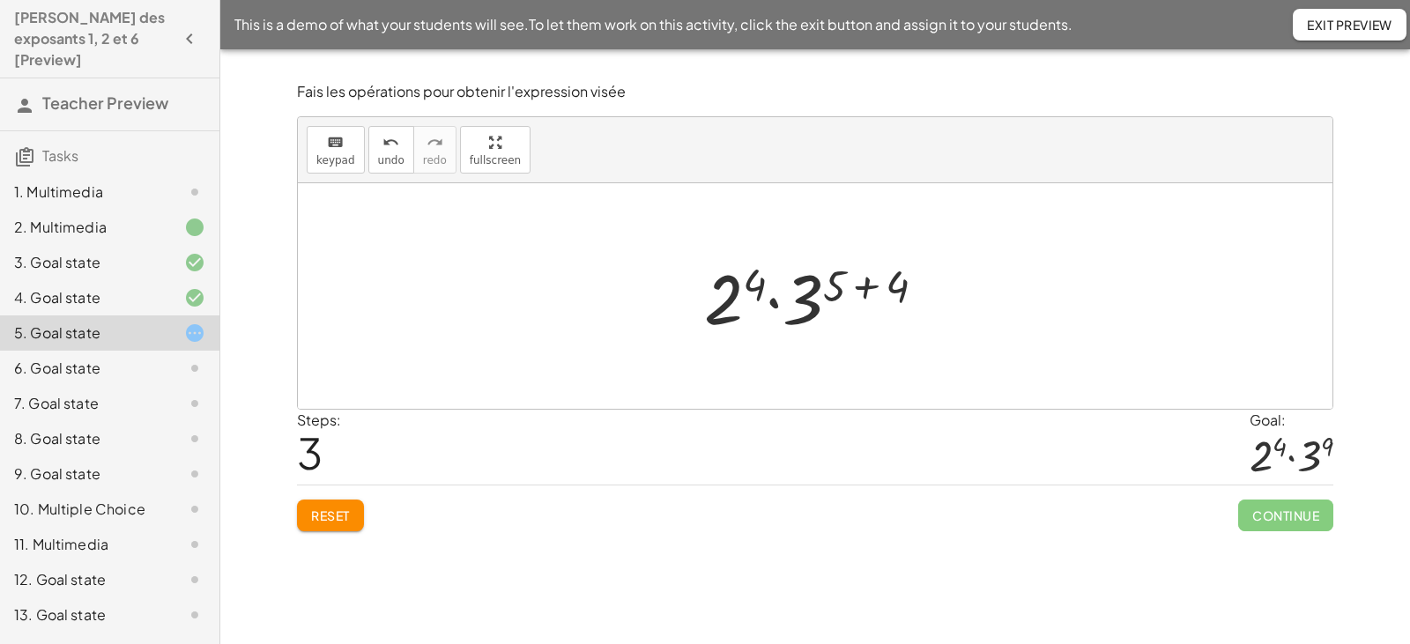
click at [866, 291] on div at bounding box center [821, 296] width 253 height 91
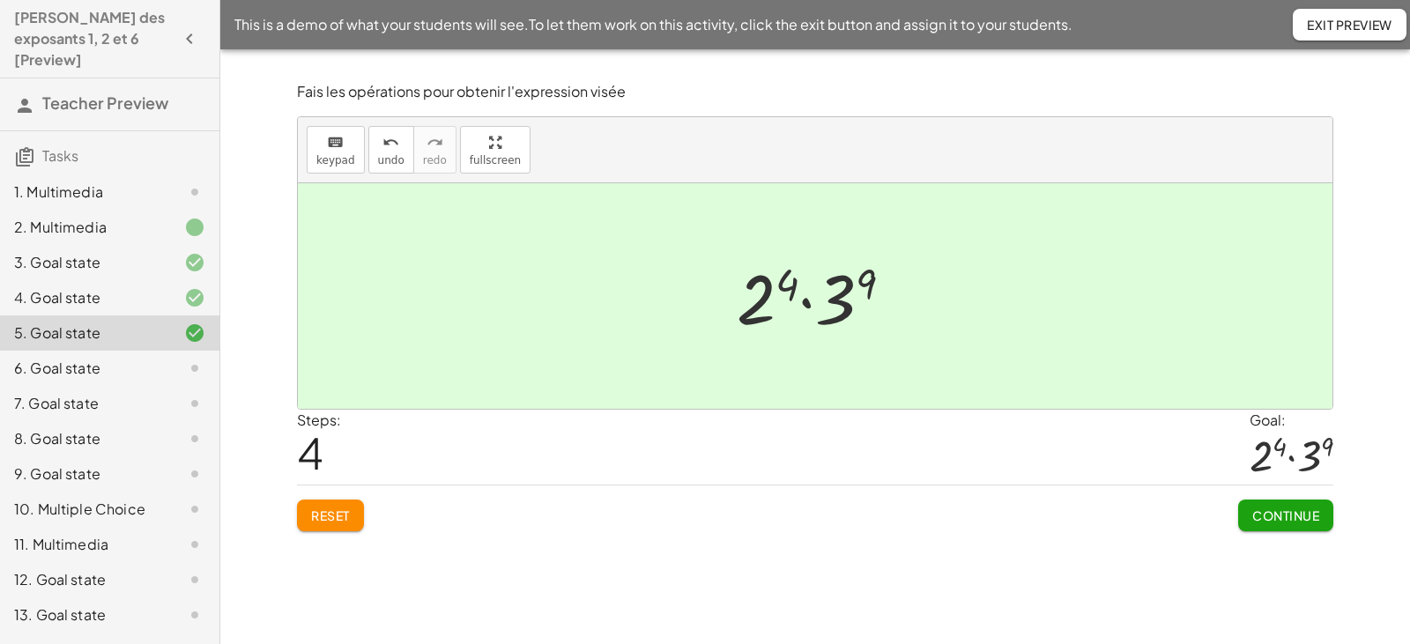
click at [1281, 512] on span "Continue" at bounding box center [1285, 515] width 67 height 16
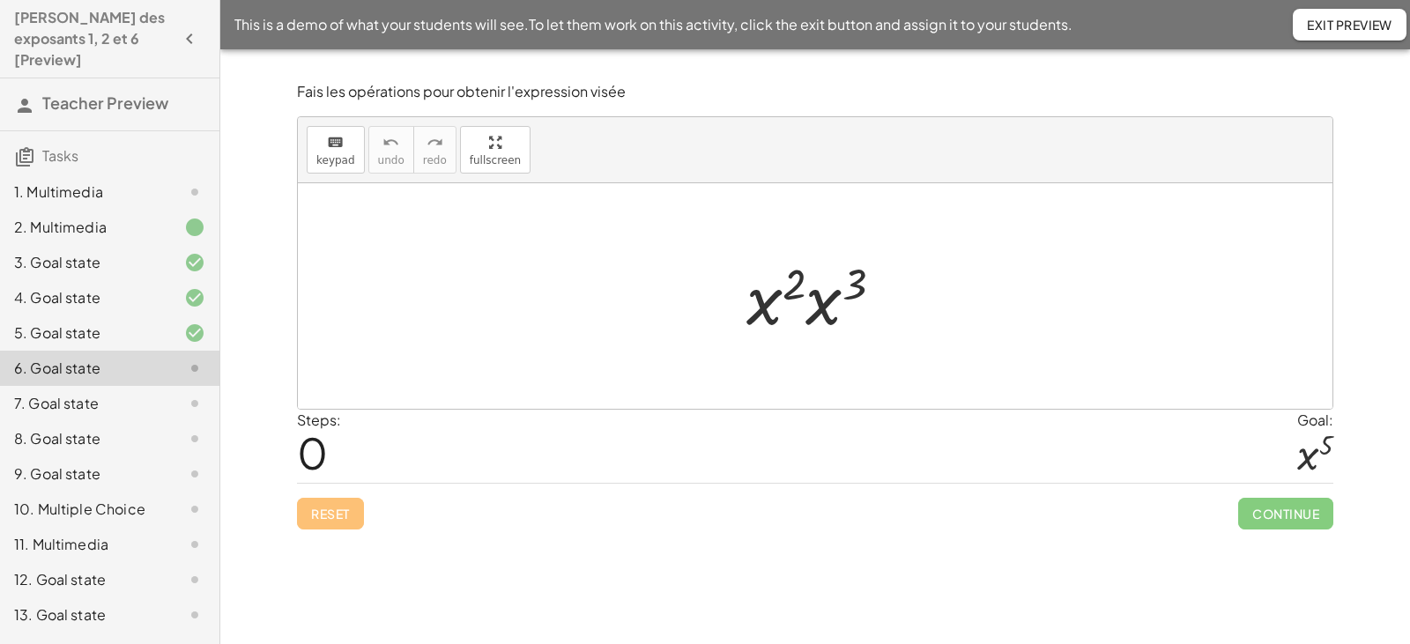
click at [795, 310] on div at bounding box center [821, 296] width 168 height 91
click at [816, 304] on div at bounding box center [821, 296] width 168 height 91
click at [819, 286] on div at bounding box center [822, 296] width 172 height 87
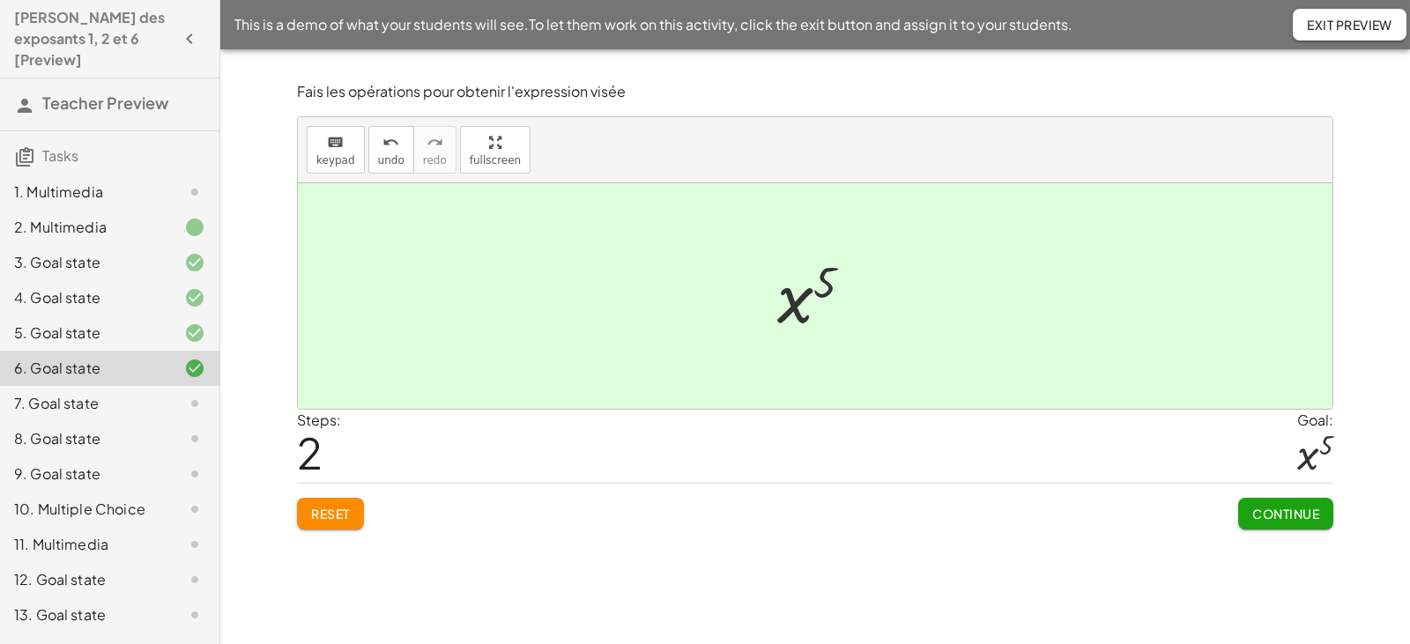
click at [1276, 514] on span "Continue" at bounding box center [1285, 514] width 67 height 16
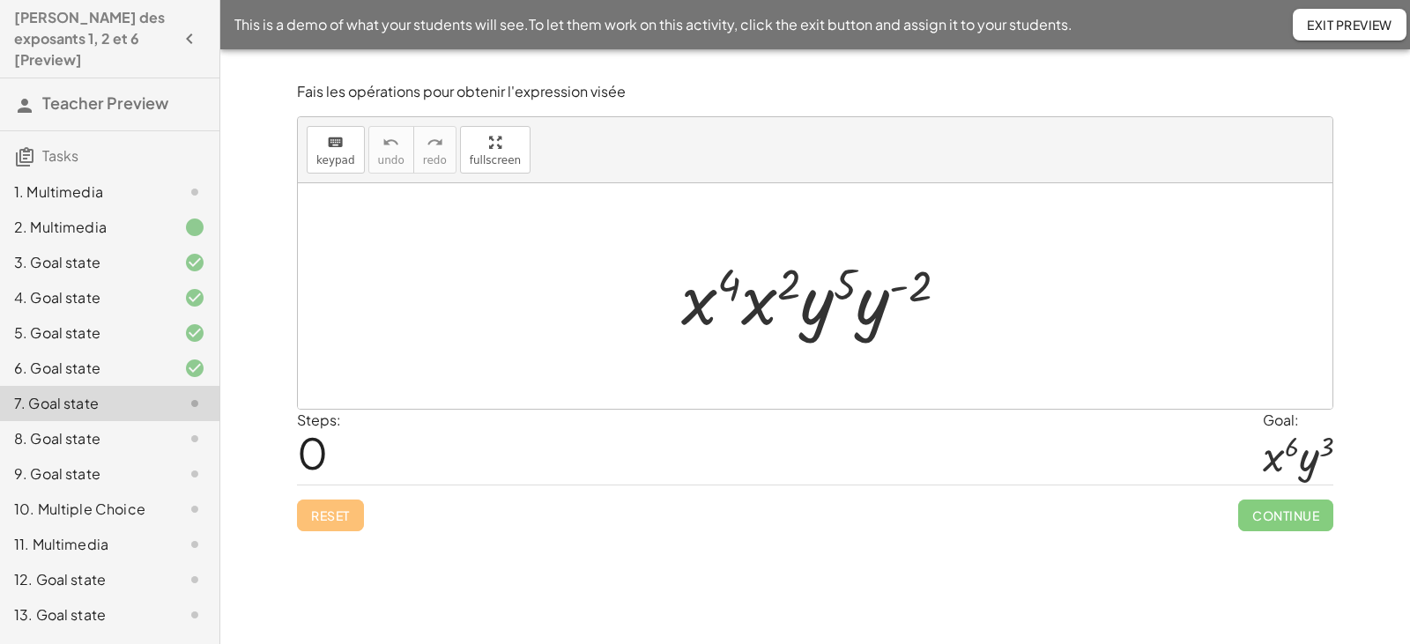
click at [755, 311] on div at bounding box center [821, 296] width 299 height 91
click at [877, 312] on div at bounding box center [821, 296] width 302 height 91
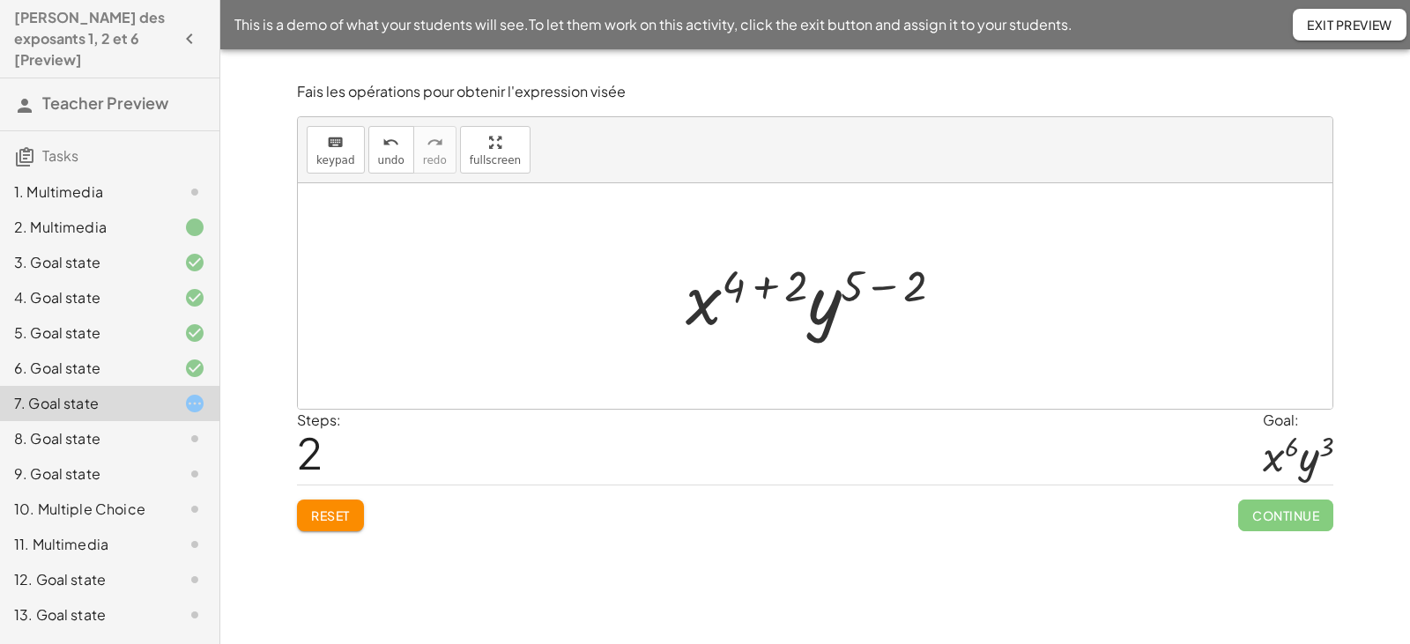
click at [768, 283] on div at bounding box center [821, 296] width 289 height 91
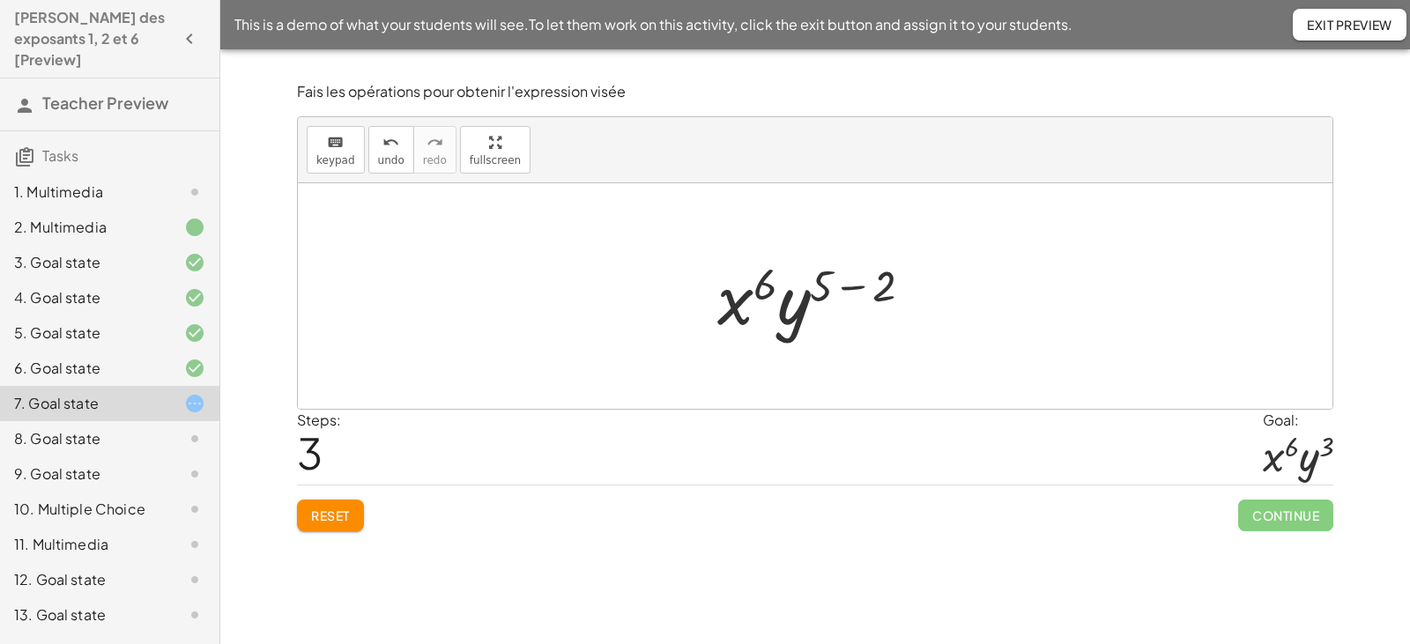
click at [847, 292] on div at bounding box center [821, 296] width 226 height 91
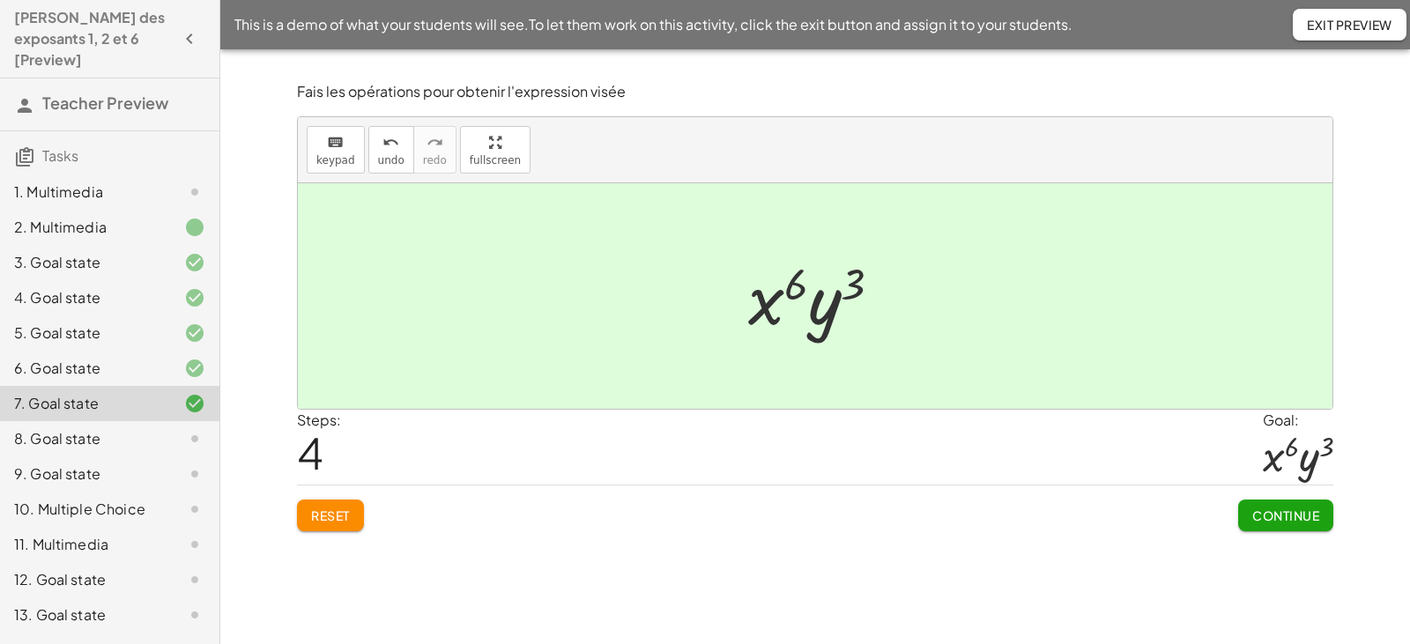
click at [1277, 514] on span "Continue" at bounding box center [1285, 515] width 67 height 16
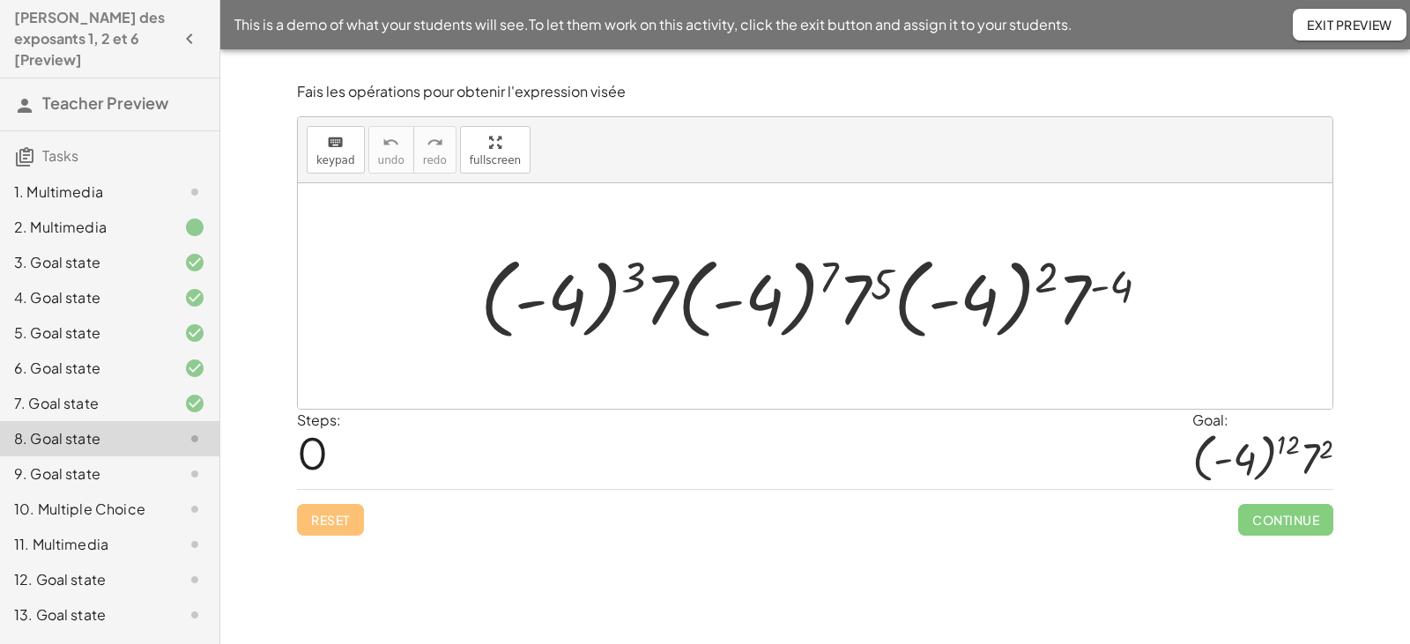
click at [686, 304] on div at bounding box center [821, 297] width 701 height 98
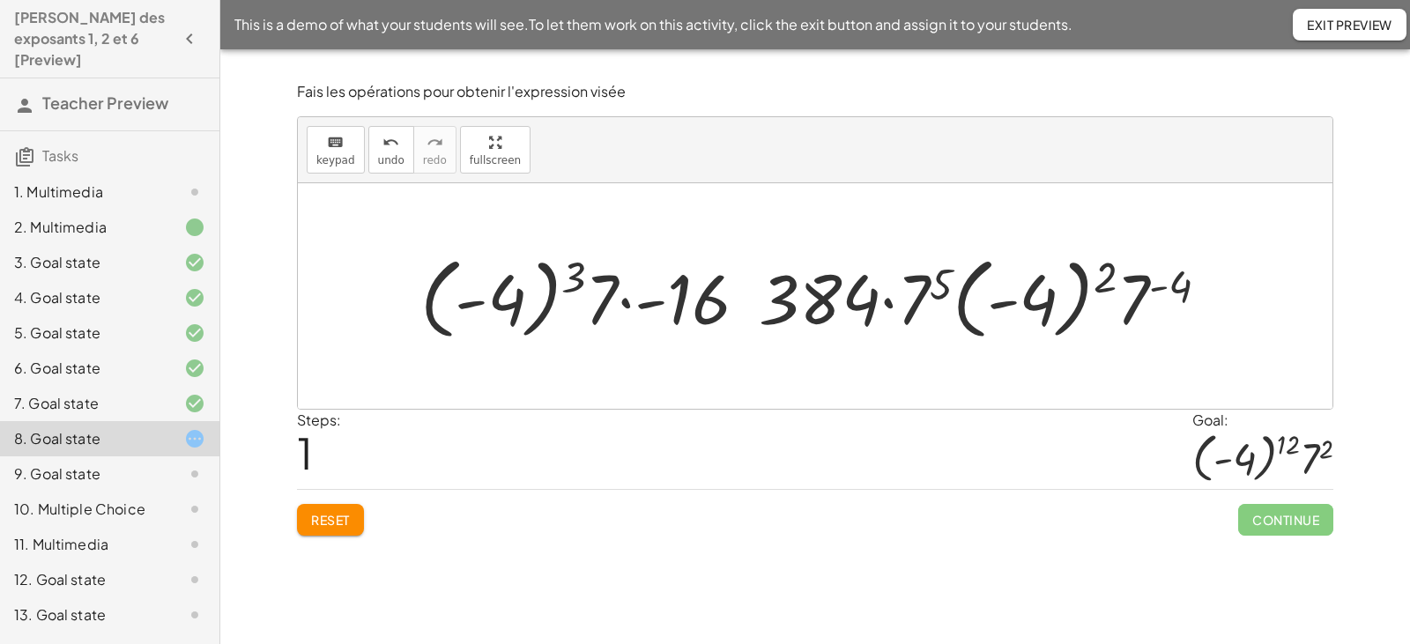
click at [344, 514] on span "Reset" at bounding box center [330, 520] width 39 height 16
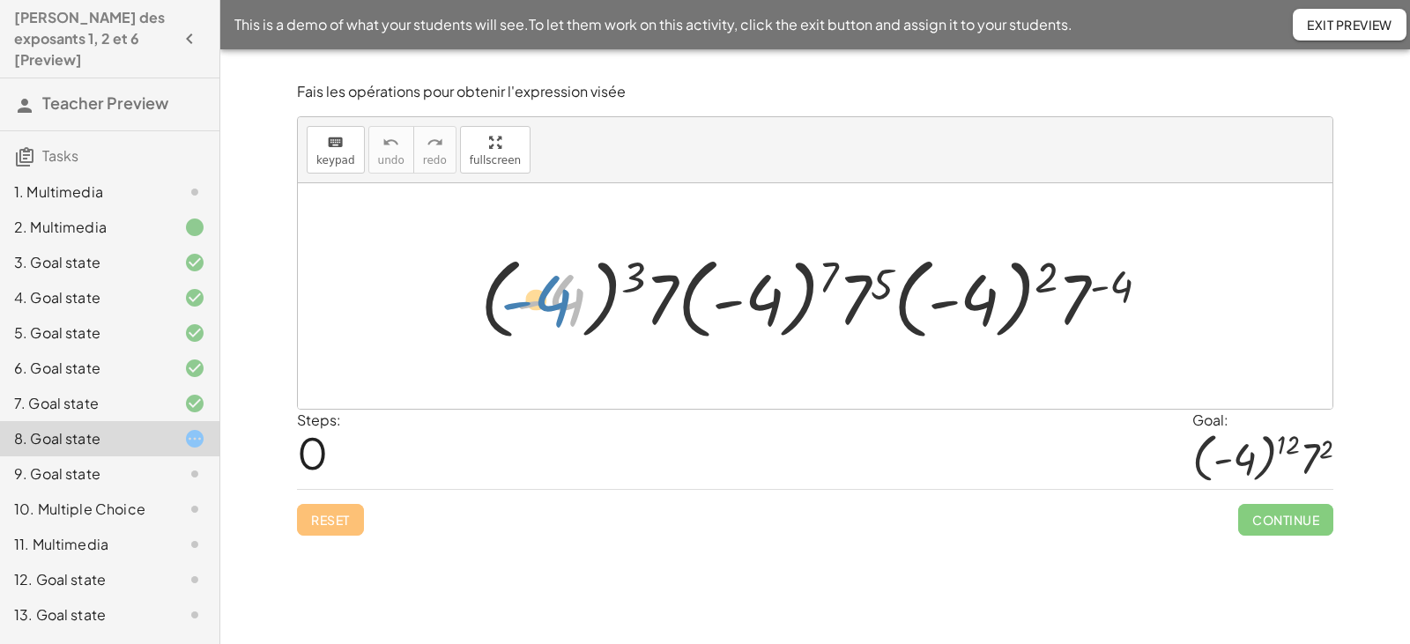
drag, startPoint x: 552, startPoint y: 301, endPoint x: 531, endPoint y: 301, distance: 21.1
click at [531, 301] on div at bounding box center [821, 297] width 701 height 98
drag, startPoint x: 655, startPoint y: 293, endPoint x: 845, endPoint y: 306, distance: 190.7
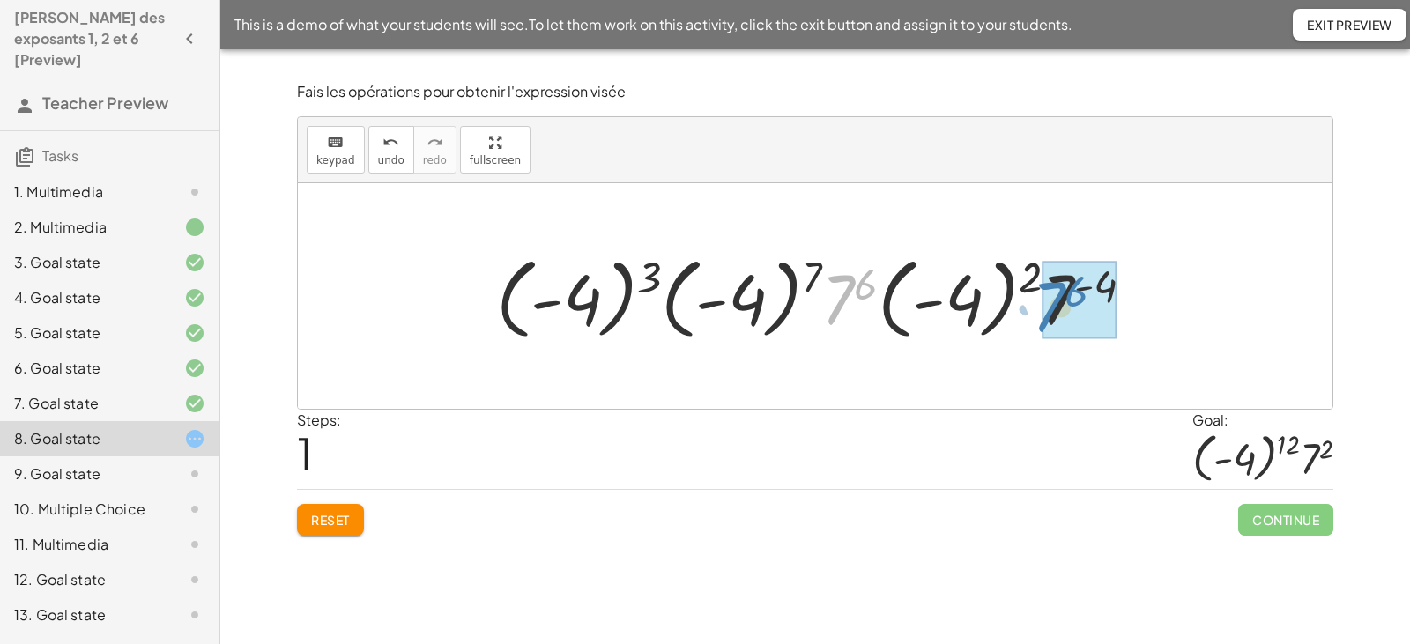
drag, startPoint x: 835, startPoint y: 303, endPoint x: 1046, endPoint y: 310, distance: 210.7
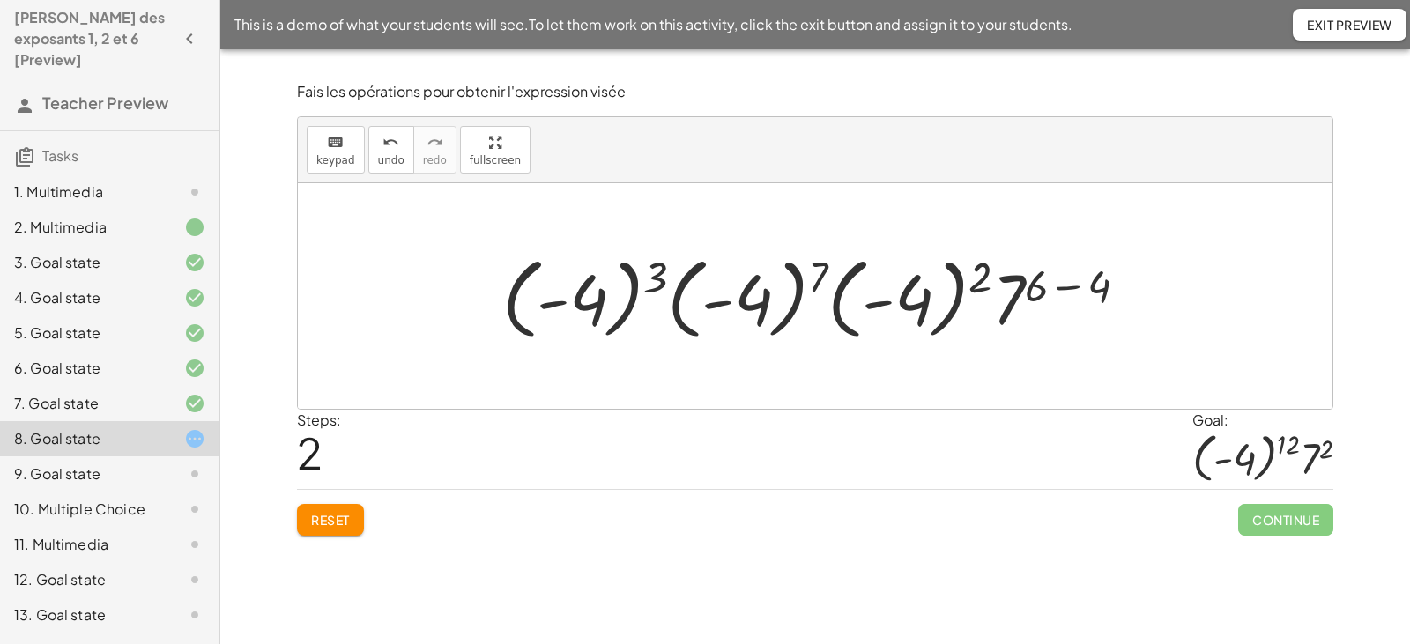
click at [1067, 289] on div at bounding box center [821, 297] width 657 height 98
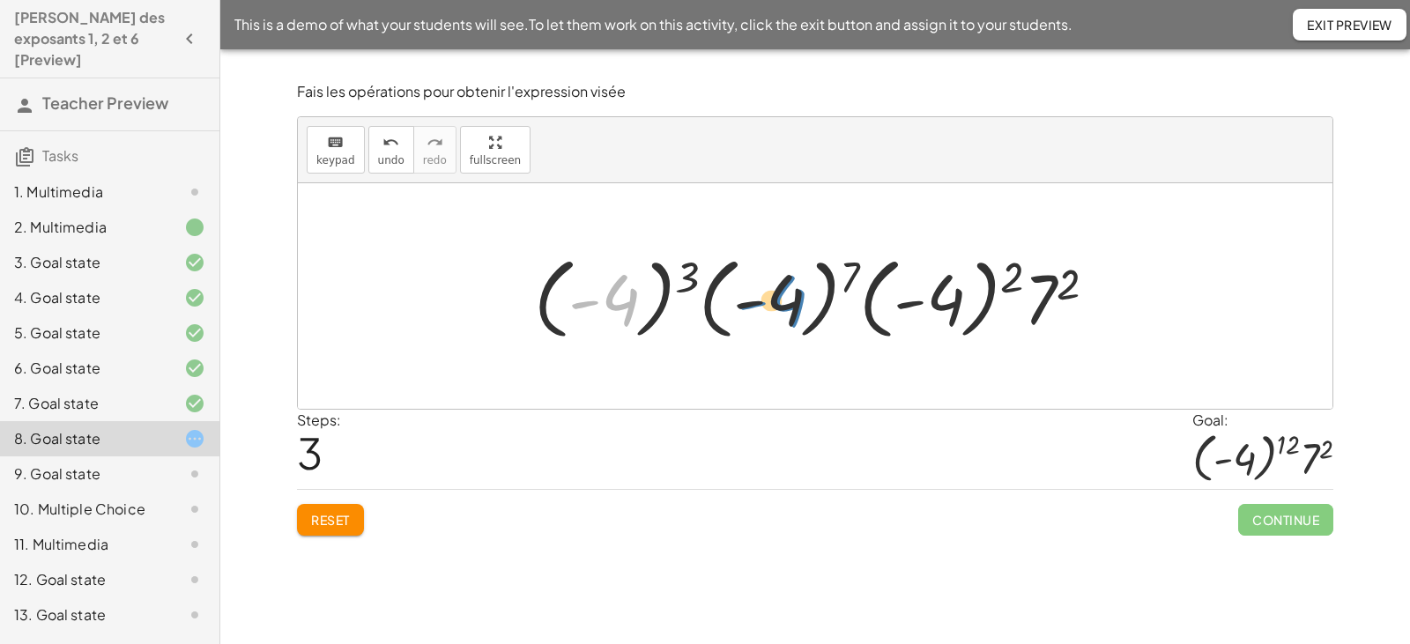
drag, startPoint x: 622, startPoint y: 308, endPoint x: 788, endPoint y: 309, distance: 166.5
click at [788, 309] on div at bounding box center [822, 297] width 594 height 98
drag, startPoint x: 658, startPoint y: 308, endPoint x: 645, endPoint y: 311, distance: 13.5
click at [646, 311] on div at bounding box center [822, 297] width 594 height 98
click at [707, 306] on div at bounding box center [822, 297] width 594 height 98
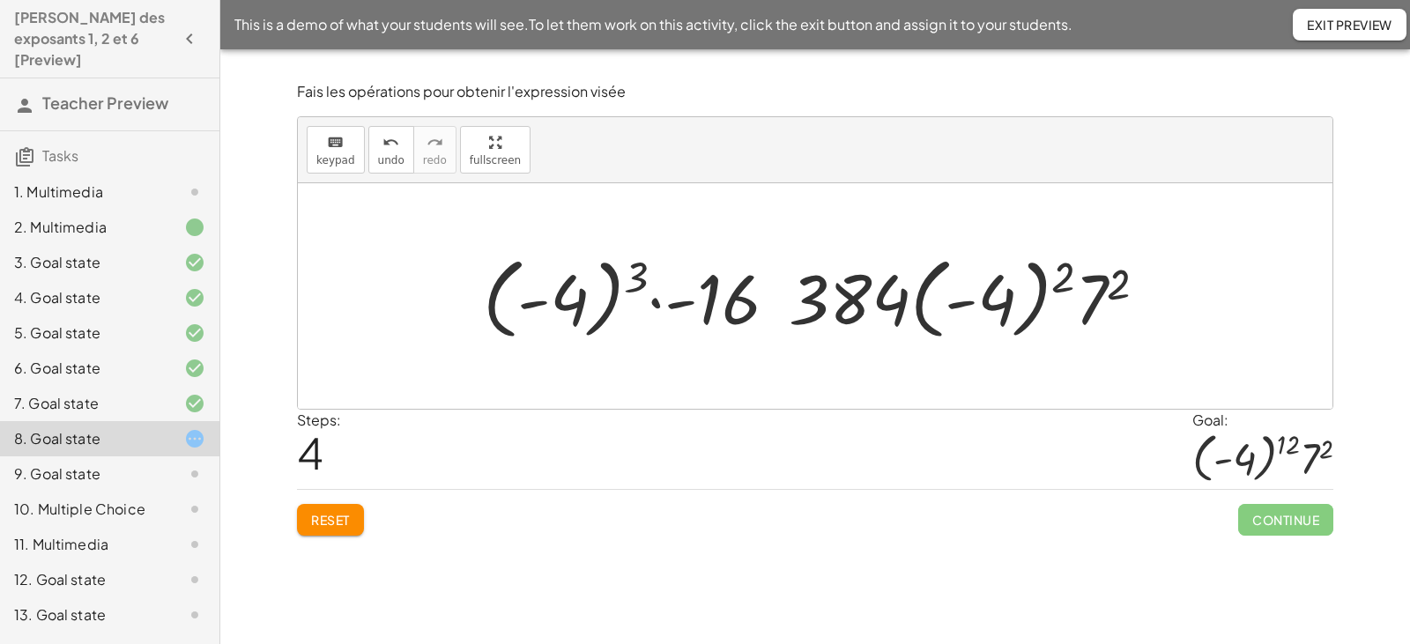
click at [343, 515] on span "Reset" at bounding box center [330, 520] width 39 height 16
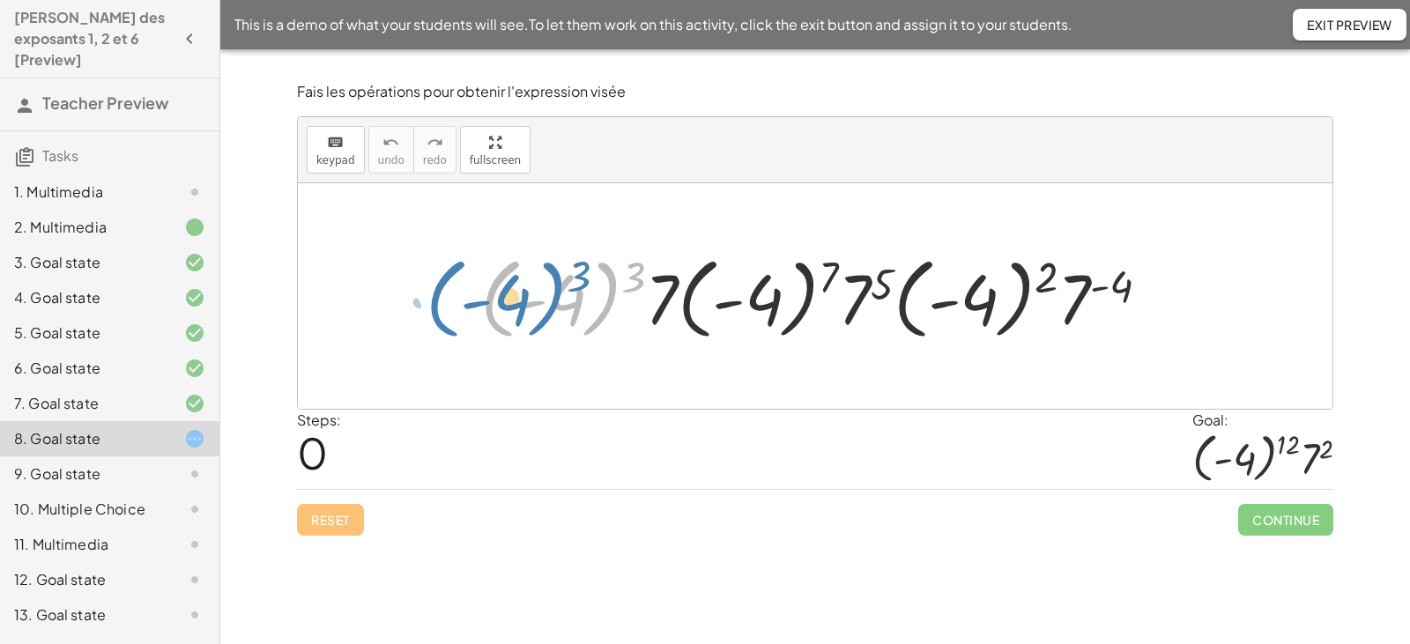
drag, startPoint x: 601, startPoint y: 311, endPoint x: 533, endPoint y: 309, distance: 67.9
click at [534, 309] on div at bounding box center [821, 297] width 701 height 98
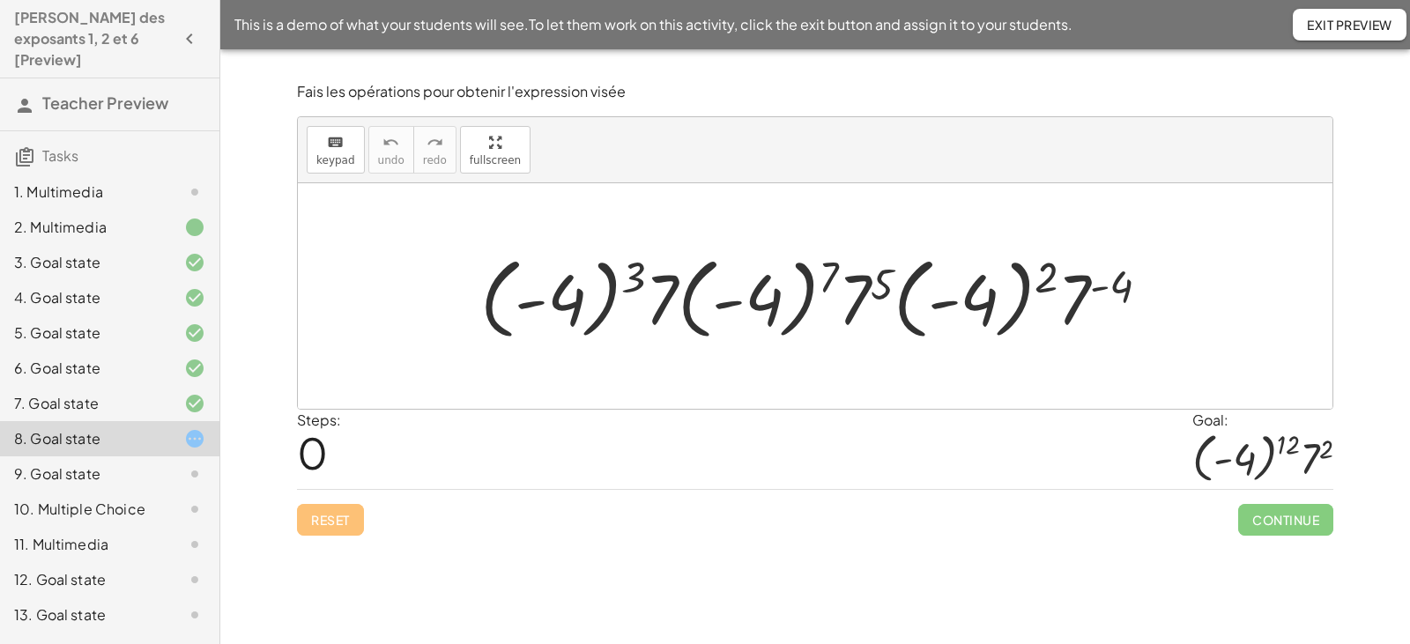
click at [1377, 25] on span "Exit Preview" at bounding box center [1349, 25] width 85 height 16
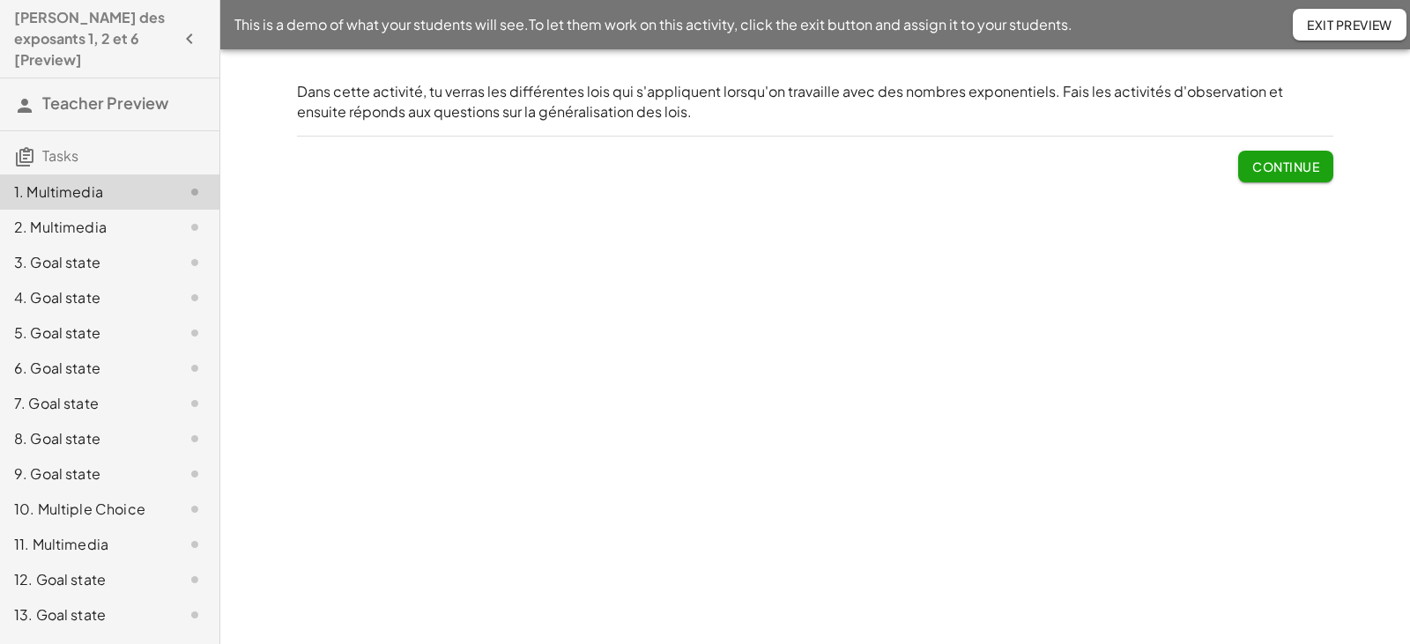
click at [50, 499] on div "10. Multiple Choice" at bounding box center [85, 509] width 142 height 21
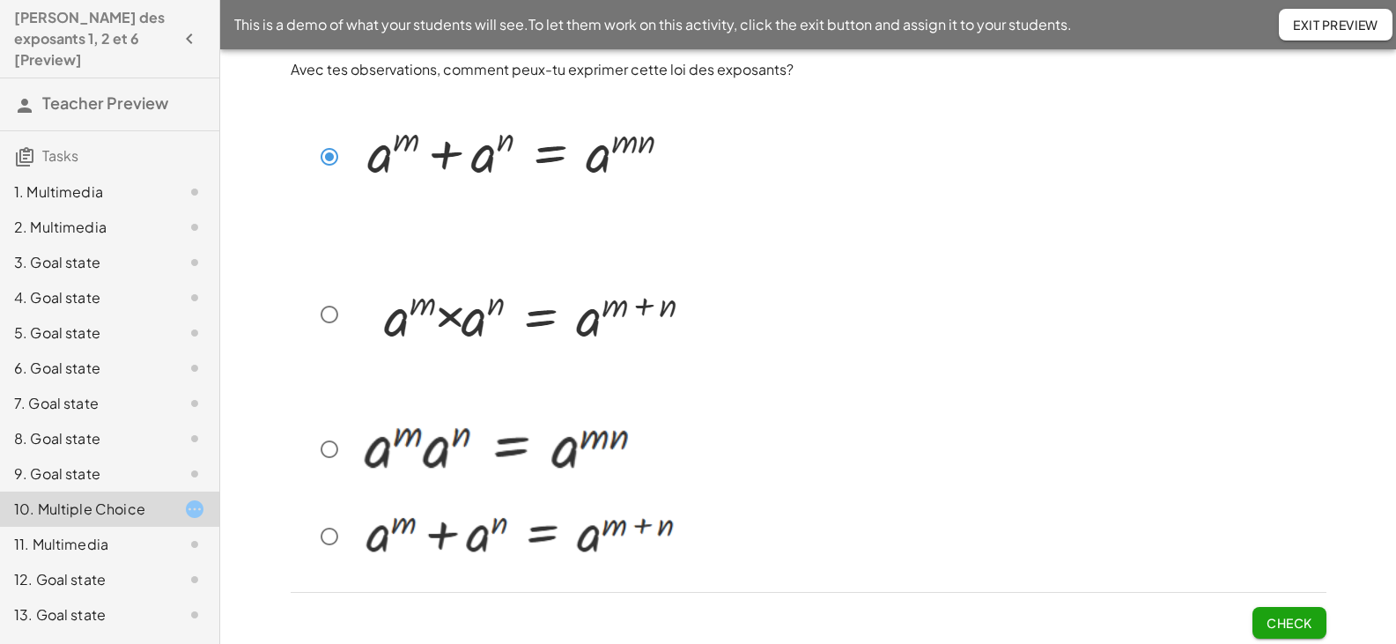
click at [1298, 623] on span "Check" at bounding box center [1290, 623] width 46 height 16
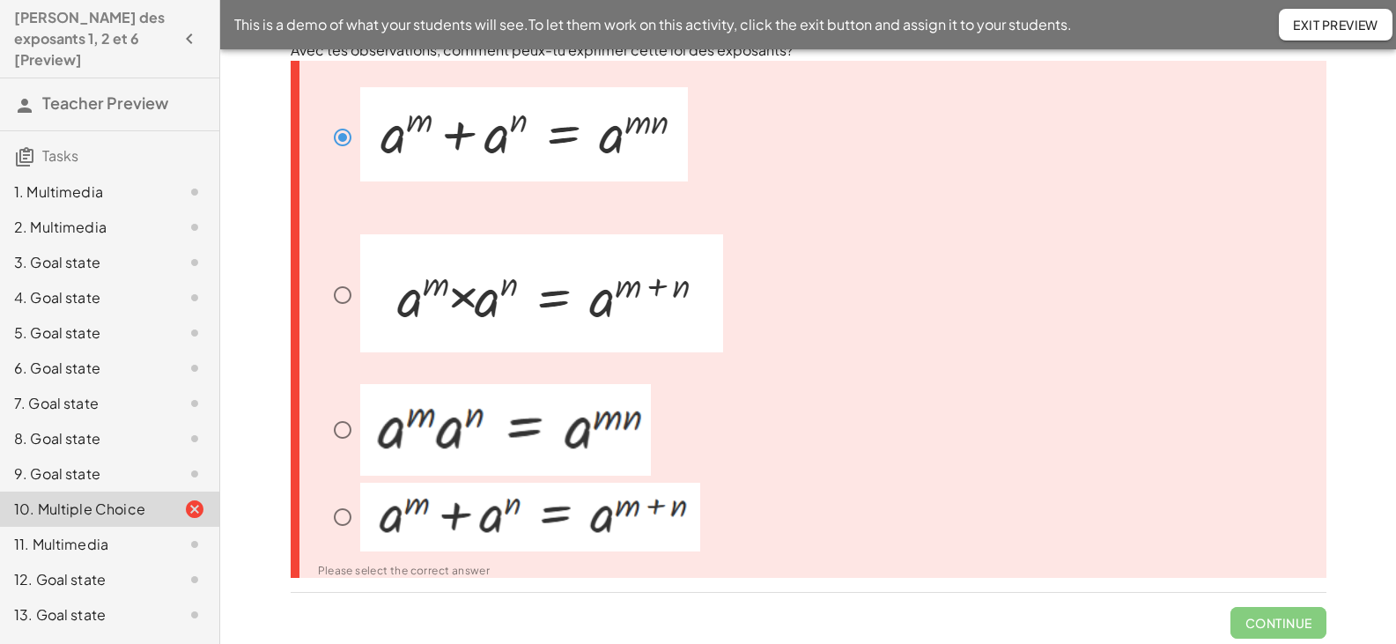
scroll to position [25, 0]
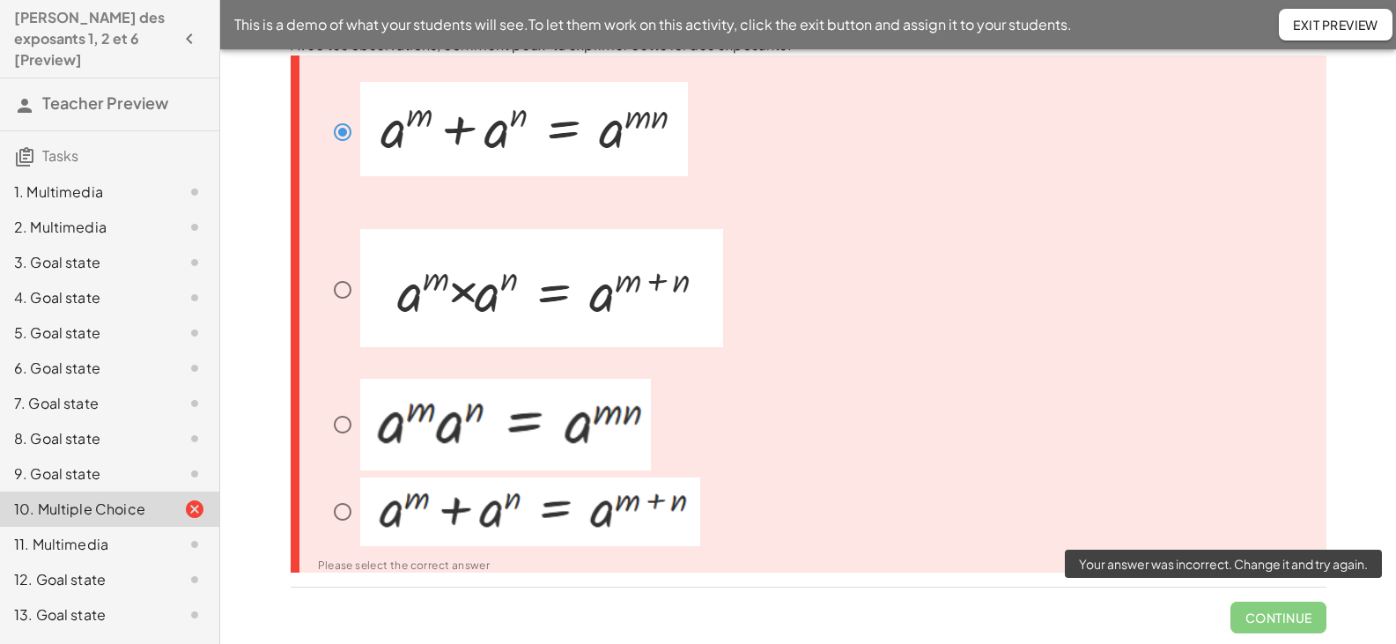
click at [1256, 615] on span "Continue" at bounding box center [1278, 611] width 95 height 46
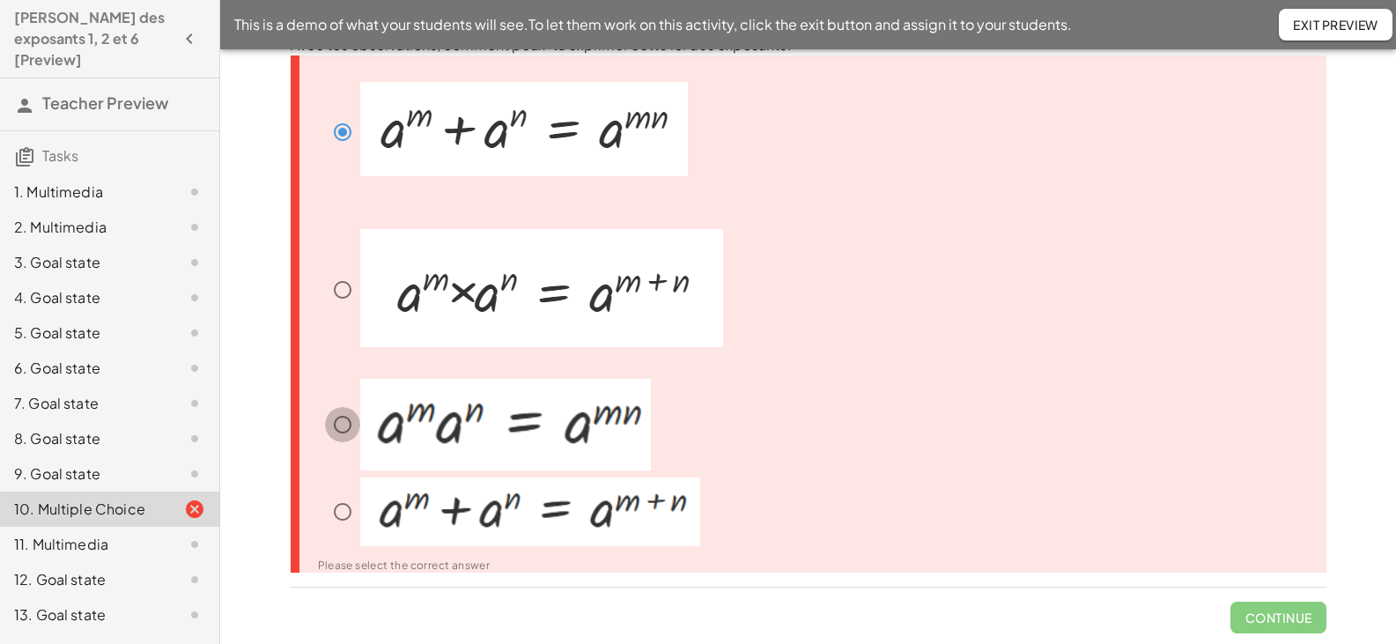
scroll to position [5, 0]
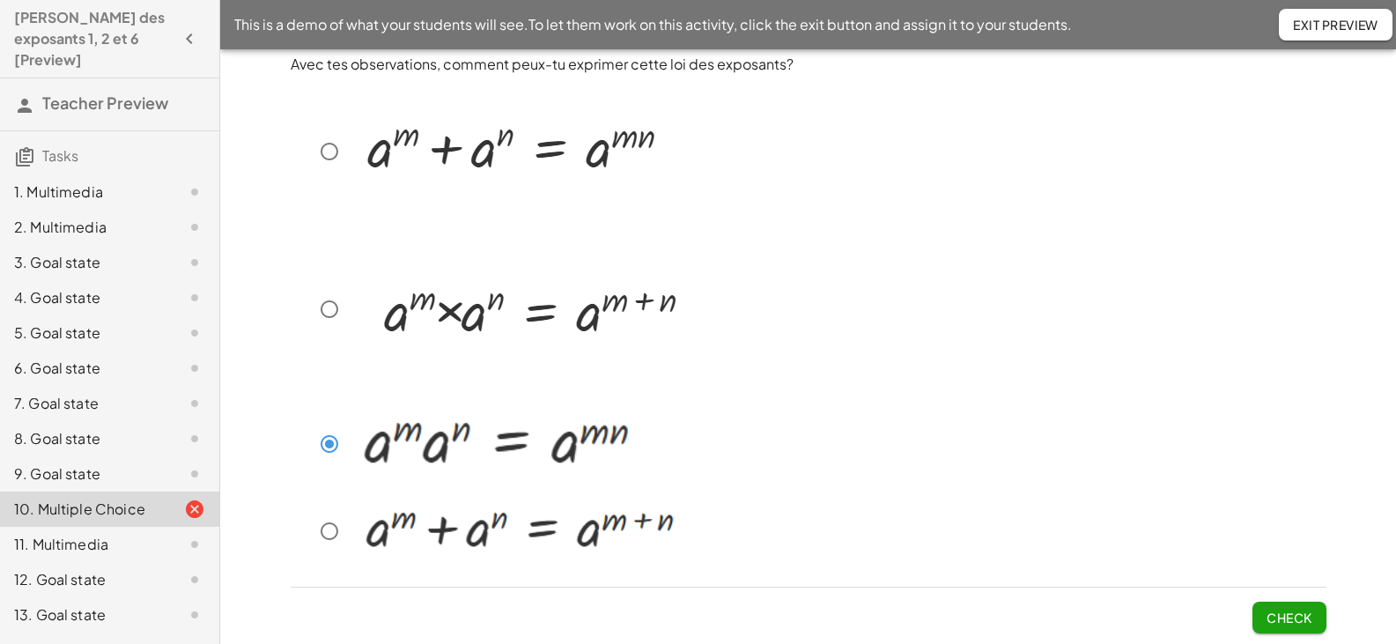
click at [1284, 616] on span "Check" at bounding box center [1290, 618] width 46 height 16
click at [1297, 620] on span "Check" at bounding box center [1290, 618] width 46 height 16
click at [1282, 618] on span "Check" at bounding box center [1290, 618] width 46 height 16
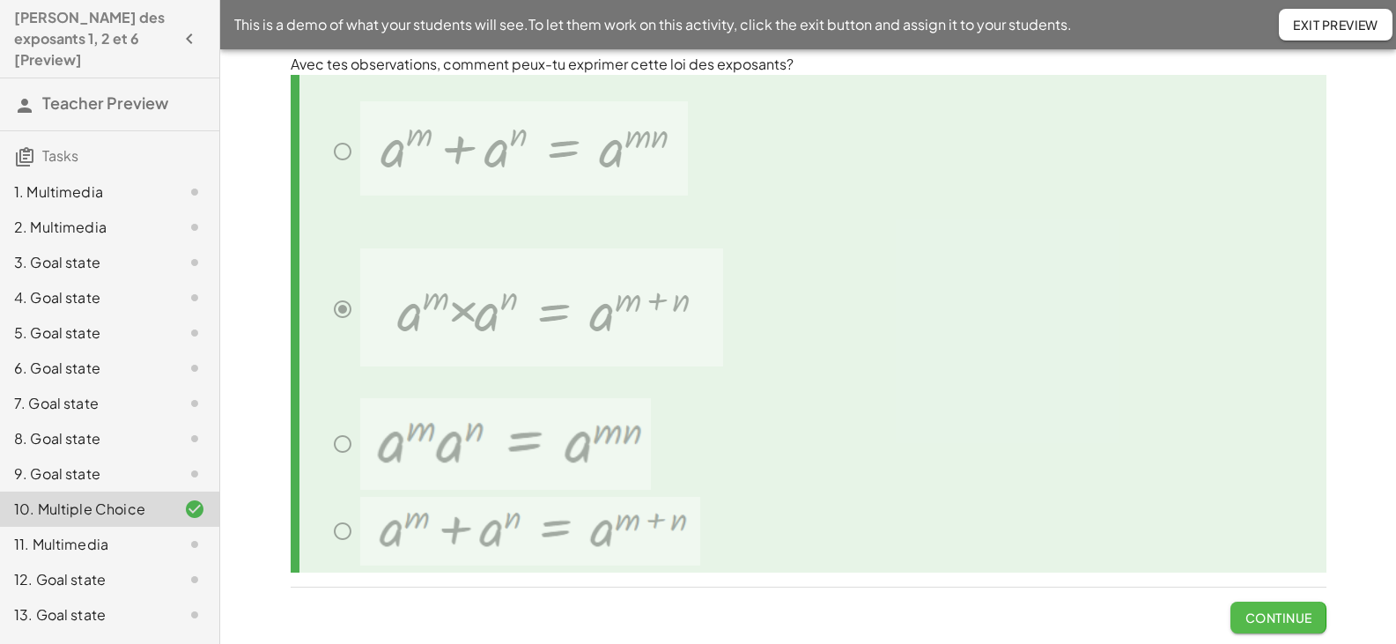
click at [1281, 614] on span "Continue" at bounding box center [1278, 618] width 67 height 16
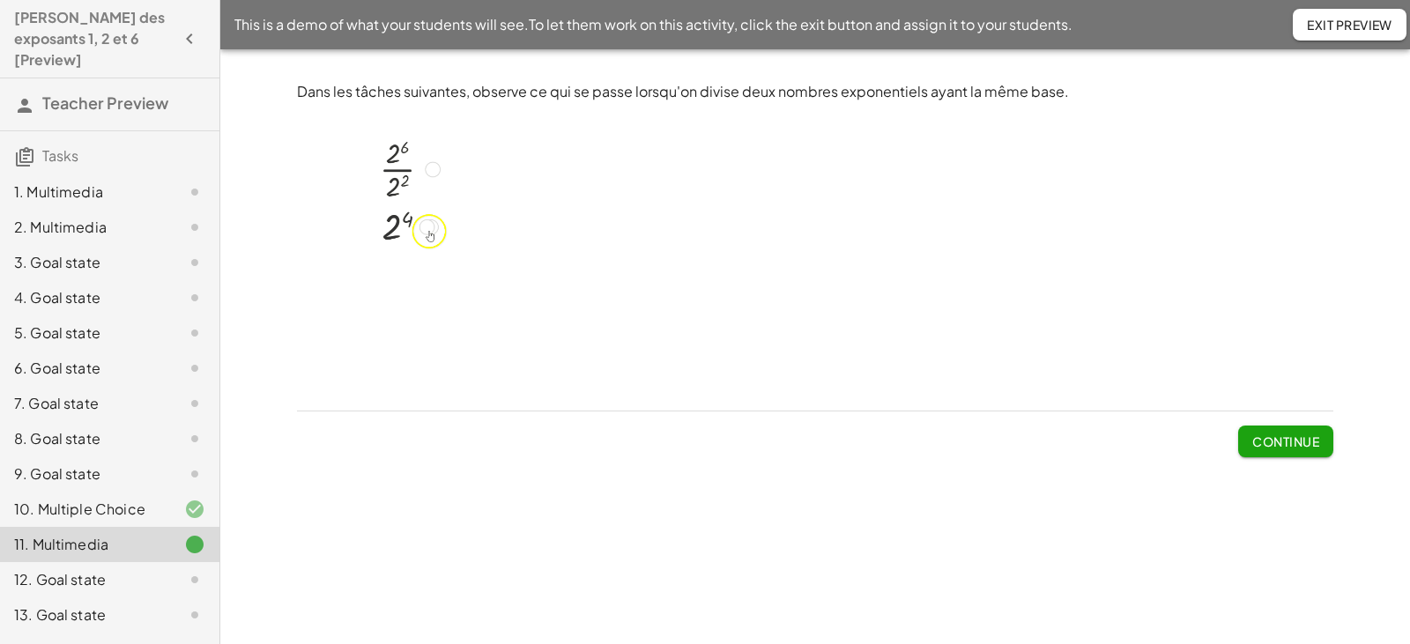
click at [1339, 29] on span "Exit Preview" at bounding box center [1349, 25] width 85 height 16
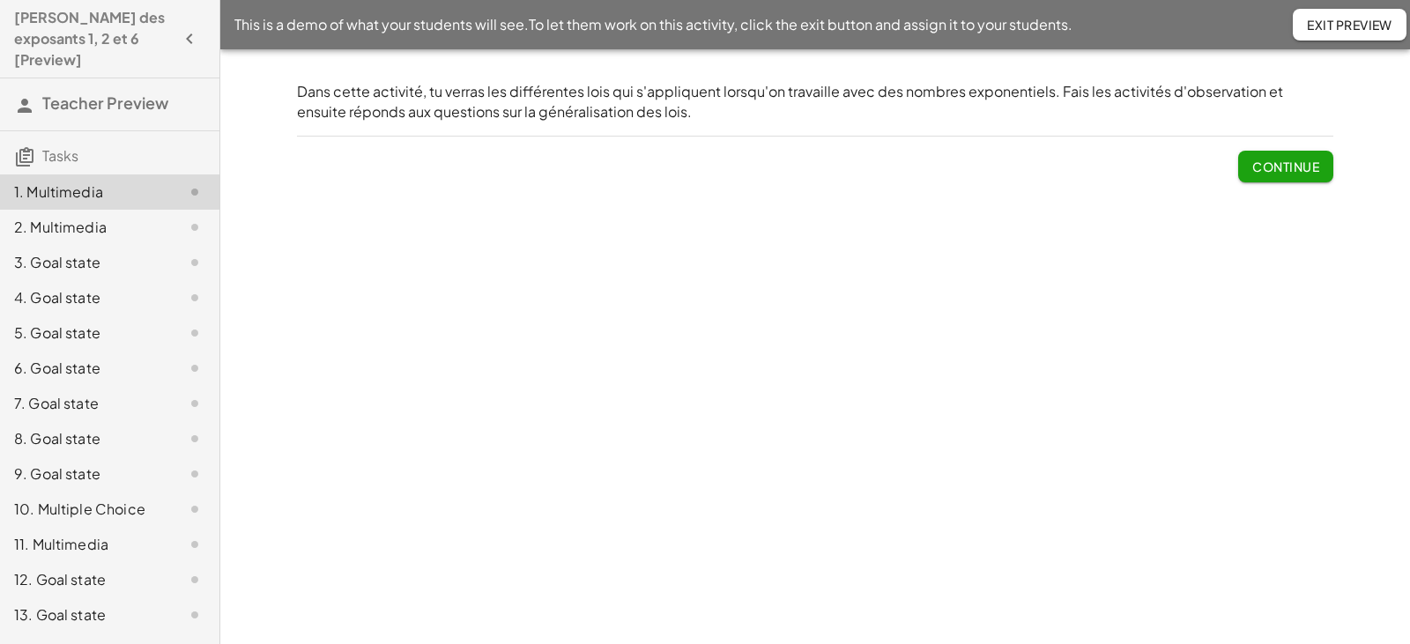
click at [78, 499] on div "10. Multiple Choice" at bounding box center [85, 509] width 142 height 21
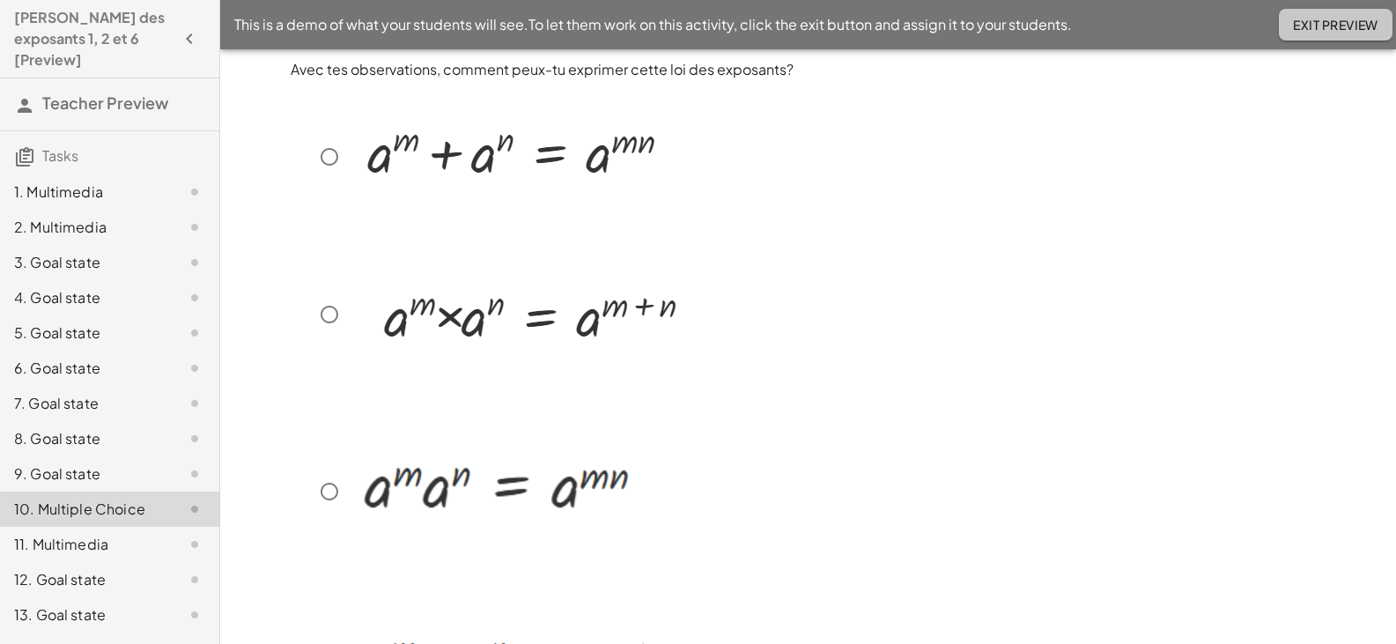
click at [1322, 28] on span "Exit Preview" at bounding box center [1335, 25] width 85 height 16
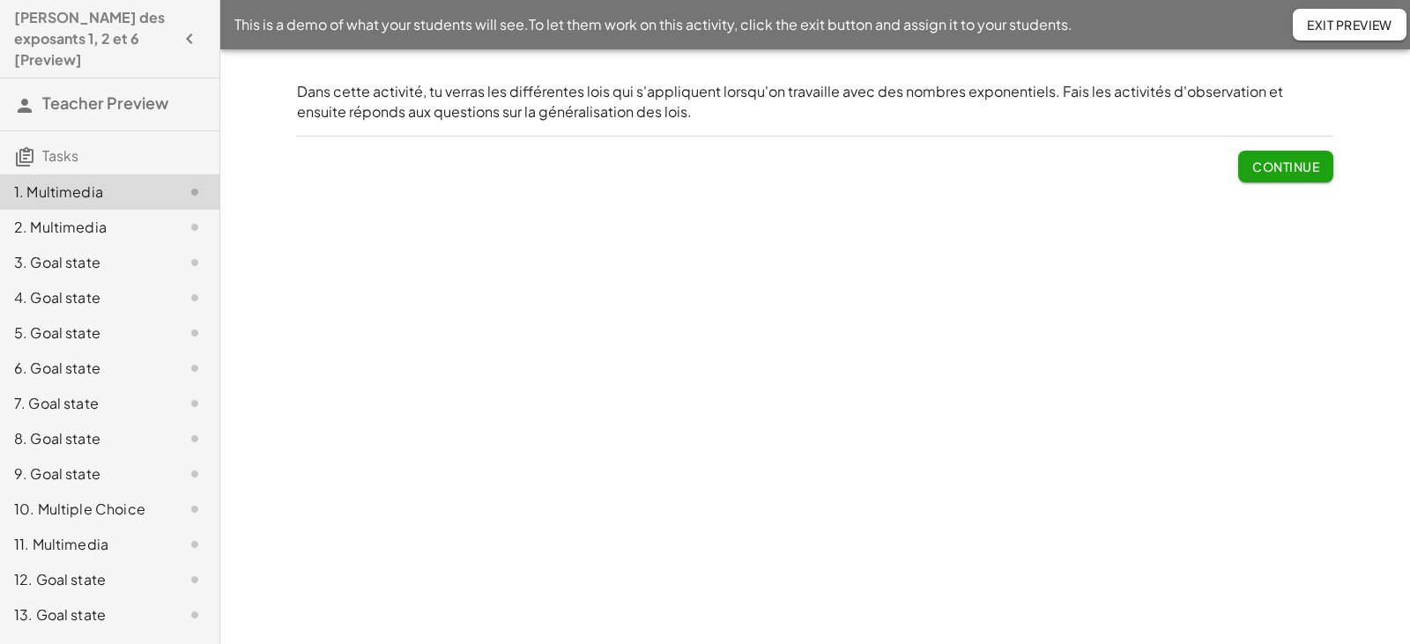
click at [79, 499] on div "10. Multiple Choice" at bounding box center [85, 509] width 142 height 21
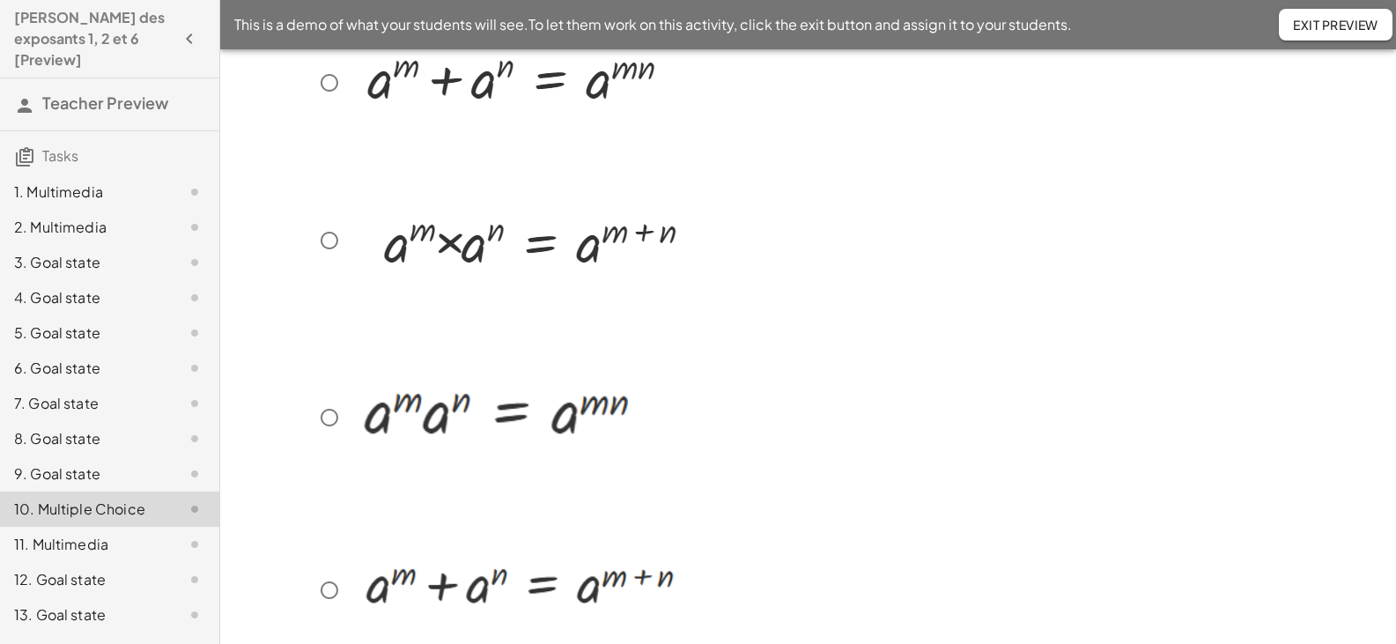
scroll to position [175, 0]
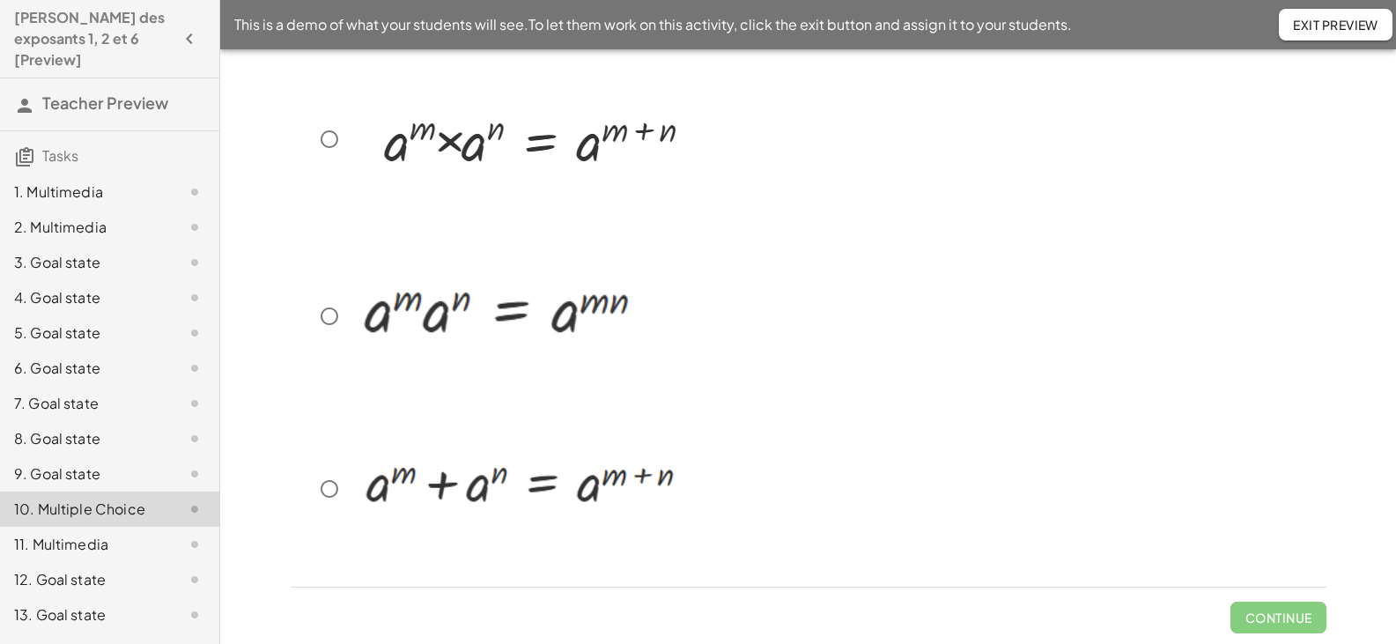
click at [93, 463] on div "9. Goal state" at bounding box center [85, 473] width 142 height 21
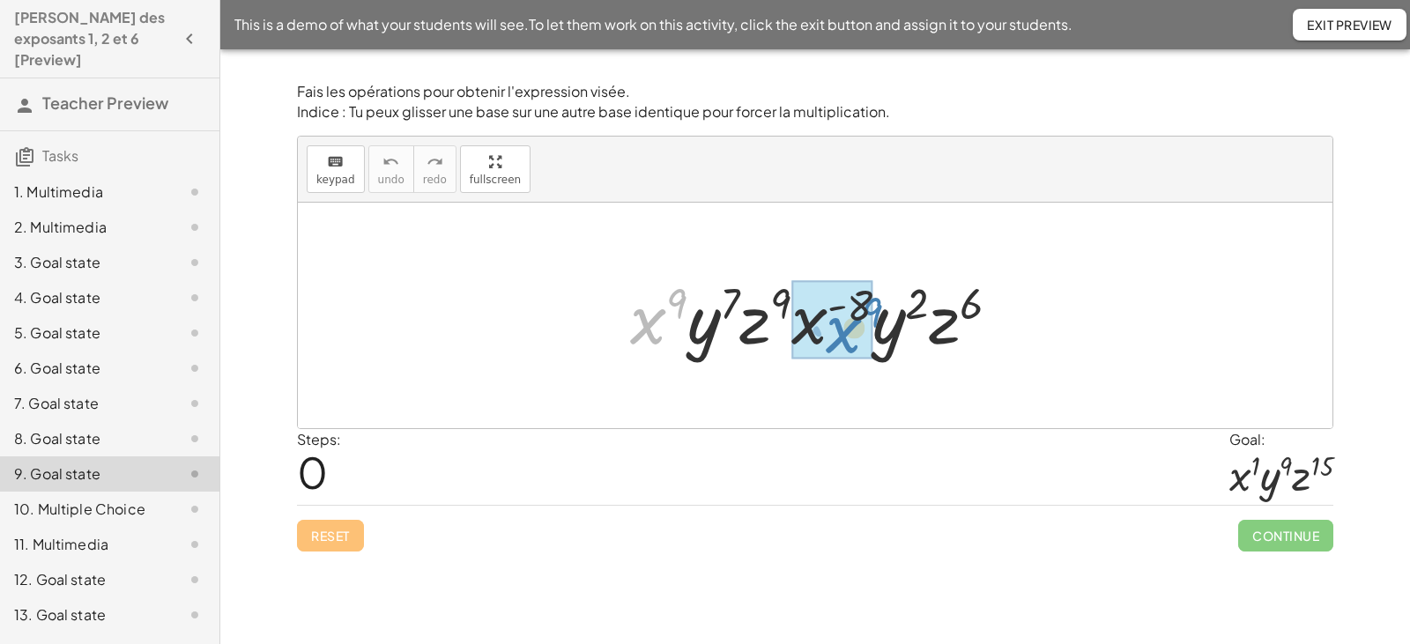
drag, startPoint x: 648, startPoint y: 324, endPoint x: 843, endPoint y: 333, distance: 195.8
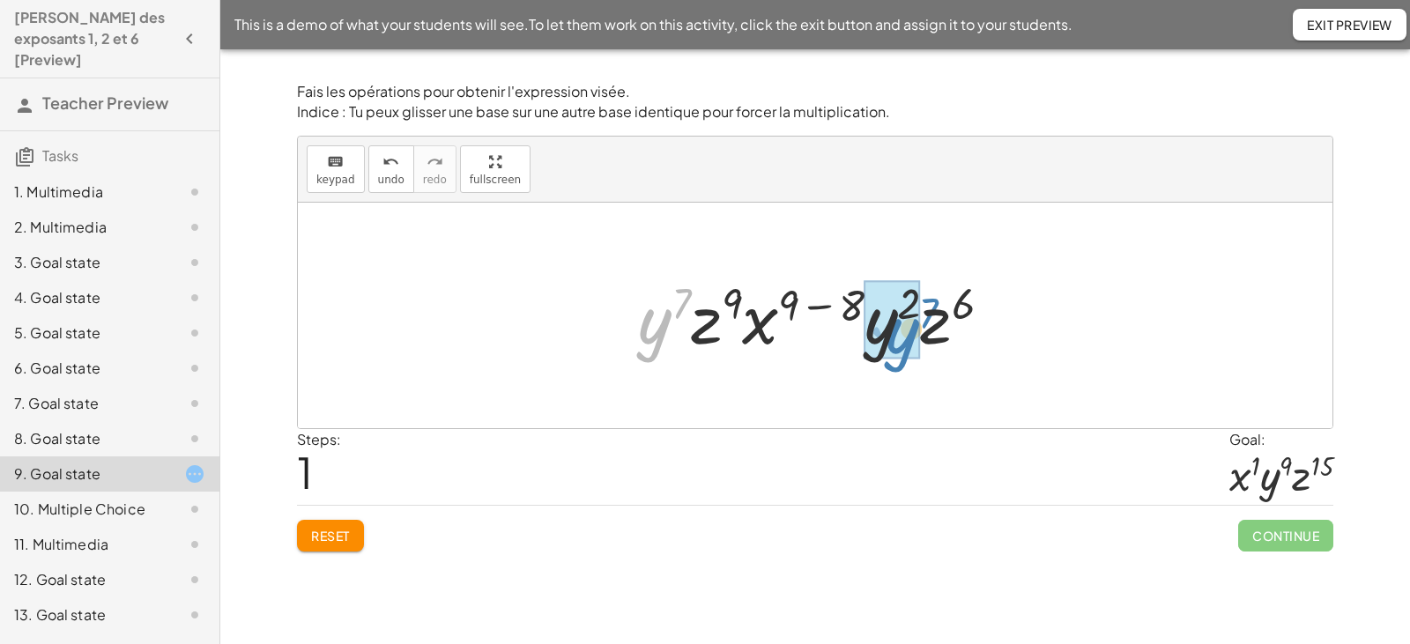
drag, startPoint x: 656, startPoint y: 334, endPoint x: 904, endPoint y: 344, distance: 247.8
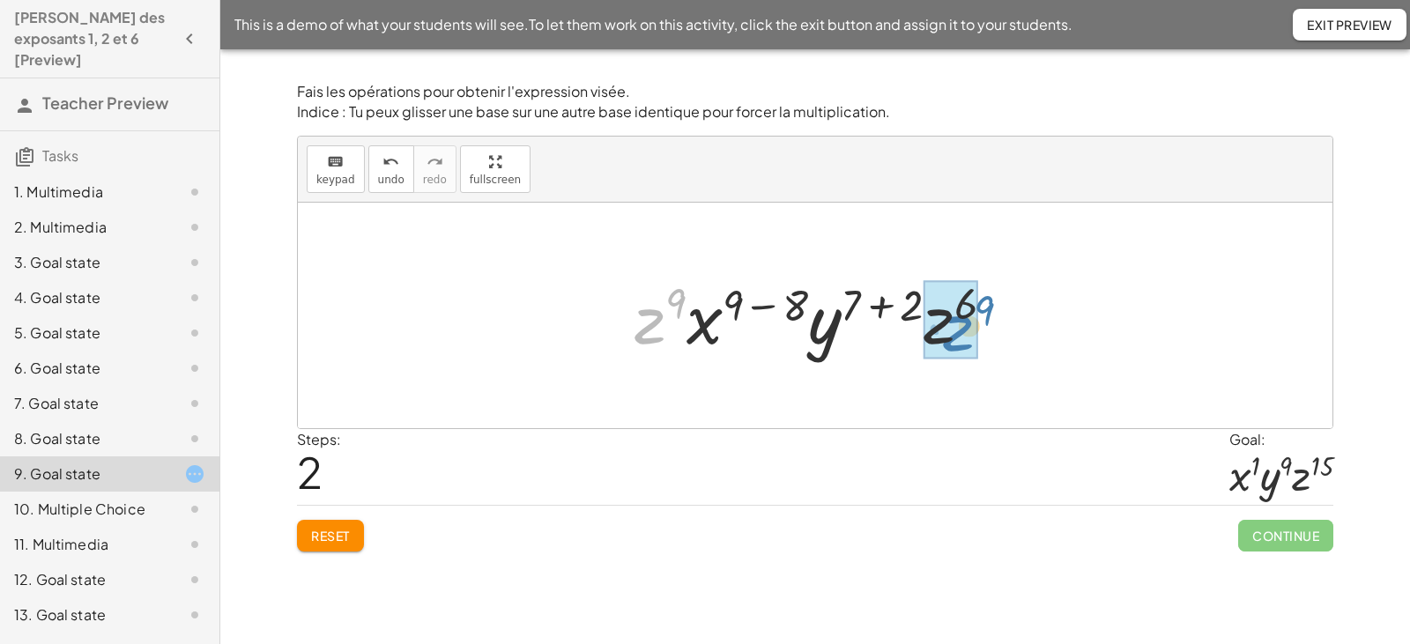
drag, startPoint x: 651, startPoint y: 327, endPoint x: 959, endPoint y: 334, distance: 308.4
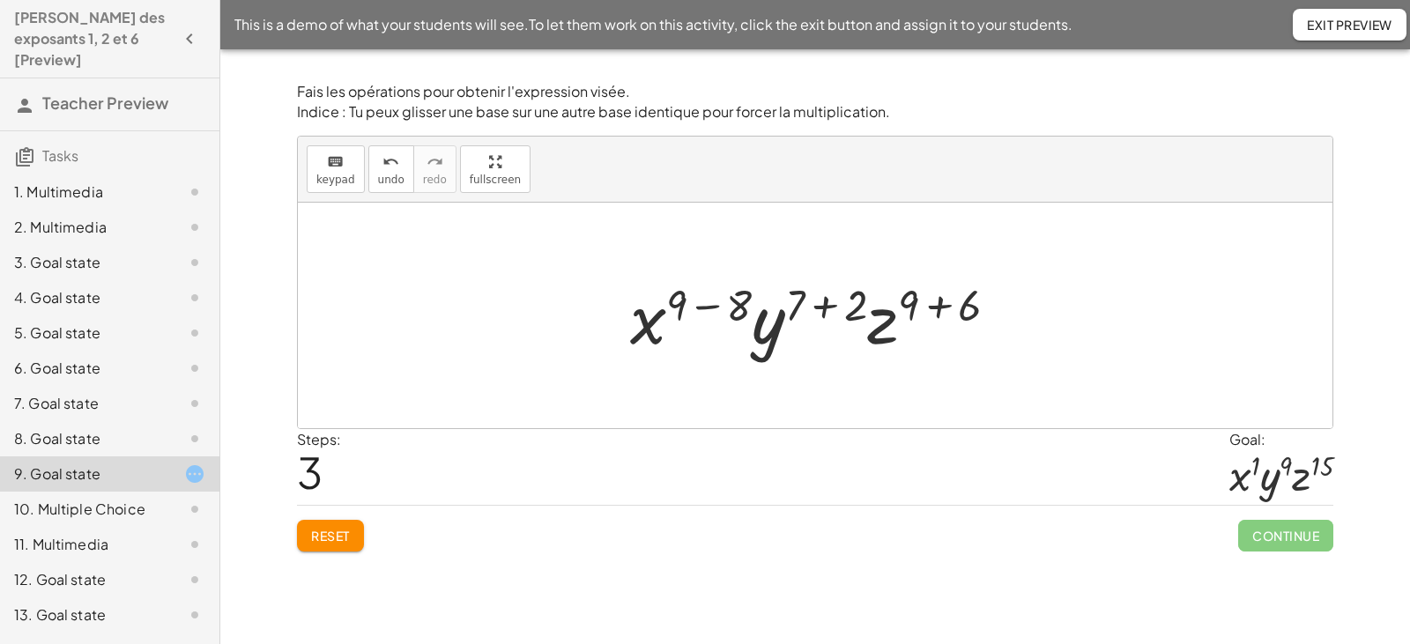
click at [709, 309] on div at bounding box center [821, 315] width 400 height 91
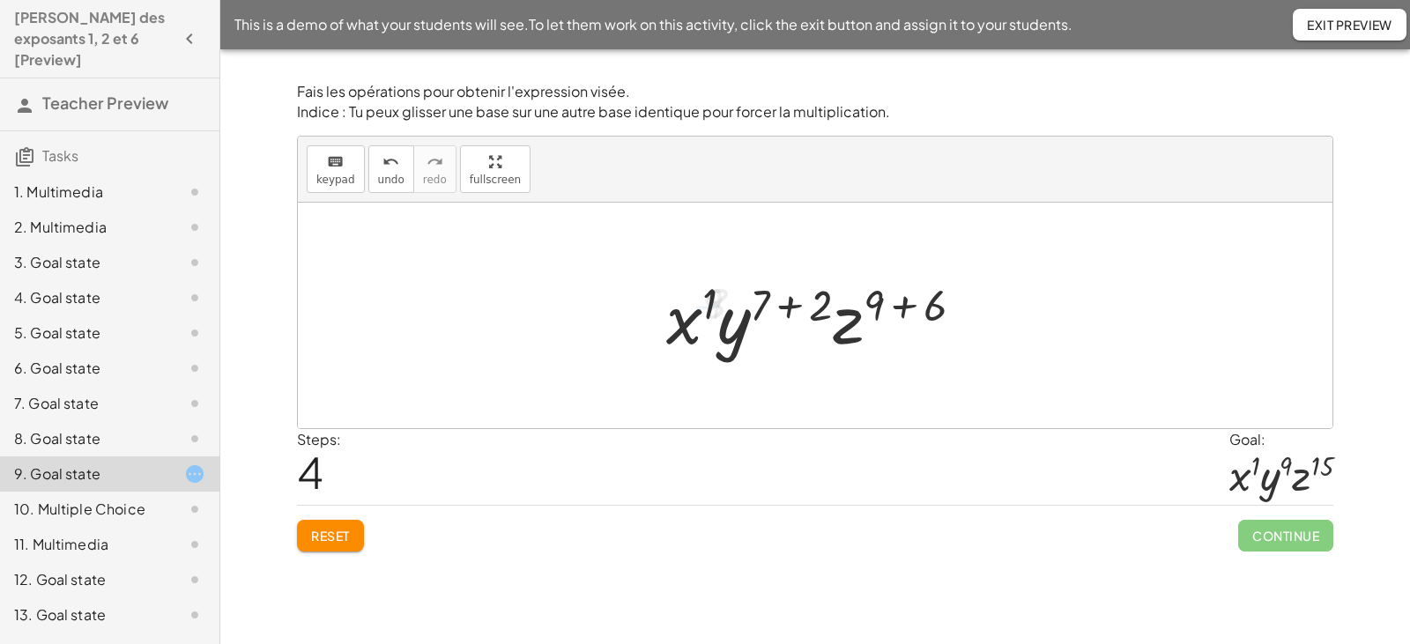
click at [793, 309] on div at bounding box center [821, 315] width 329 height 91
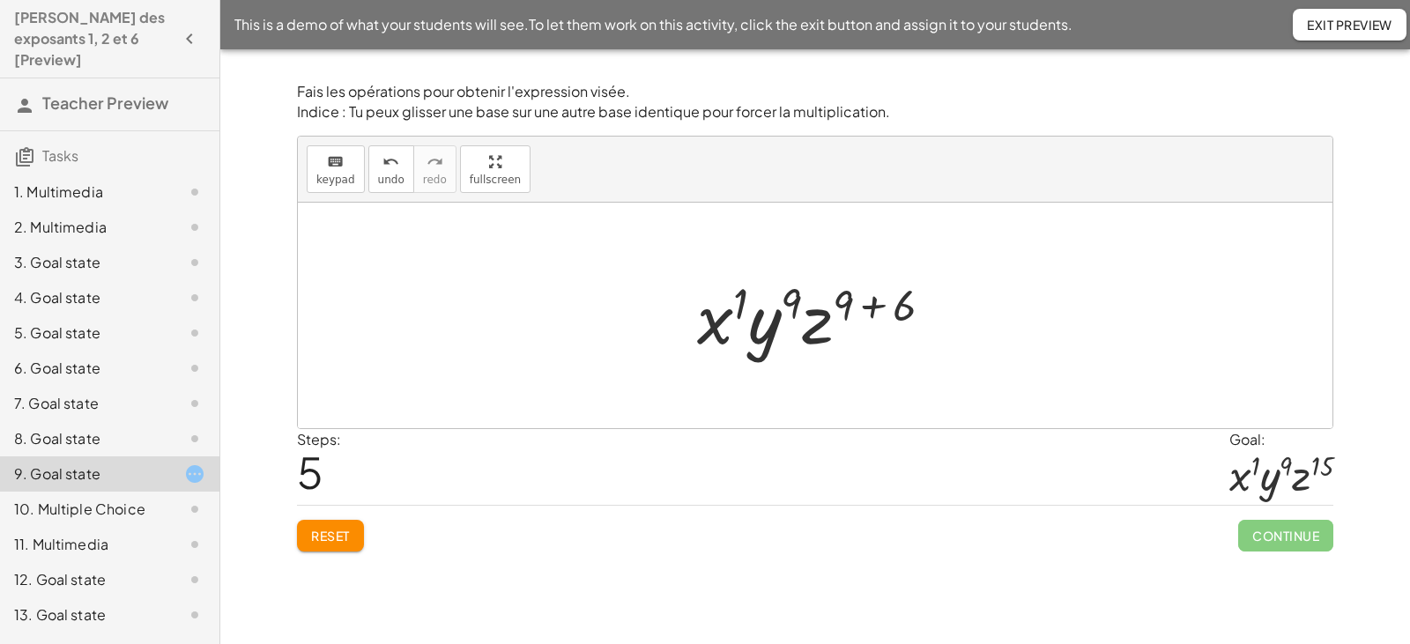
click at [869, 308] on div at bounding box center [822, 315] width 268 height 91
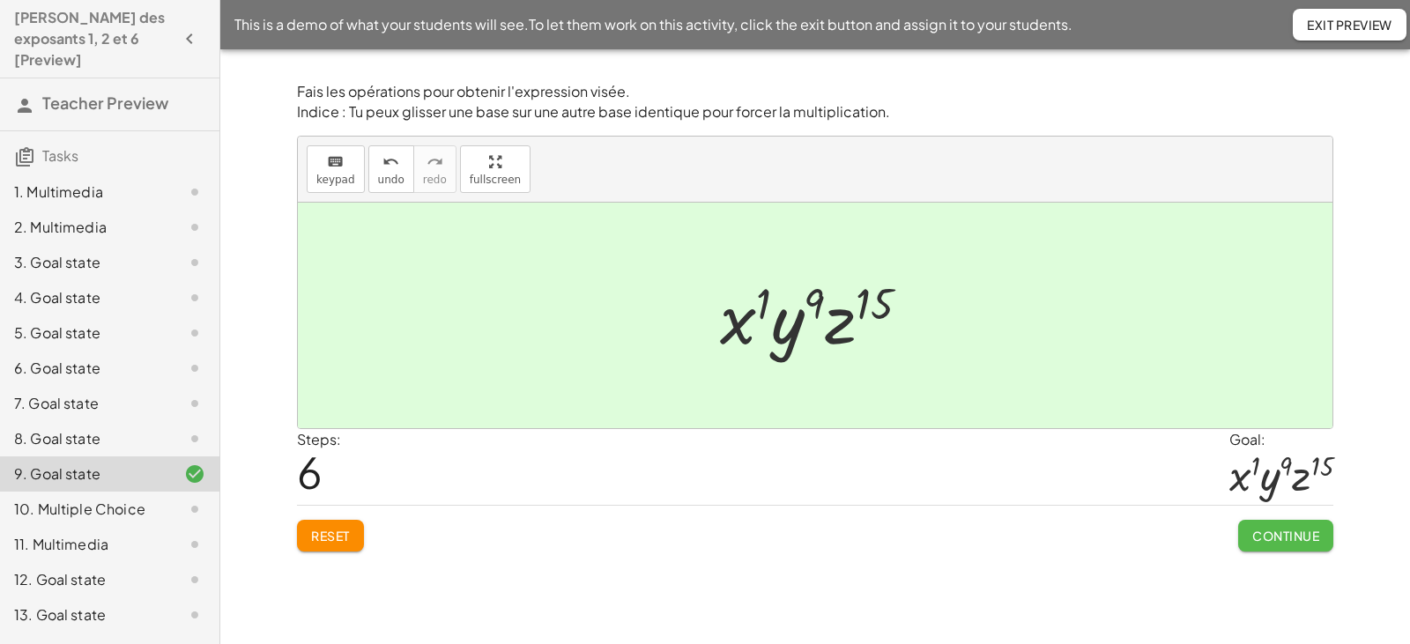
click at [1274, 539] on span "Continue" at bounding box center [1285, 536] width 67 height 16
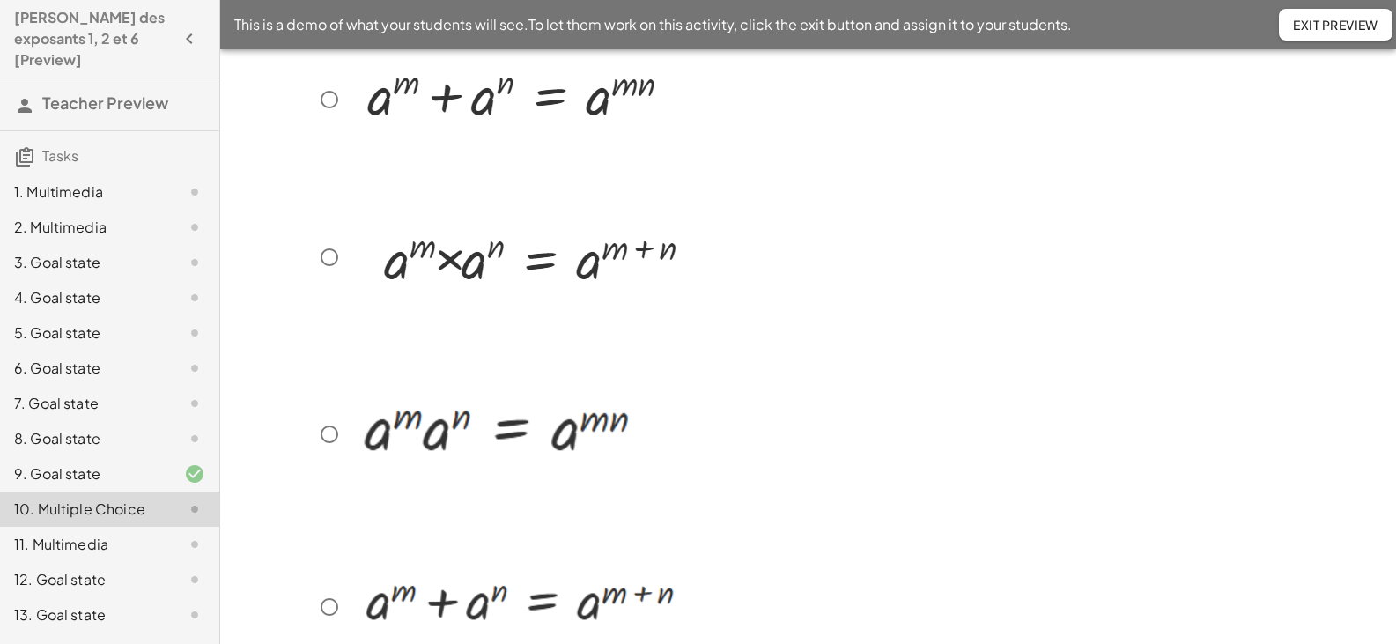
scroll to position [88, 0]
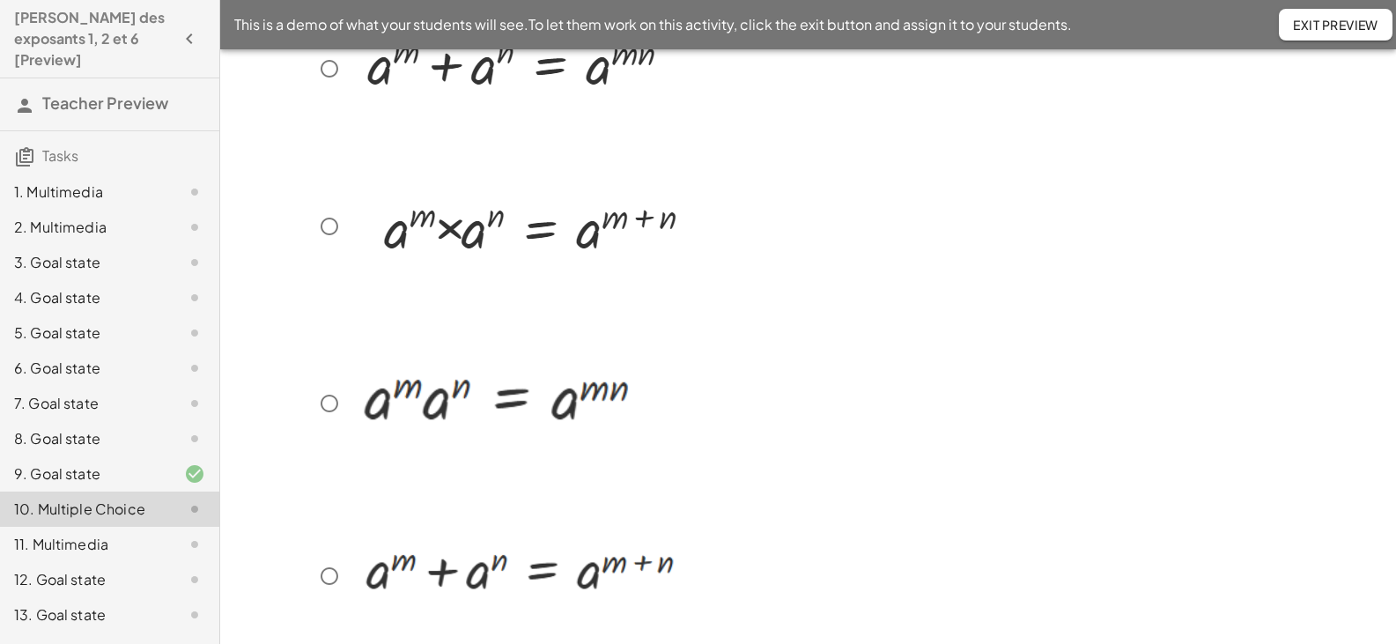
click at [1335, 12] on button "Exit Preview" at bounding box center [1336, 25] width 114 height 32
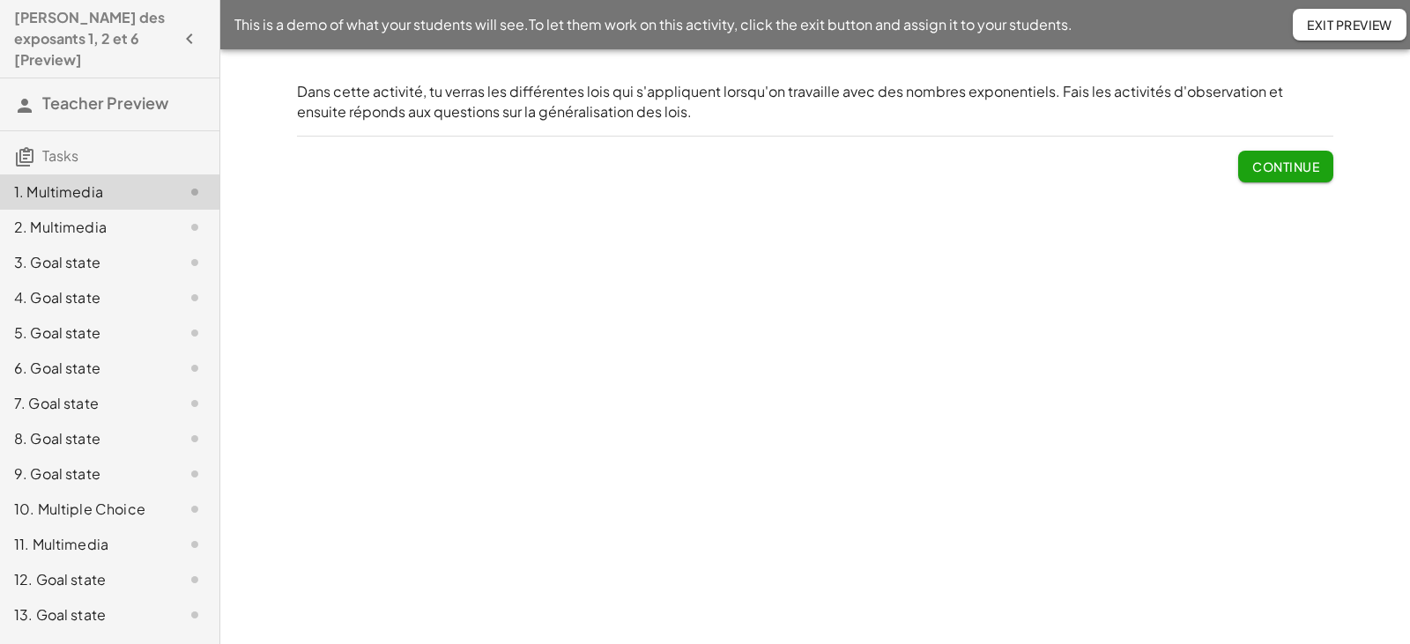
click at [70, 463] on div "9. Goal state" at bounding box center [85, 473] width 142 height 21
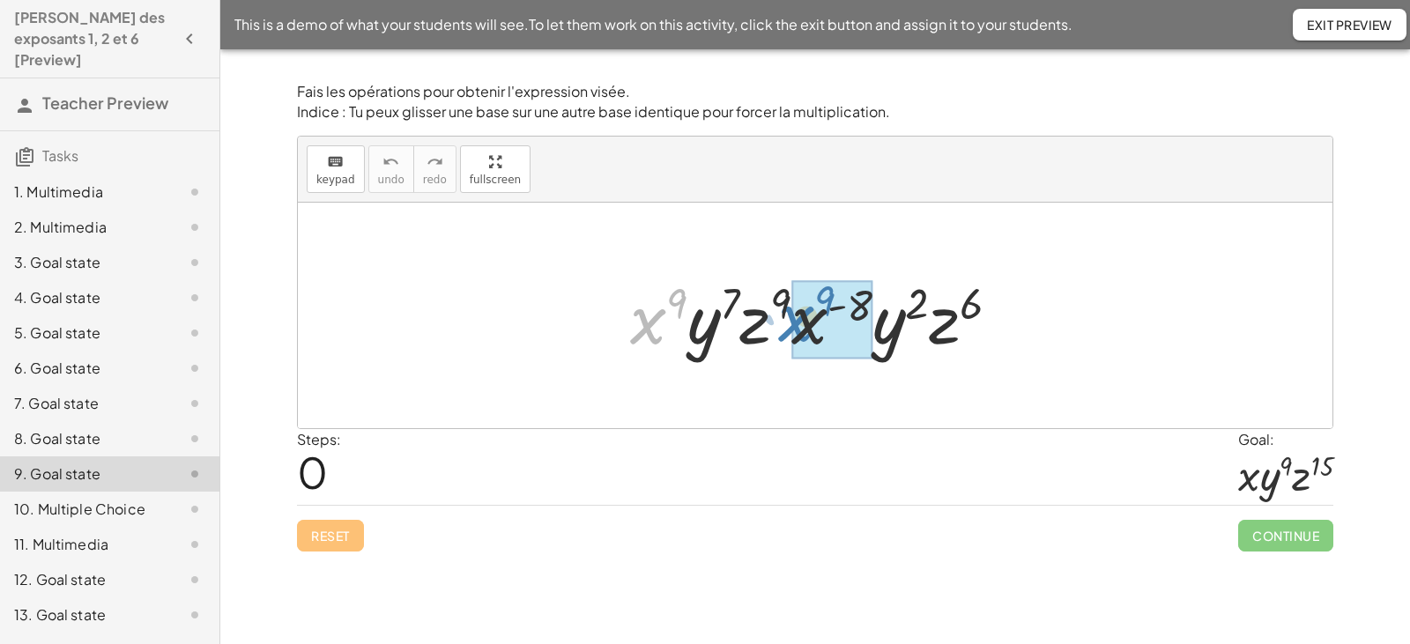
drag, startPoint x: 652, startPoint y: 328, endPoint x: 802, endPoint y: 325, distance: 149.8
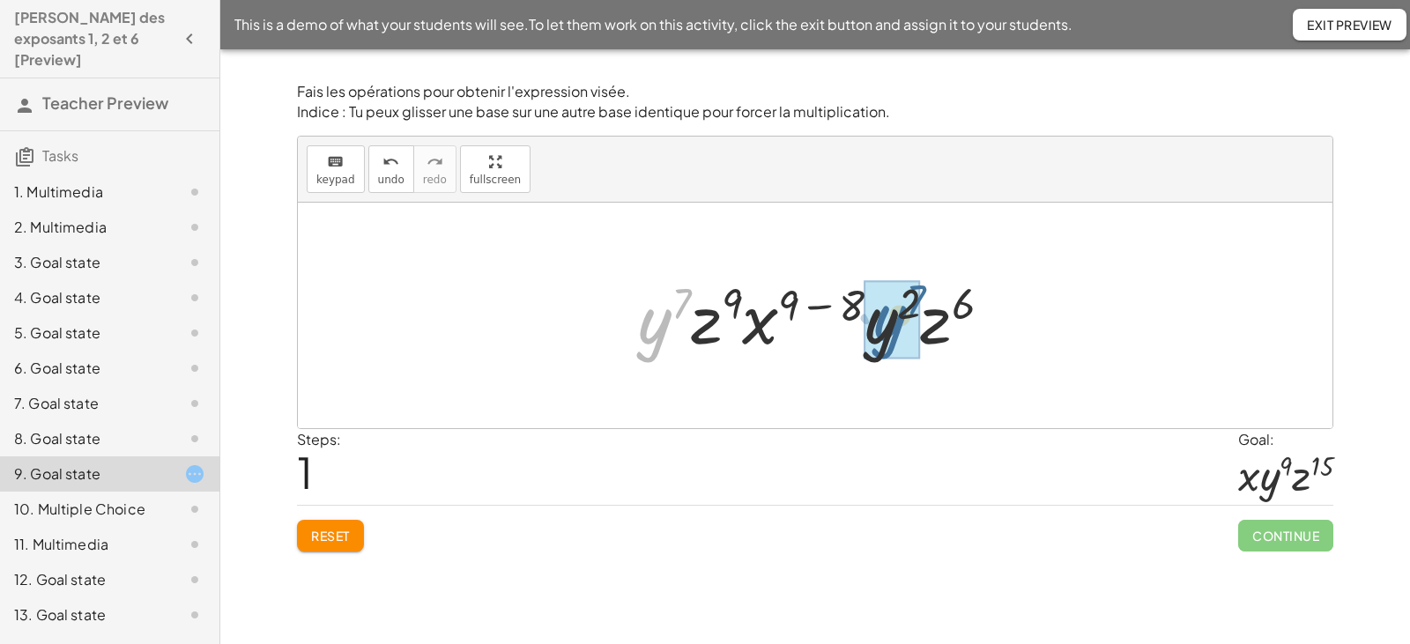
drag, startPoint x: 722, startPoint y: 330, endPoint x: 896, endPoint y: 327, distance: 174.5
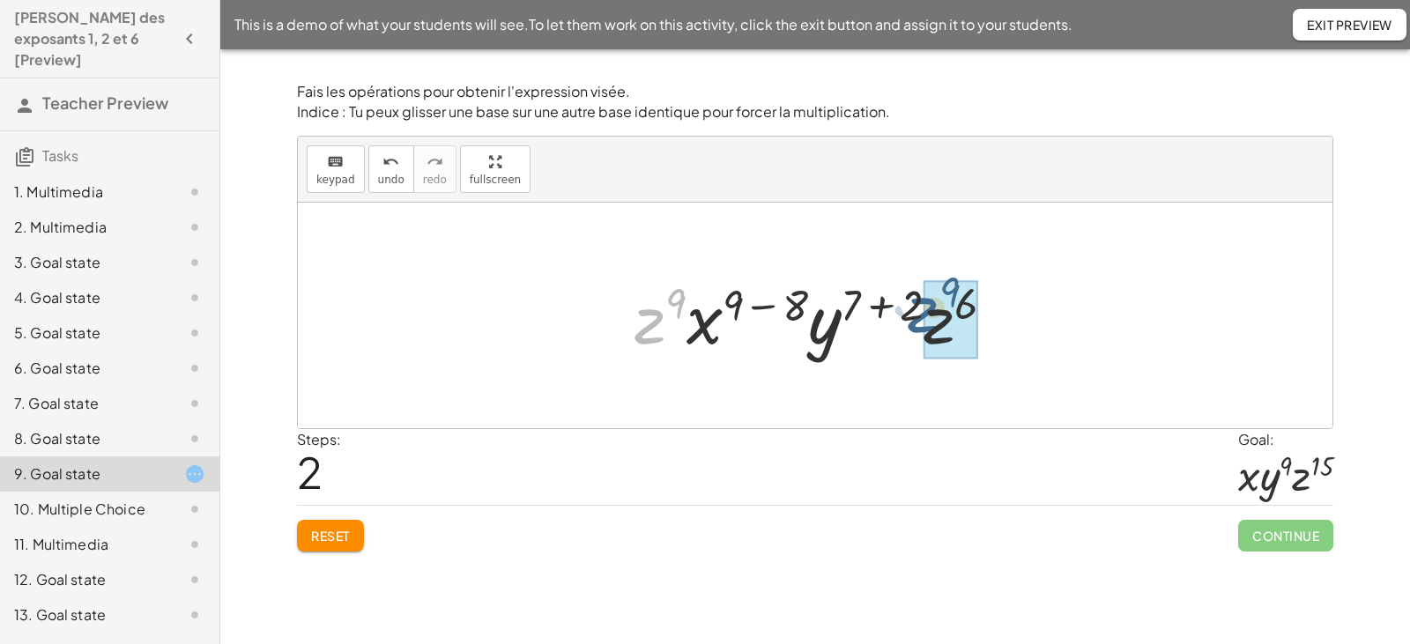
drag, startPoint x: 641, startPoint y: 331, endPoint x: 922, endPoint y: 322, distance: 280.3
click at [922, 322] on div at bounding box center [822, 315] width 392 height 91
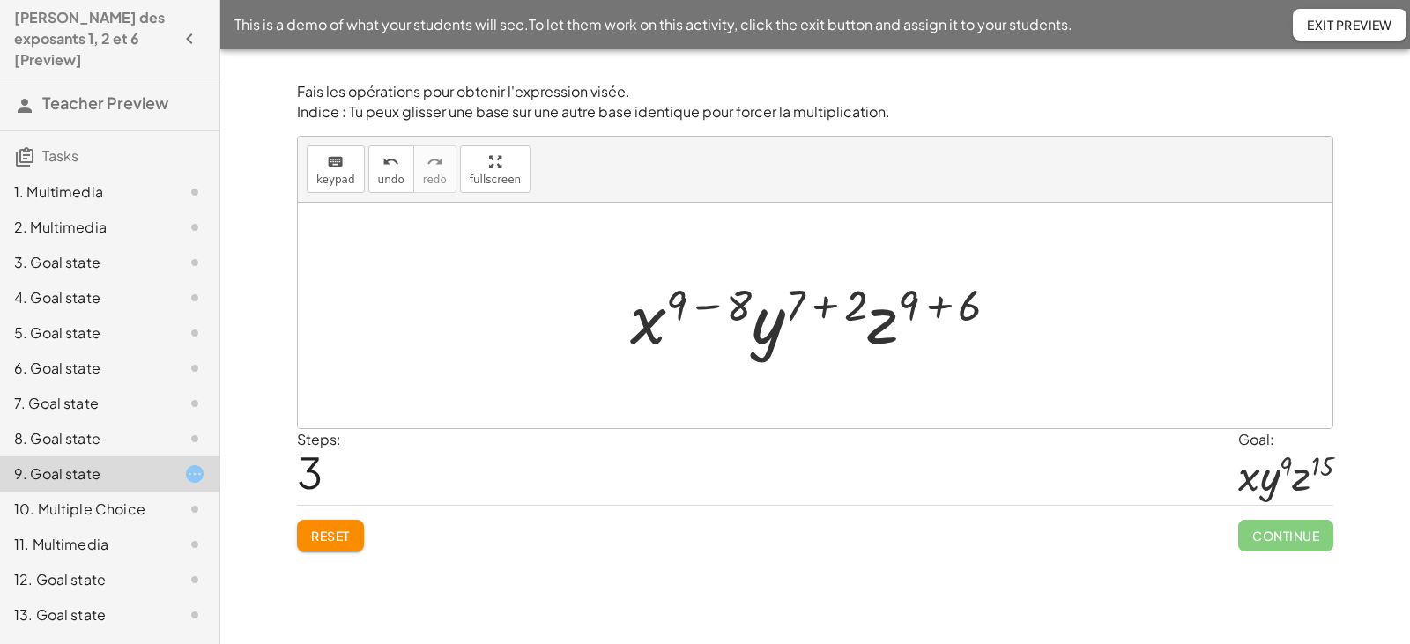
click at [704, 307] on div at bounding box center [821, 315] width 400 height 91
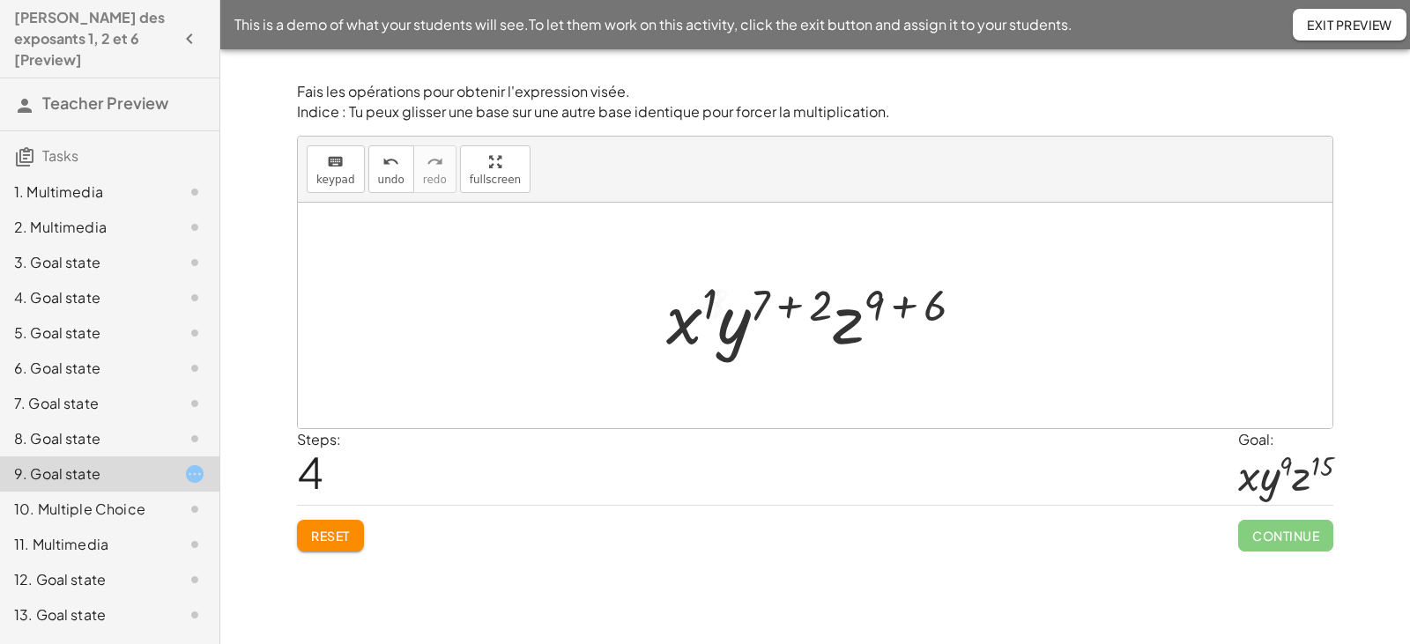
click at [792, 306] on div at bounding box center [821, 315] width 329 height 91
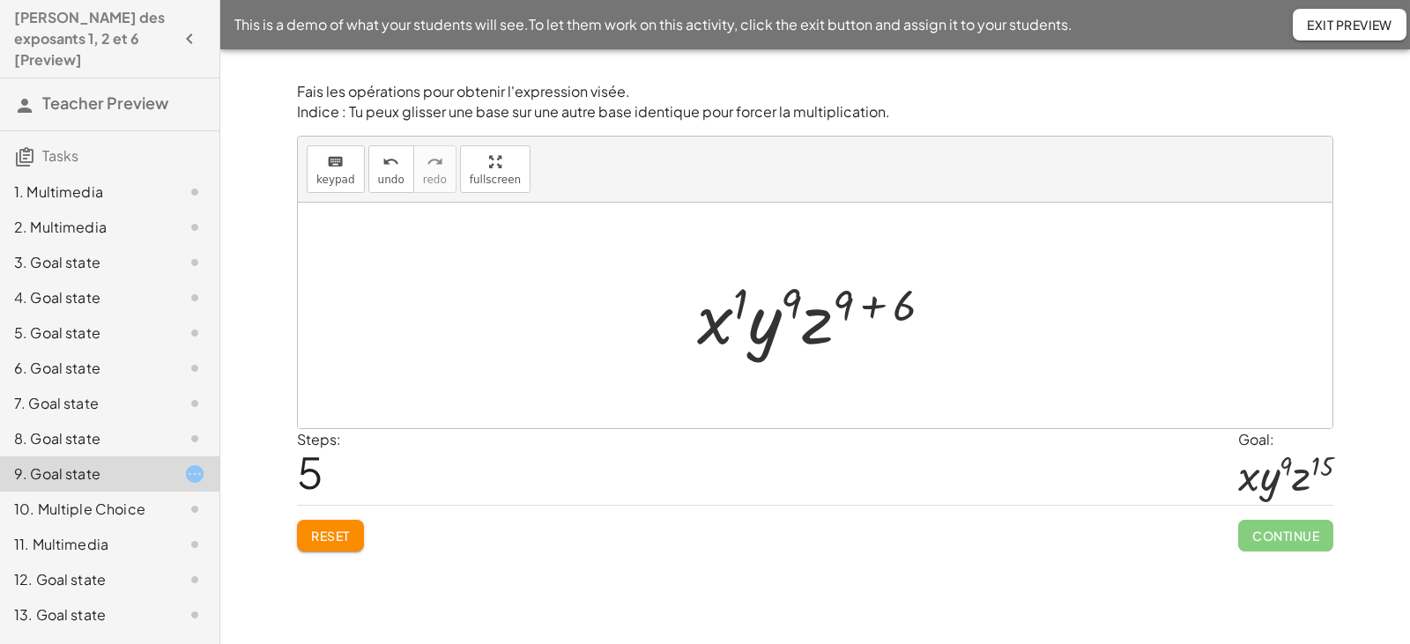
click at [868, 307] on div at bounding box center [822, 315] width 268 height 91
click at [763, 303] on div at bounding box center [821, 315] width 221 height 91
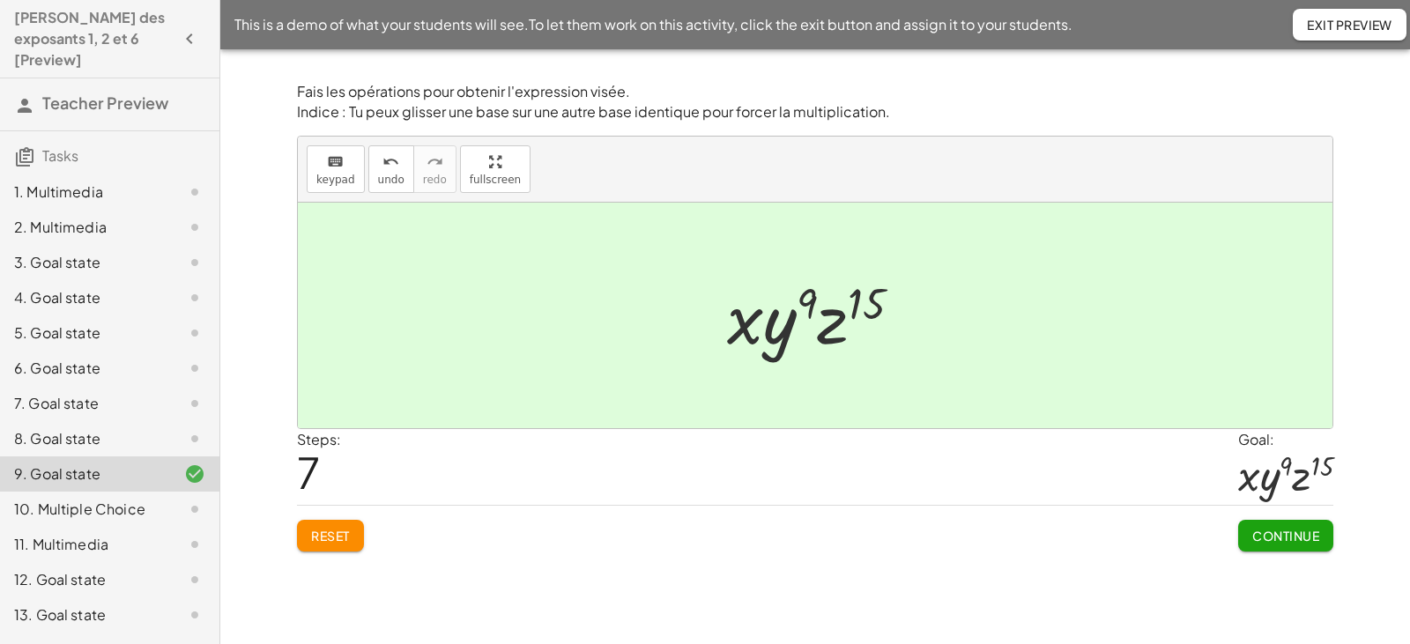
click at [1262, 539] on span "Continue" at bounding box center [1285, 536] width 67 height 16
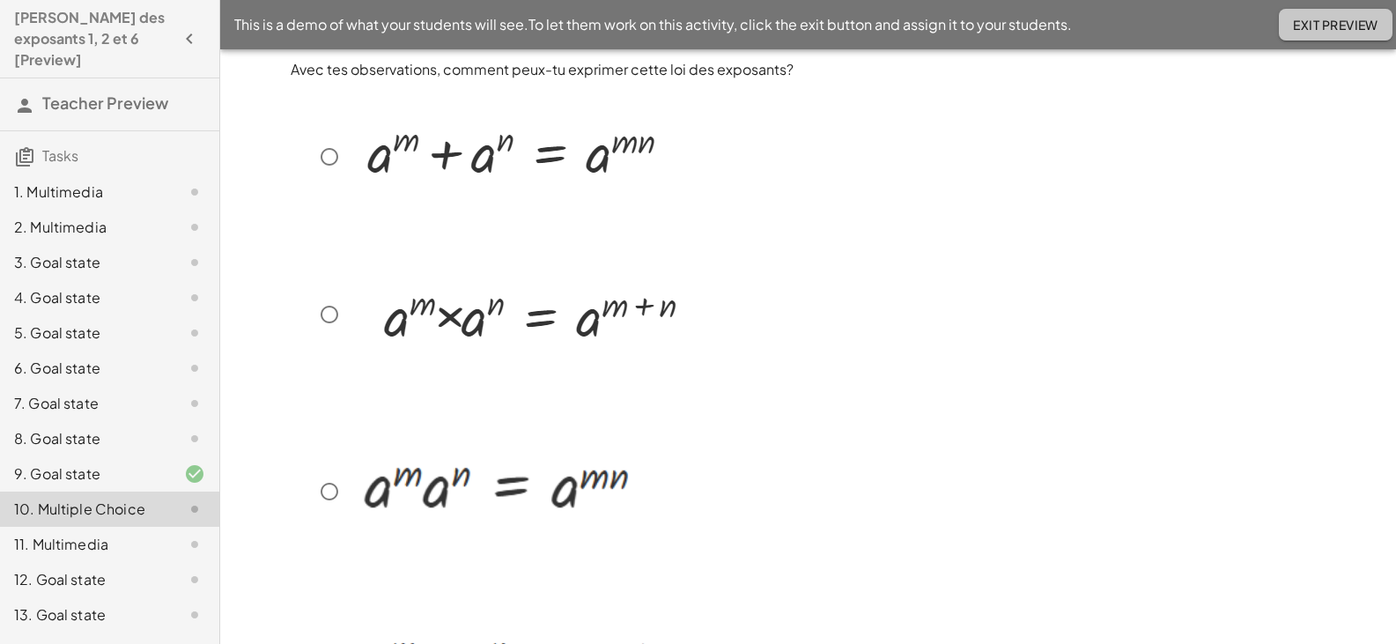
click at [1307, 21] on span "Exit Preview" at bounding box center [1335, 25] width 85 height 16
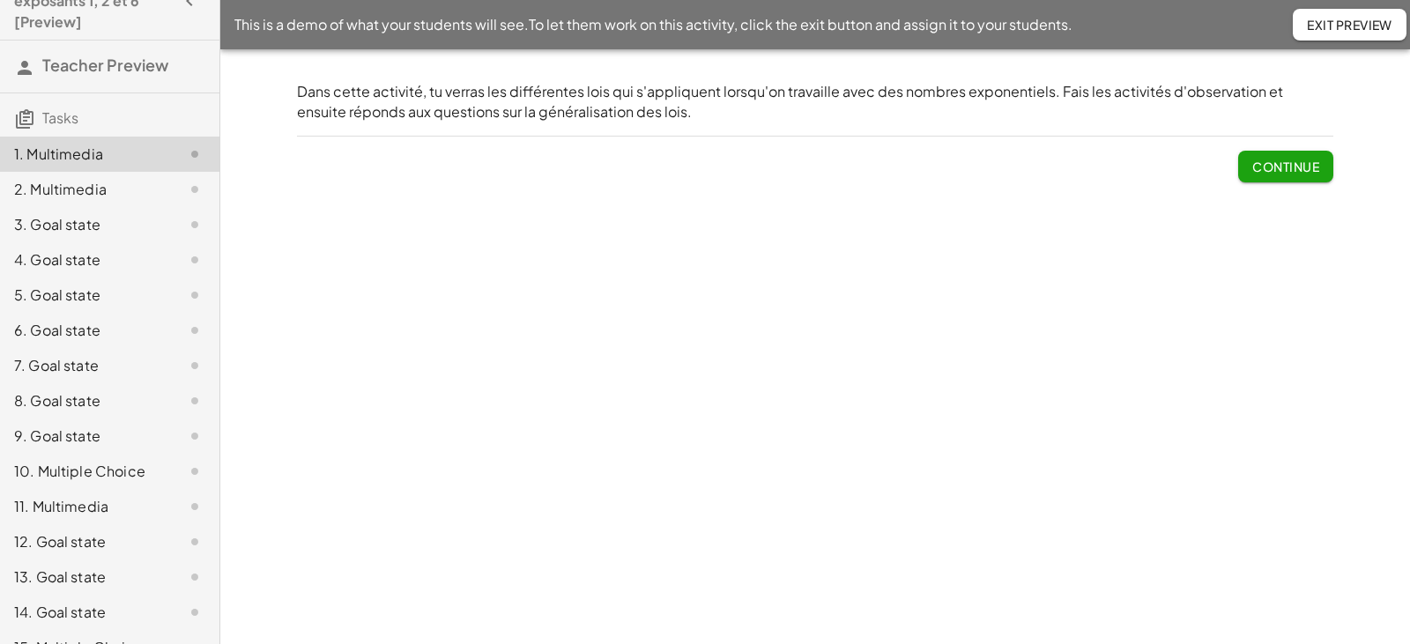
scroll to position [59, 0]
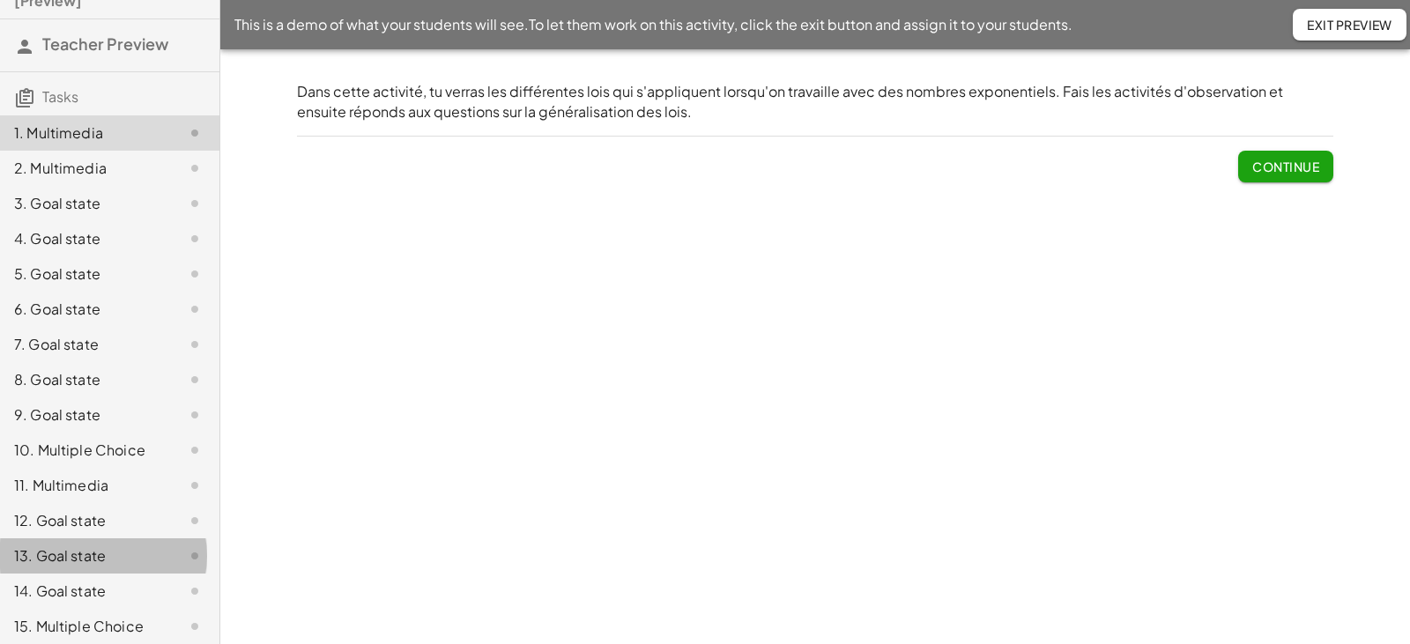
click at [52, 552] on div "13. Goal state" at bounding box center [85, 555] width 142 height 21
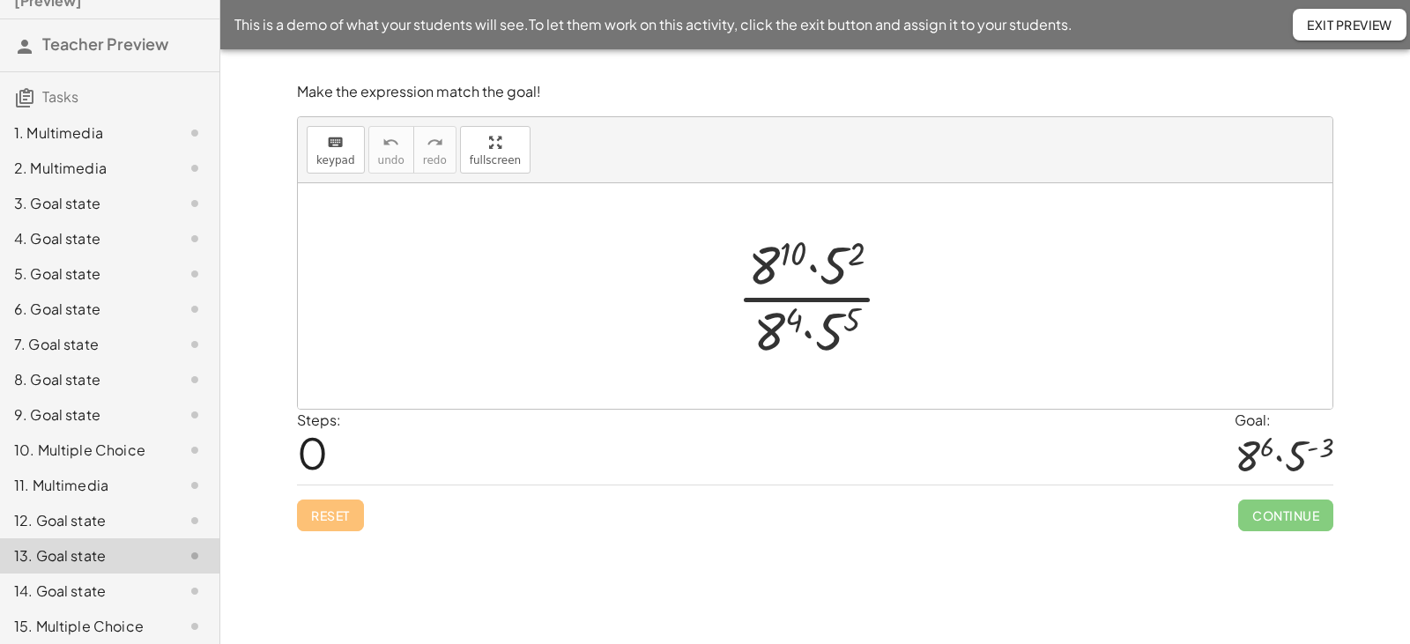
click at [814, 268] on div at bounding box center [822, 296] width 189 height 136
click at [806, 331] on div at bounding box center [822, 296] width 189 height 136
click at [769, 329] on div at bounding box center [822, 296] width 189 height 136
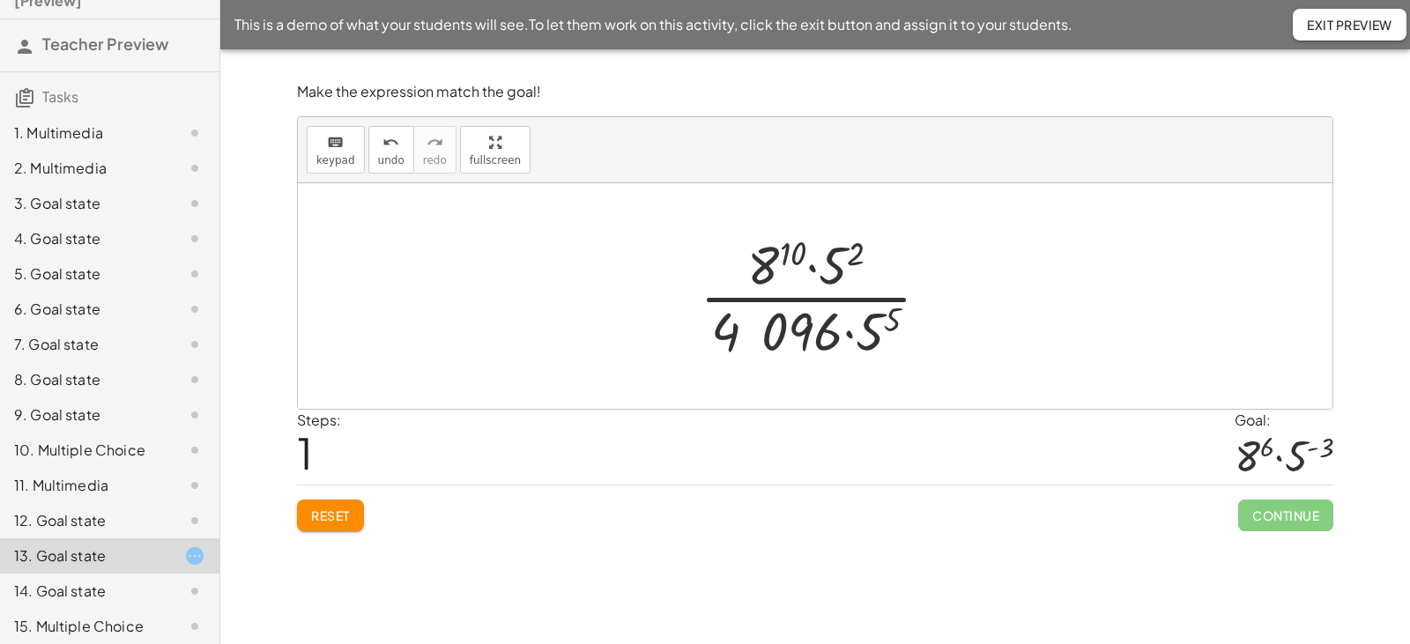
click at [353, 519] on button "Reset" at bounding box center [330, 516] width 67 height 32
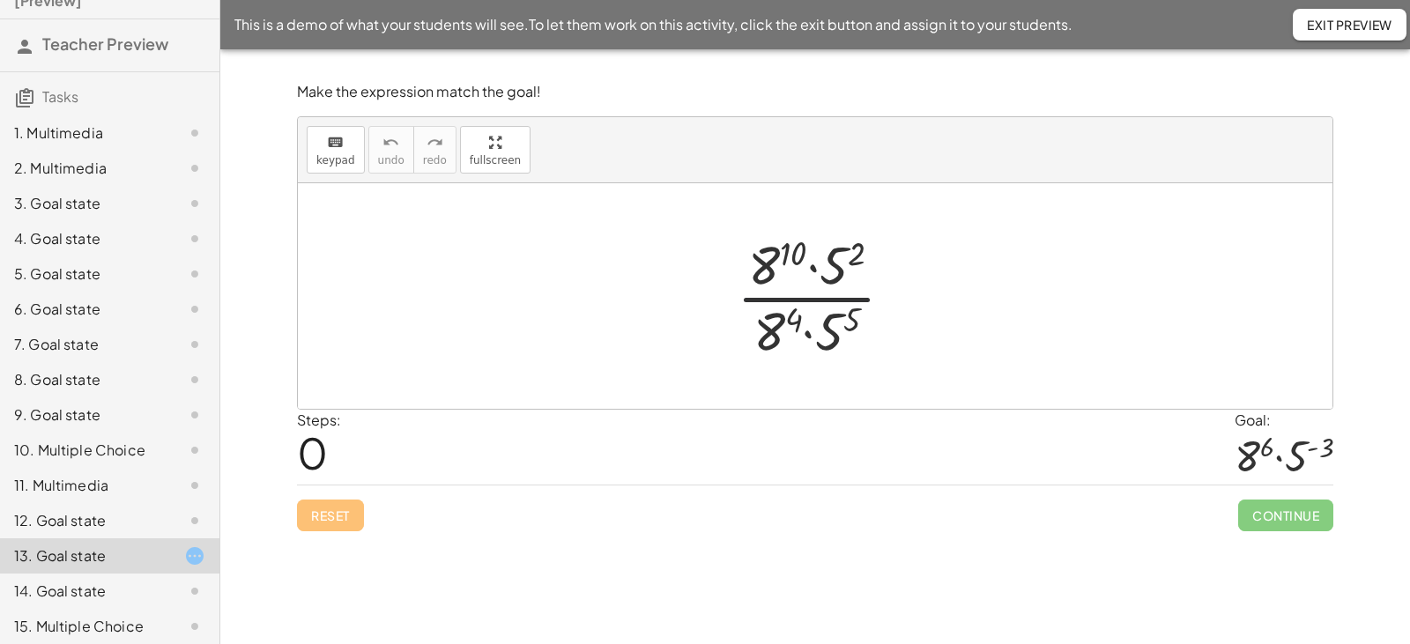
click at [781, 301] on div at bounding box center [822, 296] width 189 height 136
drag, startPoint x: 763, startPoint y: 269, endPoint x: 768, endPoint y: 336, distance: 67.2
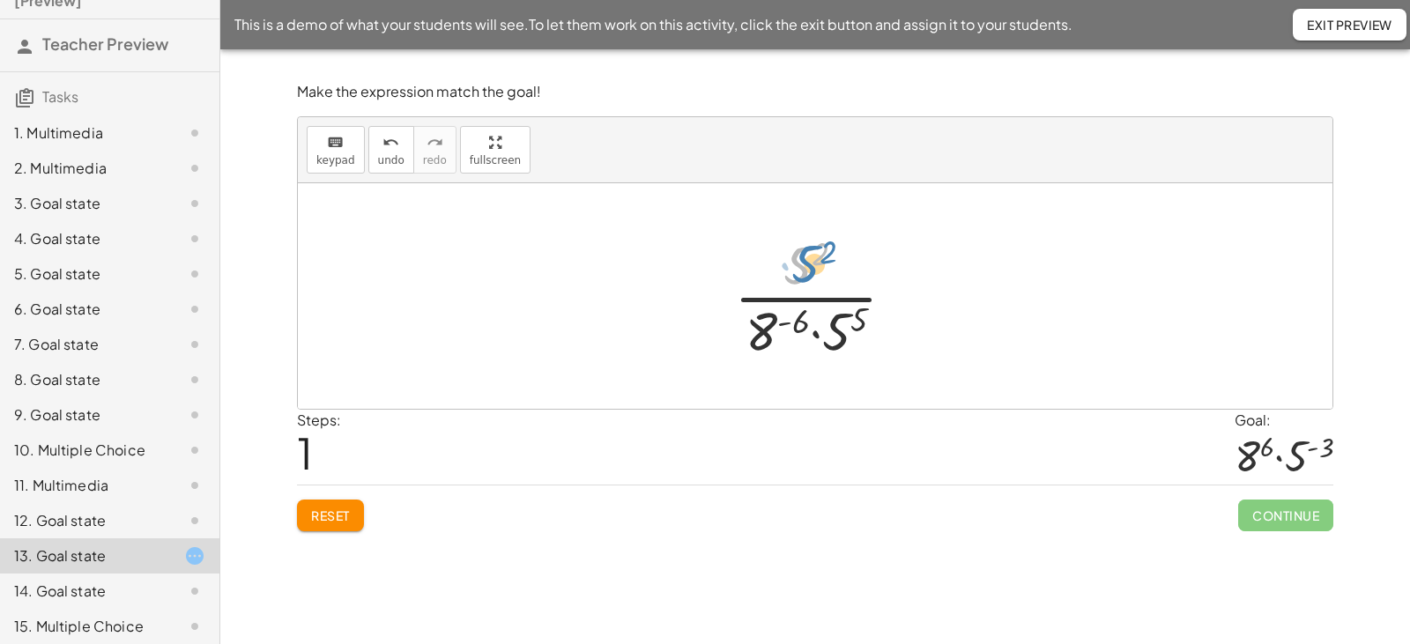
click at [810, 262] on div at bounding box center [821, 296] width 193 height 136
drag, startPoint x: 833, startPoint y: 328, endPoint x: 794, endPoint y: 255, distance: 82.4
drag, startPoint x: 795, startPoint y: 328, endPoint x: 787, endPoint y: 266, distance: 62.2
click at [787, 266] on div at bounding box center [822, 296] width 136 height 136
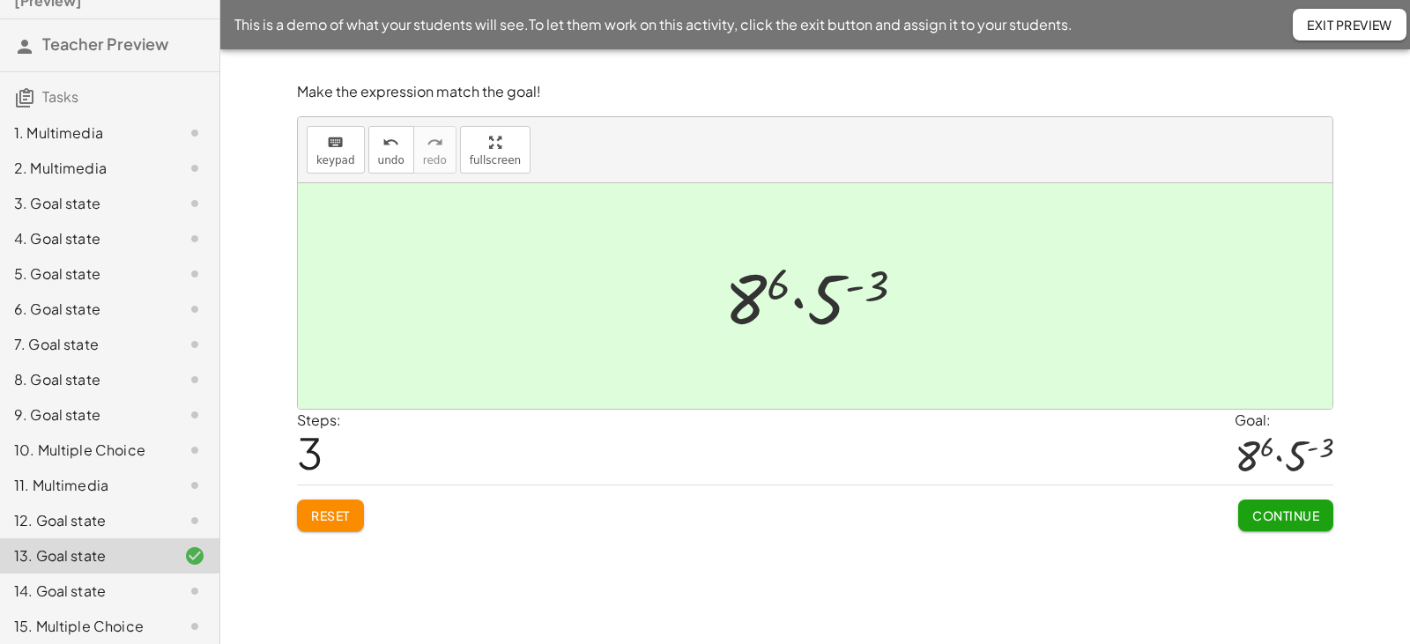
click at [1255, 521] on span "Continue" at bounding box center [1285, 515] width 67 height 16
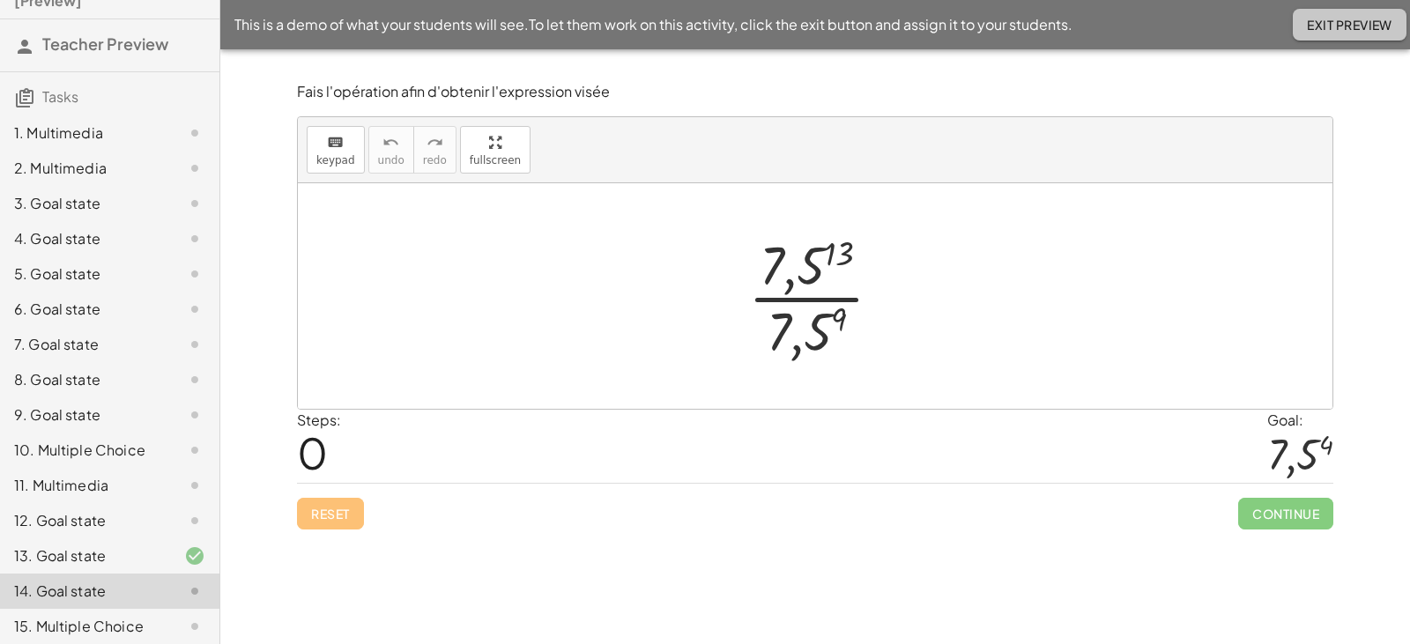
click at [1314, 13] on button "Exit Preview" at bounding box center [1349, 25] width 114 height 32
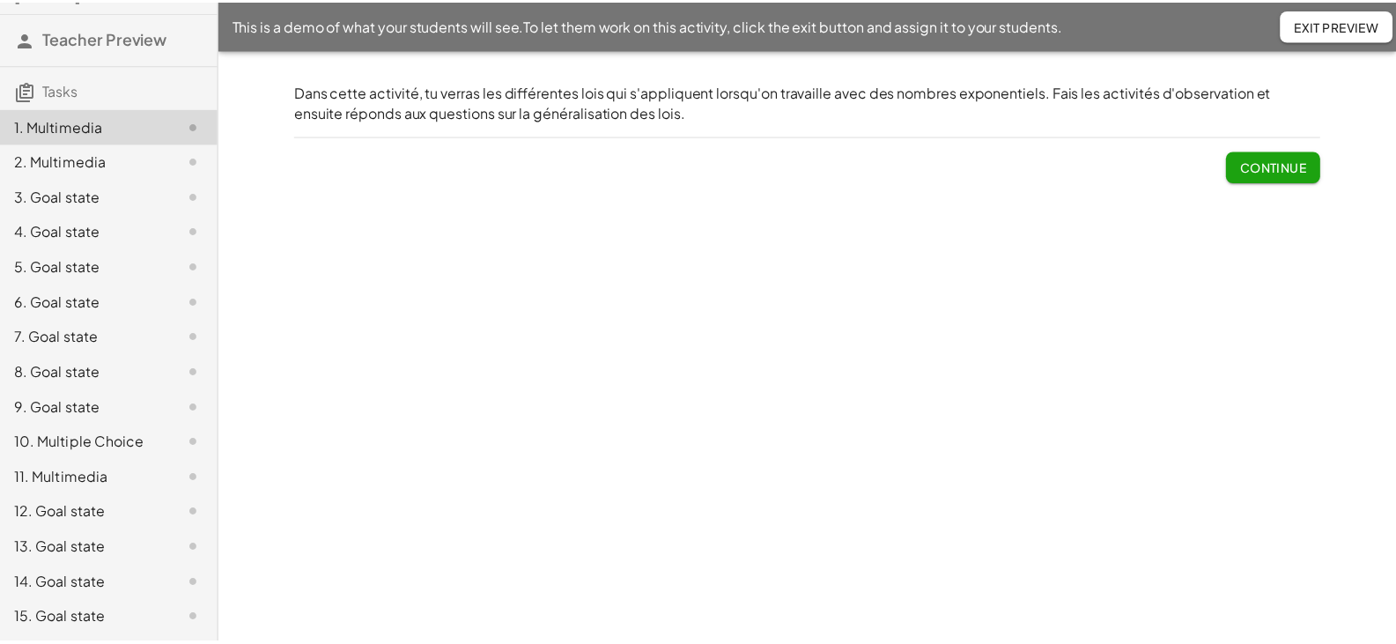
scroll to position [88, 0]
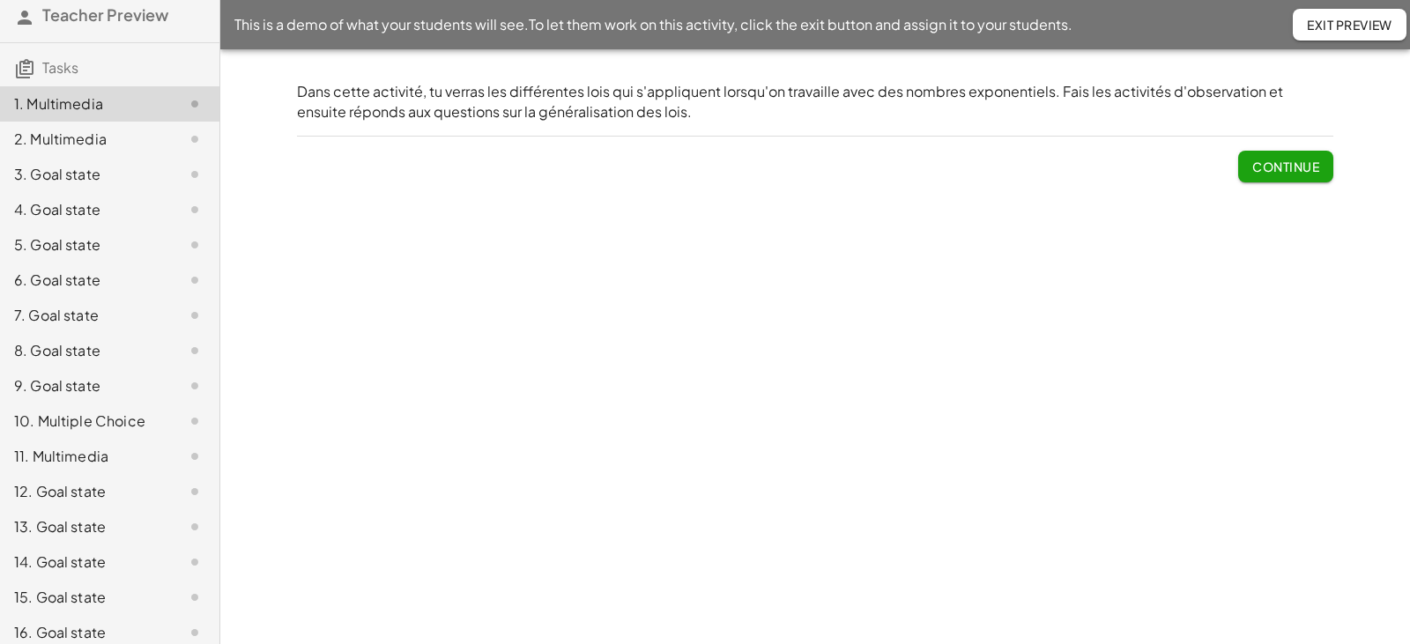
click at [48, 485] on div "12. Goal state" at bounding box center [85, 491] width 142 height 21
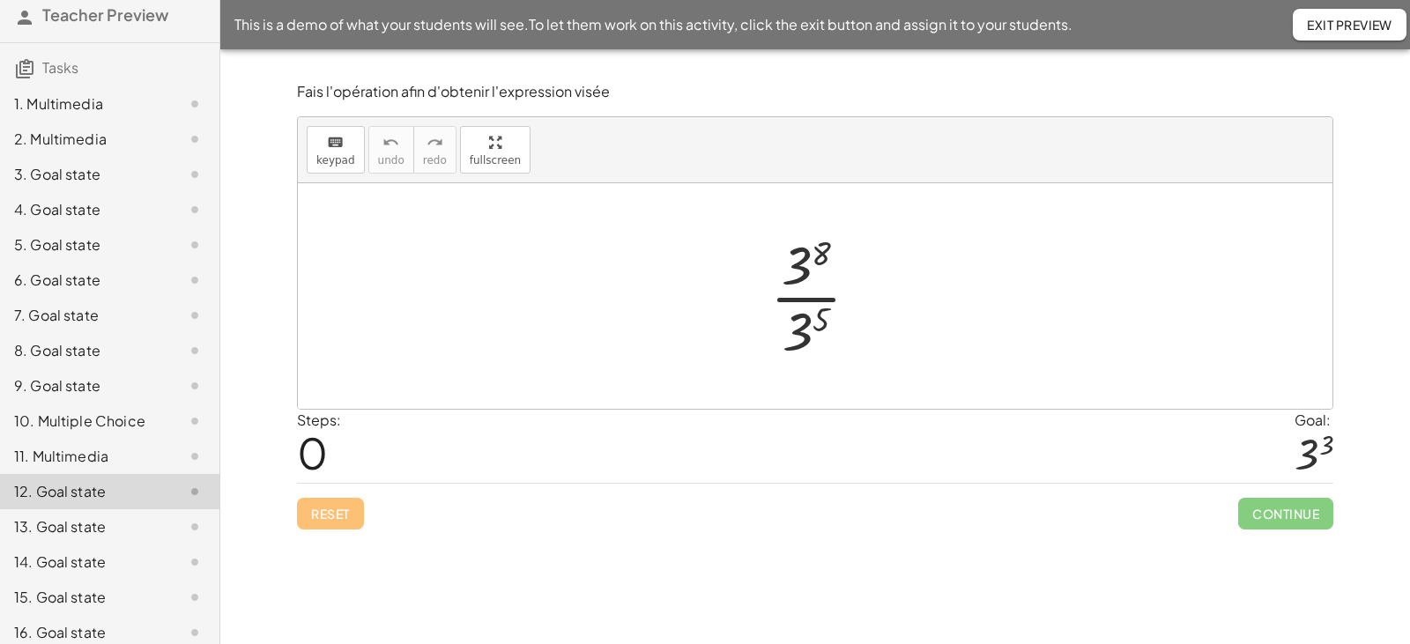
click at [790, 300] on div at bounding box center [821, 296] width 121 height 136
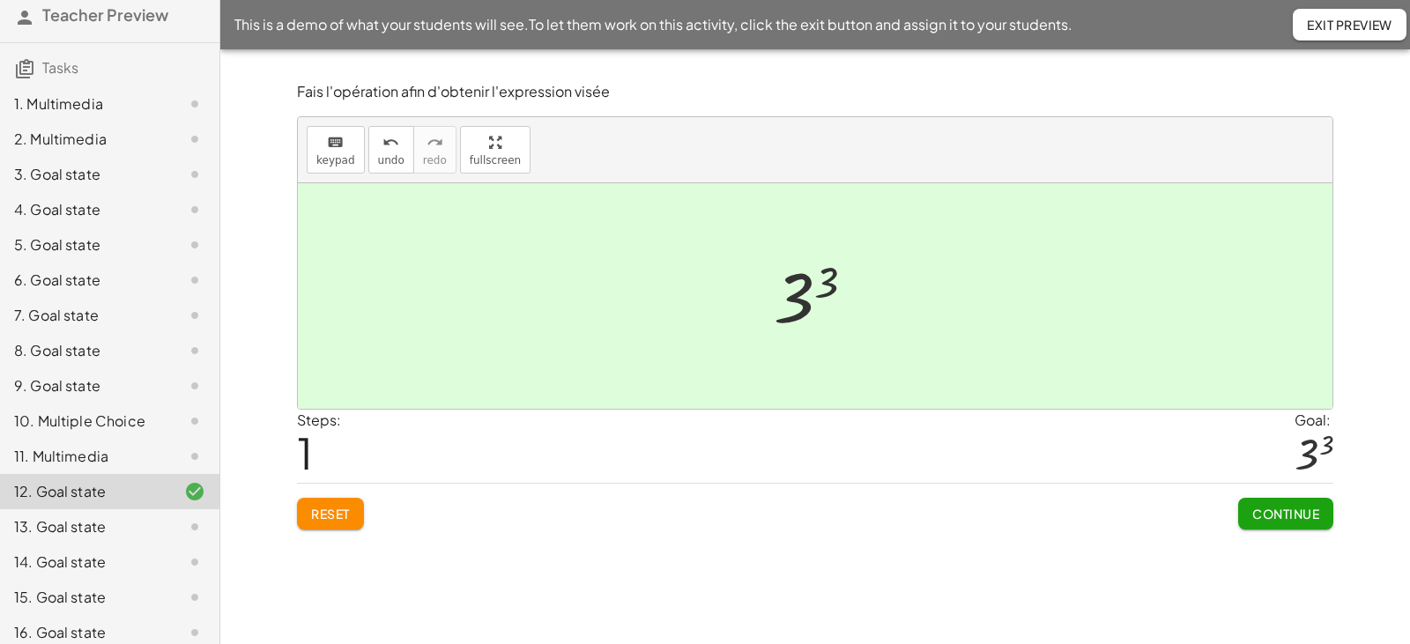
click at [1273, 513] on span "Continue" at bounding box center [1285, 514] width 67 height 16
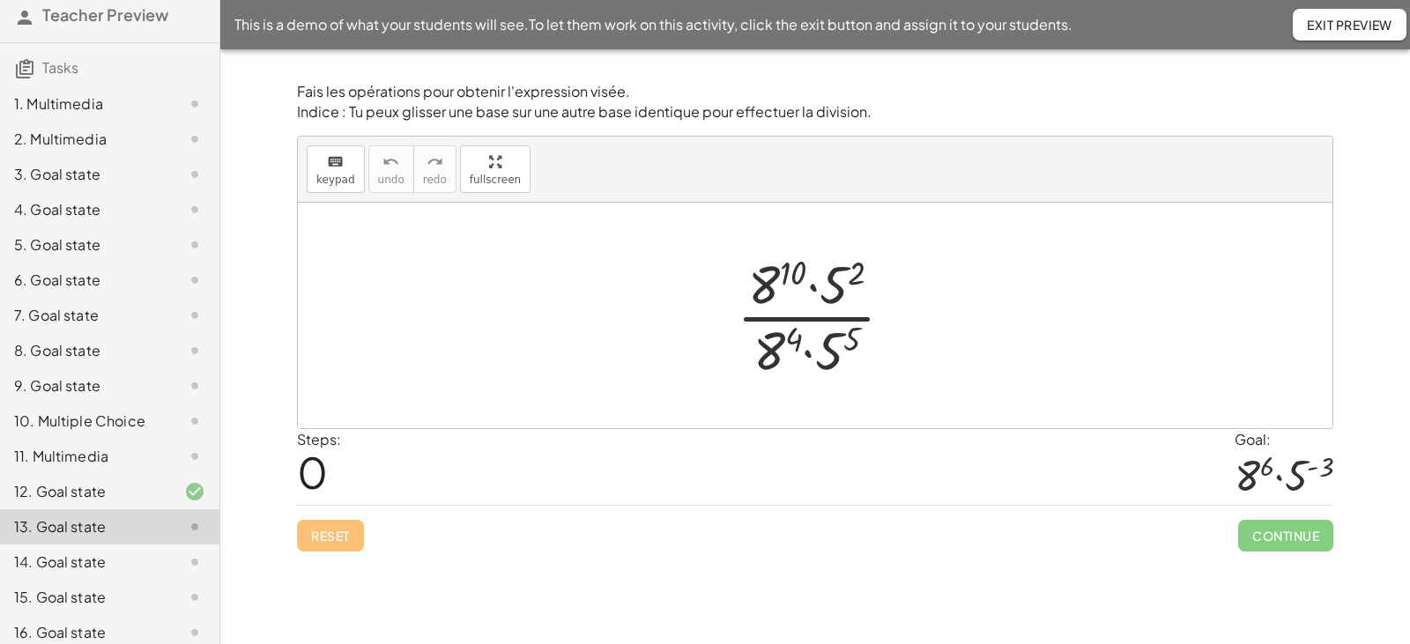
click at [795, 317] on div at bounding box center [822, 316] width 189 height 136
click at [804, 320] on div at bounding box center [822, 316] width 189 height 136
drag, startPoint x: 774, startPoint y: 356, endPoint x: 766, endPoint y: 292, distance: 64.7
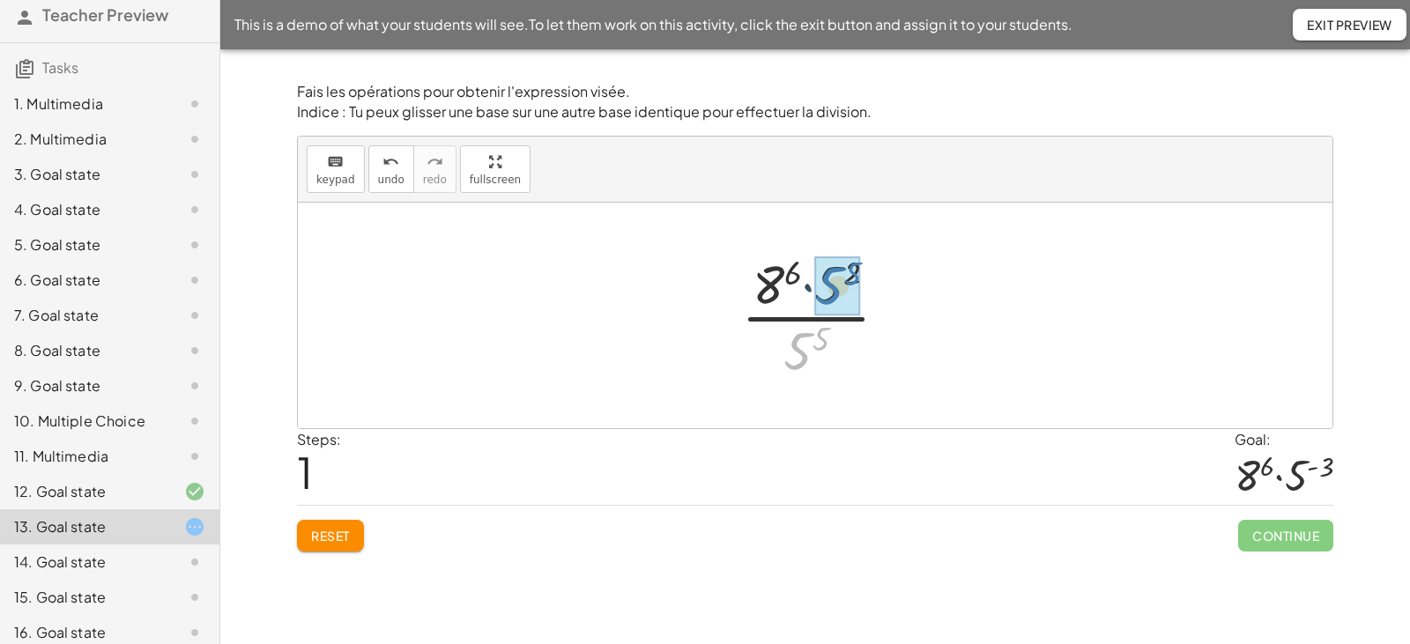
drag, startPoint x: 799, startPoint y: 357, endPoint x: 831, endPoint y: 292, distance: 72.5
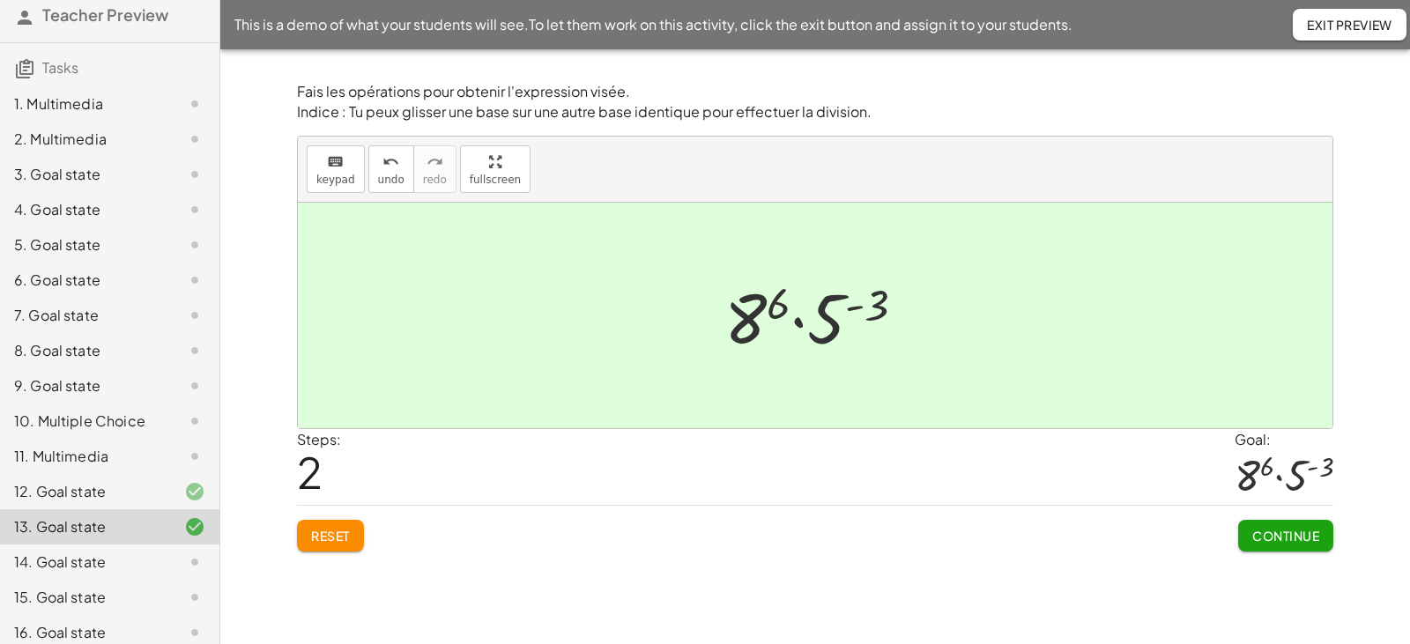
click at [1260, 537] on span "Continue" at bounding box center [1285, 536] width 67 height 16
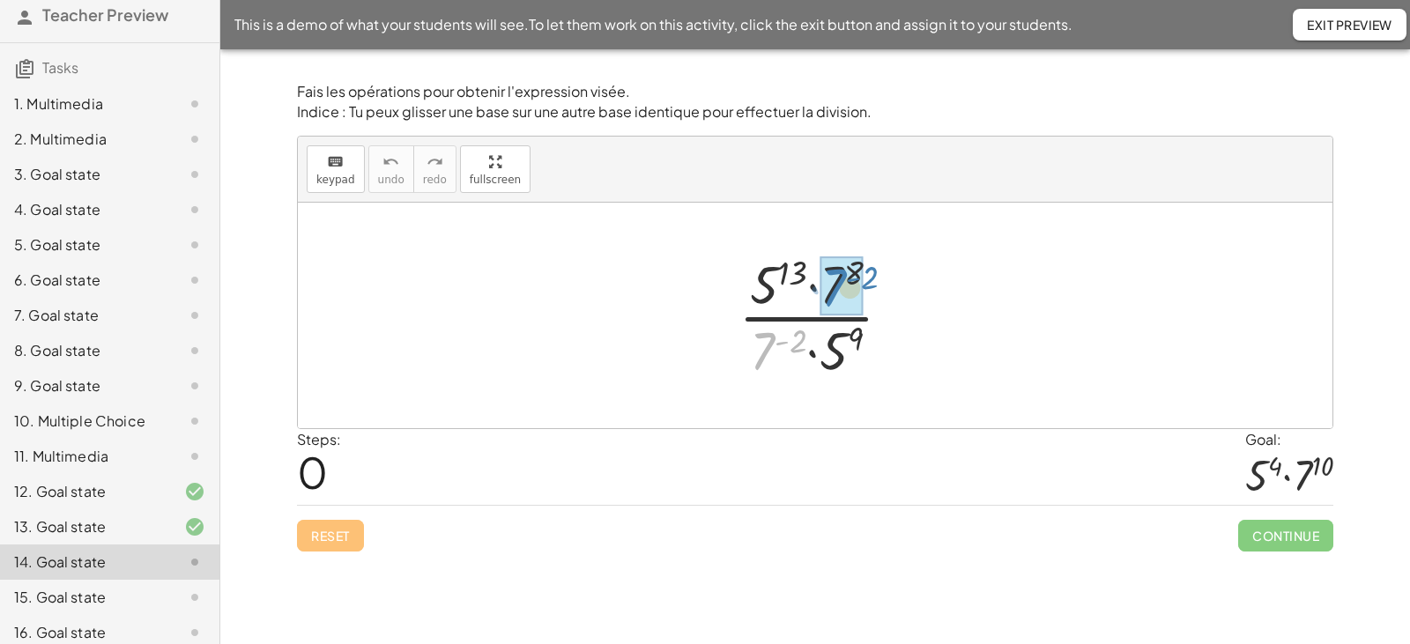
drag, startPoint x: 763, startPoint y: 344, endPoint x: 834, endPoint y: 280, distance: 95.5
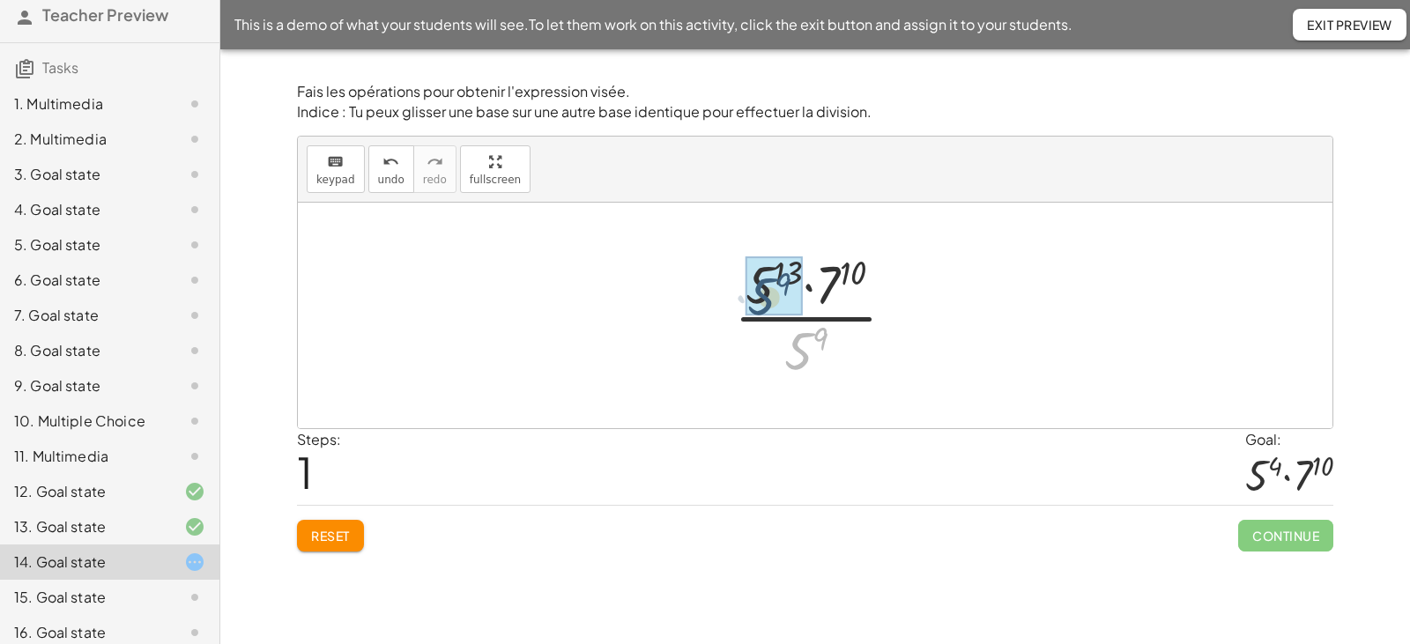
drag, startPoint x: 800, startPoint y: 356, endPoint x: 760, endPoint y: 300, distance: 68.2
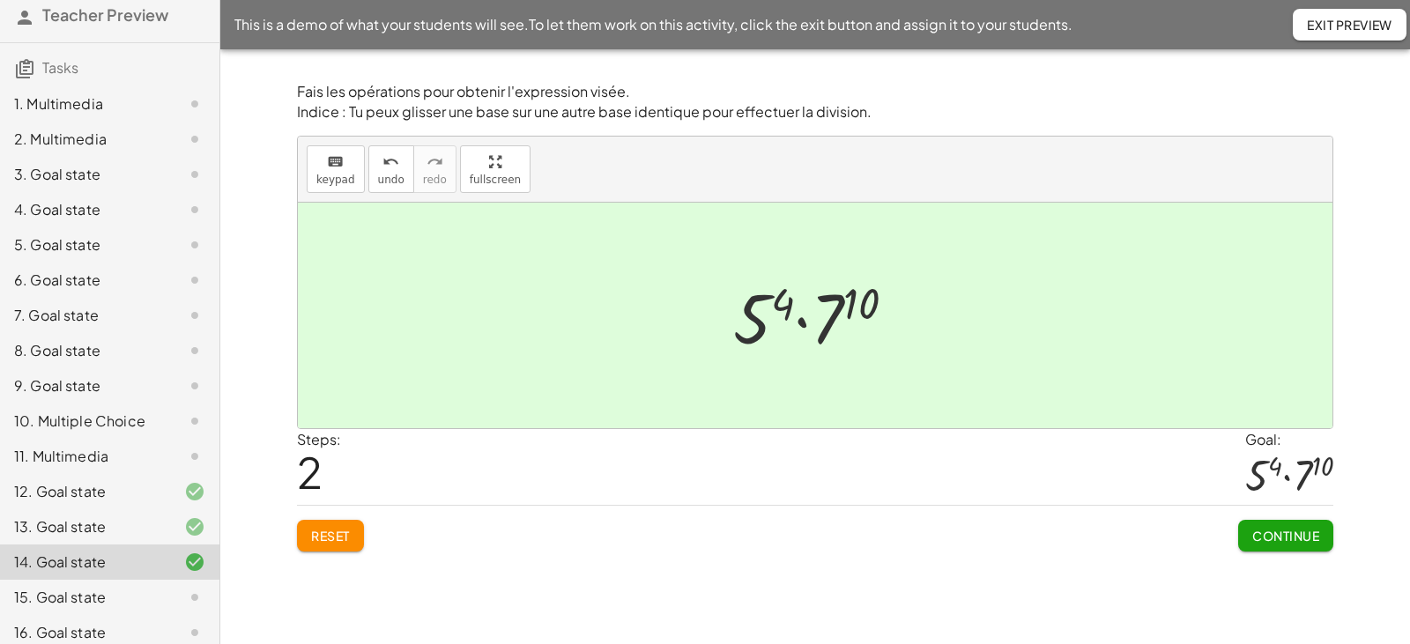
click at [1274, 538] on span "Continue" at bounding box center [1285, 536] width 67 height 16
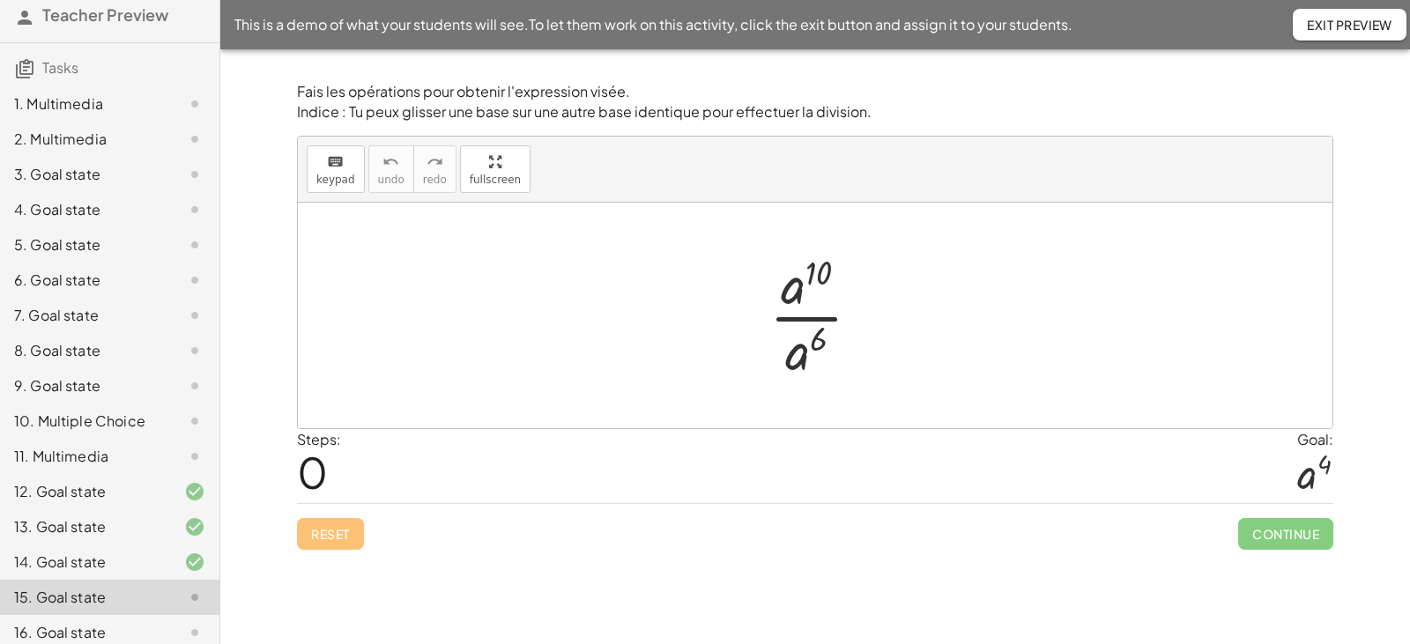
click at [801, 322] on div at bounding box center [821, 316] width 123 height 136
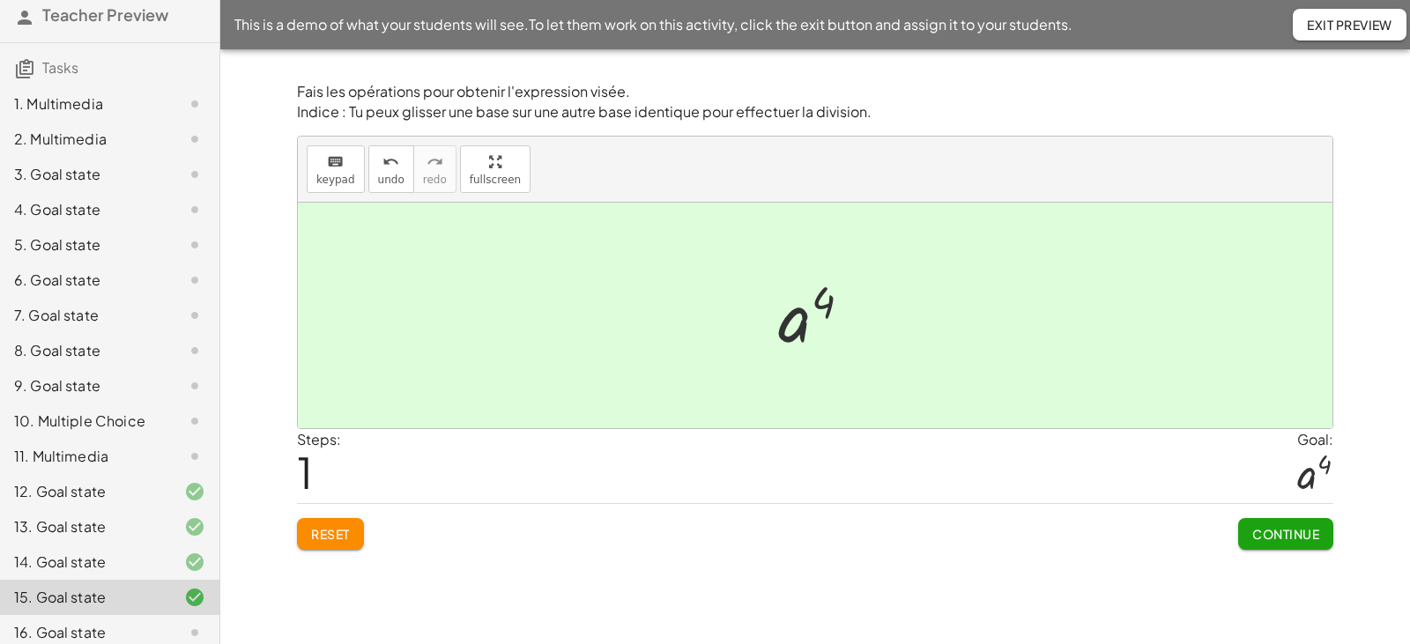
click at [1276, 549] on button "Continue" at bounding box center [1285, 534] width 95 height 32
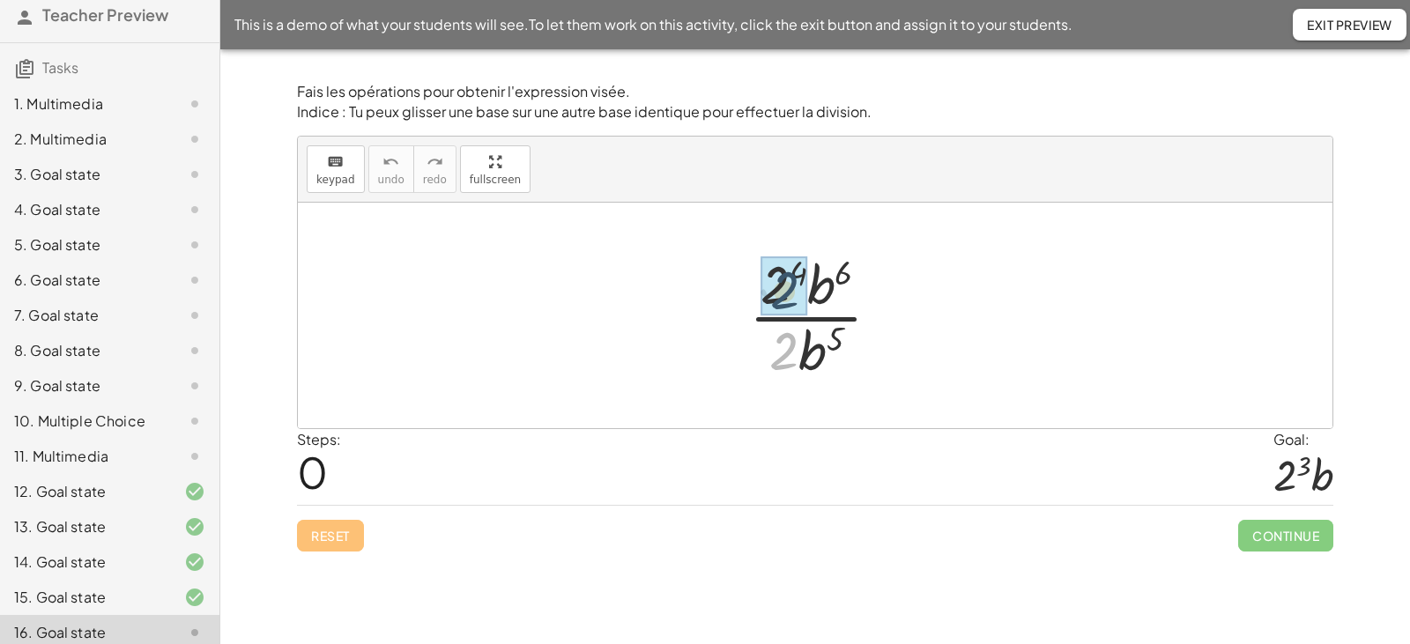
drag, startPoint x: 788, startPoint y: 352, endPoint x: 788, endPoint y: 289, distance: 62.6
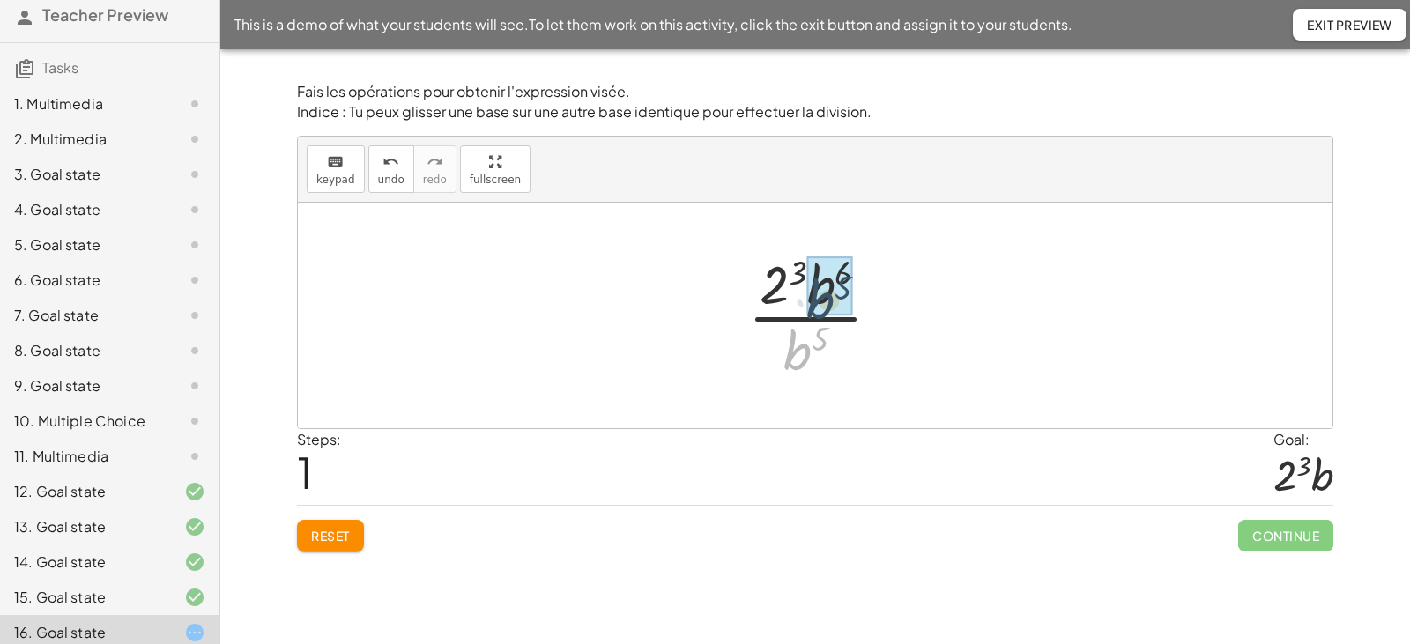
drag, startPoint x: 796, startPoint y: 355, endPoint x: 826, endPoint y: 295, distance: 66.6
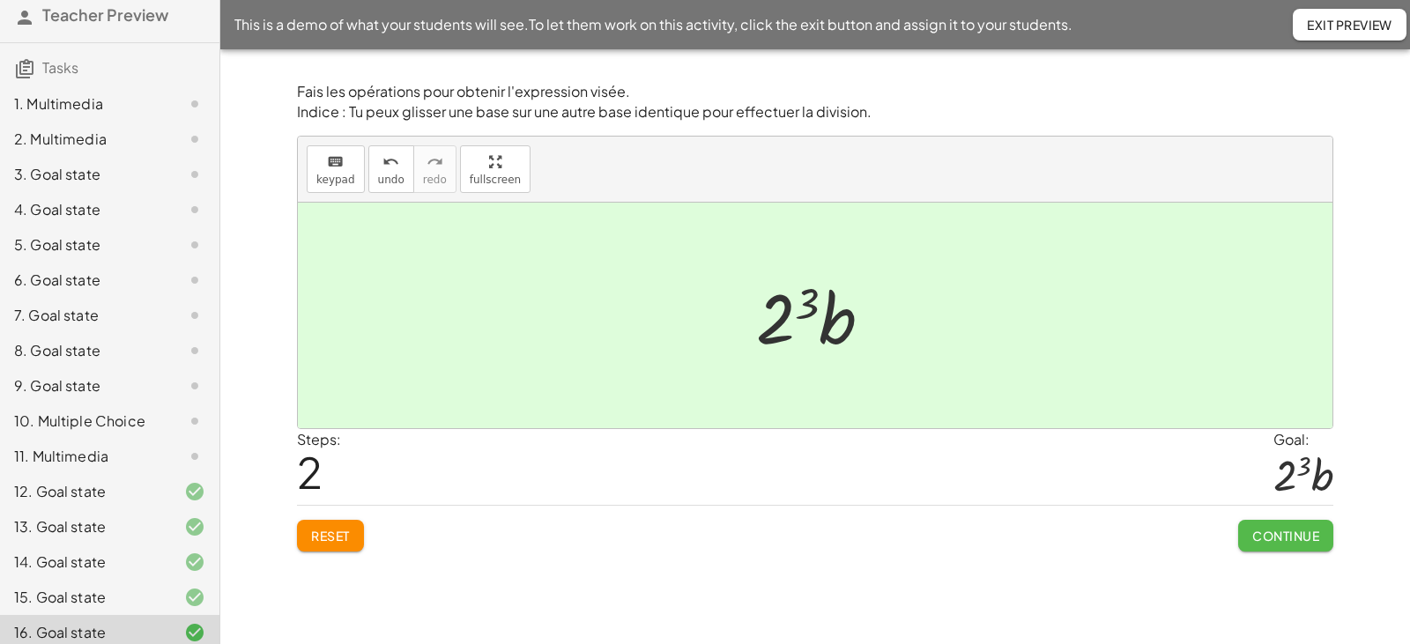
click at [1264, 536] on span "Continue" at bounding box center [1285, 536] width 67 height 16
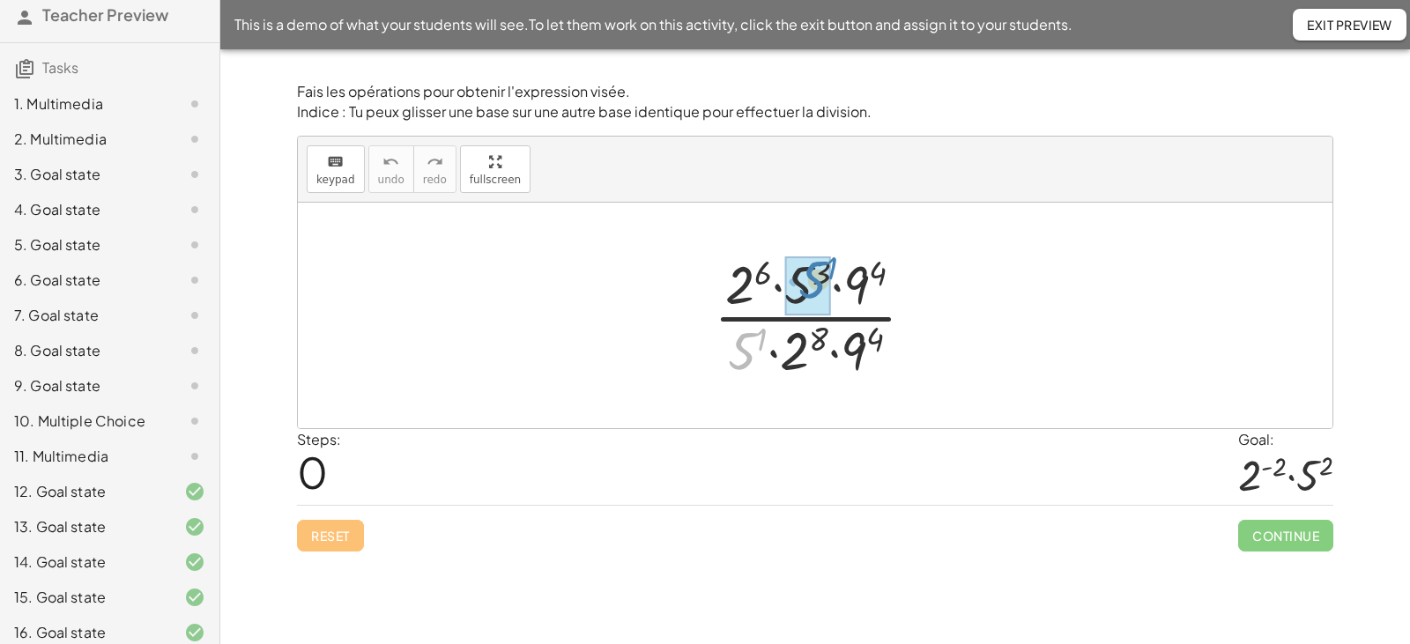
drag, startPoint x: 745, startPoint y: 352, endPoint x: 816, endPoint y: 280, distance: 100.3
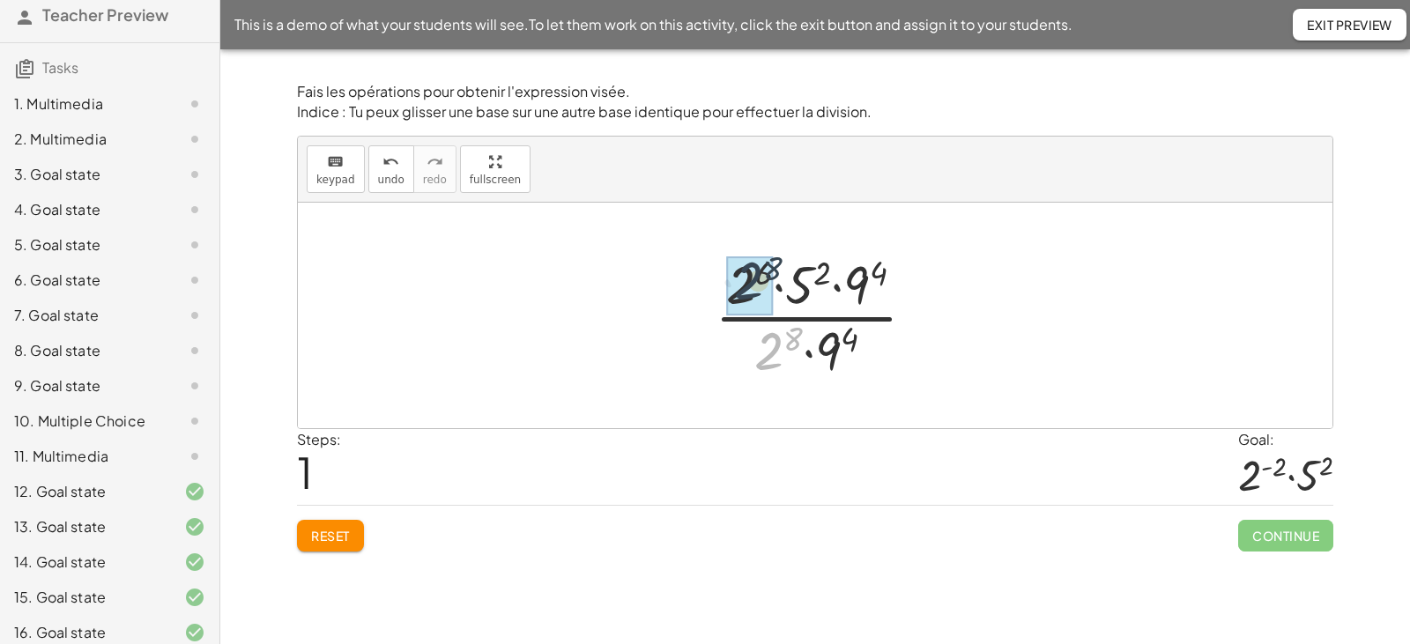
drag, startPoint x: 760, startPoint y: 326, endPoint x: 751, endPoint y: 305, distance: 22.9
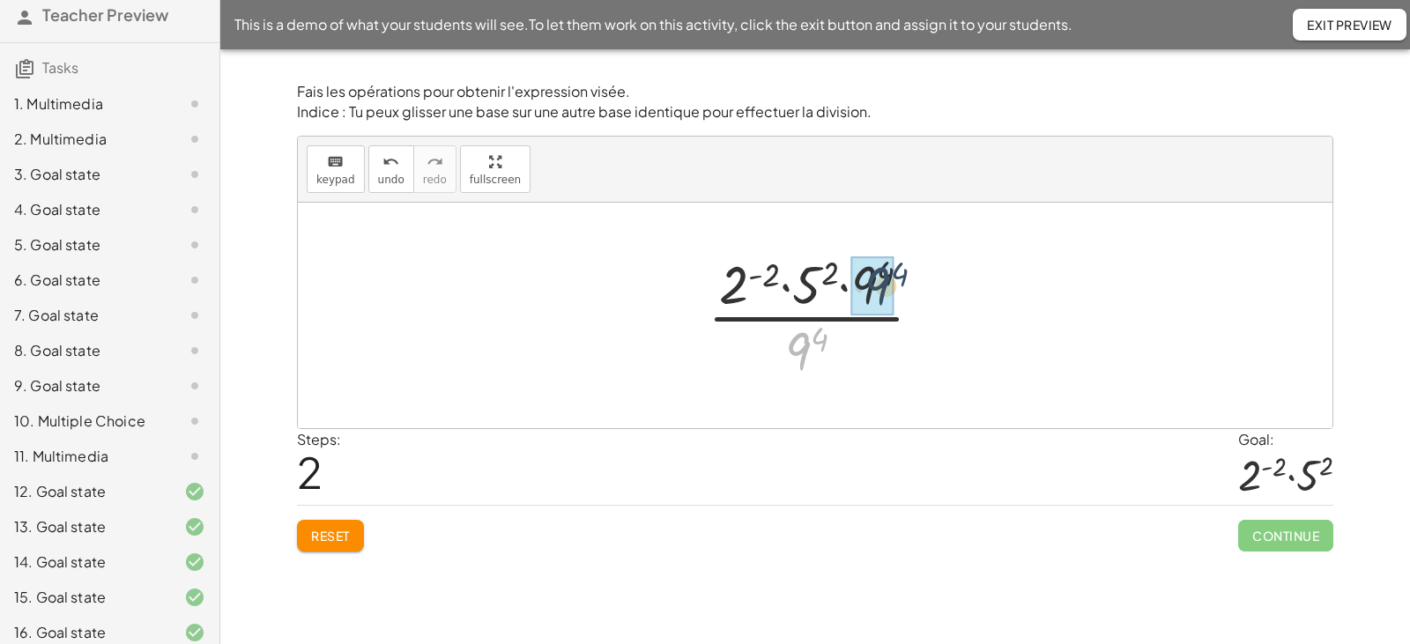
drag, startPoint x: 798, startPoint y: 351, endPoint x: 881, endPoint y: 280, distance: 108.7
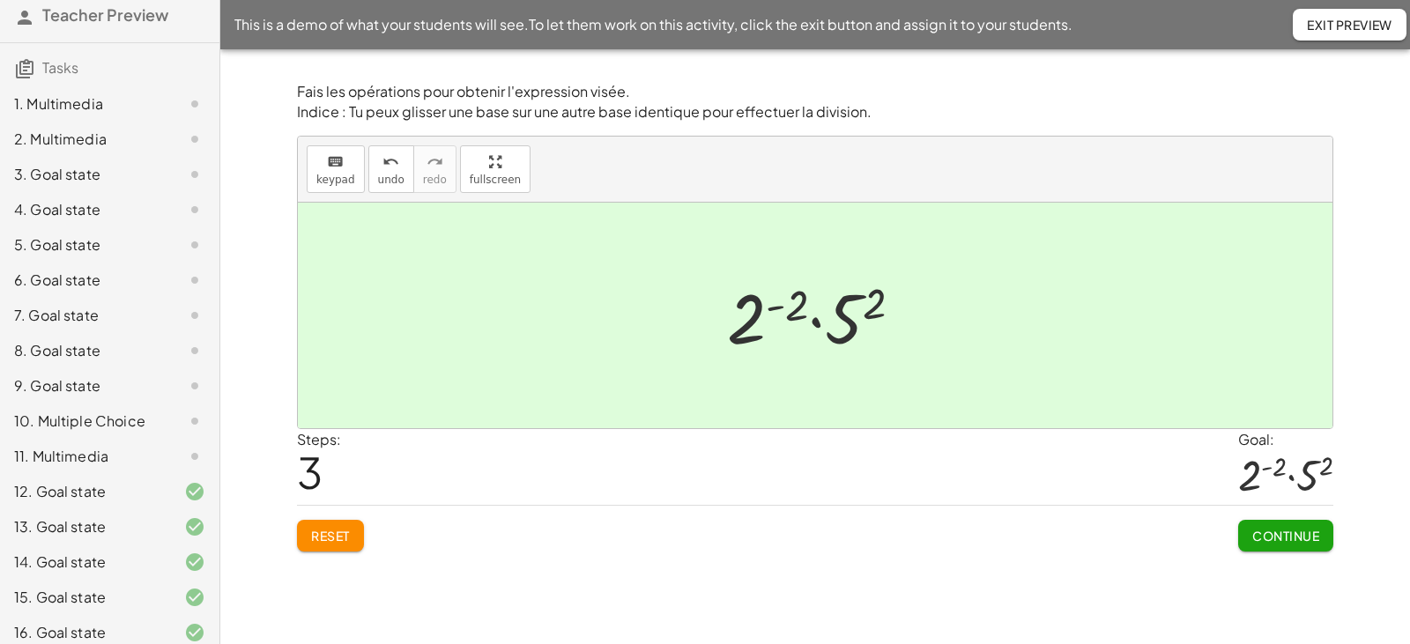
click at [1261, 537] on span "Continue" at bounding box center [1285, 536] width 67 height 16
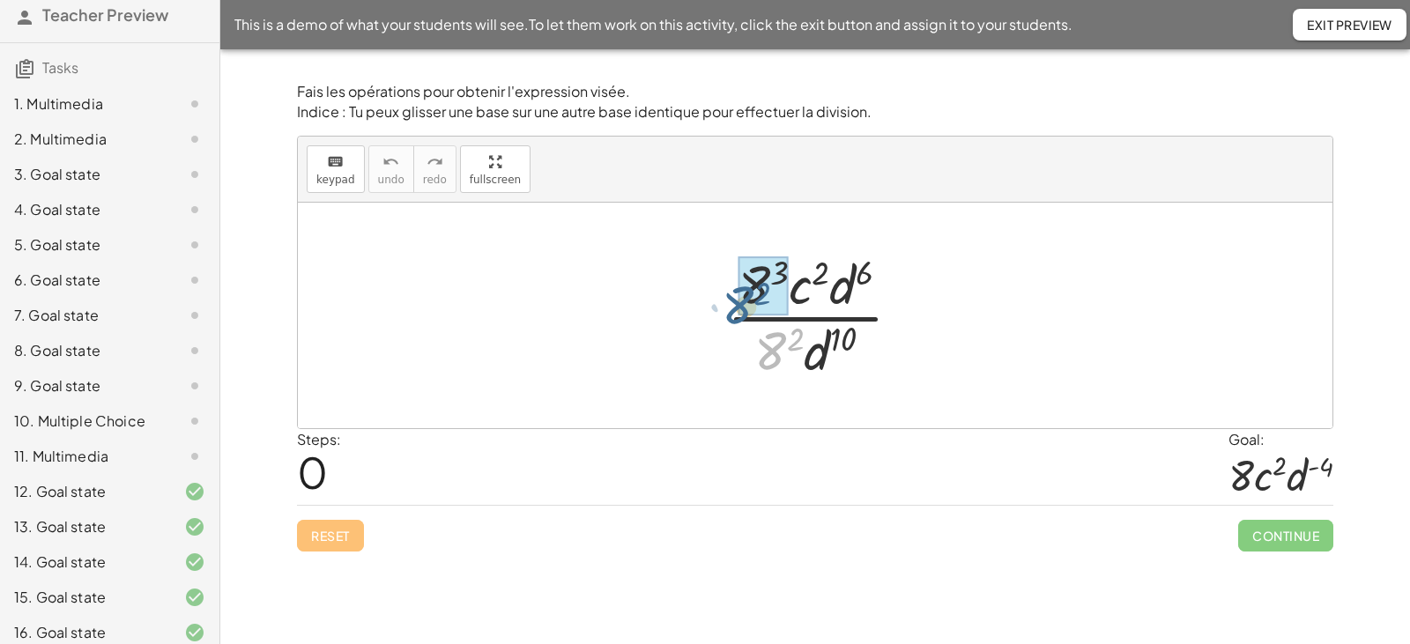
drag, startPoint x: 781, startPoint y: 352, endPoint x: 754, endPoint y: 297, distance: 61.9
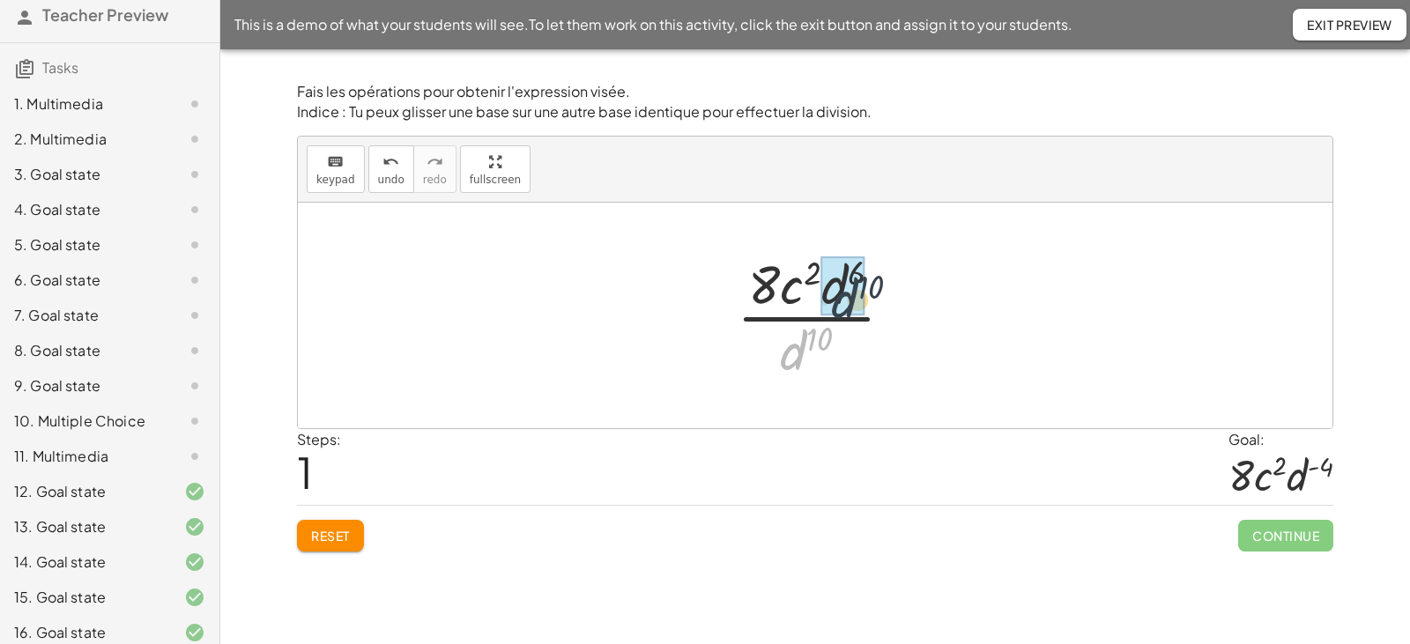
drag, startPoint x: 797, startPoint y: 351, endPoint x: 848, endPoint y: 292, distance: 78.1
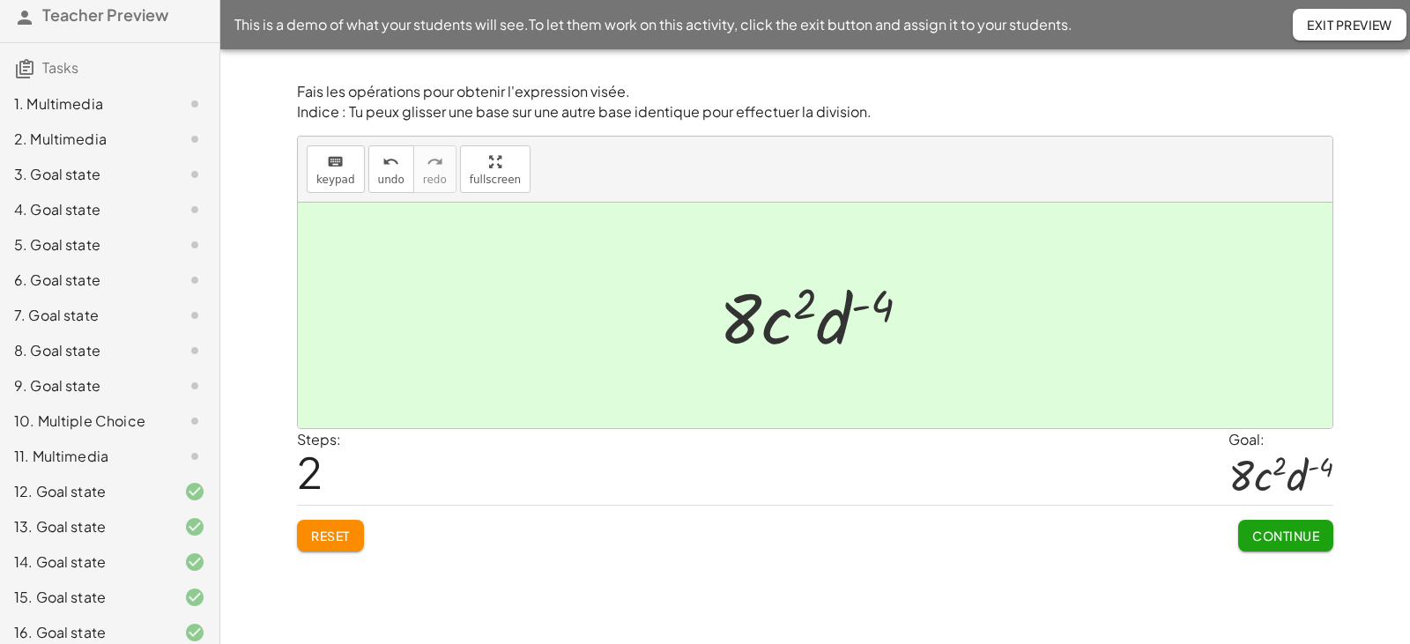
click at [1270, 540] on span "Continue" at bounding box center [1285, 536] width 67 height 16
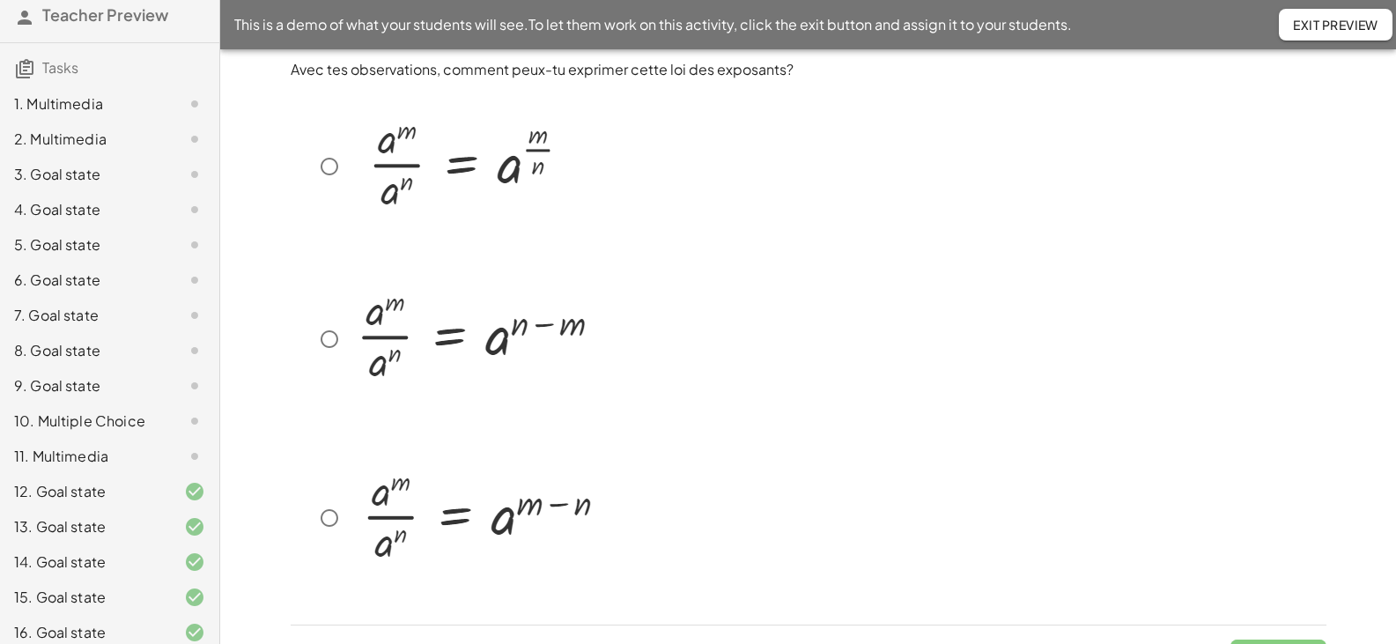
click at [1320, 15] on button "Exit Preview" at bounding box center [1336, 25] width 114 height 32
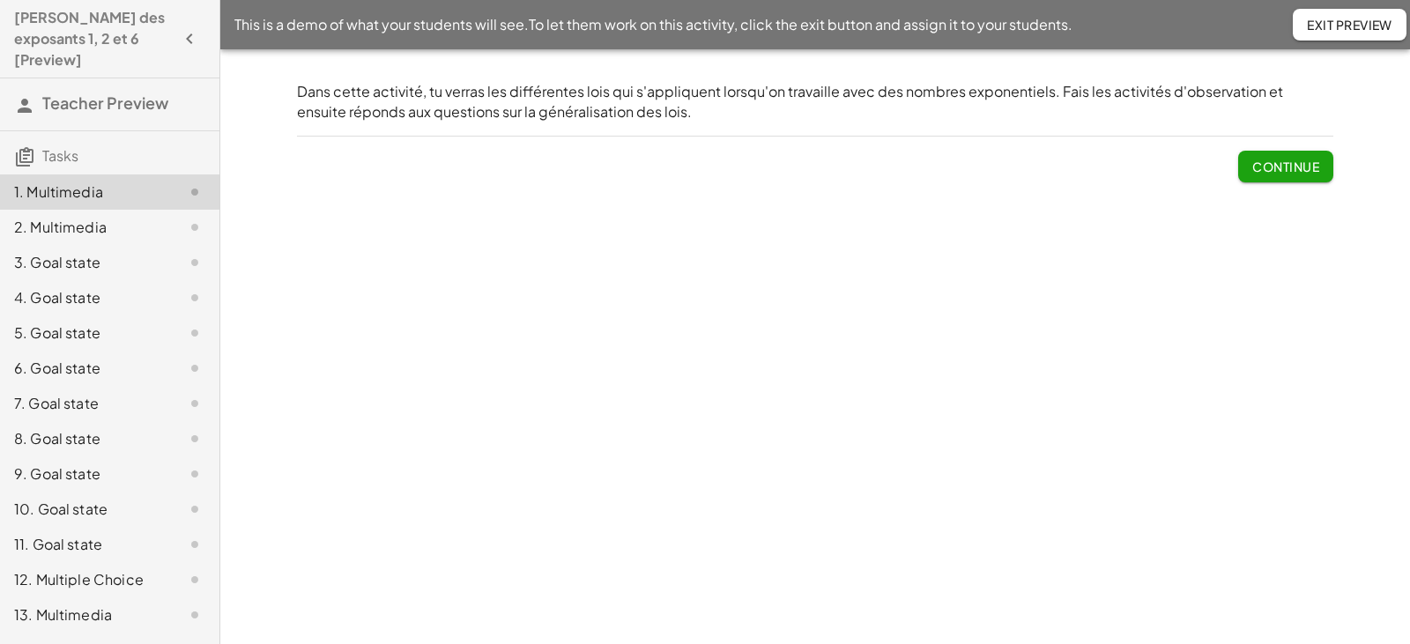
click at [67, 499] on div "10. Goal state" at bounding box center [85, 509] width 142 height 21
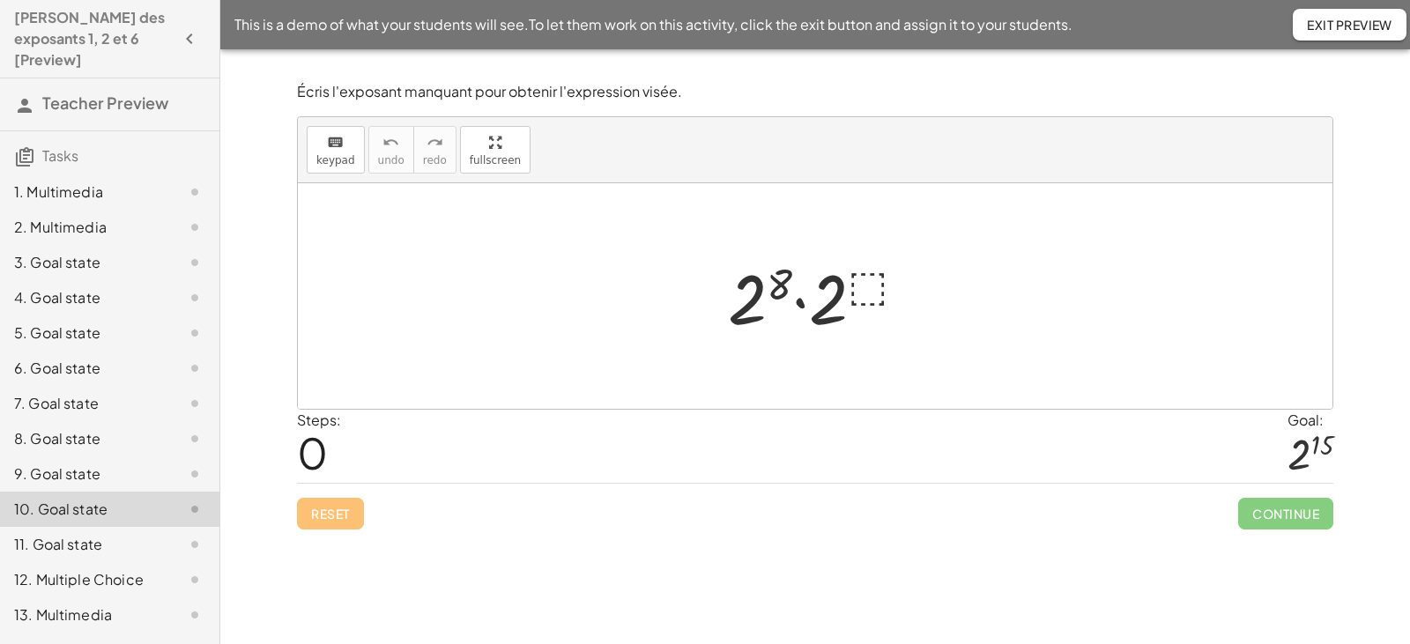
click at [870, 284] on div at bounding box center [821, 296] width 204 height 91
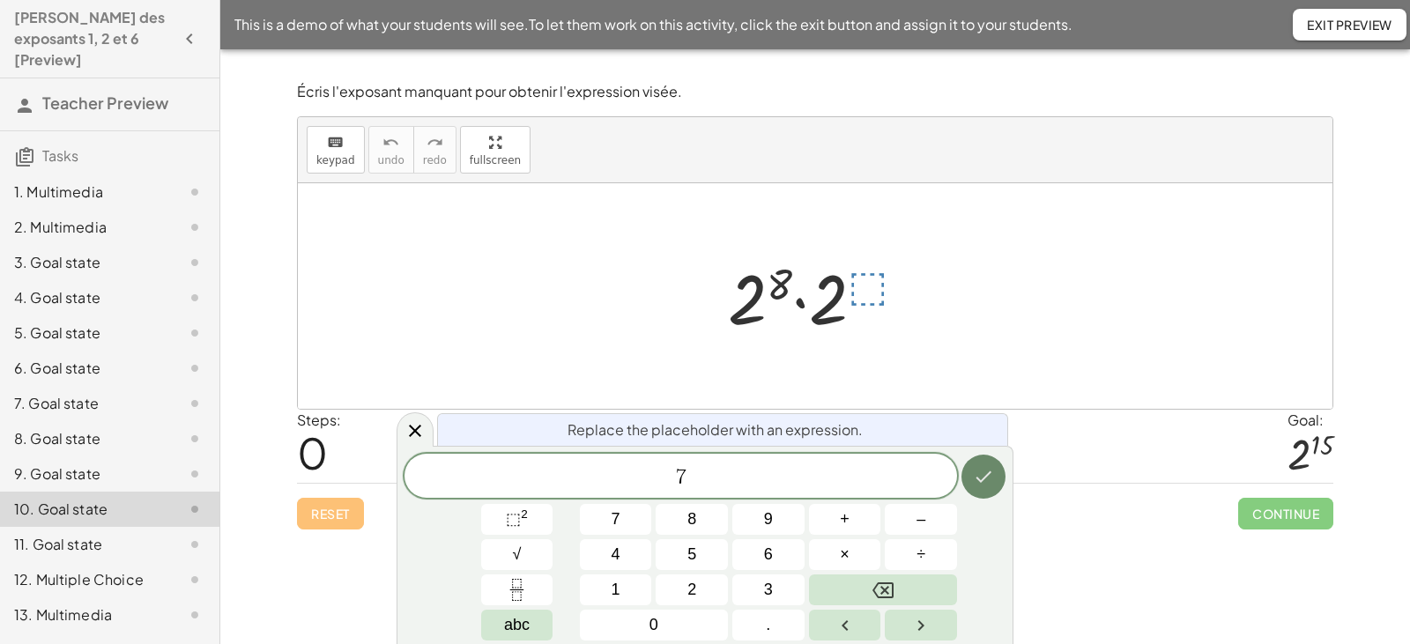
click at [980, 485] on icon "Done" at bounding box center [983, 476] width 21 height 21
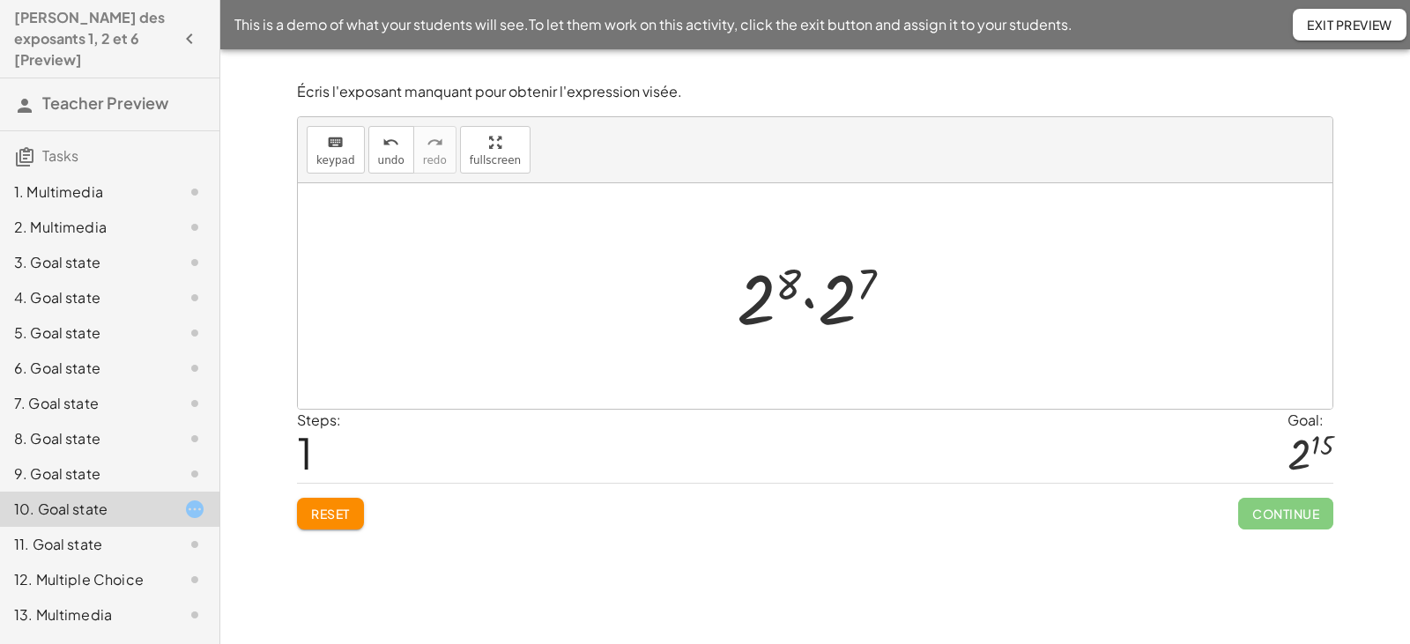
click at [810, 302] on div at bounding box center [822, 296] width 188 height 91
click at [826, 283] on div at bounding box center [822, 296] width 172 height 87
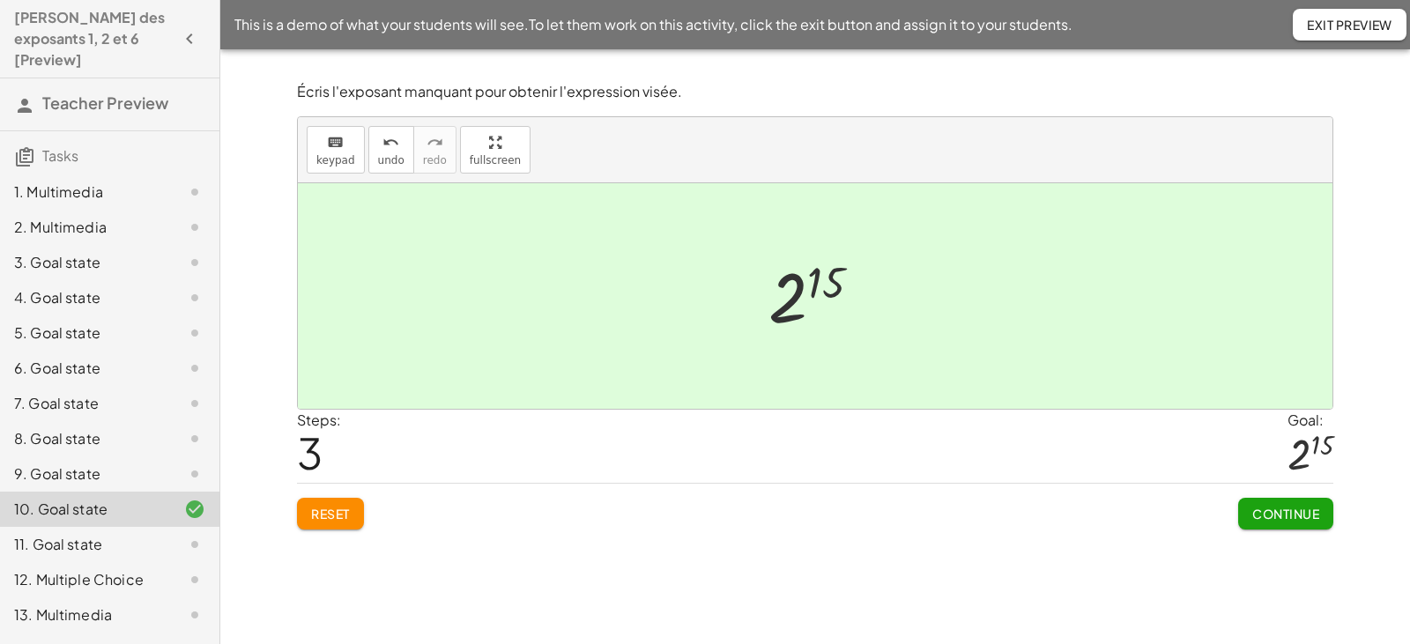
click at [1271, 516] on span "Continue" at bounding box center [1285, 514] width 67 height 16
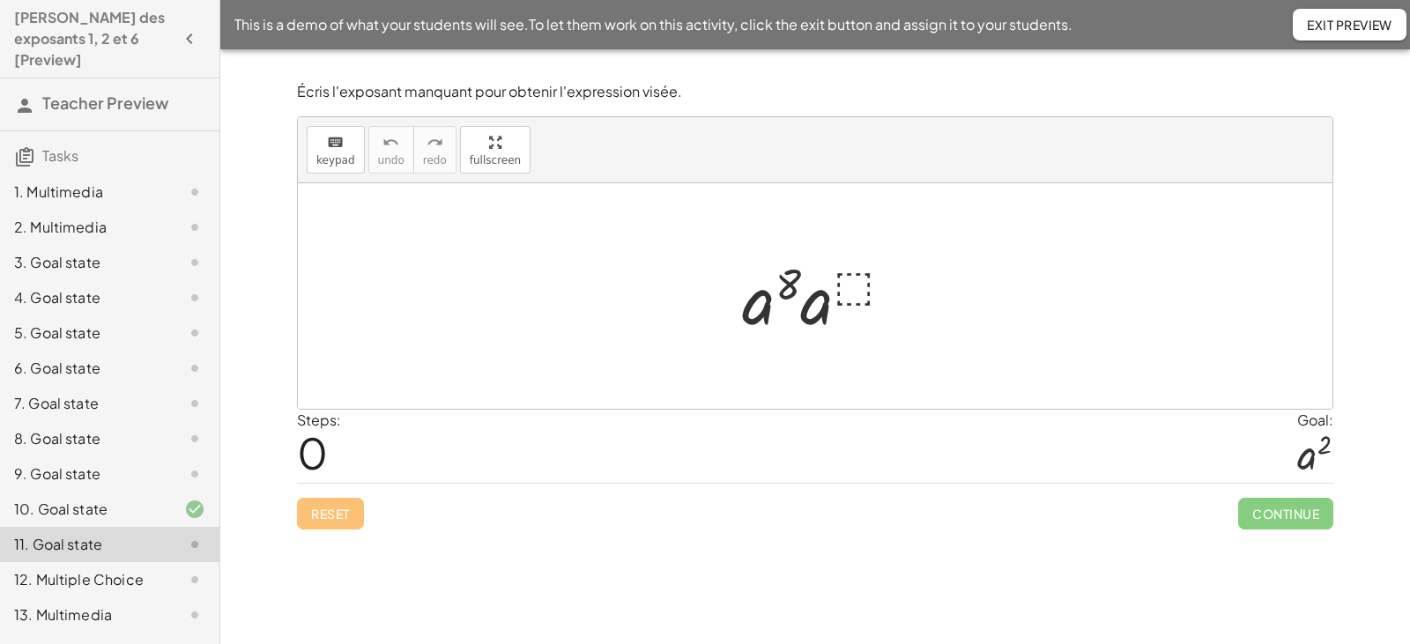
click at [852, 284] on div at bounding box center [821, 296] width 176 height 91
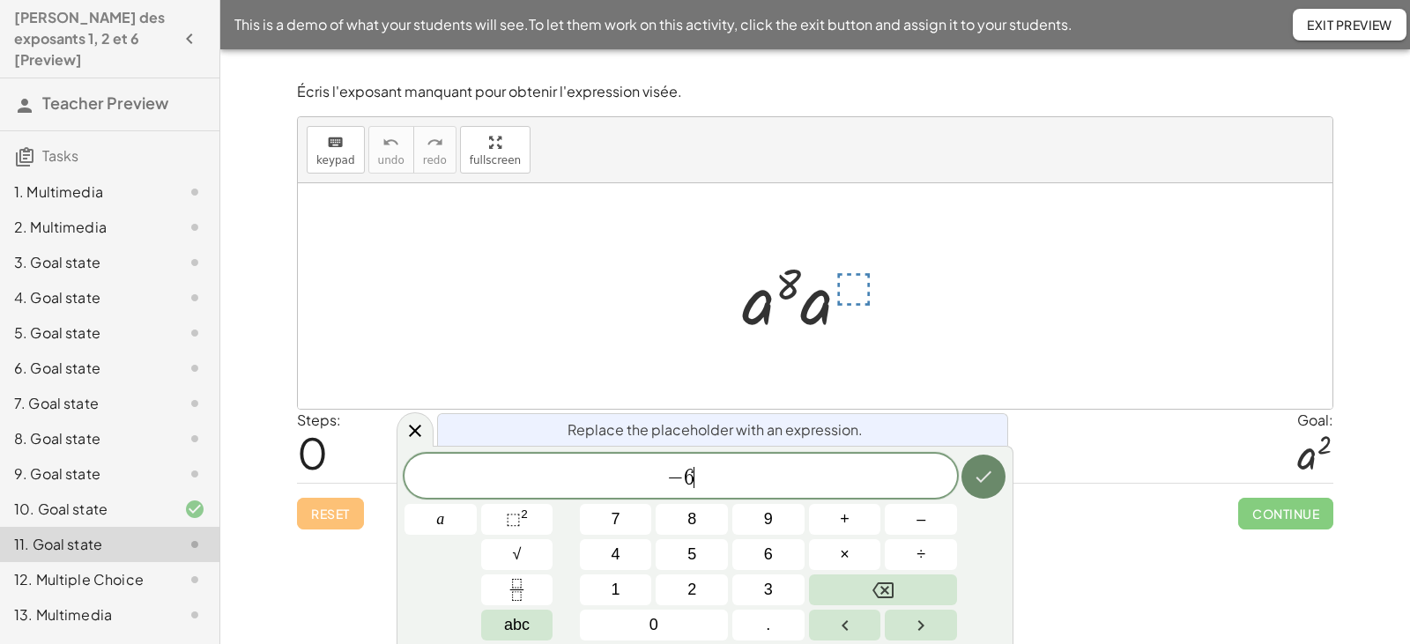
click at [981, 475] on icon "Done" at bounding box center [983, 476] width 21 height 21
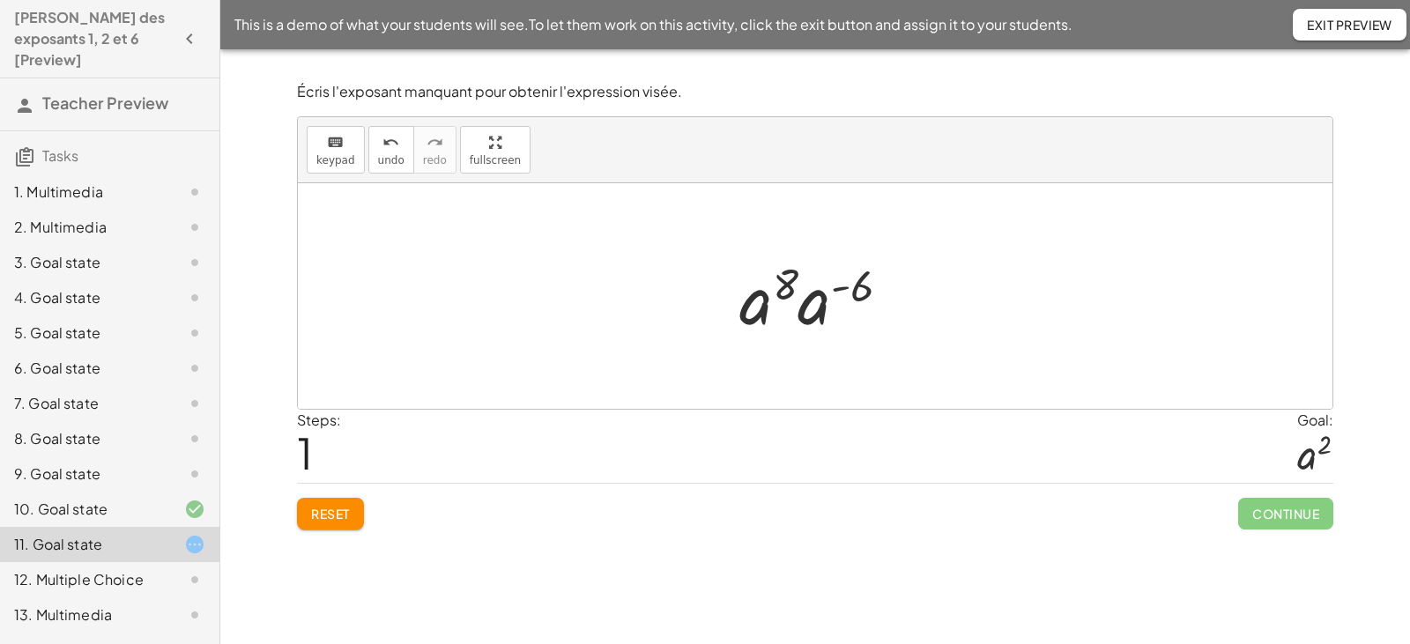
click at [803, 311] on div at bounding box center [821, 296] width 183 height 91
click at [818, 286] on div at bounding box center [822, 296] width 170 height 87
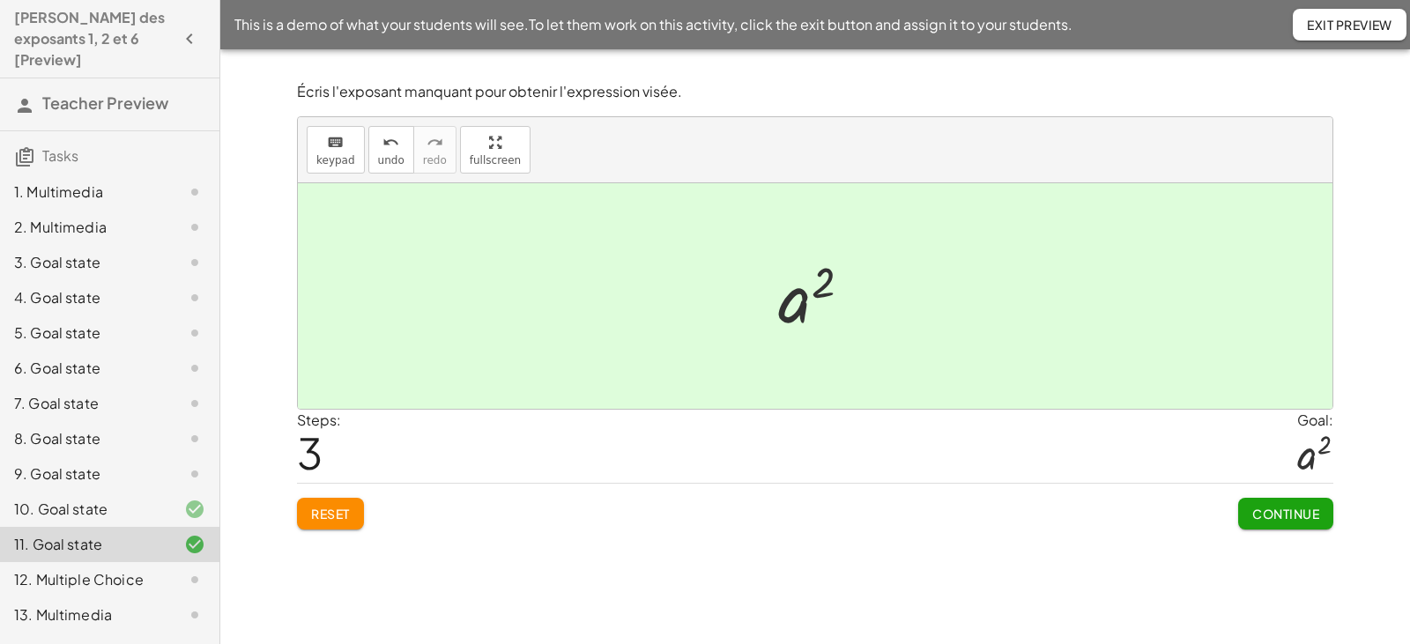
click at [1304, 521] on span "Continue" at bounding box center [1285, 514] width 67 height 16
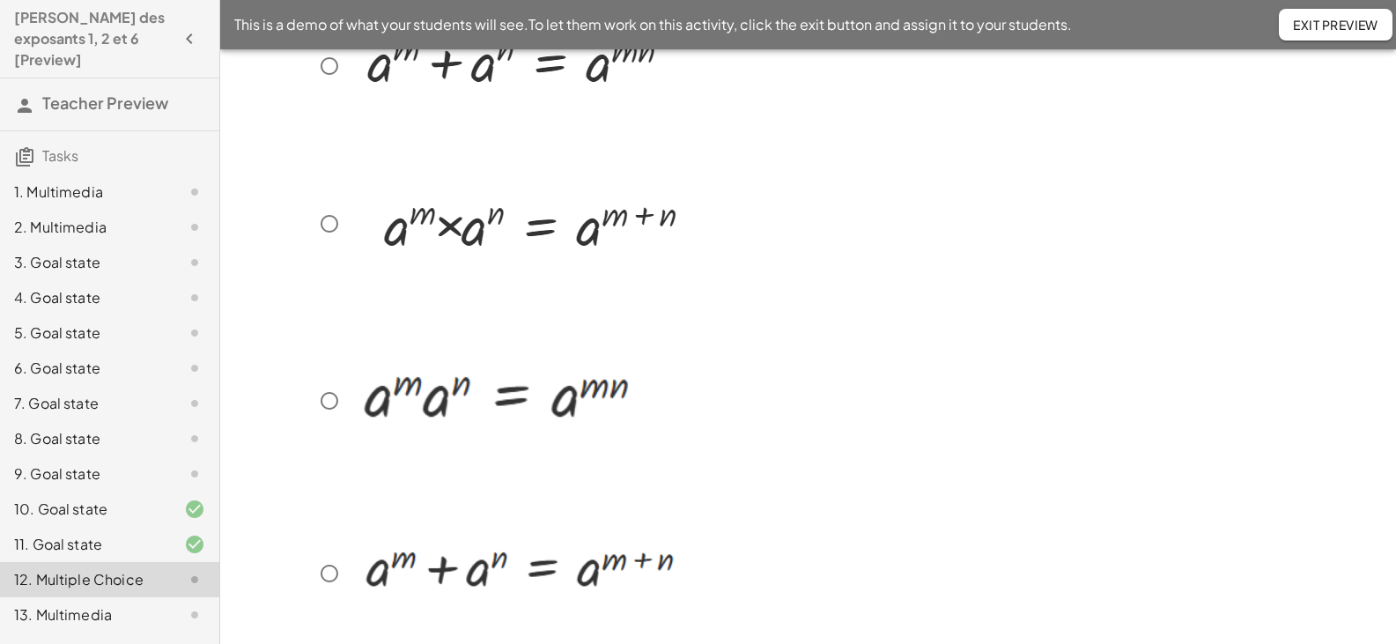
scroll to position [175, 0]
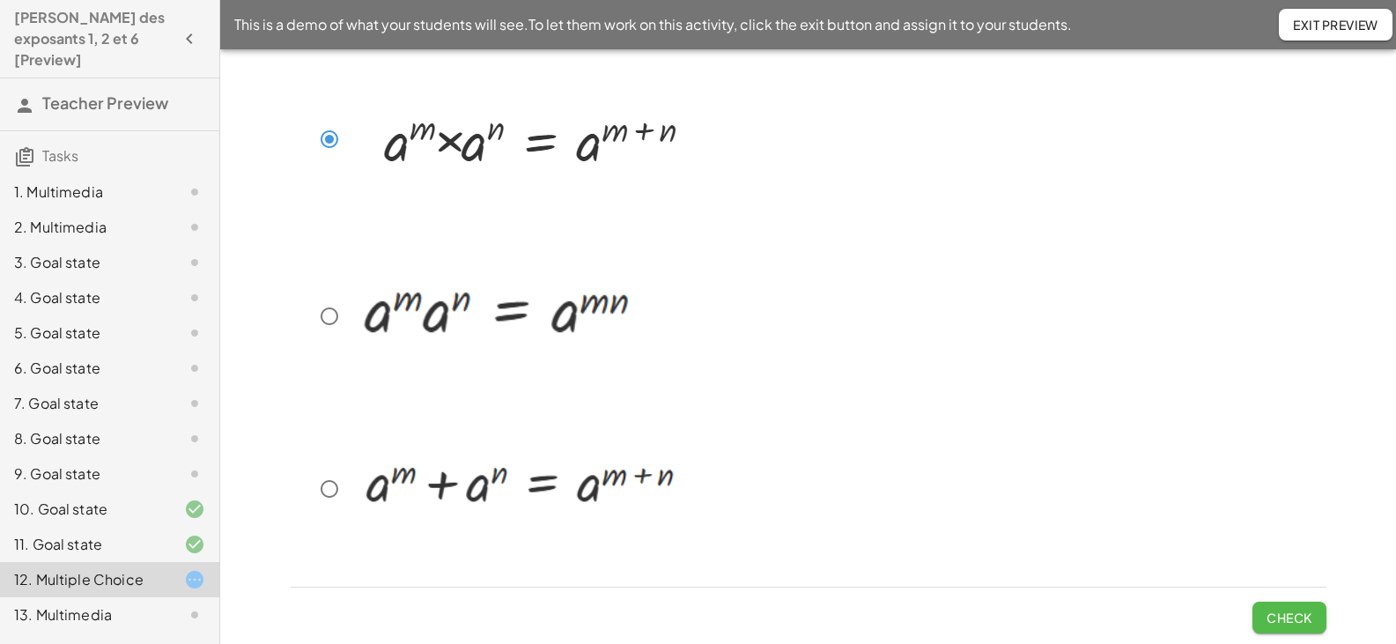
click at [1268, 617] on span "Check" at bounding box center [1290, 618] width 46 height 16
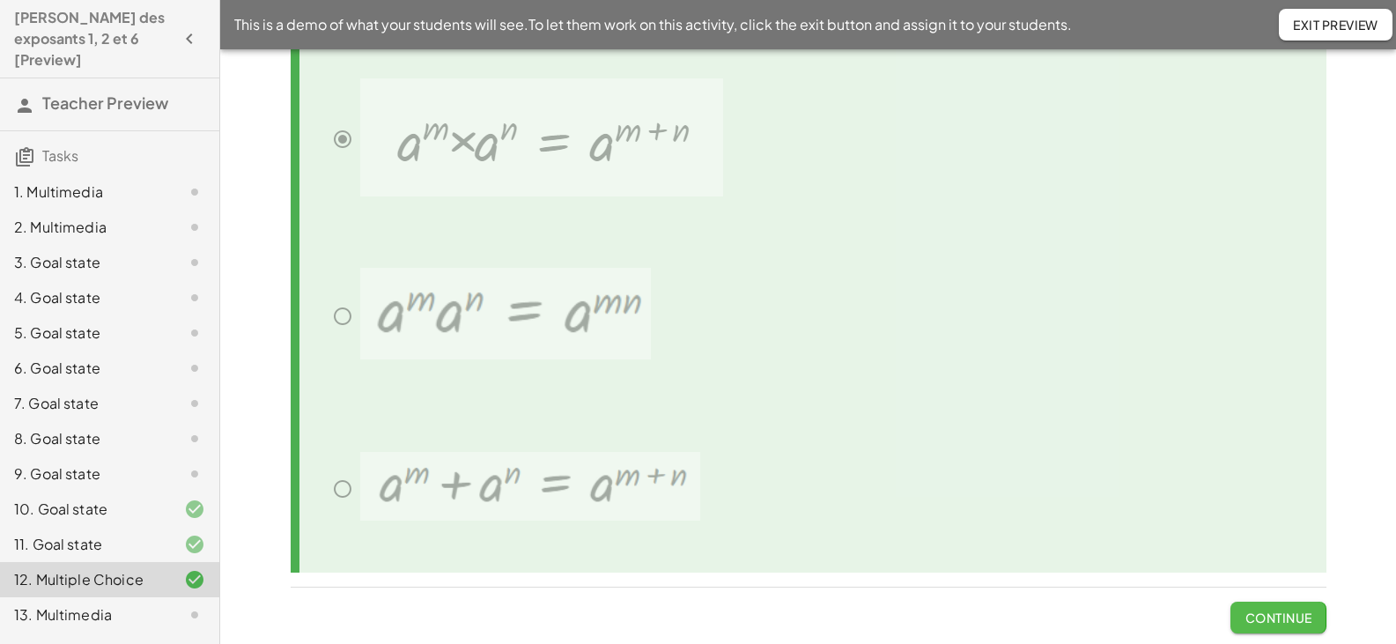
click at [1268, 614] on span "Continue" at bounding box center [1278, 618] width 67 height 16
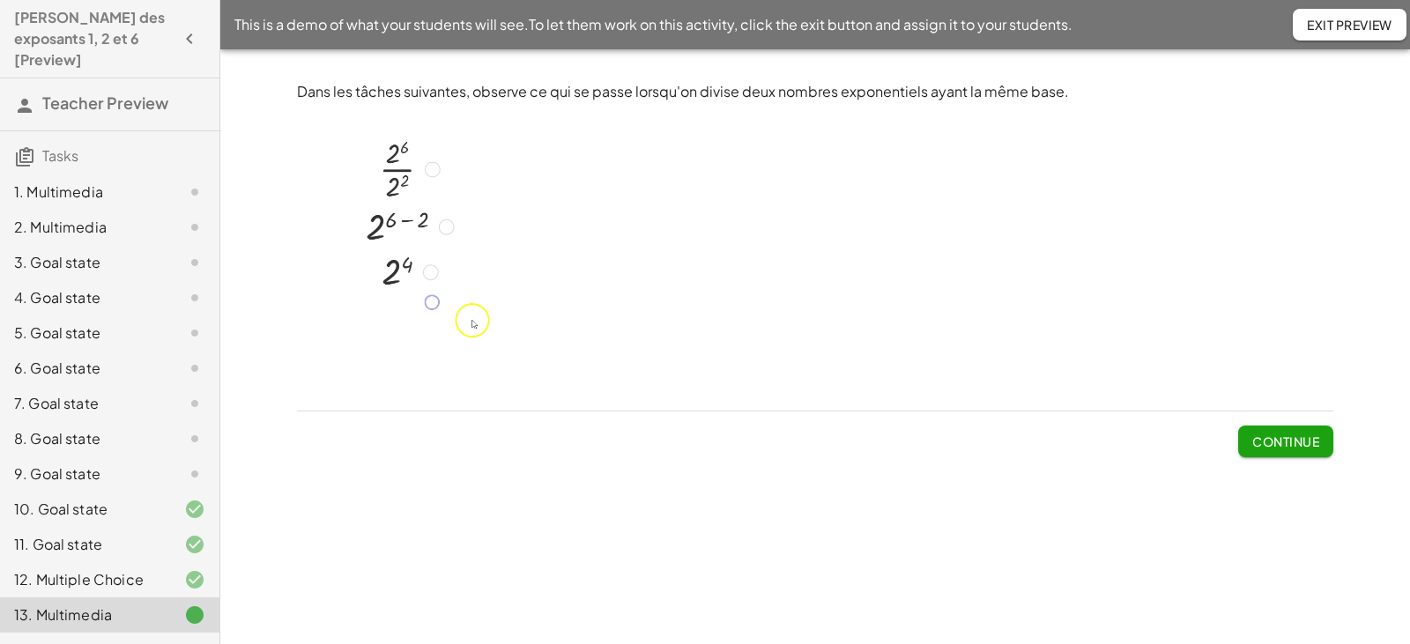
click at [1309, 23] on span "Exit Preview" at bounding box center [1349, 25] width 85 height 16
